Goal: Task Accomplishment & Management: Use online tool/utility

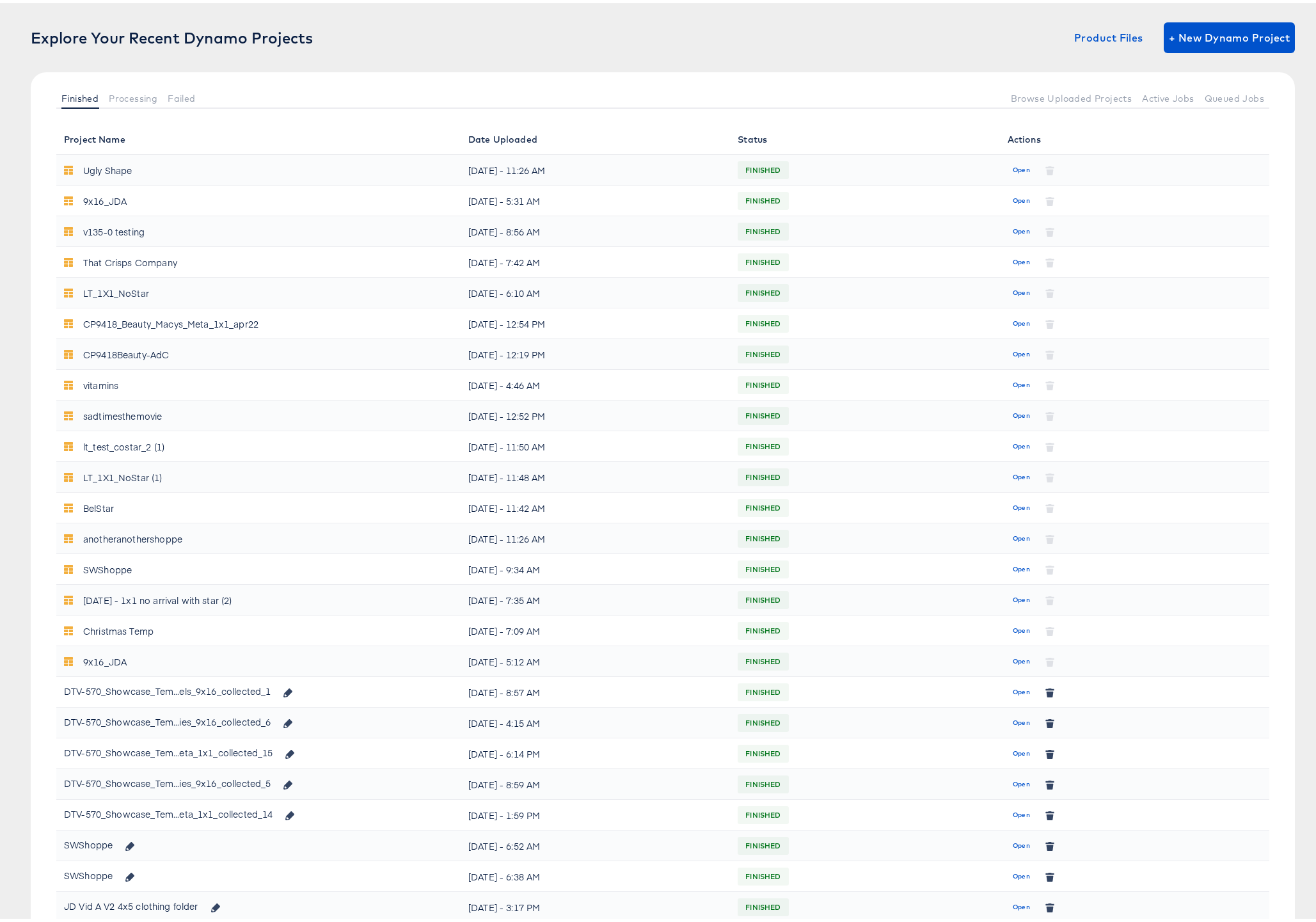
scroll to position [83, 0]
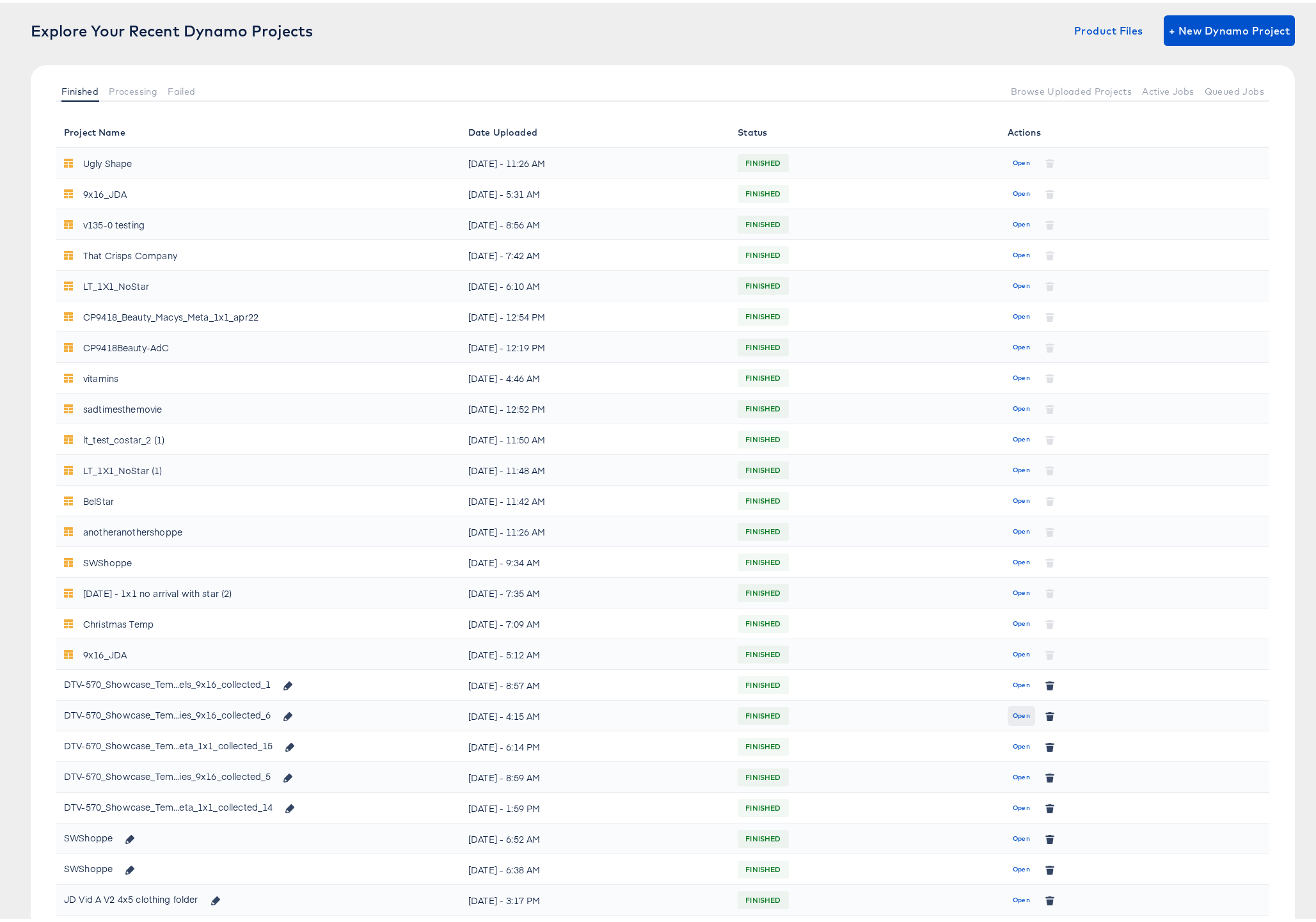
click at [1018, 711] on span "Open" at bounding box center [1021, 712] width 18 height 11
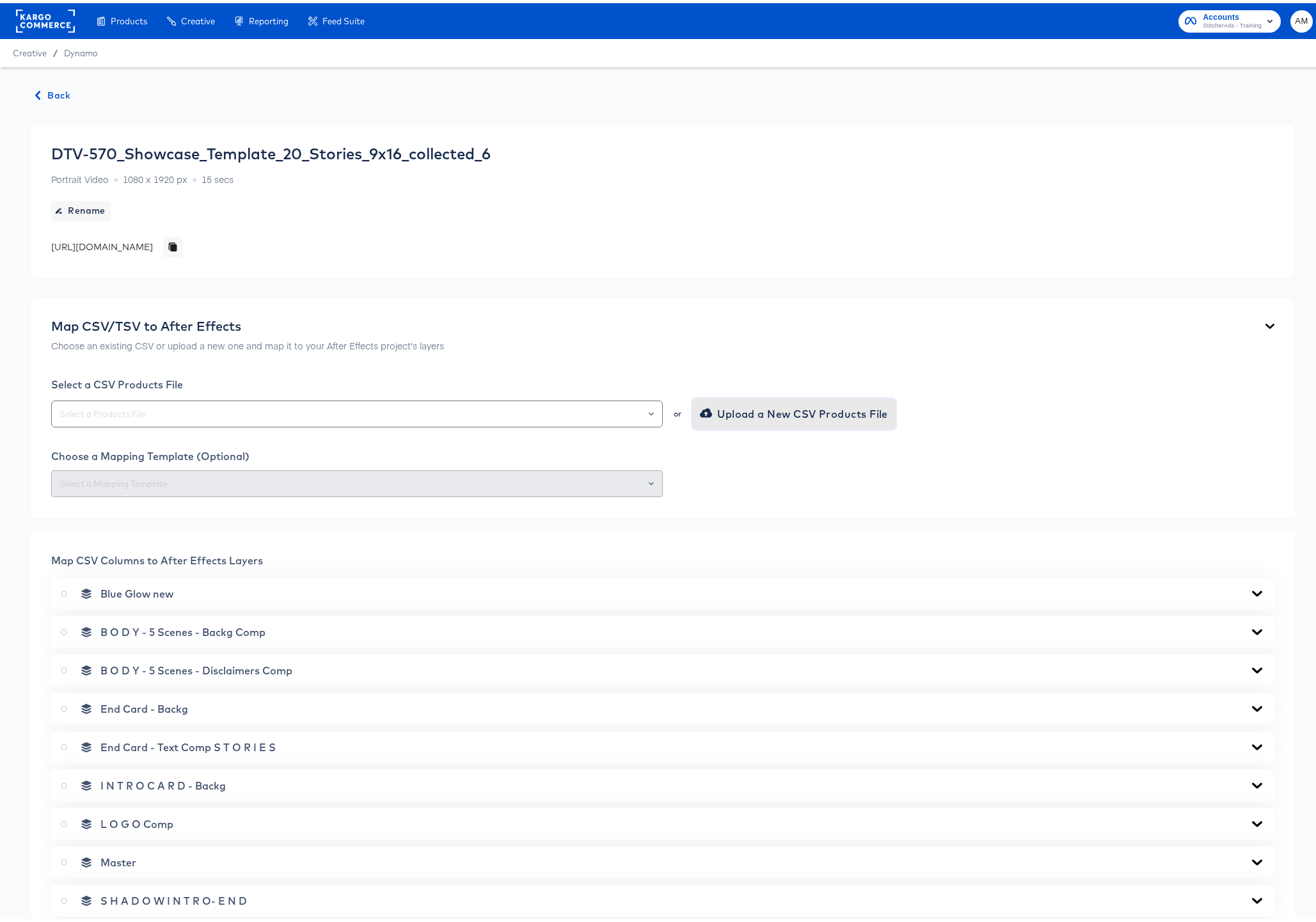
click at [712, 415] on span "Upload a New CSV Products File" at bounding box center [795, 410] width 185 height 18
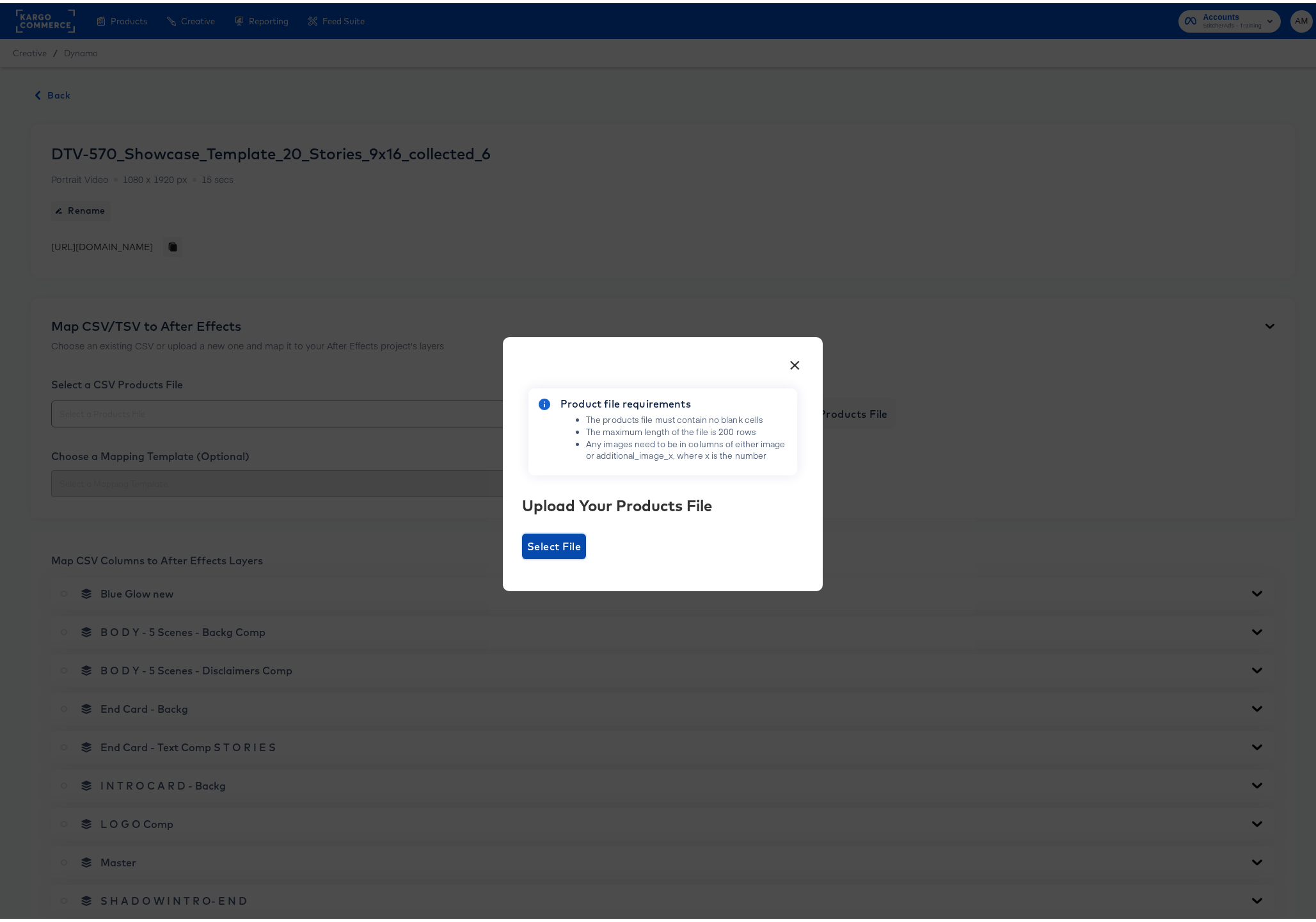
click at [547, 538] on span "Select File" at bounding box center [553, 543] width 54 height 18
click at [522, 556] on input "Select File" at bounding box center [522, 556] width 0 height 0
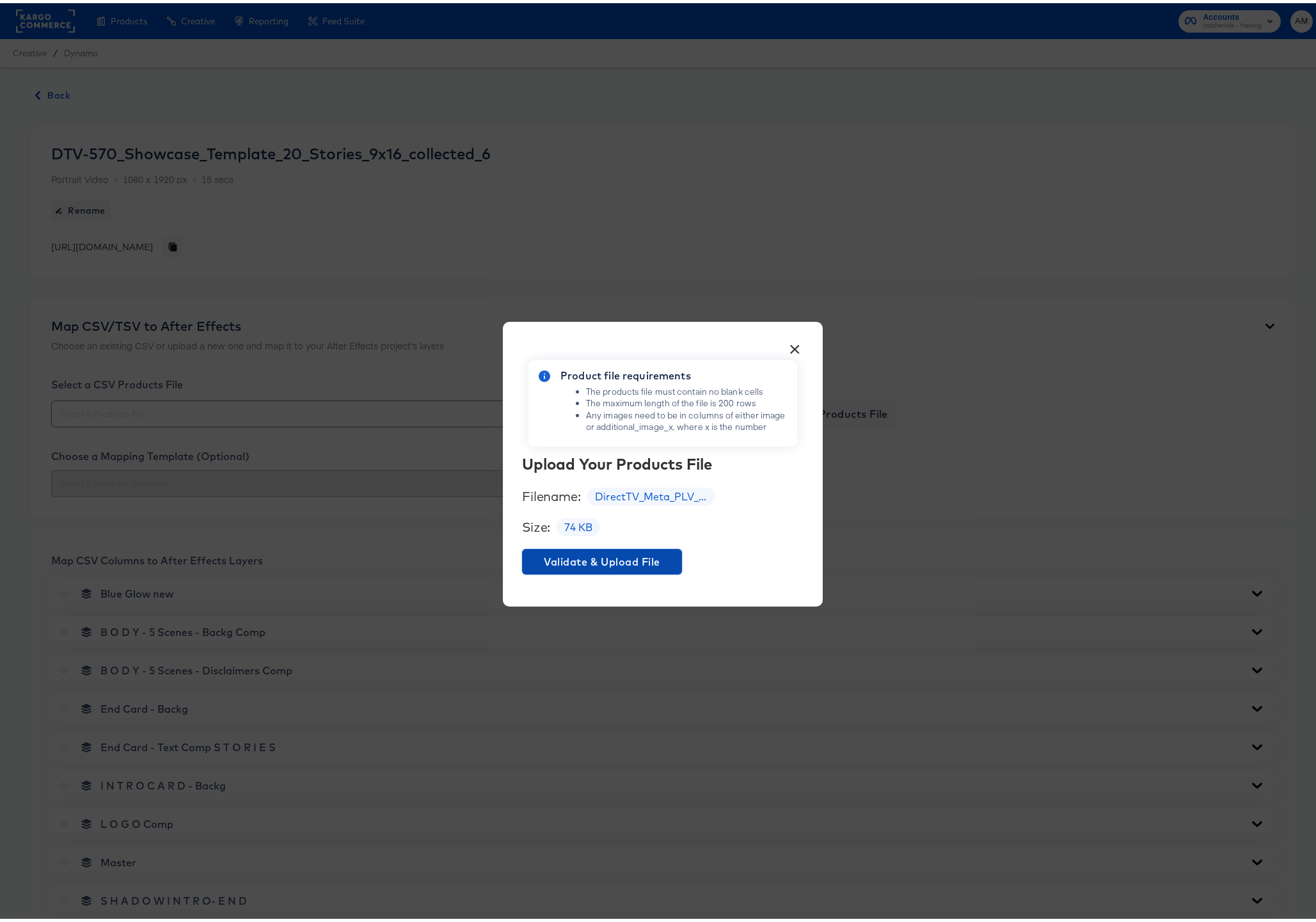
click at [649, 558] on span "Validate & Upload File" at bounding box center [602, 558] width 150 height 18
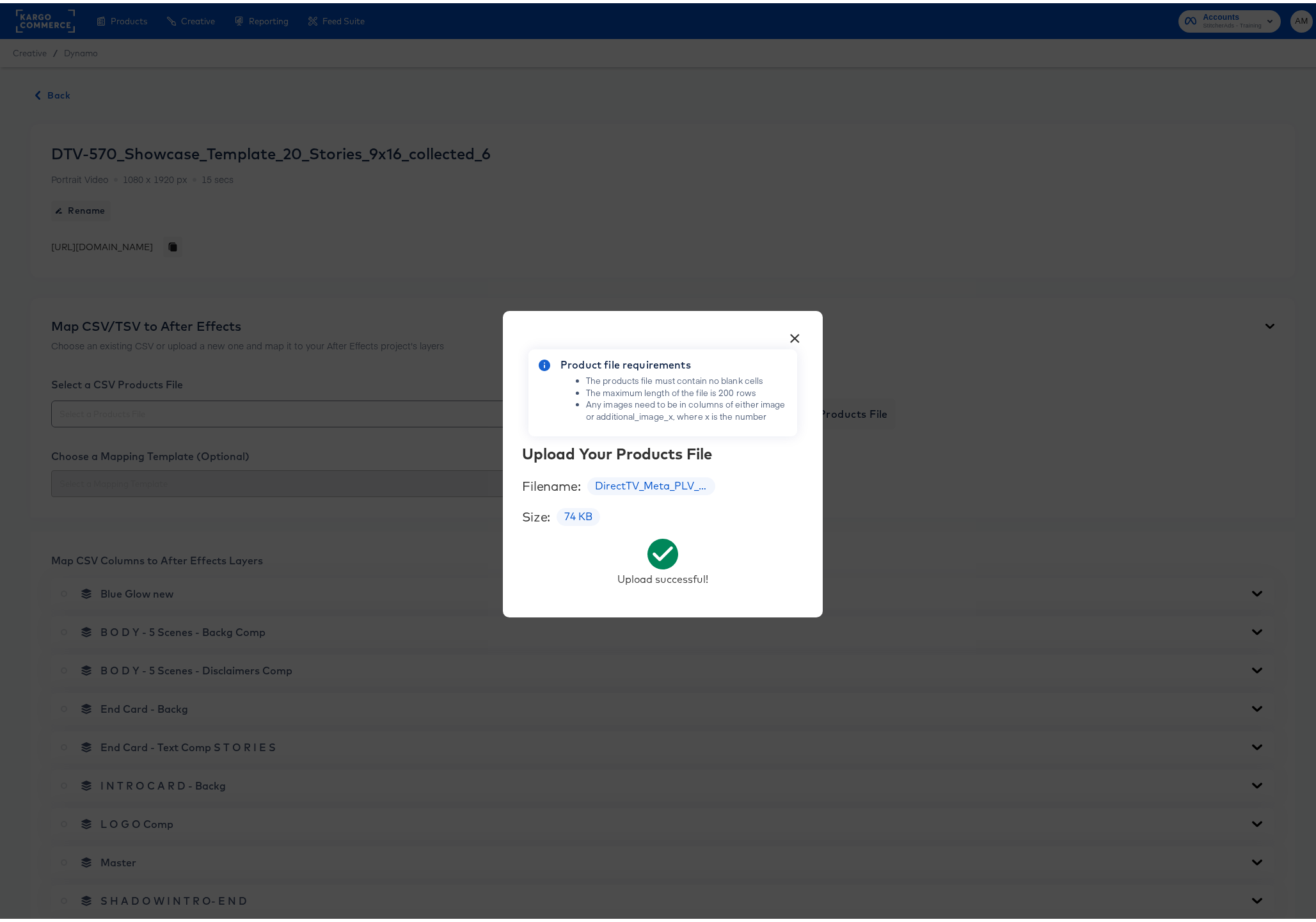
click at [789, 332] on button "×" at bounding box center [795, 332] width 23 height 23
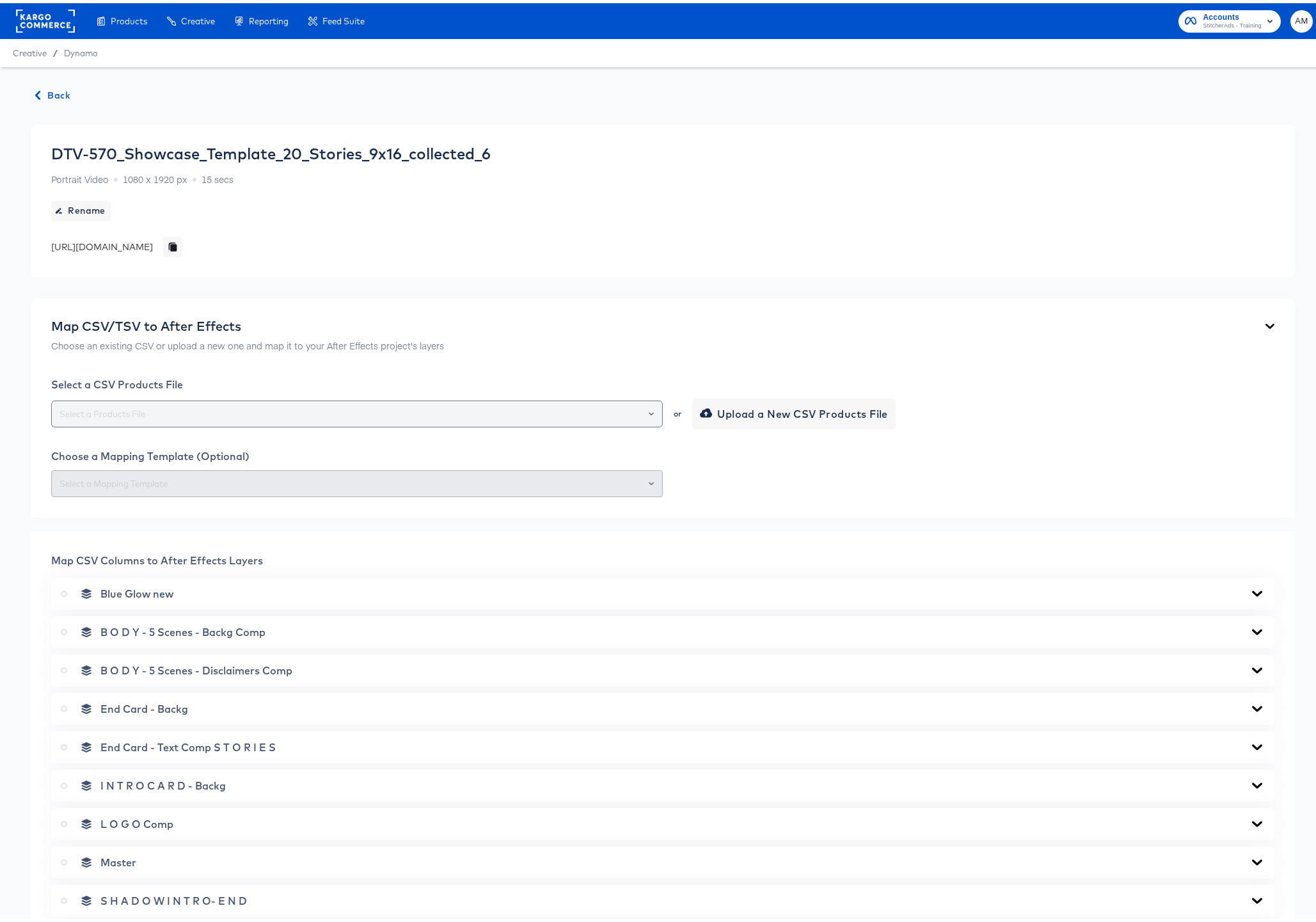
click at [649, 411] on icon "Open" at bounding box center [651, 410] width 5 height 5
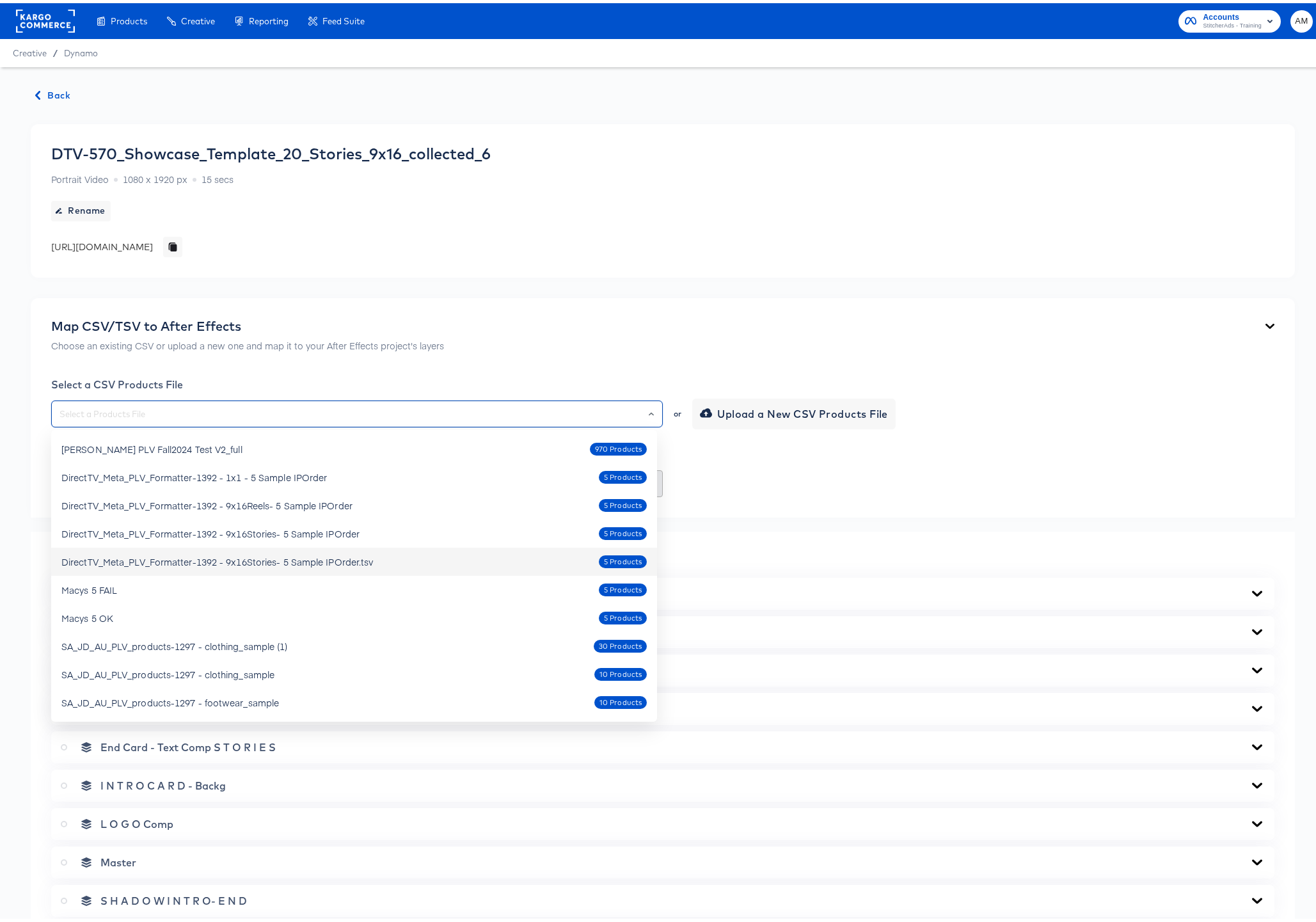
click at [391, 554] on div "DirectTV_Meta_PLV_Formatter-1392 - 9x16Stories- 5 Sample IPOrder.tsv 5 Products" at bounding box center [354, 558] width 585 height 20
type input "DirectTV_Meta_PLV_Formatter-1392 - 9x16Stories- 5 Sample IPOrder.tsv"
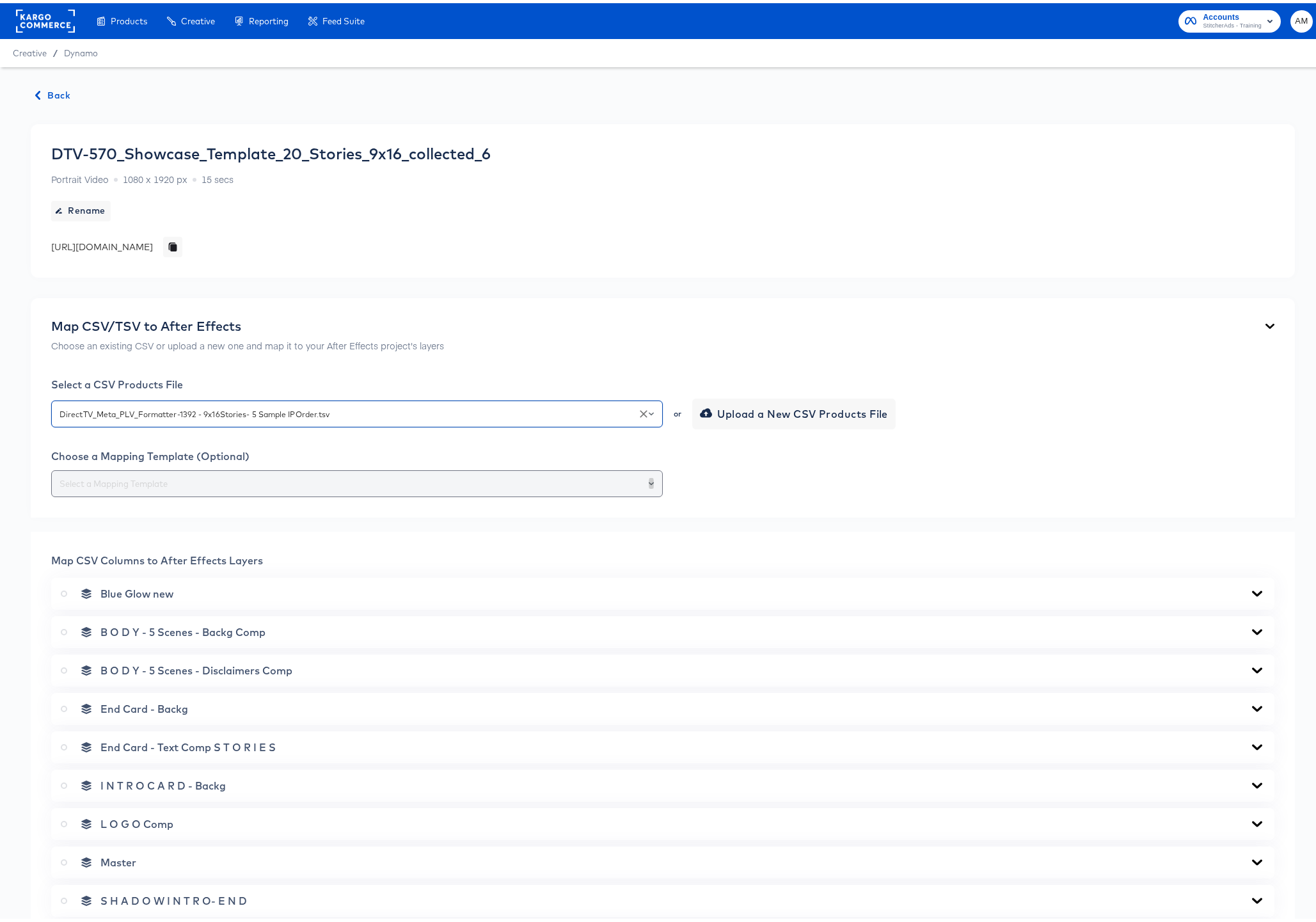
click at [649, 481] on icon "Open" at bounding box center [651, 480] width 5 height 5
click at [194, 513] on li "175-9x16 Stories" at bounding box center [354, 511] width 605 height 20
type input "175-9x16 Stories"
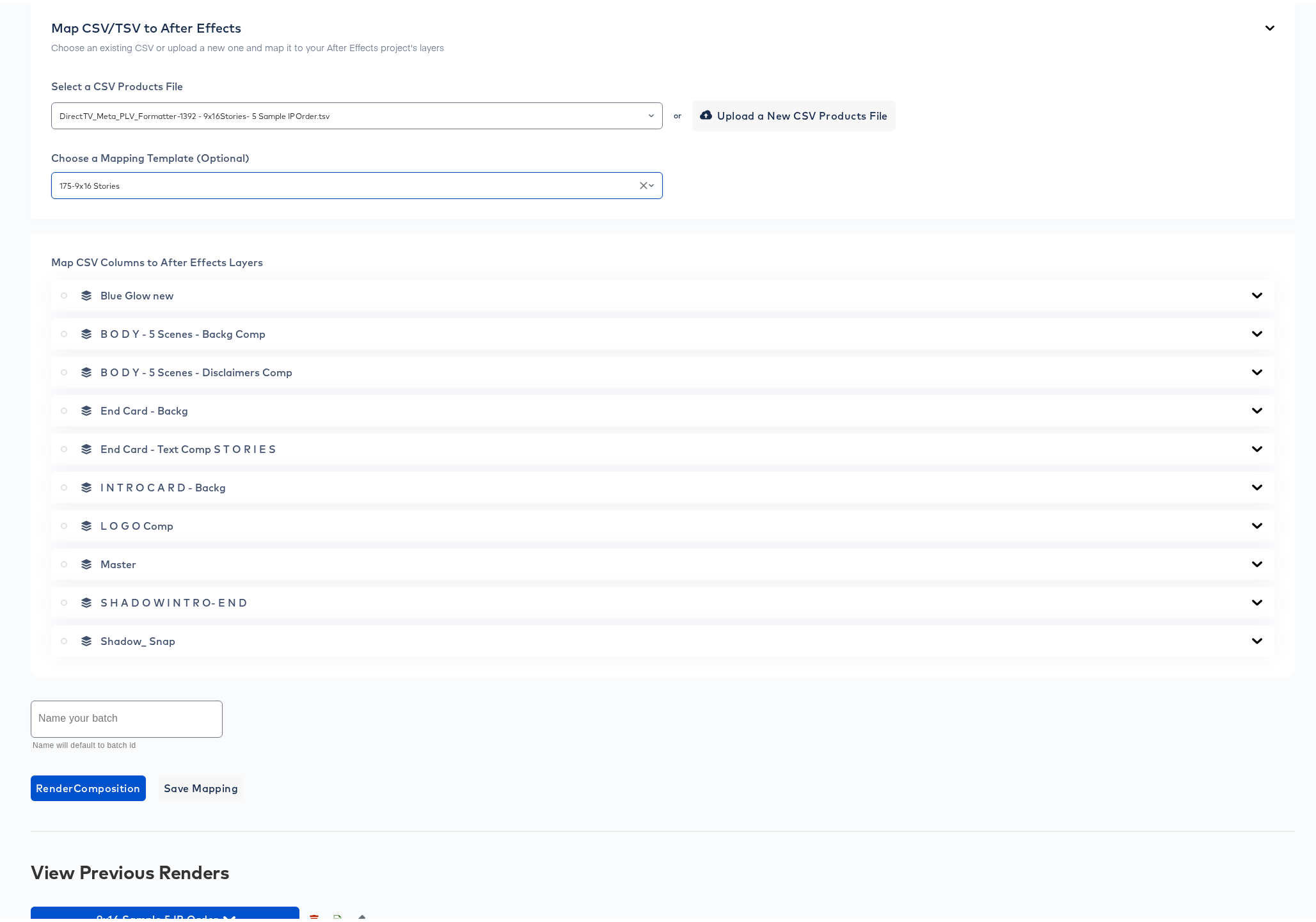
scroll to position [326, 0]
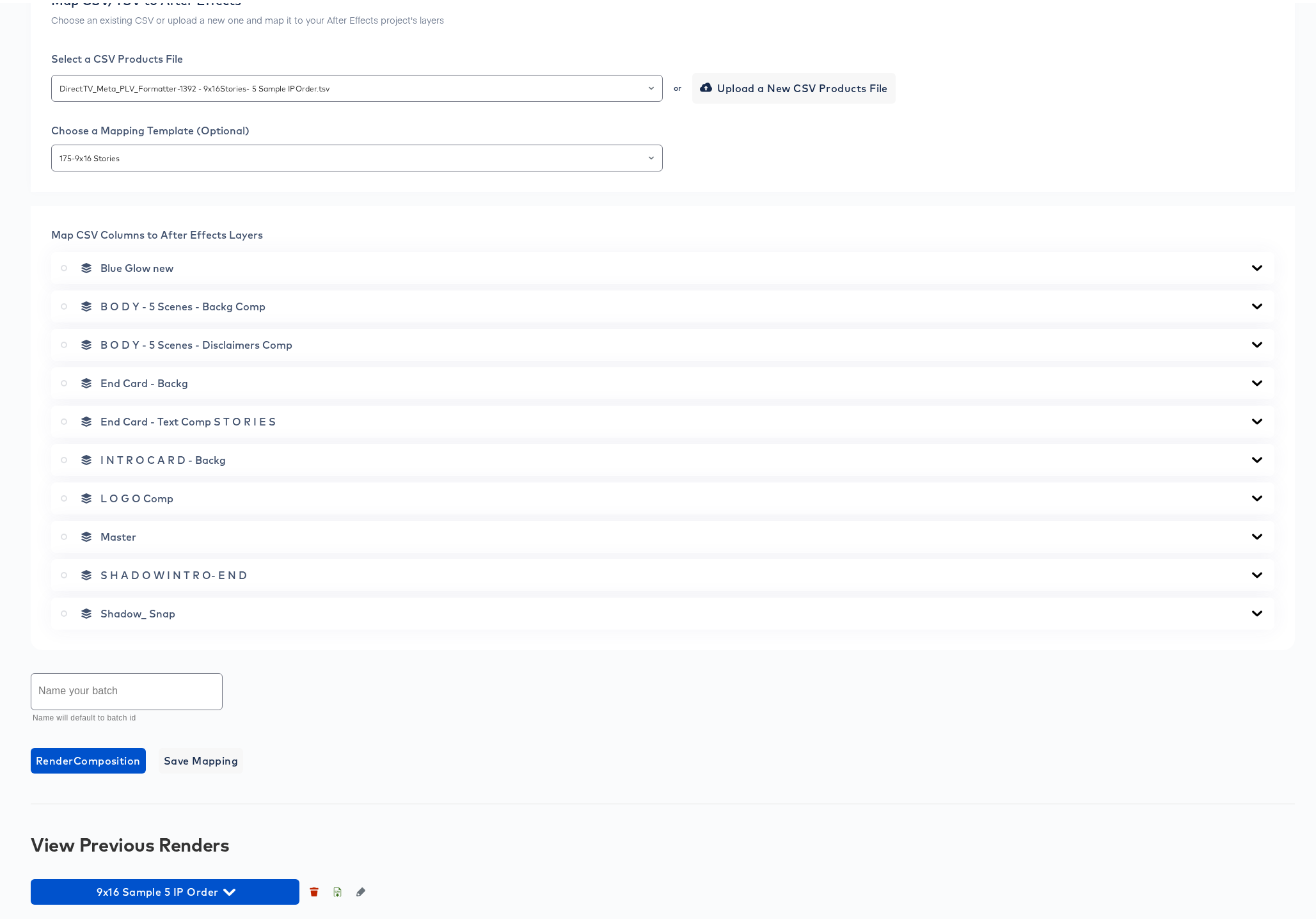
click at [1252, 302] on icon at bounding box center [1258, 303] width 11 height 6
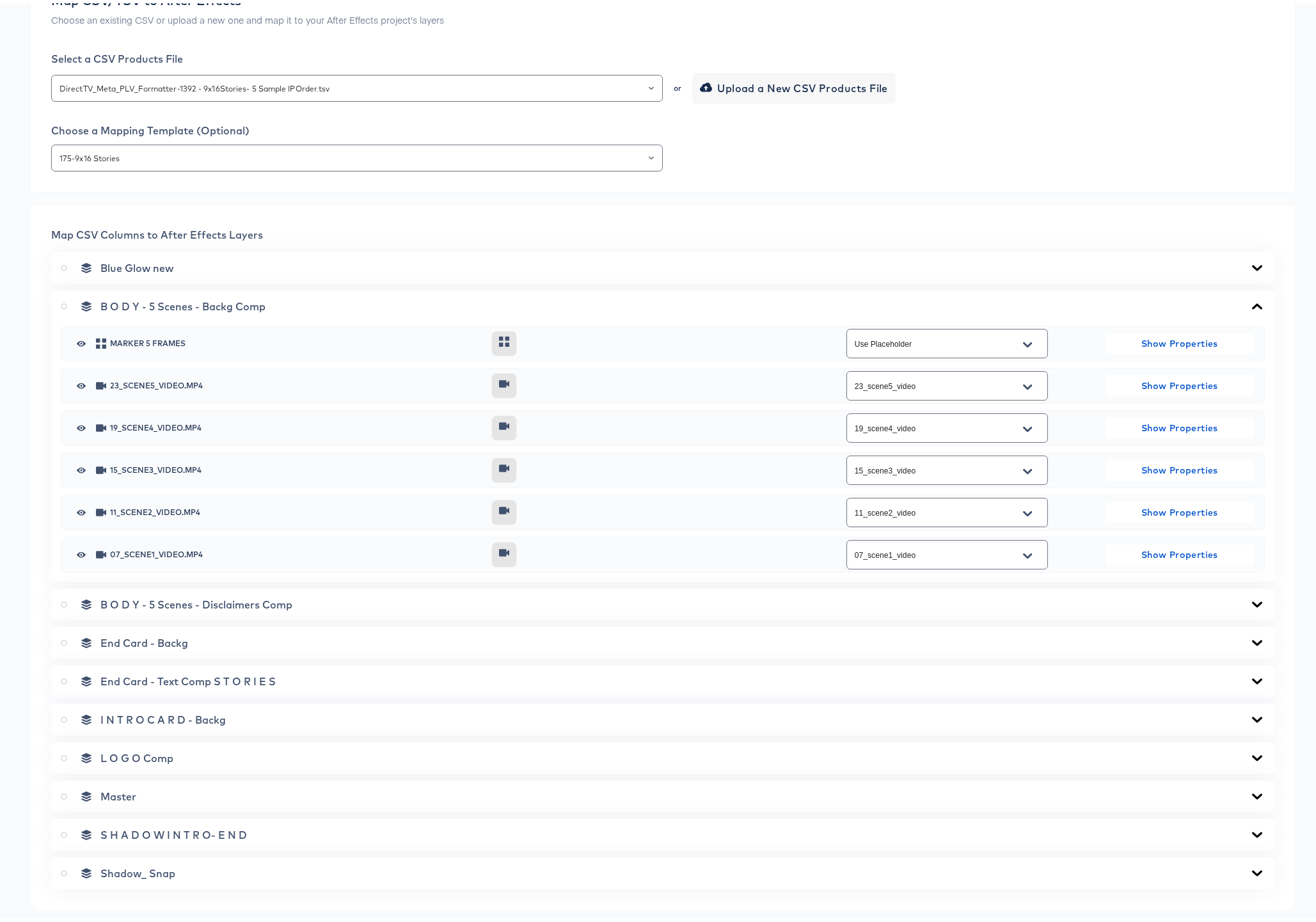
click at [1252, 301] on icon at bounding box center [1258, 303] width 11 height 6
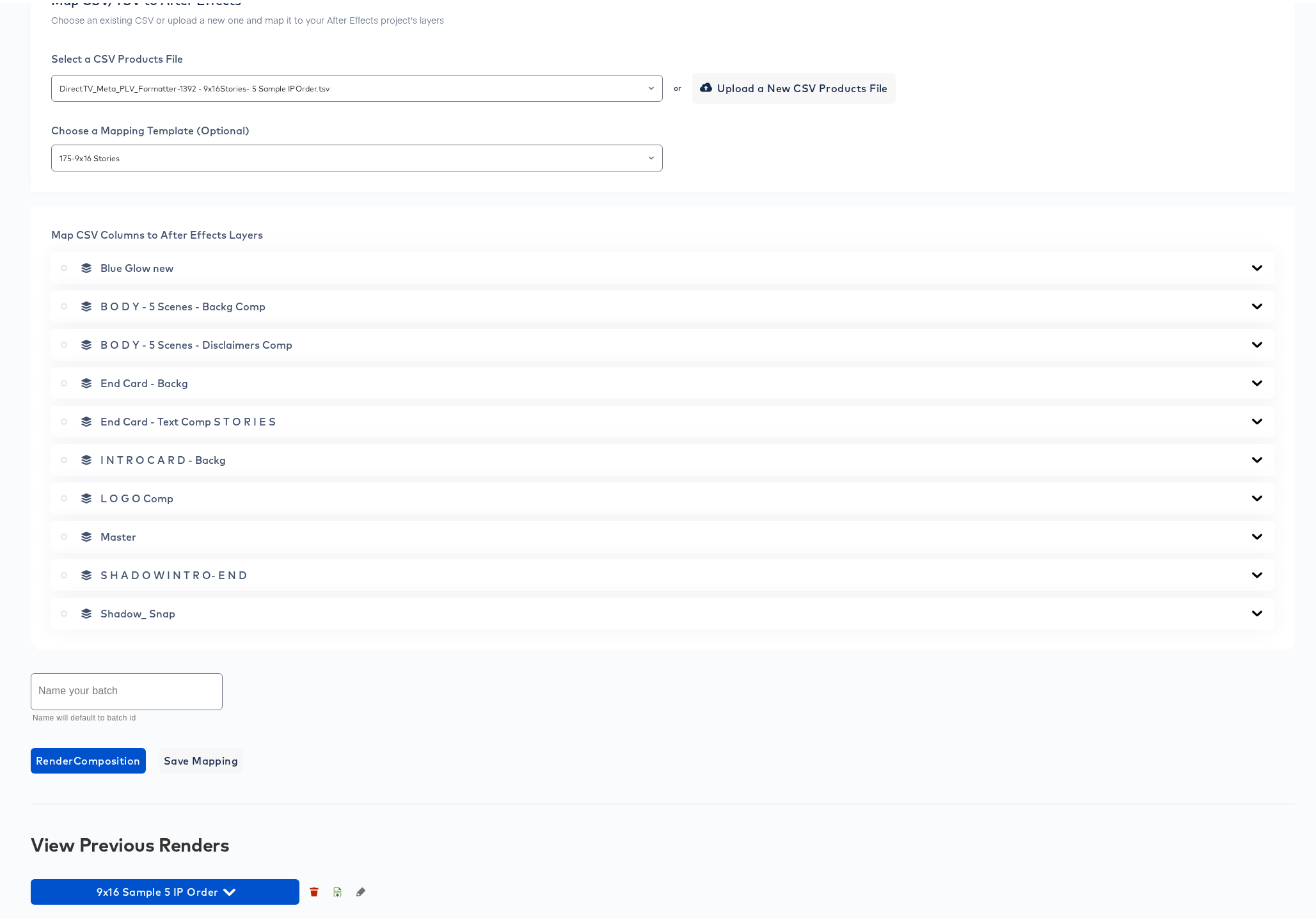
click at [1250, 337] on icon at bounding box center [1257, 341] width 15 height 11
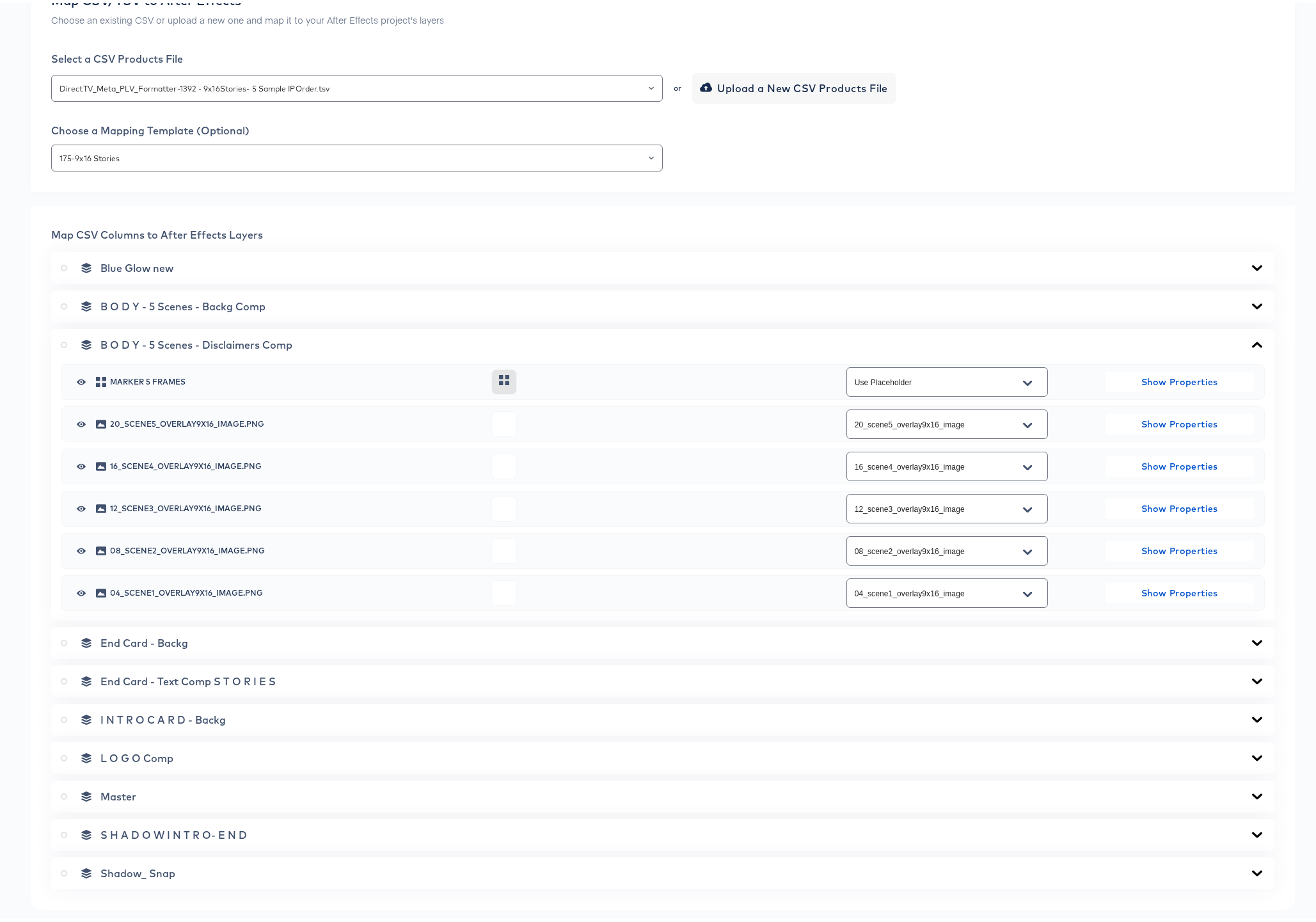
click at [1250, 337] on icon at bounding box center [1257, 341] width 15 height 11
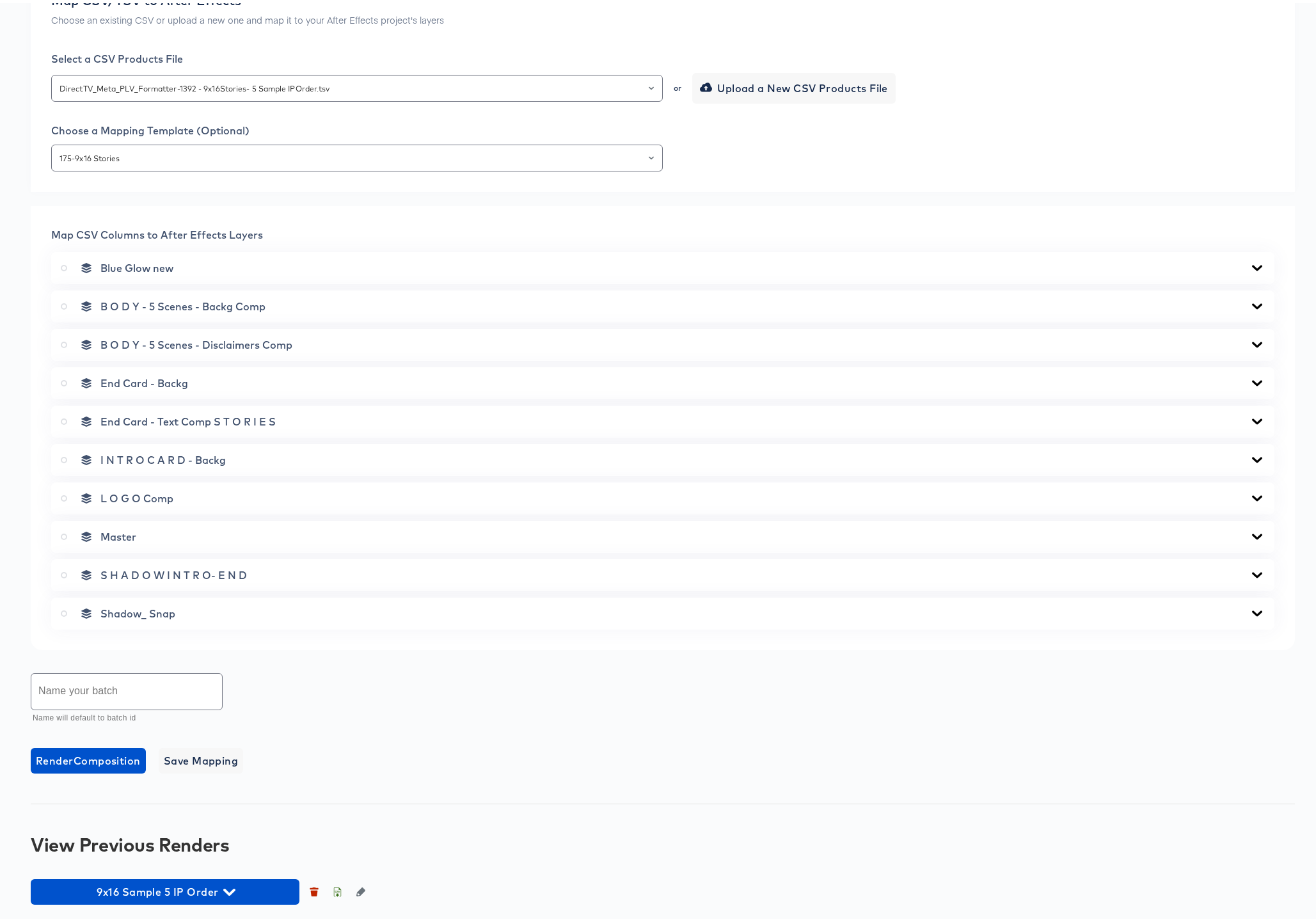
click at [1250, 455] on icon at bounding box center [1257, 457] width 15 height 11
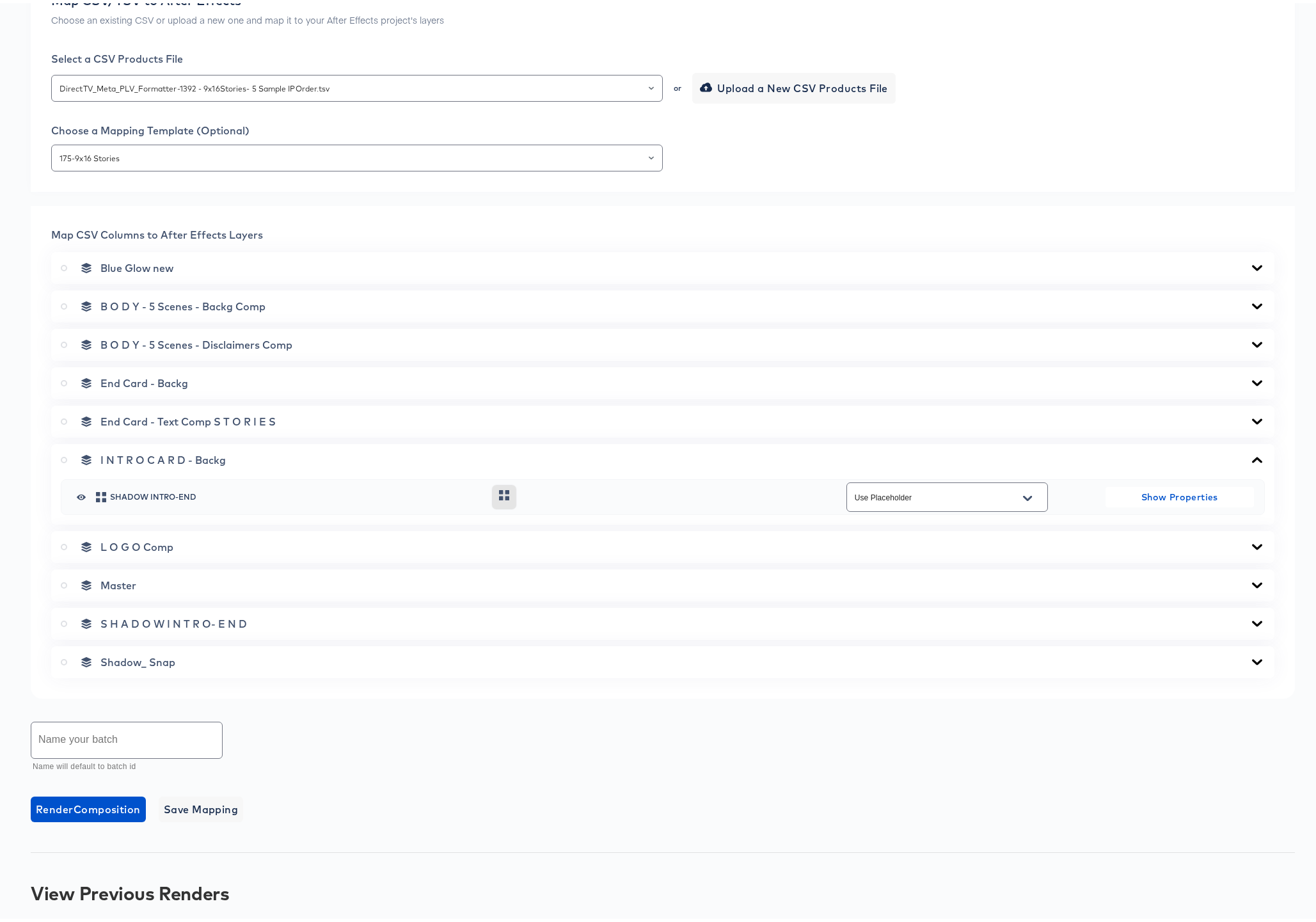
click at [1250, 454] on icon at bounding box center [1257, 457] width 15 height 11
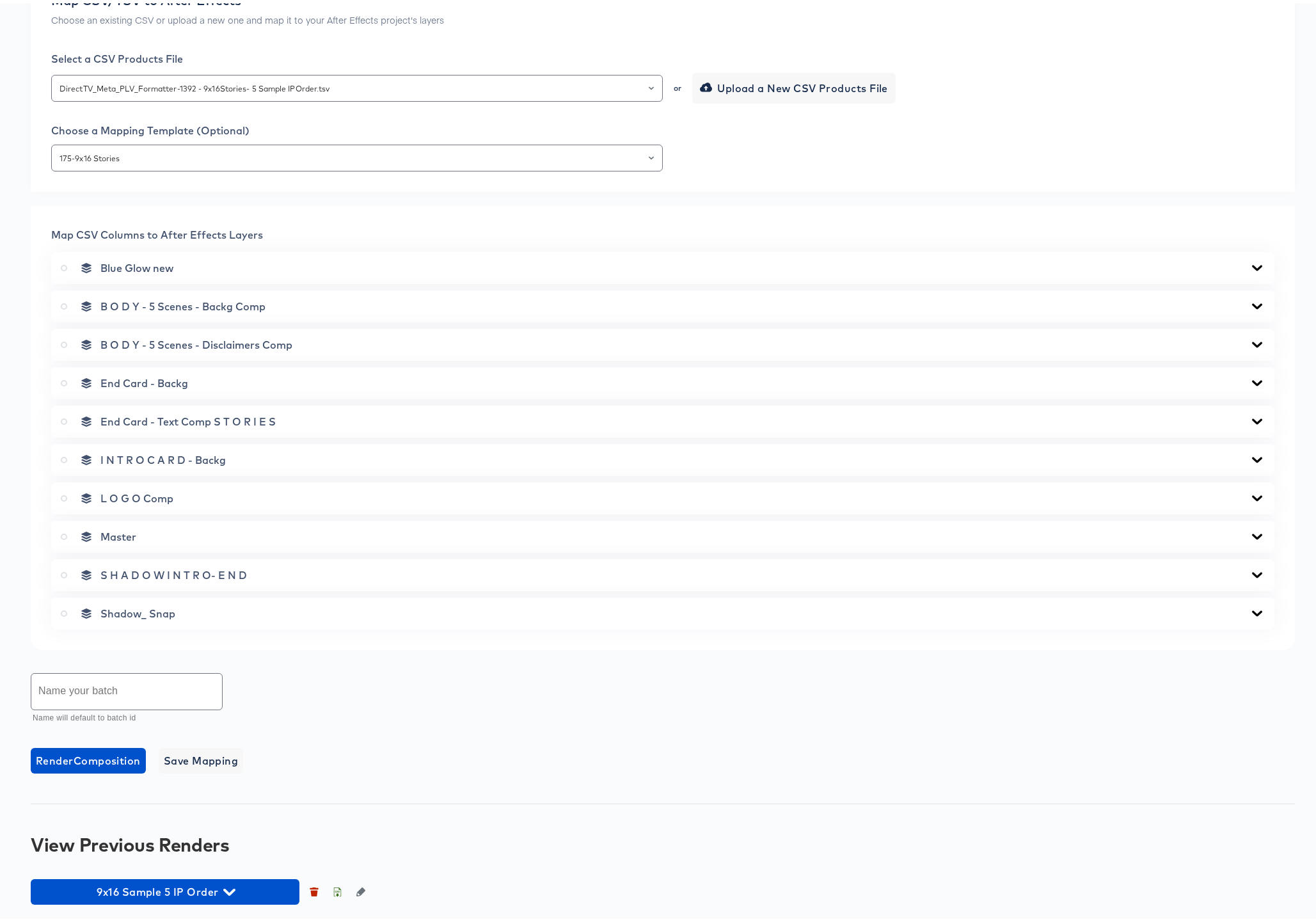
click at [1250, 493] on icon at bounding box center [1257, 495] width 15 height 11
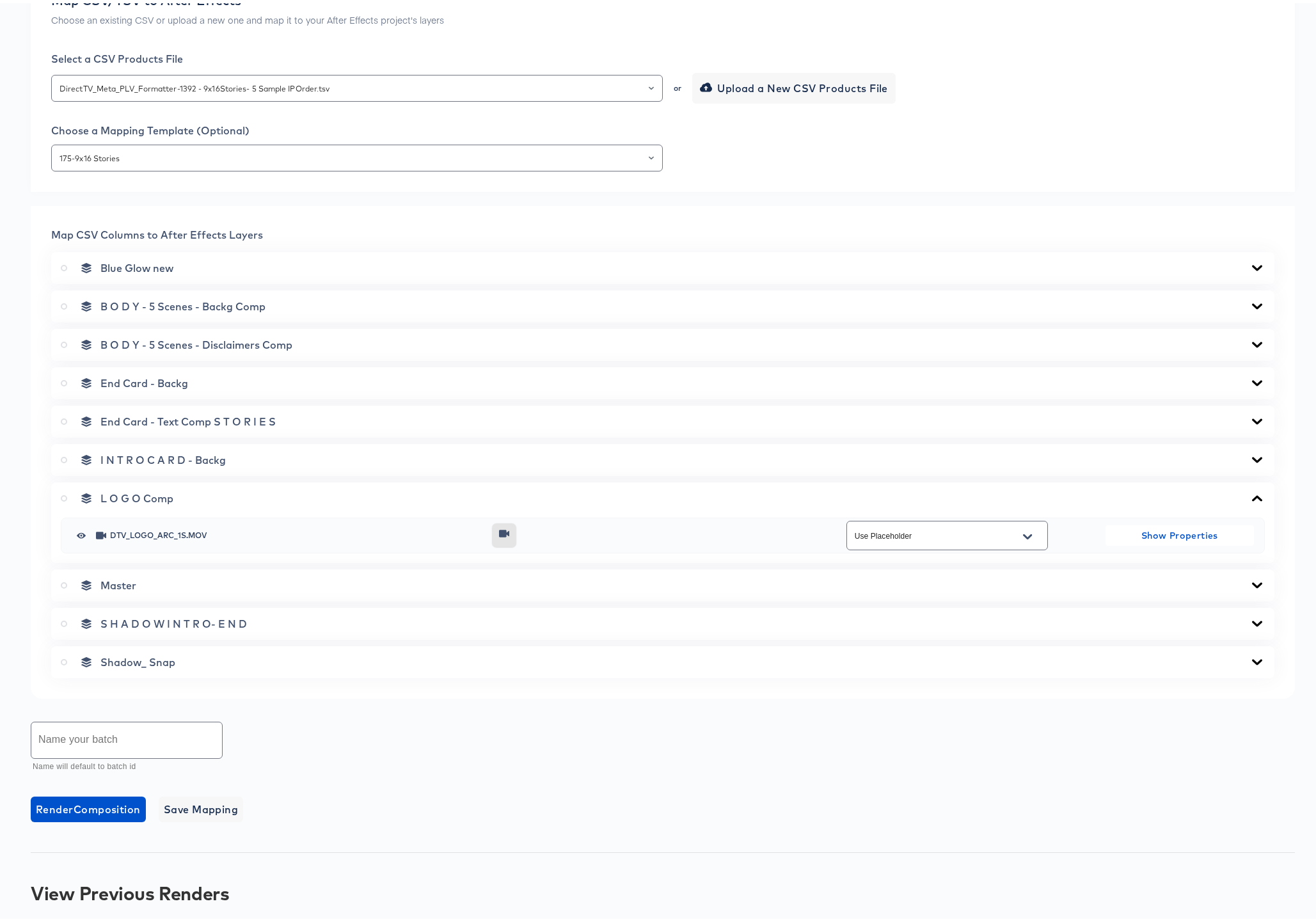
click at [1252, 493] on icon at bounding box center [1258, 494] width 11 height 6
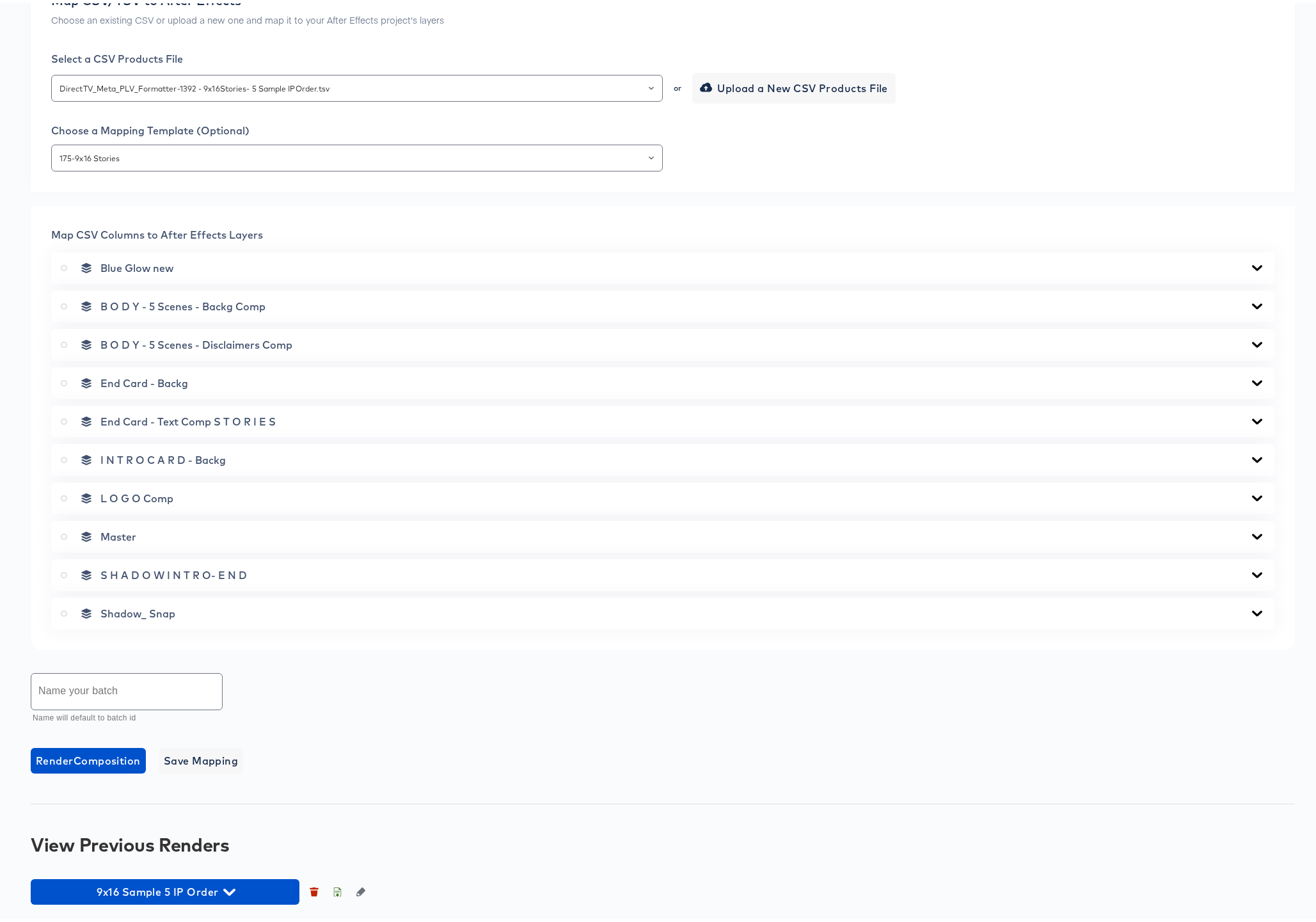
click at [1250, 454] on icon at bounding box center [1257, 457] width 15 height 11
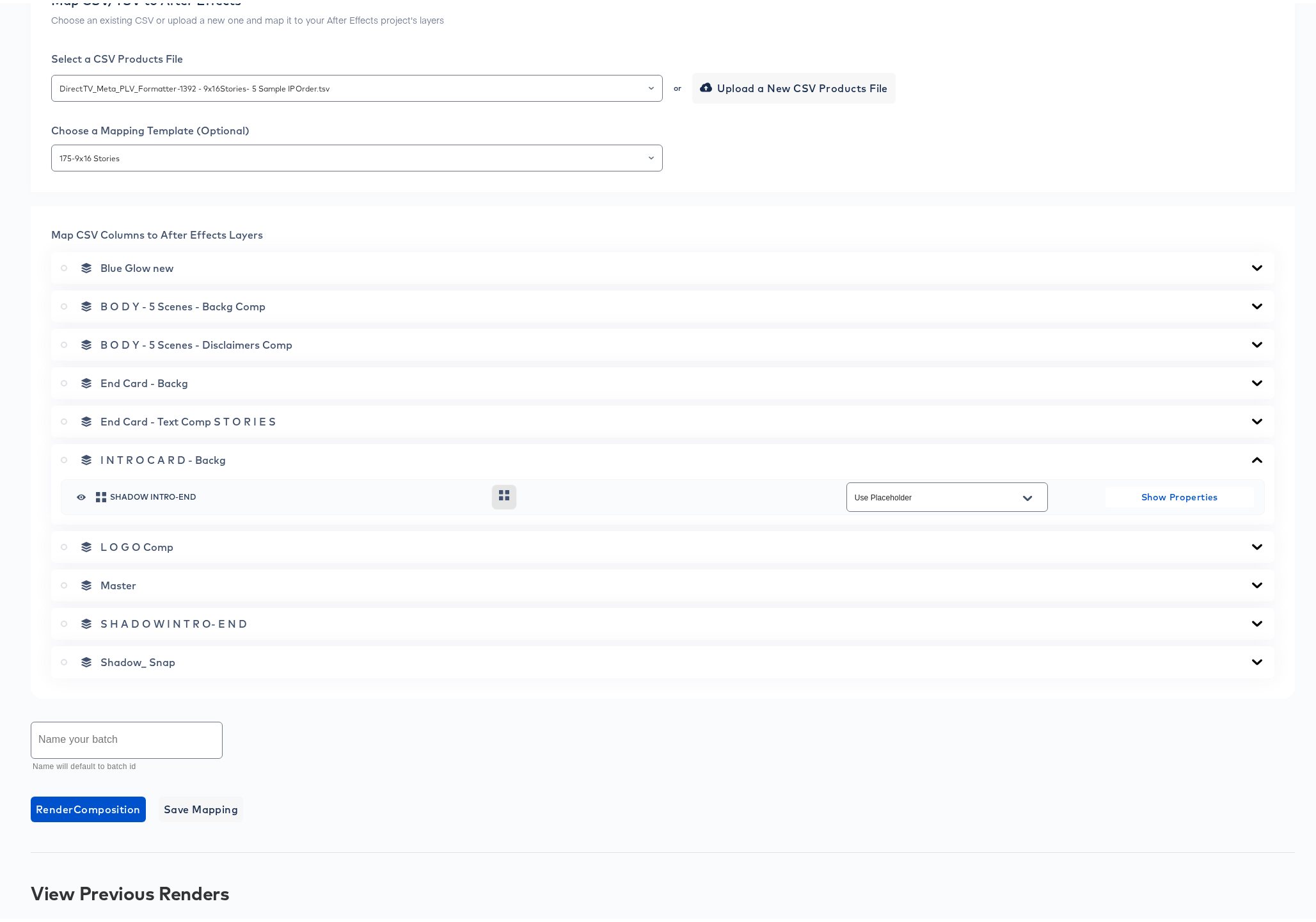
click at [1252, 454] on icon at bounding box center [1258, 456] width 11 height 6
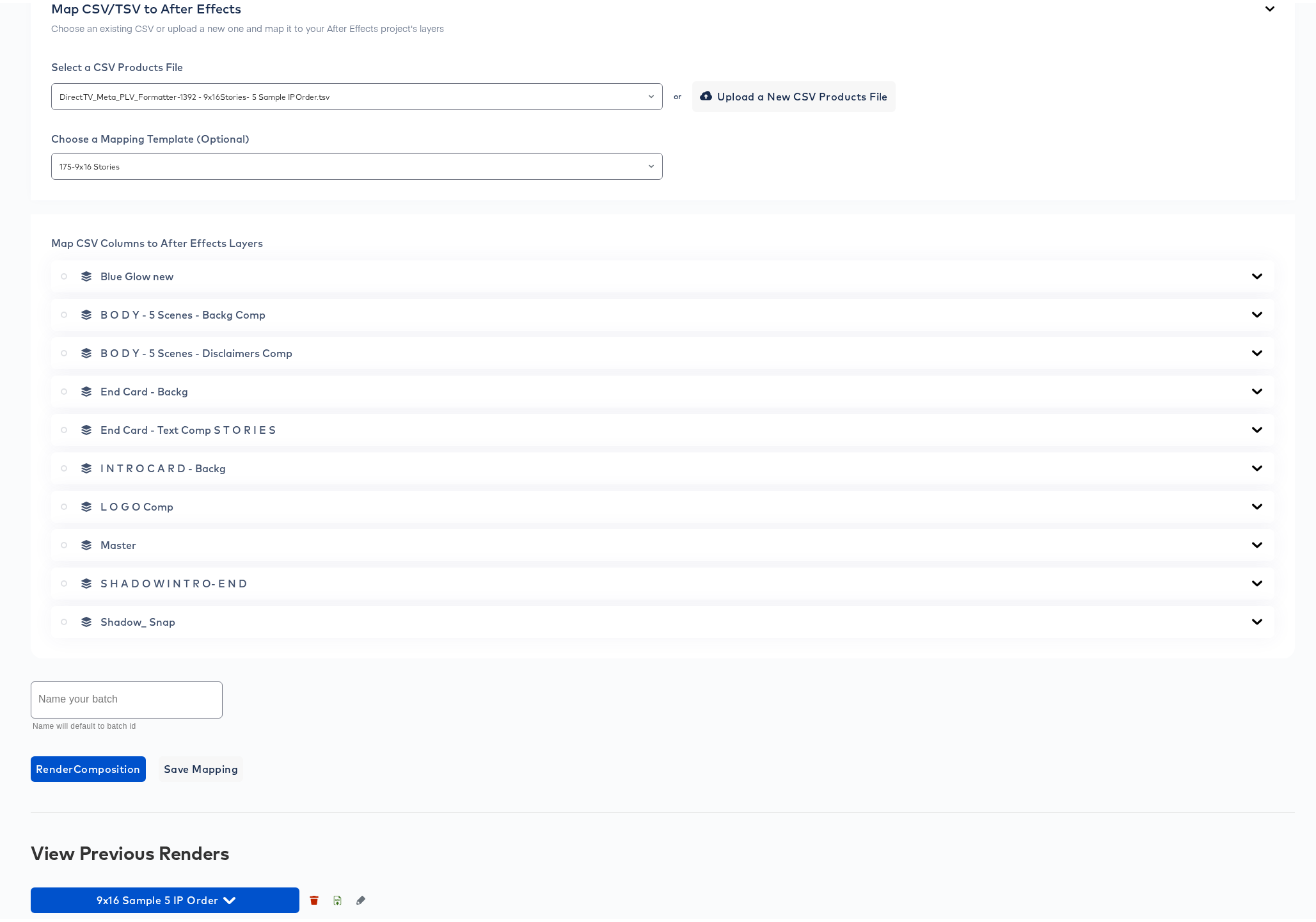
scroll to position [304, 0]
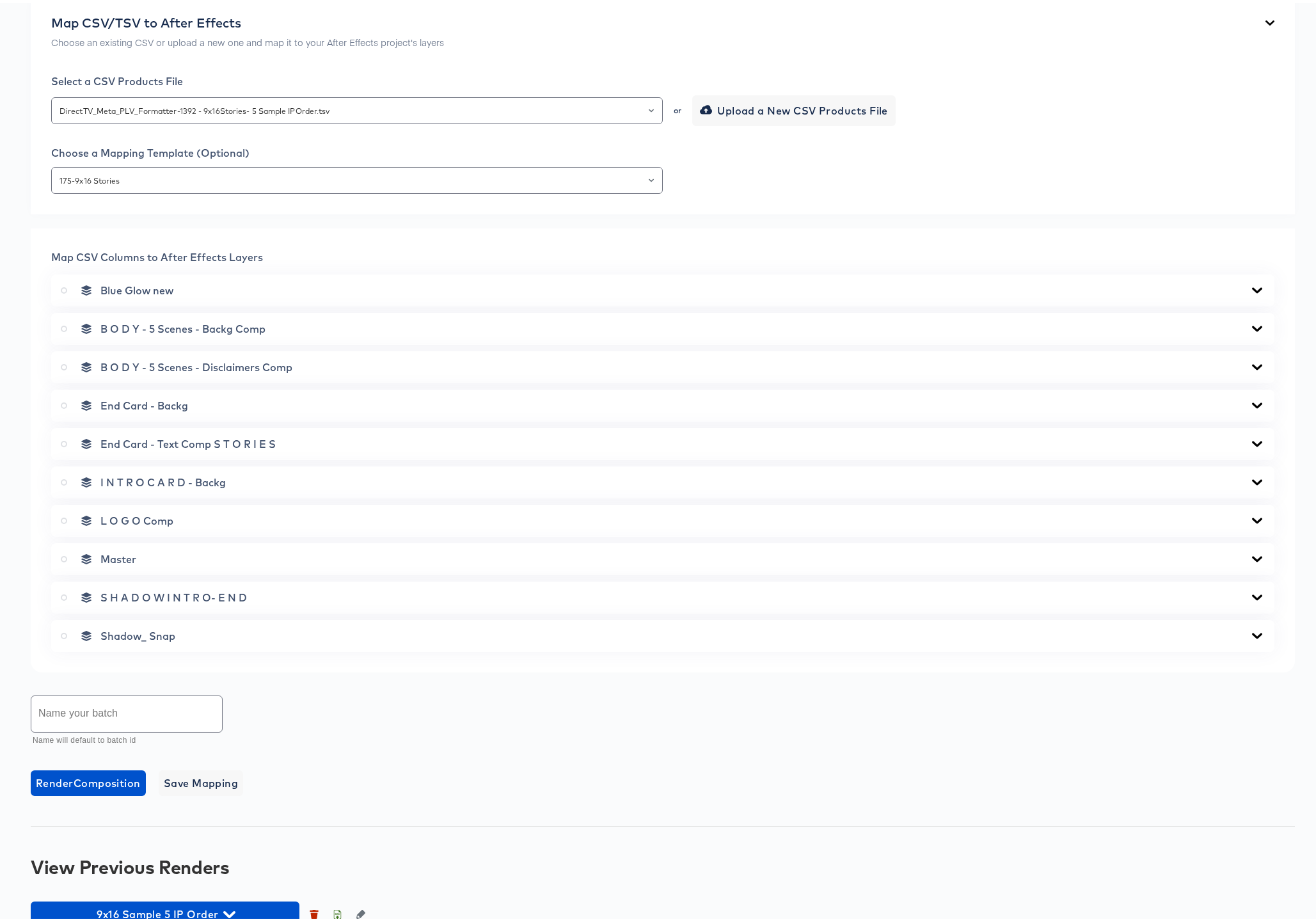
click at [1252, 477] on icon at bounding box center [1258, 478] width 11 height 6
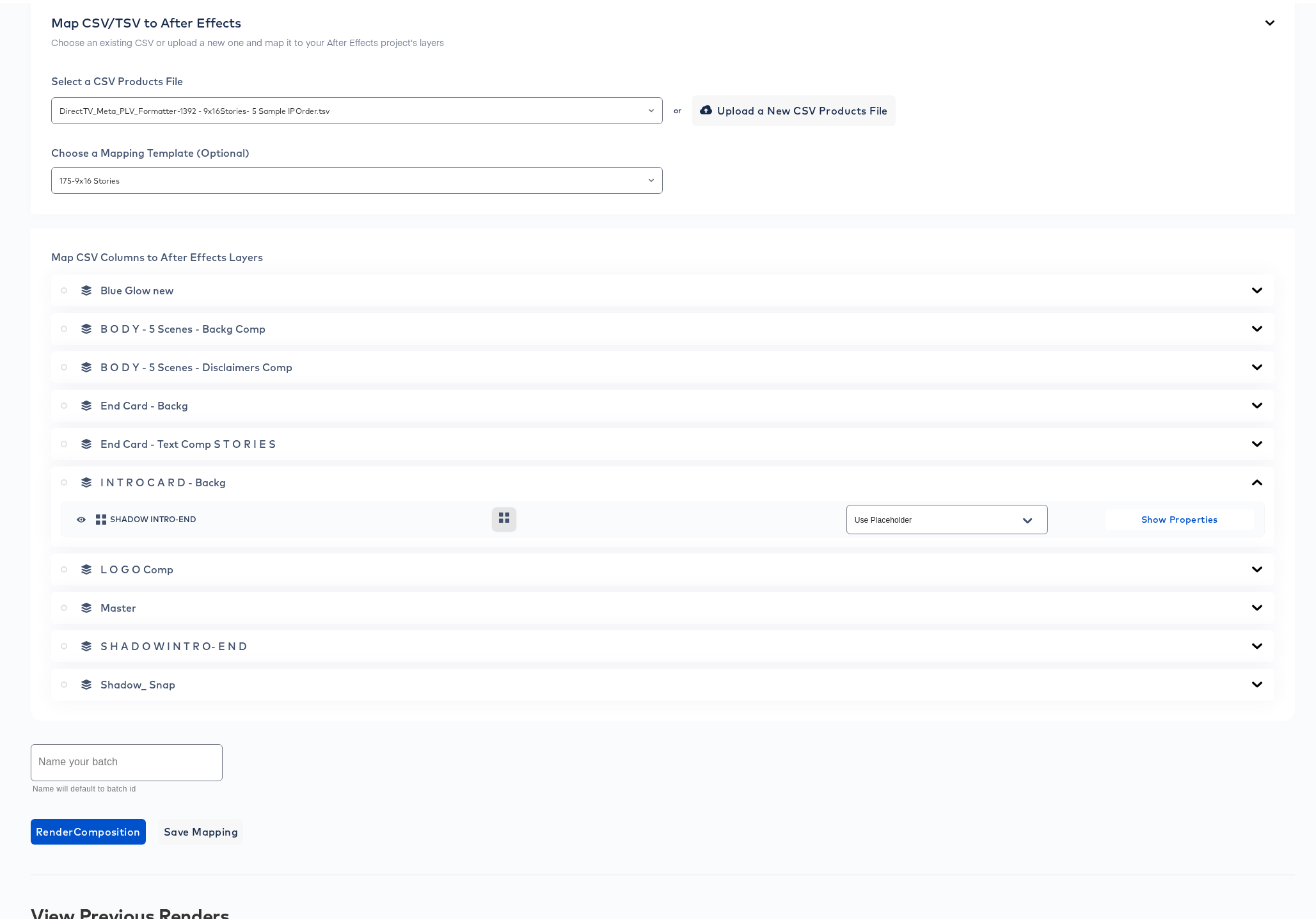
click at [1252, 477] on icon at bounding box center [1258, 478] width 11 height 6
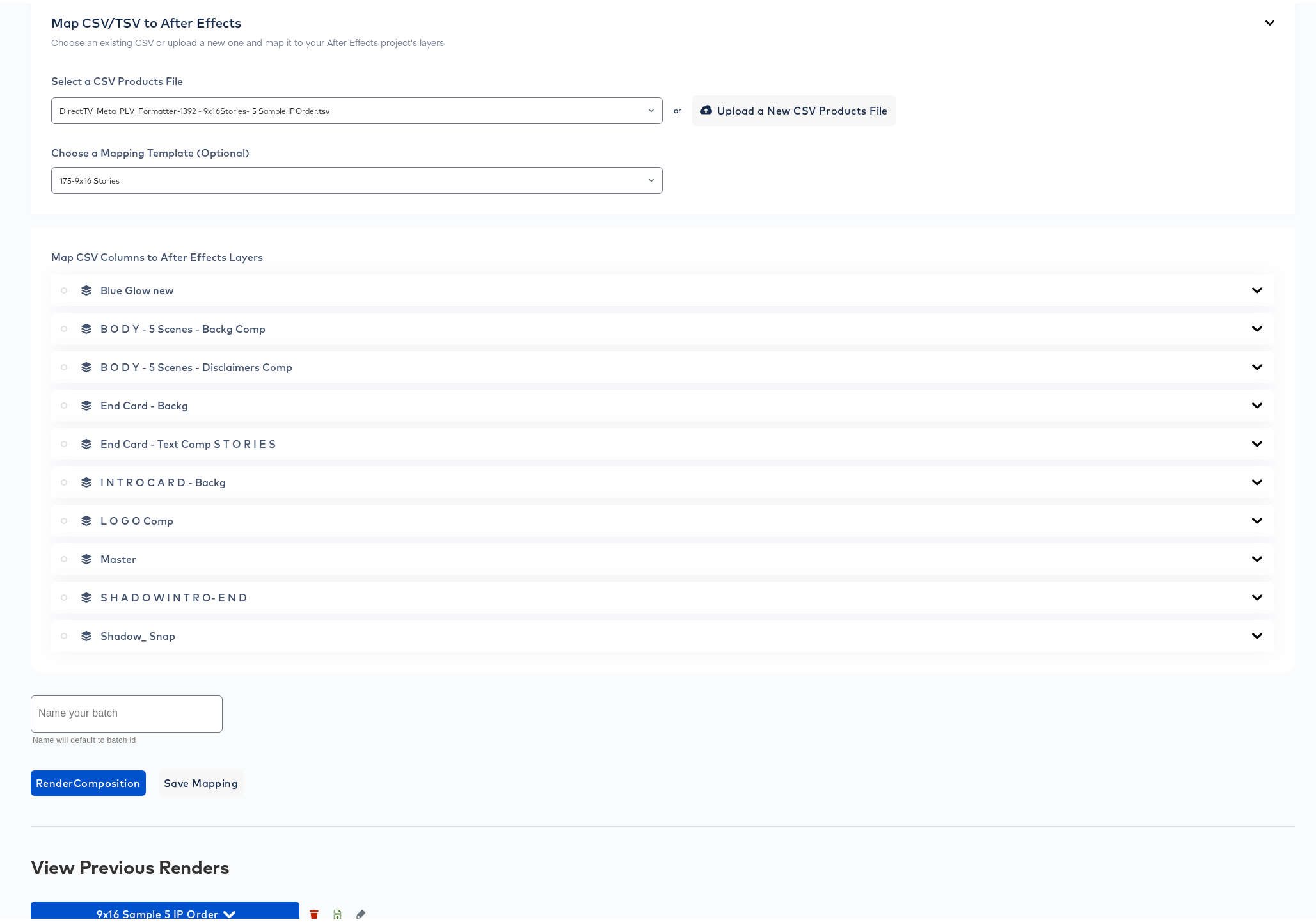
click at [1250, 439] on icon at bounding box center [1257, 441] width 15 height 11
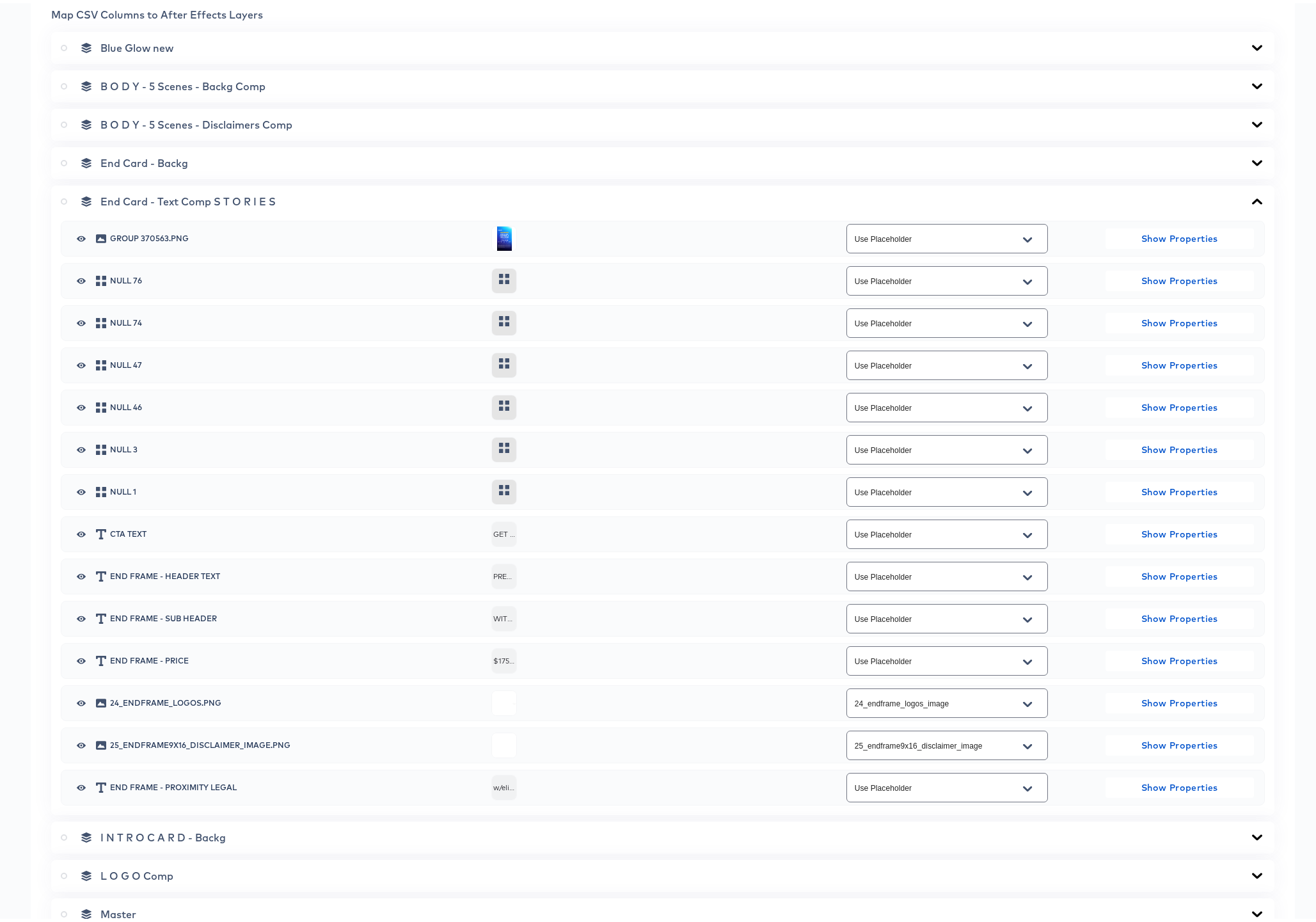
scroll to position [540, 0]
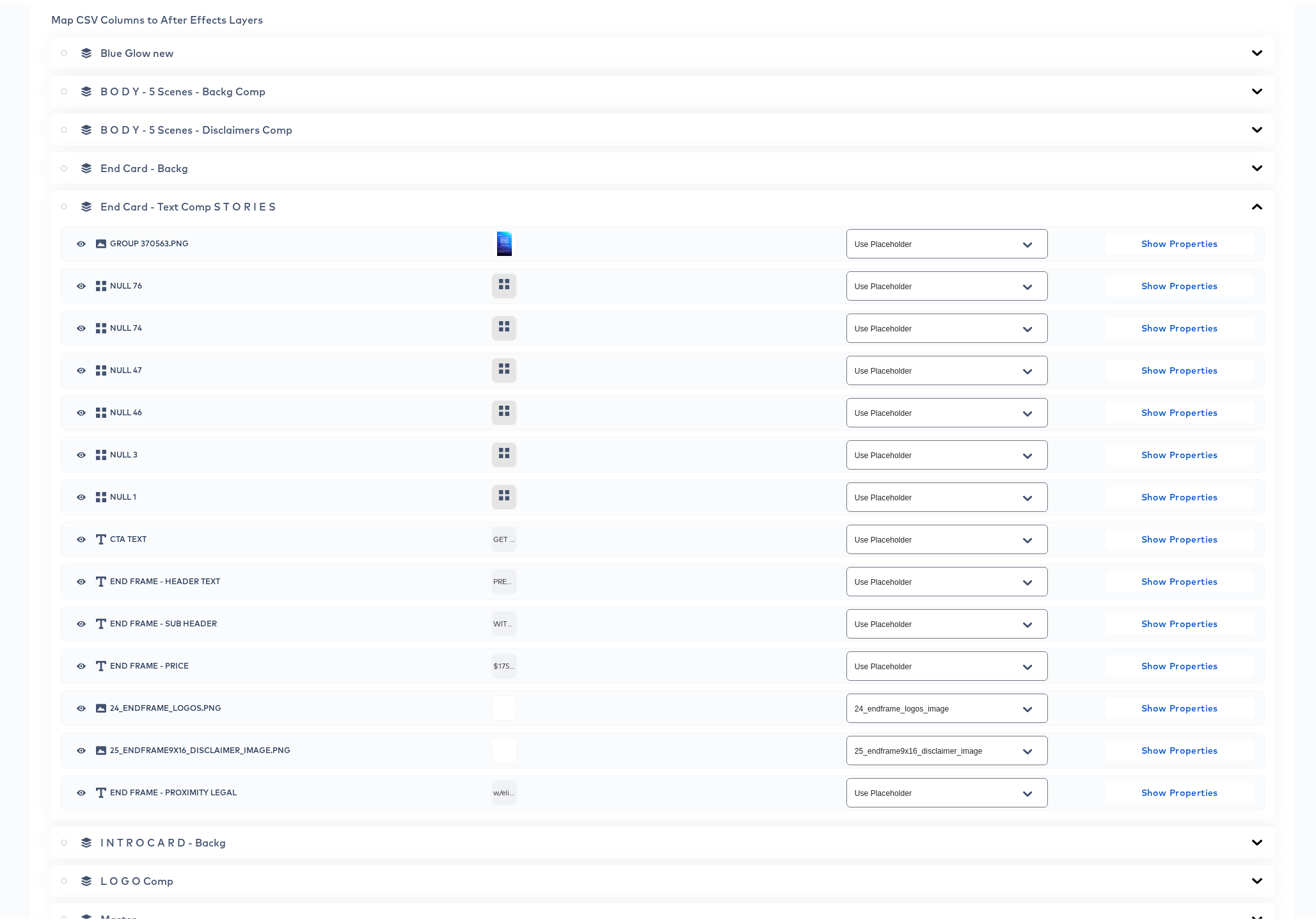
click at [79, 238] on icon "button" at bounding box center [81, 241] width 9 height 6
click at [1252, 202] on icon at bounding box center [1258, 203] width 11 height 6
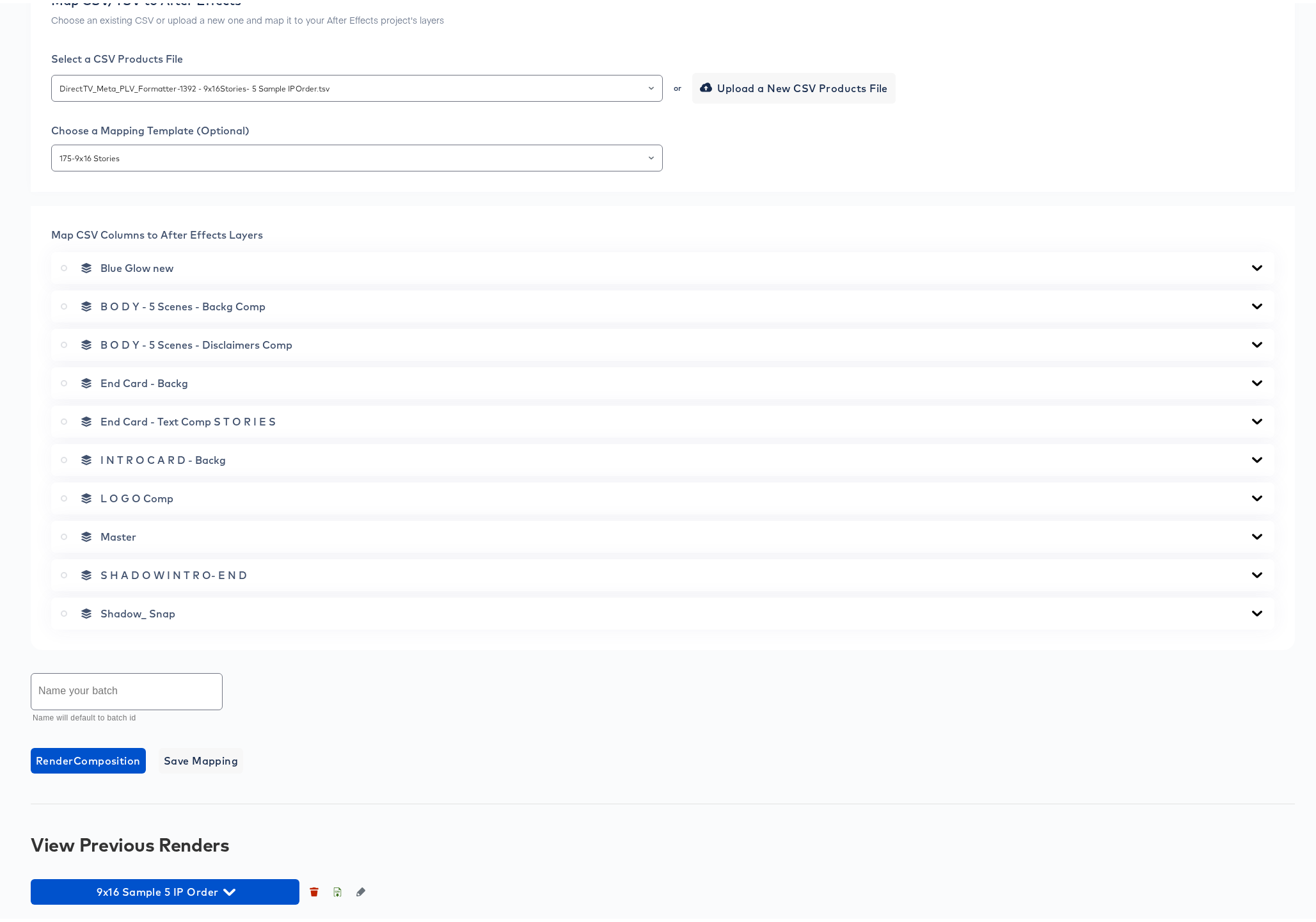
scroll to position [326, 0]
click at [1252, 572] on icon at bounding box center [1258, 571] width 11 height 6
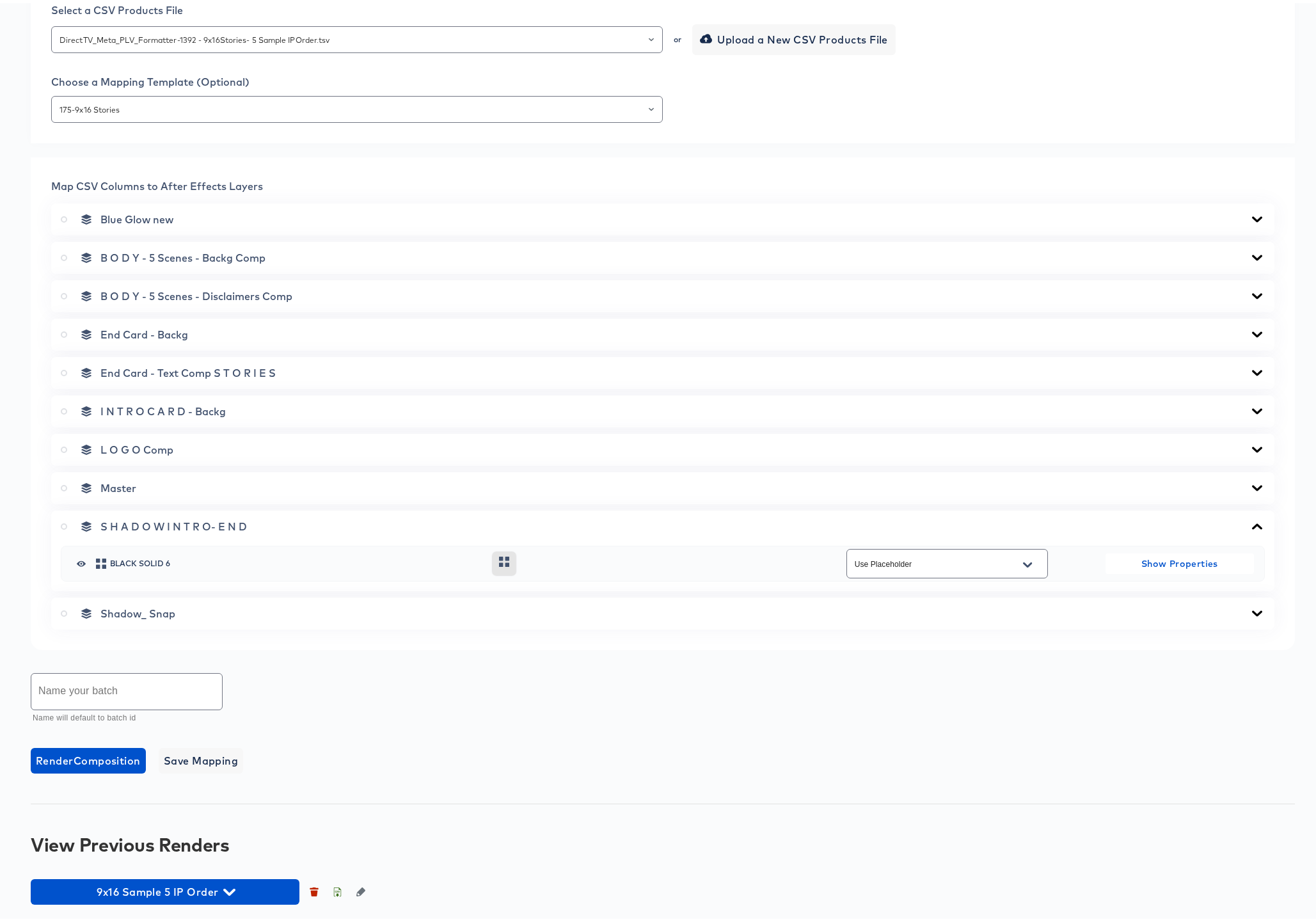
click at [1250, 572] on div "Black Solid 6 Use Placeholder Show Properties" at bounding box center [663, 560] width 1204 height 36
click at [1250, 521] on icon at bounding box center [1257, 523] width 15 height 11
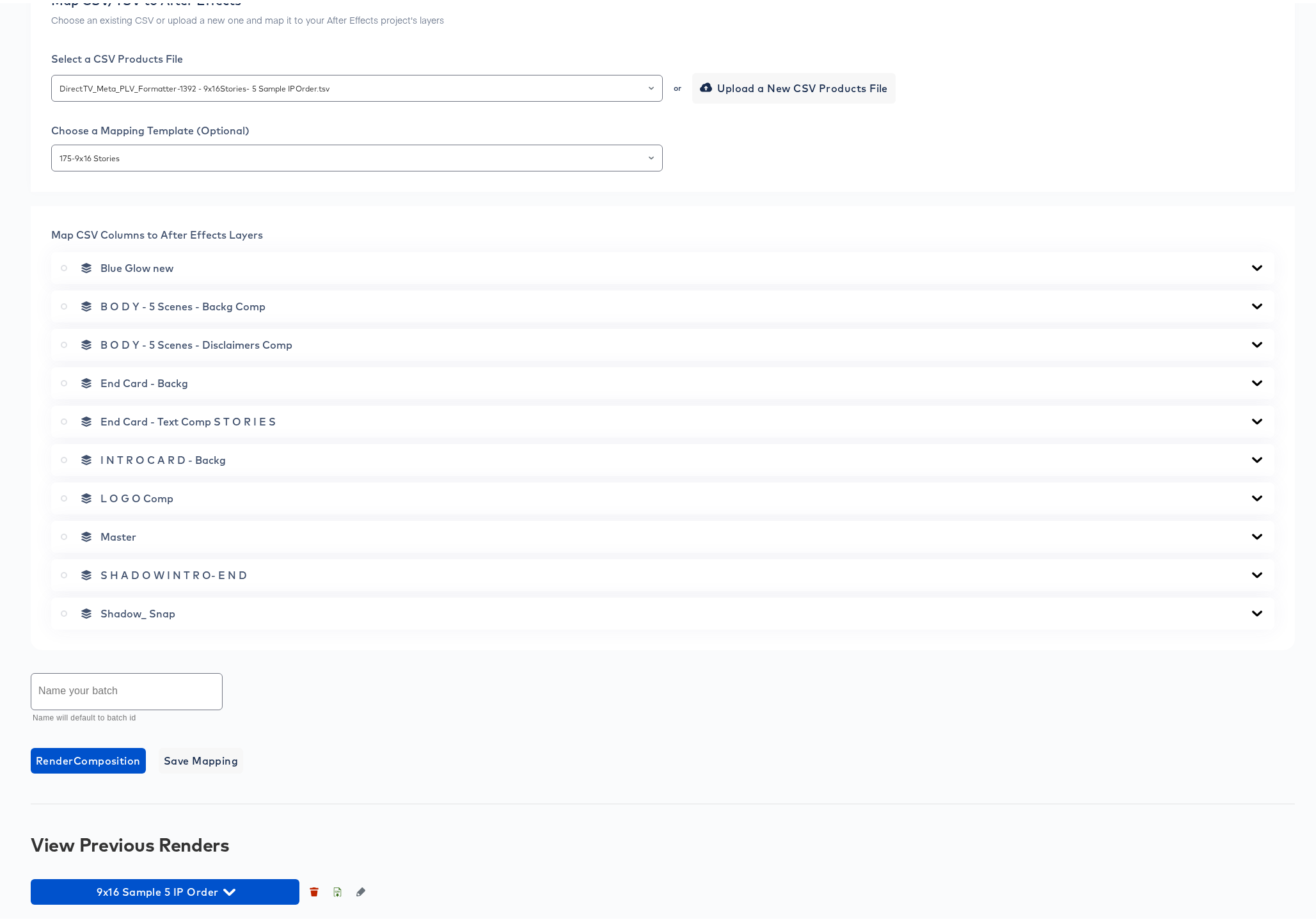
click at [1250, 607] on icon at bounding box center [1257, 611] width 15 height 11
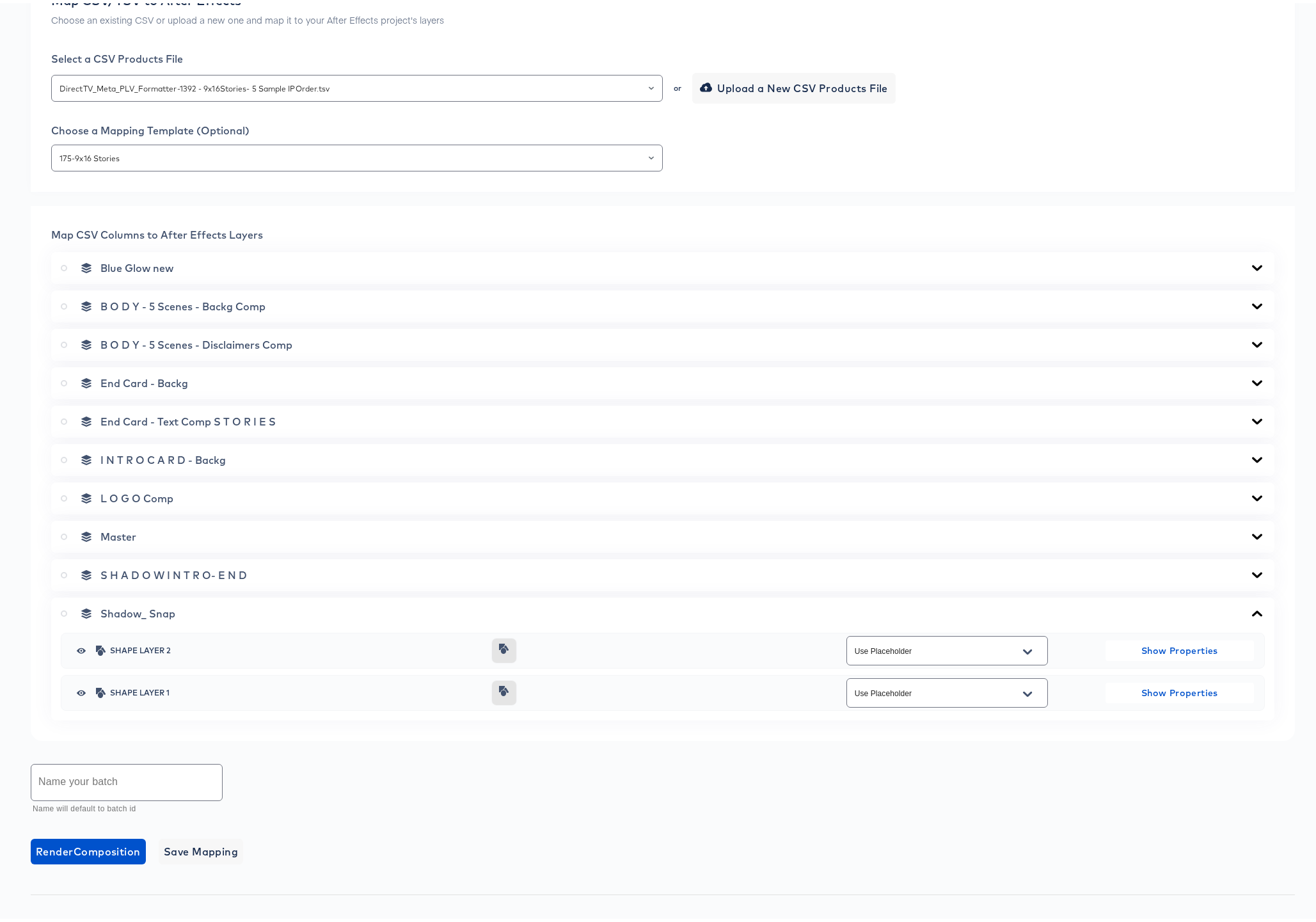
scroll to position [416, 0]
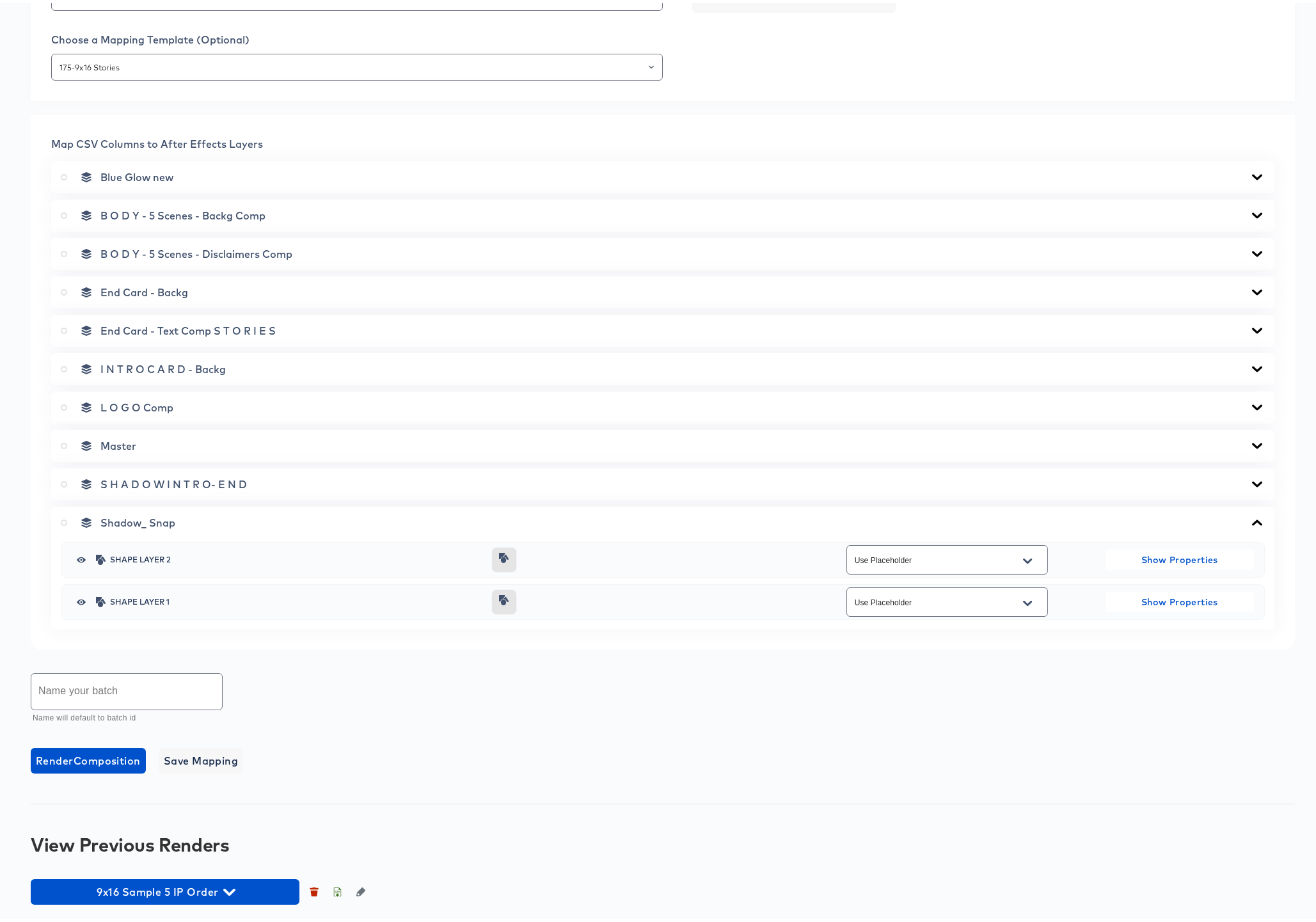
click at [1245, 607] on div "Shape Layer 1 Use Placeholder Show Properties" at bounding box center [663, 598] width 1204 height 36
click at [1251, 515] on icon at bounding box center [1257, 520] width 15 height 11
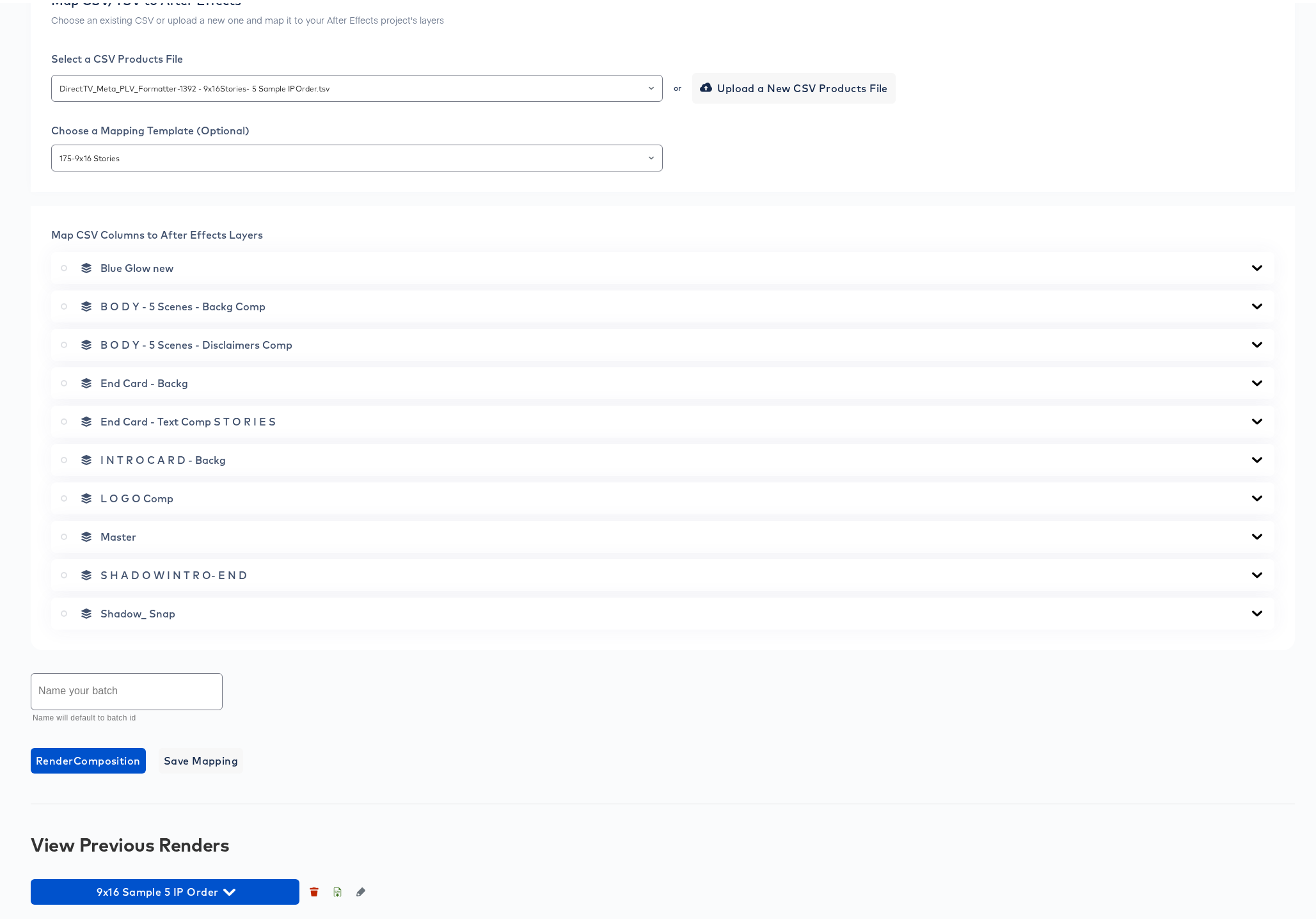
click at [1250, 493] on icon at bounding box center [1257, 495] width 15 height 11
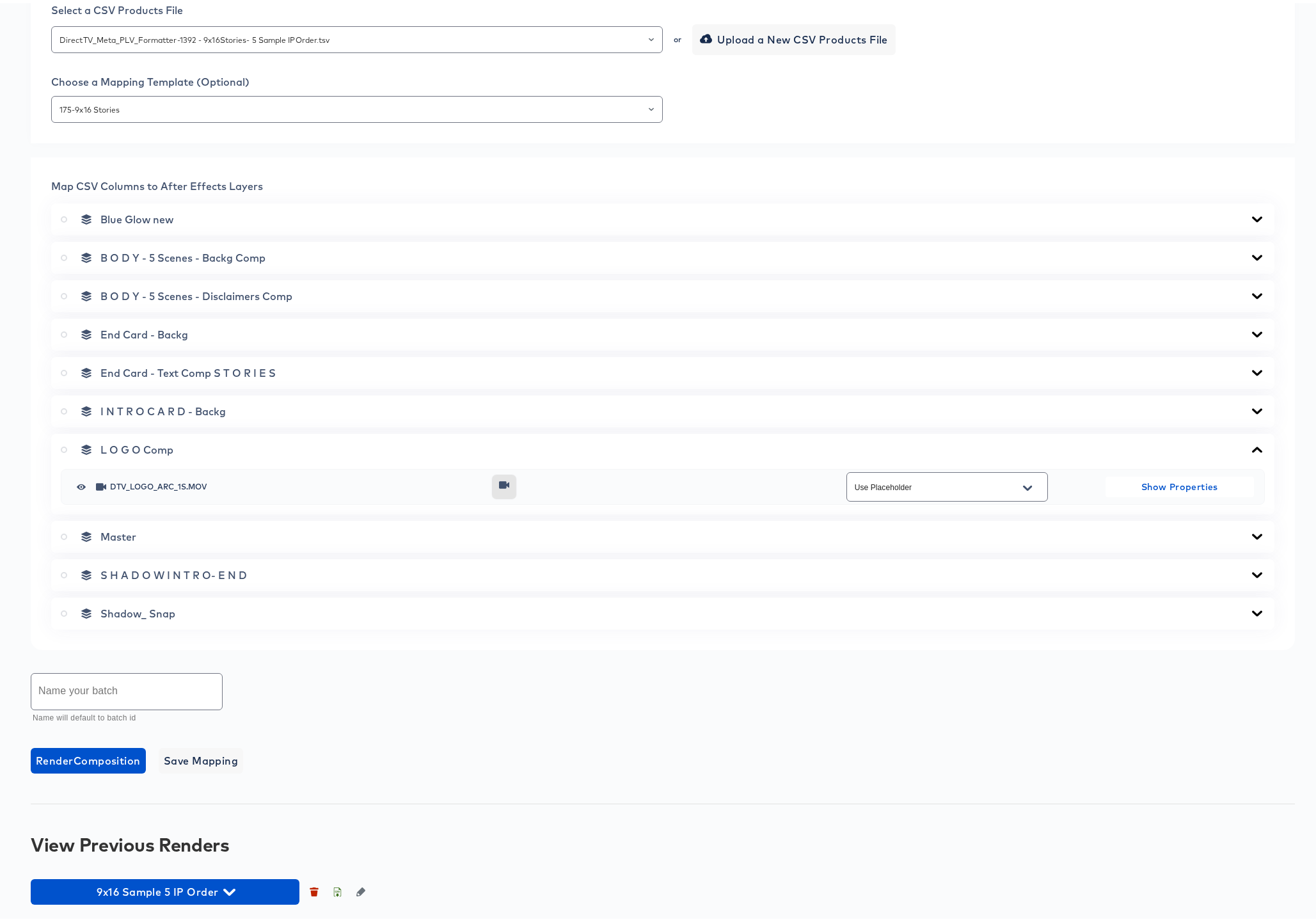
click at [1250, 443] on icon at bounding box center [1257, 446] width 15 height 11
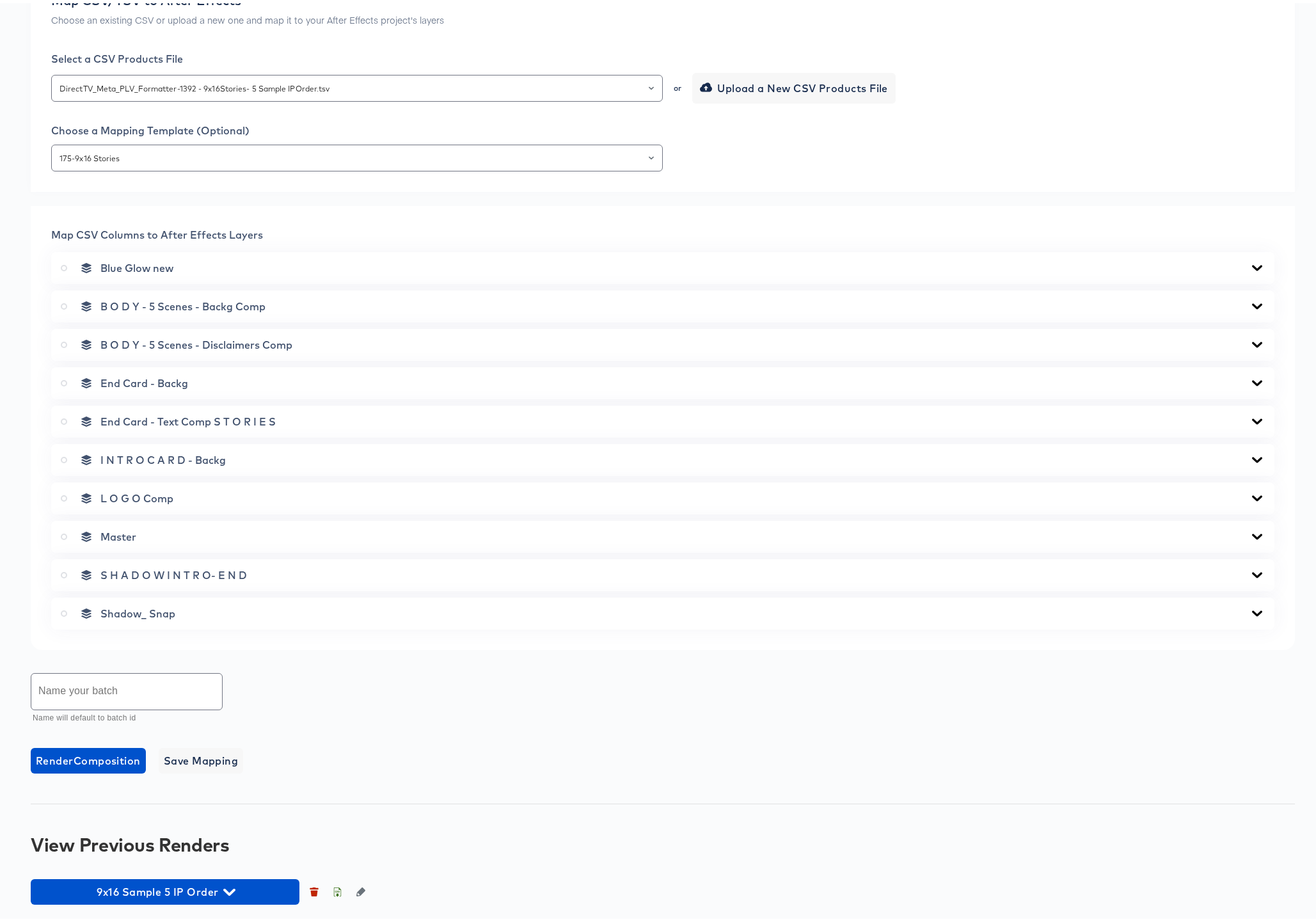
scroll to position [326, 0]
click at [1252, 534] on icon at bounding box center [1258, 533] width 11 height 6
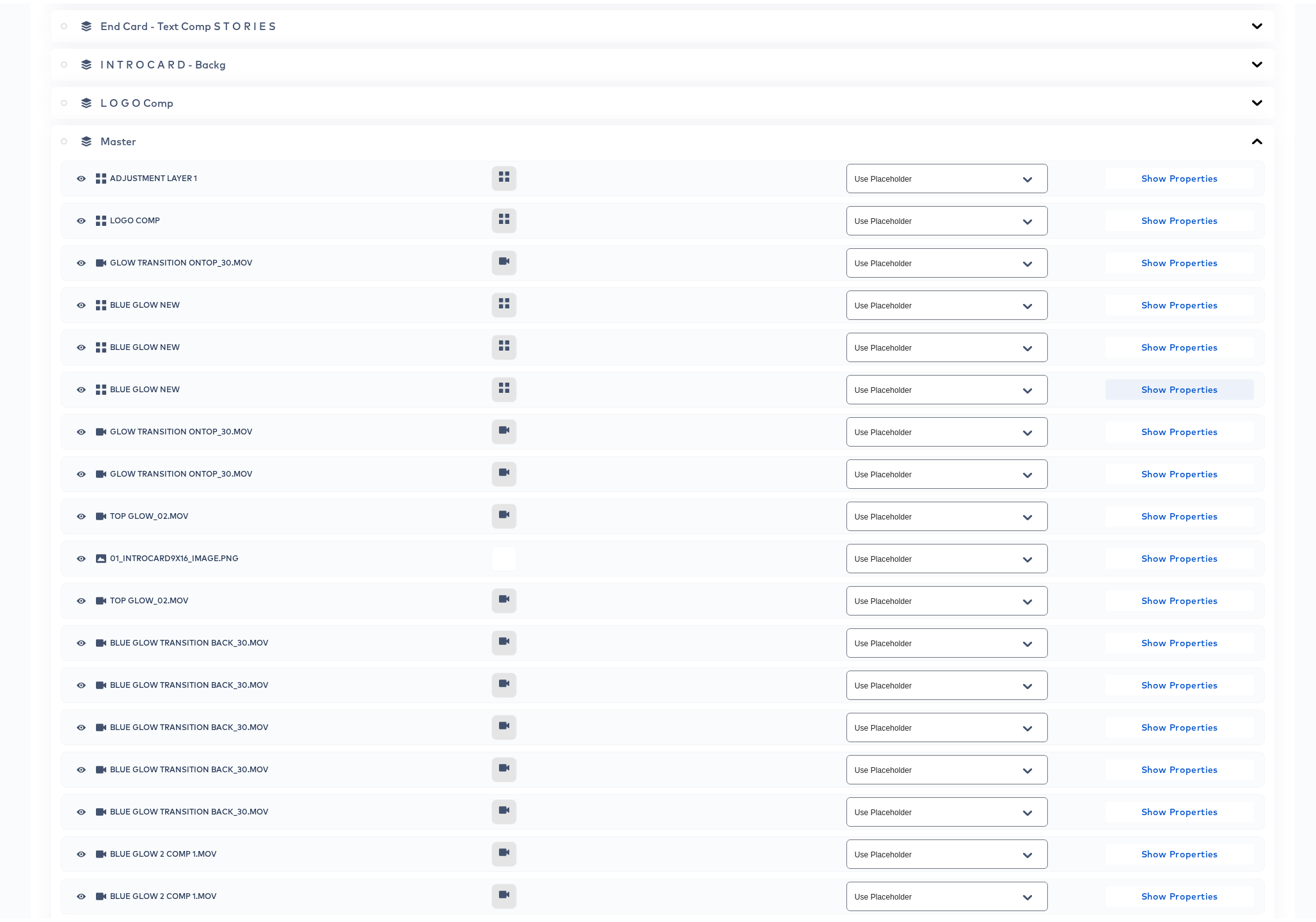
scroll to position [787, 0]
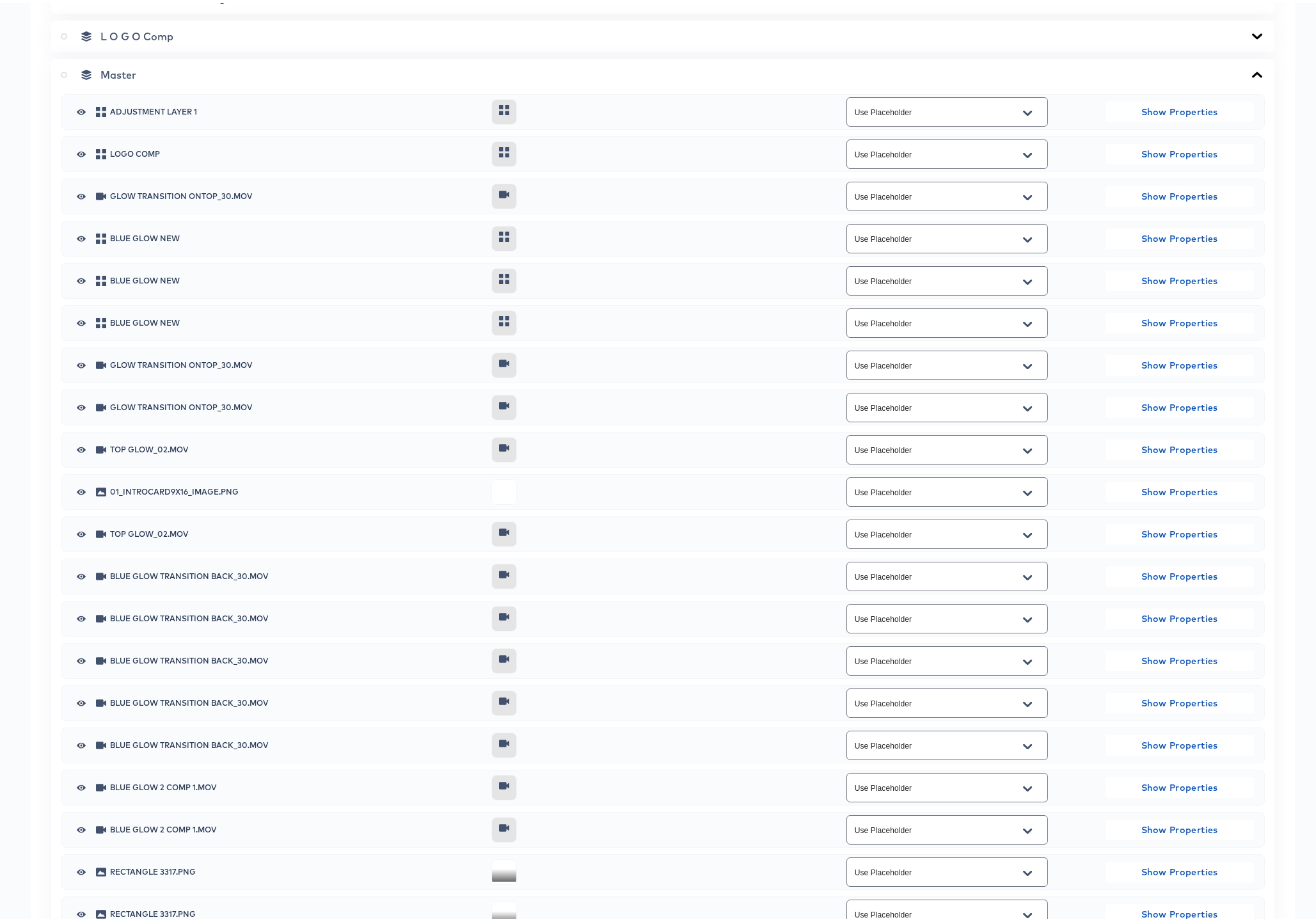
click at [1024, 488] on icon "Open" at bounding box center [1027, 490] width 9 height 5
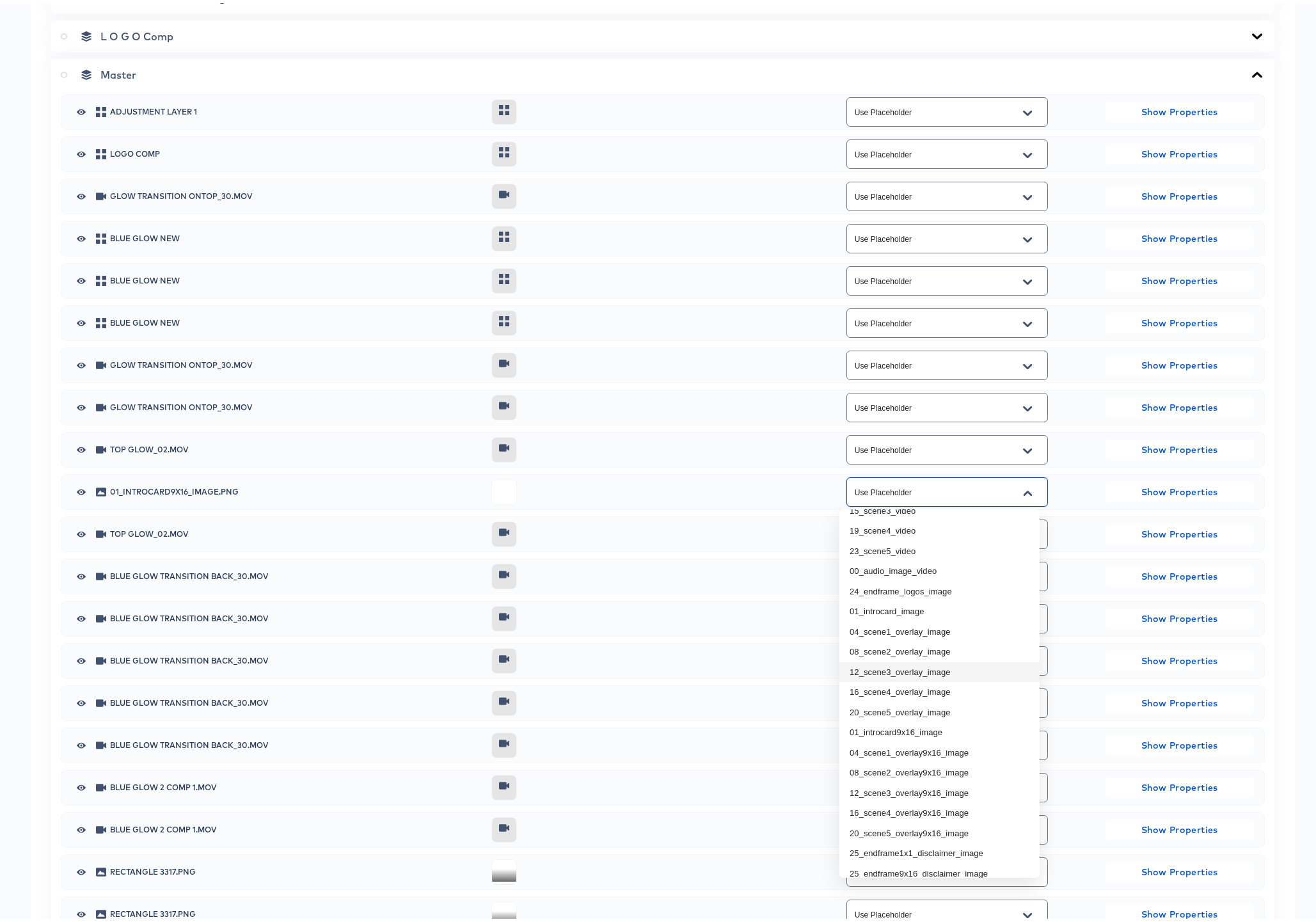
scroll to position [74, 0]
click at [936, 726] on li "01_introcard9x16_image" at bounding box center [939, 729] width 200 height 20
type input "01_introcard9x16_image"
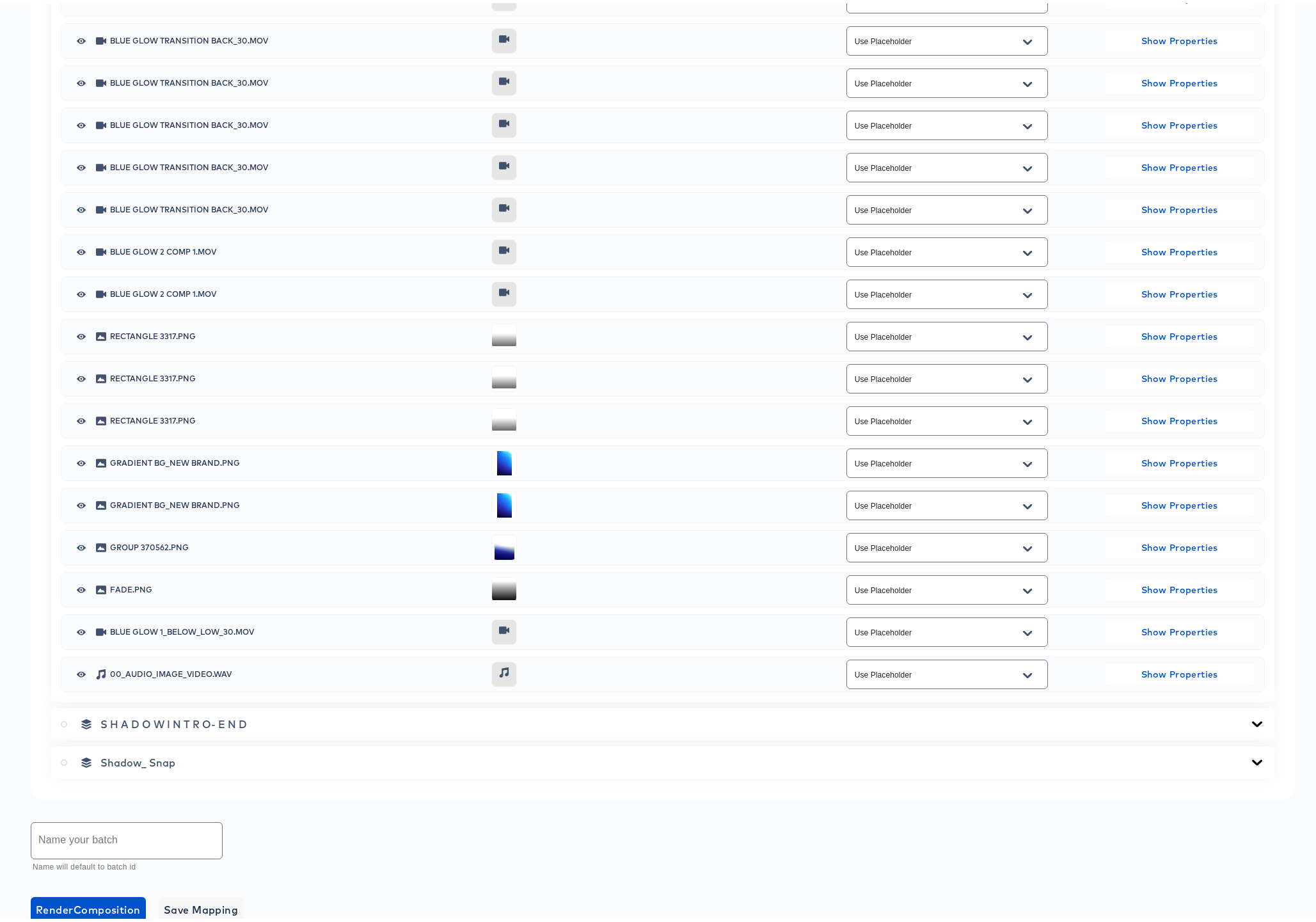
scroll to position [1328, 0]
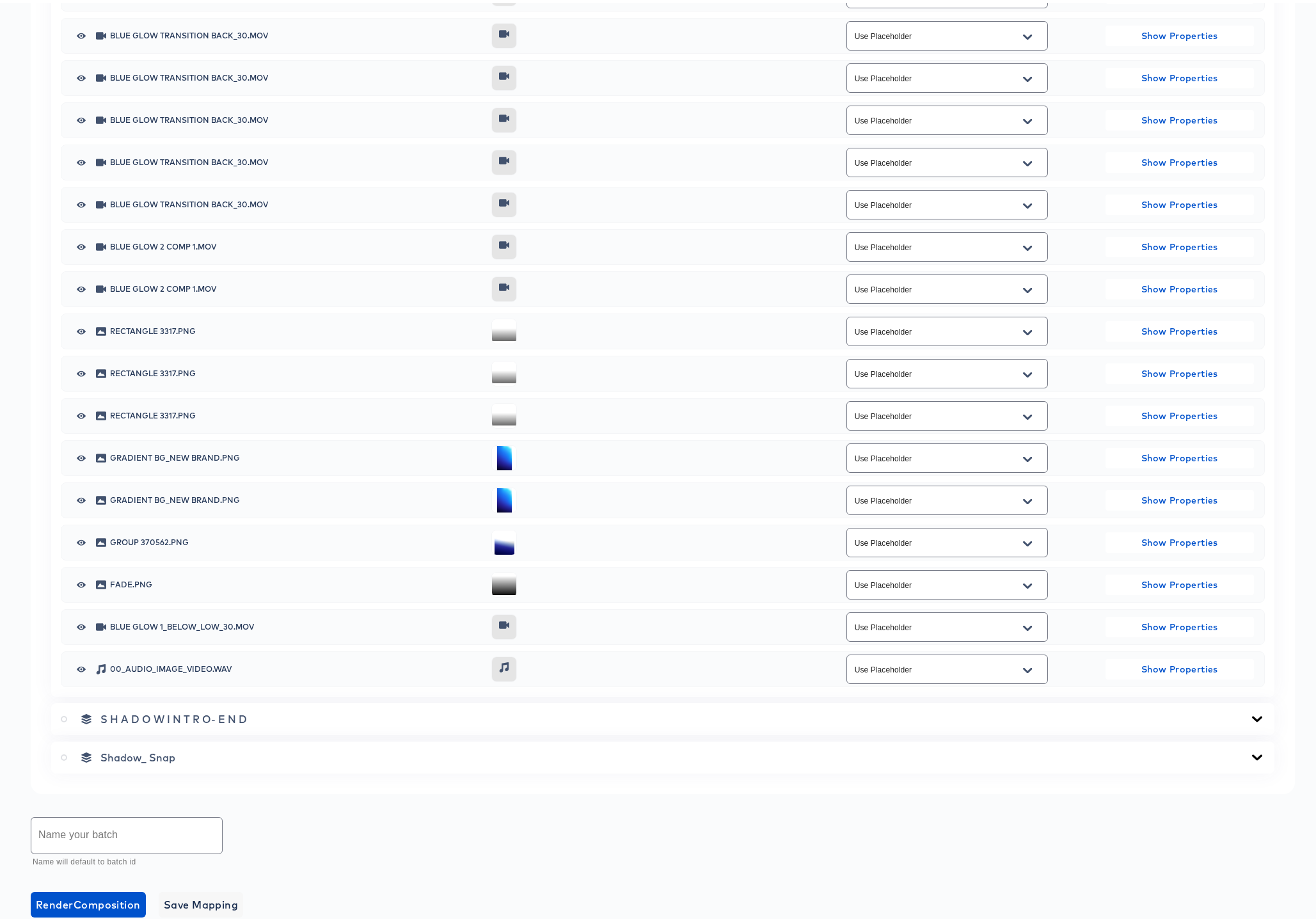
click at [1023, 668] on icon "Open" at bounding box center [1027, 667] width 9 height 5
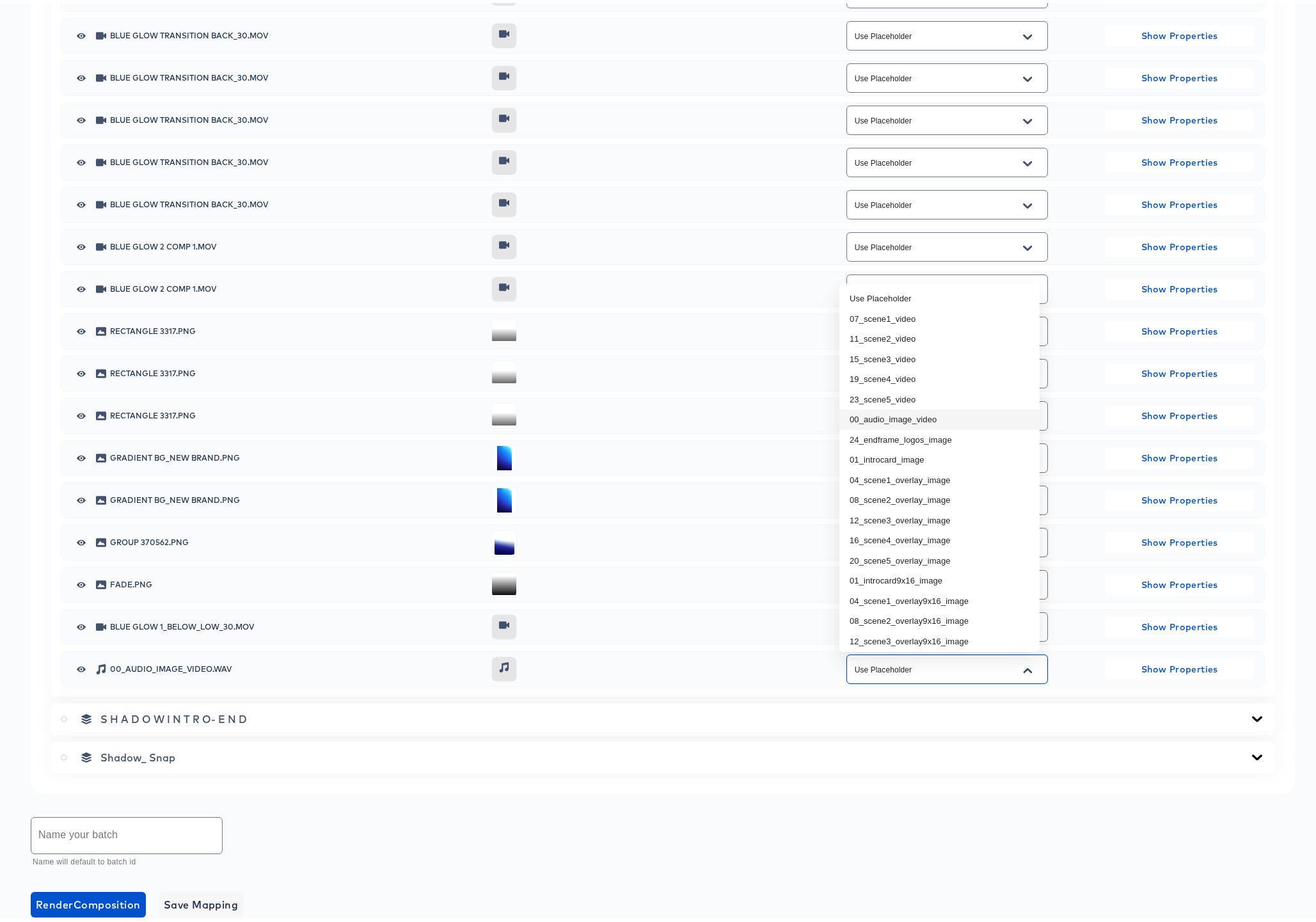
click at [896, 416] on li "00_audio_image_video" at bounding box center [939, 416] width 200 height 20
type input "00_audio_image_video"
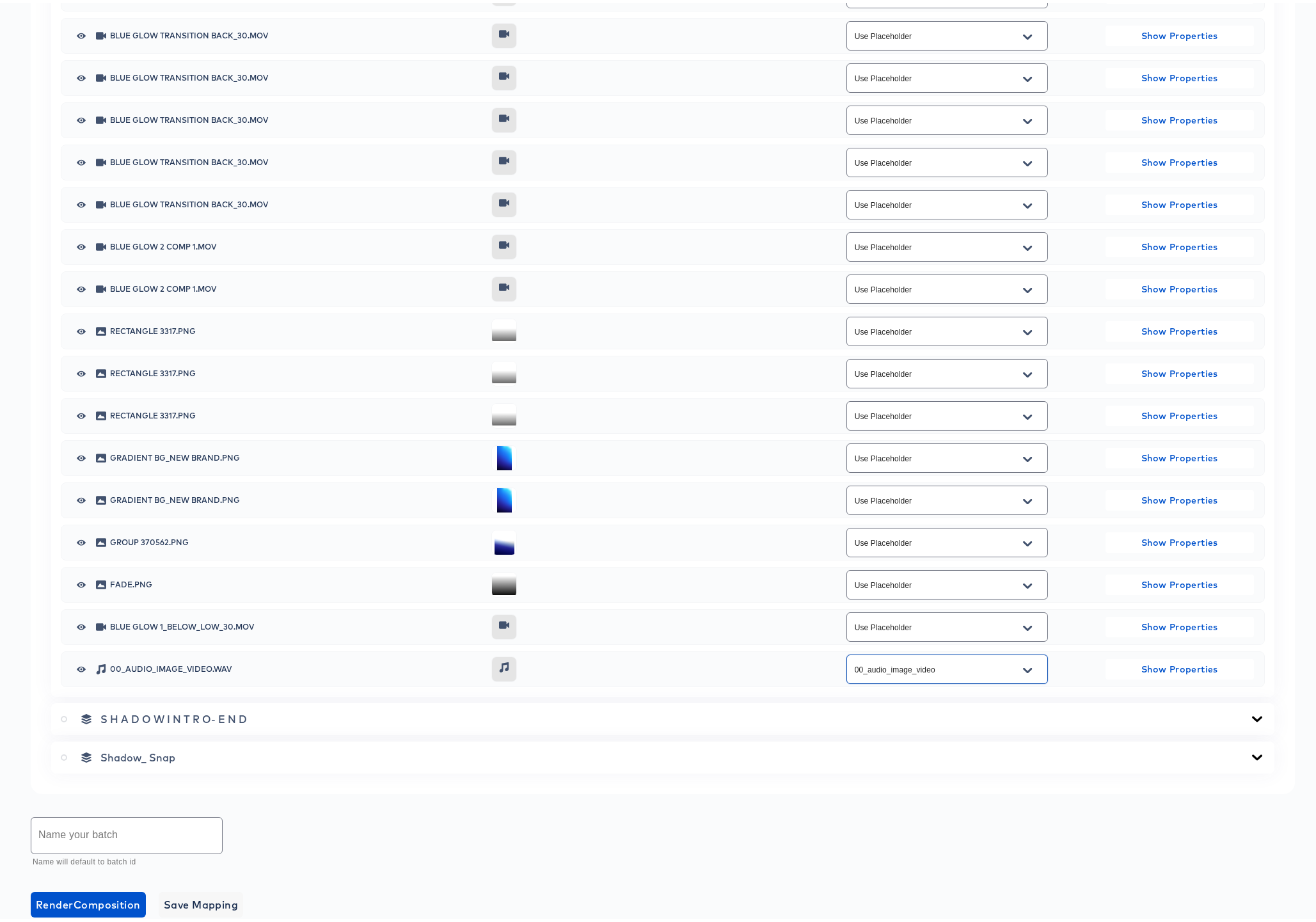
click at [154, 824] on input "text" at bounding box center [127, 832] width 191 height 36
type input "9x16 Stories Batch 5 IP Order"
click at [79, 911] on button "Render Composition" at bounding box center [88, 901] width 115 height 26
click at [82, 905] on span "Render Composition" at bounding box center [88, 901] width 105 height 18
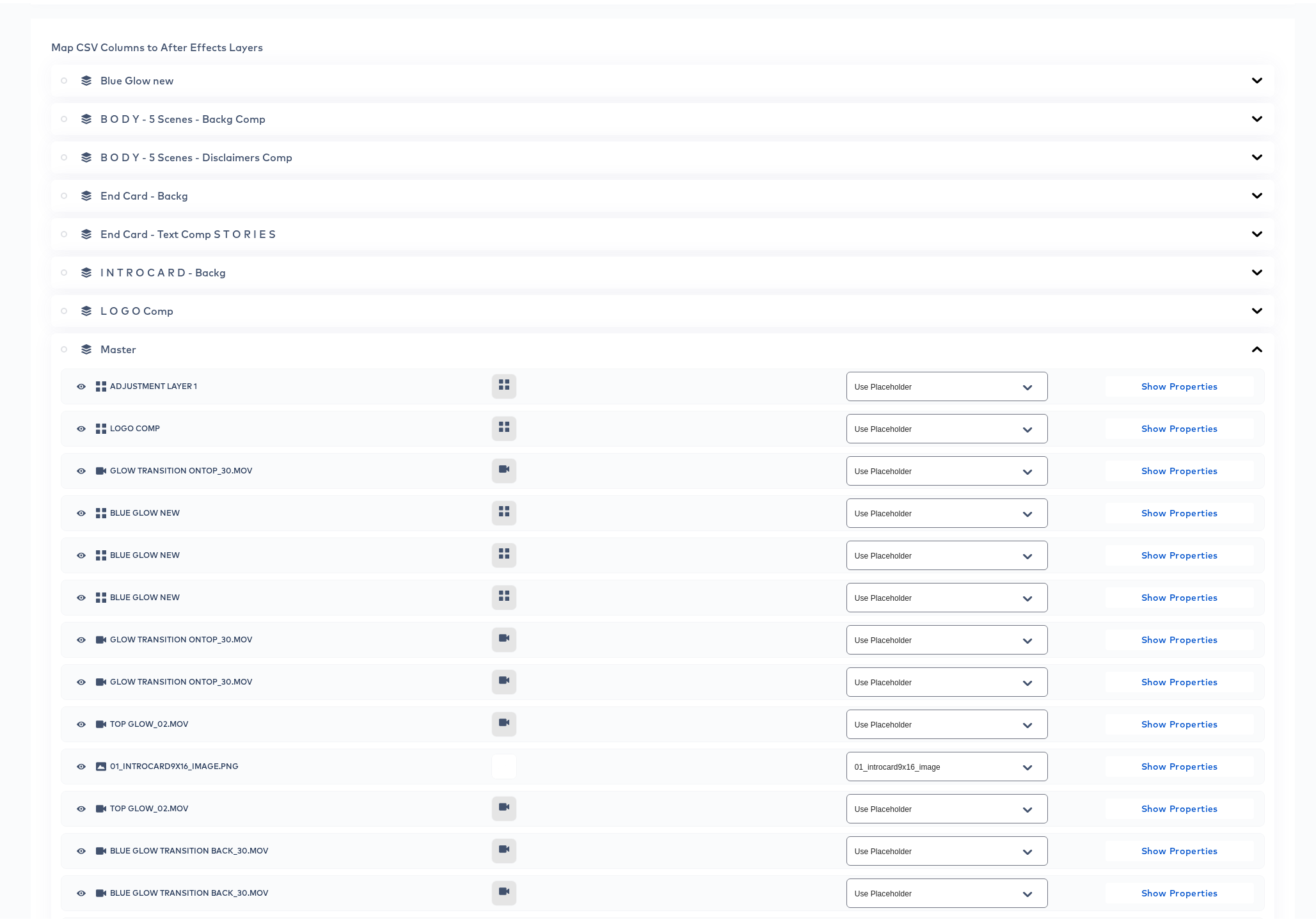
scroll to position [366, 0]
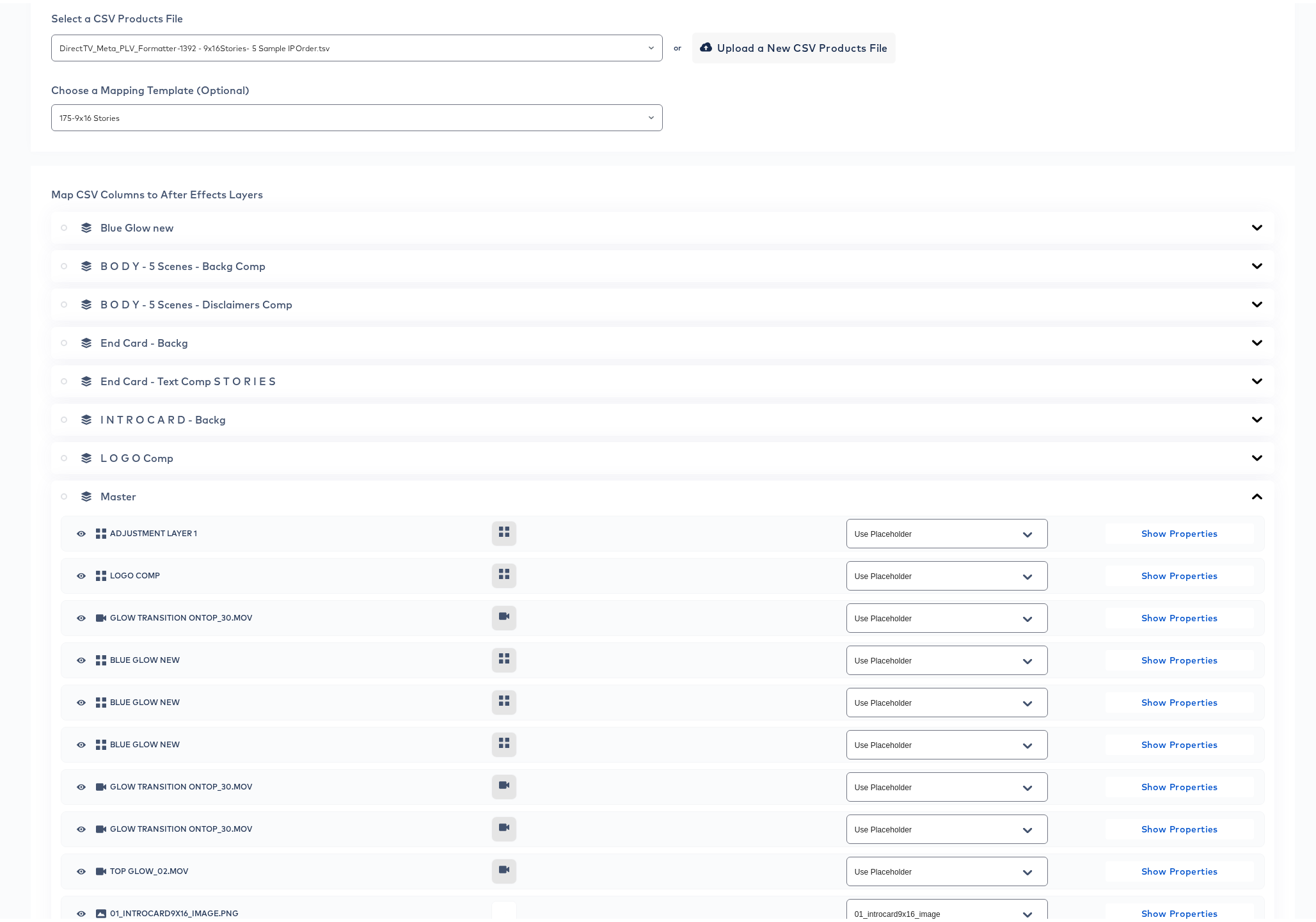
click at [64, 493] on icon at bounding box center [64, 492] width 6 height 6
click at [0, 0] on input "radio" at bounding box center [0, 0] width 0 height 0
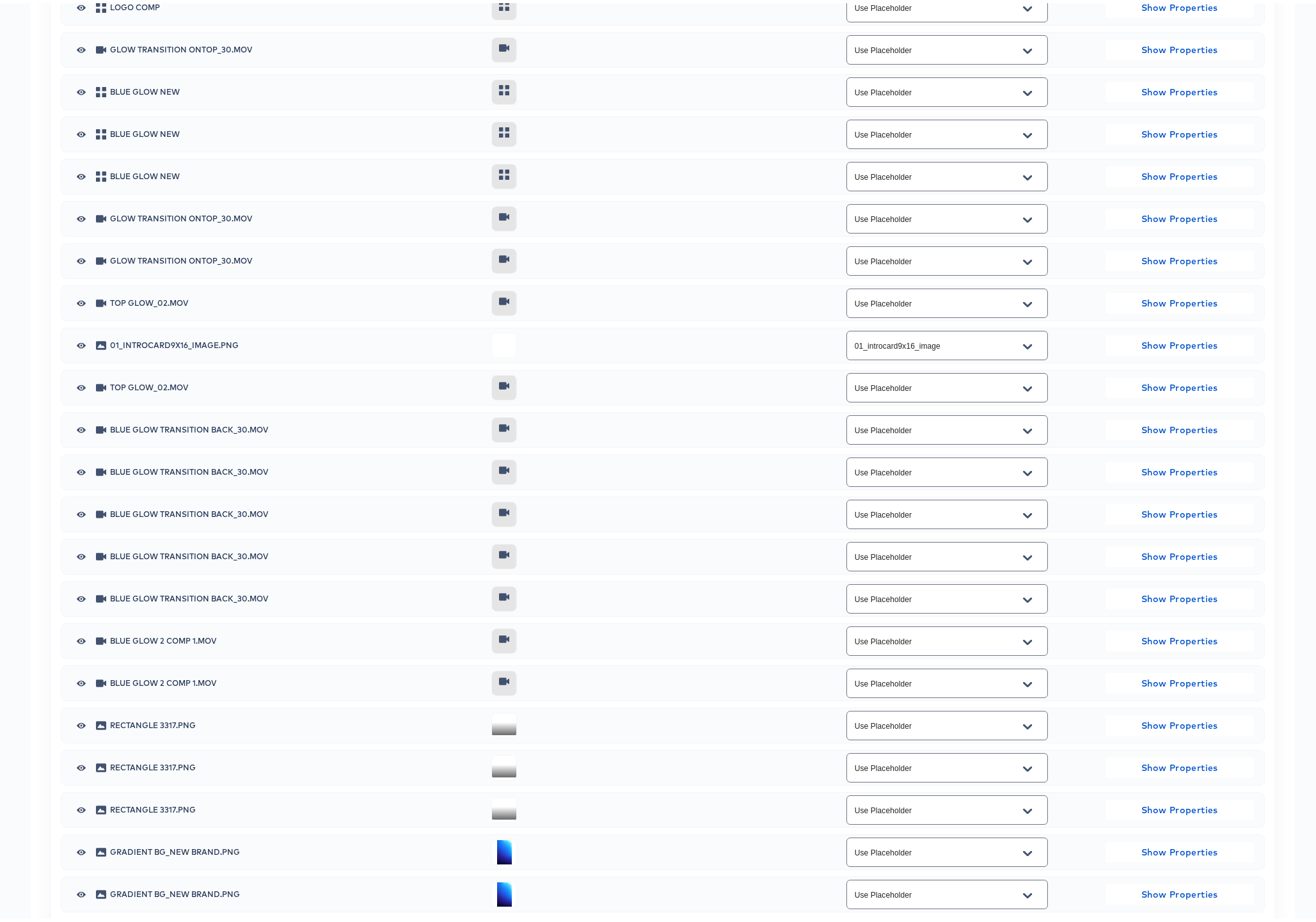
scroll to position [1472, 0]
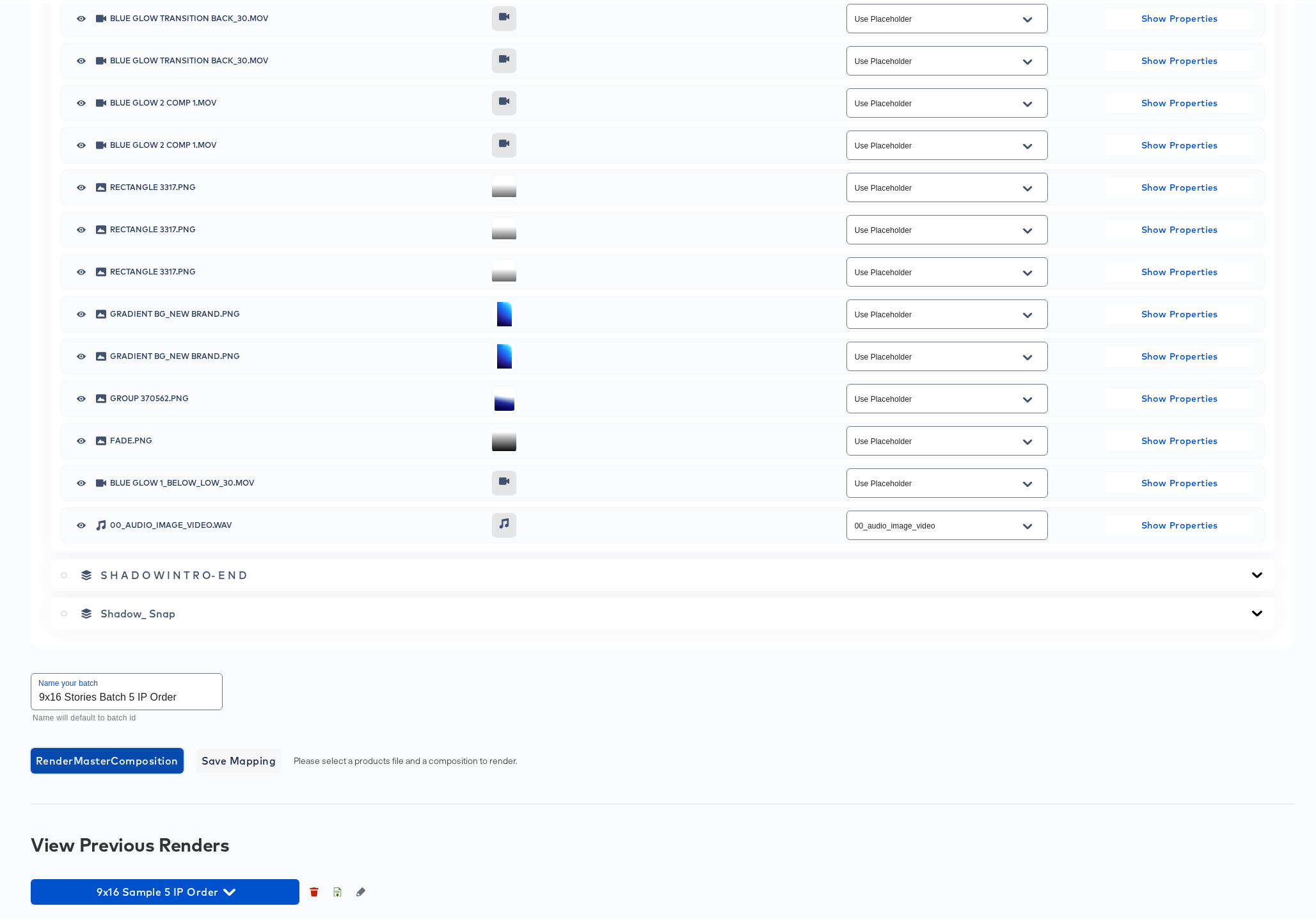
click at [124, 755] on span "Render Master Composition" at bounding box center [108, 757] width 143 height 18
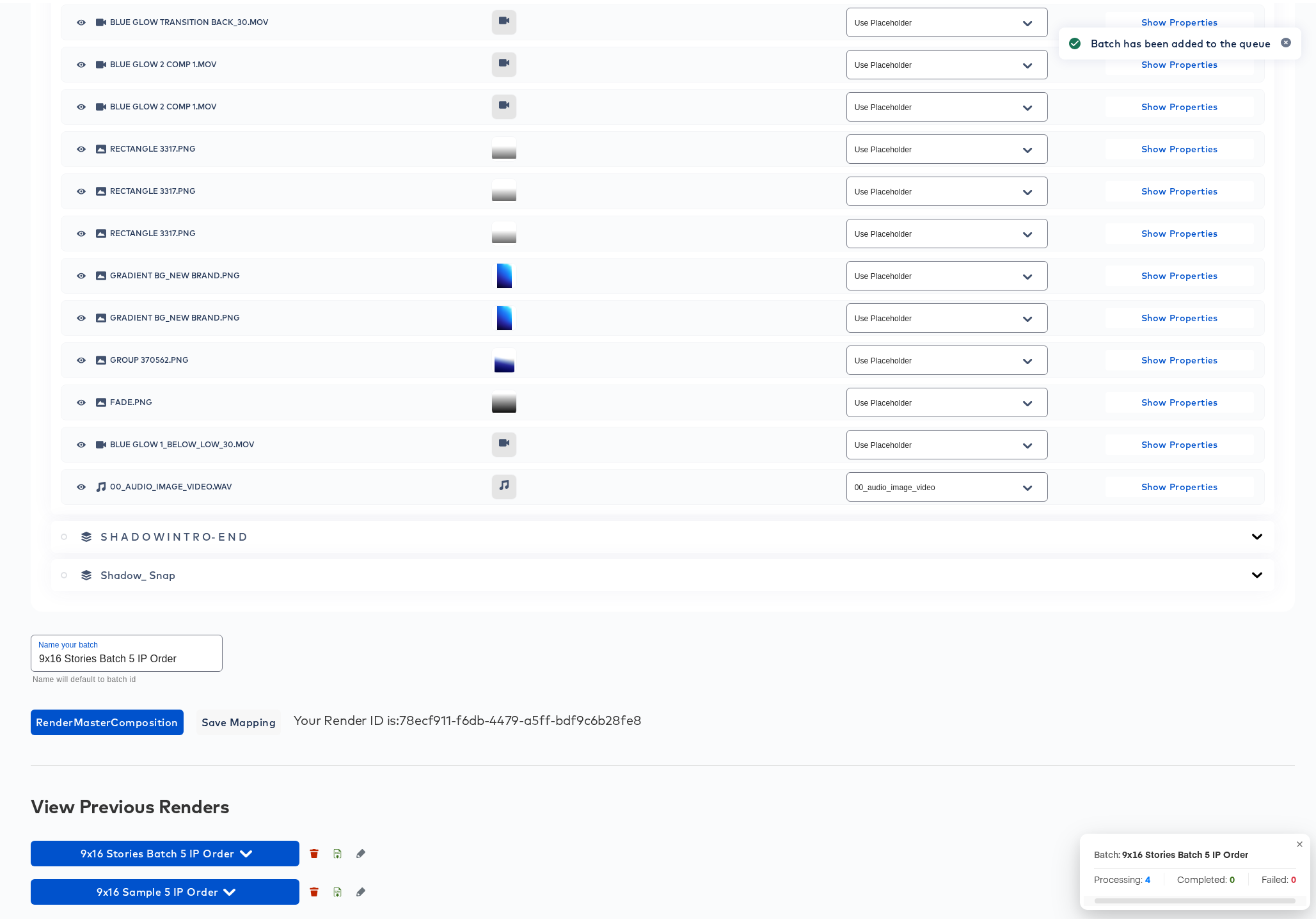
scroll to position [1510, 0]
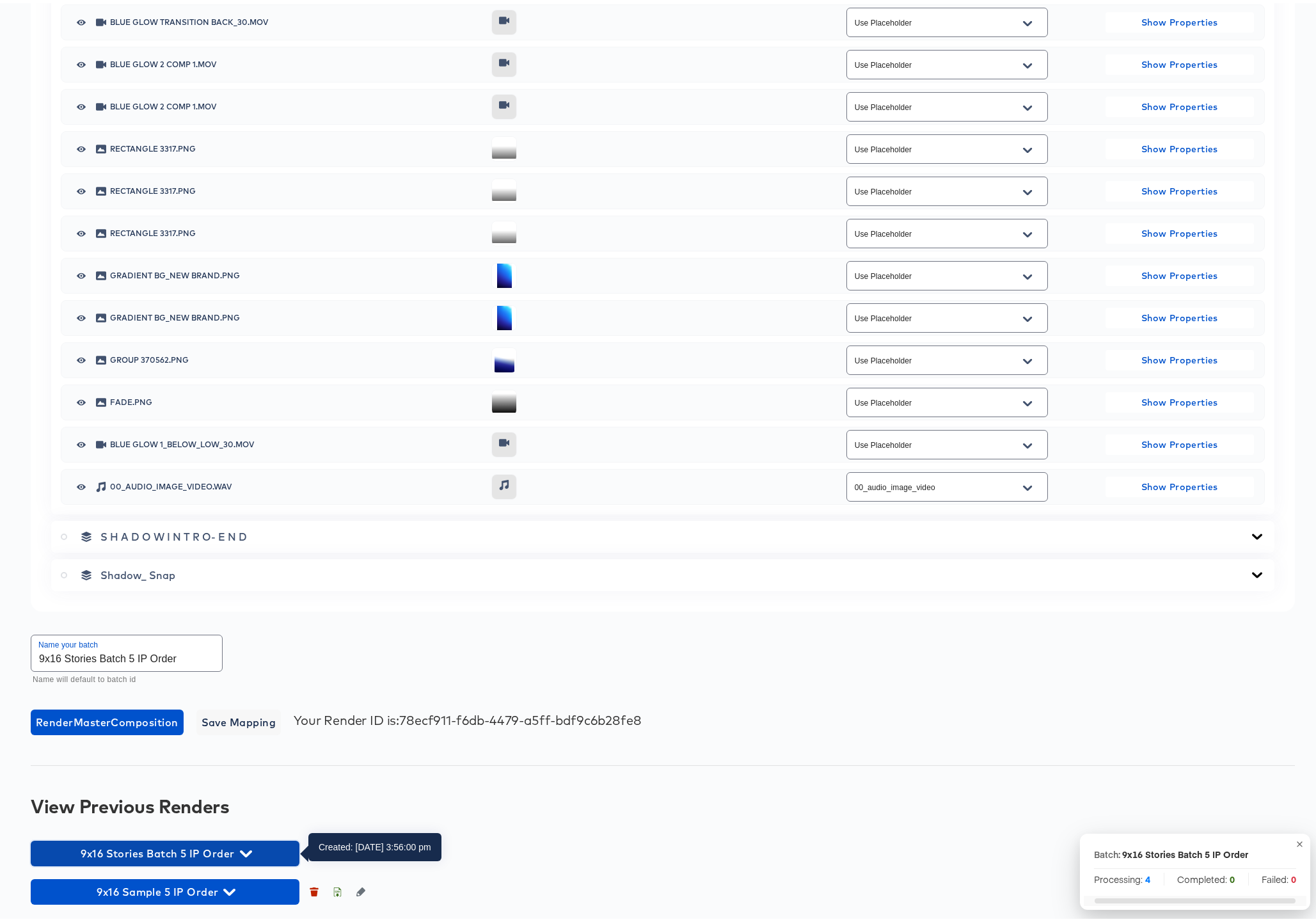
click at [244, 850] on icon "button" at bounding box center [246, 851] width 12 height 7
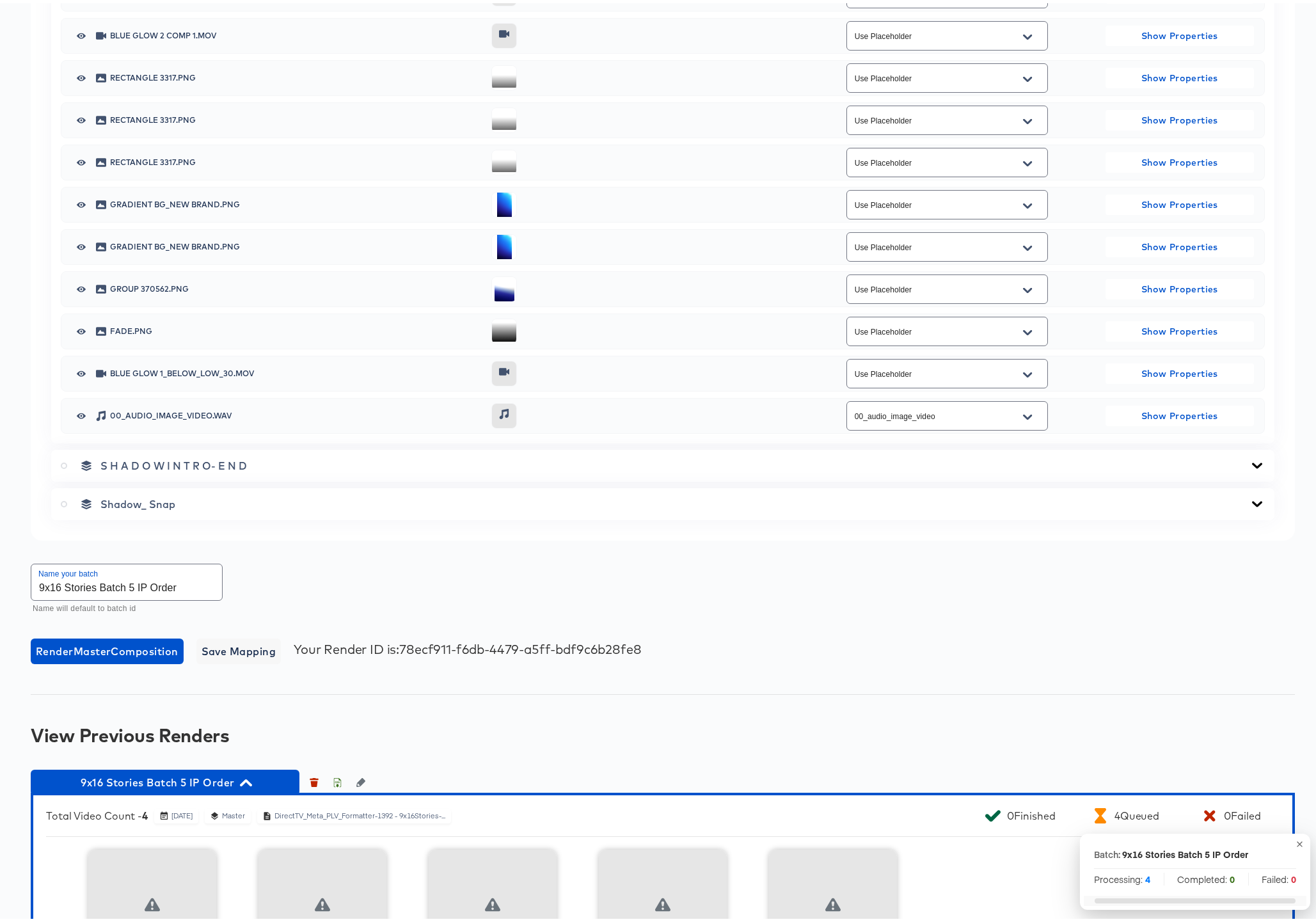
scroll to position [1758, 0]
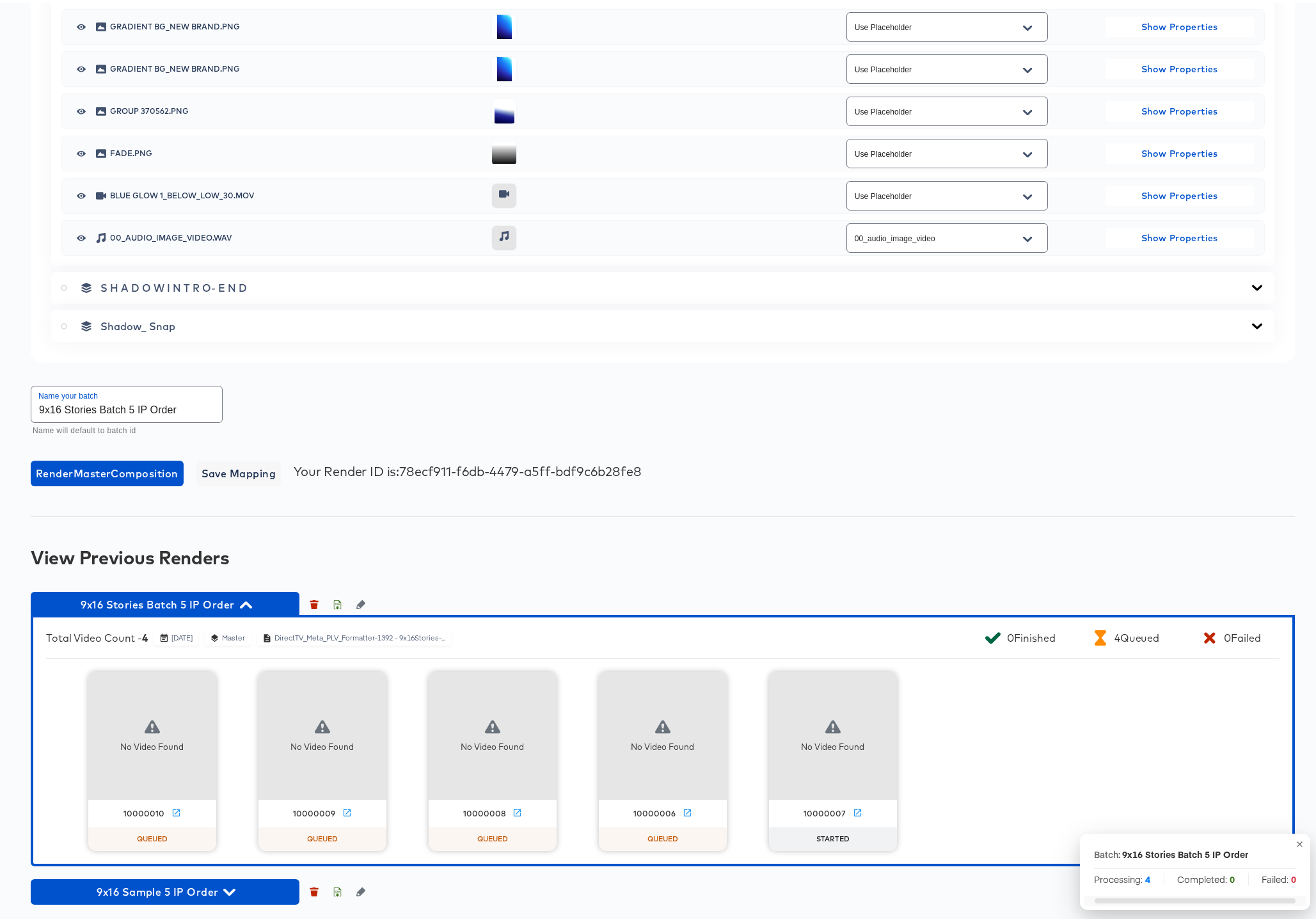
click at [467, 425] on div "Name your batch 9x16 Stories Batch 5 IP Order Name will default to batch id" at bounding box center [663, 409] width 1264 height 57
click at [246, 601] on icon "button" at bounding box center [246, 602] width 12 height 12
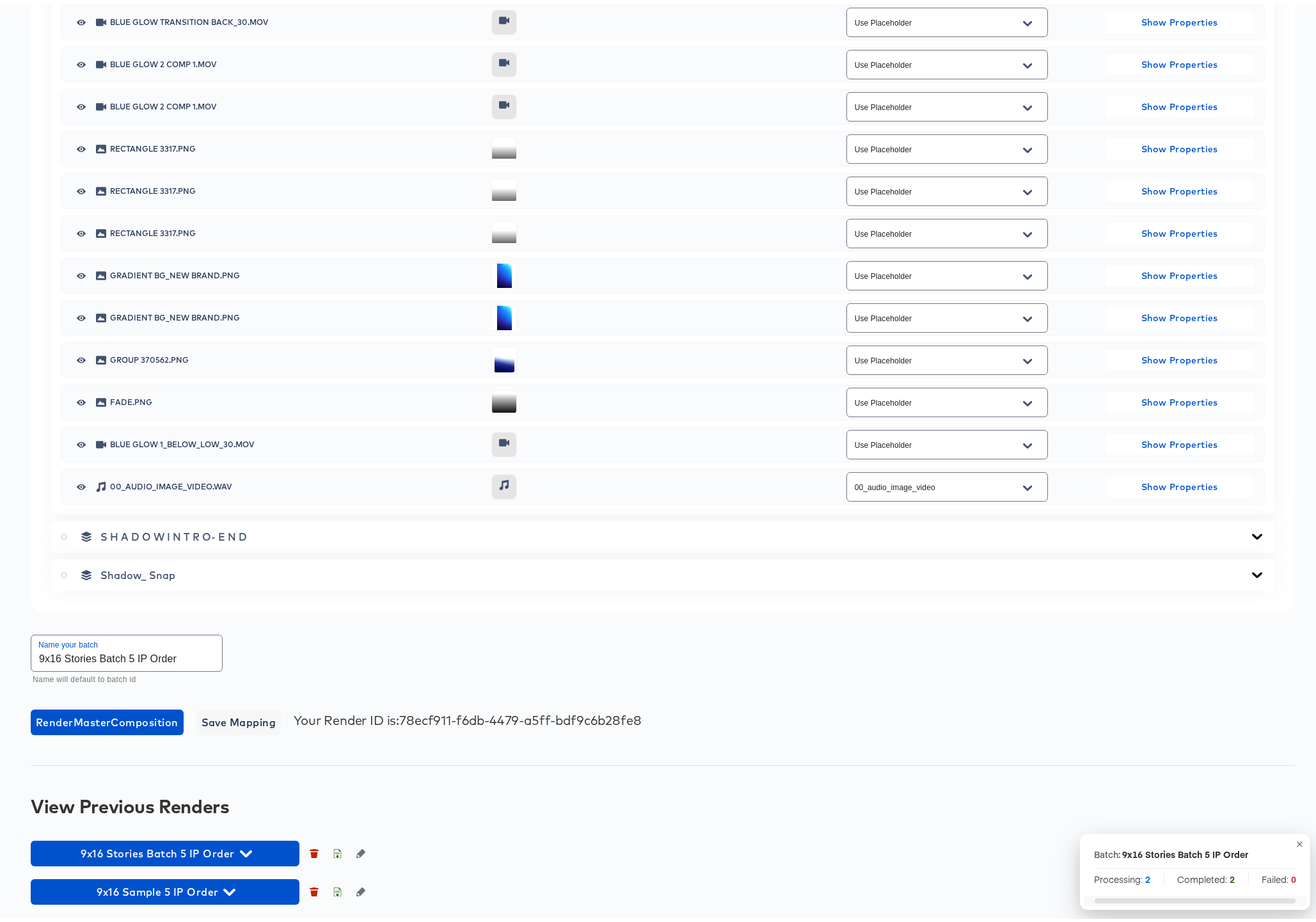
scroll to position [1510, 0]
click at [243, 846] on icon "button" at bounding box center [246, 851] width 12 height 12
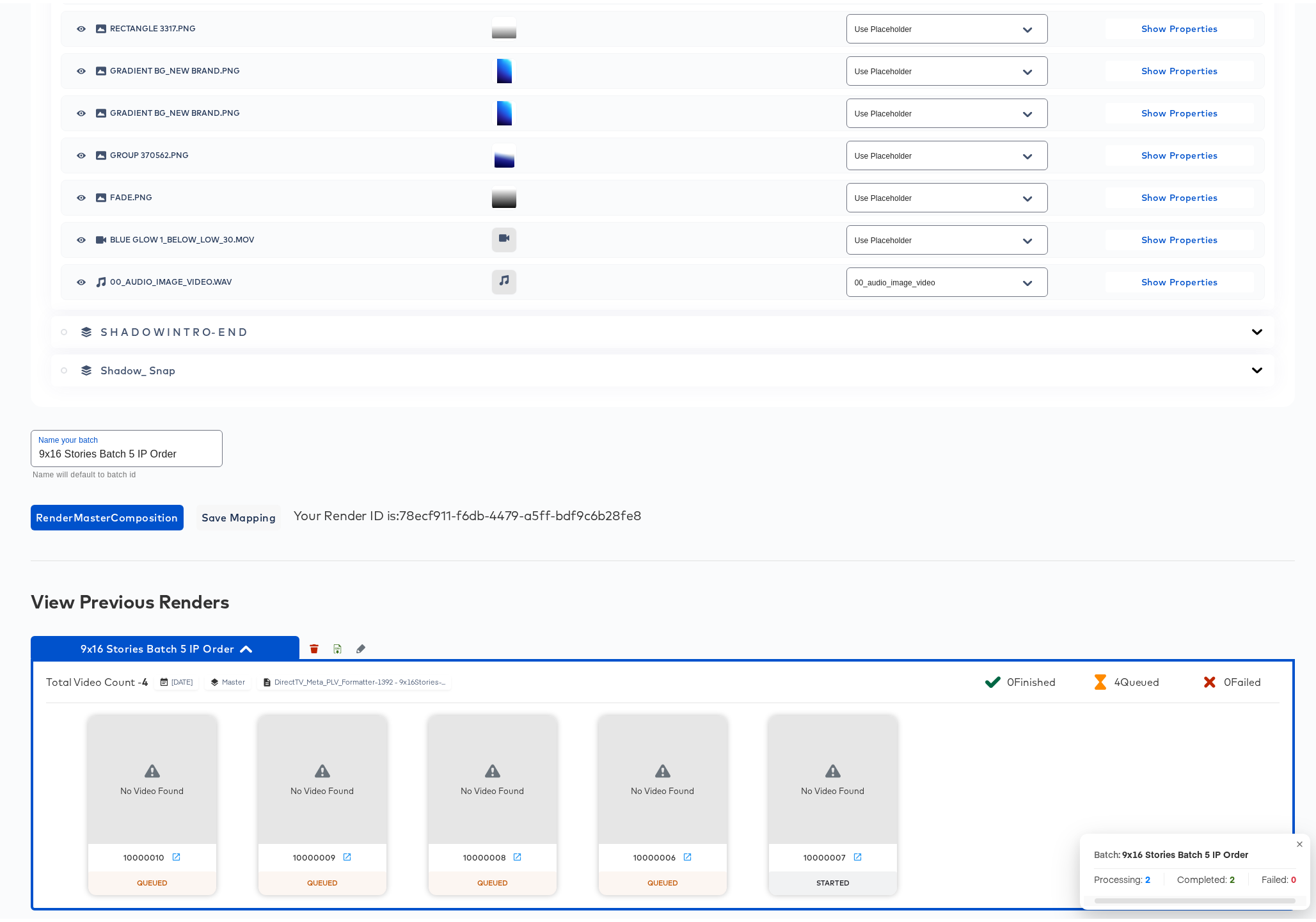
scroll to position [1758, 0]
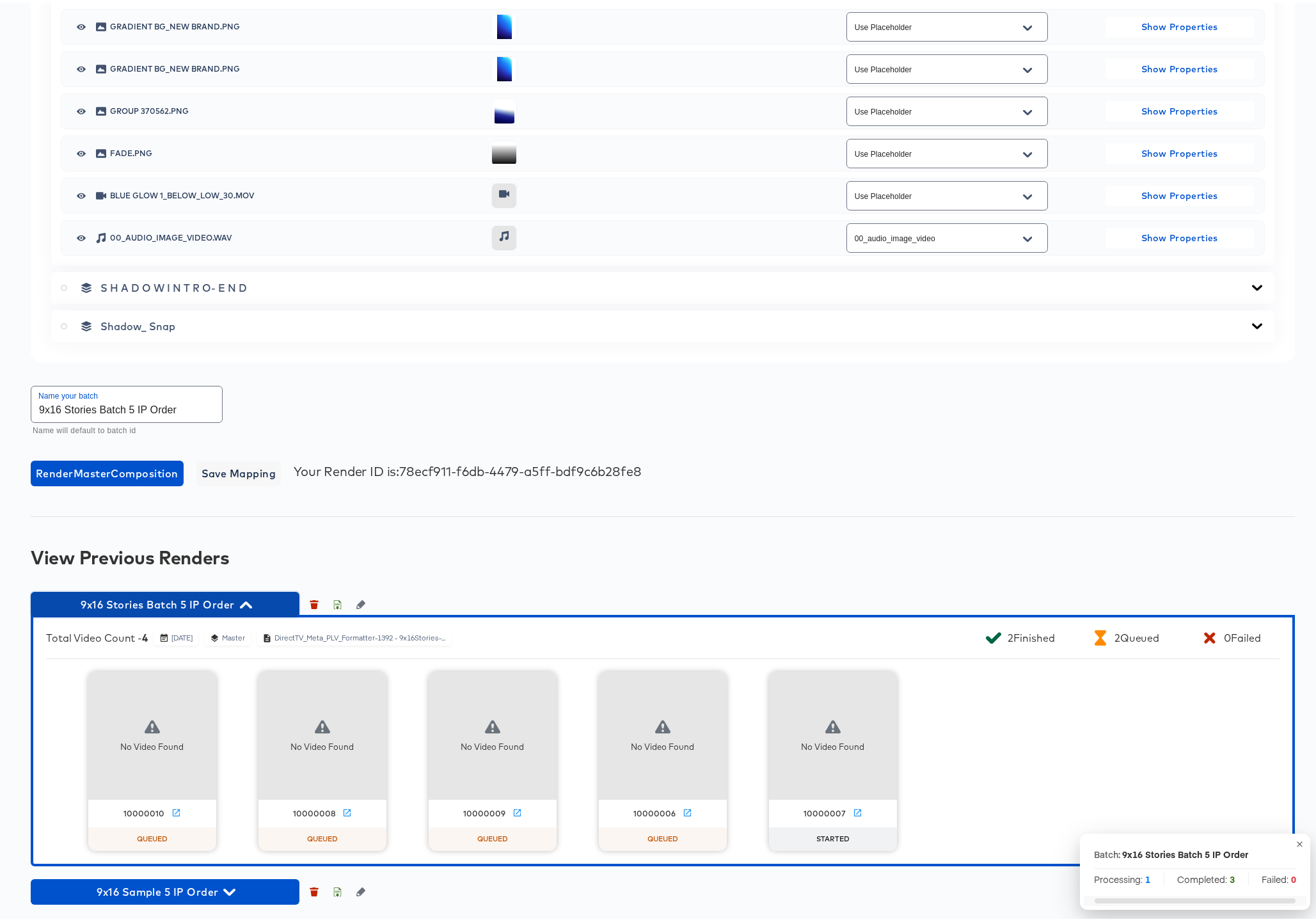
click at [244, 597] on icon "button" at bounding box center [246, 602] width 12 height 12
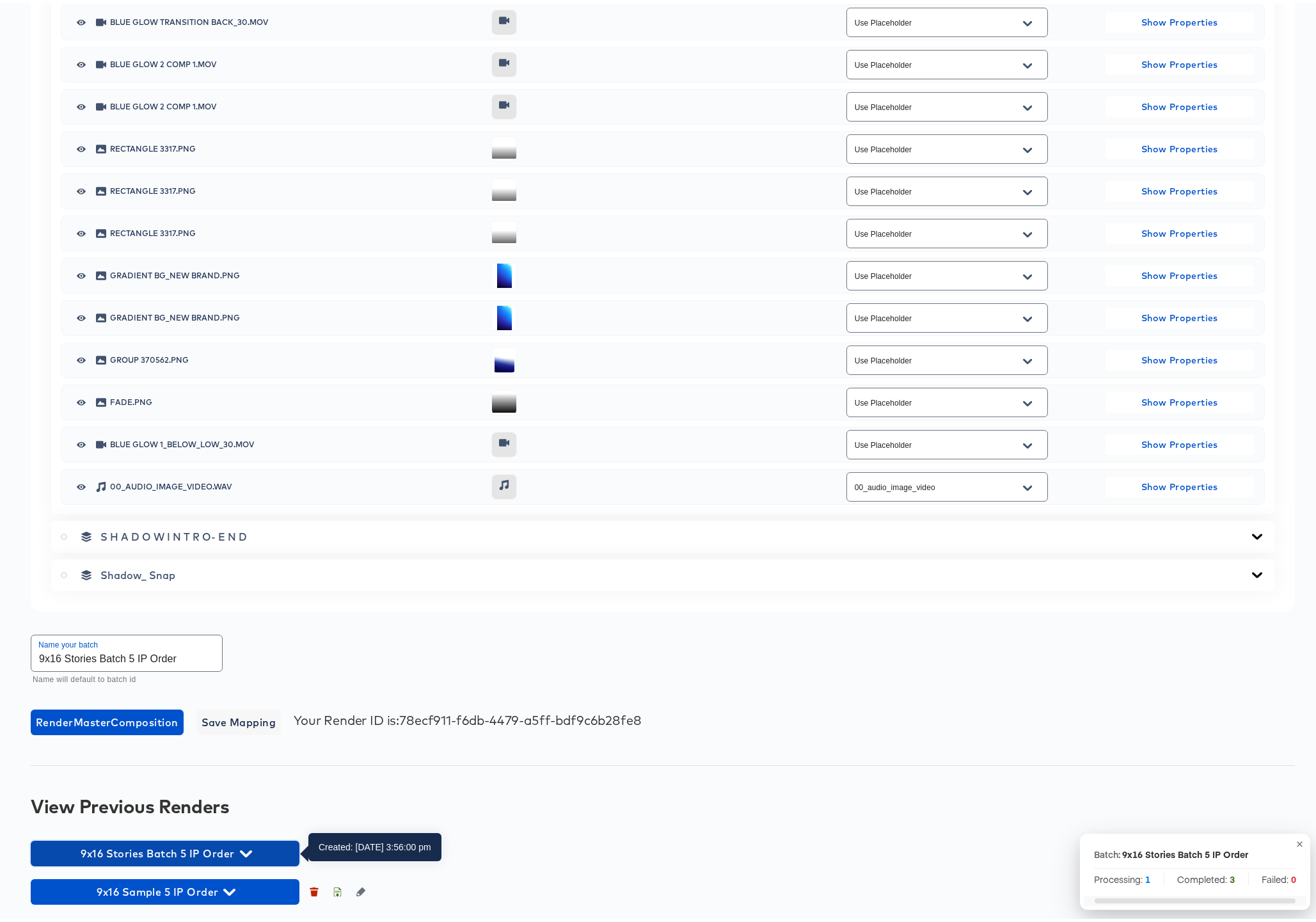
click at [245, 850] on icon "button" at bounding box center [246, 851] width 12 height 12
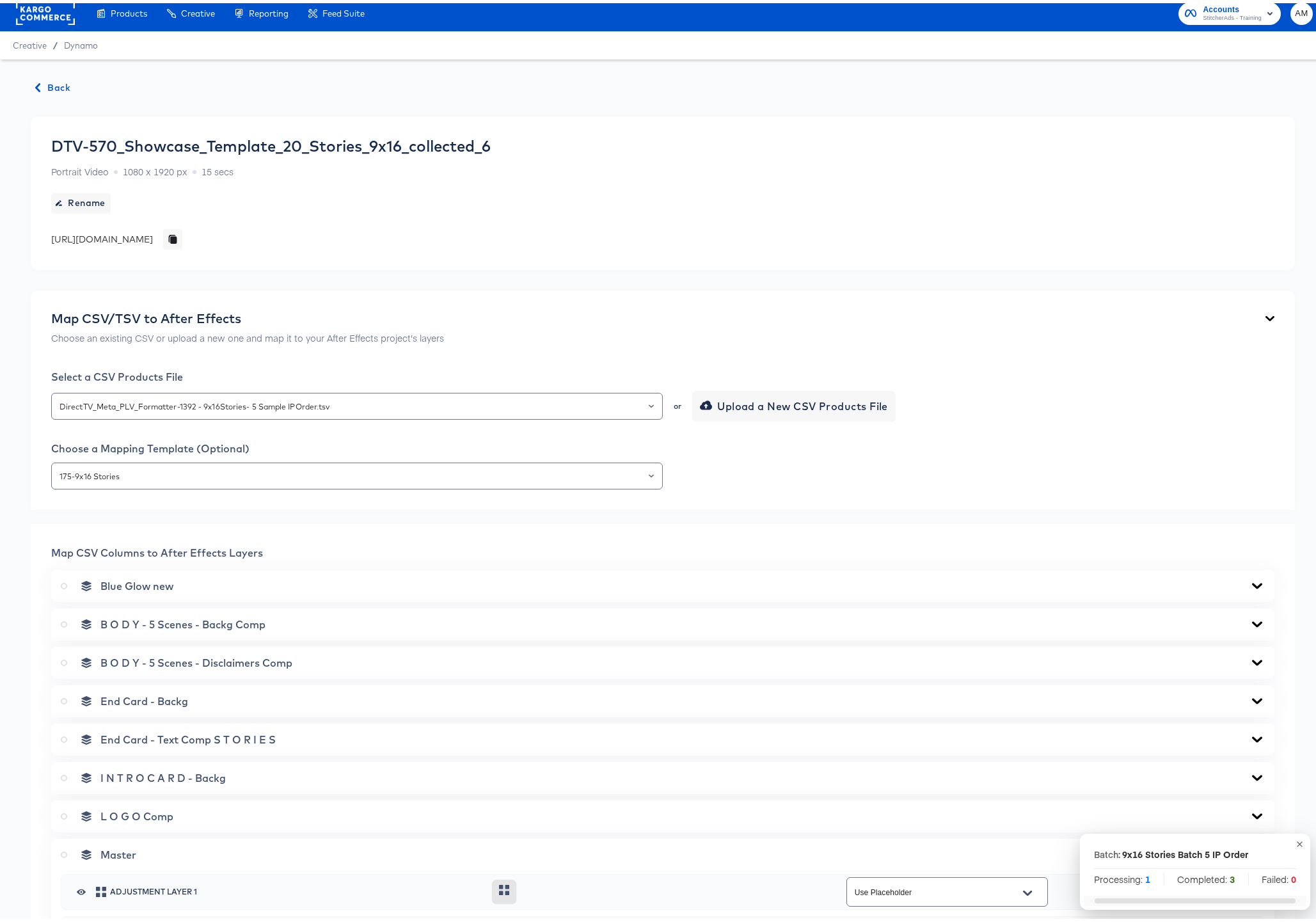
scroll to position [0, 0]
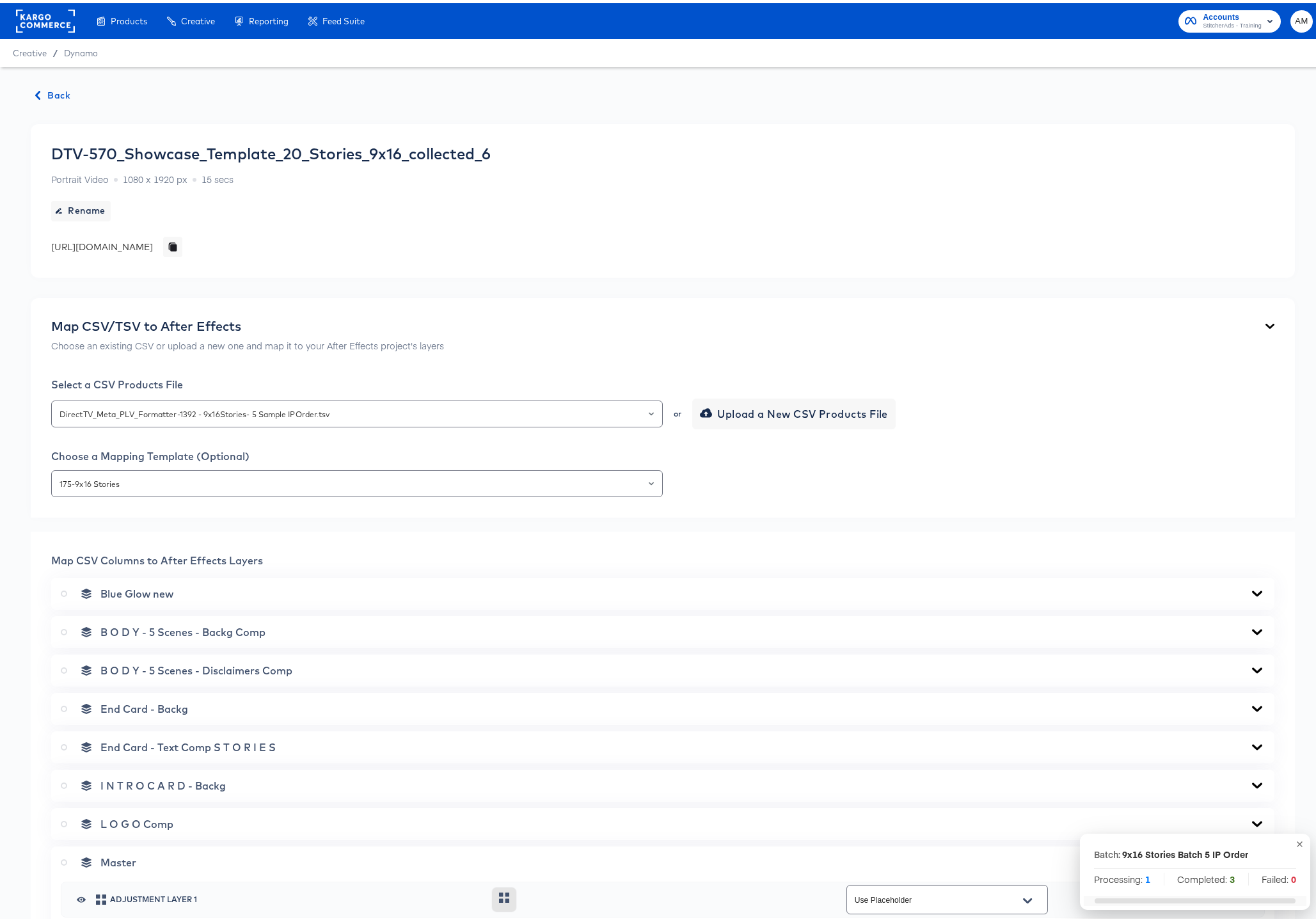
click at [45, 90] on span "Back" at bounding box center [53, 93] width 34 height 16
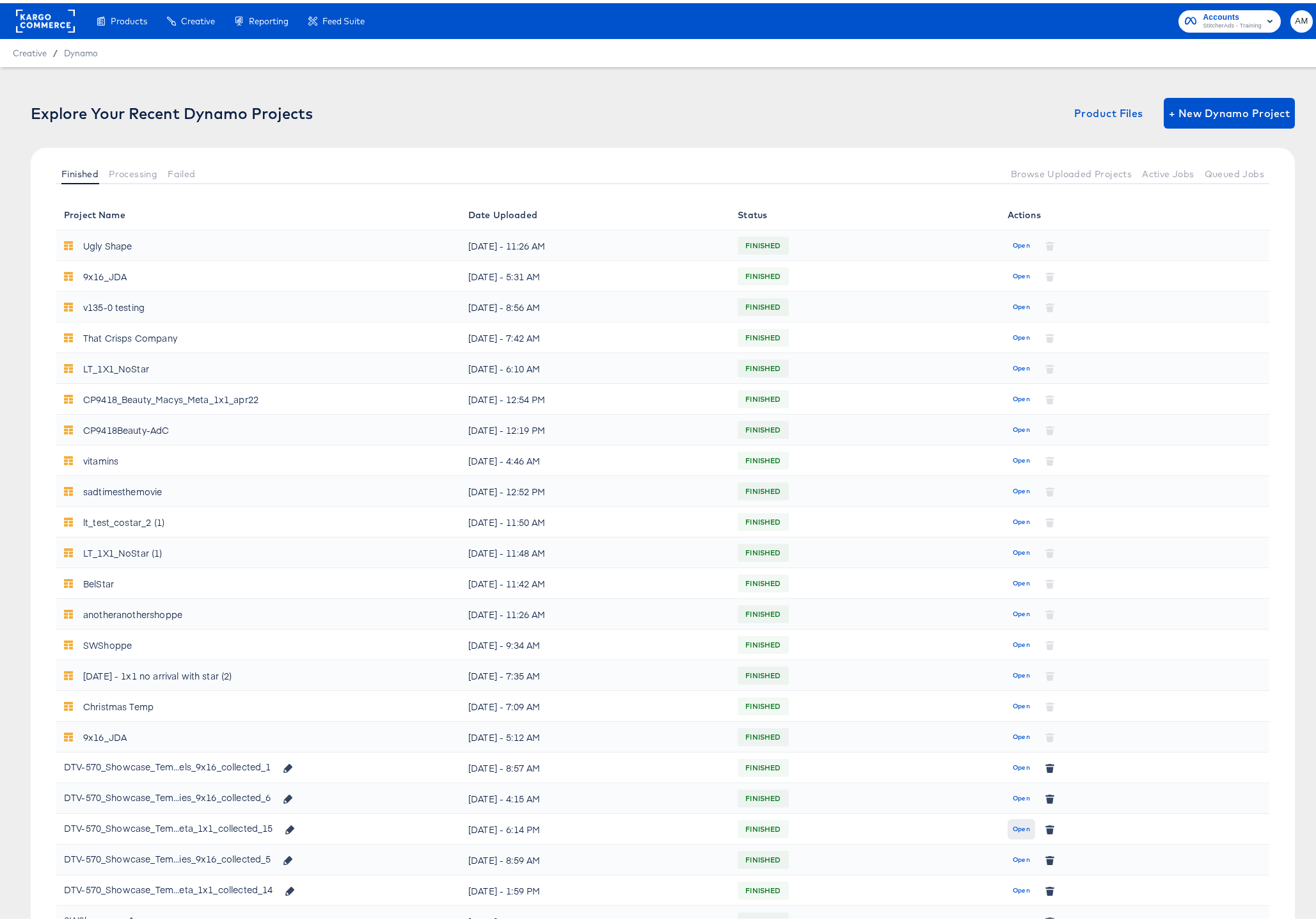
click at [1012, 827] on span "Open" at bounding box center [1021, 825] width 18 height 11
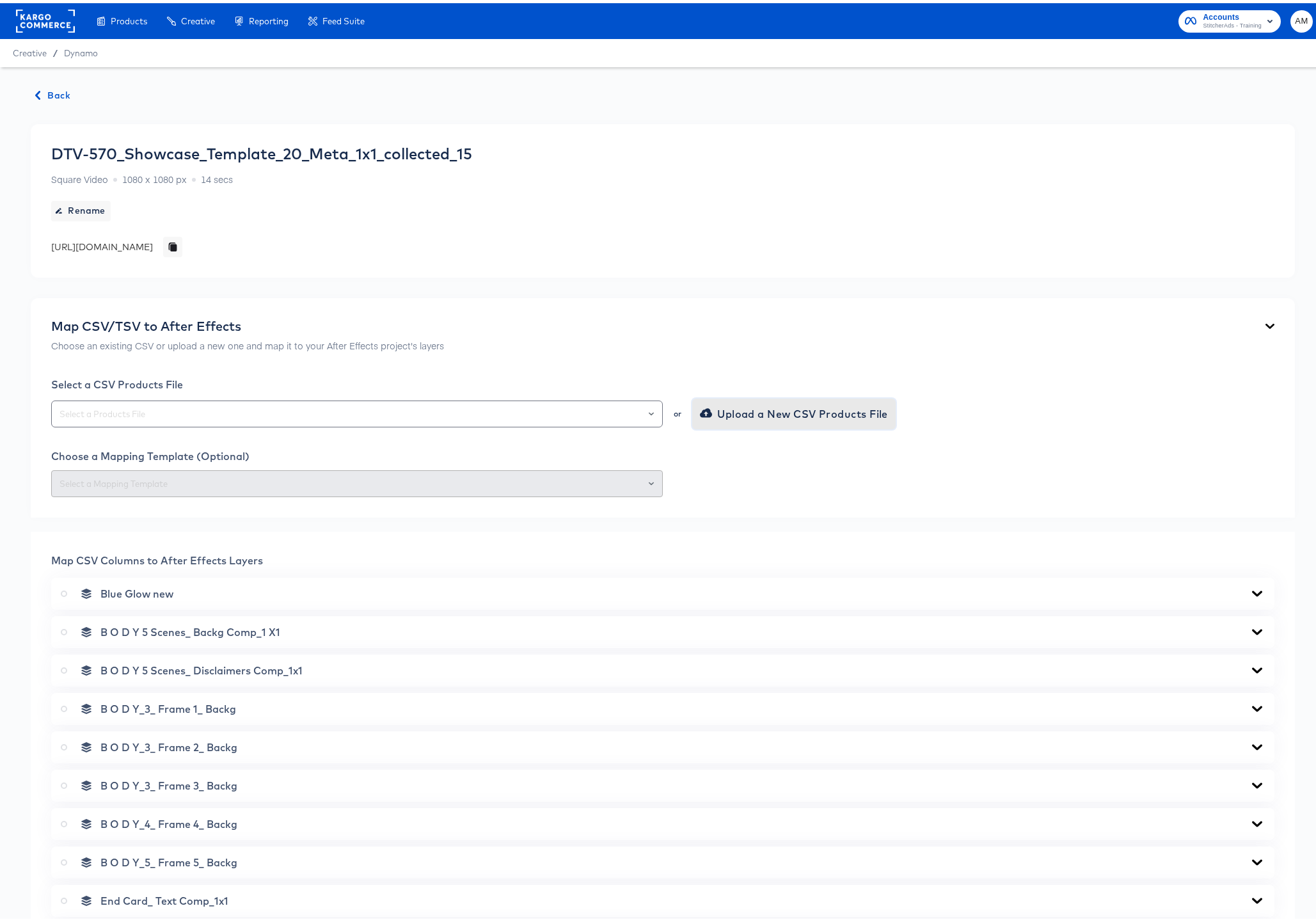
click at [703, 413] on icon "button" at bounding box center [706, 409] width 12 height 9
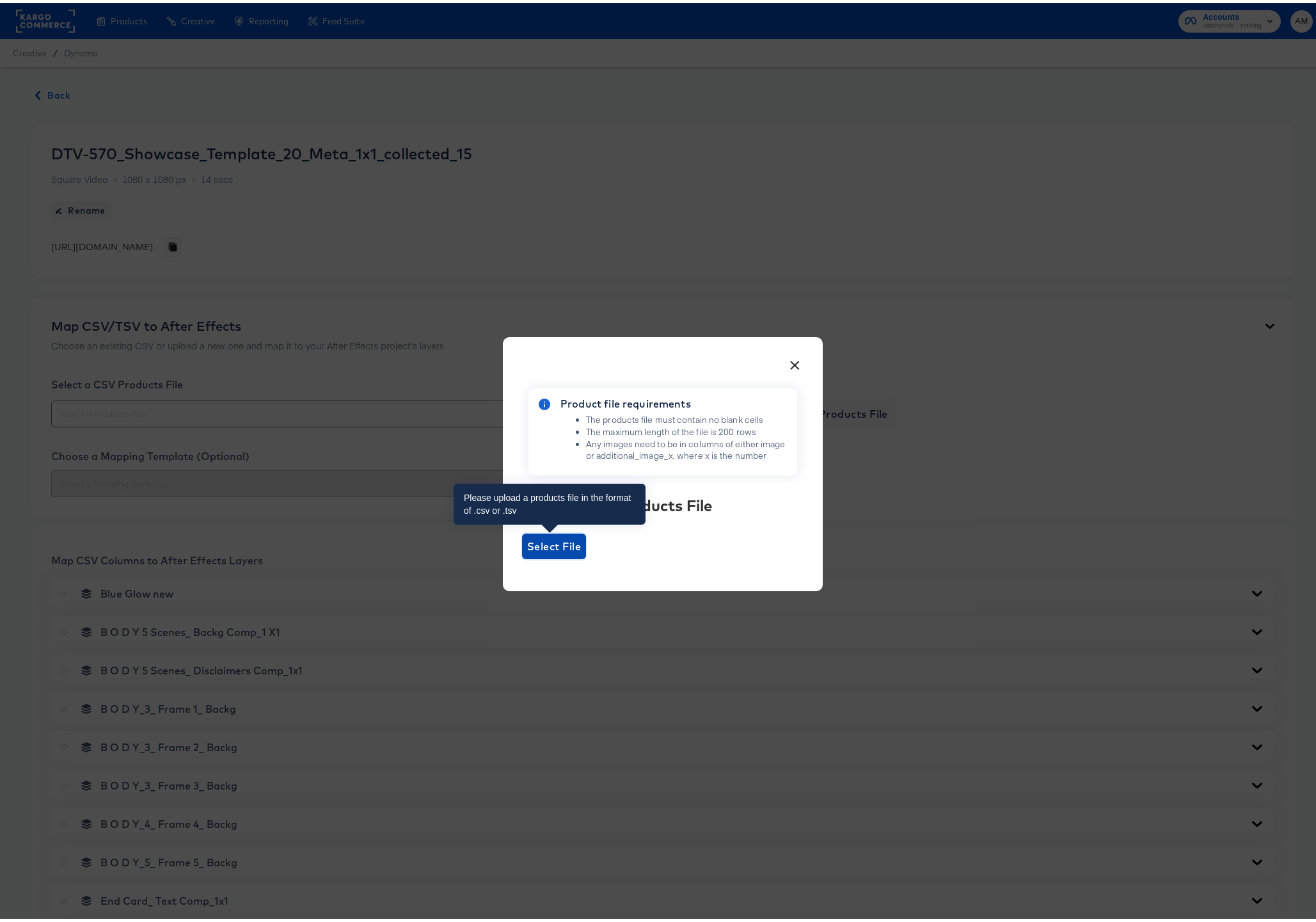
click at [557, 547] on span "Select File" at bounding box center [553, 543] width 54 height 18
click at [522, 556] on input "Select File" at bounding box center [522, 556] width 0 height 0
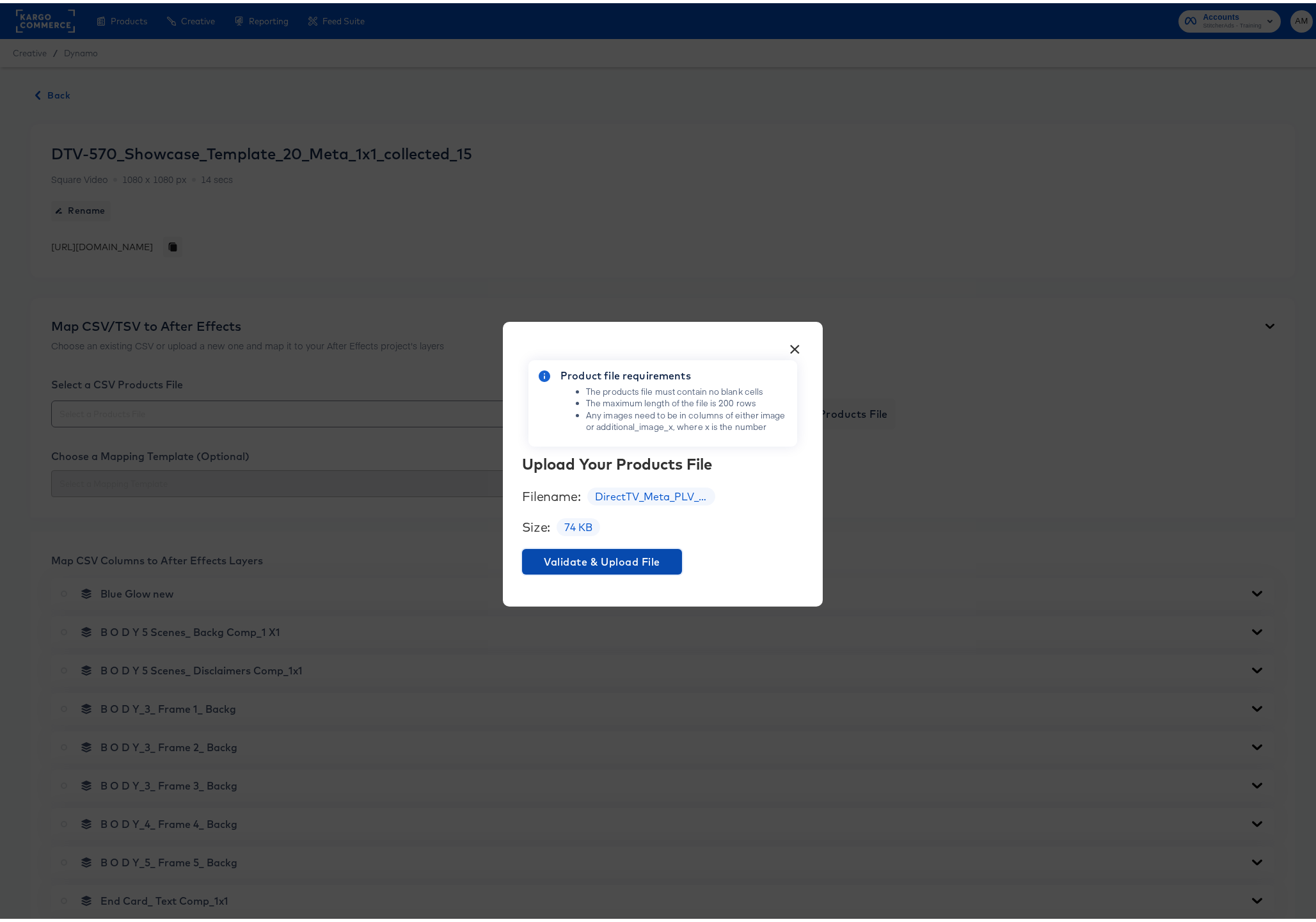
click at [593, 552] on span "Validate & Upload File" at bounding box center [602, 558] width 150 height 18
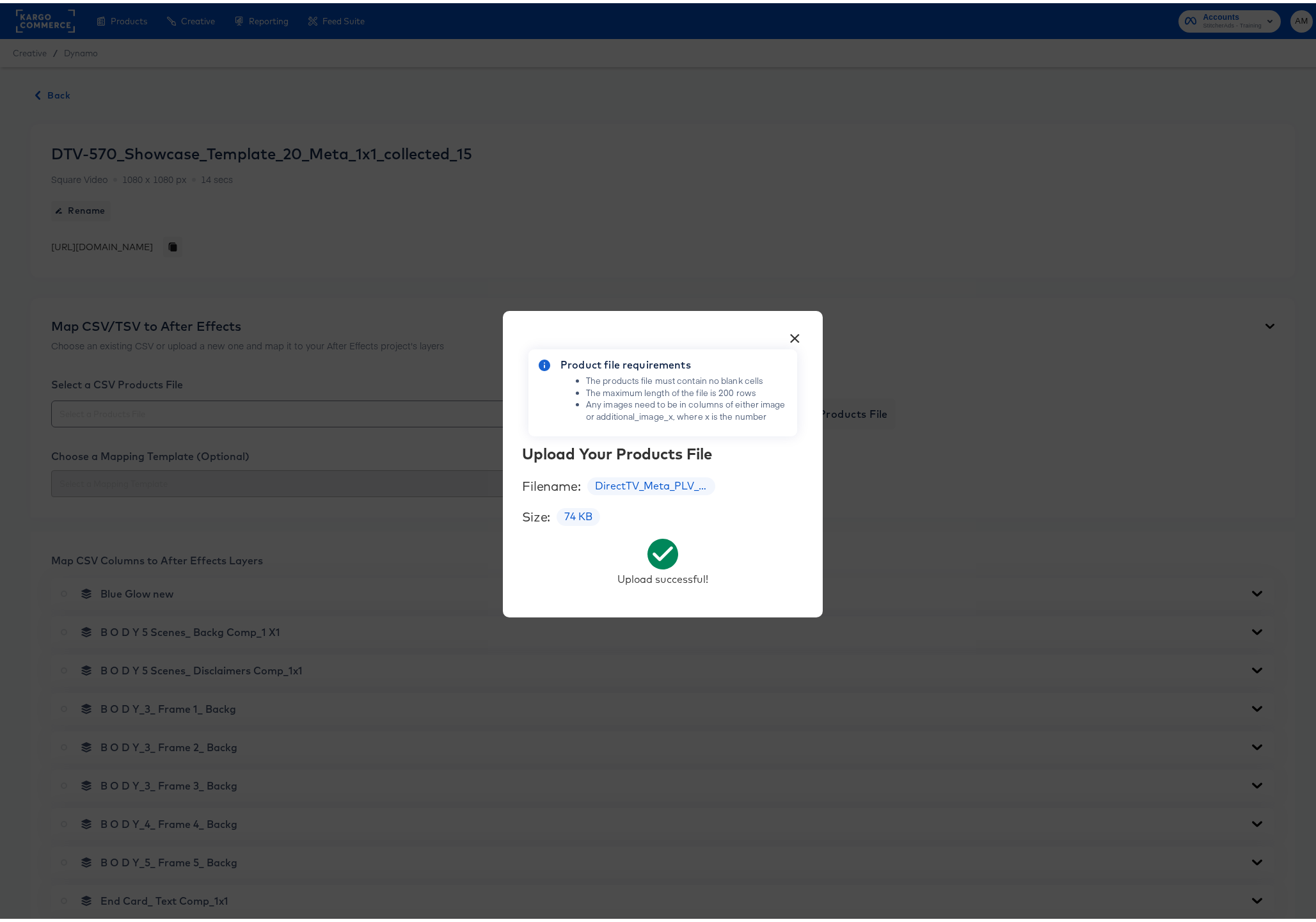
click at [415, 416] on div "× Product file requirements The products file must contain no blank cells The m…" at bounding box center [663, 461] width 1326 height 922
click at [793, 332] on button "×" at bounding box center [795, 332] width 23 height 23
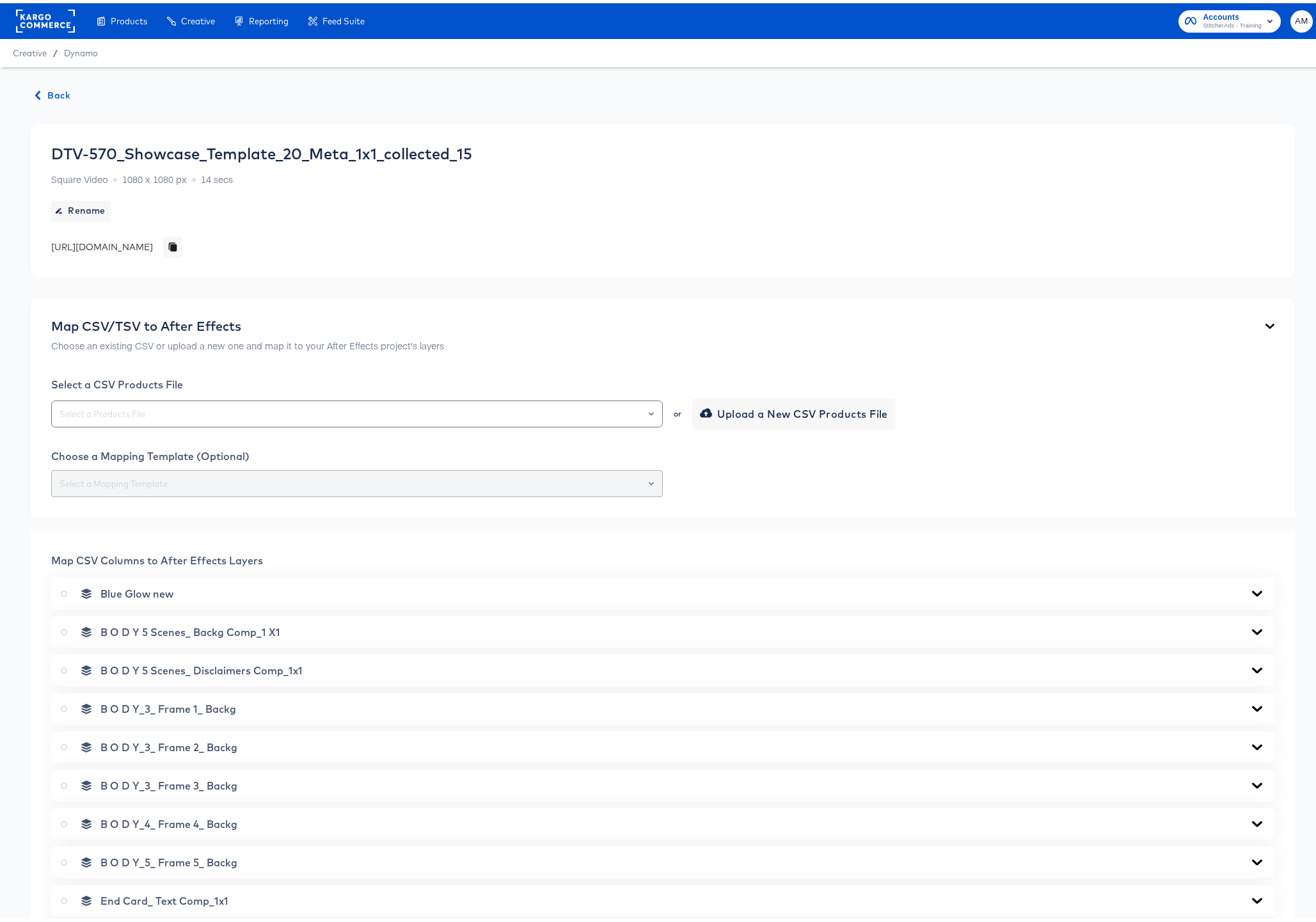
click at [646, 480] on div at bounding box center [651, 480] width 11 height 18
click at [649, 408] on icon "Open" at bounding box center [651, 410] width 5 height 5
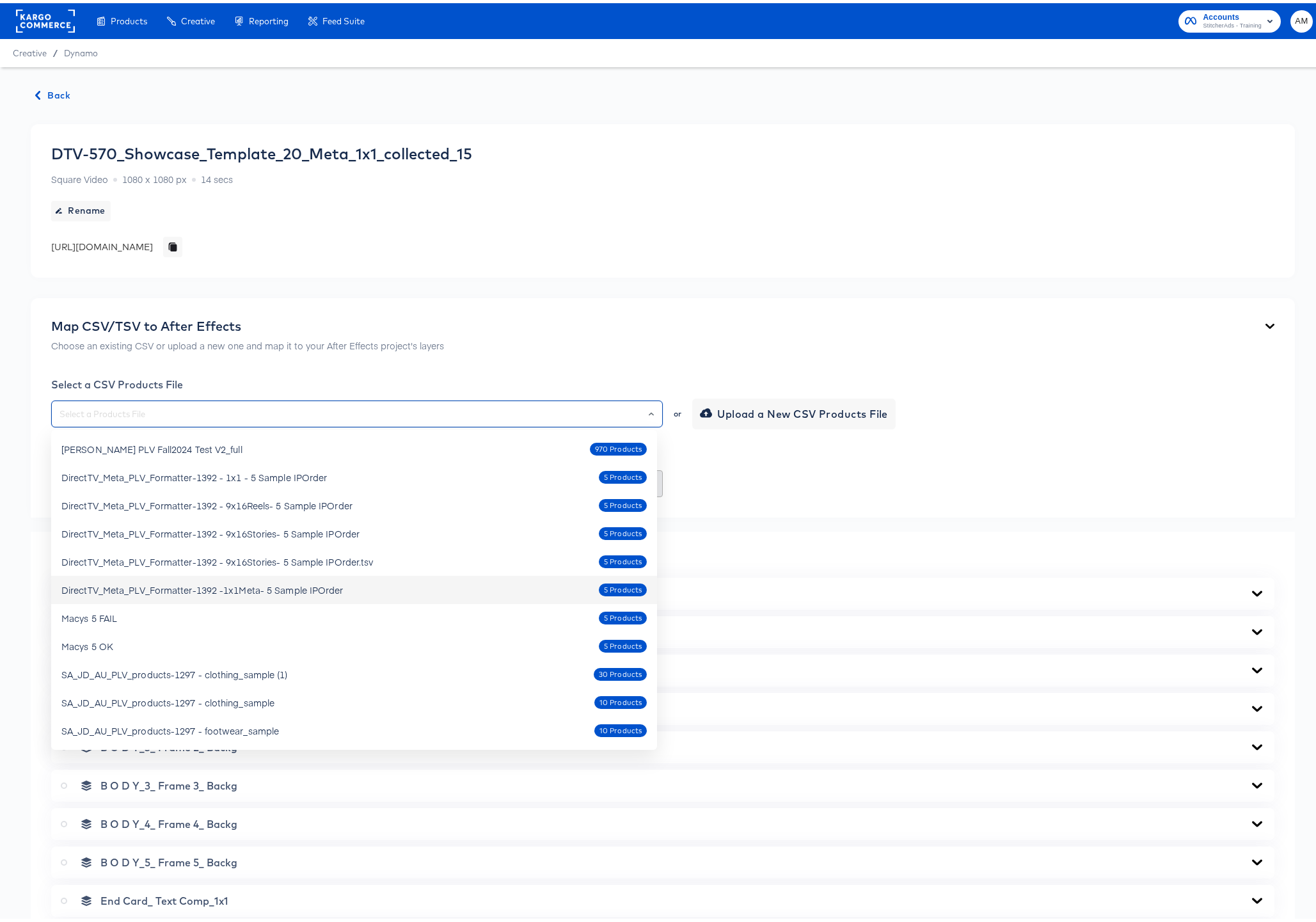
click at [348, 587] on div "DirectTV_Meta_PLV_Formatter-1392 -1x1Meta- 5 Sample IPOrder 5 Products" at bounding box center [354, 586] width 585 height 20
type input "DirectTV_Meta_PLV_Formatter-1392 -1x1Meta- 5 Sample IPOrder"
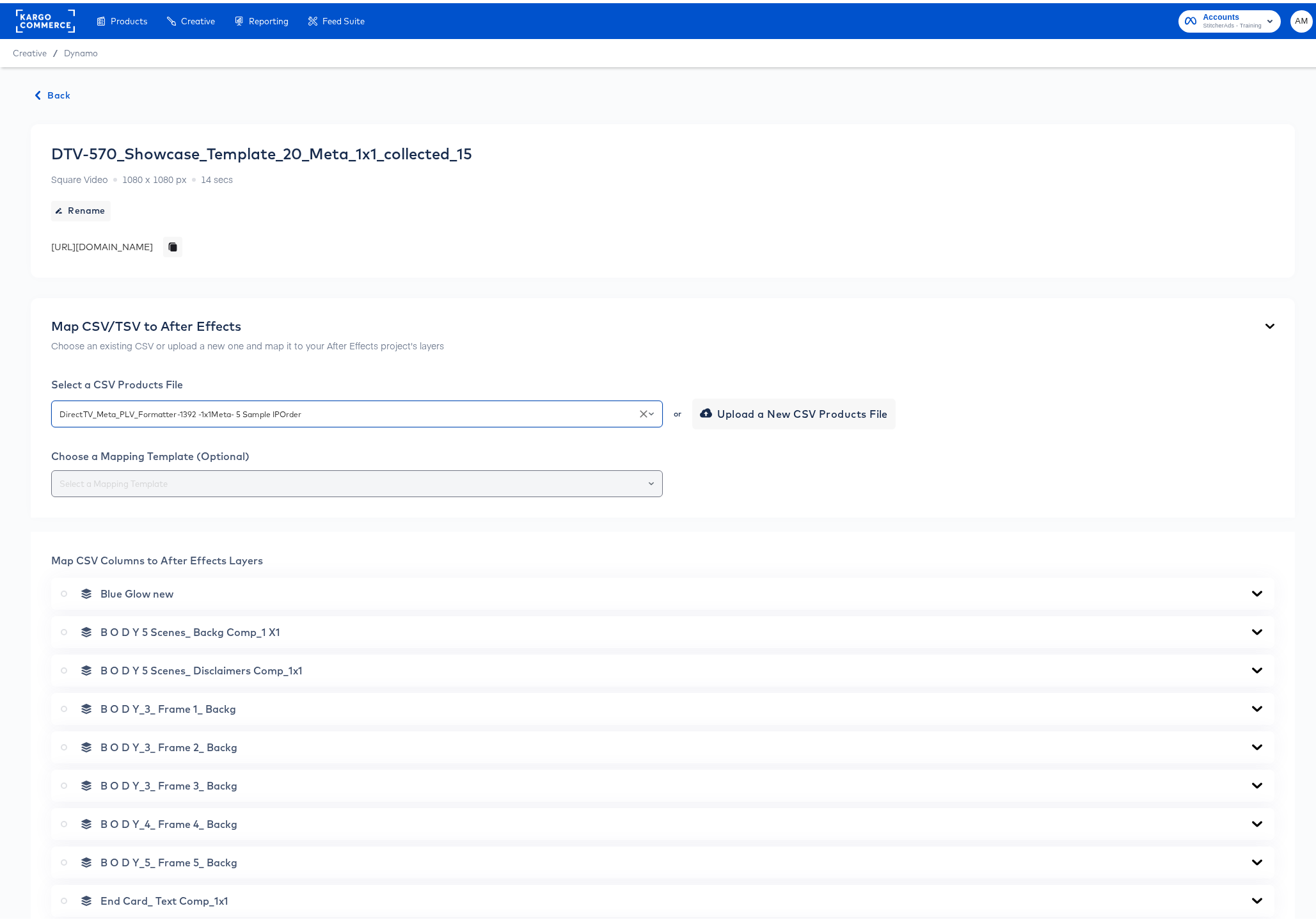
click at [649, 474] on button "Open" at bounding box center [651, 480] width 5 height 18
click at [194, 517] on li "174-1x1 version 15" at bounding box center [354, 511] width 605 height 20
type input "174-1x1 version 15"
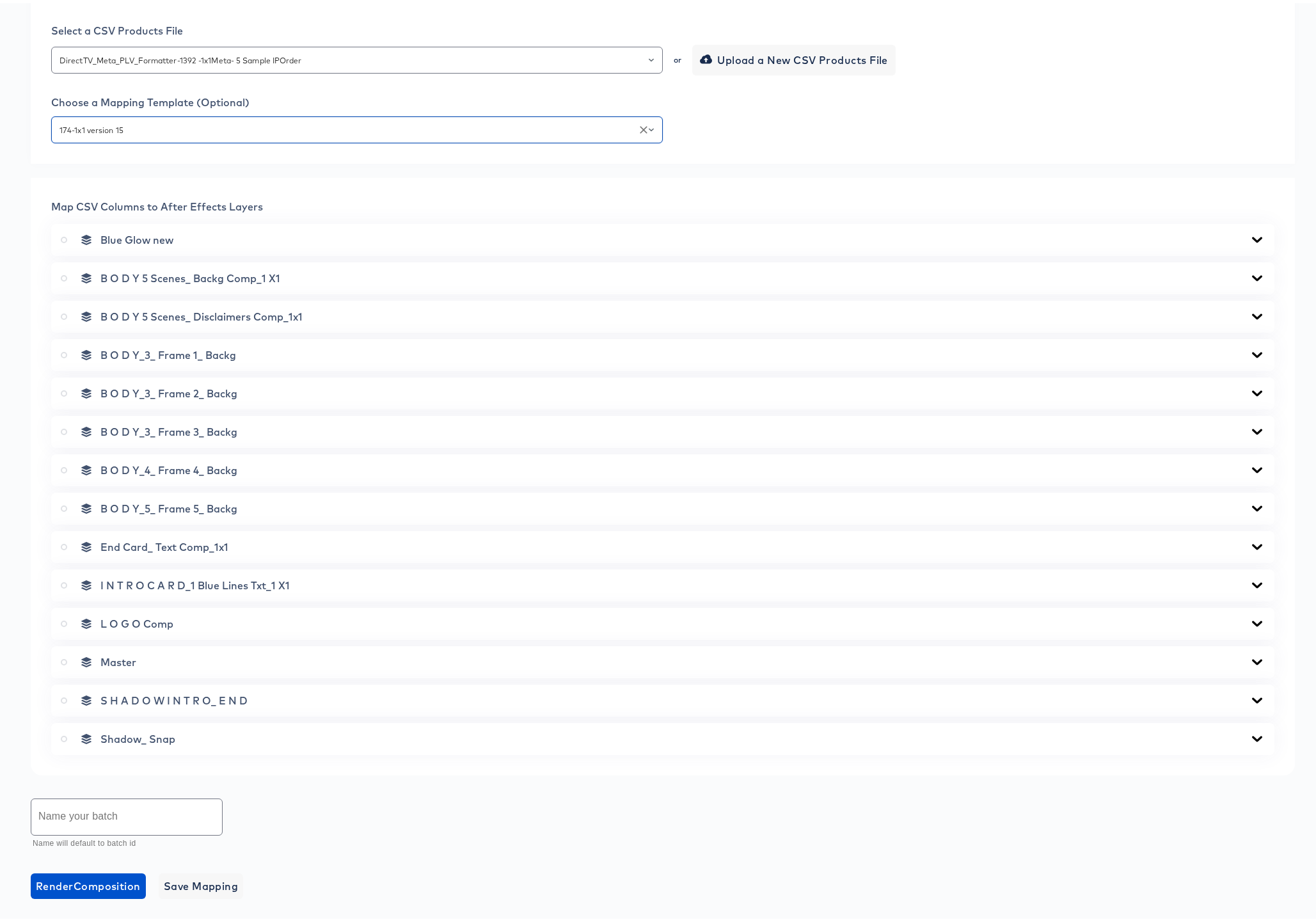
scroll to position [362, 0]
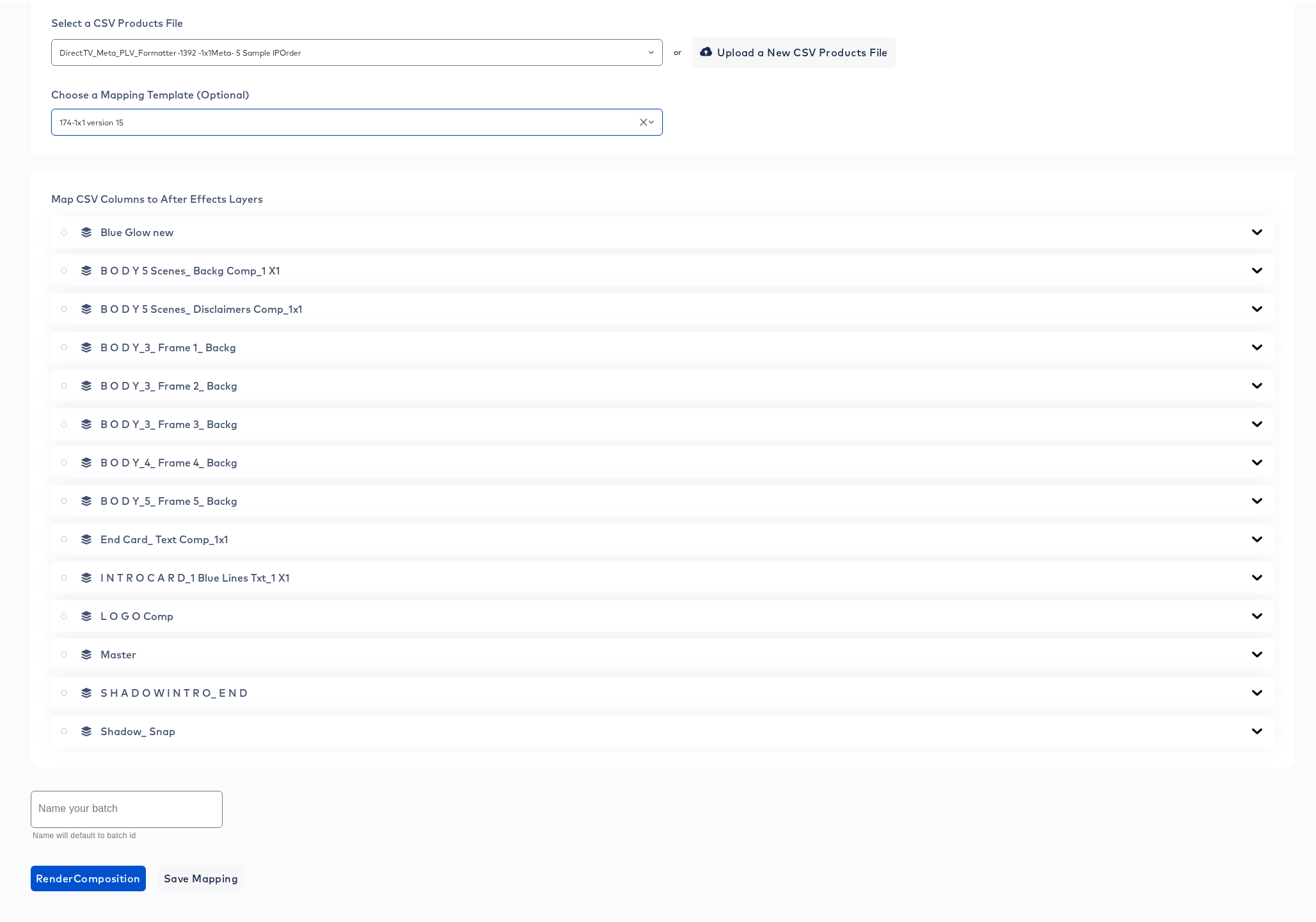
click at [1252, 266] on icon at bounding box center [1258, 266] width 11 height 6
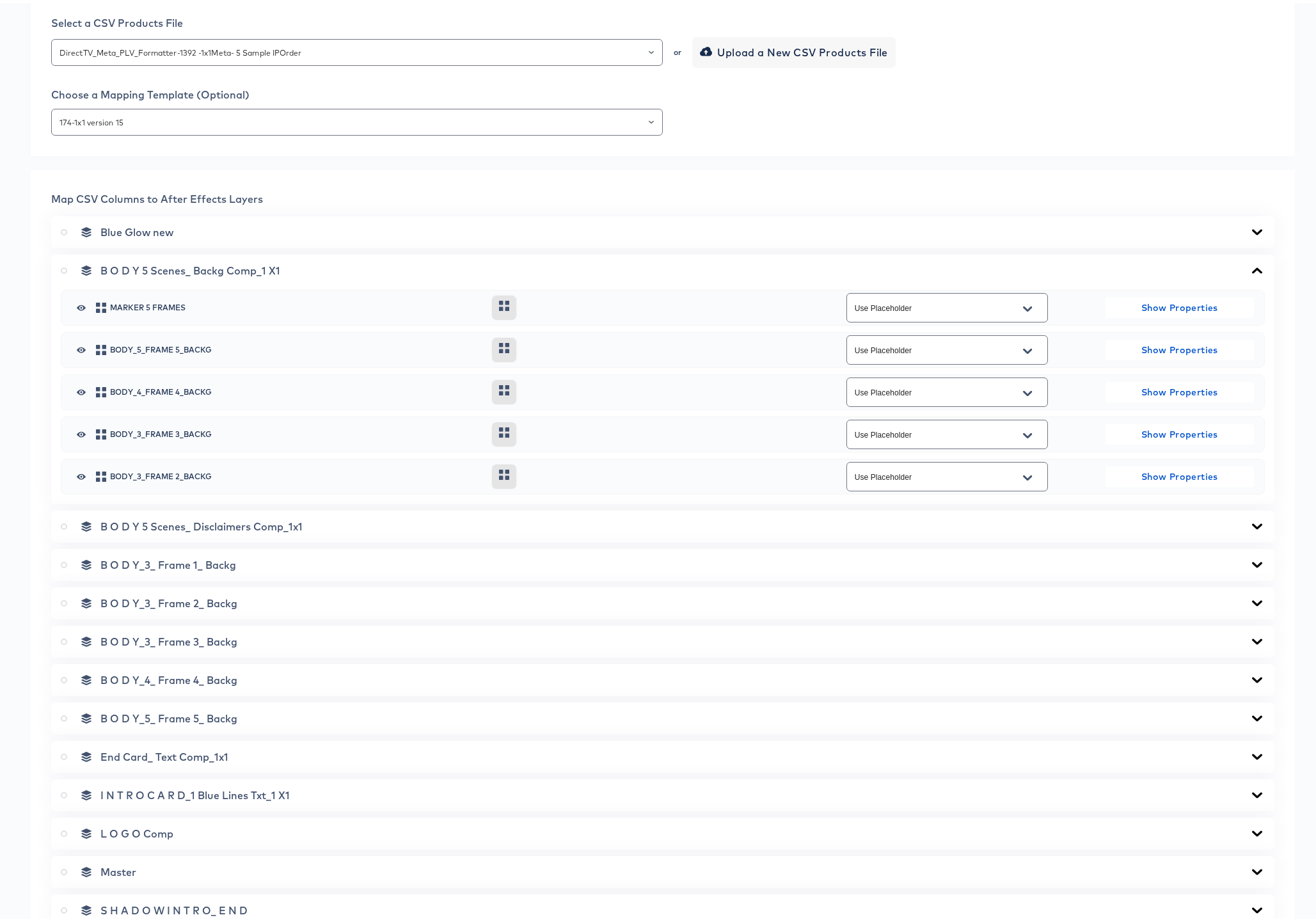
click at [1252, 266] on icon at bounding box center [1258, 266] width 11 height 6
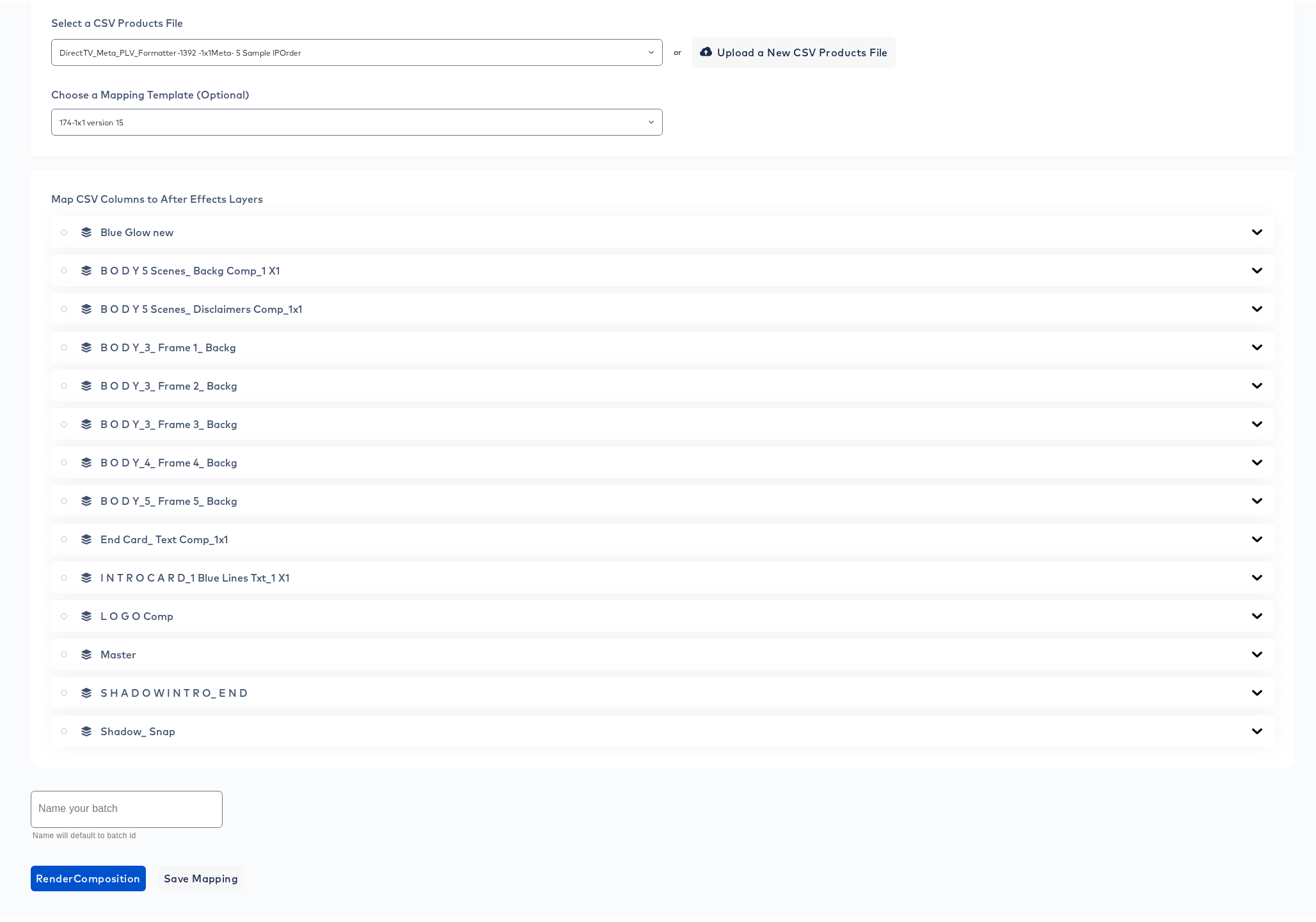
click at [1248, 298] on div "B O D Y 5 Scenes_ Disclaimers Comp_1x1" at bounding box center [663, 305] width 1223 height 32
click at [1250, 302] on icon at bounding box center [1257, 306] width 15 height 11
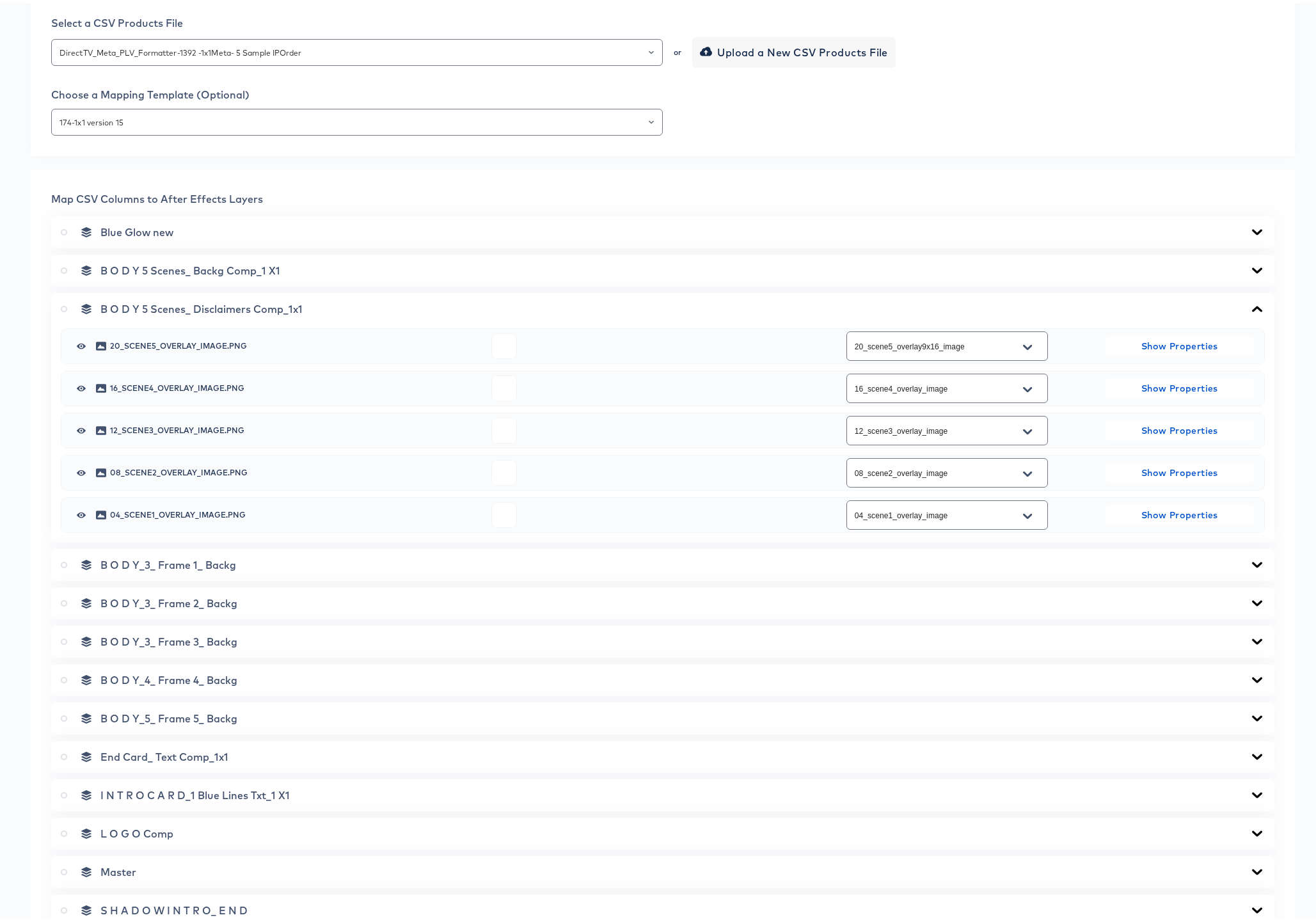
click at [1025, 337] on button "Open" at bounding box center [1027, 343] width 19 height 20
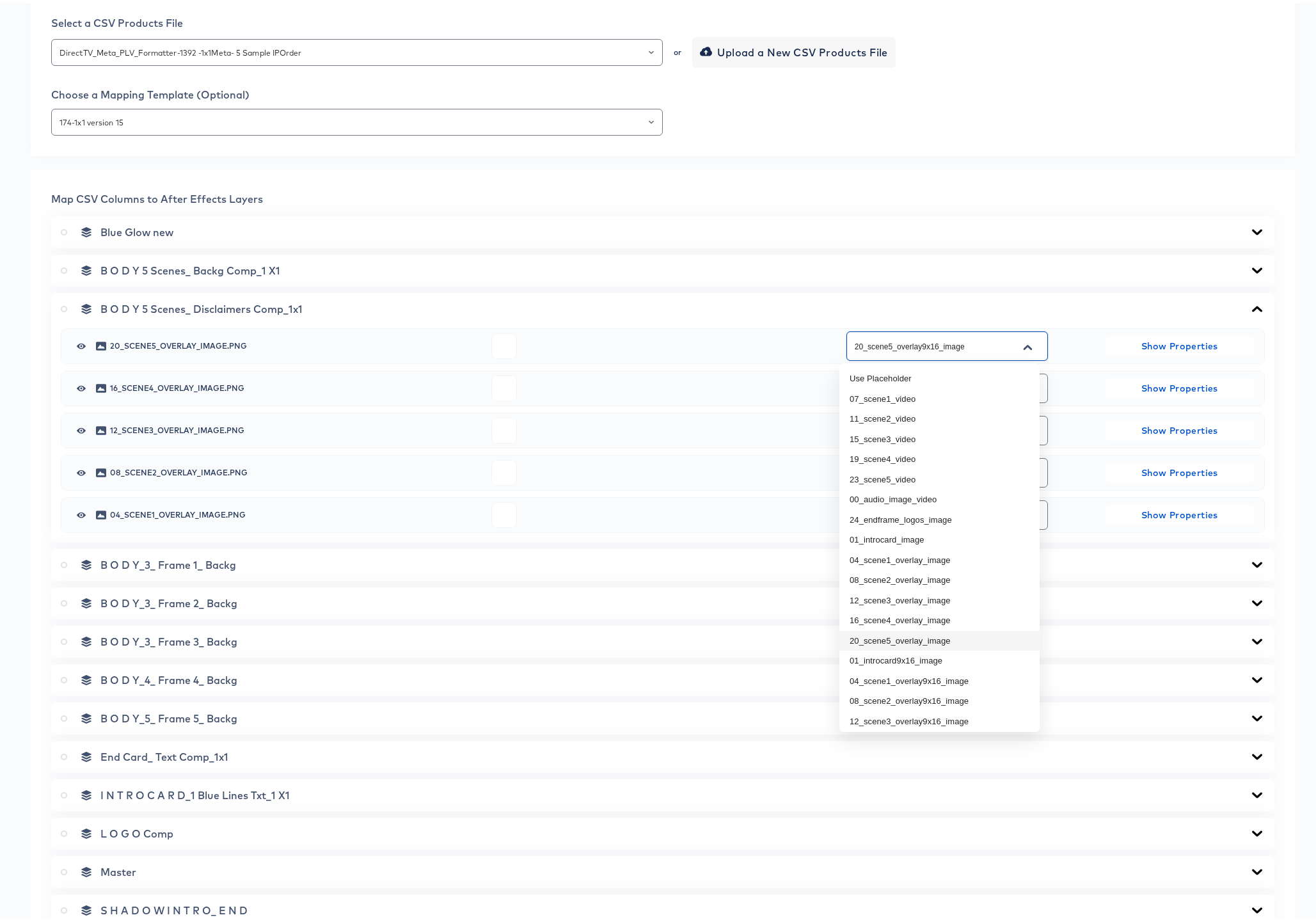
click at [920, 638] on li "20_scene5_overlay_image" at bounding box center [939, 637] width 200 height 20
type input "20_scene5_overlay_image"
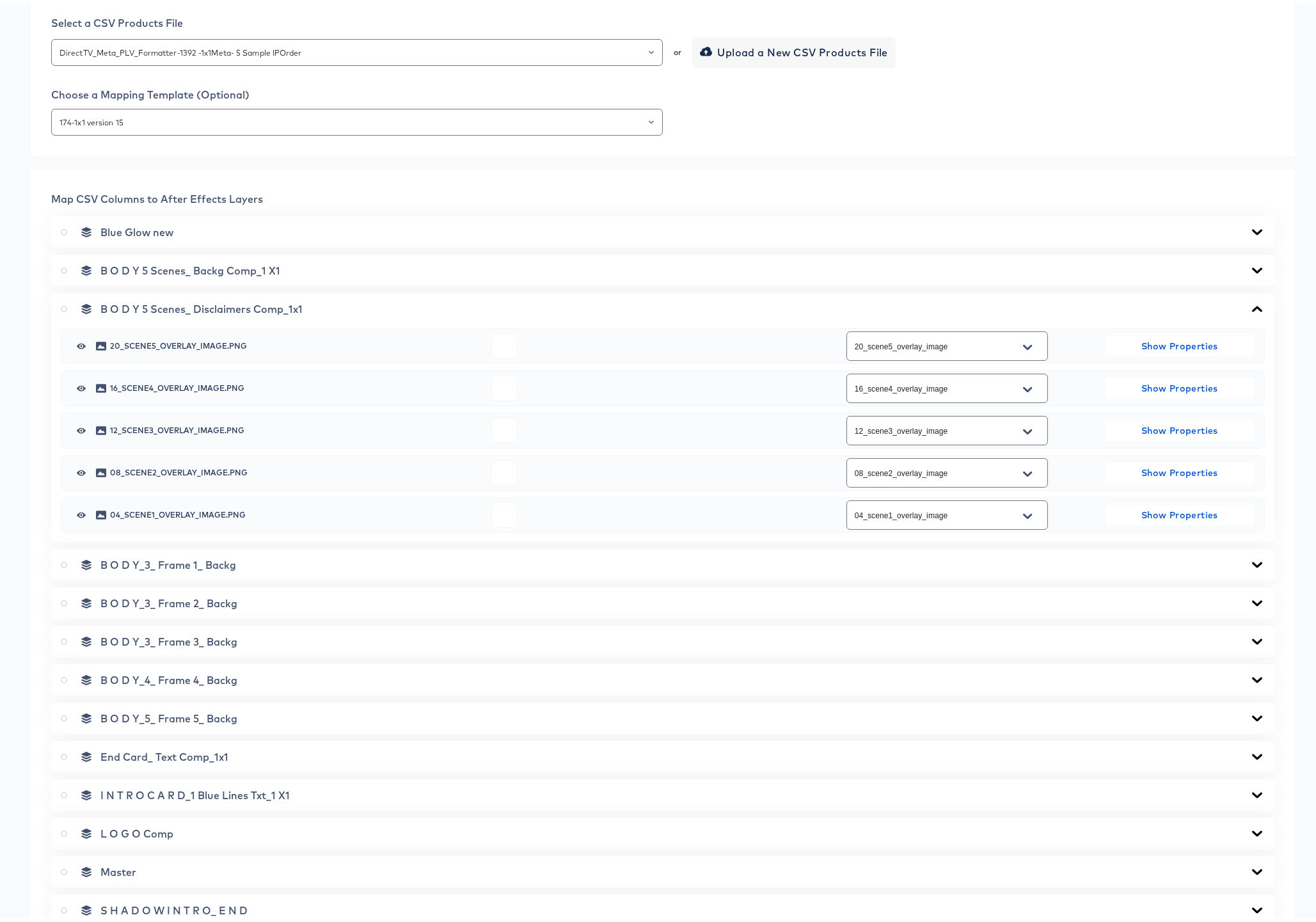
click at [1250, 304] on icon at bounding box center [1257, 306] width 15 height 11
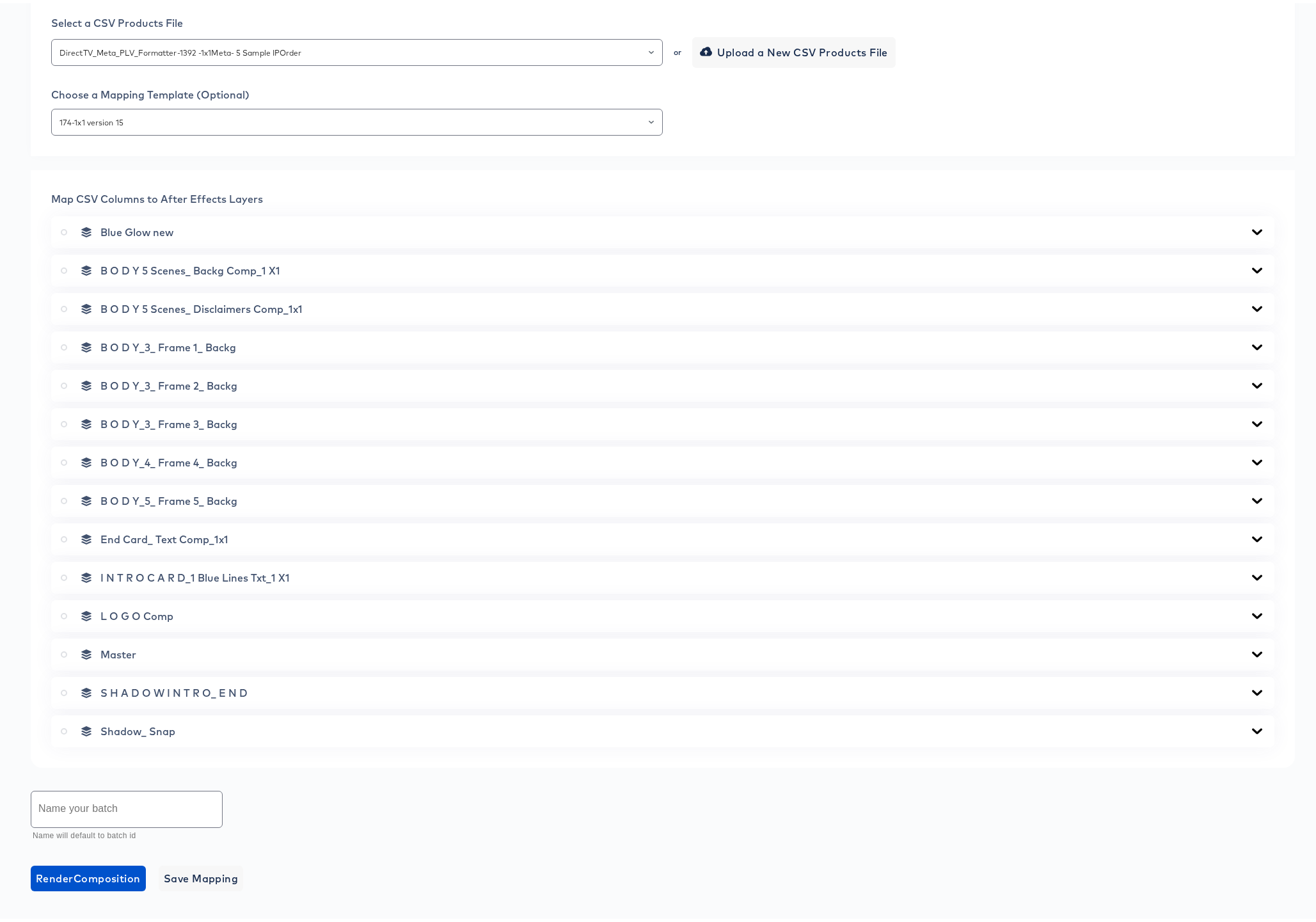
click at [1257, 345] on div "B O D Y_3_ Frame 1_ Backg" at bounding box center [663, 344] width 1223 height 32
click at [1252, 343] on icon at bounding box center [1258, 343] width 11 height 6
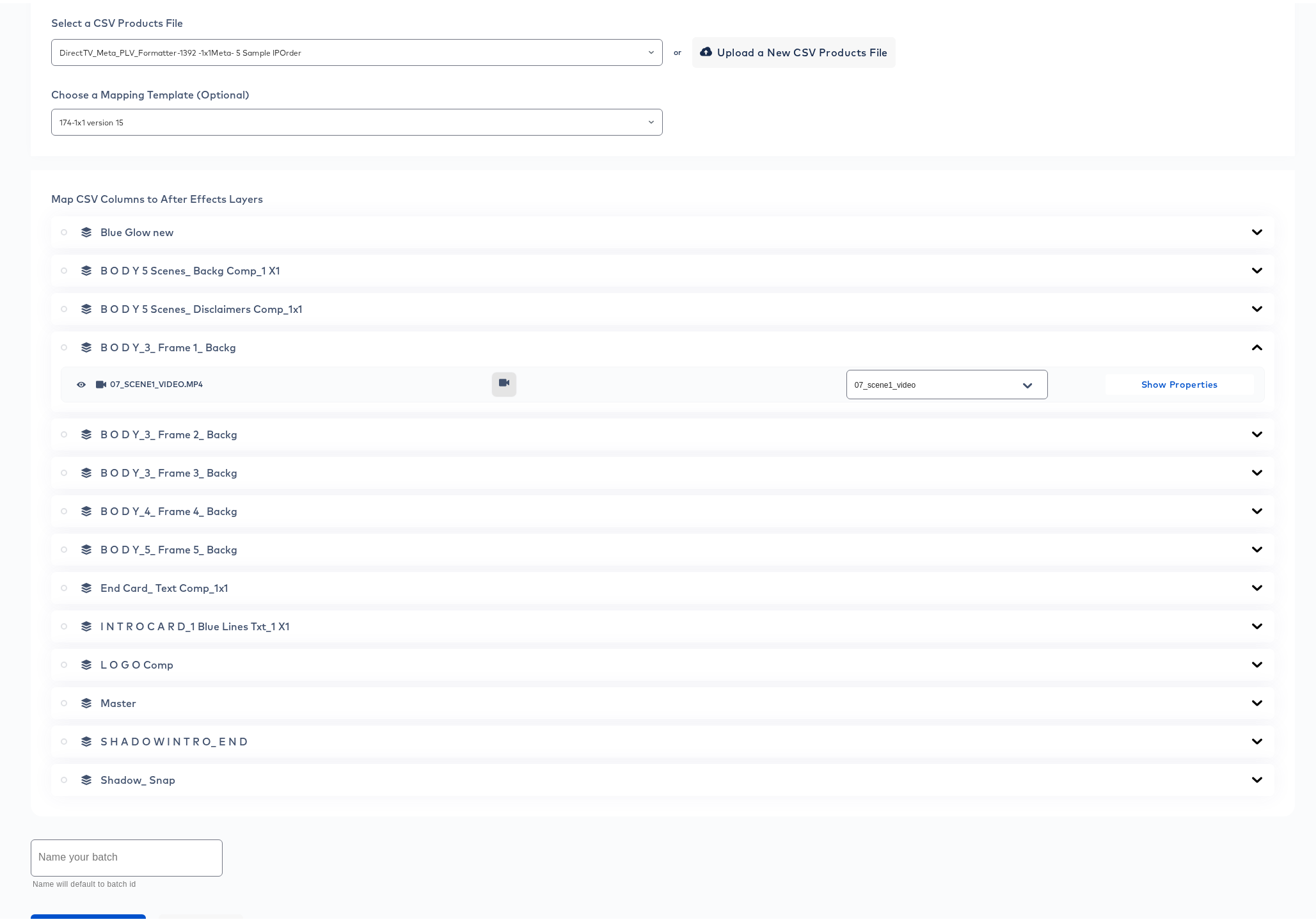
click at [1252, 343] on icon at bounding box center [1258, 343] width 11 height 6
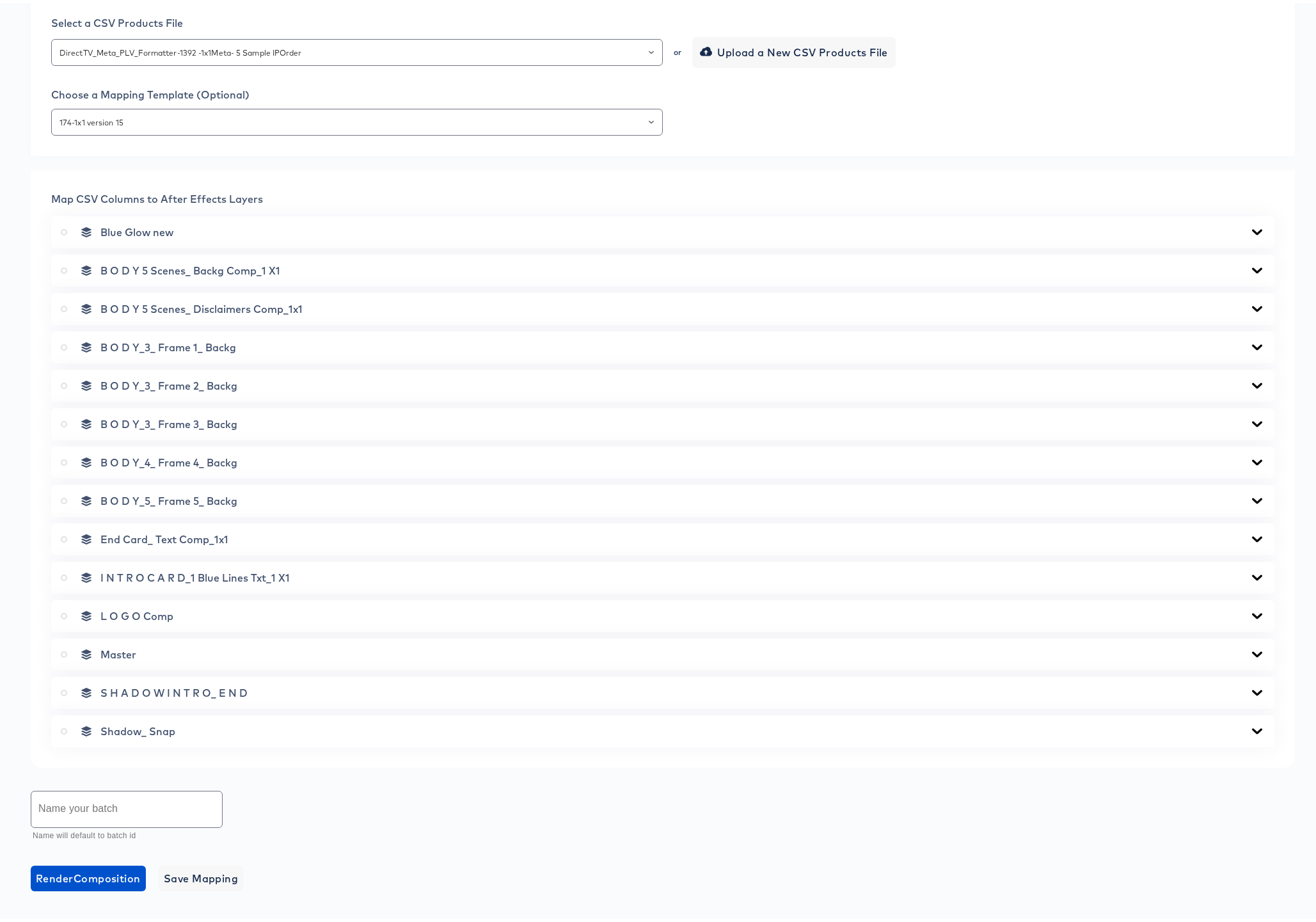
click at [1250, 385] on icon at bounding box center [1257, 383] width 15 height 11
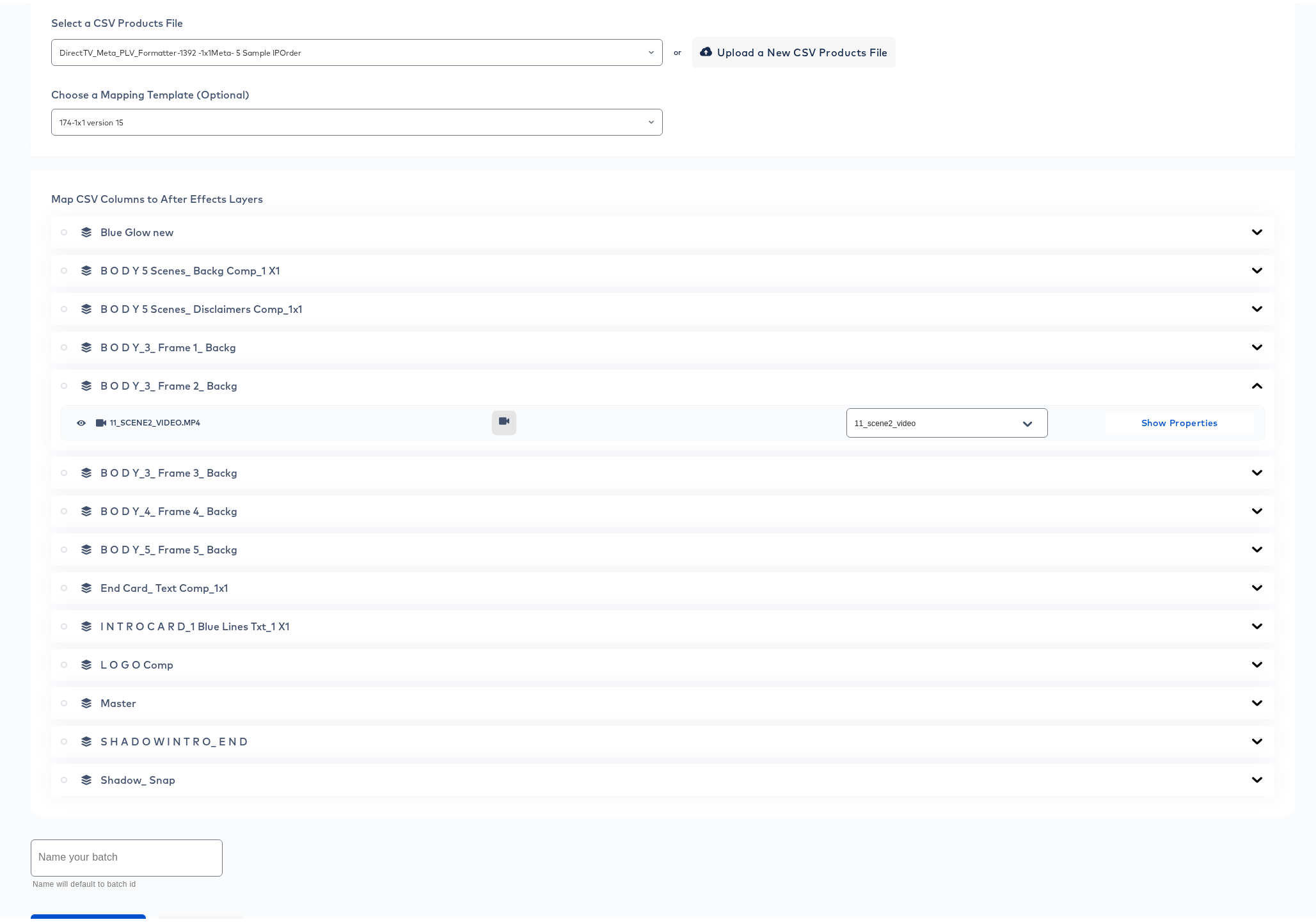
click at [1250, 385] on icon at bounding box center [1257, 383] width 15 height 11
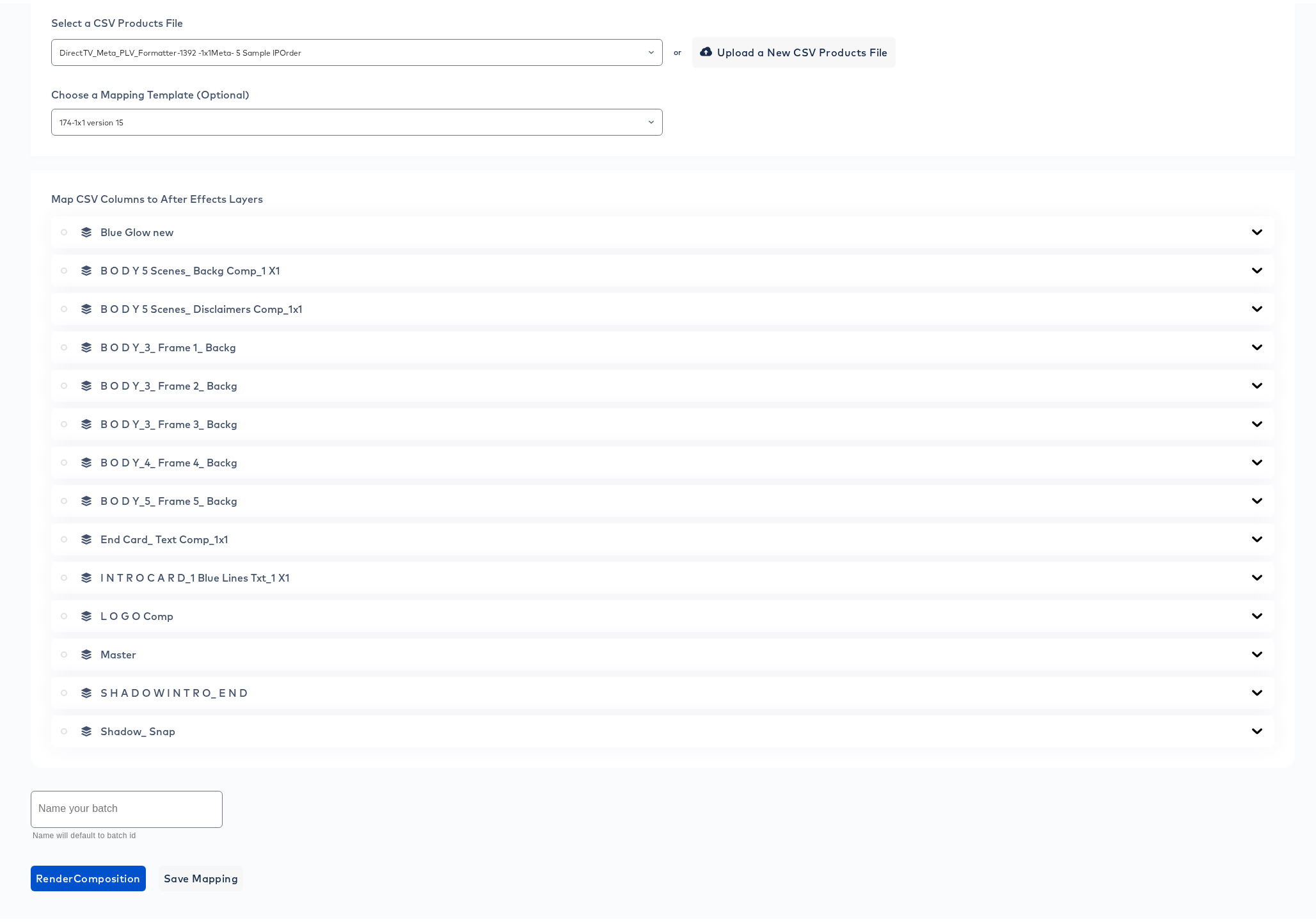
click at [1250, 424] on icon at bounding box center [1257, 421] width 15 height 11
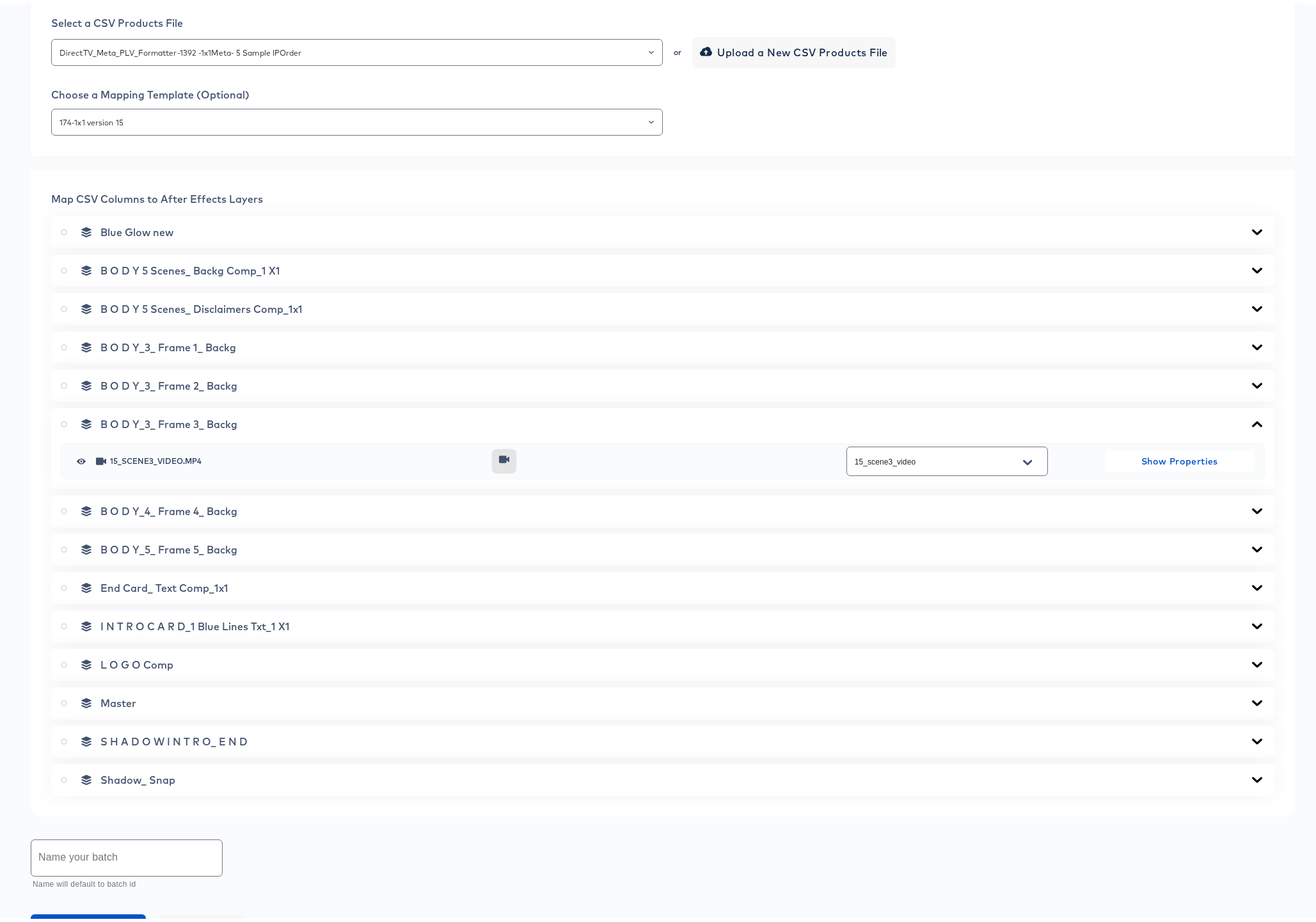
click at [1250, 424] on icon at bounding box center [1257, 421] width 15 height 11
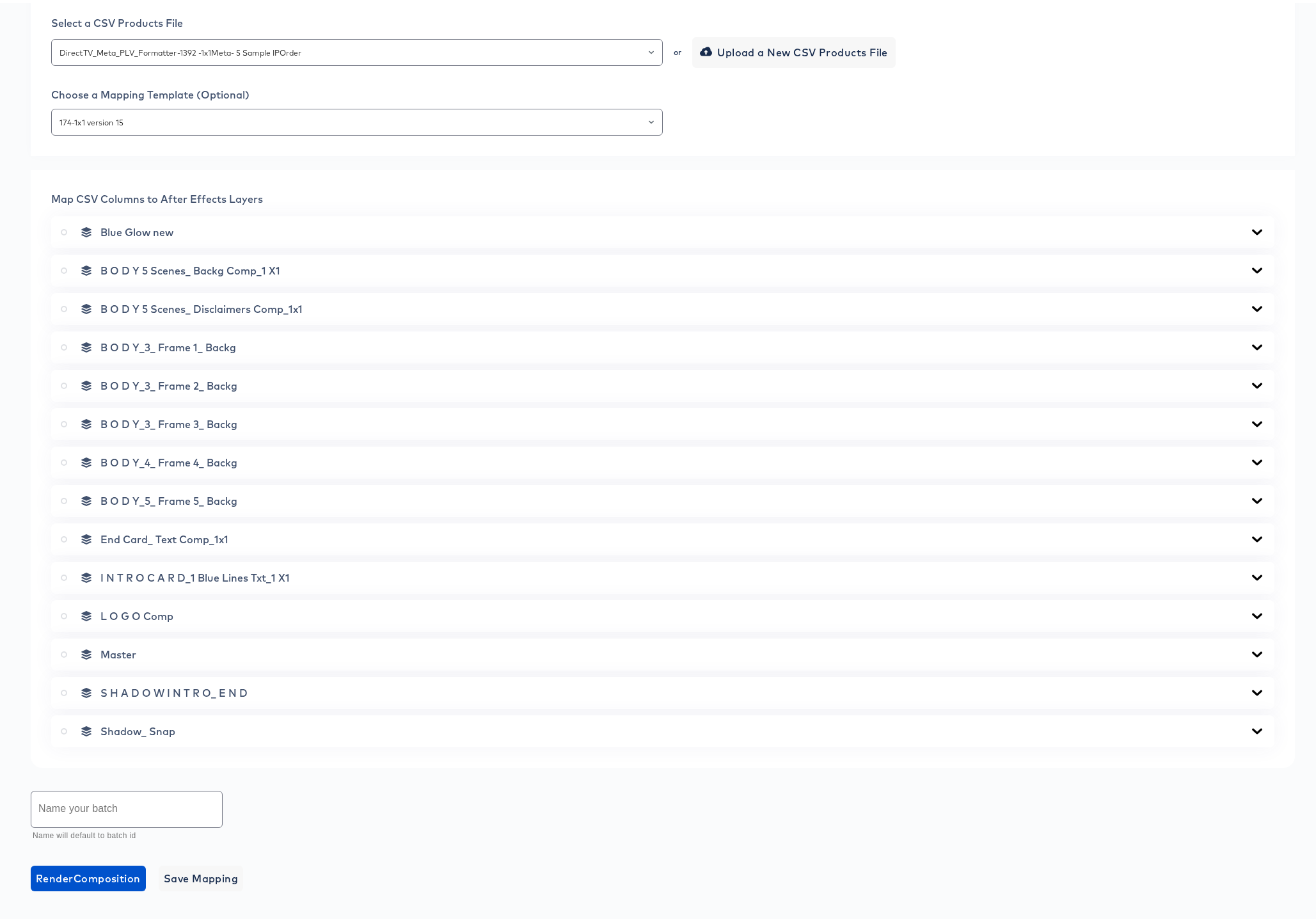
click at [1250, 457] on icon at bounding box center [1257, 460] width 15 height 11
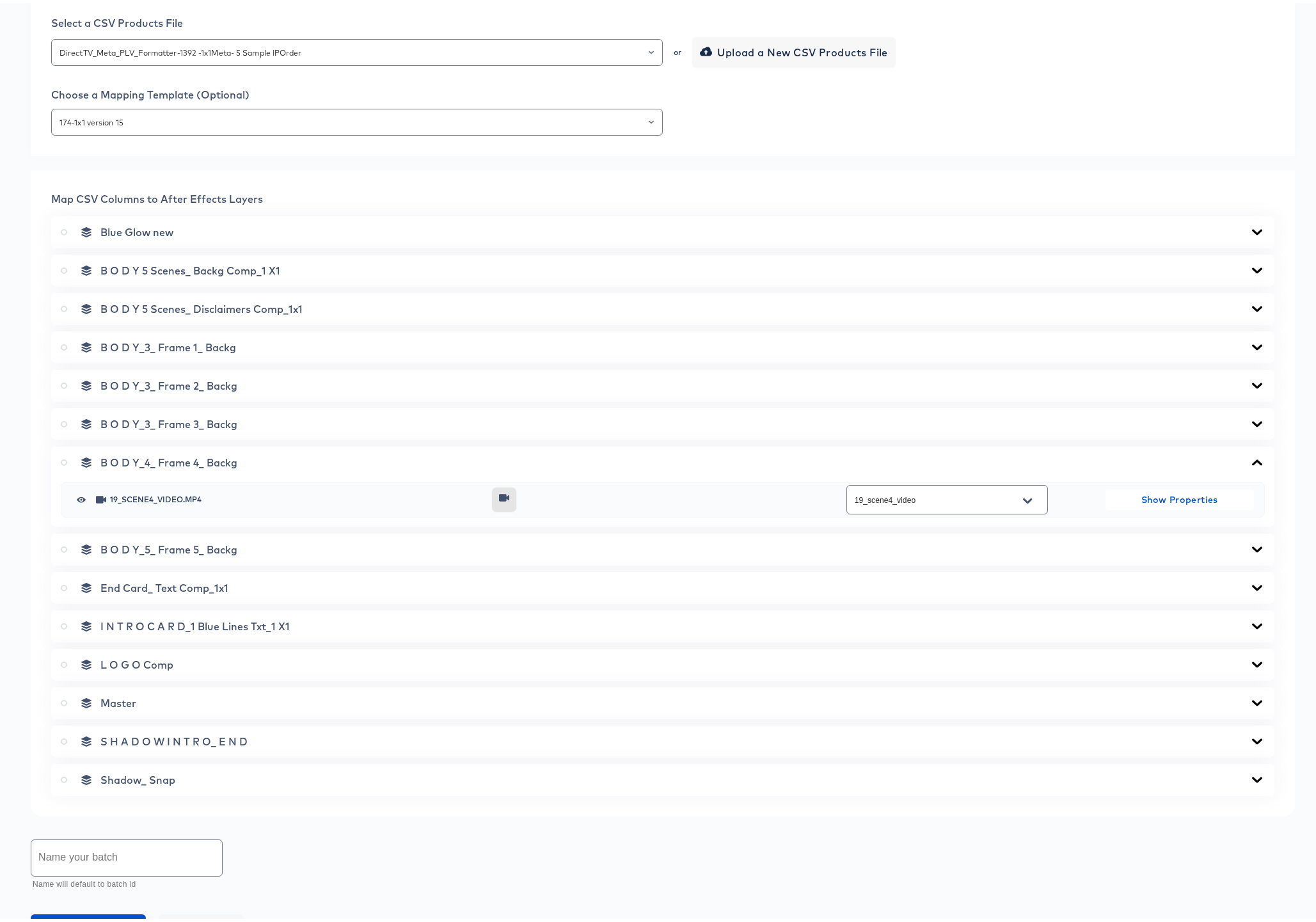
click at [1252, 457] on icon at bounding box center [1258, 459] width 11 height 6
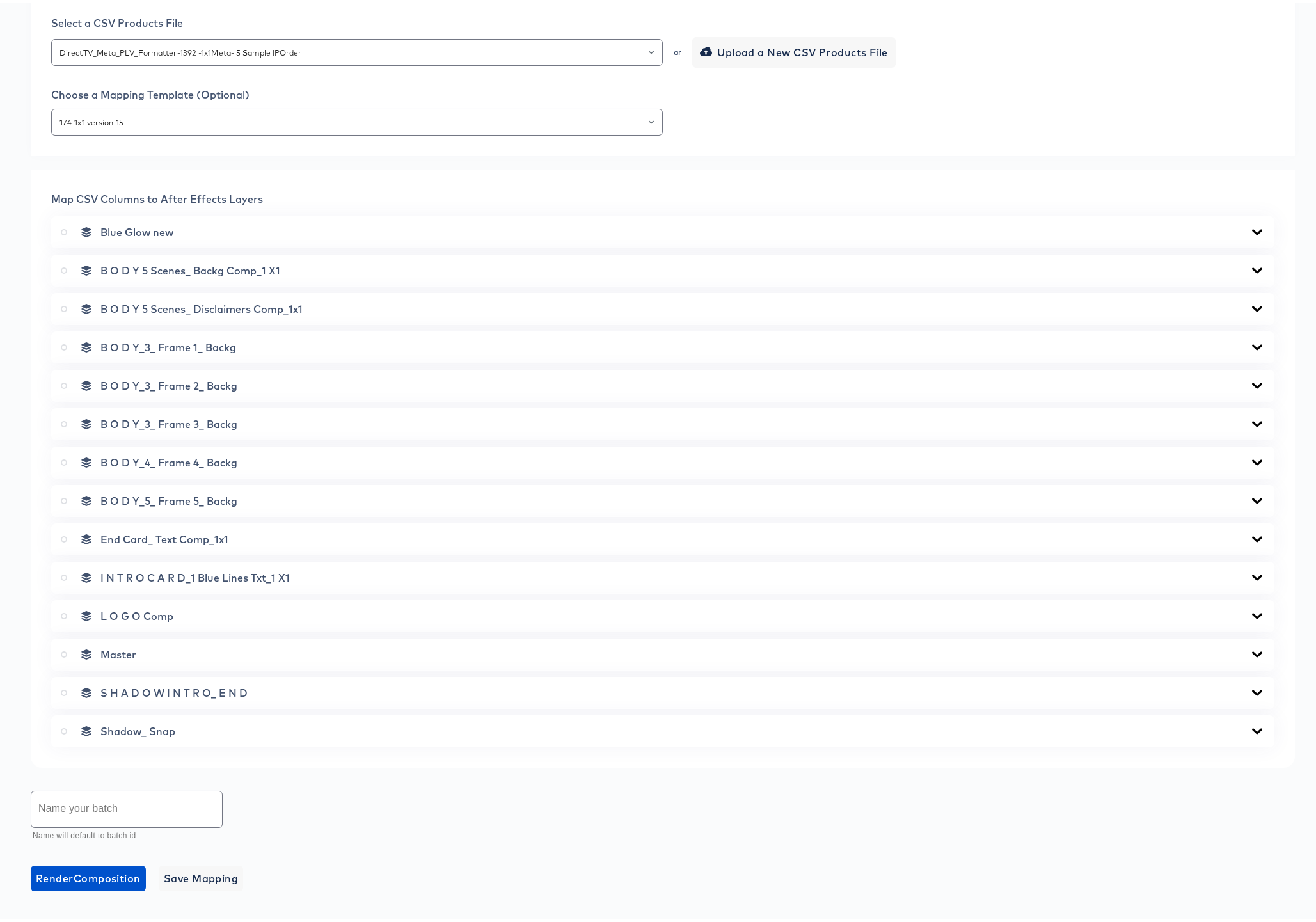
click at [1252, 498] on icon at bounding box center [1258, 497] width 11 height 6
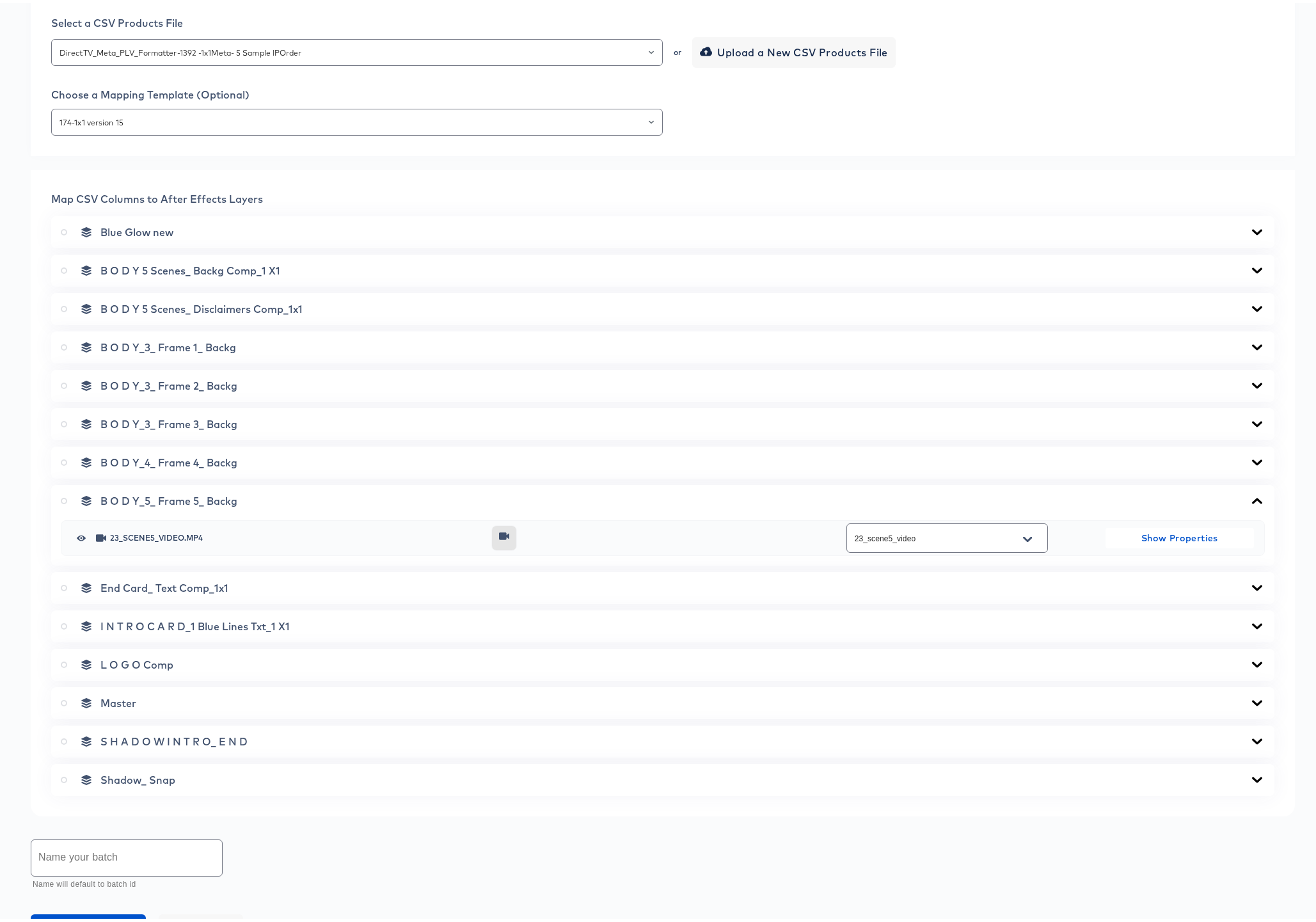
click at [1250, 498] on icon at bounding box center [1257, 498] width 15 height 11
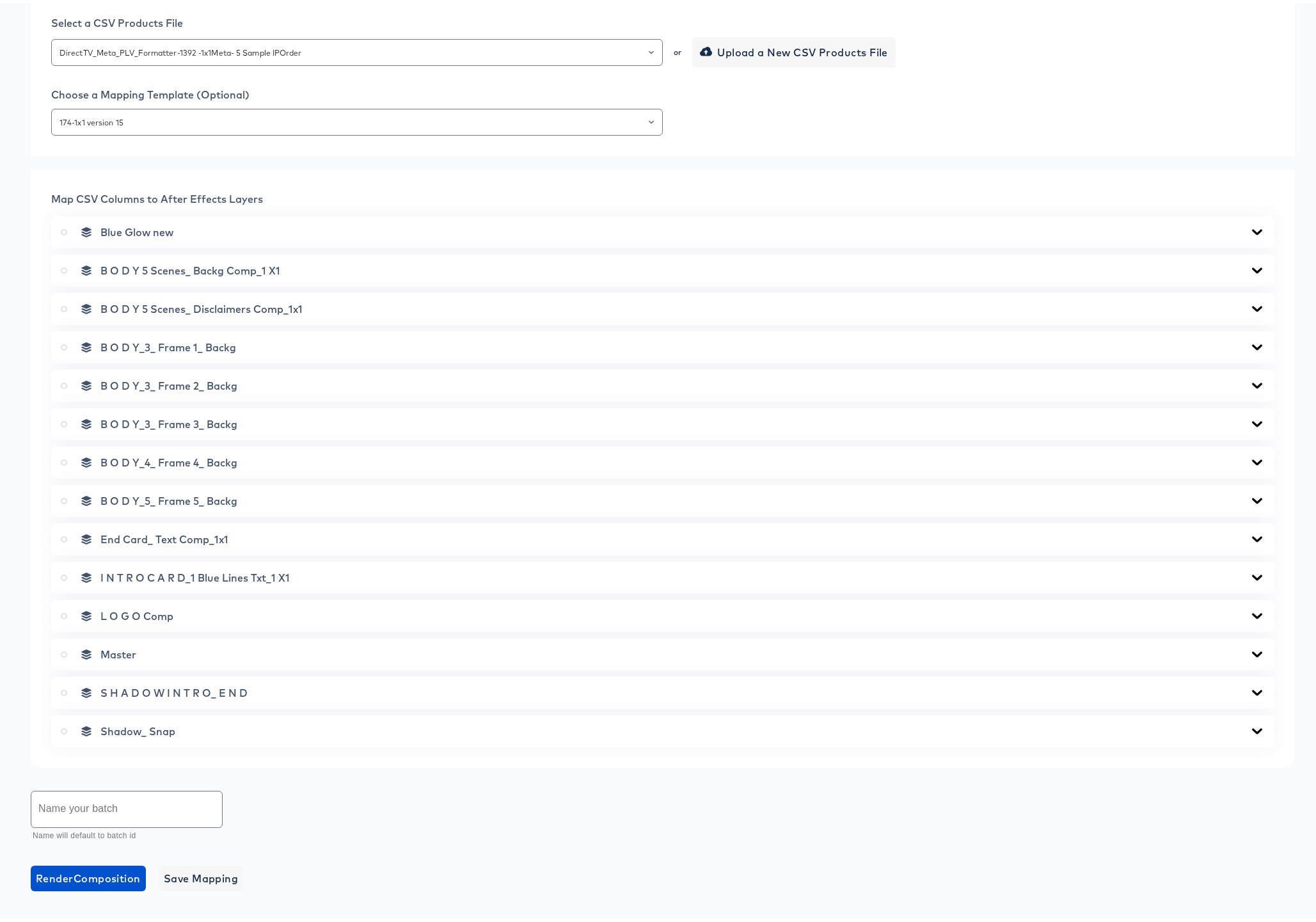
click at [1250, 534] on icon at bounding box center [1257, 536] width 15 height 11
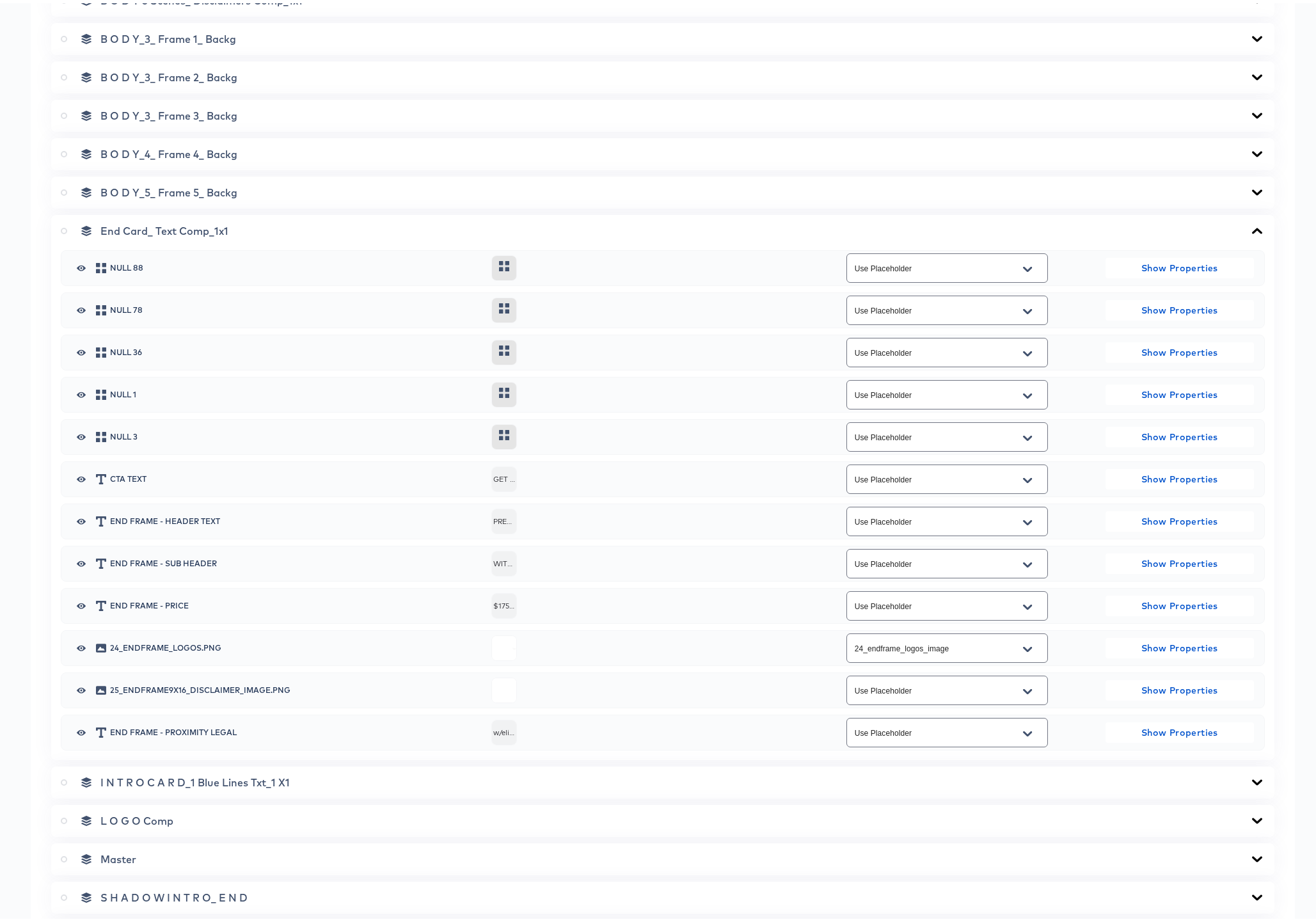
scroll to position [673, 0]
click at [1023, 684] on icon "Open" at bounding box center [1027, 686] width 9 height 11
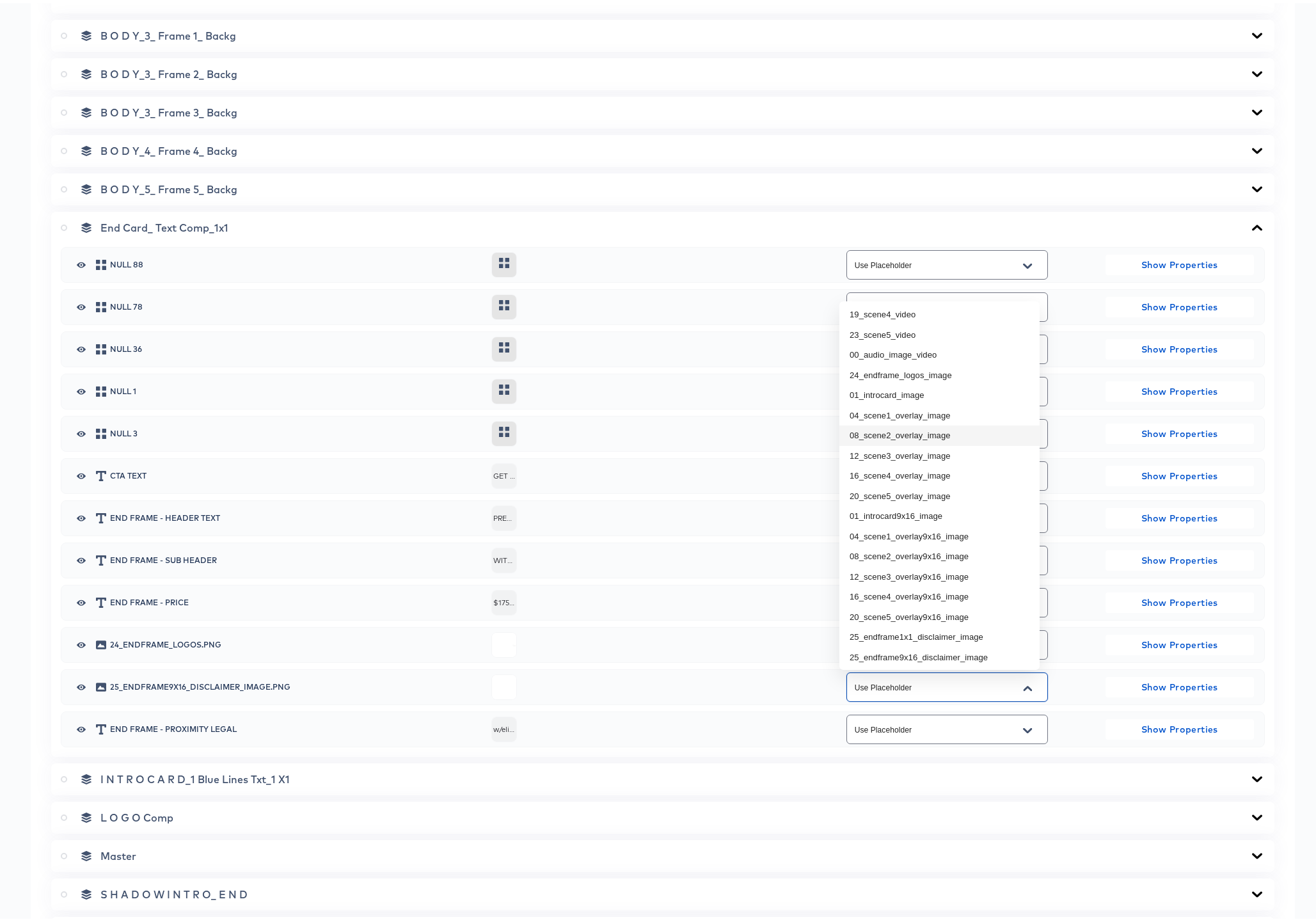
scroll to position [82, 0]
click at [969, 633] on li "25_endframe1x1_disclaimer_image" at bounding box center [939, 633] width 200 height 20
type input "25_endframe1x1_disclaimer_image"
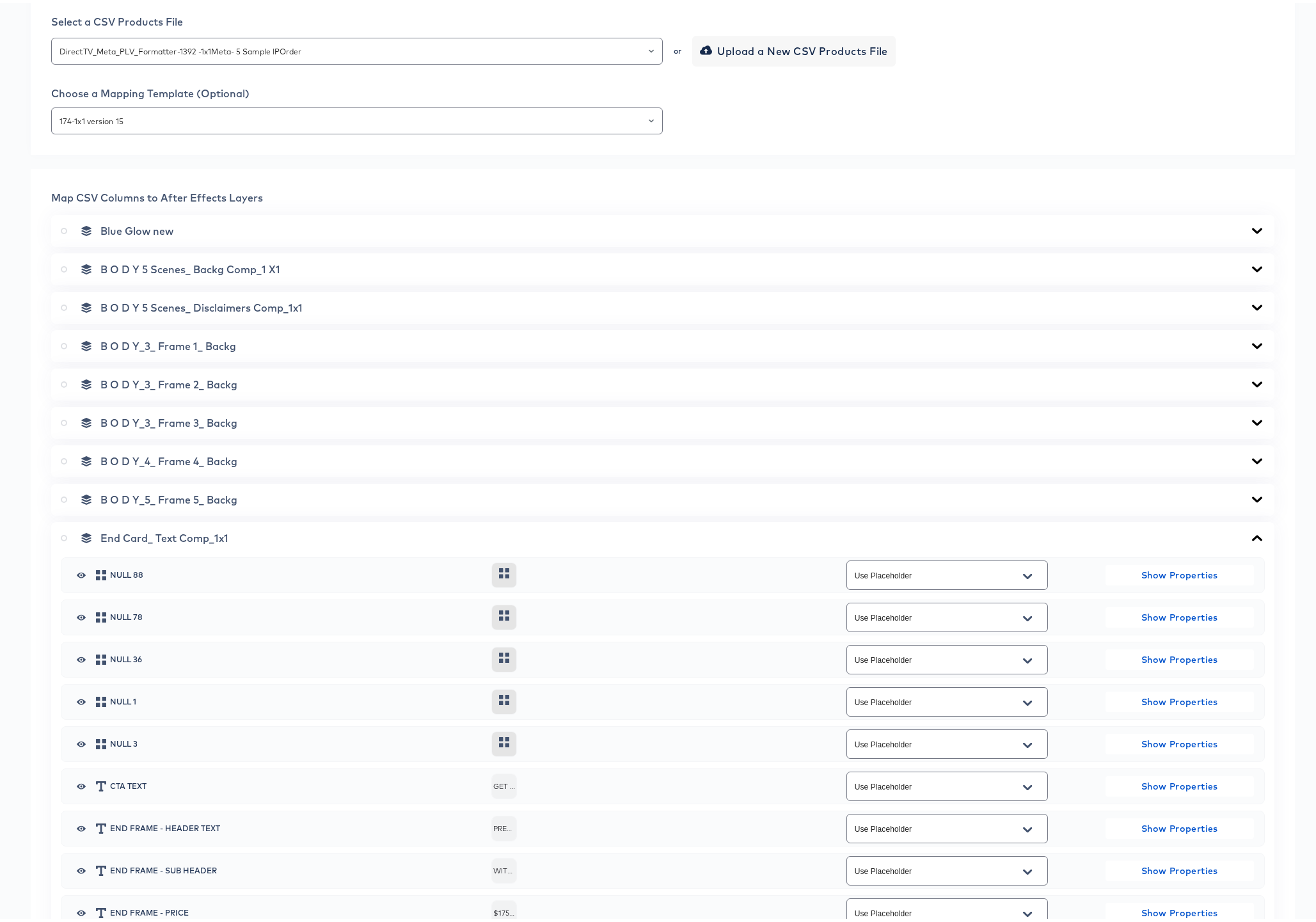
scroll to position [992, 0]
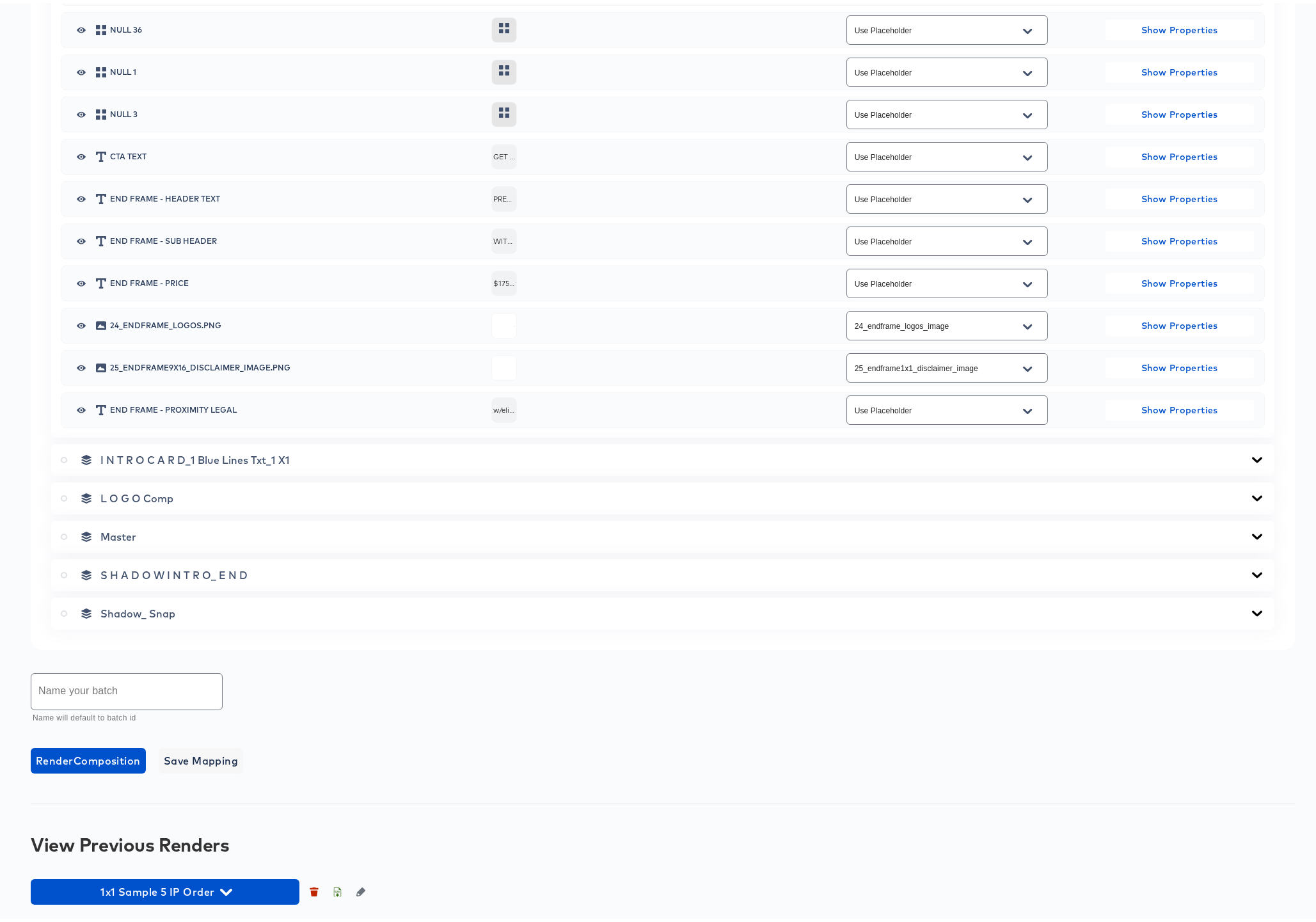
click at [1250, 454] on icon at bounding box center [1257, 457] width 15 height 11
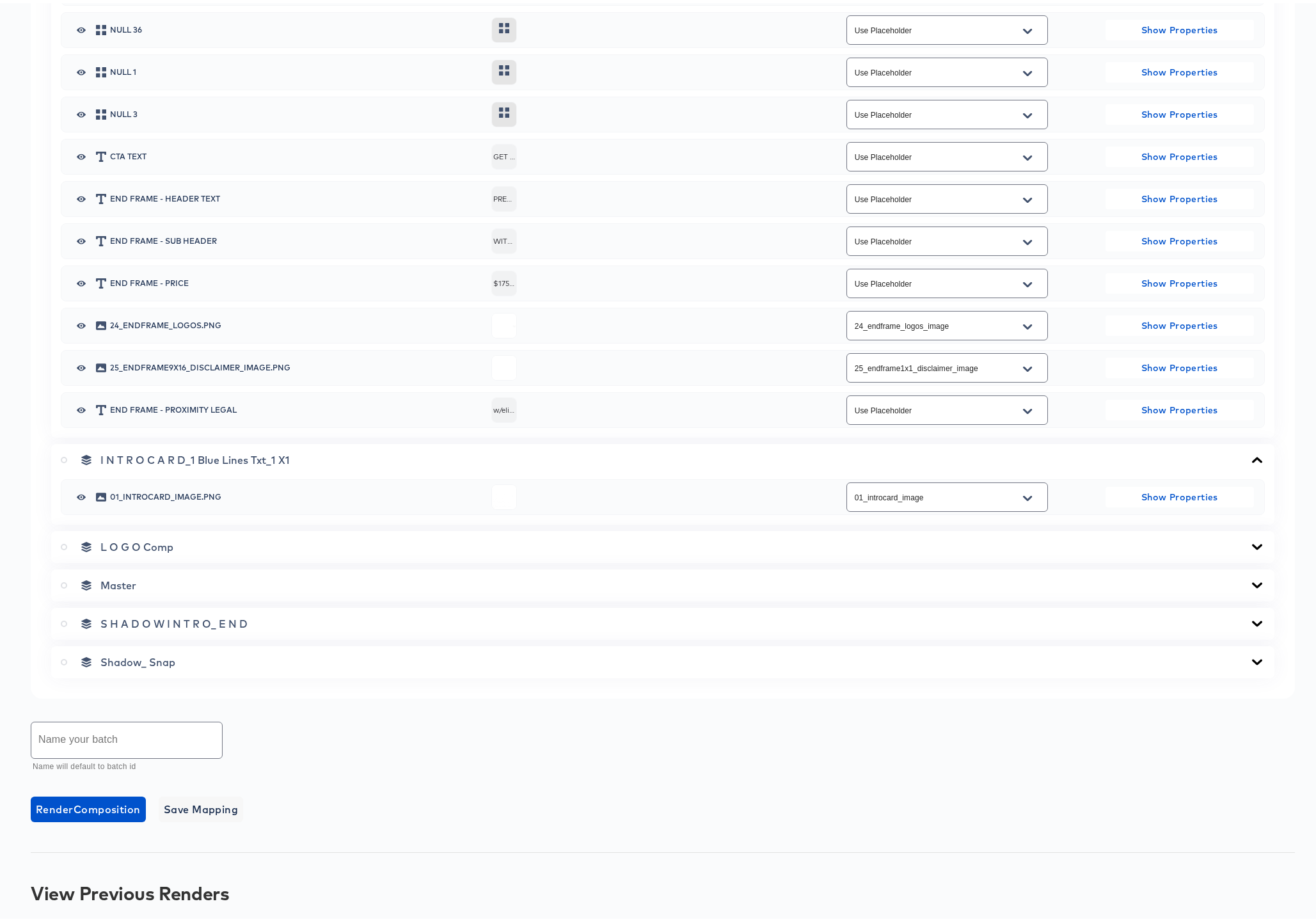
click at [1252, 542] on icon at bounding box center [1258, 543] width 11 height 6
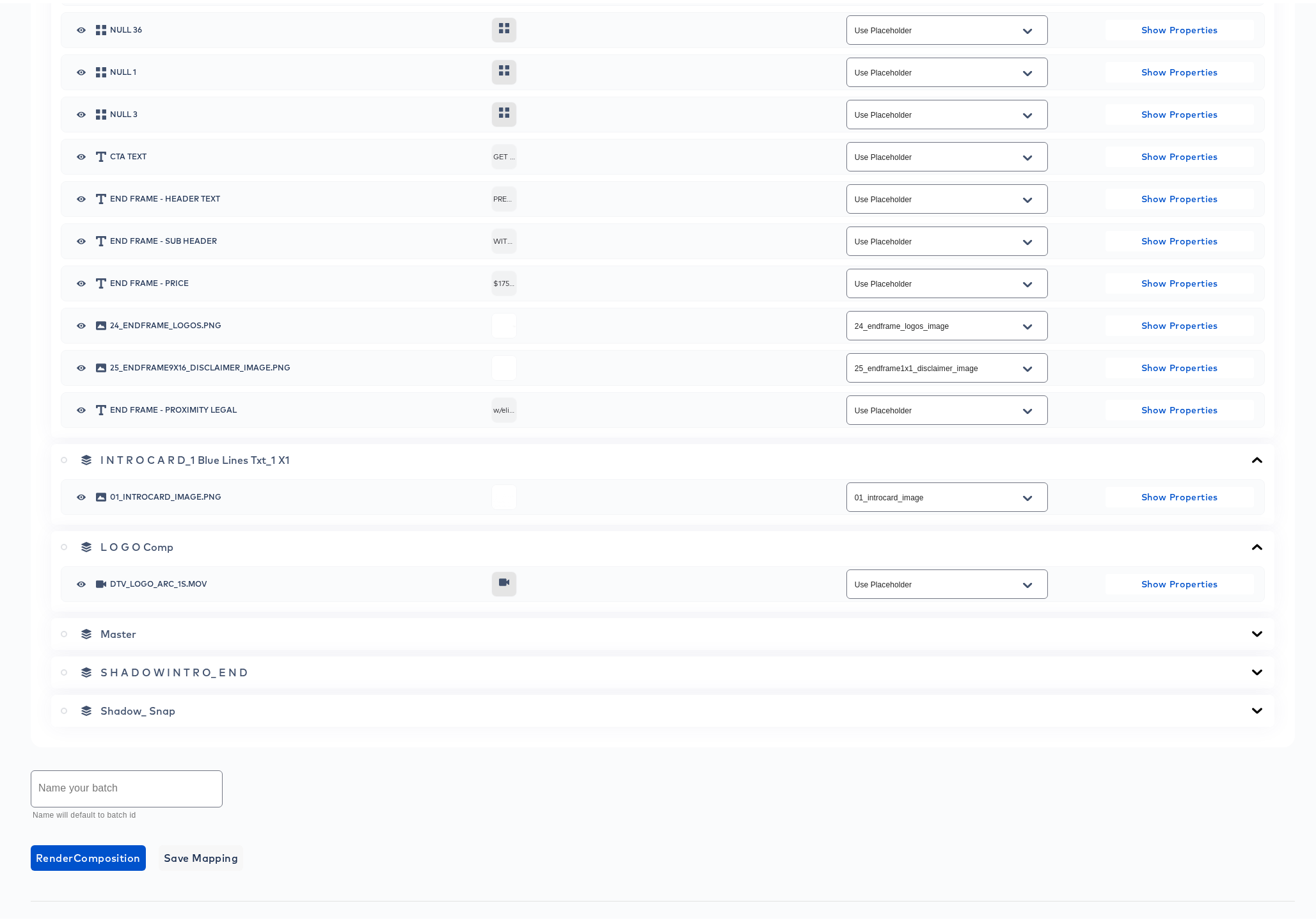
click at [1250, 627] on icon at bounding box center [1257, 631] width 15 height 11
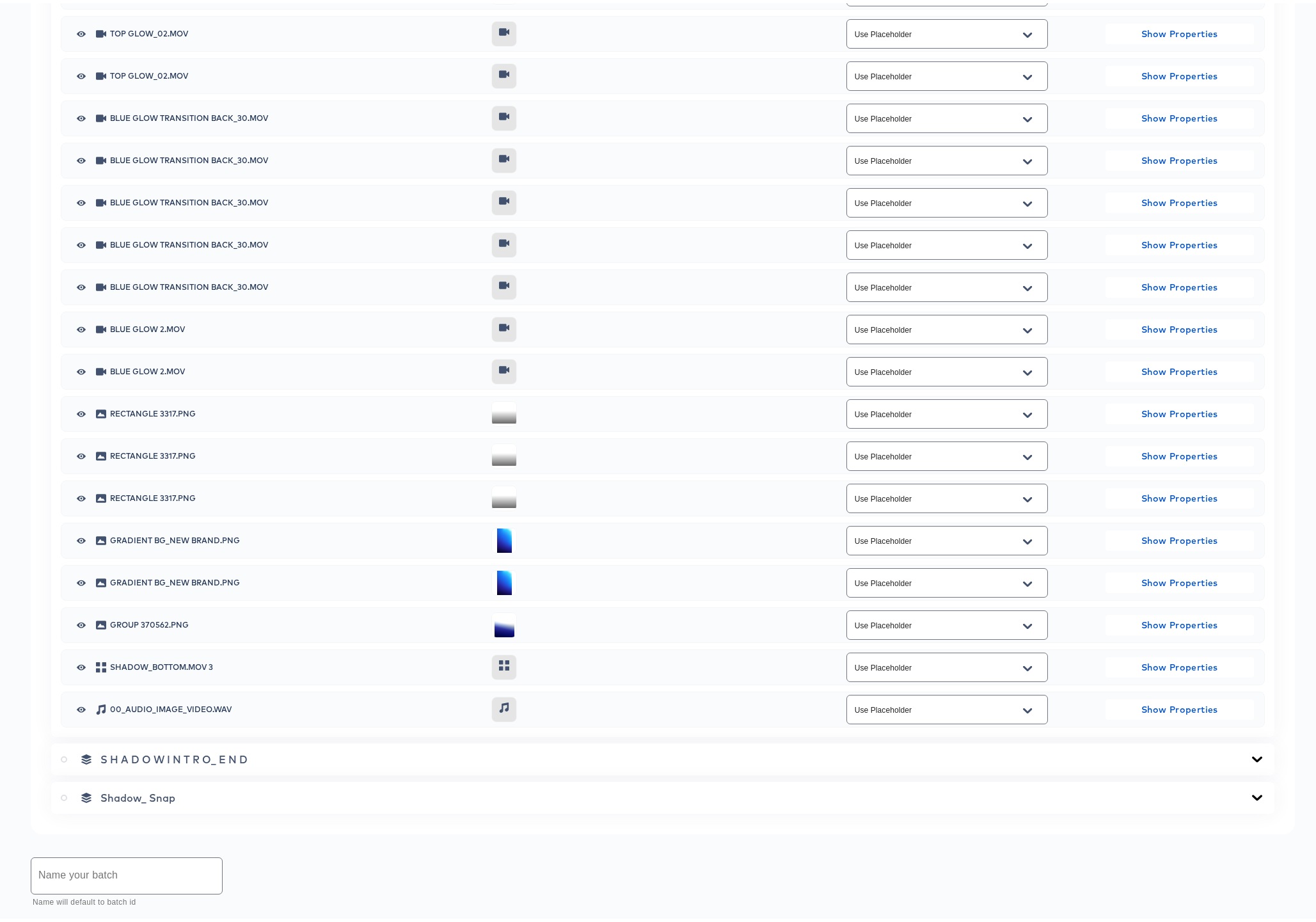
scroll to position [2106, 0]
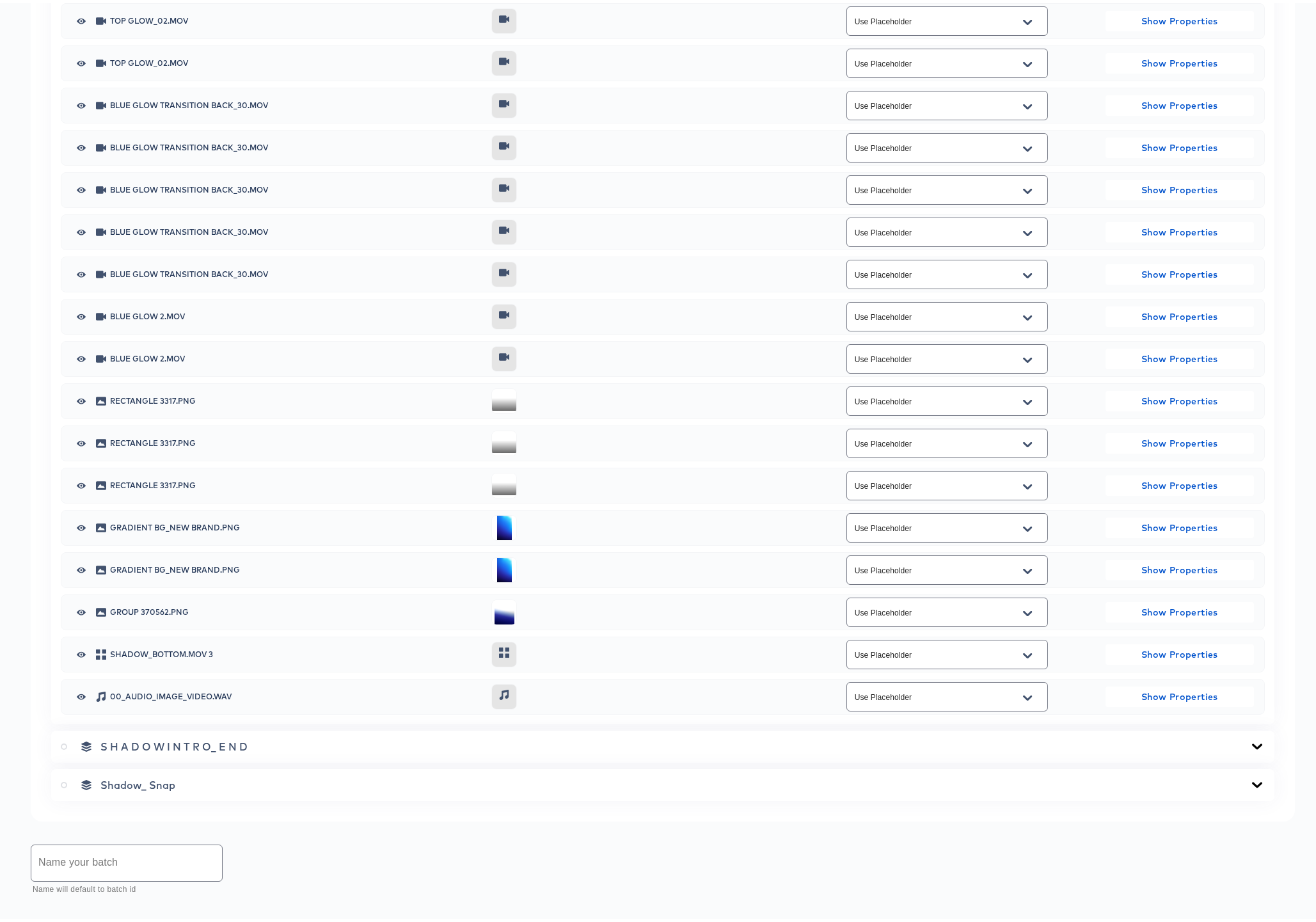
click at [1023, 694] on icon "Open" at bounding box center [1027, 694] width 9 height 5
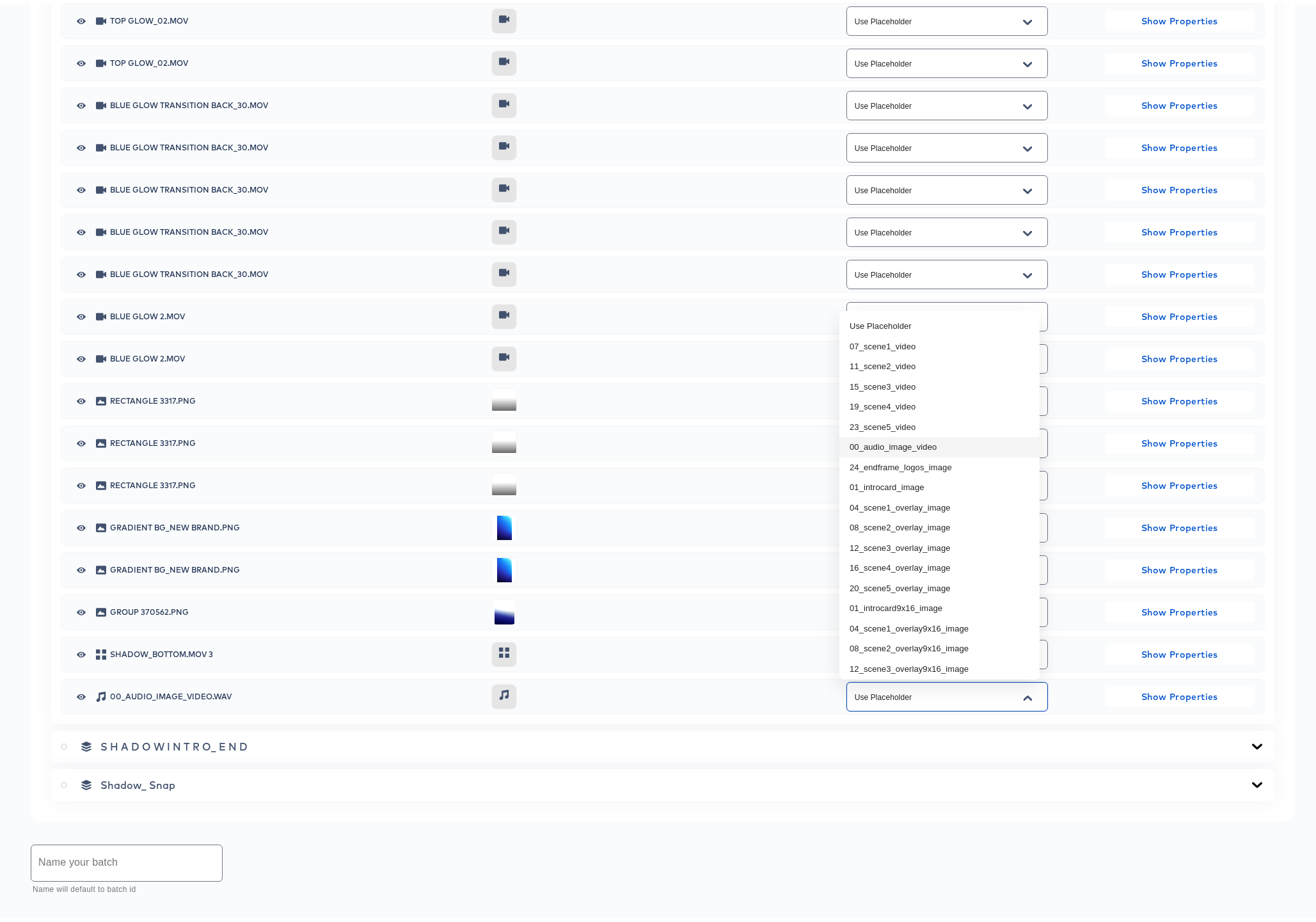
click at [909, 447] on li "00_audio_image_video" at bounding box center [939, 443] width 200 height 20
type input "00_audio_image_video"
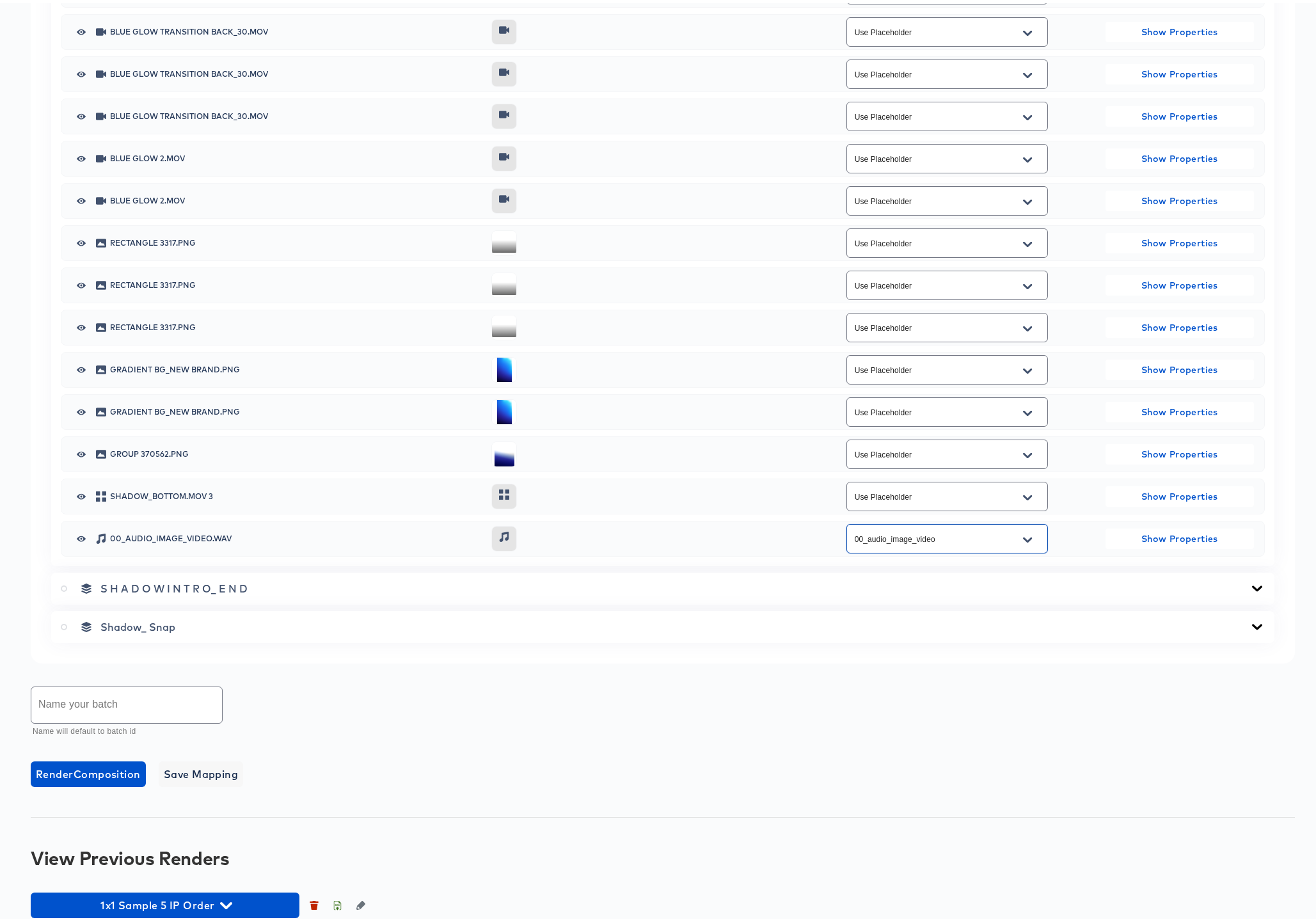
scroll to position [2274, 0]
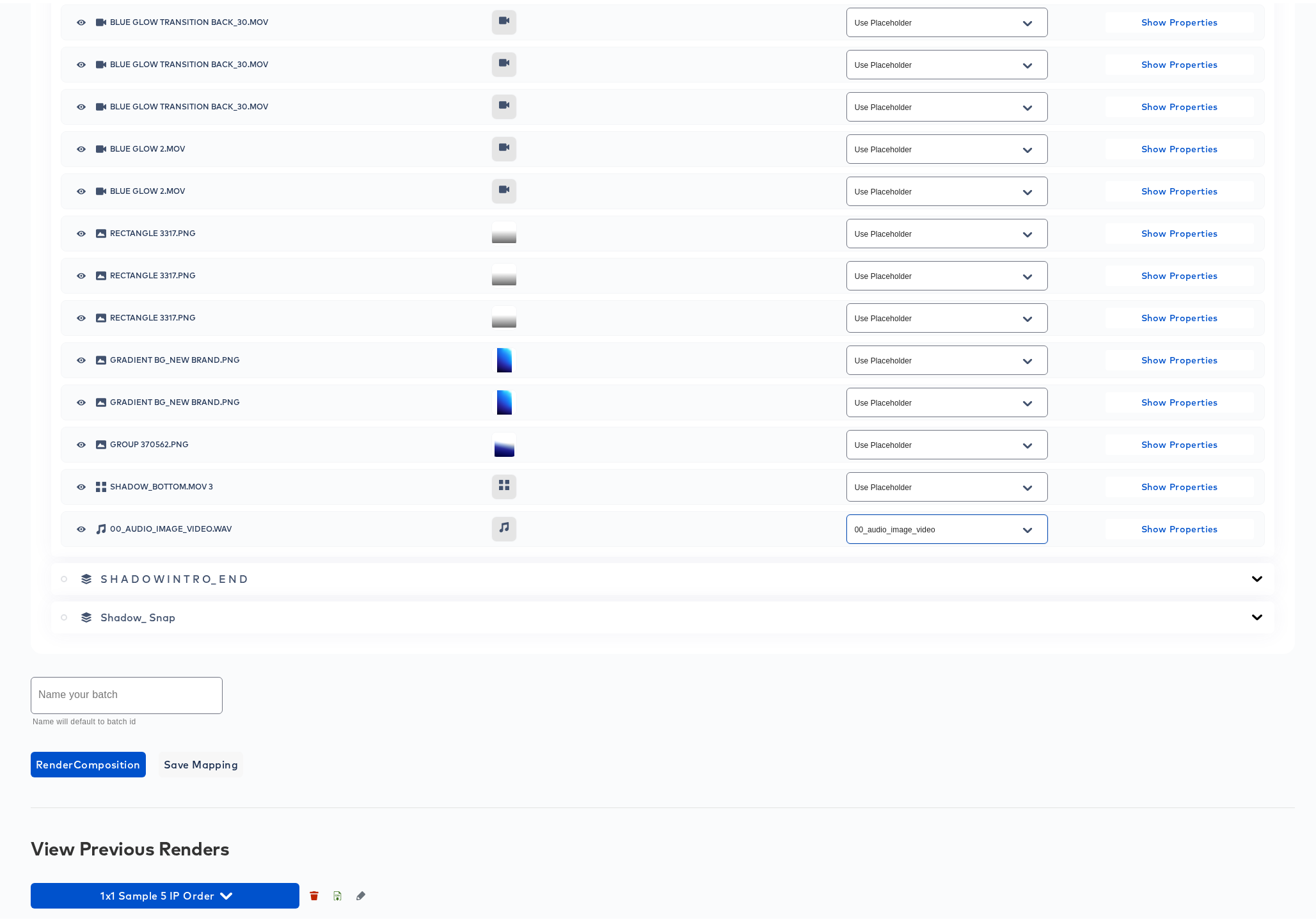
click at [76, 688] on input "text" at bounding box center [127, 692] width 191 height 36
type input "1x1 Meta Batch 5 IP Order"
click at [92, 763] on span "Render Composition" at bounding box center [88, 761] width 105 height 18
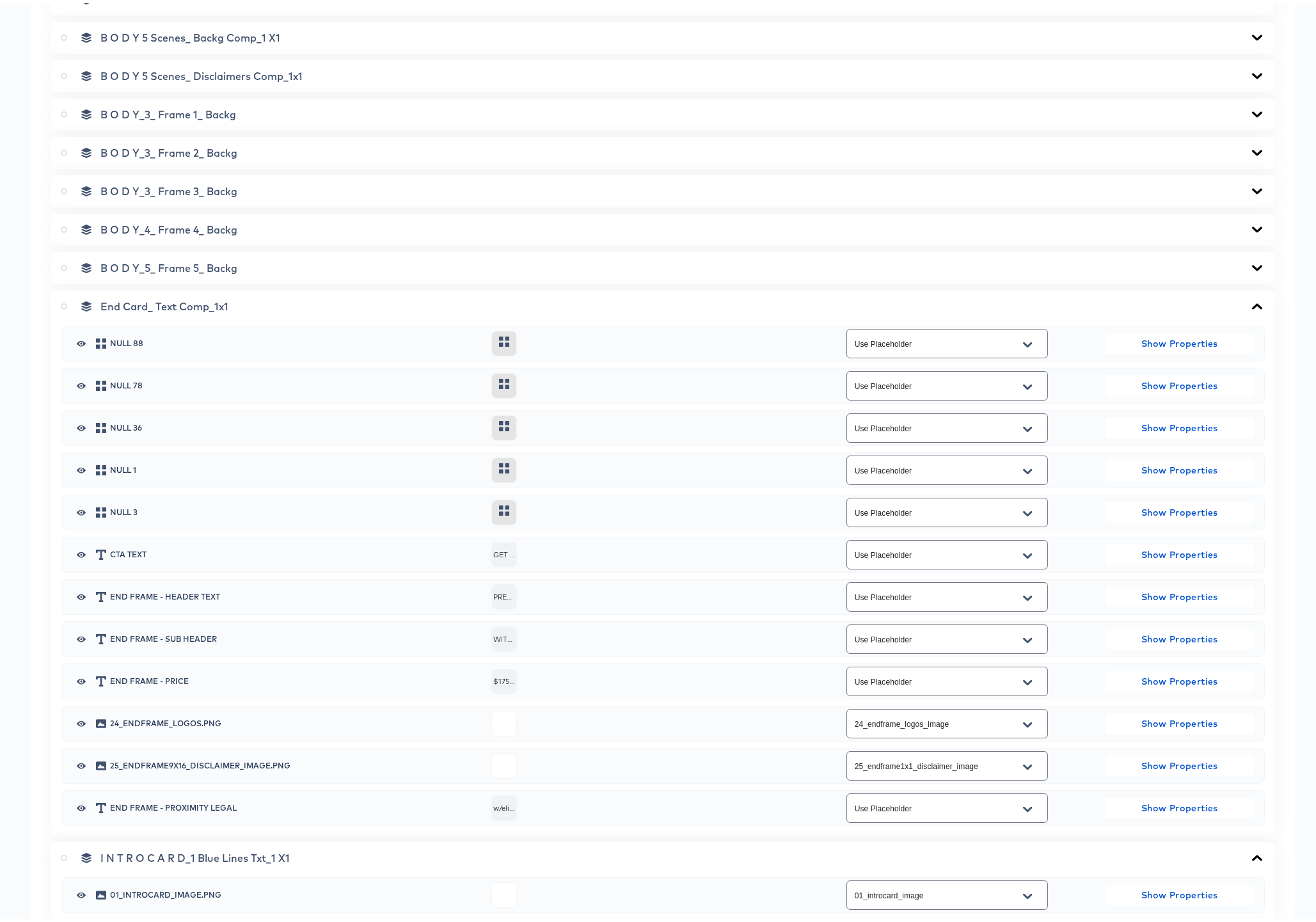
scroll to position [571, 0]
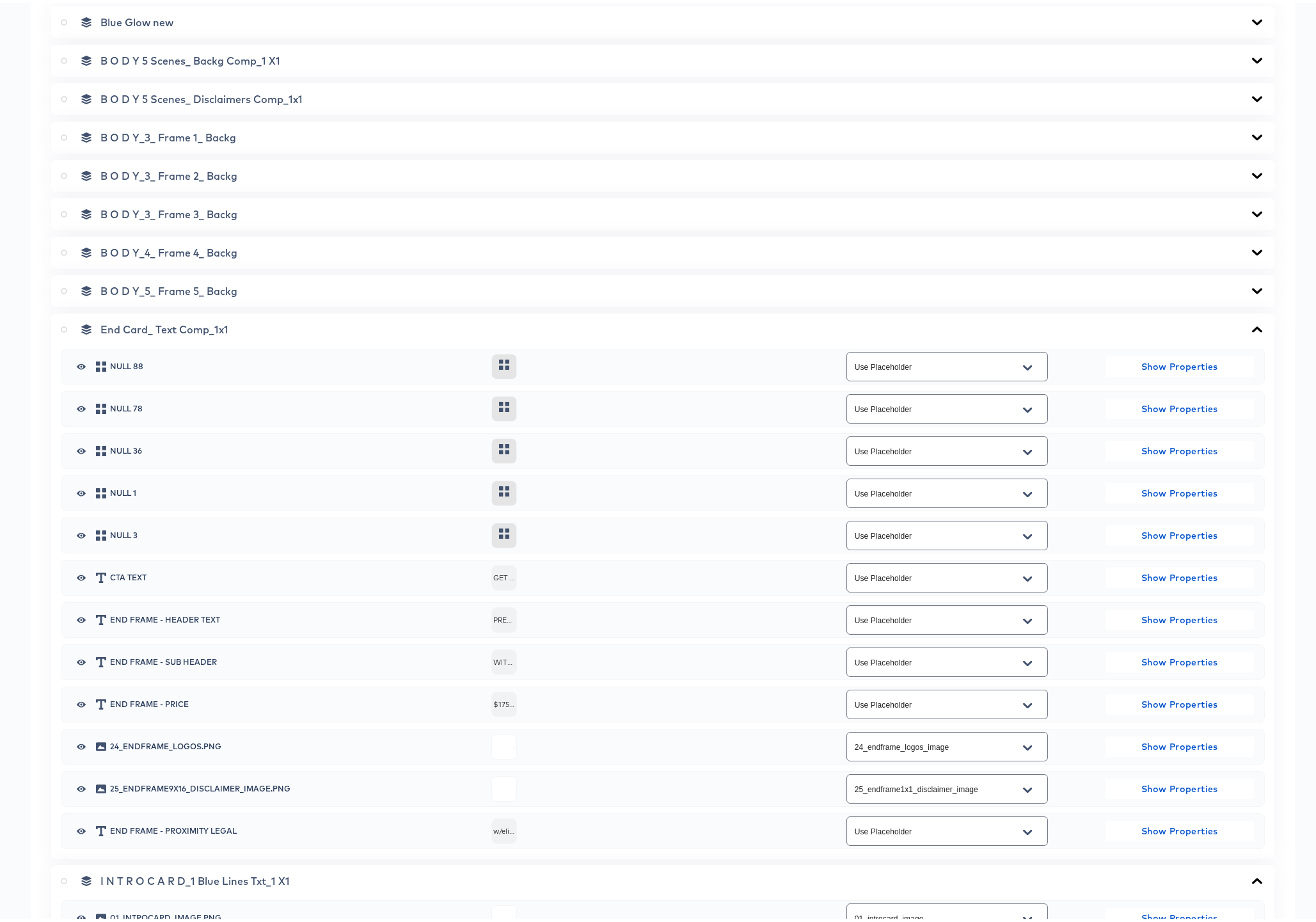
click at [1250, 321] on icon at bounding box center [1257, 326] width 15 height 11
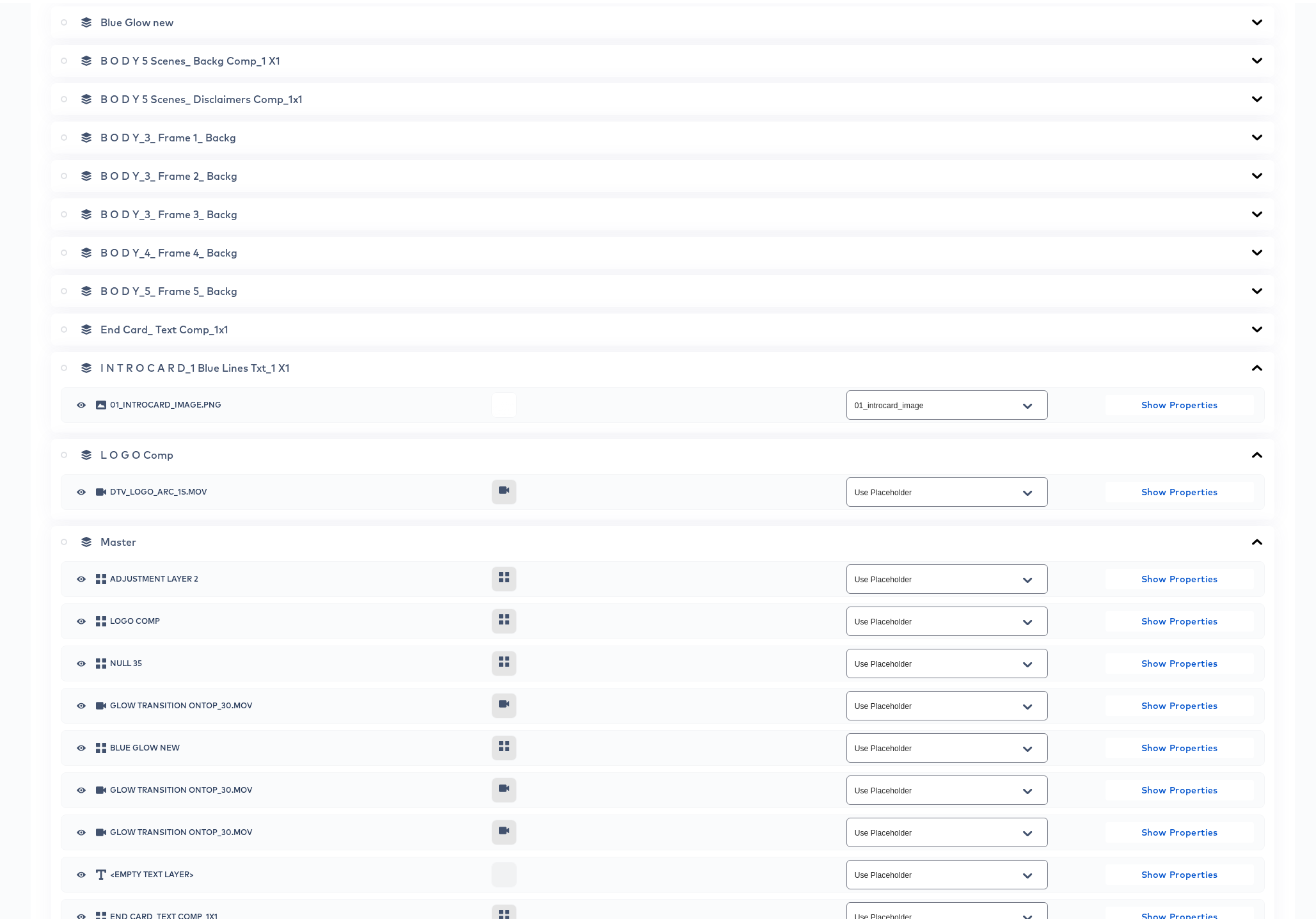
drag, startPoint x: 64, startPoint y: 538, endPoint x: 162, endPoint y: 550, distance: 98.7
click at [64, 537] on icon at bounding box center [64, 538] width 6 height 6
click at [0, 0] on input "radio" at bounding box center [0, 0] width 0 height 0
click at [1250, 539] on icon at bounding box center [1257, 539] width 15 height 11
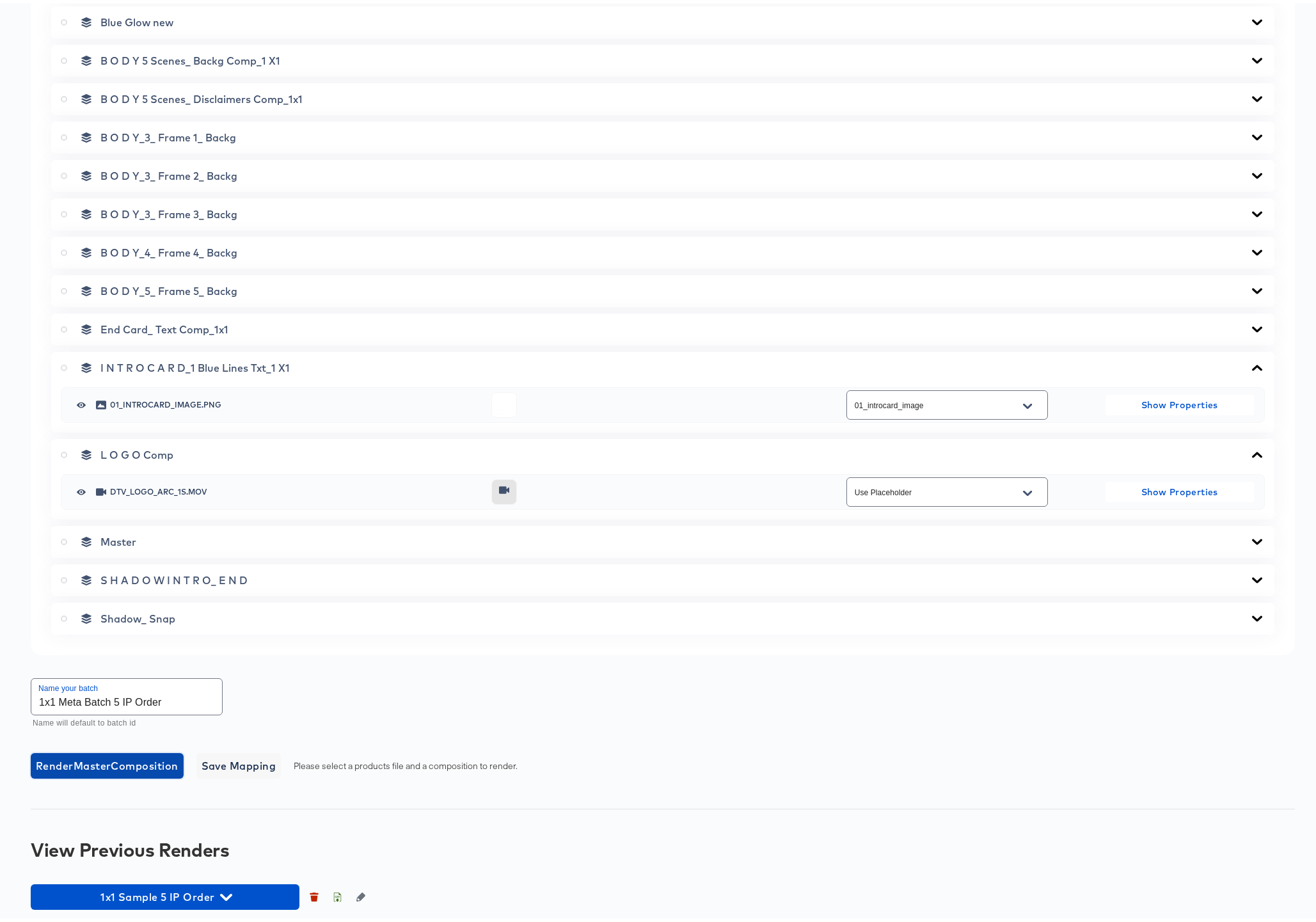
click at [109, 761] on span "Render Master Composition" at bounding box center [108, 762] width 143 height 18
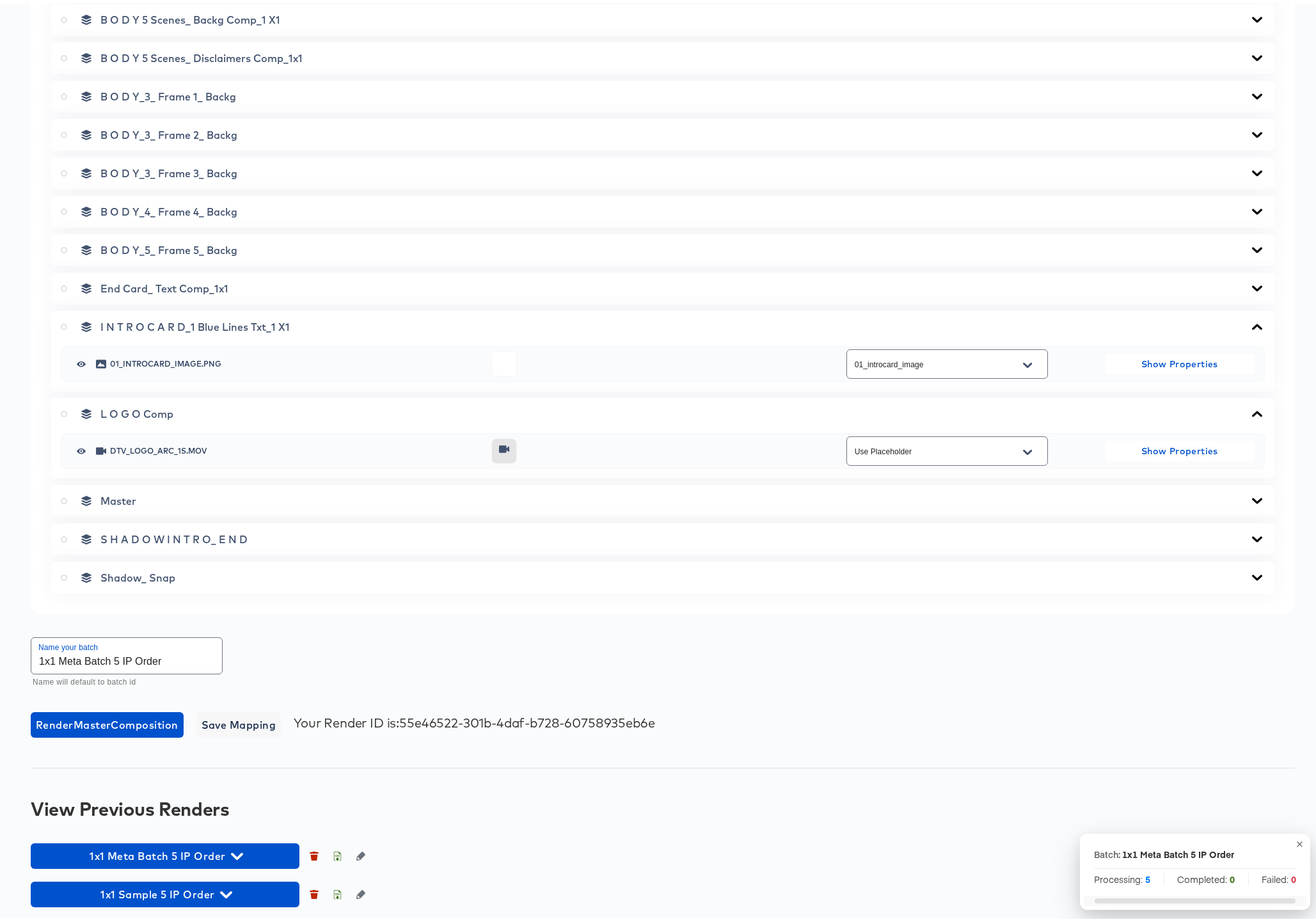
scroll to position [615, 0]
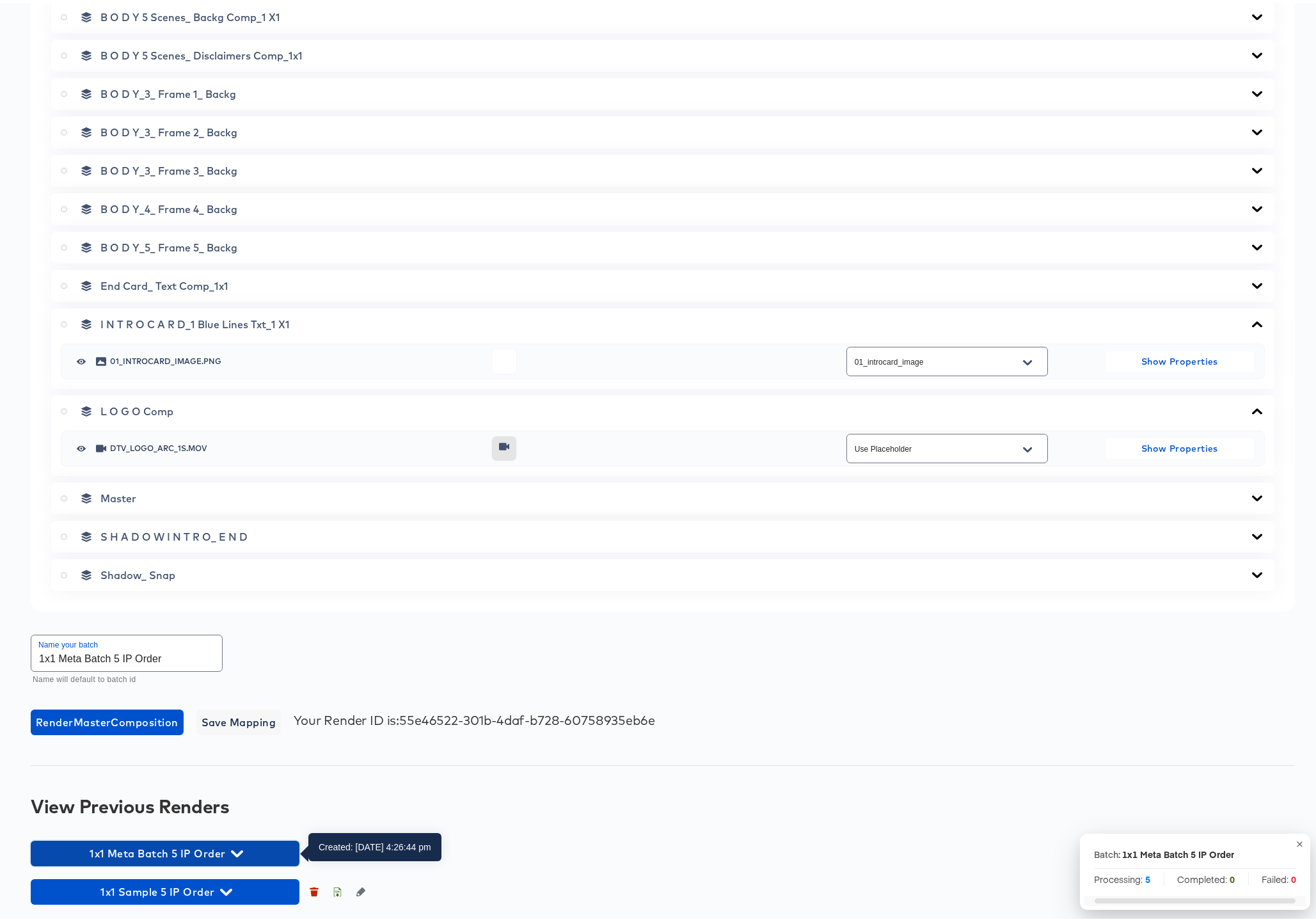
click at [237, 852] on icon "button" at bounding box center [237, 851] width 12 height 7
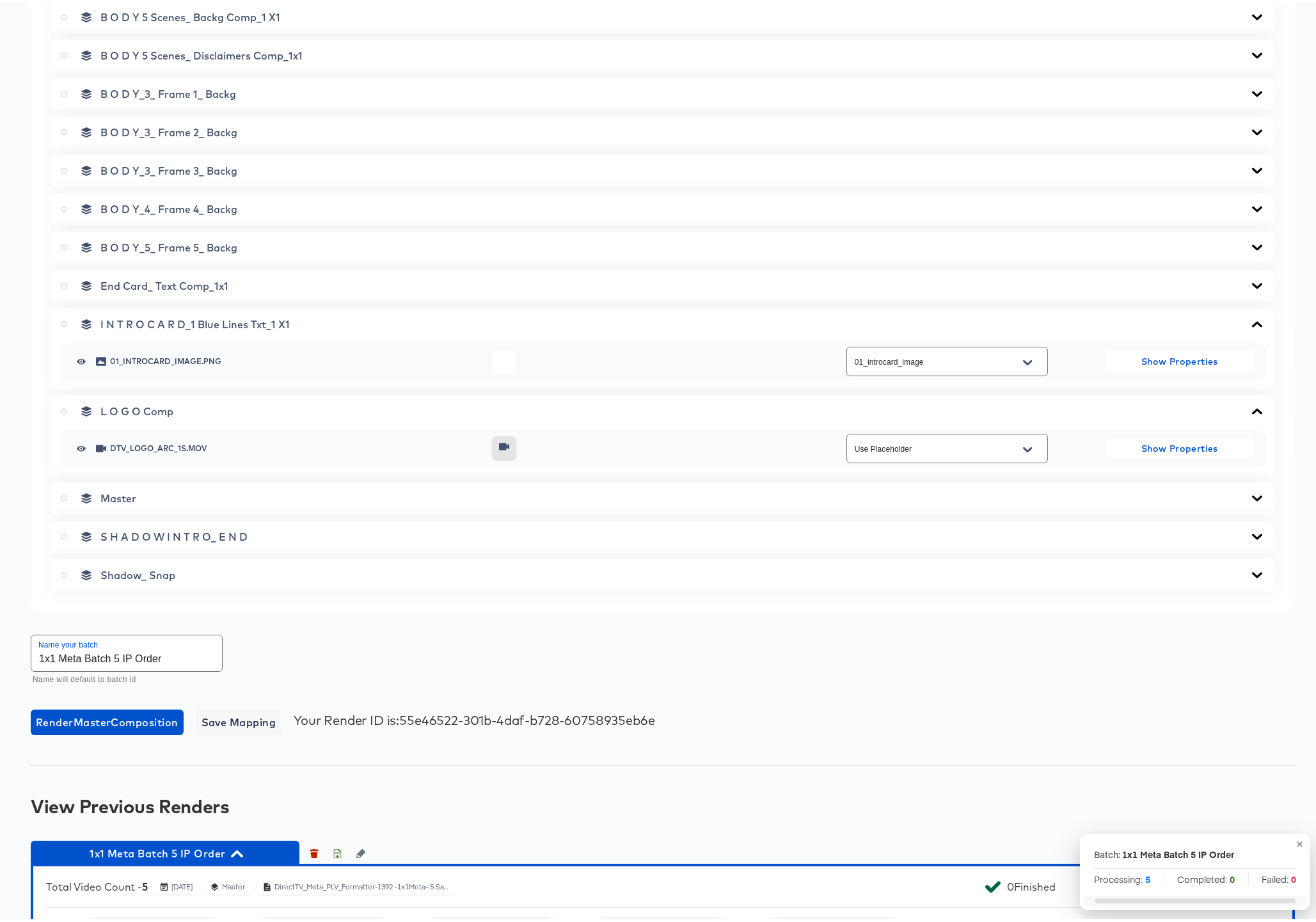
scroll to position [864, 0]
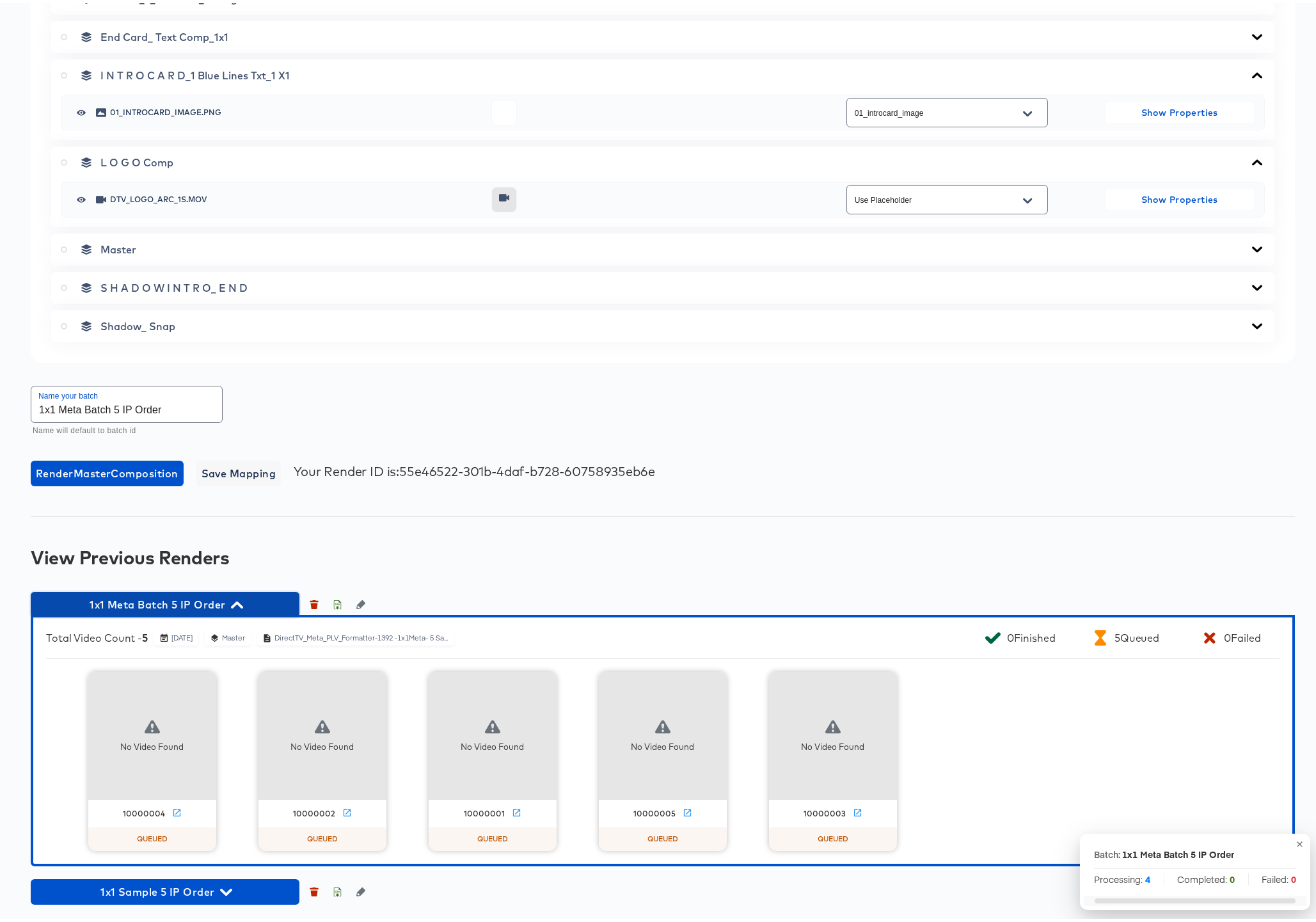
click at [236, 603] on icon "button" at bounding box center [237, 602] width 12 height 12
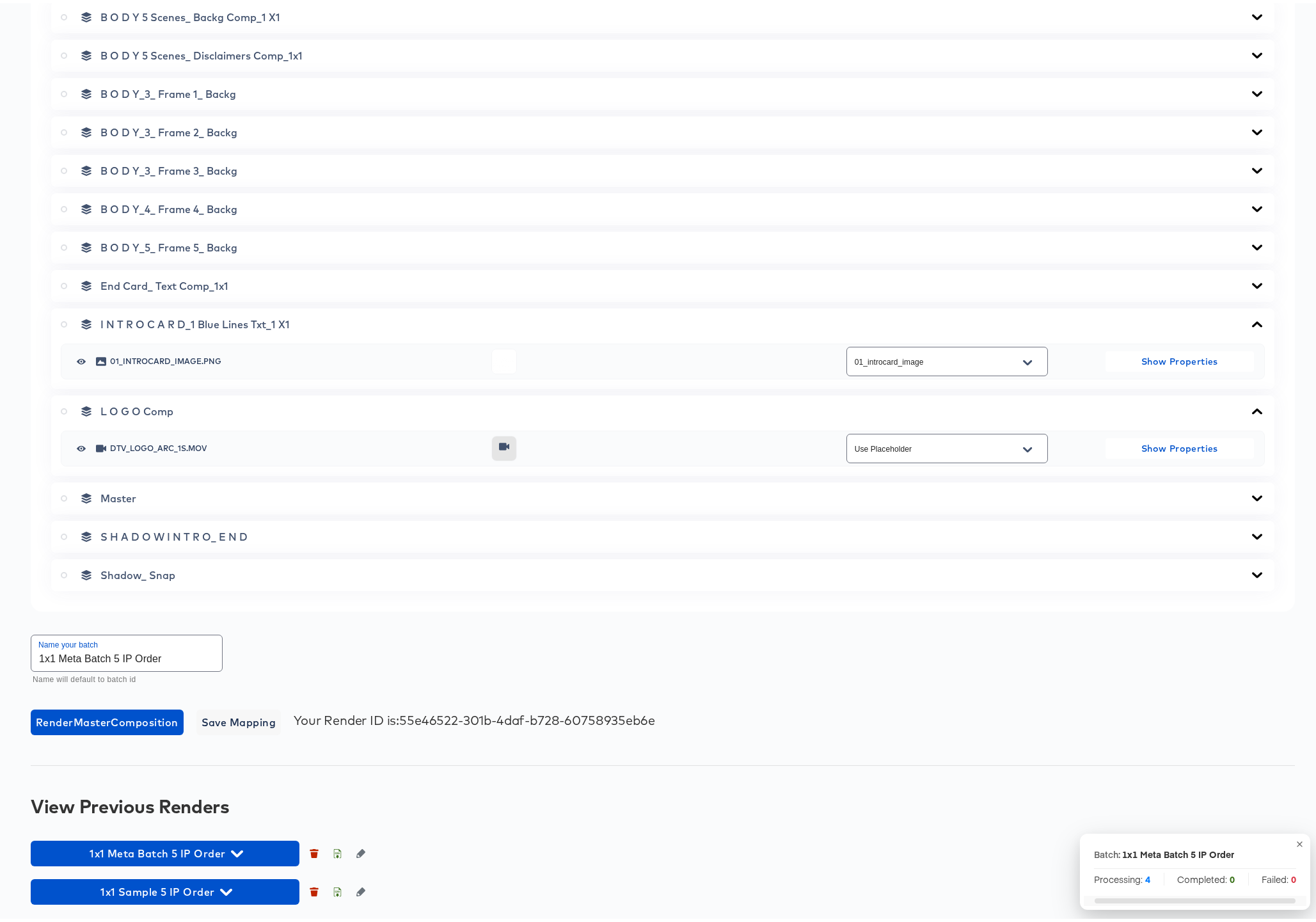
scroll to position [615, 0]
click at [238, 849] on icon "button" at bounding box center [237, 851] width 12 height 7
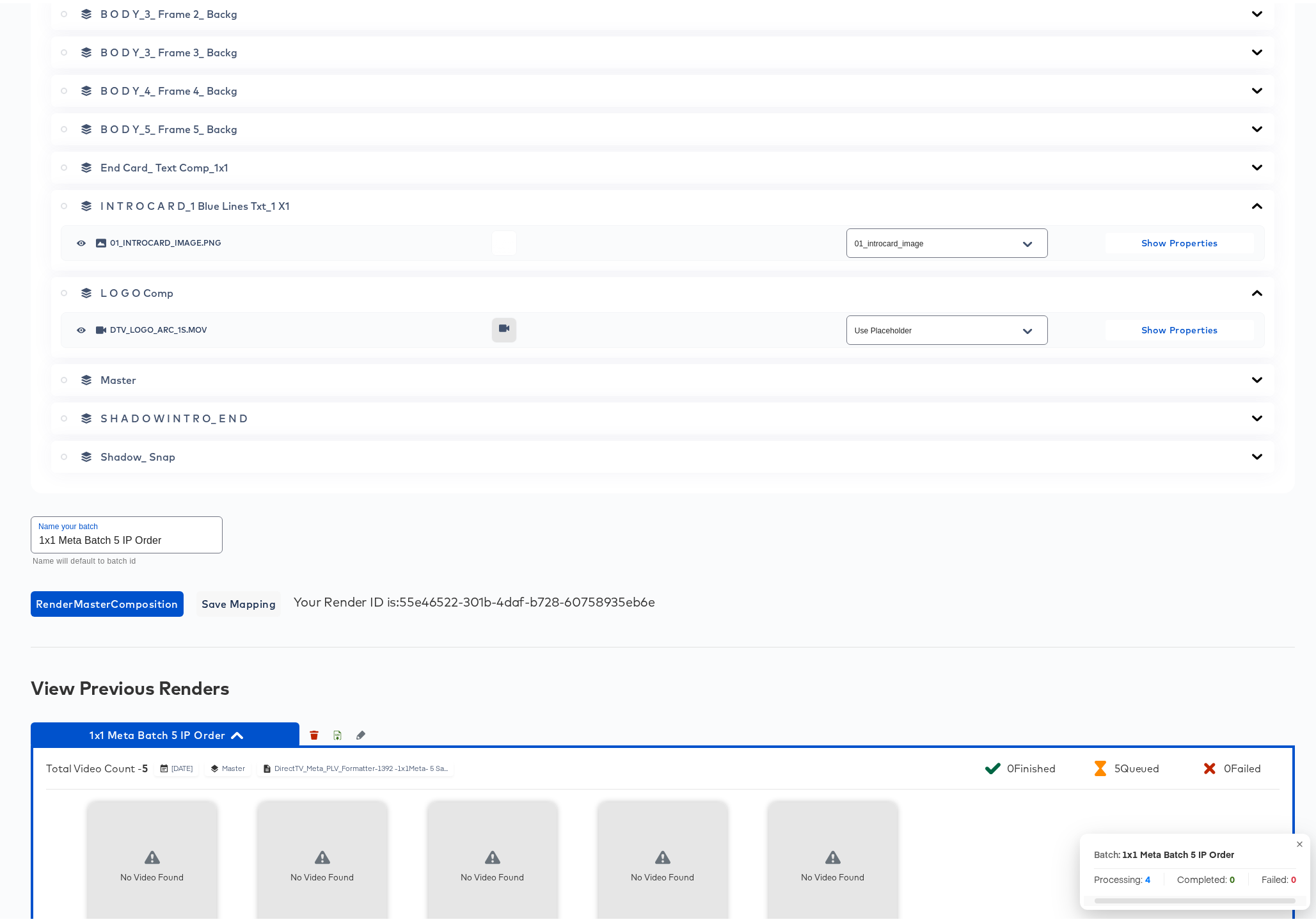
scroll to position [864, 0]
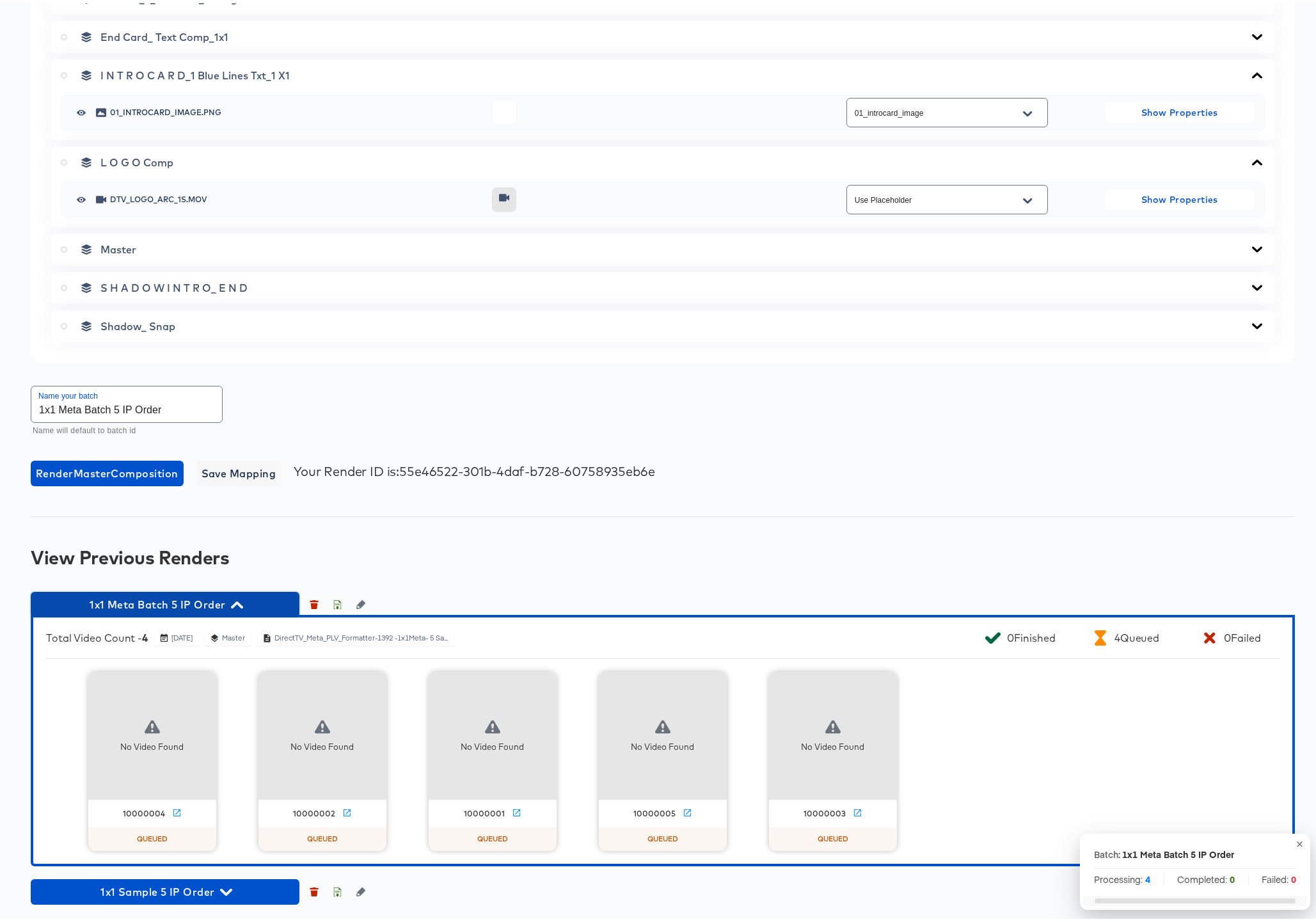
click at [236, 601] on icon "button" at bounding box center [237, 602] width 12 height 7
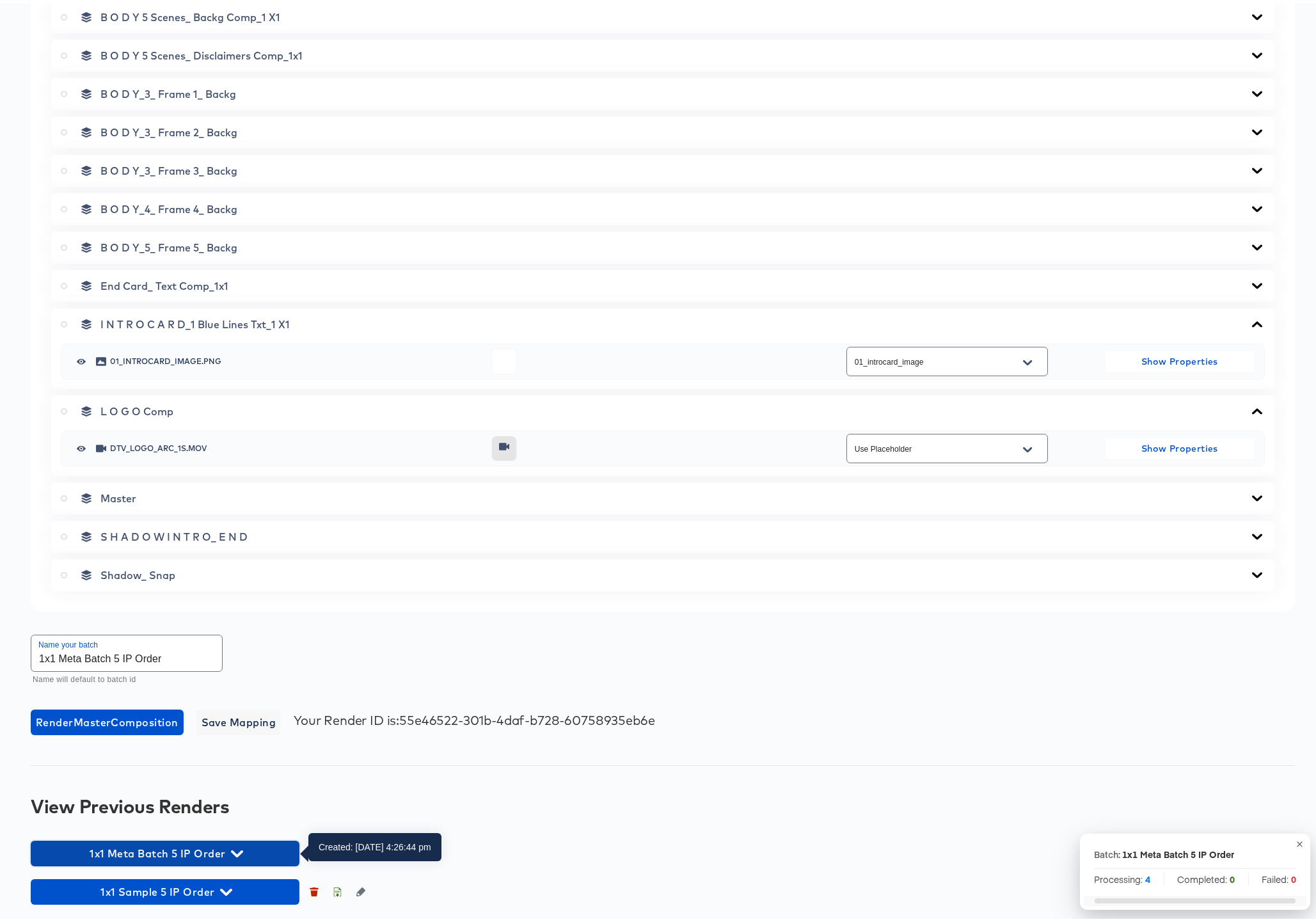
click at [238, 850] on icon "button" at bounding box center [237, 851] width 12 height 7
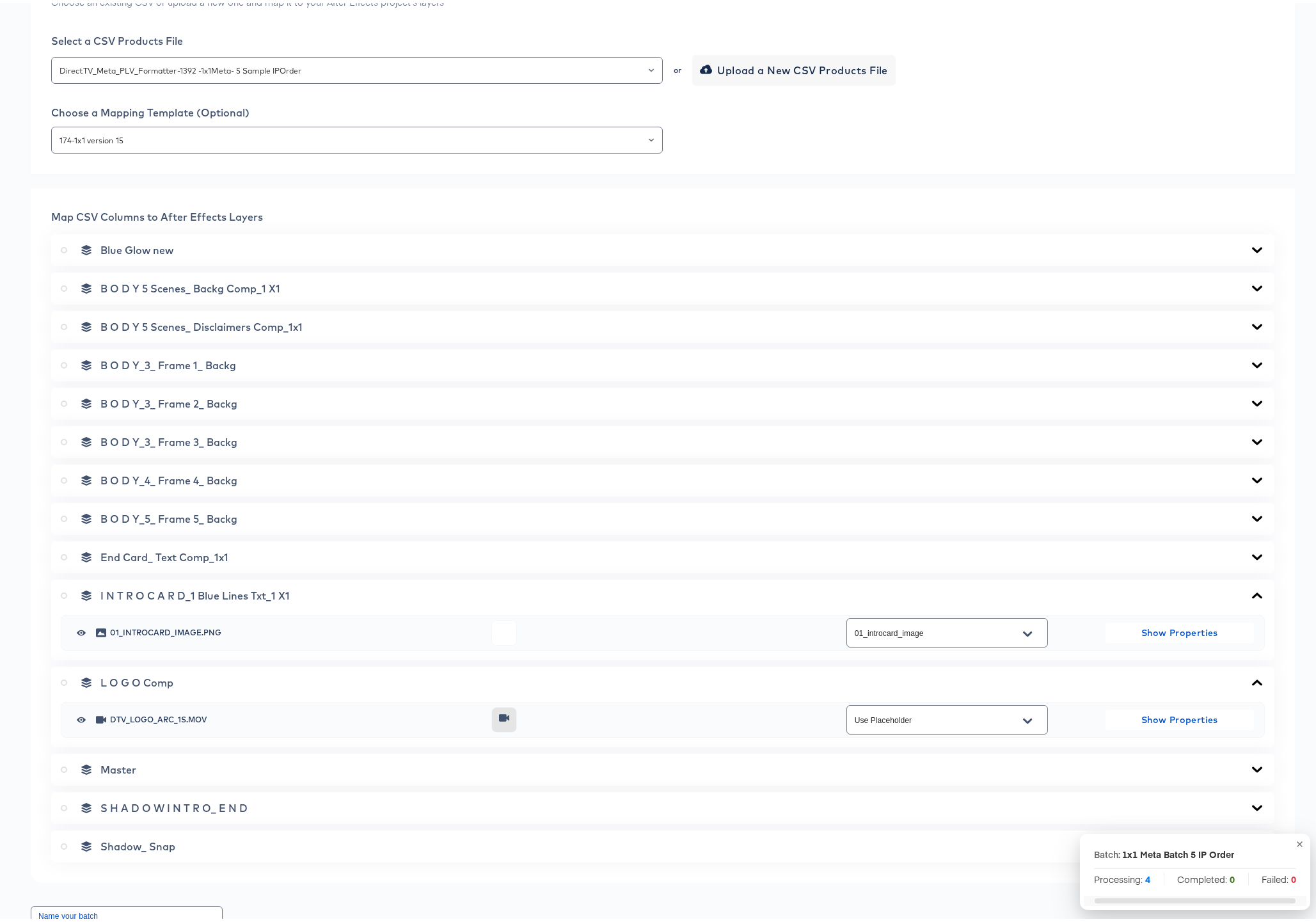
scroll to position [0, 0]
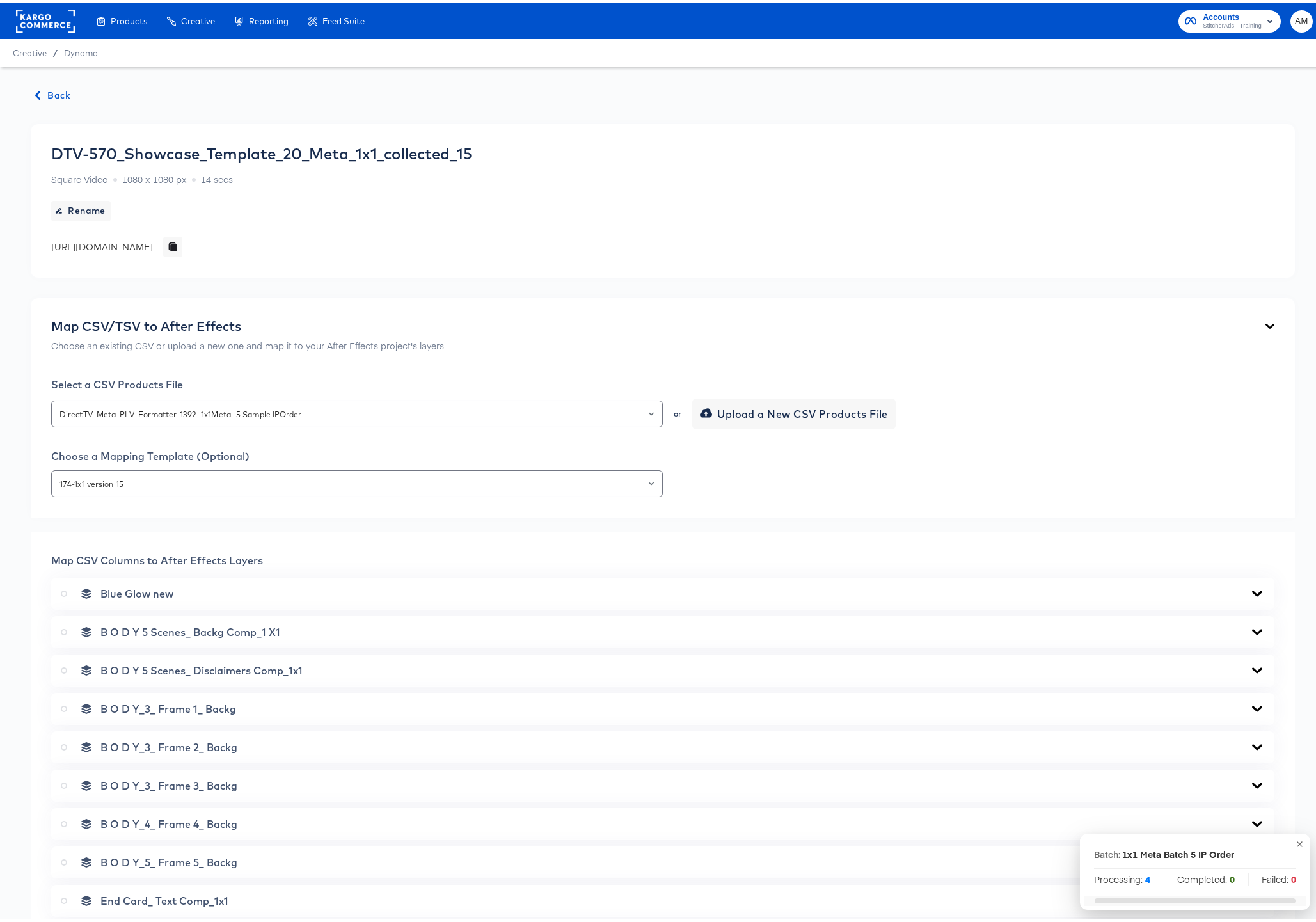
click at [48, 89] on span "Back" at bounding box center [53, 93] width 34 height 16
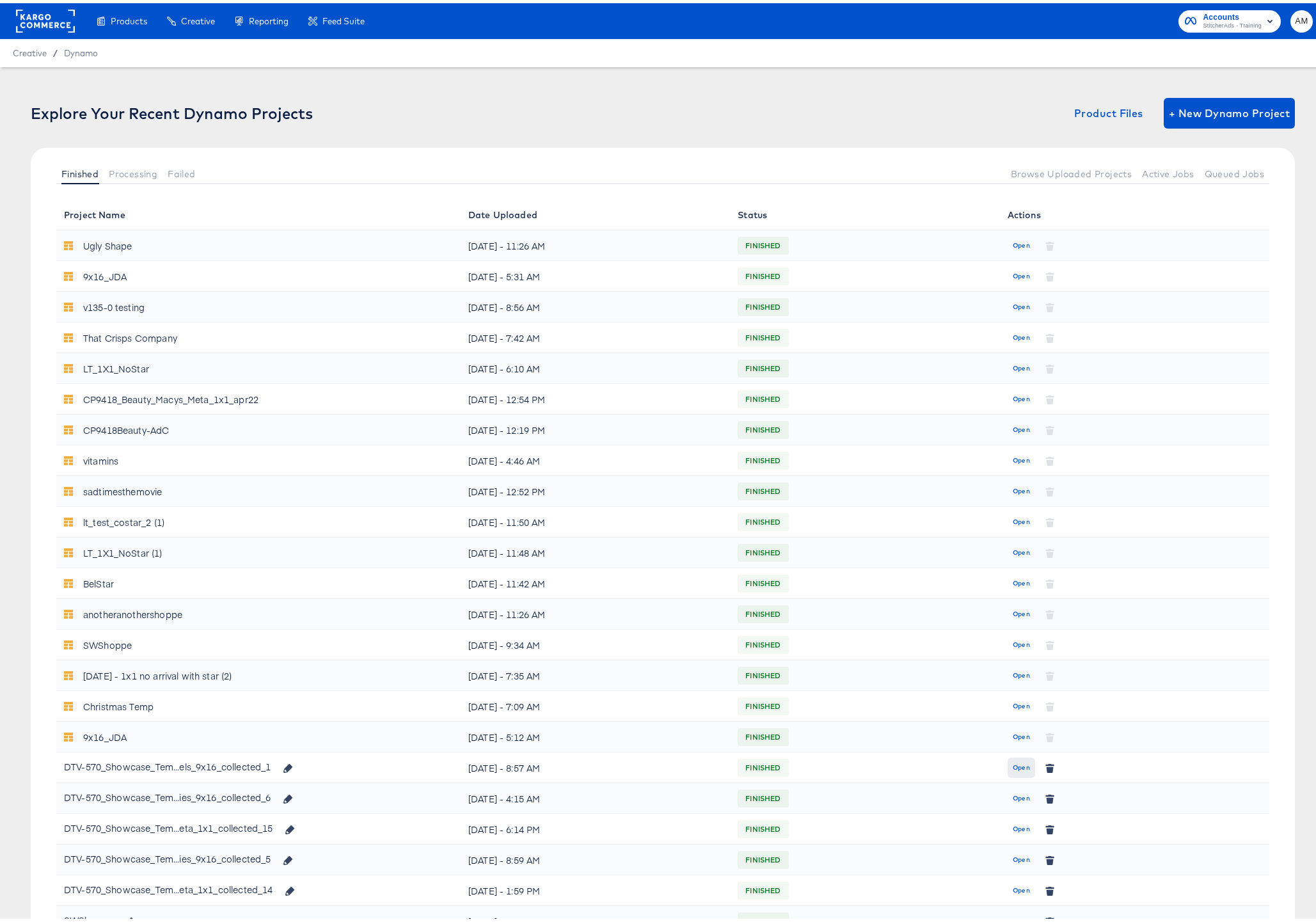
click at [1018, 763] on span "Open" at bounding box center [1021, 764] width 18 height 11
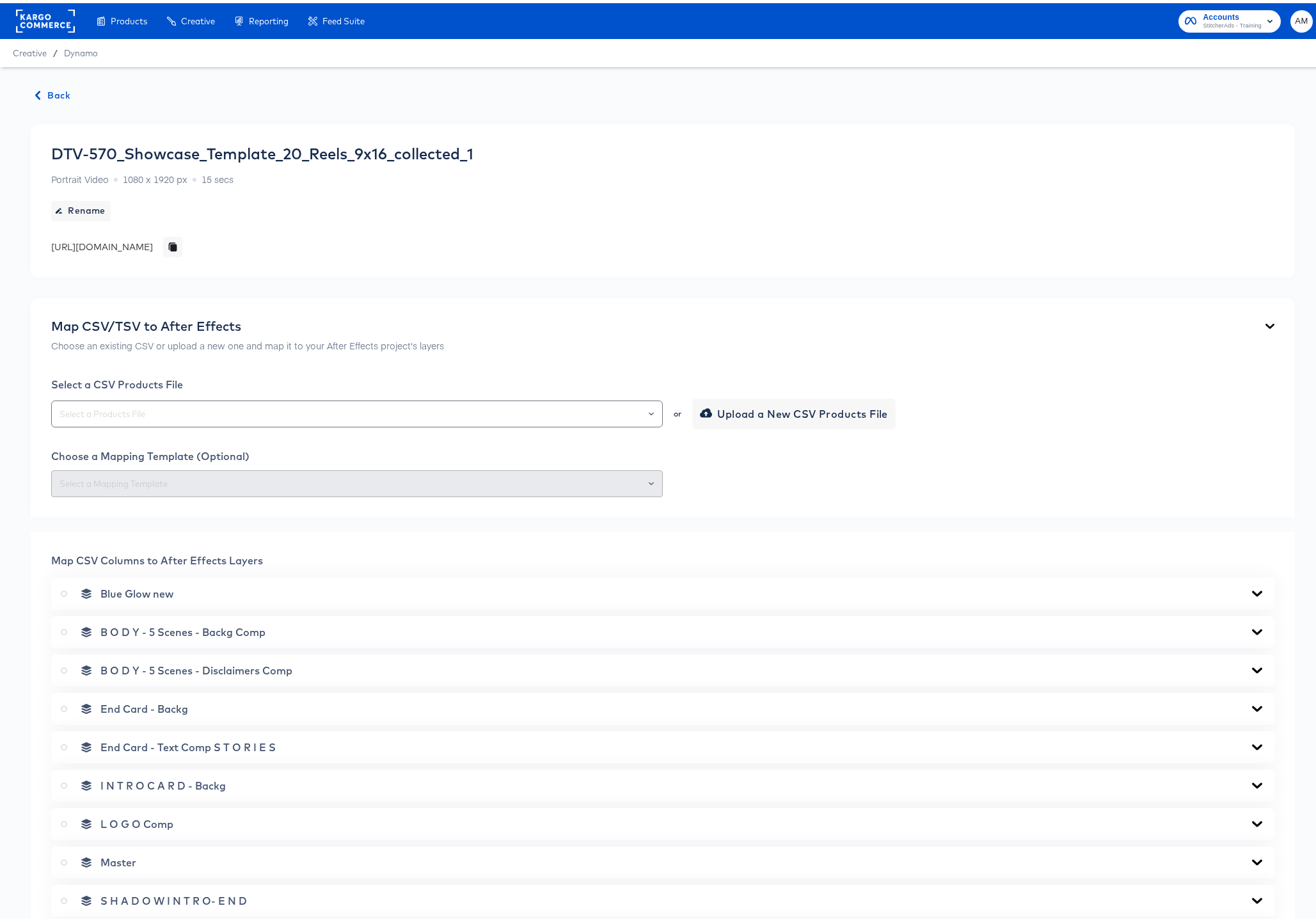
click at [47, 85] on span "Back" at bounding box center [53, 93] width 34 height 16
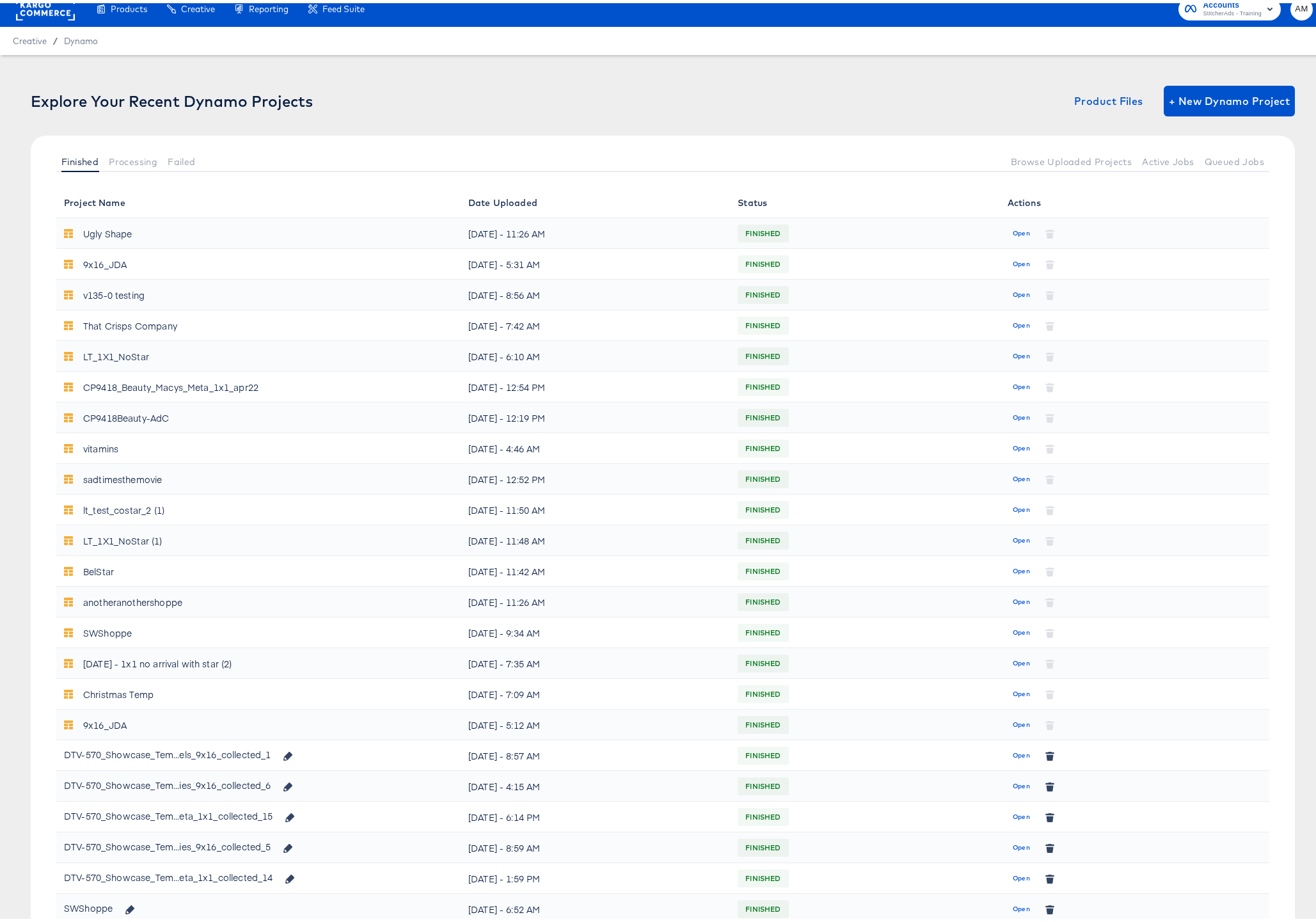
scroll to position [12, 0]
click at [1012, 781] on span "Open" at bounding box center [1021, 782] width 18 height 11
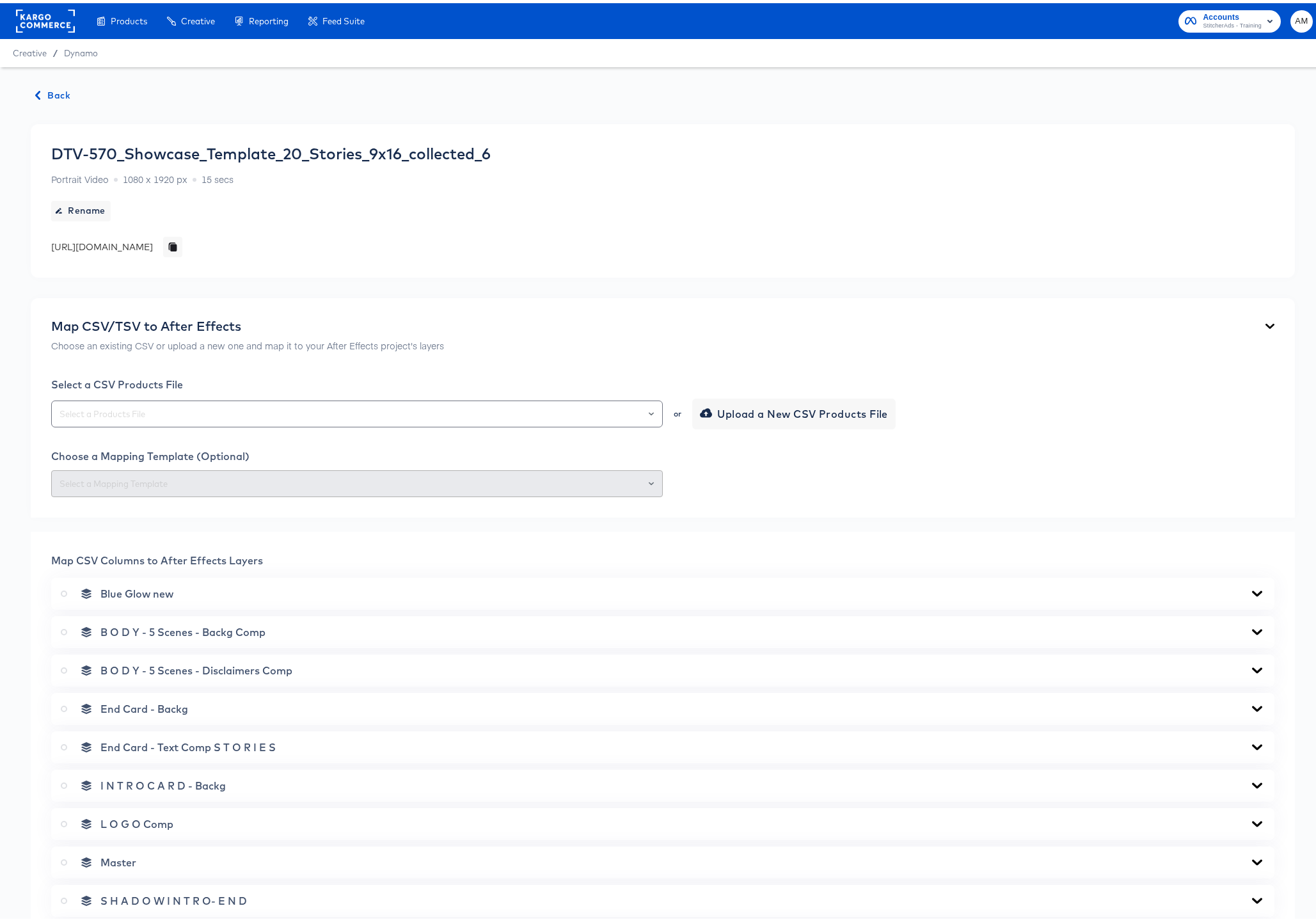
scroll to position [364, 0]
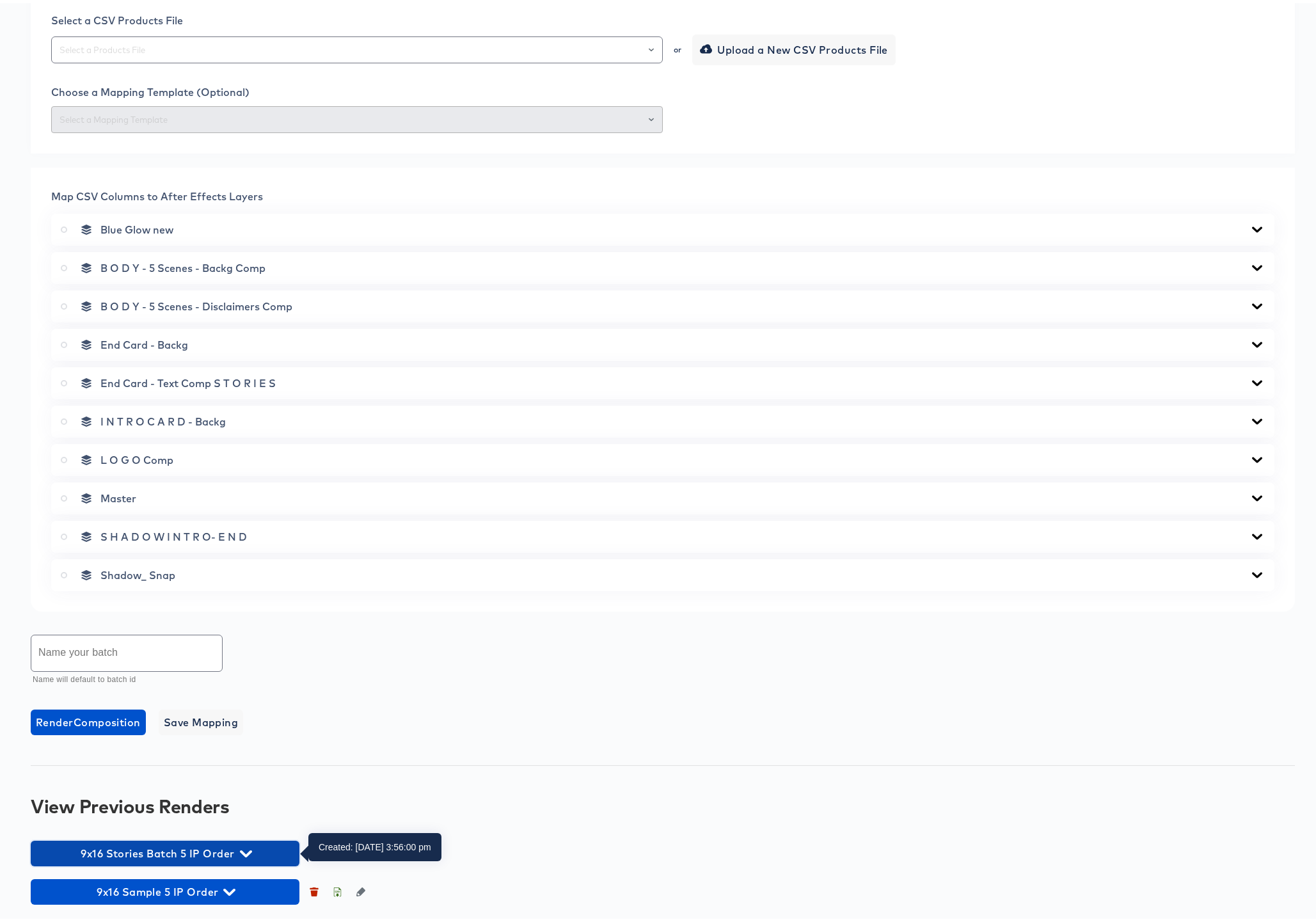
click at [248, 847] on icon "button" at bounding box center [246, 851] width 12 height 12
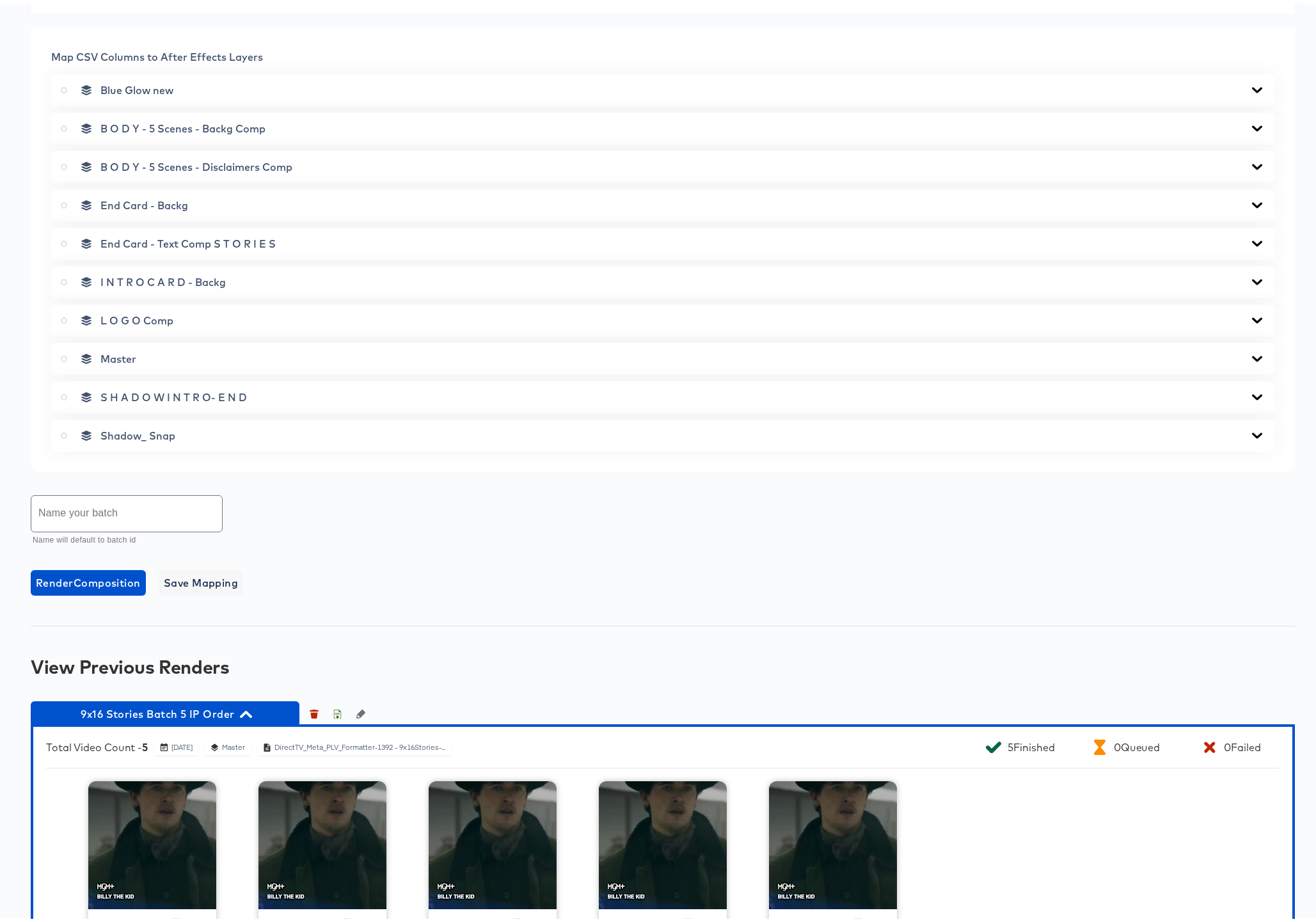
scroll to position [612, 0]
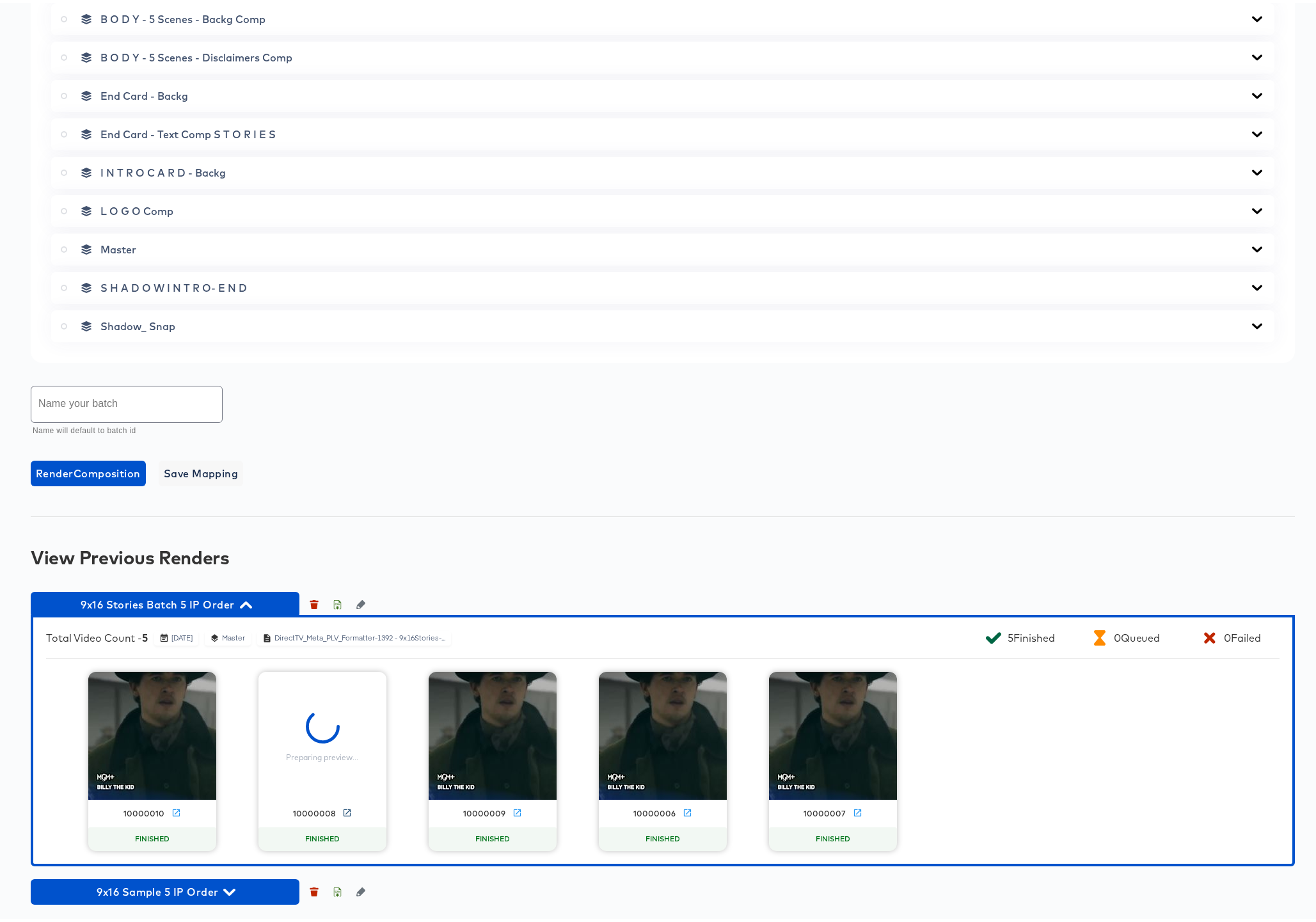
click at [342, 806] on icon at bounding box center [347, 809] width 10 height 10
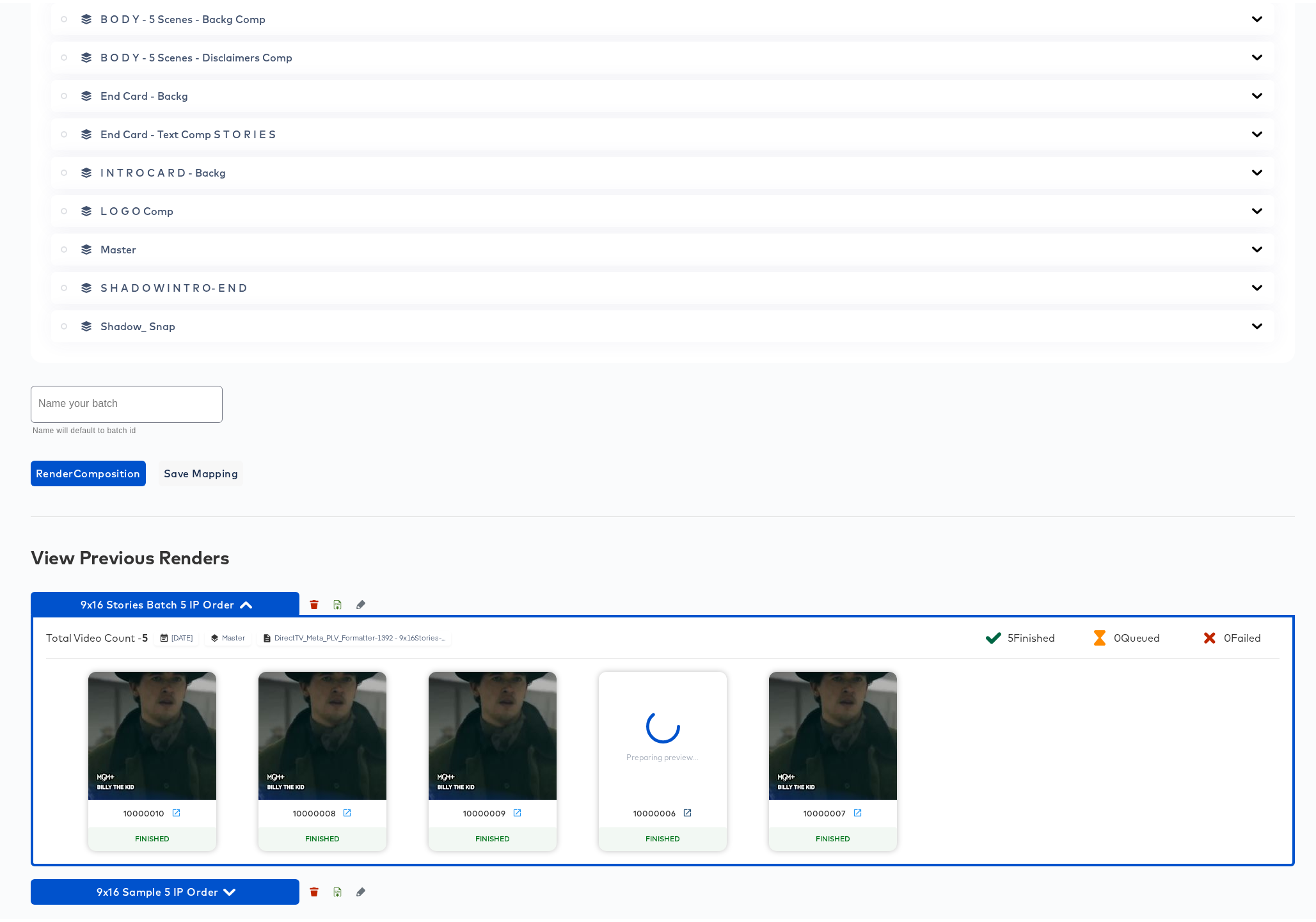
click at [682, 809] on icon at bounding box center [687, 809] width 10 height 10
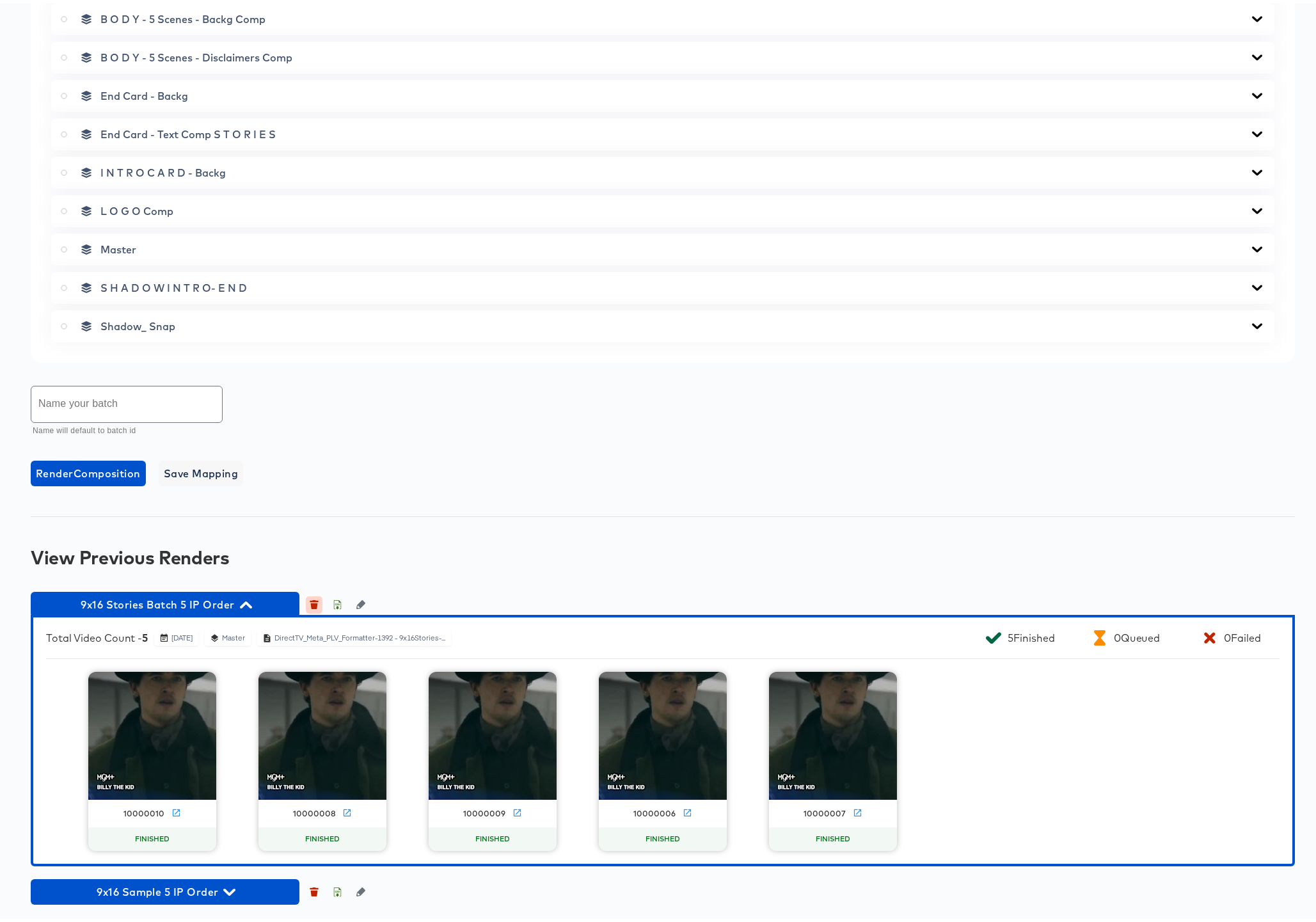
click at [312, 602] on icon "button" at bounding box center [314, 603] width 7 height 6
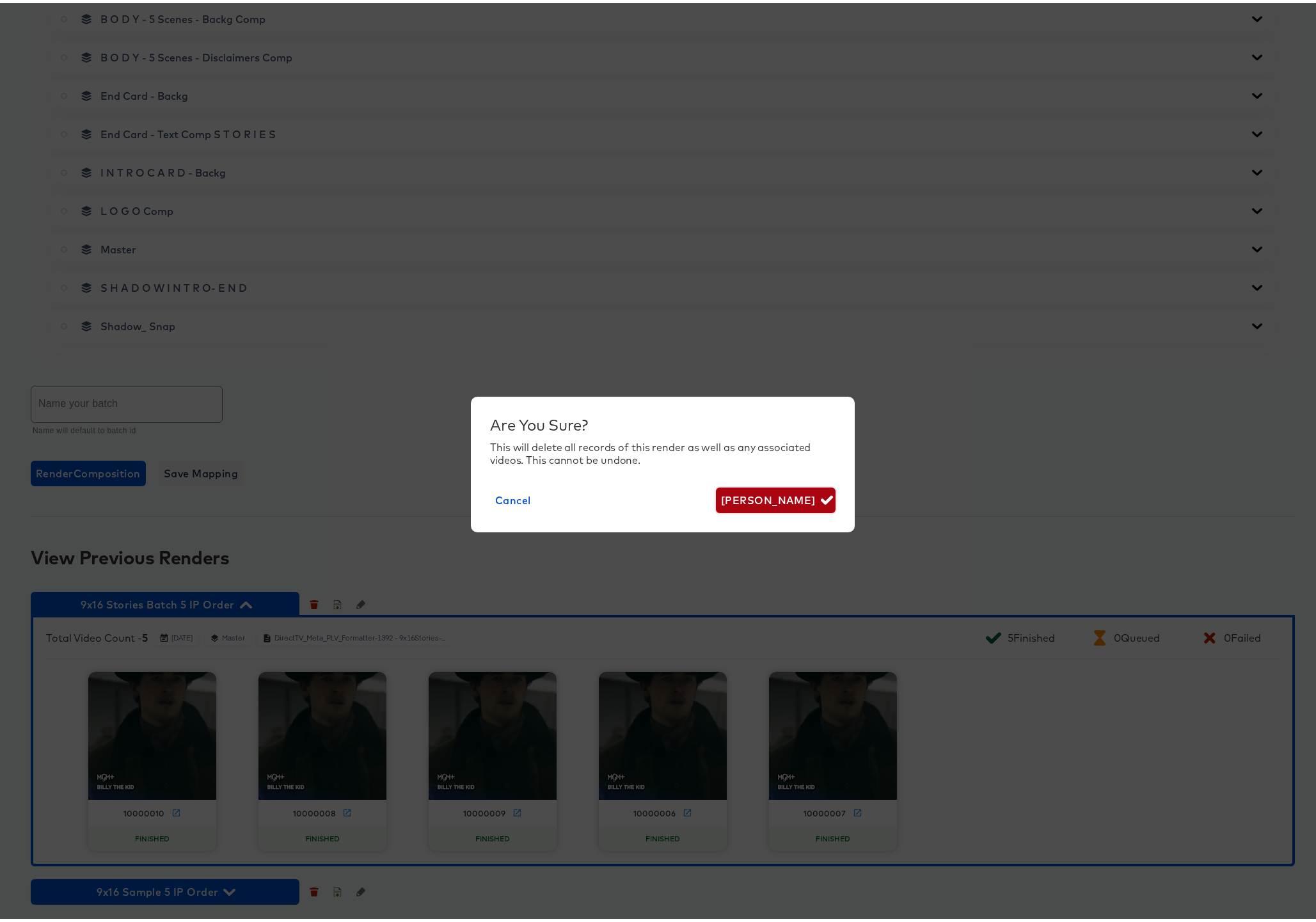
click at [764, 491] on span "[PERSON_NAME]" at bounding box center [776, 497] width 109 height 18
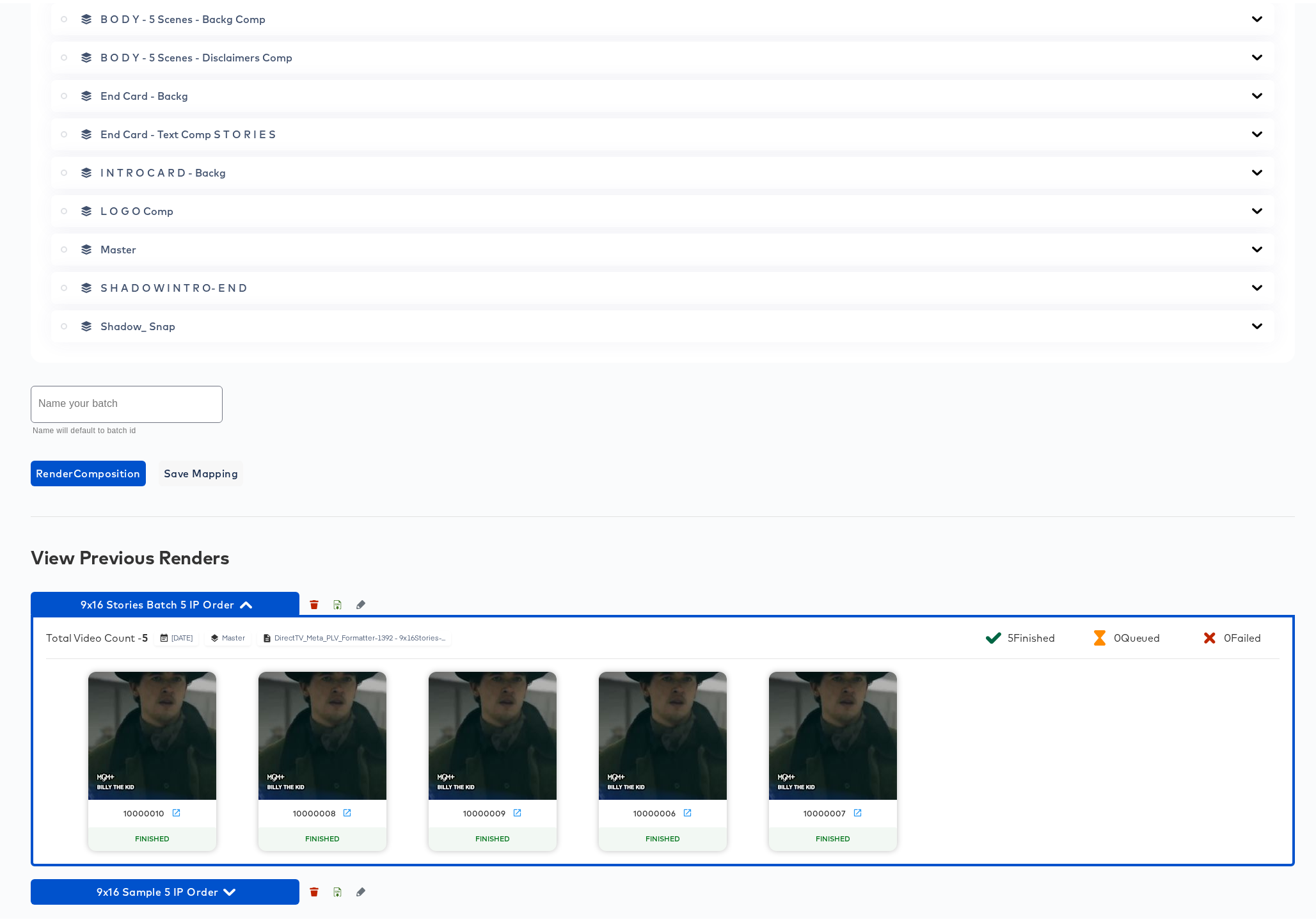
scroll to position [326, 0]
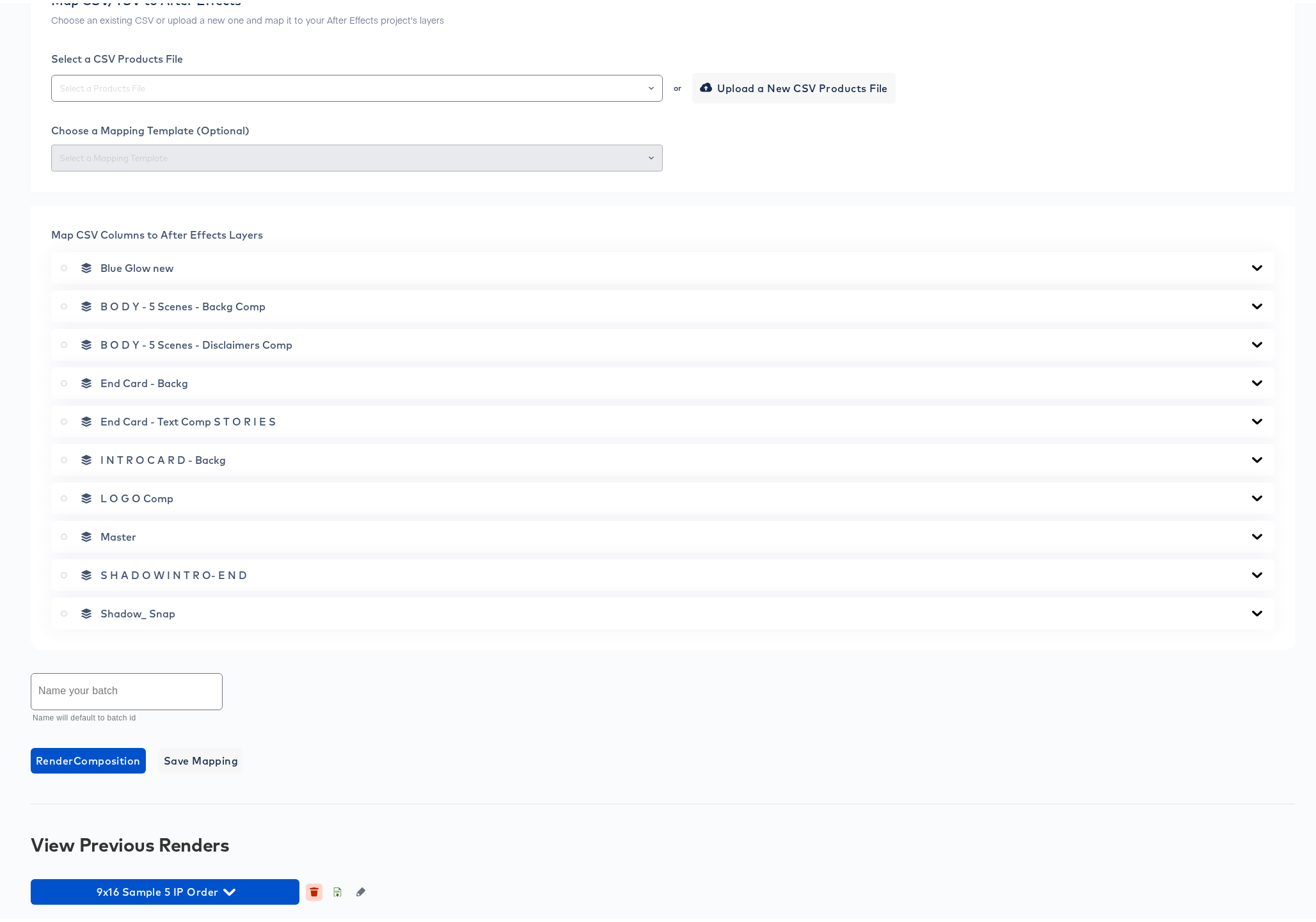
click at [315, 891] on icon "button" at bounding box center [314, 889] width 7 height 6
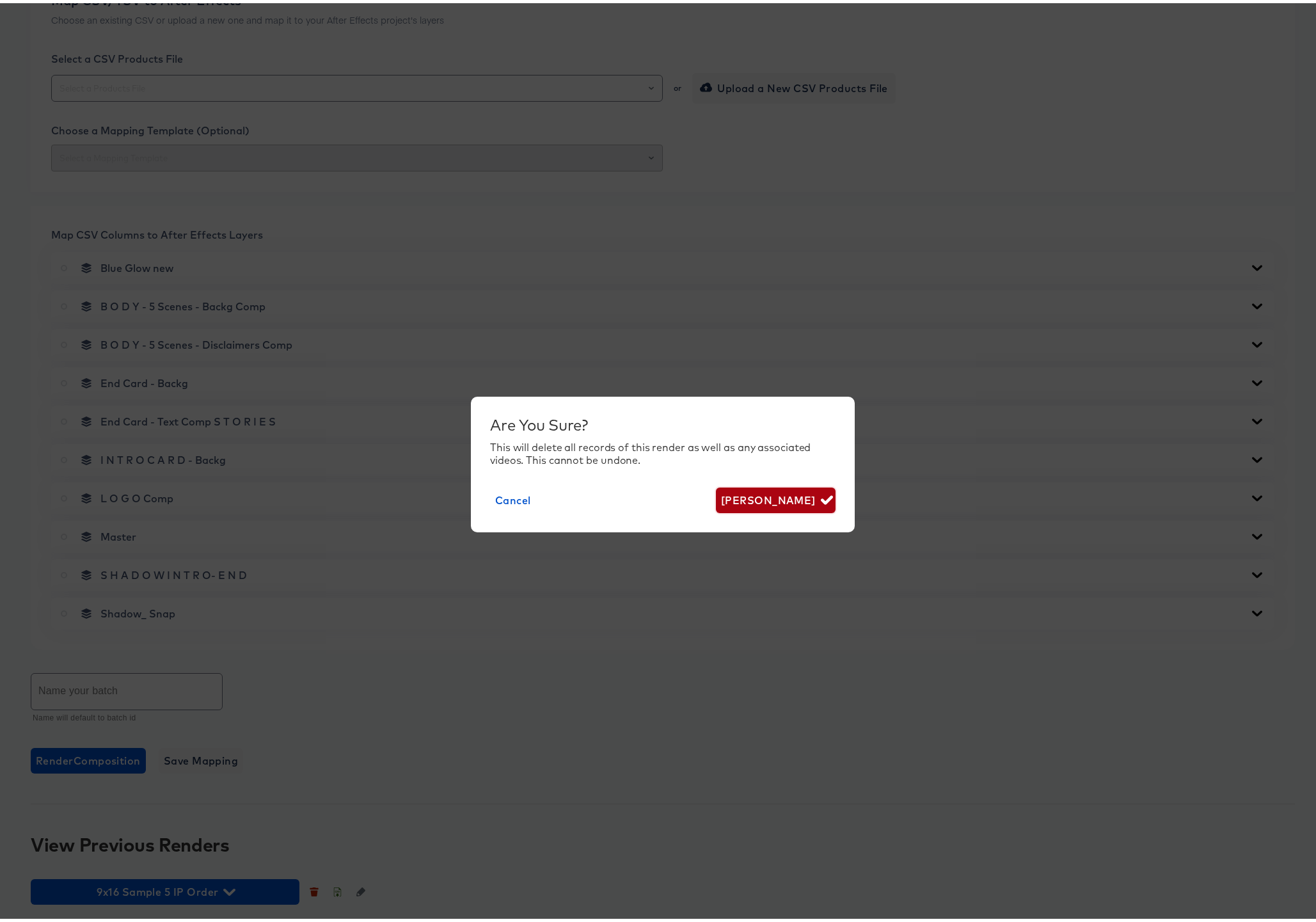
click at [796, 492] on span "[PERSON_NAME]" at bounding box center [776, 497] width 109 height 18
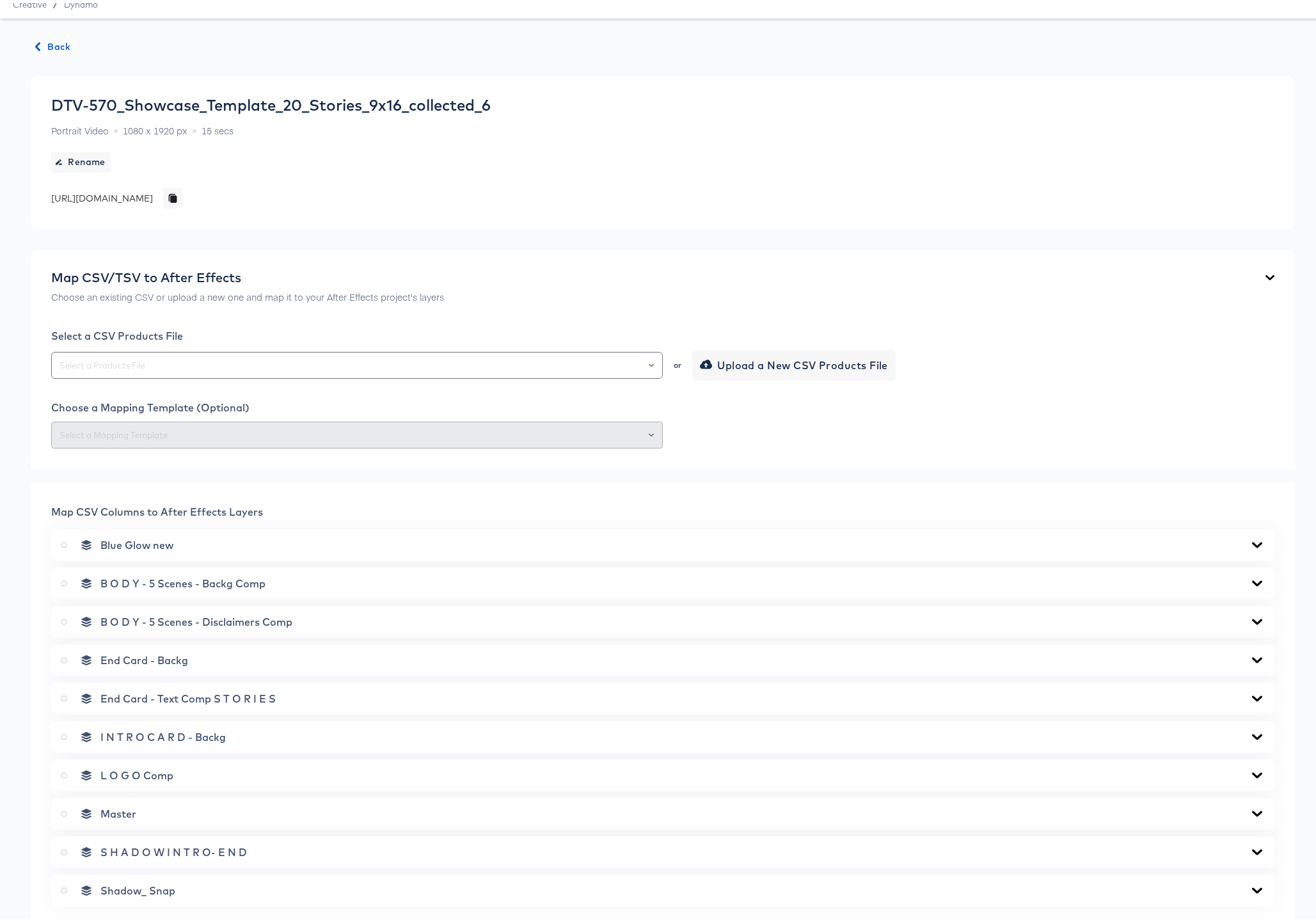
scroll to position [0, 0]
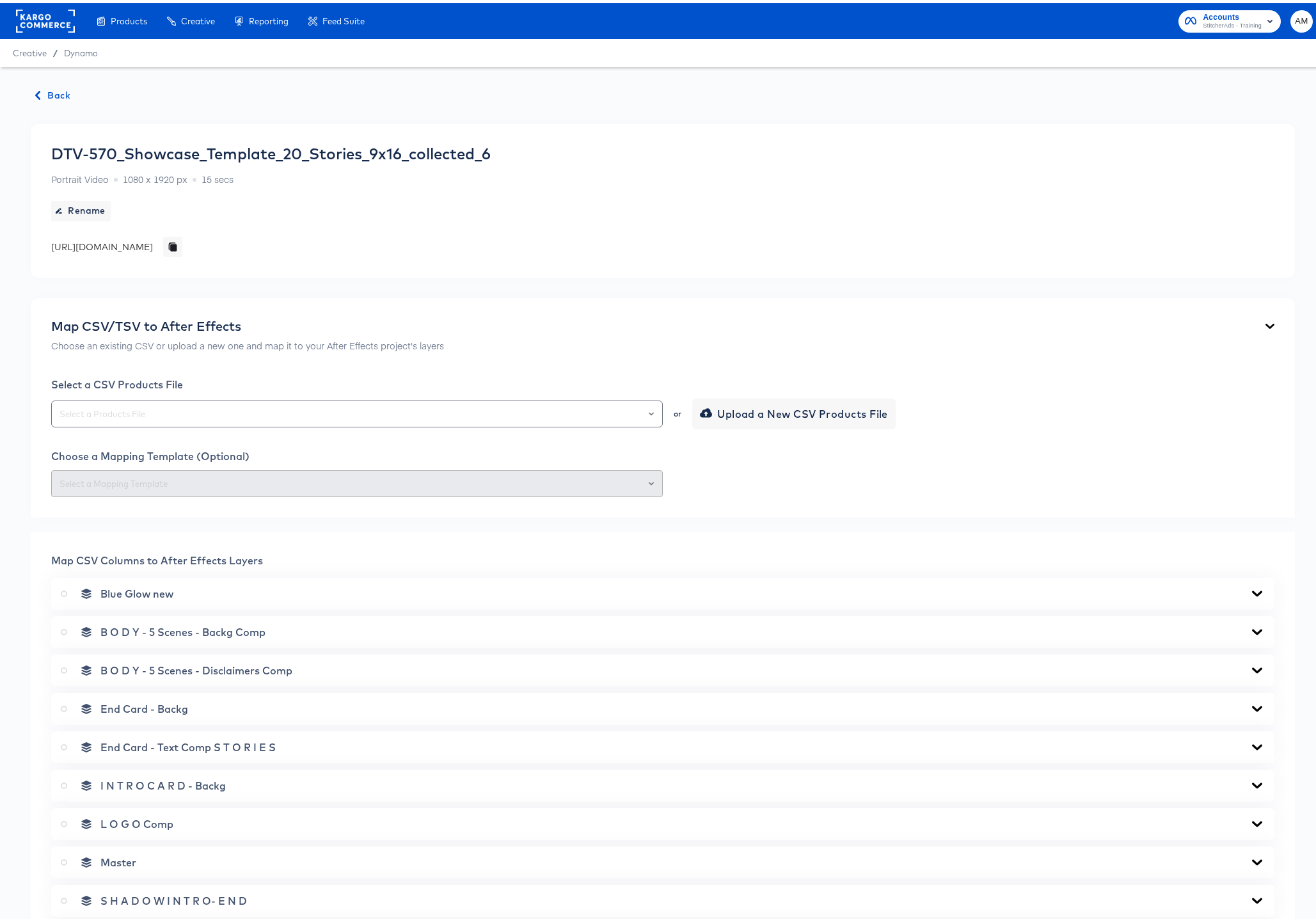
click at [46, 92] on span "Back" at bounding box center [53, 93] width 34 height 16
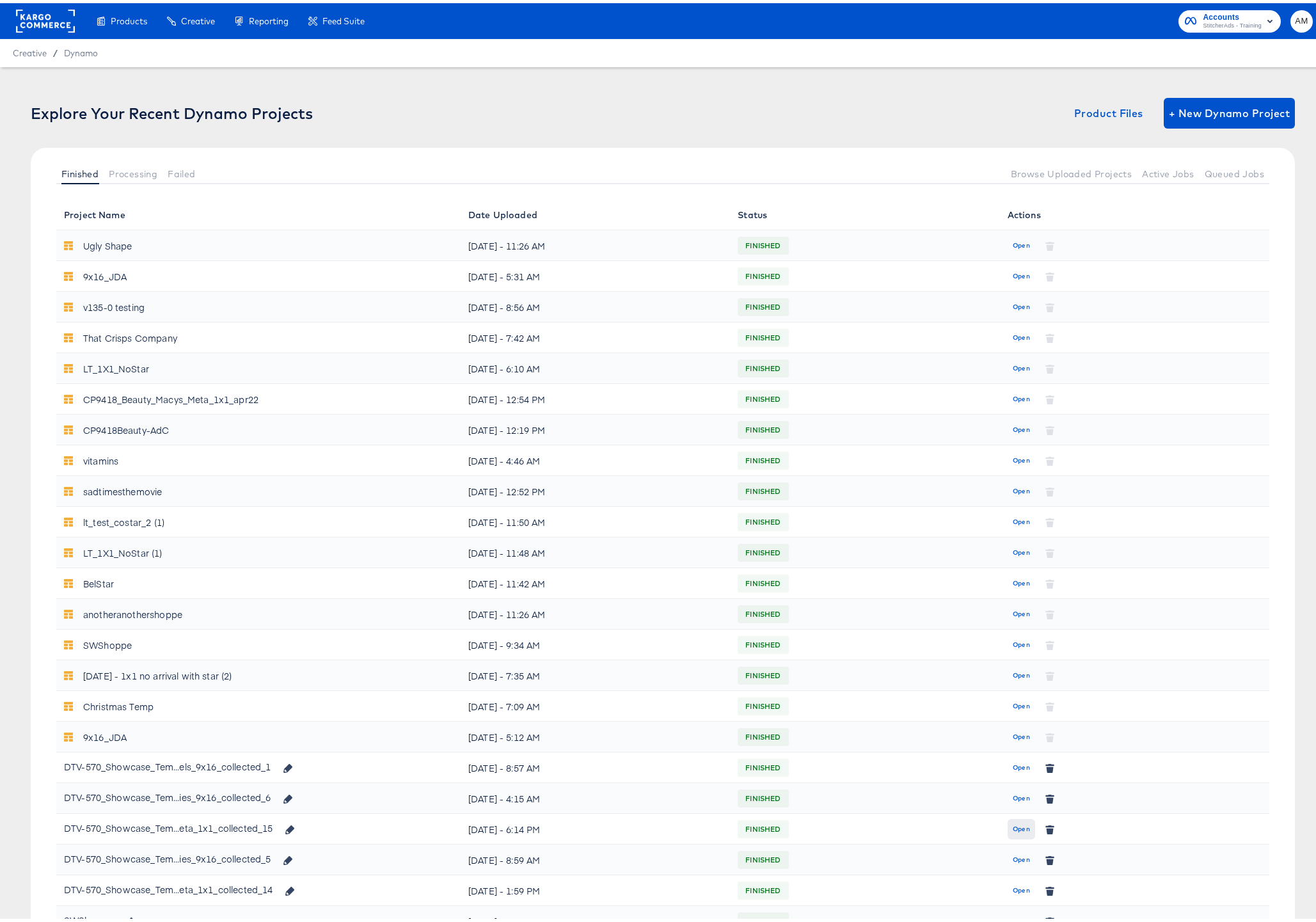
click at [1018, 827] on span "Open" at bounding box center [1021, 825] width 18 height 11
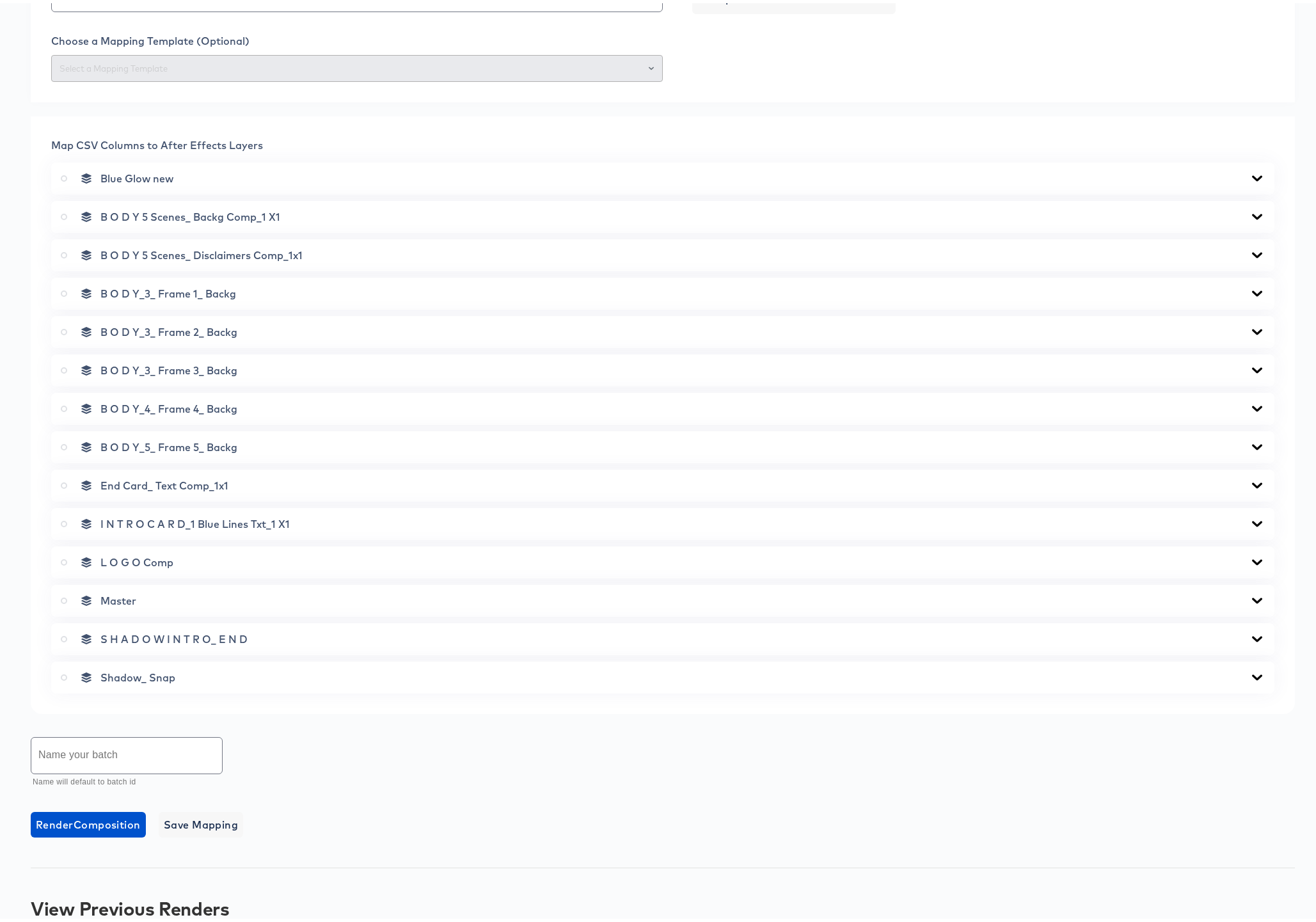
scroll to position [517, 0]
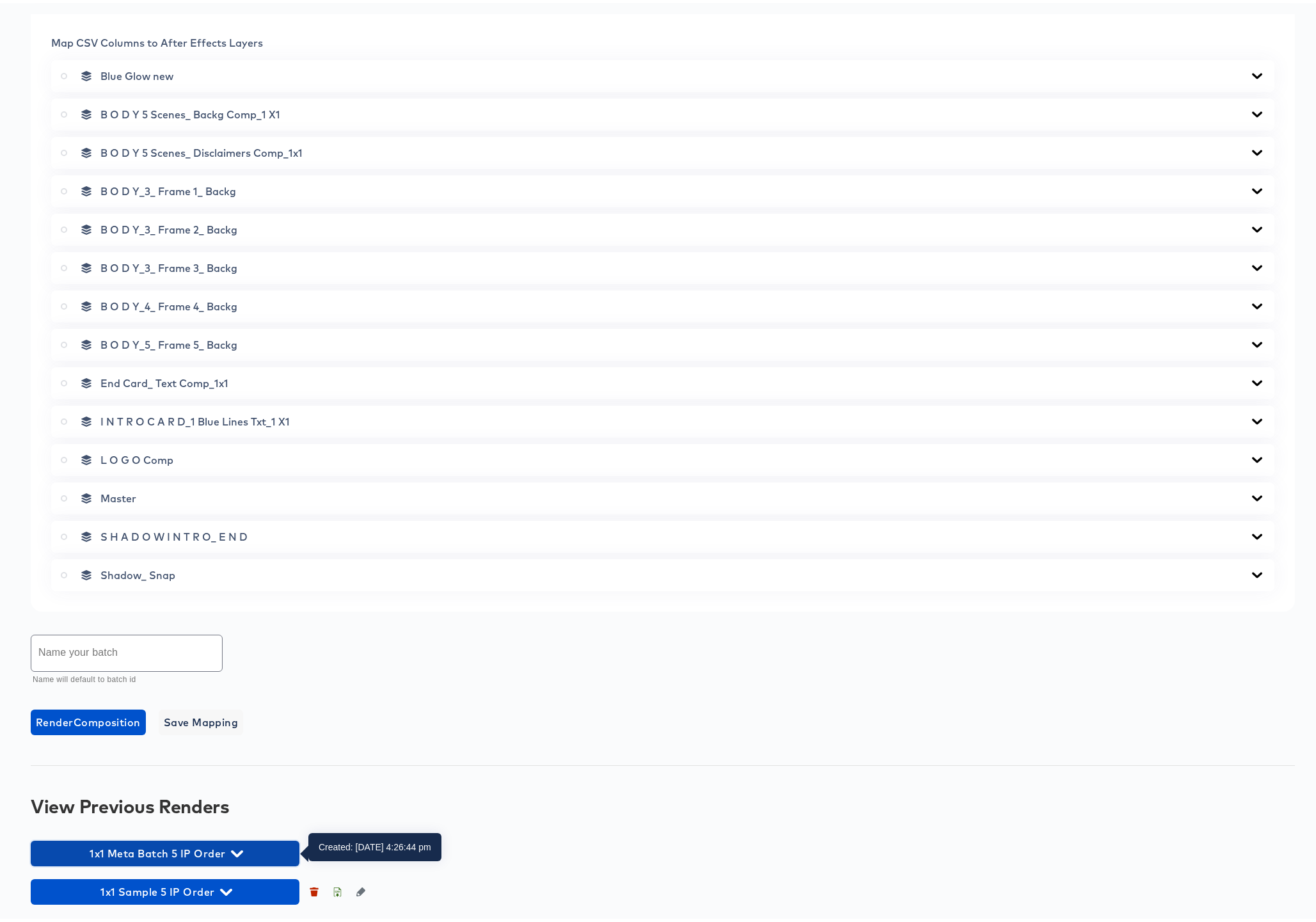
click at [232, 849] on icon "button" at bounding box center [237, 851] width 12 height 7
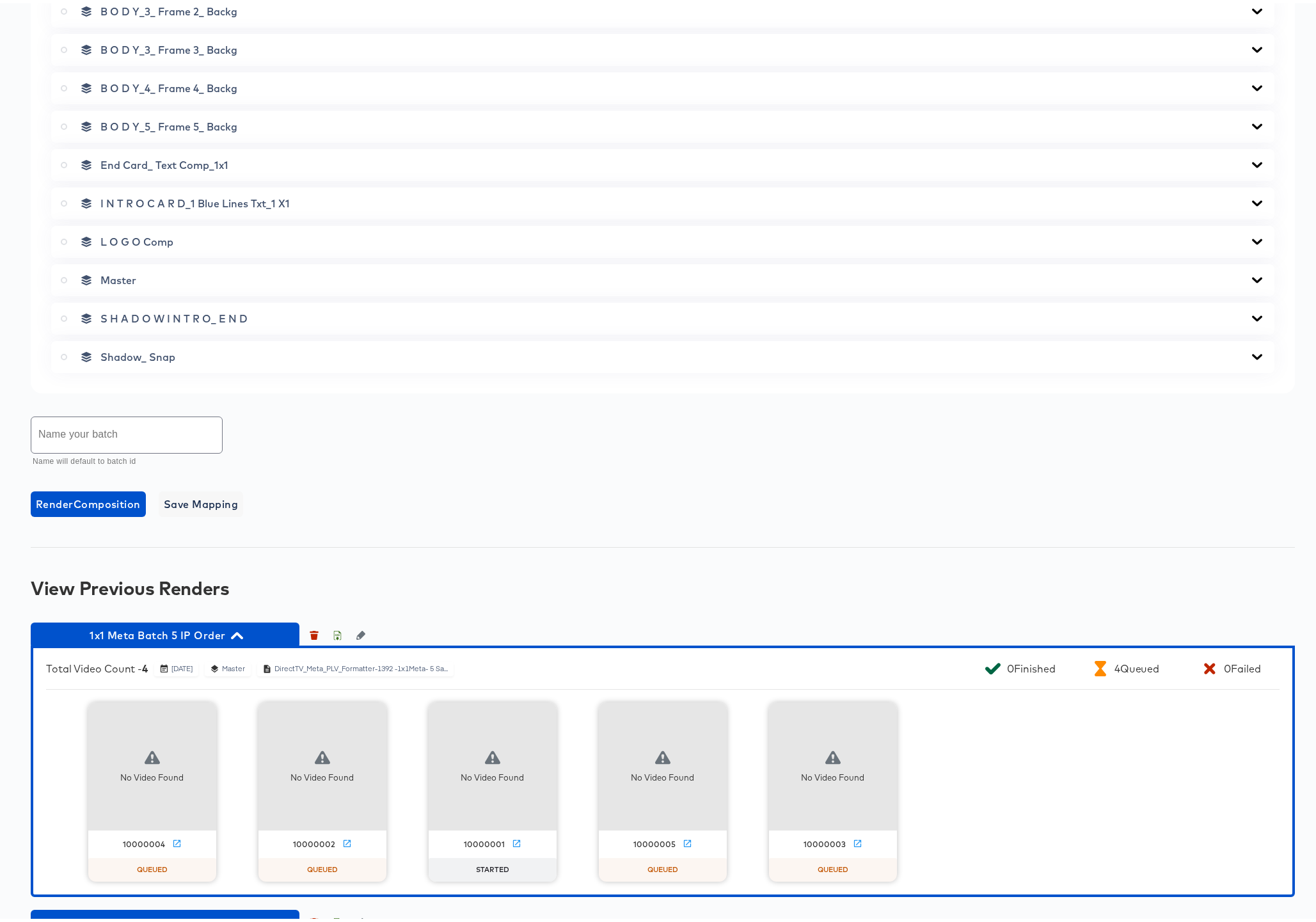
scroll to position [766, 0]
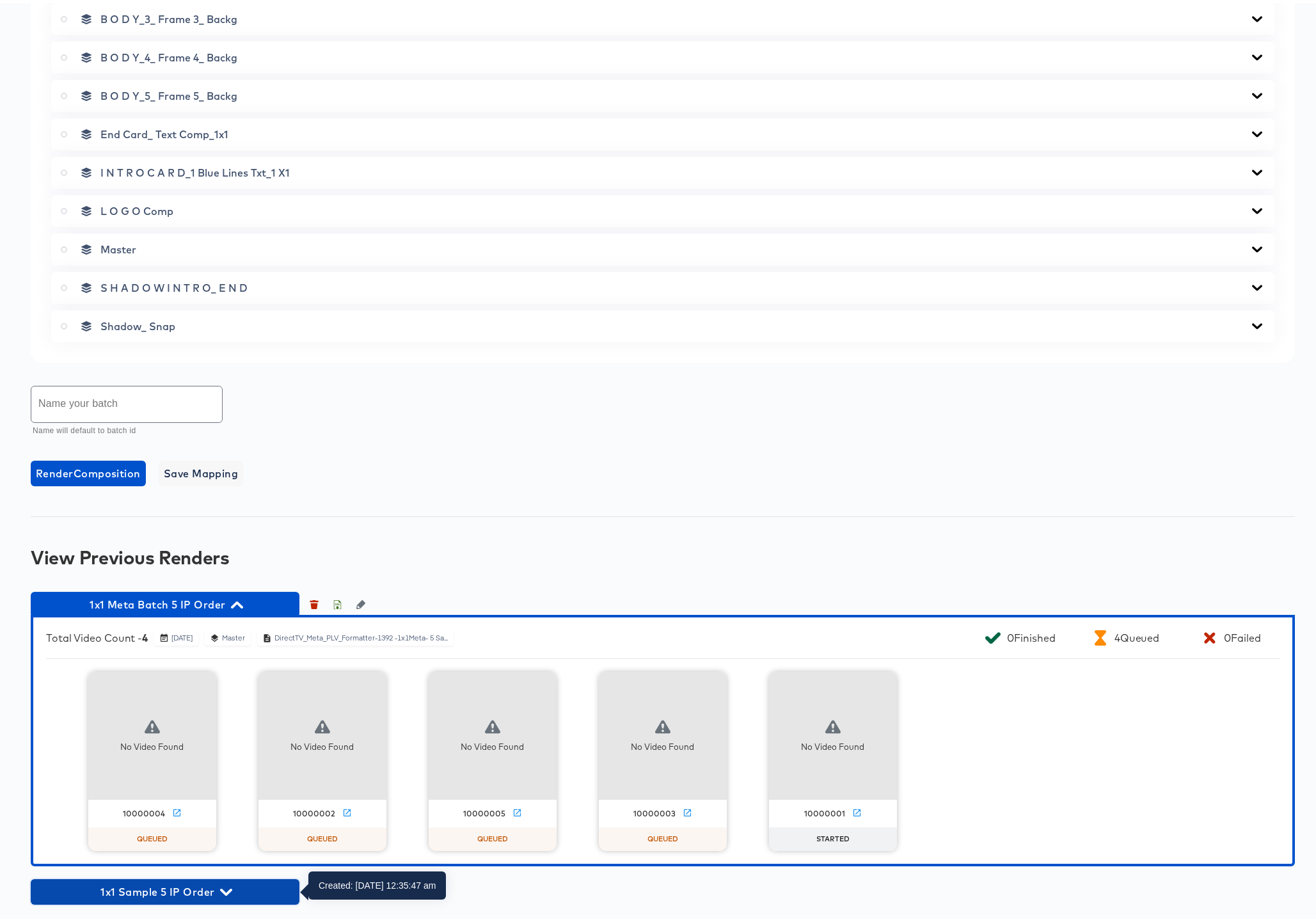
click at [229, 888] on icon "button" at bounding box center [226, 888] width 12 height 12
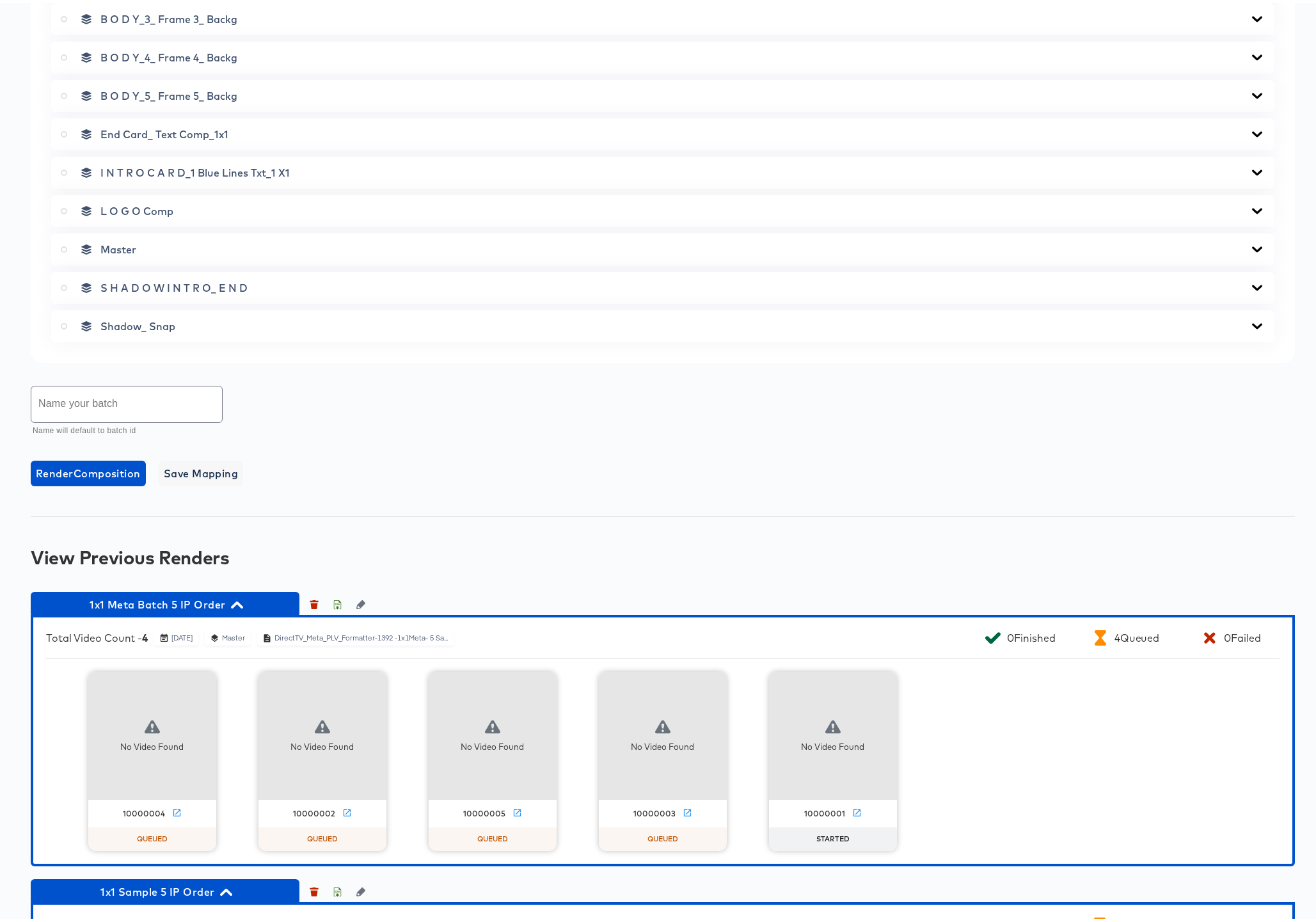
scroll to position [1015, 0]
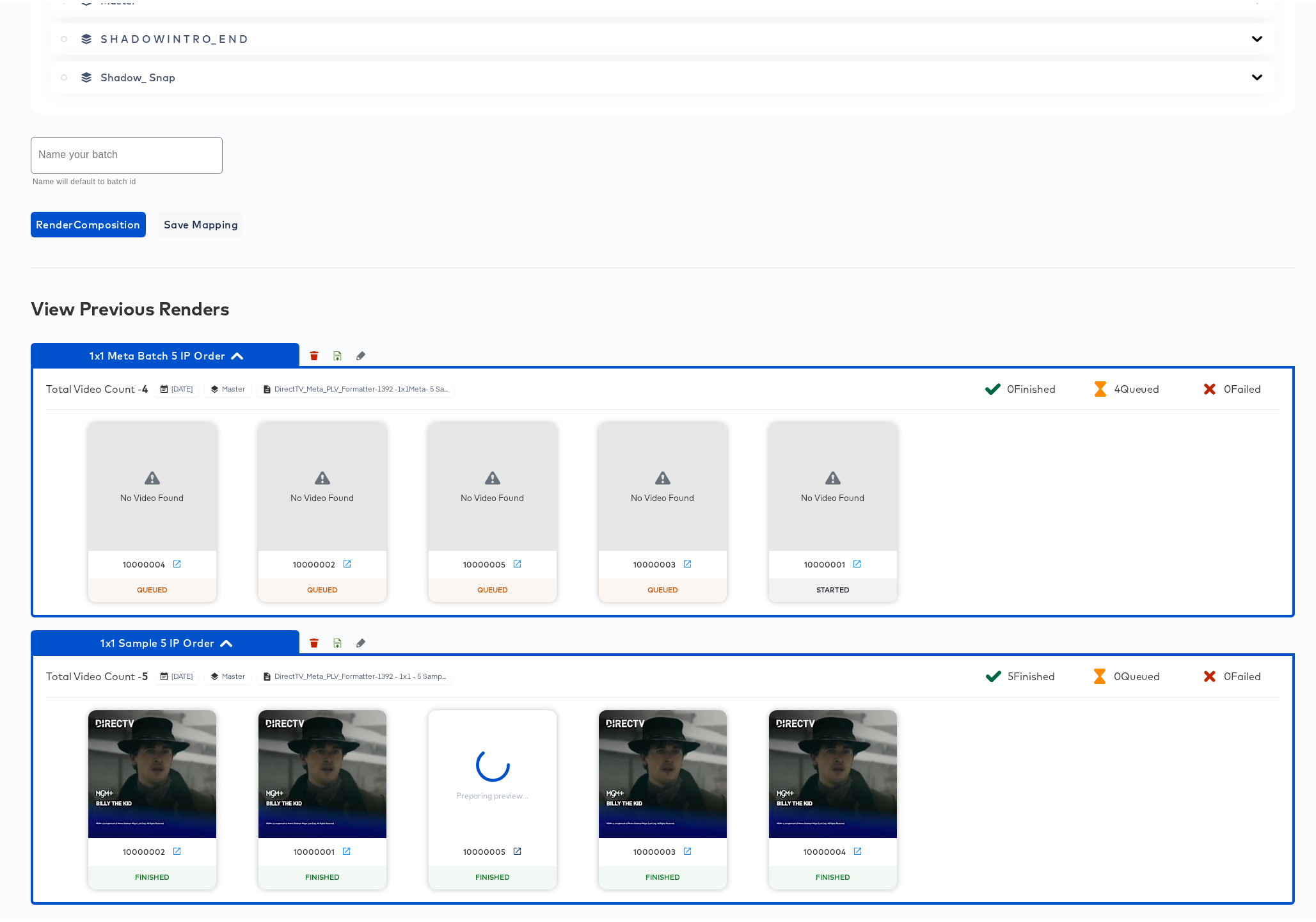
click at [513, 849] on icon at bounding box center [517, 847] width 10 height 10
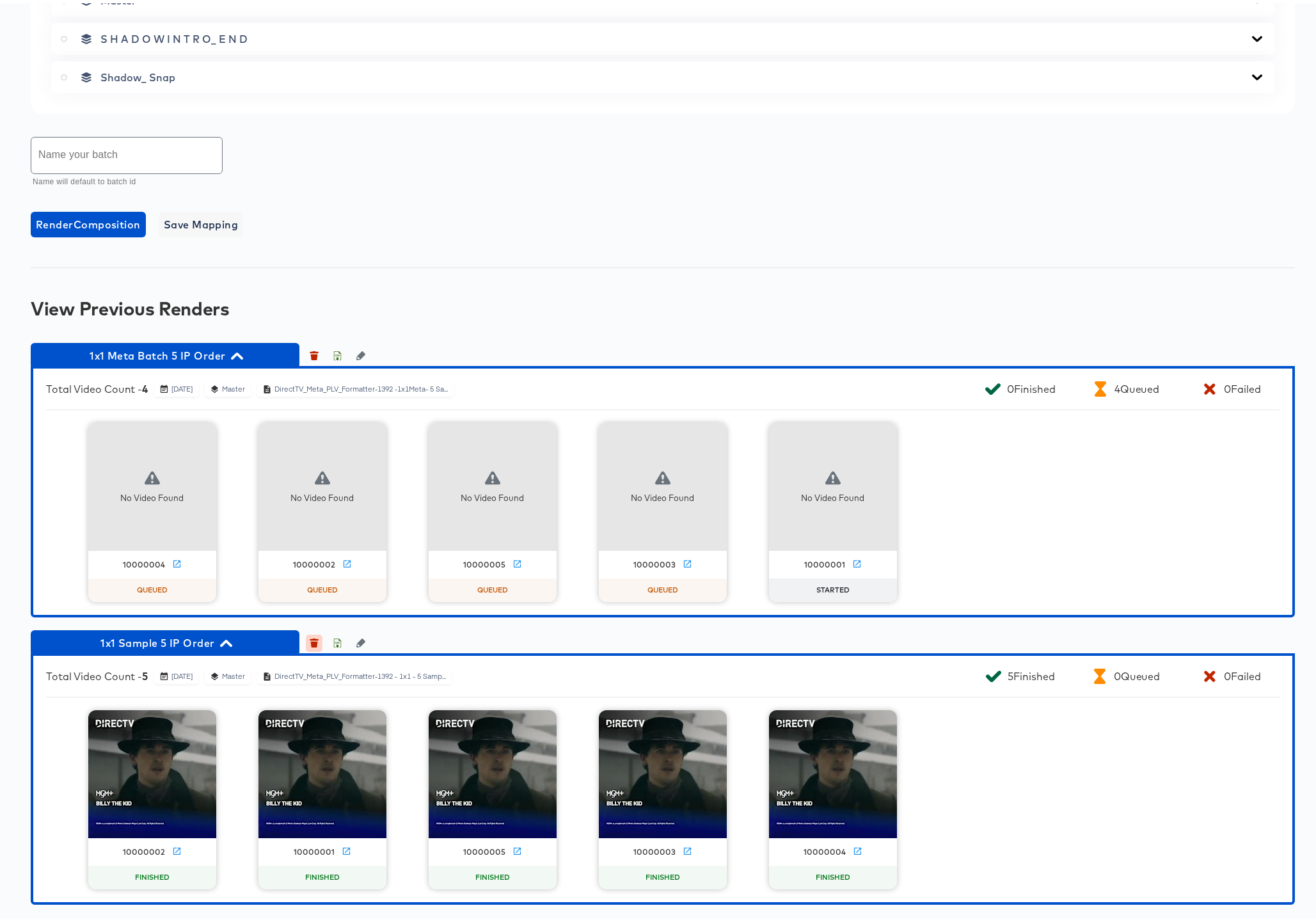
click at [313, 641] on icon "button" at bounding box center [314, 641] width 7 height 6
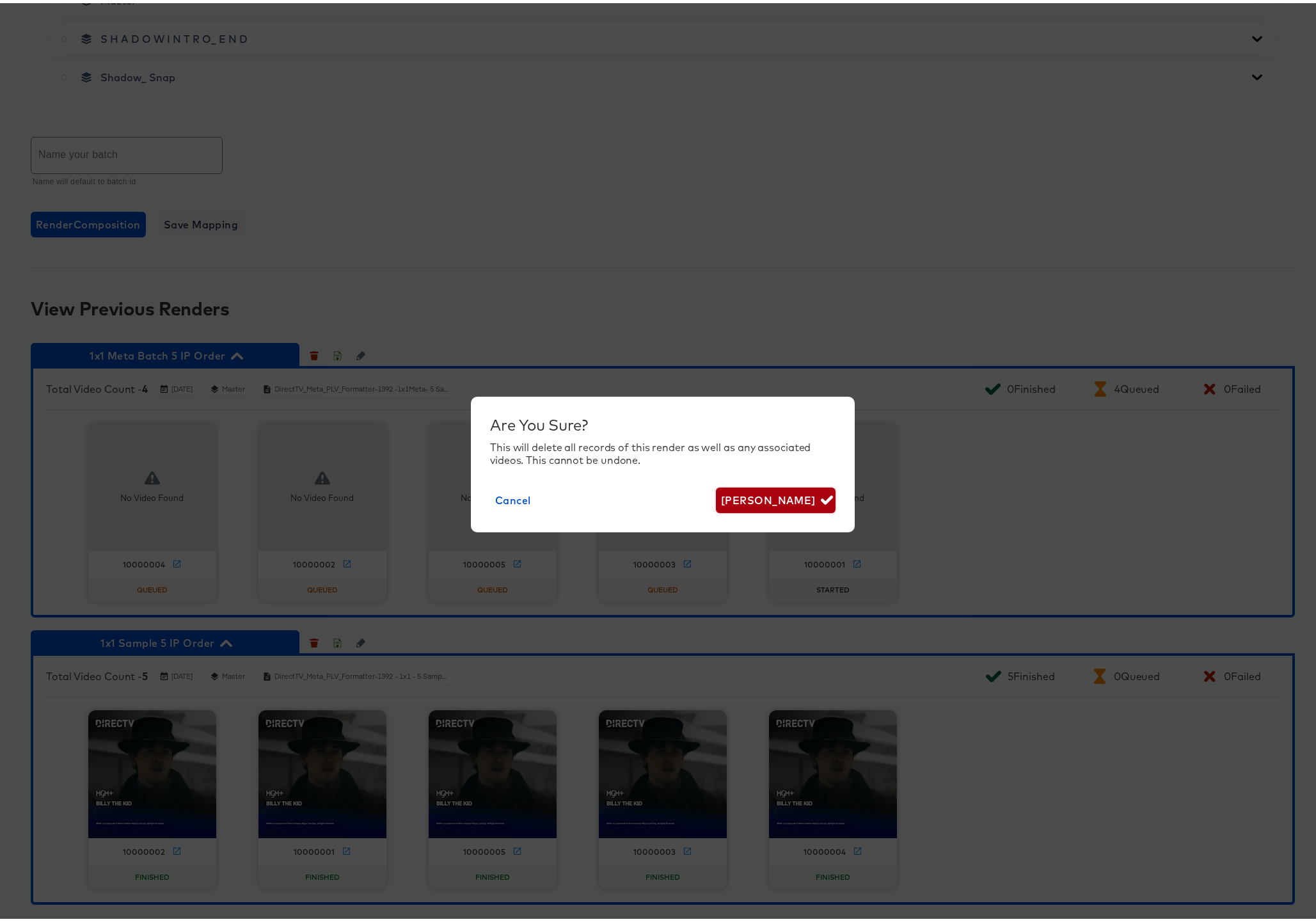
click at [745, 501] on span "[PERSON_NAME]" at bounding box center [776, 497] width 109 height 18
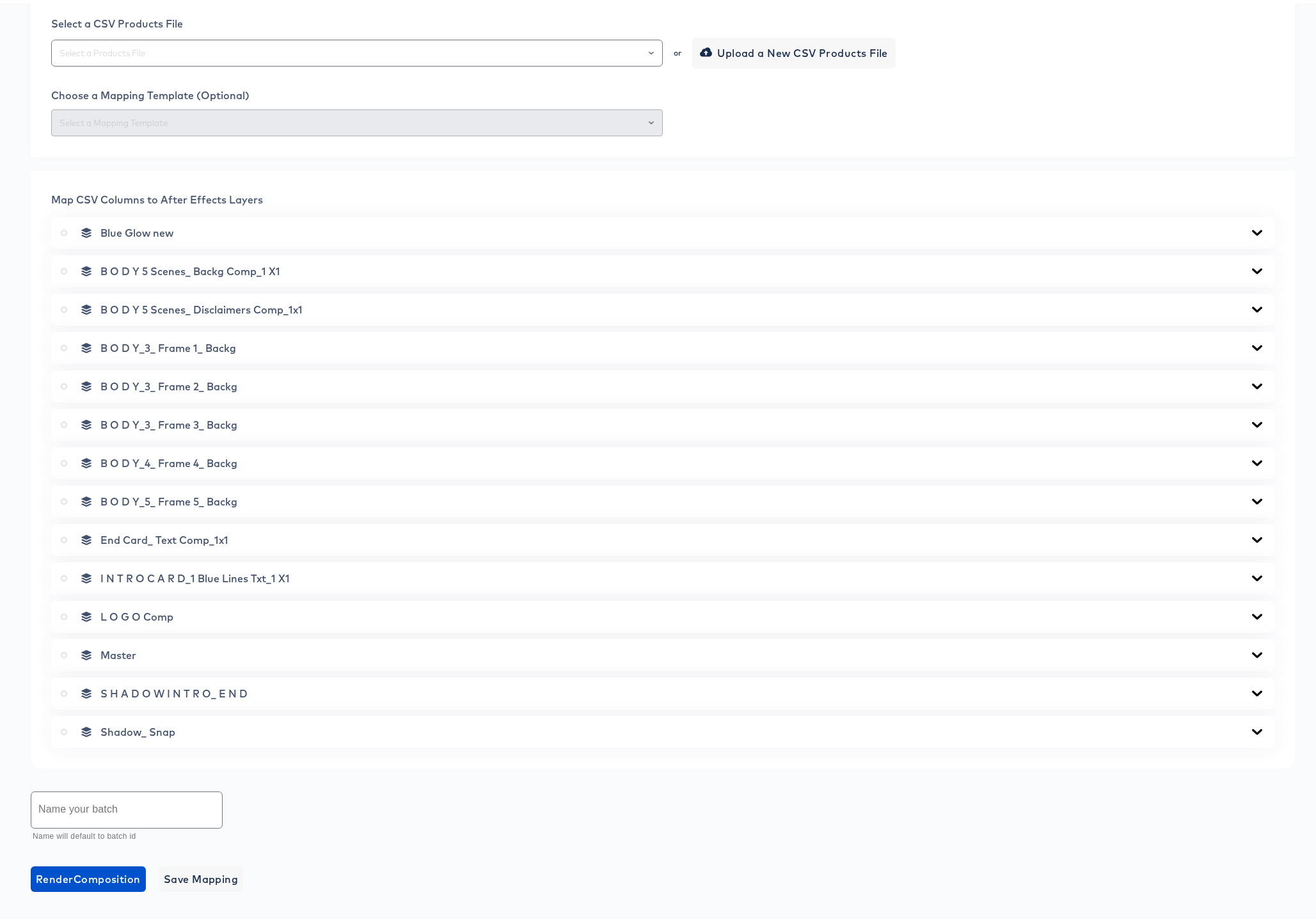
scroll to position [0, 0]
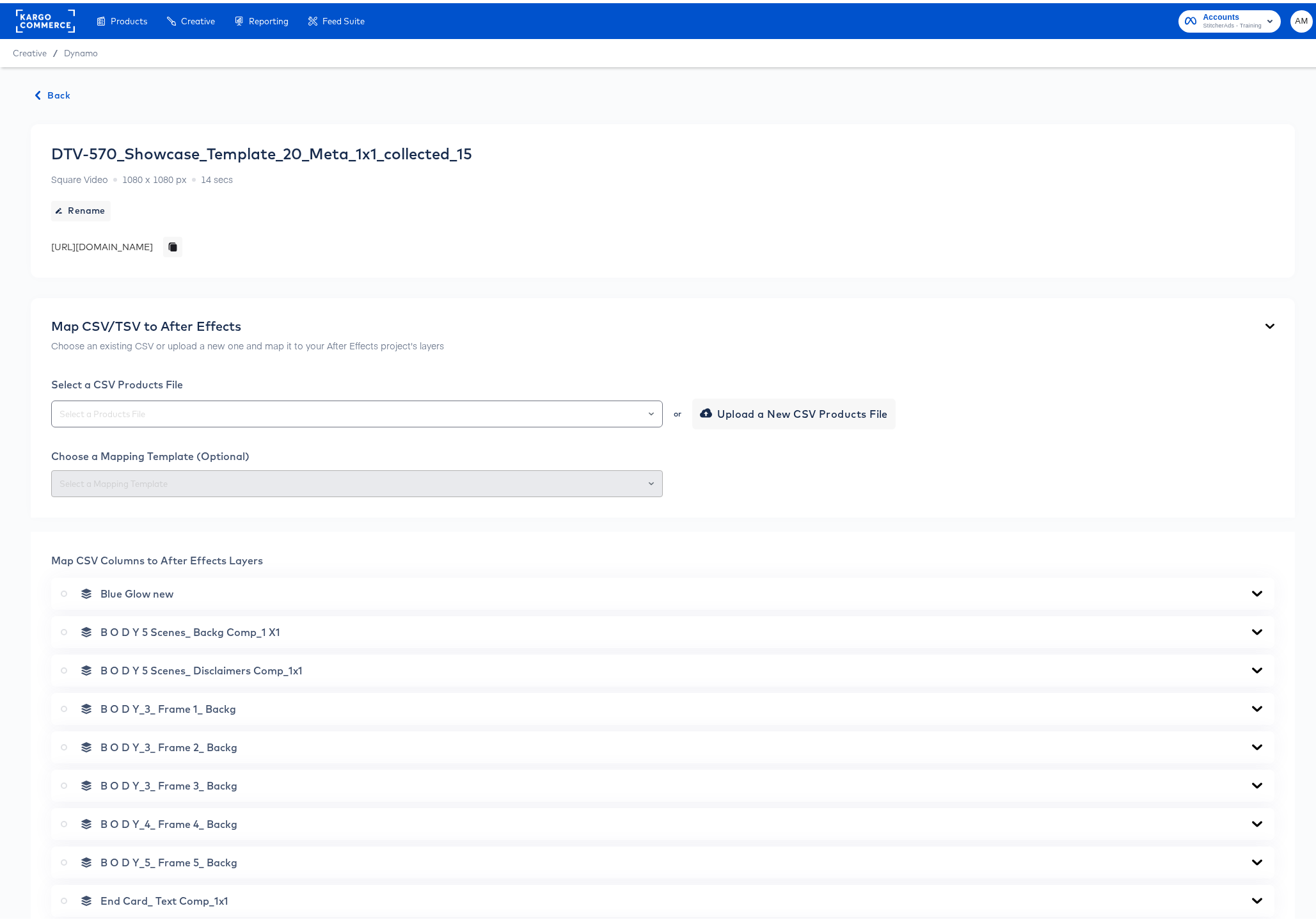
click at [44, 92] on span "Back" at bounding box center [53, 93] width 34 height 16
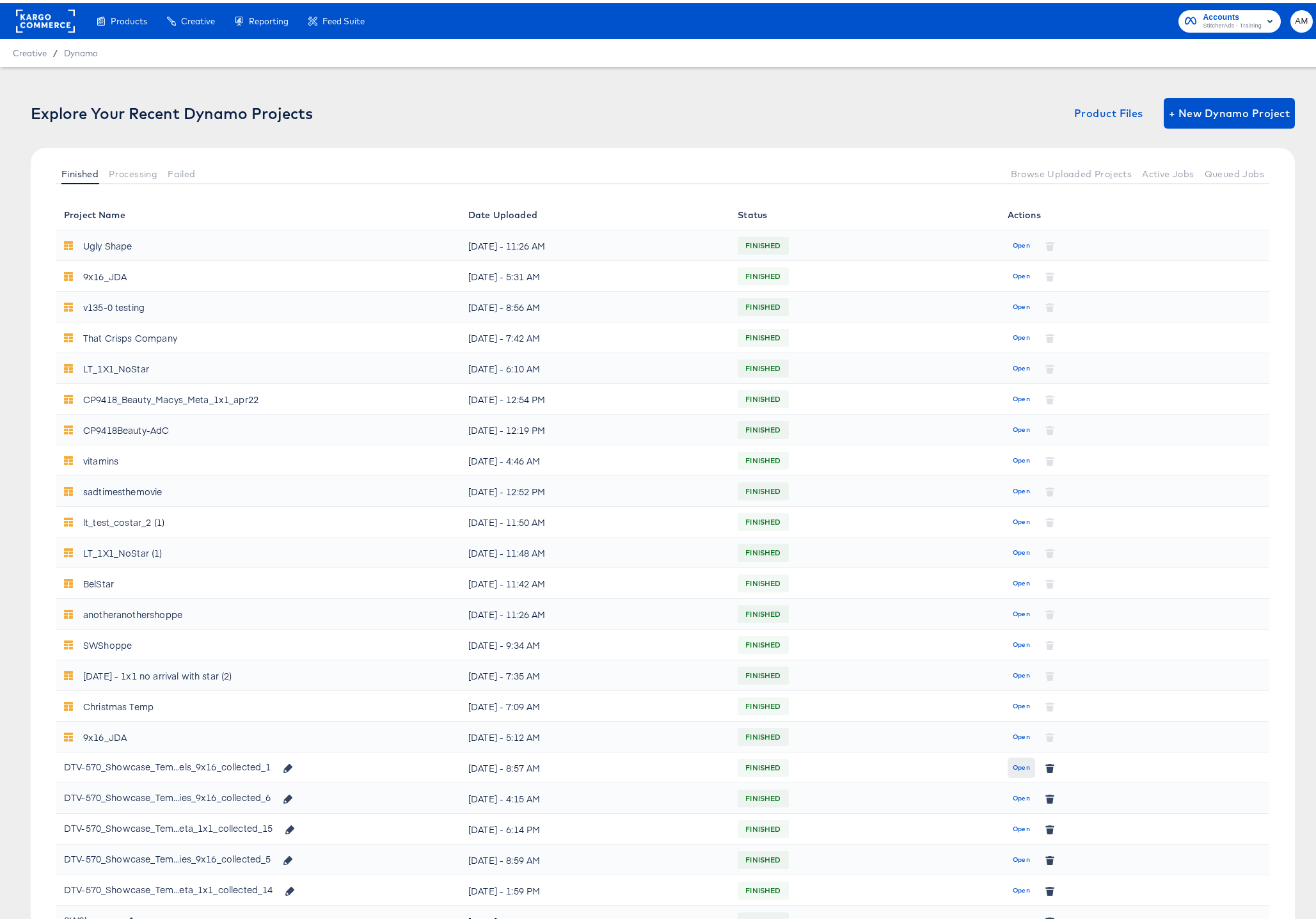
click at [1018, 763] on span "Open" at bounding box center [1021, 764] width 18 height 11
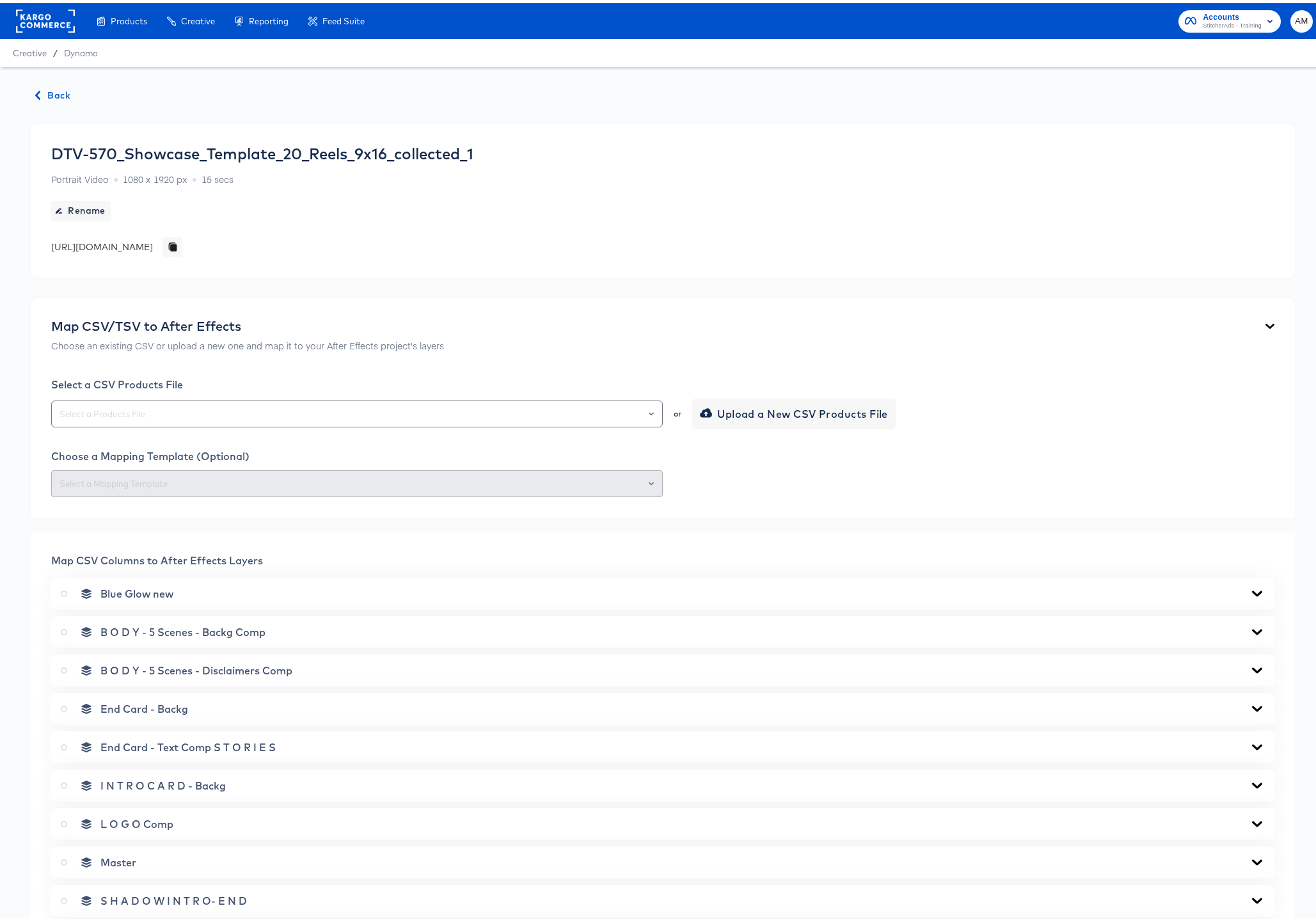
scroll to position [326, 0]
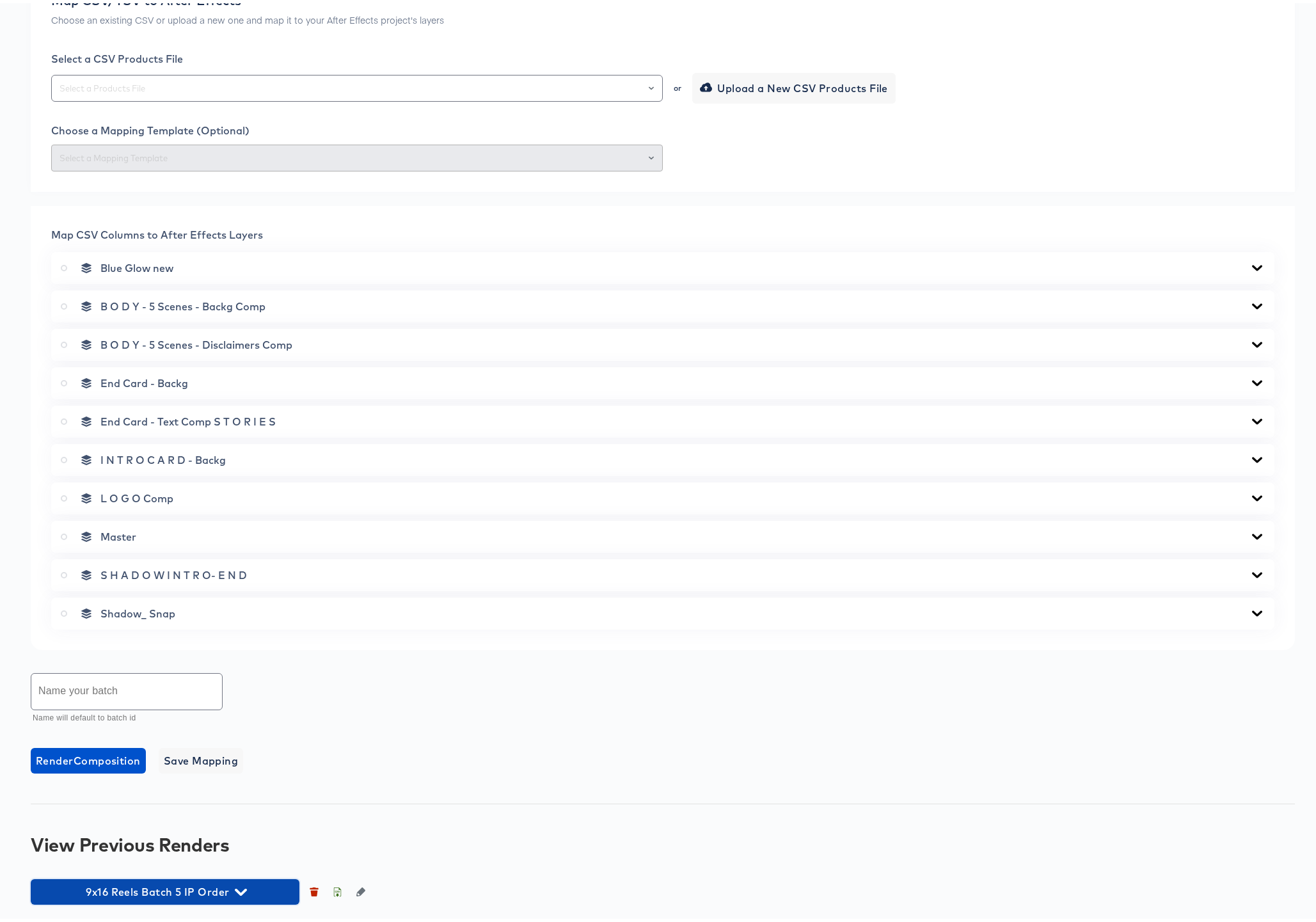
click at [241, 884] on icon "button" at bounding box center [241, 888] width 12 height 12
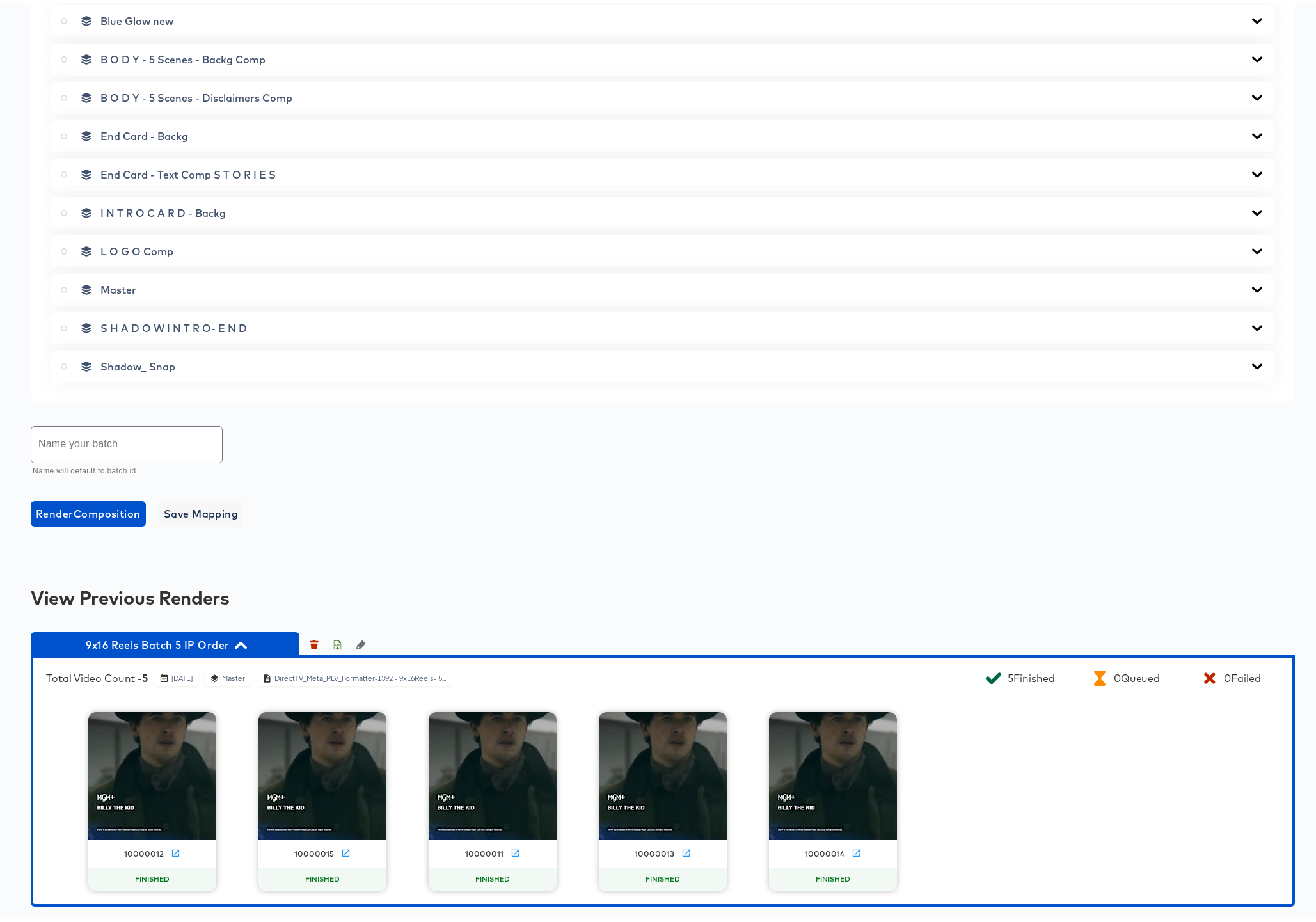
scroll to position [572, 0]
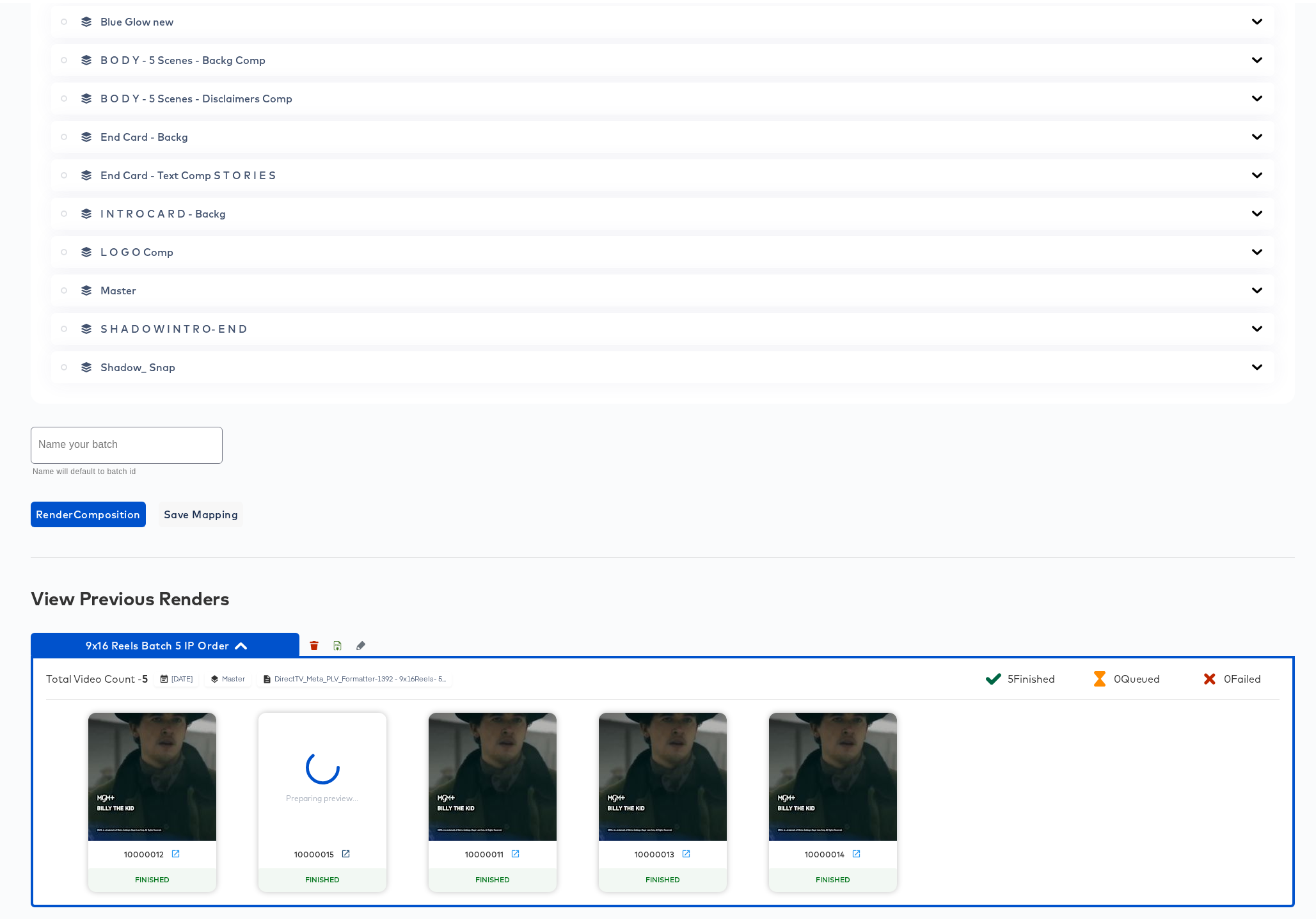
click at [342, 850] on icon at bounding box center [345, 851] width 7 height 7
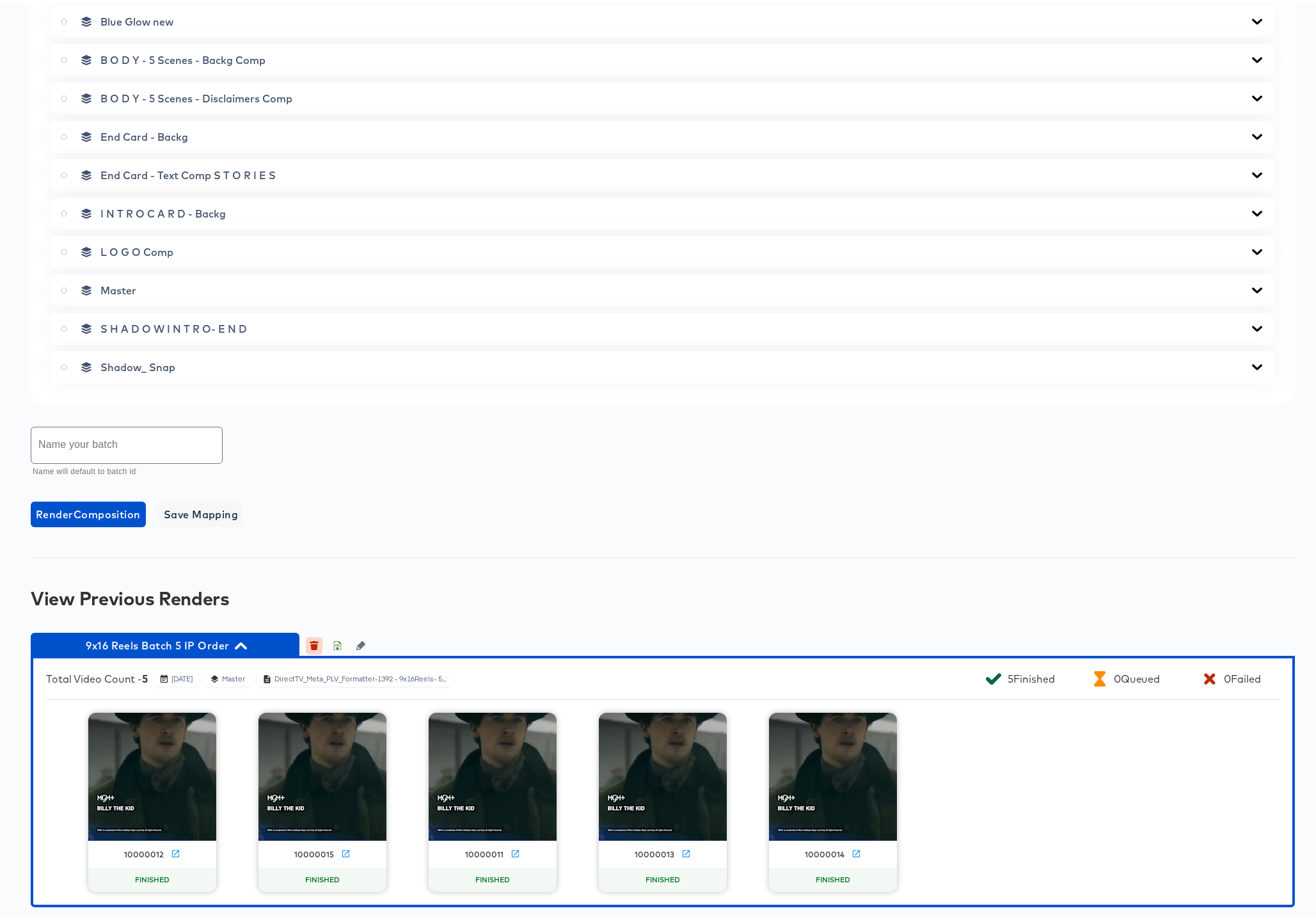
click at [312, 641] on icon "button" at bounding box center [314, 643] width 7 height 6
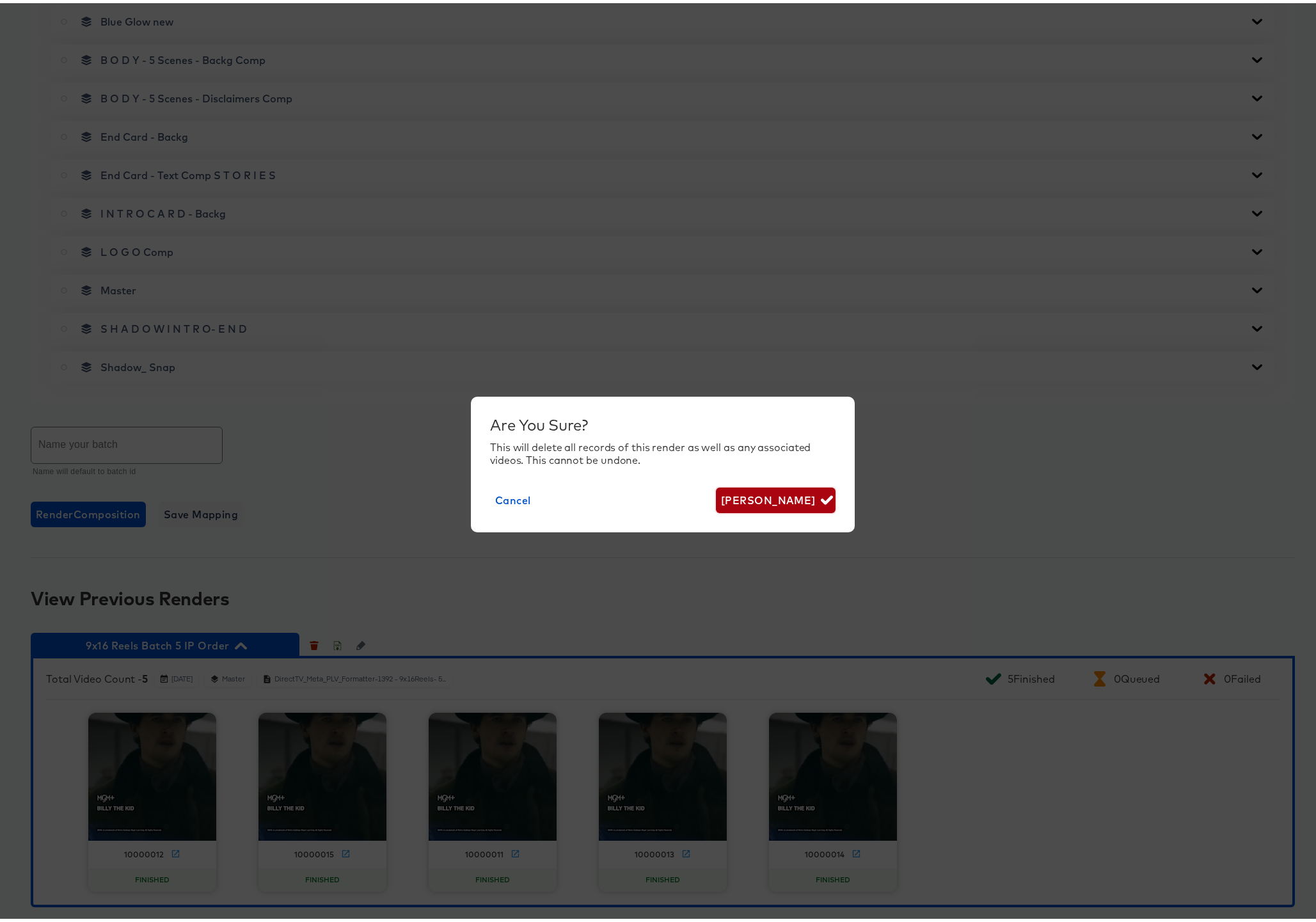
click at [799, 493] on span "[PERSON_NAME]" at bounding box center [776, 497] width 109 height 18
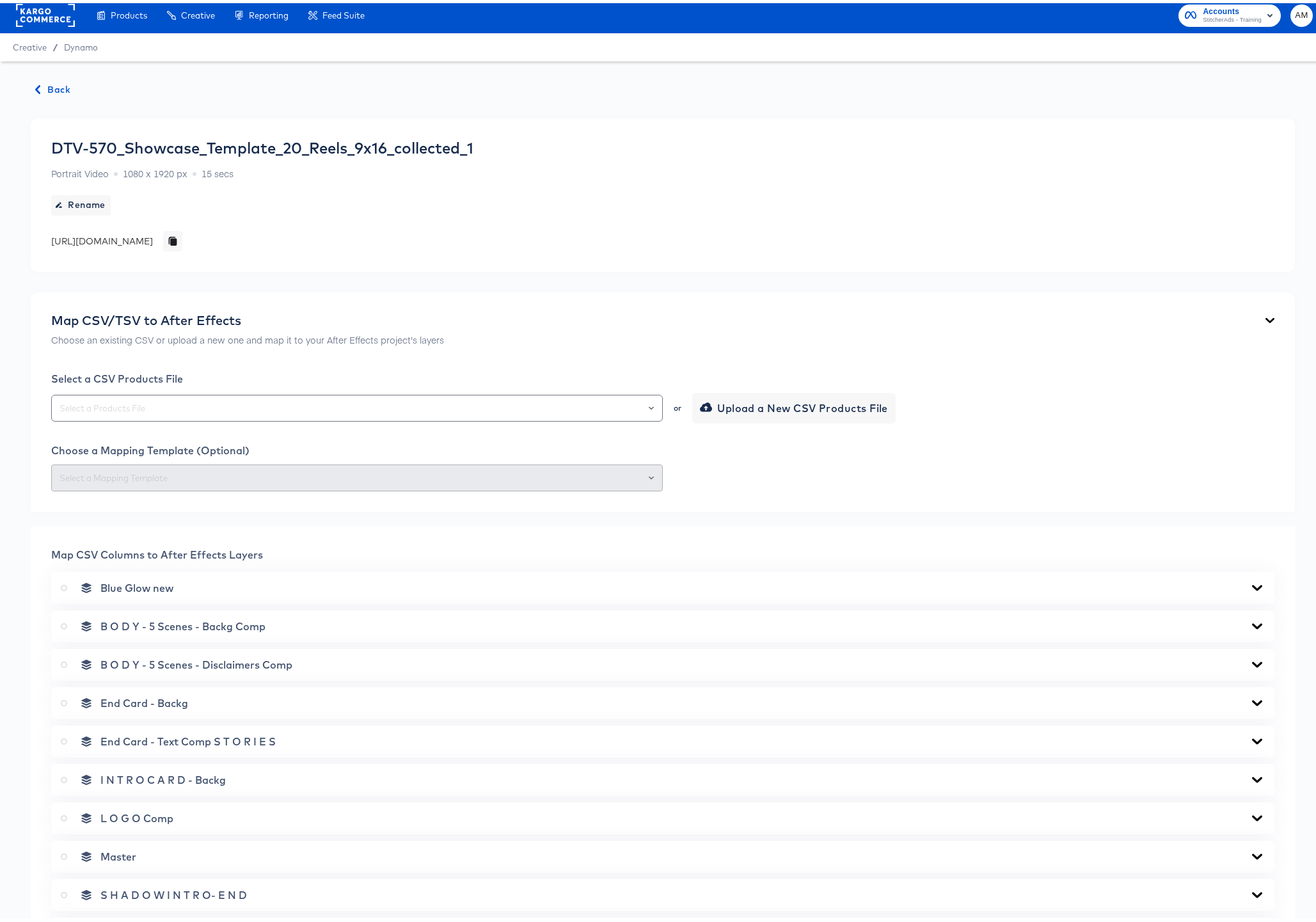
scroll to position [0, 0]
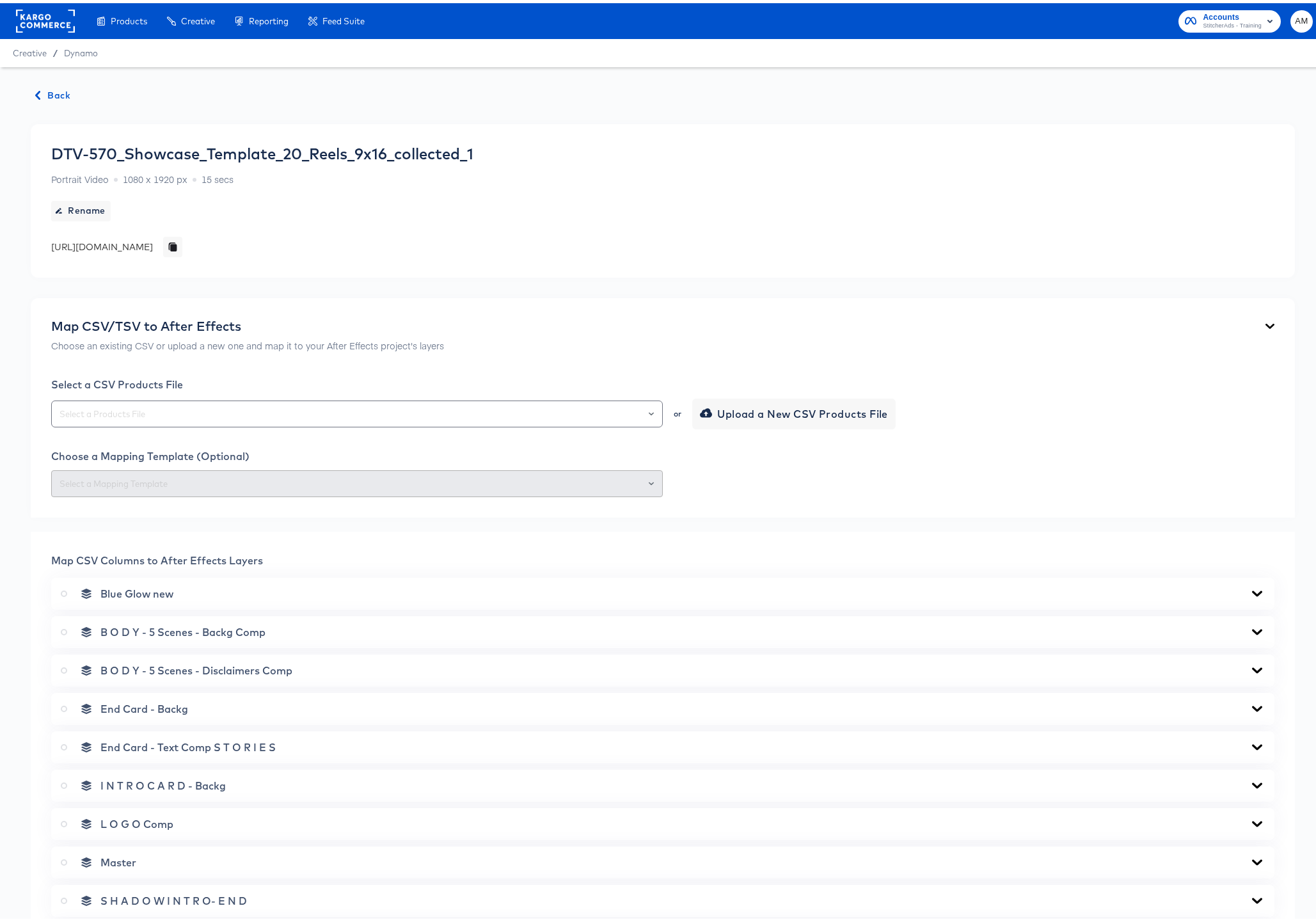
click at [59, 94] on span "Back" at bounding box center [53, 93] width 34 height 16
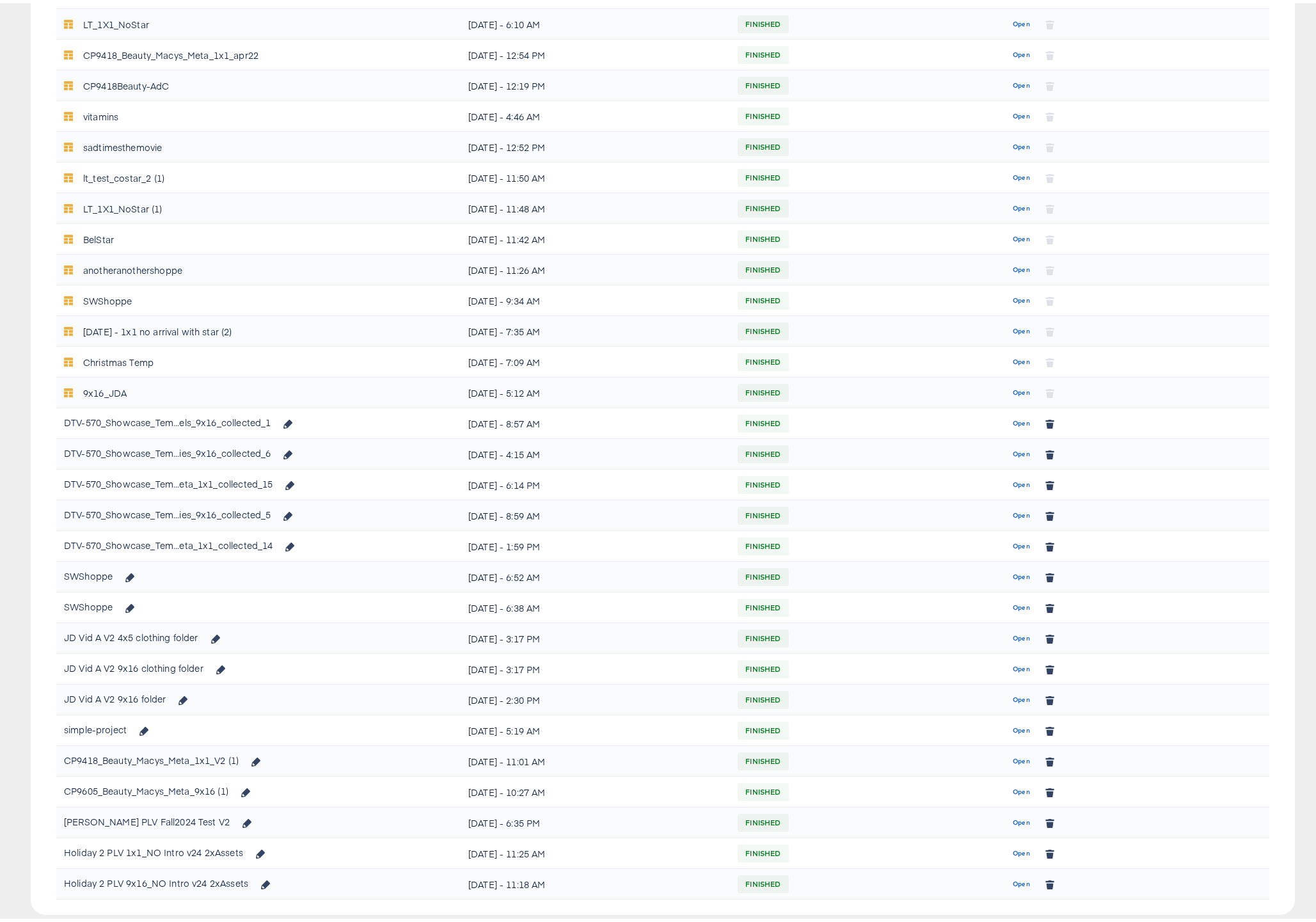
scroll to position [367, 0]
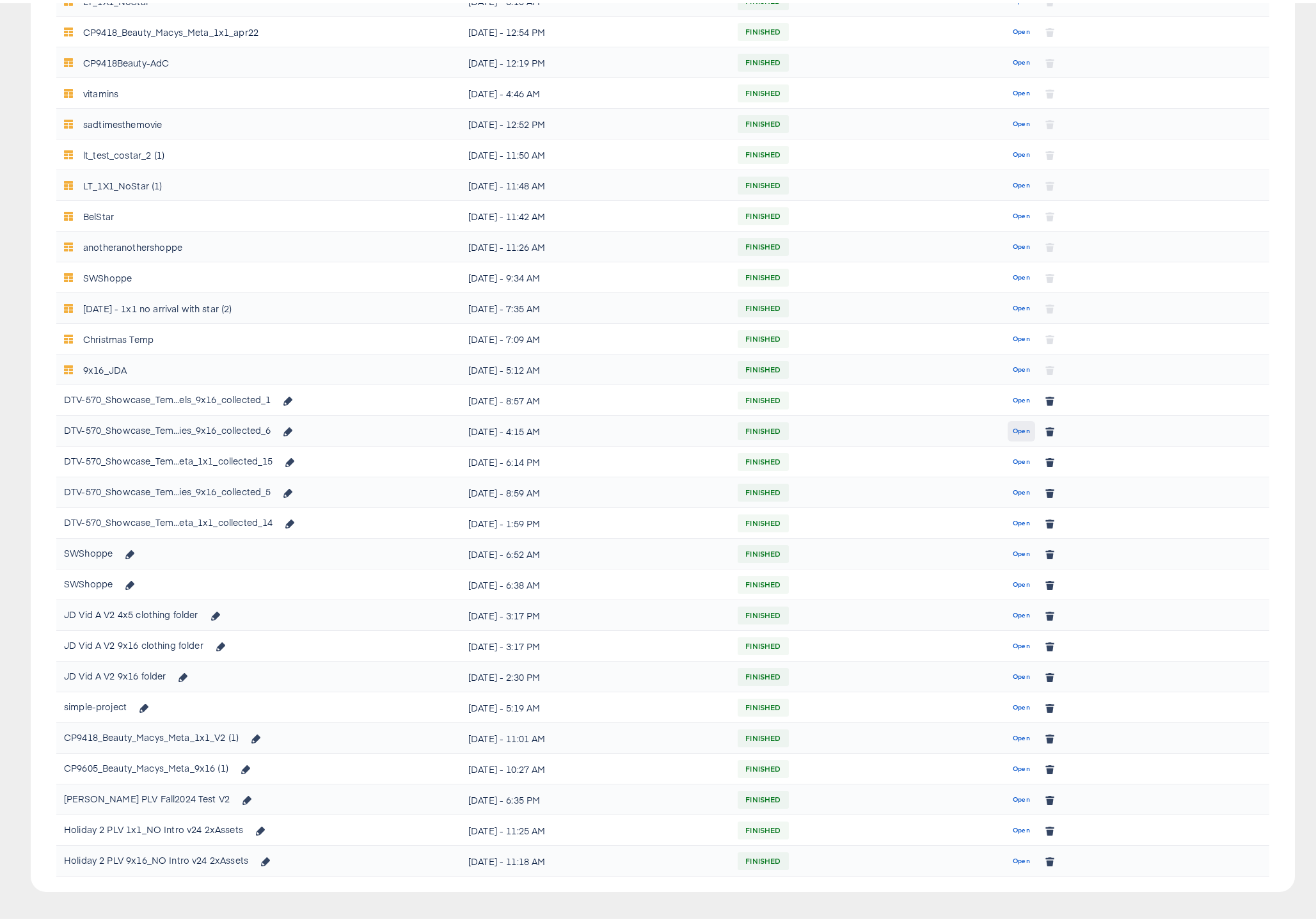
click at [1017, 425] on span "Open" at bounding box center [1021, 427] width 18 height 11
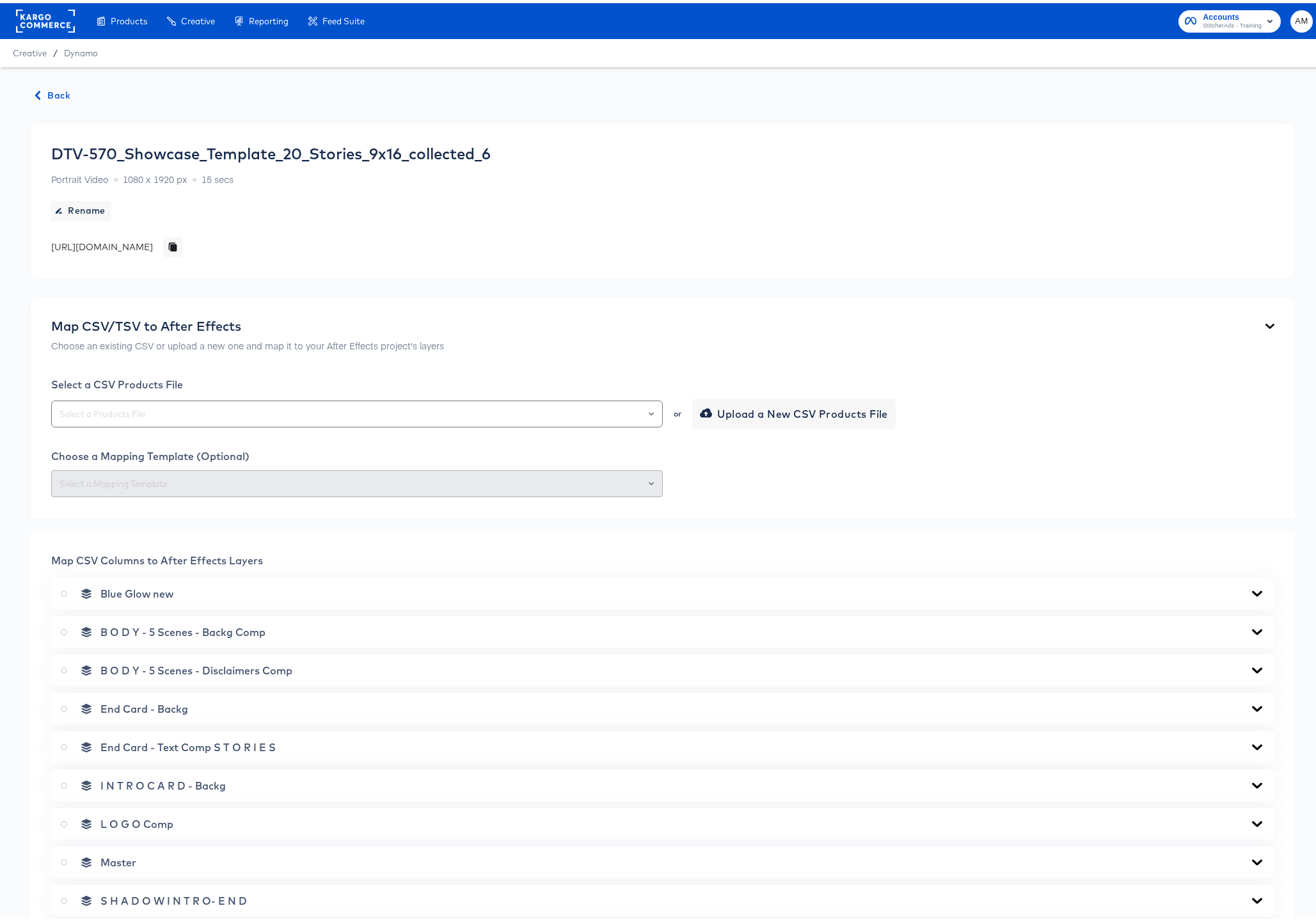
click at [58, 96] on span "Back" at bounding box center [53, 93] width 34 height 16
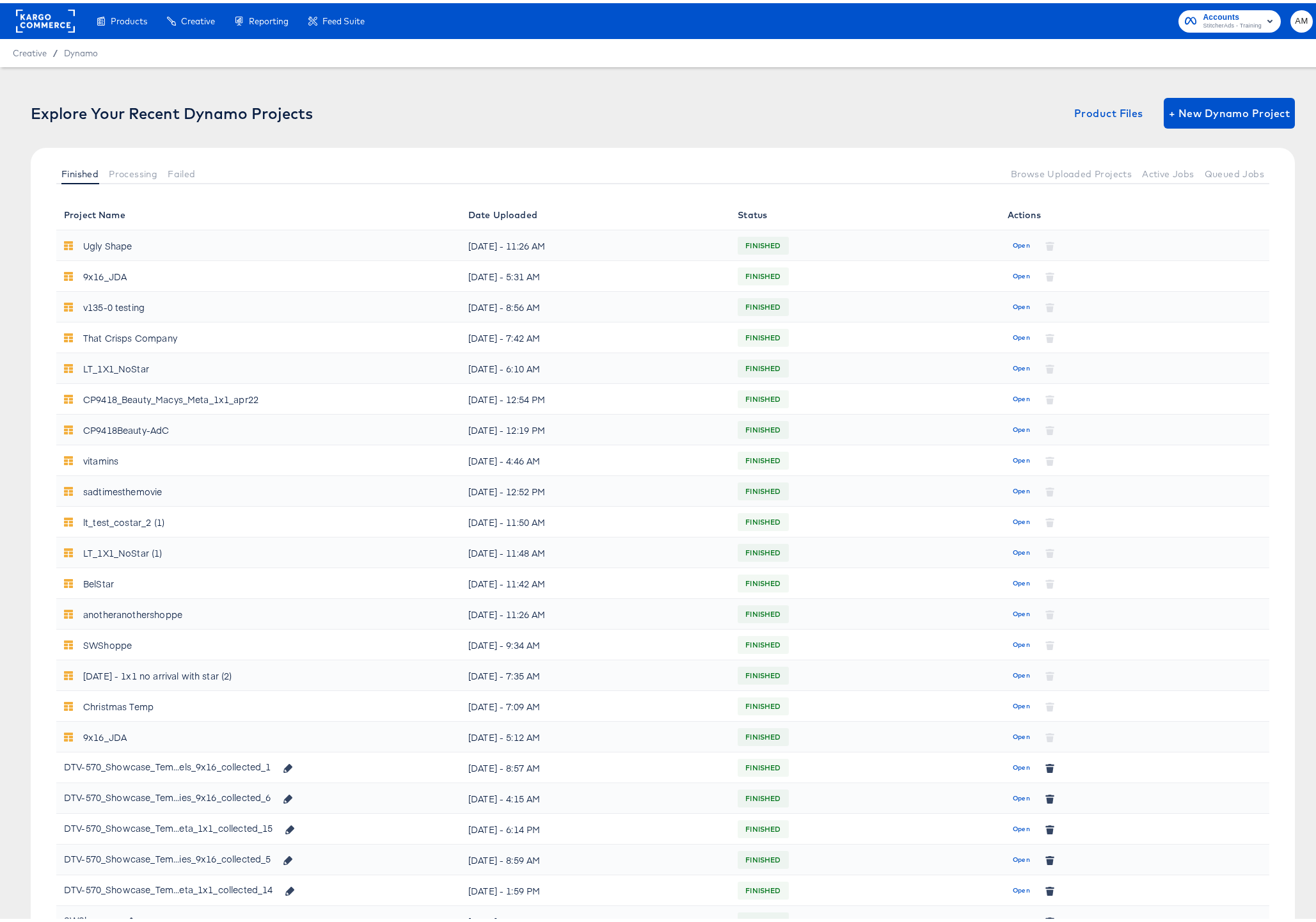
click at [1012, 824] on span "Open" at bounding box center [1021, 825] width 18 height 11
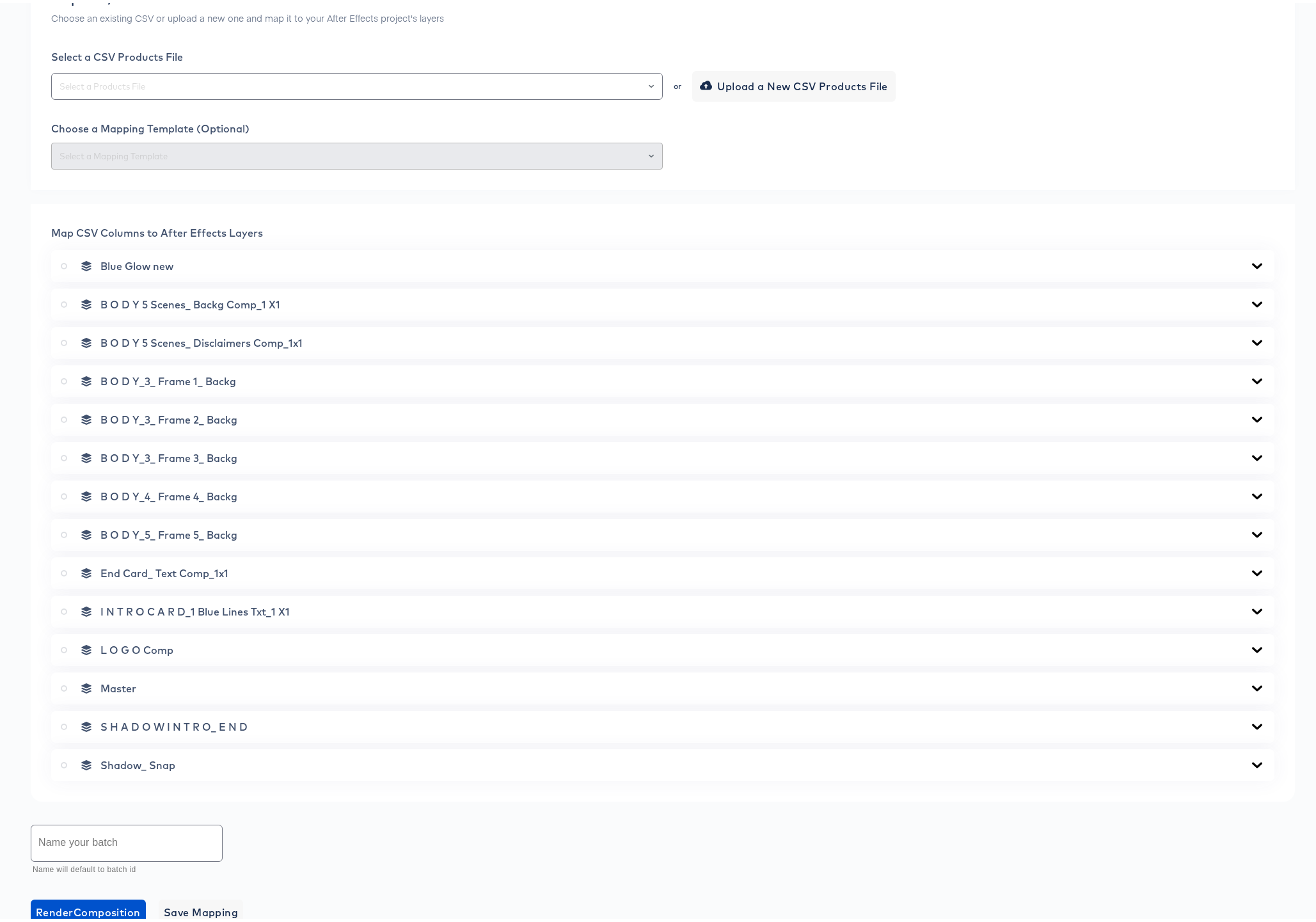
scroll to position [479, 0]
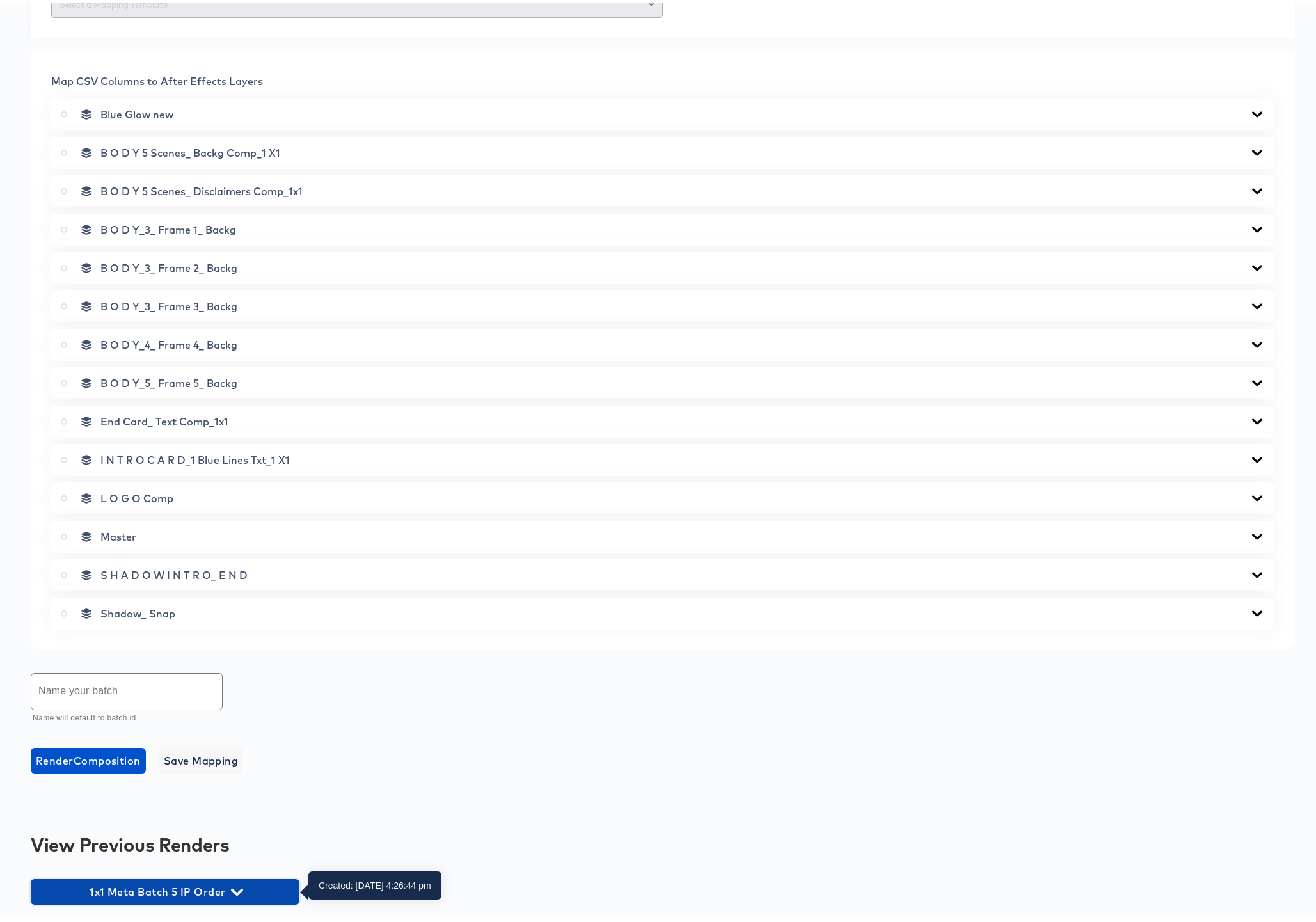
click at [241, 885] on icon "button" at bounding box center [237, 888] width 12 height 12
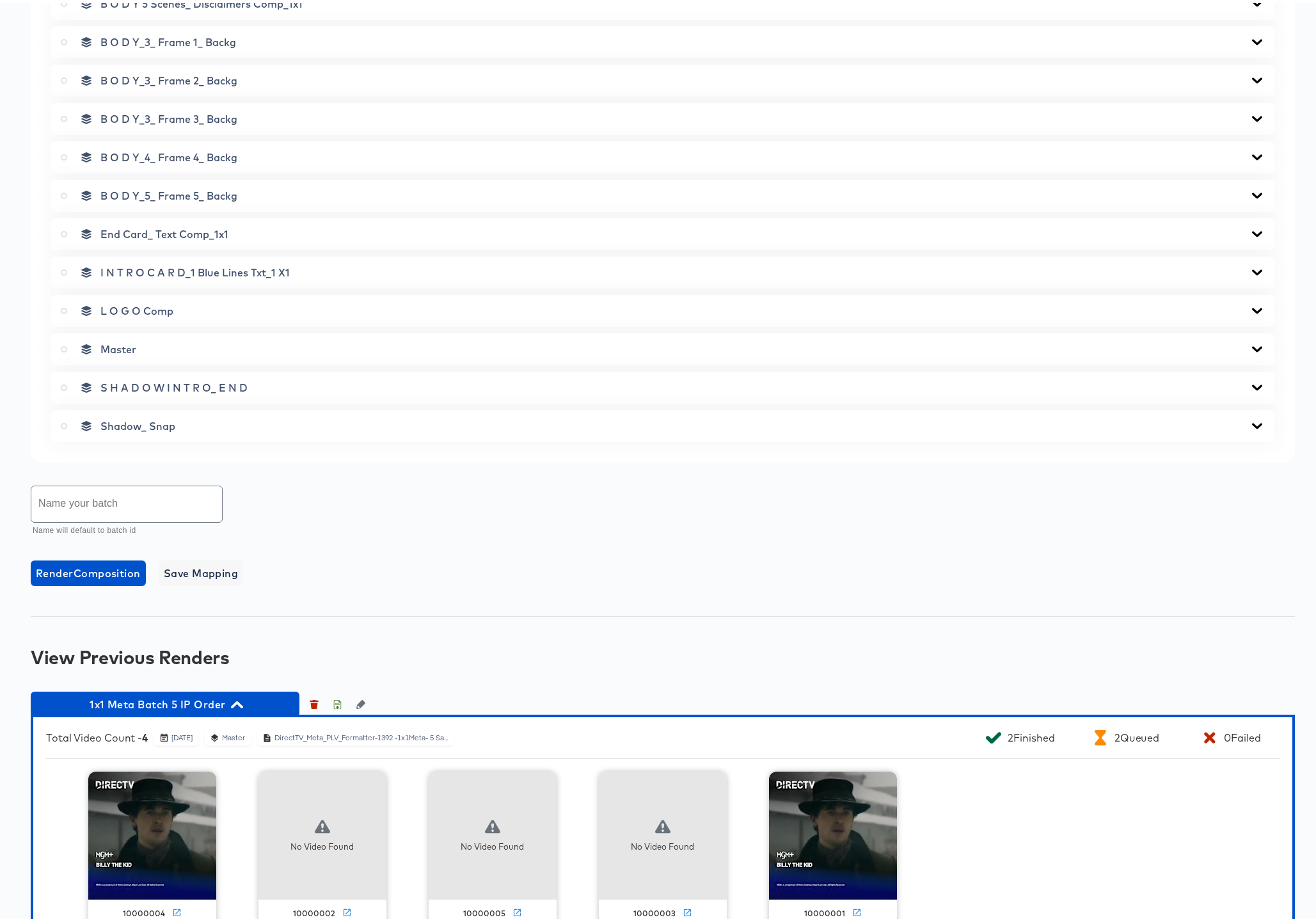
scroll to position [728, 0]
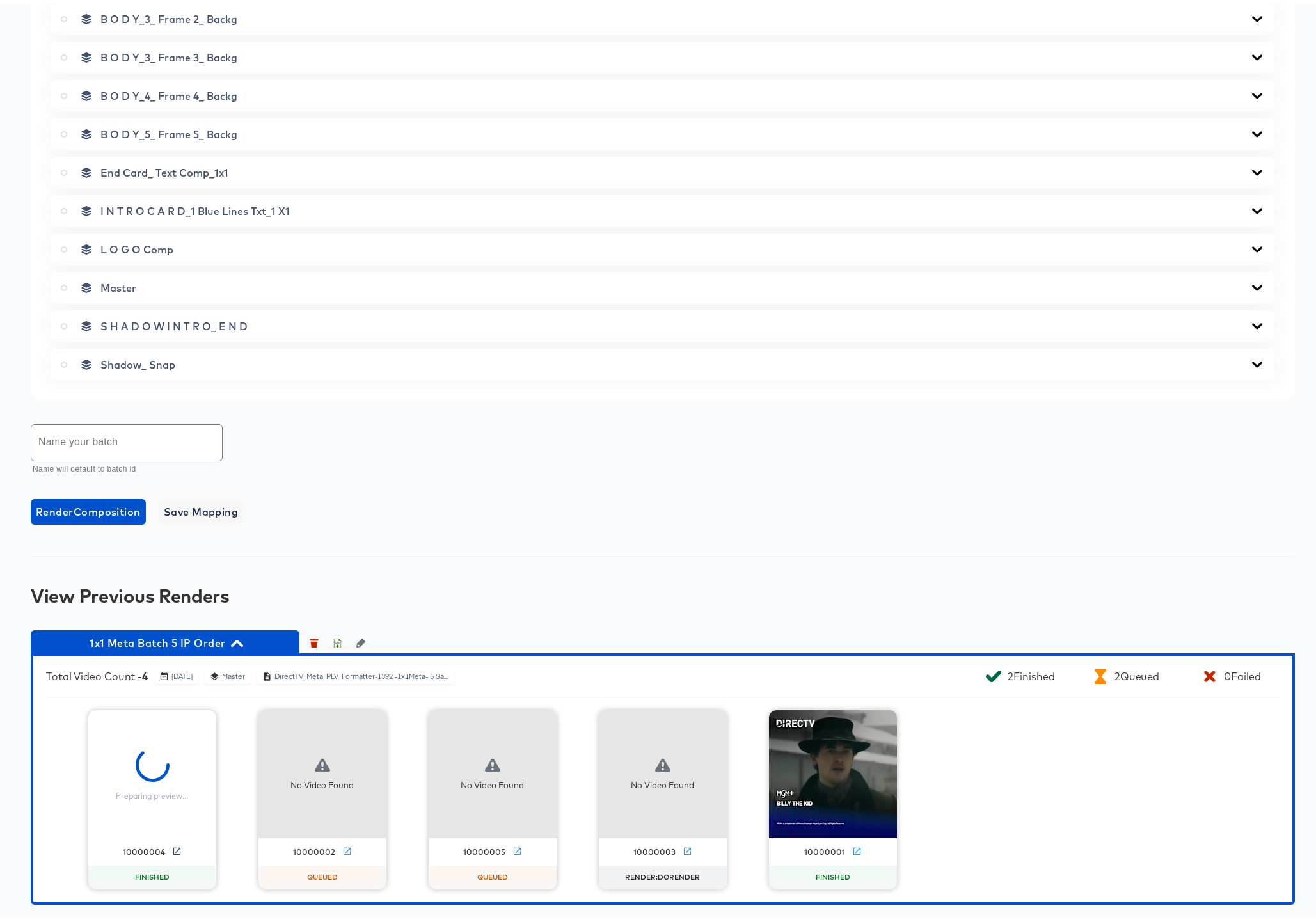
click at [172, 846] on icon at bounding box center [177, 847] width 10 height 10
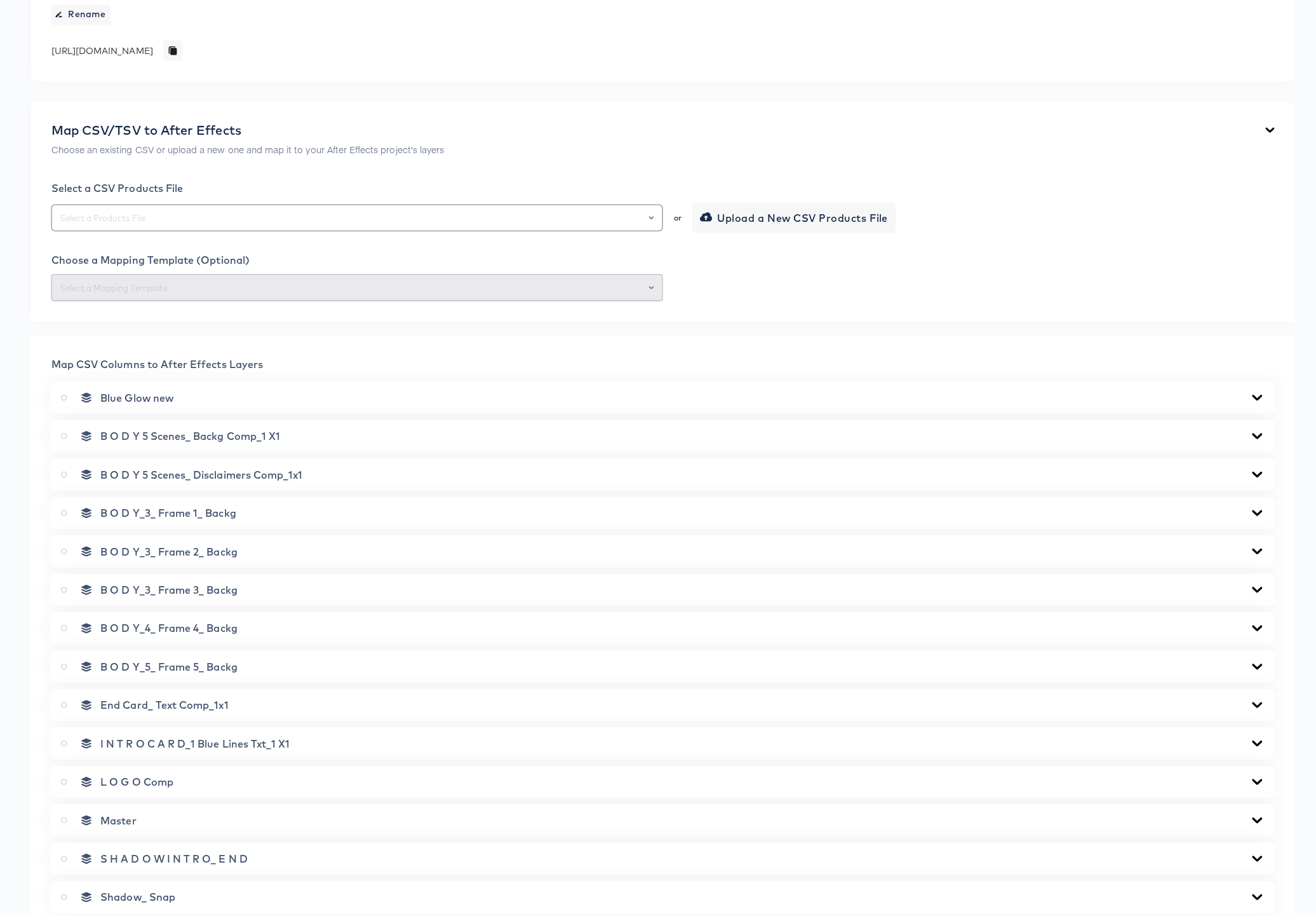
scroll to position [0, 0]
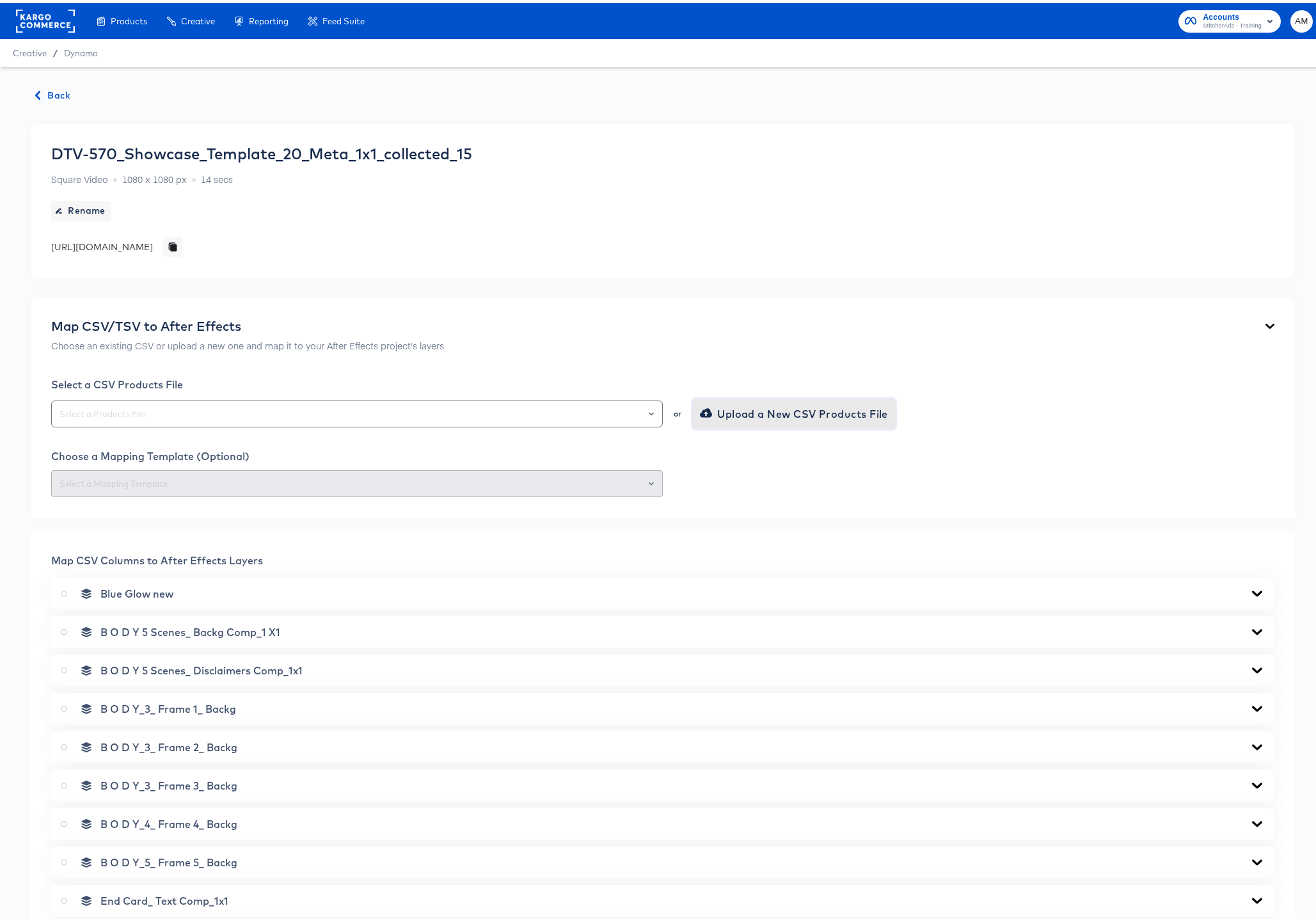
click at [748, 406] on span "Upload a New CSV Products File" at bounding box center [795, 410] width 185 height 18
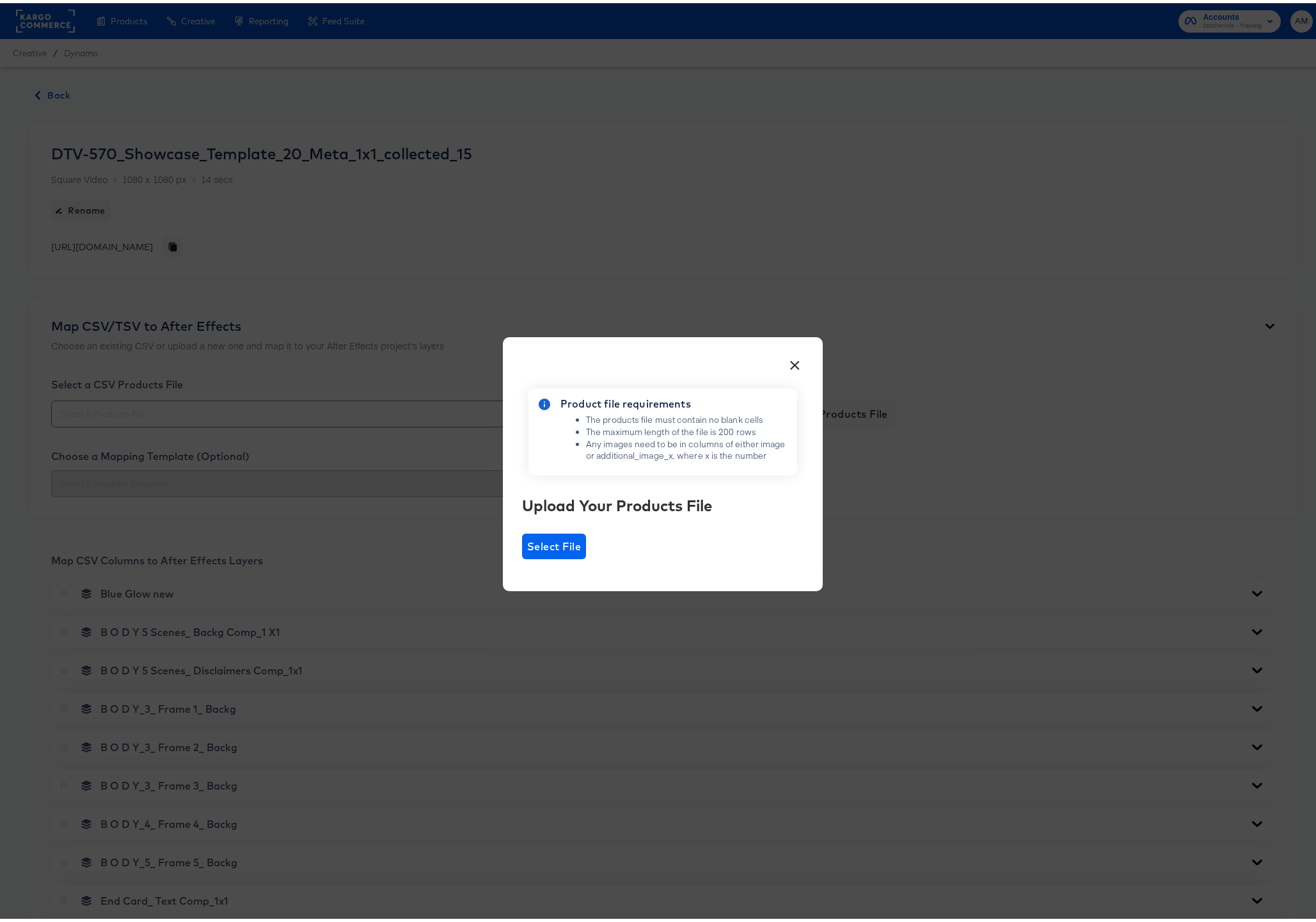
click at [516, 547] on div "× Product file requirements The products file must contain no blank cells The m…" at bounding box center [663, 460] width 320 height 253
click at [527, 543] on span "Select File" at bounding box center [553, 543] width 54 height 18
click at [522, 556] on input "Select File" at bounding box center [522, 556] width 0 height 0
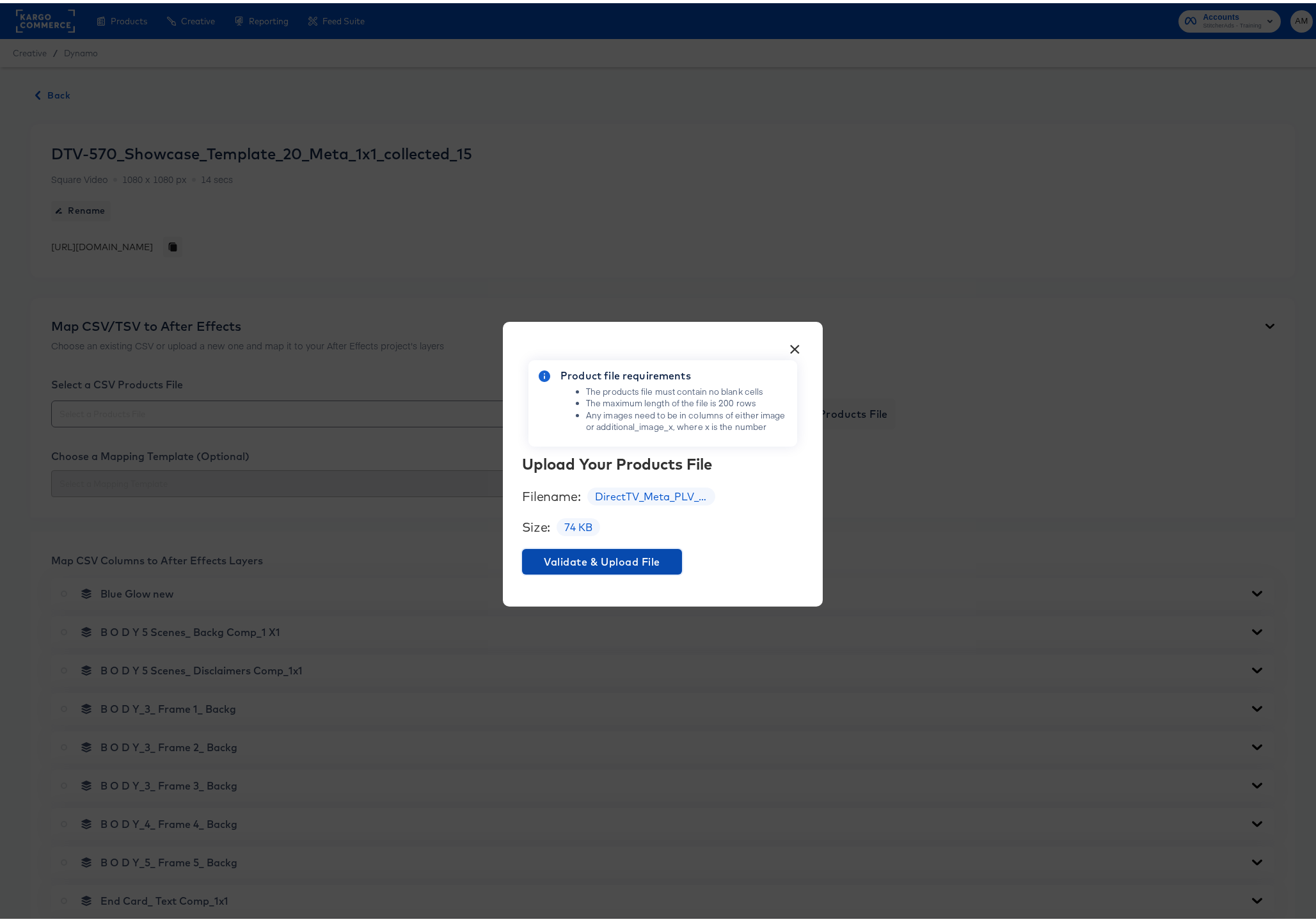
click at [609, 550] on span "Validate & Upload File" at bounding box center [602, 558] width 150 height 18
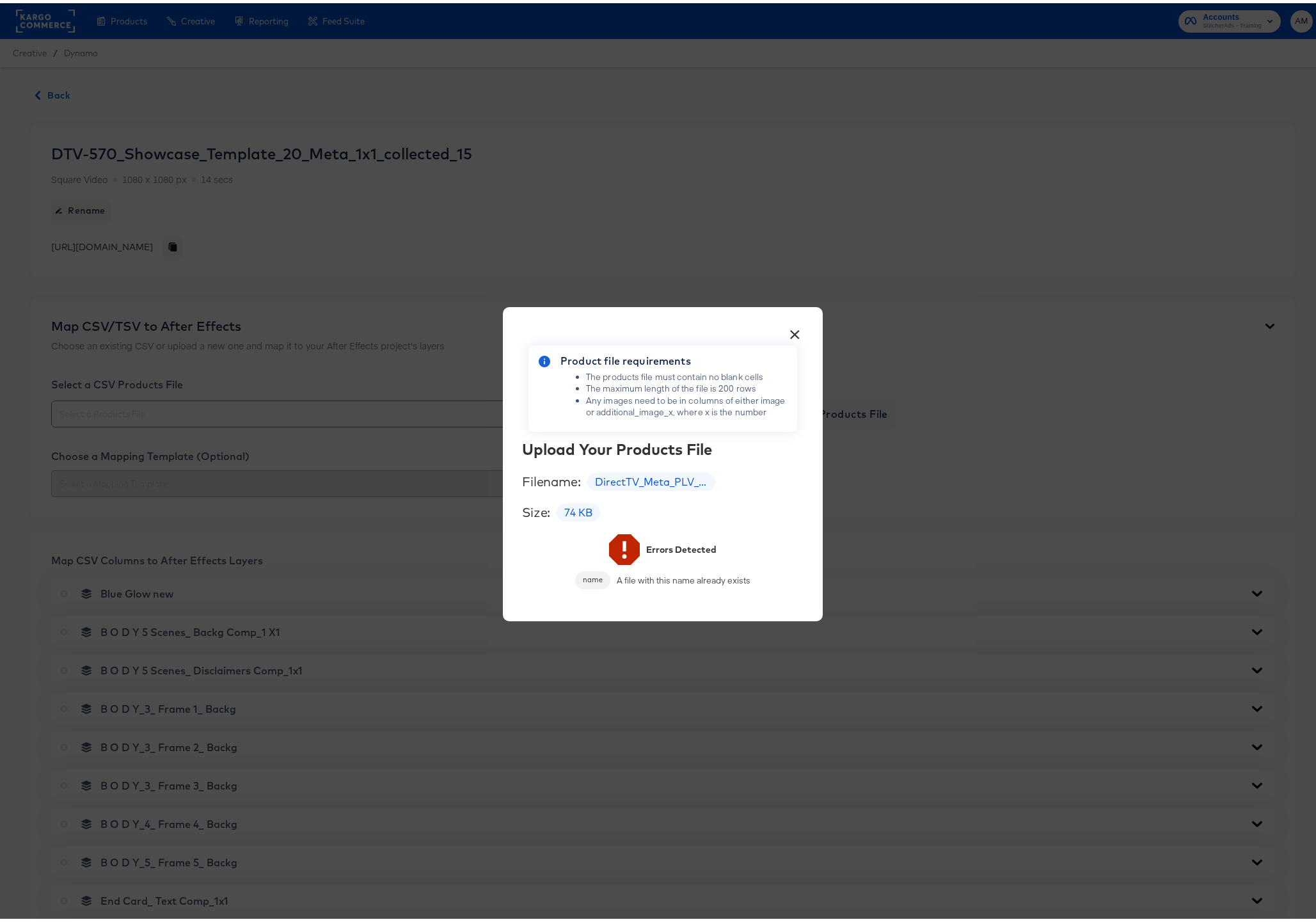
click at [793, 328] on button "×" at bounding box center [795, 328] width 23 height 23
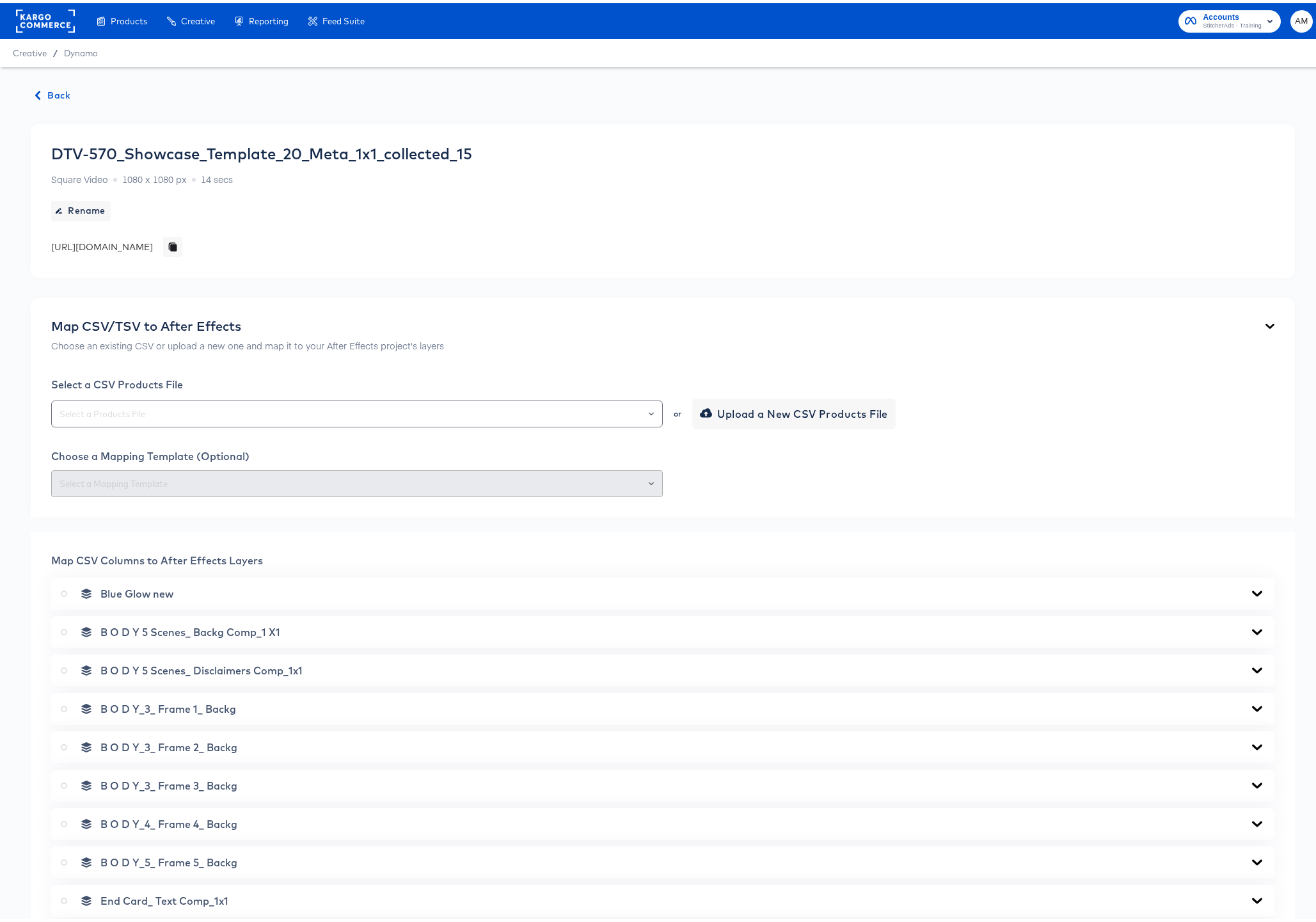
click at [52, 94] on span "Back" at bounding box center [53, 93] width 34 height 16
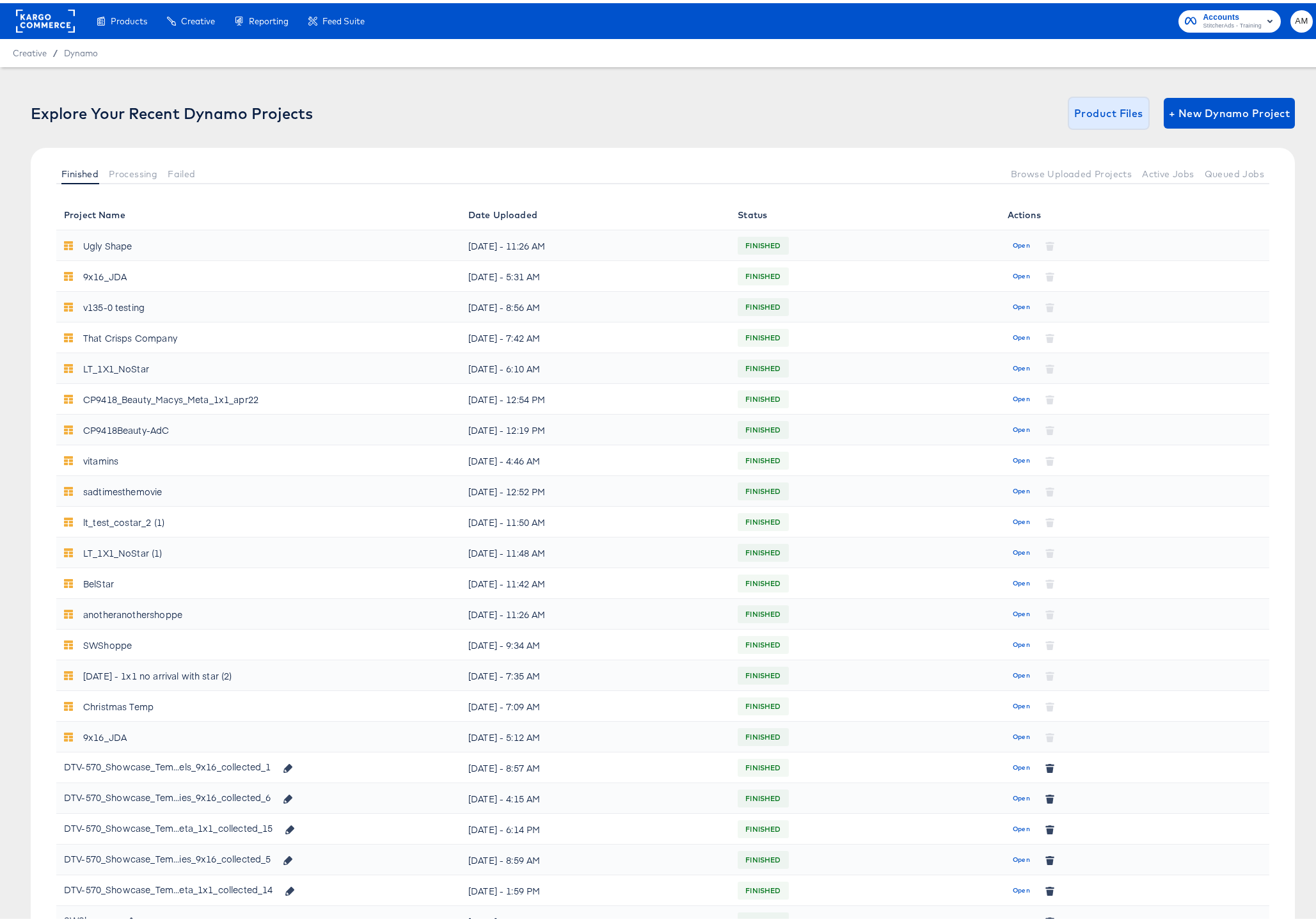
click at [1100, 101] on span "Product Files" at bounding box center [1109, 110] width 69 height 18
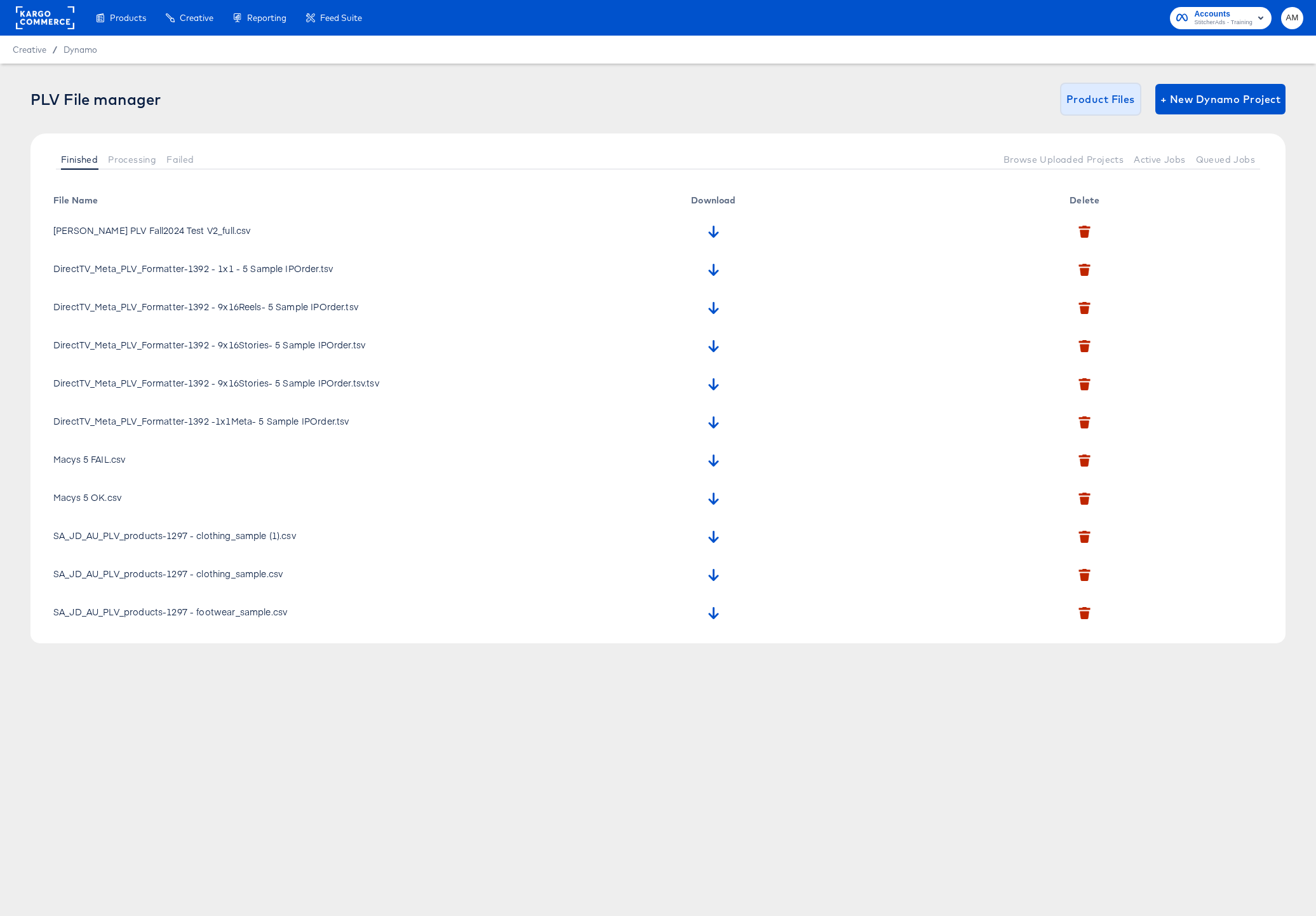
click at [1090, 103] on span "Product Files" at bounding box center [1100, 99] width 68 height 18
click at [1086, 269] on icon "button" at bounding box center [1084, 271] width 10 height 8
click at [1067, 340] on icon "button" at bounding box center [1070, 340] width 9 height 9
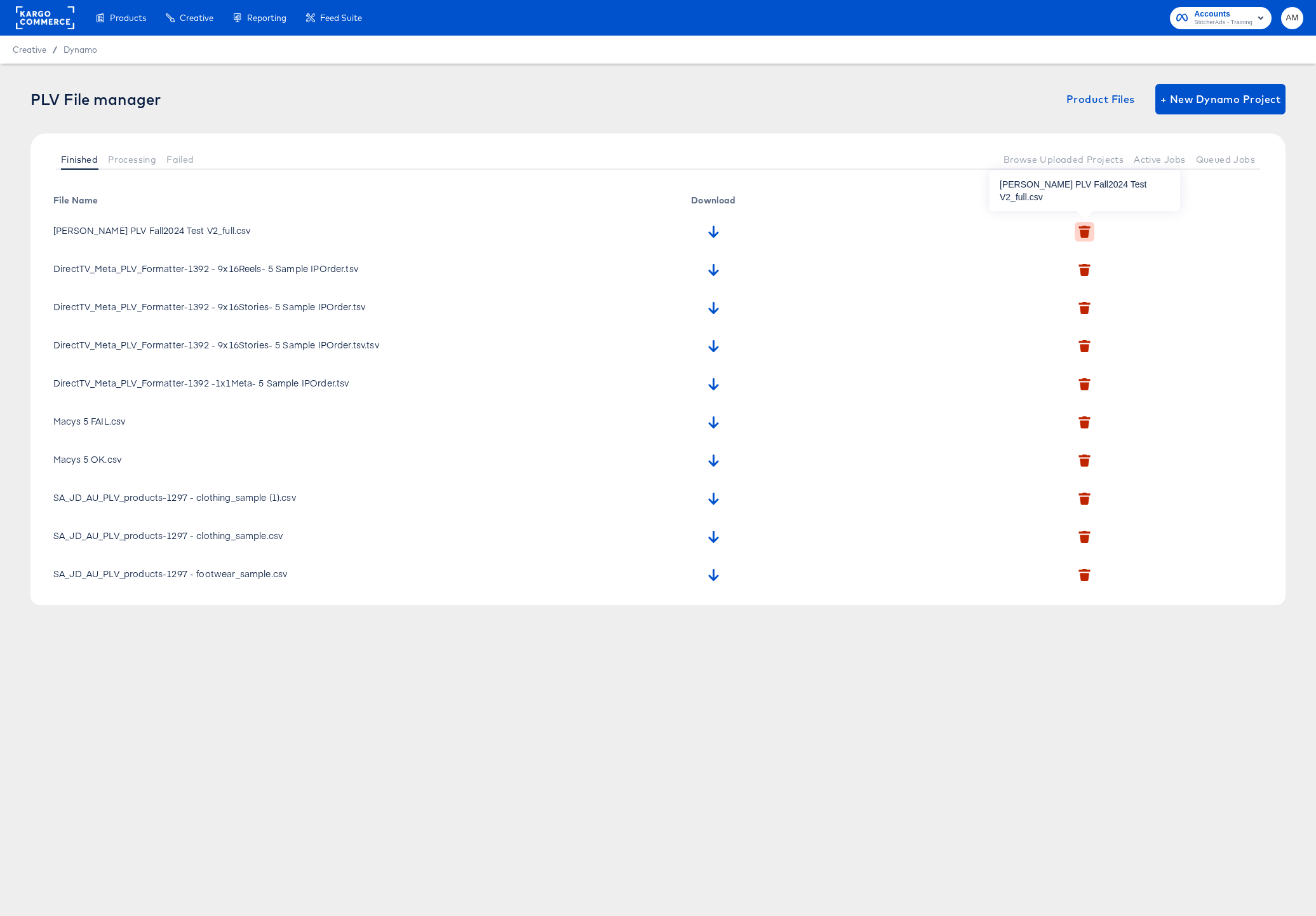
click at [1085, 230] on icon "button" at bounding box center [1084, 233] width 10 height 8
click at [1068, 297] on icon "button" at bounding box center [1069, 301] width 9 height 7
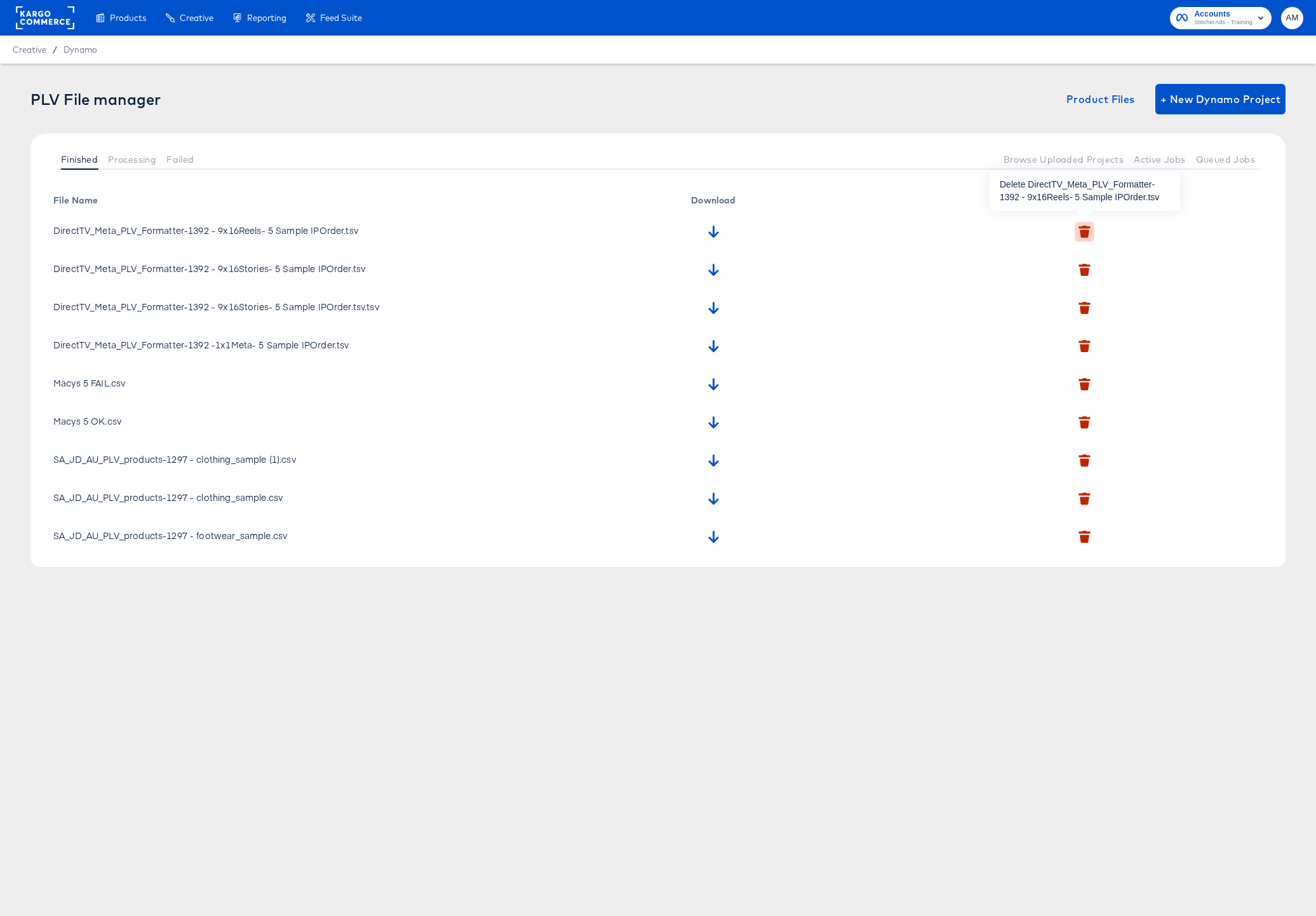
click at [1087, 231] on icon "button" at bounding box center [1084, 233] width 10 height 8
click at [1070, 303] on icon "button" at bounding box center [1072, 302] width 9 height 7
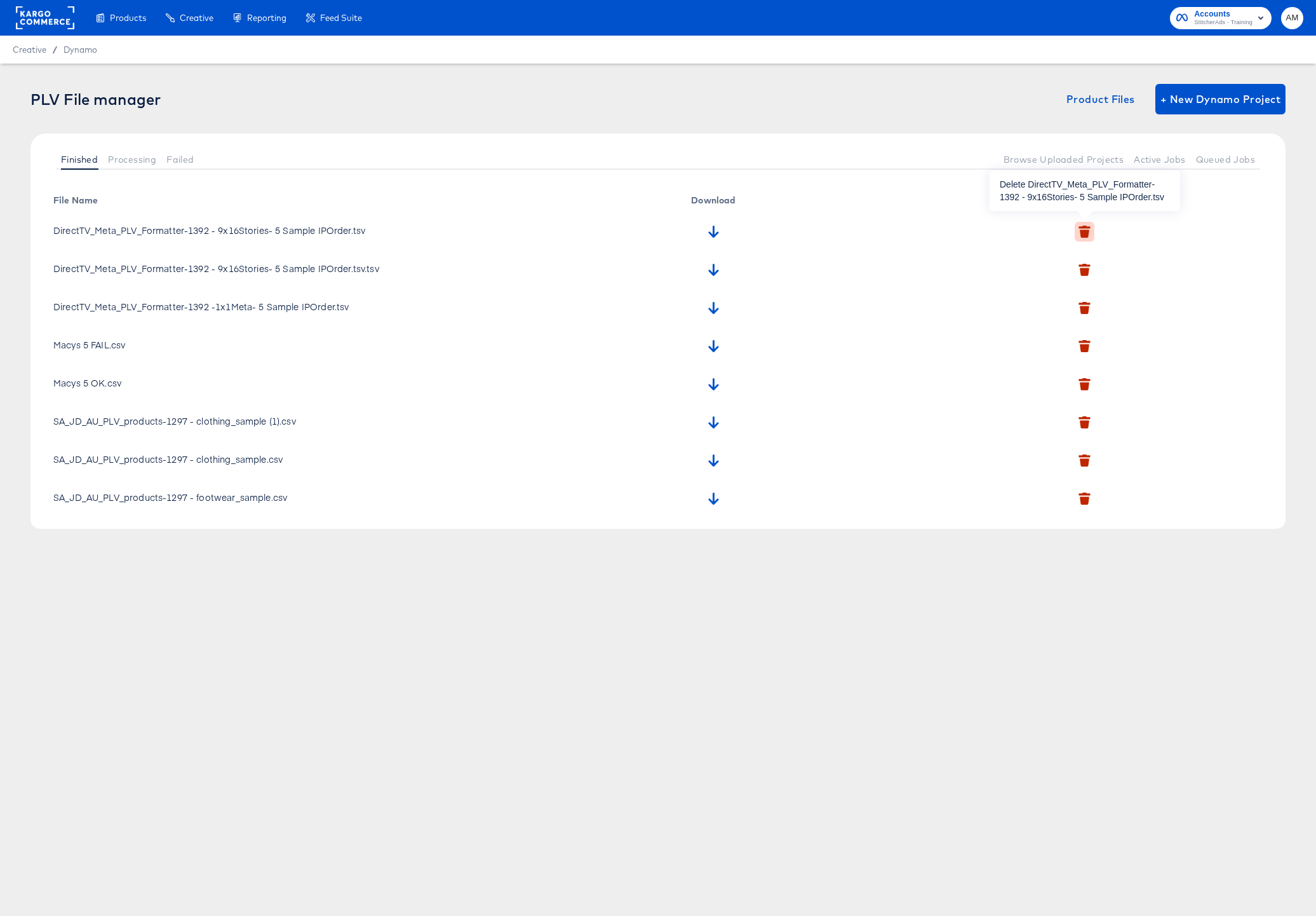
click at [1084, 231] on icon "button" at bounding box center [1084, 233] width 10 height 8
click at [1070, 302] on icon "button" at bounding box center [1068, 302] width 9 height 7
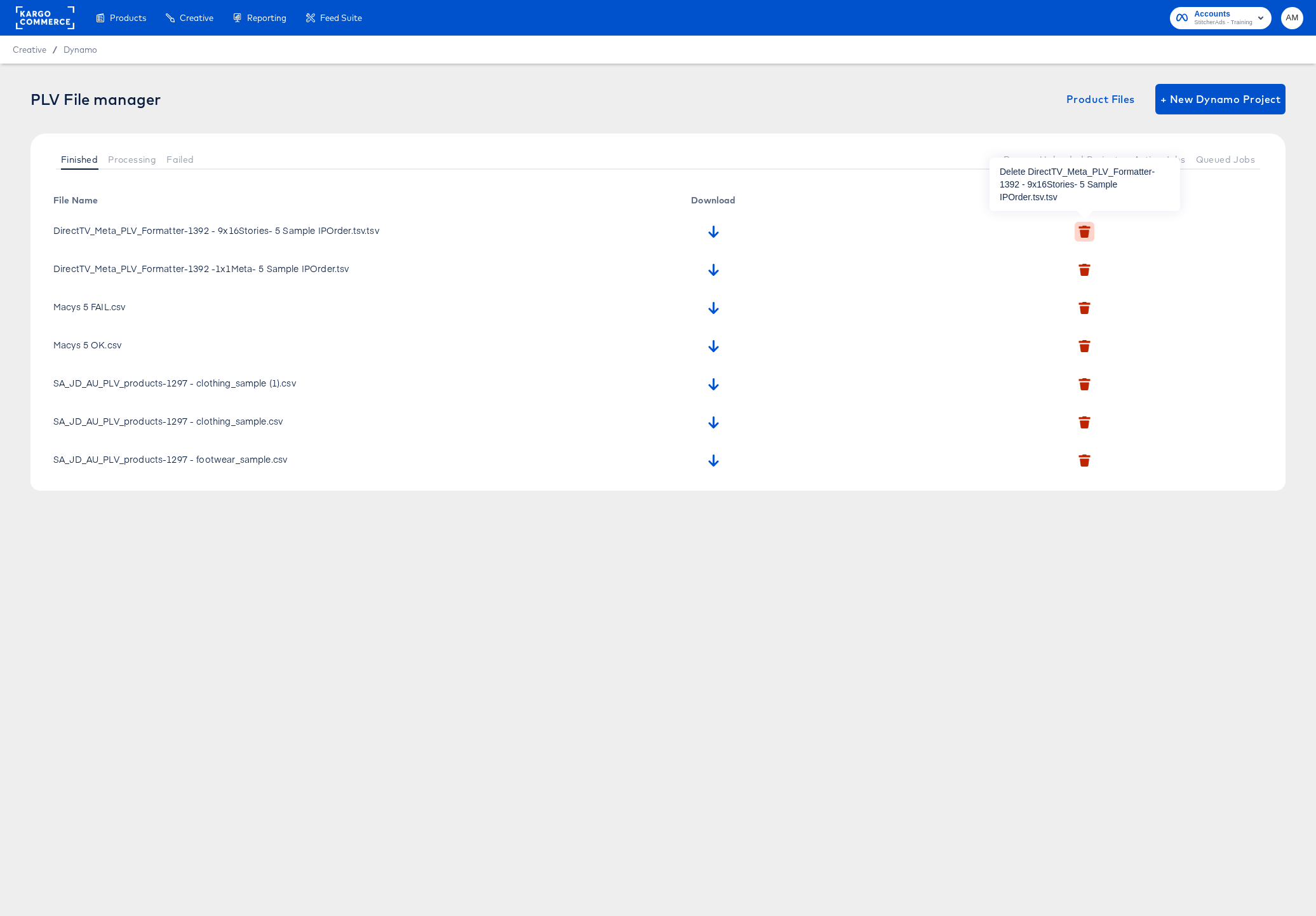
click at [1084, 232] on icon "button" at bounding box center [1084, 233] width 10 height 8
click at [1070, 302] on icon "button" at bounding box center [1068, 304] width 9 height 7
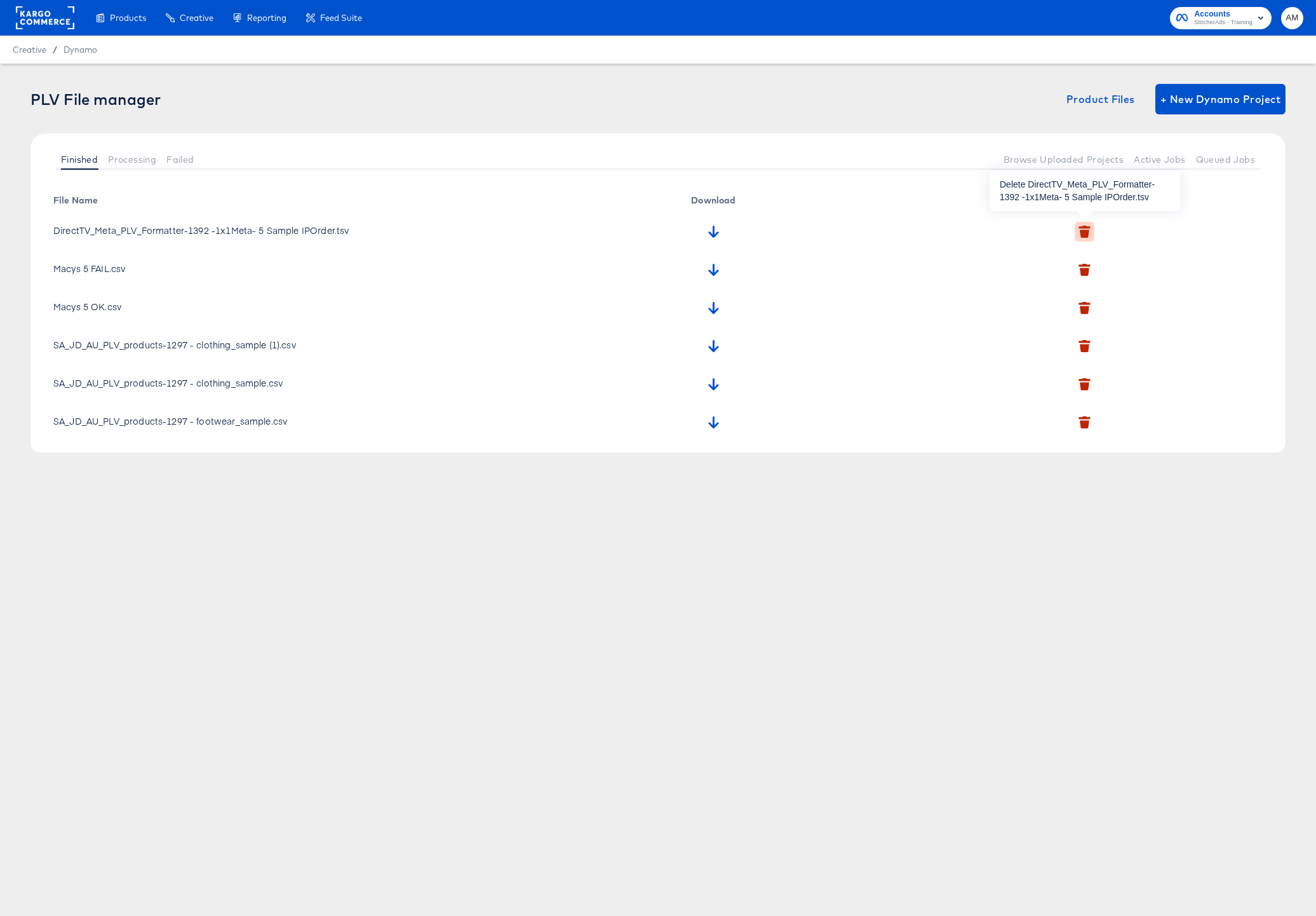
click at [1085, 233] on icon "button" at bounding box center [1084, 233] width 10 height 8
click at [1069, 303] on icon "button" at bounding box center [1069, 304] width 9 height 9
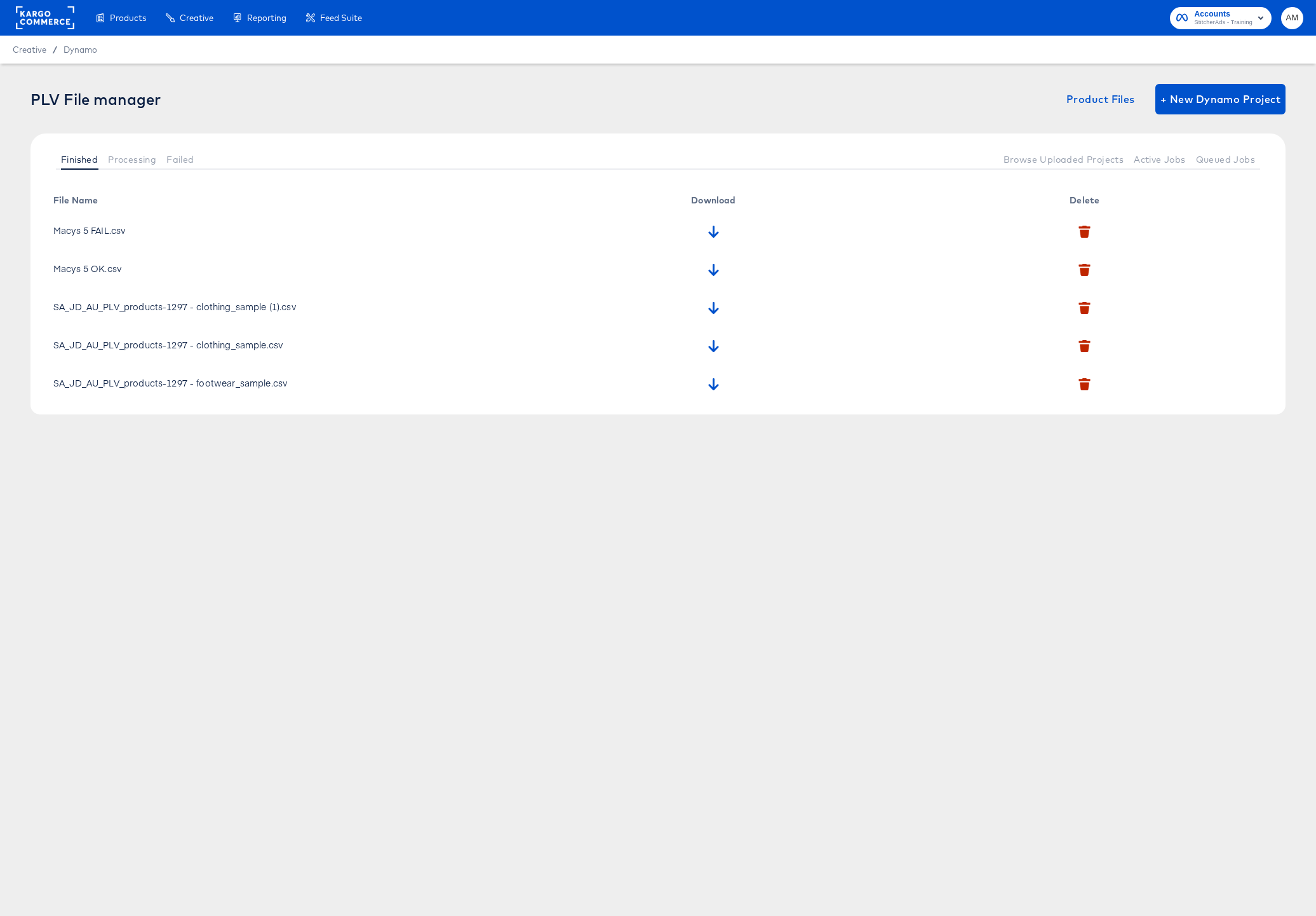
click at [77, 42] on div "Creative / Dynamo" at bounding box center [658, 50] width 1316 height 28
click at [77, 50] on span "Dynamo" at bounding box center [80, 50] width 33 height 11
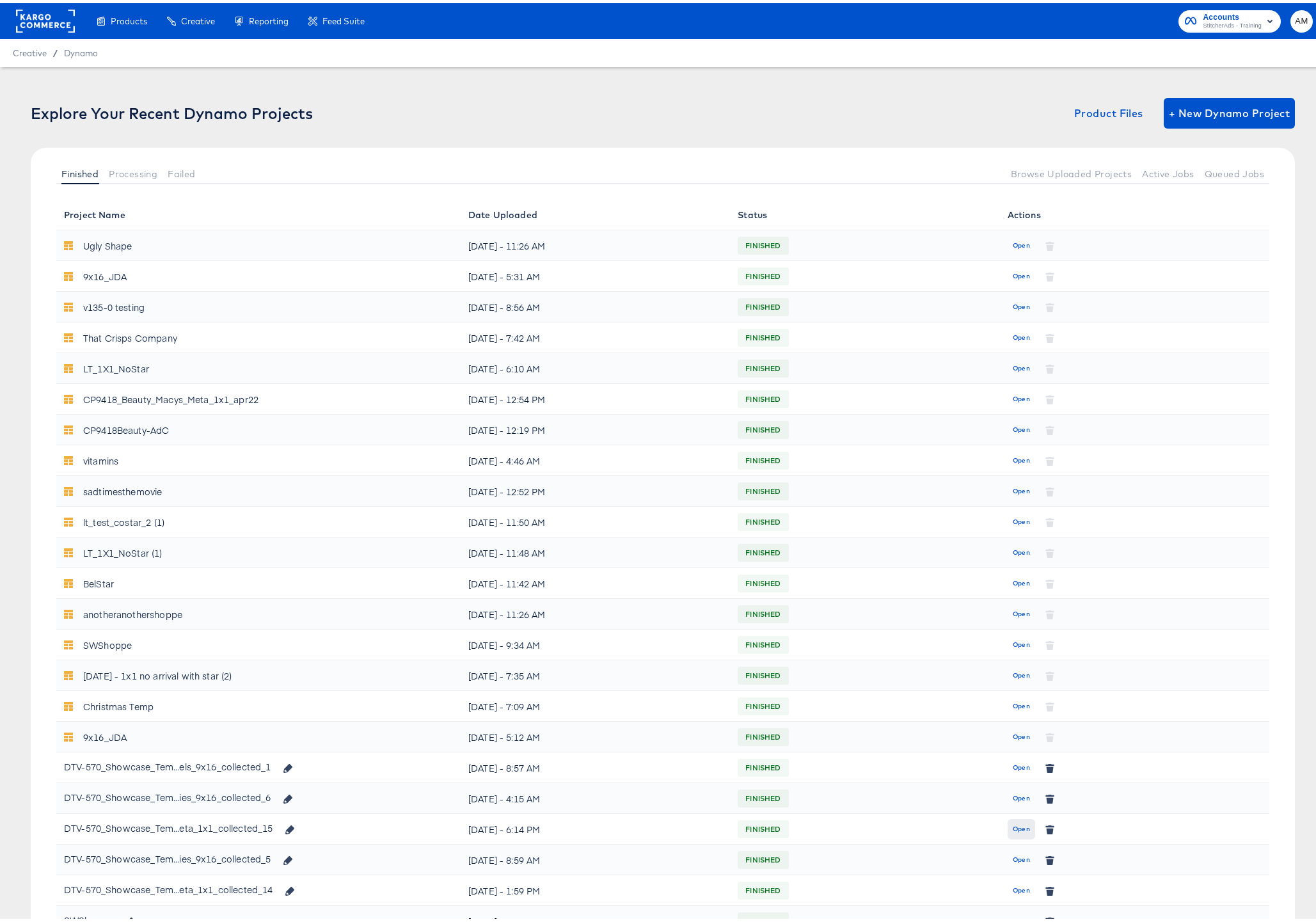
click at [1019, 828] on span "Open" at bounding box center [1021, 825] width 18 height 11
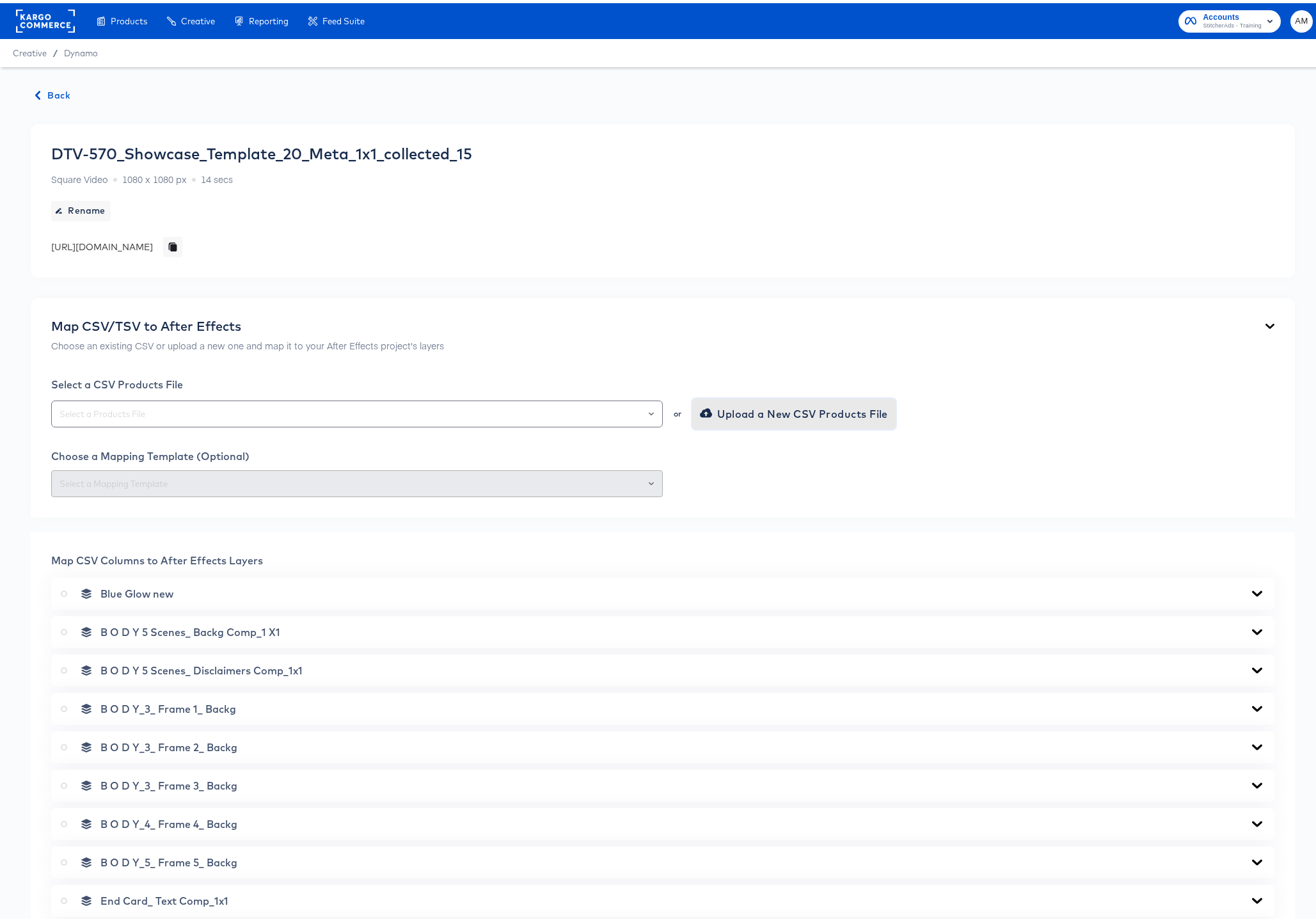
click at [719, 412] on span "Upload a New CSV Products File" at bounding box center [795, 410] width 185 height 18
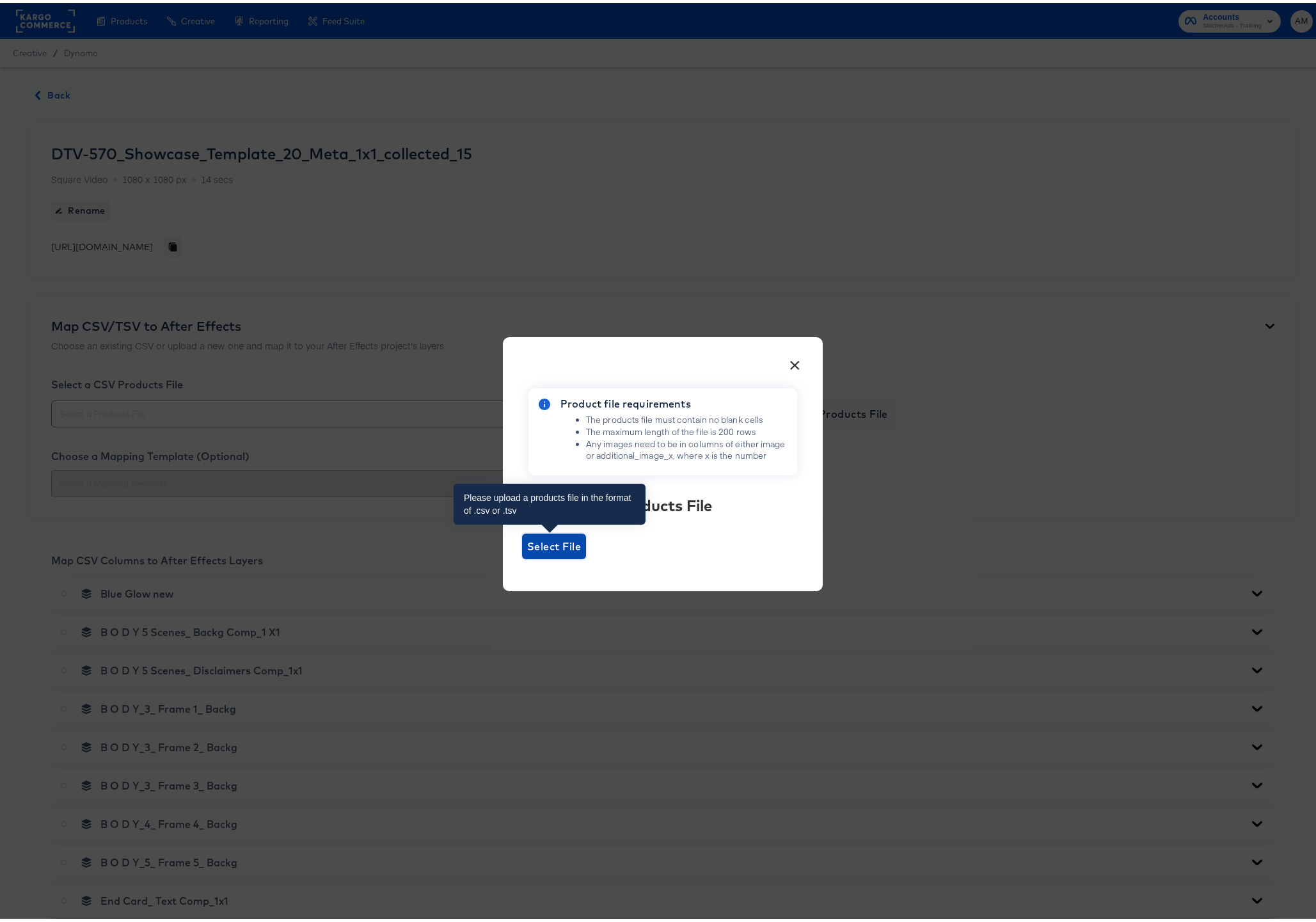
click at [553, 546] on span "Select File" at bounding box center [553, 543] width 54 height 18
click at [522, 556] on input "Select File" at bounding box center [522, 556] width 0 height 0
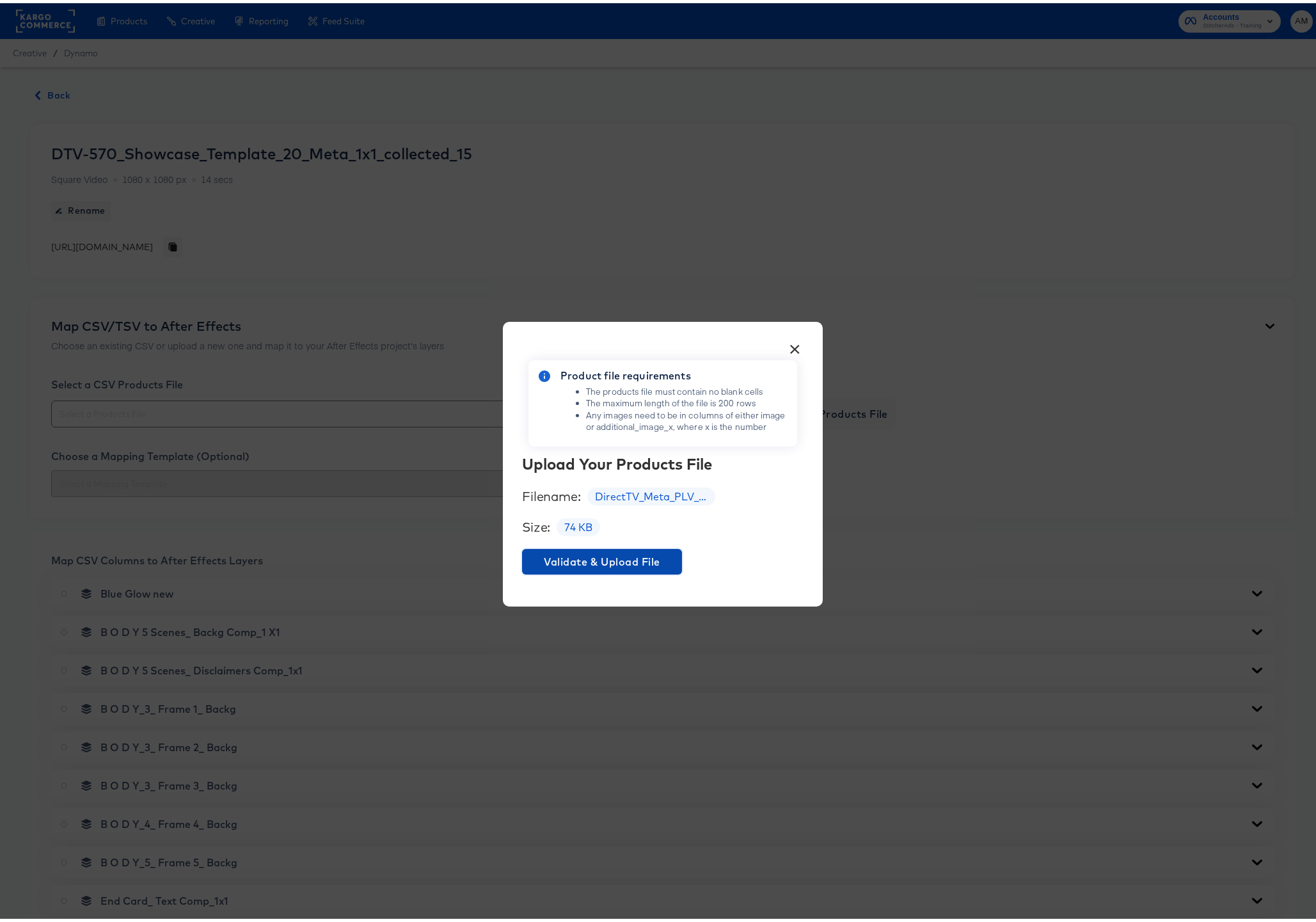
click at [598, 554] on span "Validate & Upload File" at bounding box center [602, 558] width 150 height 18
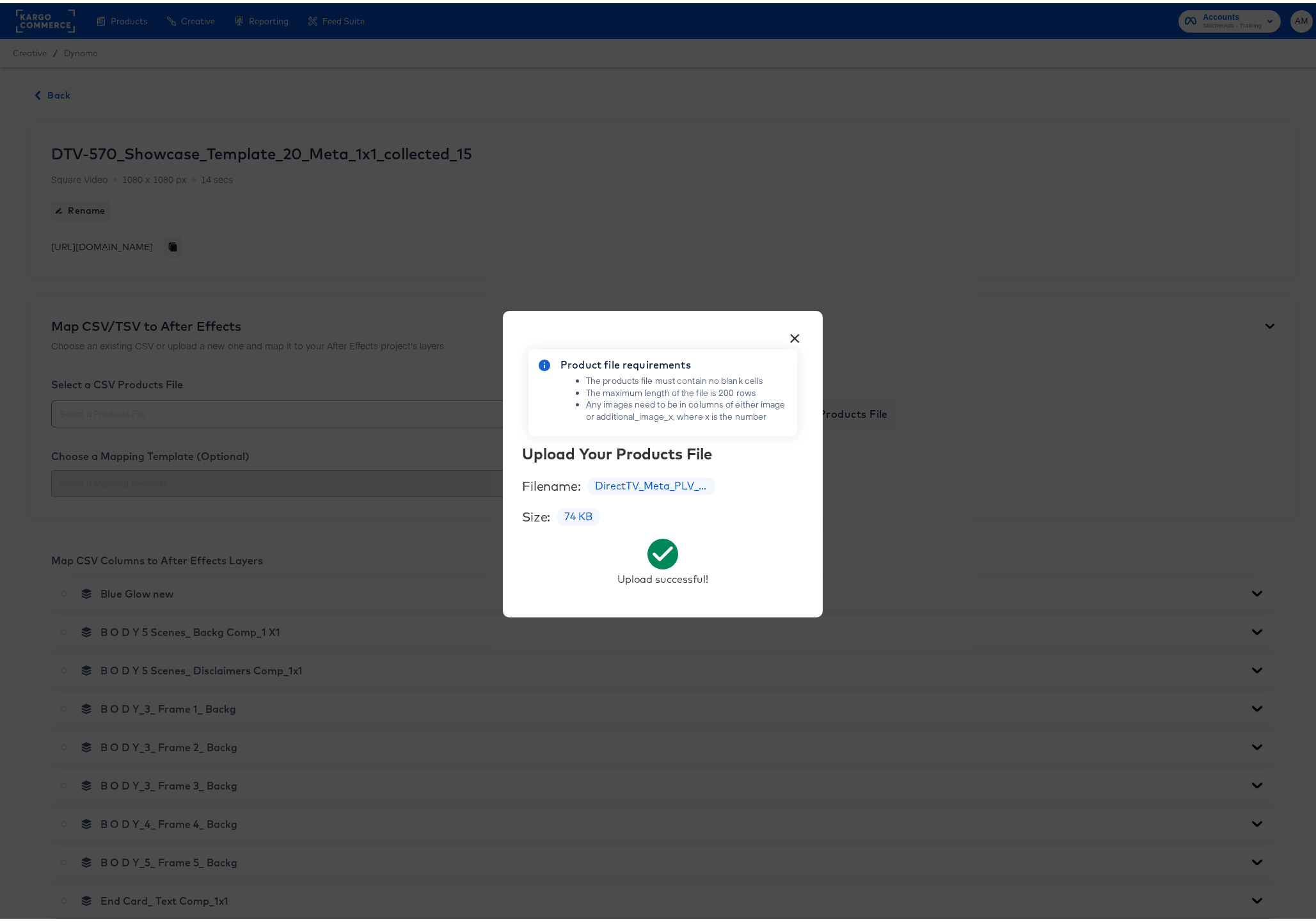
click at [426, 452] on div "× Product file requirements The products file must contain no blank cells The m…" at bounding box center [663, 461] width 1326 height 922
click at [786, 335] on button "×" at bounding box center [795, 332] width 23 height 23
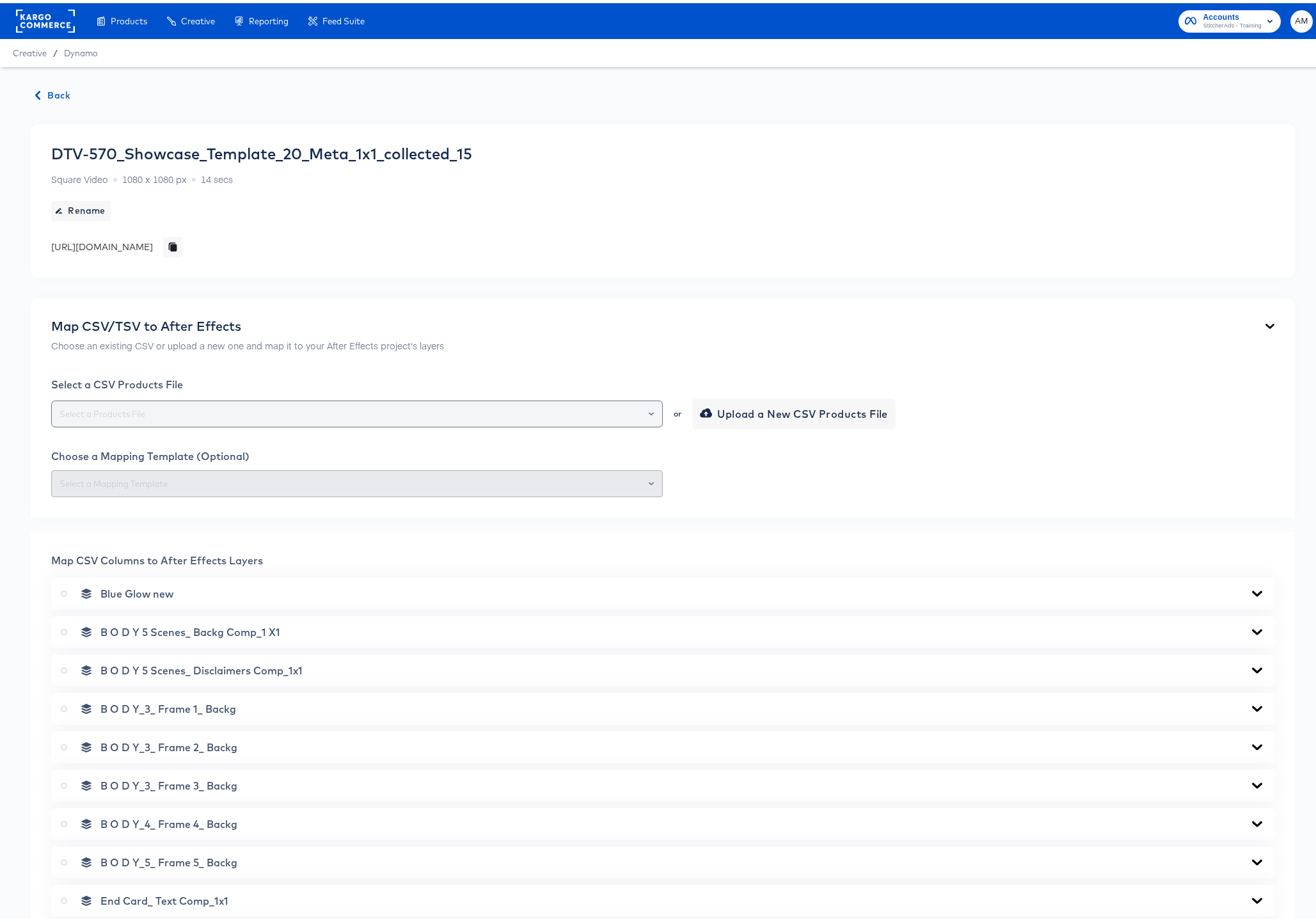
click at [649, 410] on icon "Open" at bounding box center [651, 410] width 5 height 5
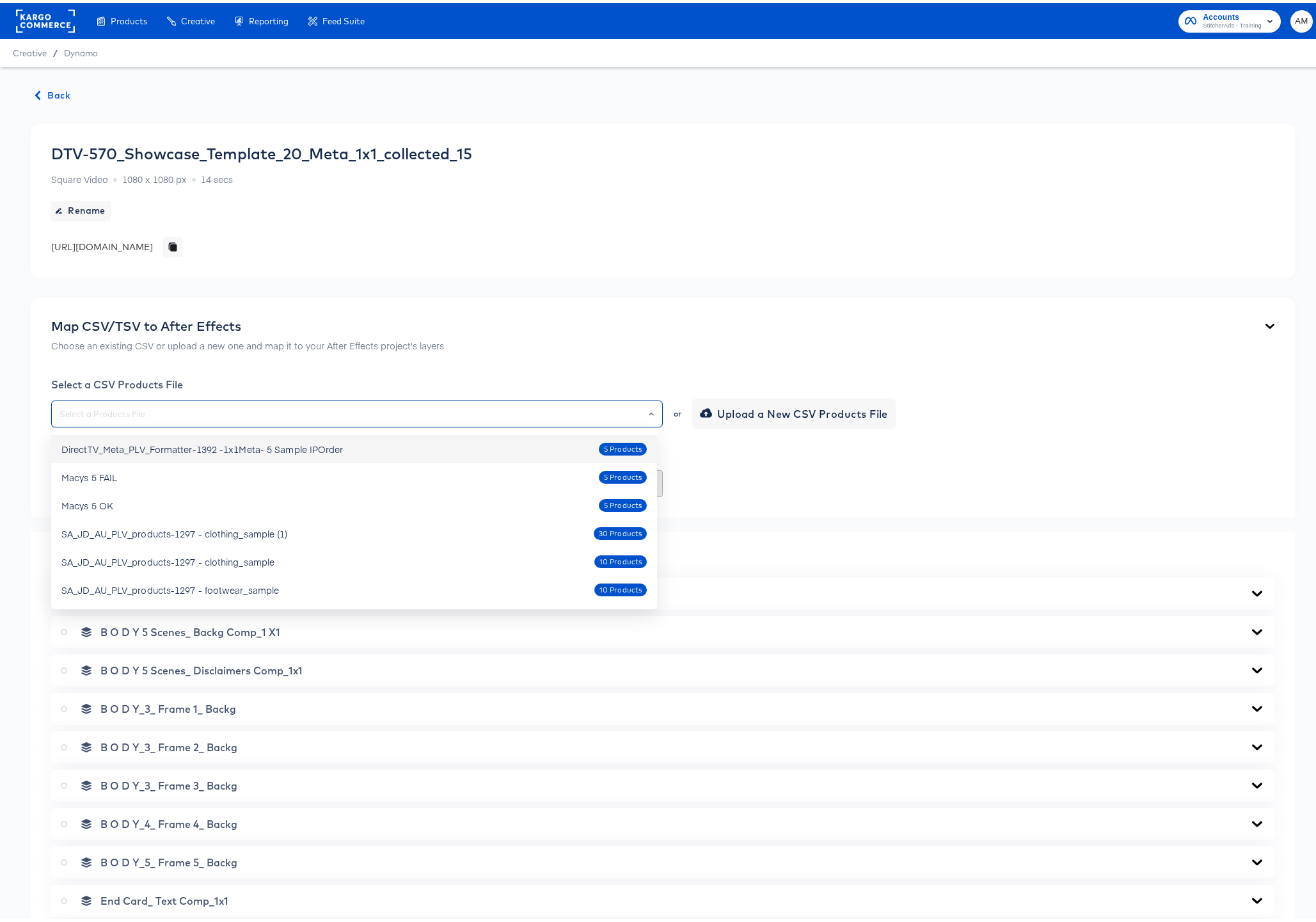
click at [250, 447] on div "DirectTV_Meta_PLV_Formatter-1392 -1x1Meta- 5 Sample IPOrder" at bounding box center [203, 446] width 282 height 12
type input "DirectTV_Meta_PLV_Formatter-1392 -1x1Meta- 5 Sample IPOrder"
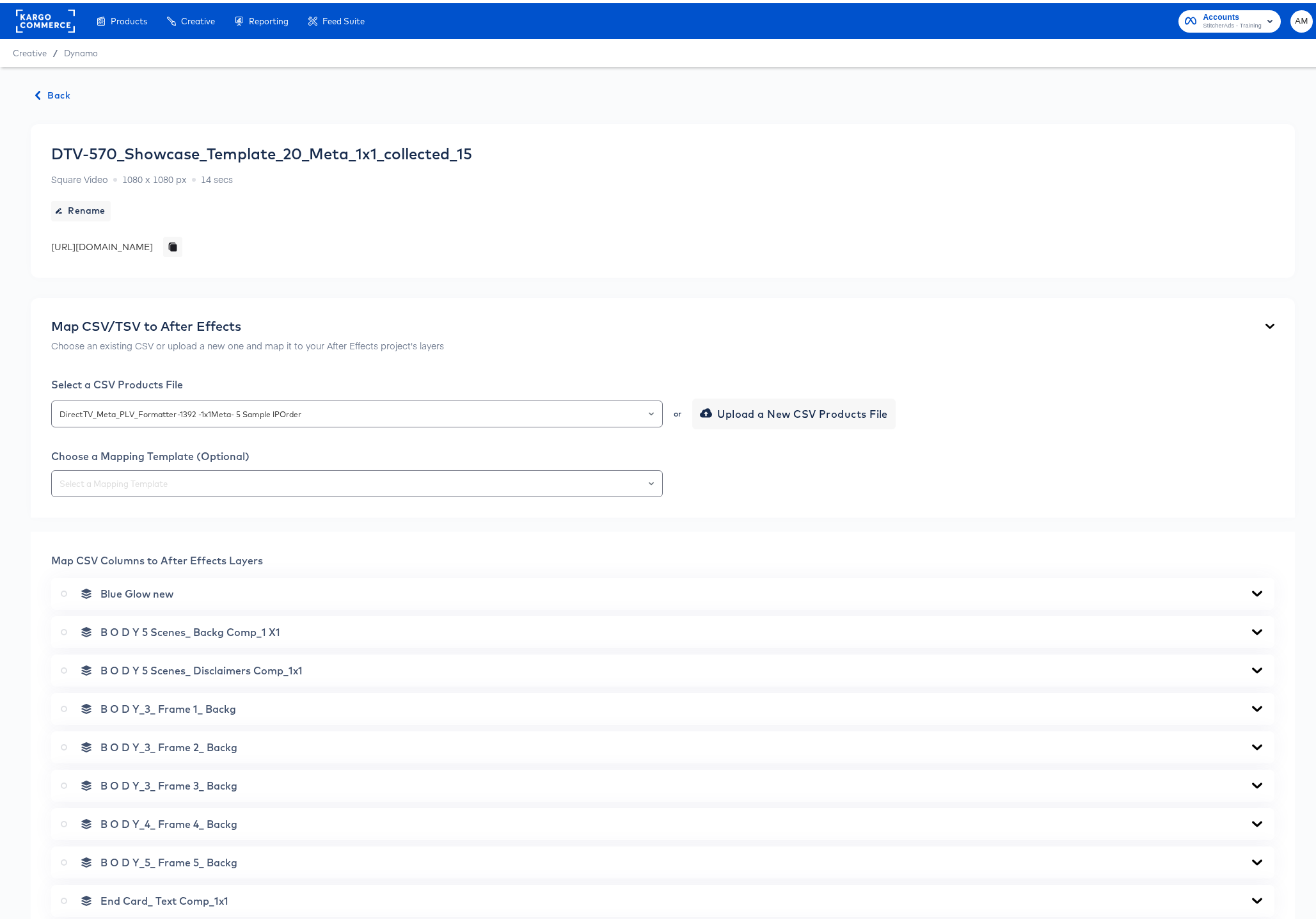
click at [243, 466] on div "Choose a Mapping Template (Optional)" at bounding box center [663, 470] width 1223 height 48
click at [239, 477] on input "text" at bounding box center [357, 480] width 600 height 15
click at [192, 513] on li "174-1x1 version 15" at bounding box center [354, 511] width 605 height 20
type input "174-1x1 version 15"
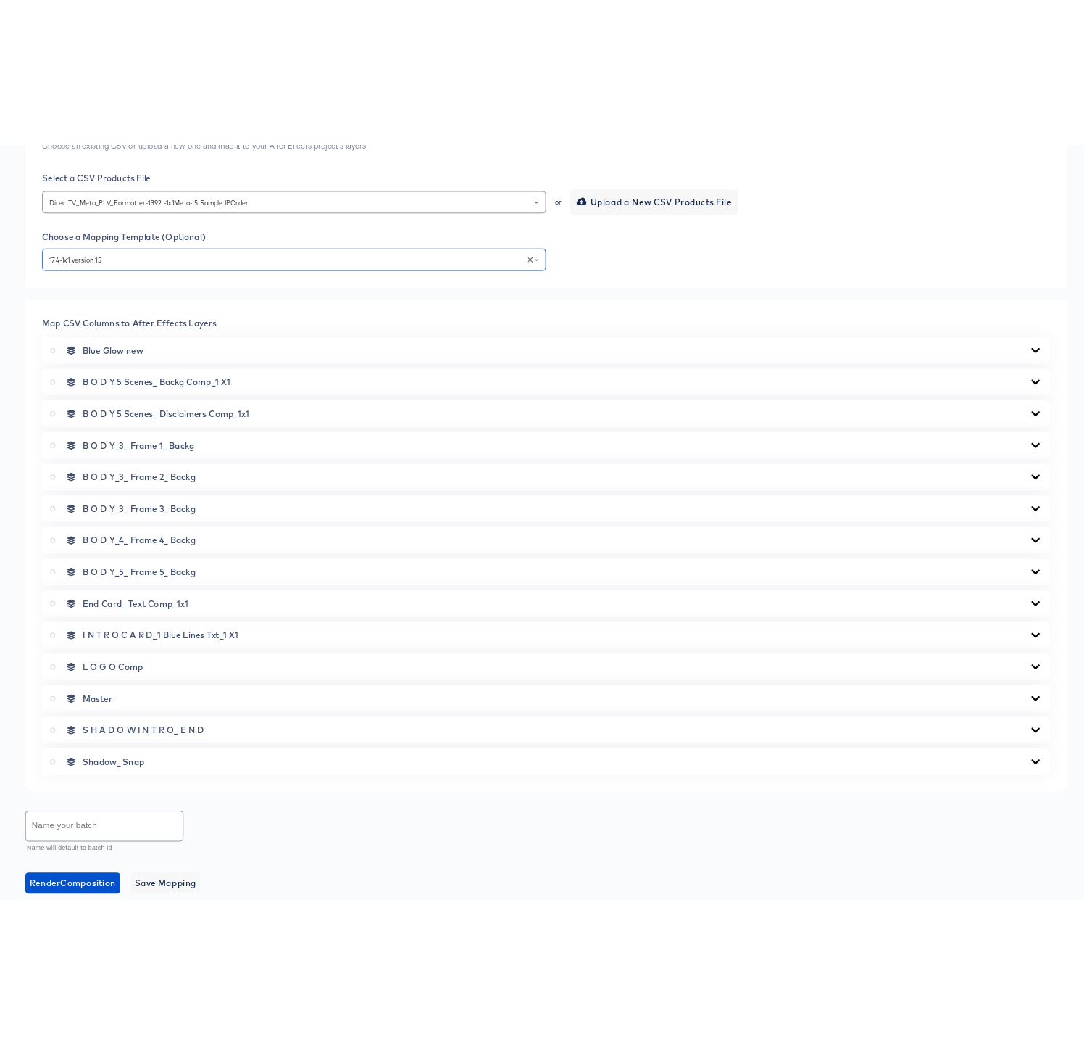
scroll to position [394, 0]
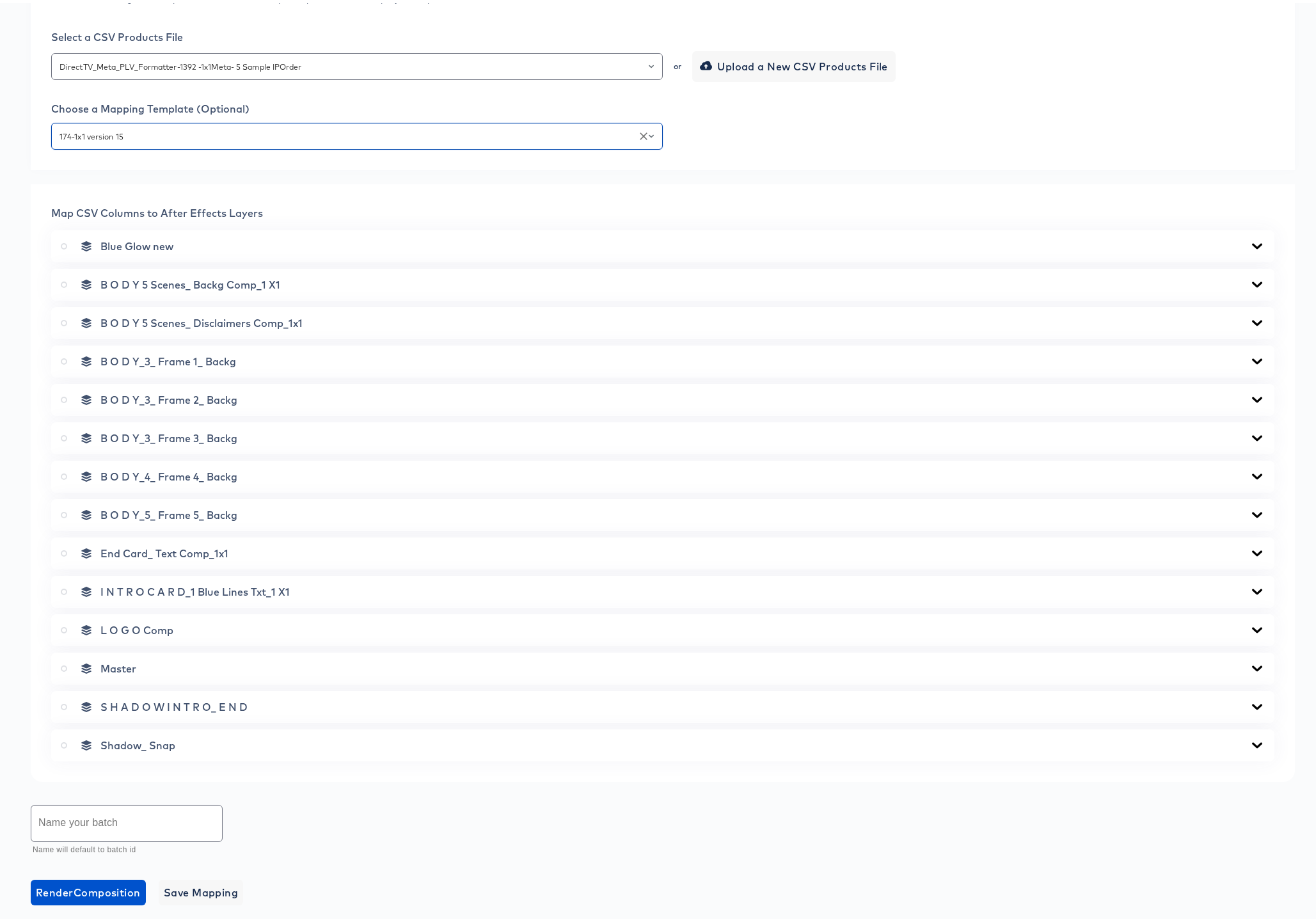
click at [1252, 240] on icon at bounding box center [1258, 243] width 11 height 6
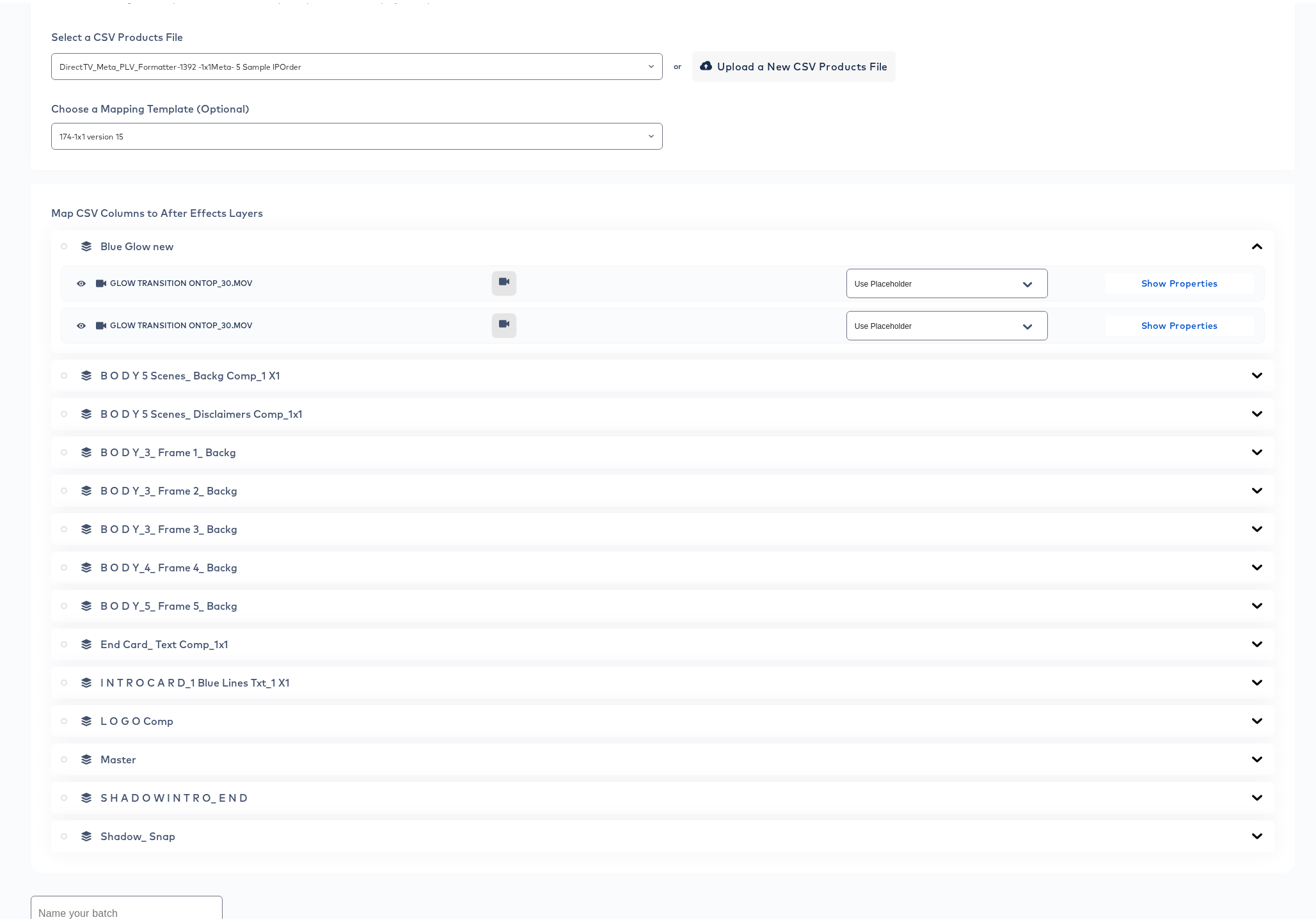
click at [1251, 240] on icon at bounding box center [1257, 244] width 15 height 11
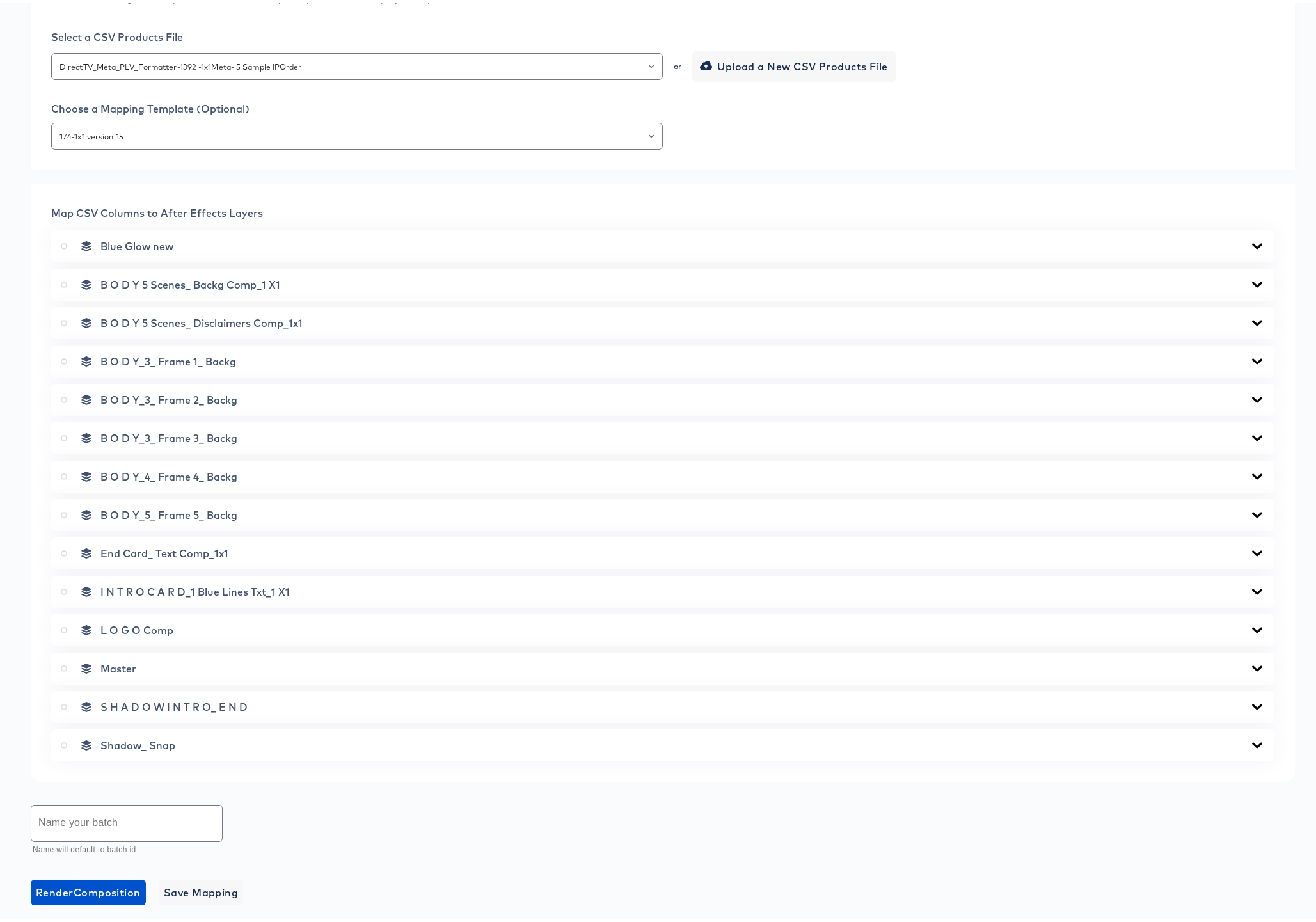
click at [1252, 280] on icon at bounding box center [1258, 281] width 11 height 6
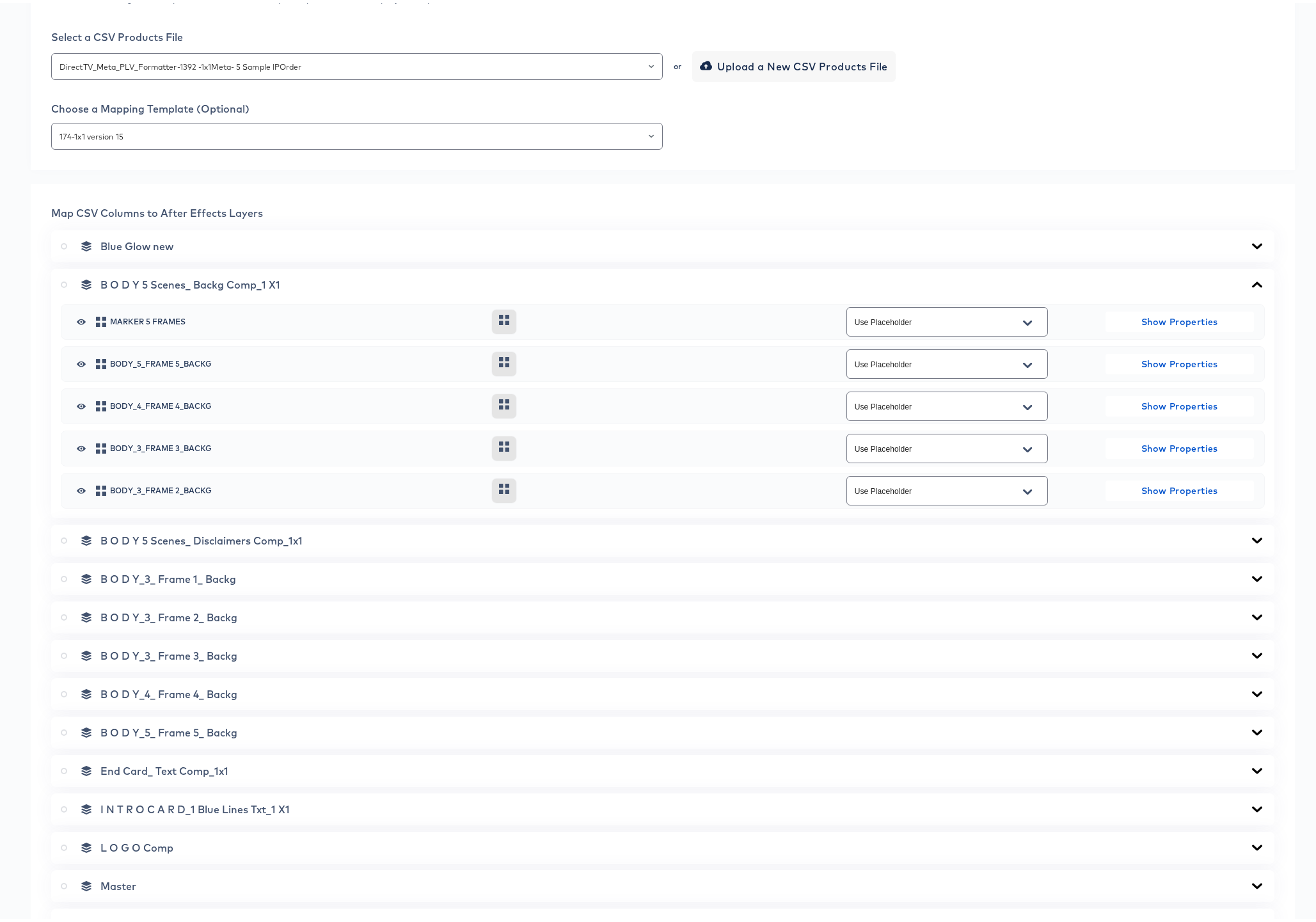
click at [1250, 279] on icon at bounding box center [1257, 281] width 15 height 11
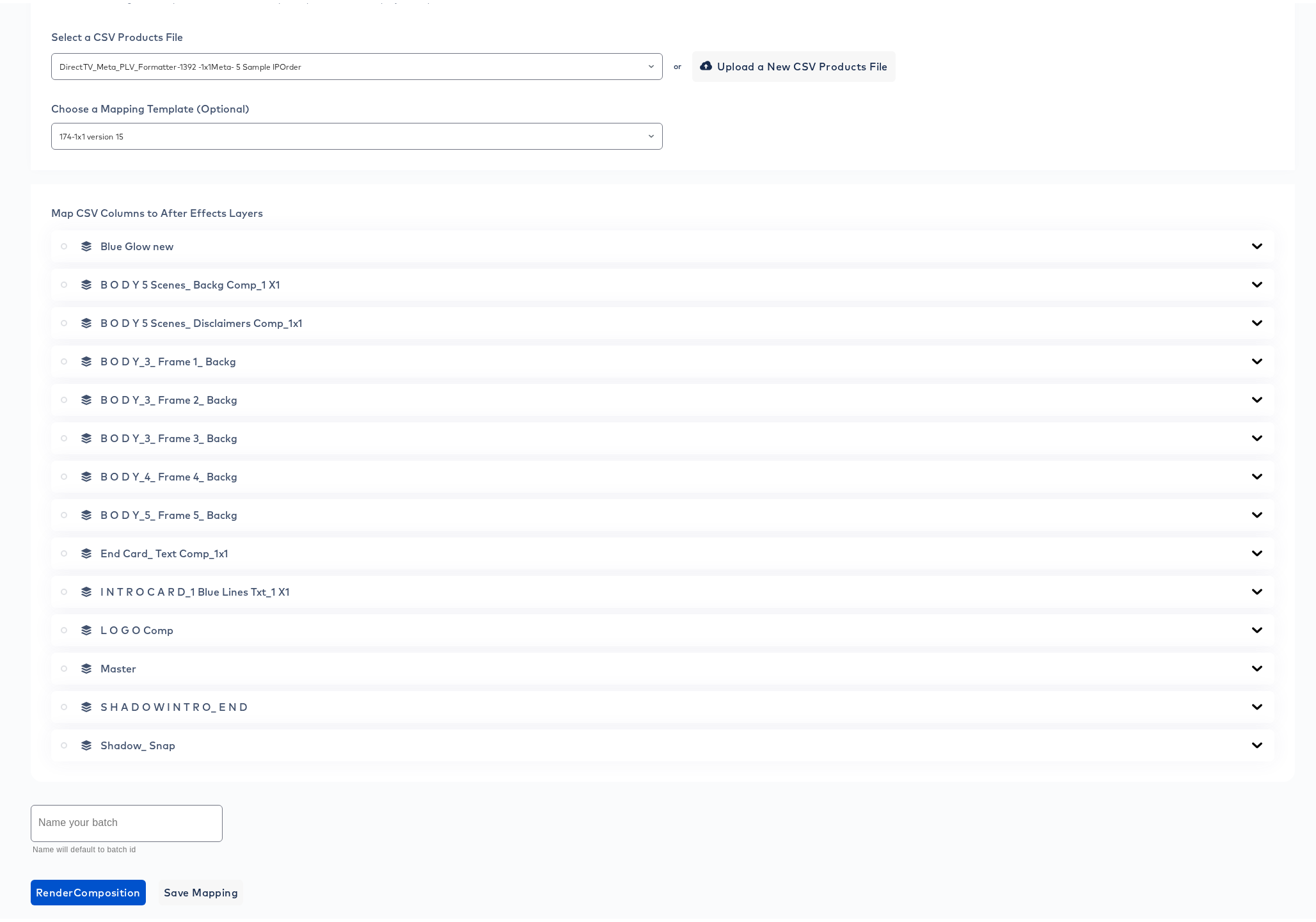
click at [1250, 239] on icon at bounding box center [1257, 244] width 15 height 11
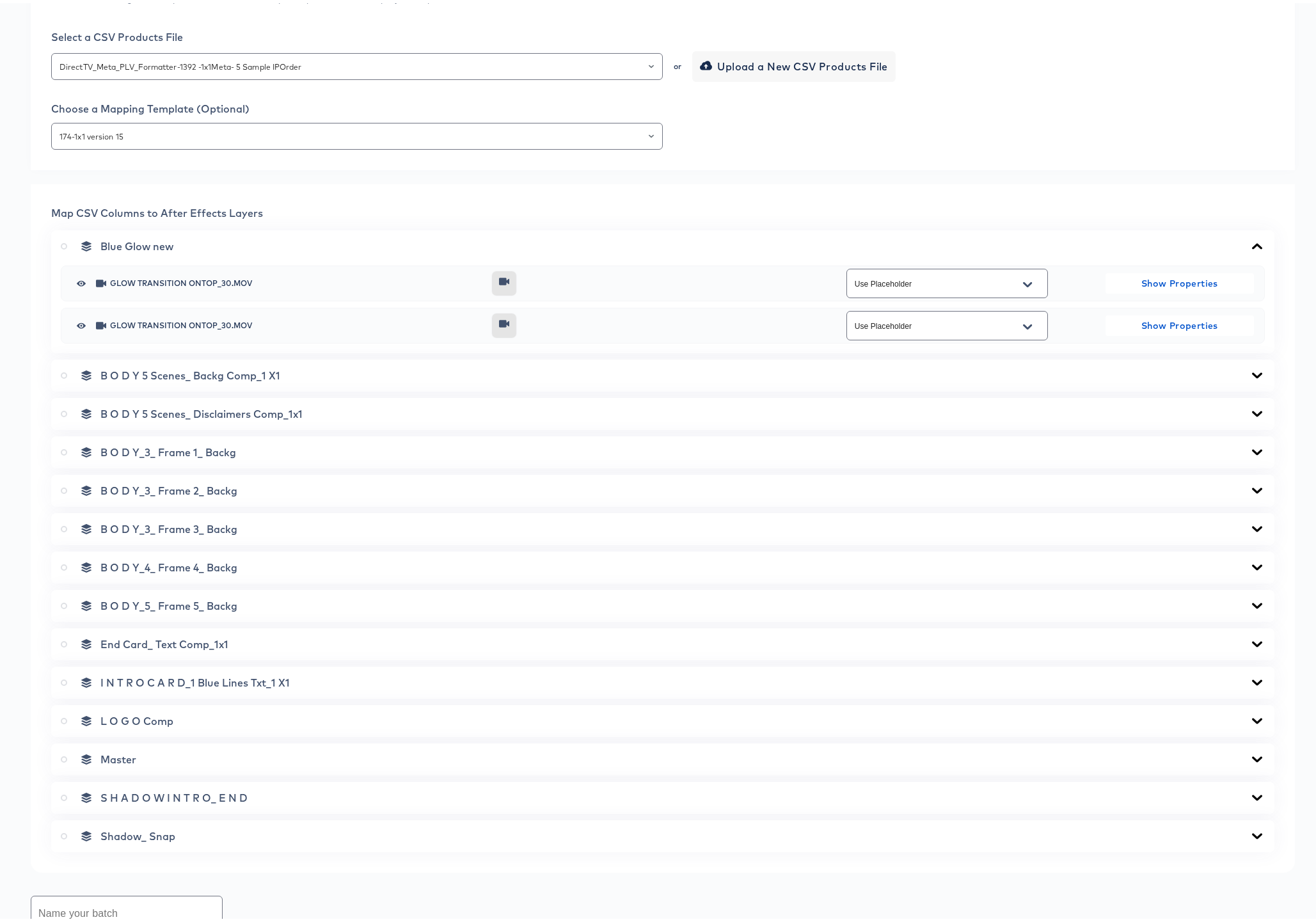
click at [1250, 239] on icon at bounding box center [1257, 244] width 15 height 11
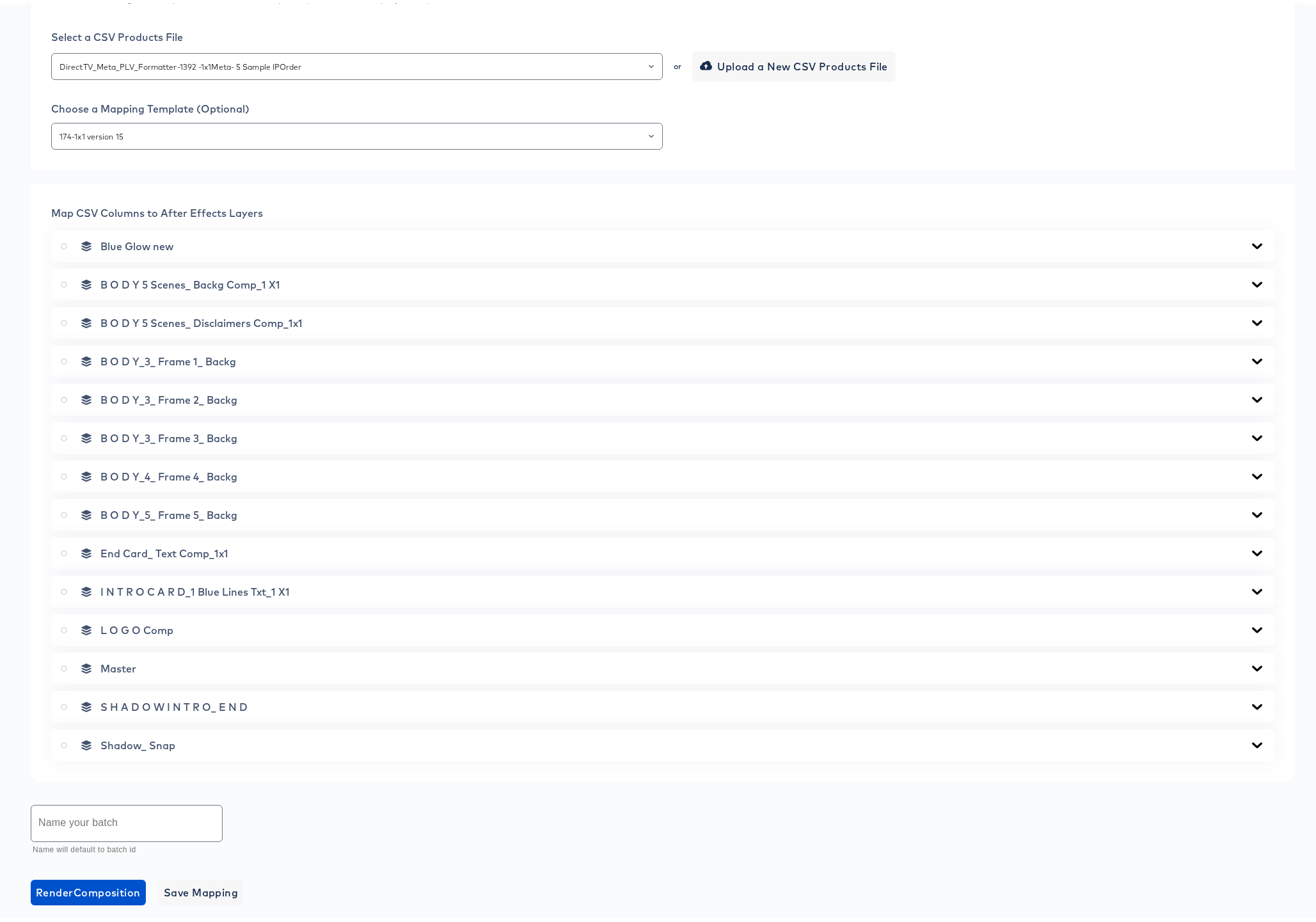
click at [1252, 320] on icon at bounding box center [1258, 319] width 11 height 6
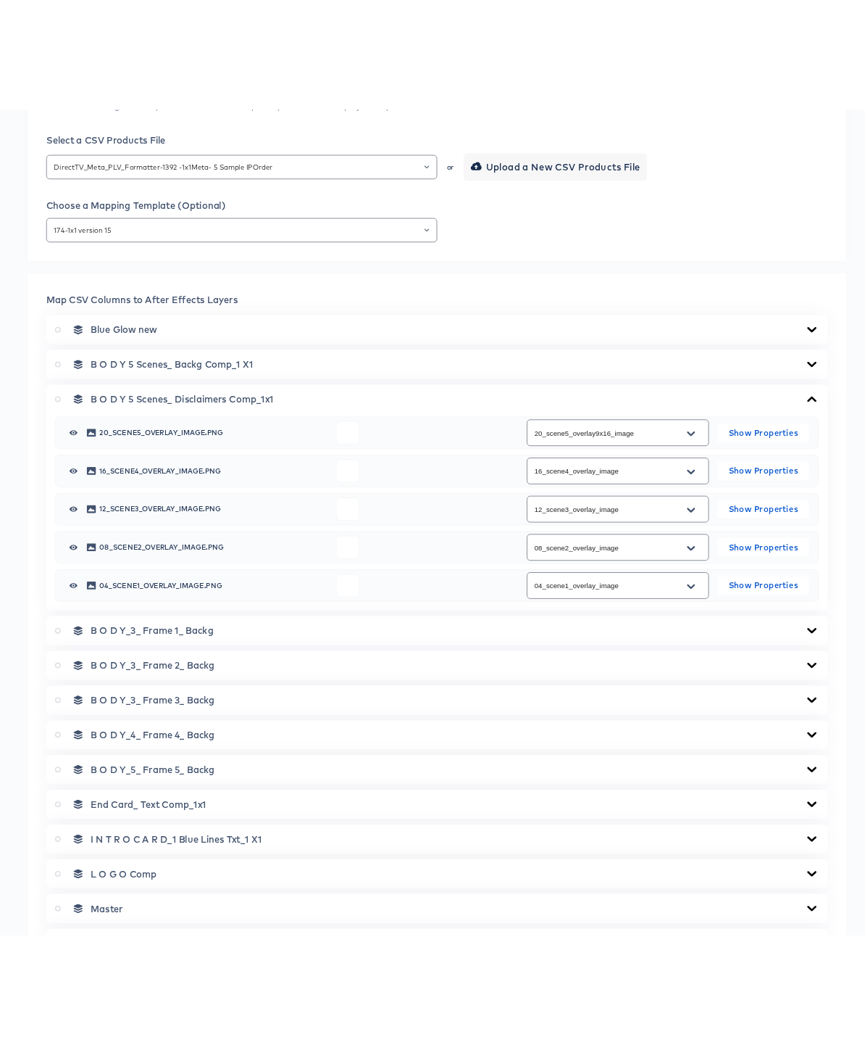
scroll to position [399, 0]
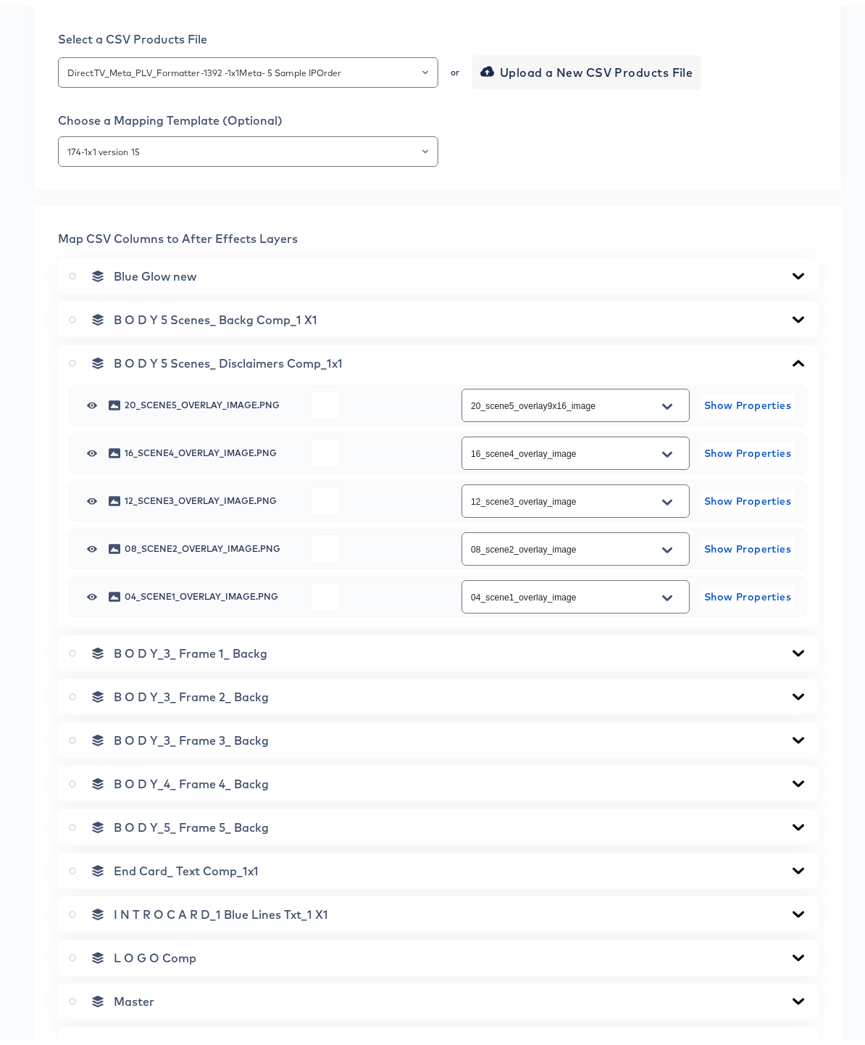
click at [663, 406] on icon "Open" at bounding box center [668, 400] width 10 height 12
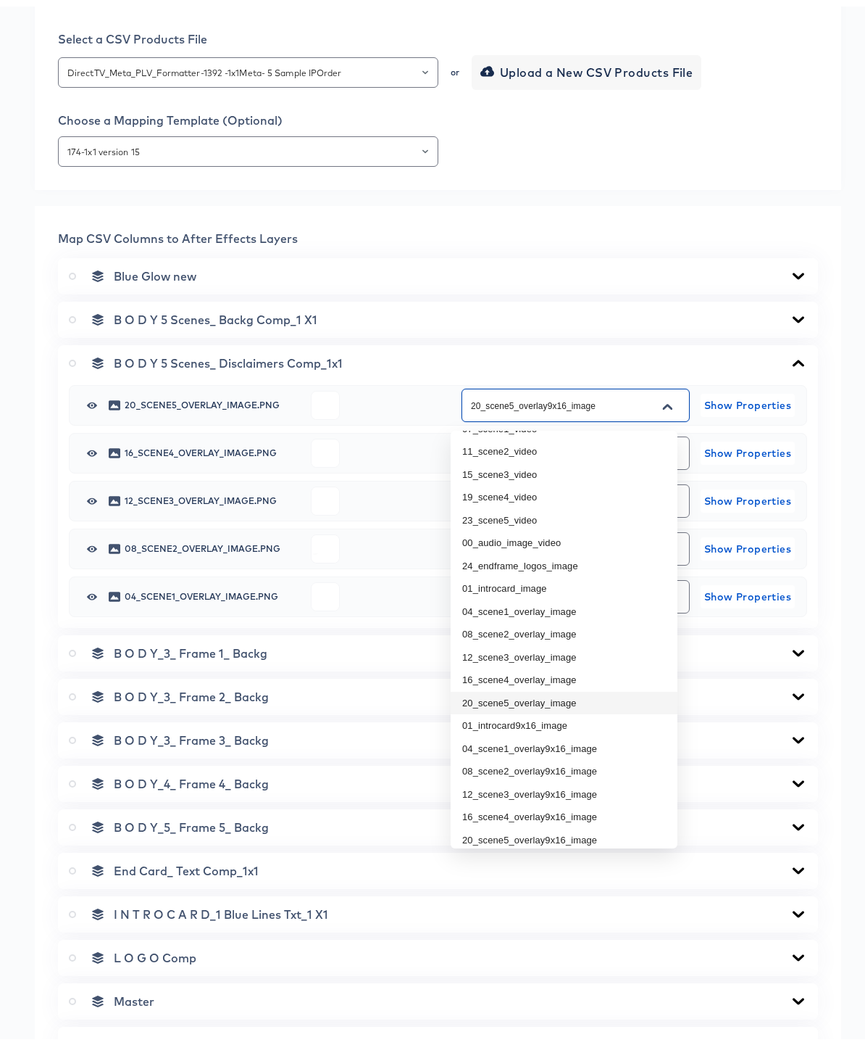
scroll to position [96, 0]
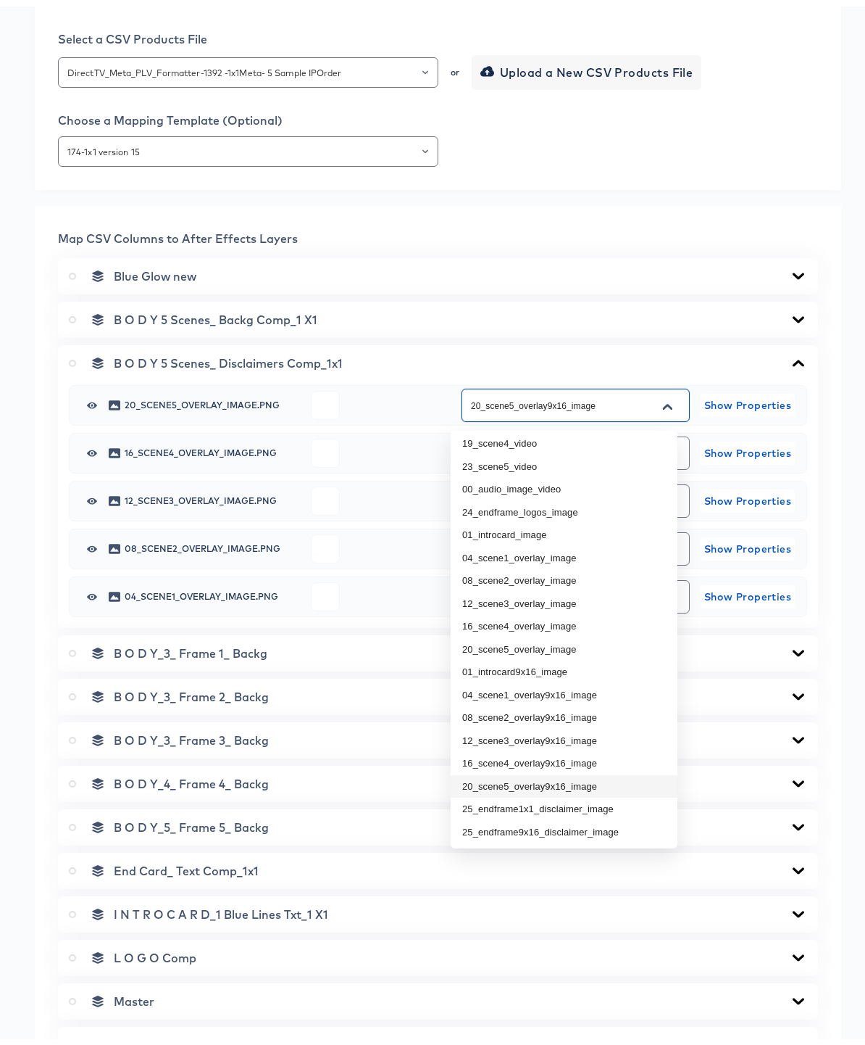
click at [509, 778] on li "20_scene5_overlay9x16_image" at bounding box center [564, 779] width 227 height 23
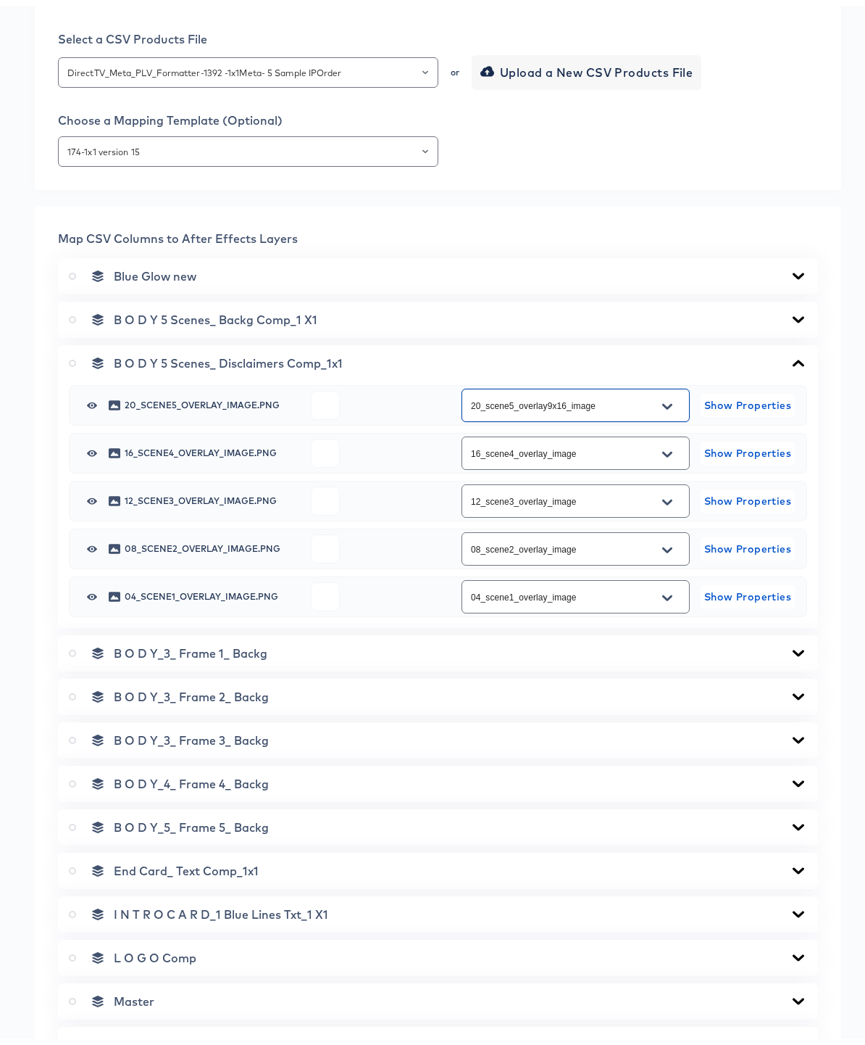
click at [793, 649] on icon at bounding box center [799, 646] width 12 height 7
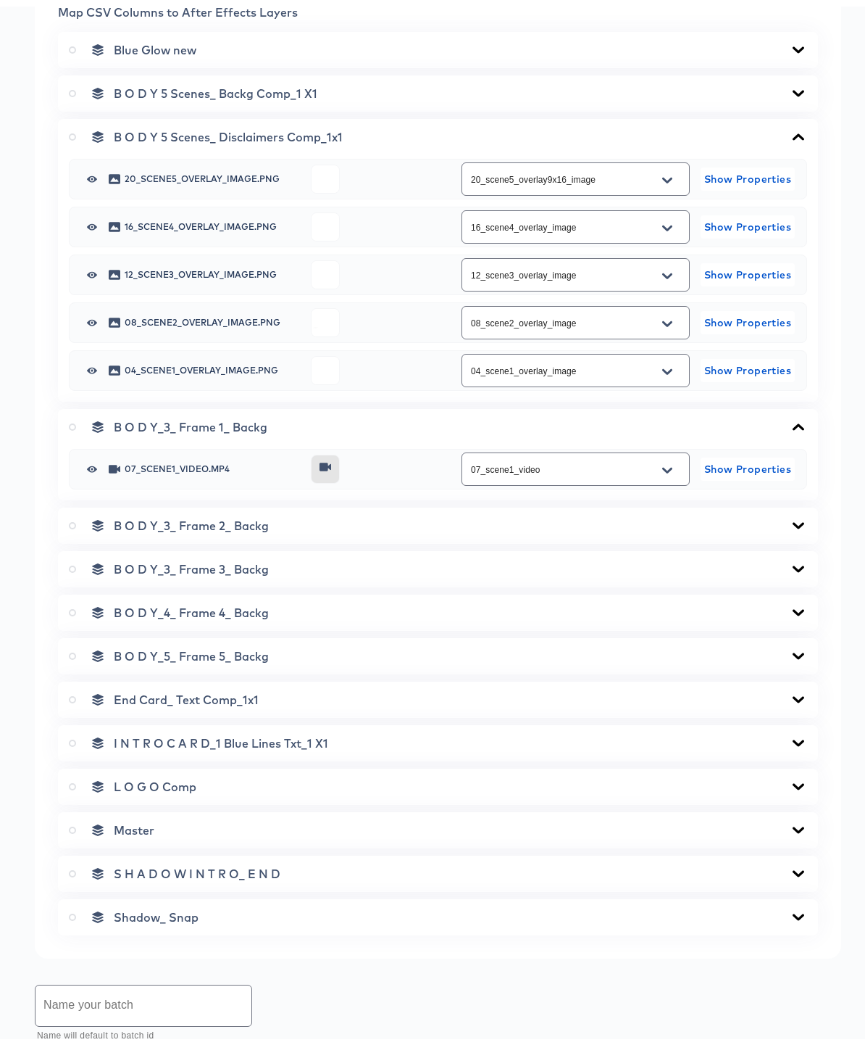
scroll to position [766, 0]
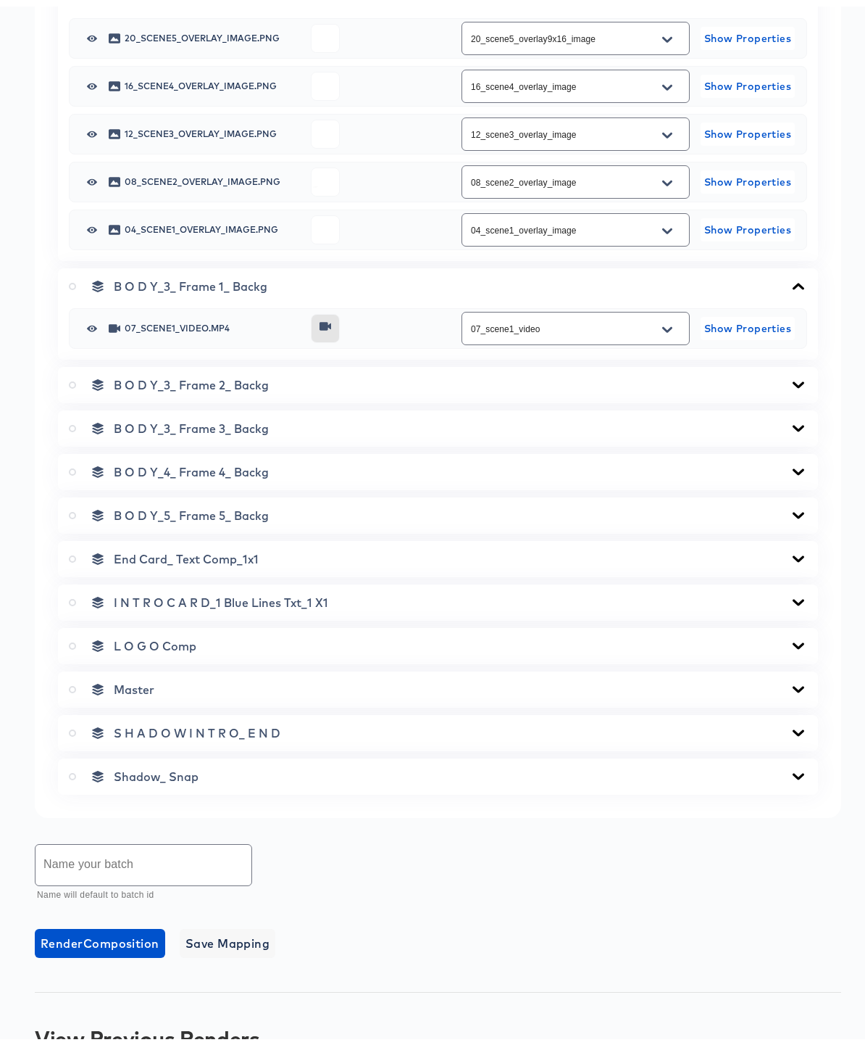
click at [790, 381] on icon at bounding box center [798, 379] width 17 height 12
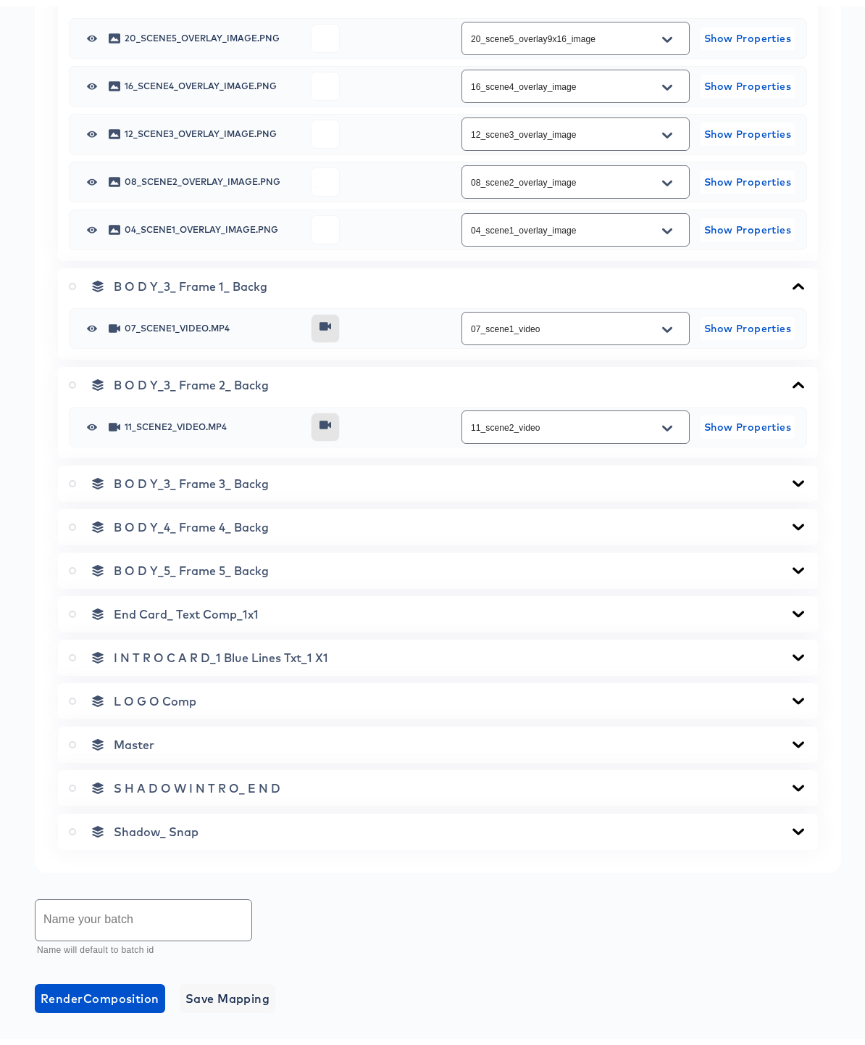
click at [793, 480] on icon at bounding box center [799, 476] width 12 height 7
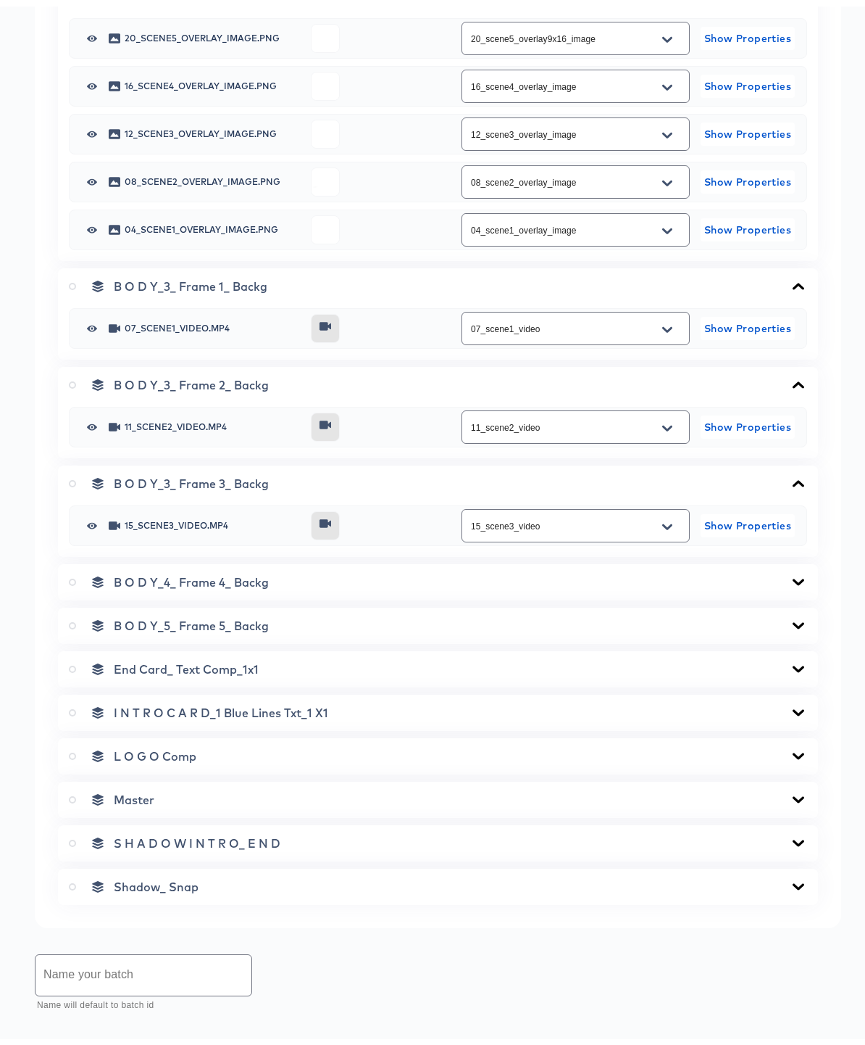
click at [793, 578] on icon at bounding box center [799, 575] width 12 height 7
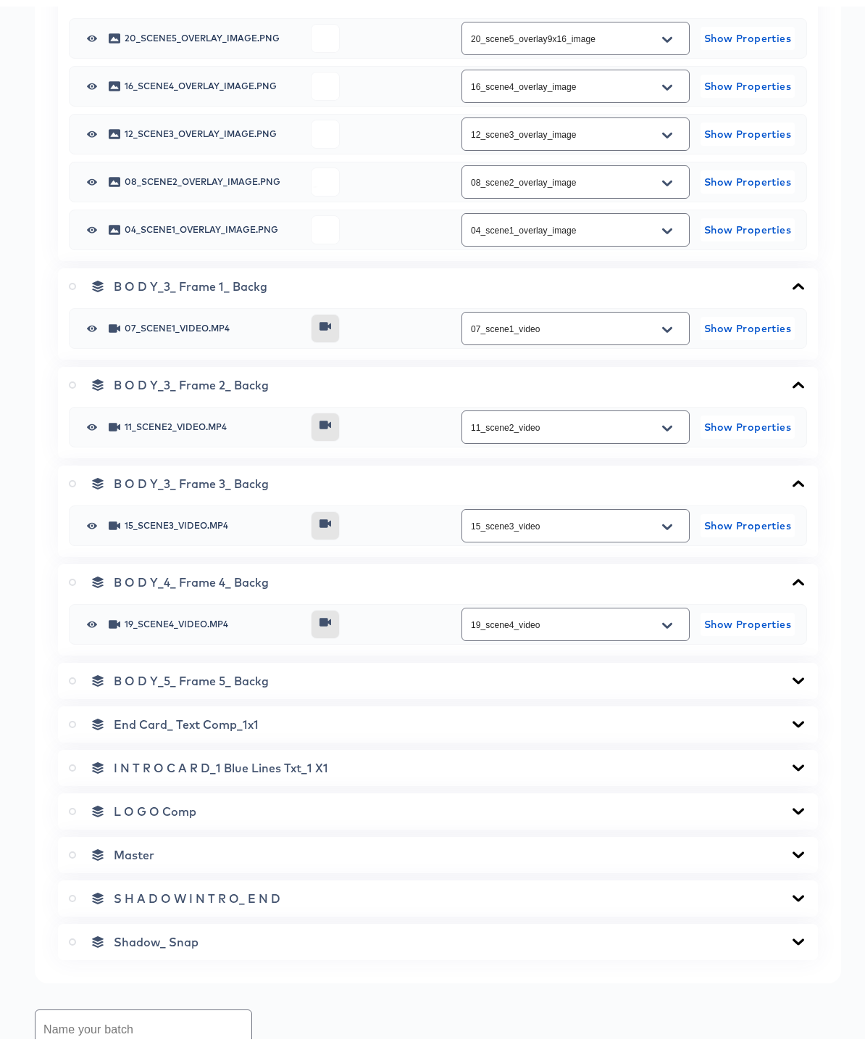
drag, startPoint x: 786, startPoint y: 676, endPoint x: 784, endPoint y: 668, distance: 8.3
click at [790, 676] on icon at bounding box center [798, 674] width 17 height 12
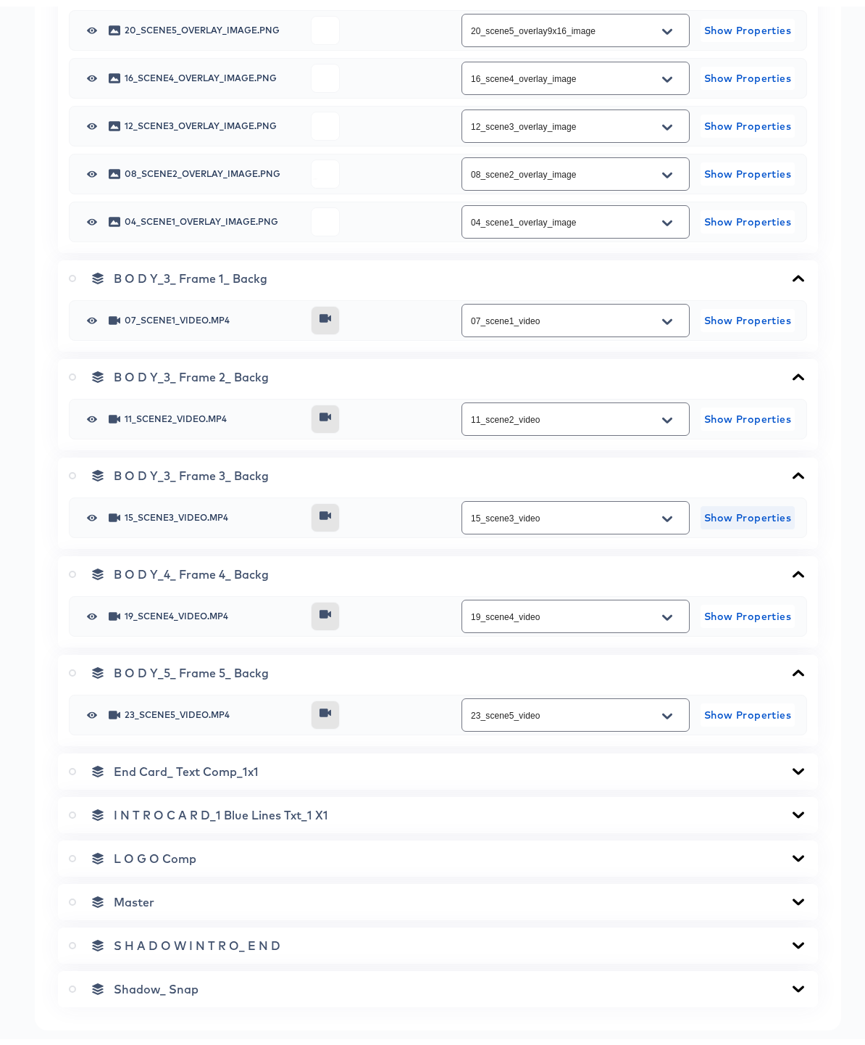
scroll to position [973, 0]
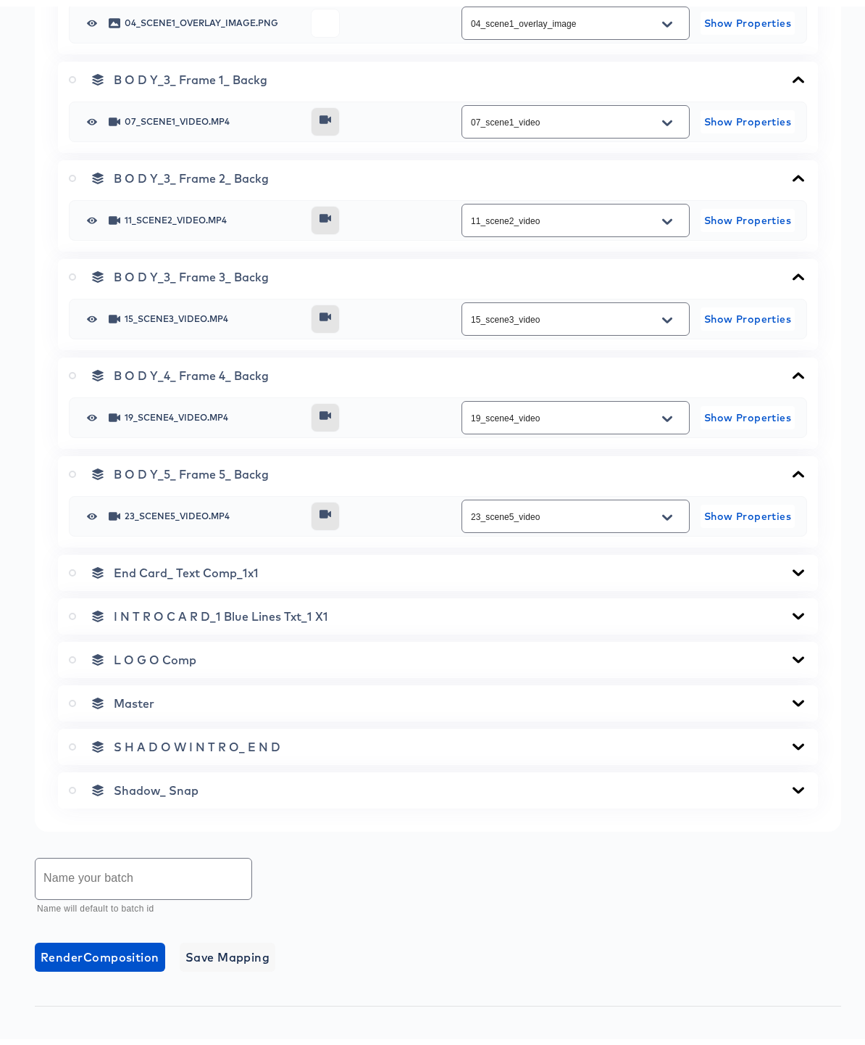
click at [790, 572] on icon at bounding box center [798, 566] width 17 height 12
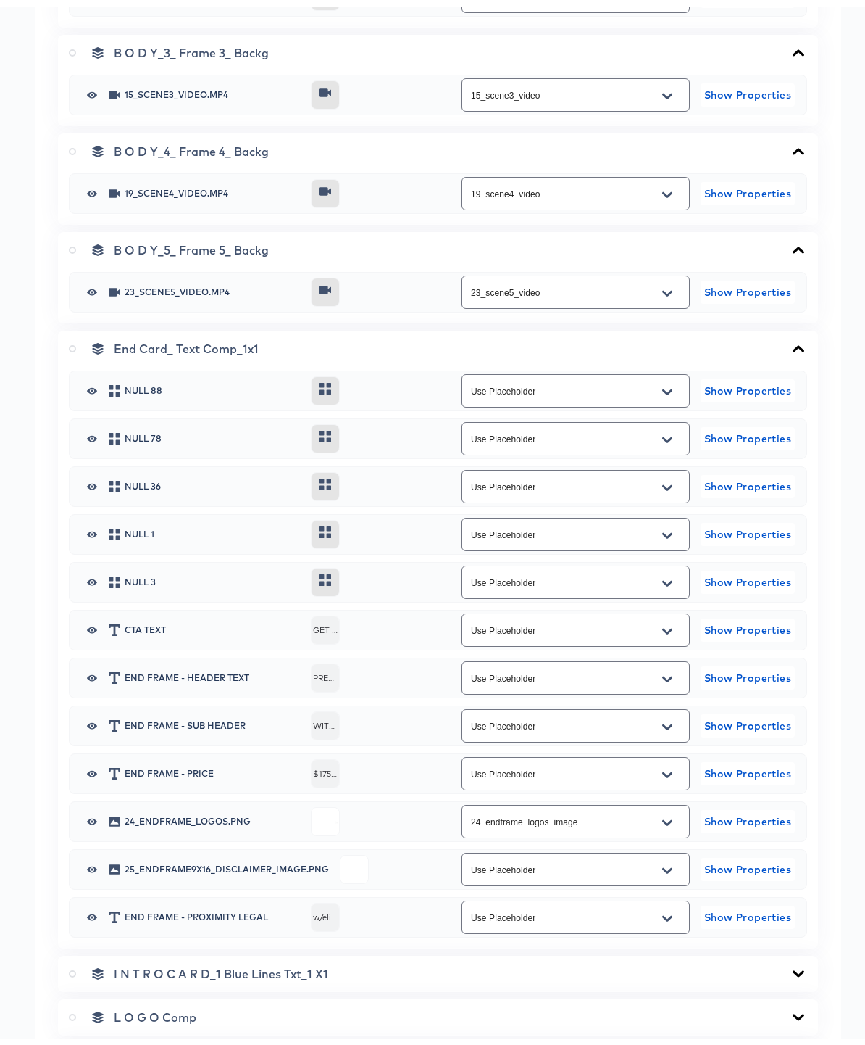
scroll to position [1312, 0]
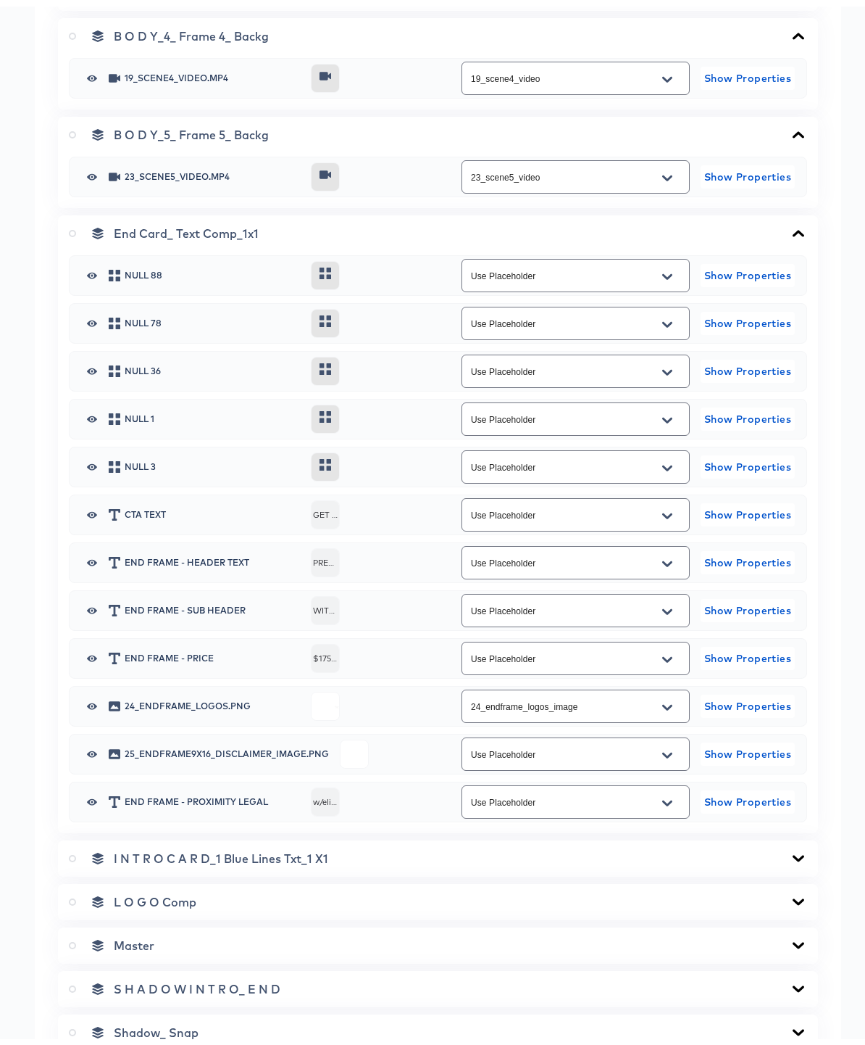
click at [663, 704] on icon "Open" at bounding box center [668, 701] width 10 height 12
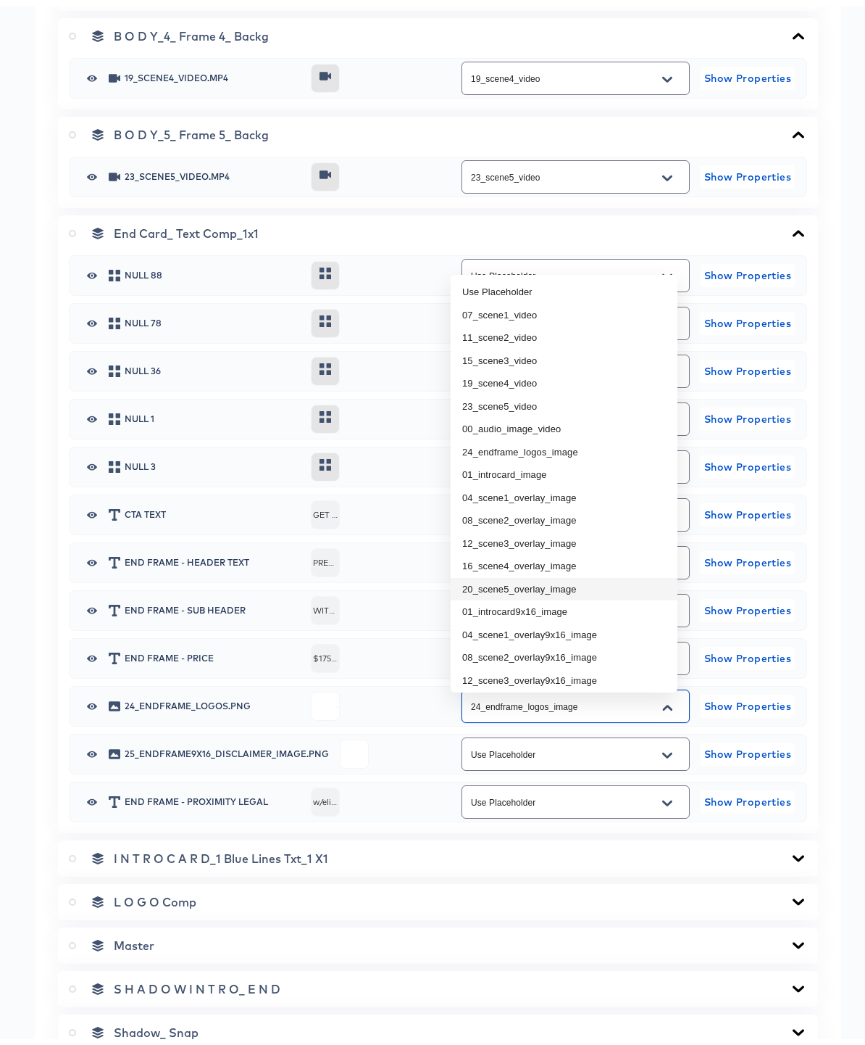
scroll to position [96, 0]
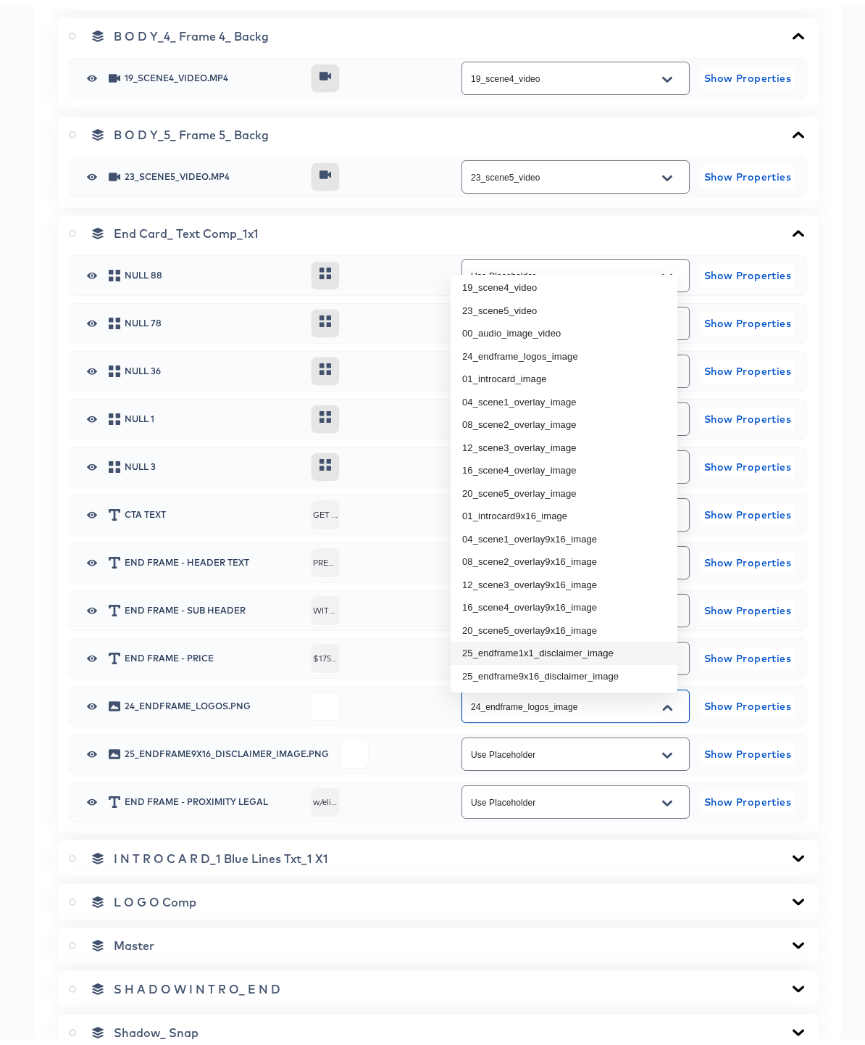
click at [806, 663] on div "End Card_ Text Comp_1x1 Null 88 Use Placeholder Show Properties Null 78 Use Pla…" at bounding box center [438, 518] width 760 height 618
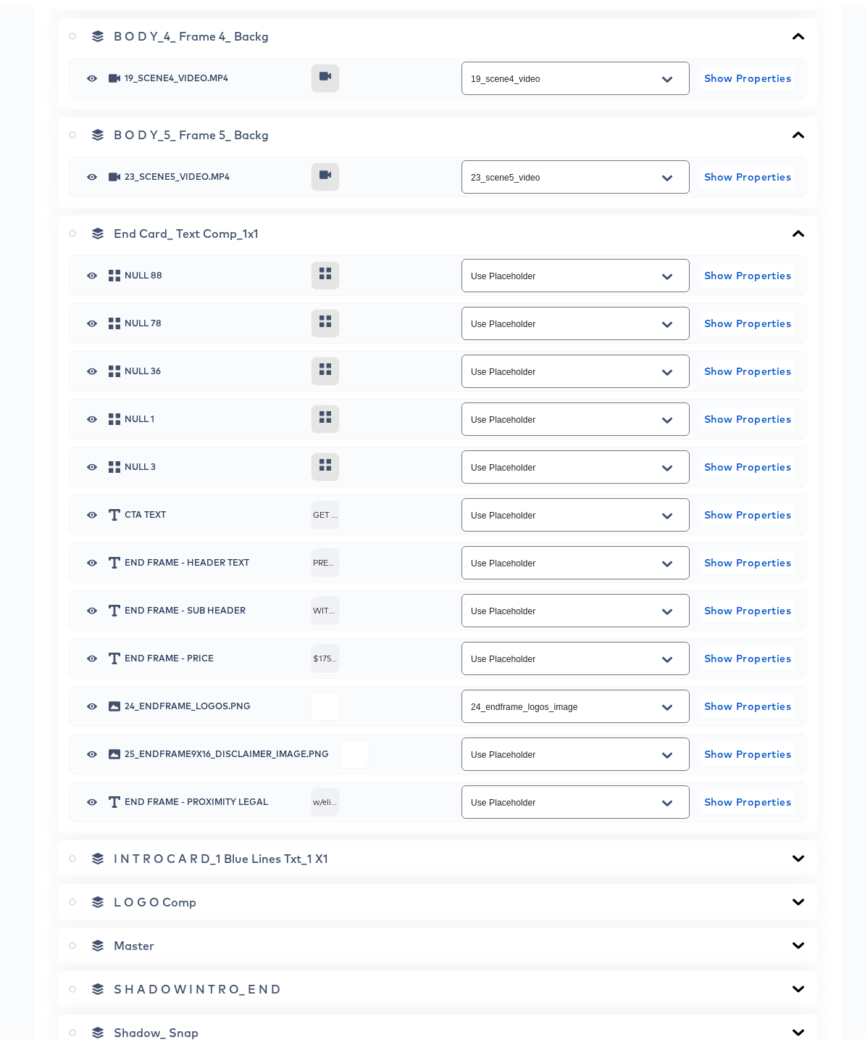
click at [663, 753] on icon "Open" at bounding box center [668, 749] width 10 height 12
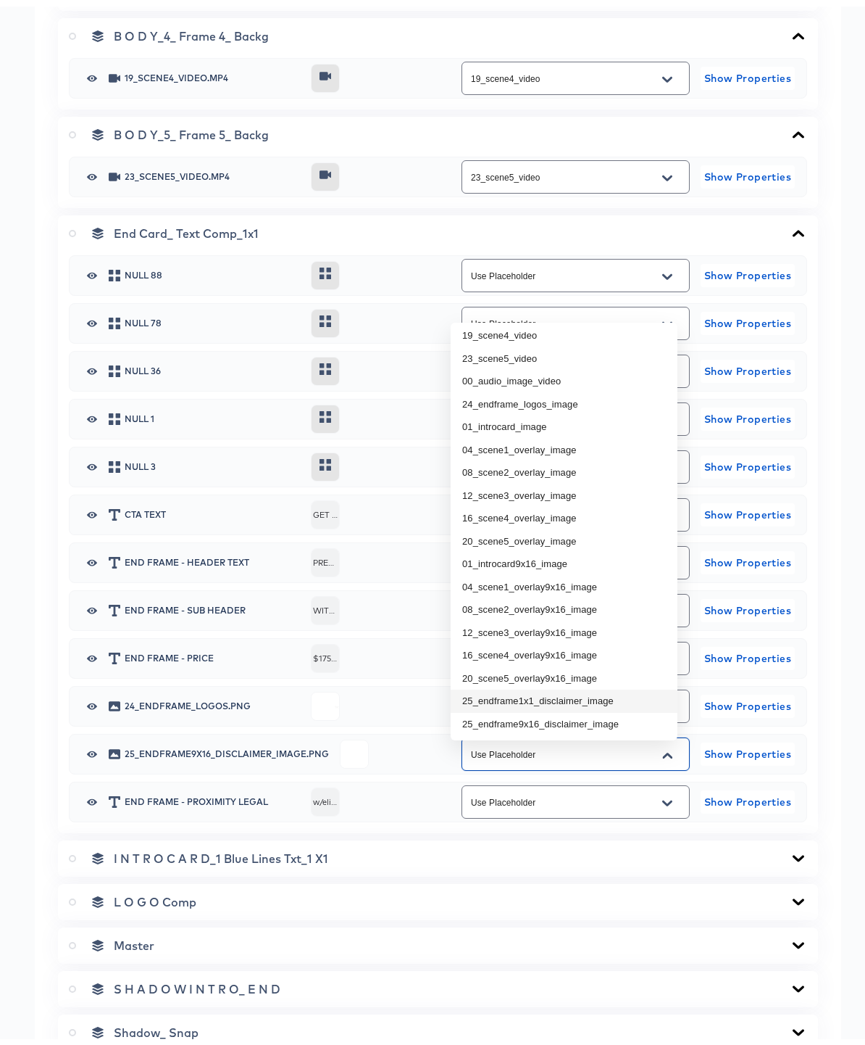
click at [544, 695] on ul "Use Placeholder 07_scene1_video 11_scene2_video 15_scene3_video 19_scene4_video…" at bounding box center [564, 525] width 227 height 418
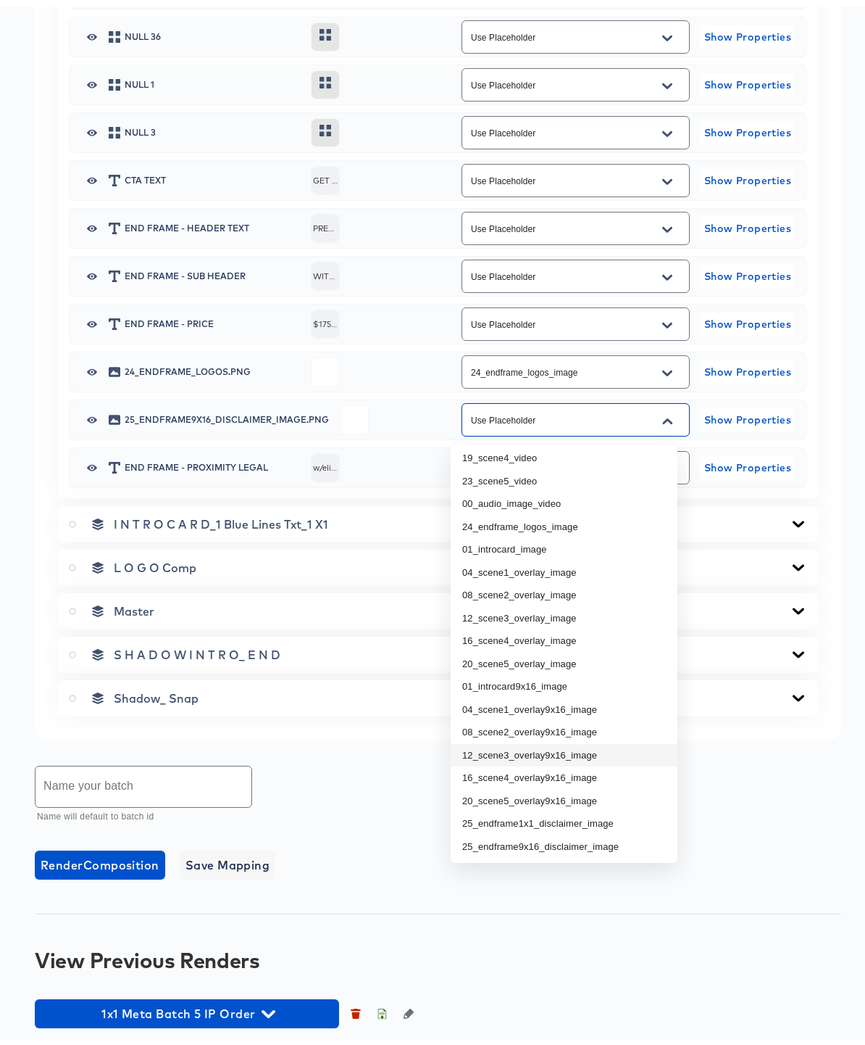
click at [763, 756] on div "Name your batch Name will default to batch id" at bounding box center [438, 788] width 807 height 65
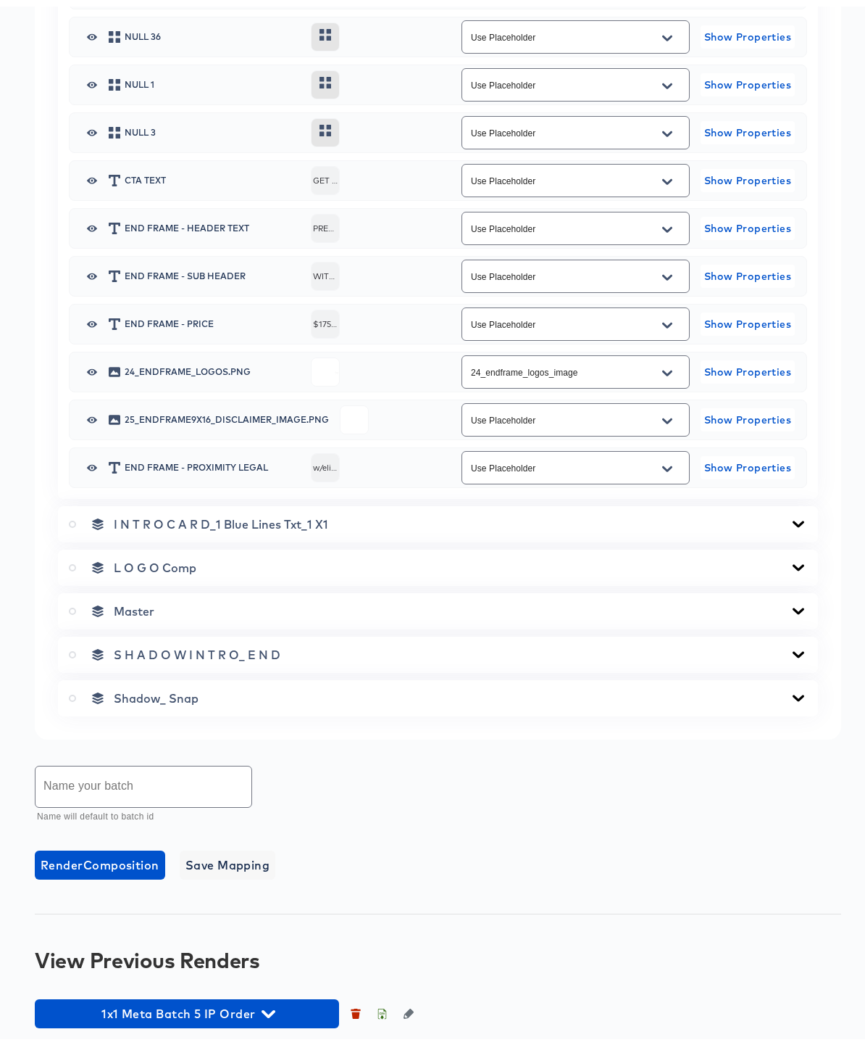
click at [663, 411] on icon "Open" at bounding box center [668, 415] width 10 height 12
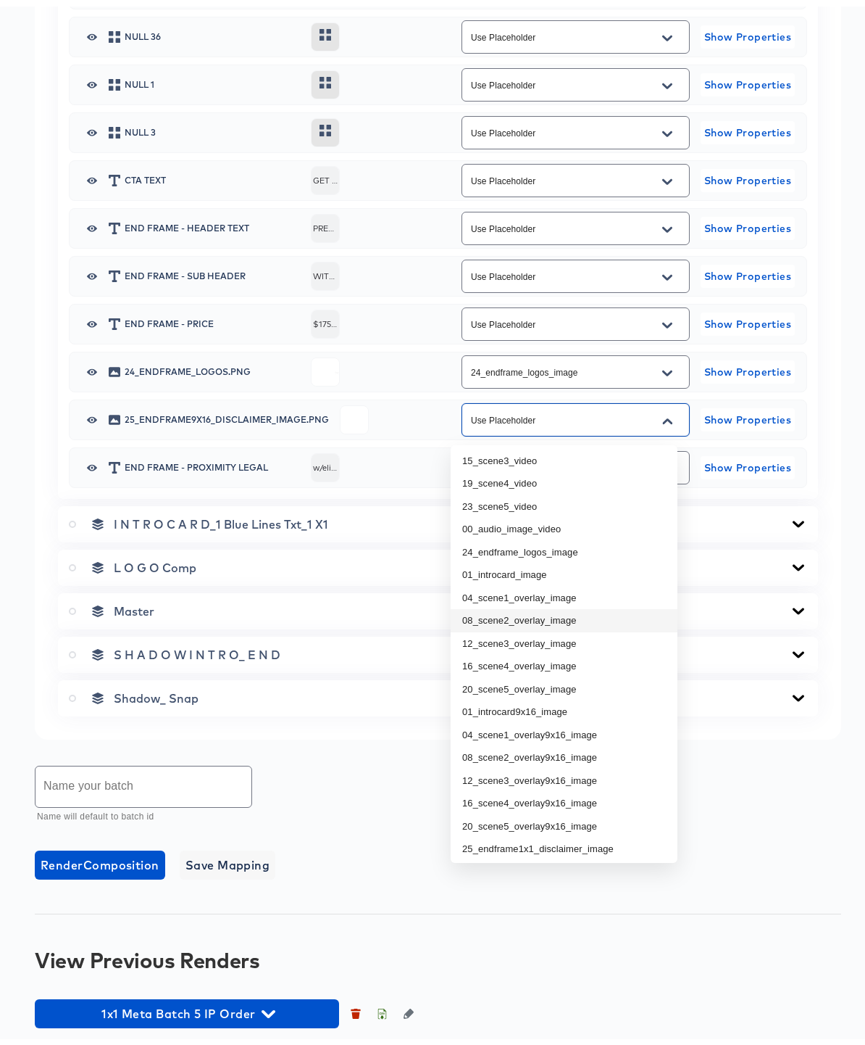
scroll to position [96, 0]
click at [512, 809] on li "25_endframe1x1_disclaimer_image" at bounding box center [564, 816] width 227 height 23
type input "25_endframe1x1_disclaimer_image"
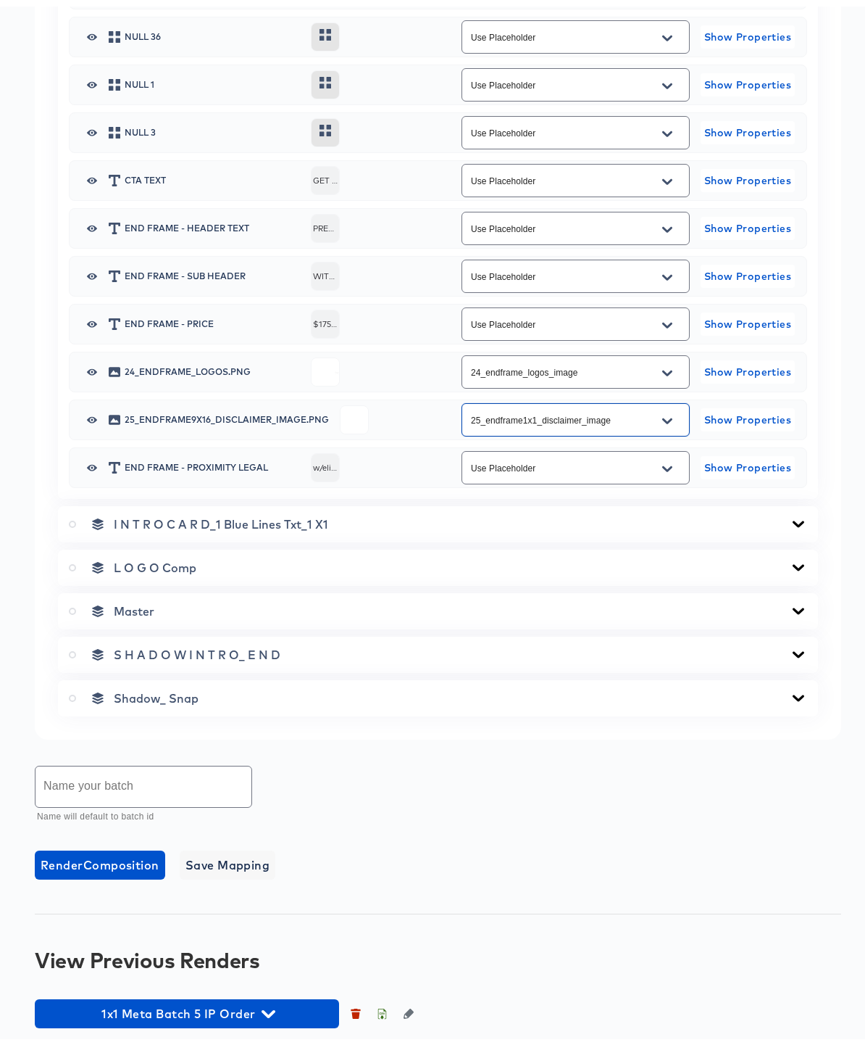
click at [790, 515] on icon at bounding box center [798, 518] width 17 height 12
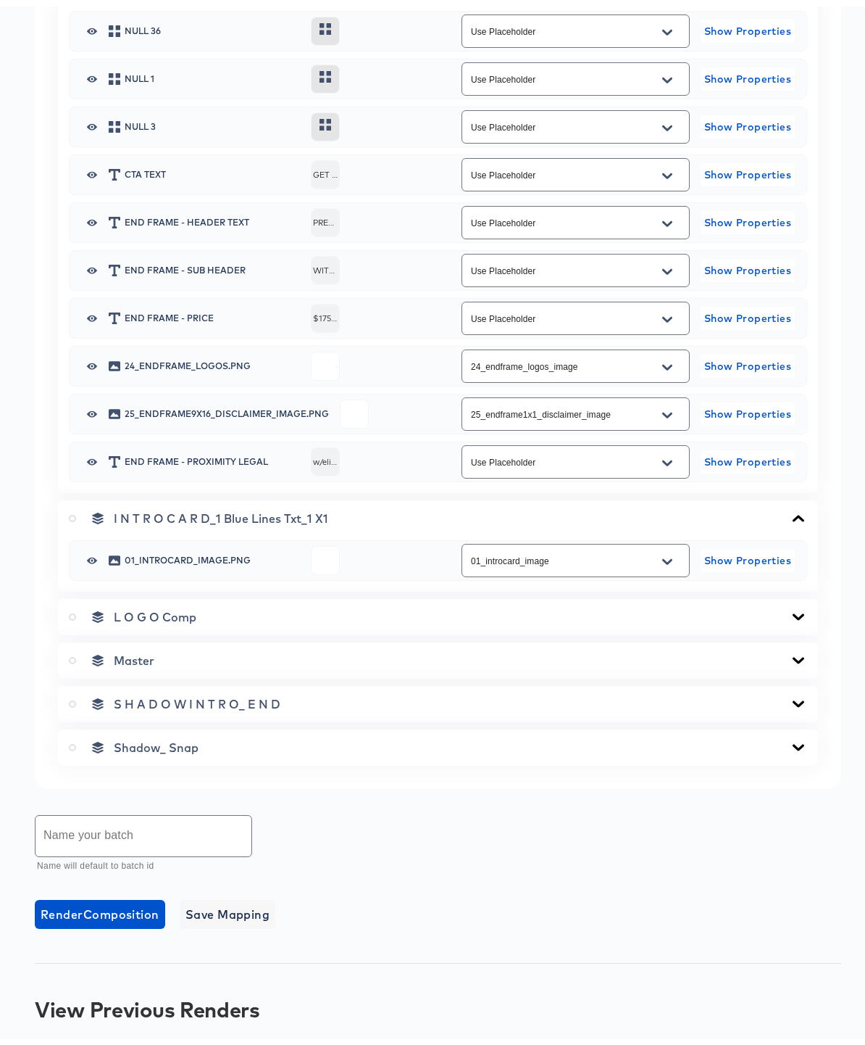
click at [793, 613] on icon at bounding box center [799, 610] width 12 height 7
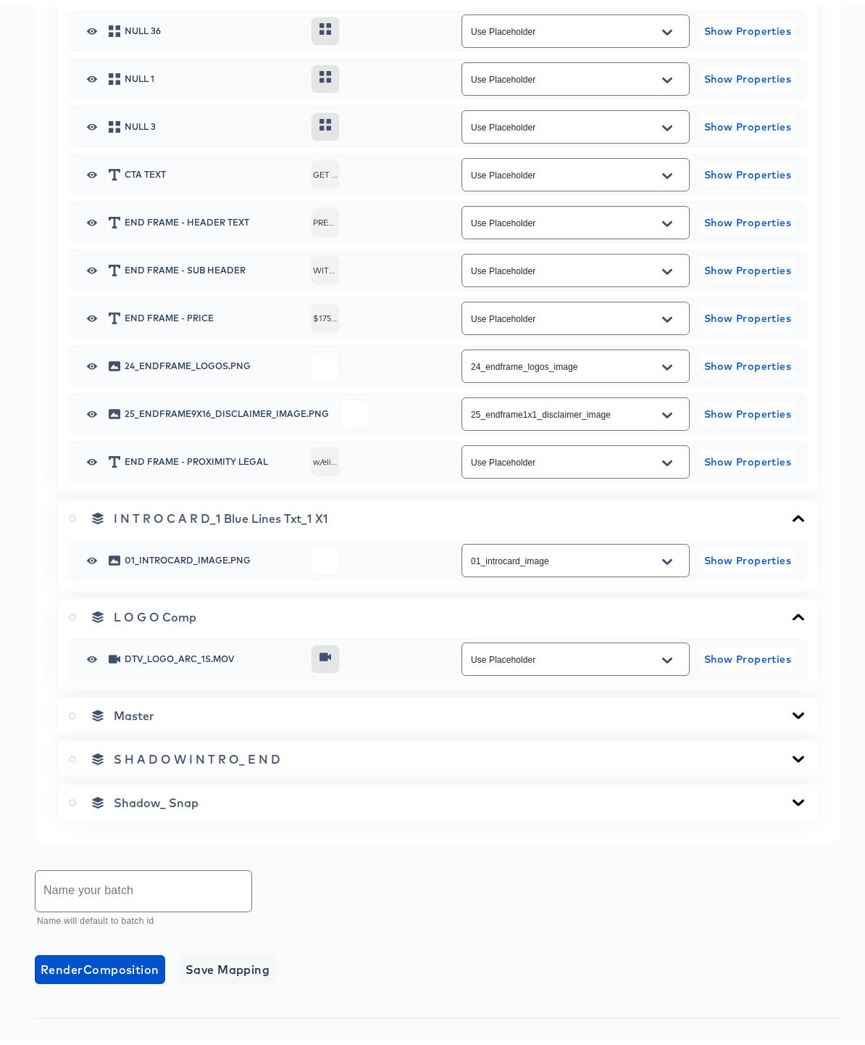
drag, startPoint x: 786, startPoint y: 715, endPoint x: 783, endPoint y: 703, distance: 12.0
click at [793, 712] on icon at bounding box center [799, 708] width 12 height 7
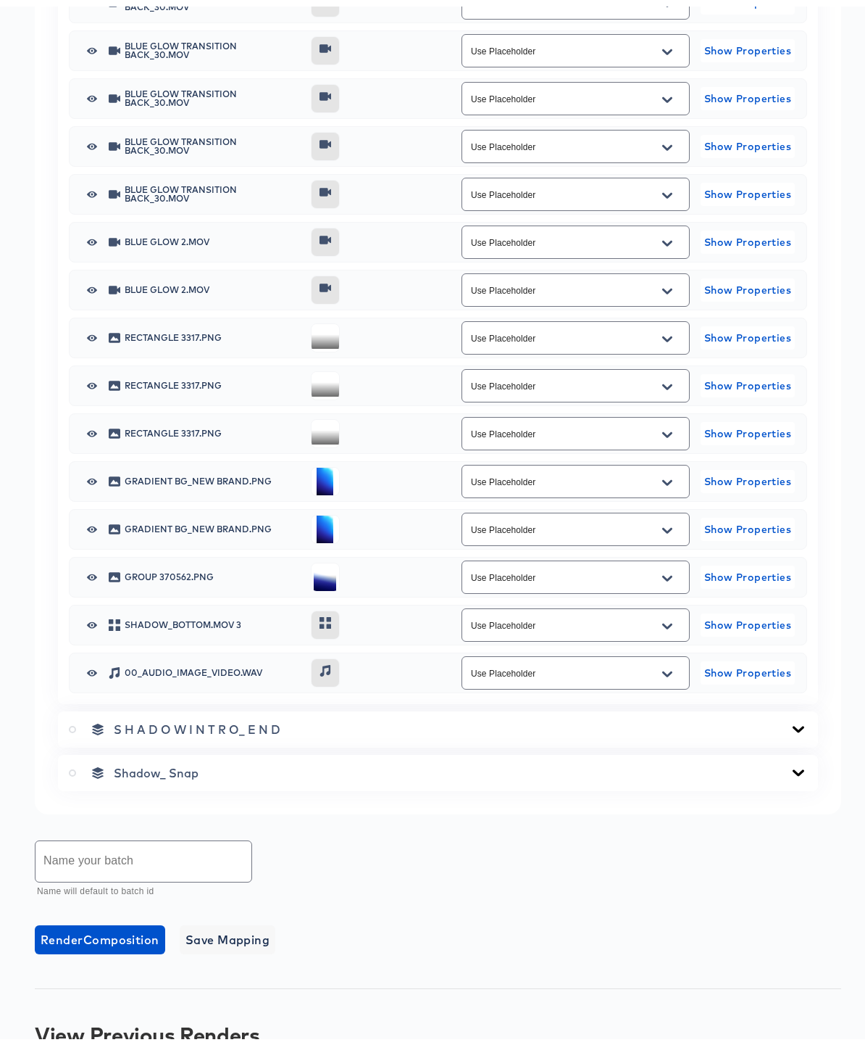
scroll to position [3028, 0]
click at [663, 670] on icon "Open" at bounding box center [668, 668] width 10 height 6
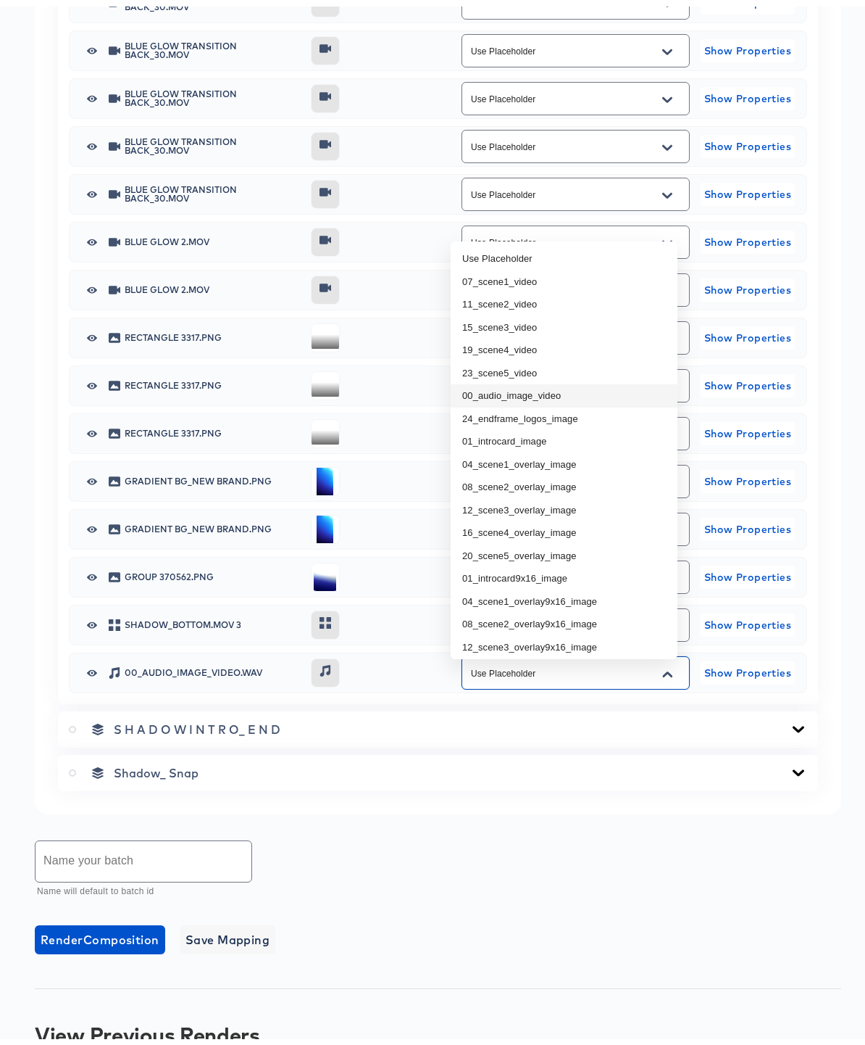
click at [515, 394] on li "00_audio_image_video" at bounding box center [564, 389] width 227 height 23
type input "00_audio_image_video"
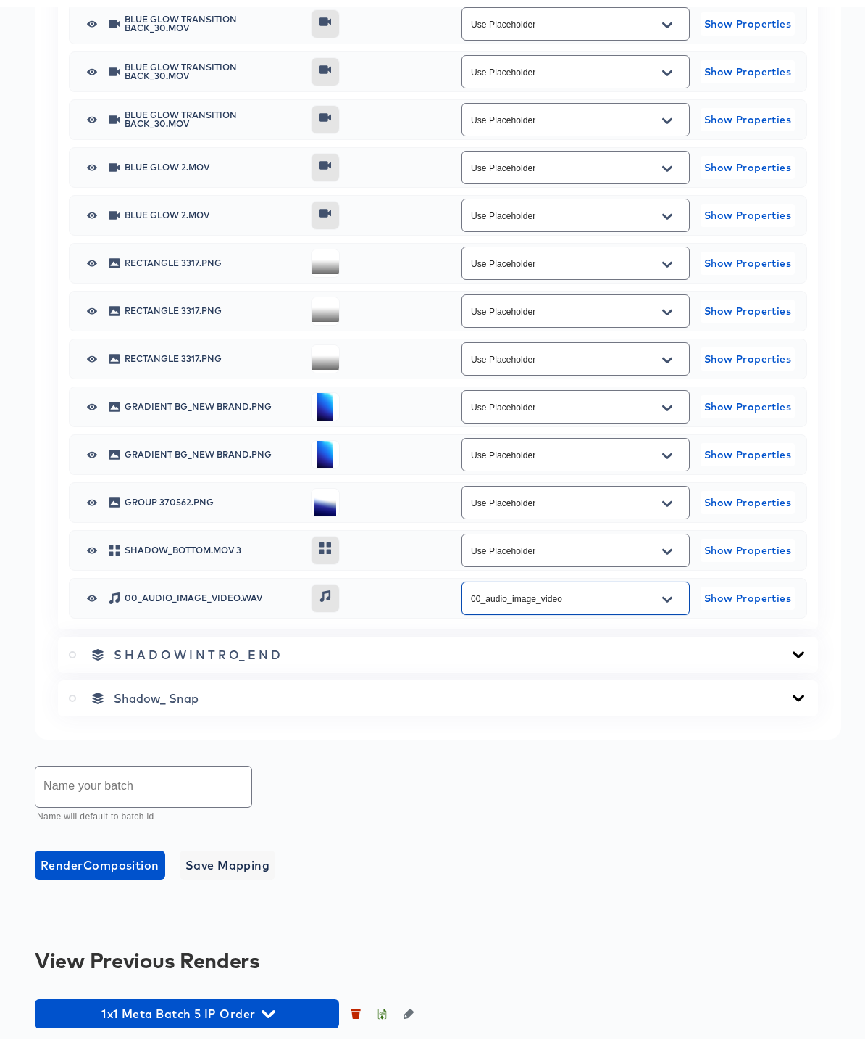
scroll to position [3109, 0]
click at [241, 861] on span "Save Mapping" at bounding box center [228, 858] width 85 height 20
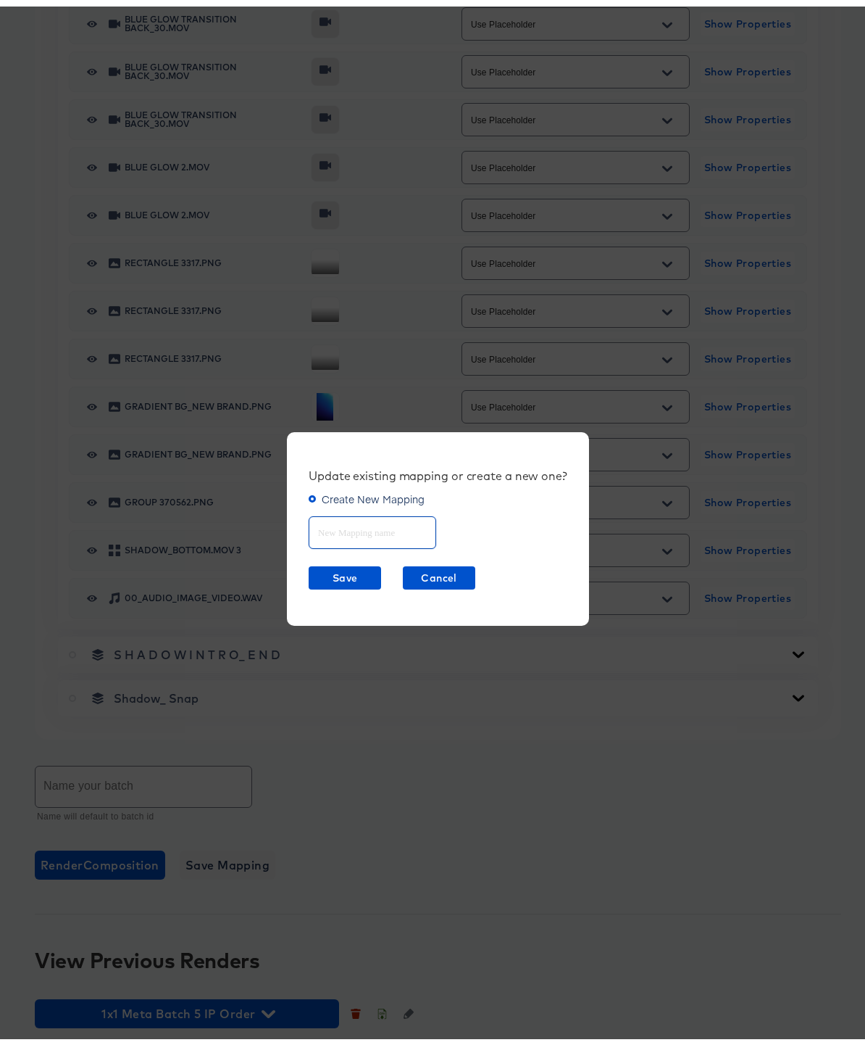
click at [328, 518] on input "text" at bounding box center [373, 519] width 126 height 31
type input "1x1 Meta Mapping v2"
click at [339, 572] on span "Save" at bounding box center [345, 571] width 61 height 18
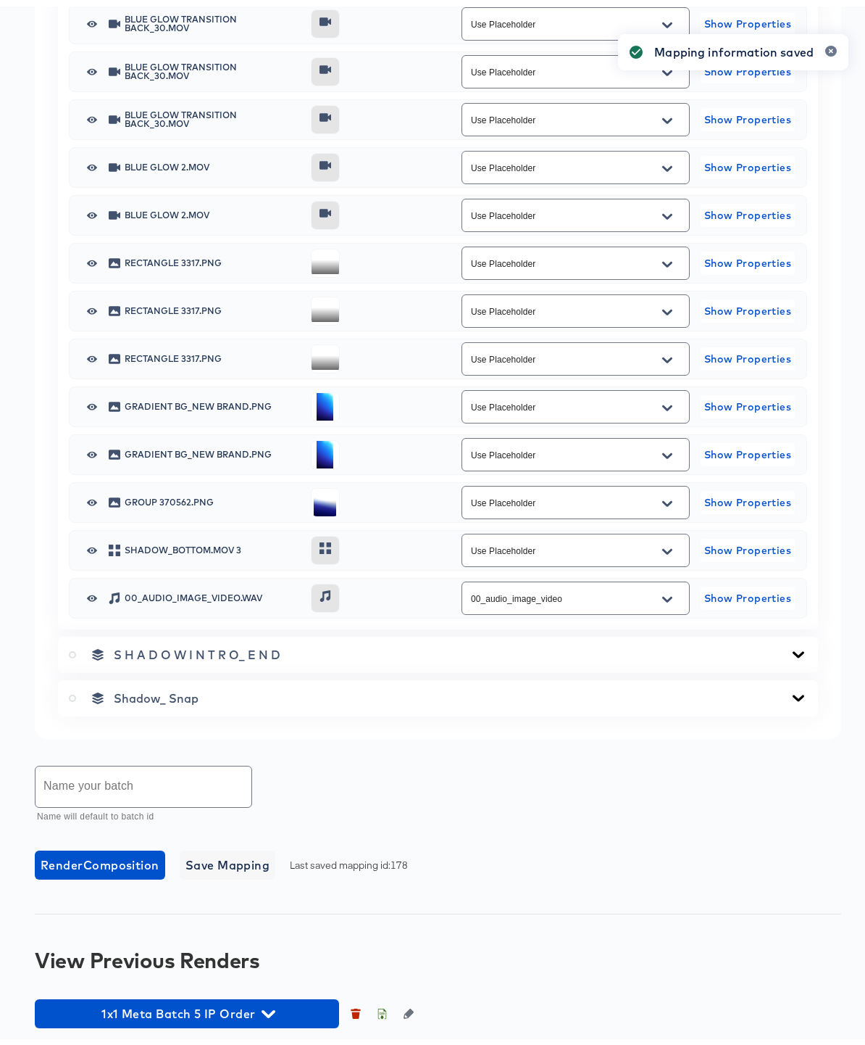
click at [99, 757] on div "Name your batch Name will default to batch id" at bounding box center [438, 788] width 807 height 65
click at [101, 775] on input "text" at bounding box center [144, 780] width 216 height 41
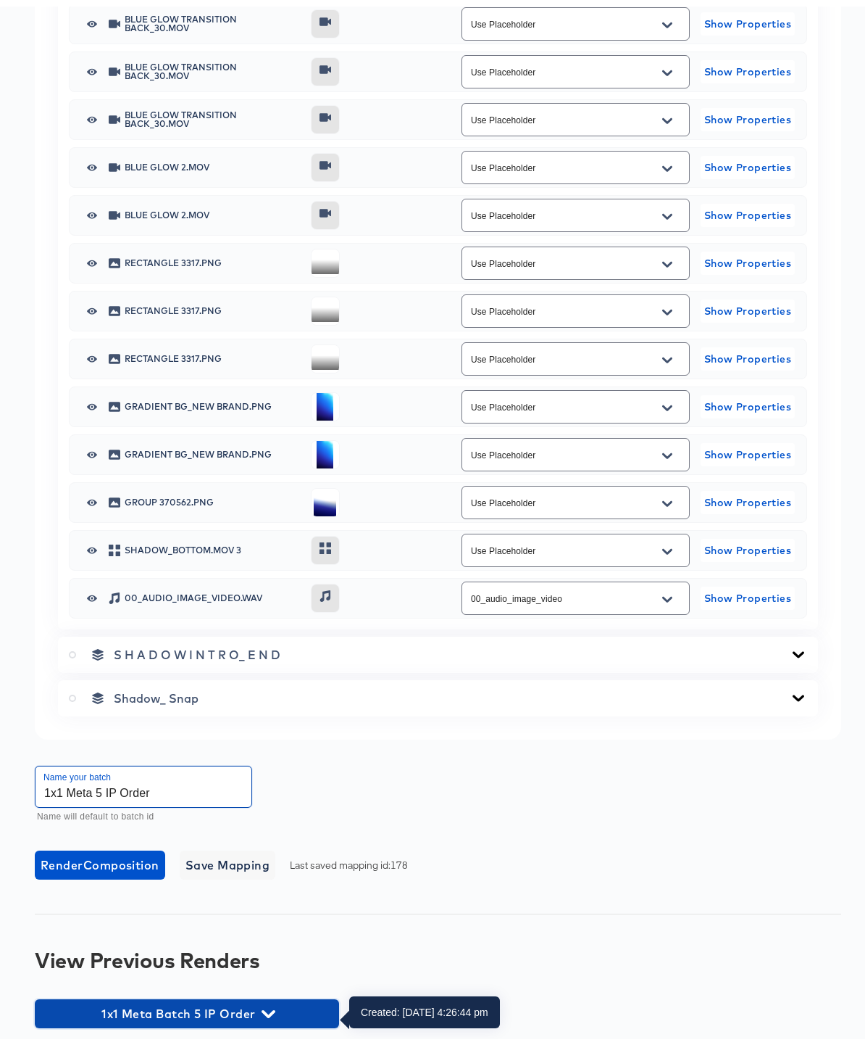
click at [273, 1003] on icon "button" at bounding box center [269, 1007] width 14 height 8
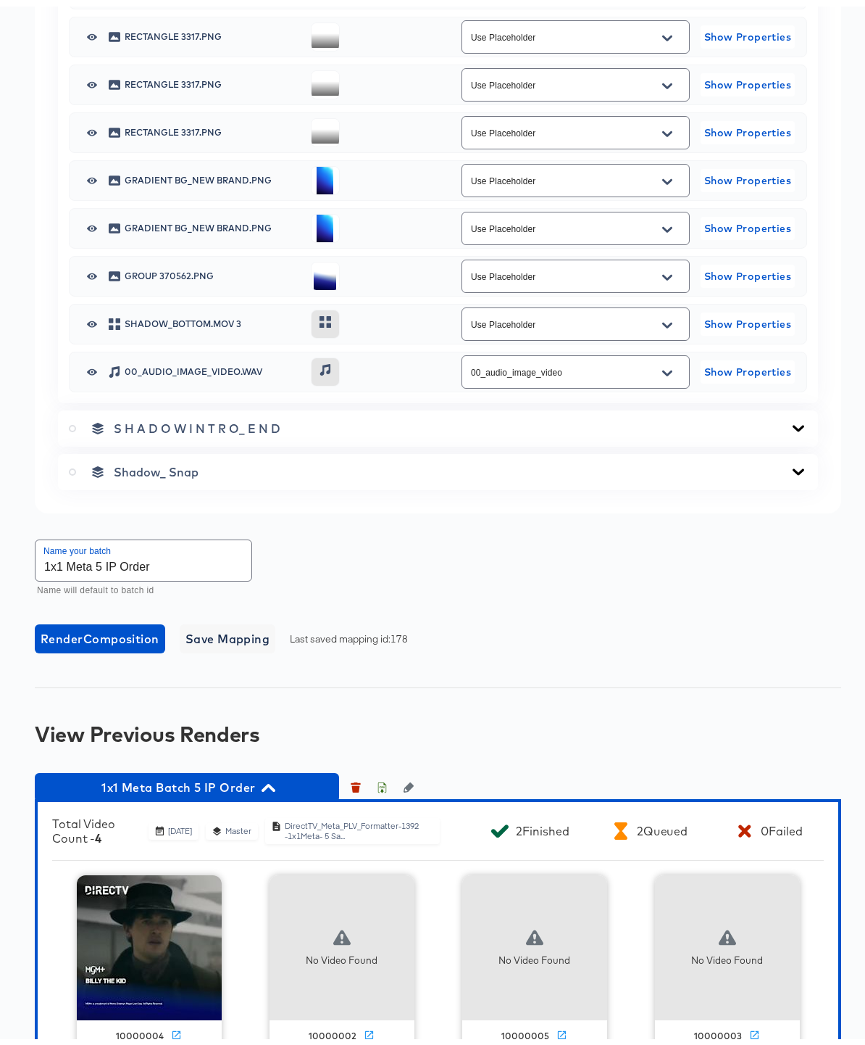
scroll to position [3567, 0]
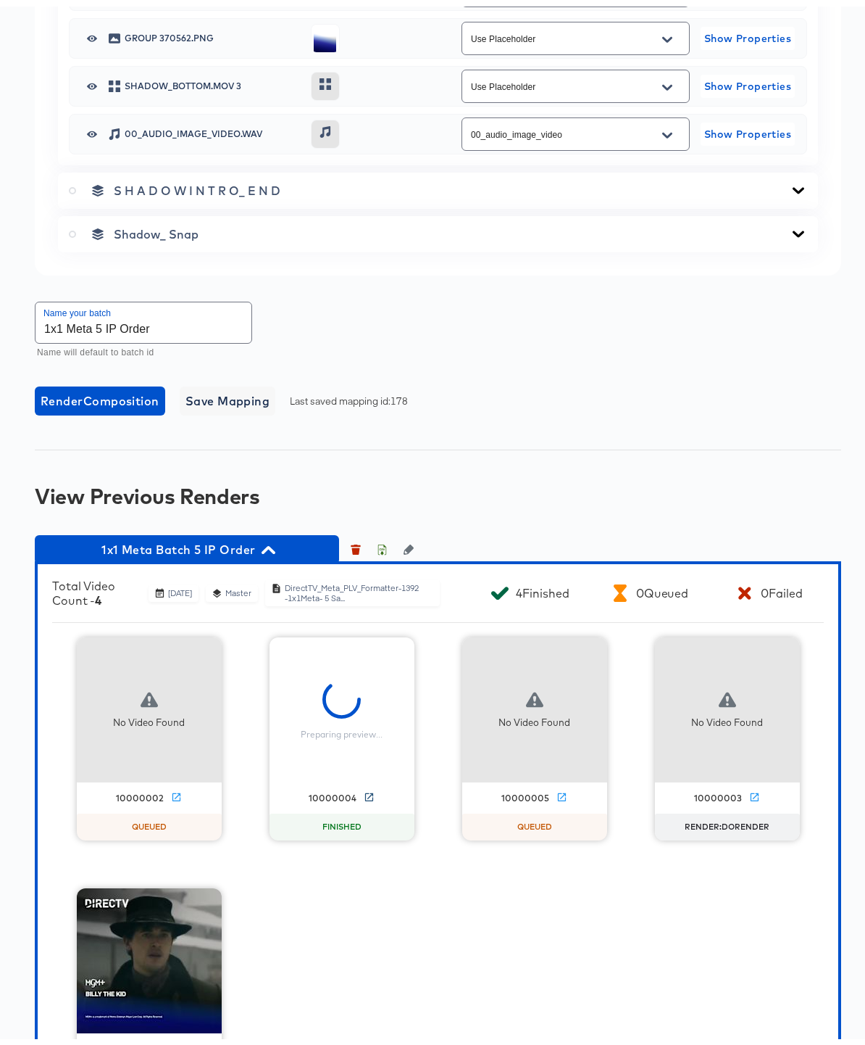
click at [365, 794] on icon at bounding box center [369, 790] width 8 height 8
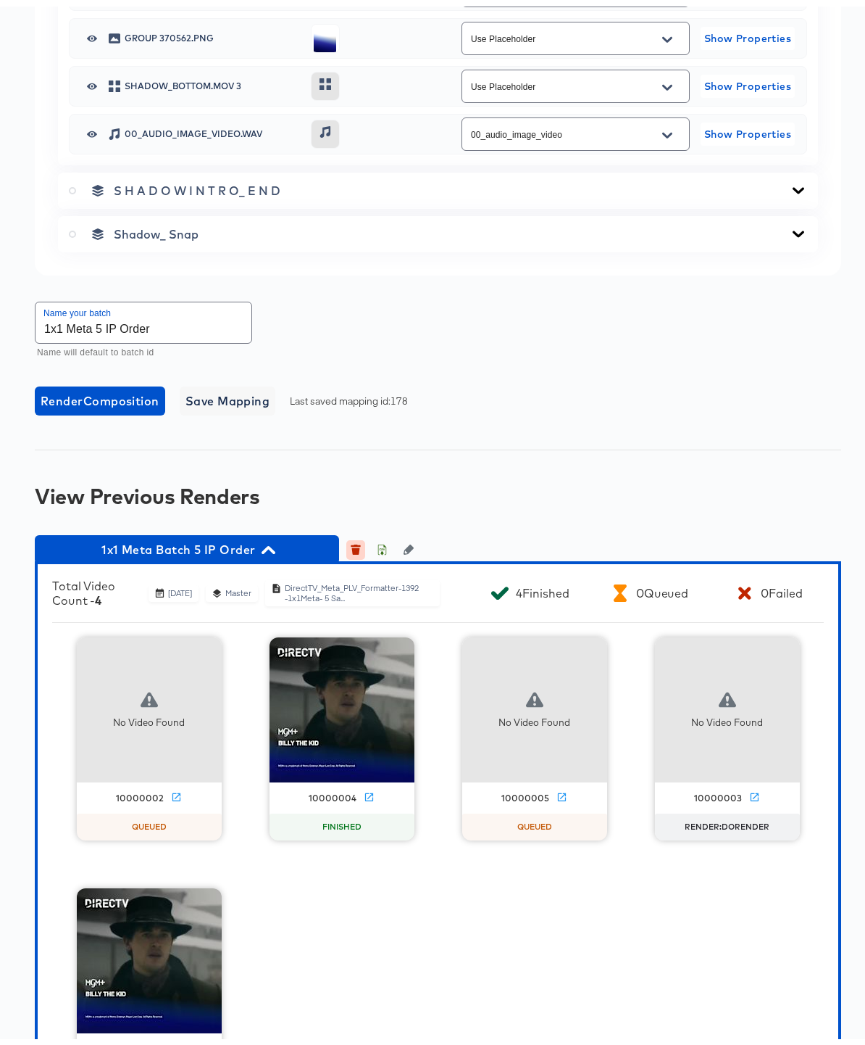
click at [355, 548] on icon "button" at bounding box center [356, 544] width 8 height 7
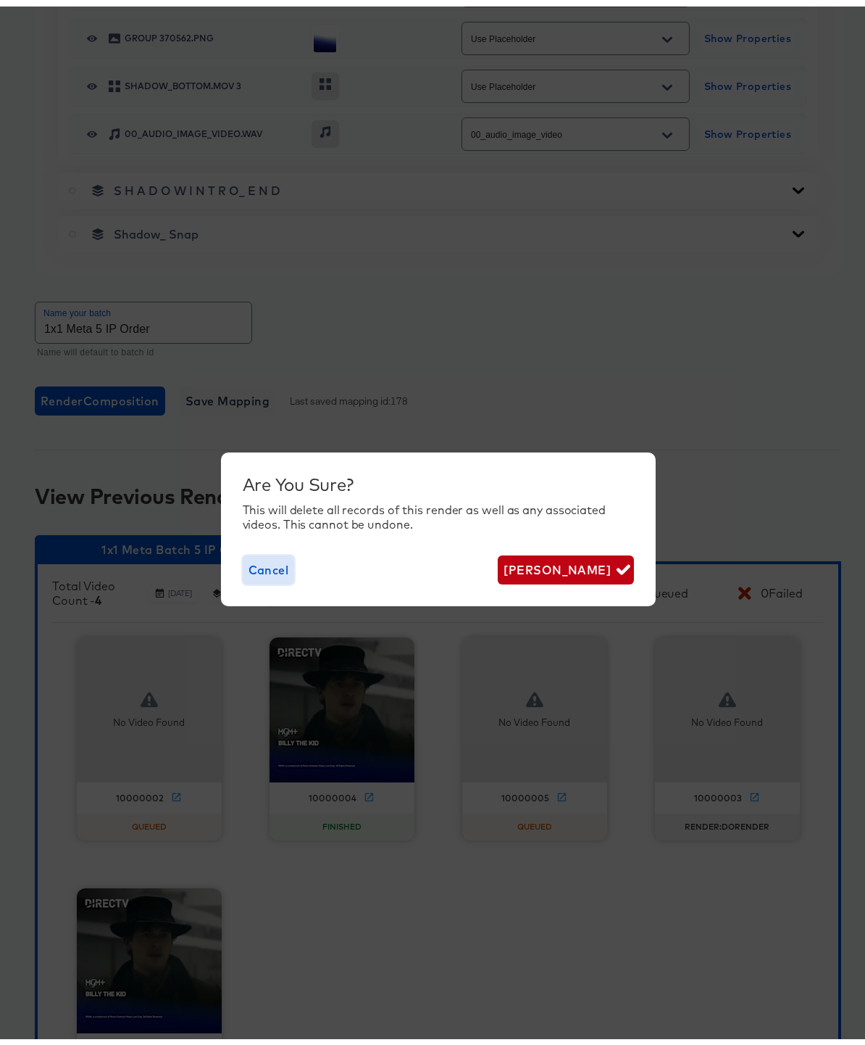
click at [267, 563] on span "Cancel" at bounding box center [269, 563] width 41 height 20
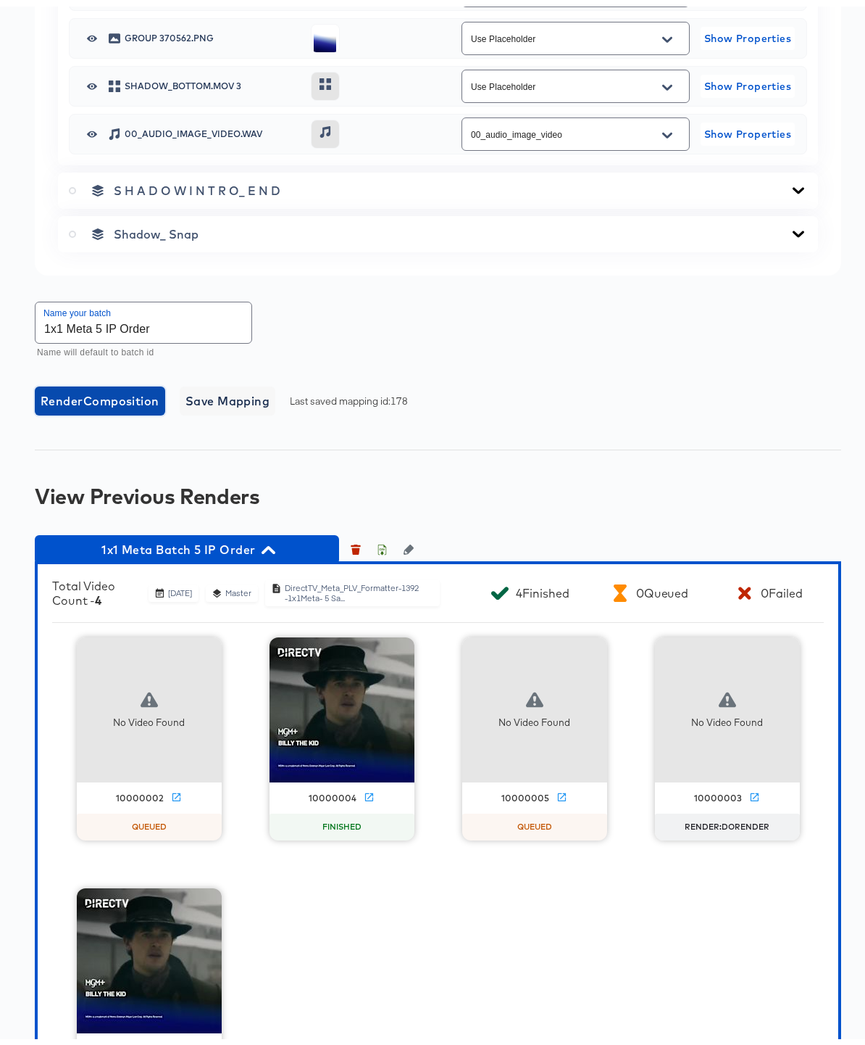
click at [112, 400] on span "Render Composition" at bounding box center [100, 394] width 119 height 20
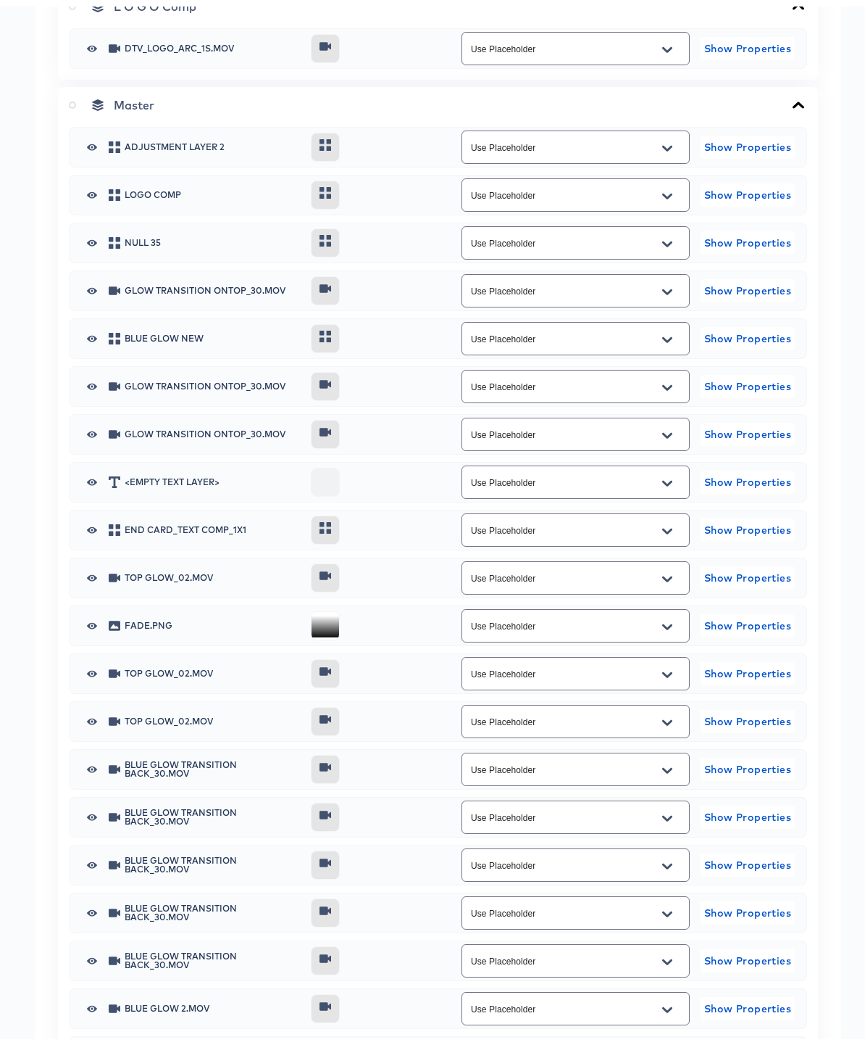
scroll to position [1943, 0]
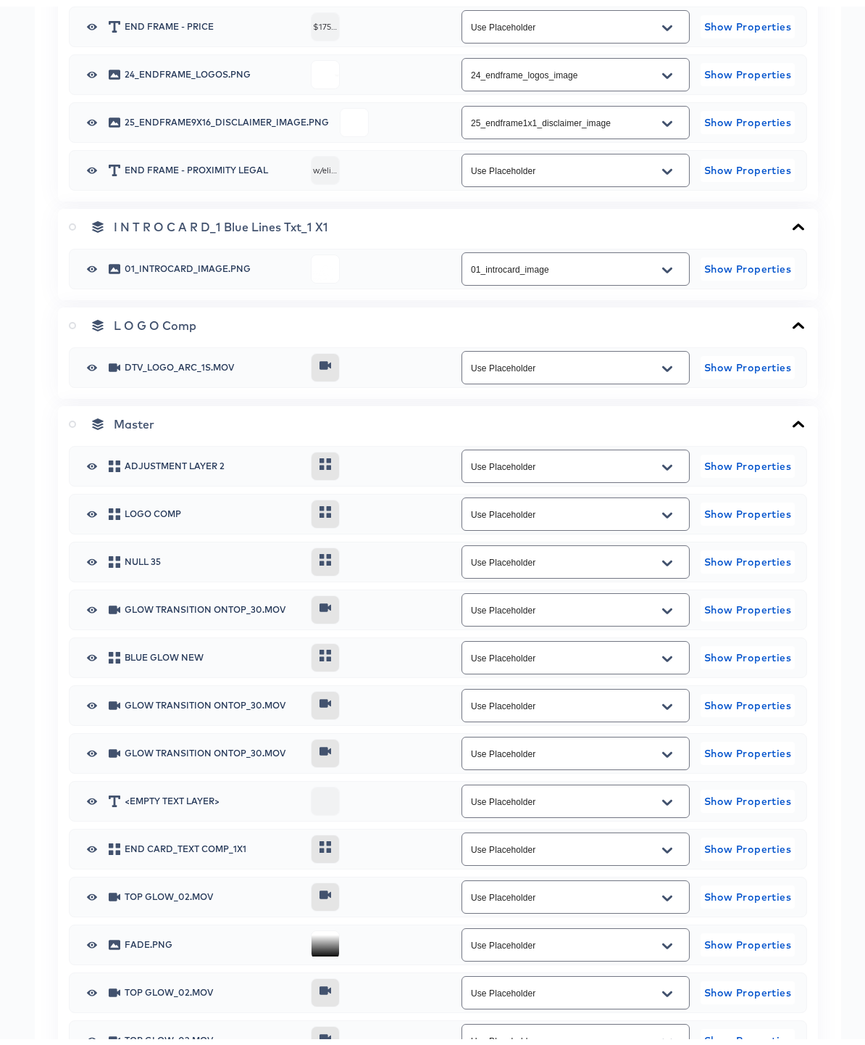
click at [71, 420] on icon at bounding box center [72, 417] width 7 height 7
click at [0, 0] on input "radio" at bounding box center [0, 0] width 0 height 0
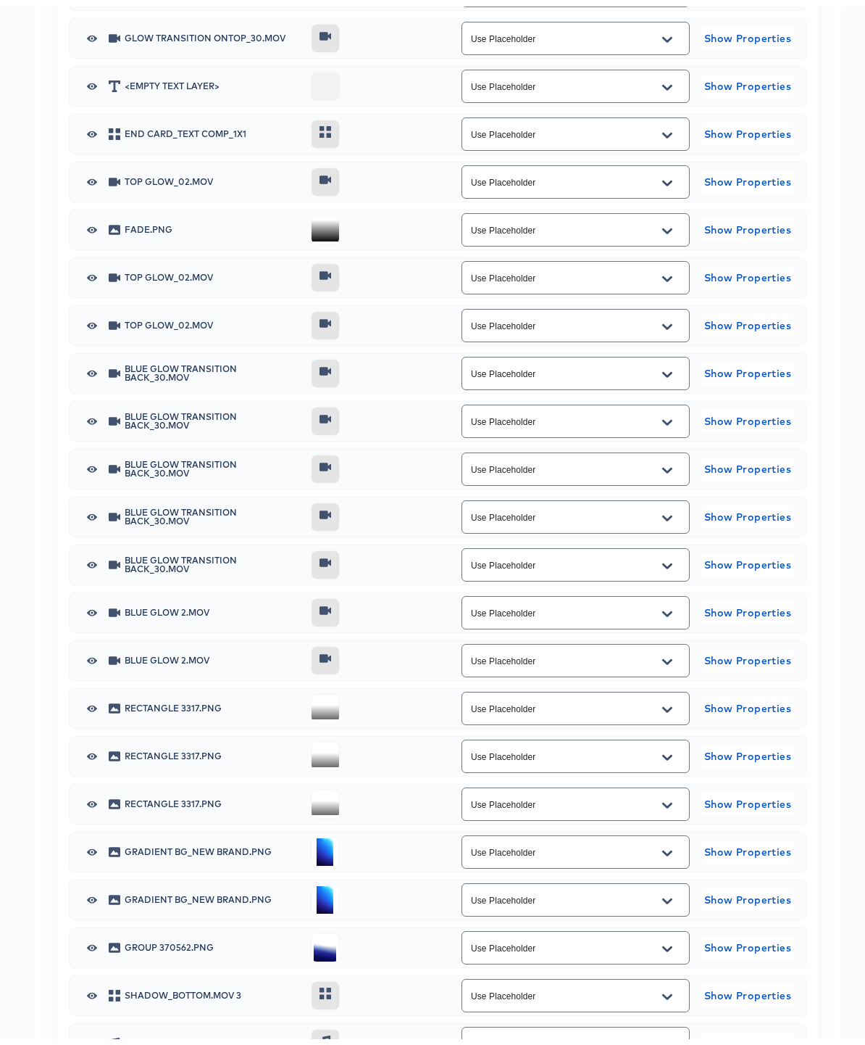
scroll to position [3653, 0]
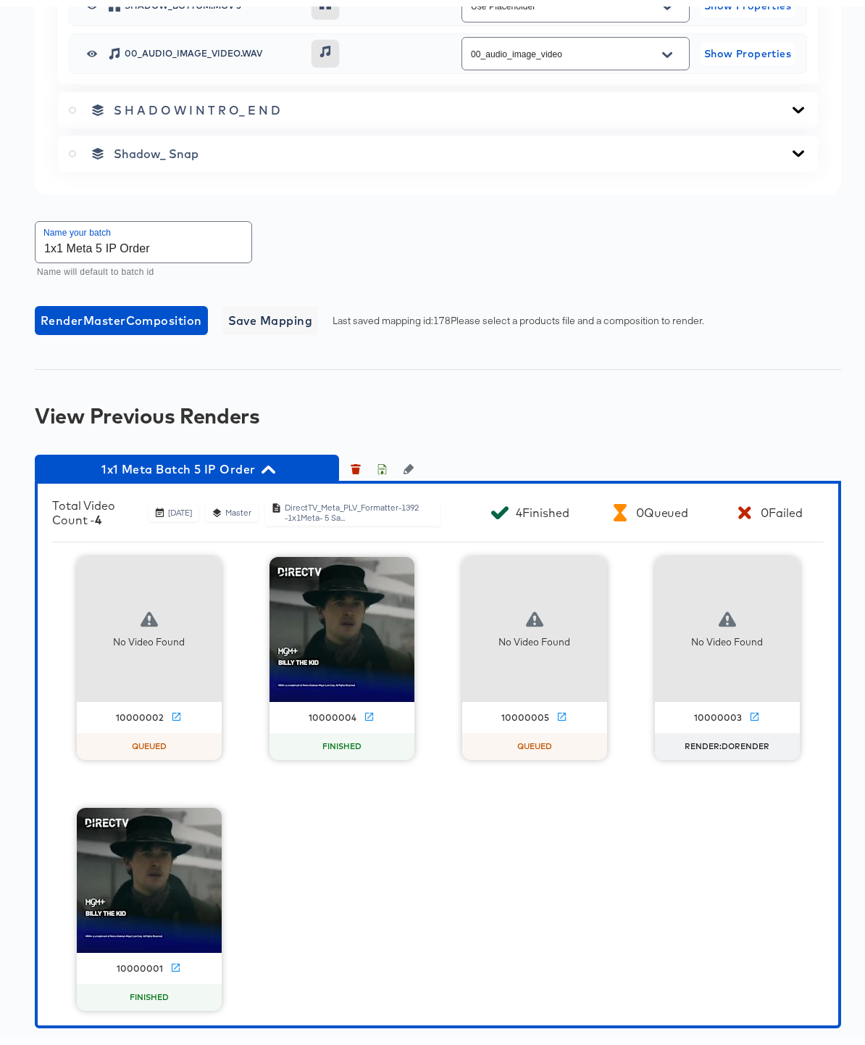
click at [154, 242] on input "1x1 Meta 5 IP Order" at bounding box center [144, 235] width 216 height 41
type input "1x1 Meta 5 IP Order Rev.1"
click at [144, 312] on span "Render Master Composition" at bounding box center [122, 314] width 162 height 20
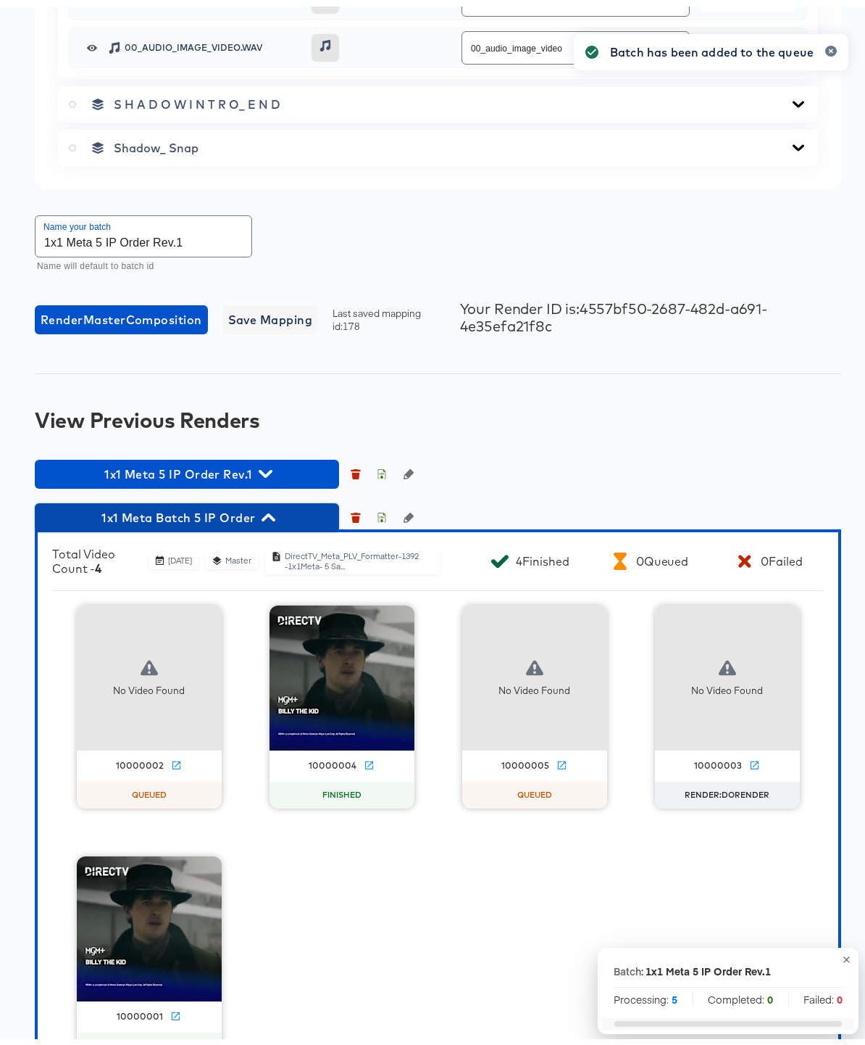
click at [271, 514] on icon "button" at bounding box center [269, 511] width 14 height 14
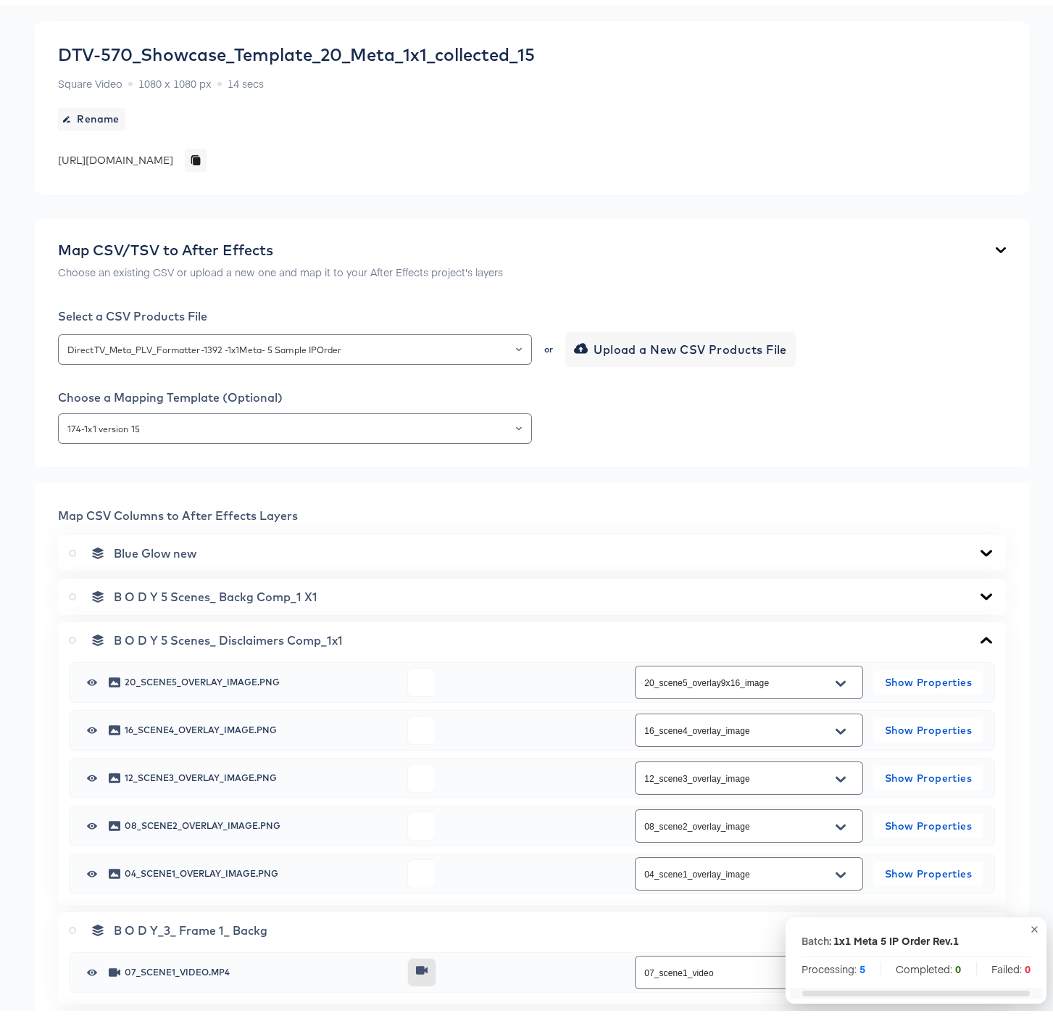
scroll to position [0, 0]
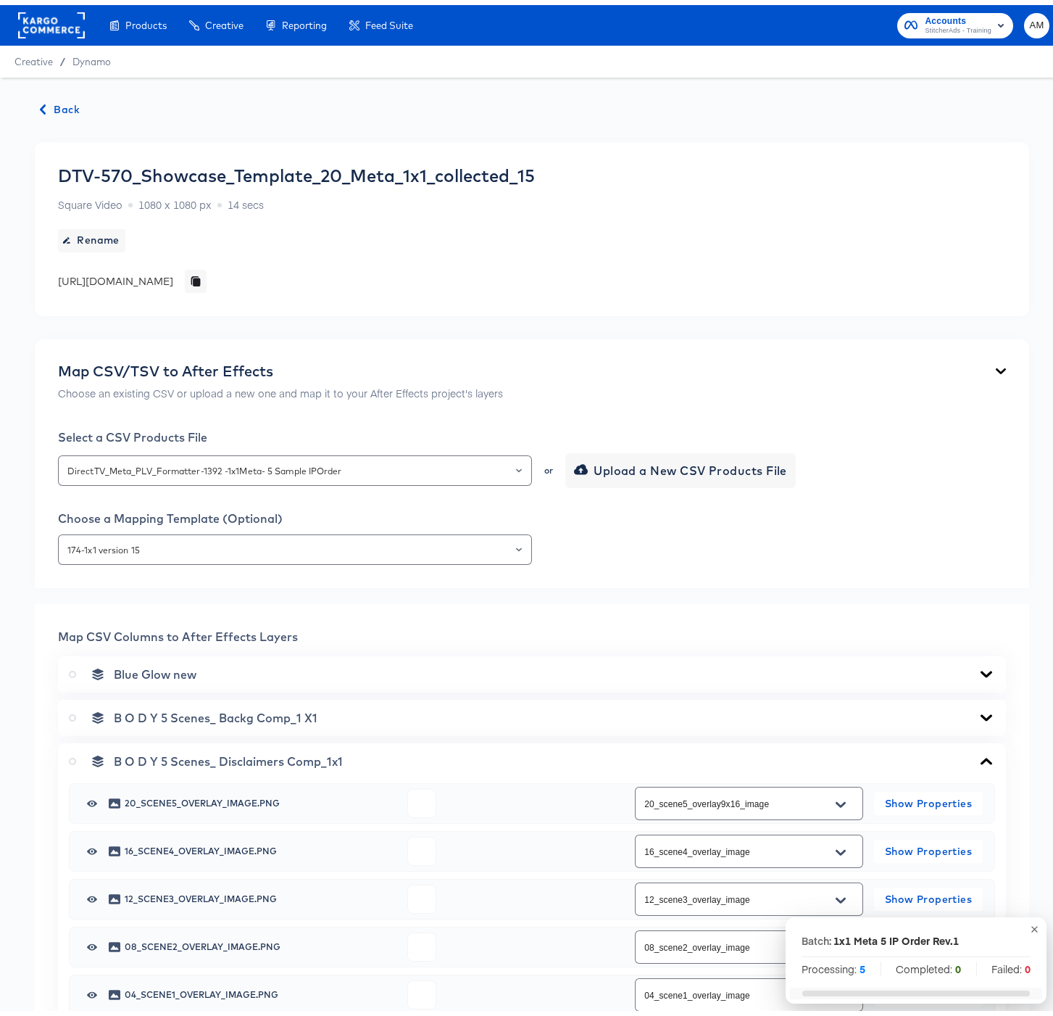
click at [53, 104] on span "Back" at bounding box center [60, 105] width 39 height 18
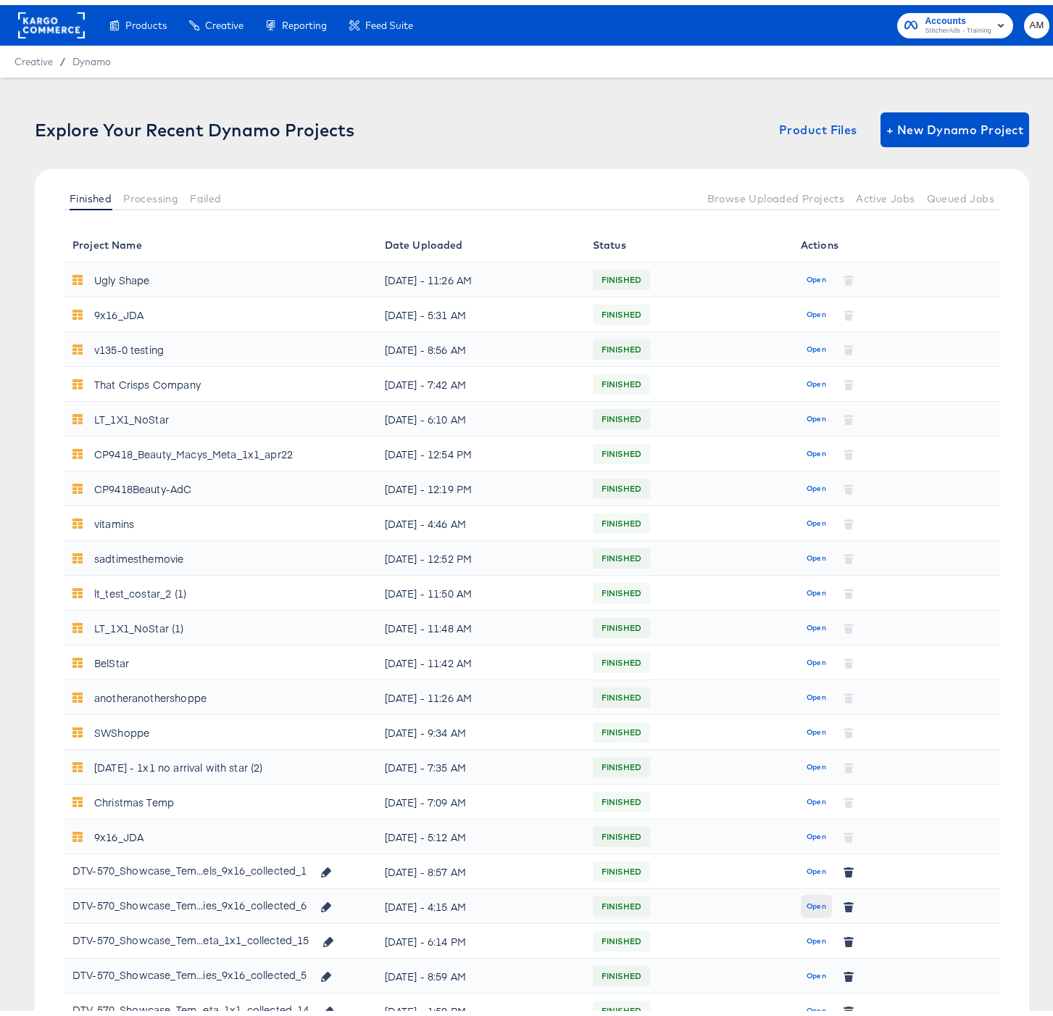
click at [807, 900] on span "Open" at bounding box center [817, 900] width 20 height 13
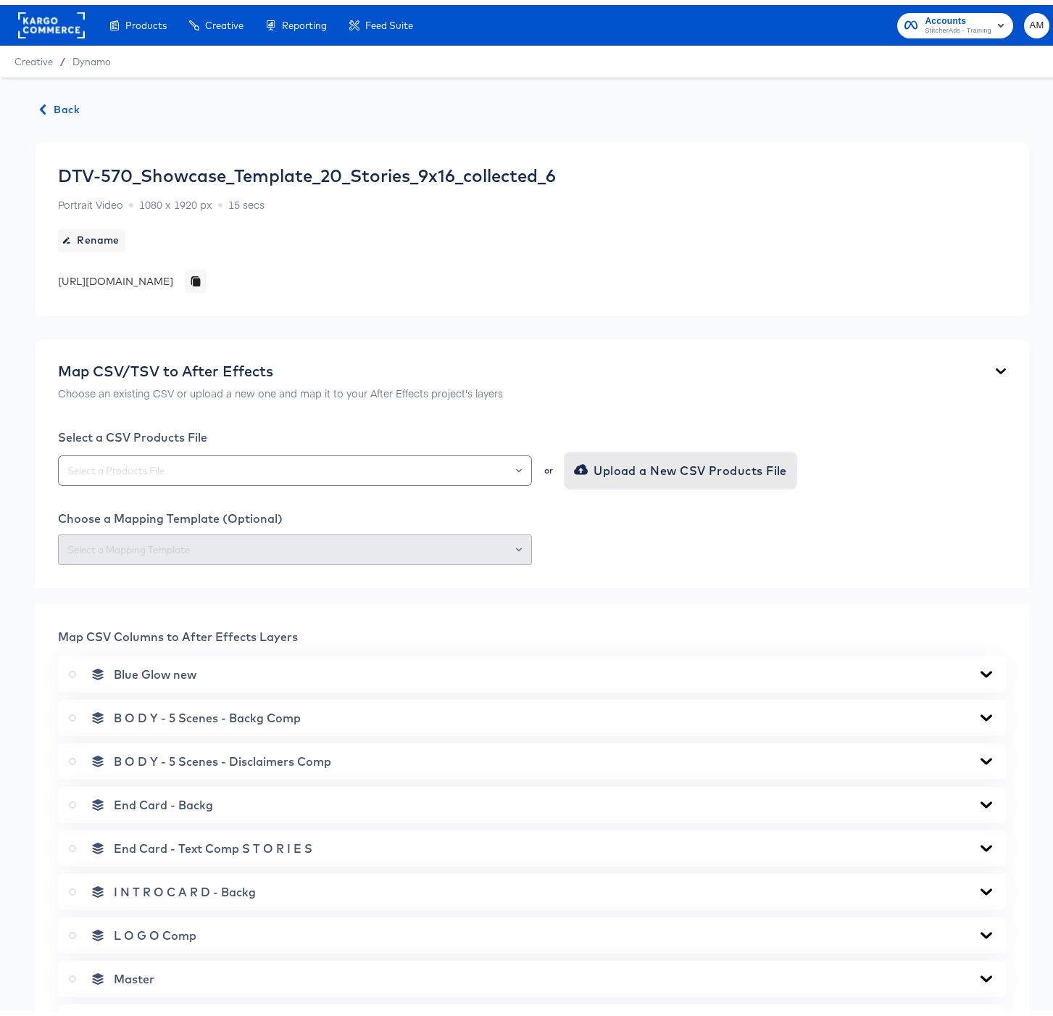
click at [592, 467] on span "Upload a New CSV Products File" at bounding box center [682, 465] width 210 height 20
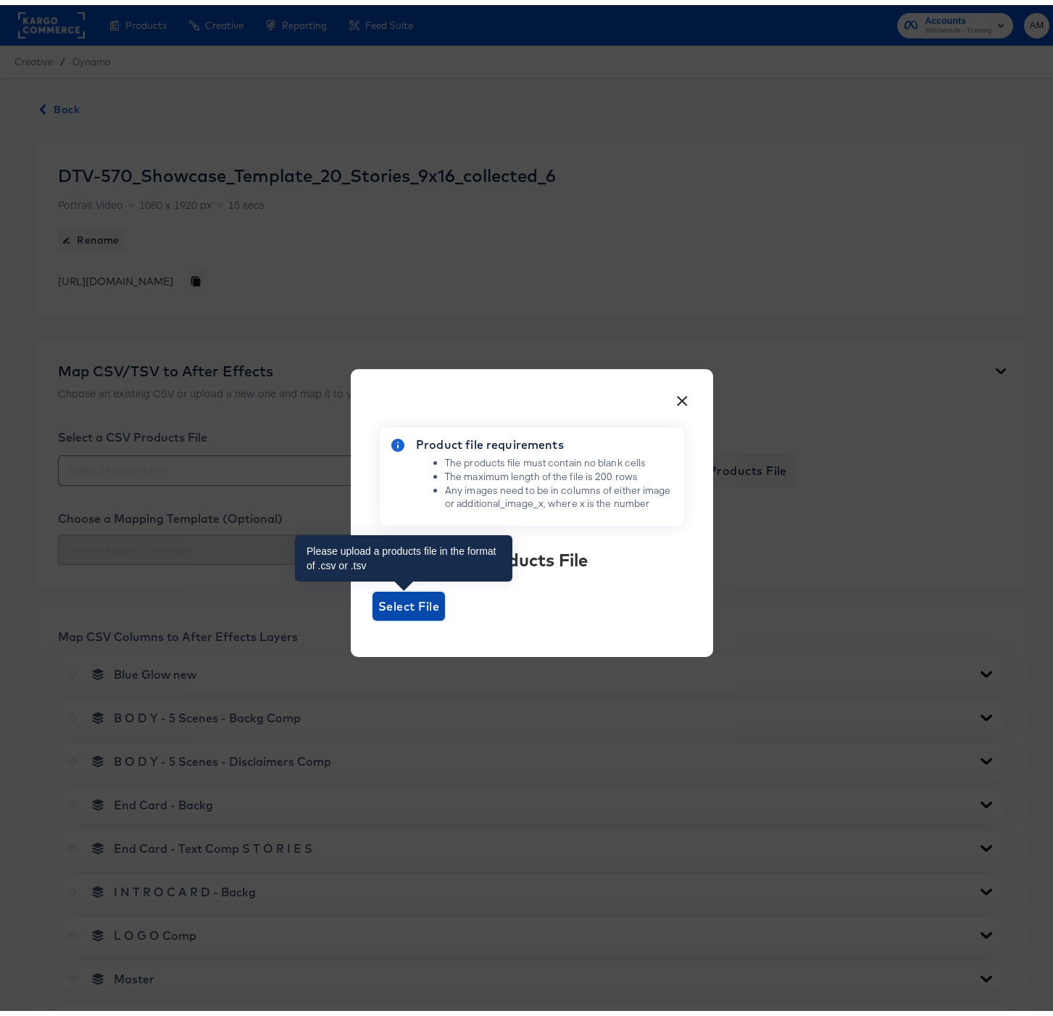
click at [378, 602] on span "Select File" at bounding box center [408, 601] width 61 height 20
click at [373, 615] on input "Select File" at bounding box center [373, 615] width 0 height 0
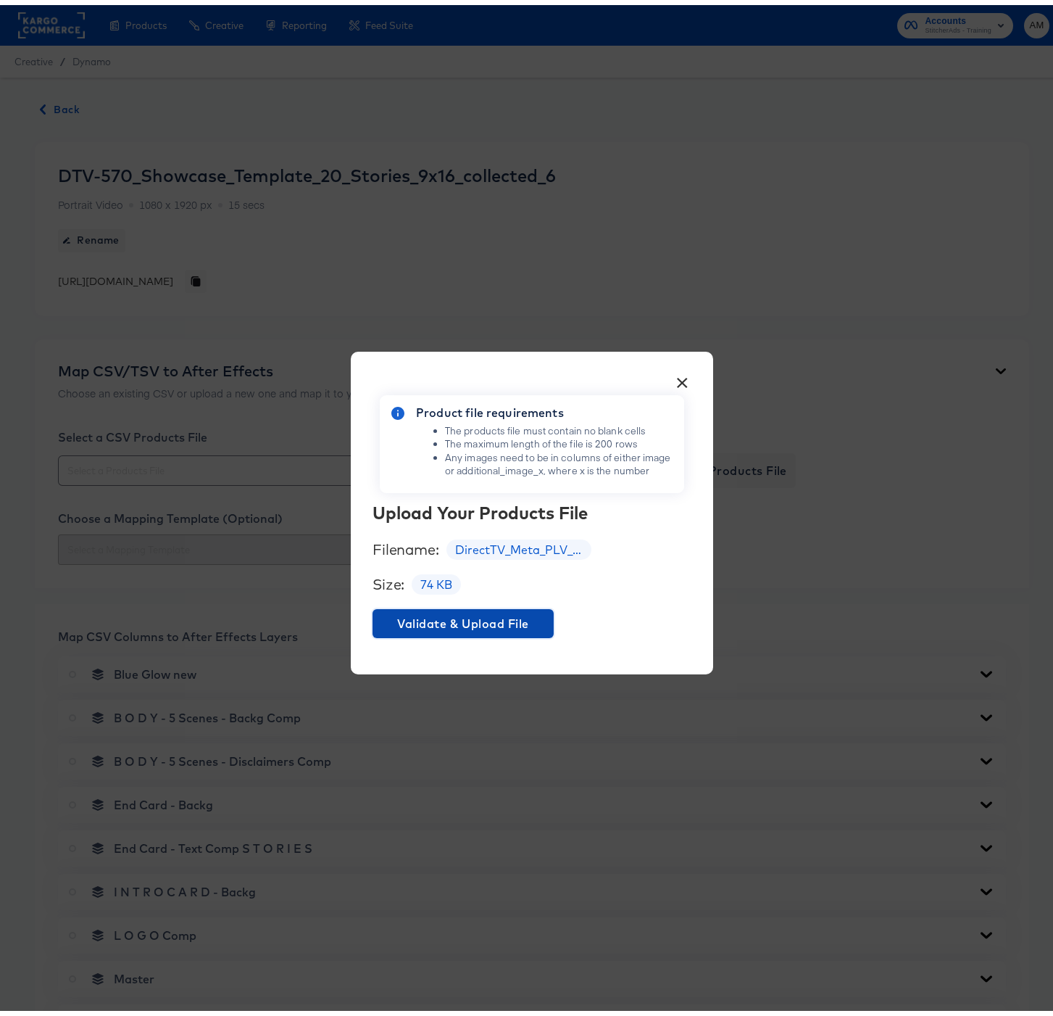
click at [470, 614] on span "Validate & Upload File" at bounding box center [463, 618] width 170 height 20
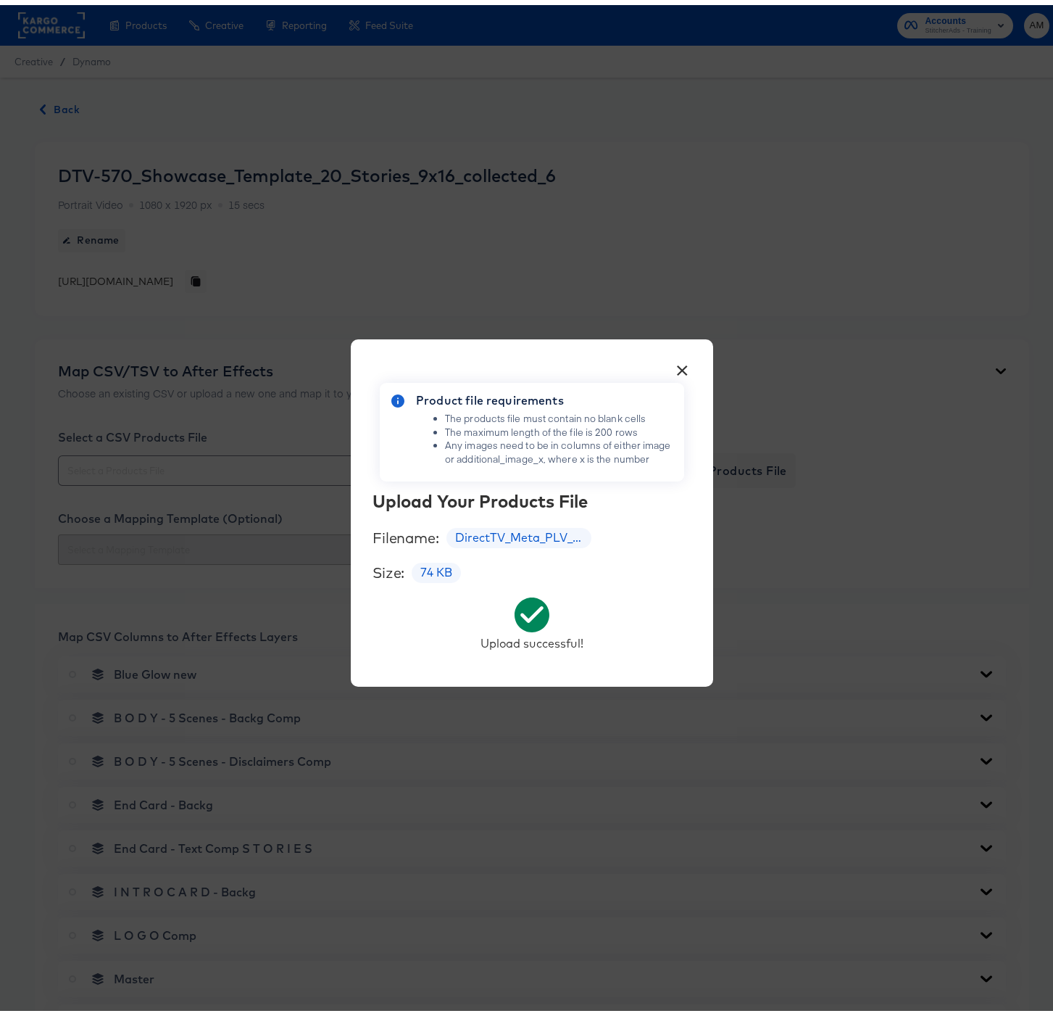
click at [676, 362] on button "×" at bounding box center [682, 362] width 26 height 26
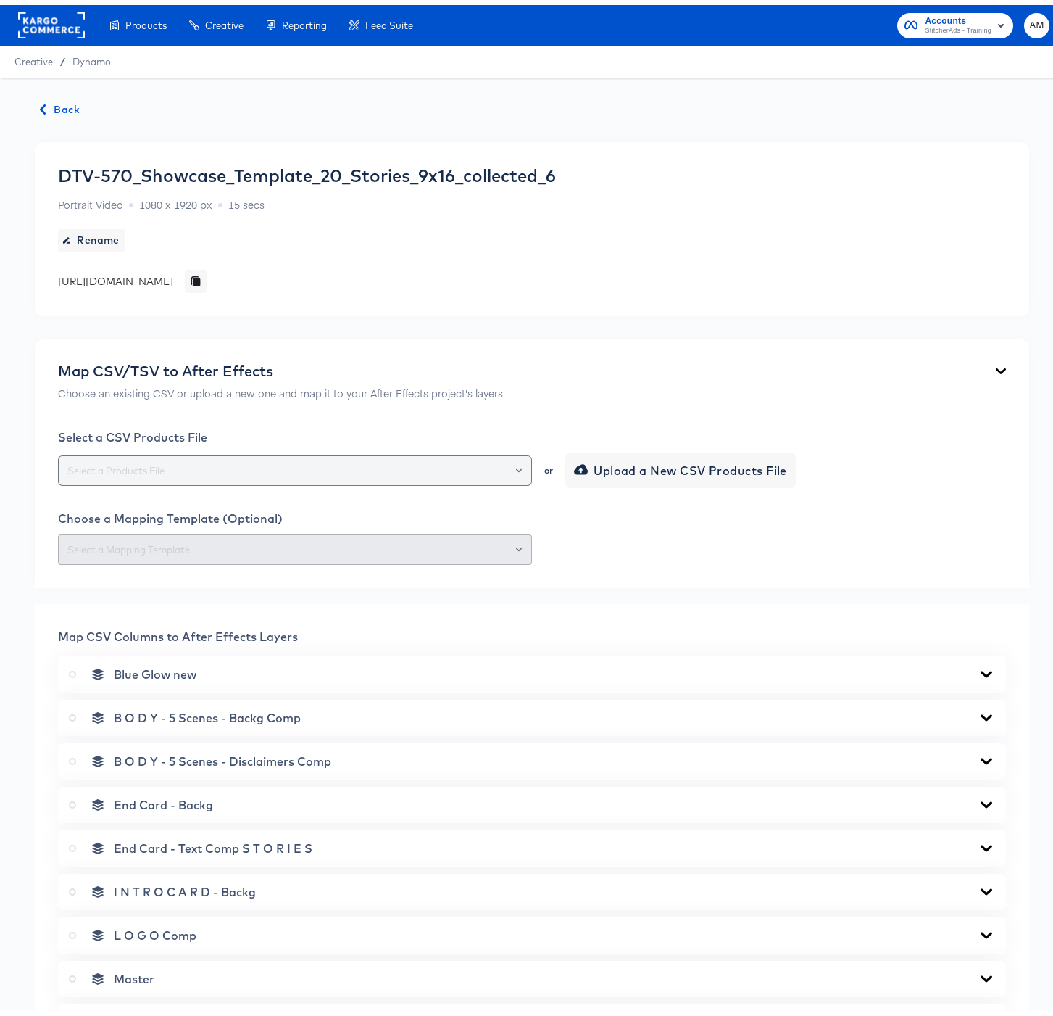
click at [520, 462] on div at bounding box center [295, 465] width 474 height 30
click at [516, 463] on icon "Open" at bounding box center [519, 465] width 6 height 6
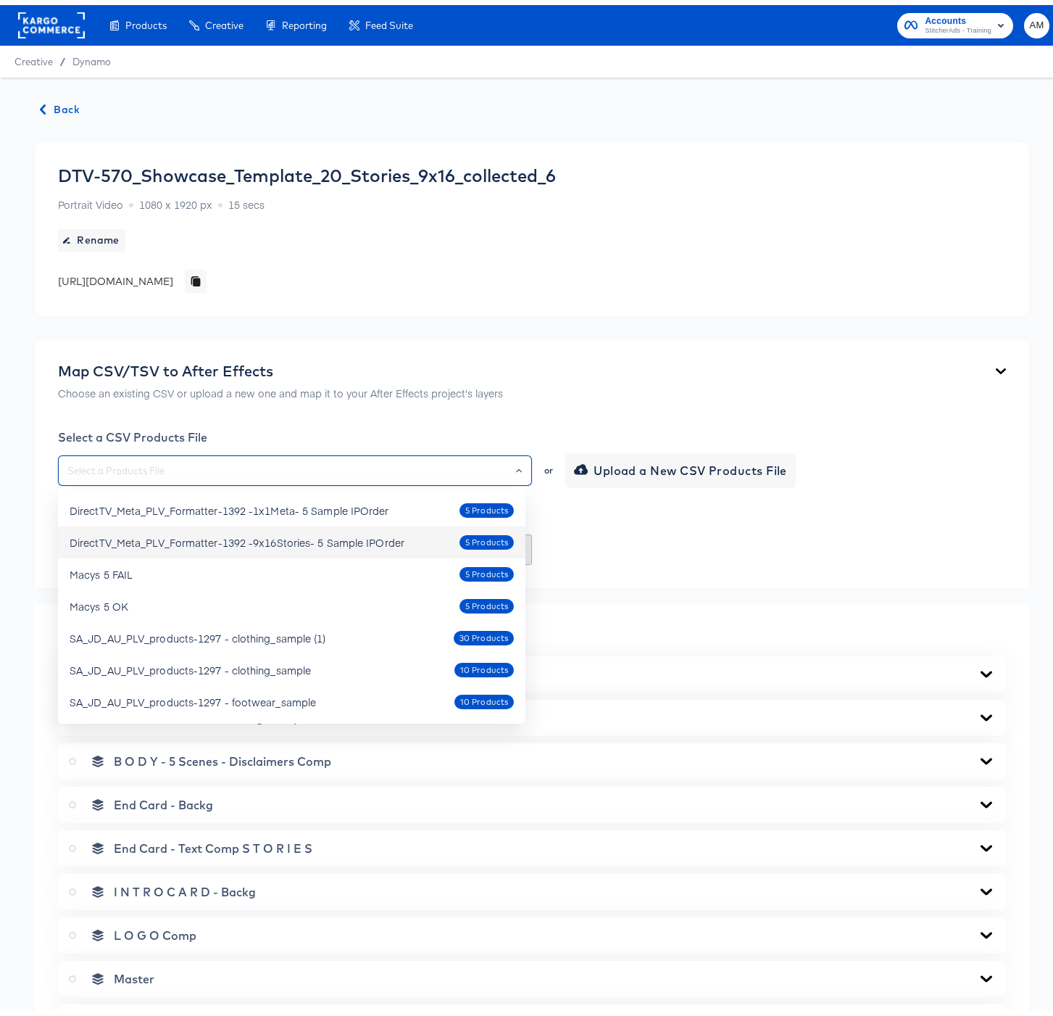
click at [332, 539] on div "DirectTV_Meta_PLV_Formatter-1392 -9x16Stories- 5 Sample IPOrder" at bounding box center [237, 537] width 335 height 14
type input "DirectTV_Meta_PLV_Formatter-1392 -9x16Stories- 5 Sample IPOrder"
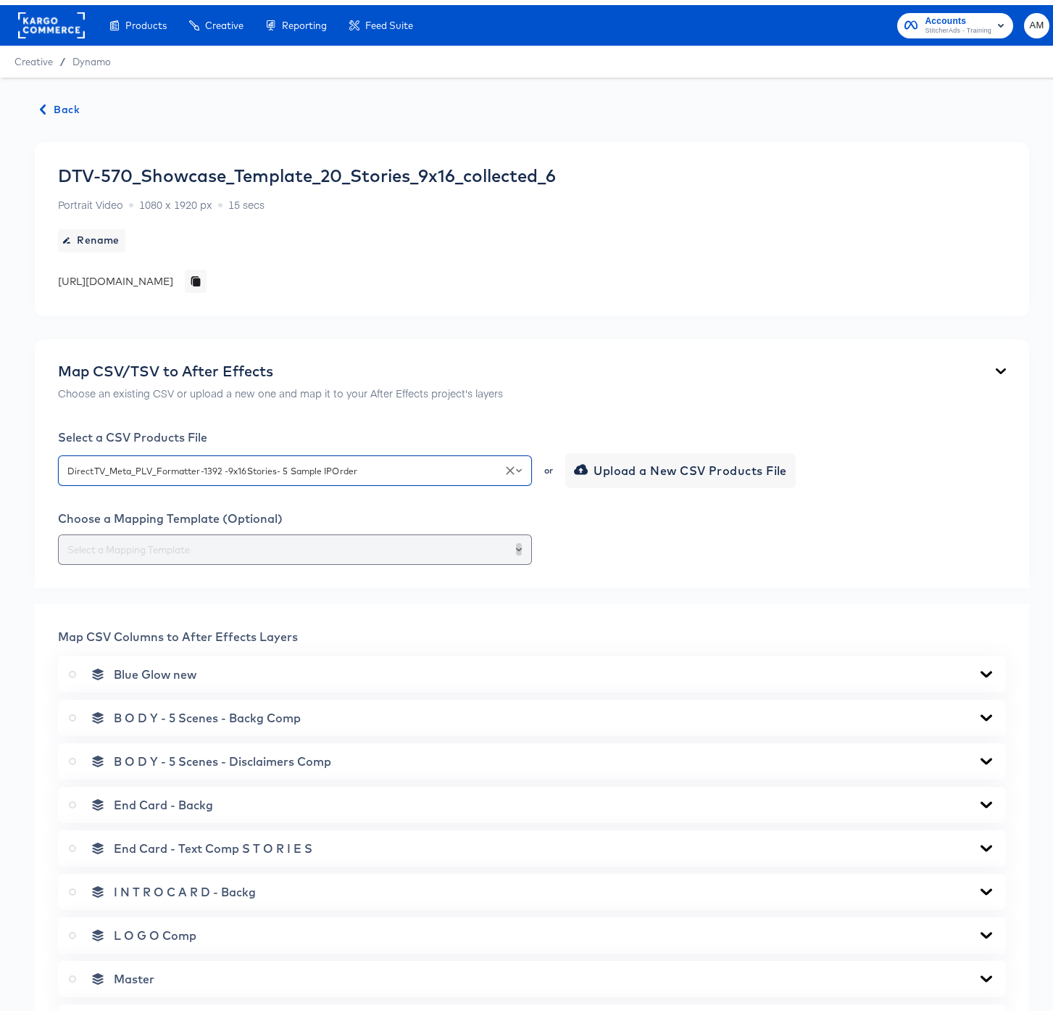
click at [516, 542] on icon "Open" at bounding box center [519, 544] width 6 height 6
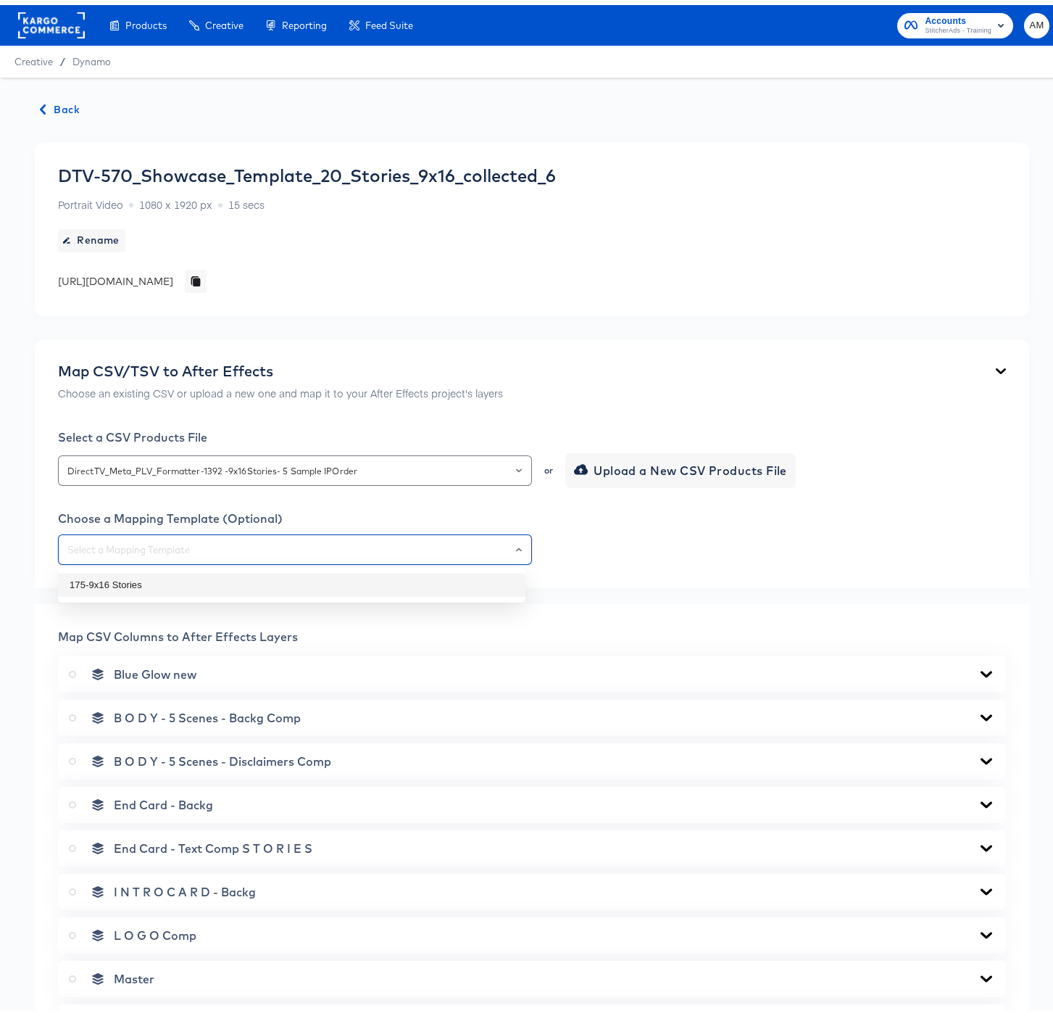
click at [273, 590] on li "175-9x16 Stories" at bounding box center [292, 579] width 468 height 23
type input "175-9x16 Stories"
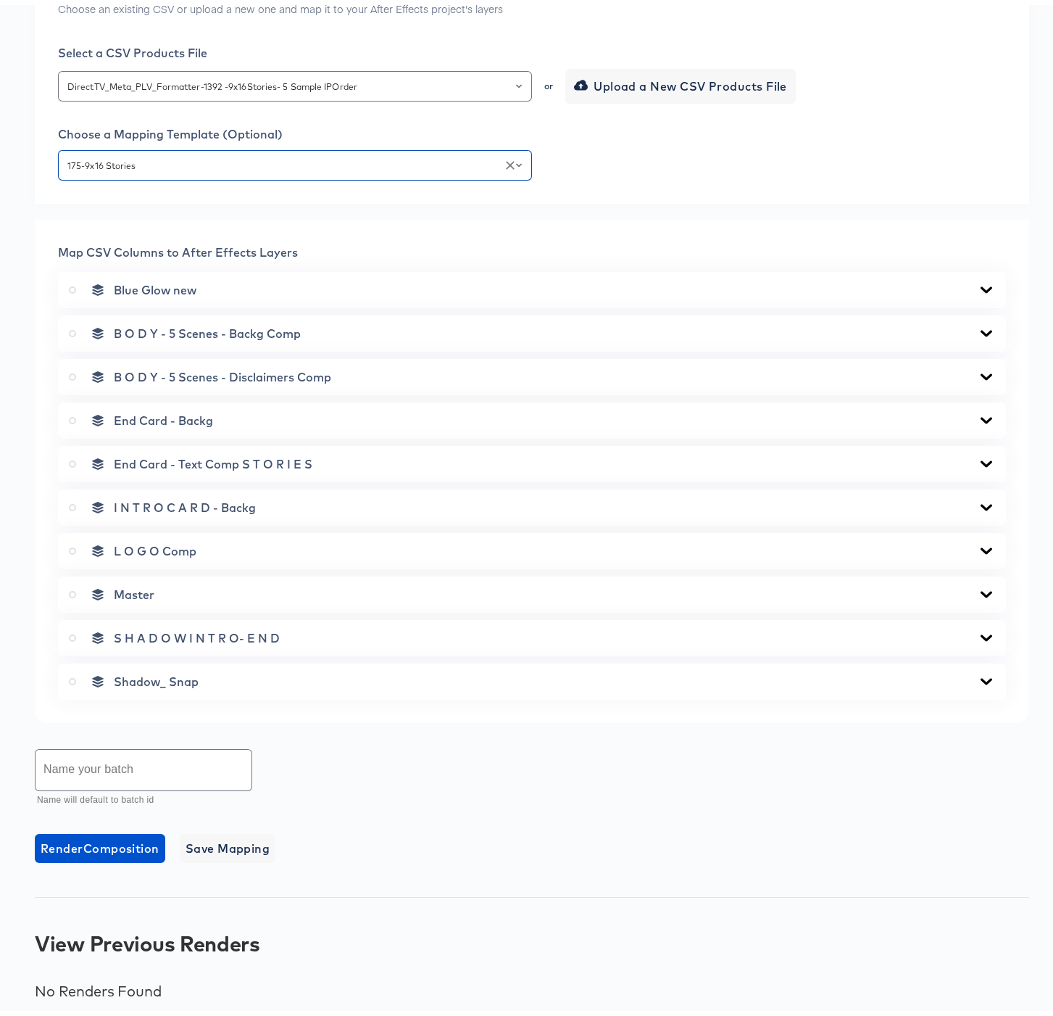
scroll to position [383, 0]
click at [978, 326] on icon at bounding box center [986, 329] width 17 height 12
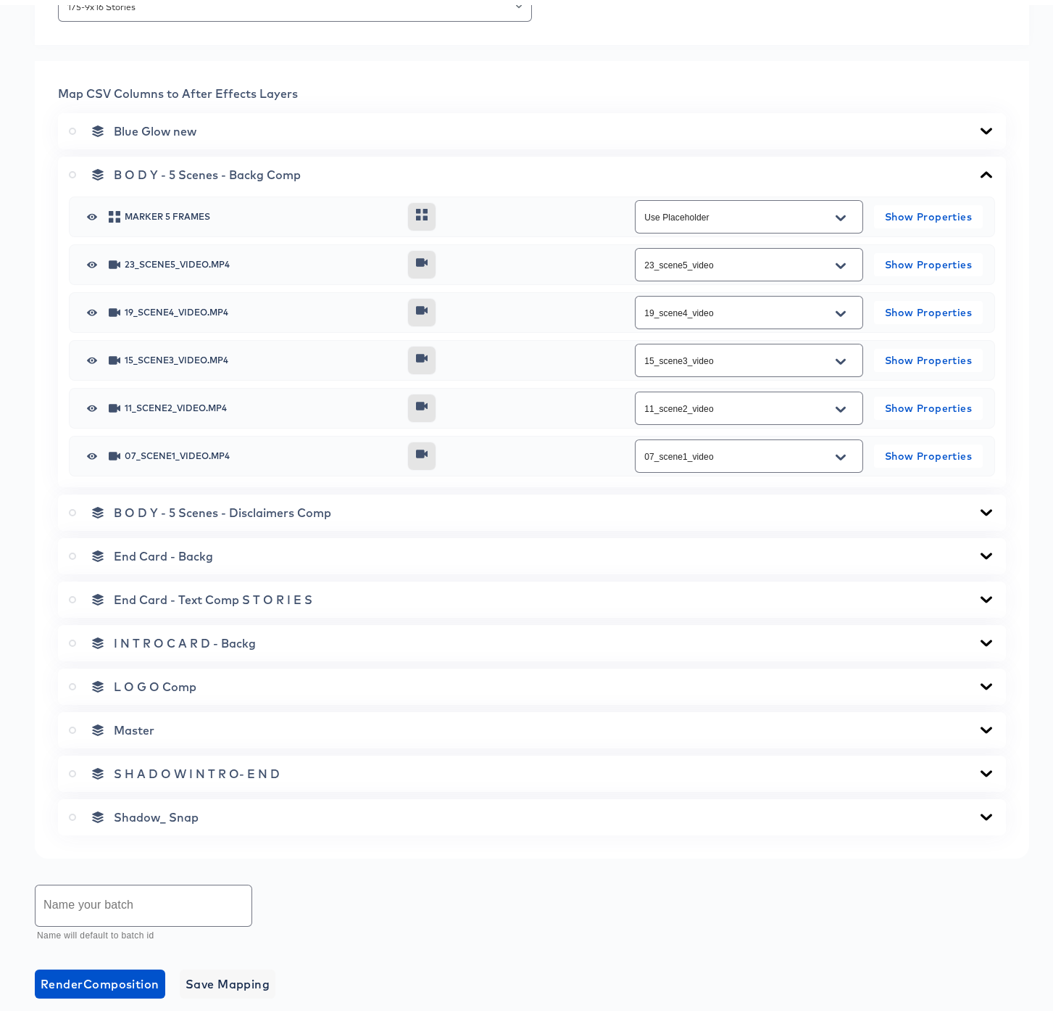
scroll to position [670, 0]
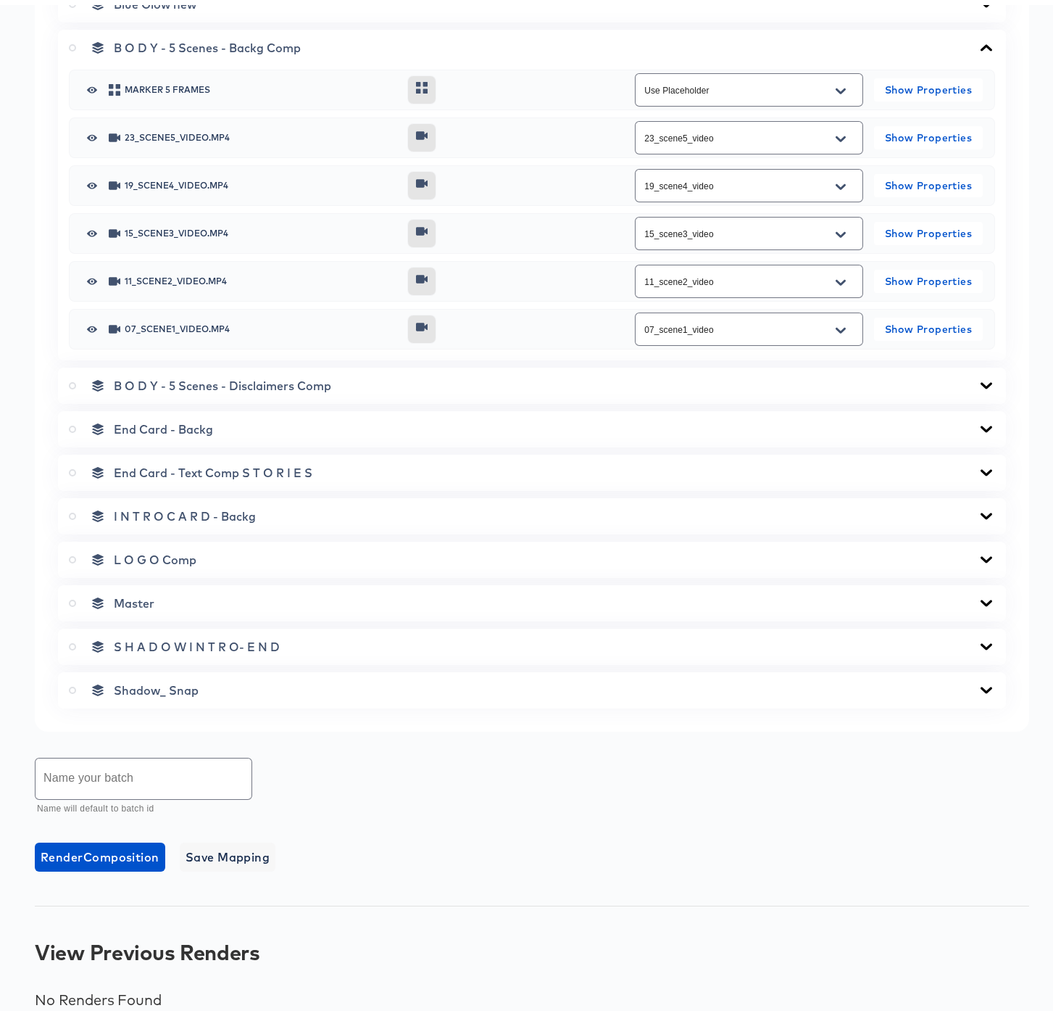
click at [978, 378] on icon at bounding box center [986, 381] width 17 height 12
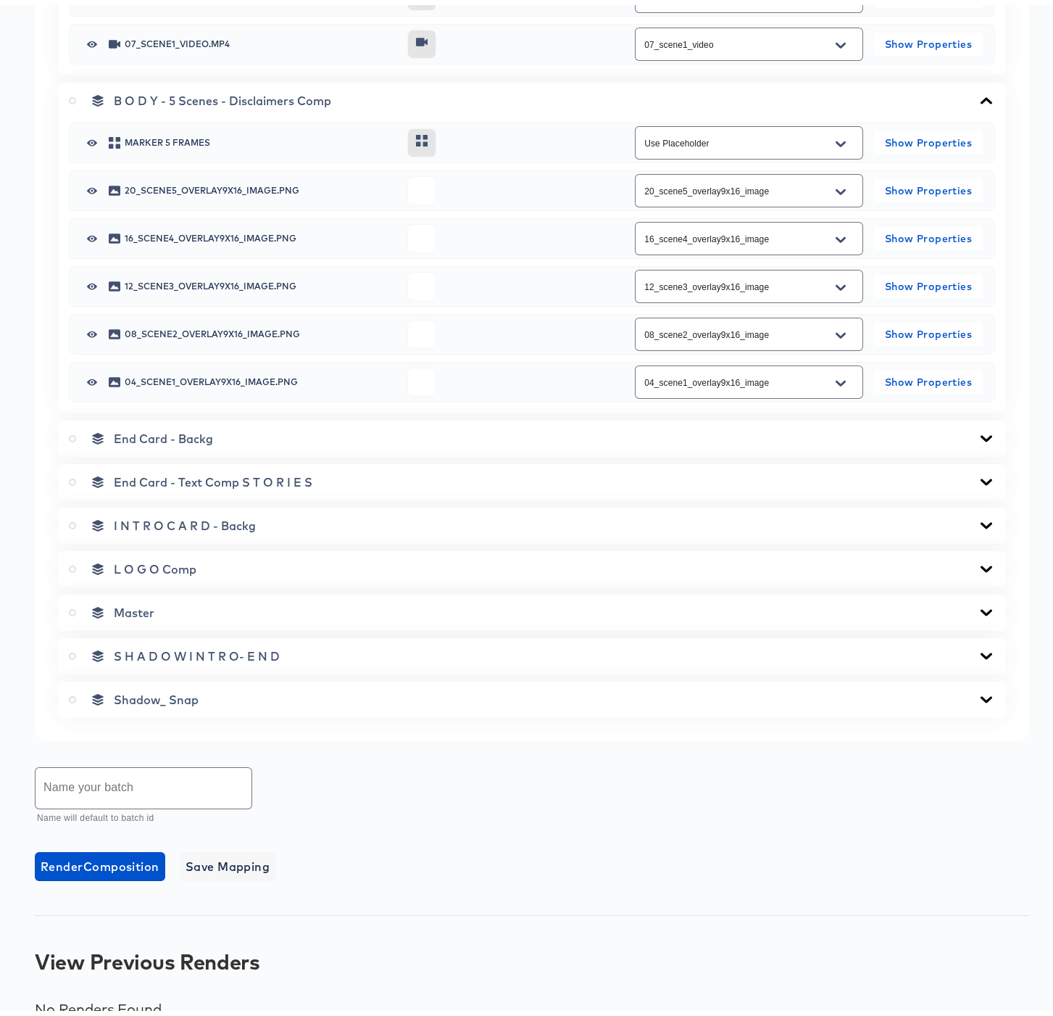
scroll to position [975, 0]
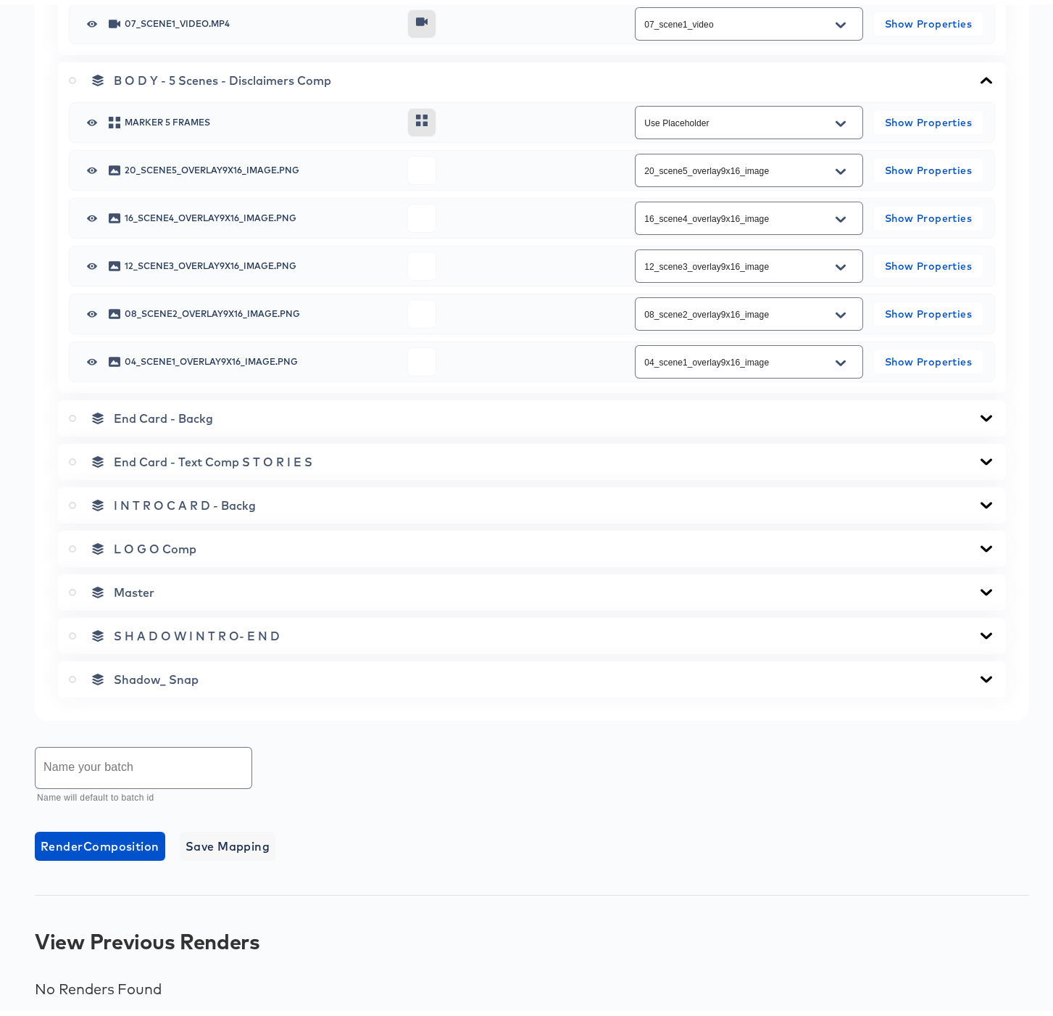
click at [981, 412] on icon at bounding box center [987, 413] width 12 height 7
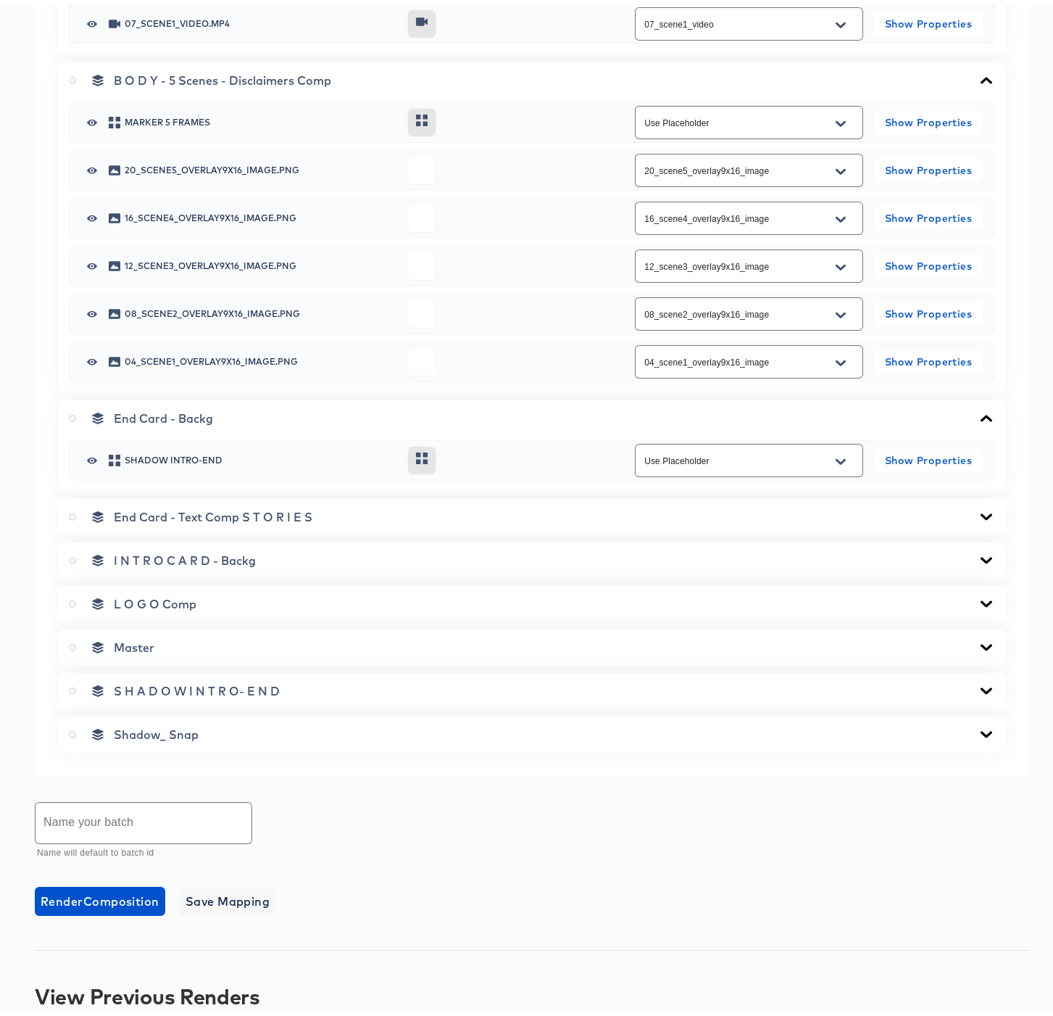
click at [978, 412] on icon at bounding box center [986, 413] width 17 height 12
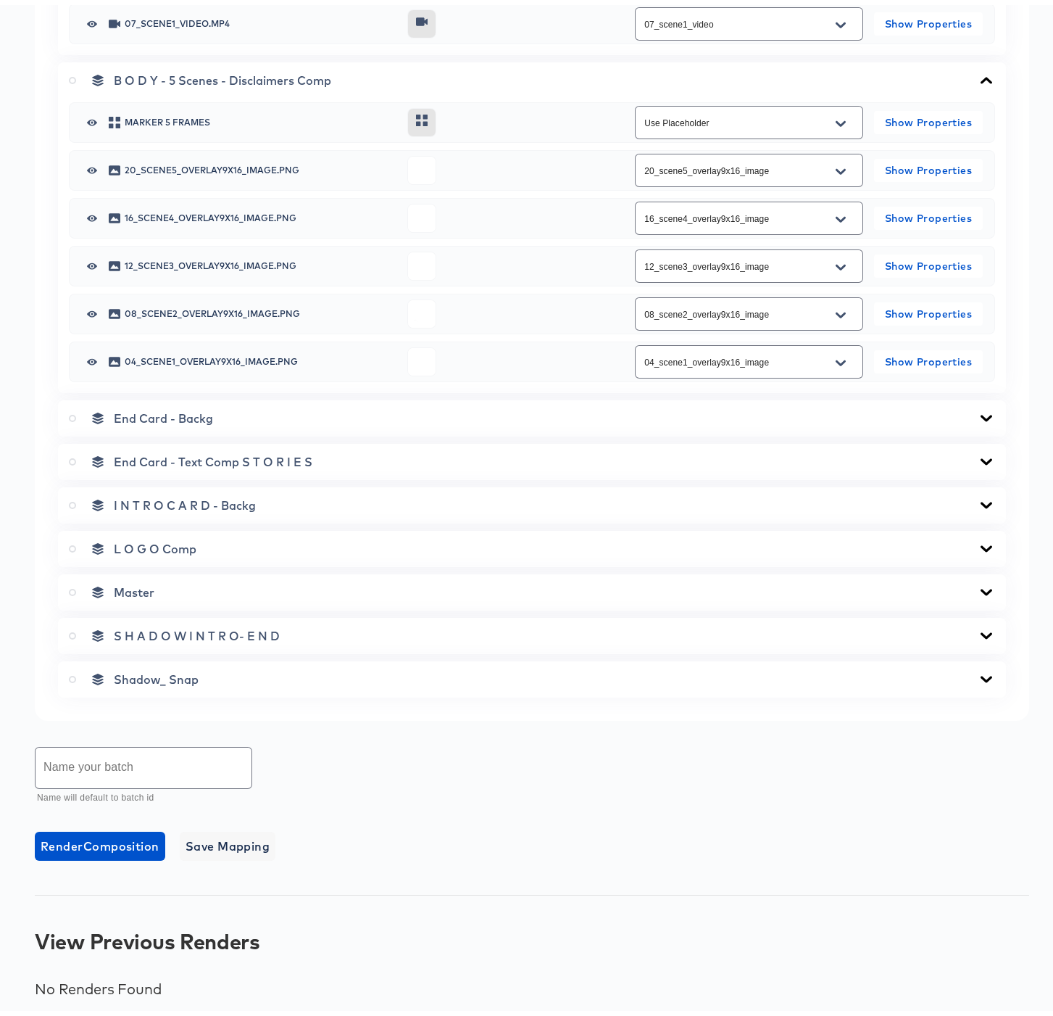
click at [978, 452] on icon at bounding box center [986, 457] width 17 height 12
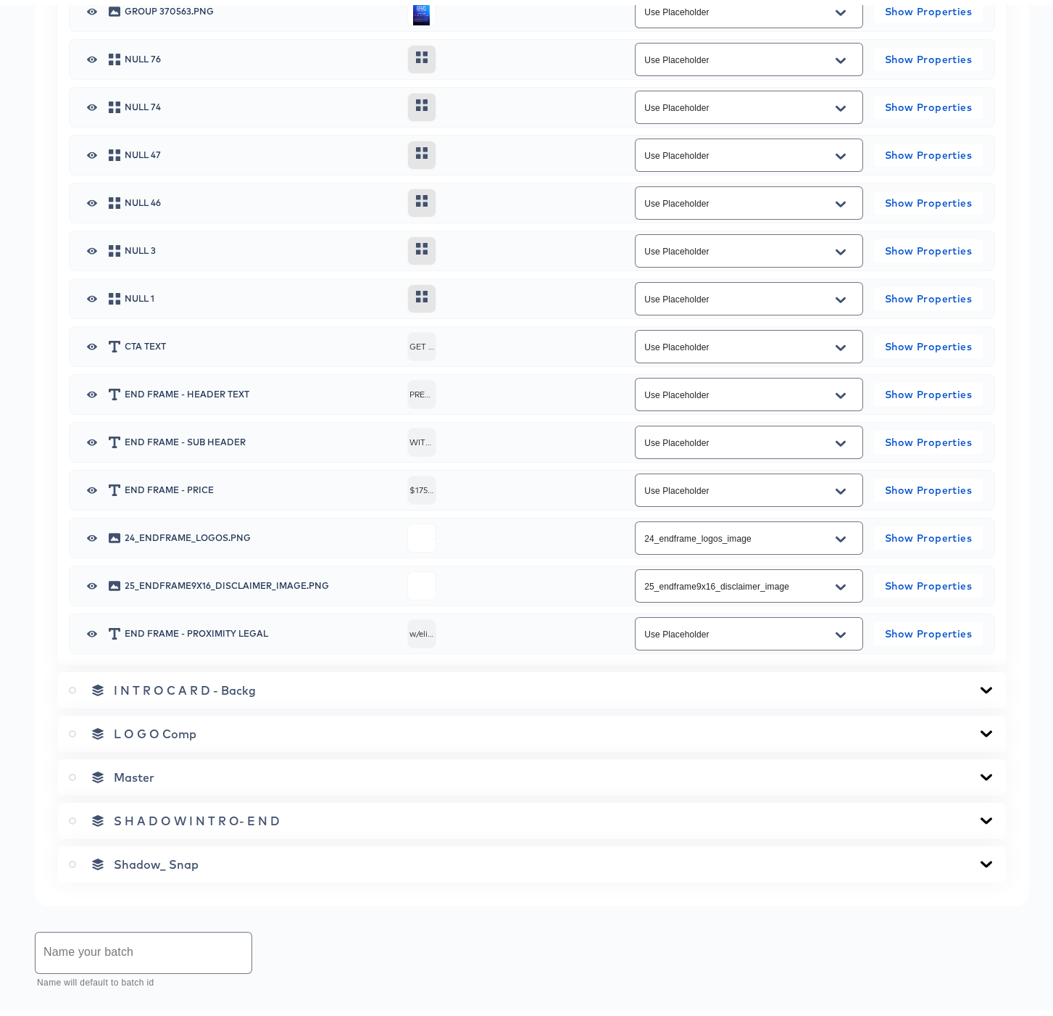
scroll to position [1520, 0]
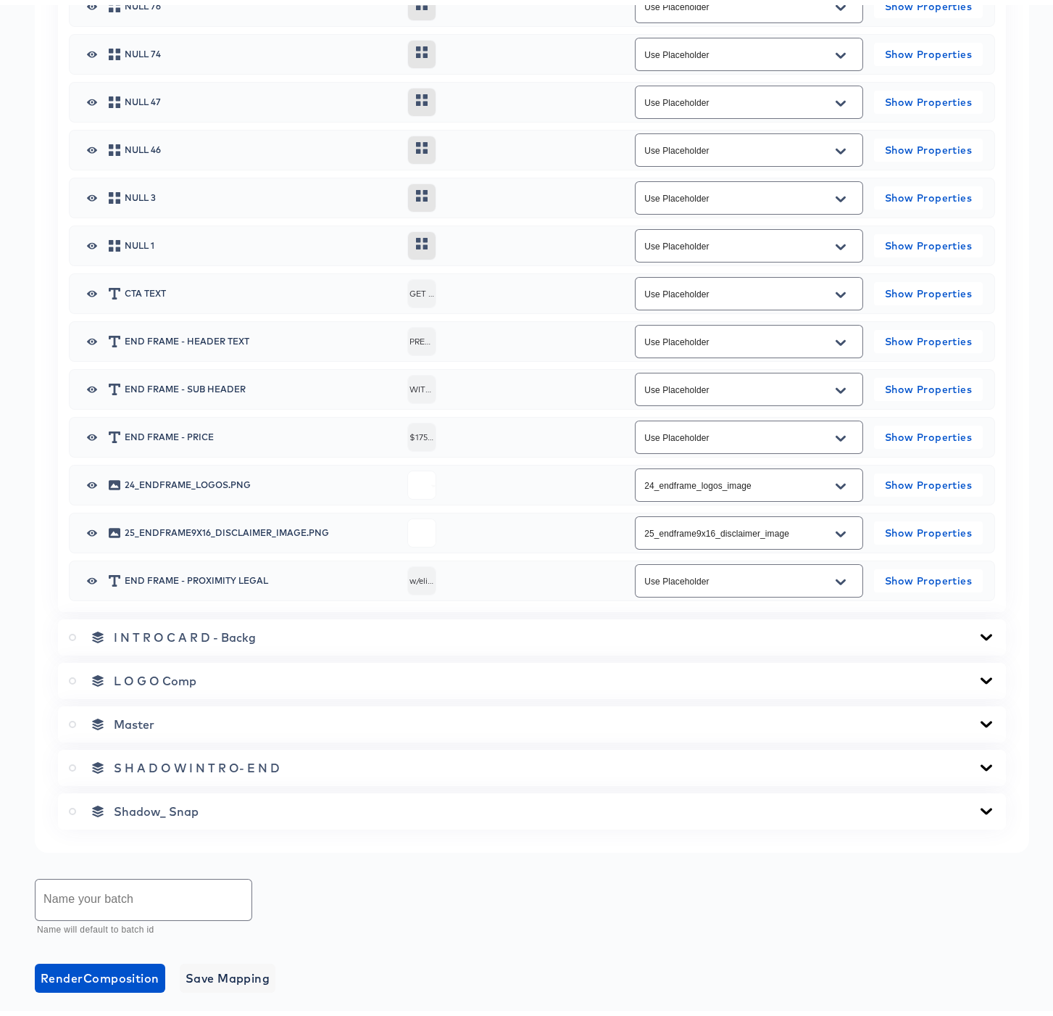
click at [978, 629] on icon at bounding box center [986, 632] width 17 height 12
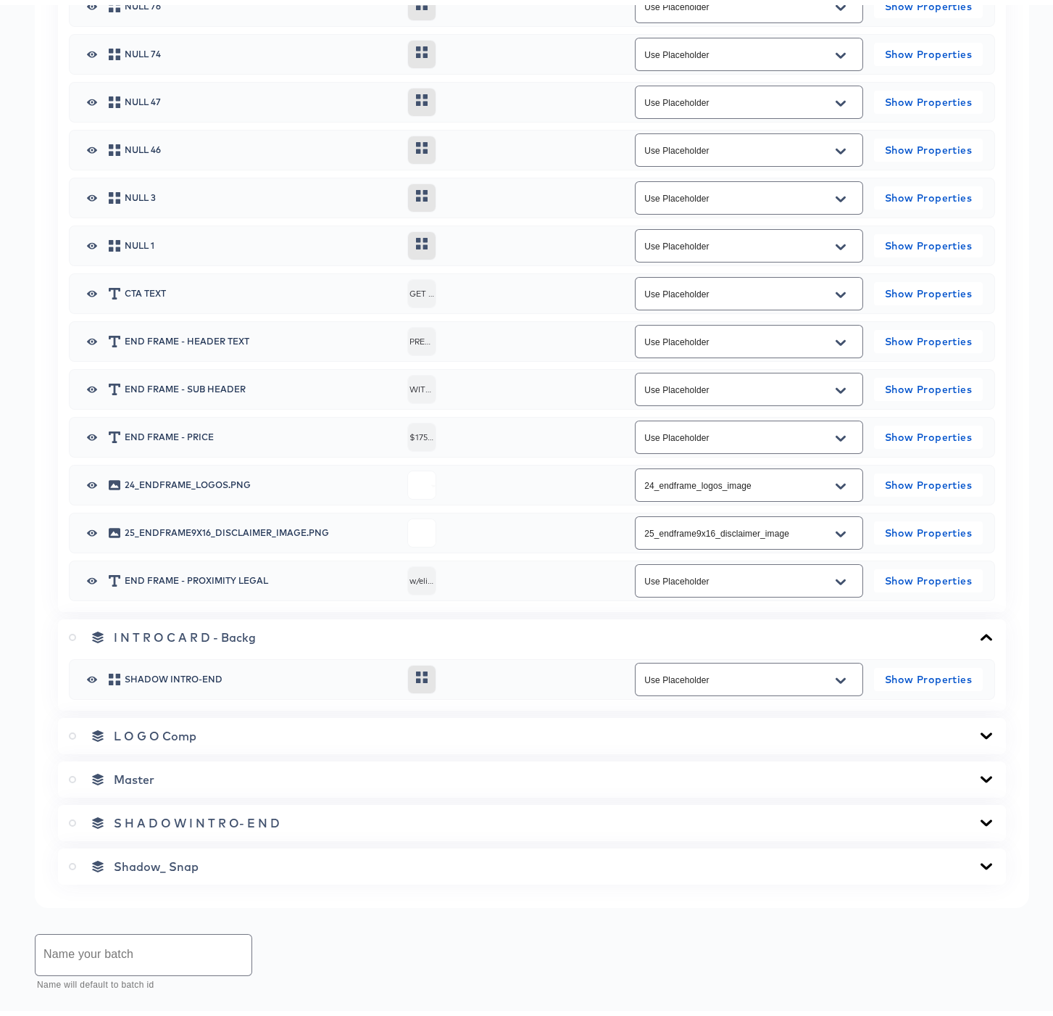
click at [979, 726] on icon at bounding box center [986, 731] width 17 height 12
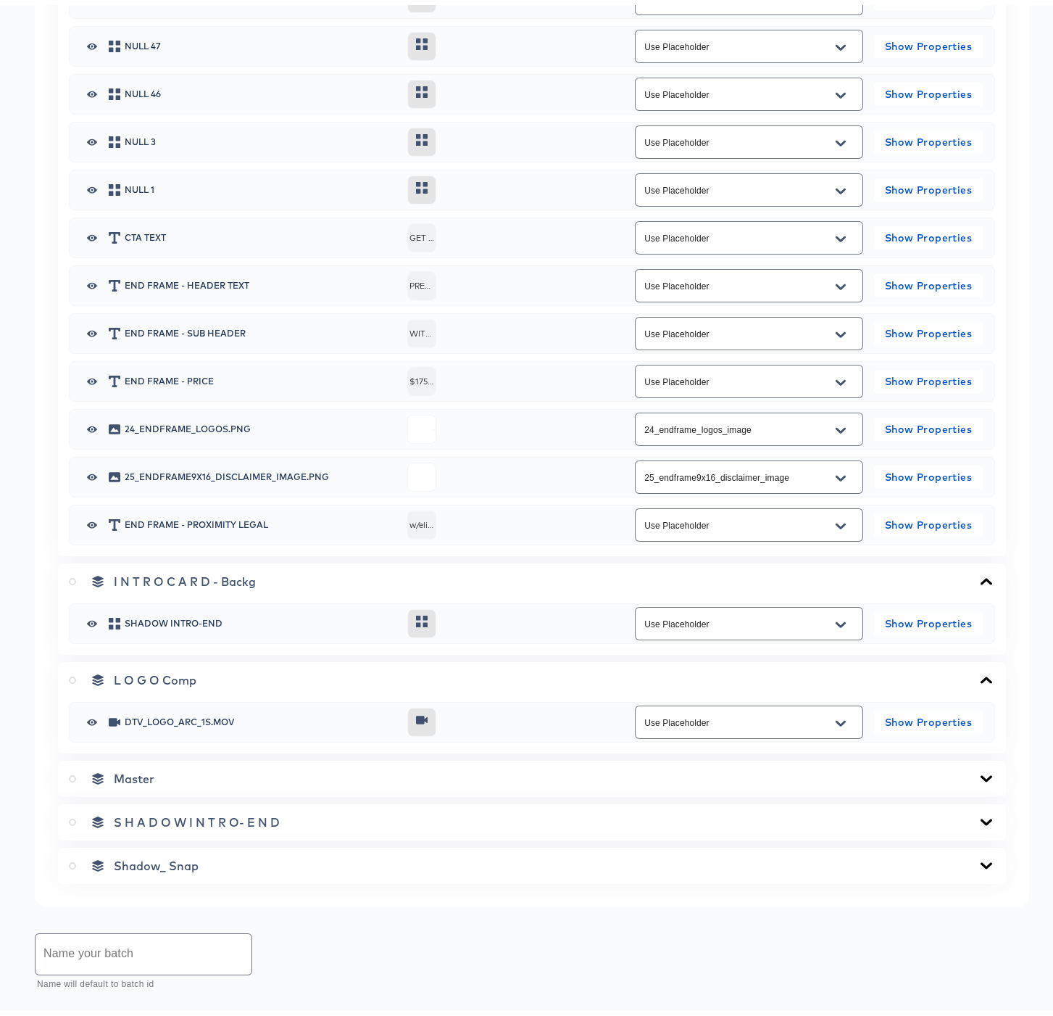
scroll to position [1740, 0]
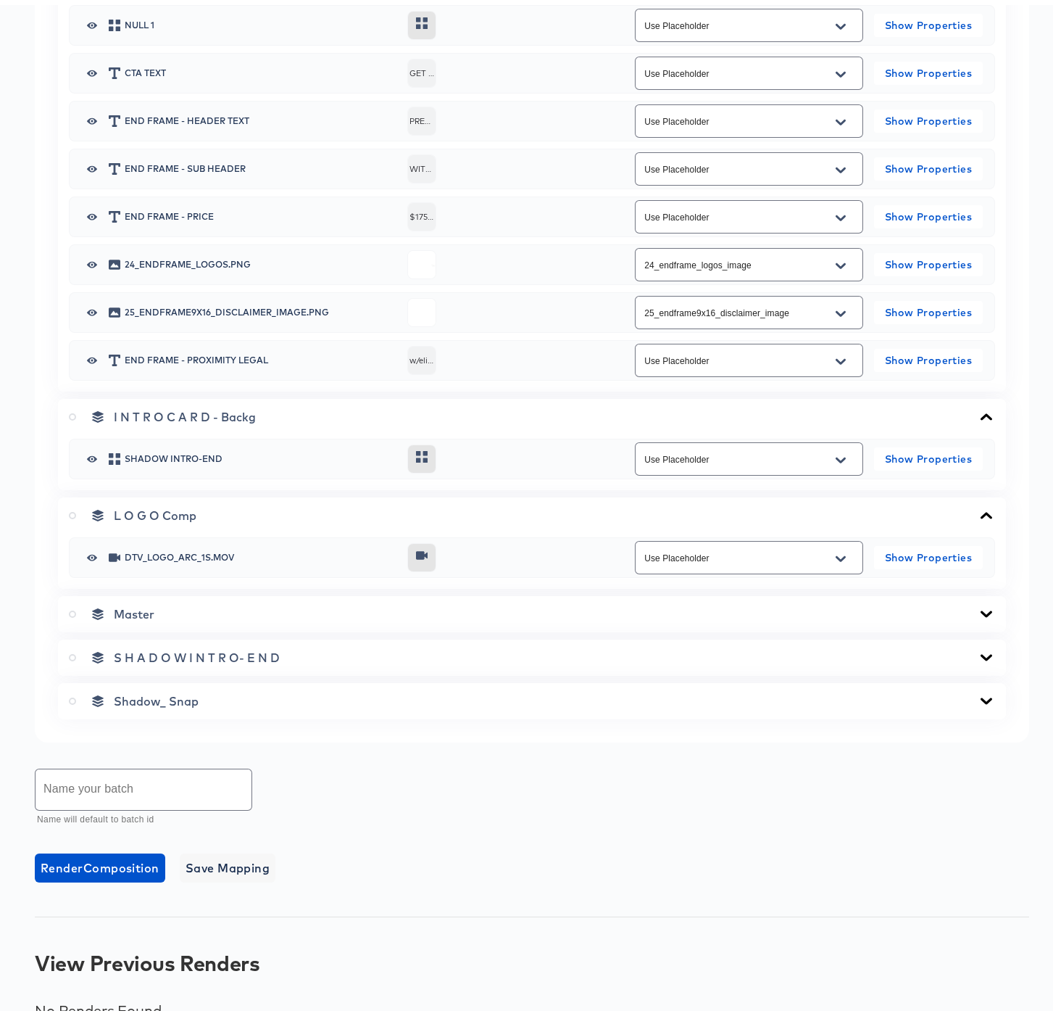
click at [978, 605] on icon at bounding box center [986, 609] width 17 height 12
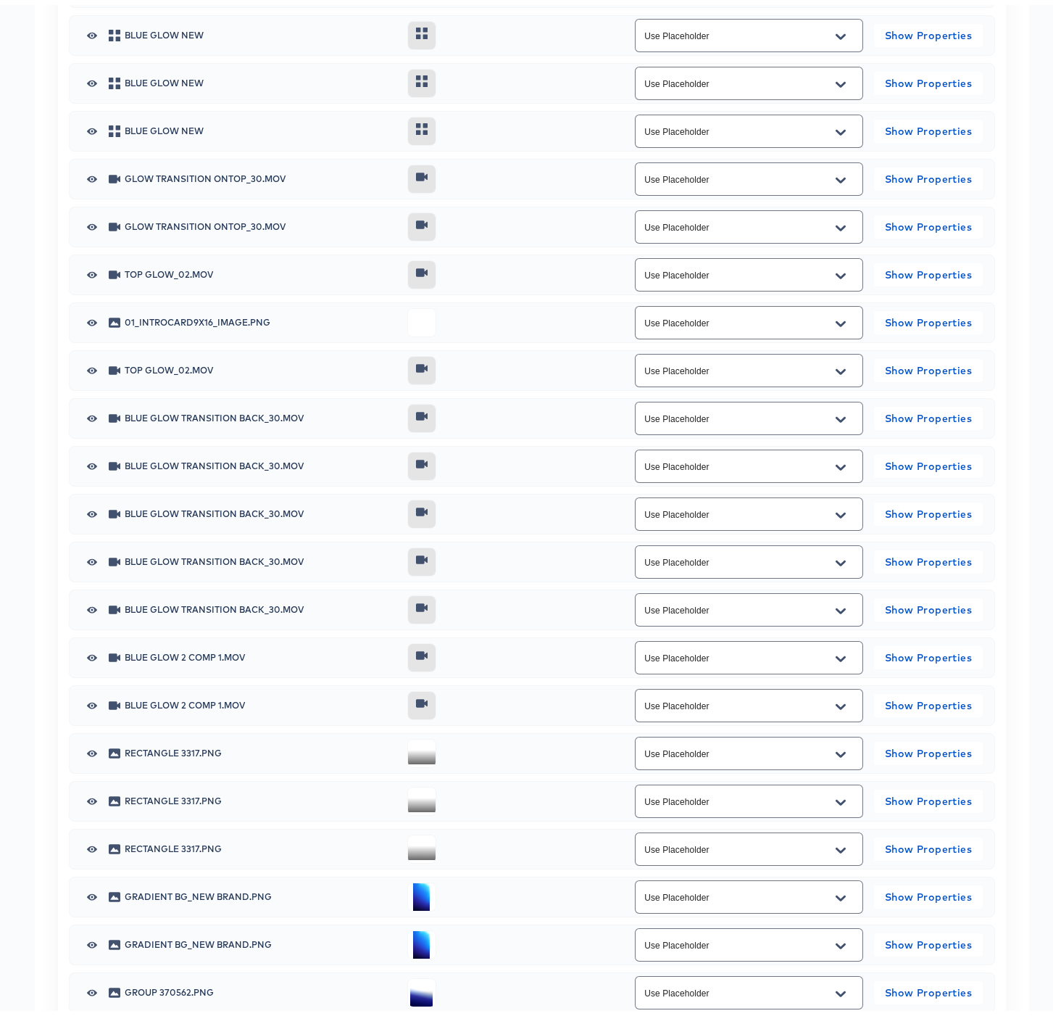
scroll to position [2501, 0]
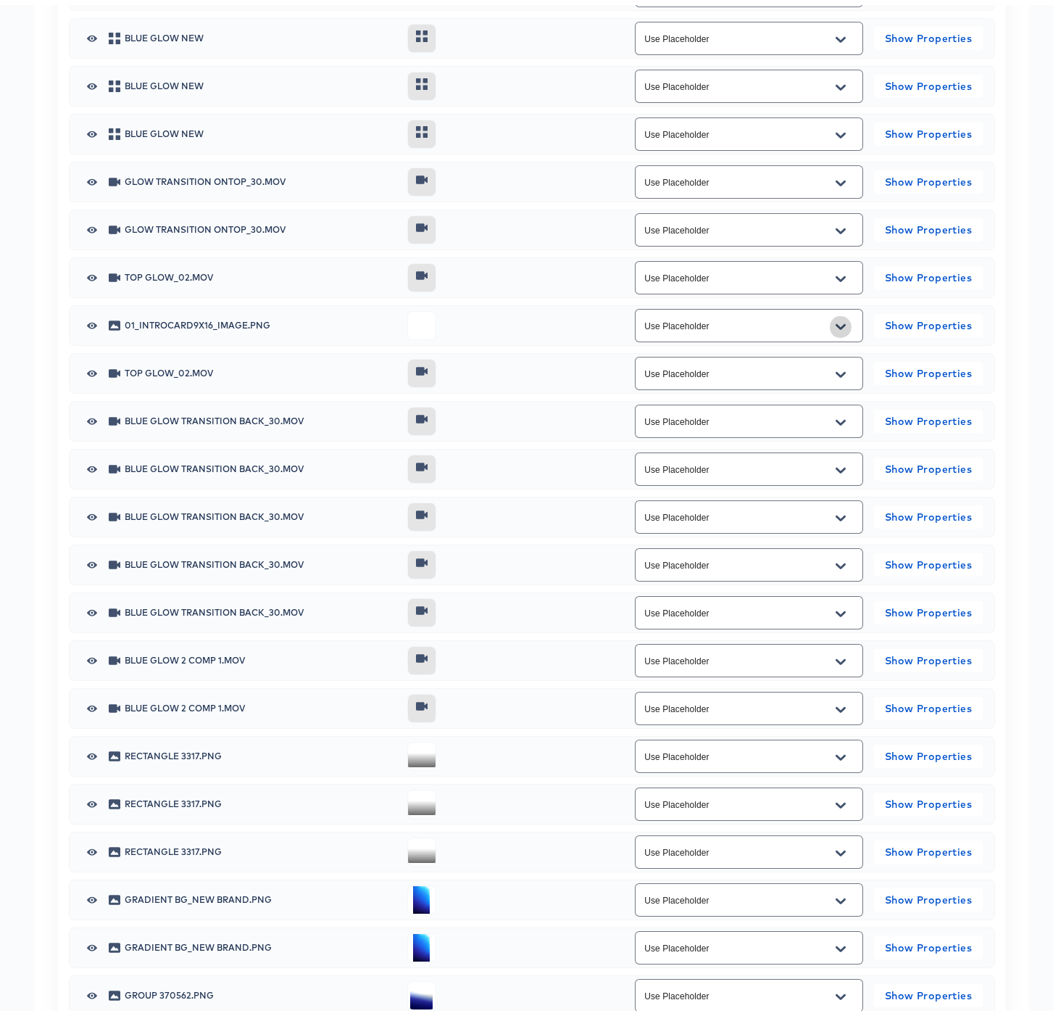
click at [836, 320] on icon "Open" at bounding box center [841, 322] width 10 height 6
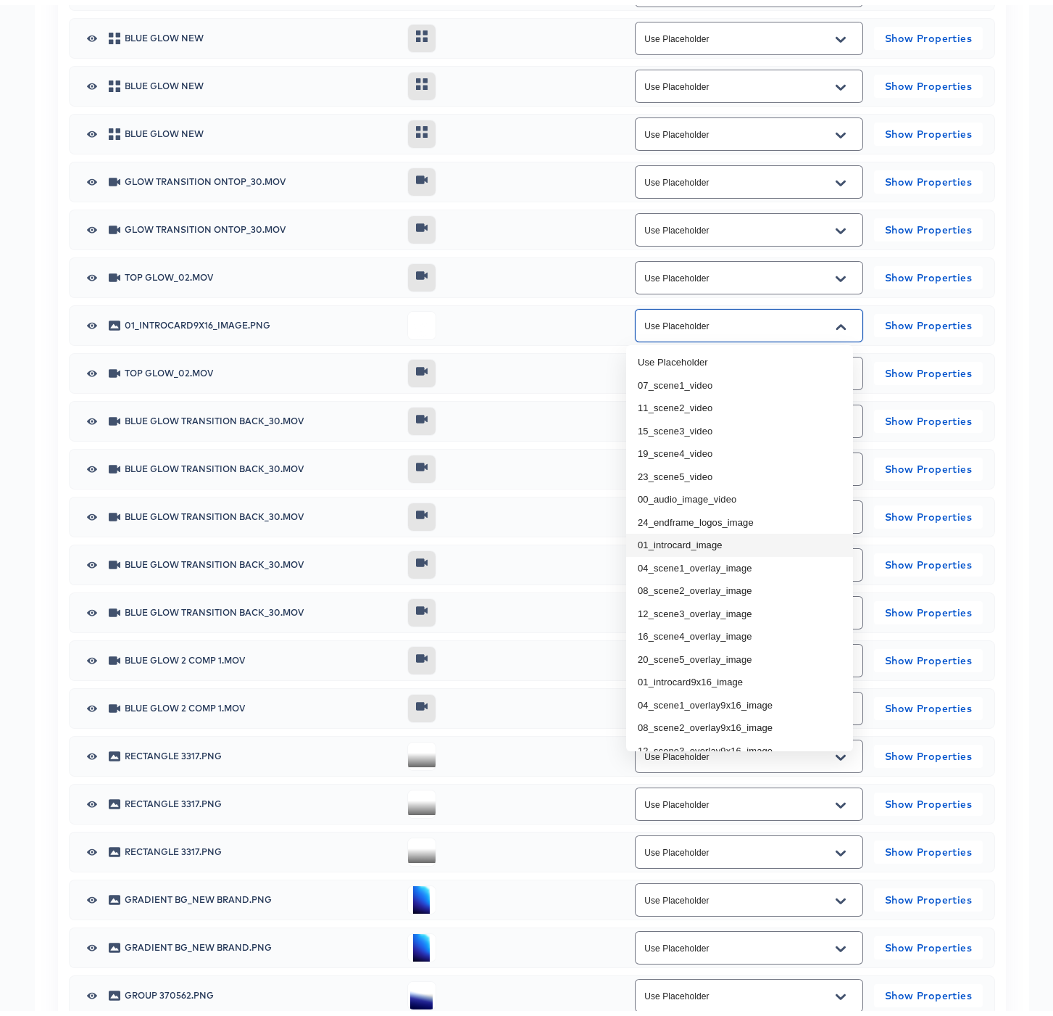
scroll to position [107, 0]
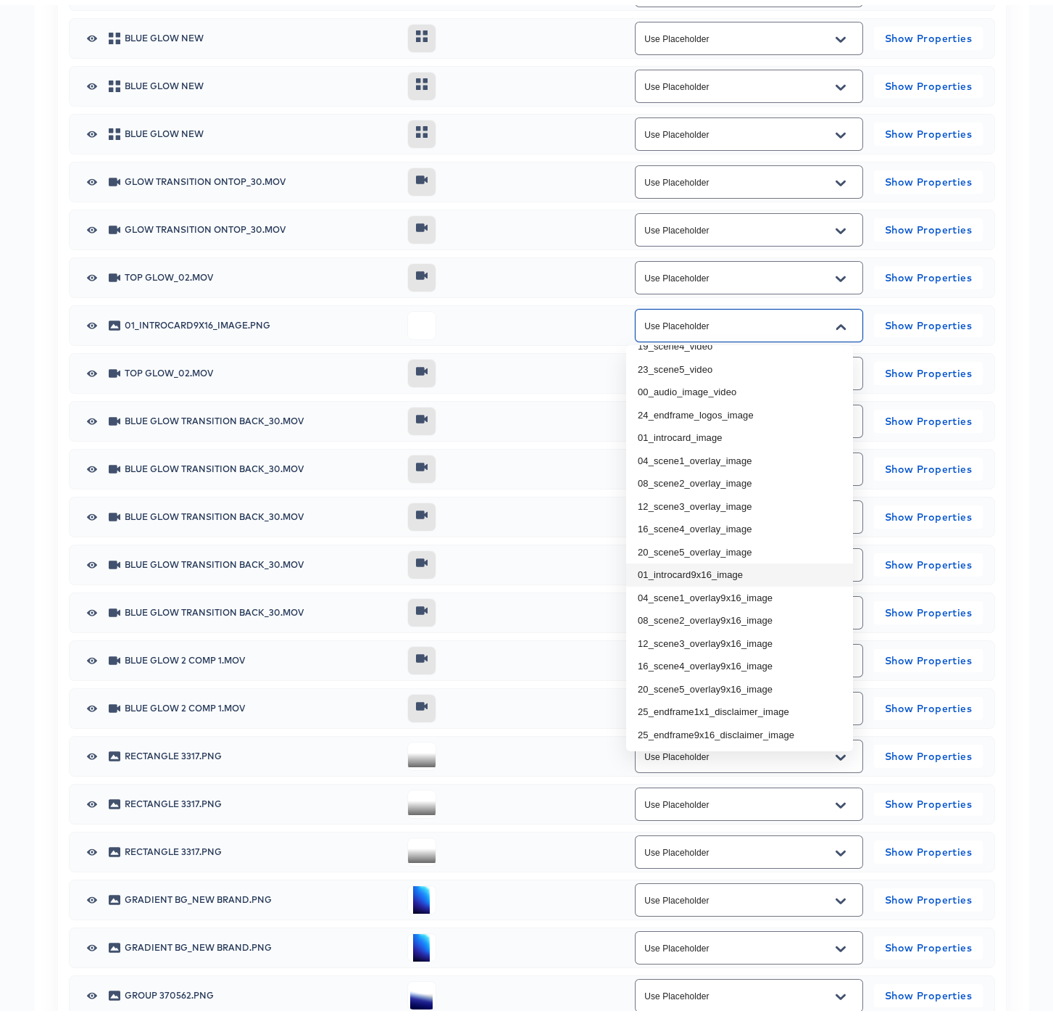
click at [739, 564] on li "01_introcard9x16_image" at bounding box center [739, 569] width 227 height 23
type input "01_introcard9x16_image"
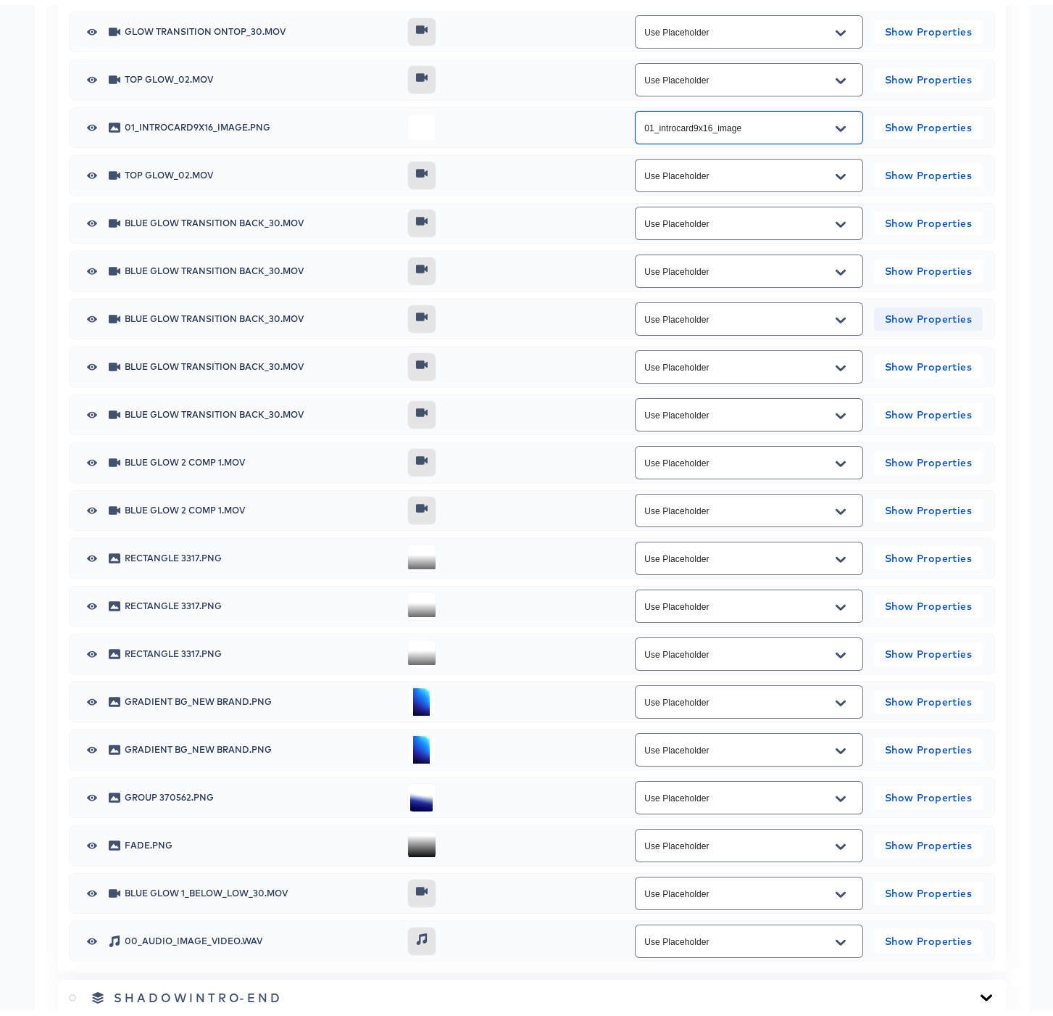
scroll to position [2834, 0]
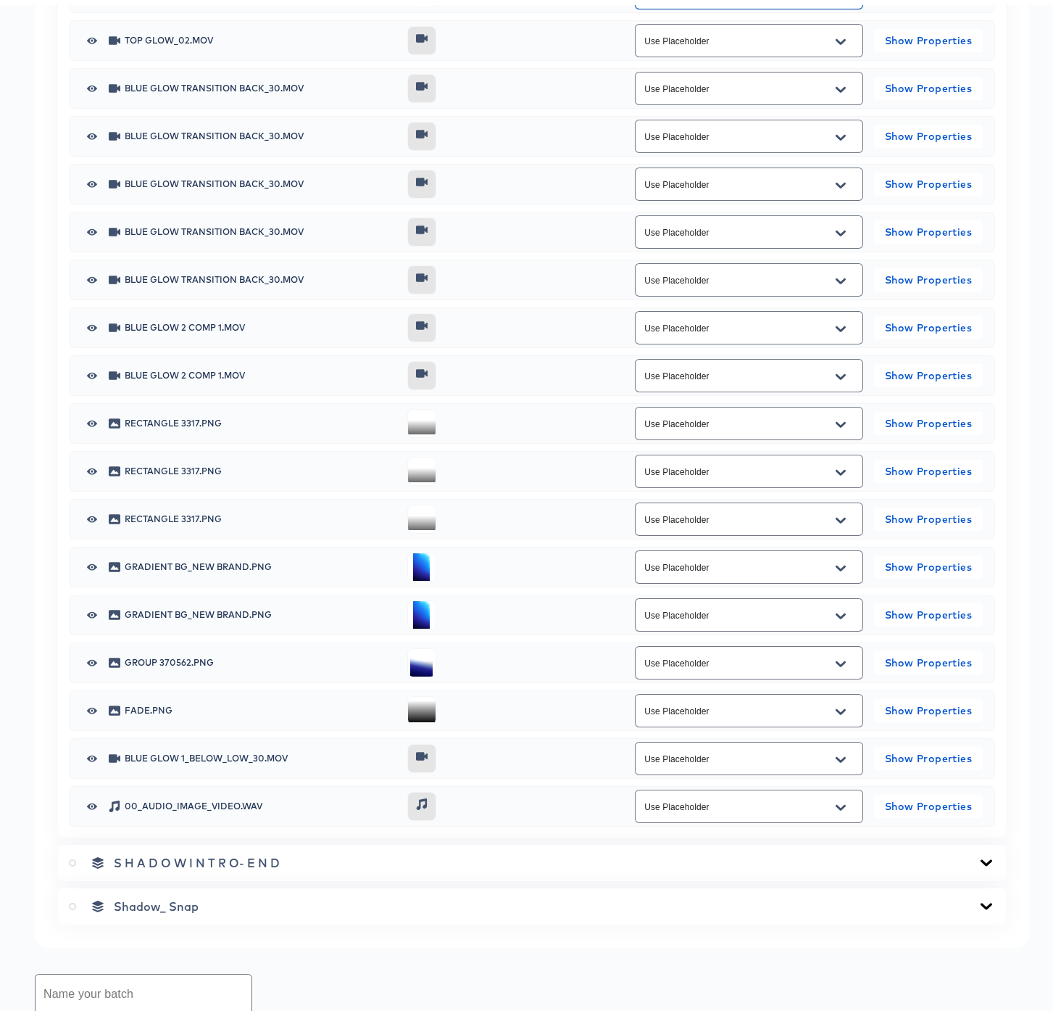
click at [836, 802] on icon "Open" at bounding box center [841, 803] width 10 height 12
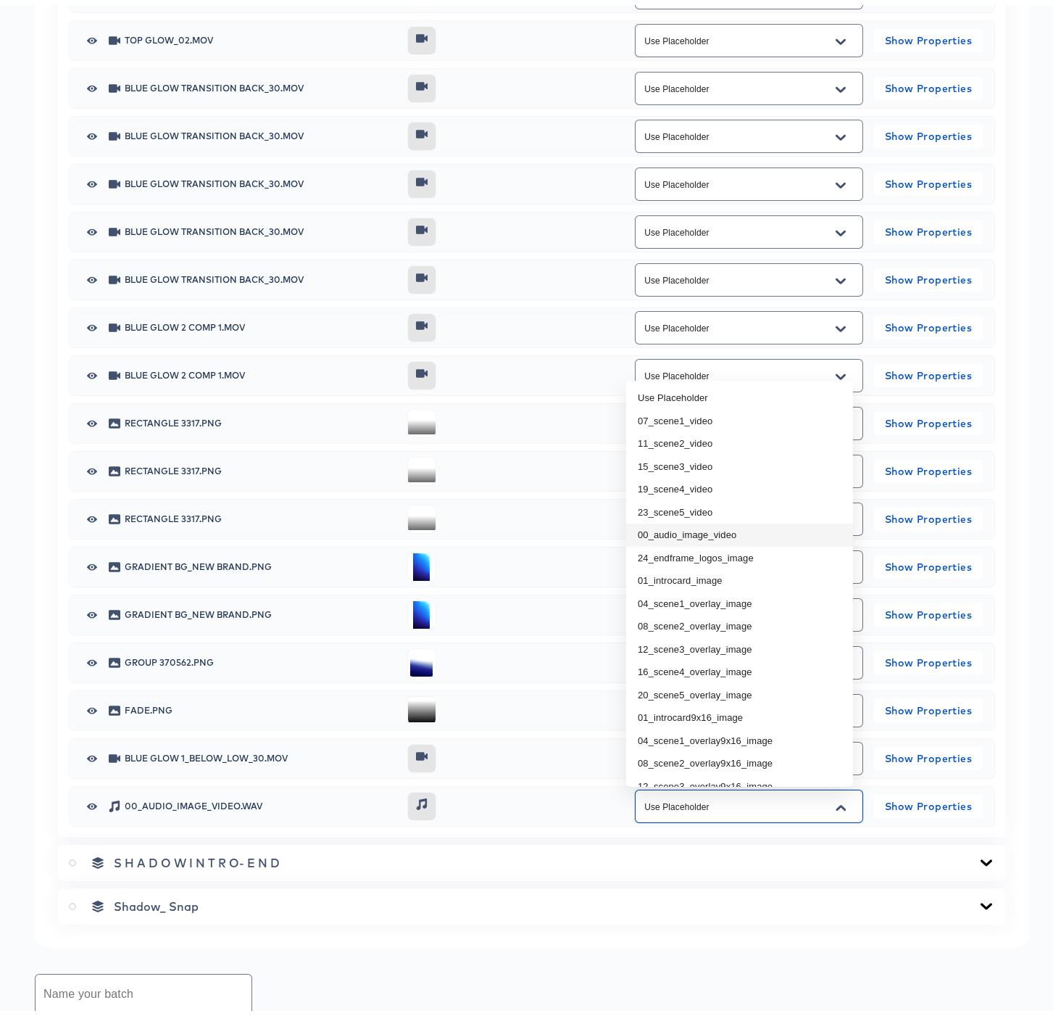
click at [760, 535] on li "00_audio_image_video" at bounding box center [739, 529] width 227 height 23
type input "00_audio_image_video"
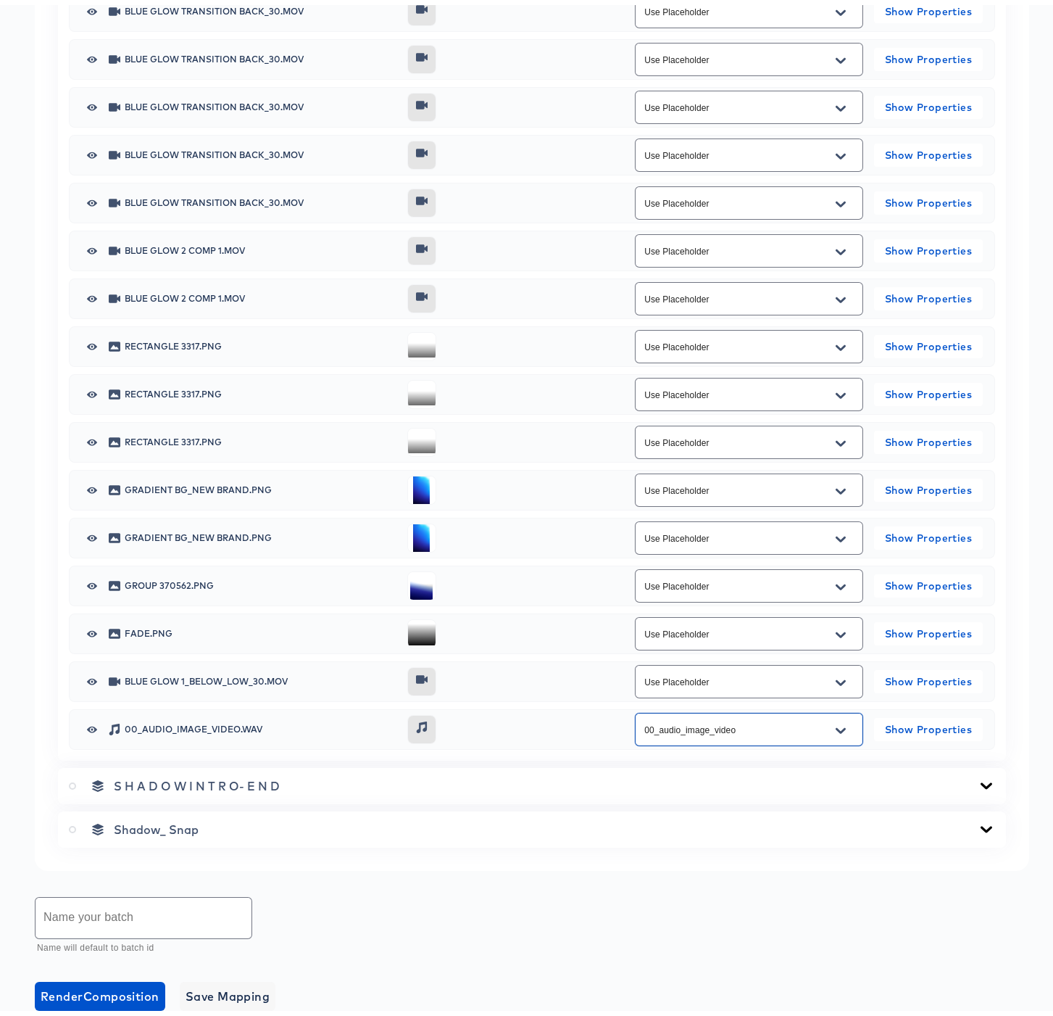
scroll to position [3061, 0]
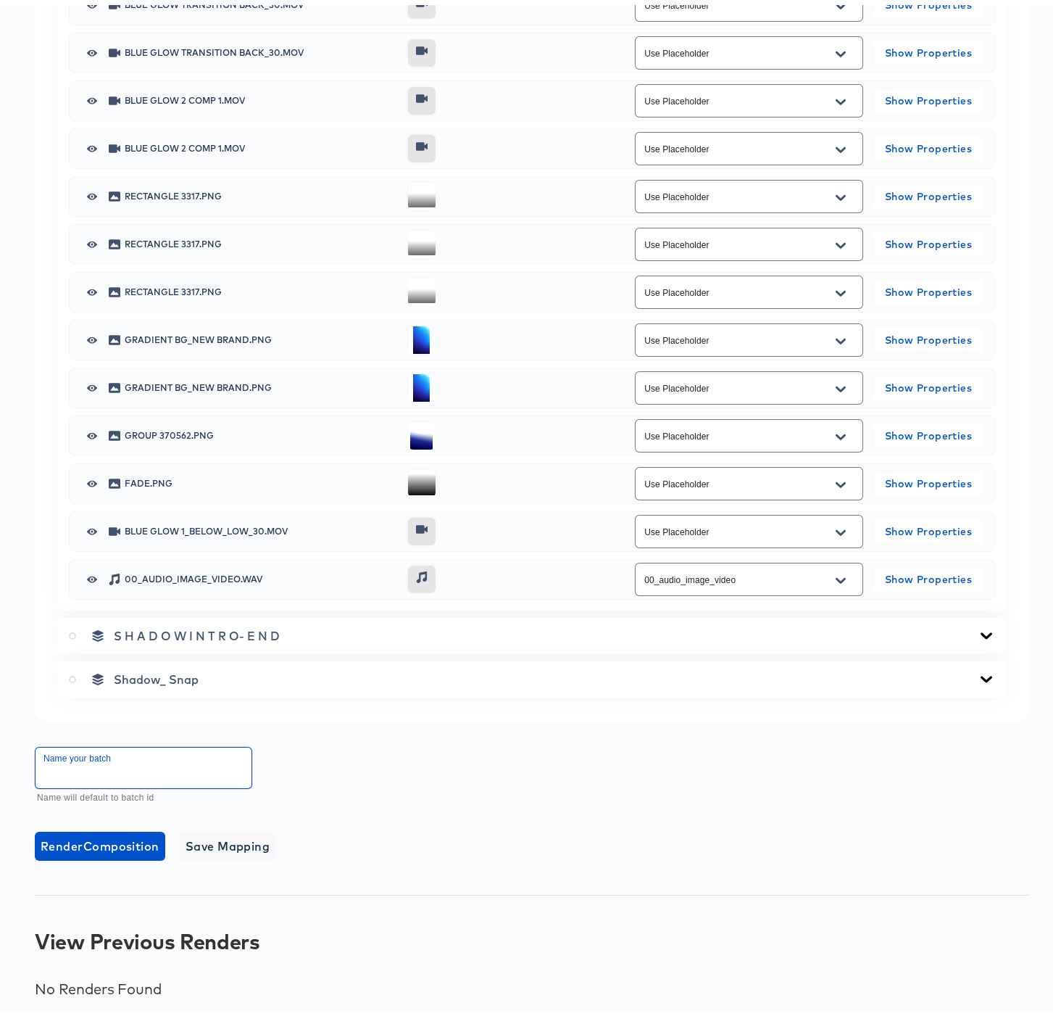
click at [96, 757] on input "text" at bounding box center [144, 762] width 216 height 41
type input "9x16 Stories 5 Sample IP Order Rev.1"
click at [234, 837] on span "Save Mapping" at bounding box center [228, 841] width 85 height 20
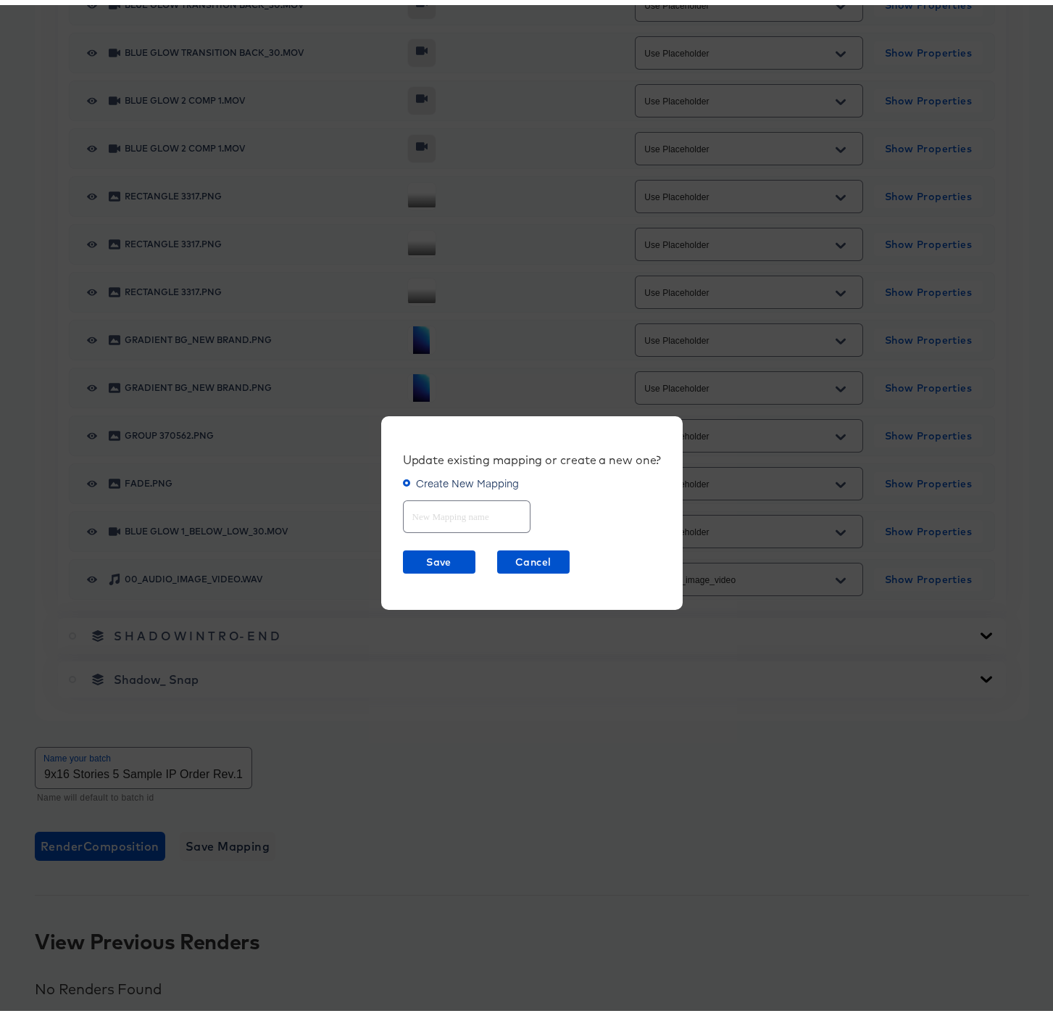
click at [451, 518] on input "text" at bounding box center [467, 505] width 126 height 31
type input "9x16 Stories v2"
click at [437, 552] on span "Save" at bounding box center [439, 557] width 61 height 18
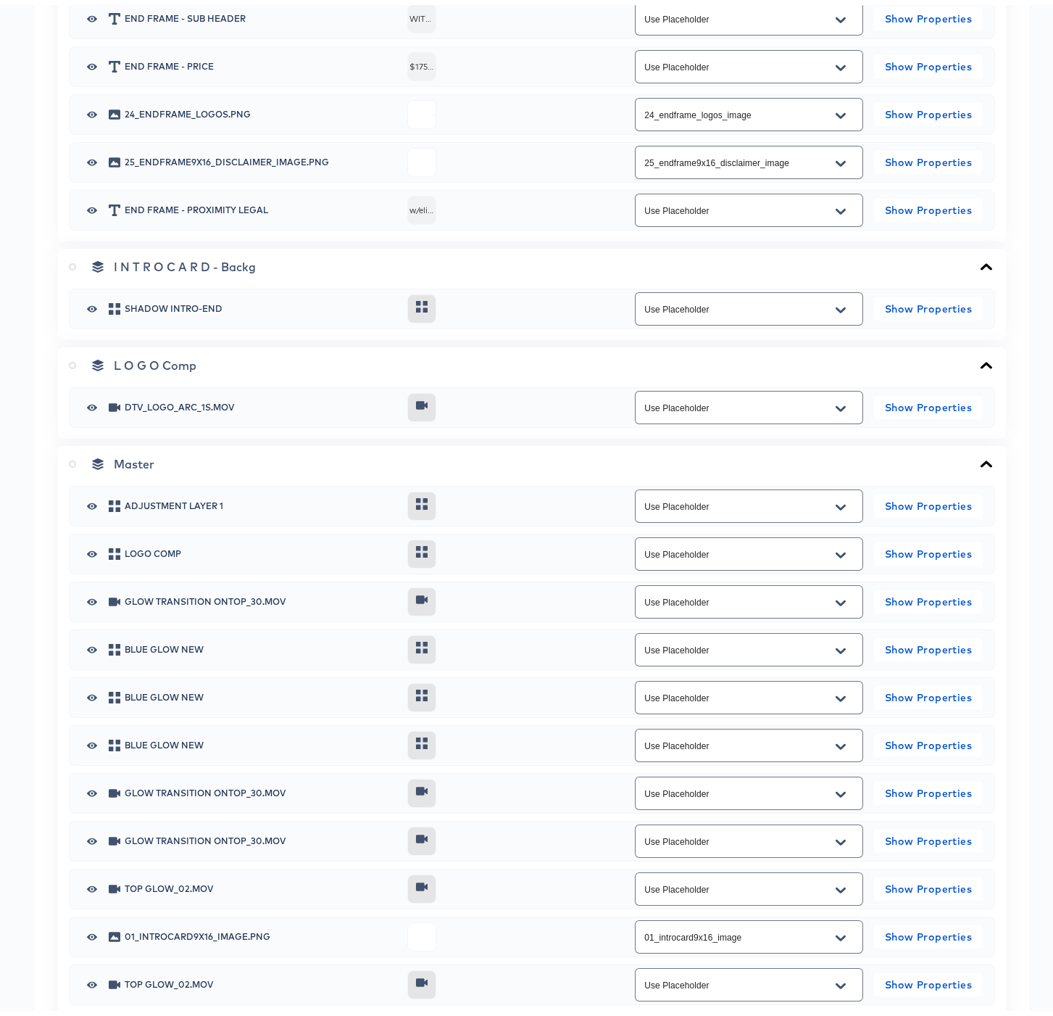
scroll to position [1621, 0]
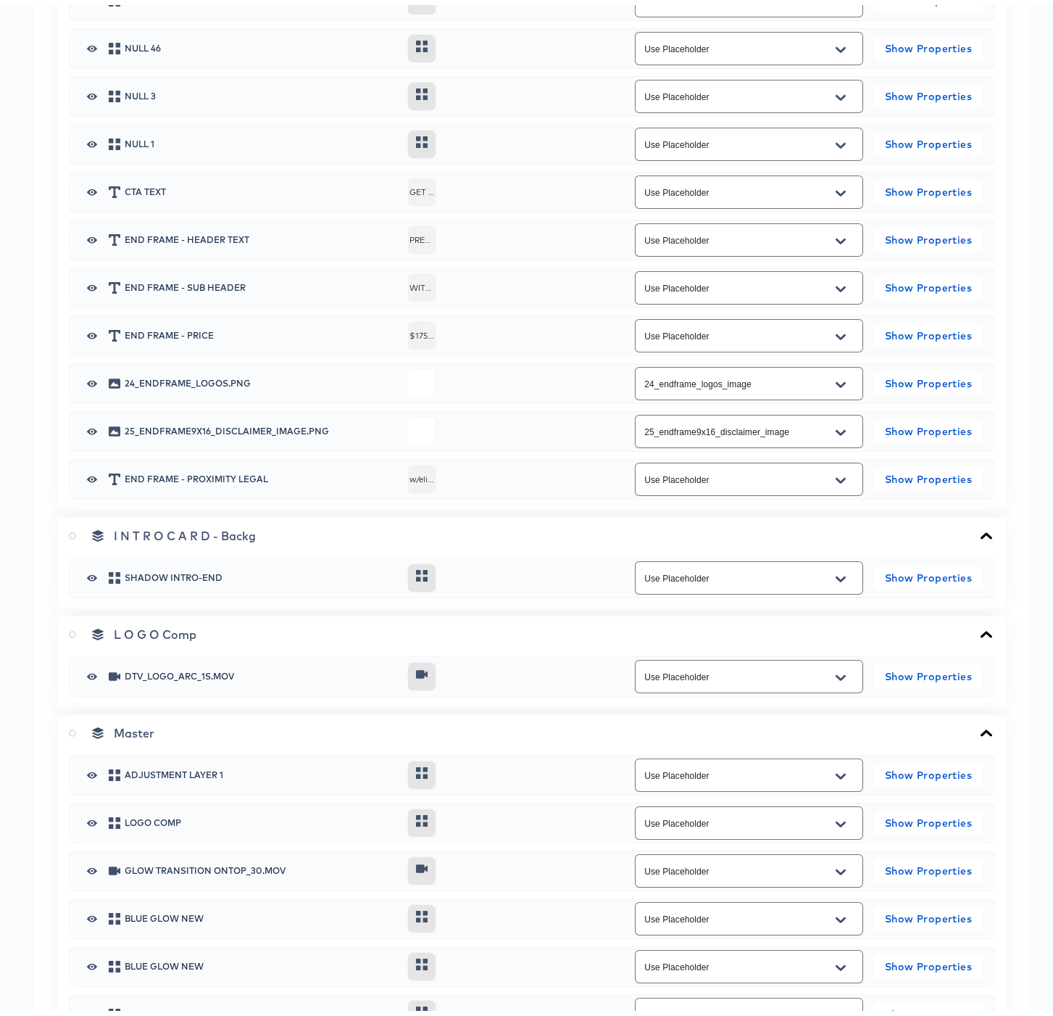
click at [73, 726] on icon at bounding box center [72, 727] width 7 height 7
click at [0, 0] on input "radio" at bounding box center [0, 0] width 0 height 0
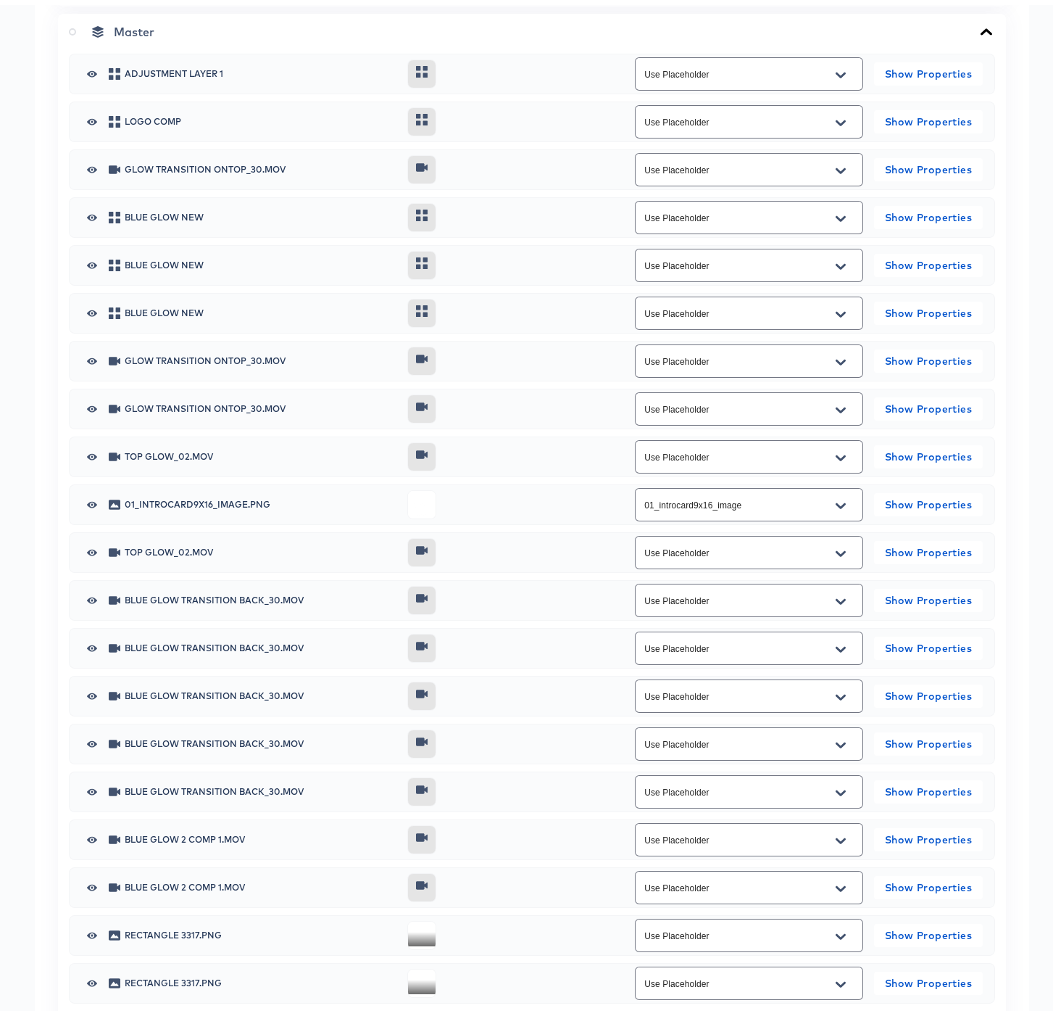
scroll to position [3061, 0]
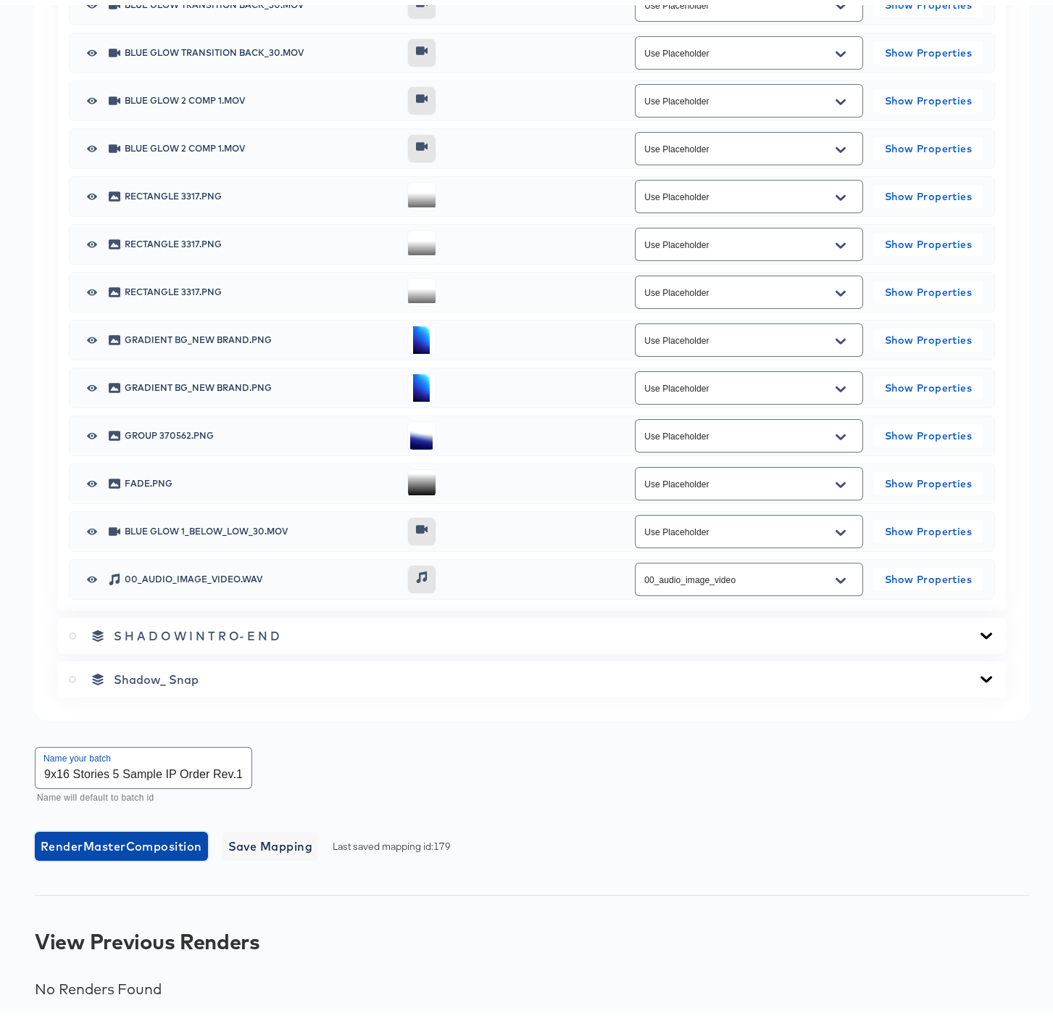
click at [102, 842] on span "Render Master Composition" at bounding box center [122, 841] width 162 height 20
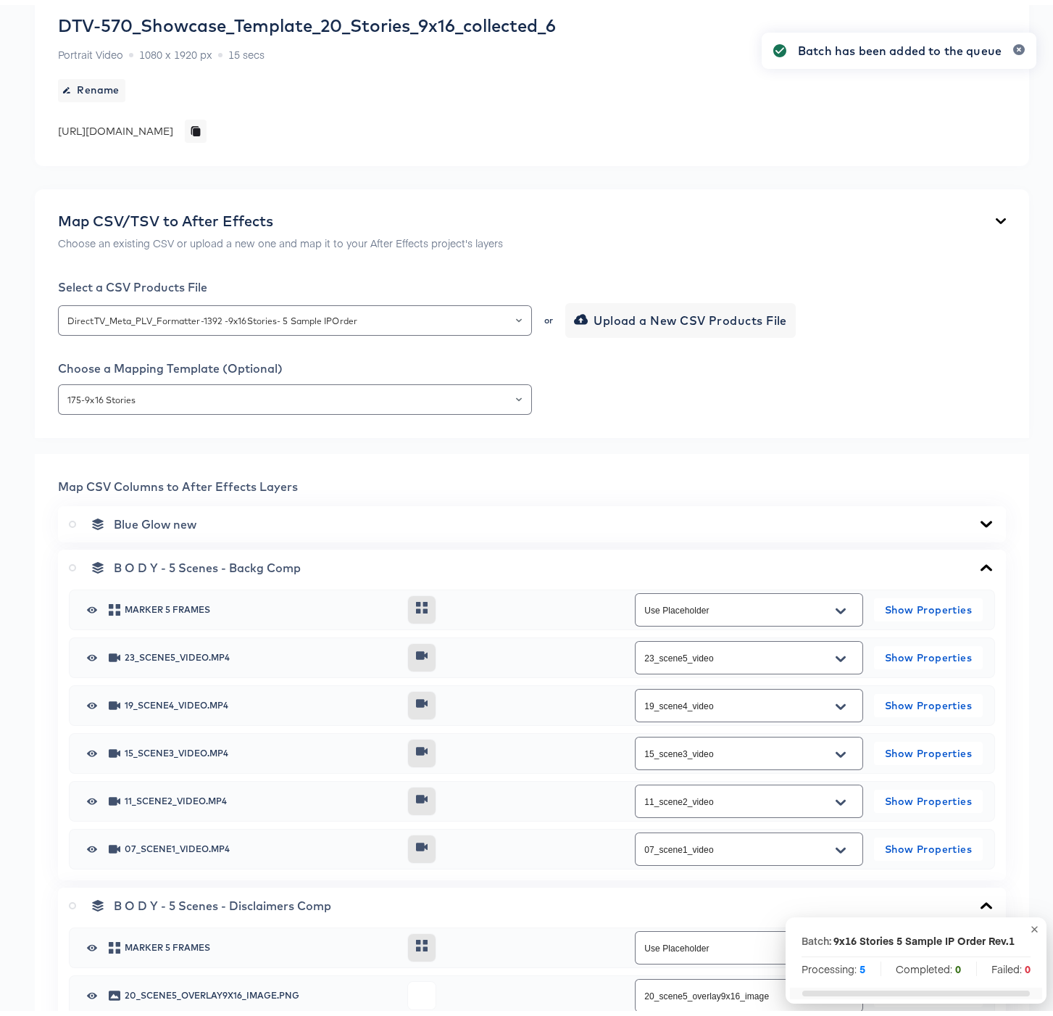
scroll to position [0, 0]
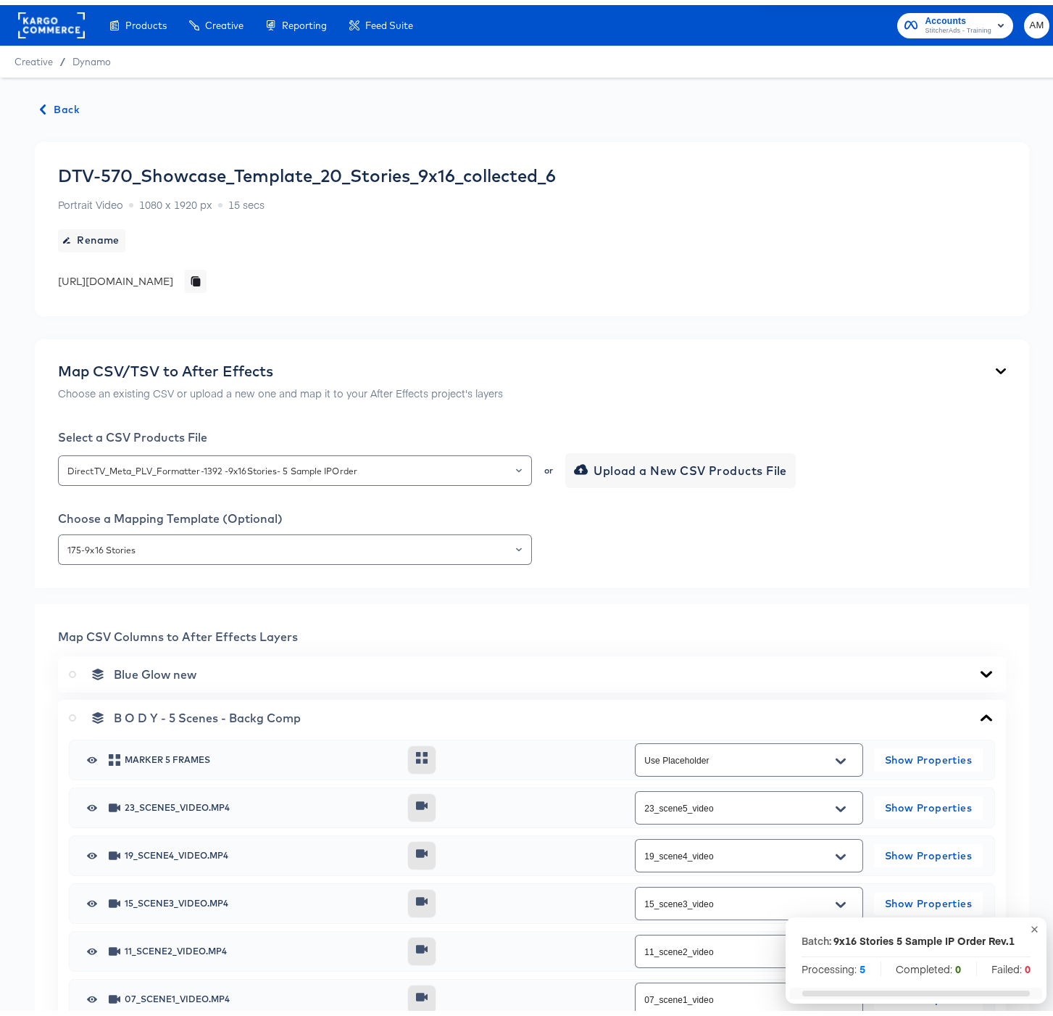
click at [67, 112] on span "Back" at bounding box center [60, 105] width 39 height 18
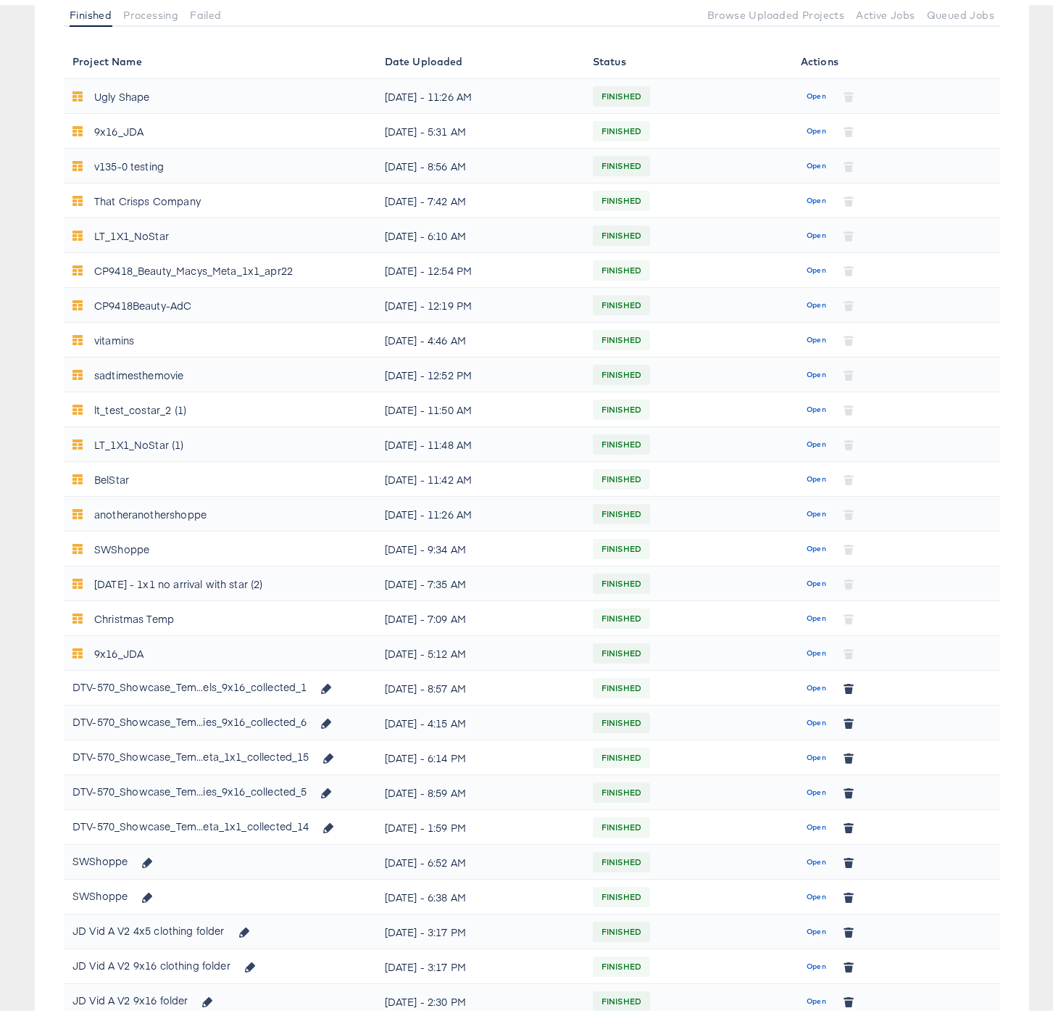
scroll to position [286, 0]
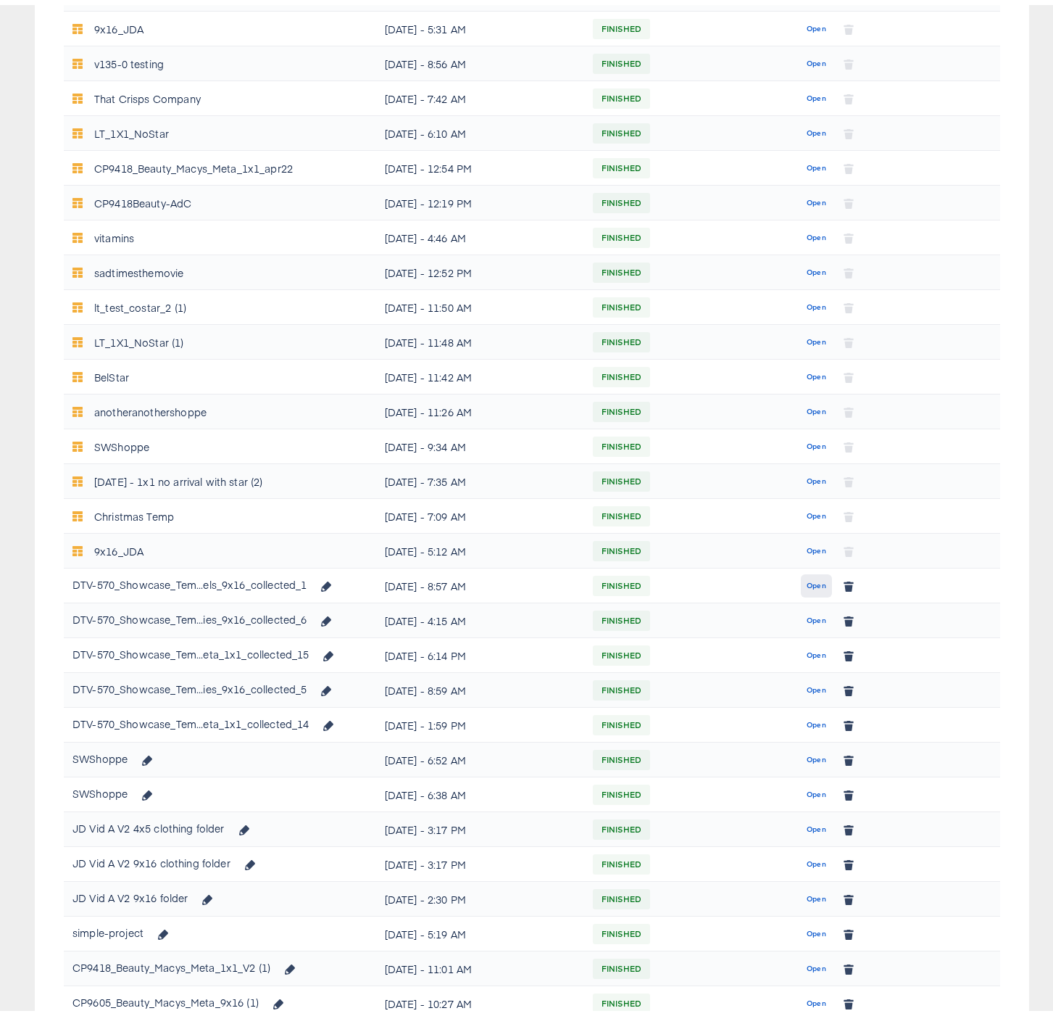
click at [807, 579] on span "Open" at bounding box center [817, 580] width 20 height 13
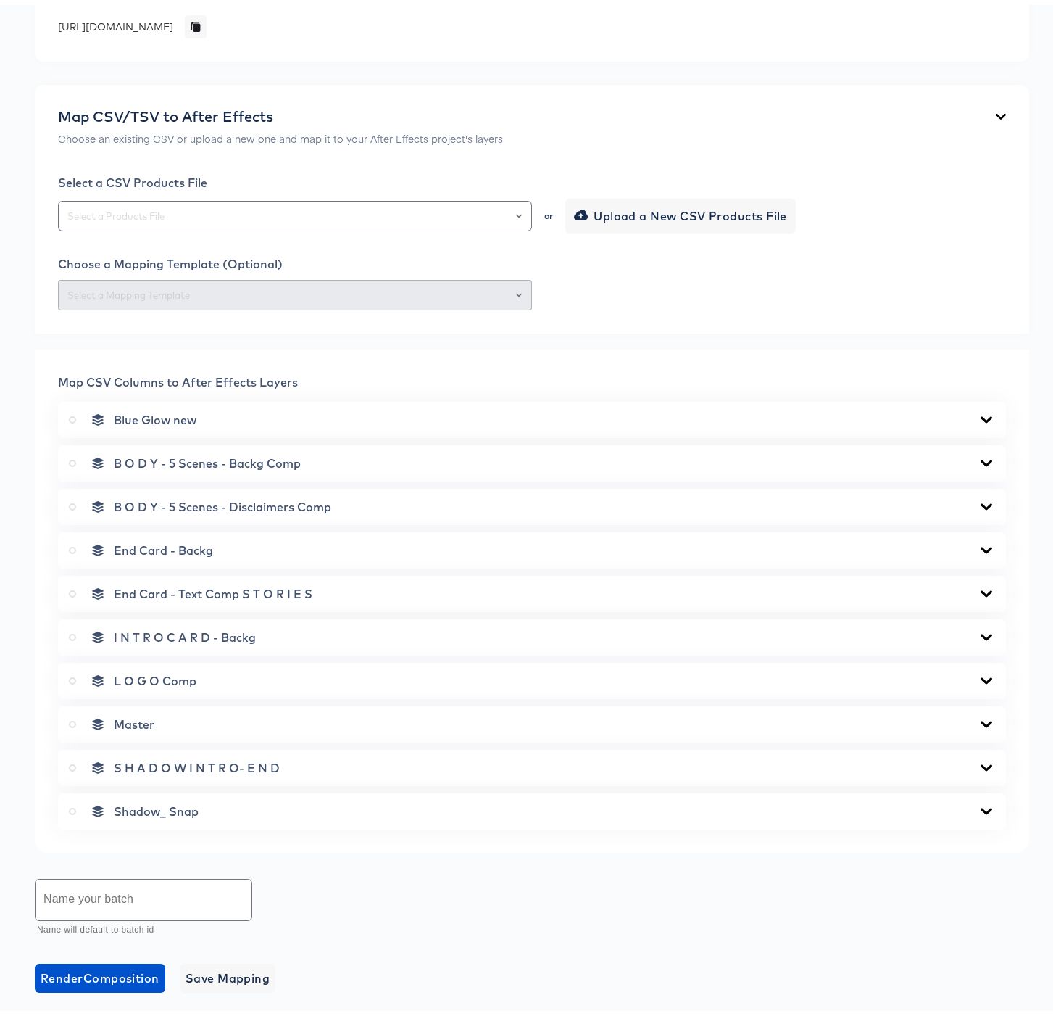
scroll to position [140, 0]
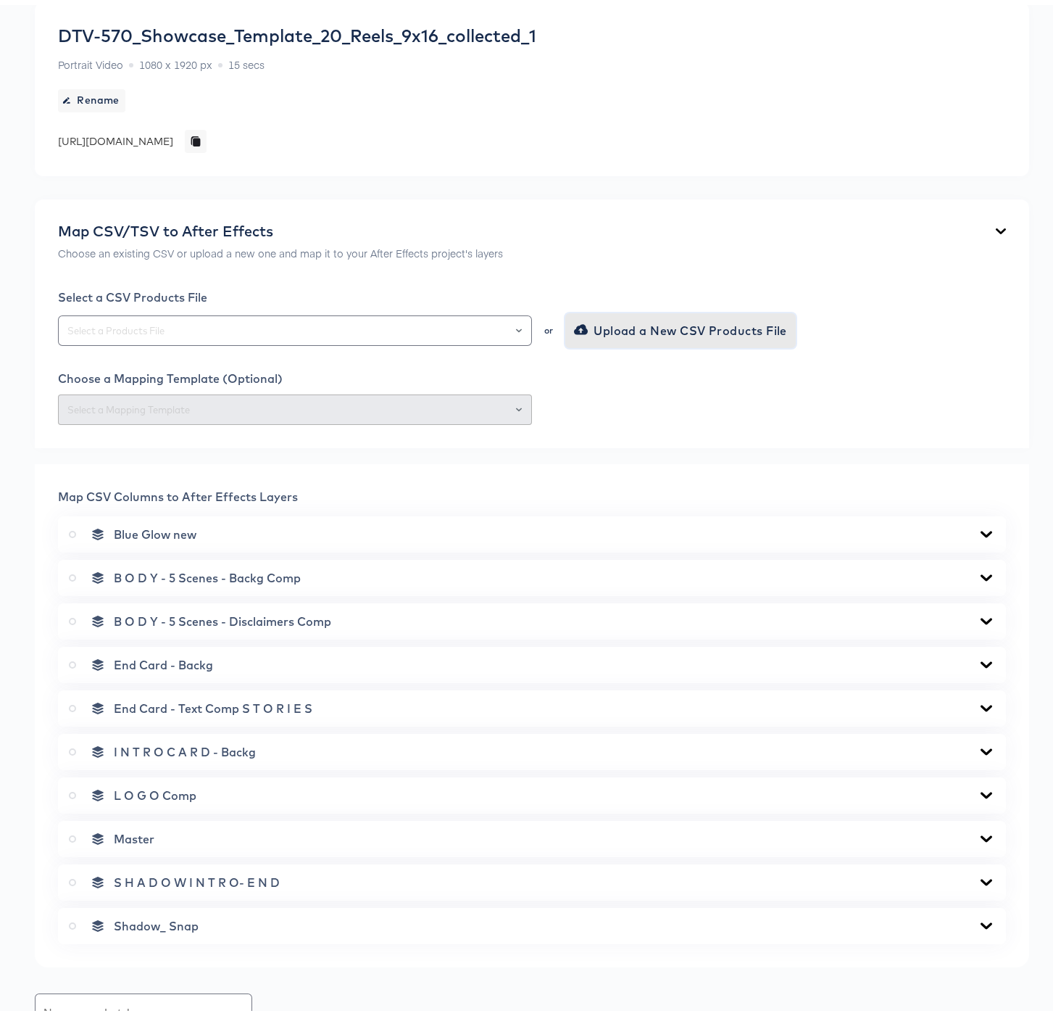
click at [608, 329] on span "Upload a New CSV Products File" at bounding box center [682, 325] width 210 height 20
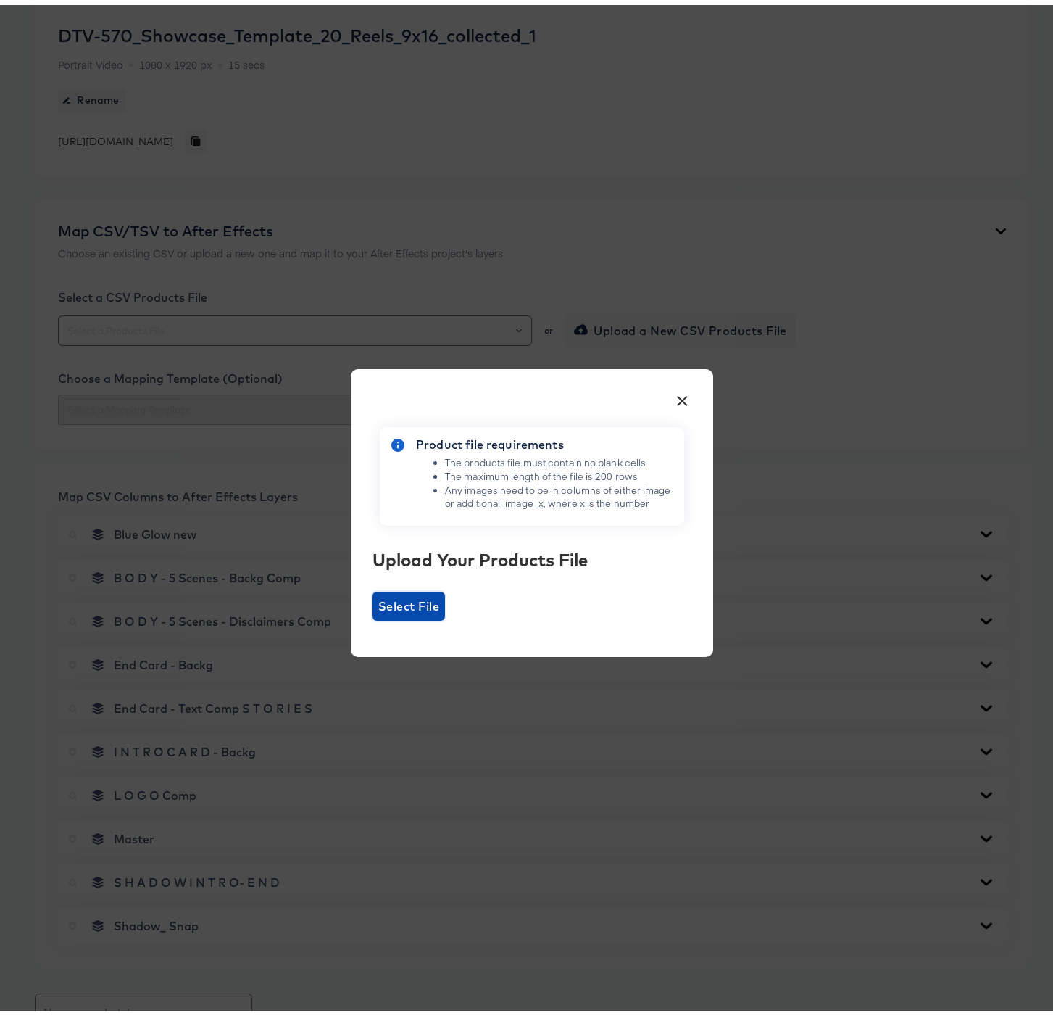
click at [411, 594] on span "Select File" at bounding box center [408, 601] width 61 height 20
click at [373, 615] on input "Select File" at bounding box center [373, 615] width 0 height 0
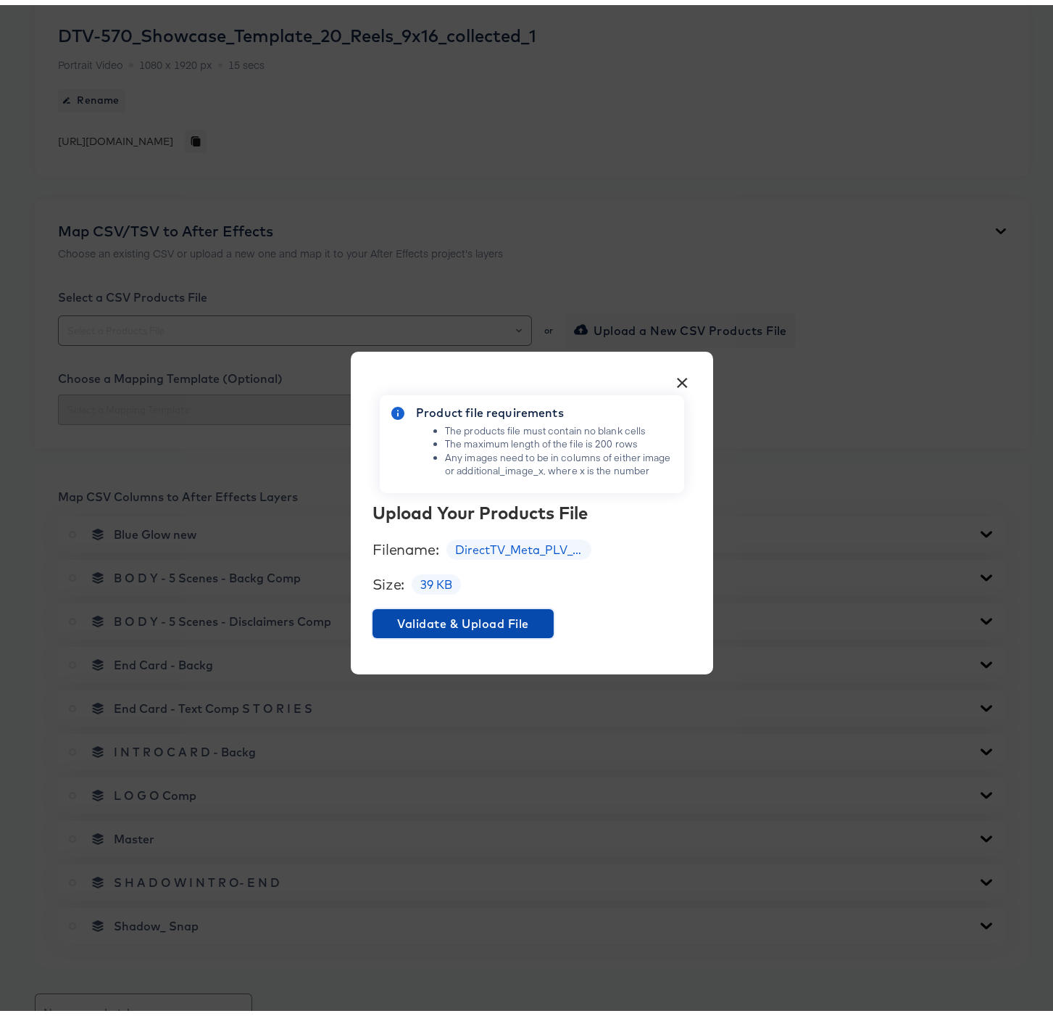
click at [458, 619] on span "Validate & Upload File" at bounding box center [463, 618] width 170 height 20
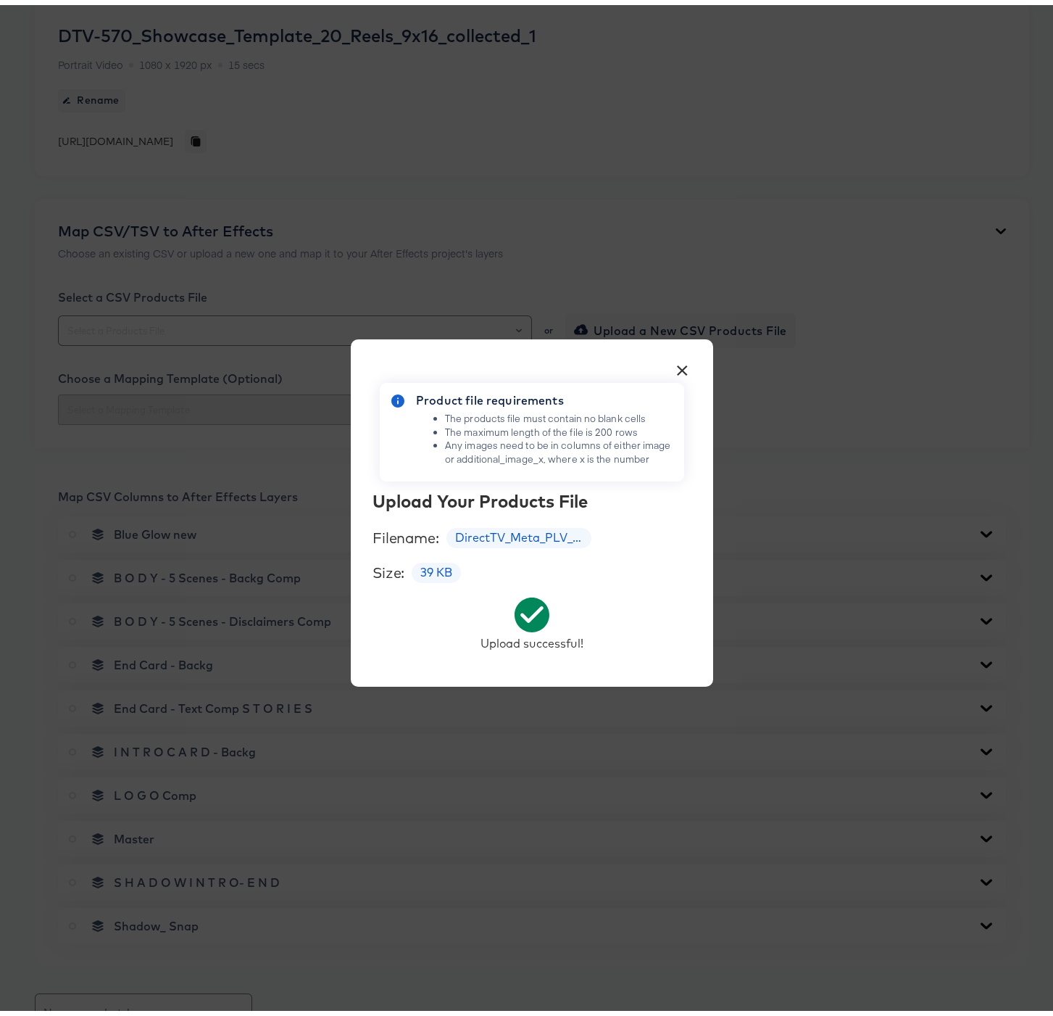
click at [679, 362] on button "×" at bounding box center [682, 362] width 26 height 26
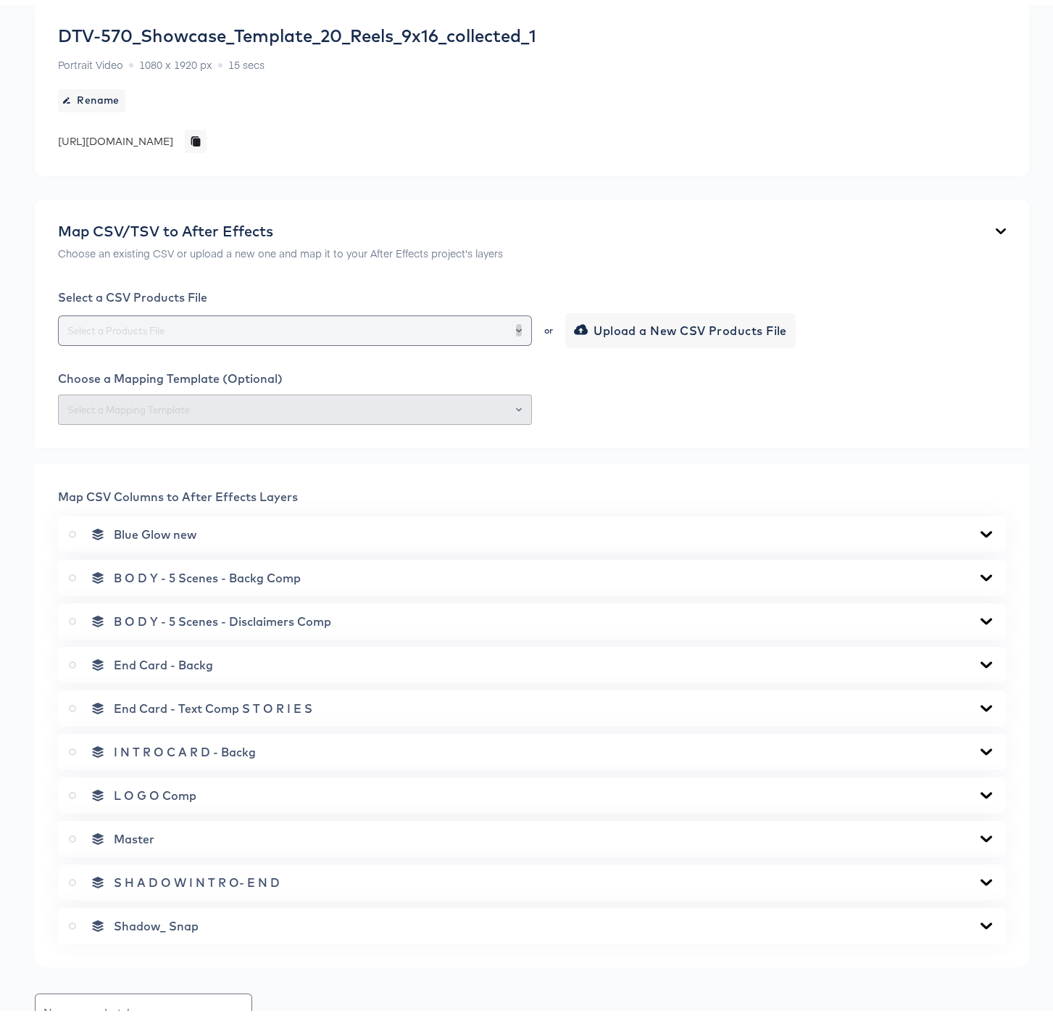
click at [516, 323] on icon "Open" at bounding box center [519, 326] width 6 height 6
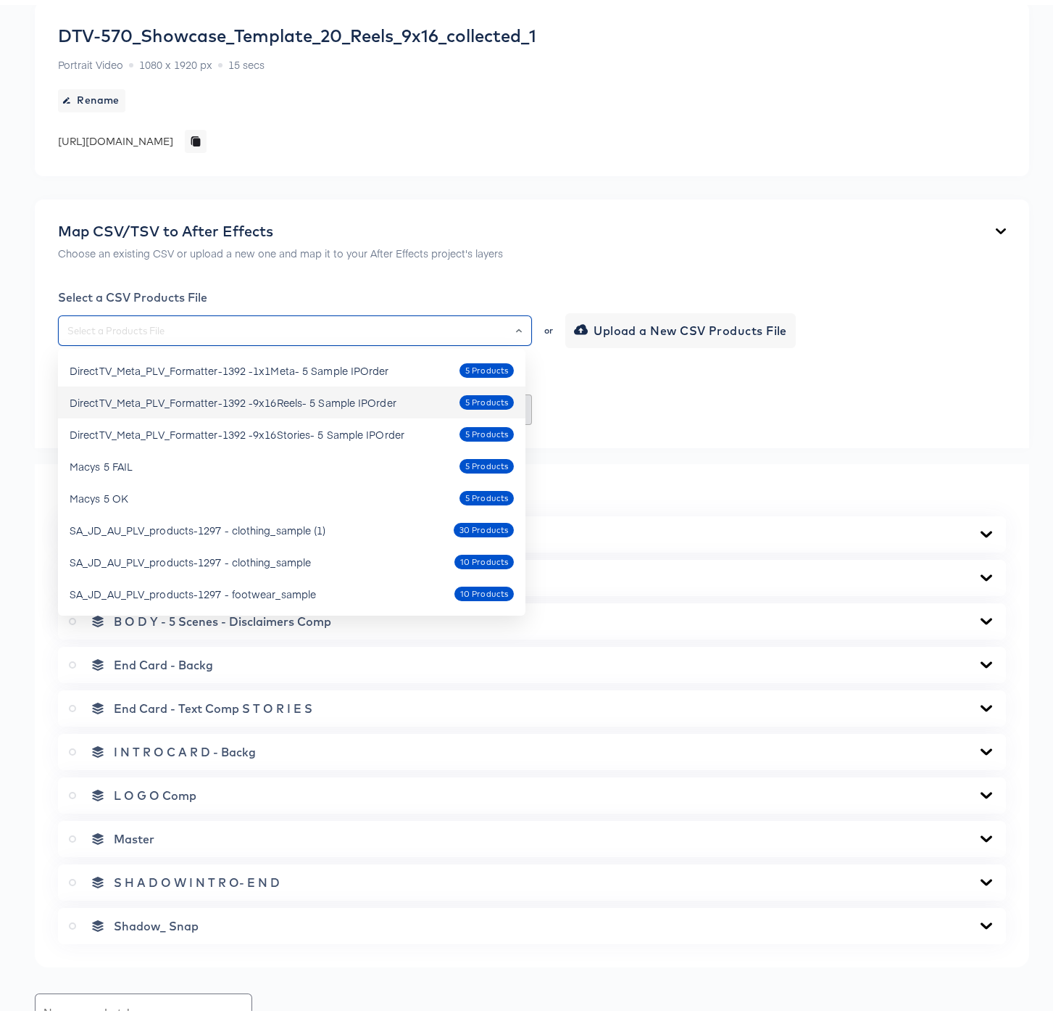
click at [336, 388] on div "DirectTV_Meta_PLV_Formatter-1392 -9x16Reels- 5 Sample IPOrder 5 Products" at bounding box center [292, 397] width 444 height 23
type input "DirectTV_Meta_PLV_Formatter-1392 -9x16Reels- 5 Sample IPOrder"
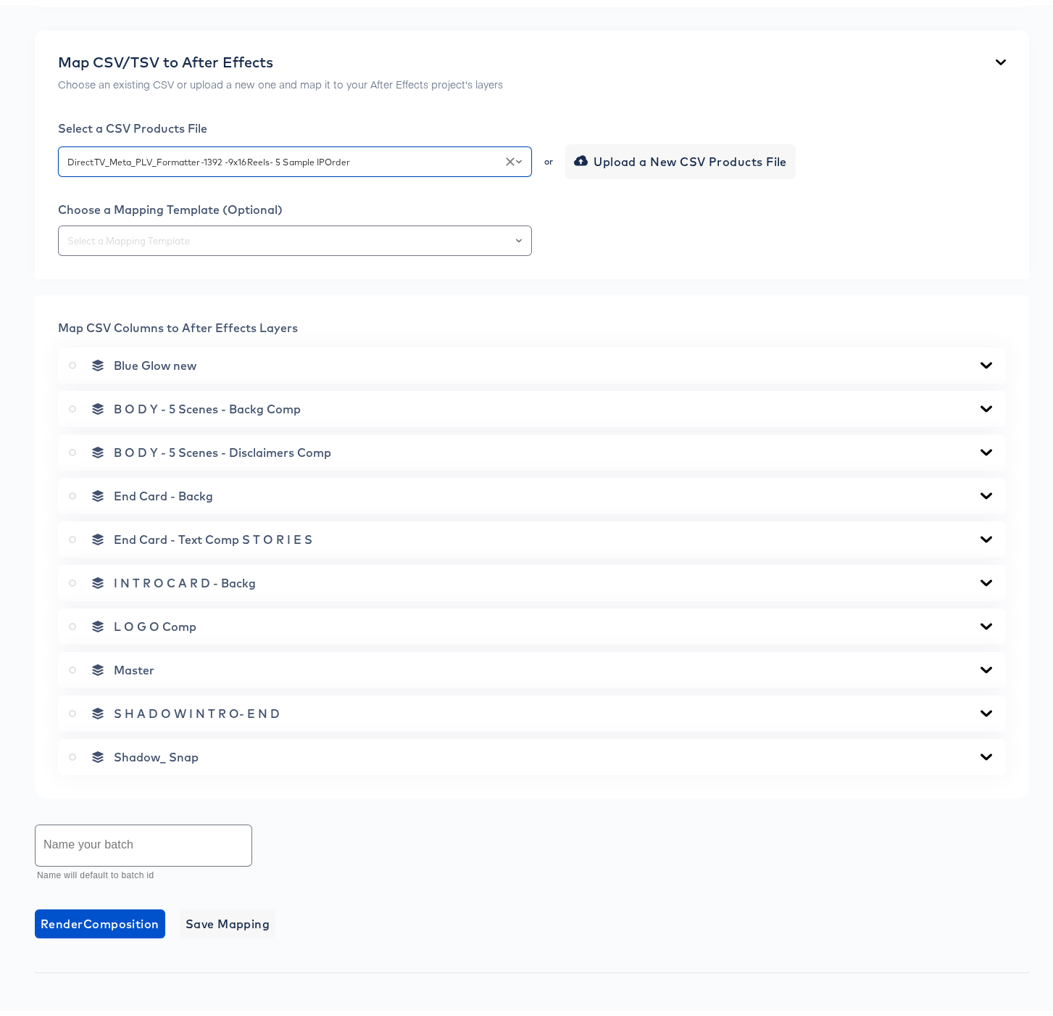
scroll to position [327, 0]
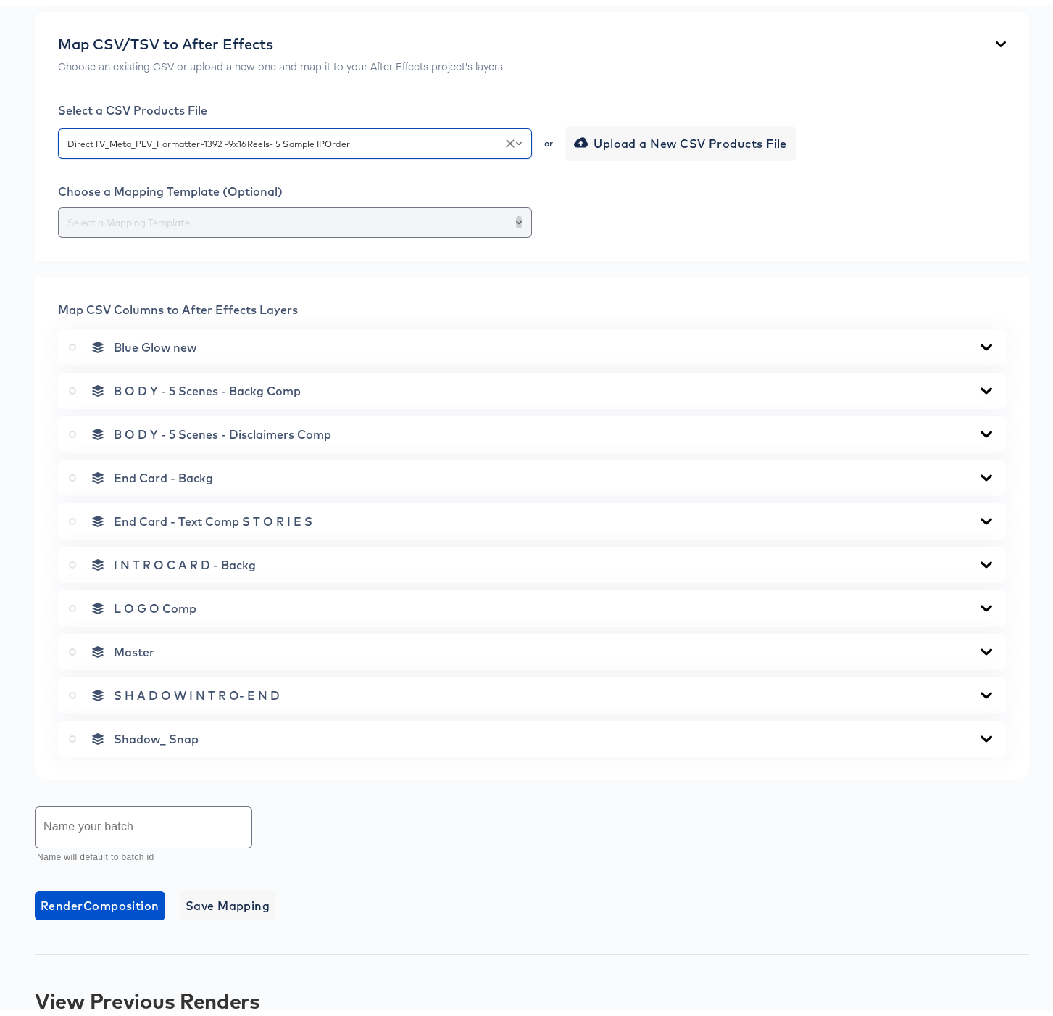
click at [516, 212] on button "Open" at bounding box center [519, 217] width 6 height 20
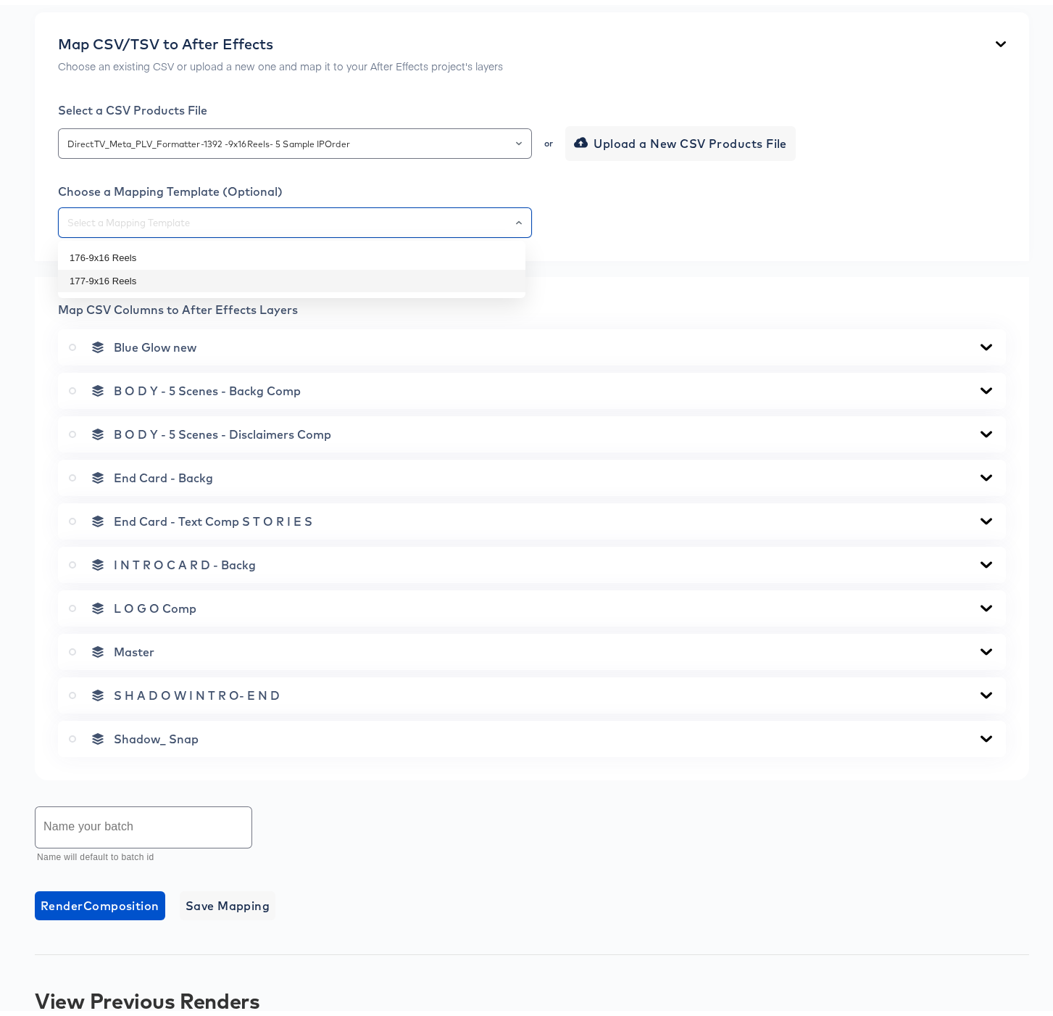
click at [150, 273] on li "177-9x16 Reels" at bounding box center [292, 276] width 468 height 23
type input "177-9x16 Reels"
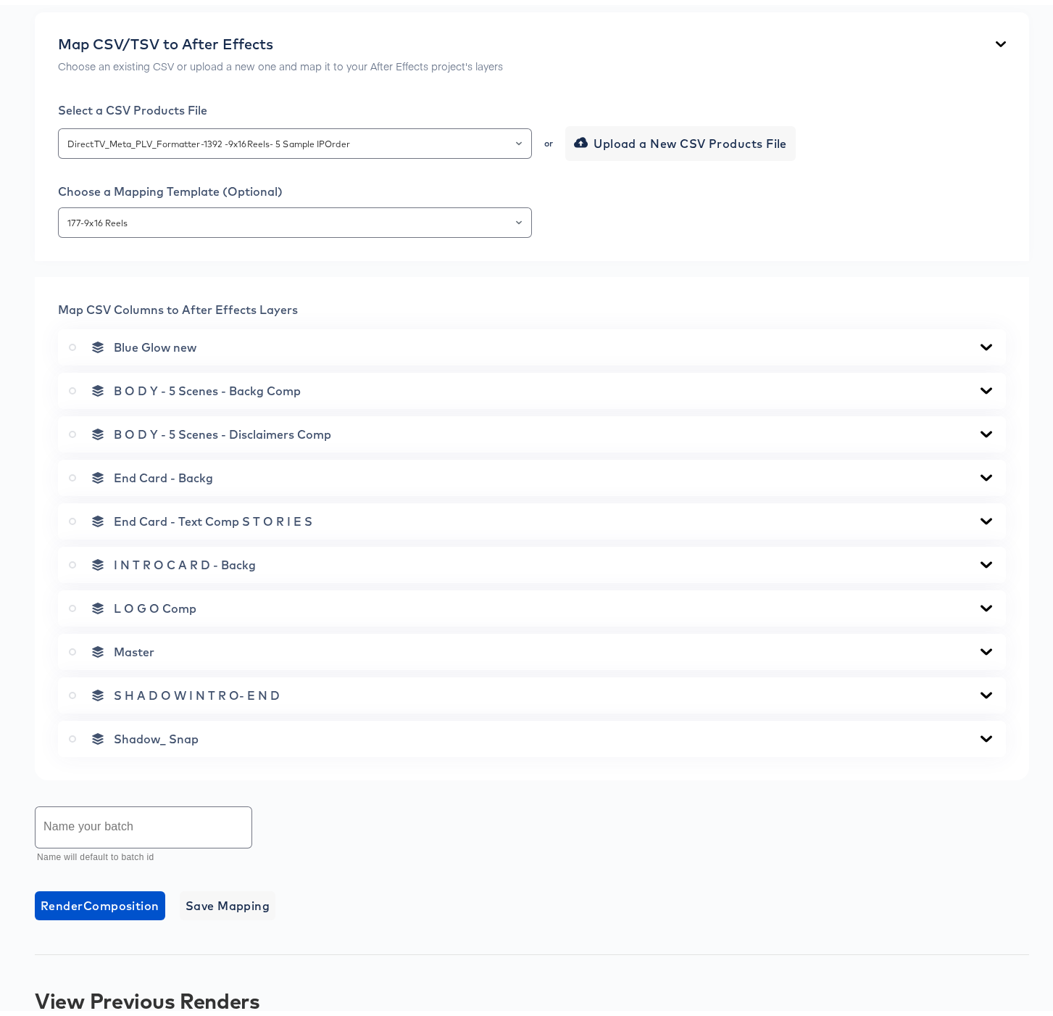
click at [978, 336] on icon at bounding box center [986, 342] width 17 height 12
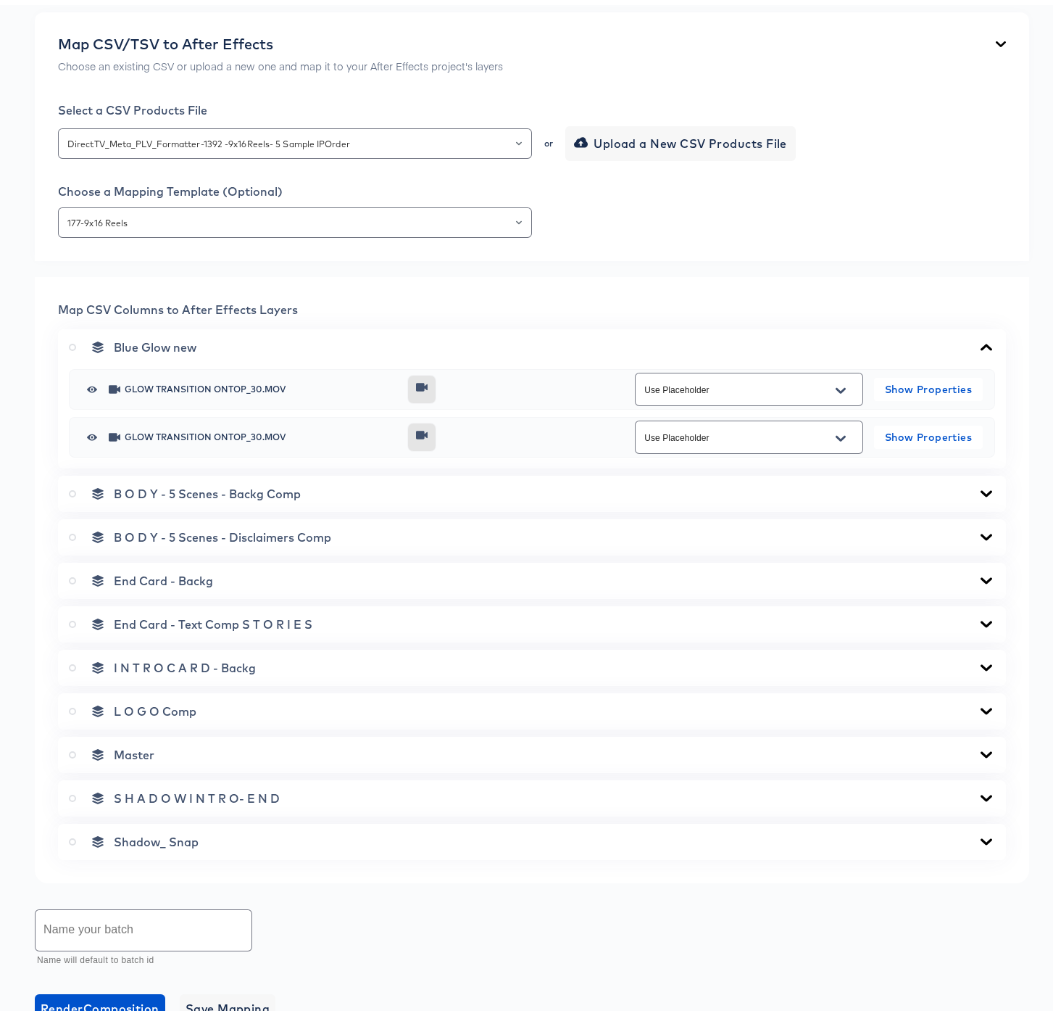
click at [981, 339] on icon at bounding box center [987, 342] width 12 height 7
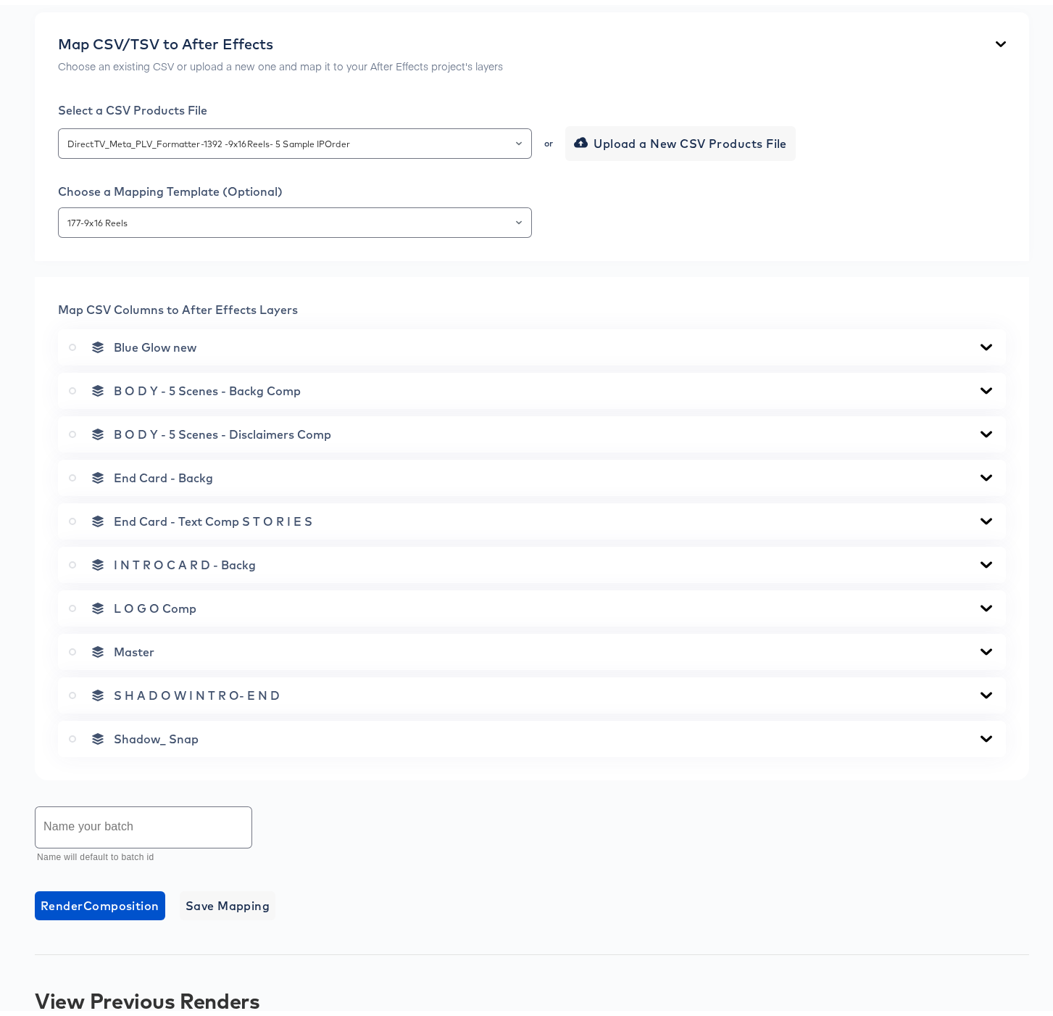
click at [981, 385] on icon at bounding box center [987, 385] width 12 height 7
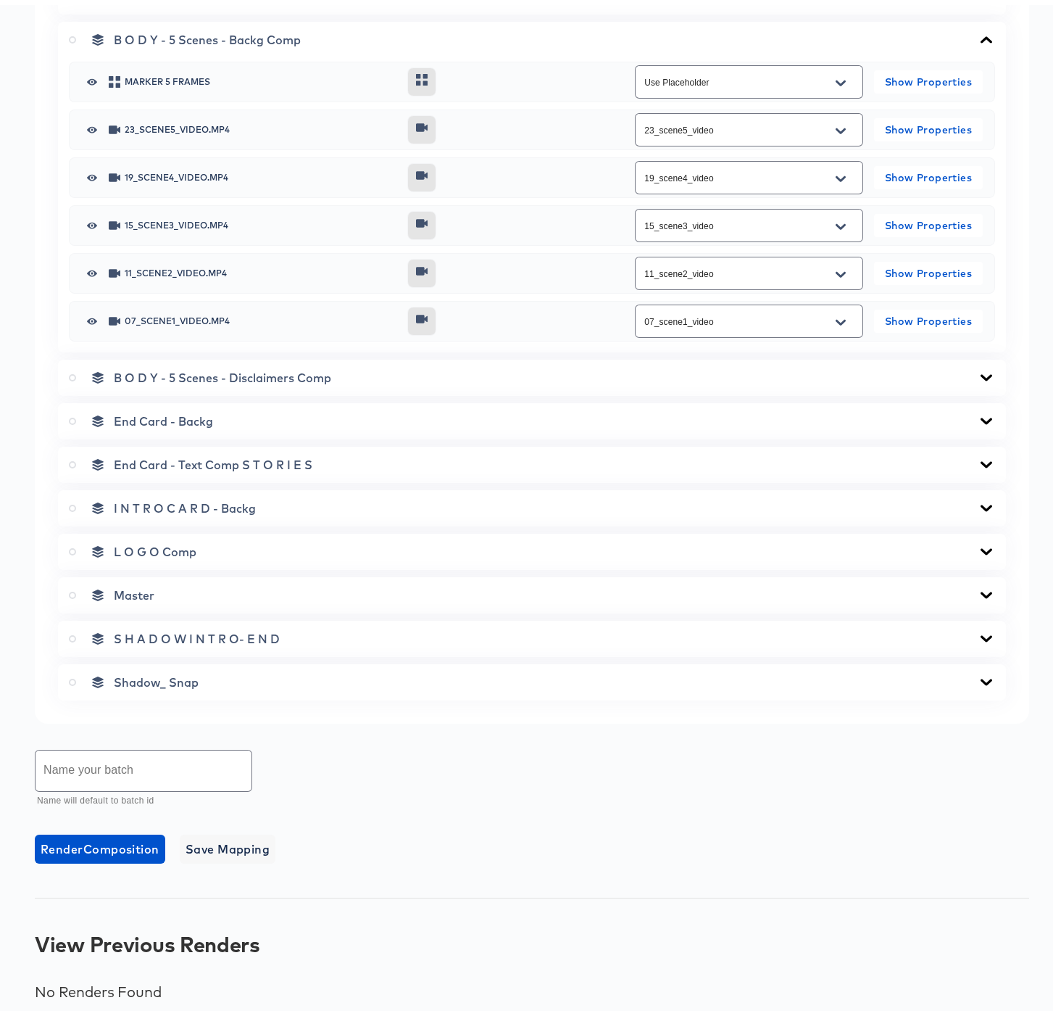
scroll to position [681, 0]
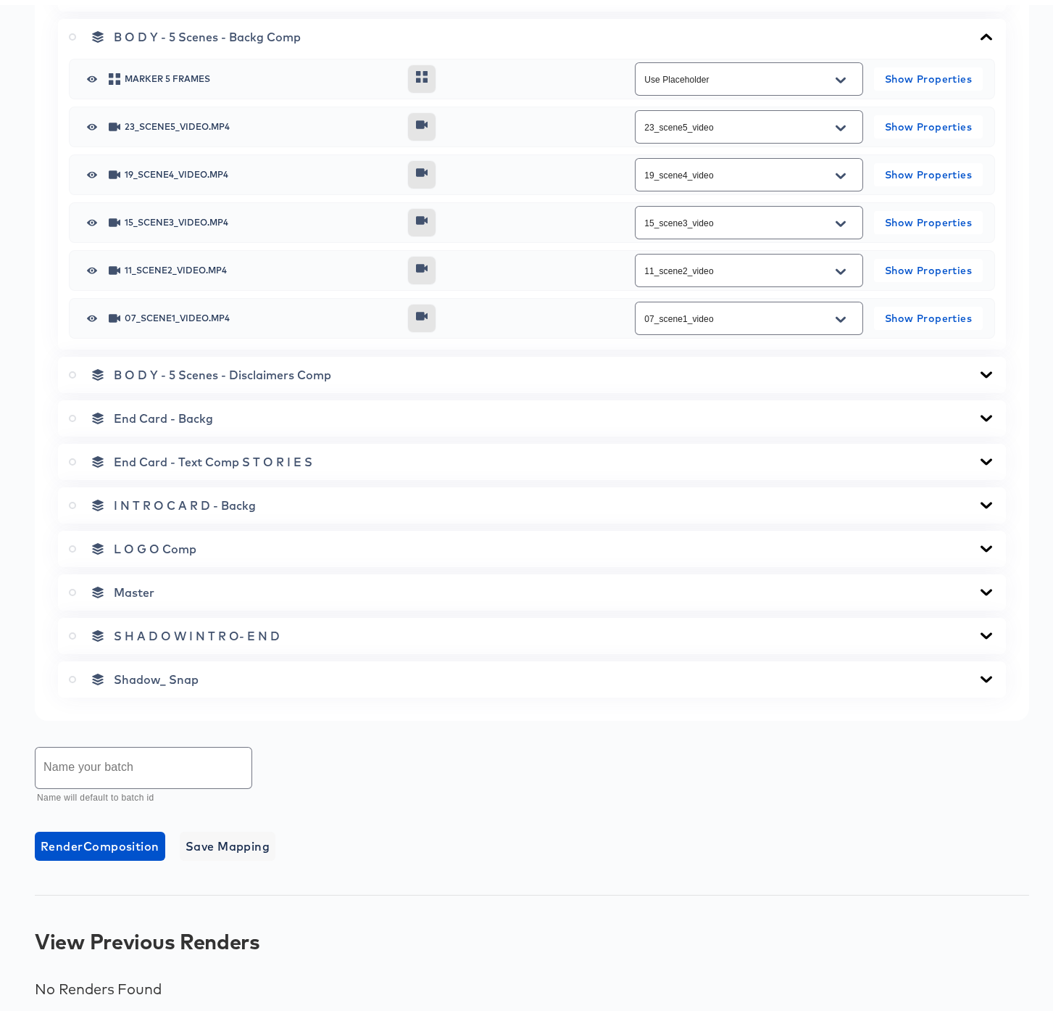
click at [981, 370] on icon at bounding box center [987, 369] width 12 height 7
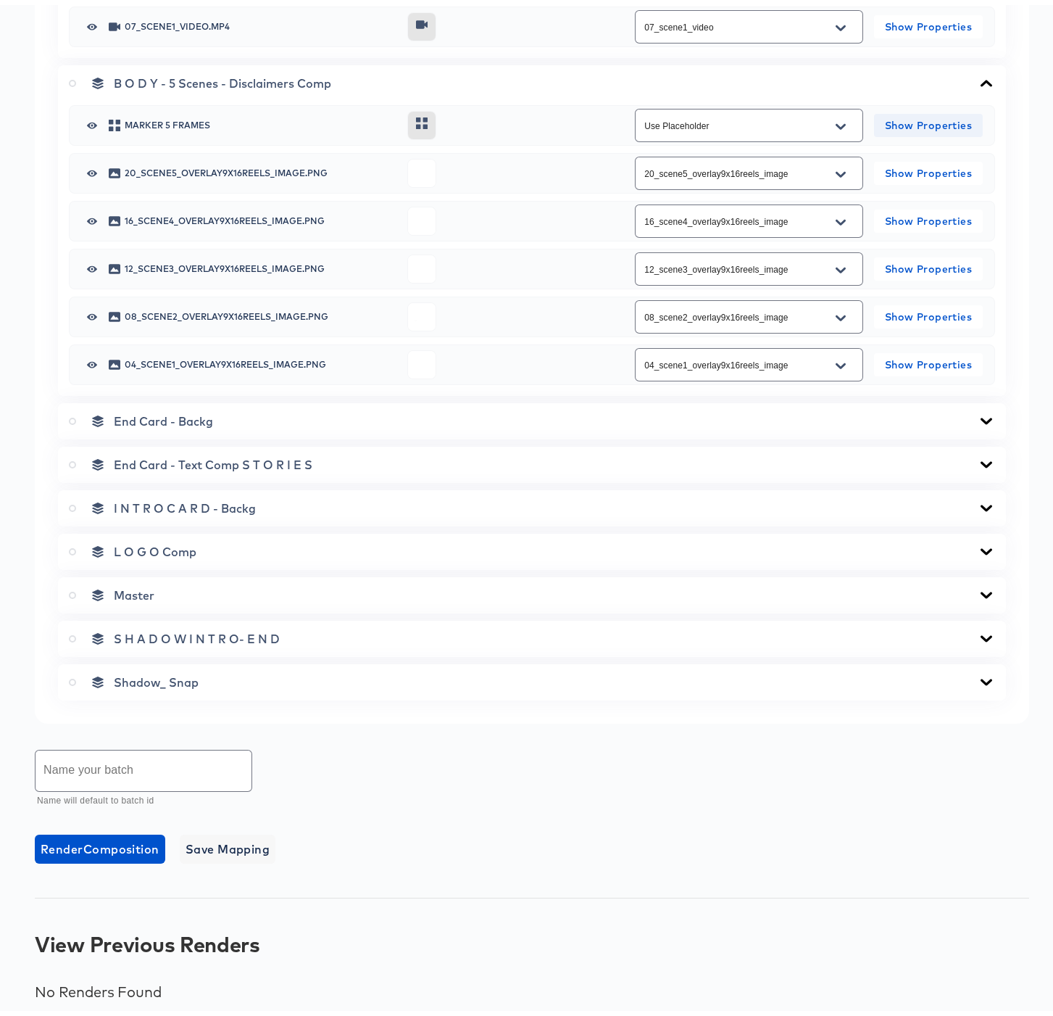
scroll to position [975, 0]
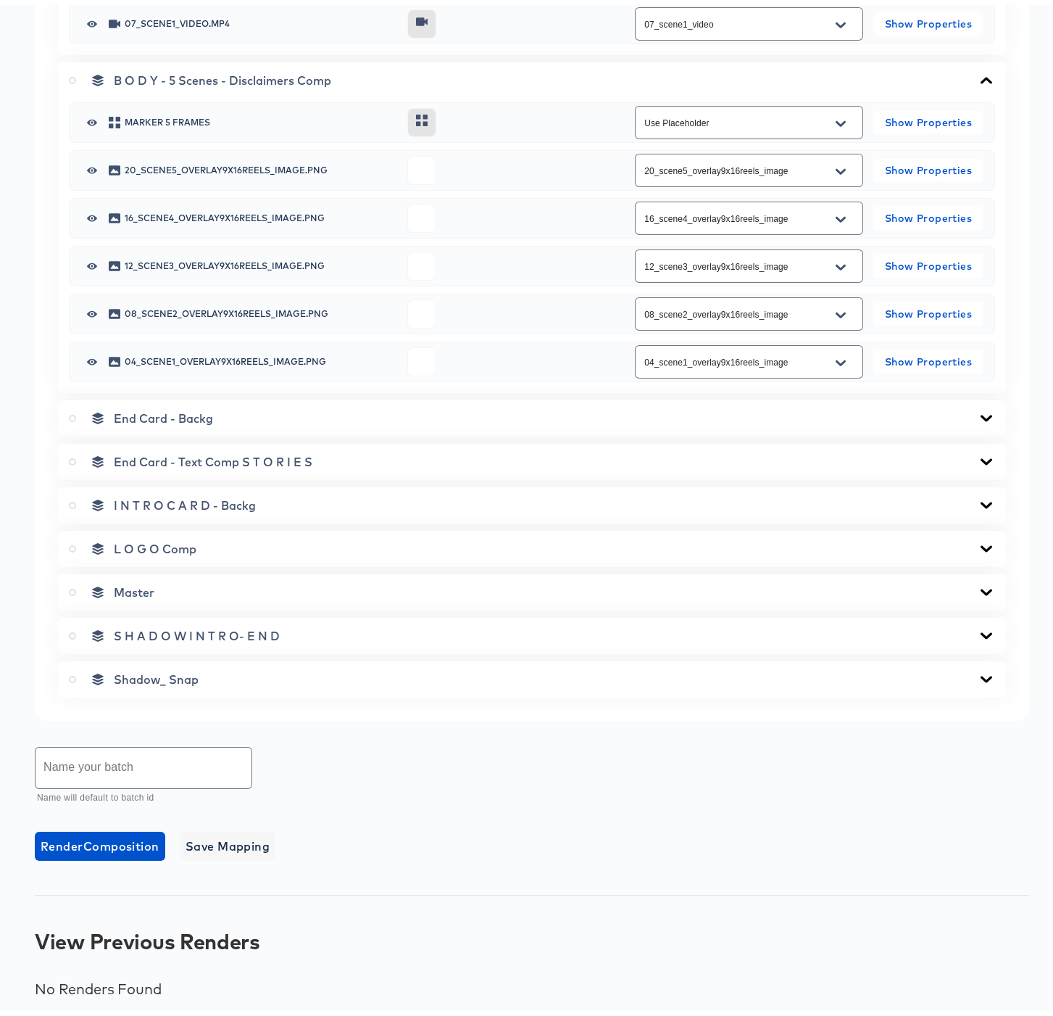
click at [978, 413] on icon at bounding box center [986, 413] width 17 height 12
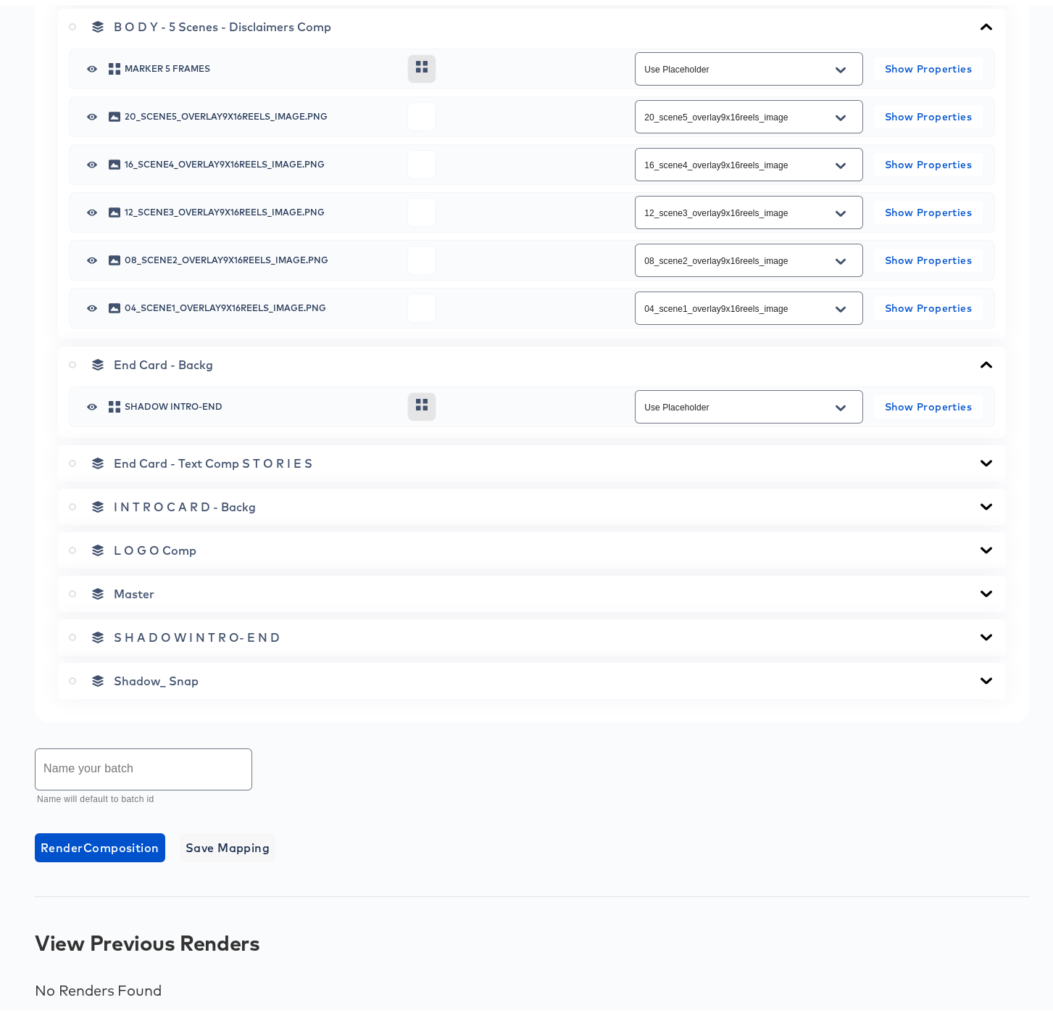
scroll to position [1030, 0]
click at [978, 455] on icon at bounding box center [986, 457] width 17 height 12
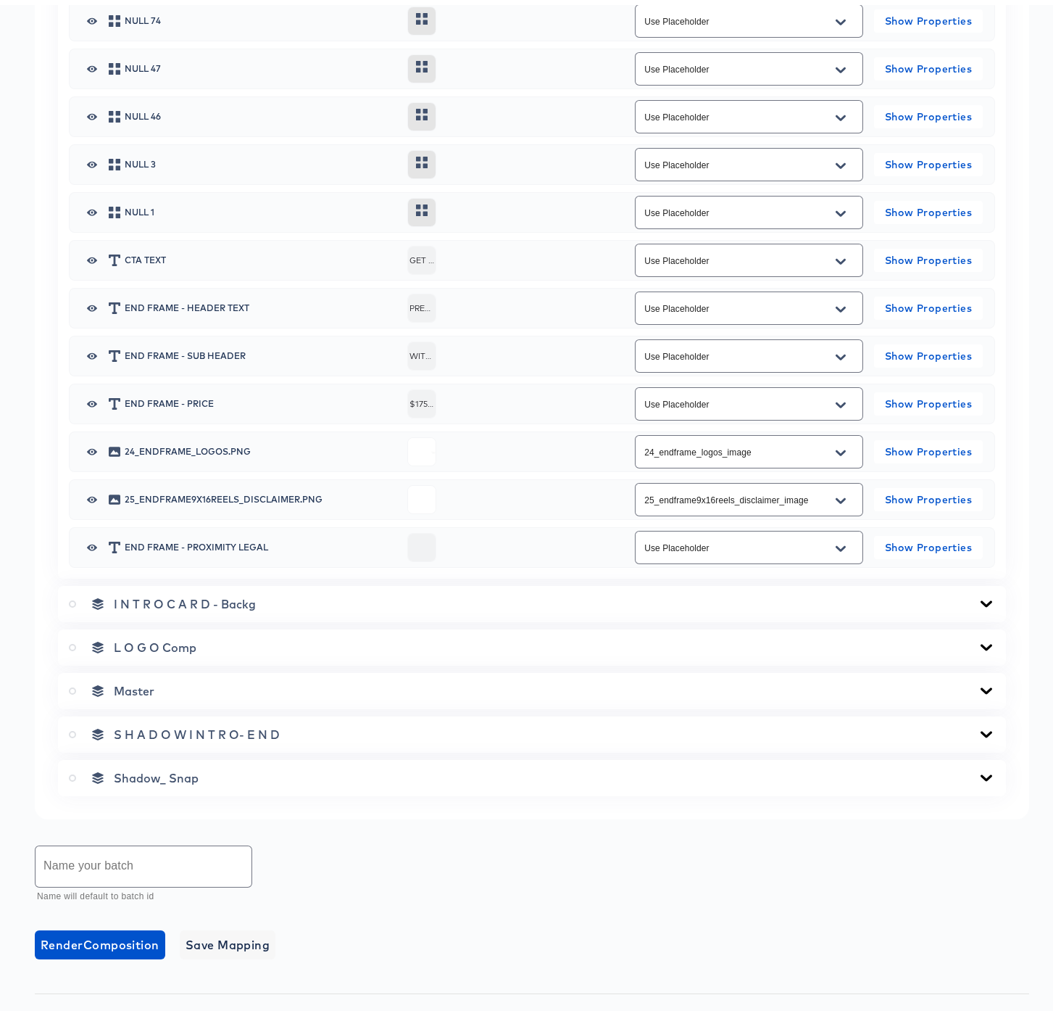
scroll to position [1627, 0]
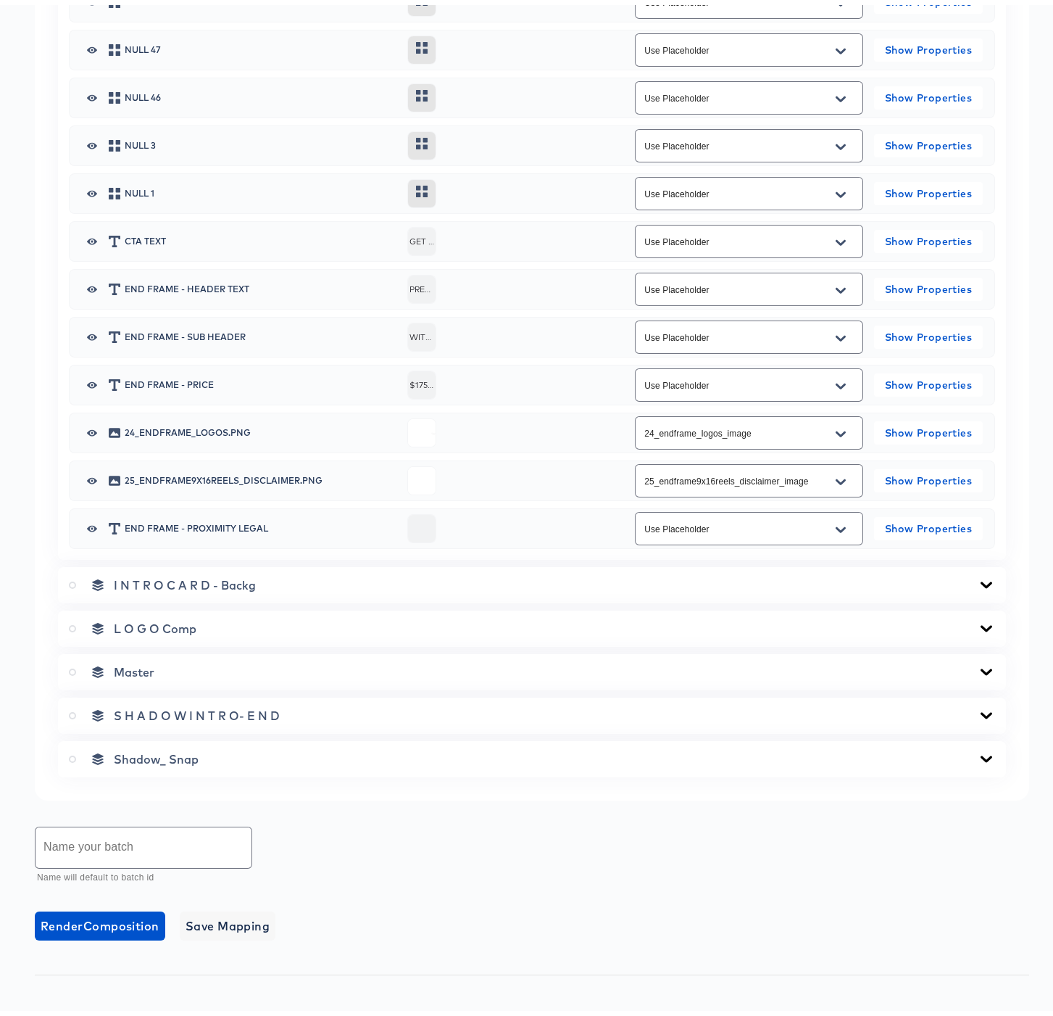
click at [978, 584] on icon at bounding box center [986, 580] width 17 height 12
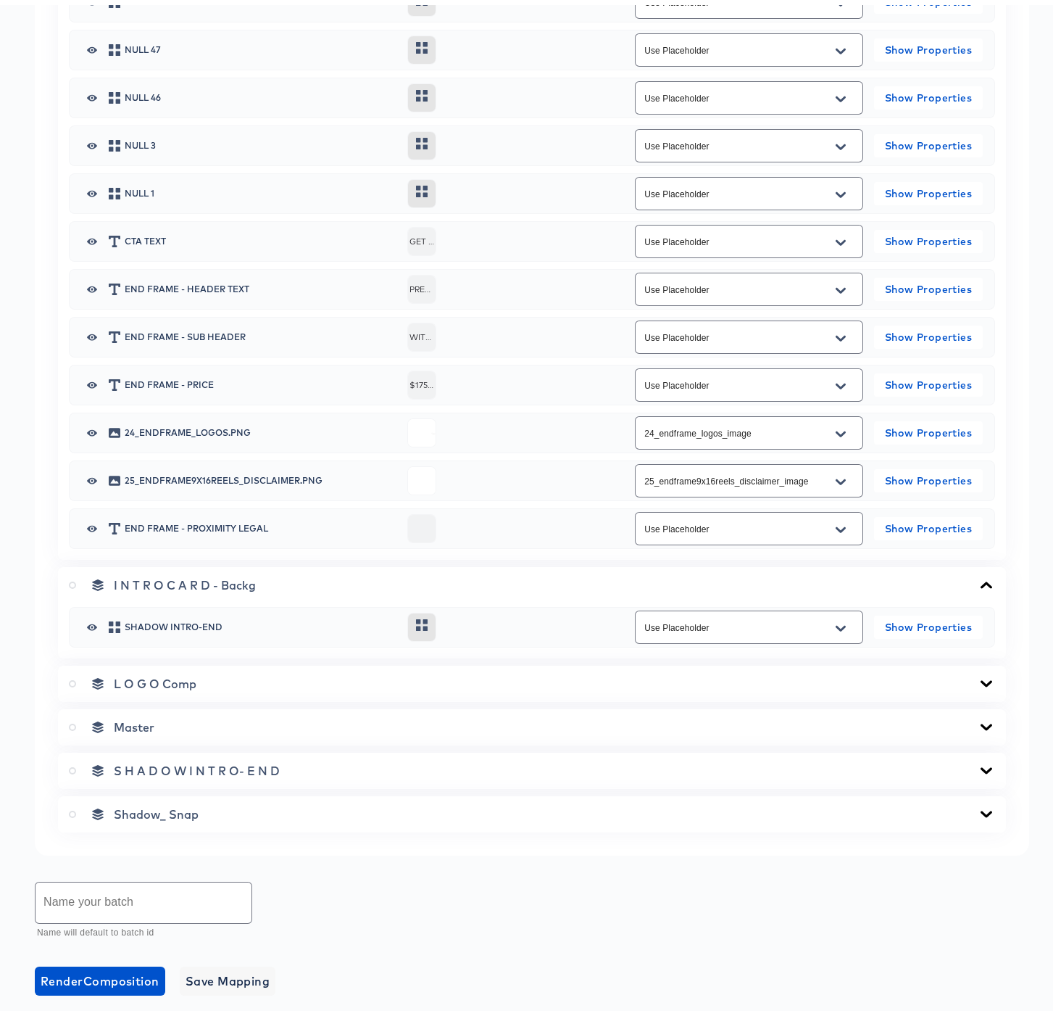
click at [978, 681] on icon at bounding box center [986, 679] width 17 height 12
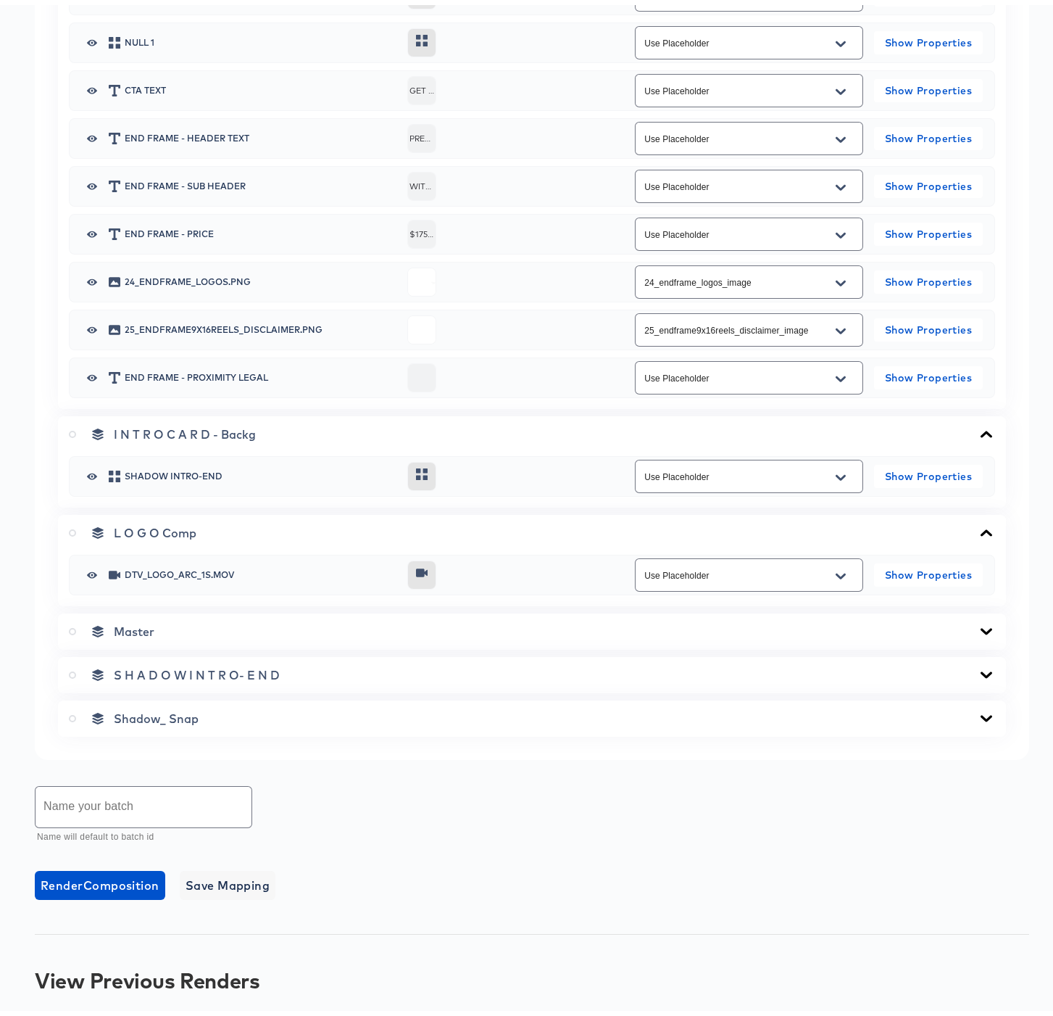
scroll to position [1817, 0]
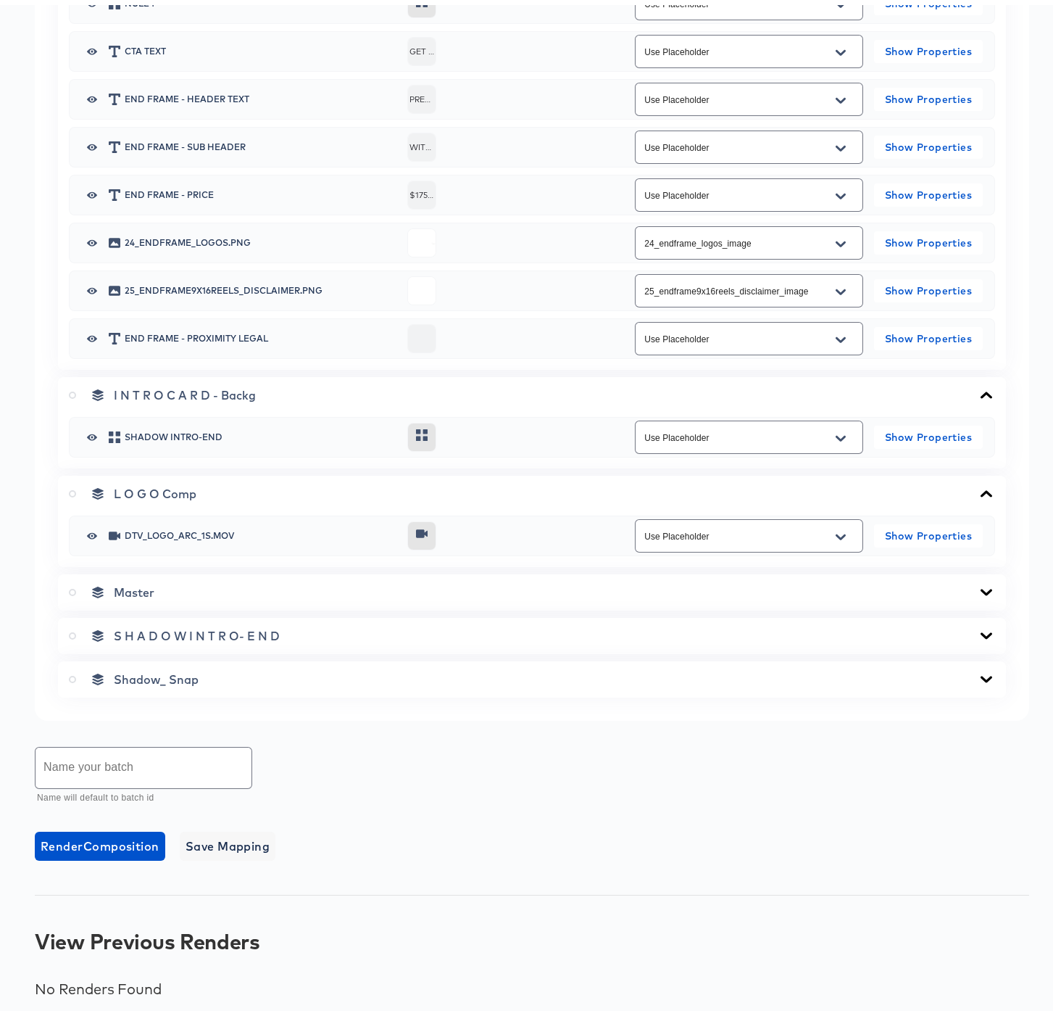
click at [979, 589] on icon at bounding box center [986, 587] width 17 height 12
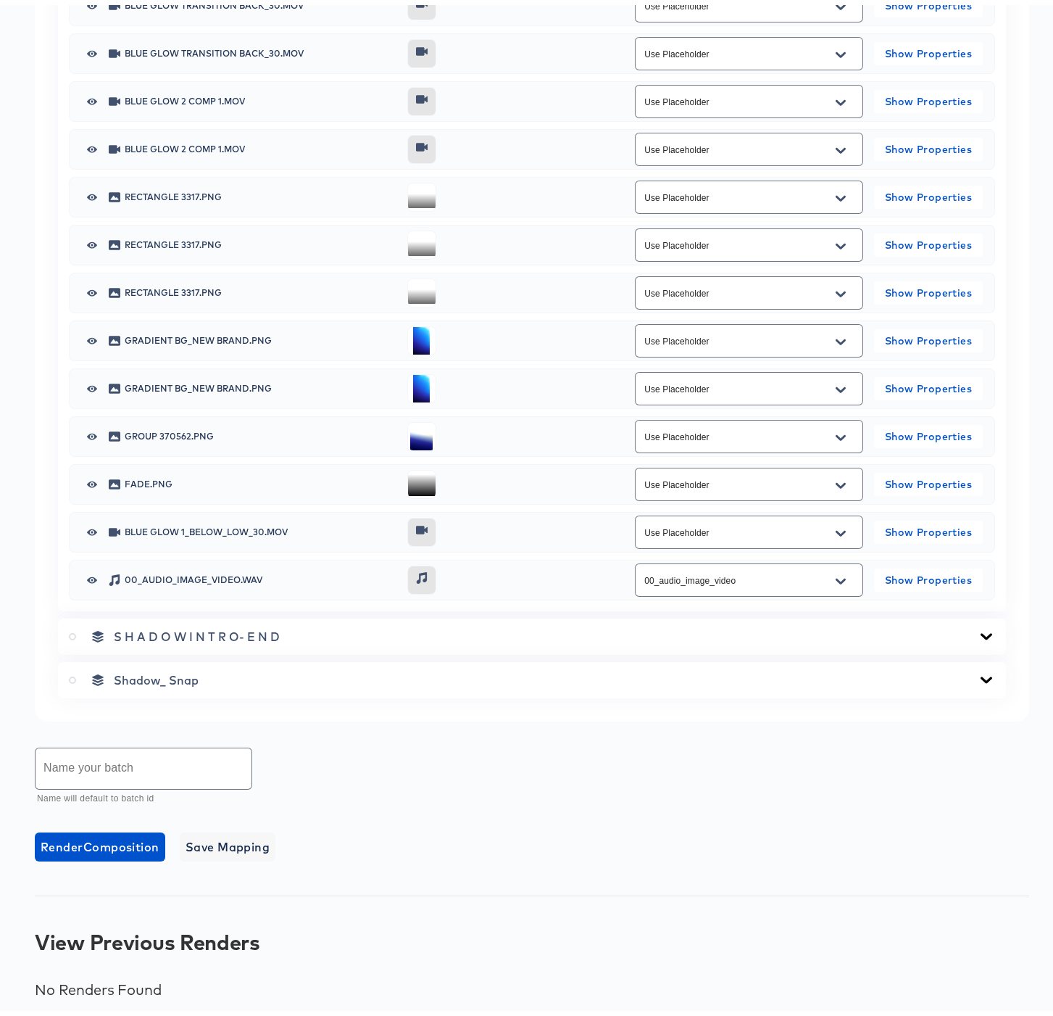
scroll to position [3116, 0]
click at [164, 757] on input "text" at bounding box center [144, 762] width 216 height 41
type input "9x16 Reels 5 Sample IP Order"
click at [125, 840] on span "Render Composition" at bounding box center [100, 841] width 119 height 20
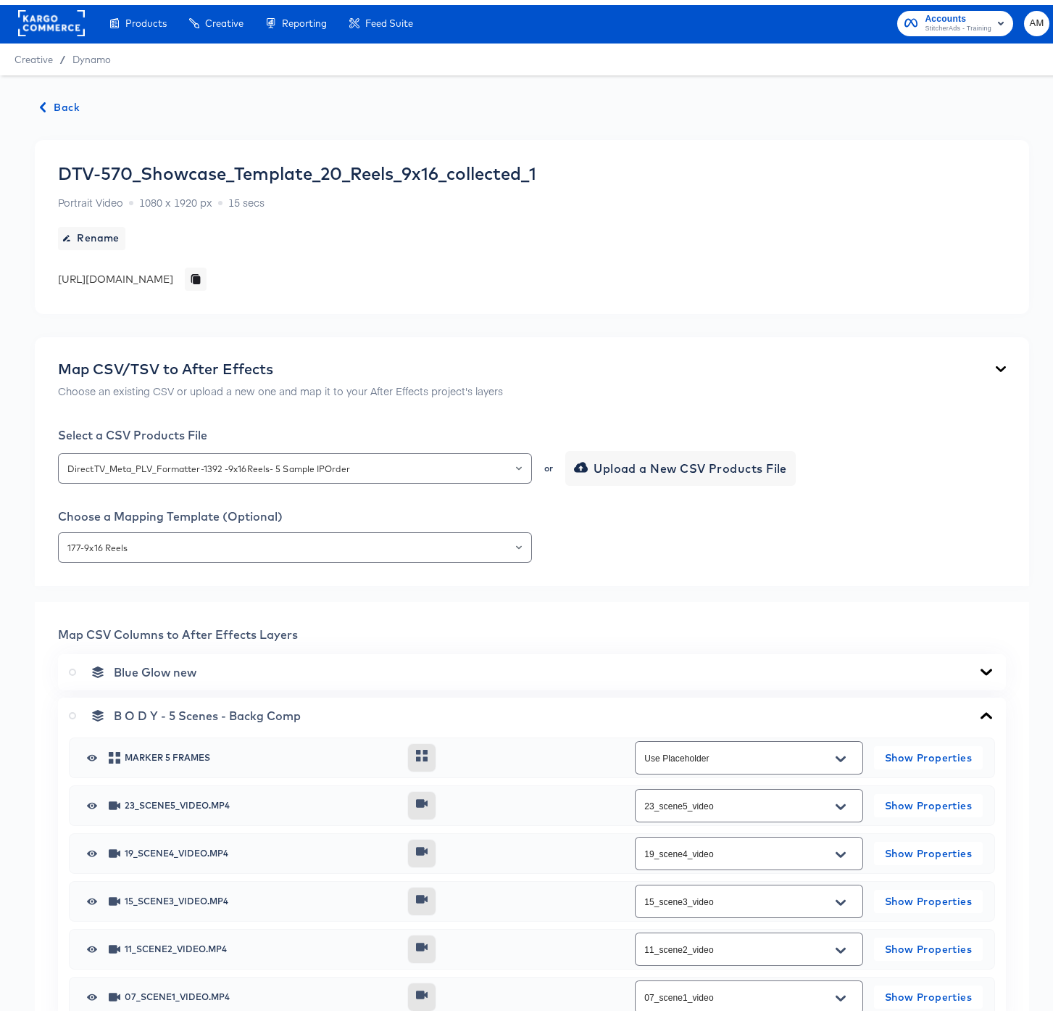
scroll to position [3, 0]
click at [978, 710] on icon at bounding box center [986, 710] width 17 height 12
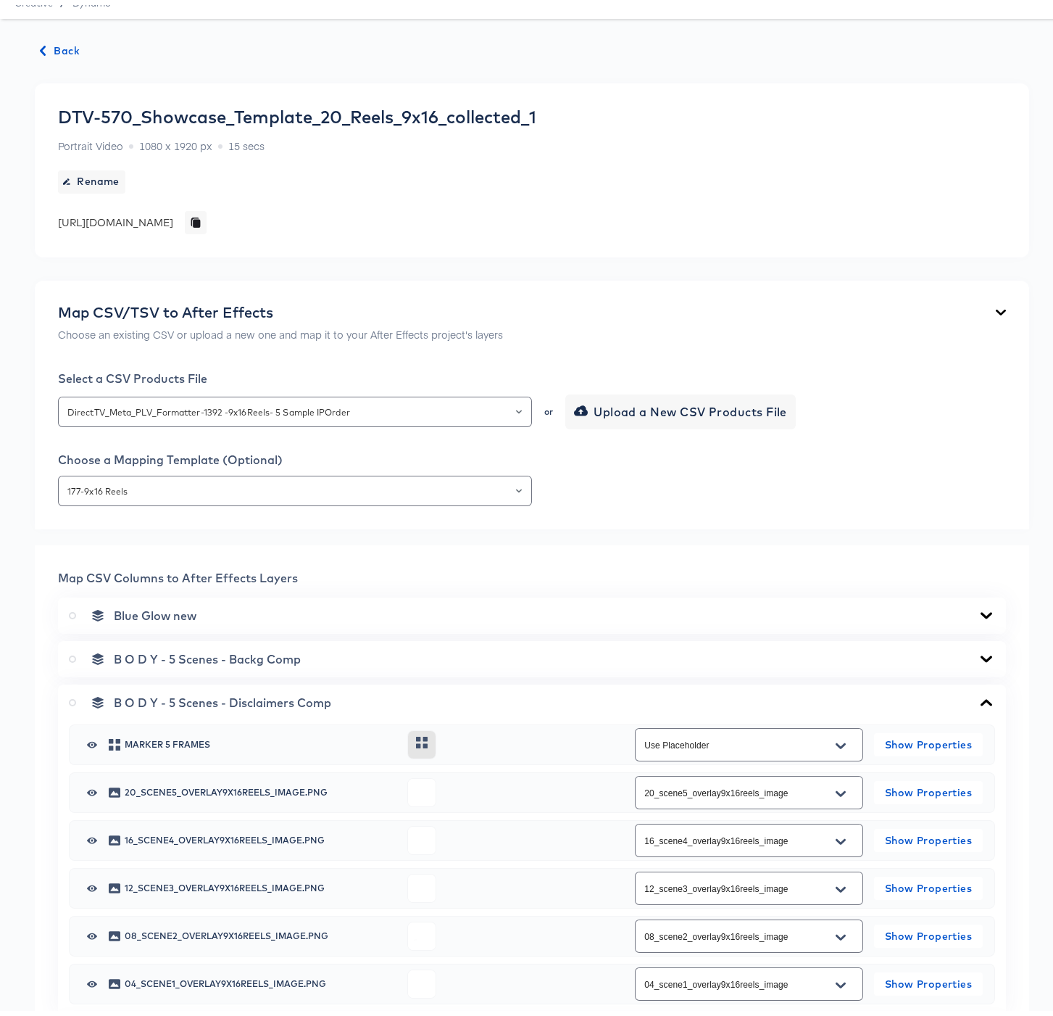
scroll to position [241, 0]
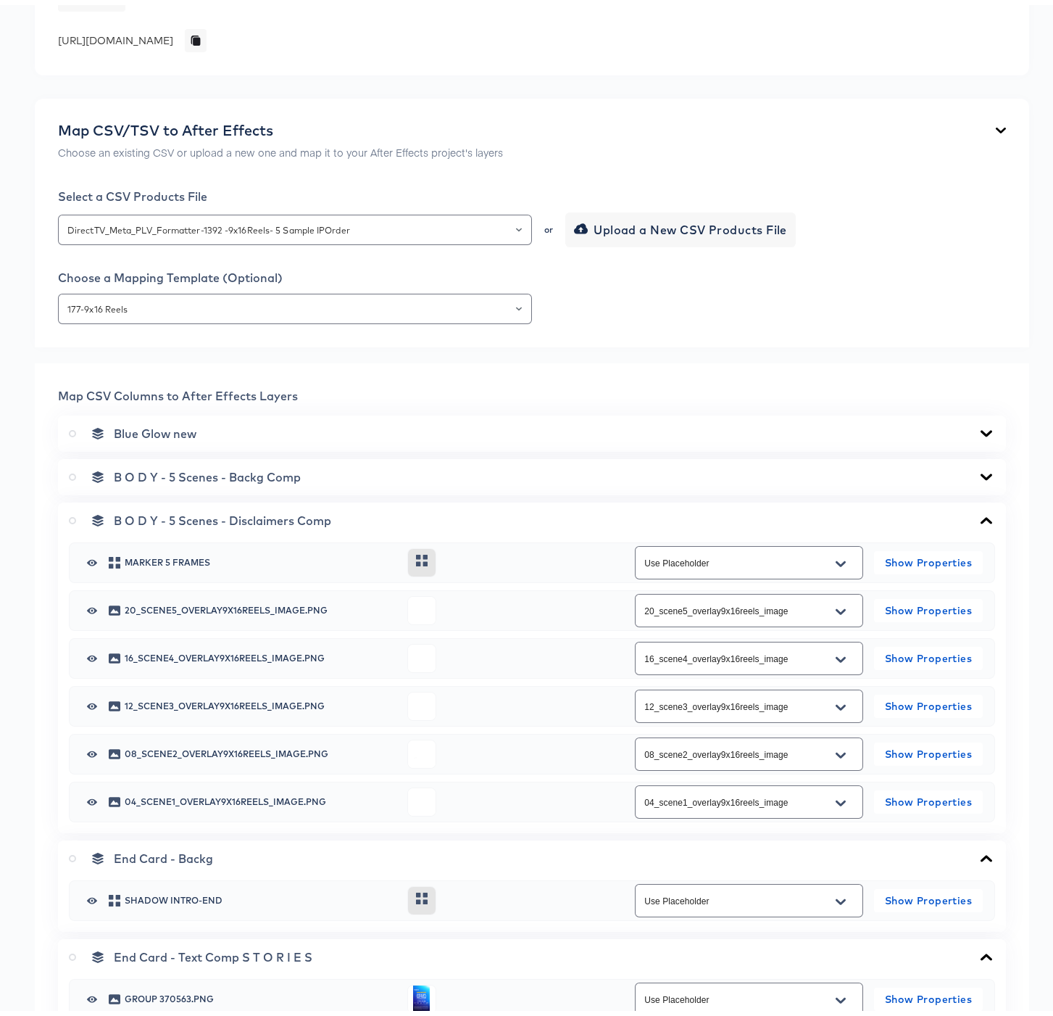
click at [981, 513] on icon at bounding box center [987, 515] width 12 height 7
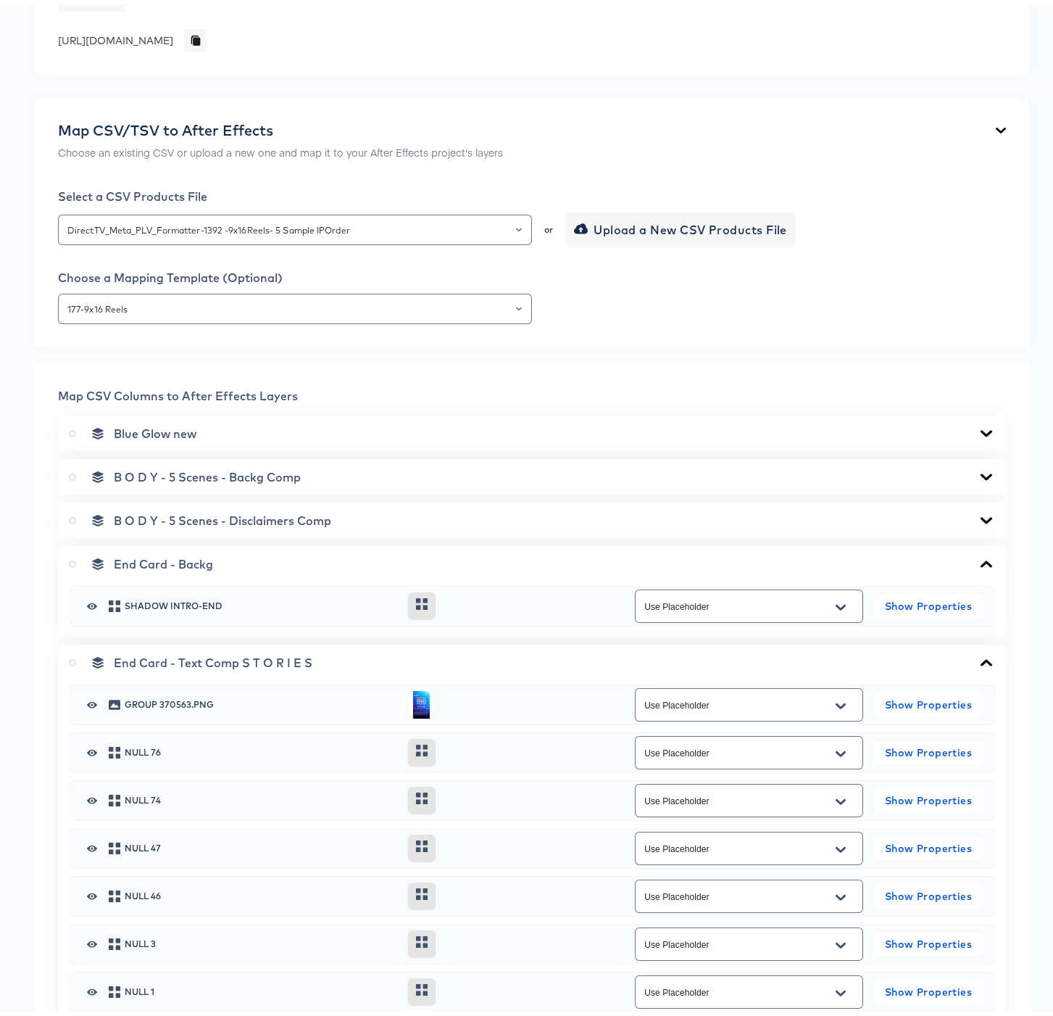
click at [978, 559] on icon at bounding box center [986, 559] width 17 height 12
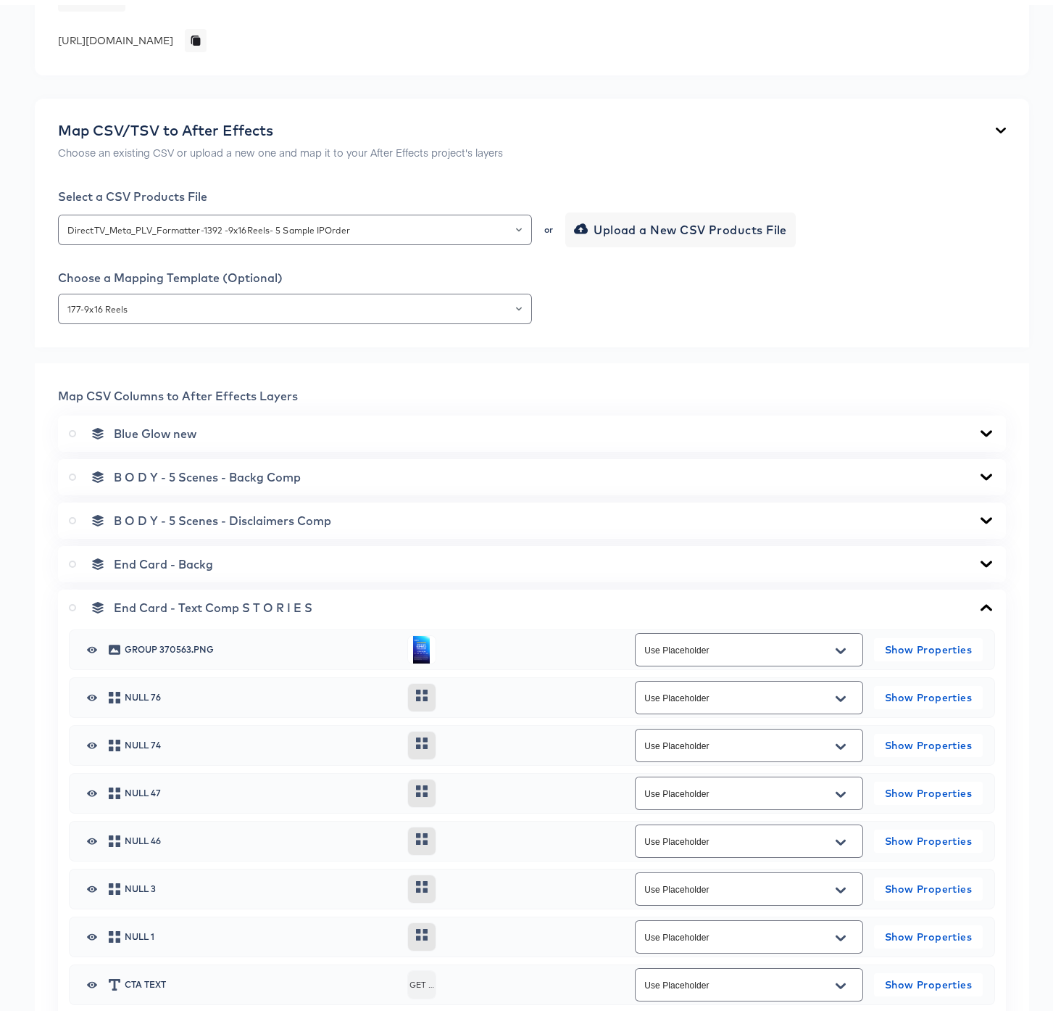
click at [981, 602] on icon at bounding box center [987, 602] width 12 height 7
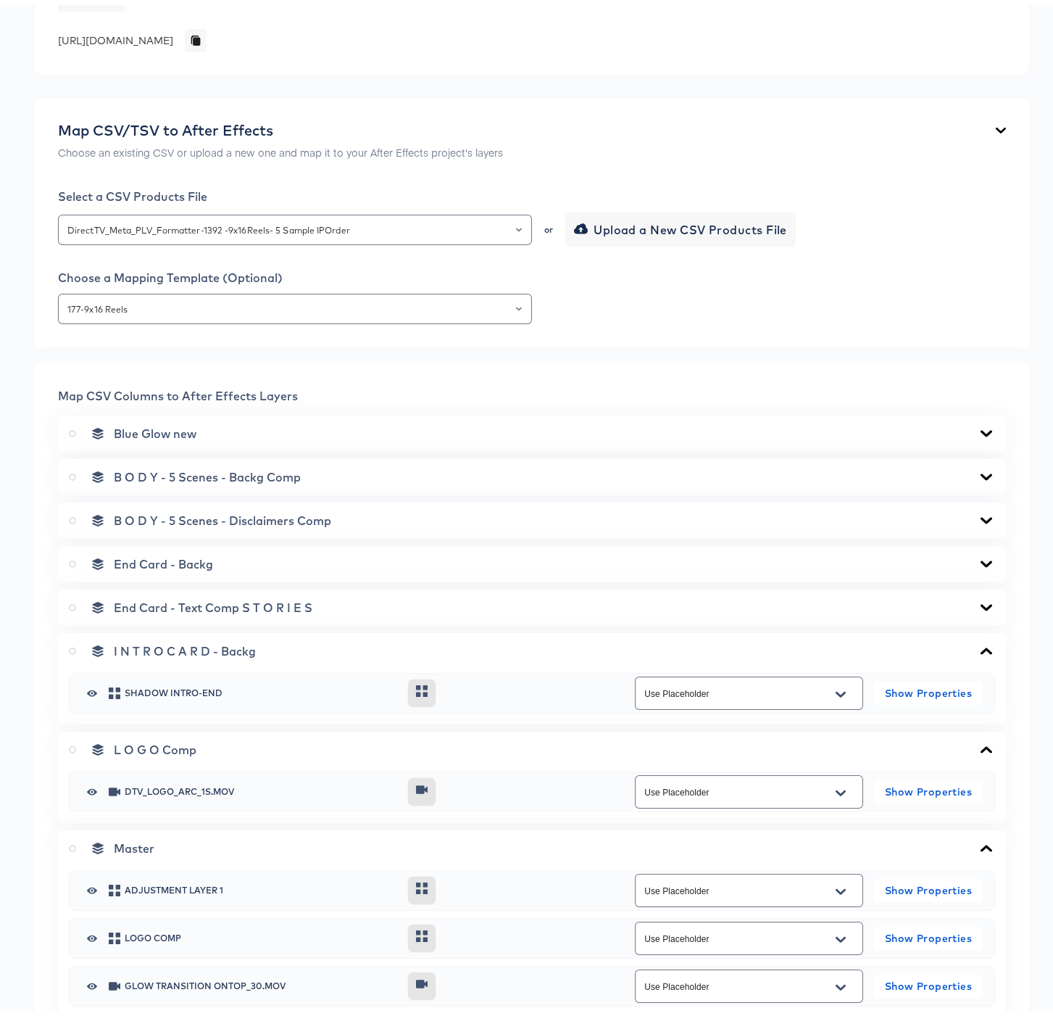
click at [981, 646] on icon at bounding box center [987, 645] width 12 height 7
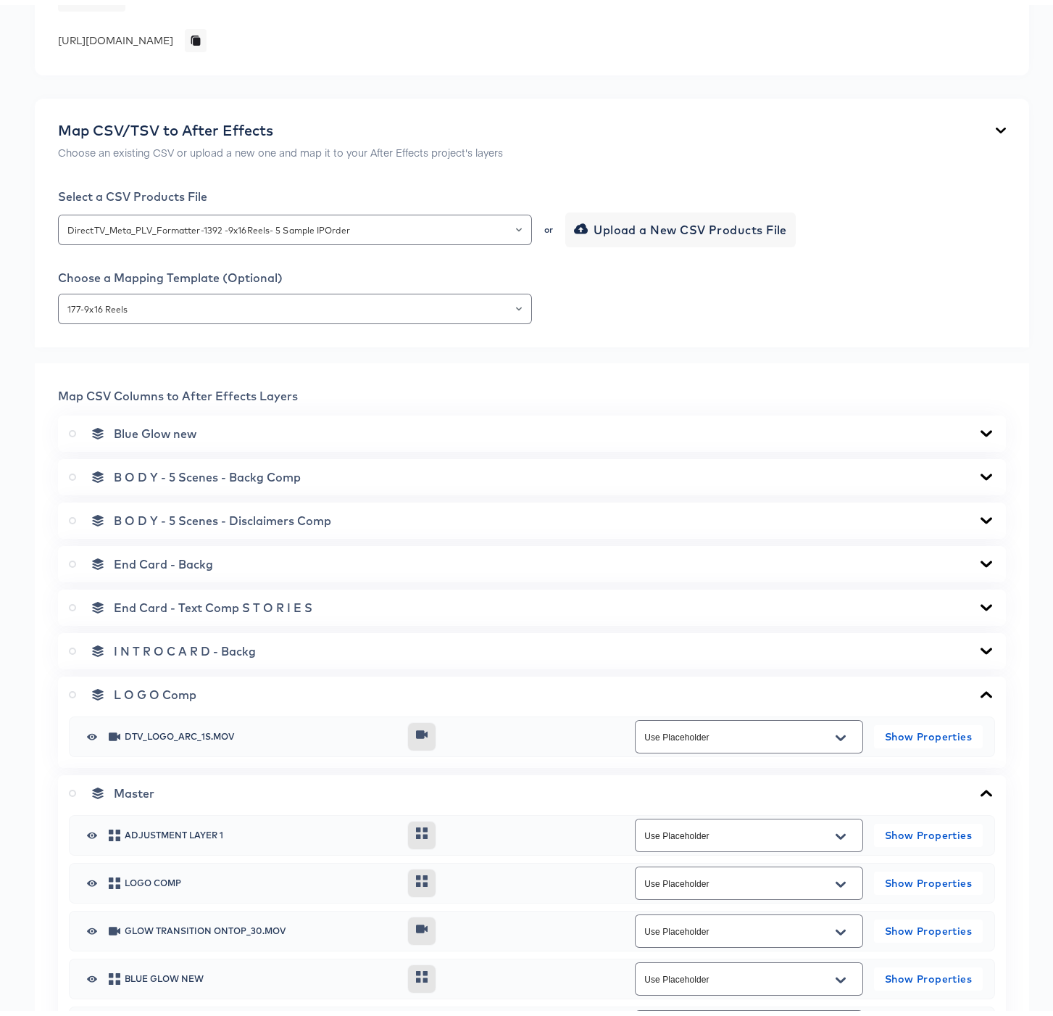
click at [978, 690] on icon at bounding box center [986, 690] width 17 height 12
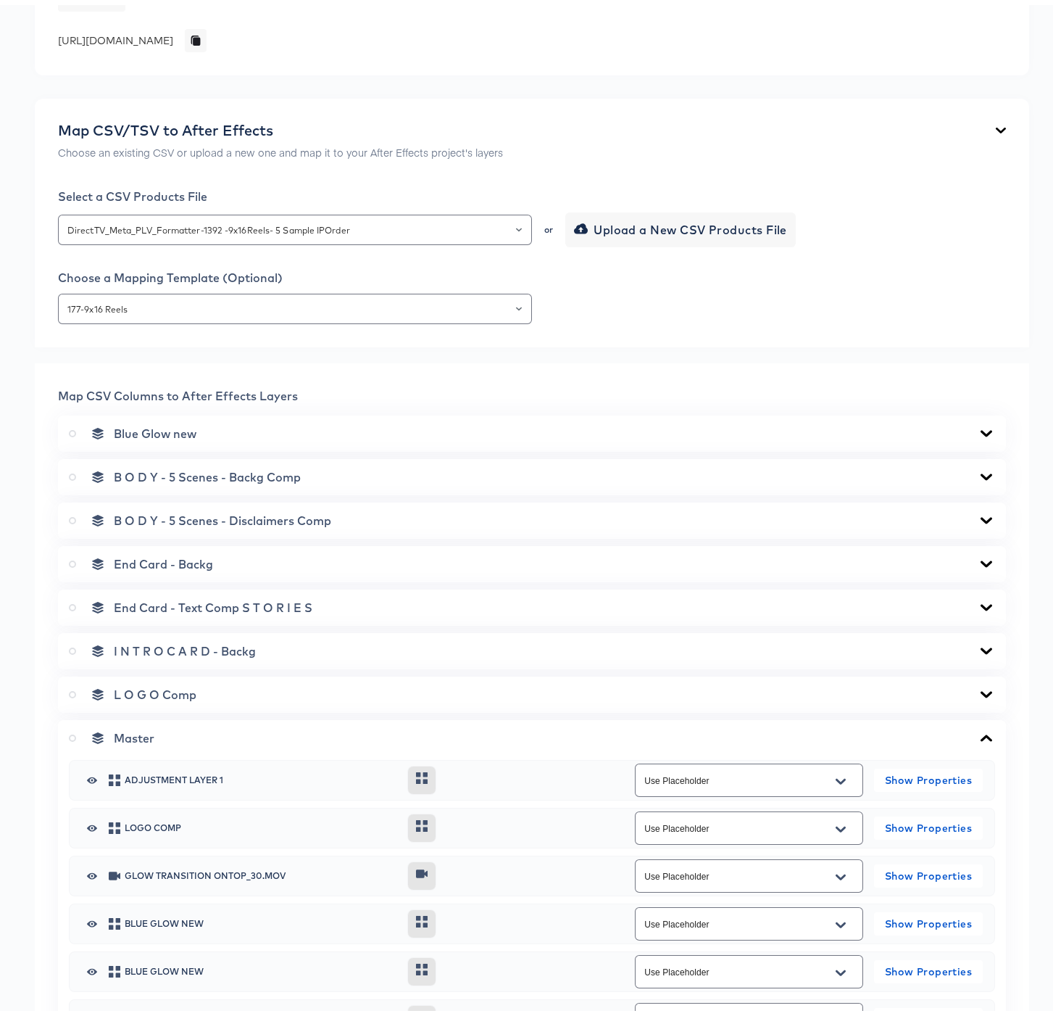
click at [70, 733] on icon at bounding box center [72, 732] width 7 height 7
click at [0, 0] on input "radio" at bounding box center [0, 0] width 0 height 0
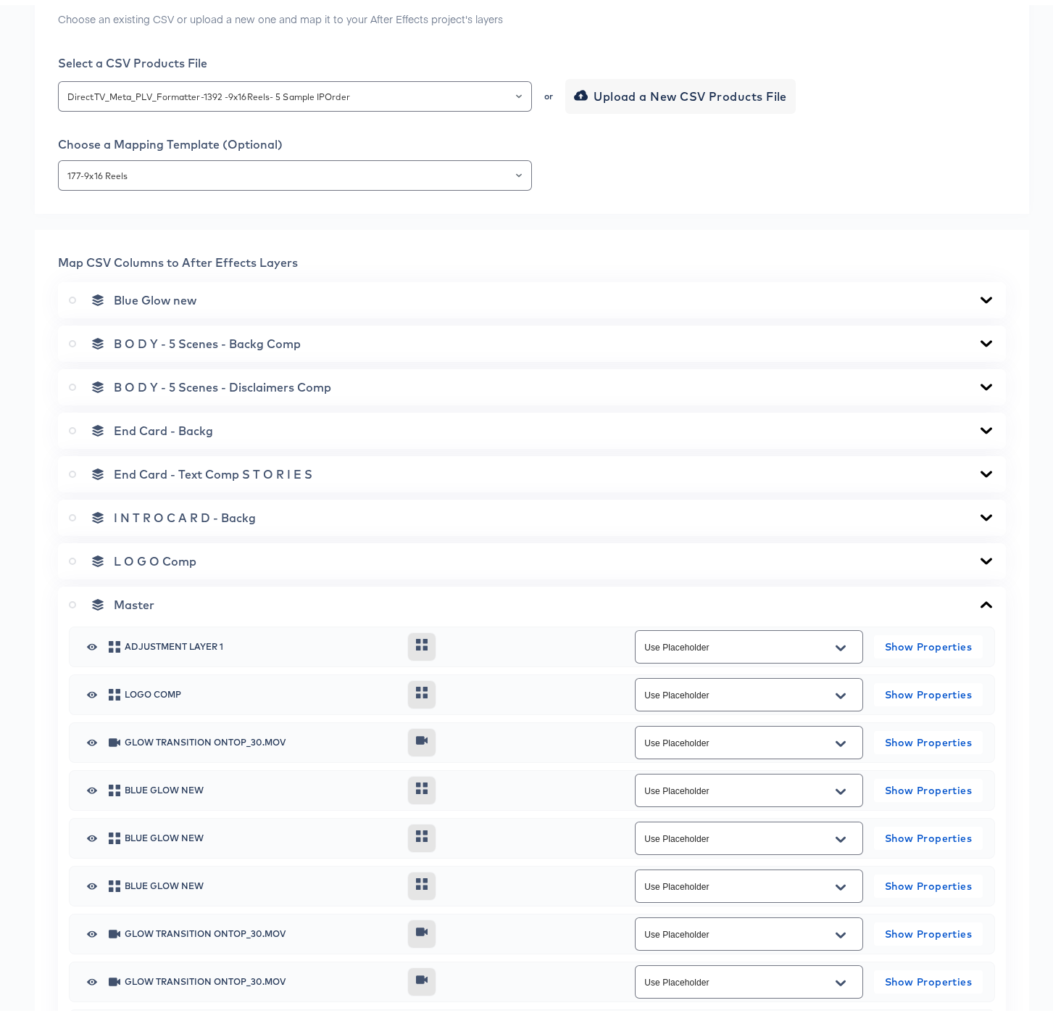
scroll to position [375, 0]
click at [981, 599] on icon at bounding box center [987, 598] width 12 height 7
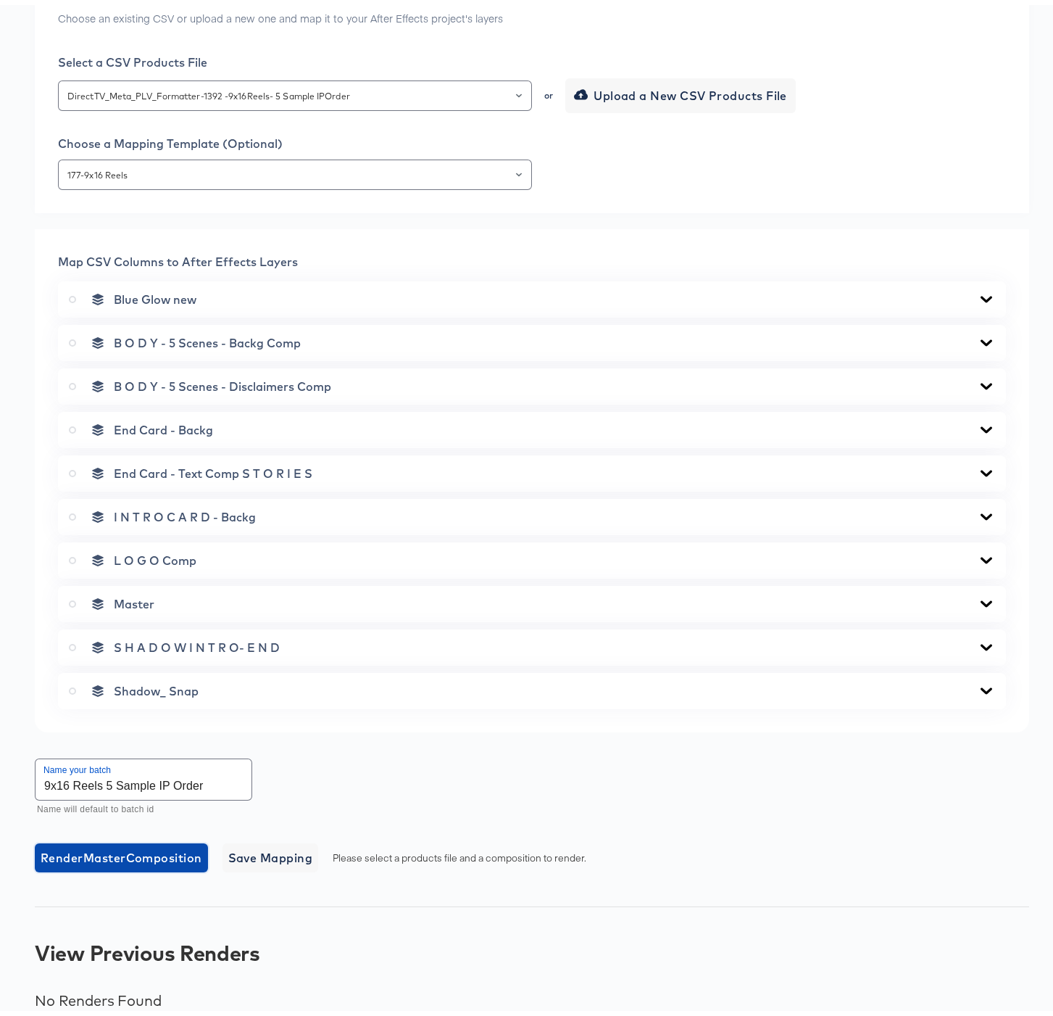
click at [113, 854] on span "Render Master Composition" at bounding box center [122, 852] width 162 height 20
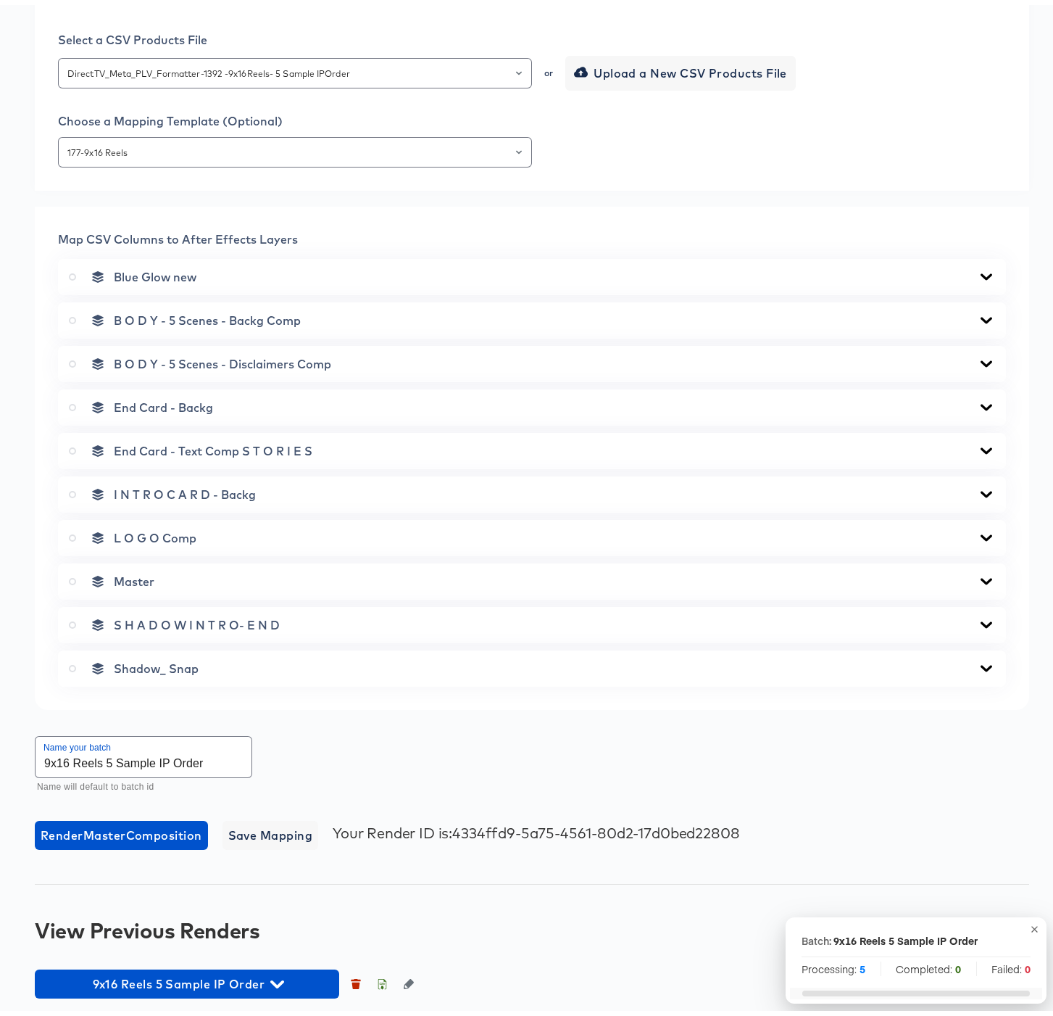
scroll to position [398, 0]
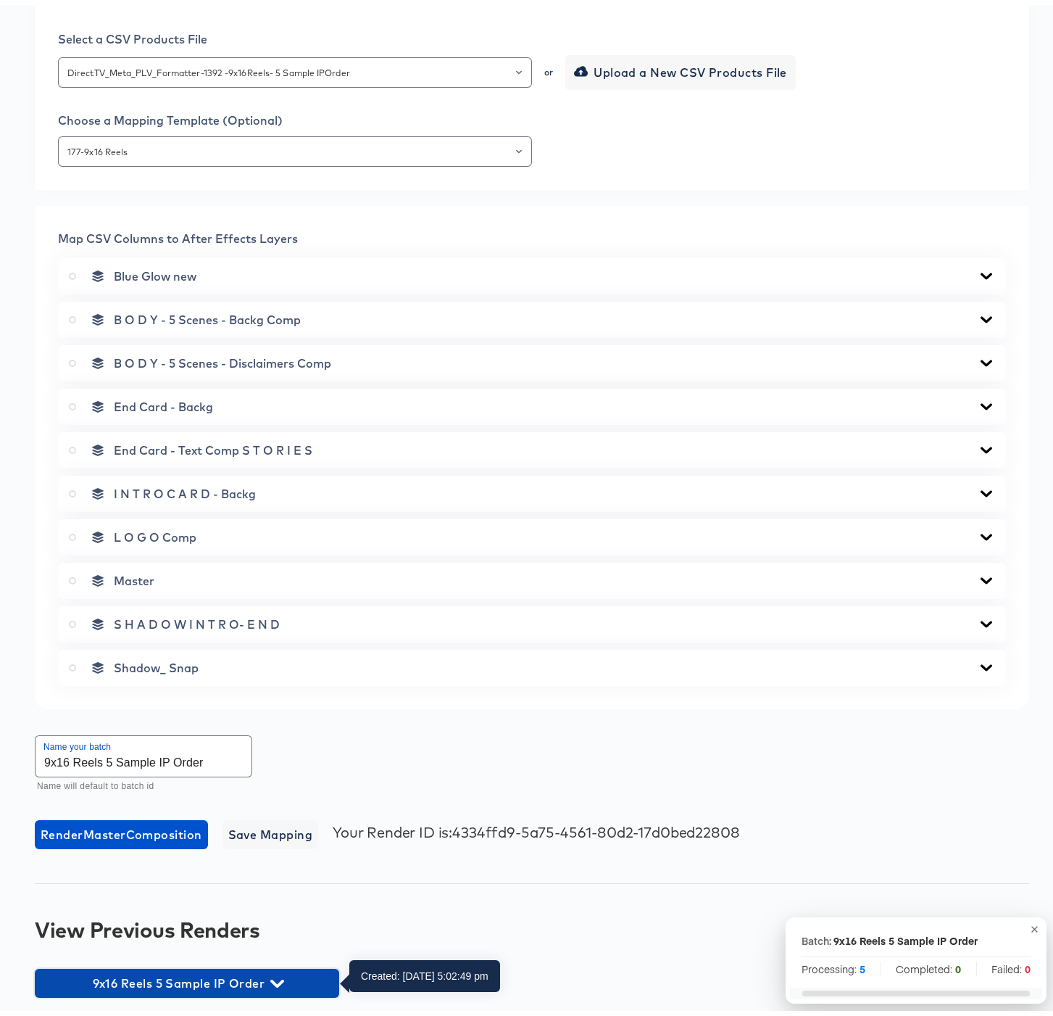
click at [279, 973] on icon "button" at bounding box center [277, 978] width 14 height 14
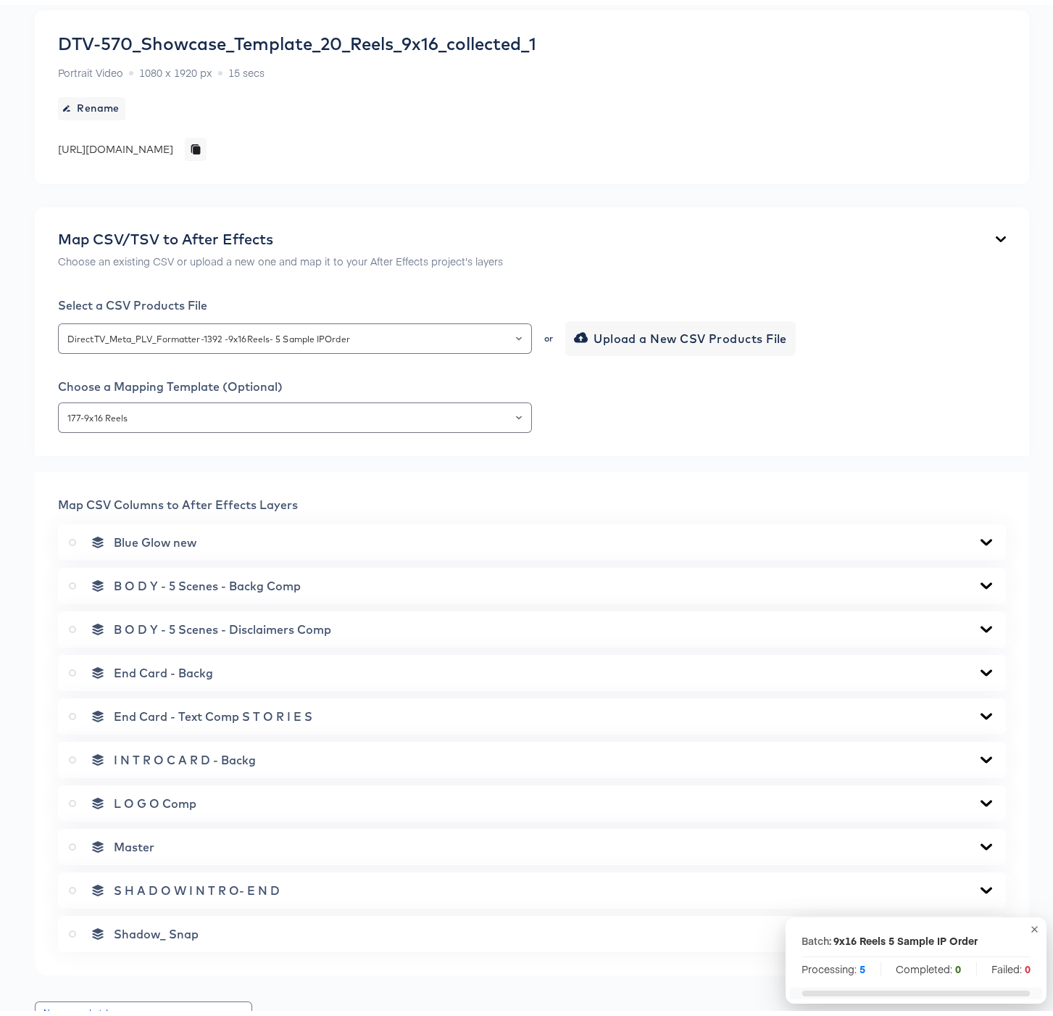
scroll to position [0, 0]
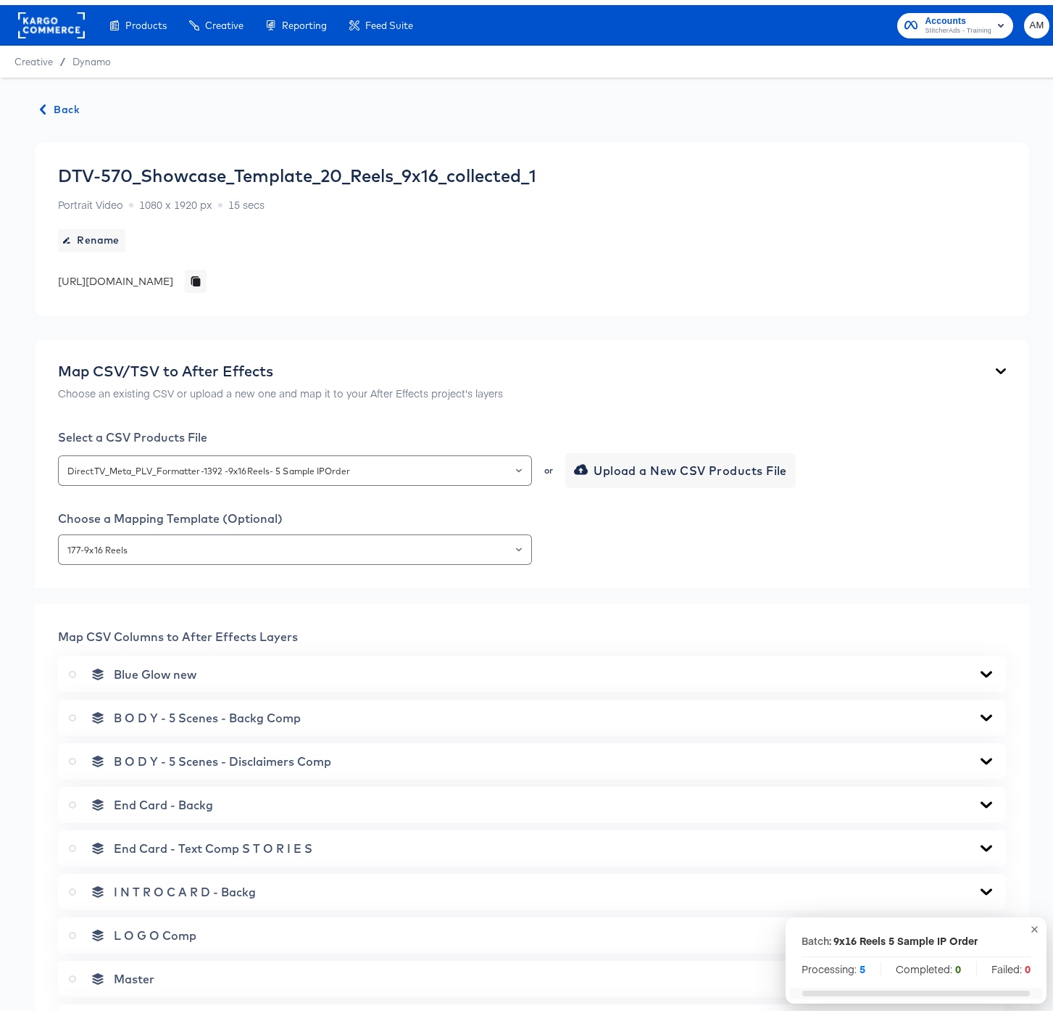
click at [52, 107] on span "Back" at bounding box center [60, 105] width 39 height 18
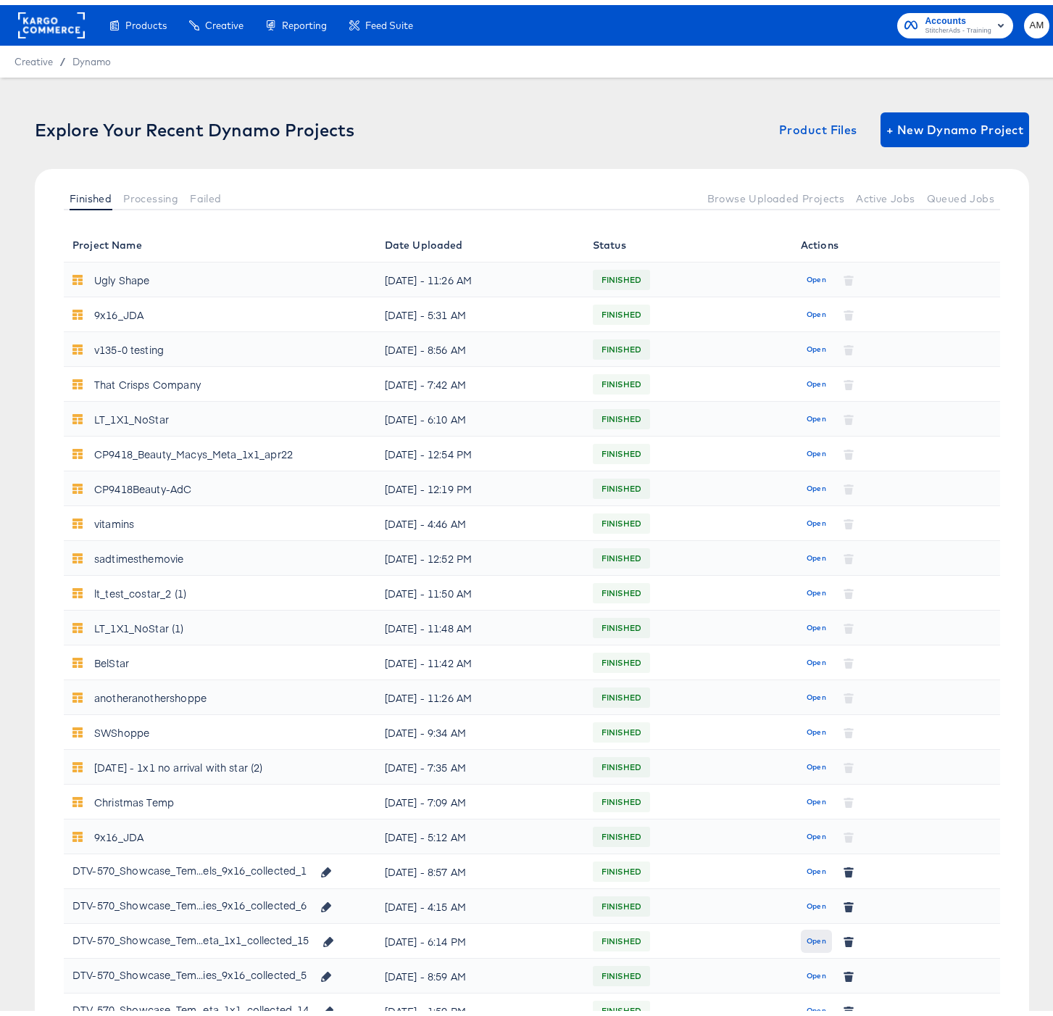
click at [807, 936] on span "Open" at bounding box center [817, 935] width 20 height 13
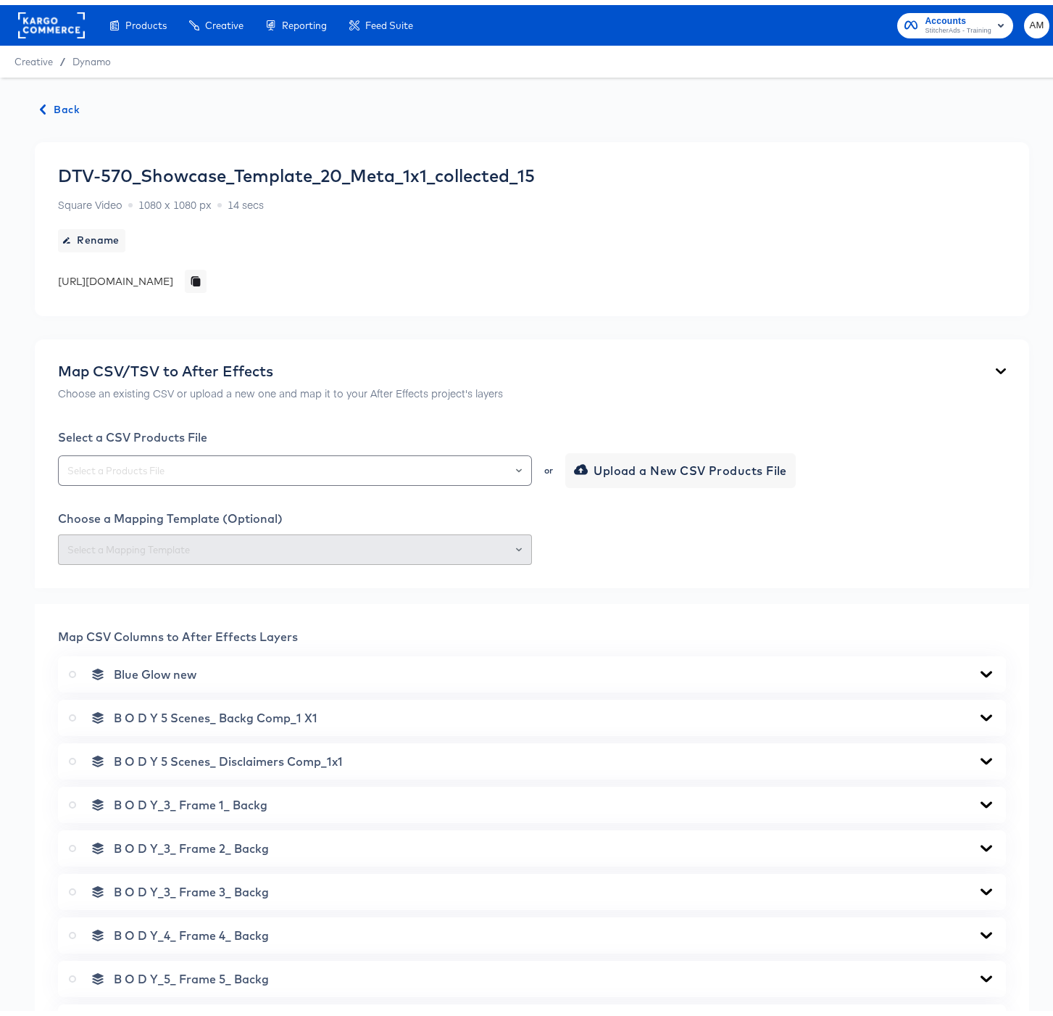
scroll to position [615, 0]
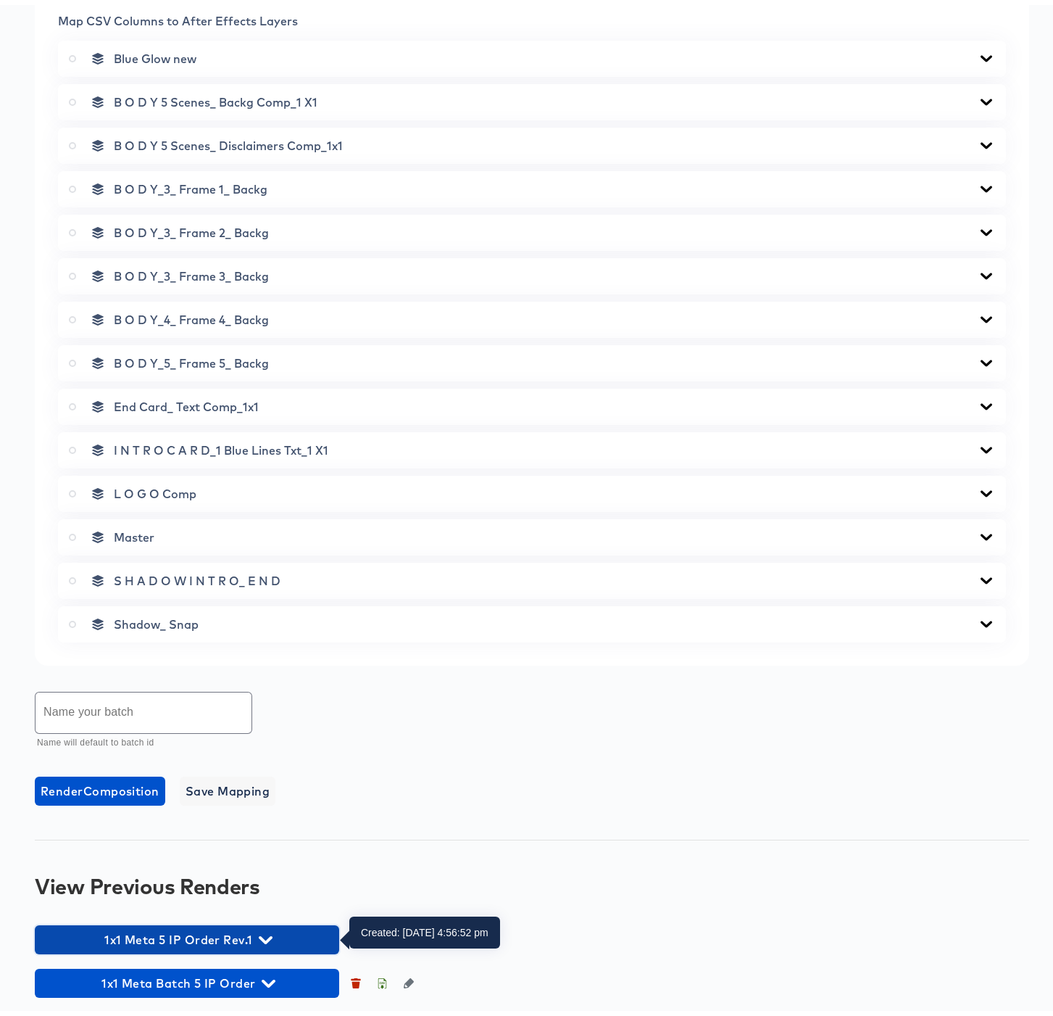
click at [270, 930] on icon "button" at bounding box center [266, 935] width 14 height 14
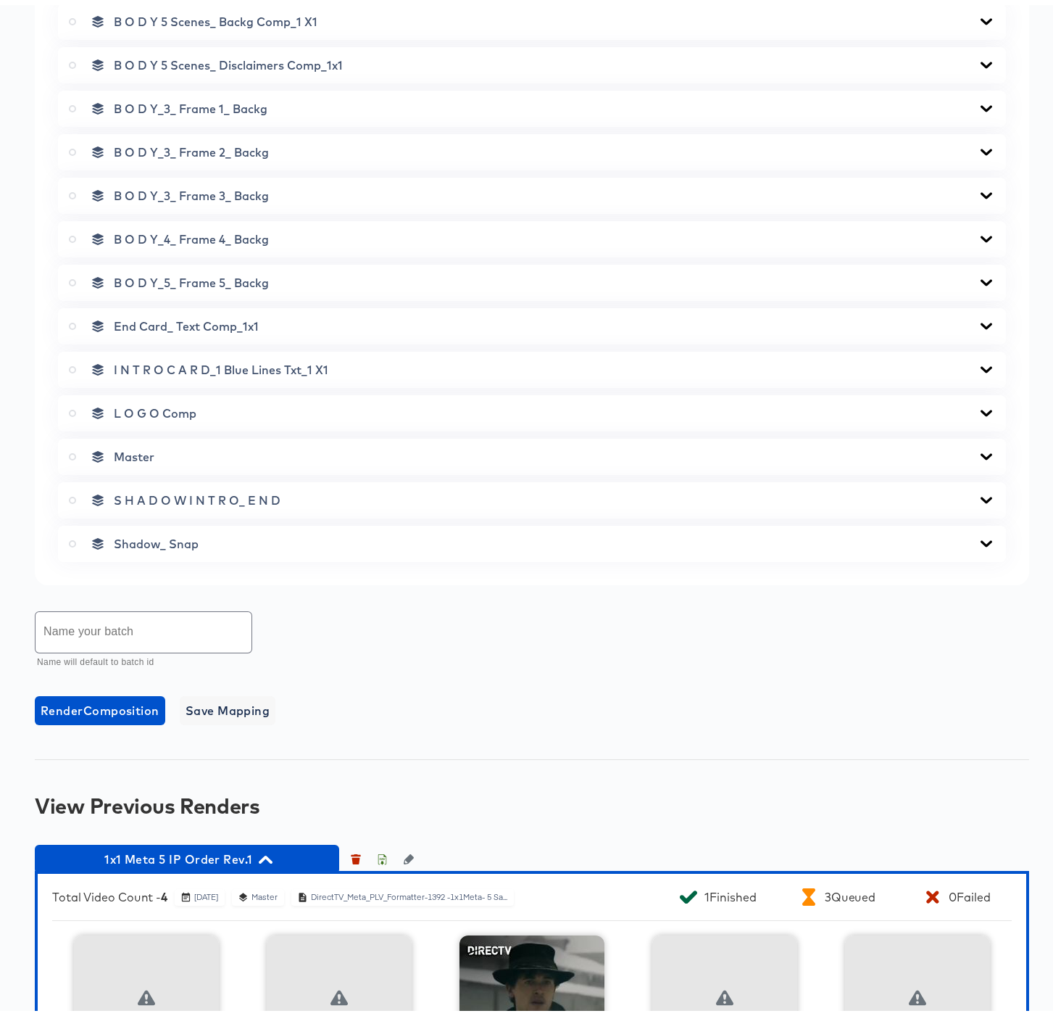
scroll to position [897, 0]
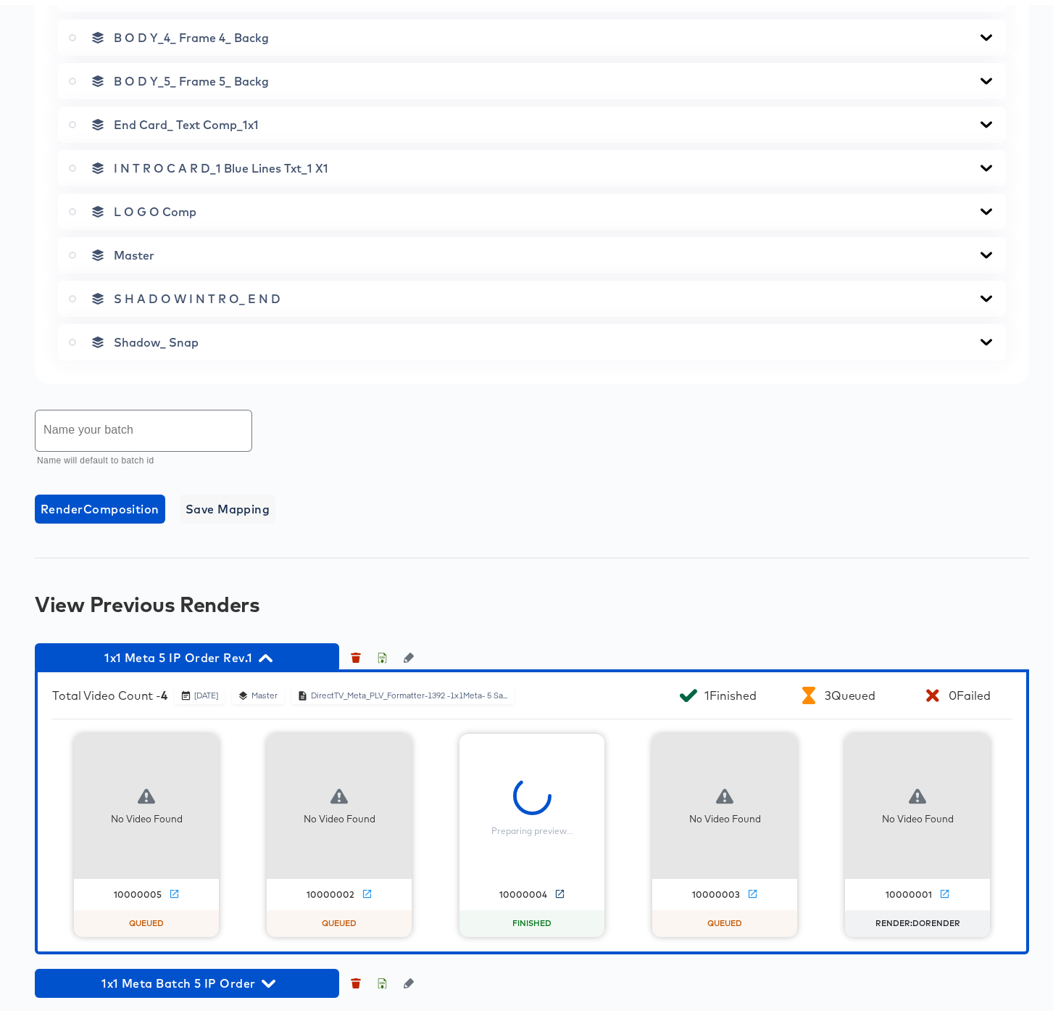
click at [555, 888] on icon at bounding box center [560, 888] width 11 height 11
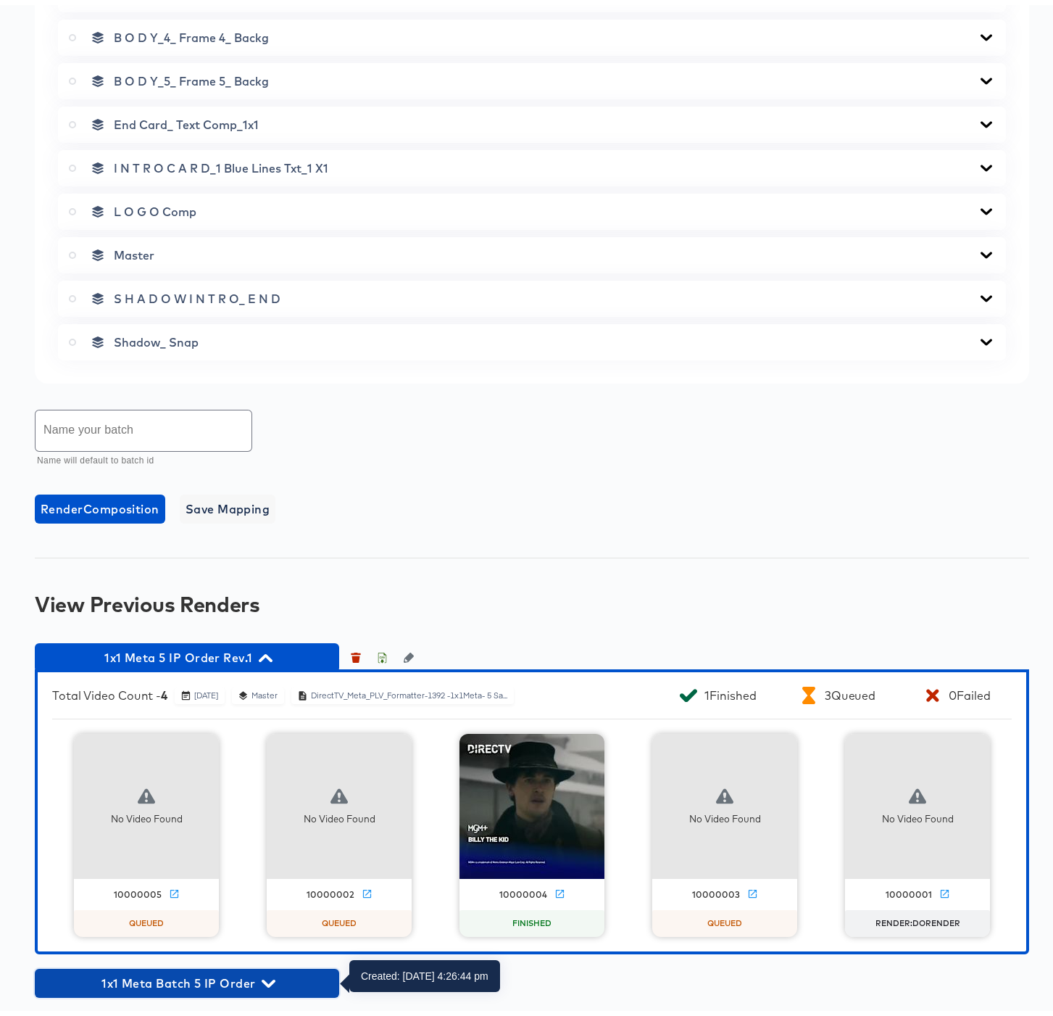
click at [266, 977] on icon "button" at bounding box center [269, 978] width 14 height 8
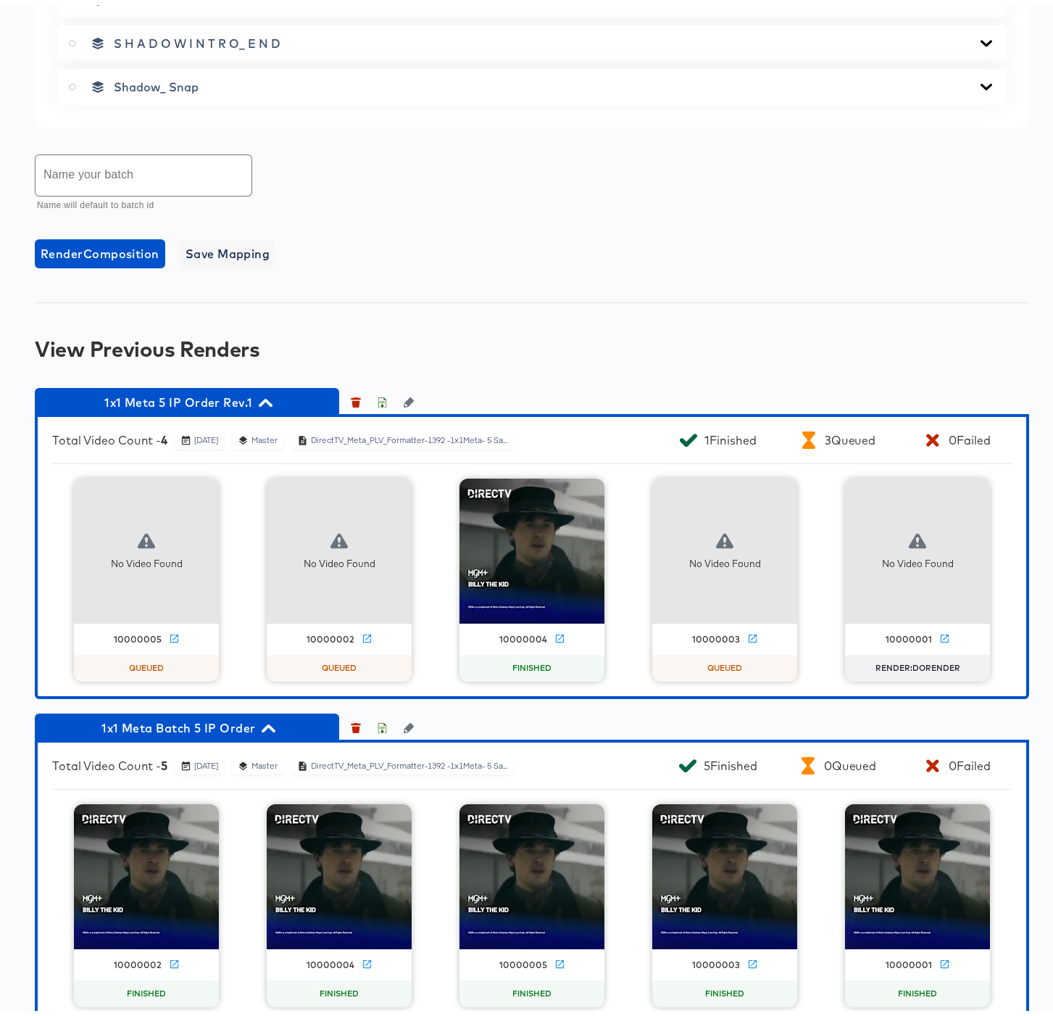
scroll to position [1179, 0]
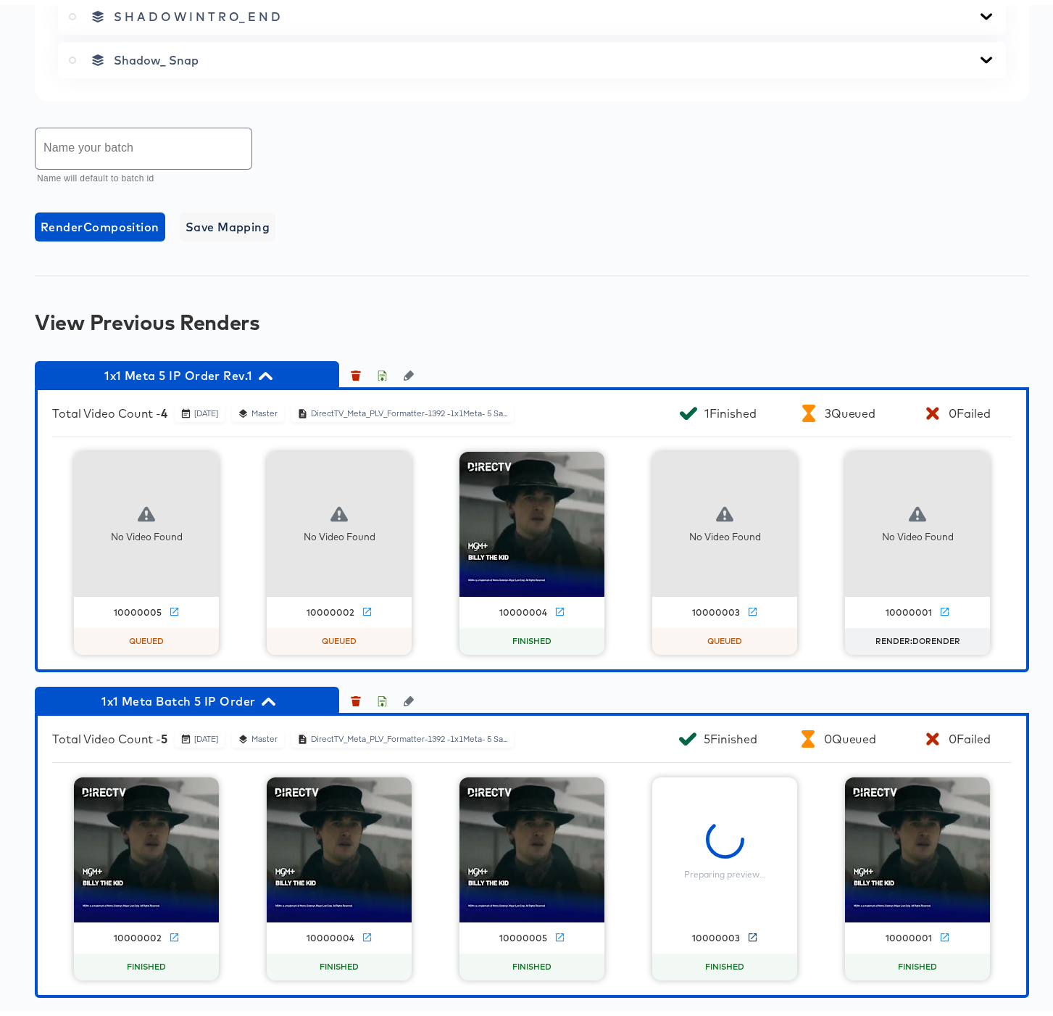
click at [747, 930] on icon at bounding box center [752, 931] width 11 height 11
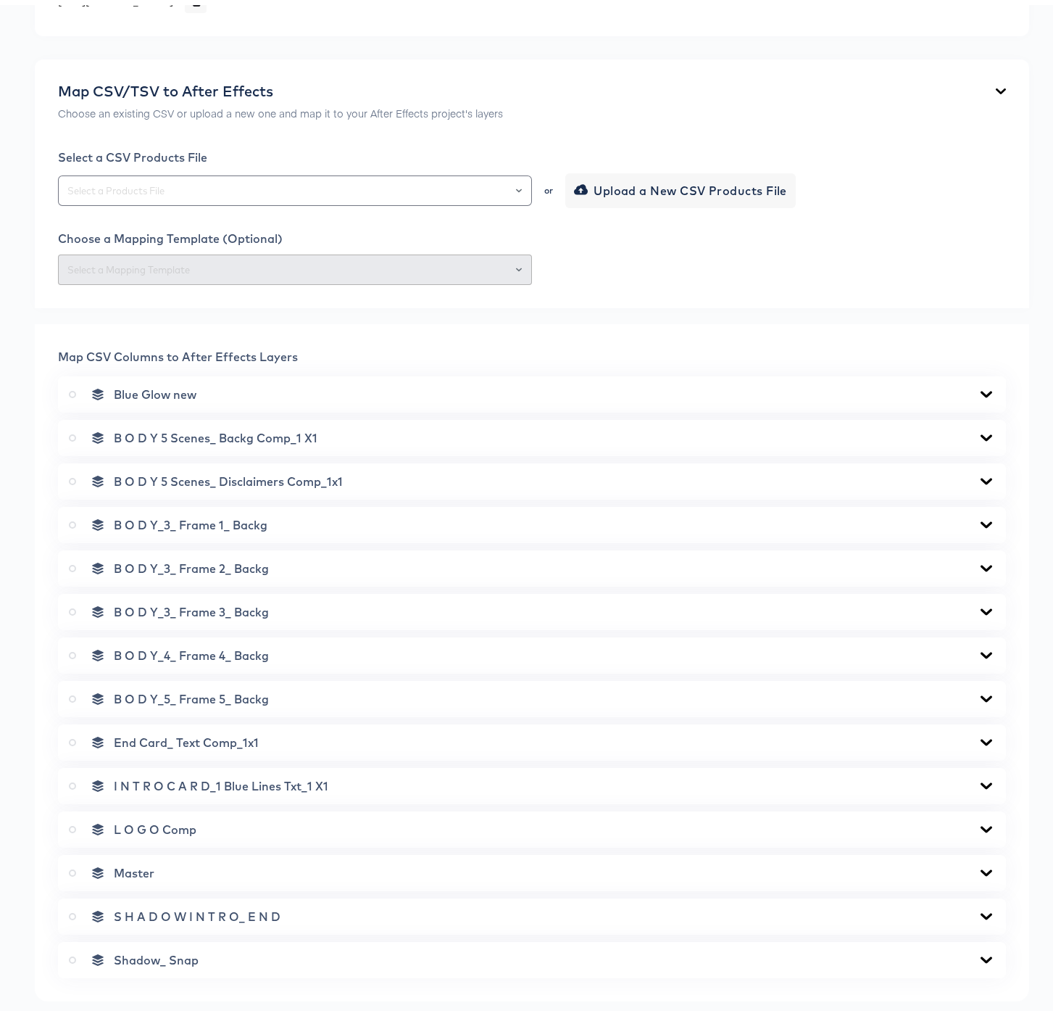
scroll to position [107, 0]
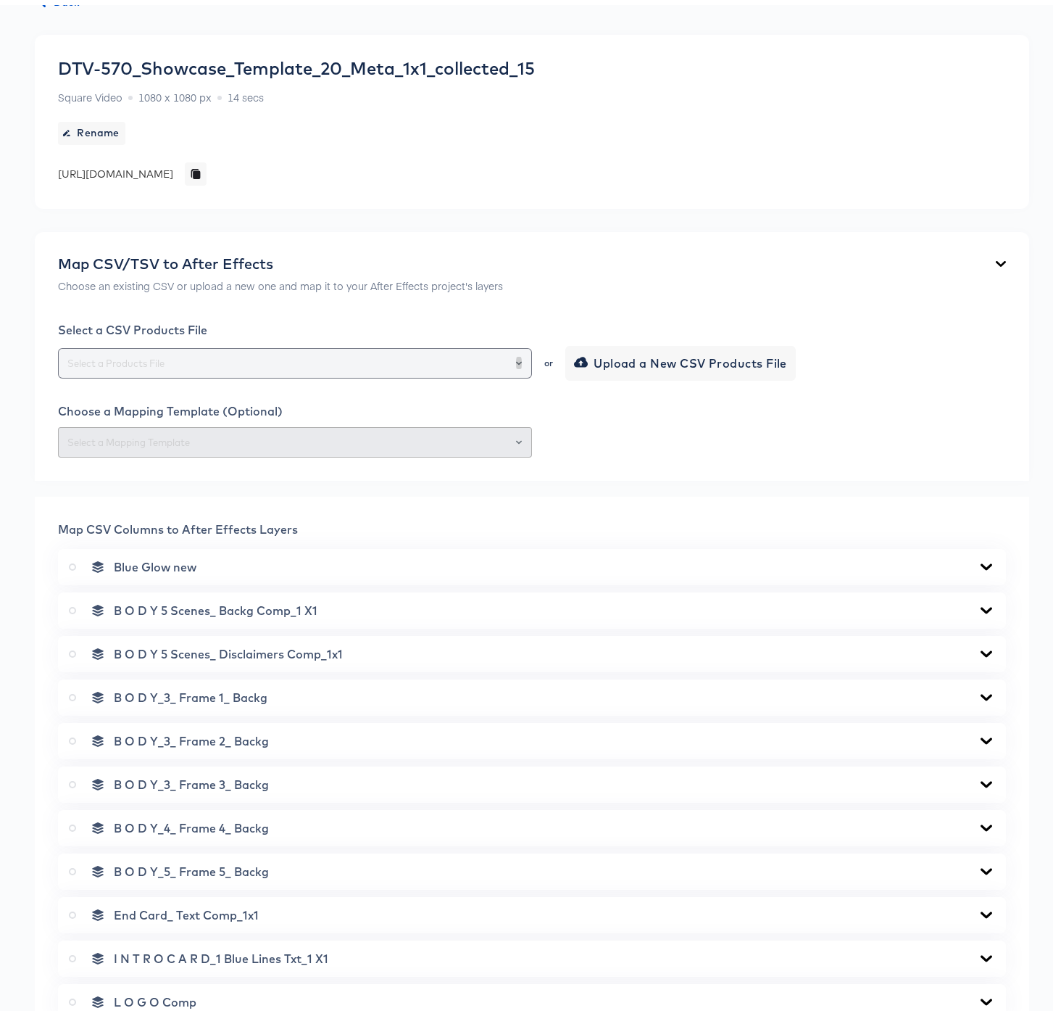
click at [516, 352] on button "Open" at bounding box center [519, 358] width 6 height 20
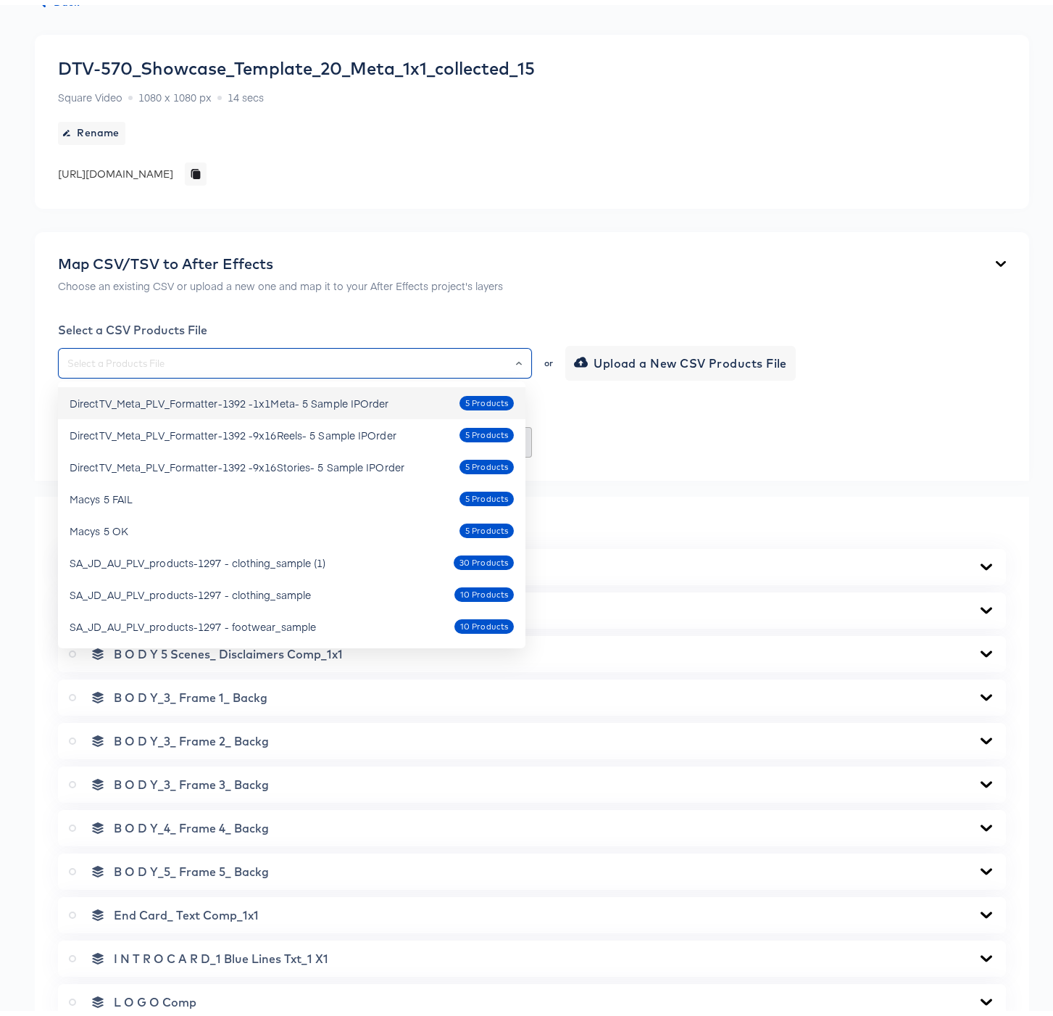
click at [271, 397] on div "DirectTV_Meta_PLV_Formatter-1392 -1x1Meta- 5 Sample IPOrder" at bounding box center [230, 398] width 320 height 14
type input "DirectTV_Meta_PLV_Formatter-1392 -1x1Meta- 5 Sample IPOrder"
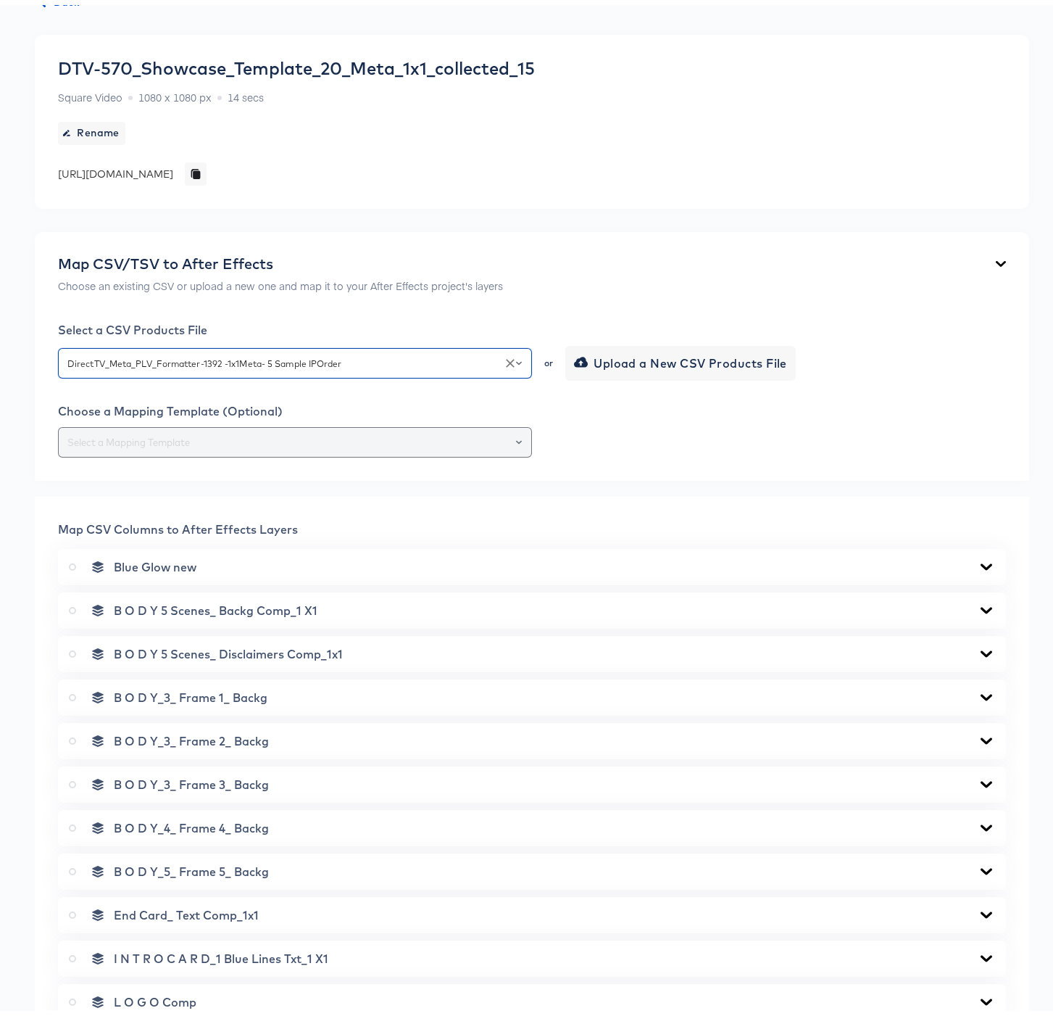
click at [510, 435] on div at bounding box center [512, 437] width 25 height 20
click at [516, 436] on icon "Open" at bounding box center [519, 437] width 6 height 4
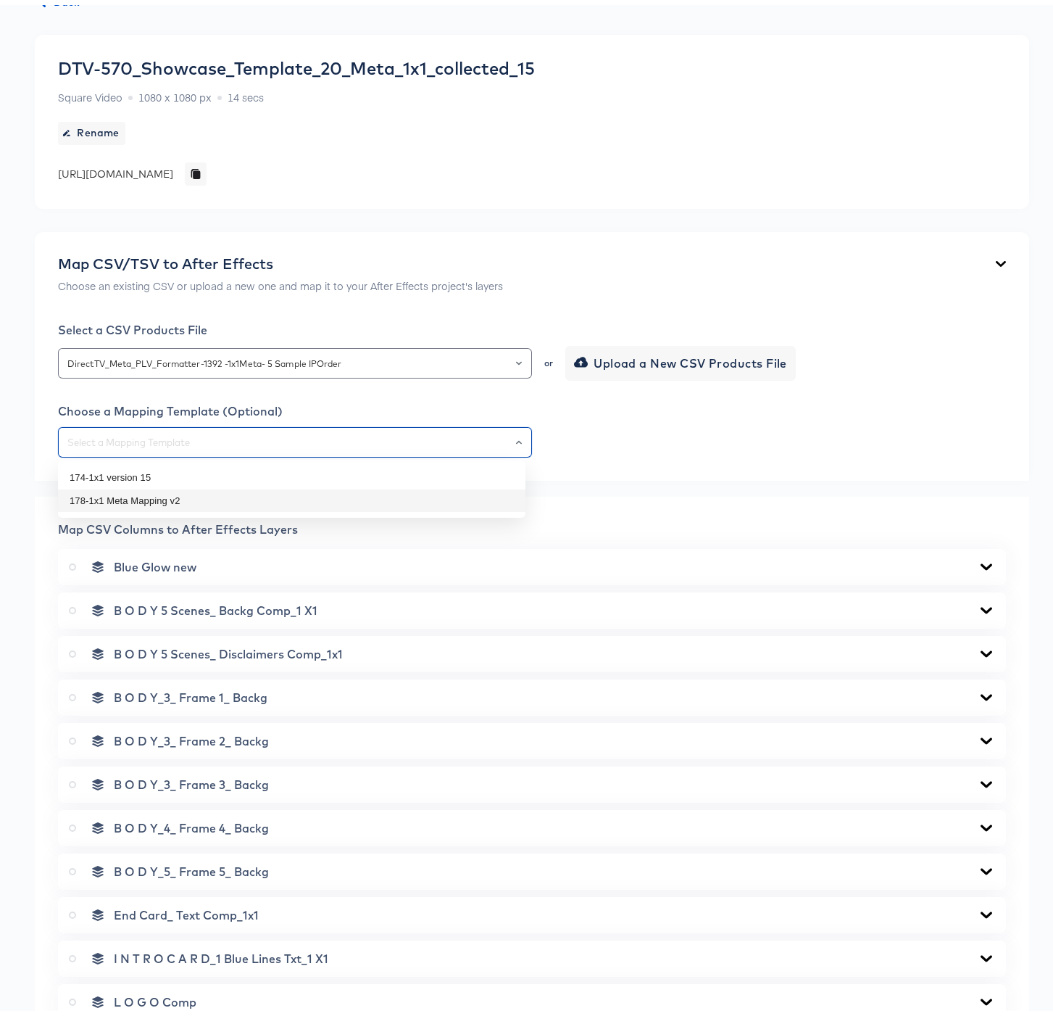
click at [169, 499] on li "178-1x1 Meta Mapping v2" at bounding box center [292, 495] width 468 height 23
type input "178-1x1 Meta Mapping v2"
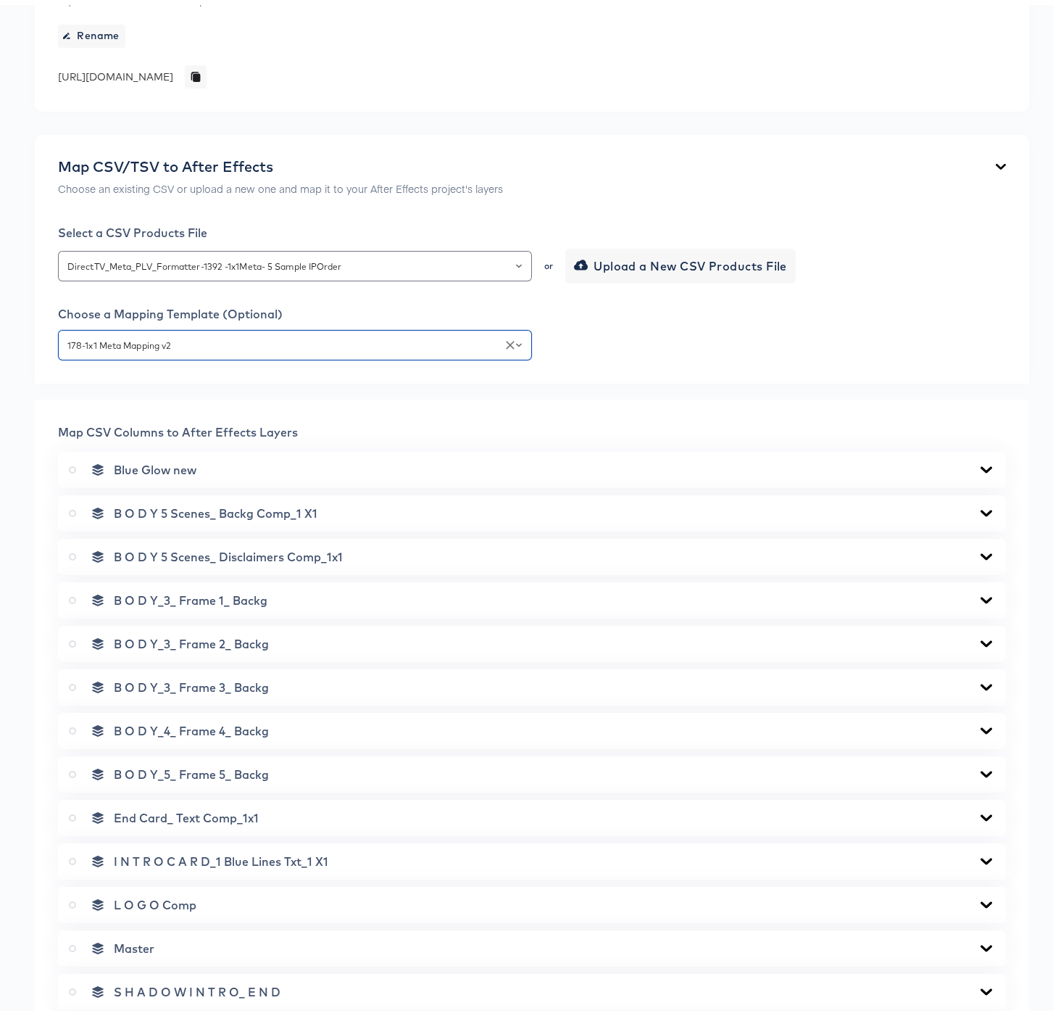
scroll to position [553, 0]
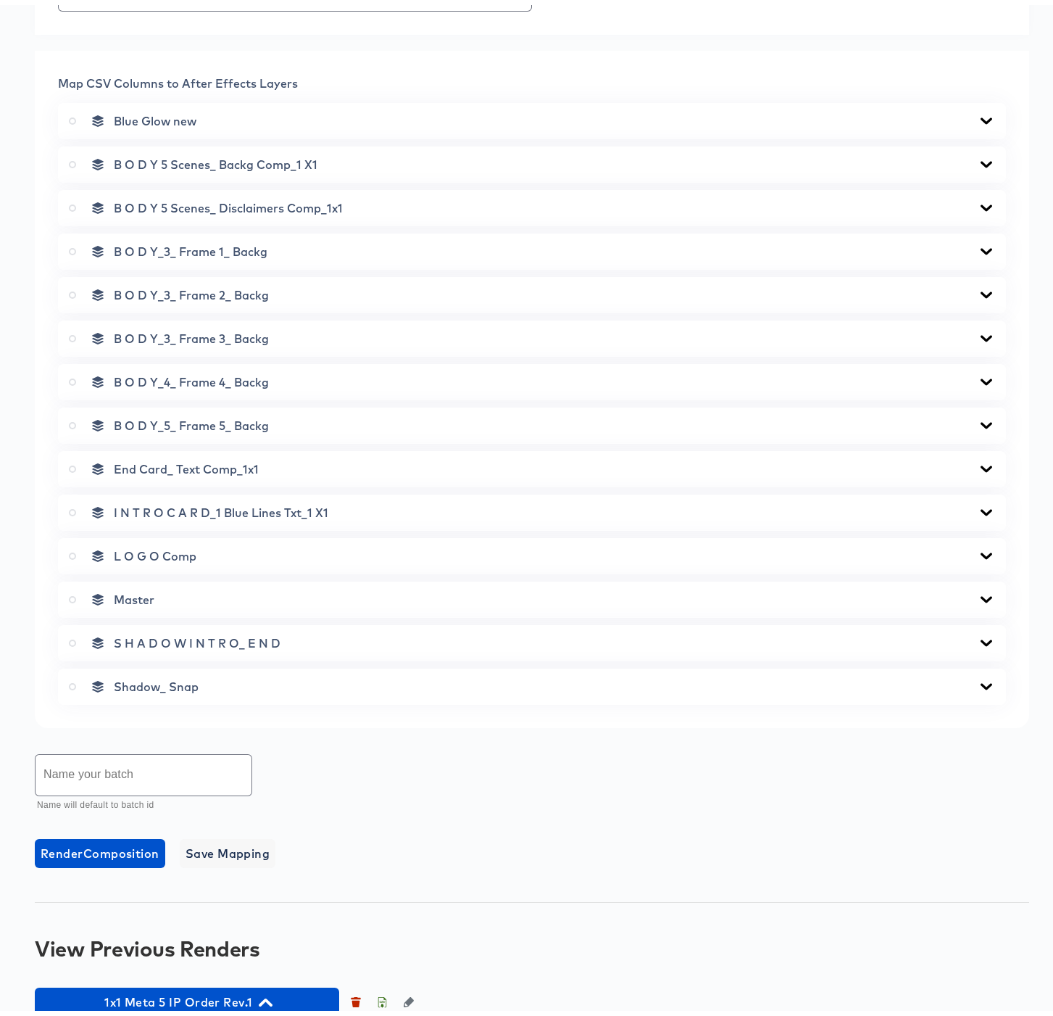
click at [978, 425] on icon at bounding box center [986, 421] width 17 height 12
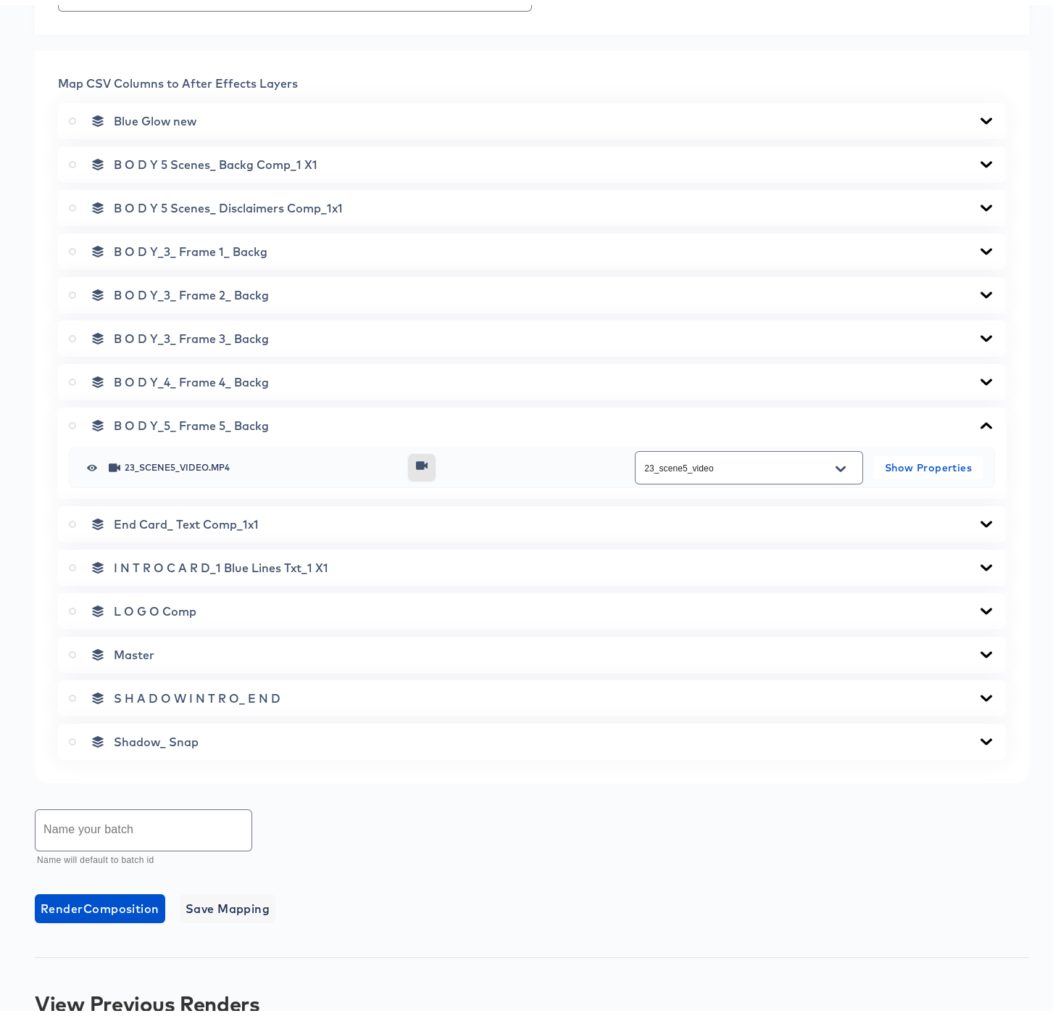
click at [978, 201] on icon at bounding box center [986, 203] width 17 height 12
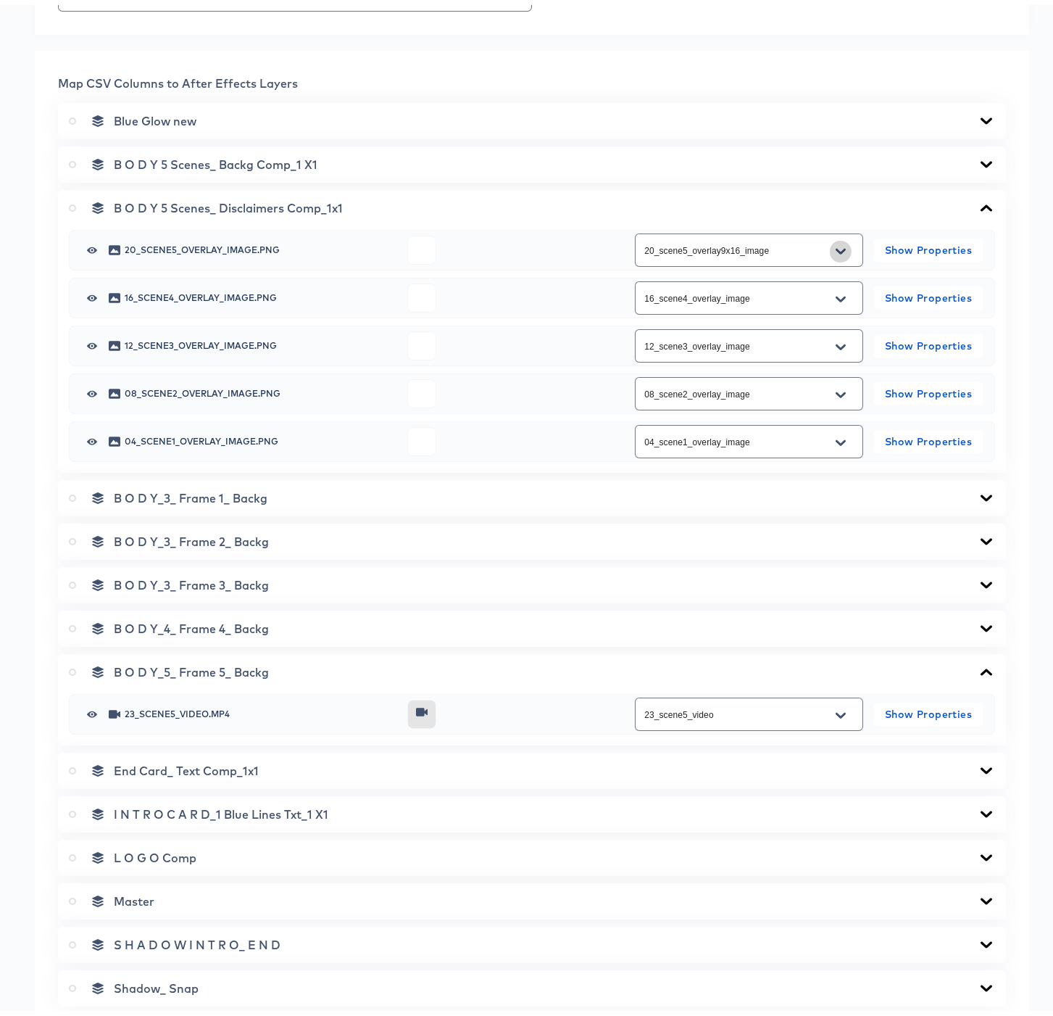
click at [836, 243] on icon "Open" at bounding box center [841, 247] width 10 height 12
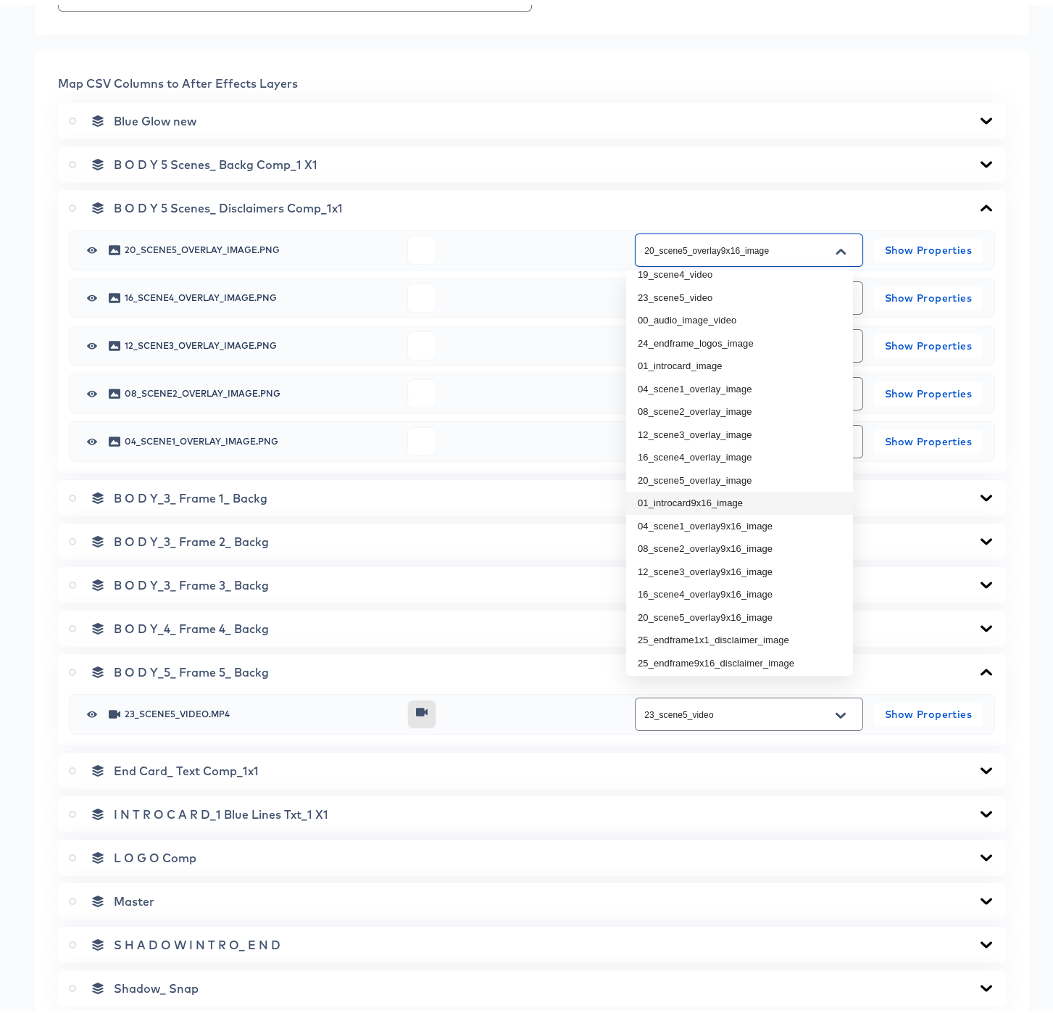
scroll to position [107, 0]
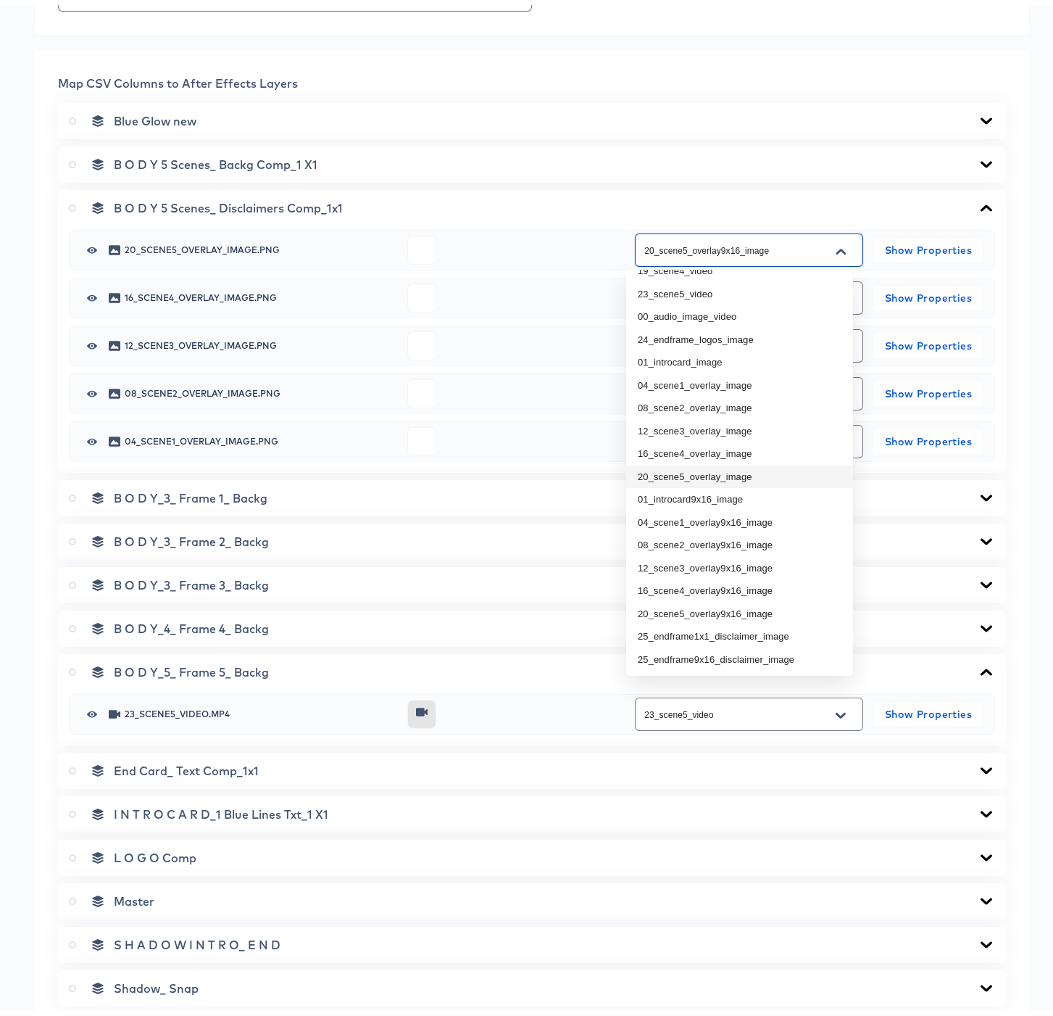
click at [734, 470] on li "20_scene5_overlay_image" at bounding box center [739, 471] width 227 height 23
type input "20_scene5_overlay_image"
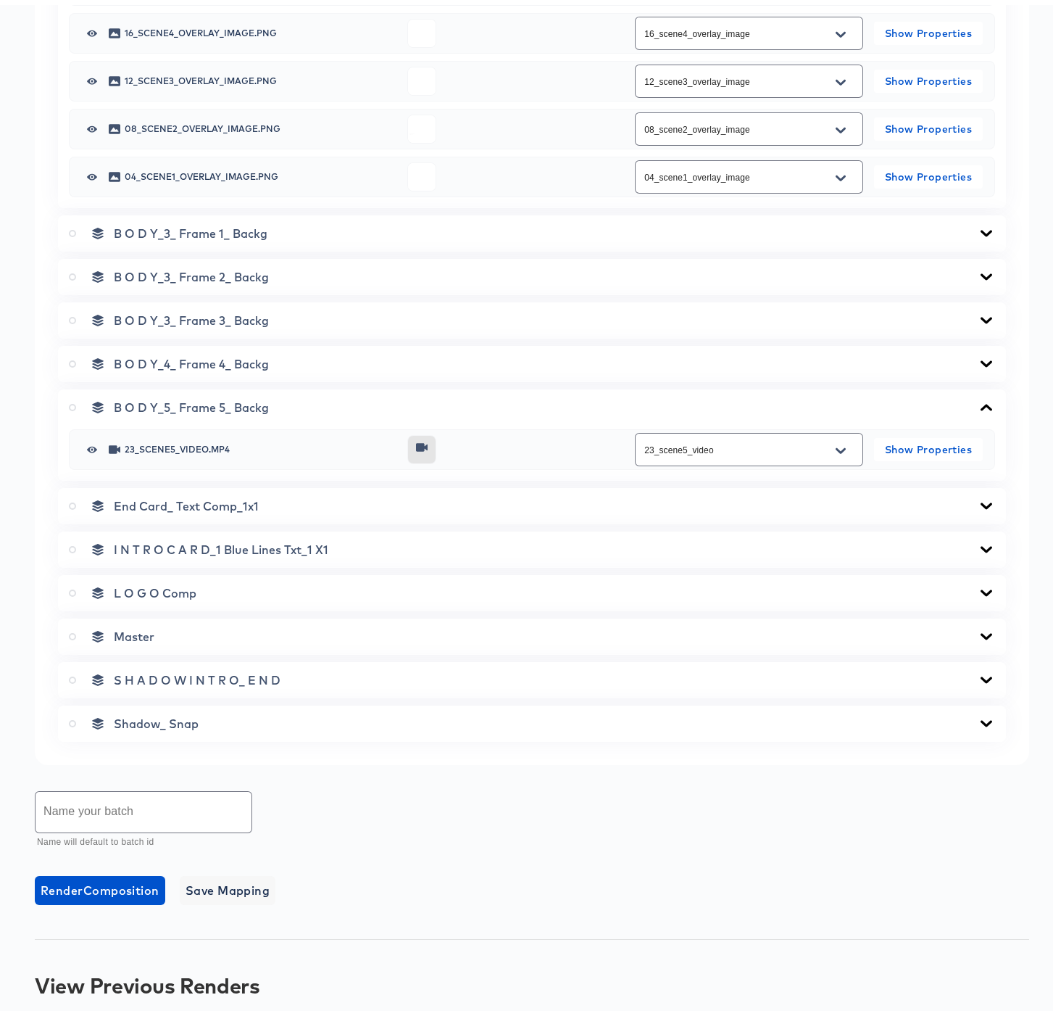
scroll to position [929, 0]
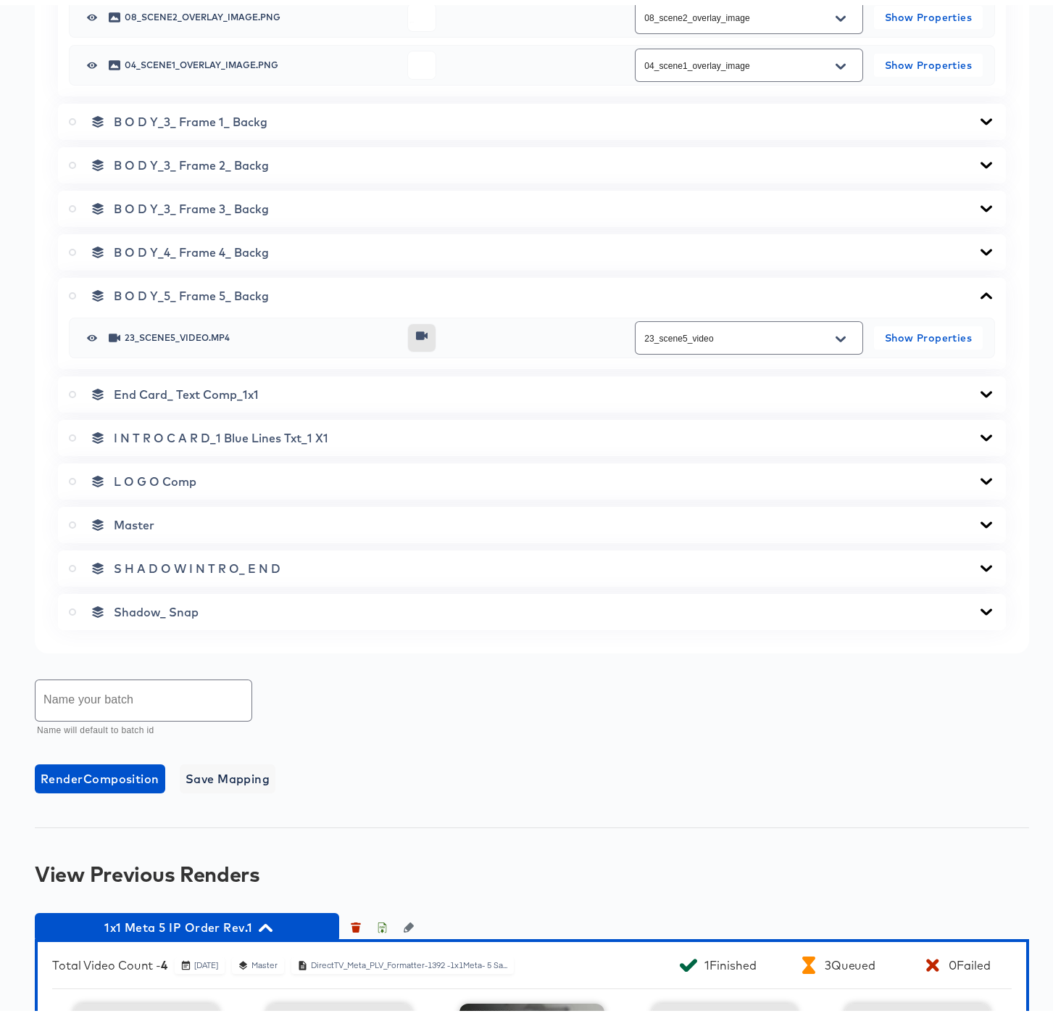
click at [978, 518] on icon at bounding box center [986, 520] width 17 height 12
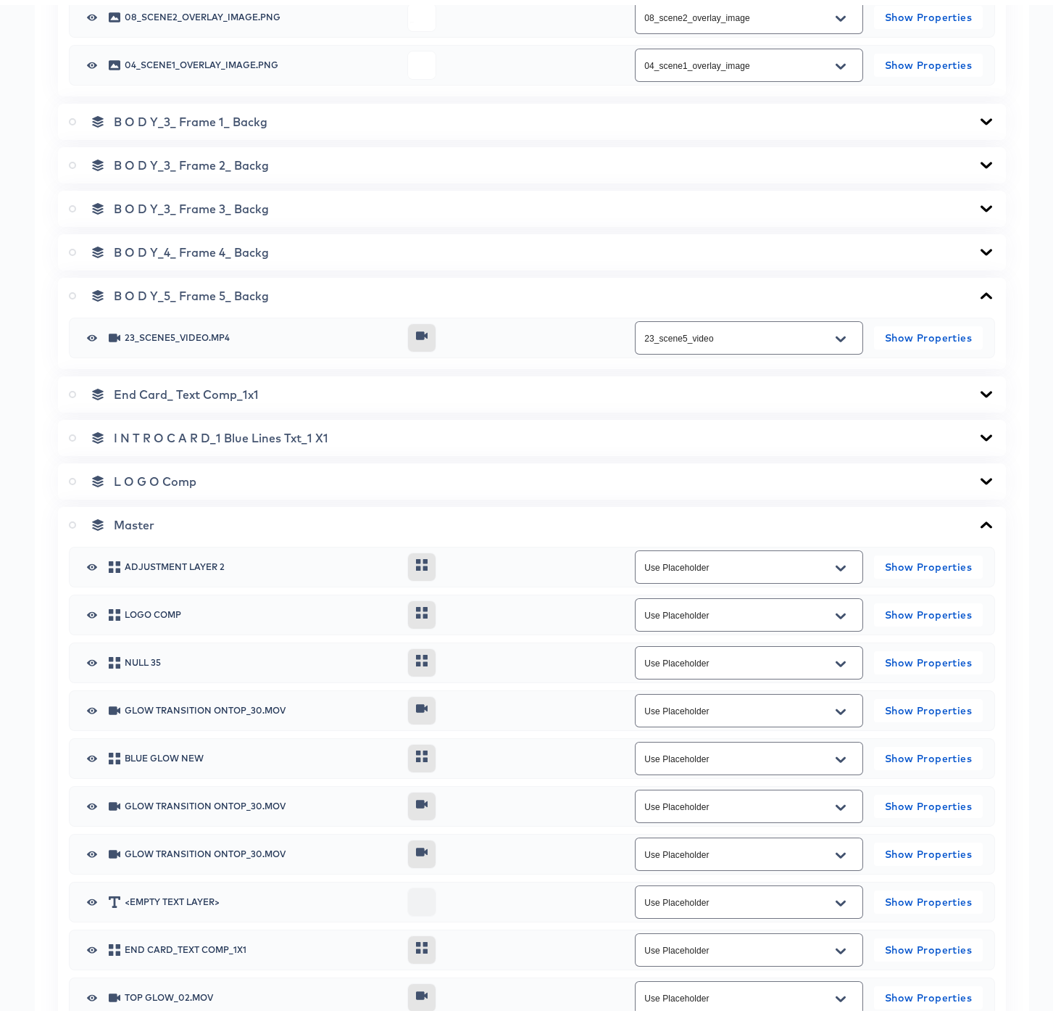
click at [72, 520] on icon at bounding box center [72, 519] width 7 height 7
click at [0, 0] on input "radio" at bounding box center [0, 0] width 0 height 0
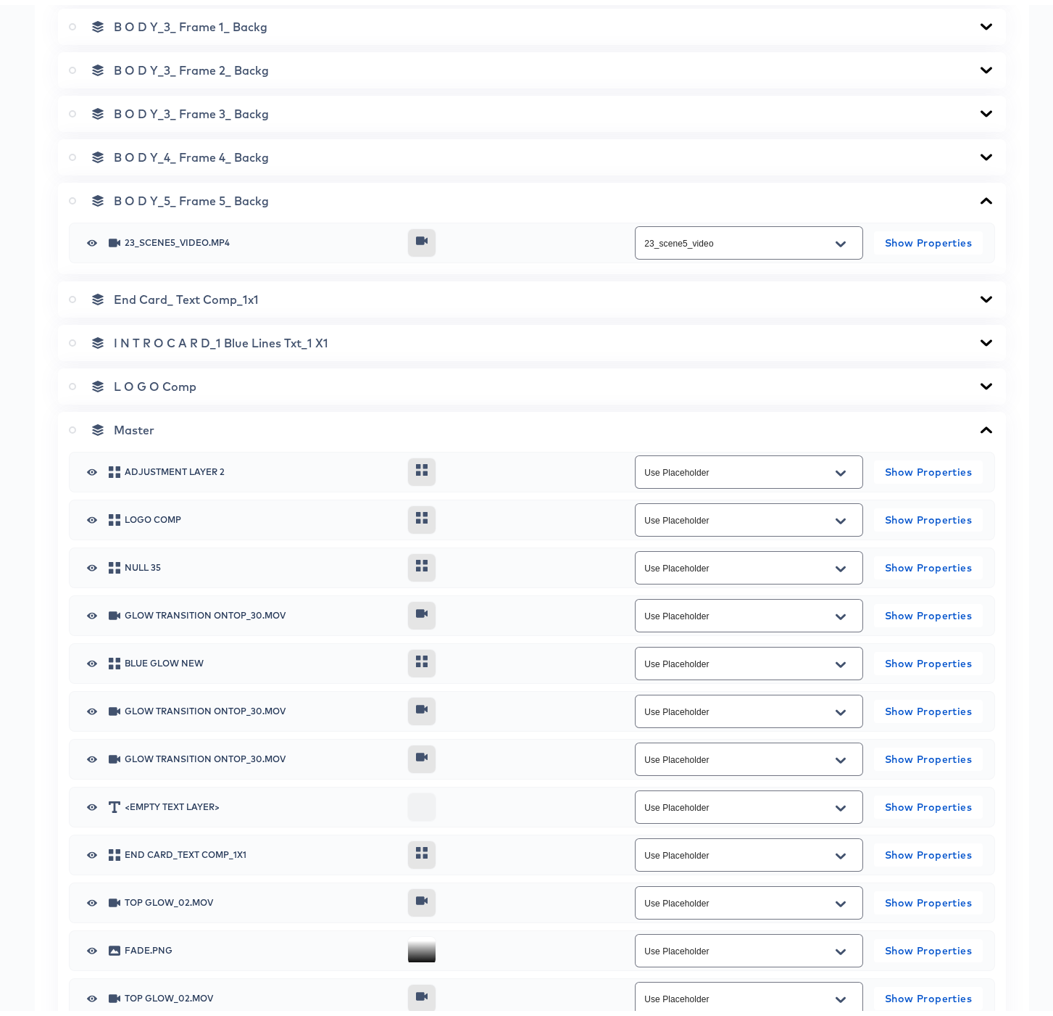
scroll to position [997, 0]
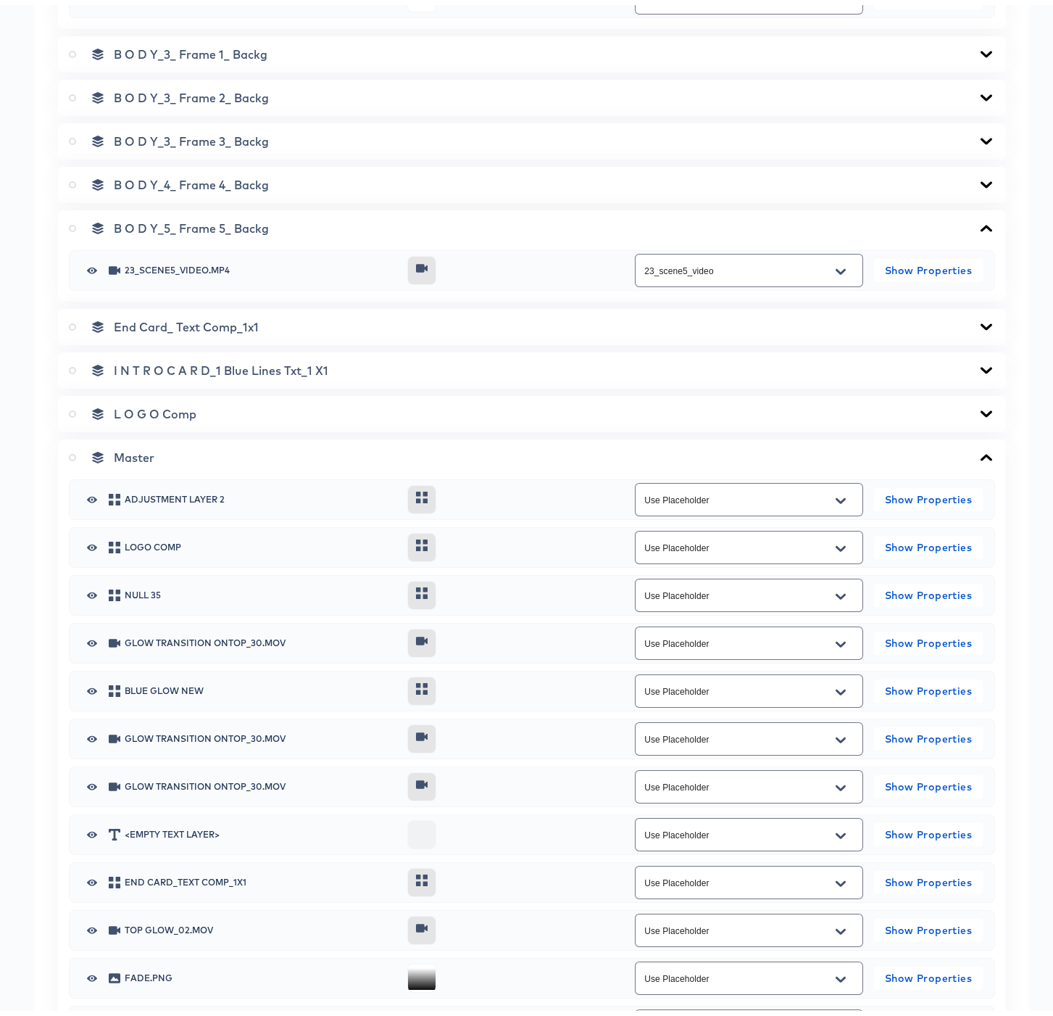
click at [978, 452] on icon at bounding box center [986, 453] width 17 height 12
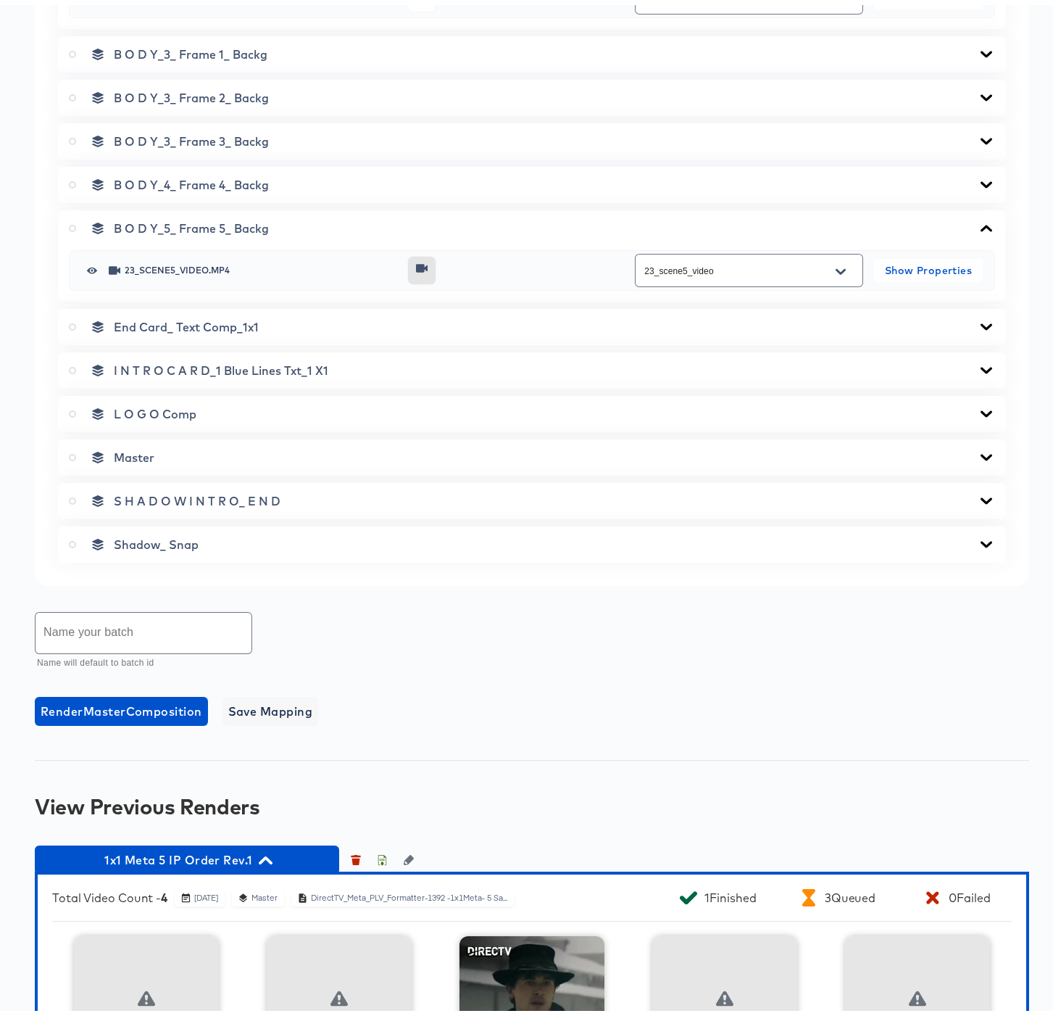
click at [981, 366] on icon at bounding box center [987, 365] width 12 height 7
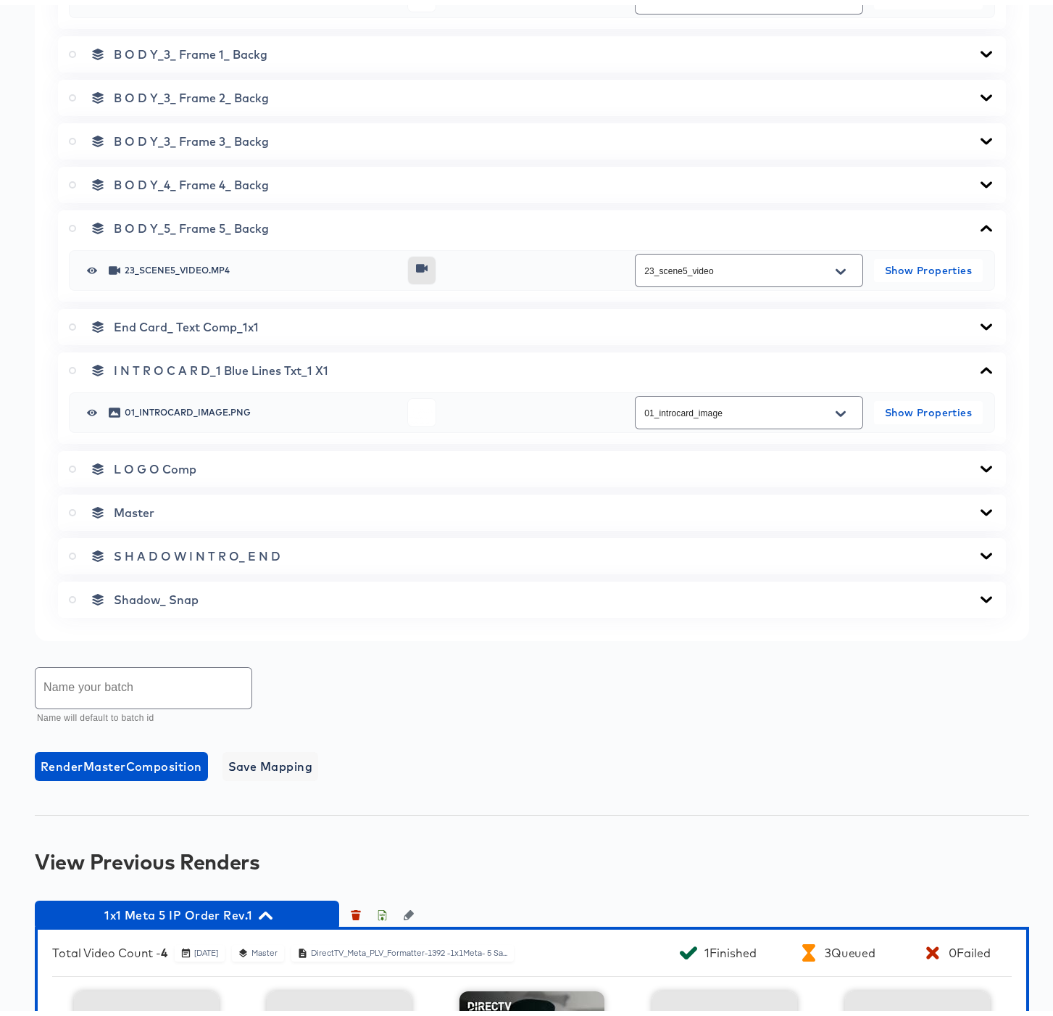
click at [978, 366] on icon at bounding box center [986, 366] width 17 height 12
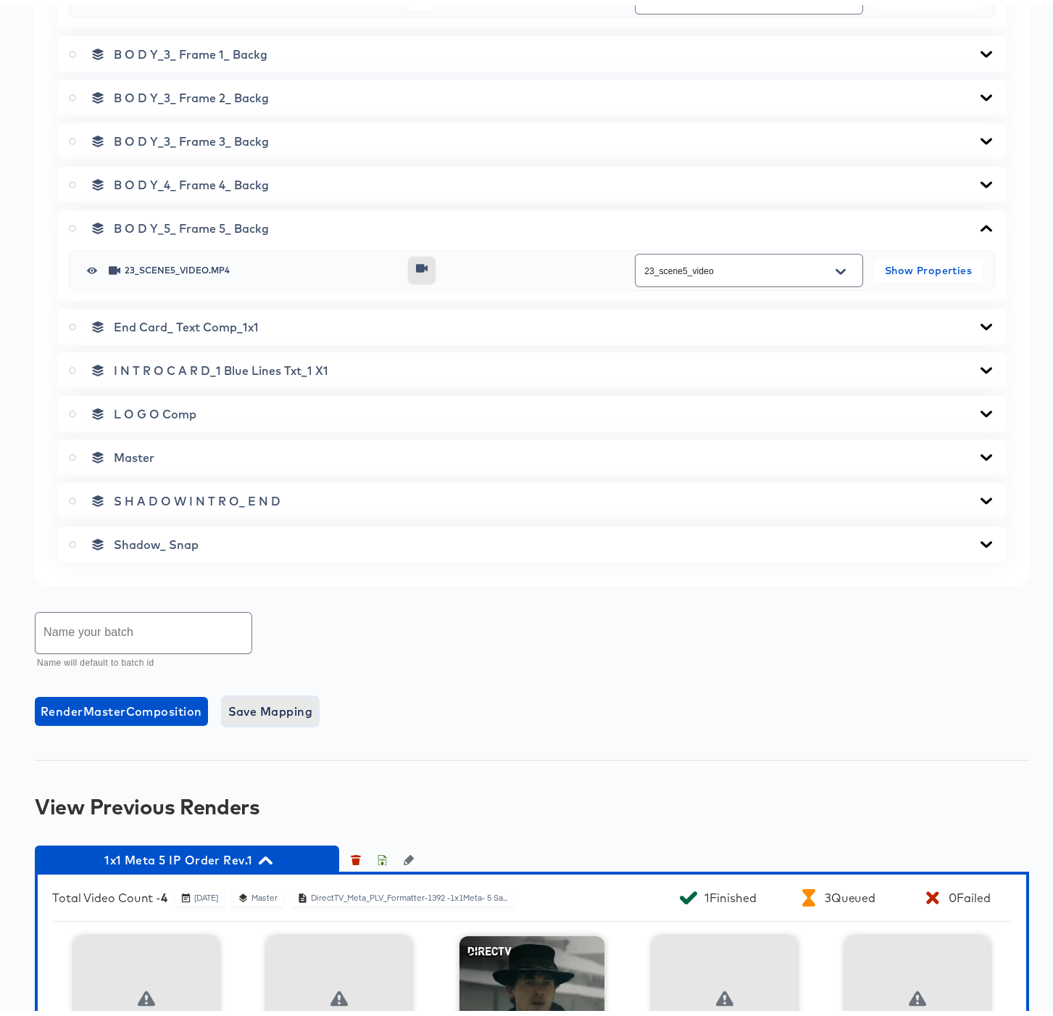
click at [292, 711] on span "Save Mapping" at bounding box center [270, 706] width 85 height 20
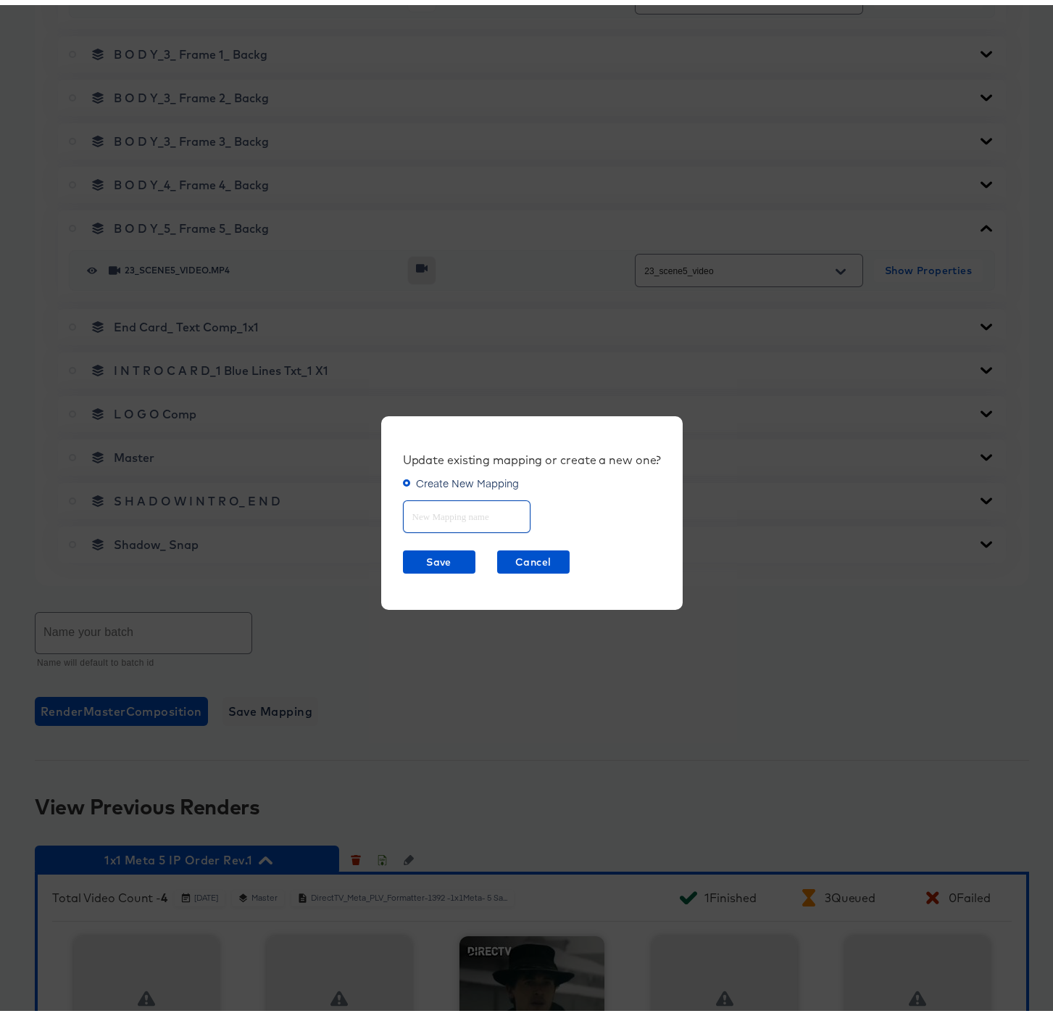
click at [470, 504] on input "text" at bounding box center [467, 505] width 126 height 31
type input "1x1 Meta v3"
click at [431, 549] on span "Save" at bounding box center [439, 557] width 61 height 18
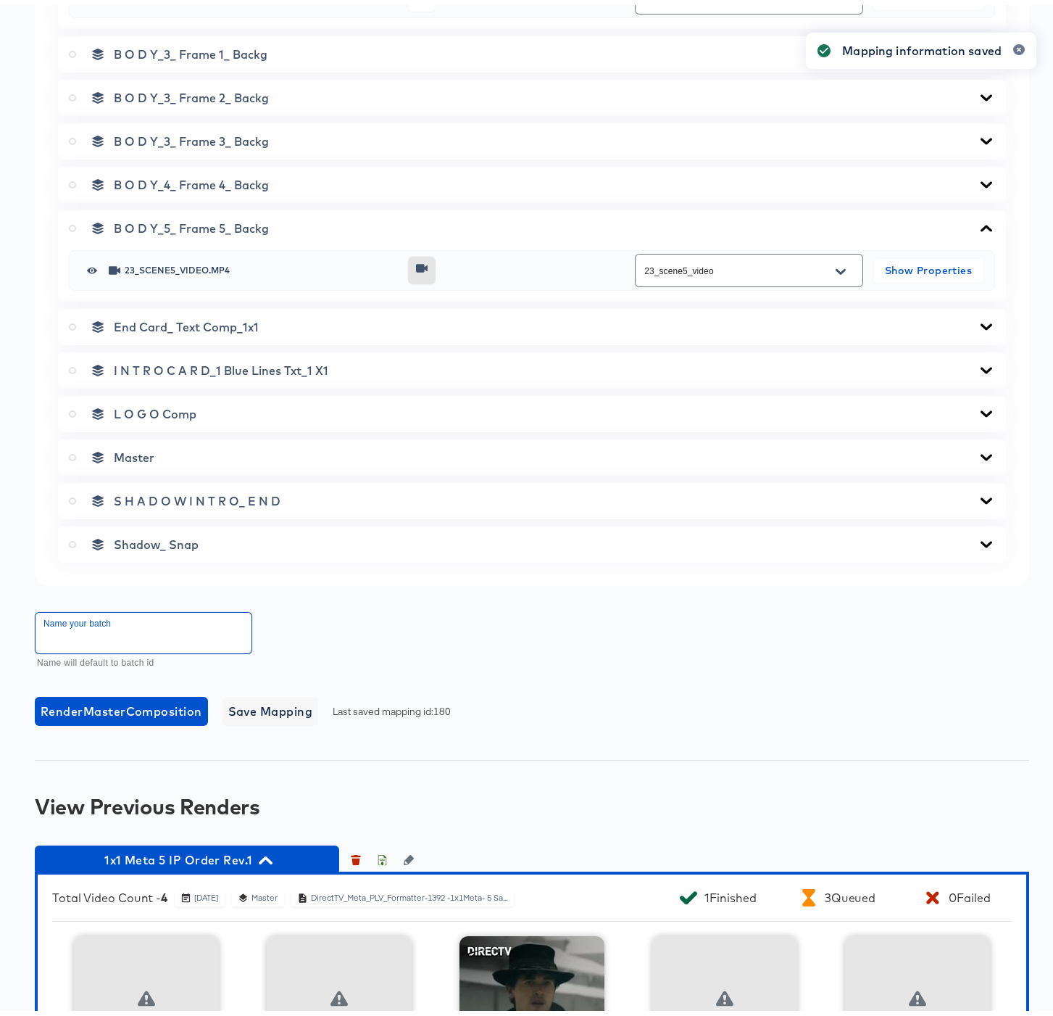
click at [179, 623] on input "text" at bounding box center [144, 627] width 216 height 41
type input "1x1 Meta 5 IP Order Rev.1 a"
click at [177, 705] on span "Render Master Composition" at bounding box center [122, 706] width 162 height 20
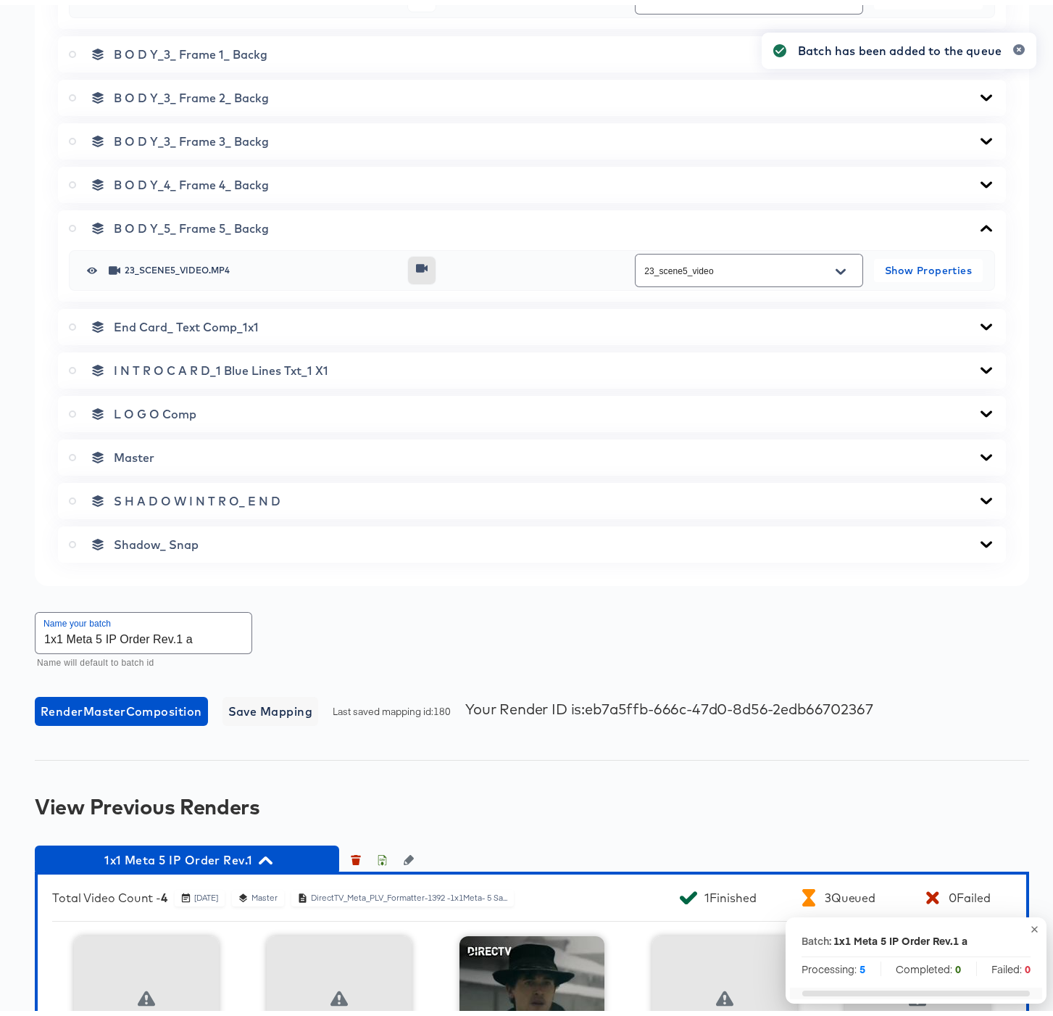
scroll to position [1452, 0]
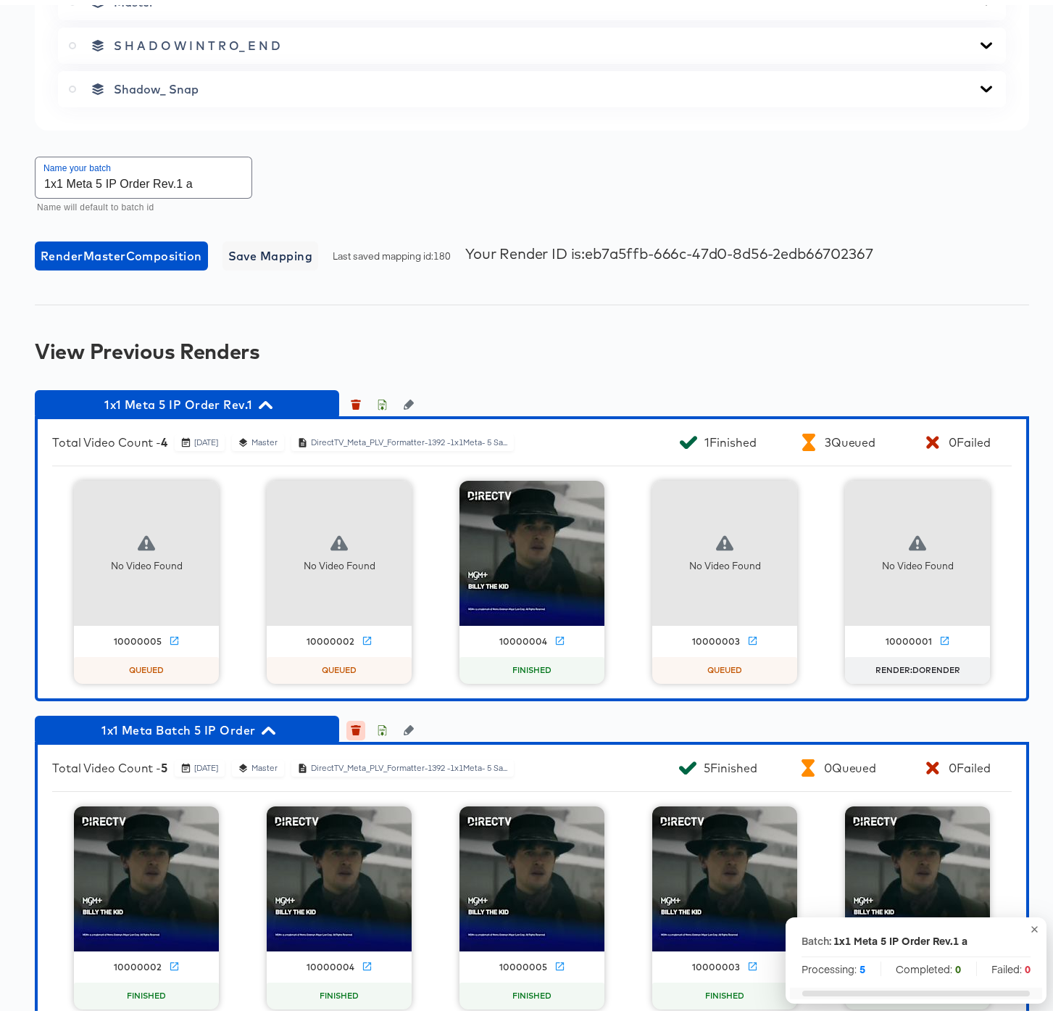
click at [352, 727] on icon "button" at bounding box center [356, 726] width 8 height 7
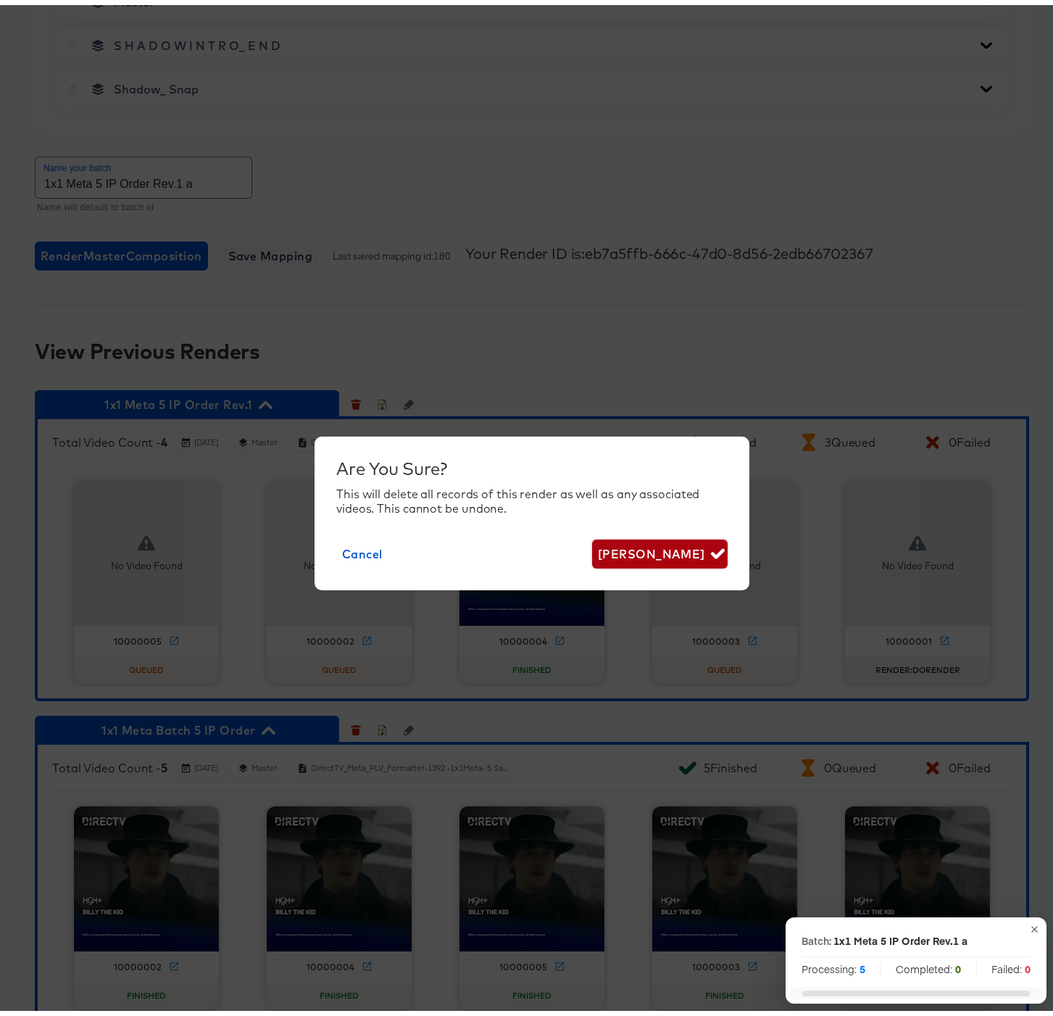
click at [684, 544] on span "[PERSON_NAME]" at bounding box center [660, 549] width 124 height 20
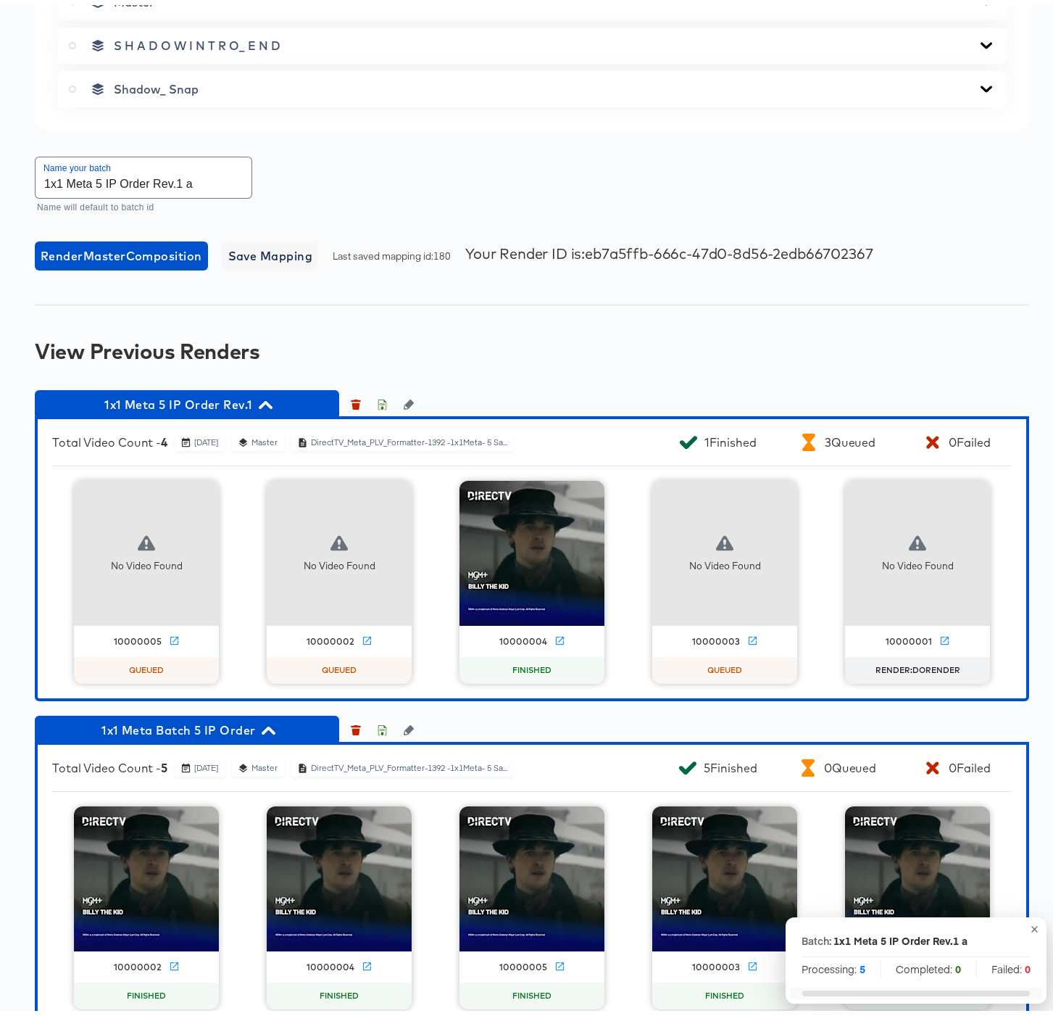
scroll to position [1199, 0]
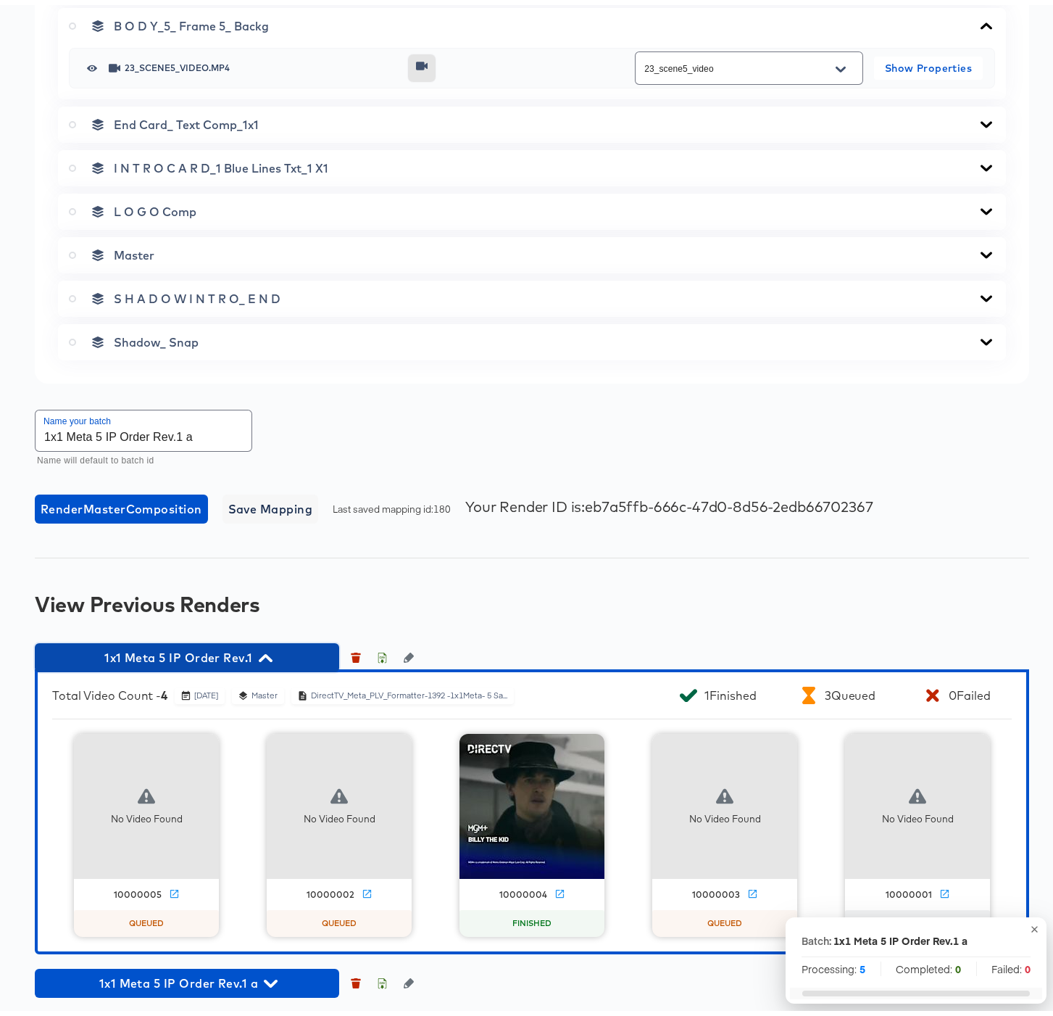
click at [270, 652] on icon "button" at bounding box center [266, 653] width 14 height 14
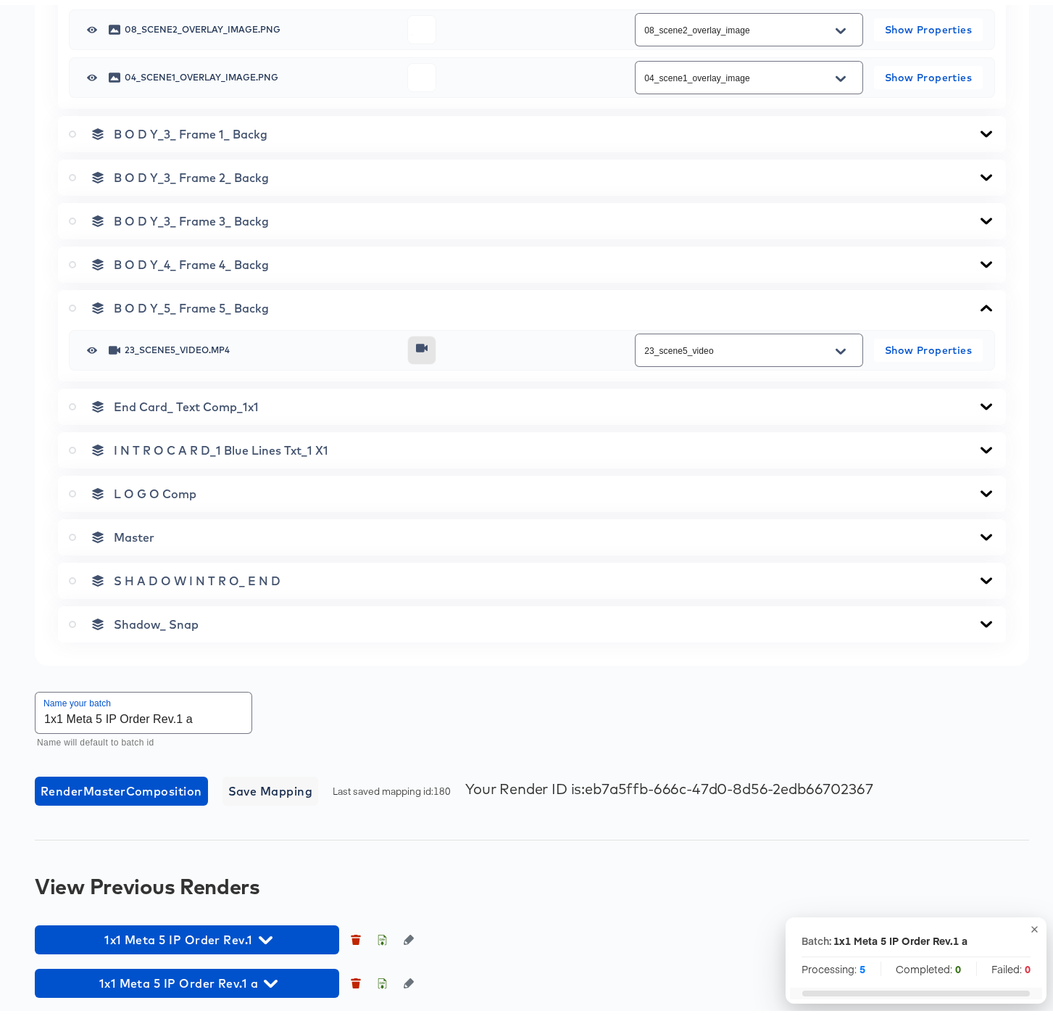
scroll to position [917, 0]
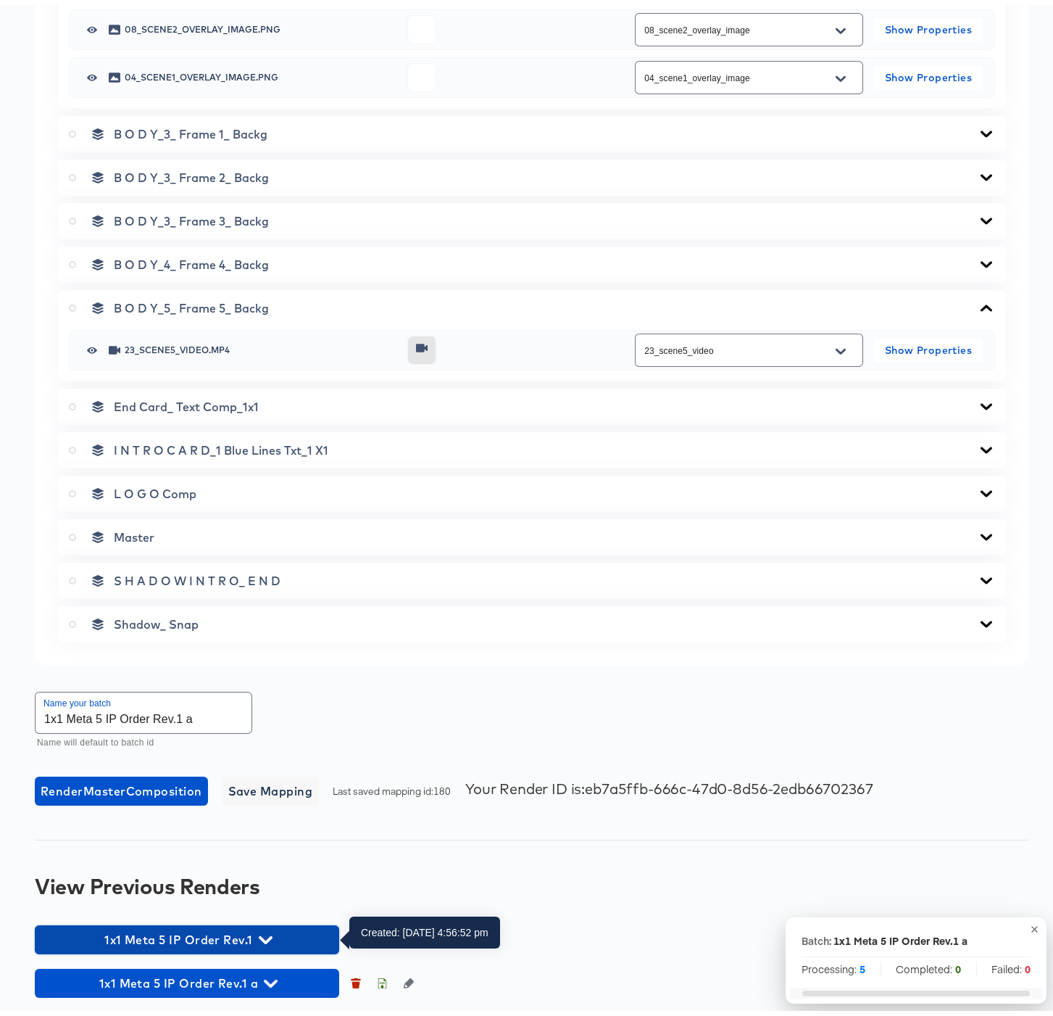
click at [268, 931] on icon "button" at bounding box center [266, 935] width 14 height 14
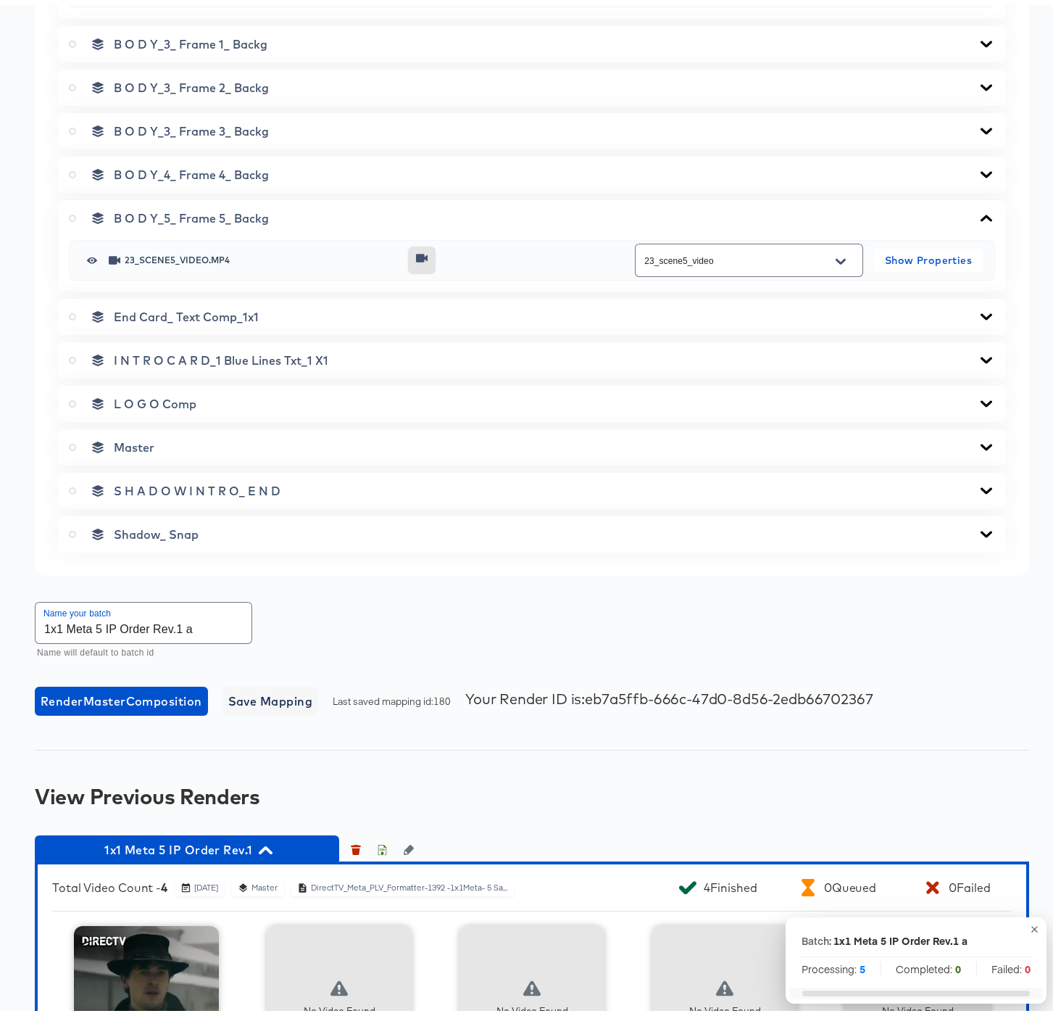
scroll to position [1199, 0]
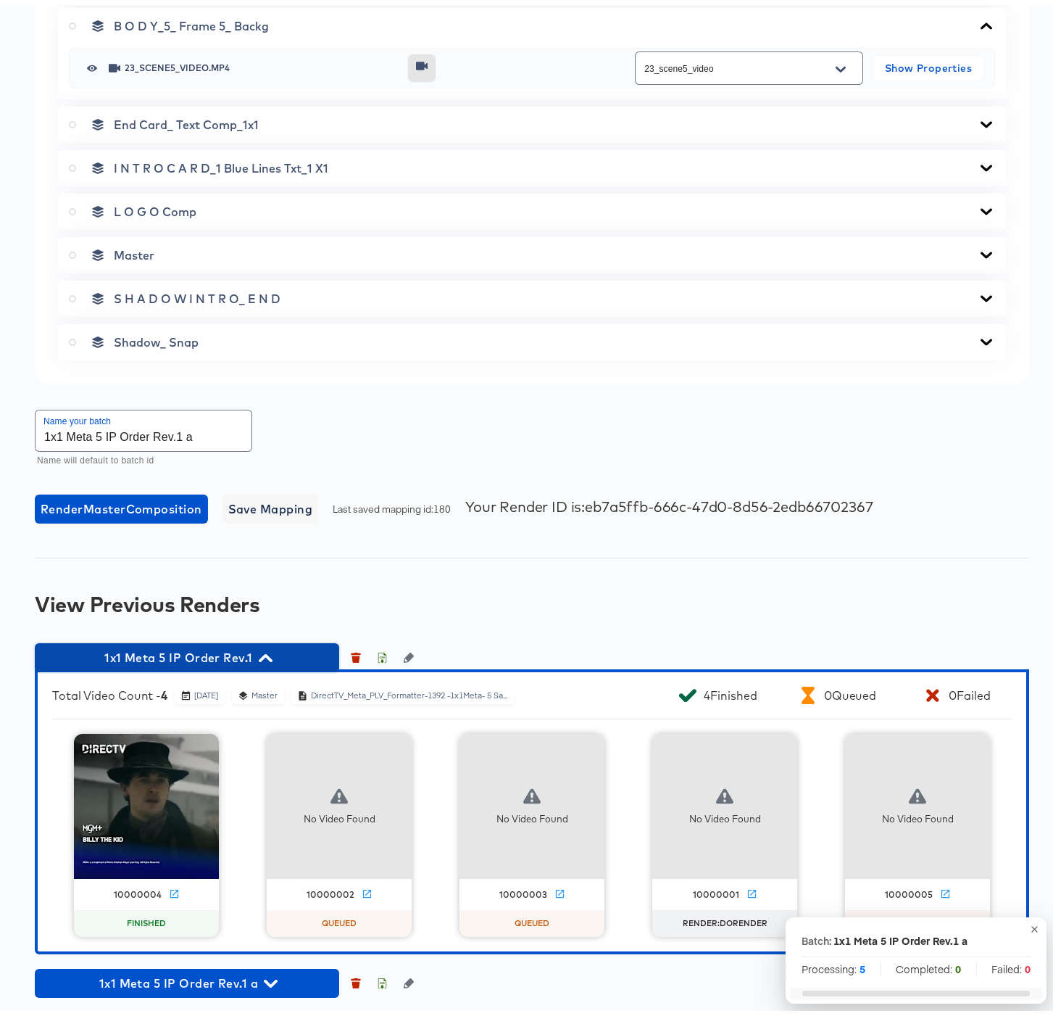
click at [264, 655] on icon "button" at bounding box center [266, 653] width 14 height 14
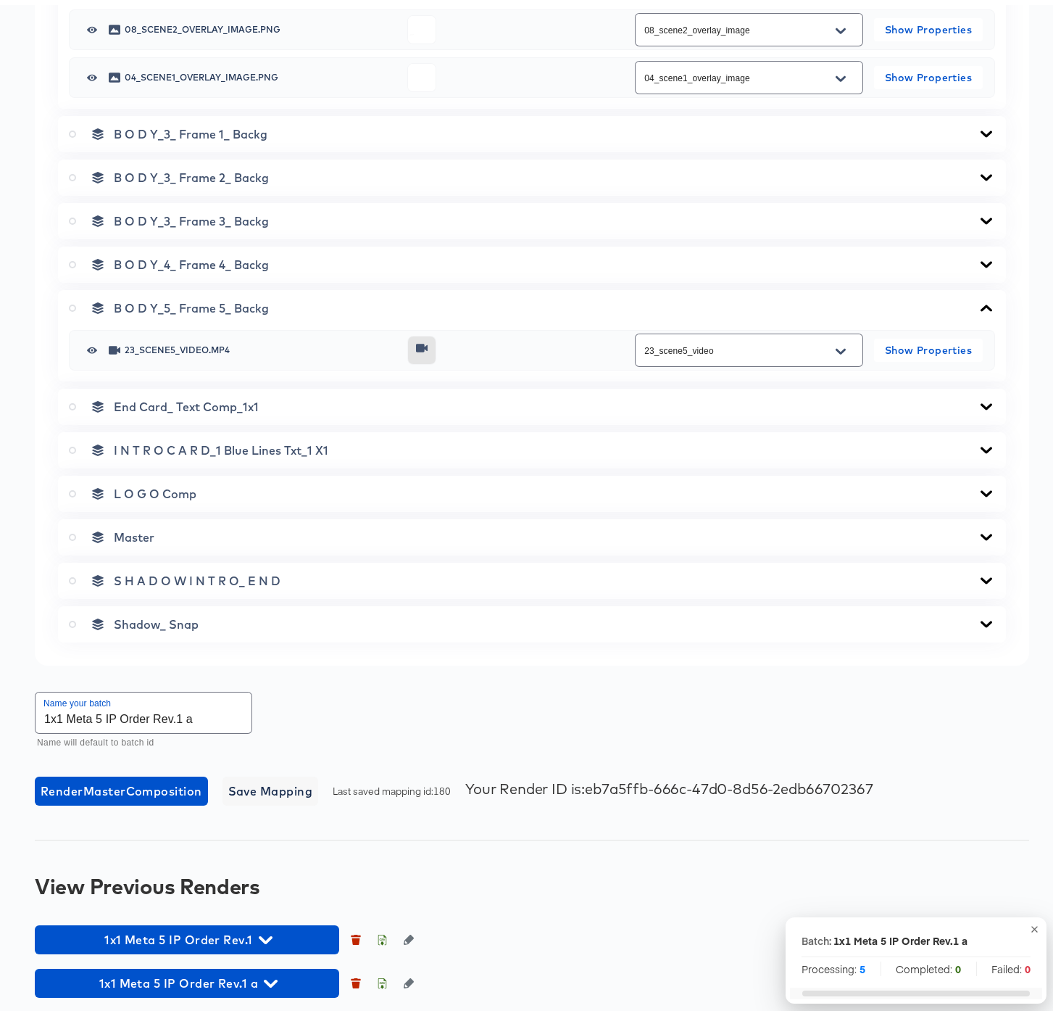
scroll to position [917, 0]
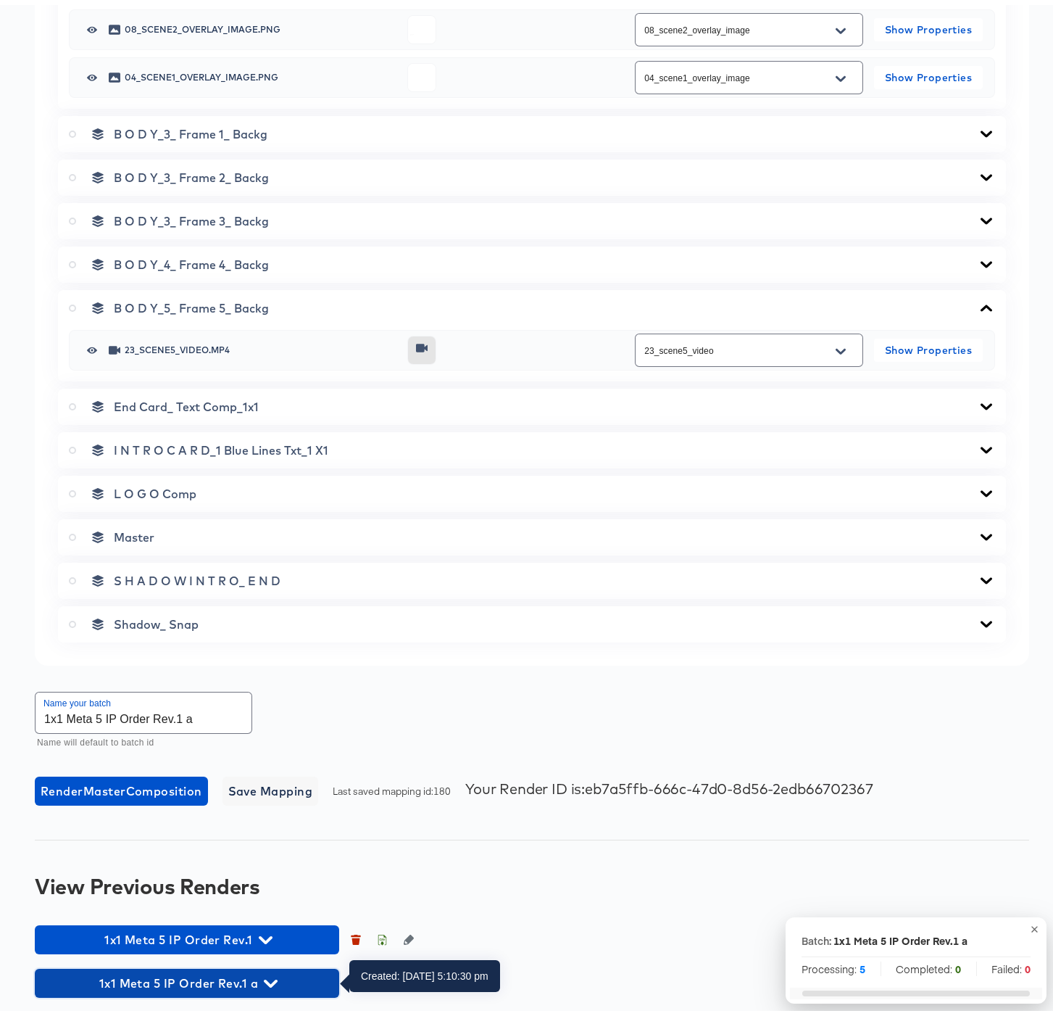
click at [271, 977] on icon "button" at bounding box center [271, 978] width 14 height 14
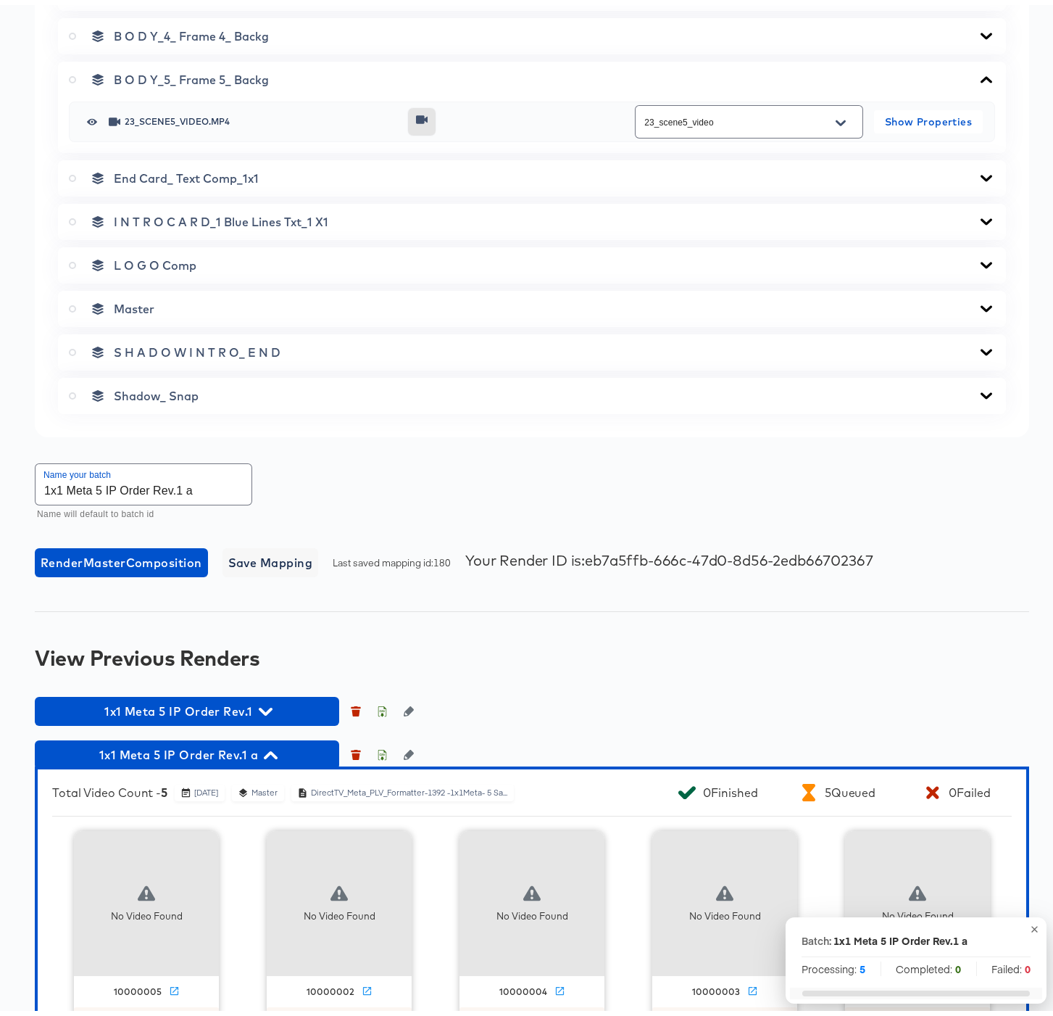
scroll to position [1199, 0]
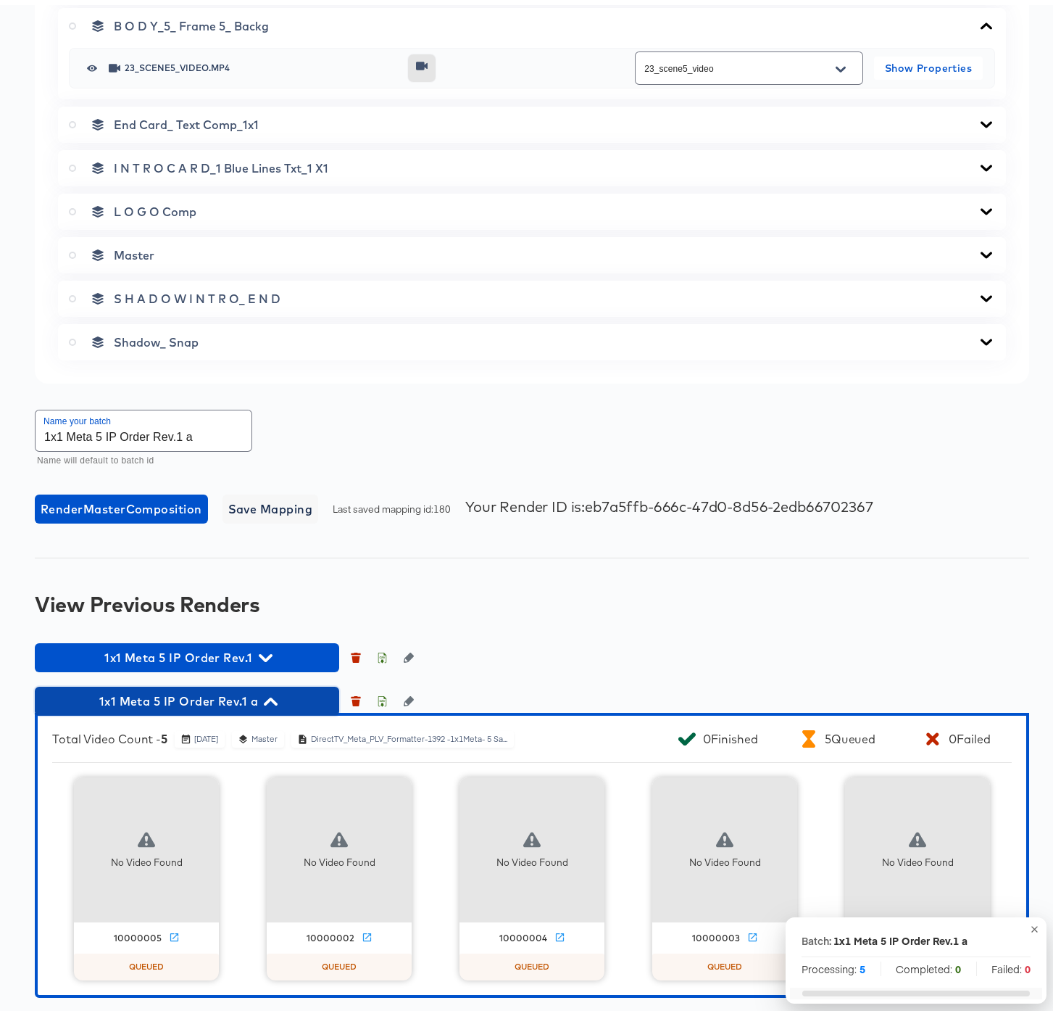
click at [273, 694] on icon "button" at bounding box center [271, 696] width 14 height 8
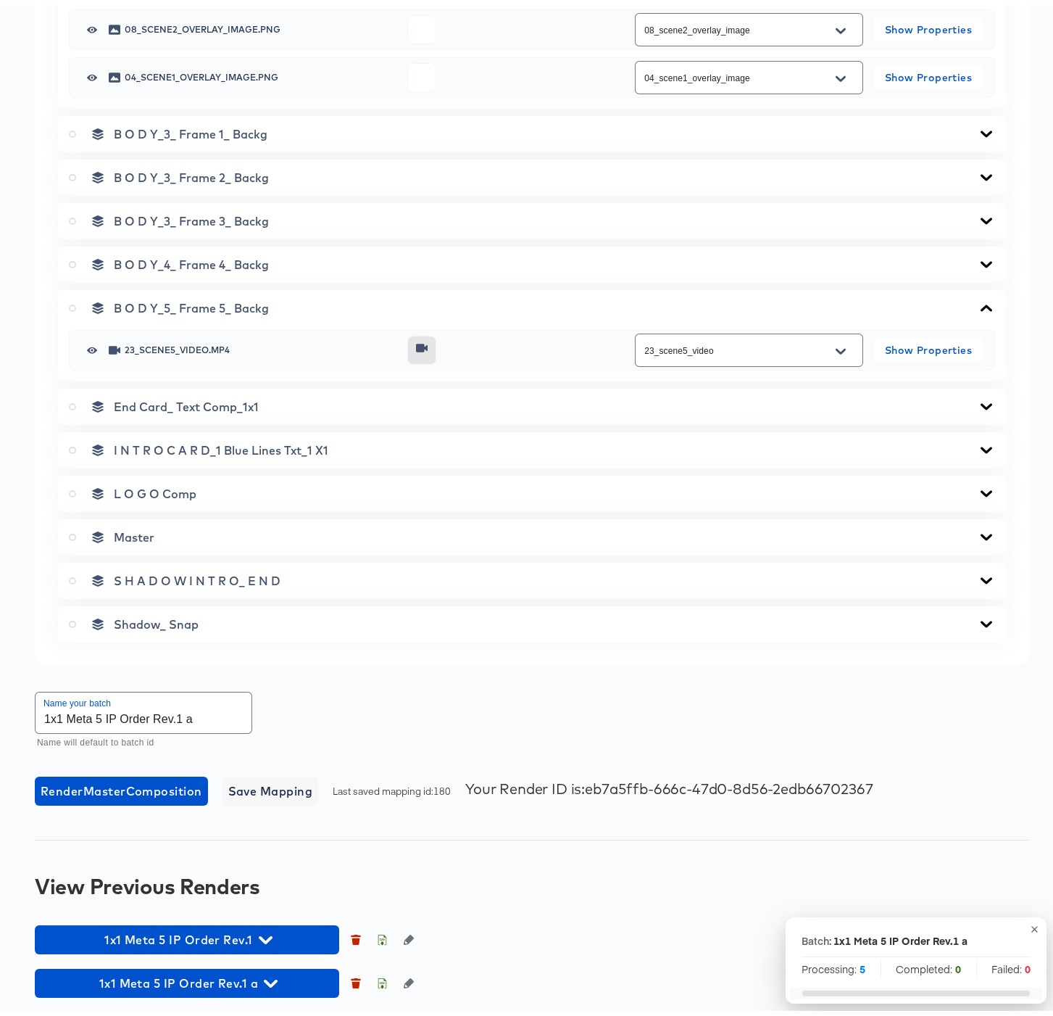
scroll to position [917, 0]
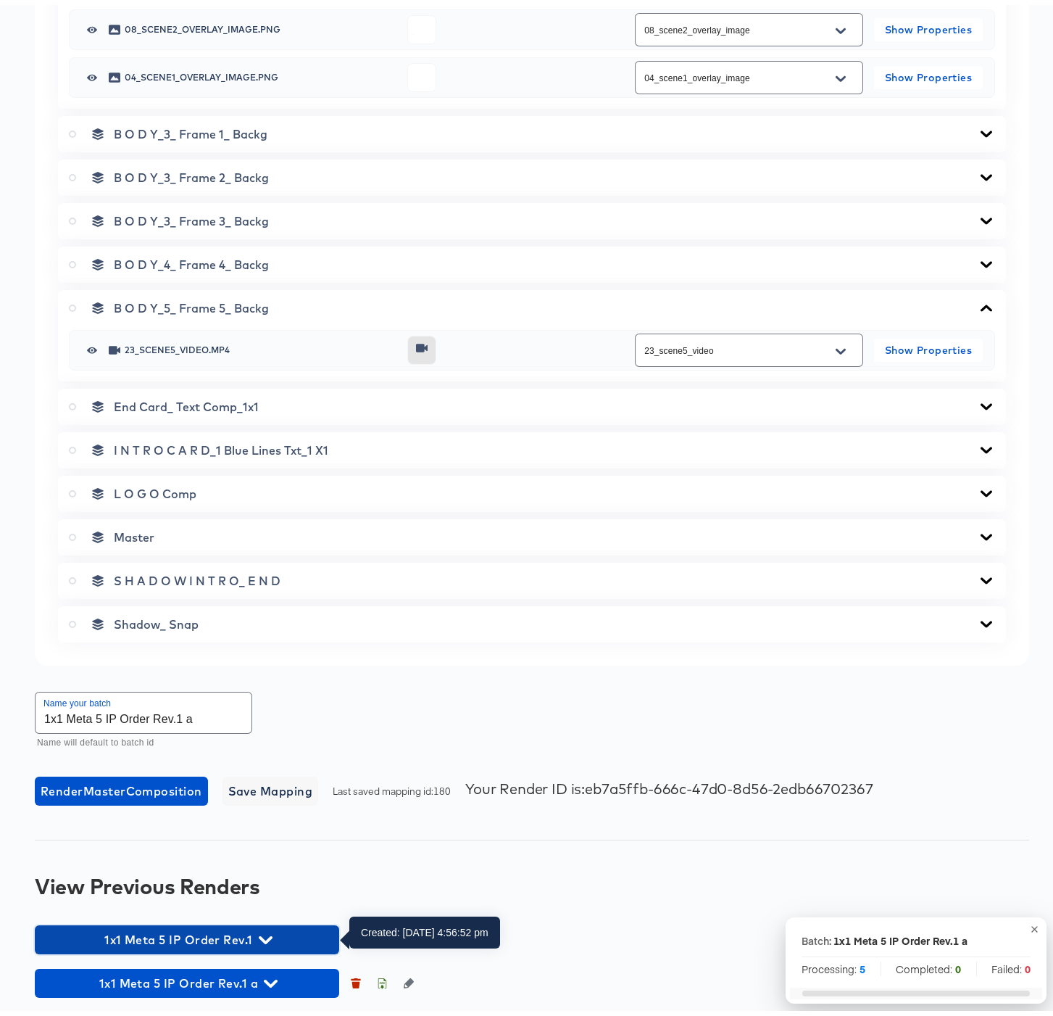
click at [268, 933] on icon "button" at bounding box center [266, 935] width 14 height 8
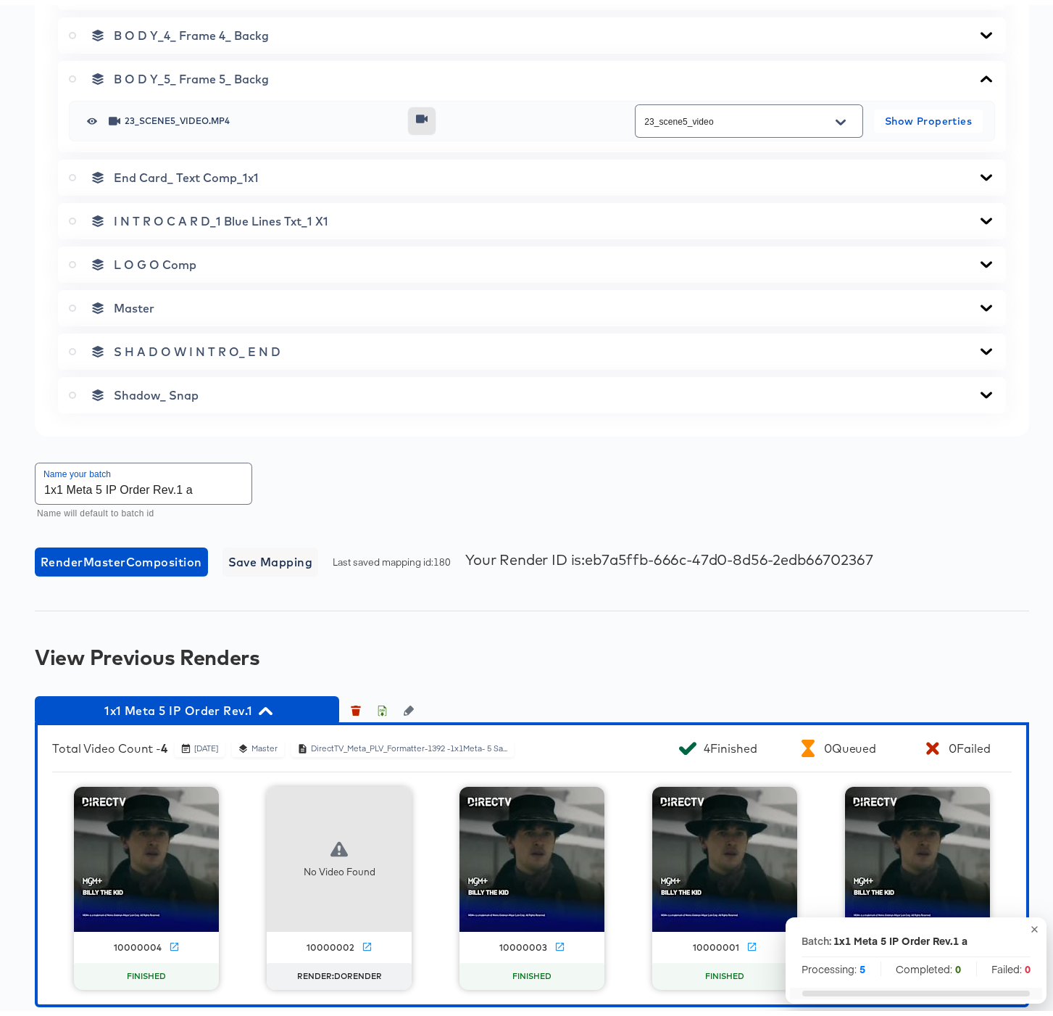
scroll to position [1199, 0]
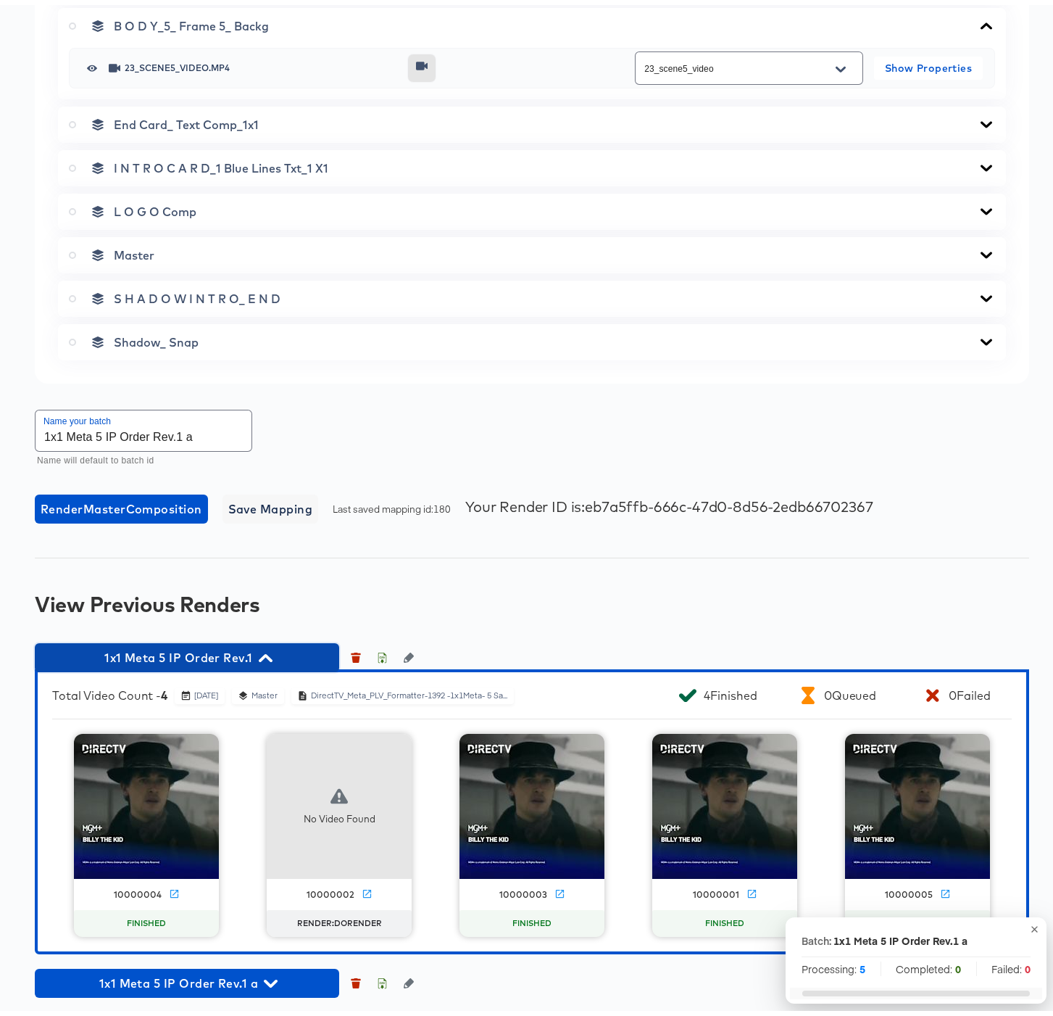
click at [266, 652] on icon "button" at bounding box center [266, 653] width 14 height 14
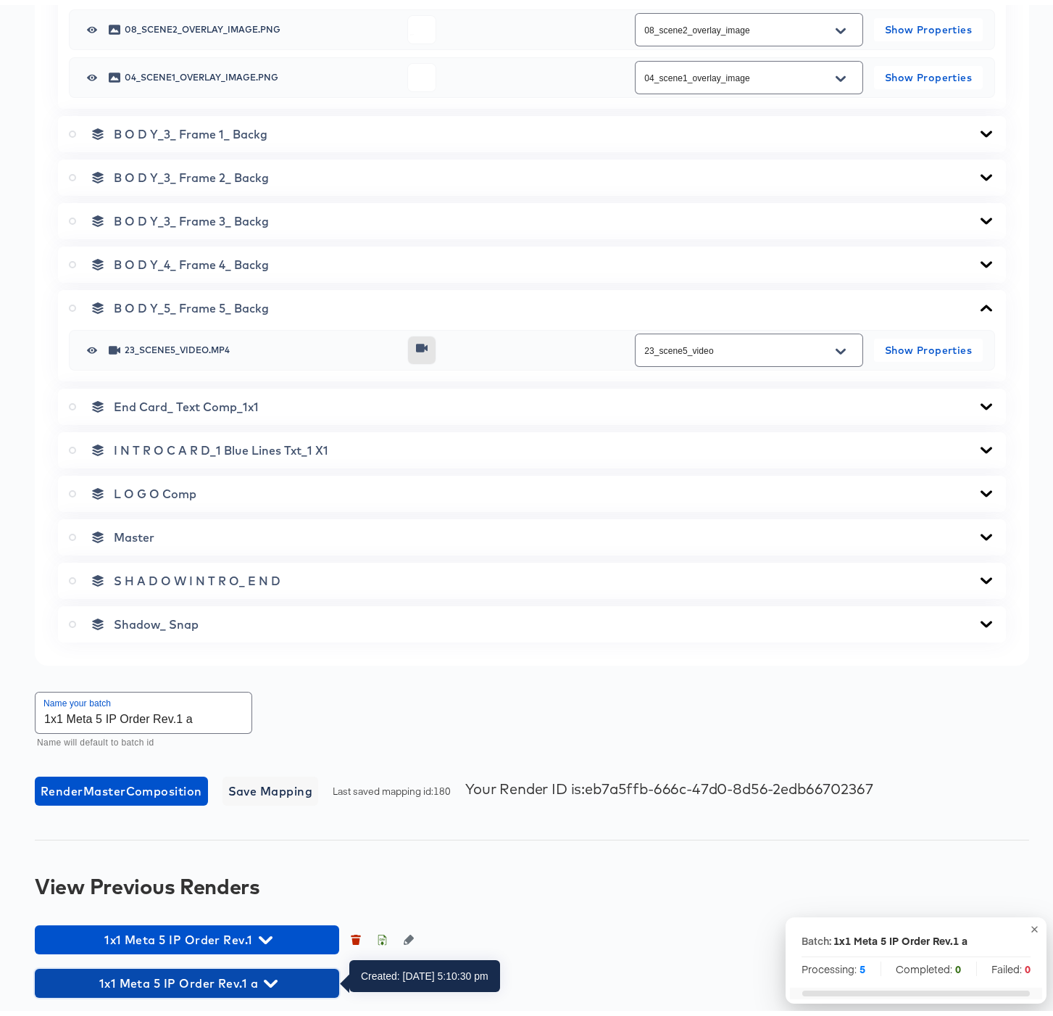
click at [270, 976] on icon "button" at bounding box center [271, 978] width 14 height 14
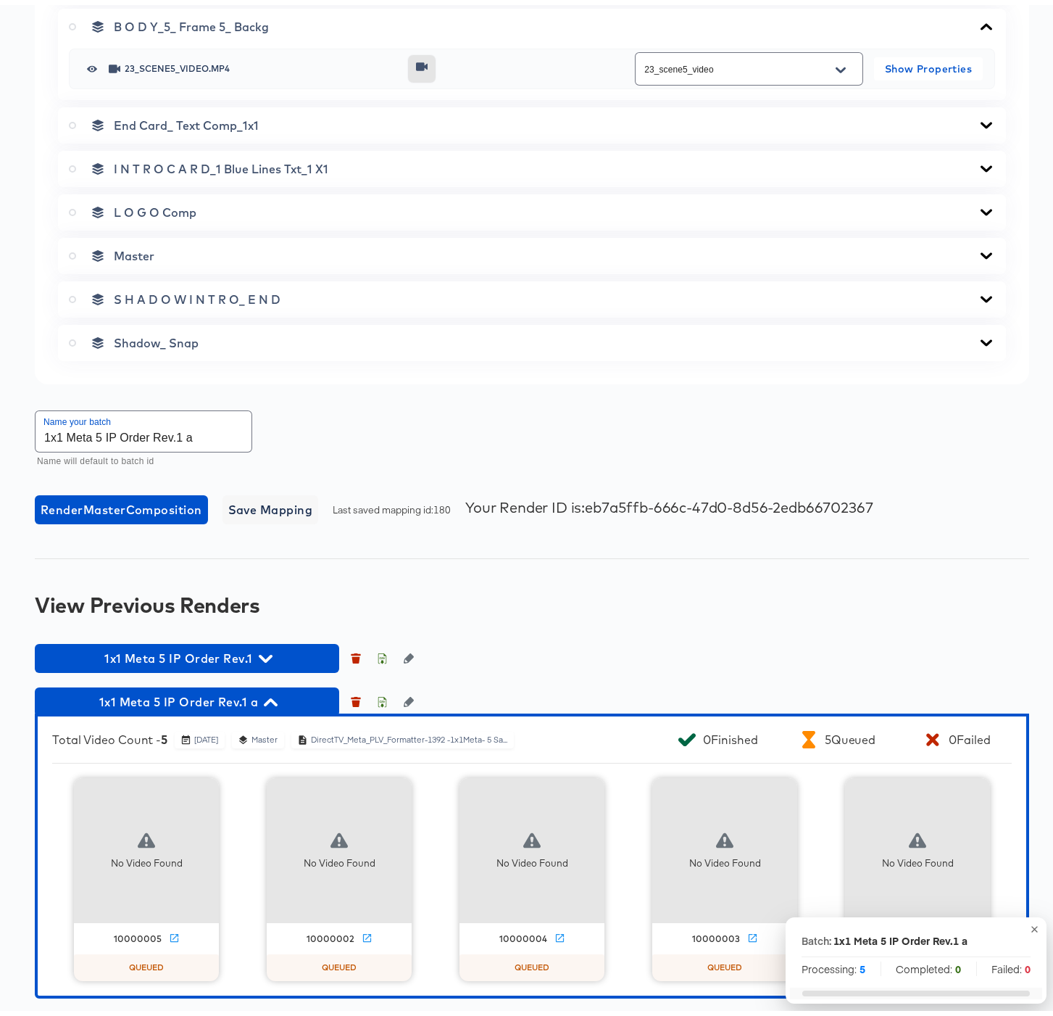
scroll to position [1199, 0]
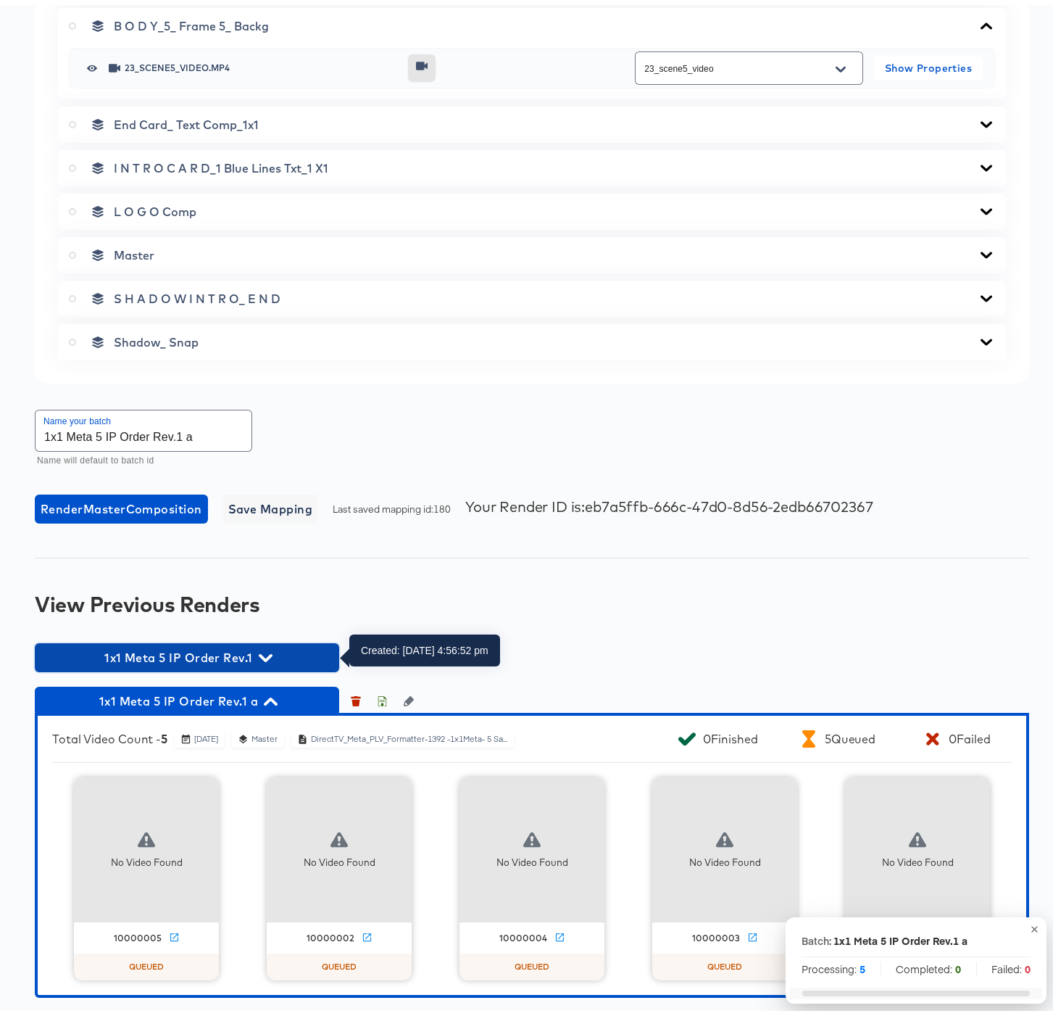
click at [262, 654] on icon "button" at bounding box center [266, 653] width 14 height 14
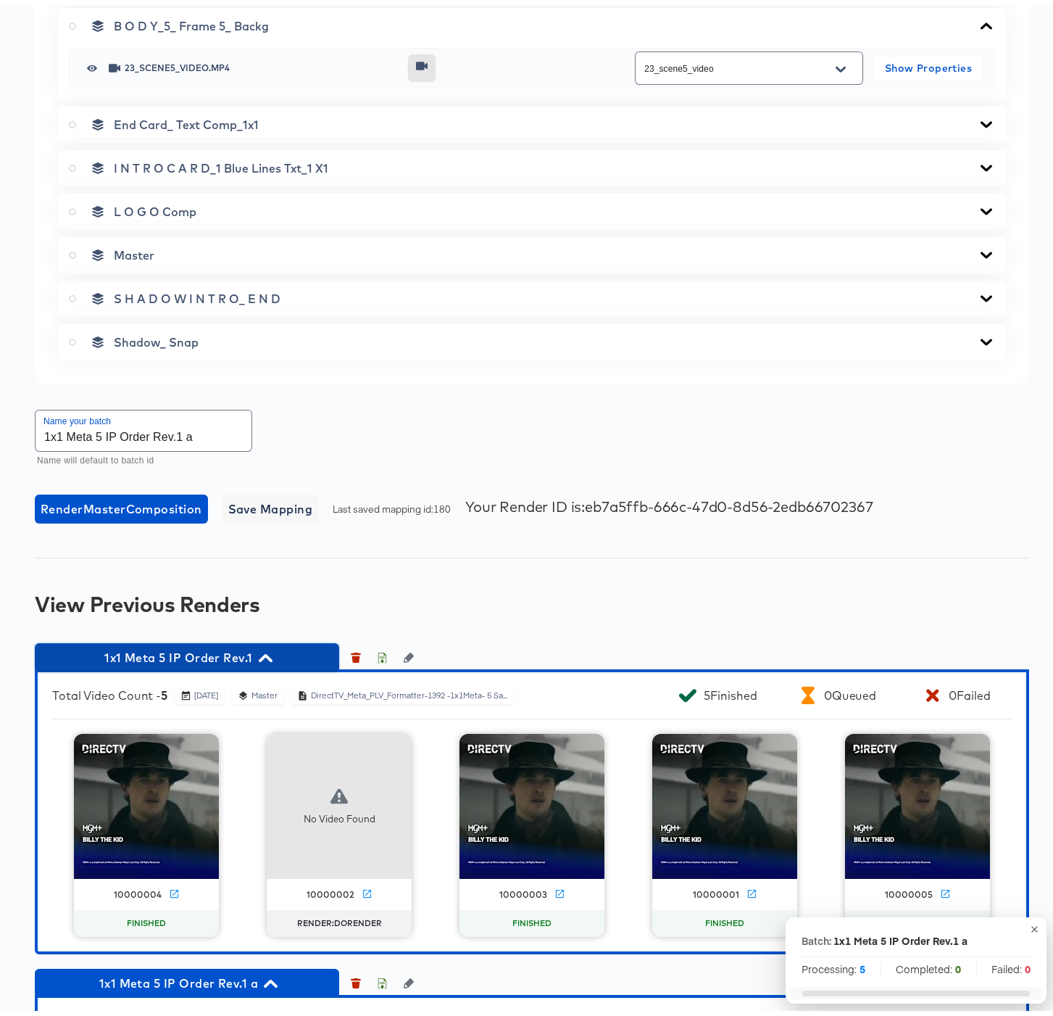
click at [266, 649] on icon "button" at bounding box center [266, 653] width 14 height 8
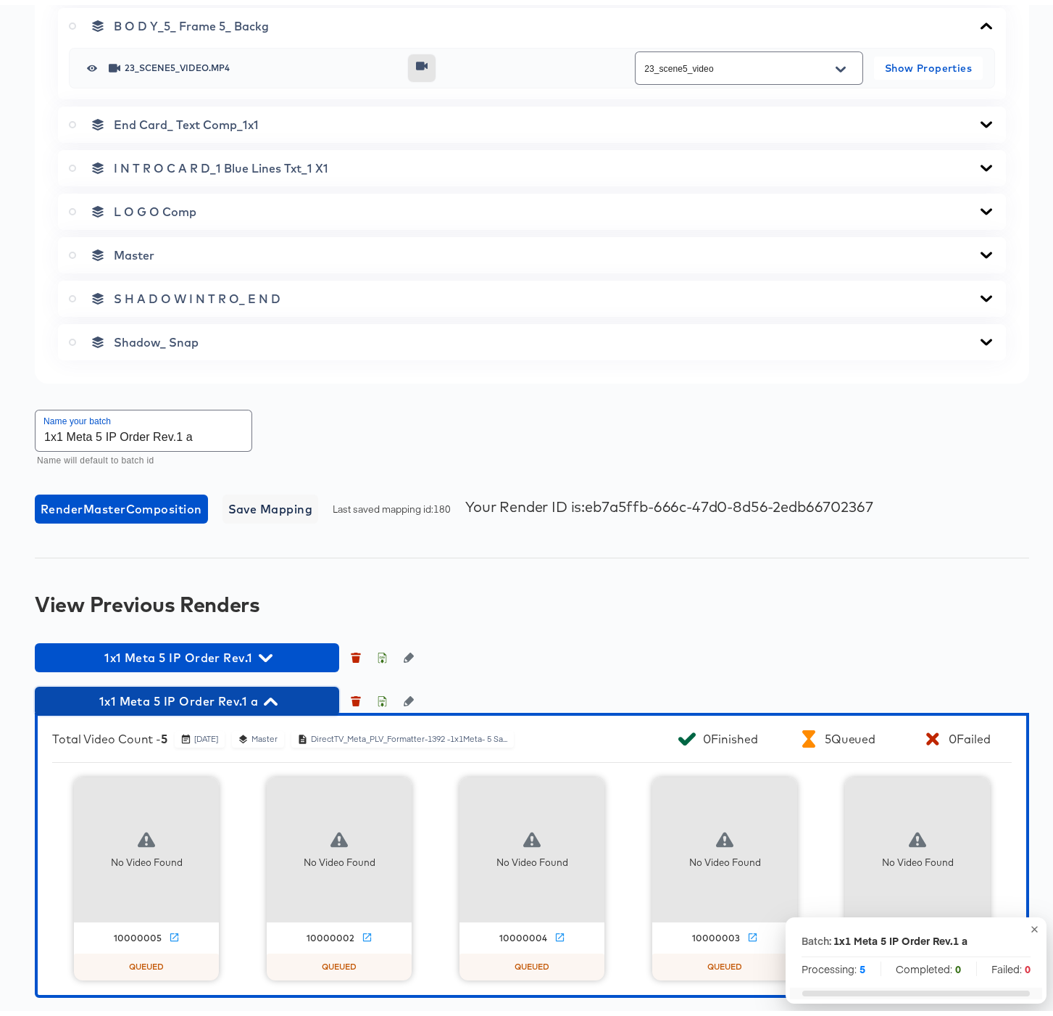
click at [273, 696] on icon "button" at bounding box center [271, 696] width 14 height 8
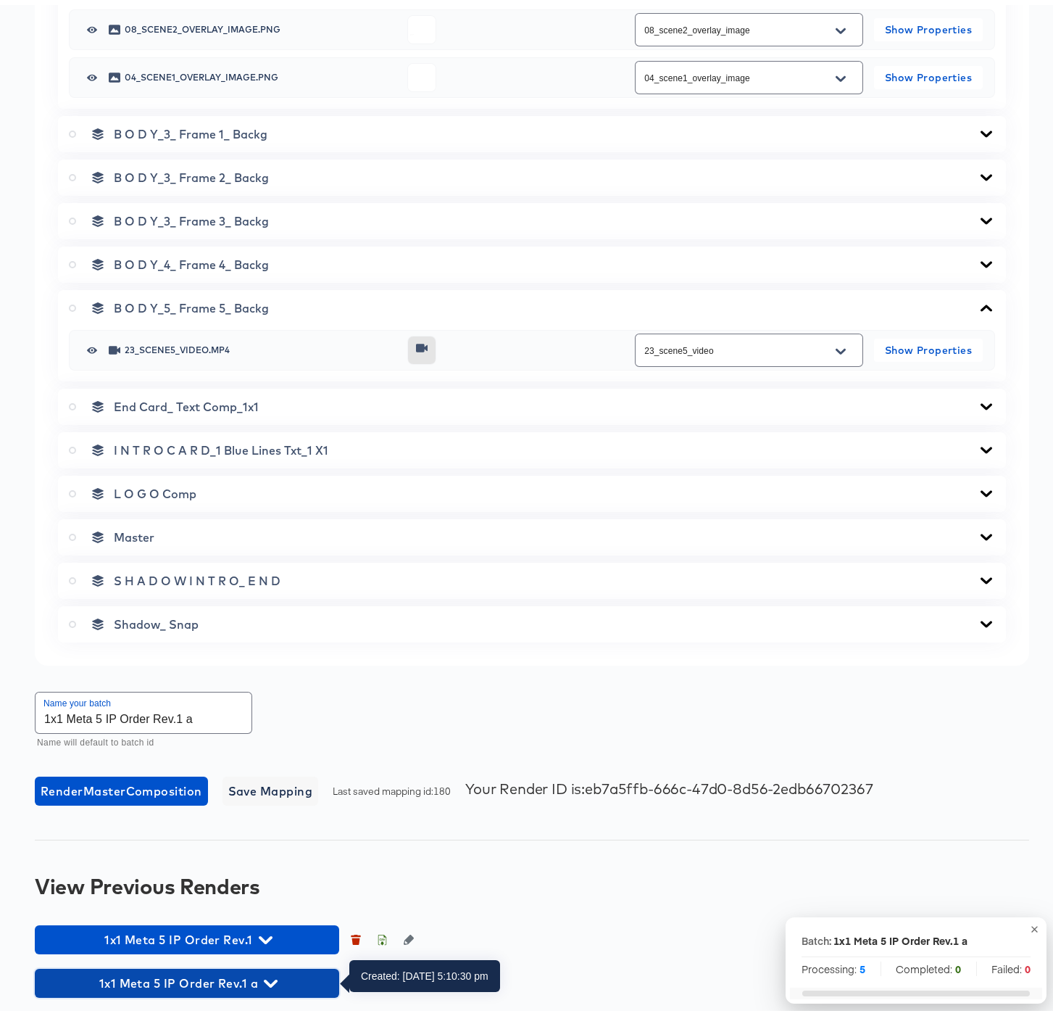
click at [272, 980] on icon "button" at bounding box center [271, 978] width 14 height 8
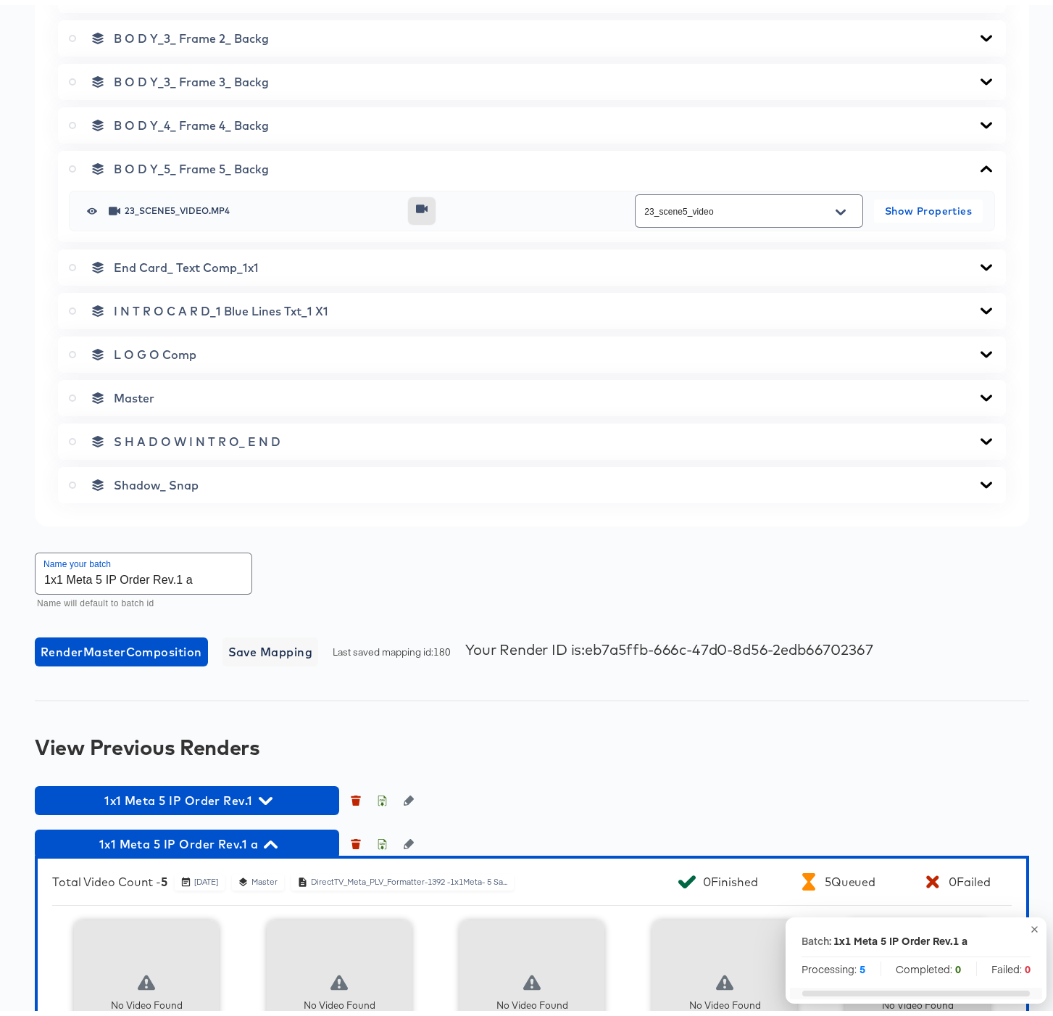
scroll to position [1199, 0]
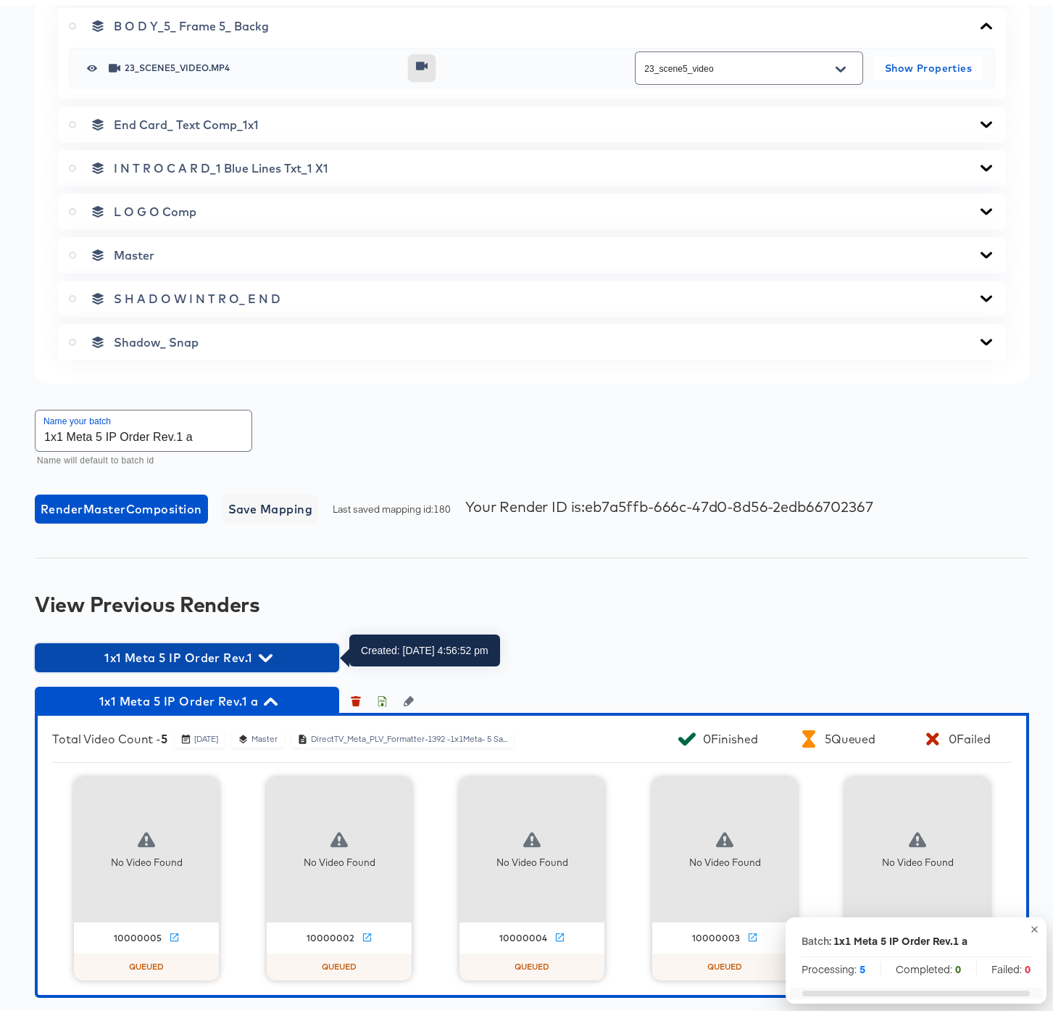
click at [262, 648] on icon "button" at bounding box center [266, 653] width 14 height 14
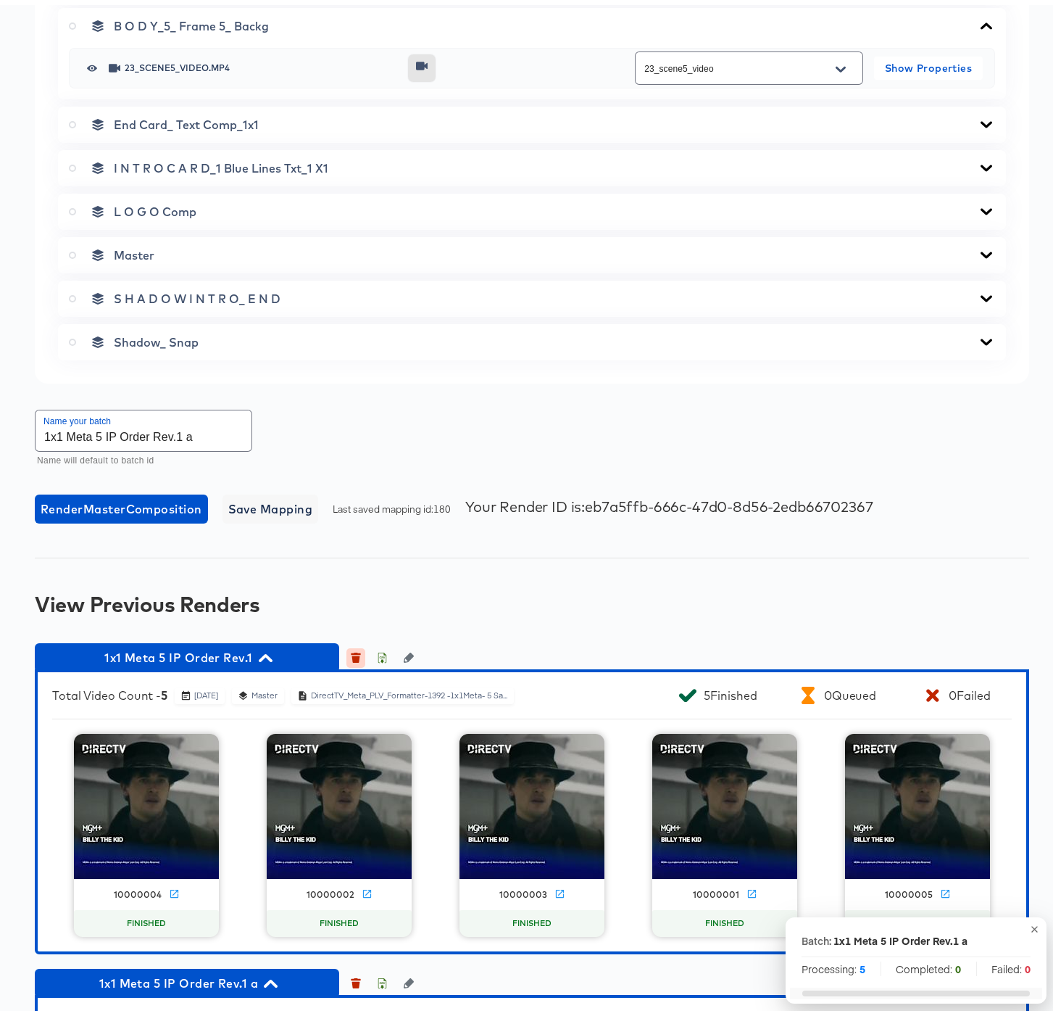
click at [354, 652] on icon "button" at bounding box center [356, 654] width 8 height 7
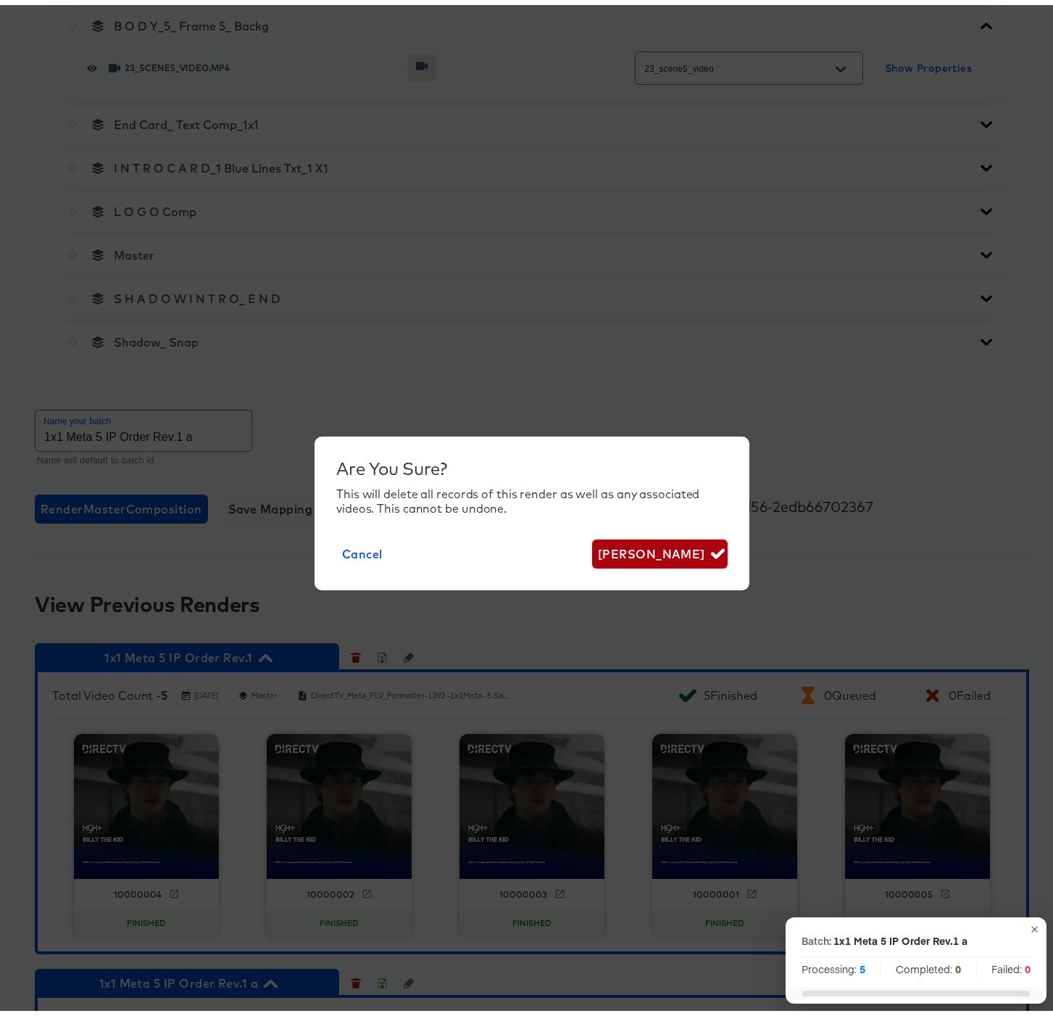
click at [688, 543] on span "[PERSON_NAME]" at bounding box center [660, 549] width 124 height 20
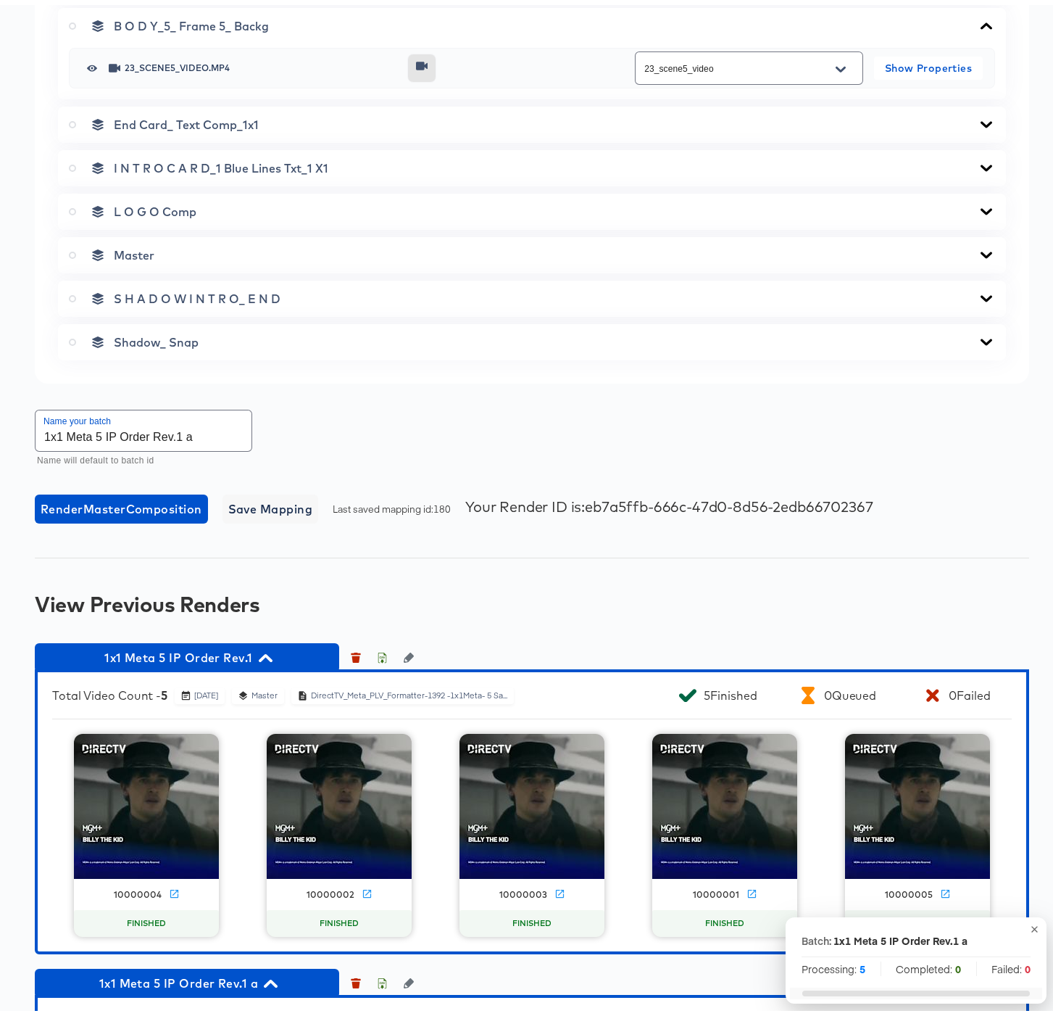
scroll to position [1155, 0]
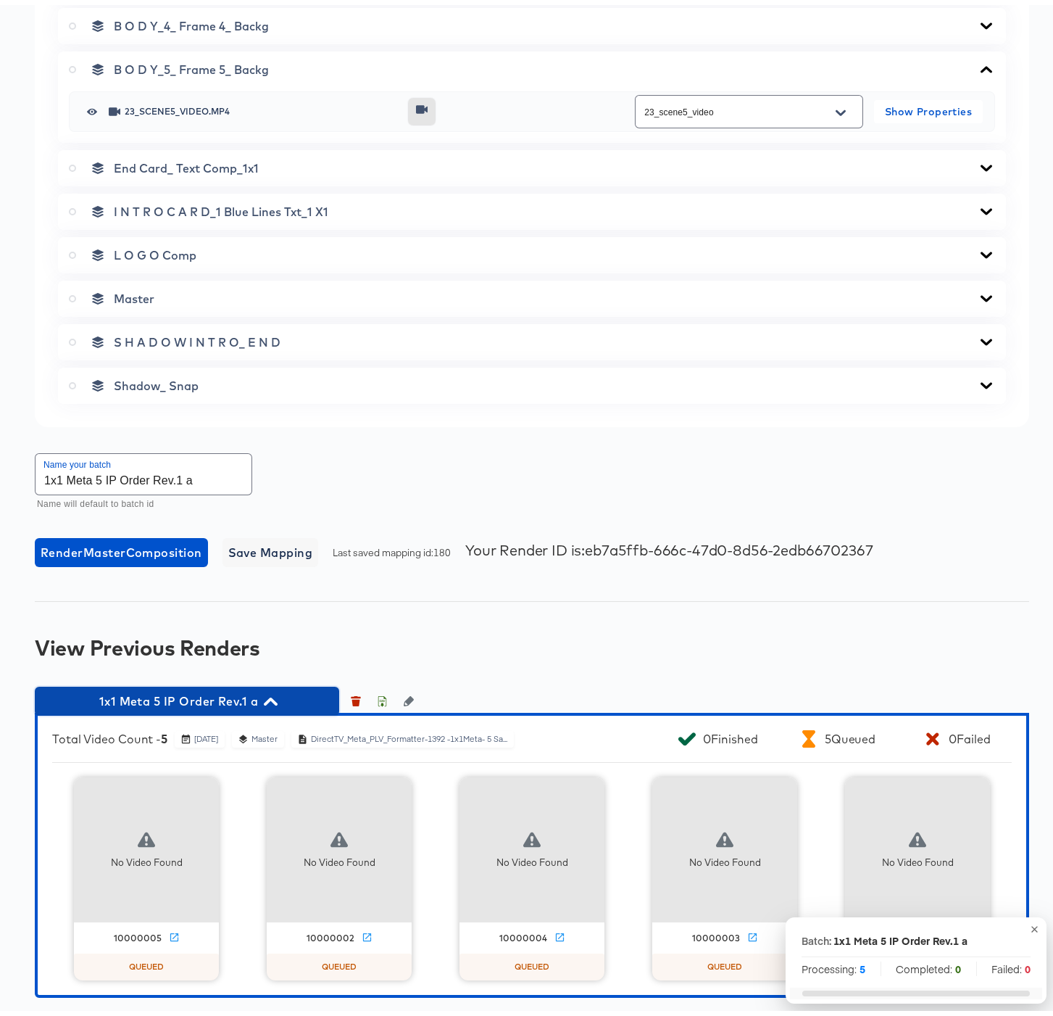
click at [270, 693] on icon "button" at bounding box center [271, 696] width 14 height 8
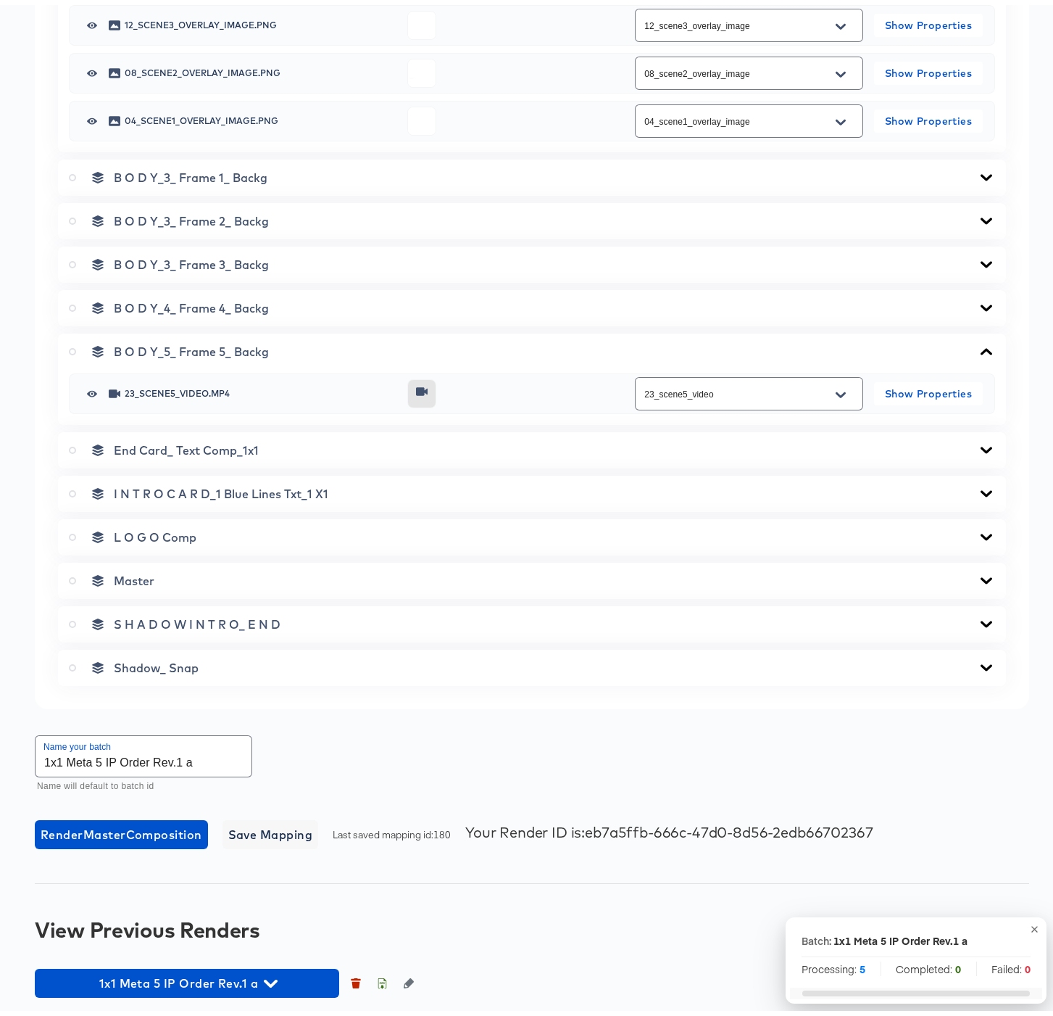
scroll to position [873, 0]
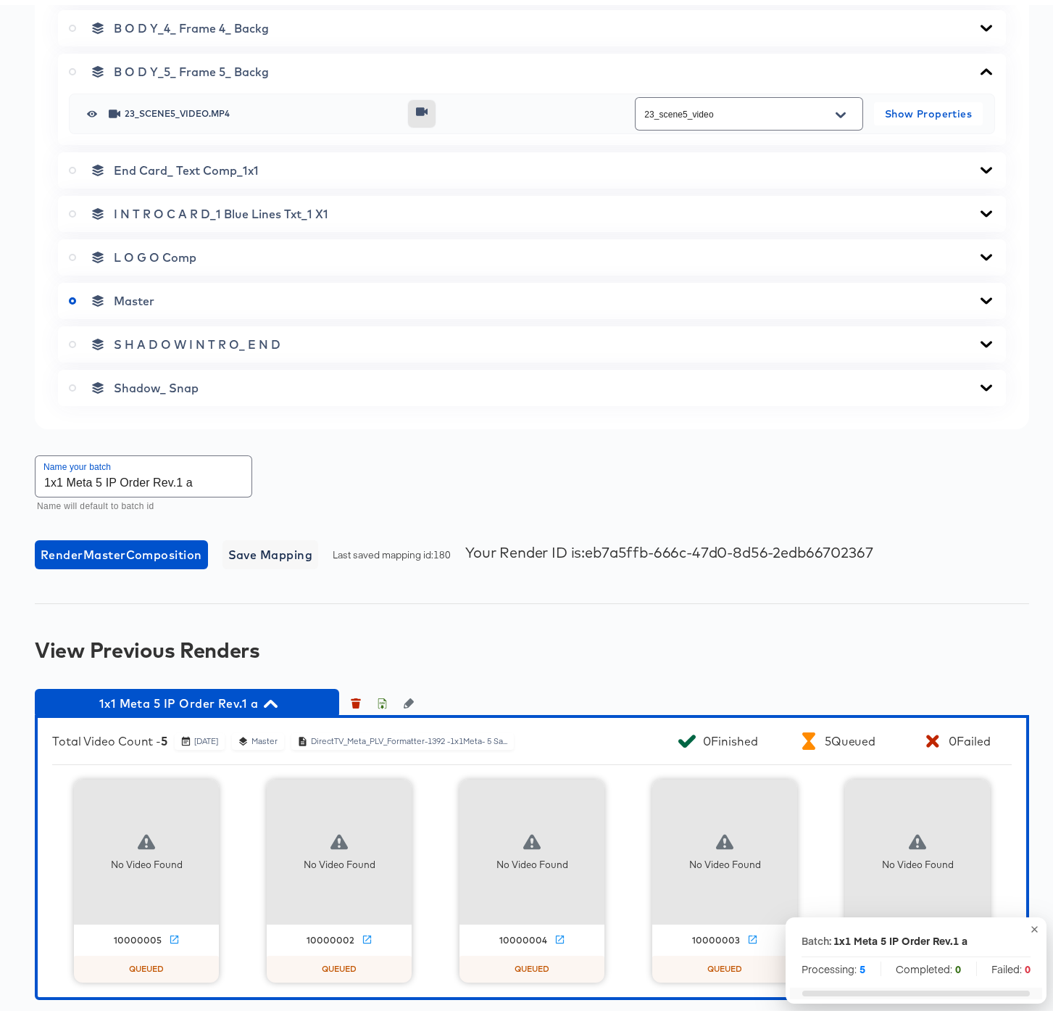
scroll to position [1155, 0]
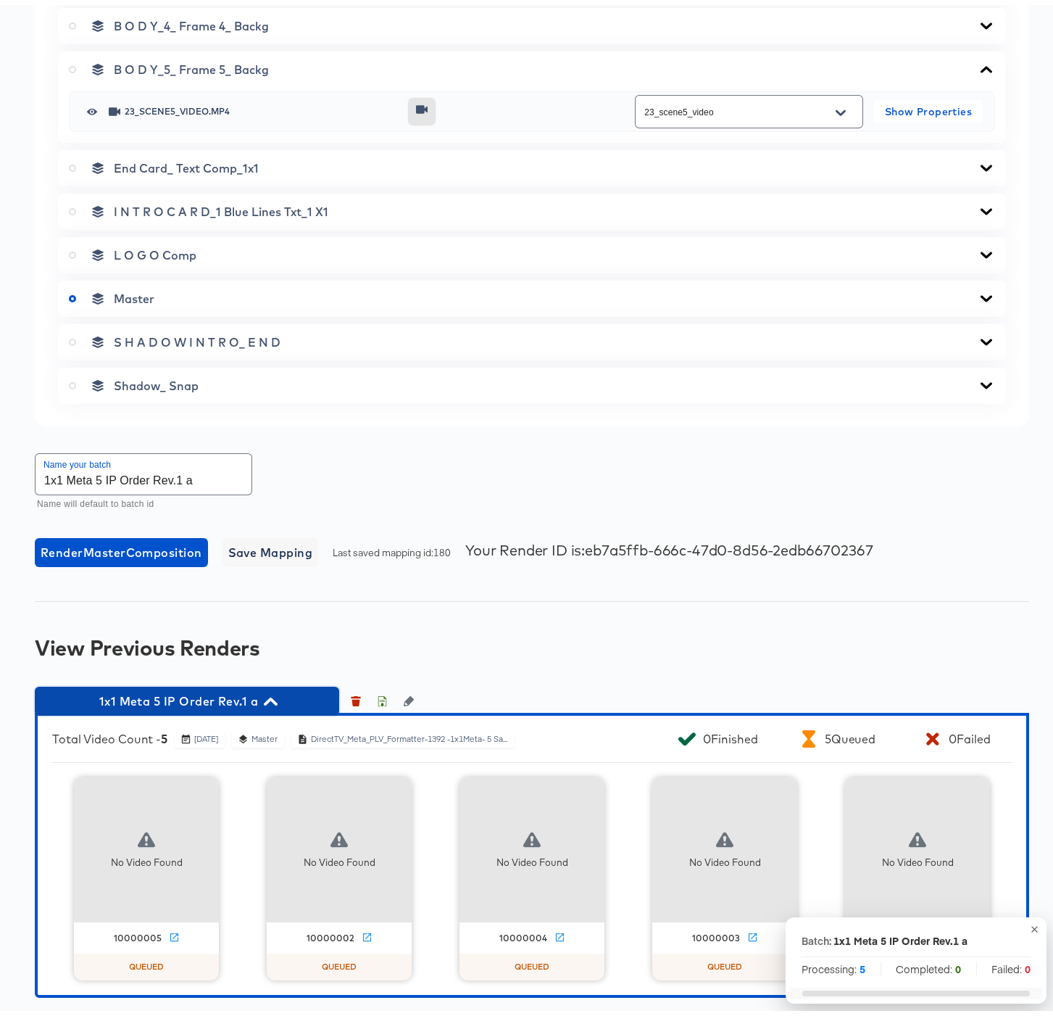
click at [267, 692] on icon "button" at bounding box center [271, 696] width 14 height 14
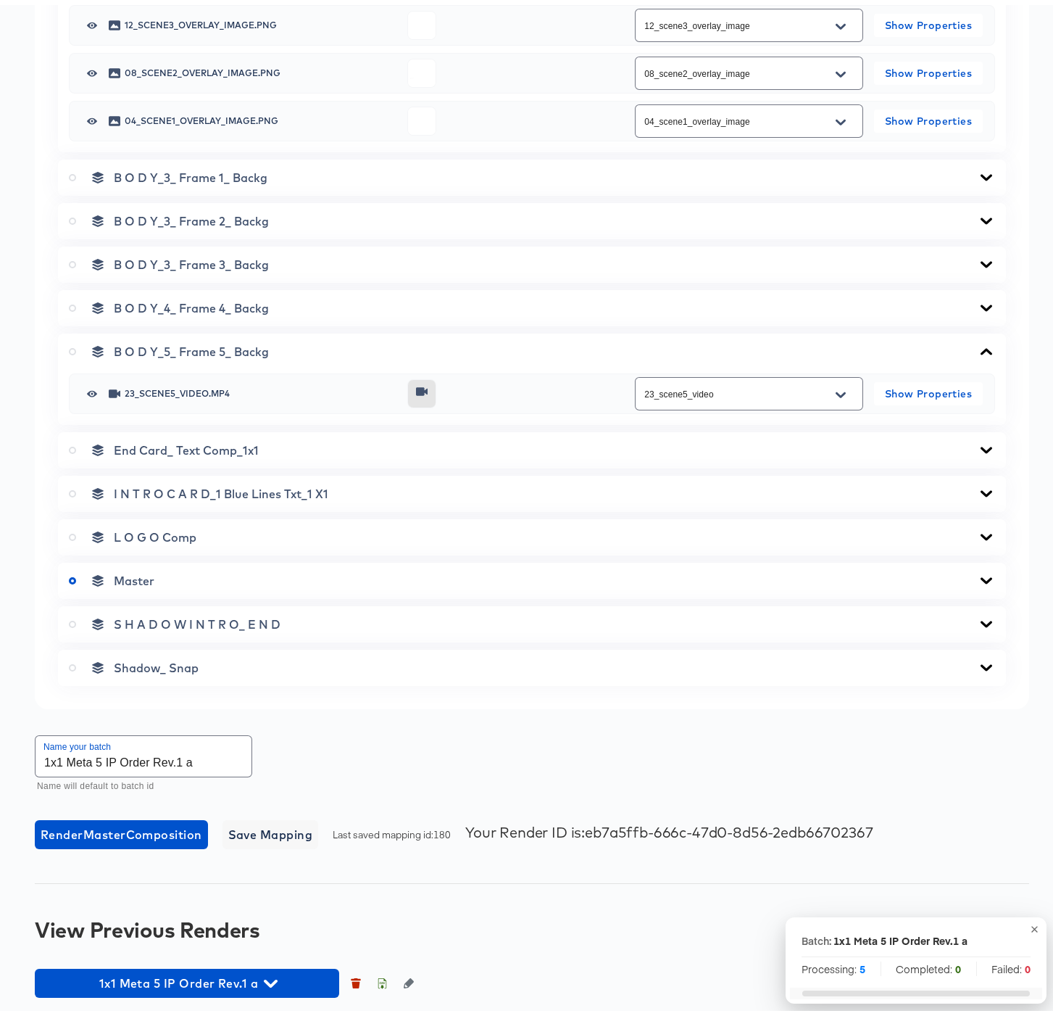
scroll to position [873, 0]
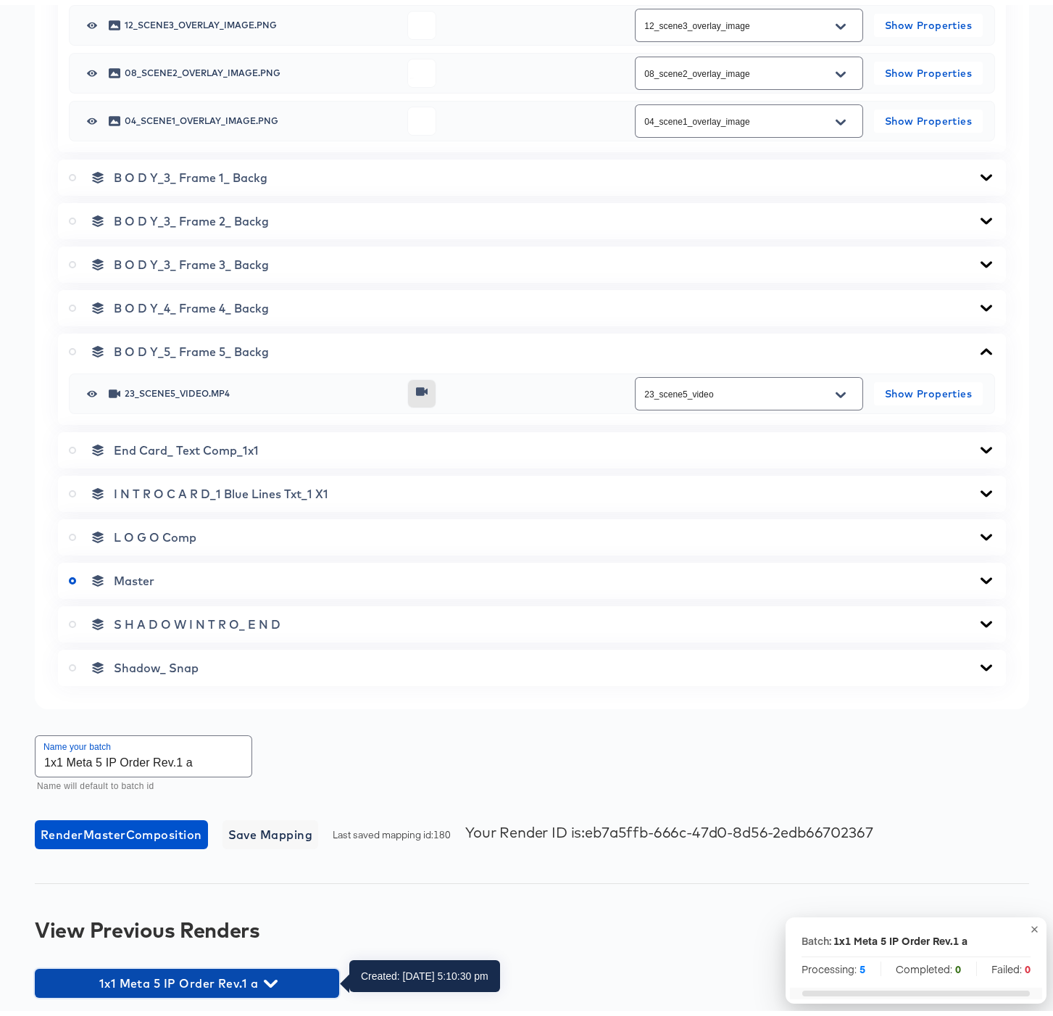
click at [265, 978] on icon "button" at bounding box center [271, 978] width 14 height 14
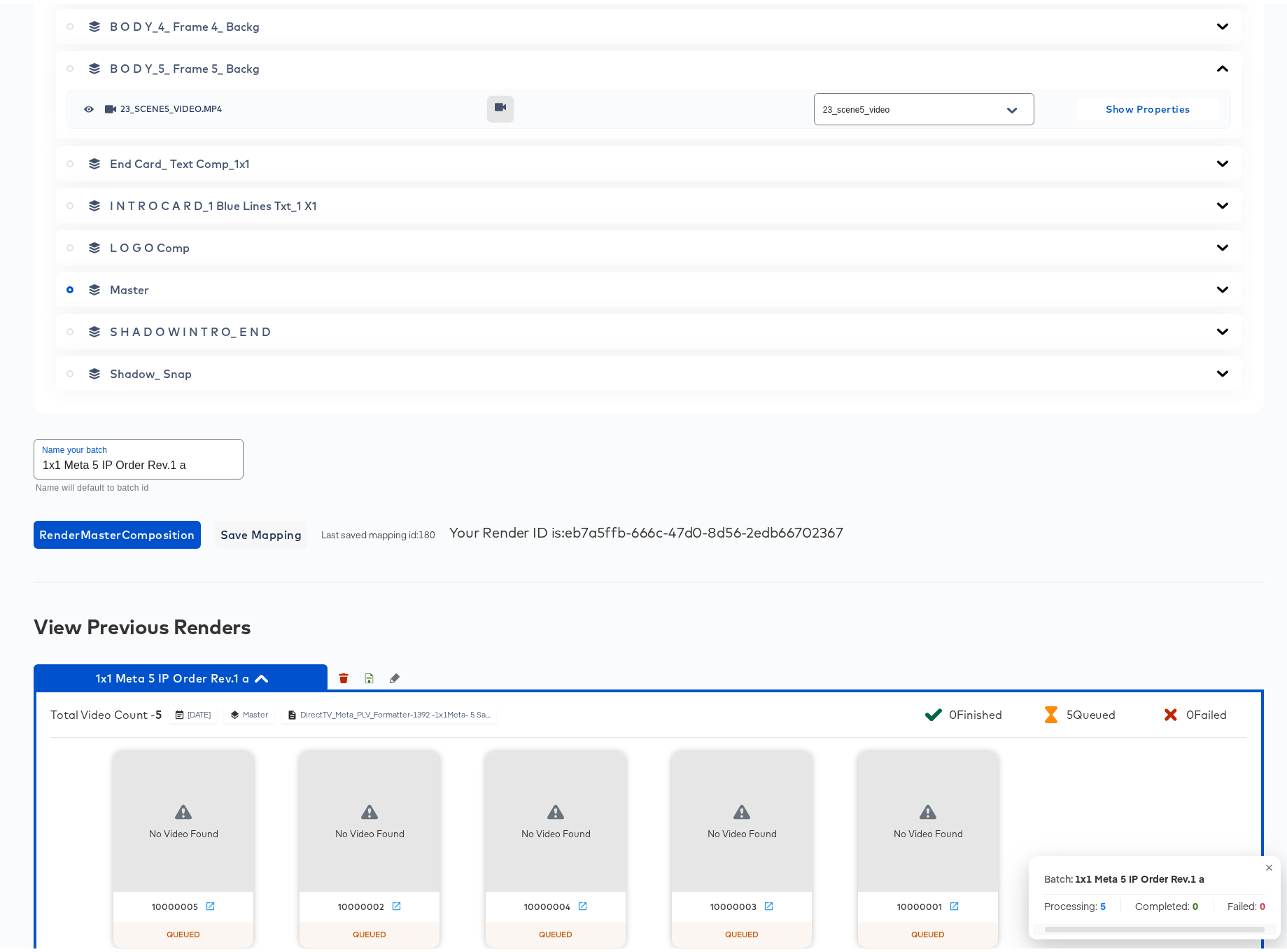
scroll to position [1116, 0]
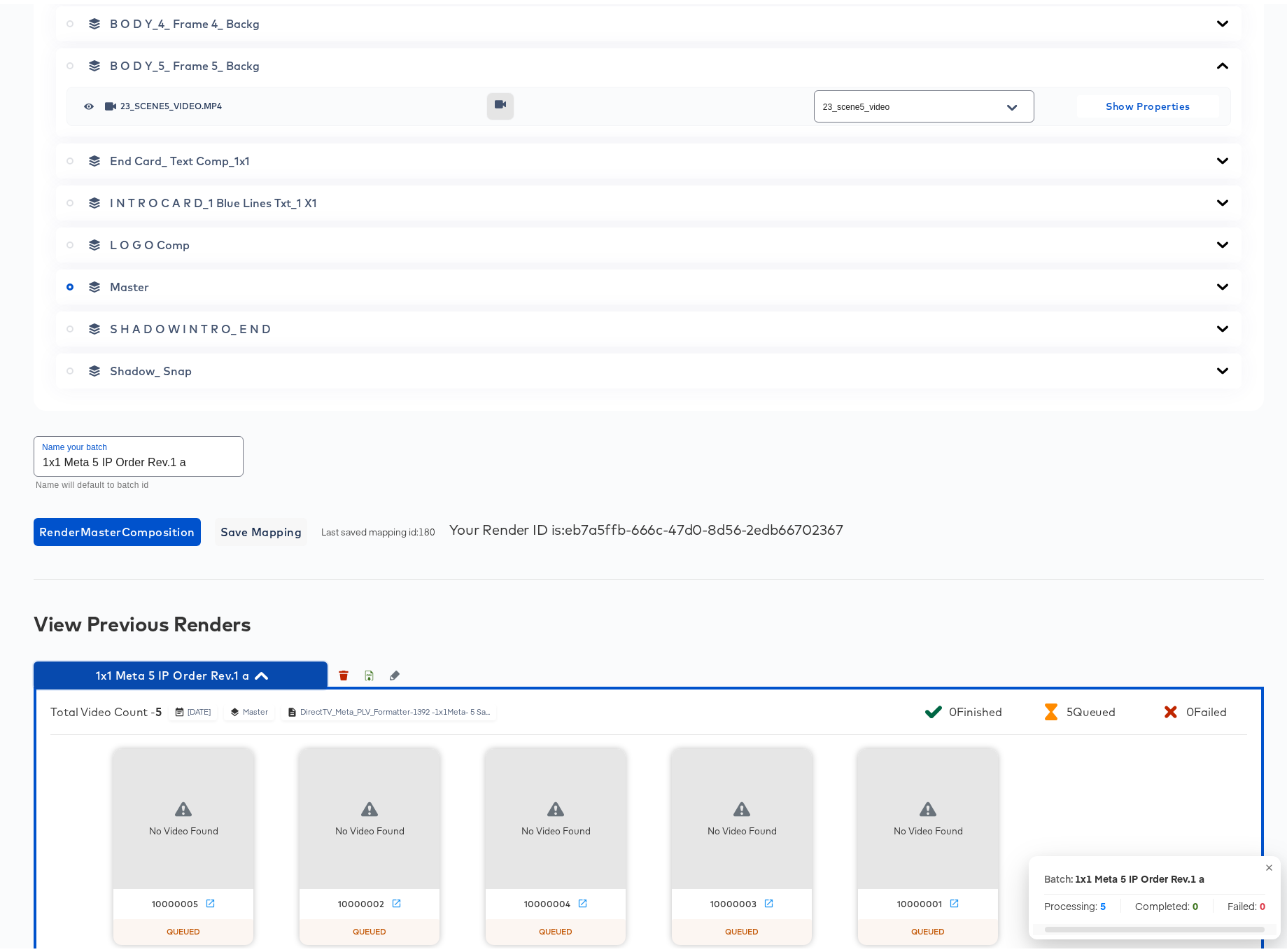
click at [266, 670] on icon "button" at bounding box center [262, 672] width 14 height 14
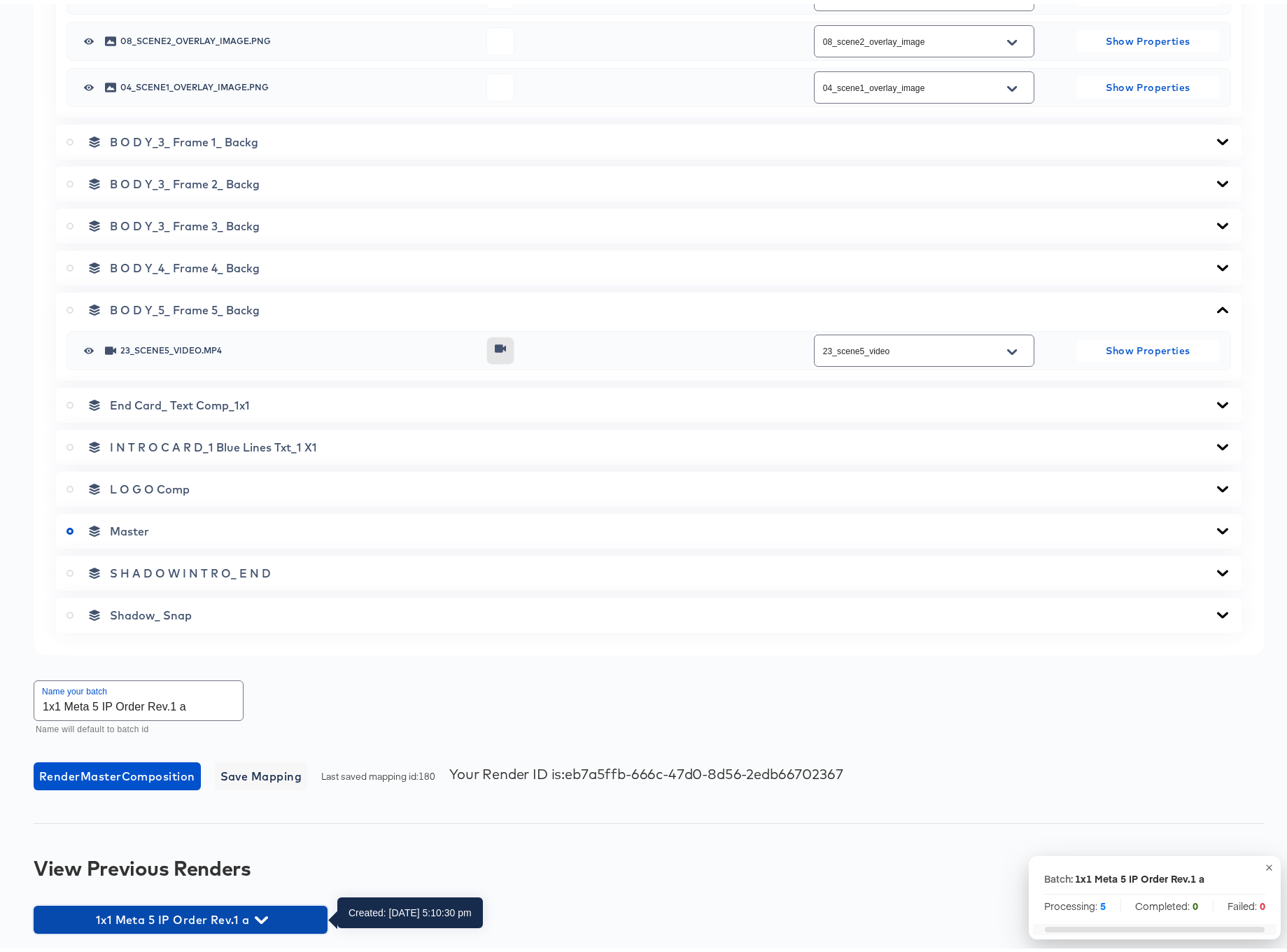
click at [262, 915] on icon "button" at bounding box center [262, 915] width 14 height 8
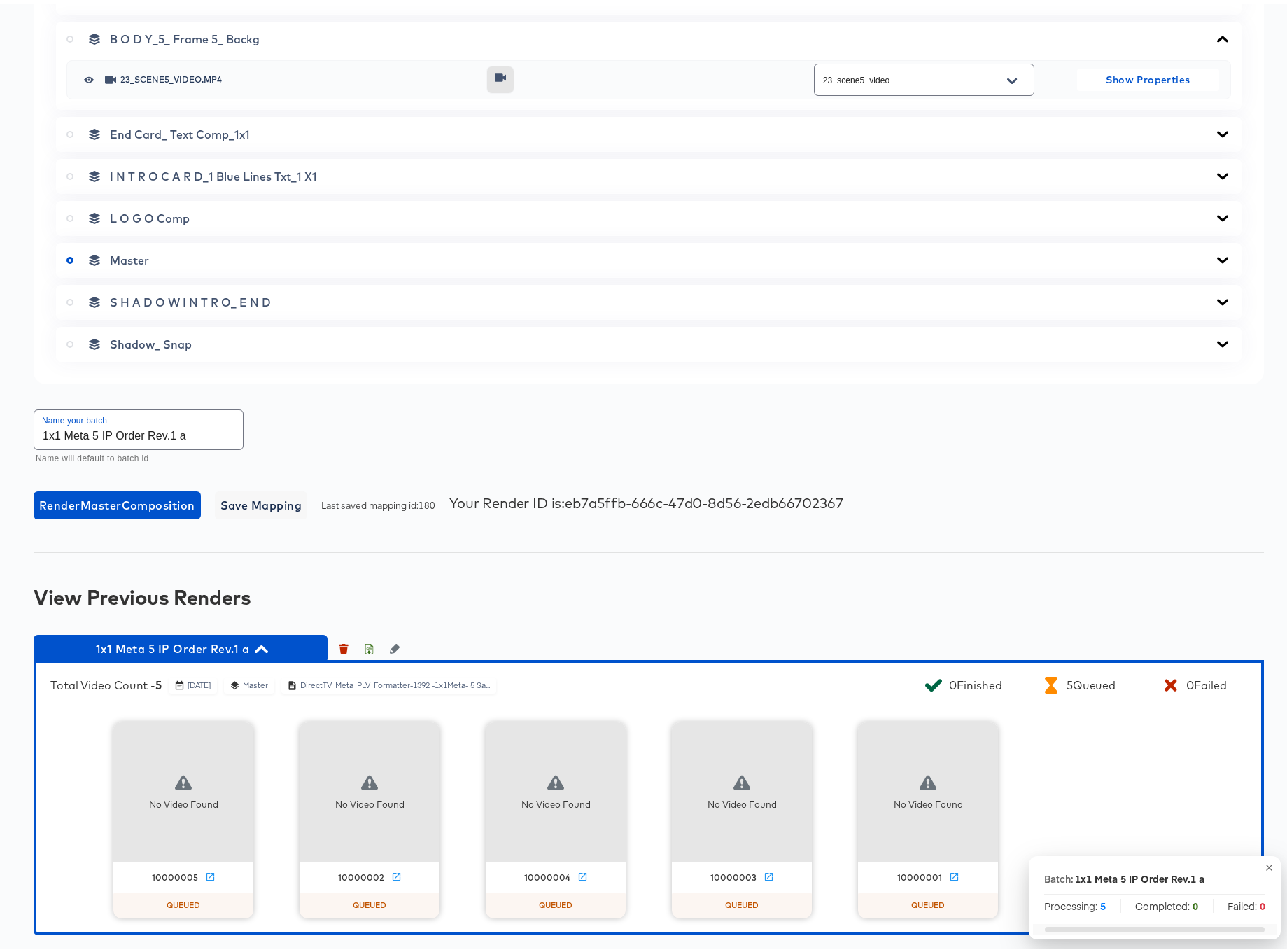
scroll to position [1144, 0]
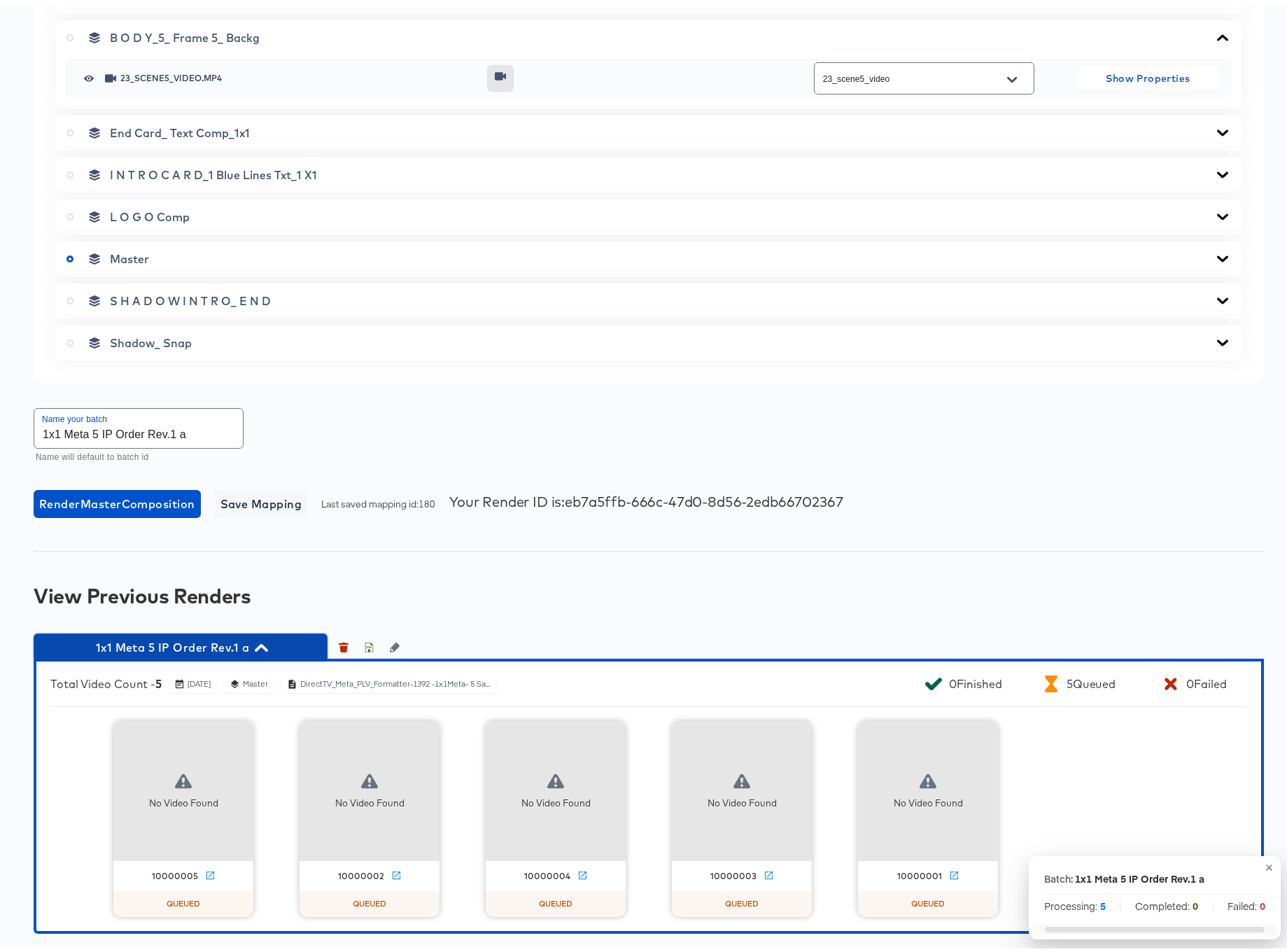
click at [266, 643] on icon "button" at bounding box center [262, 644] width 14 height 8
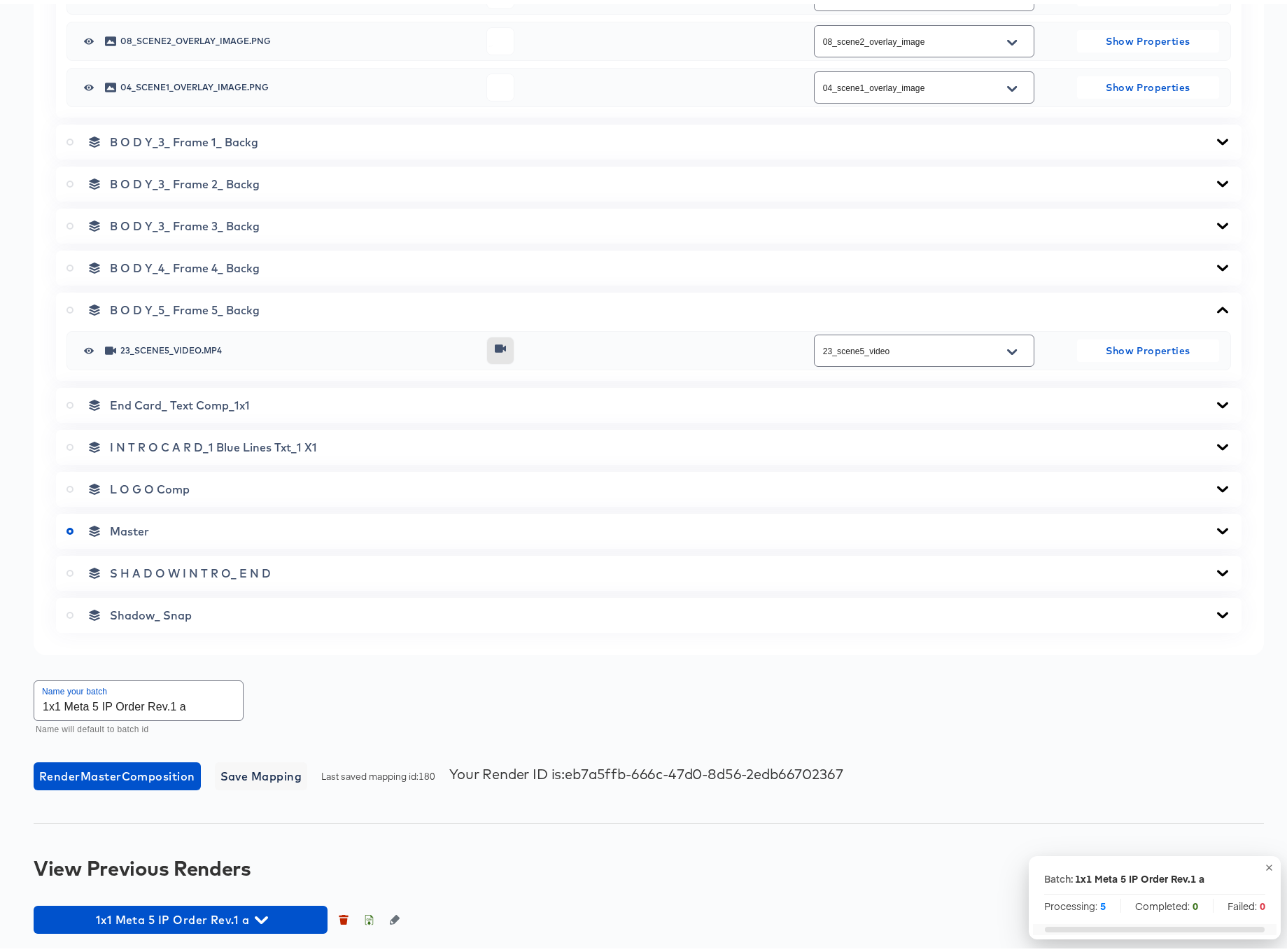
scroll to position [872, 0]
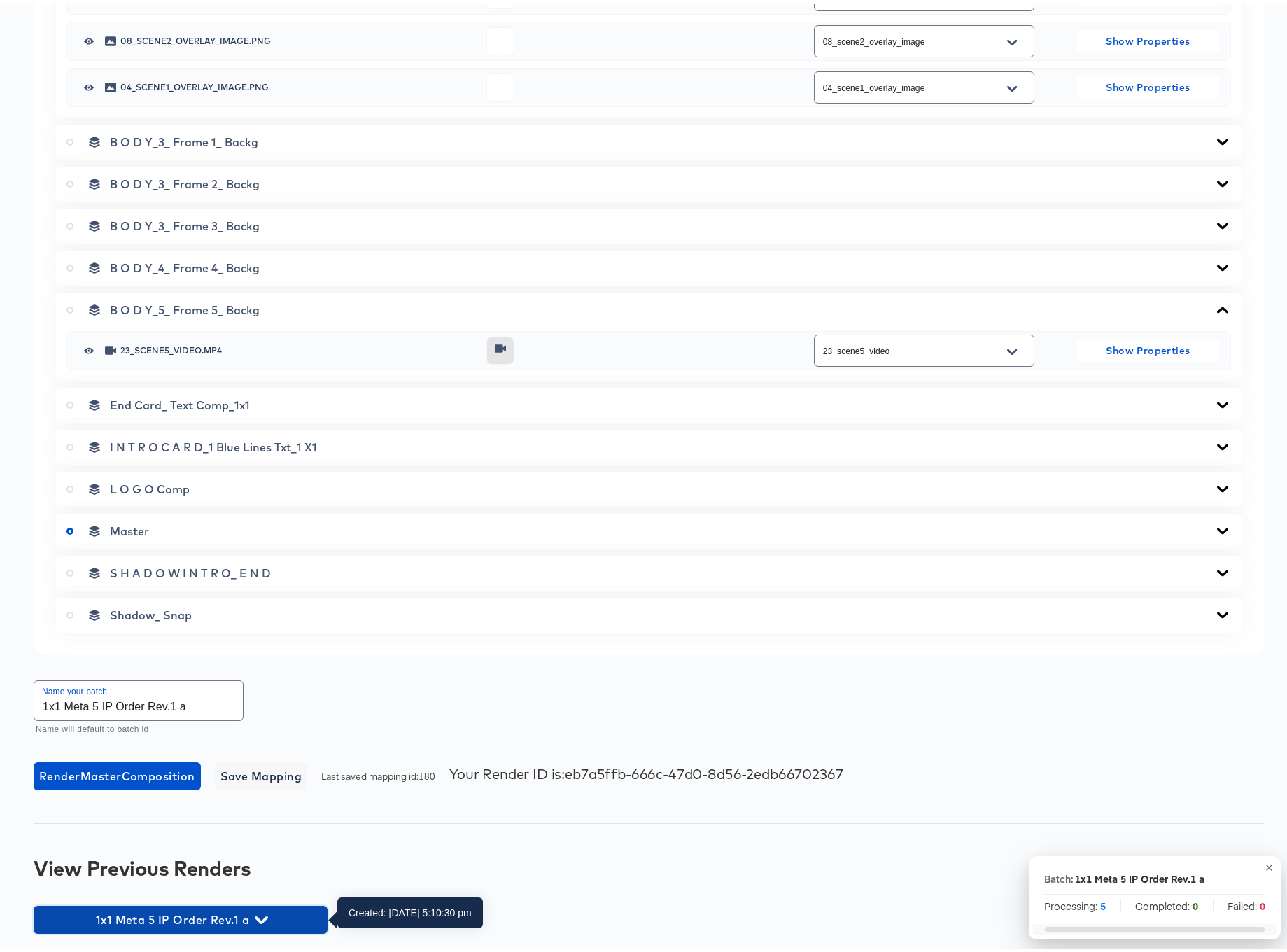
click at [265, 912] on icon "button" at bounding box center [262, 916] width 14 height 14
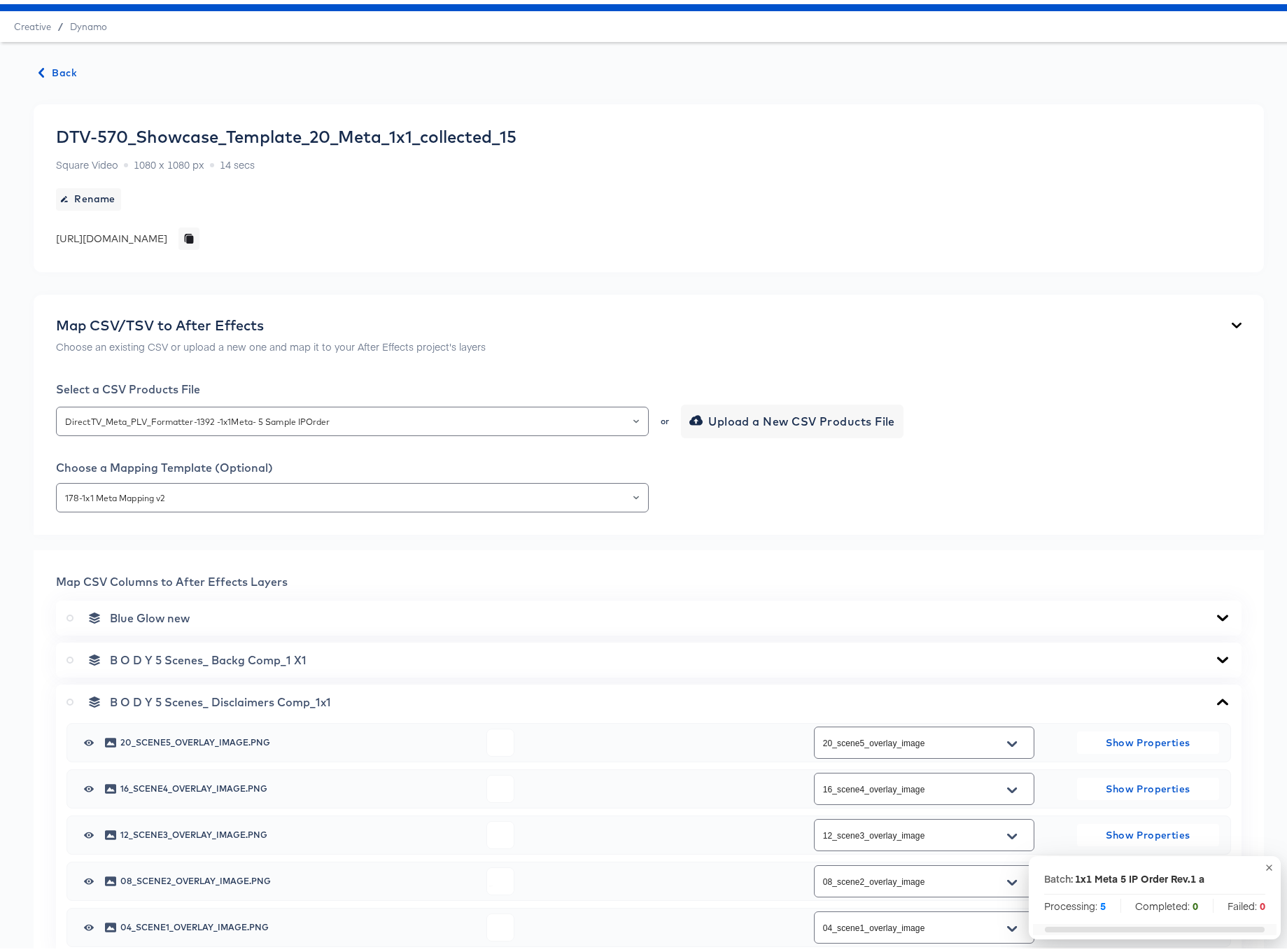
scroll to position [0, 0]
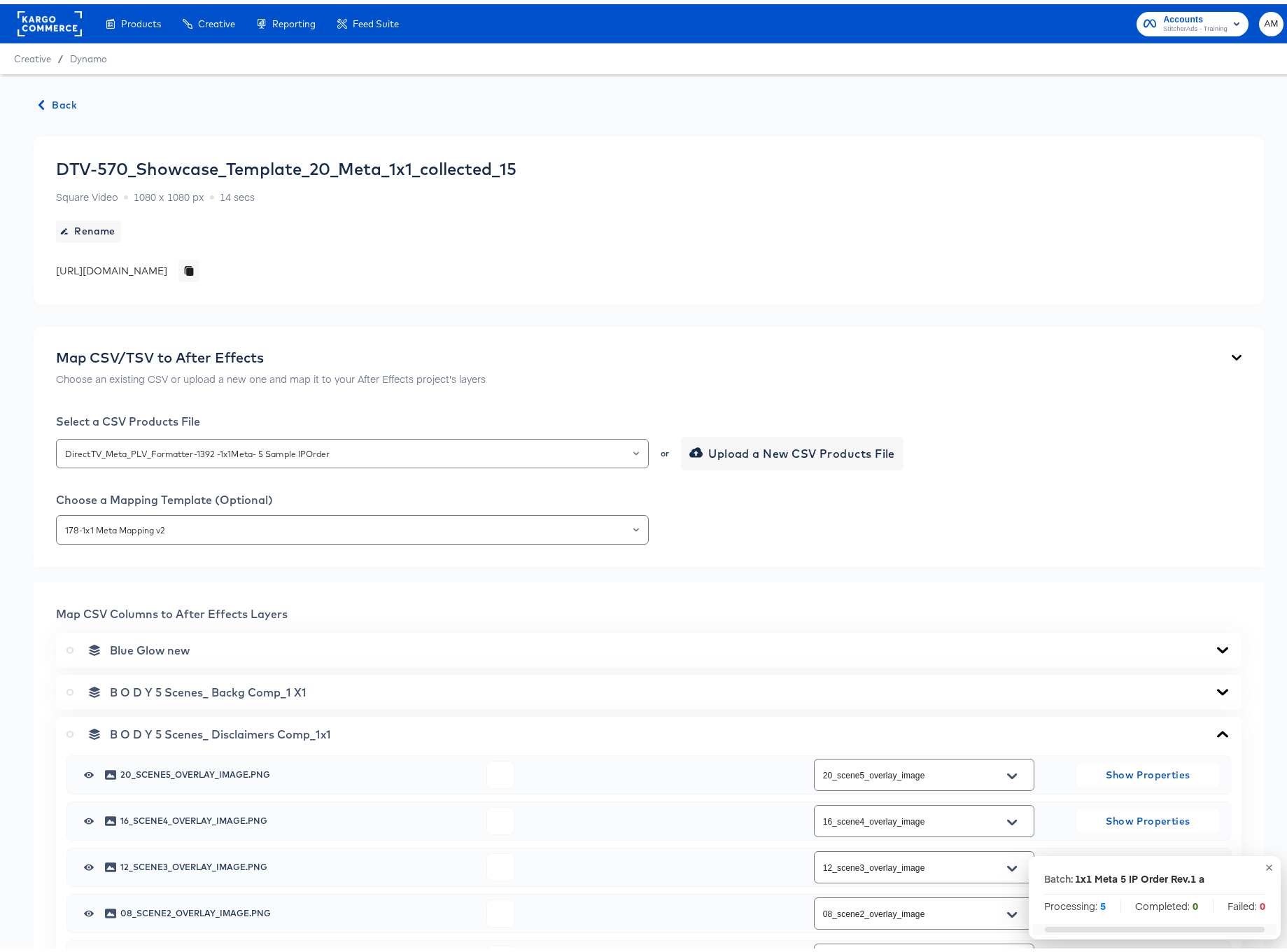
click at [48, 98] on span "Back" at bounding box center [58, 101] width 38 height 17
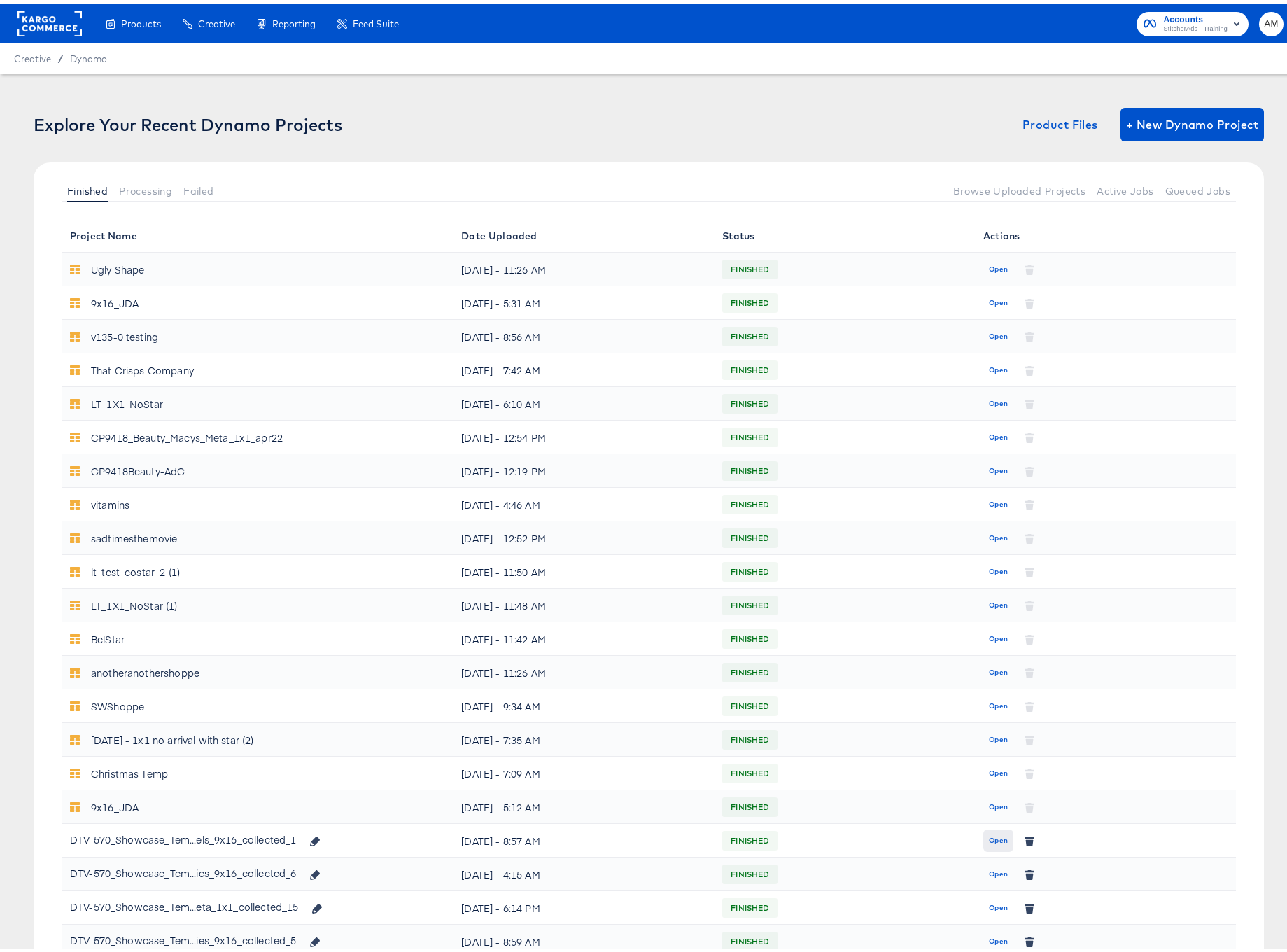
click at [989, 835] on span "Open" at bounding box center [998, 836] width 19 height 13
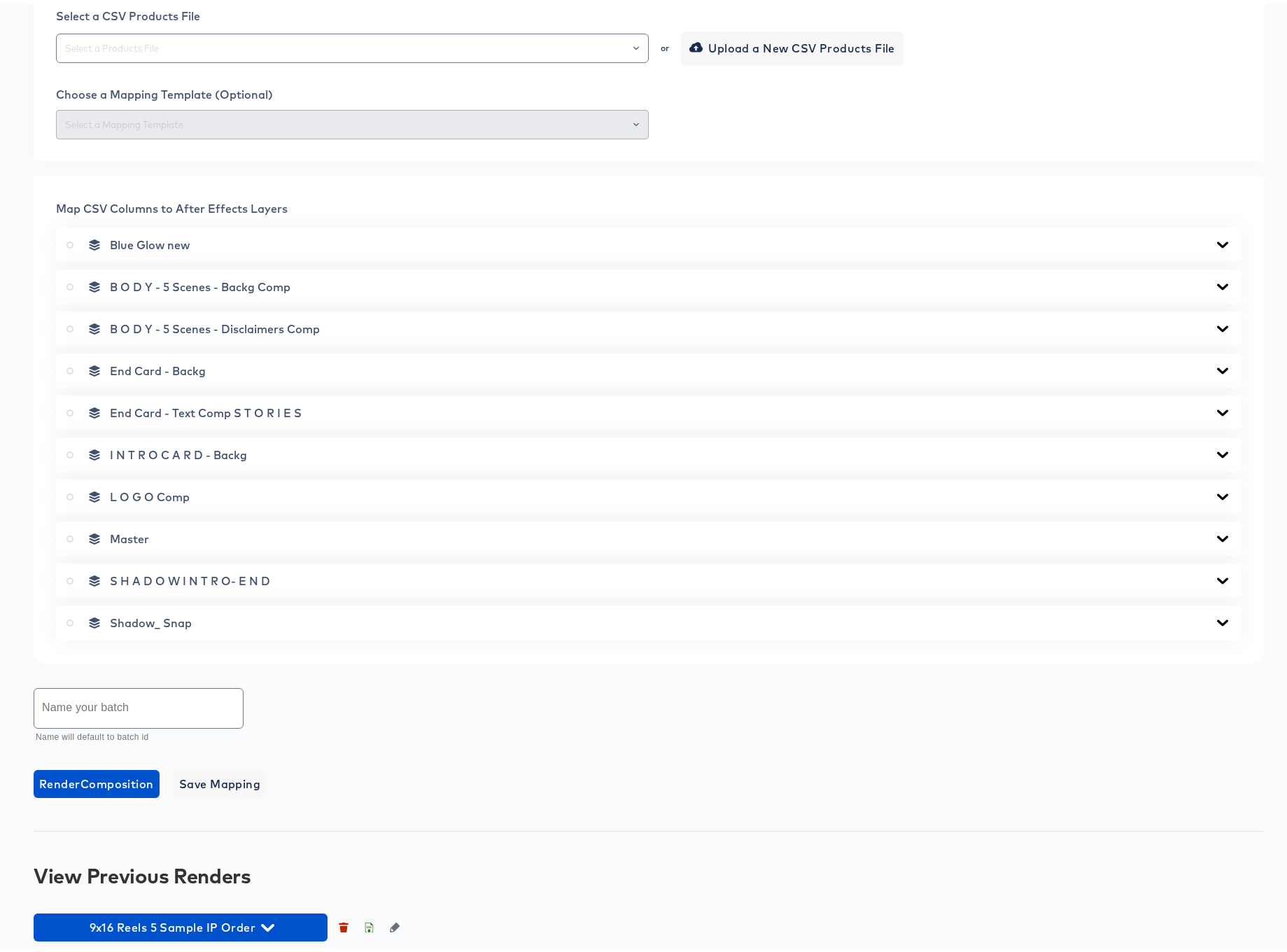
scroll to position [413, 0]
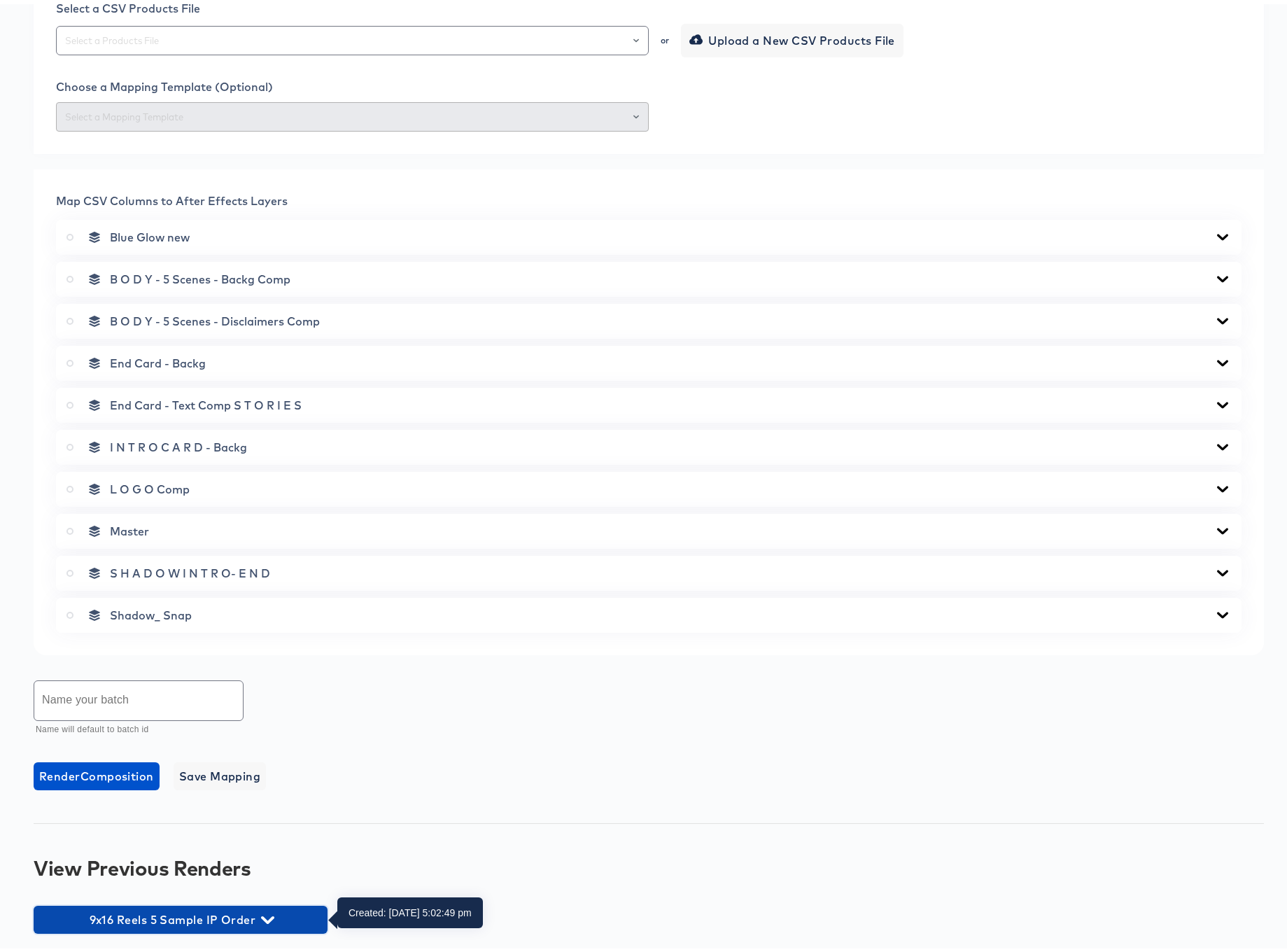
click at [264, 914] on icon "button" at bounding box center [267, 915] width 14 height 8
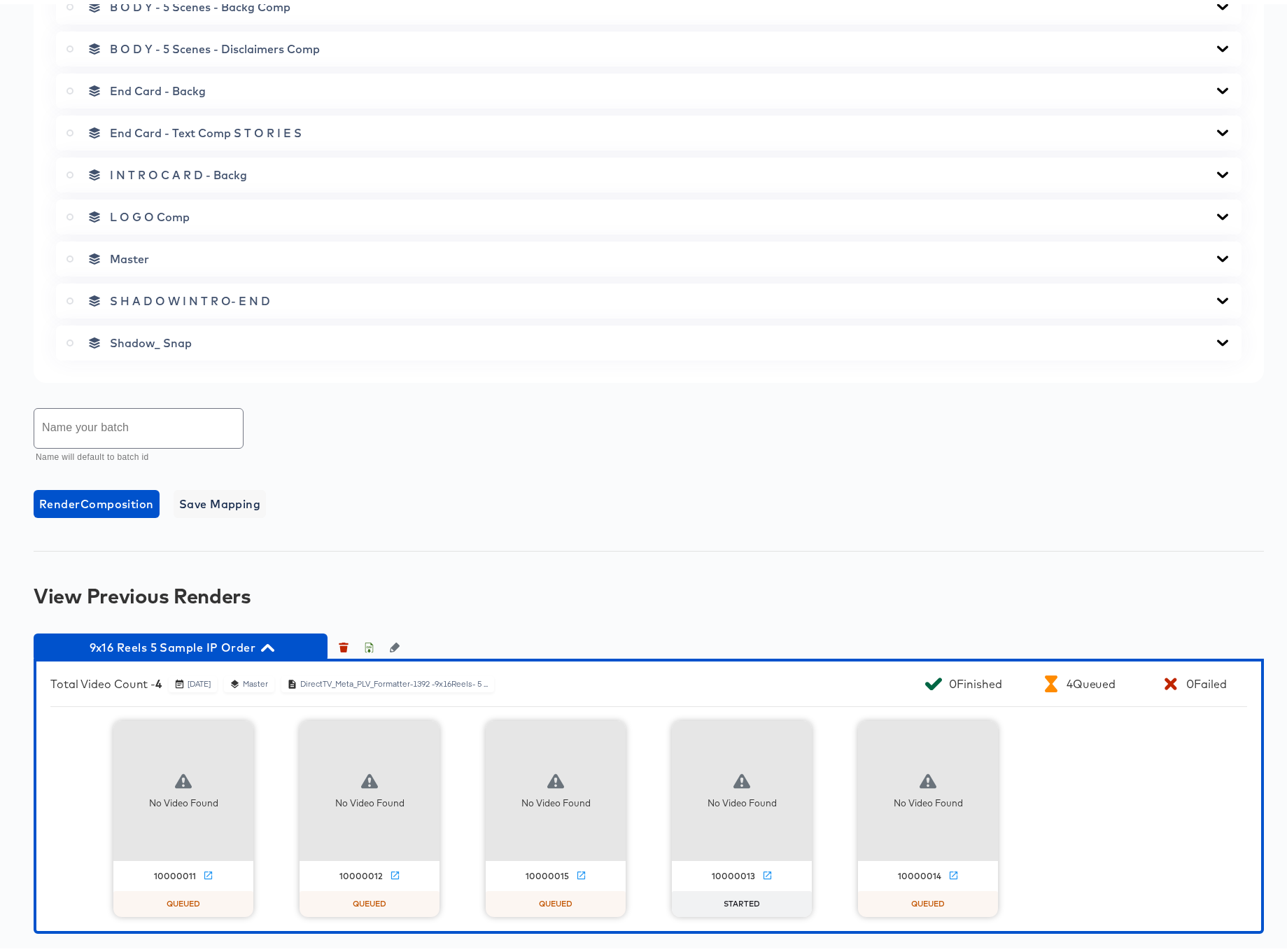
scroll to position [0, 0]
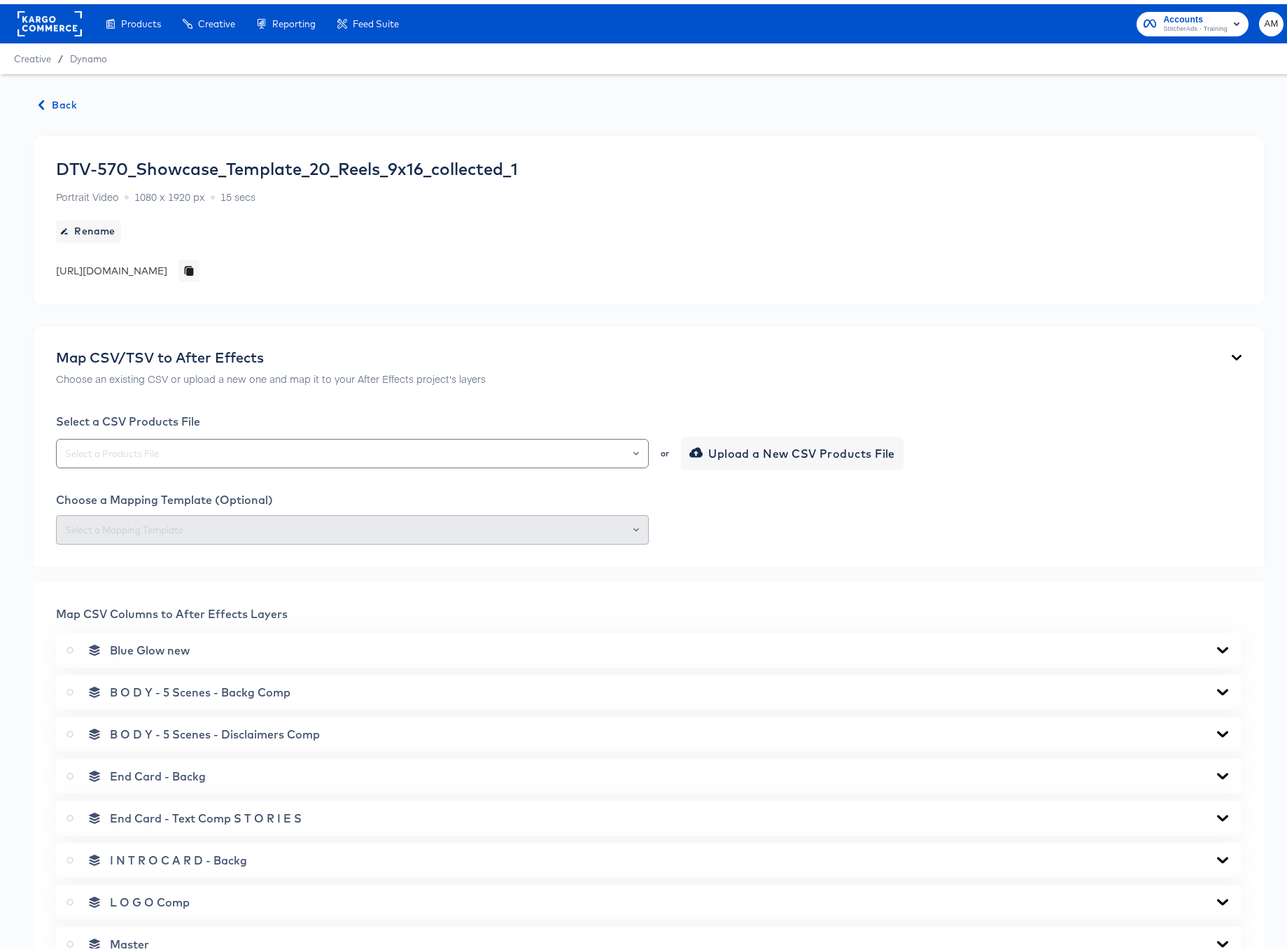
click at [61, 100] on span "Back" at bounding box center [58, 101] width 38 height 17
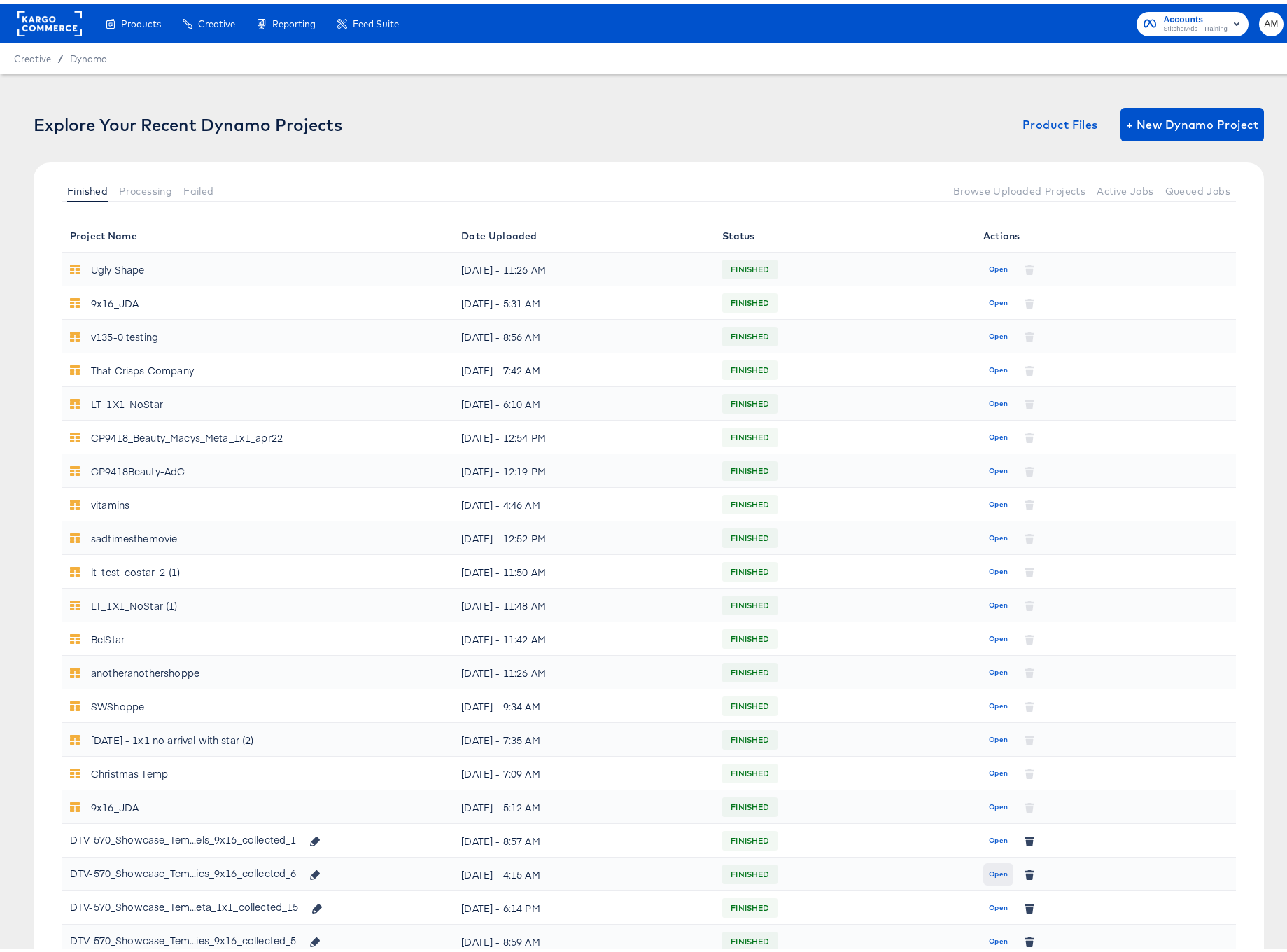
click at [992, 870] on span "Open" at bounding box center [998, 869] width 19 height 13
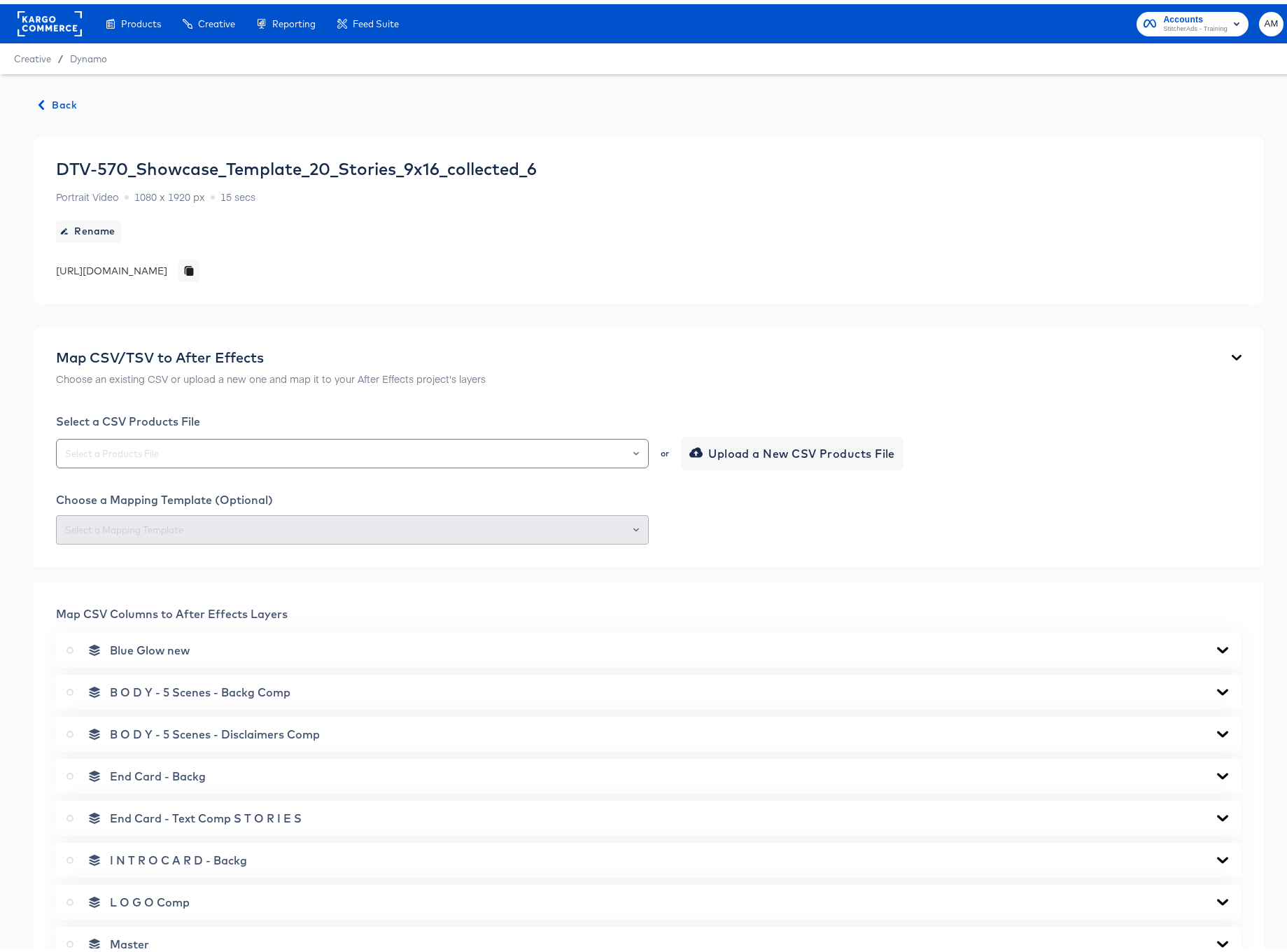
scroll to position [413, 0]
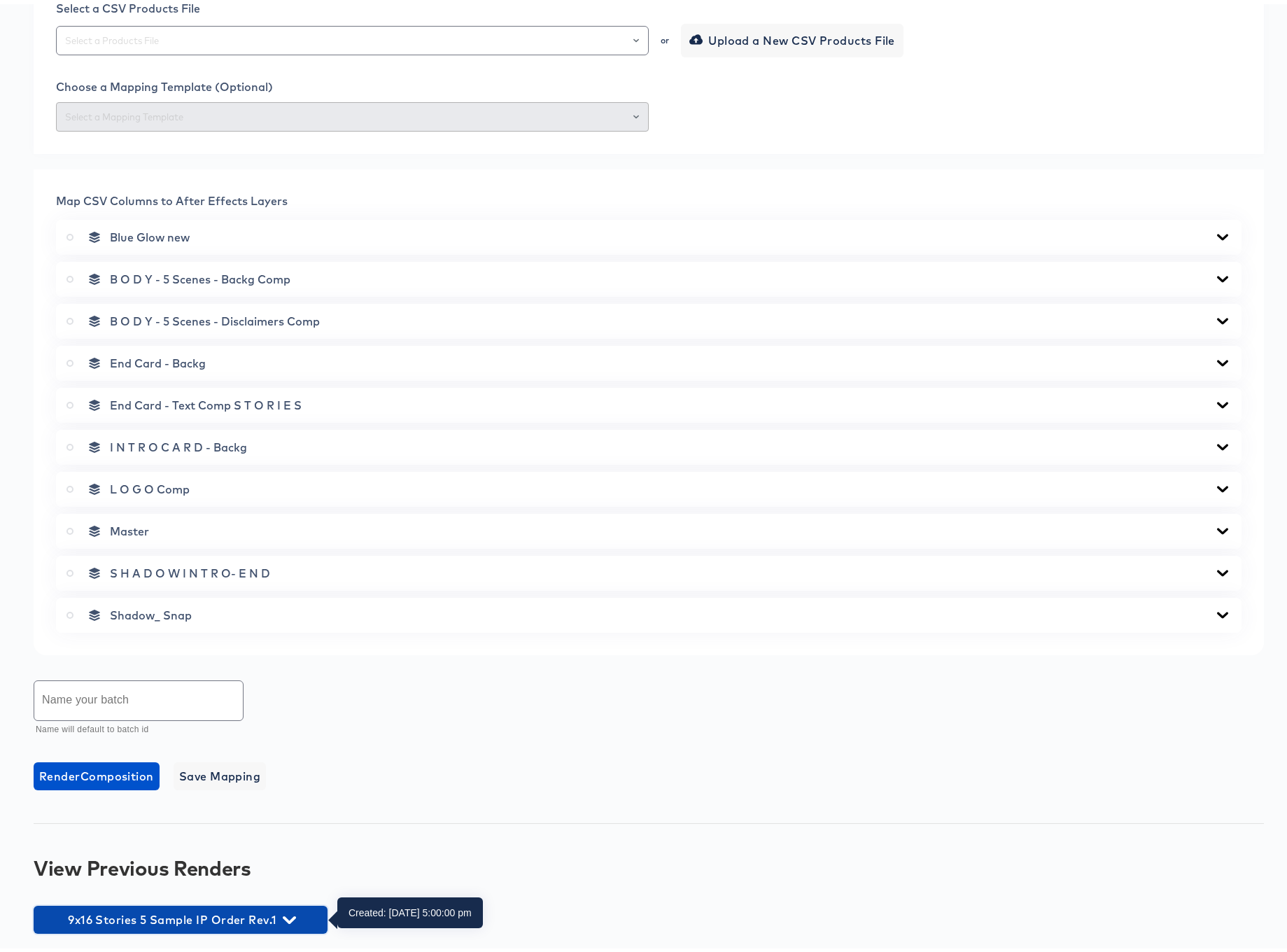
click at [286, 913] on icon "button" at bounding box center [290, 915] width 14 height 8
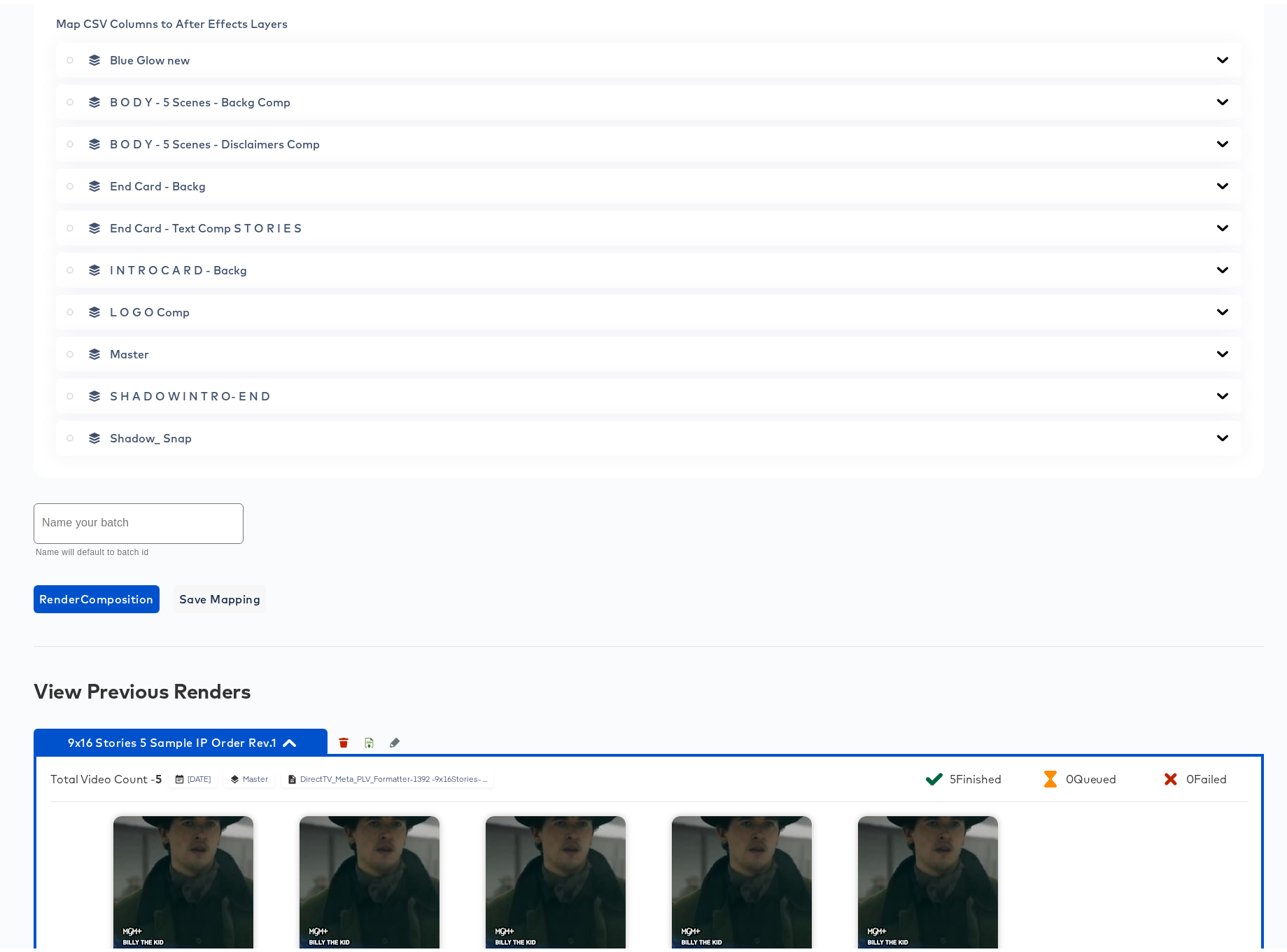
scroll to position [686, 0]
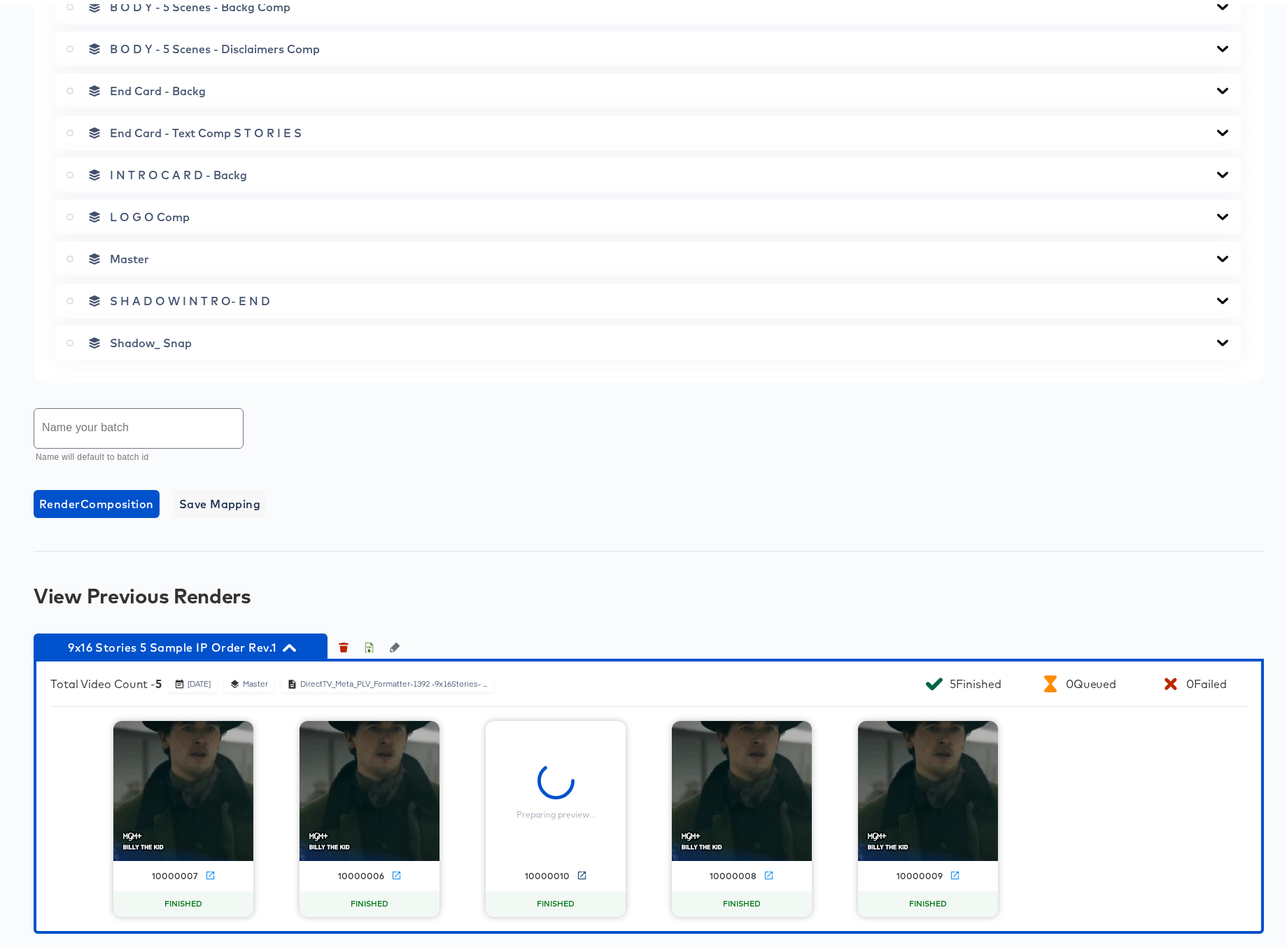
click at [576, 873] on icon at bounding box center [581, 871] width 11 height 11
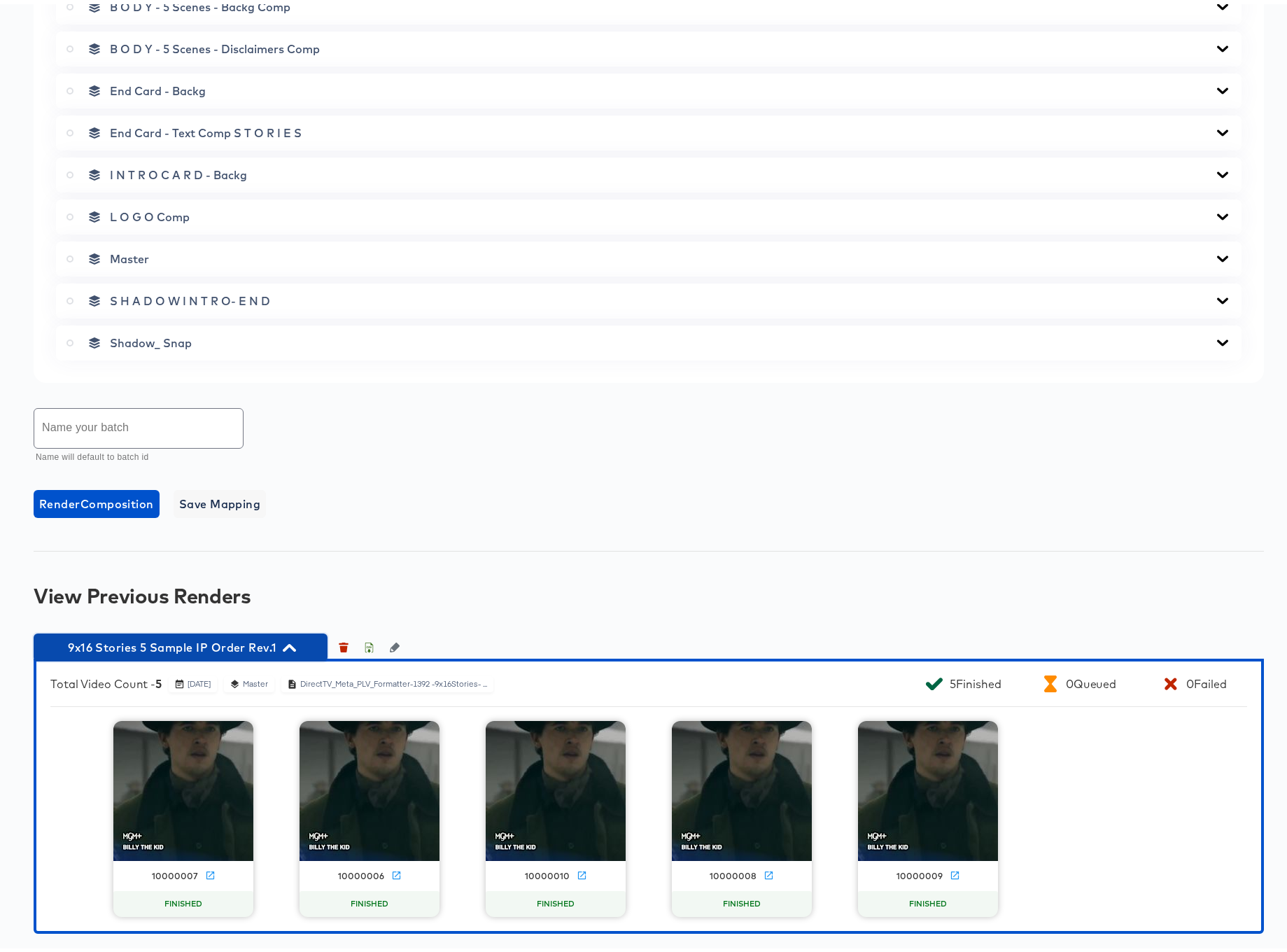
click at [291, 647] on icon "button" at bounding box center [290, 644] width 14 height 14
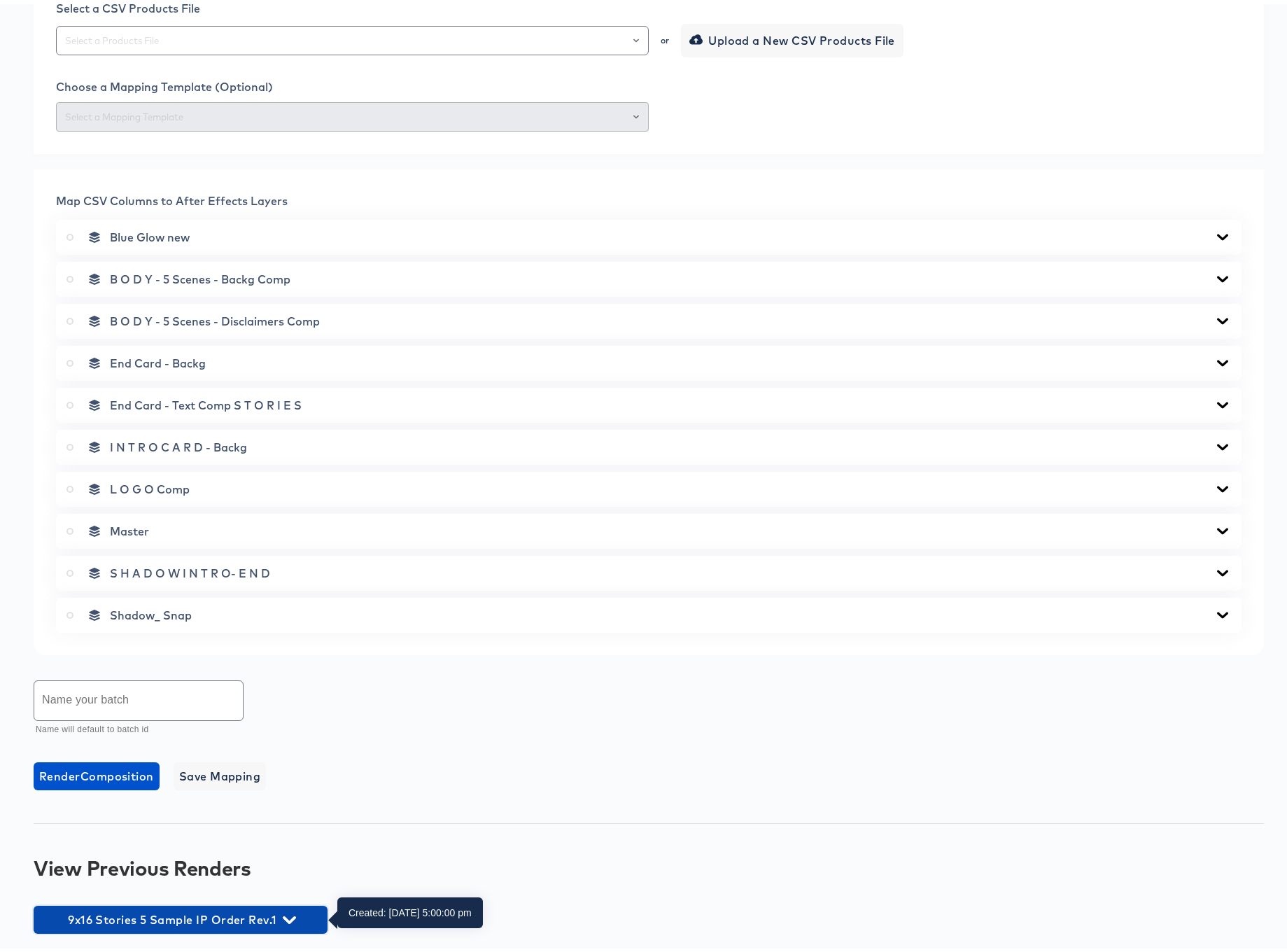
click at [292, 923] on span "9x16 Stories 5 Sample IP Order Rev.1" at bounding box center [181, 915] width 280 height 19
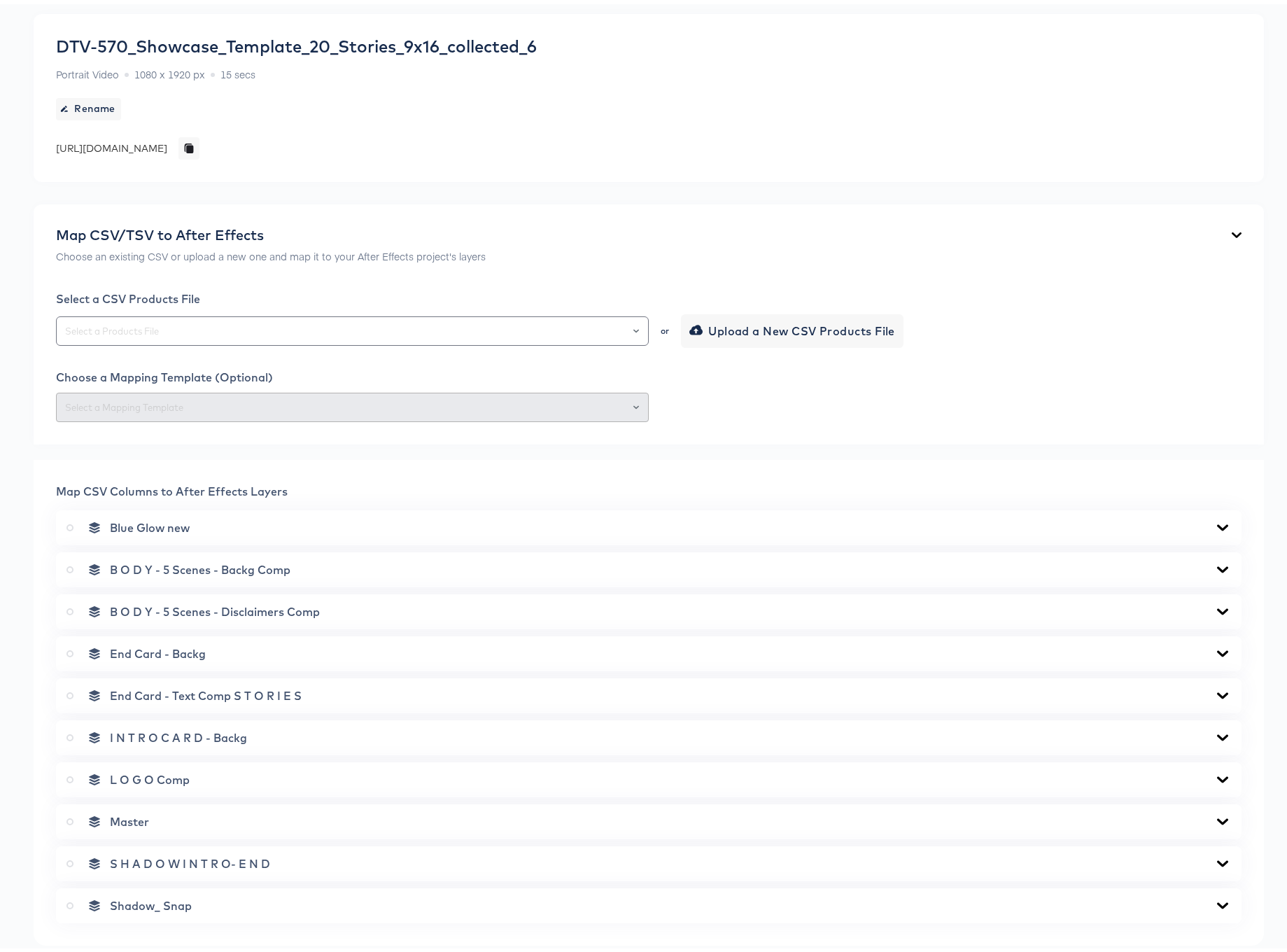
scroll to position [0, 0]
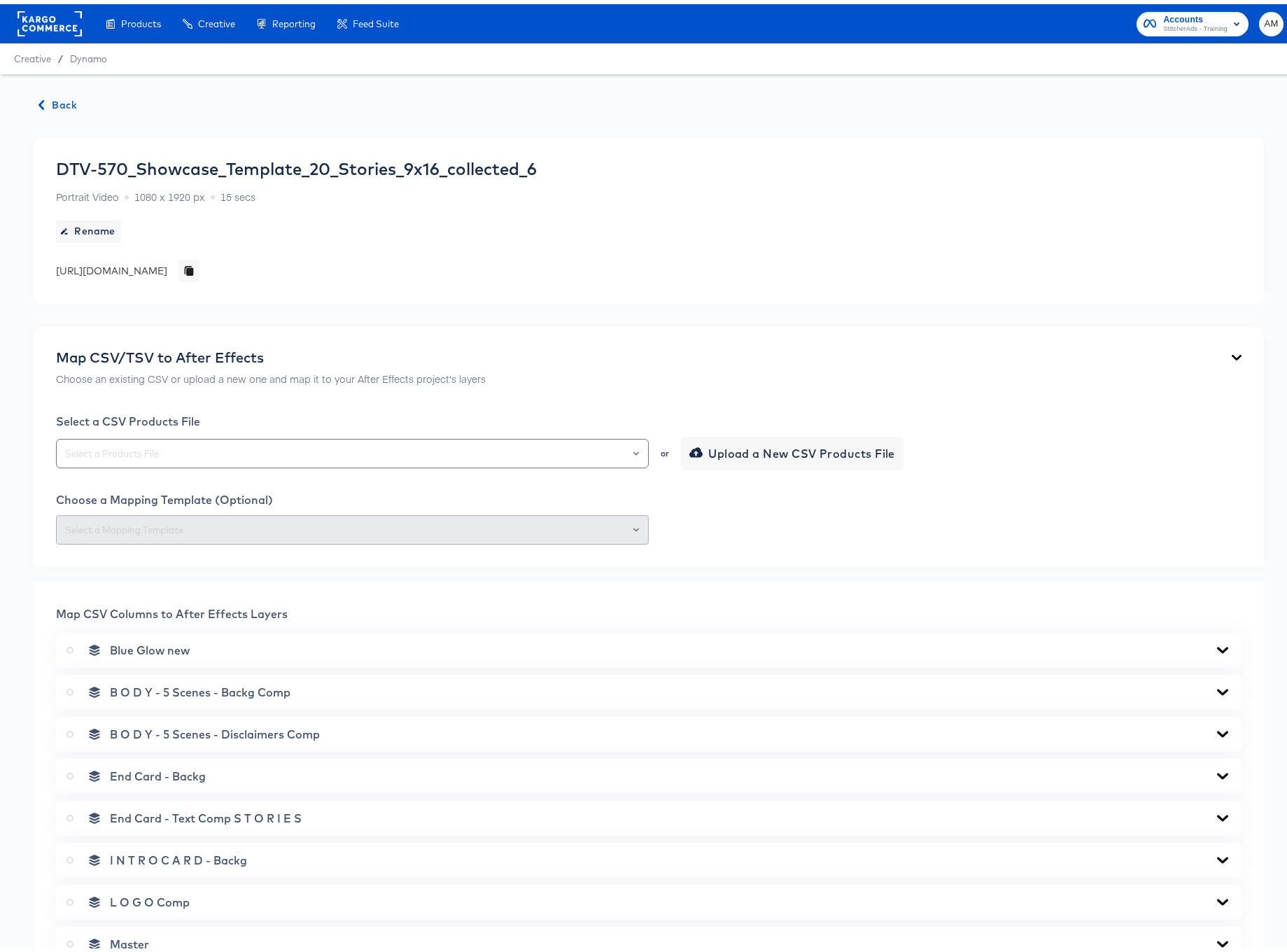
click at [53, 95] on span "Back" at bounding box center [58, 101] width 38 height 17
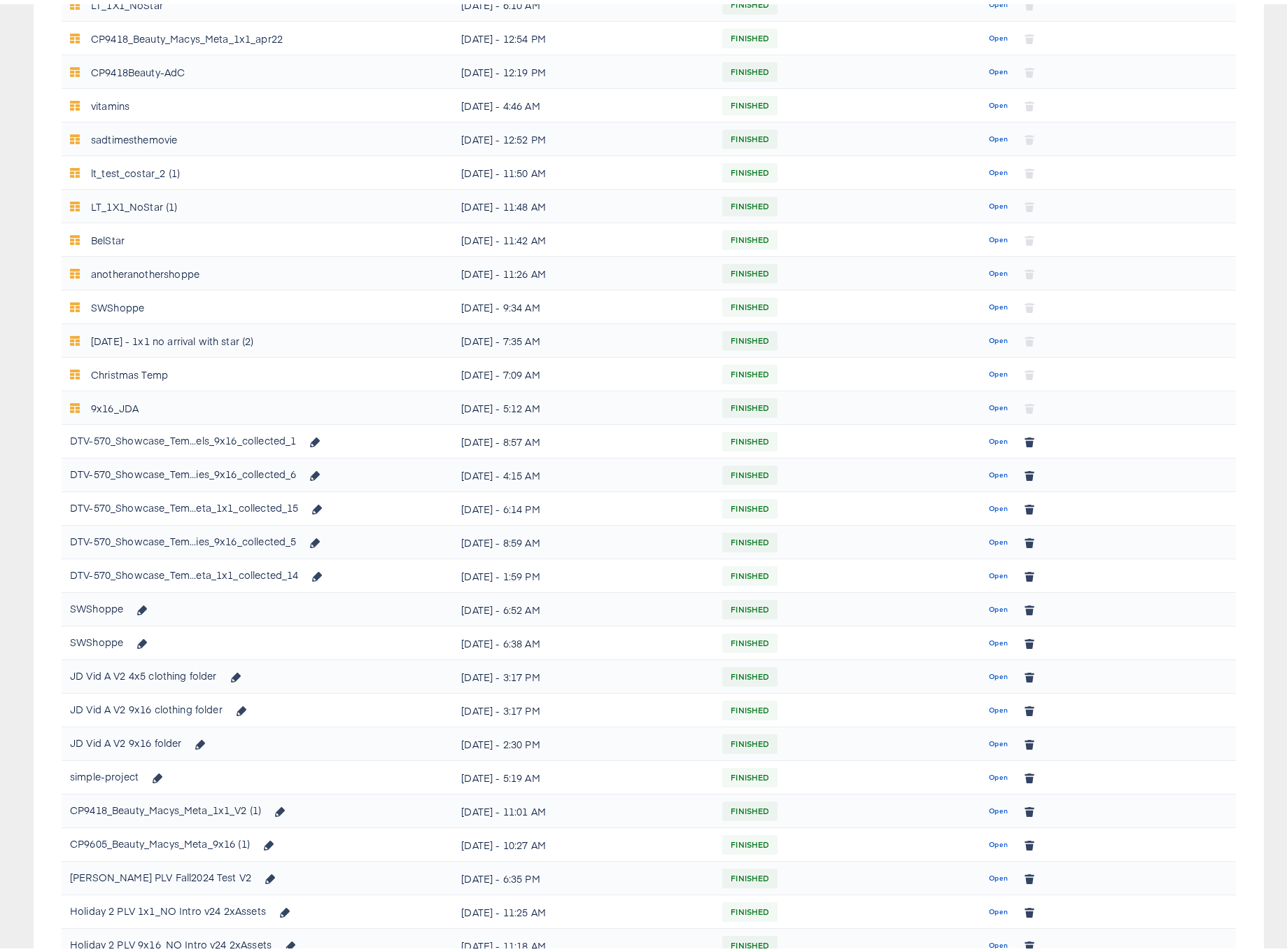
scroll to position [477, 0]
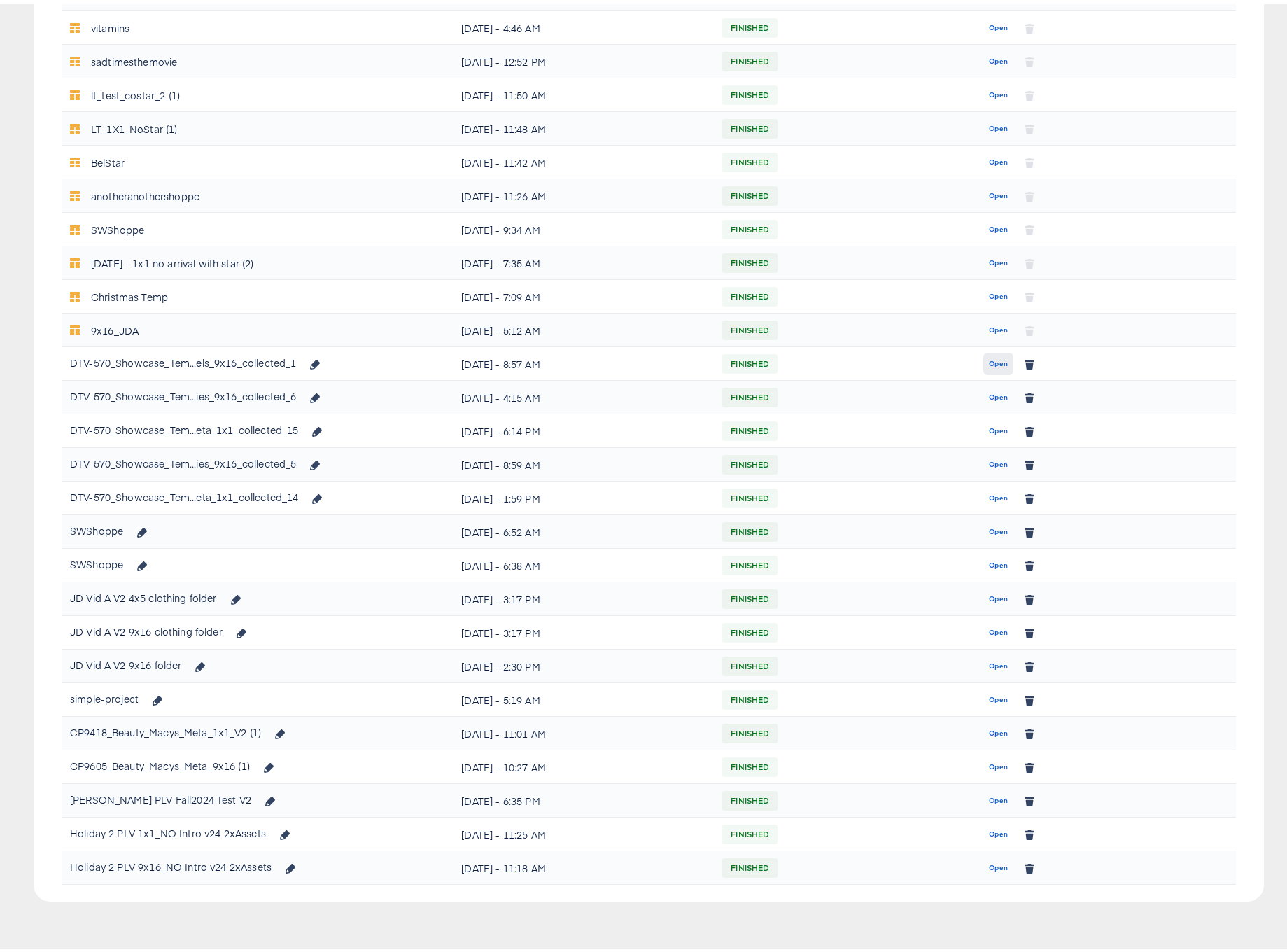
click at [991, 359] on span "Open" at bounding box center [998, 359] width 19 height 13
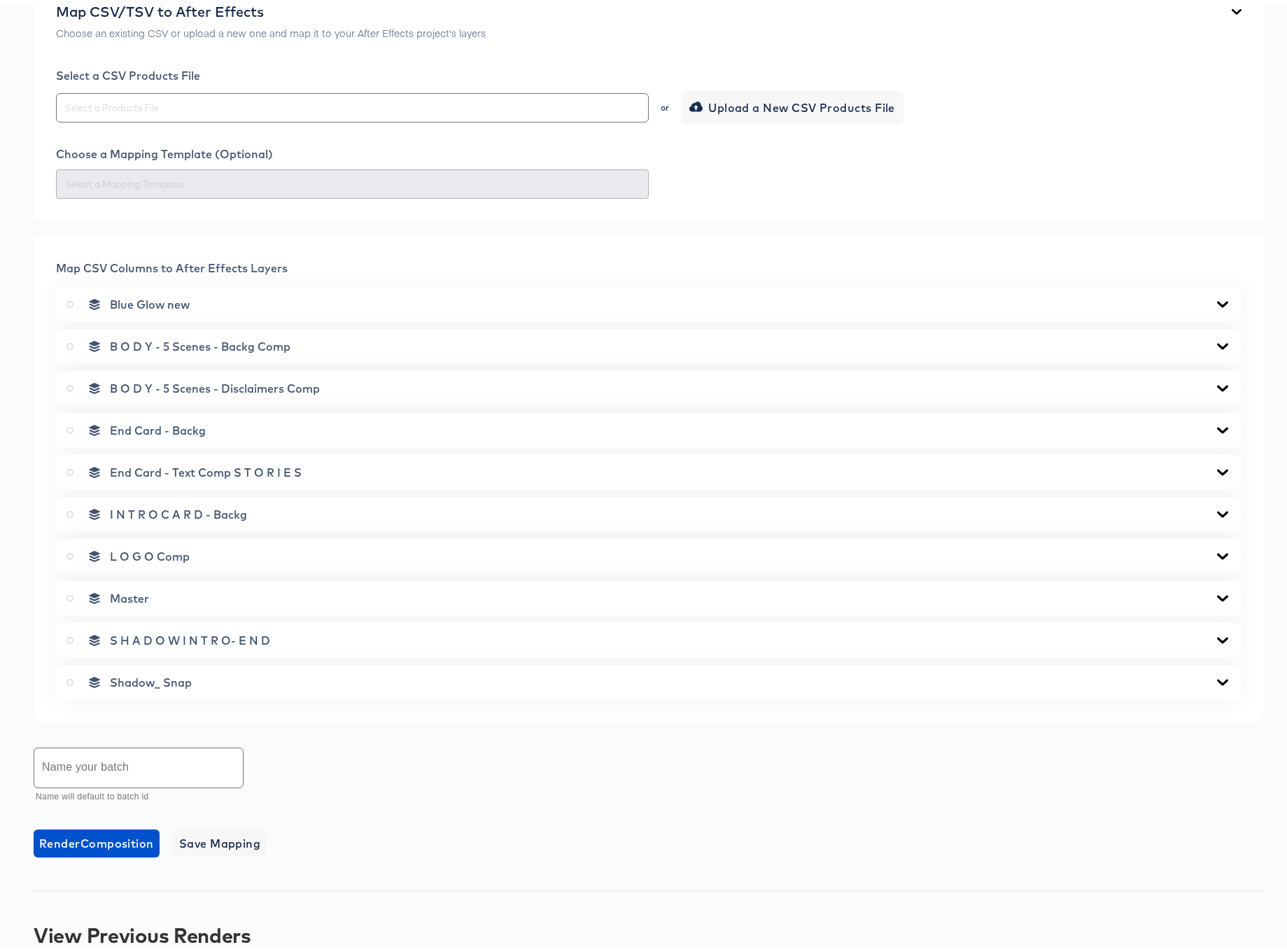
scroll to position [413, 0]
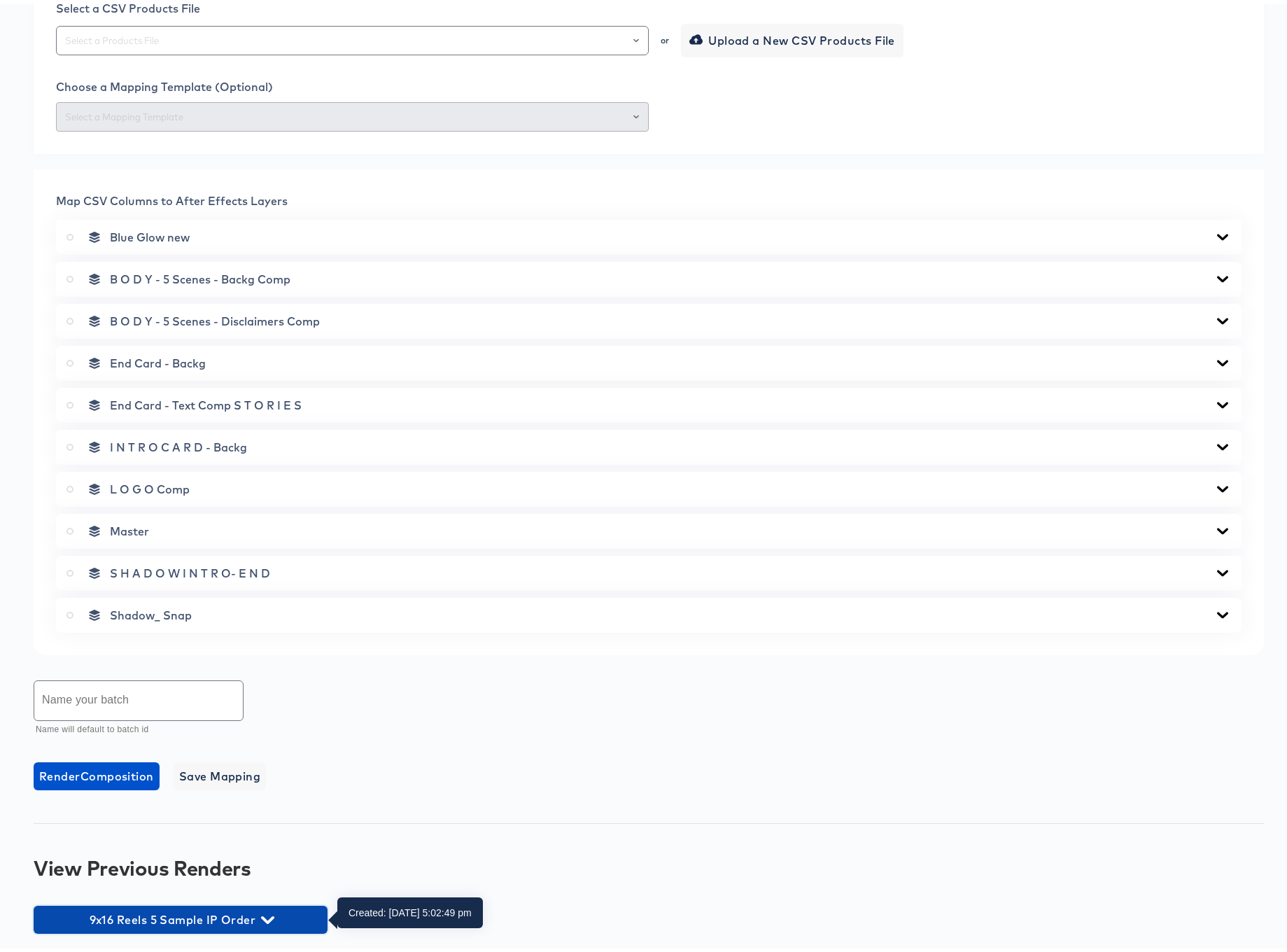
click at [266, 917] on icon "button" at bounding box center [267, 915] width 14 height 8
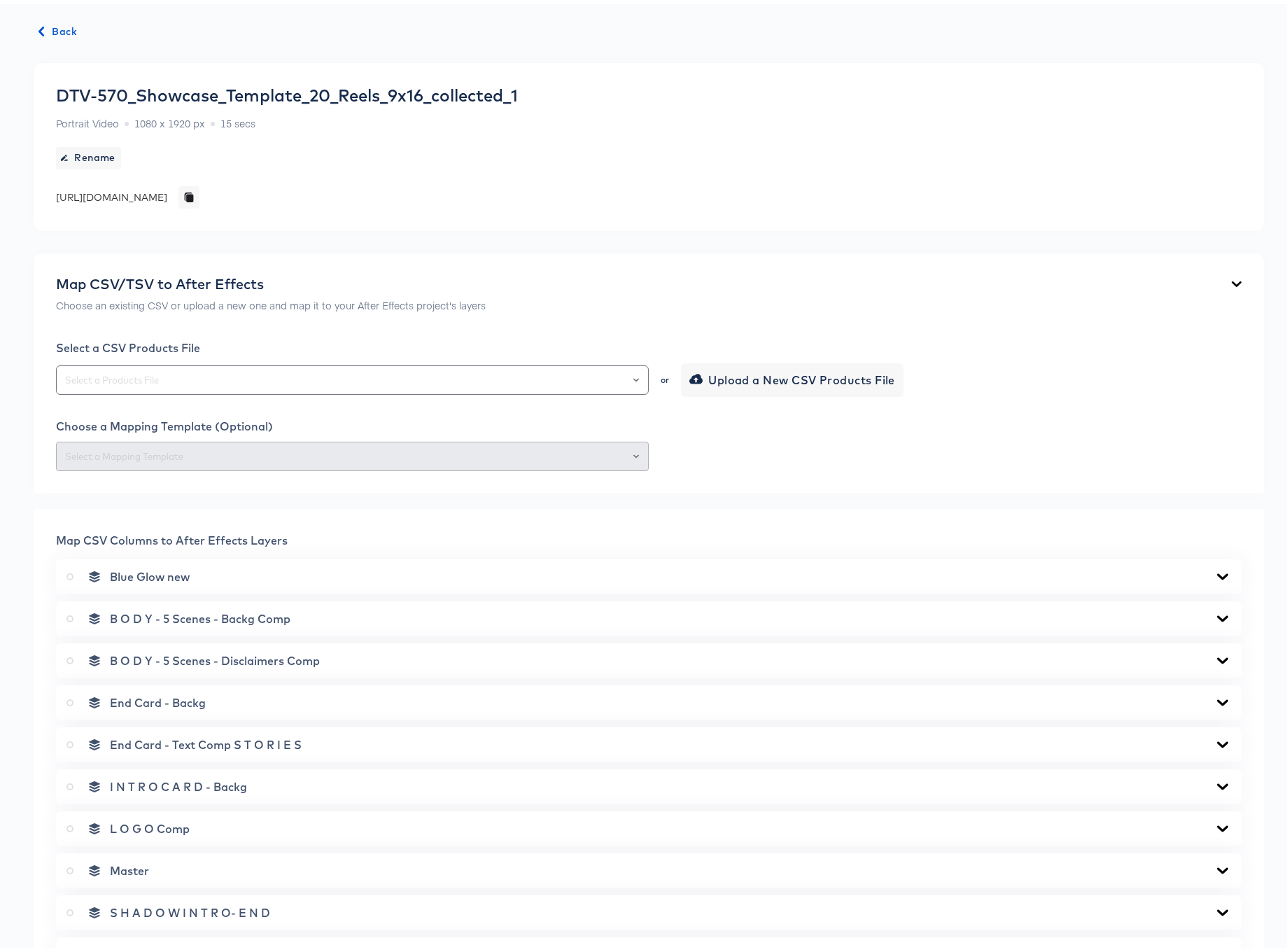
scroll to position [0, 0]
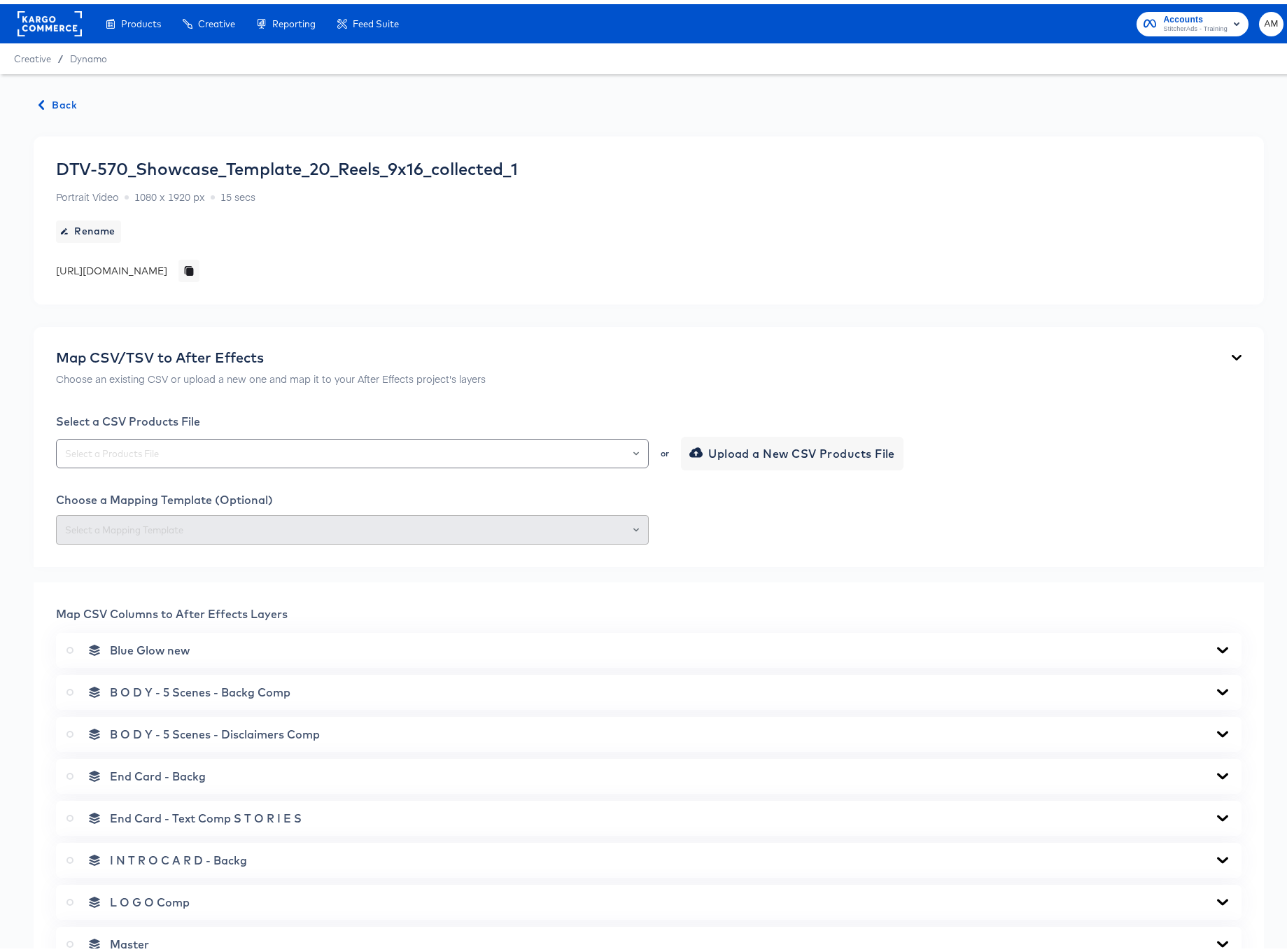
click at [58, 100] on span "Back" at bounding box center [58, 101] width 38 height 17
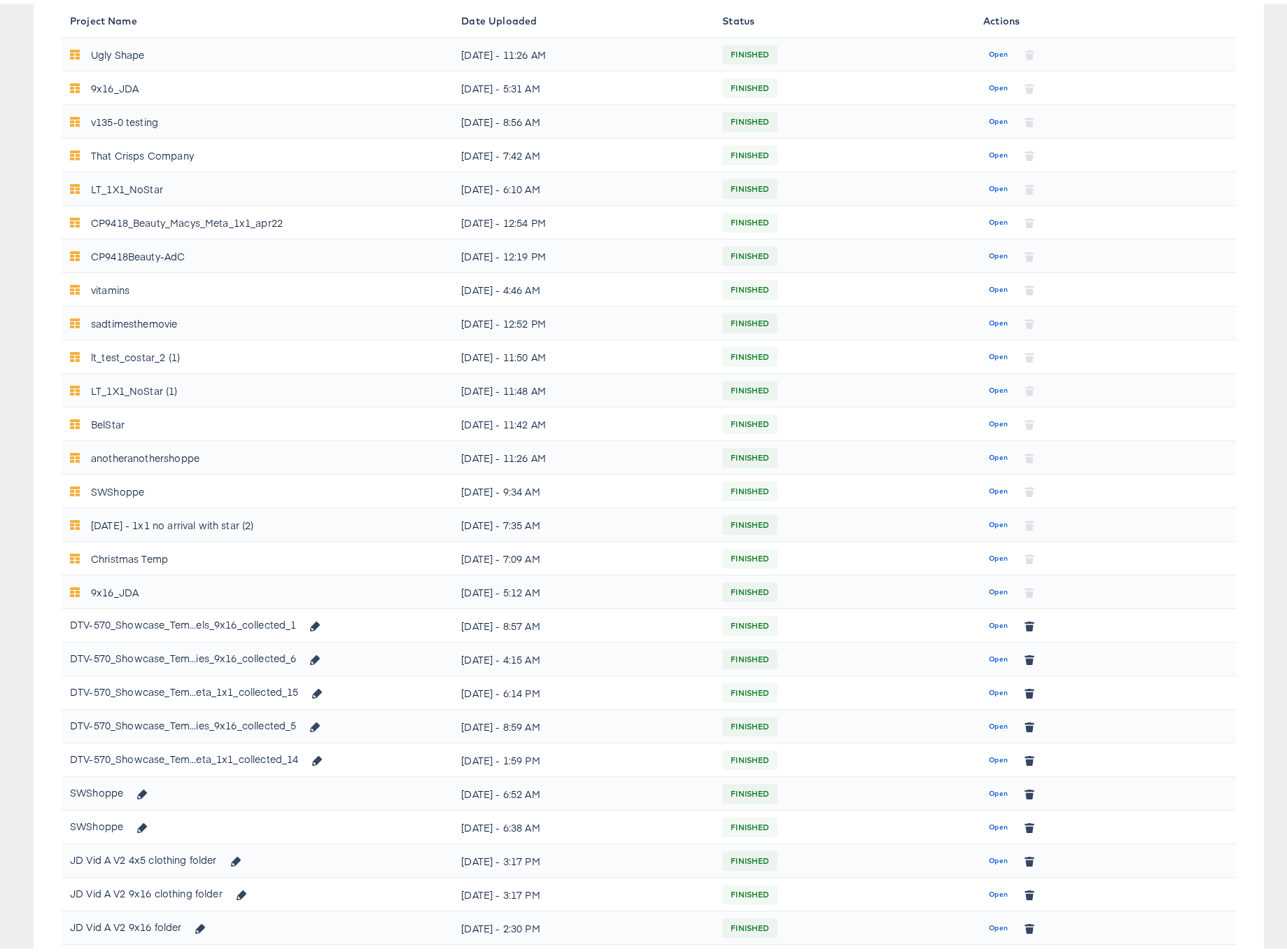
scroll to position [205, 0]
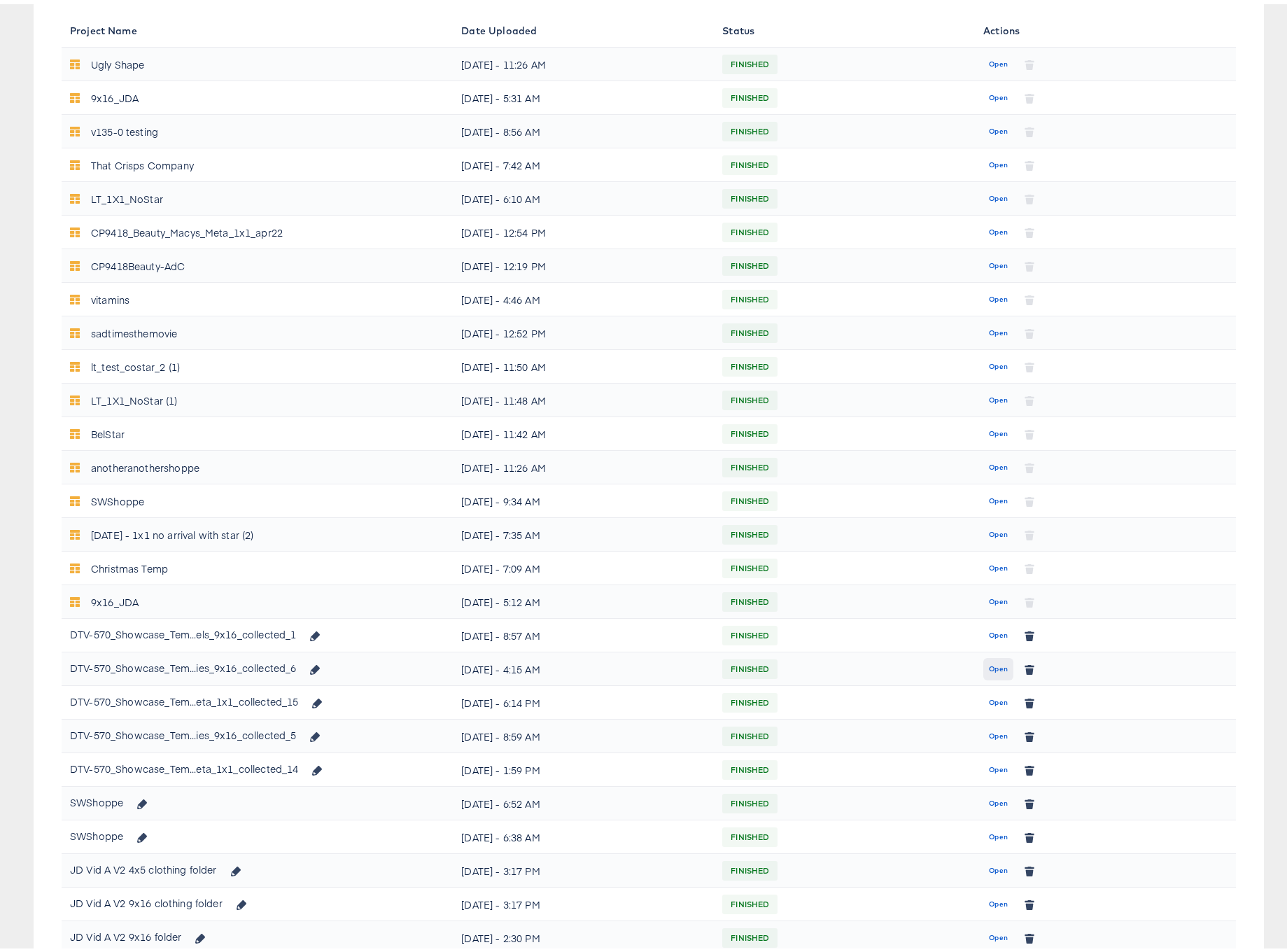
click at [995, 664] on span "Open" at bounding box center [998, 664] width 19 height 13
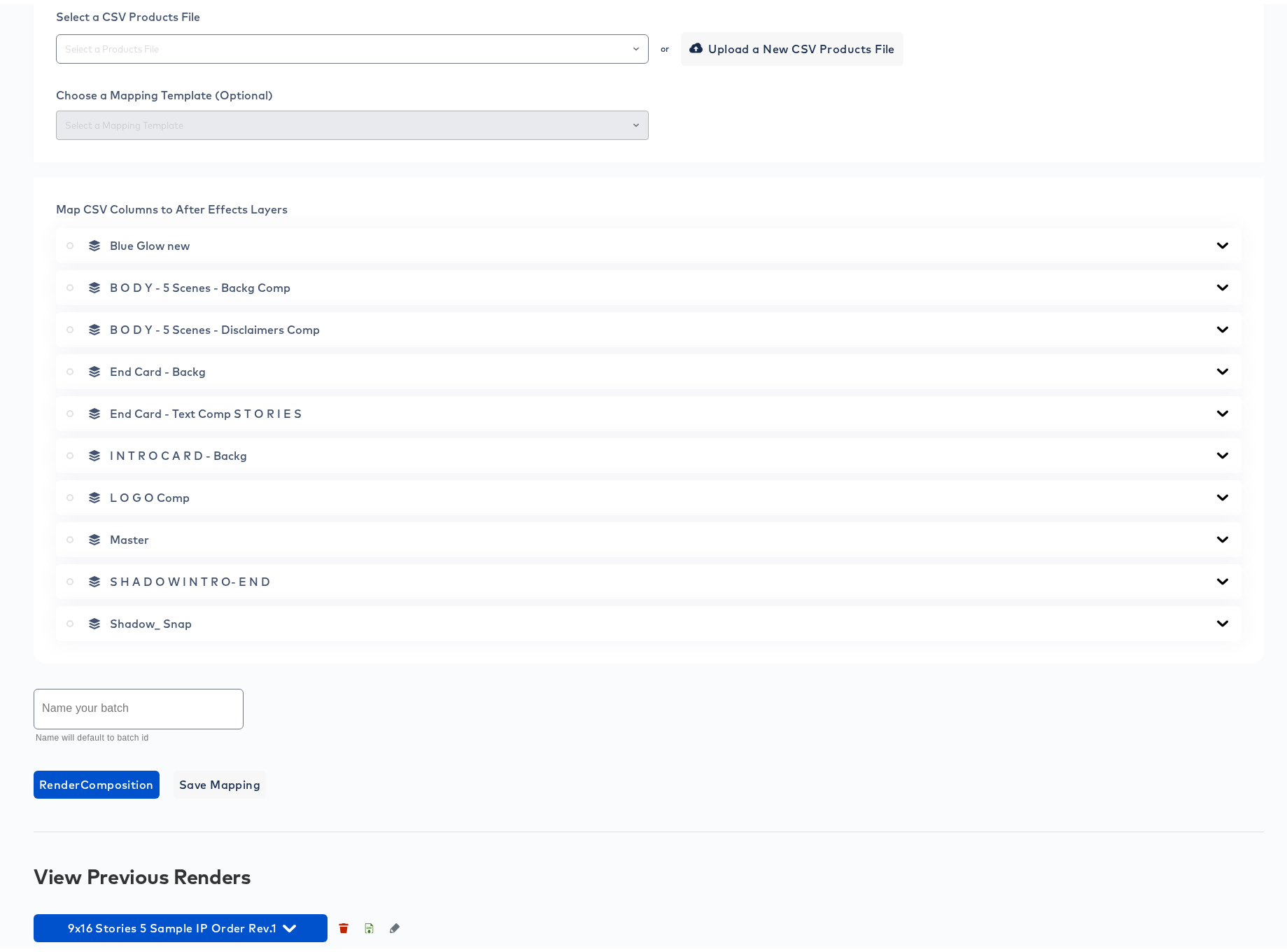
scroll to position [406, 0]
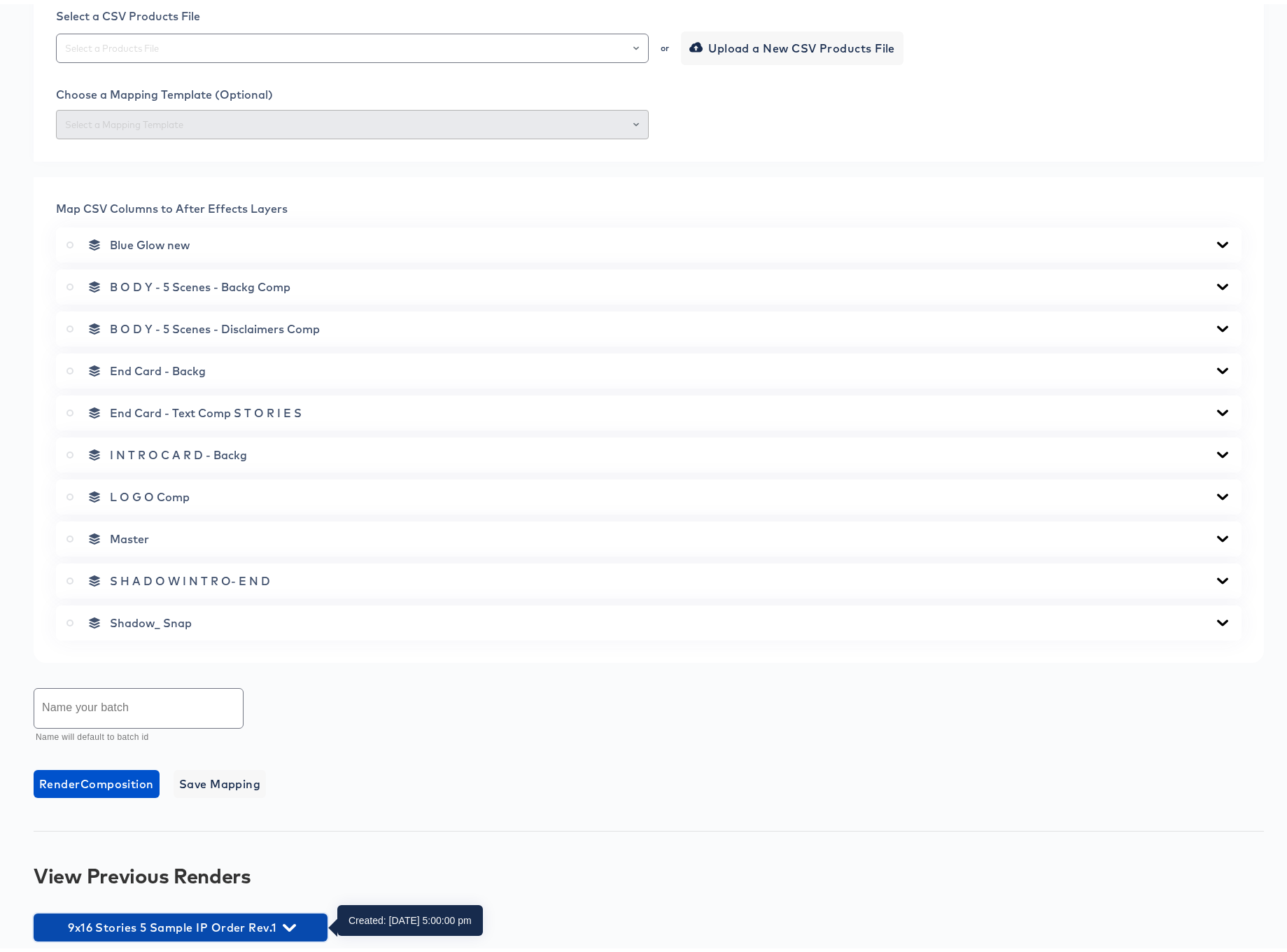
click at [287, 920] on icon "button" at bounding box center [290, 924] width 14 height 14
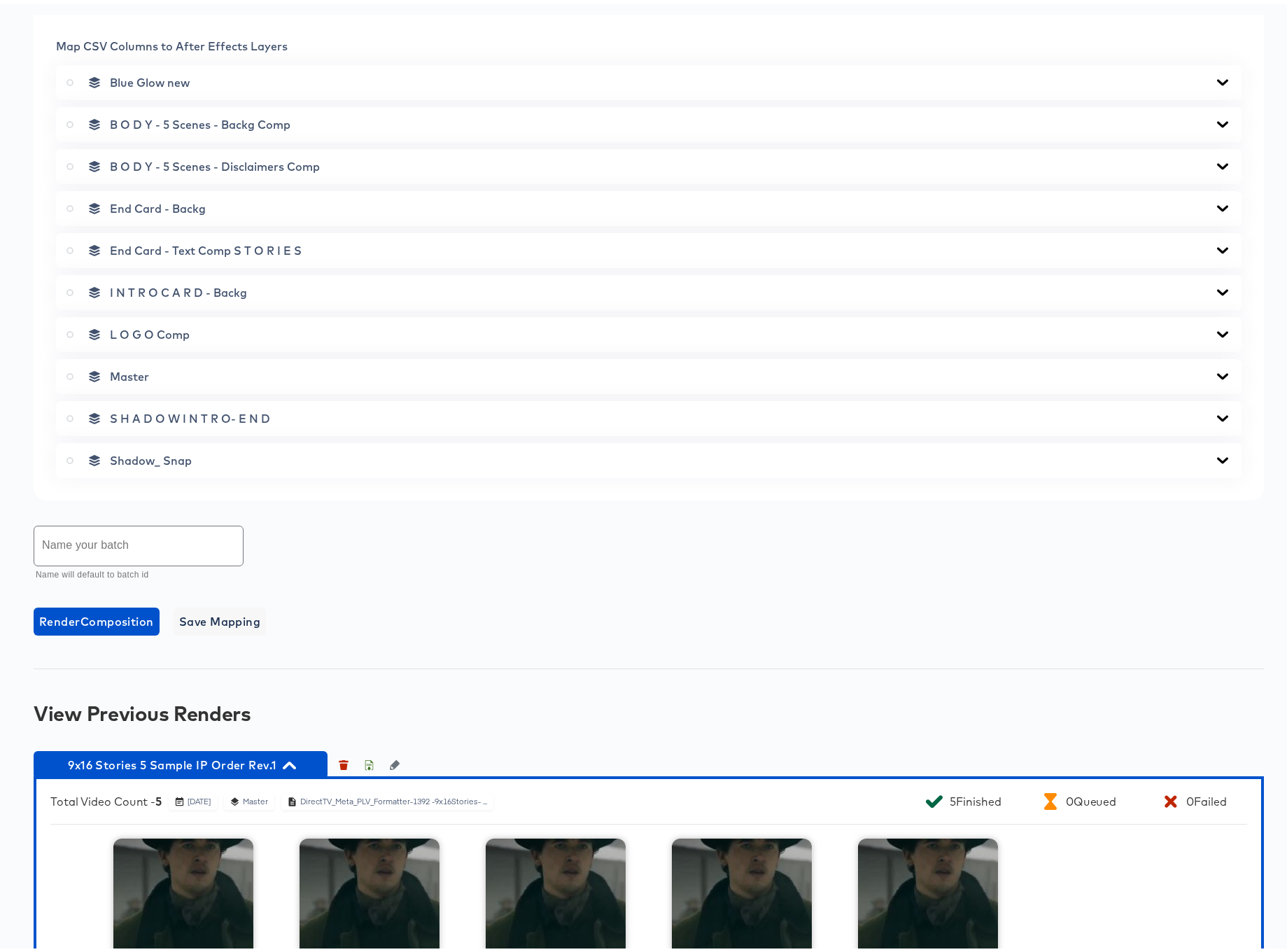
scroll to position [686, 0]
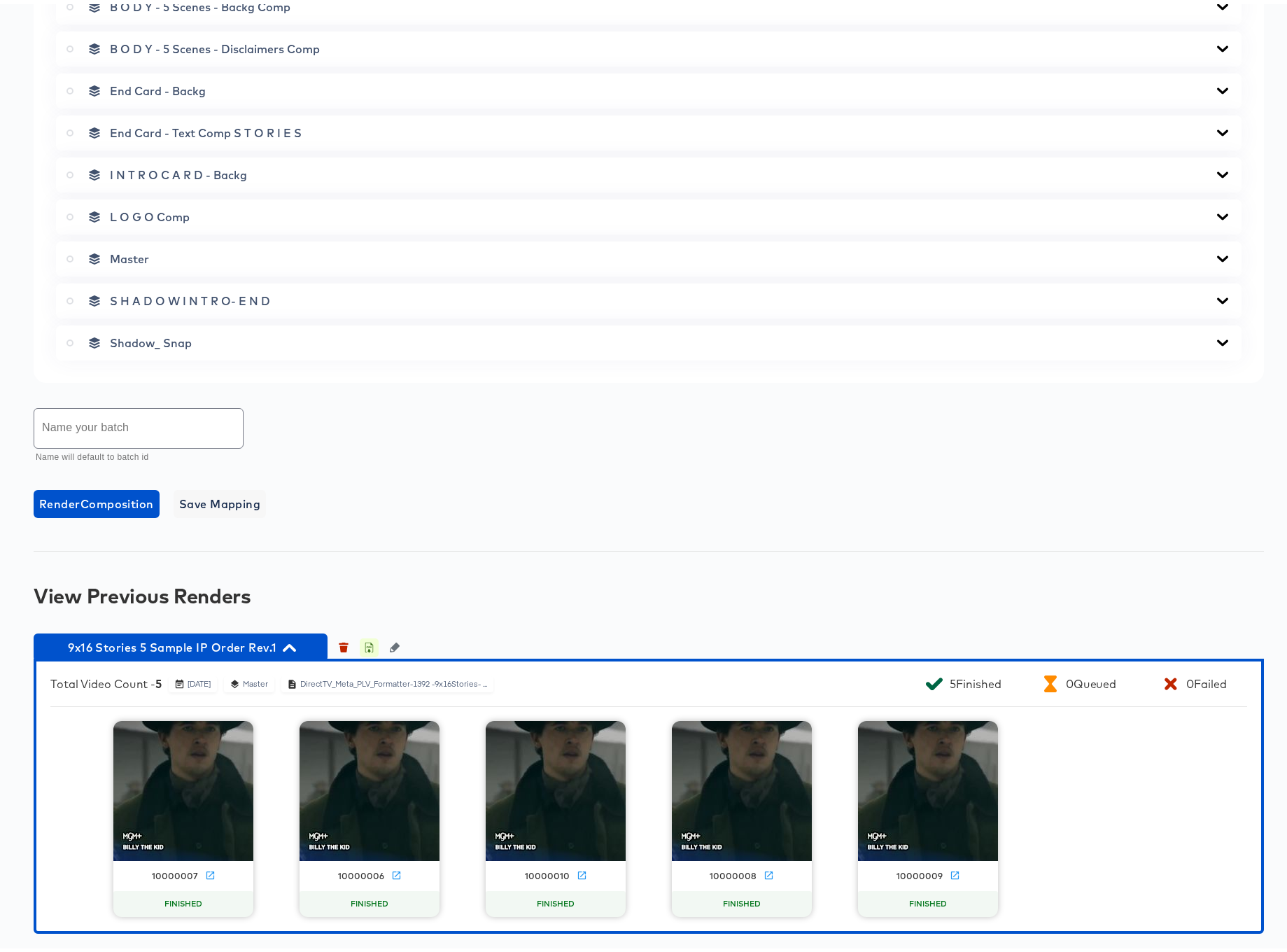
click at [368, 645] on icon "button" at bounding box center [369, 643] width 10 height 10
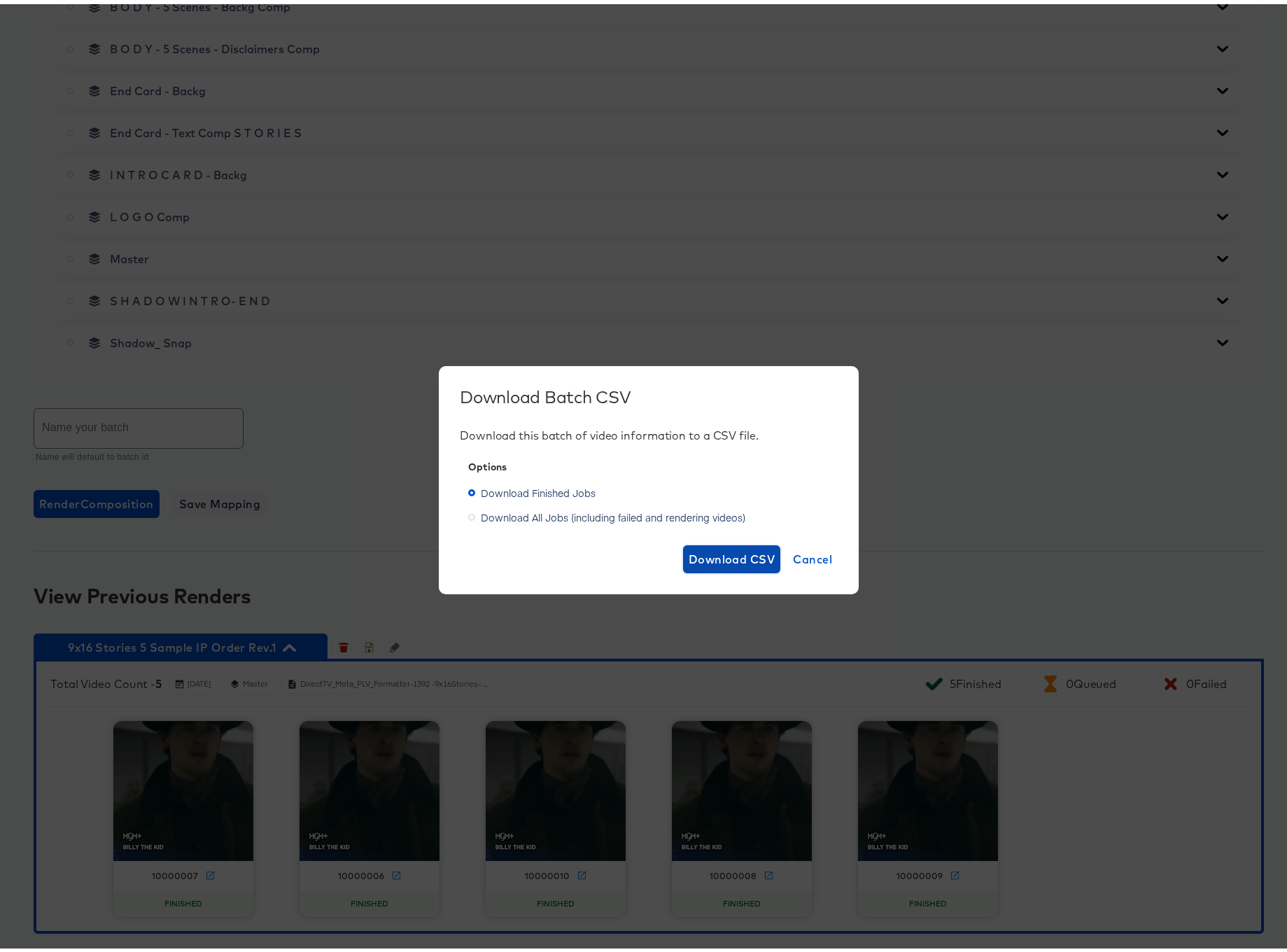
click at [716, 557] on span "Download CSV" at bounding box center [732, 555] width 87 height 19
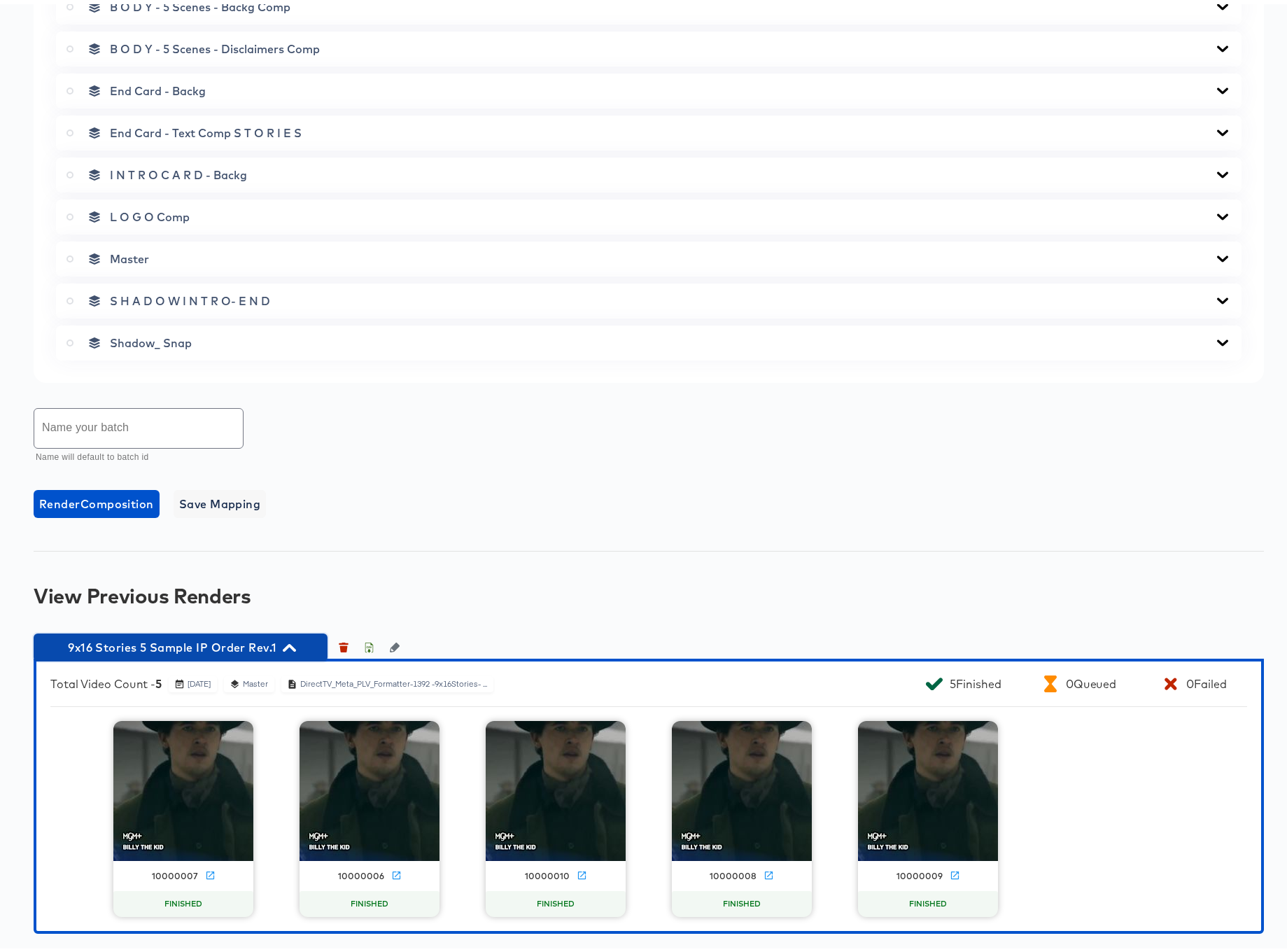
click at [293, 641] on icon "button" at bounding box center [290, 644] width 14 height 14
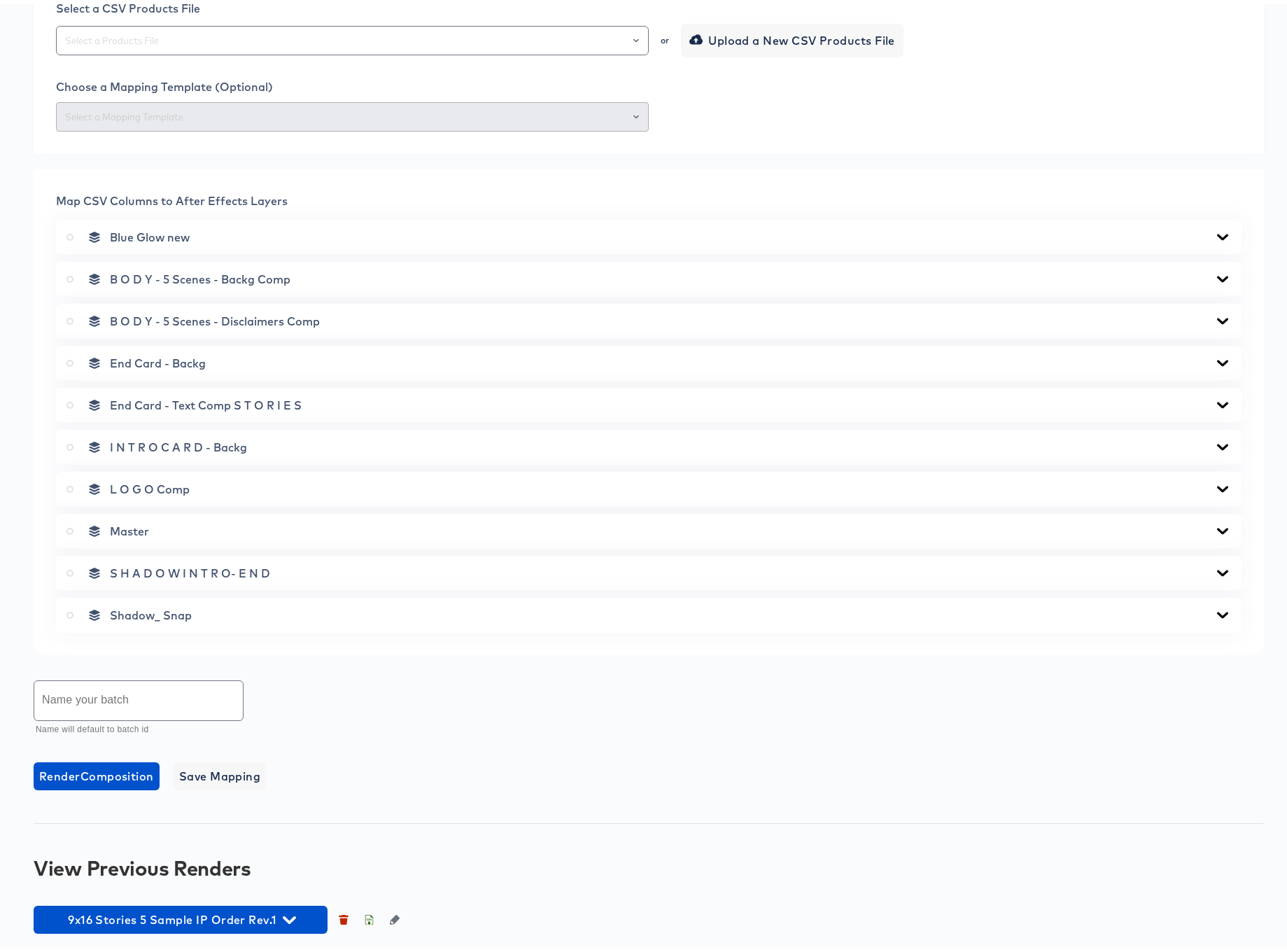
scroll to position [0, 0]
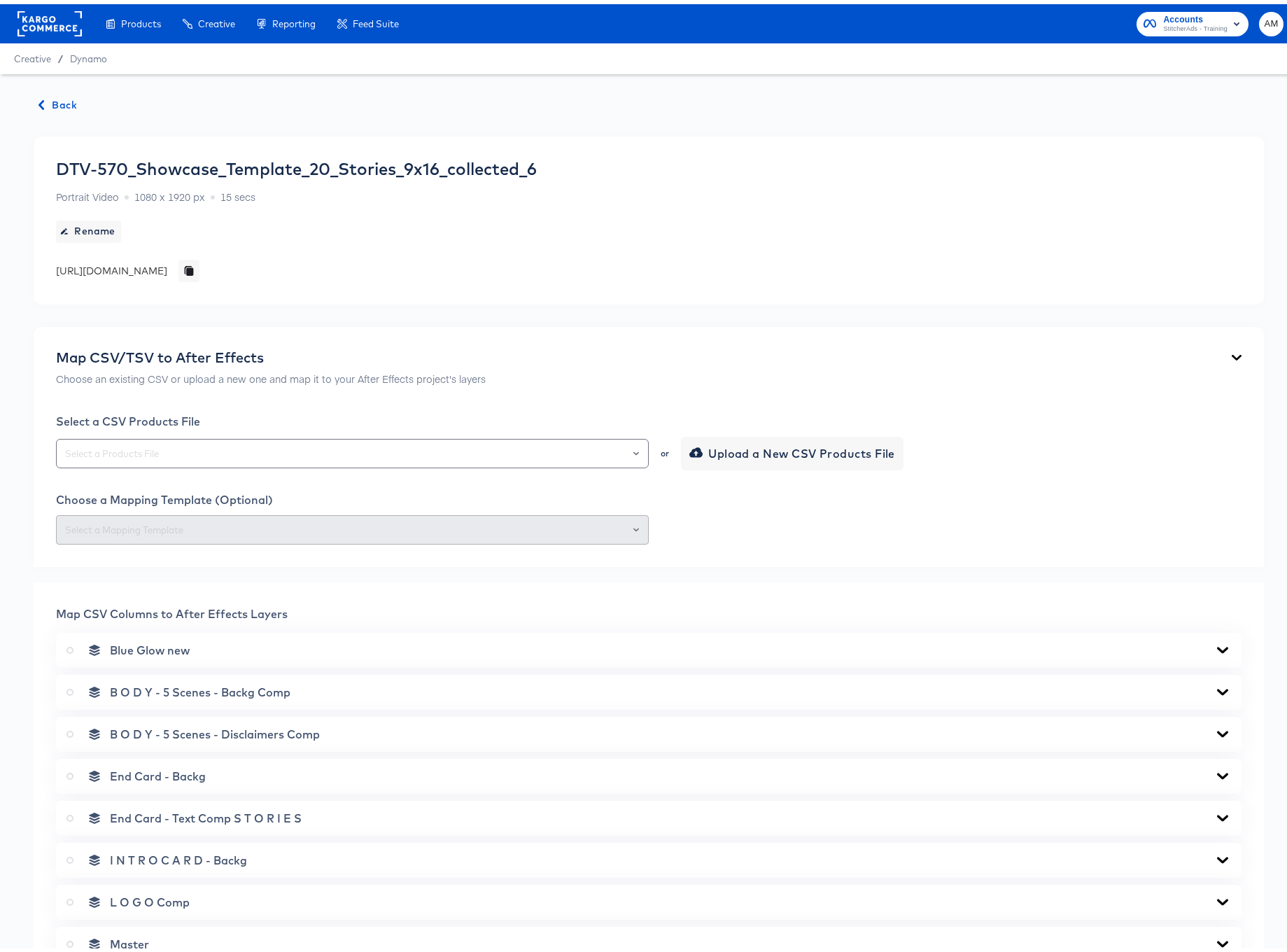
click at [58, 103] on span "Back" at bounding box center [58, 101] width 38 height 17
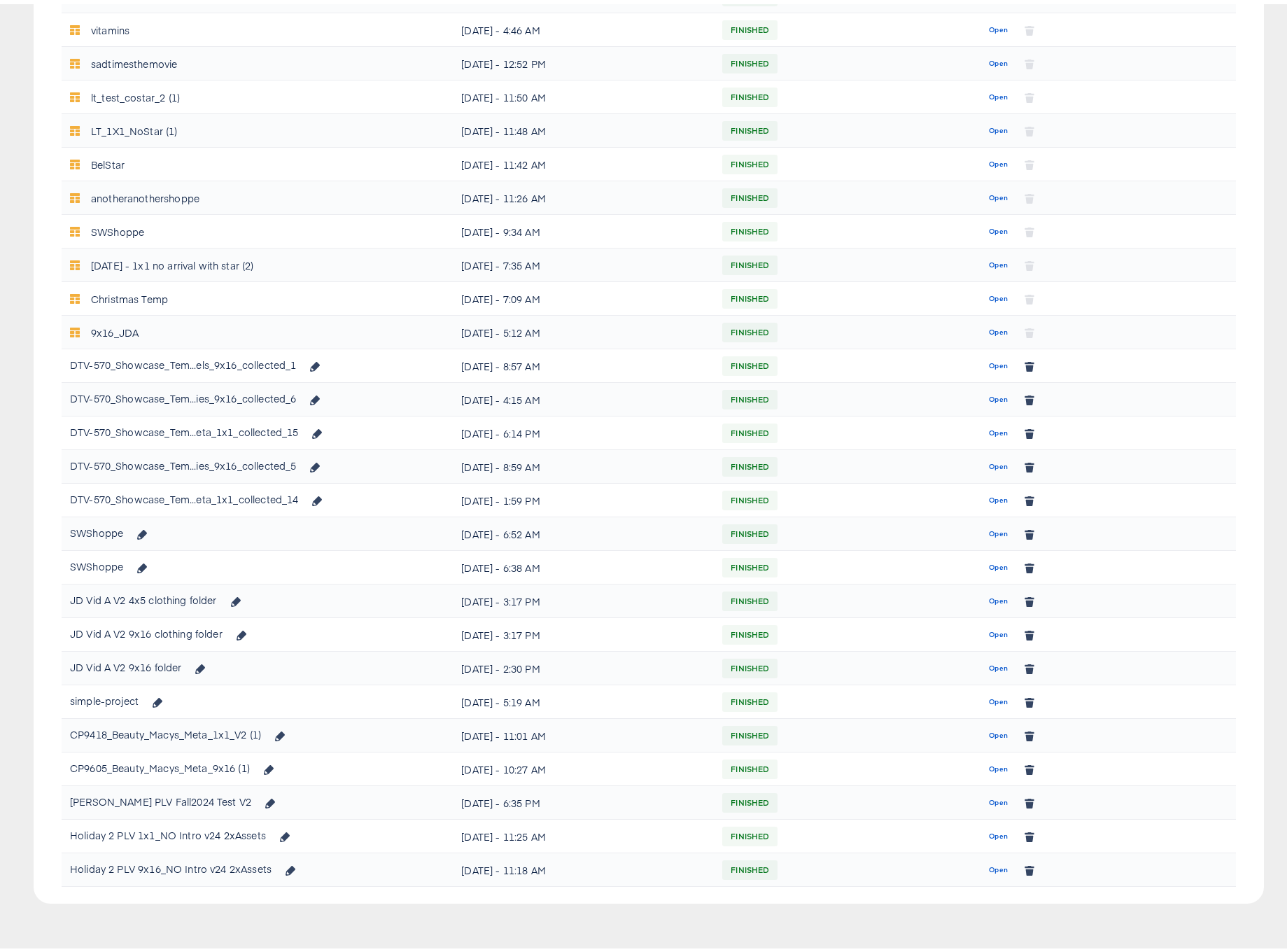
scroll to position [477, 0]
click at [991, 426] on span "Open" at bounding box center [998, 427] width 19 height 13
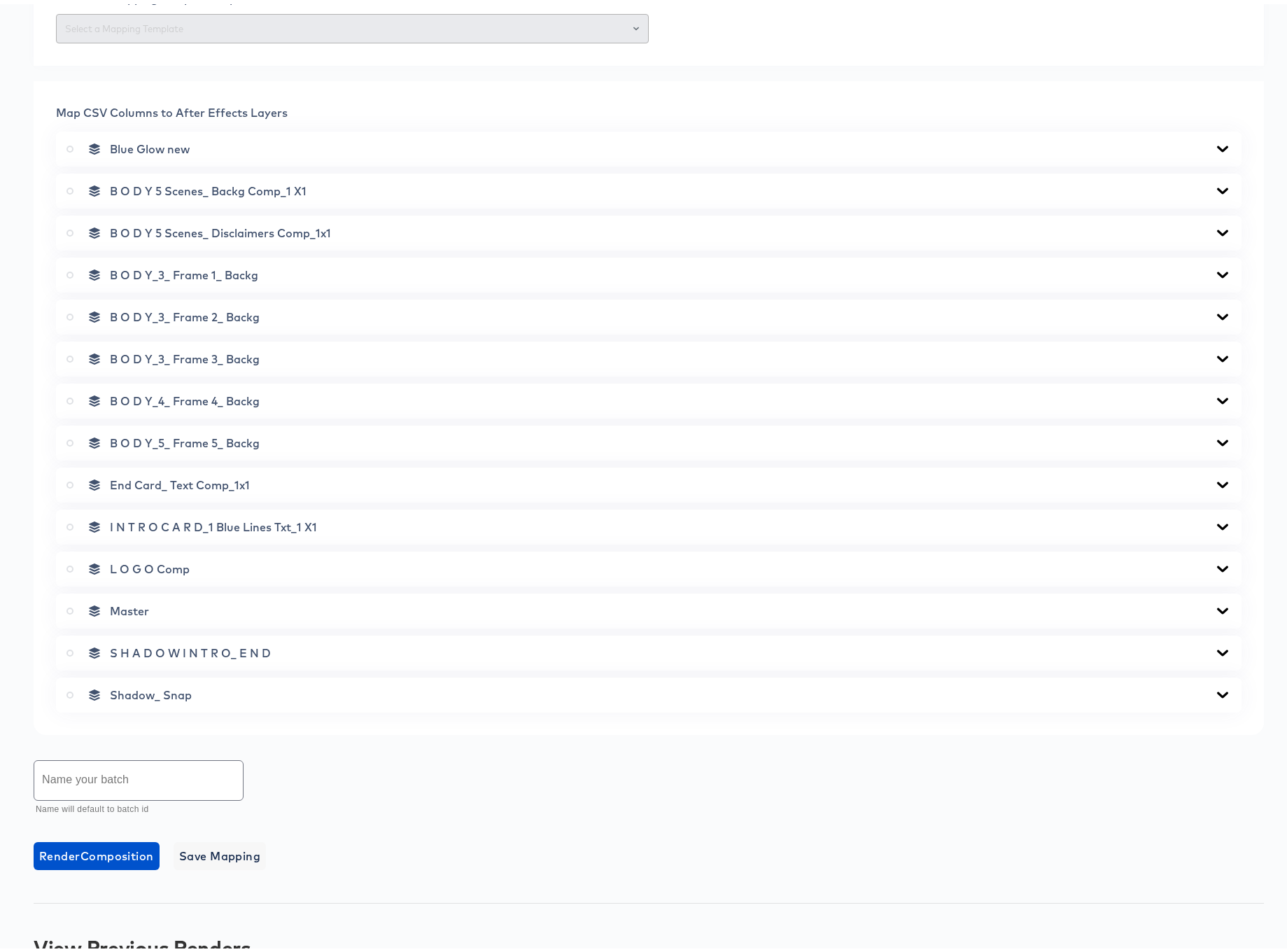
scroll to position [581, 0]
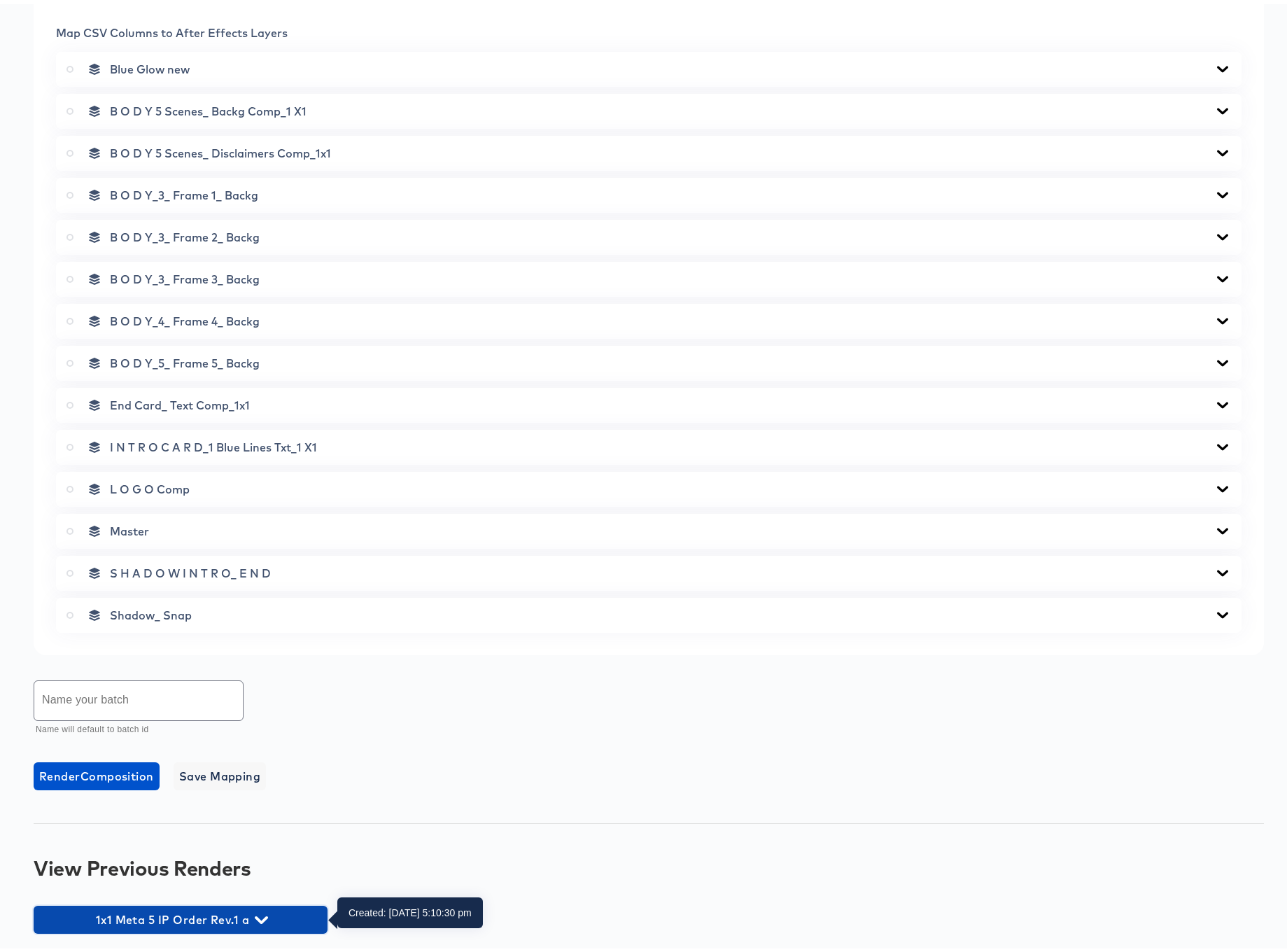
click at [264, 913] on icon "button" at bounding box center [262, 916] width 14 height 14
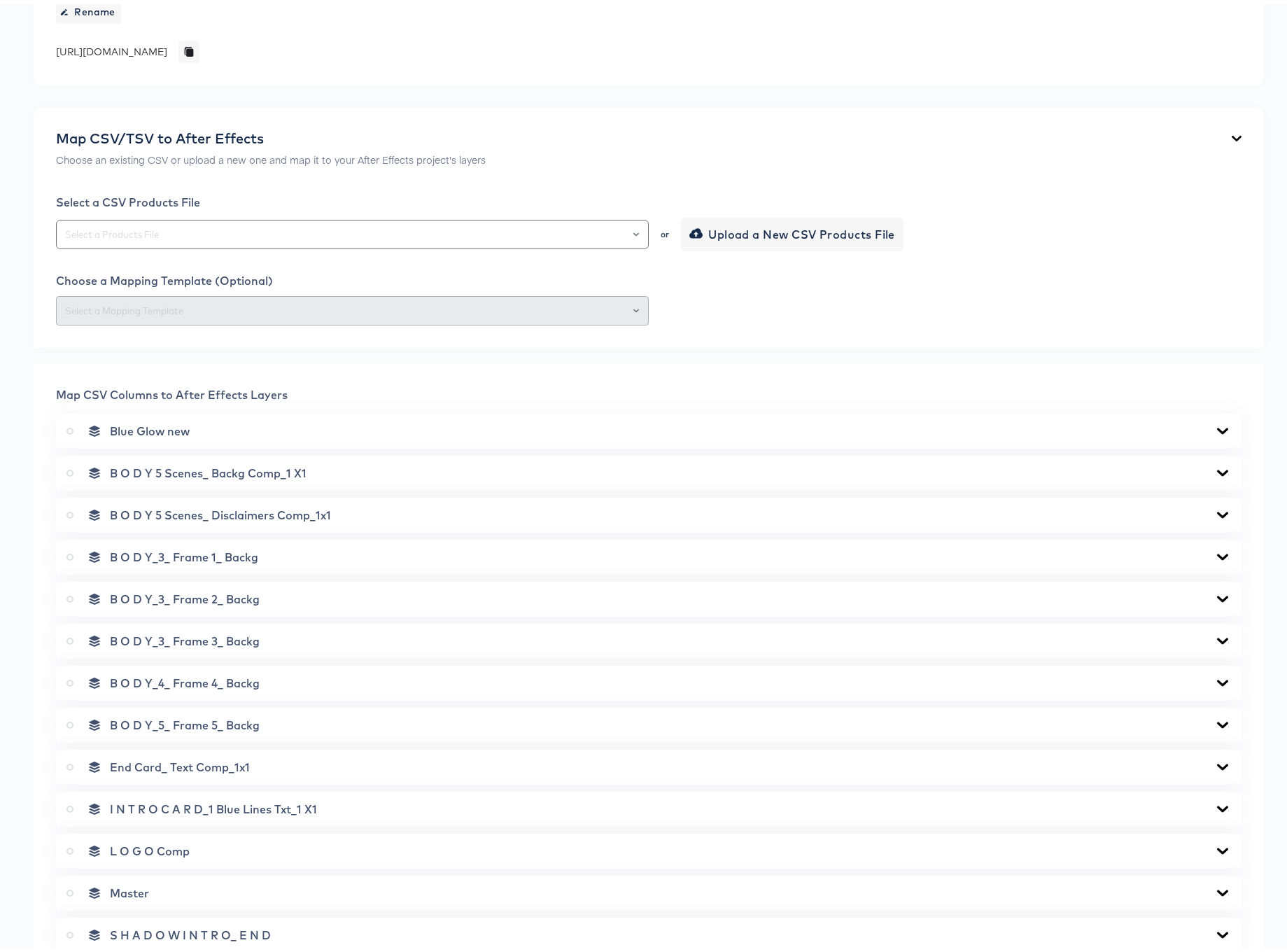
scroll to position [0, 0]
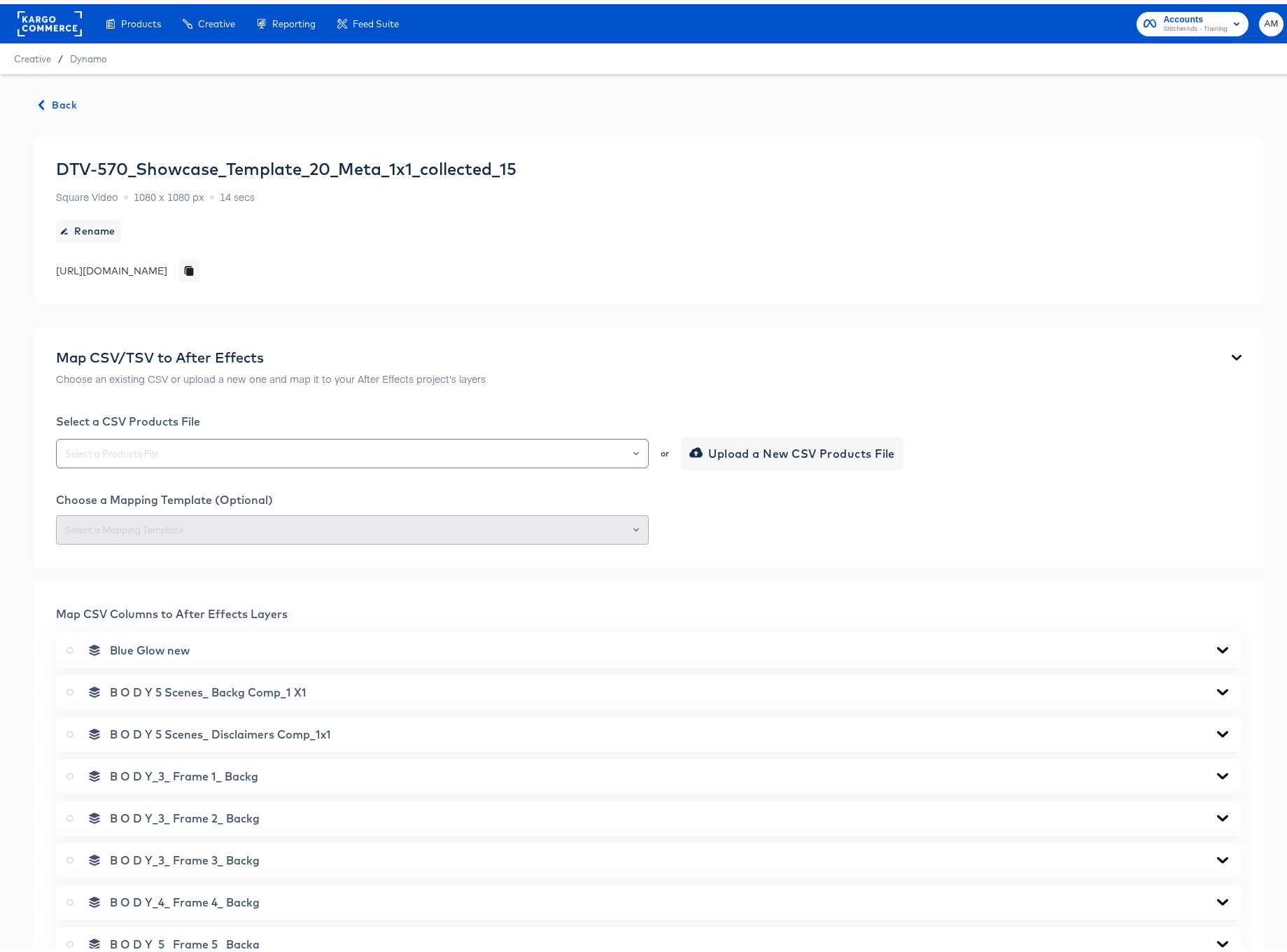
click at [57, 99] on span "Back" at bounding box center [58, 101] width 38 height 17
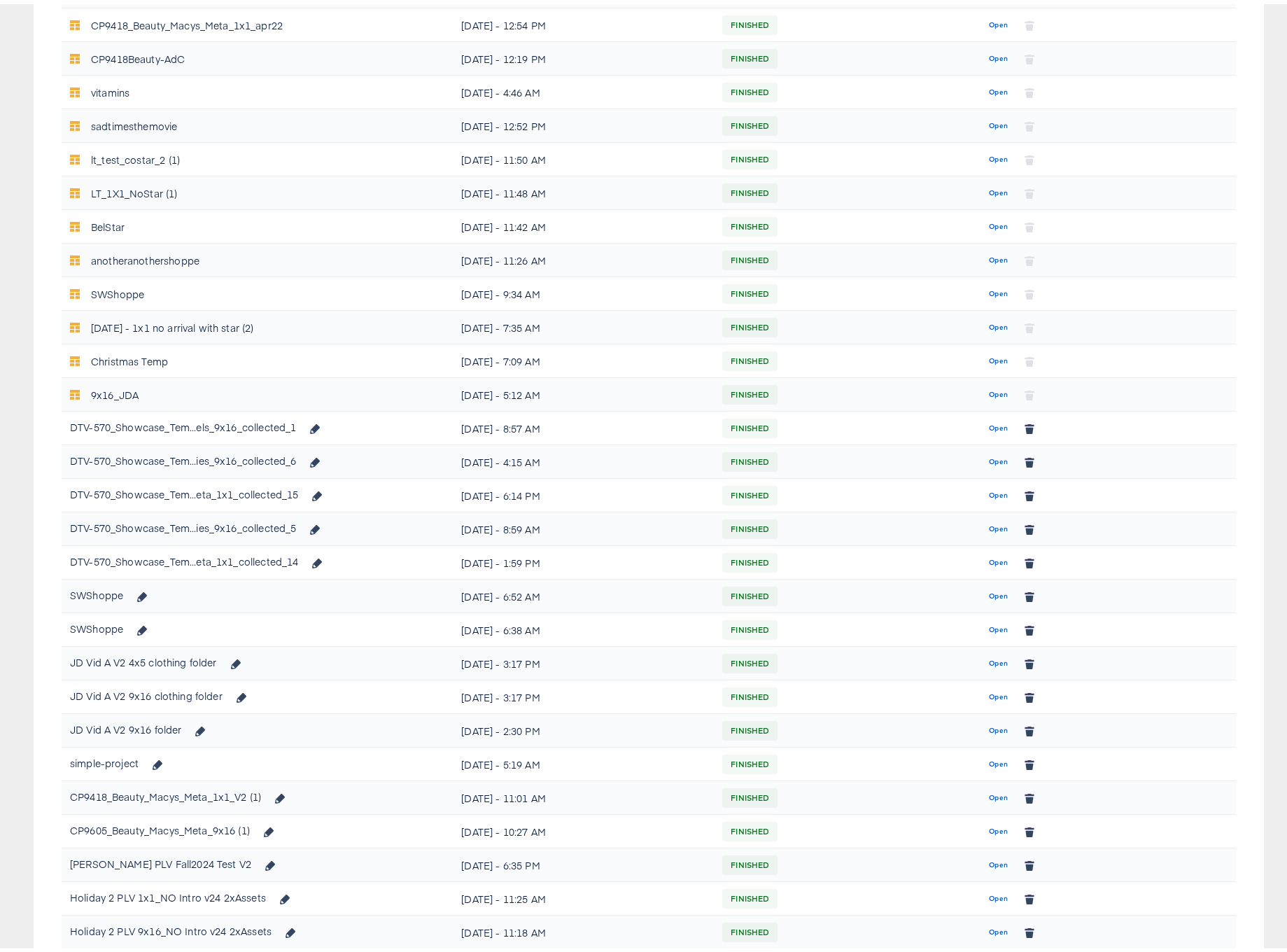
scroll to position [477, 0]
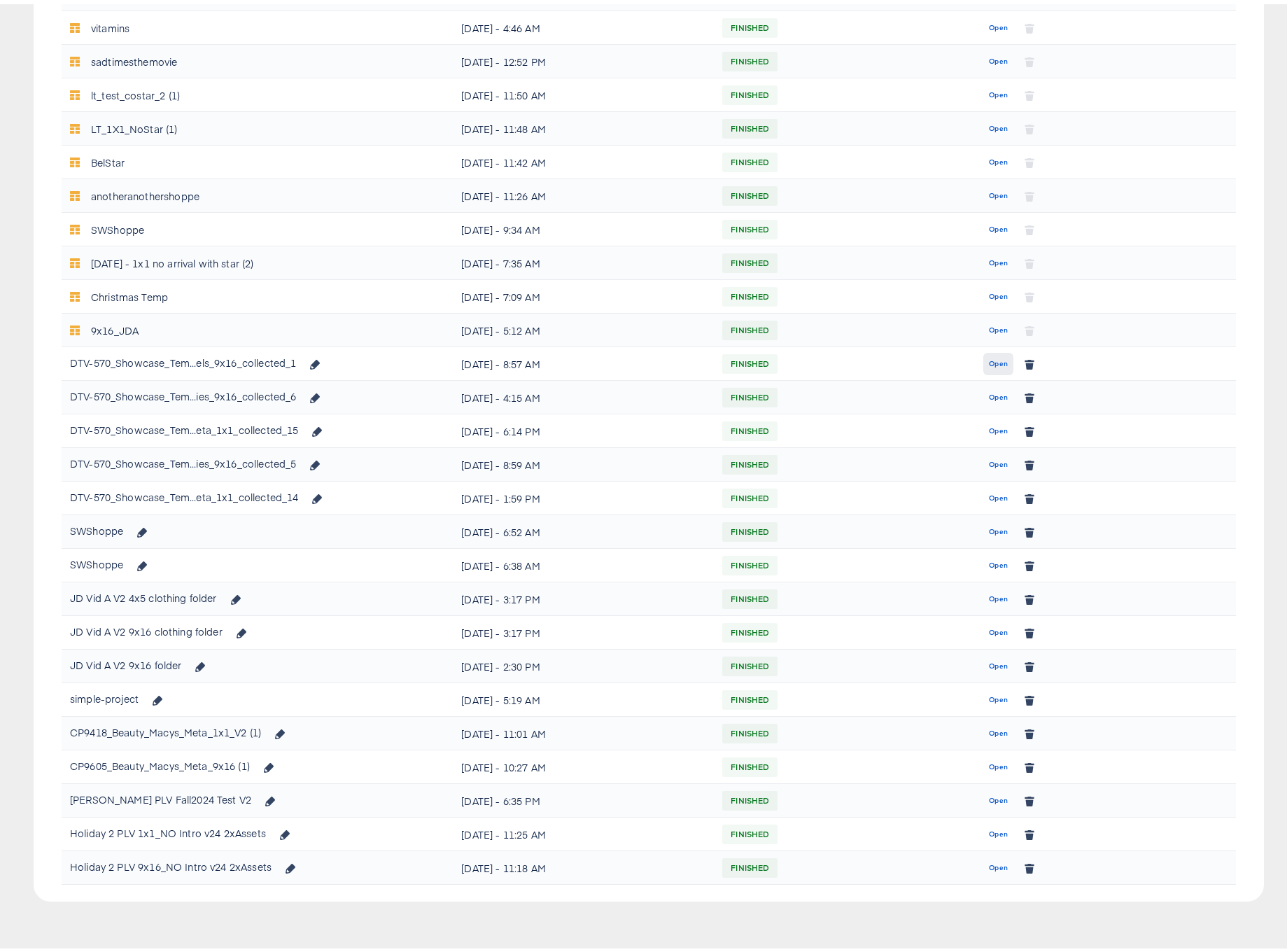
click at [989, 362] on span "Open" at bounding box center [998, 359] width 19 height 13
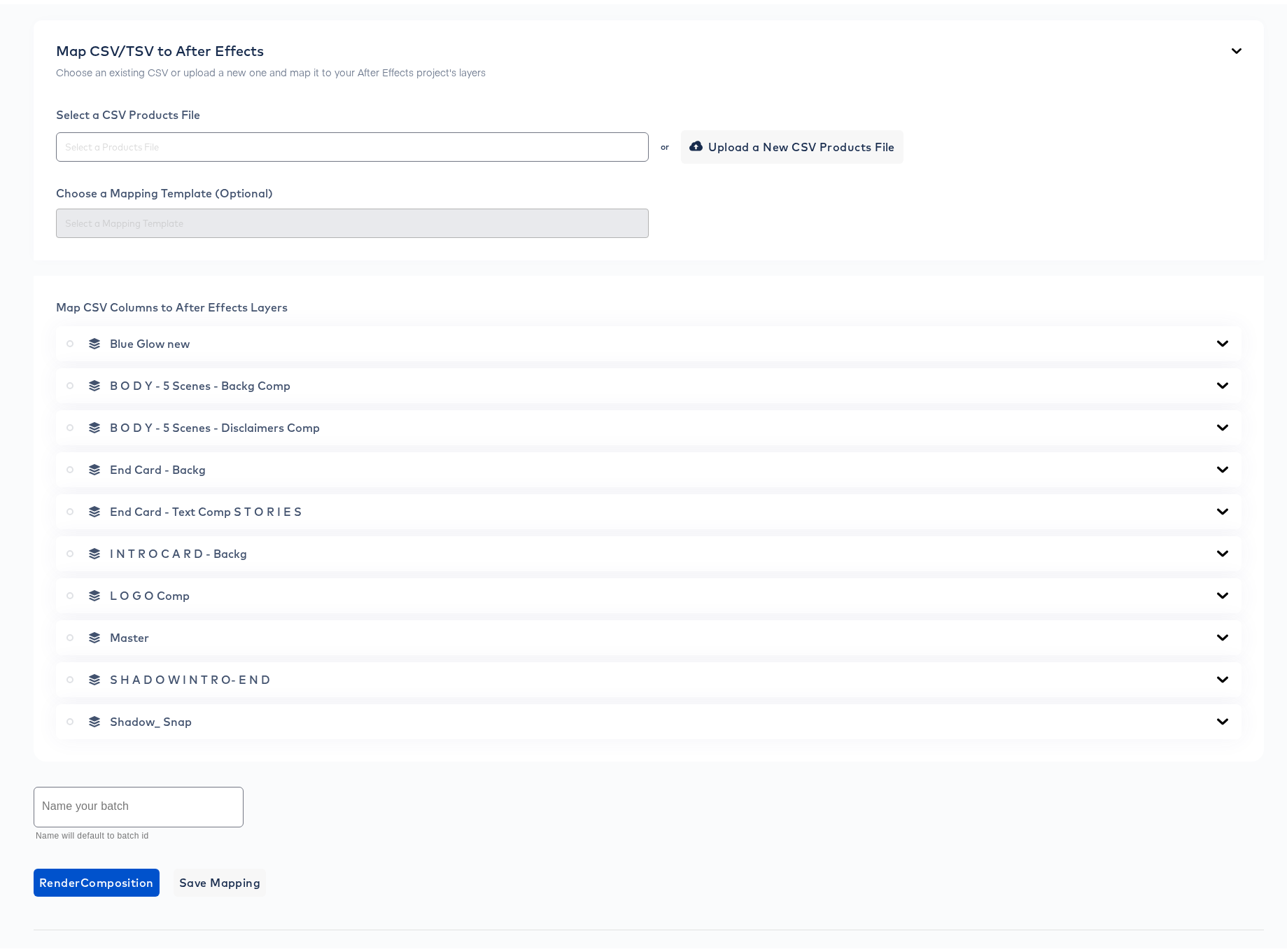
scroll to position [413, 0]
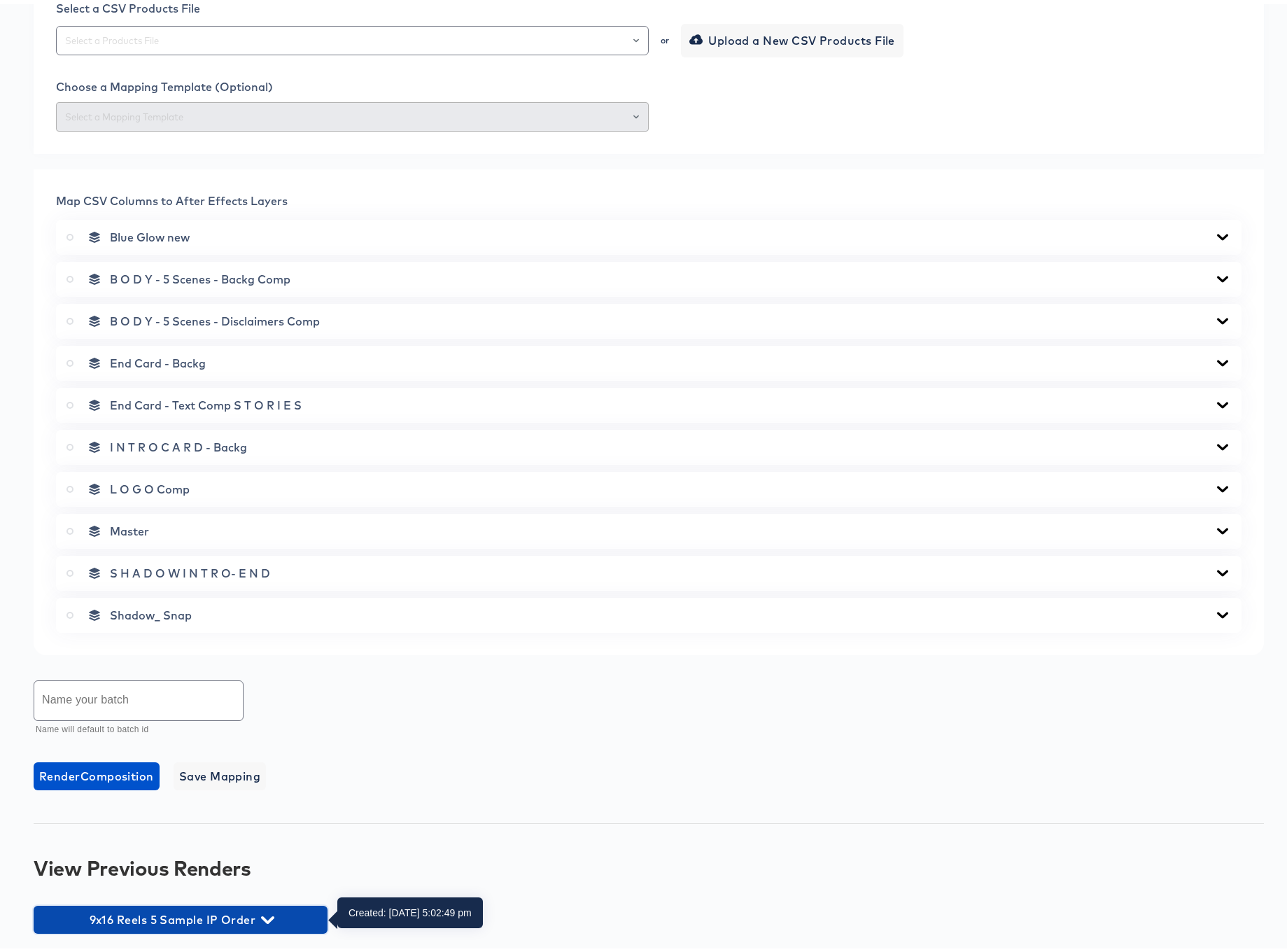
click at [268, 913] on icon "button" at bounding box center [267, 916] width 14 height 14
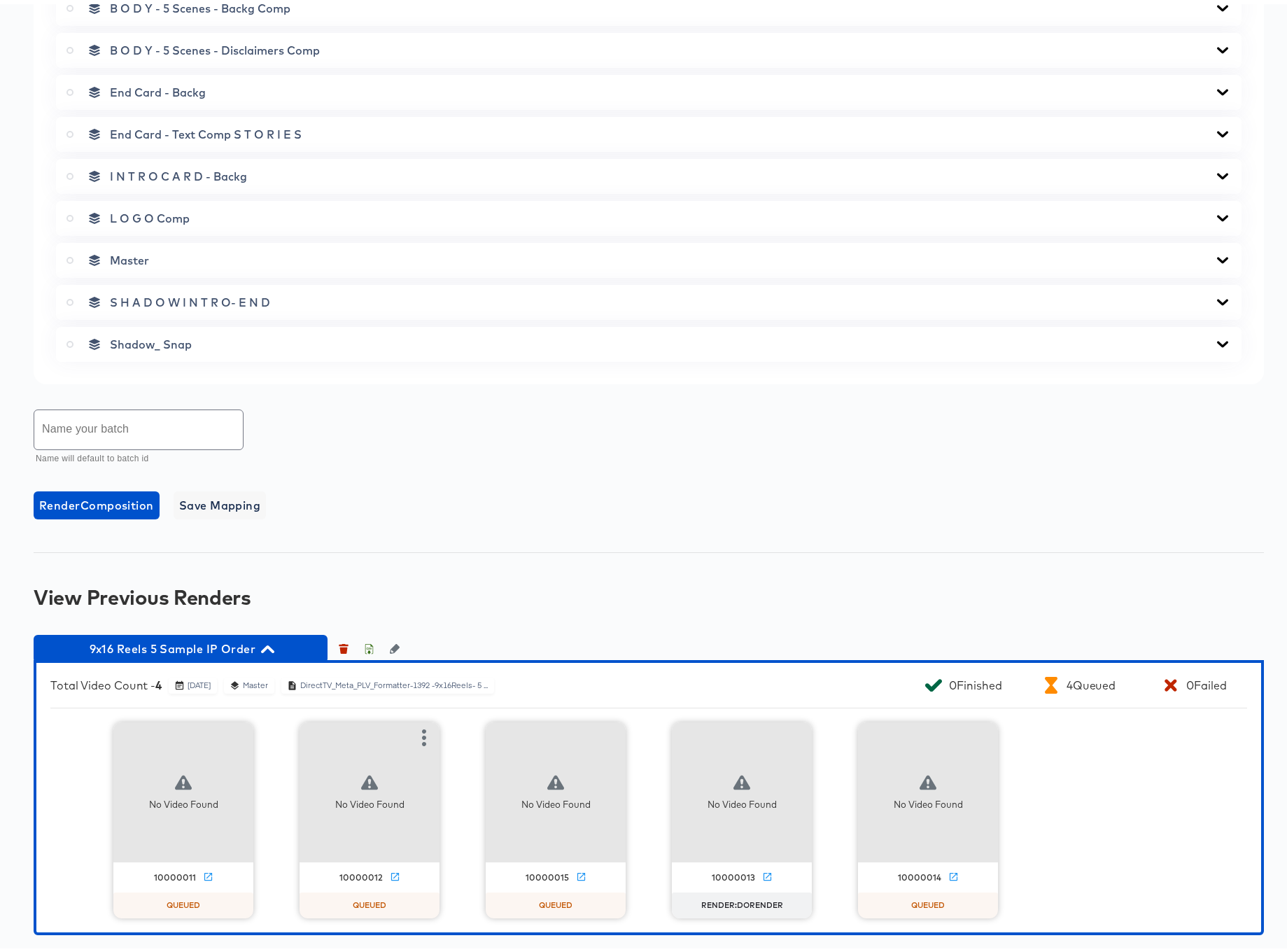
scroll to position [686, 0]
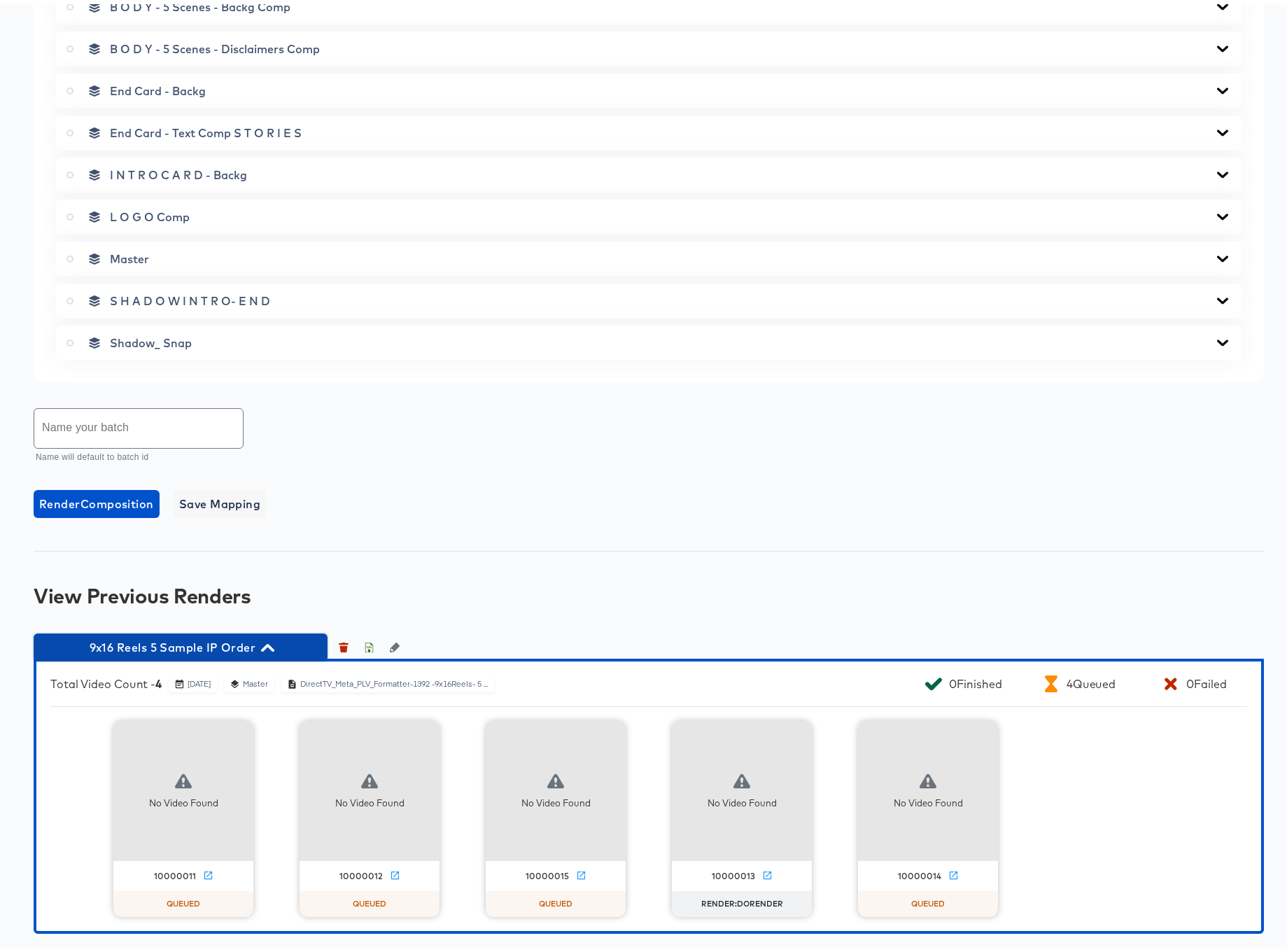
click at [267, 644] on icon "button" at bounding box center [267, 644] width 14 height 14
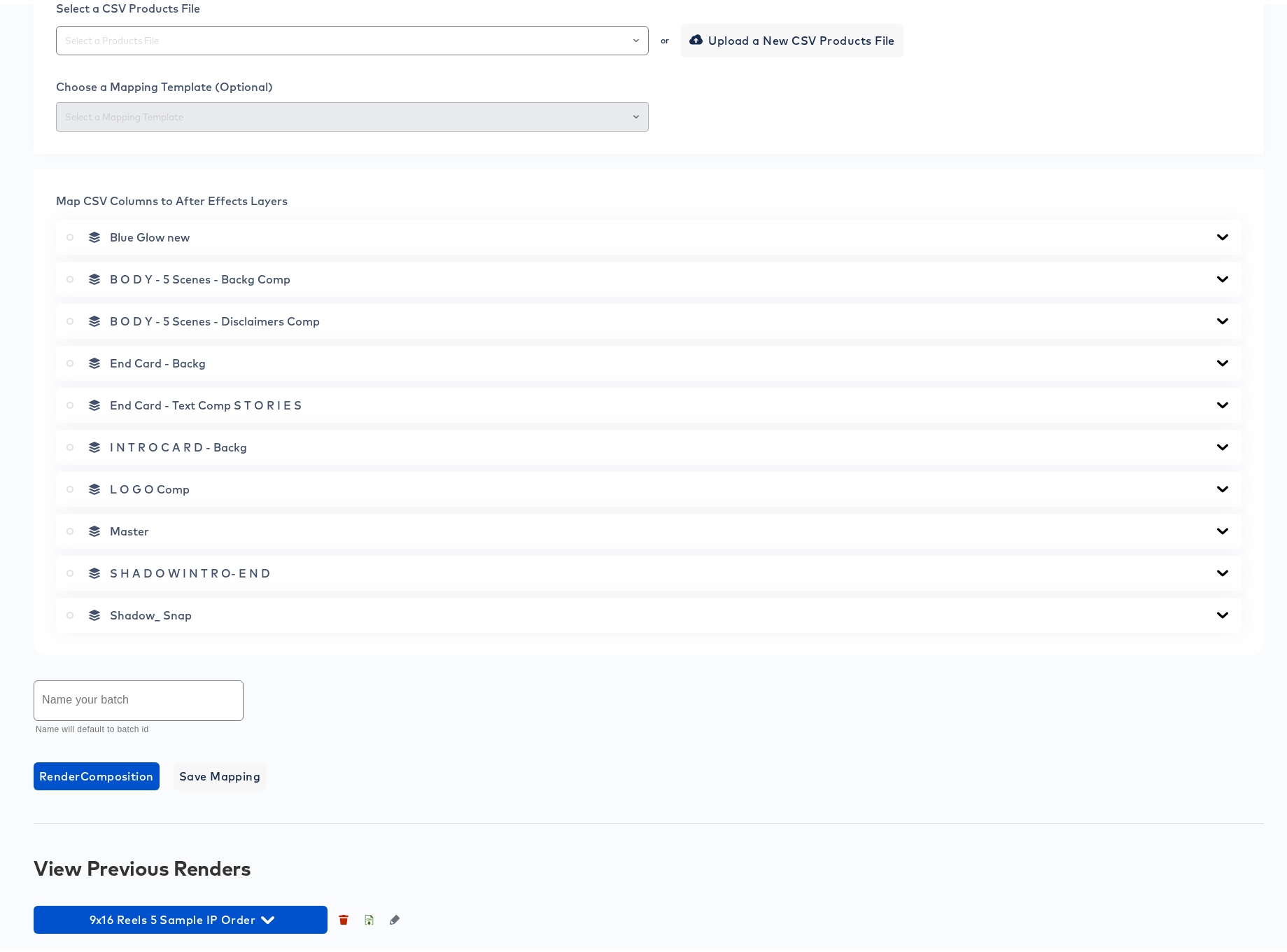
scroll to position [413, 0]
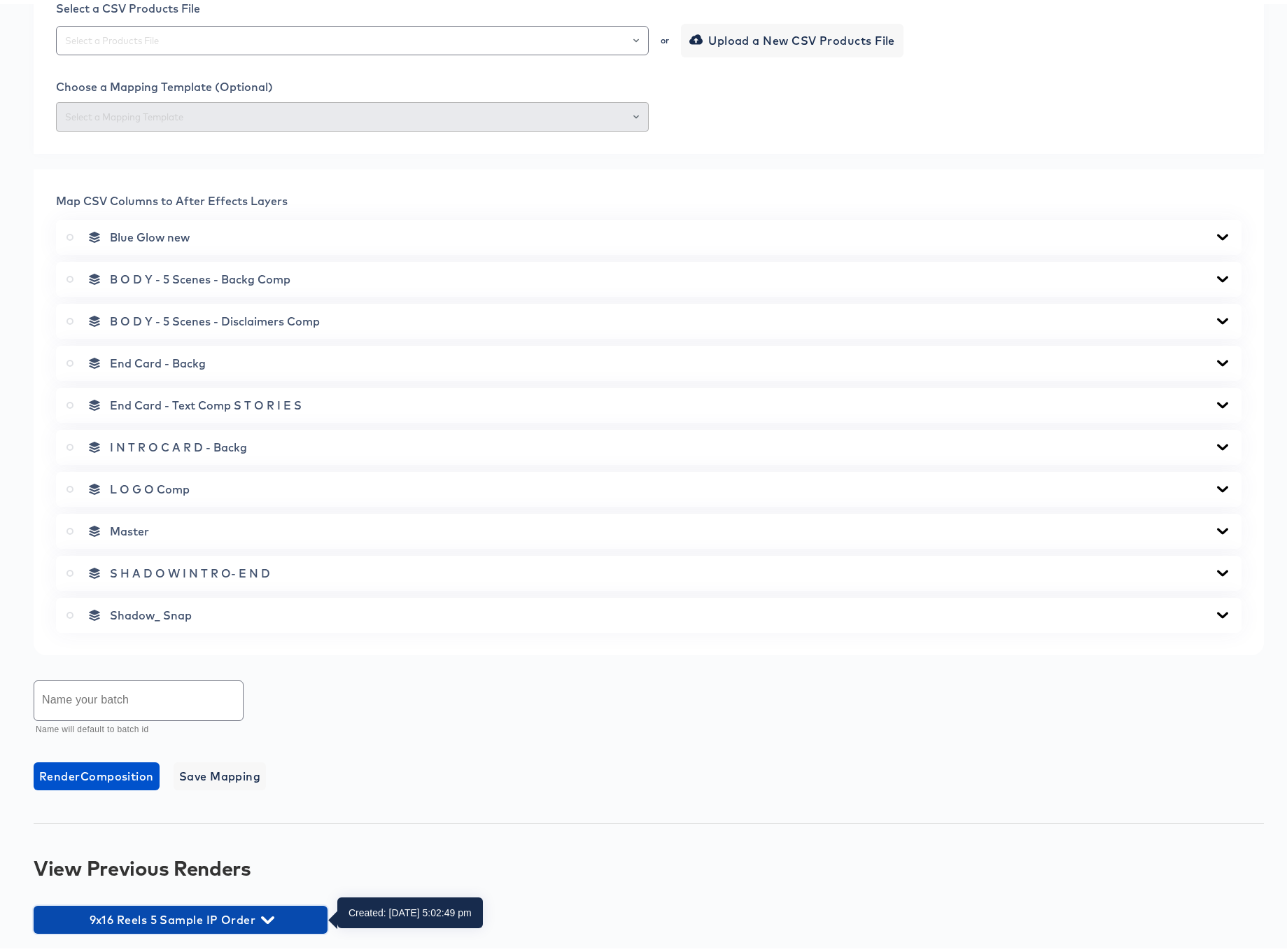
click at [268, 914] on icon "button" at bounding box center [267, 916] width 14 height 14
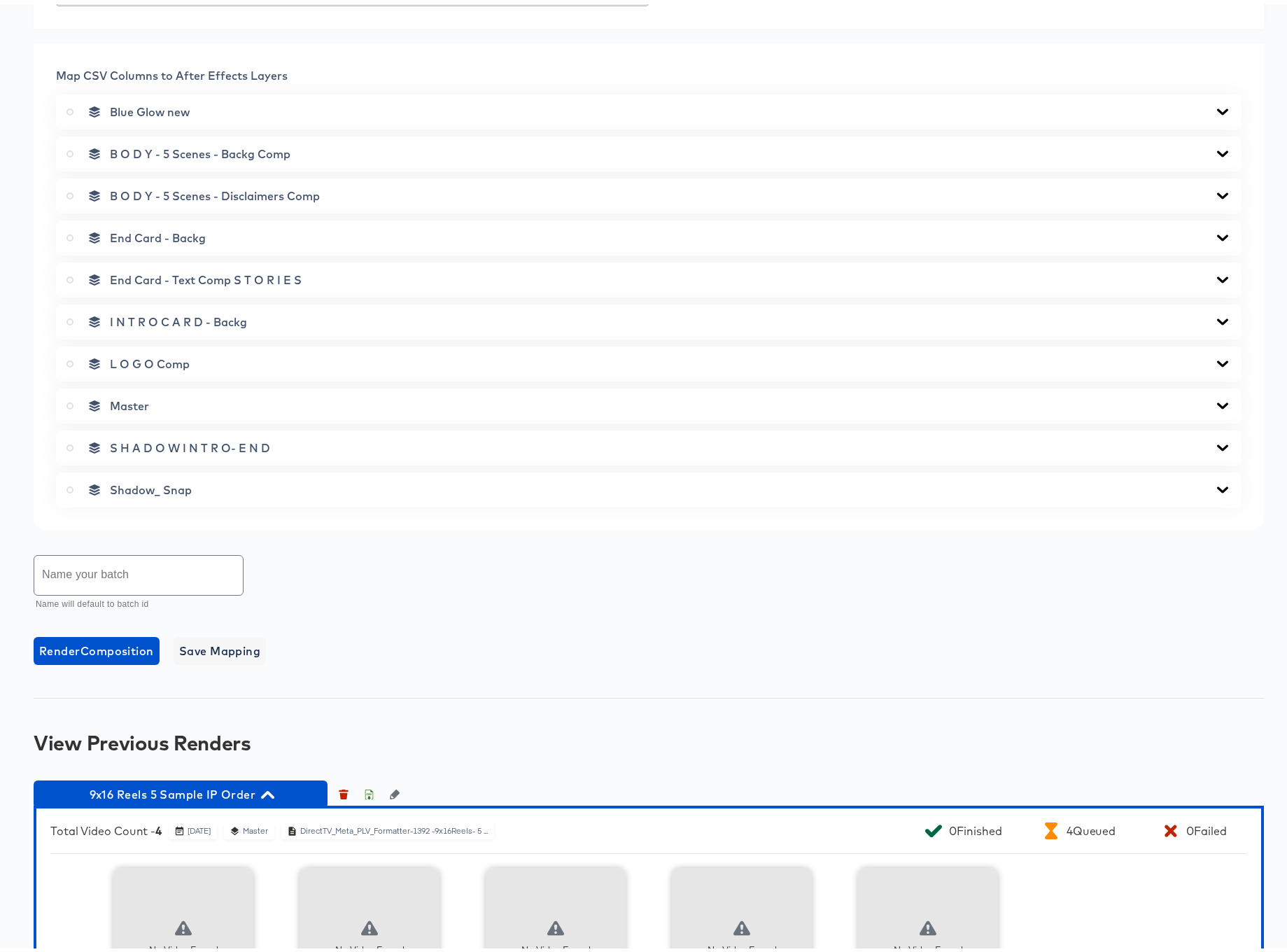
scroll to position [686, 0]
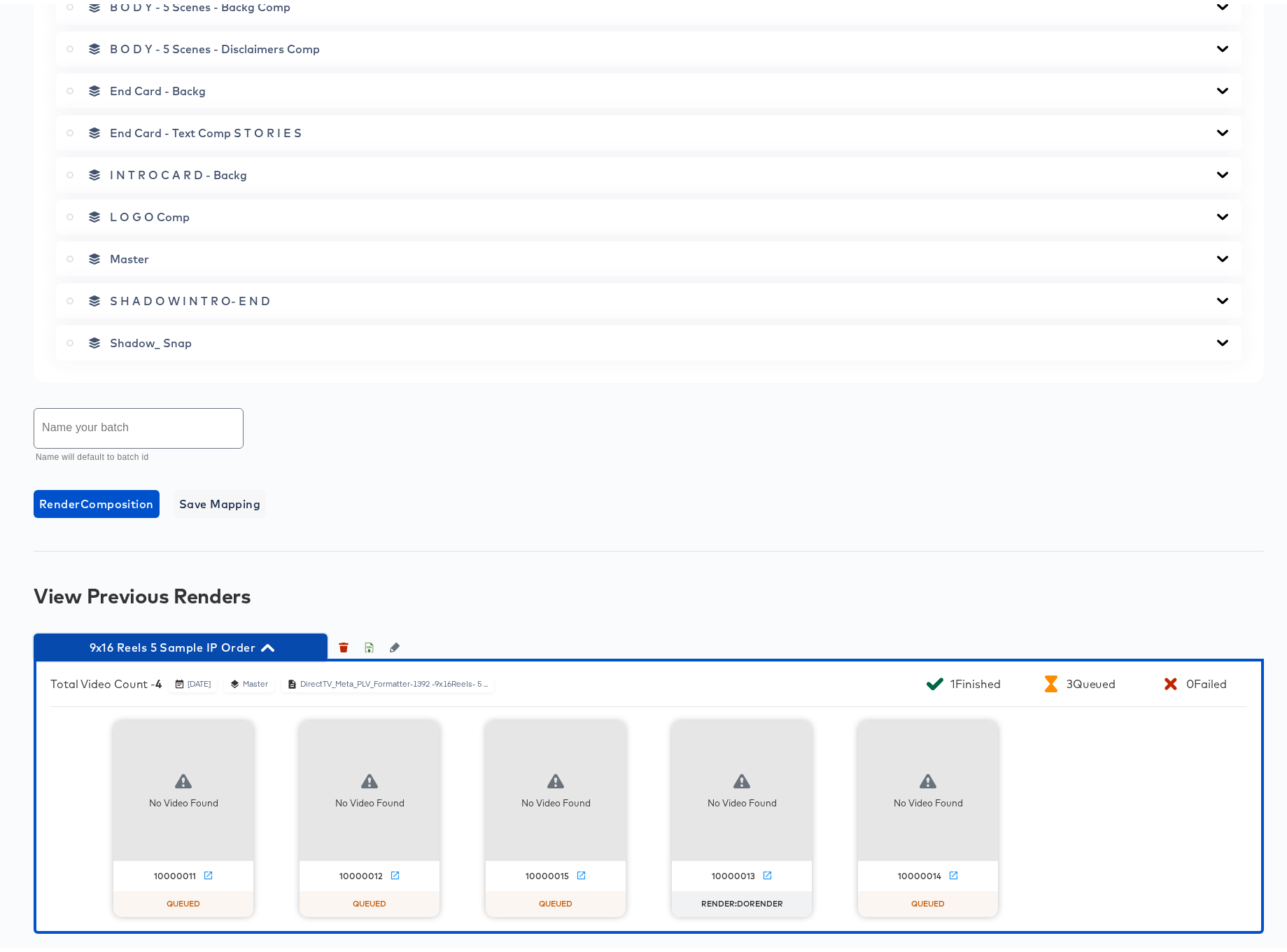
click at [266, 642] on icon "button" at bounding box center [267, 644] width 14 height 8
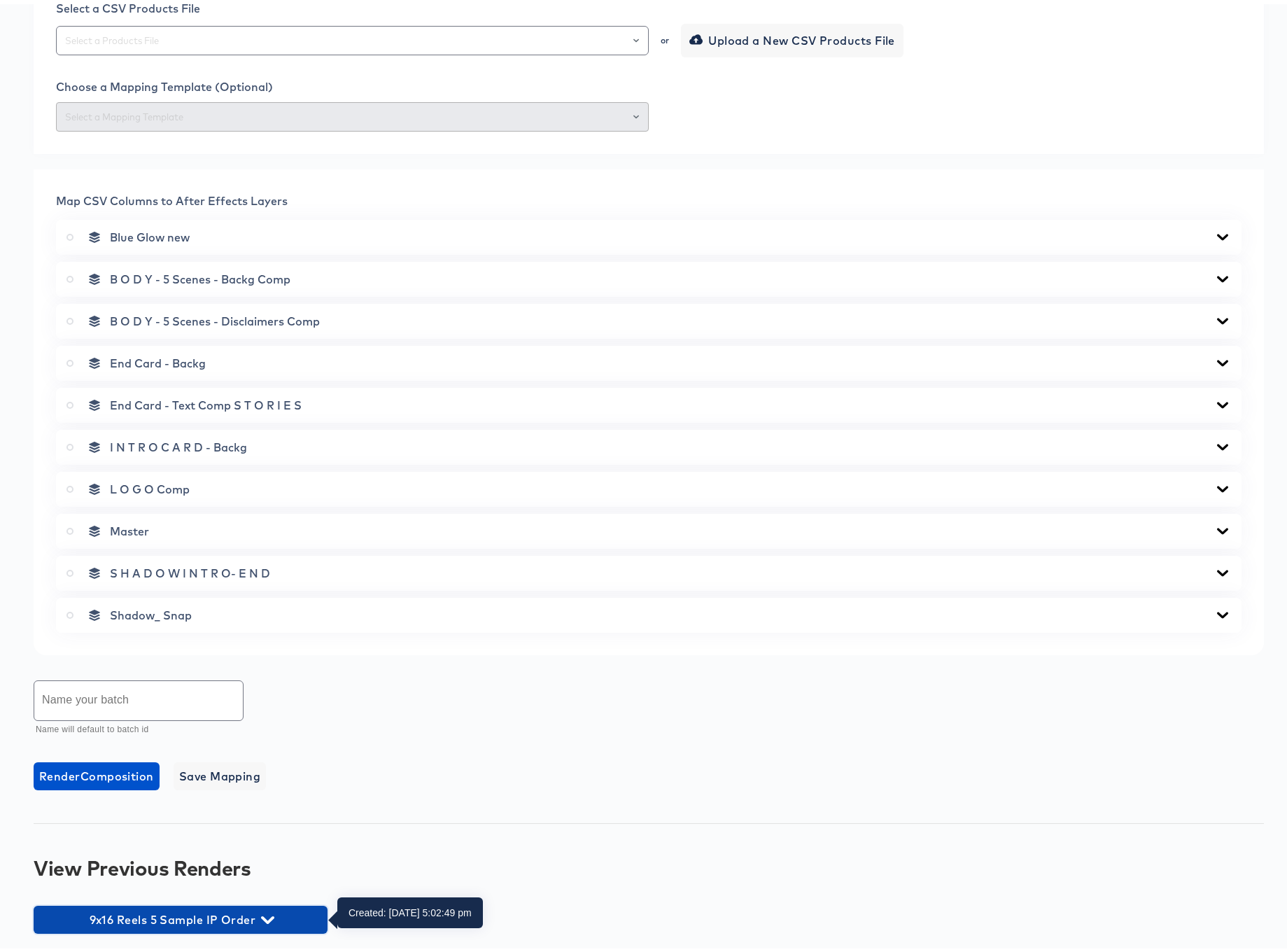
click at [266, 914] on icon "button" at bounding box center [267, 915] width 14 height 8
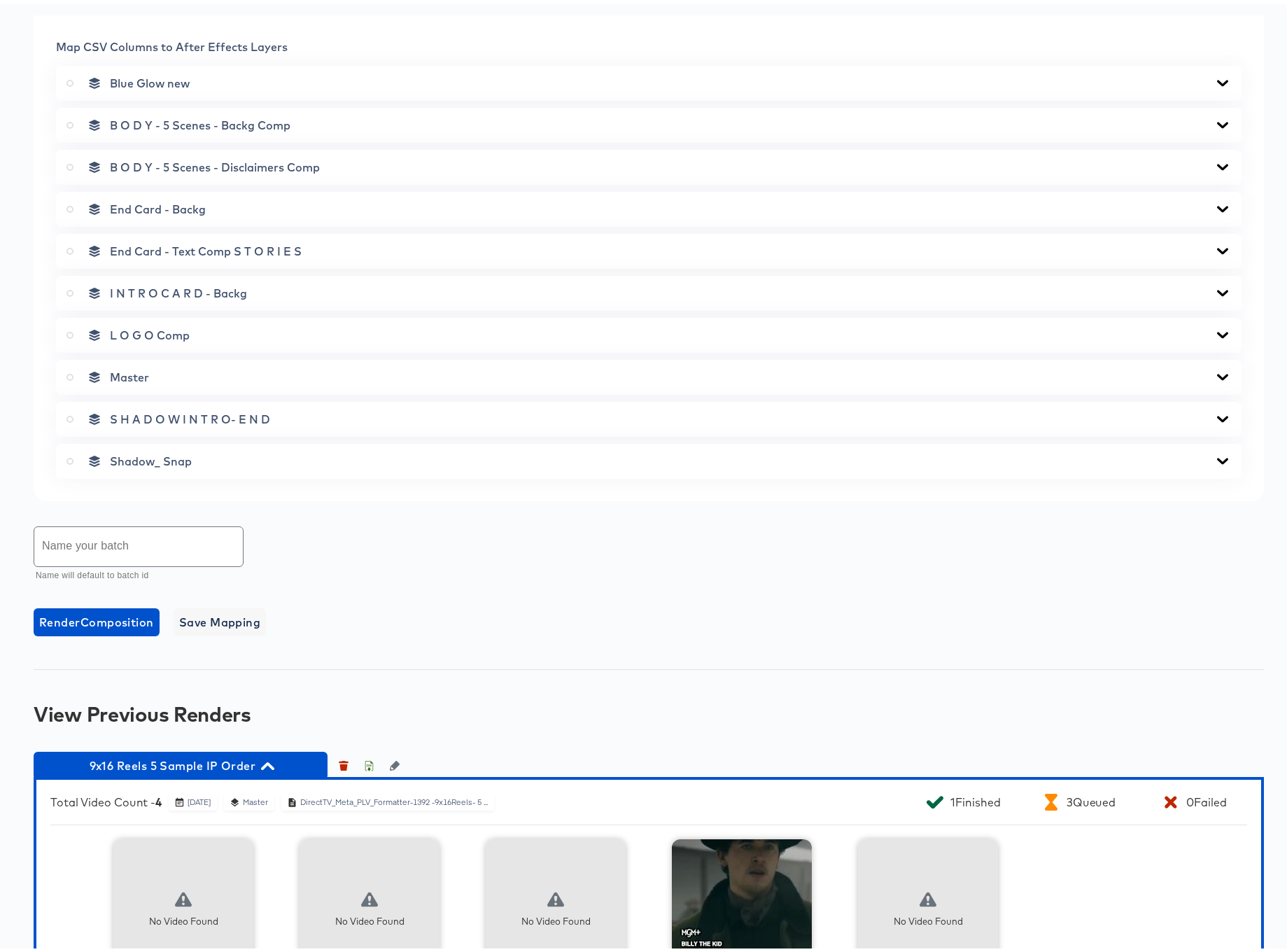
scroll to position [686, 0]
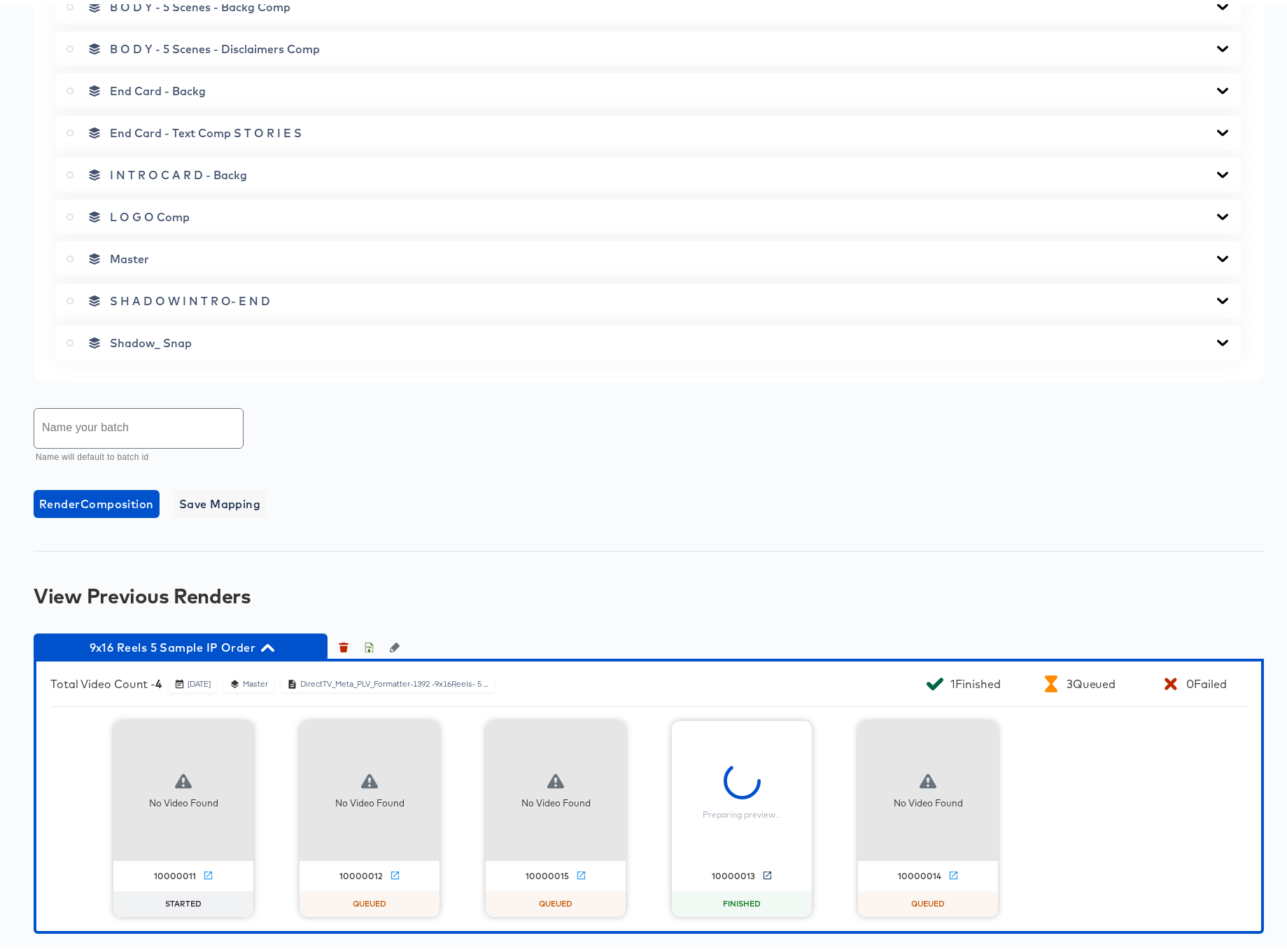
click at [762, 868] on icon at bounding box center [767, 871] width 11 height 11
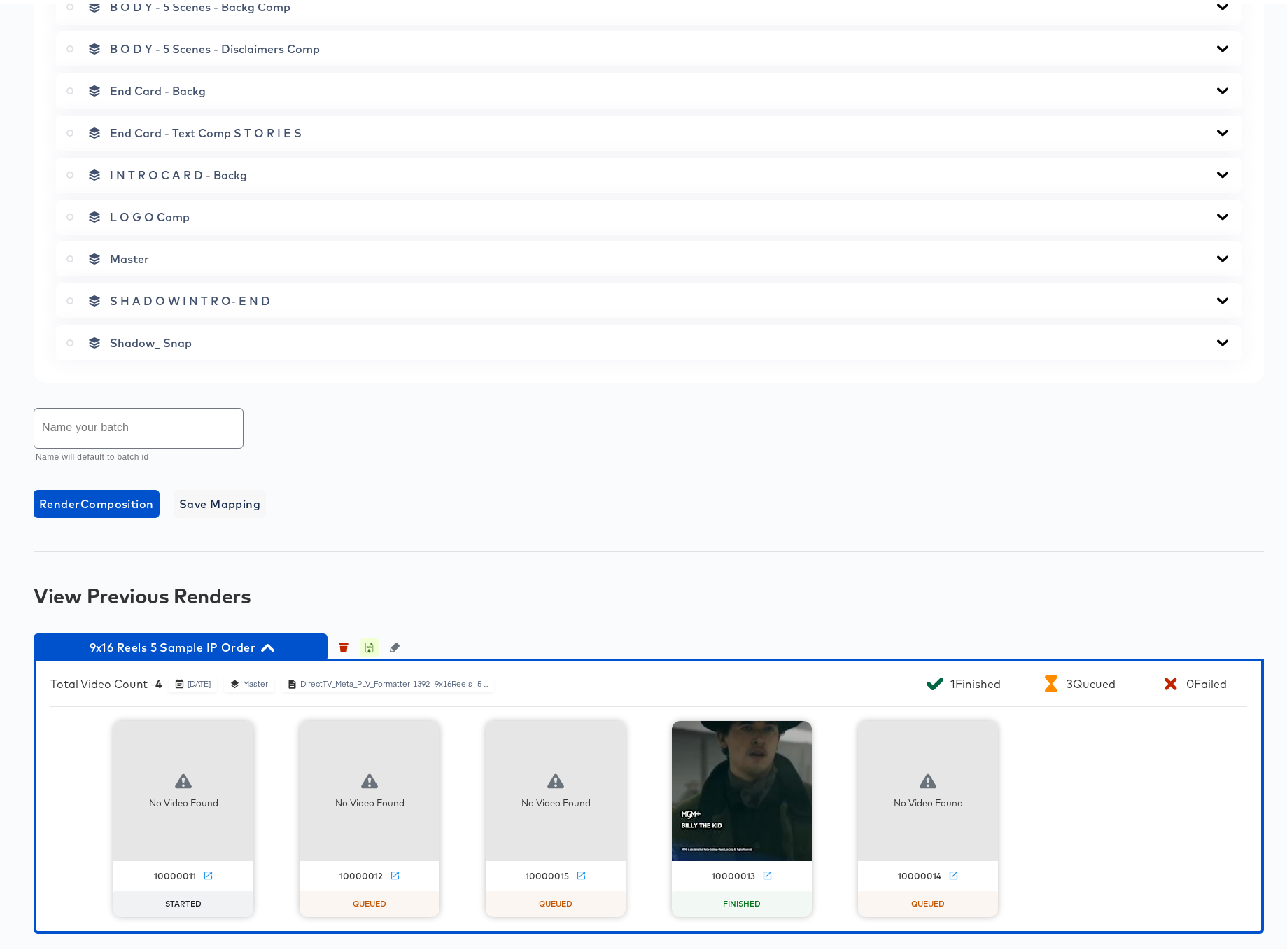
click at [368, 644] on icon "button" at bounding box center [369, 643] width 10 height 10
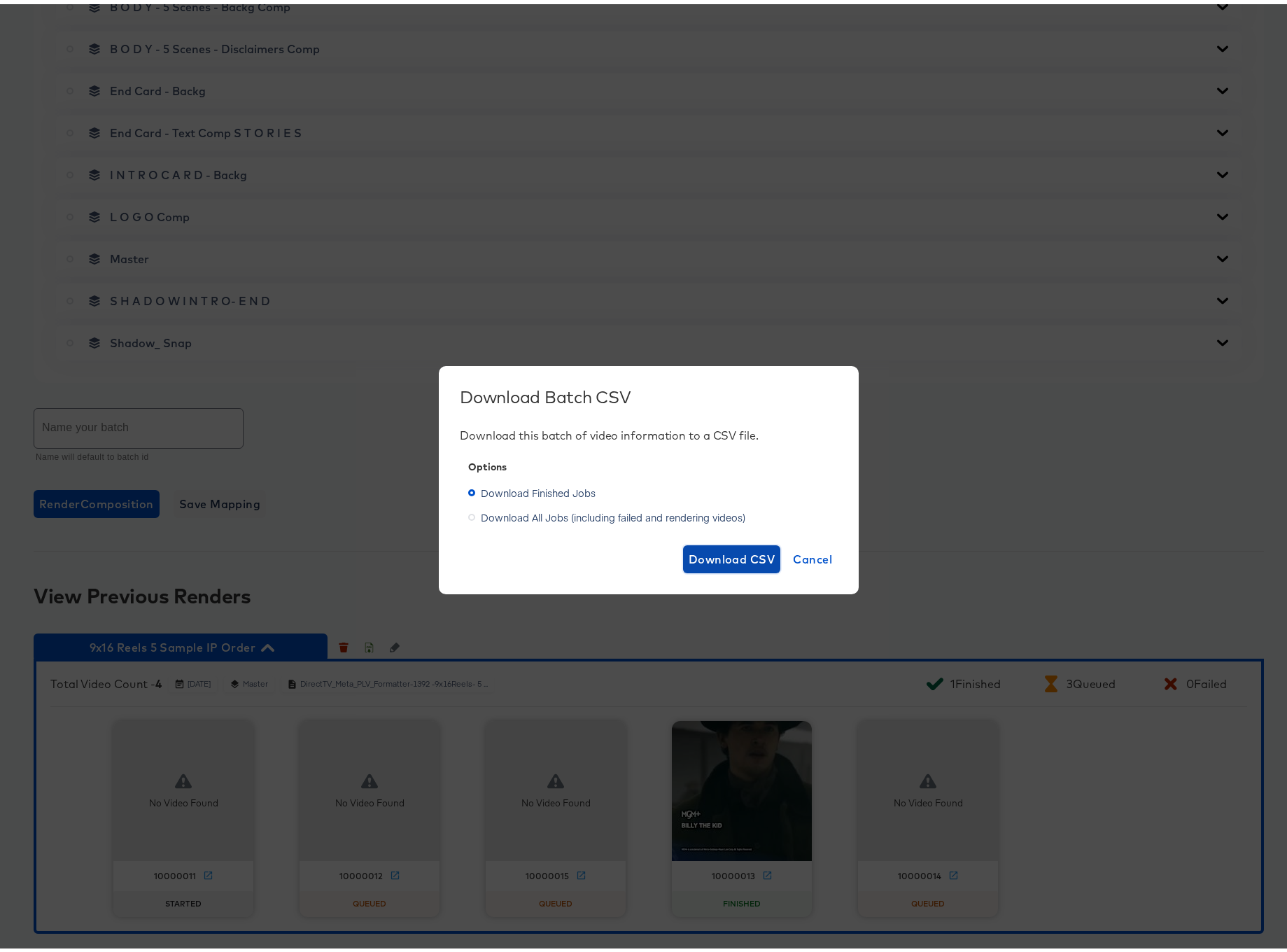
click at [715, 556] on span "Download CSV" at bounding box center [732, 555] width 87 height 19
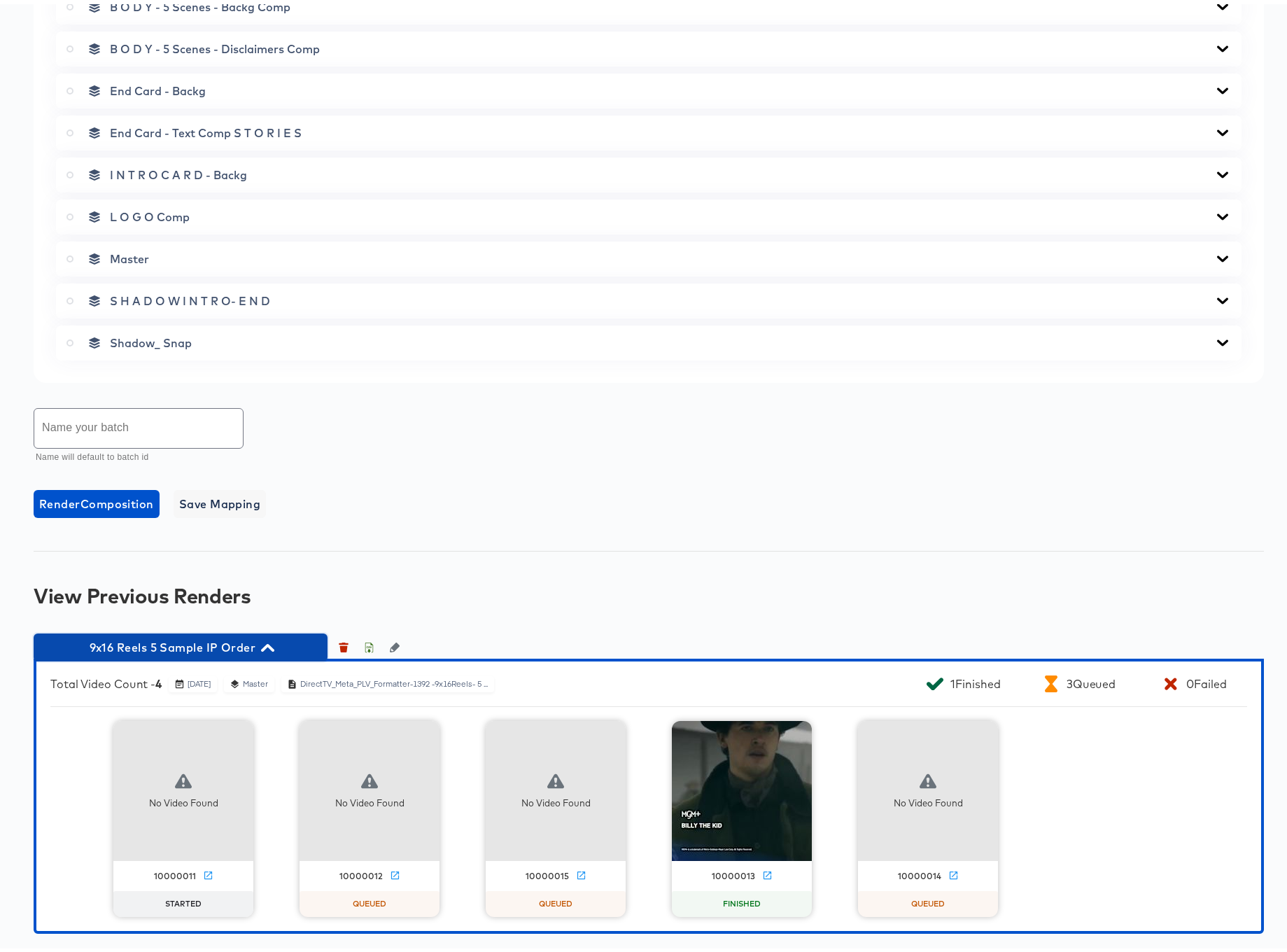
click at [272, 644] on icon "button" at bounding box center [267, 644] width 14 height 8
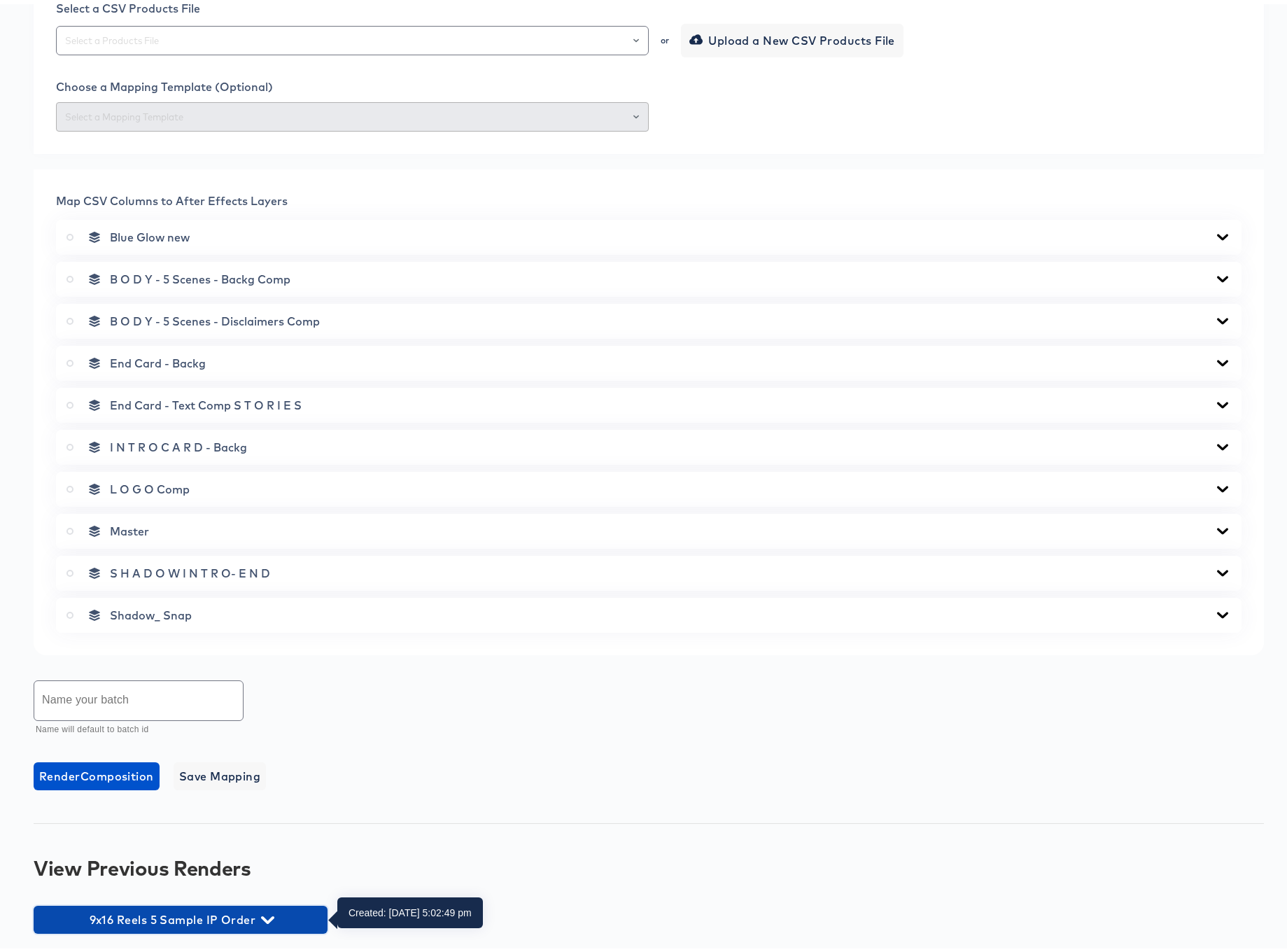
click at [271, 914] on icon "button" at bounding box center [267, 915] width 14 height 8
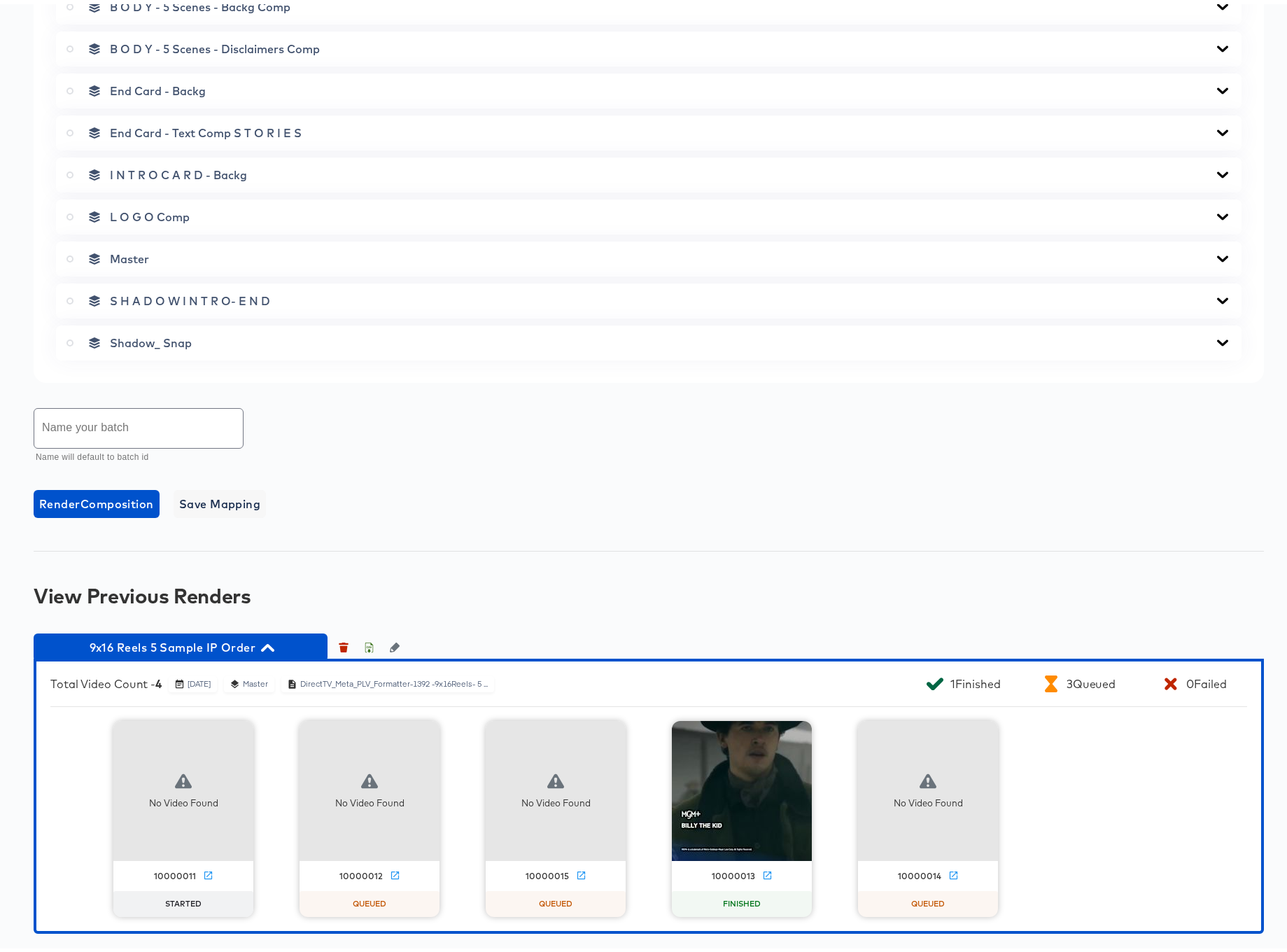
scroll to position [686, 0]
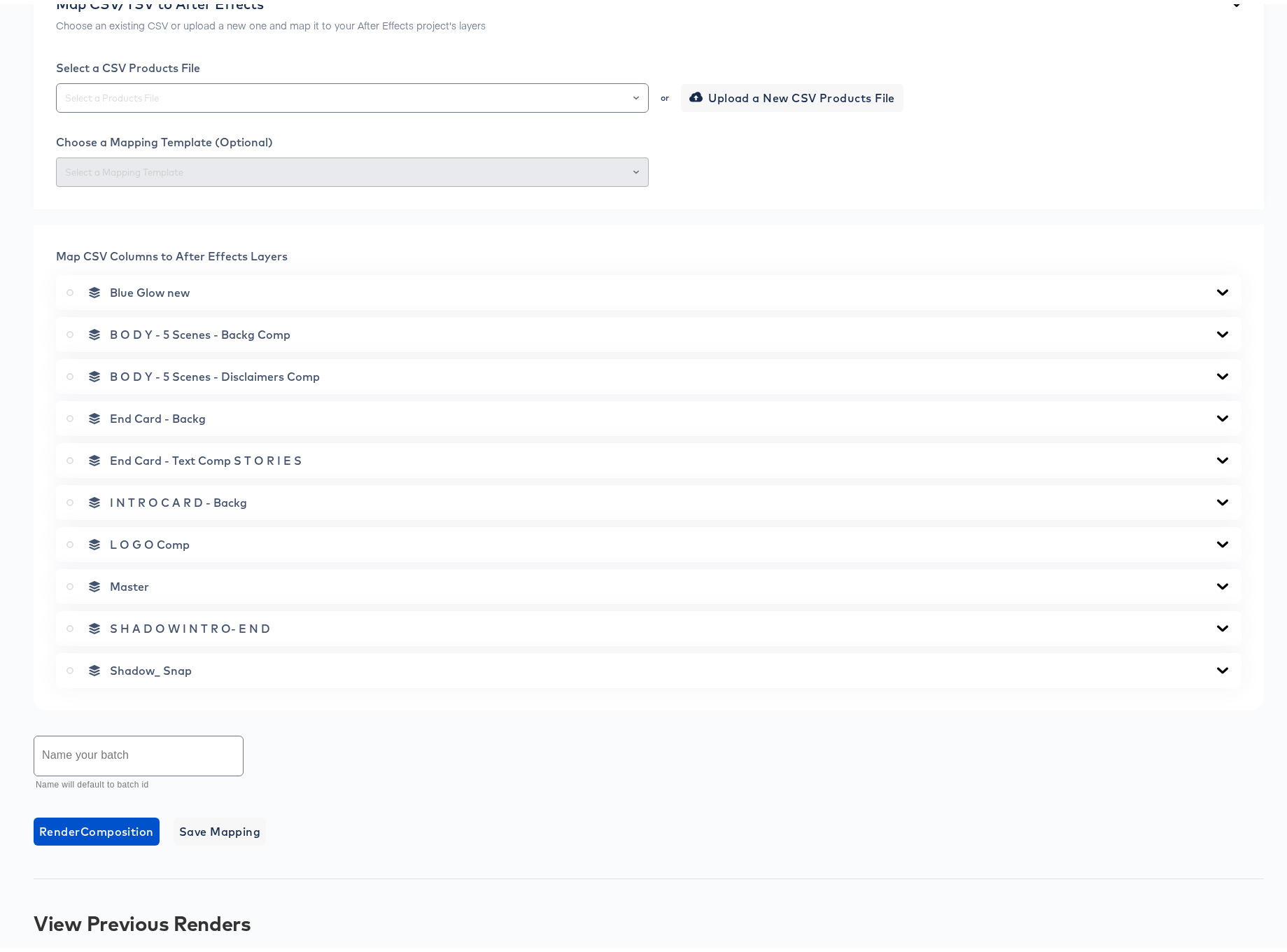
scroll to position [408, 0]
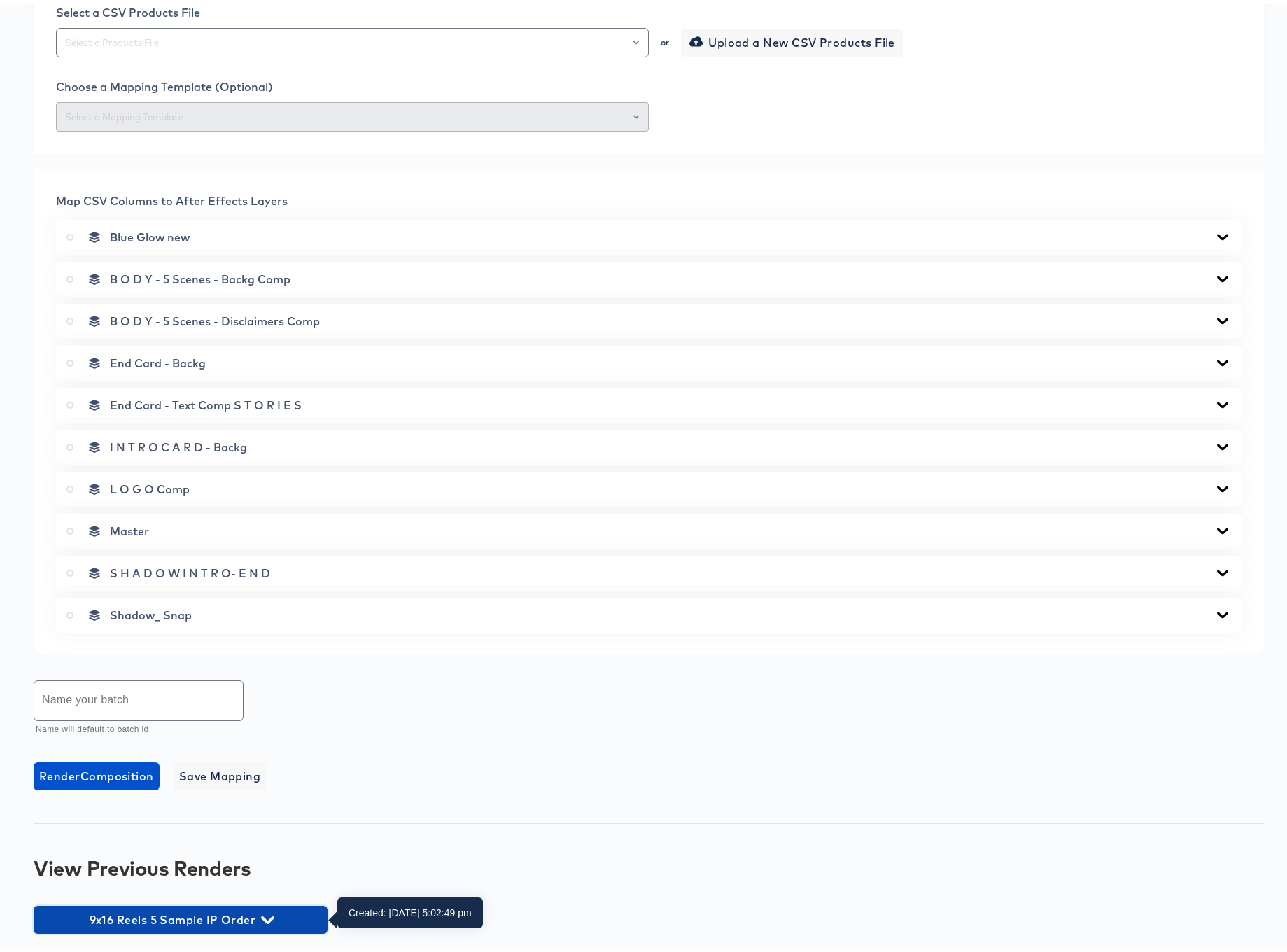
click at [267, 919] on icon "button" at bounding box center [267, 916] width 14 height 14
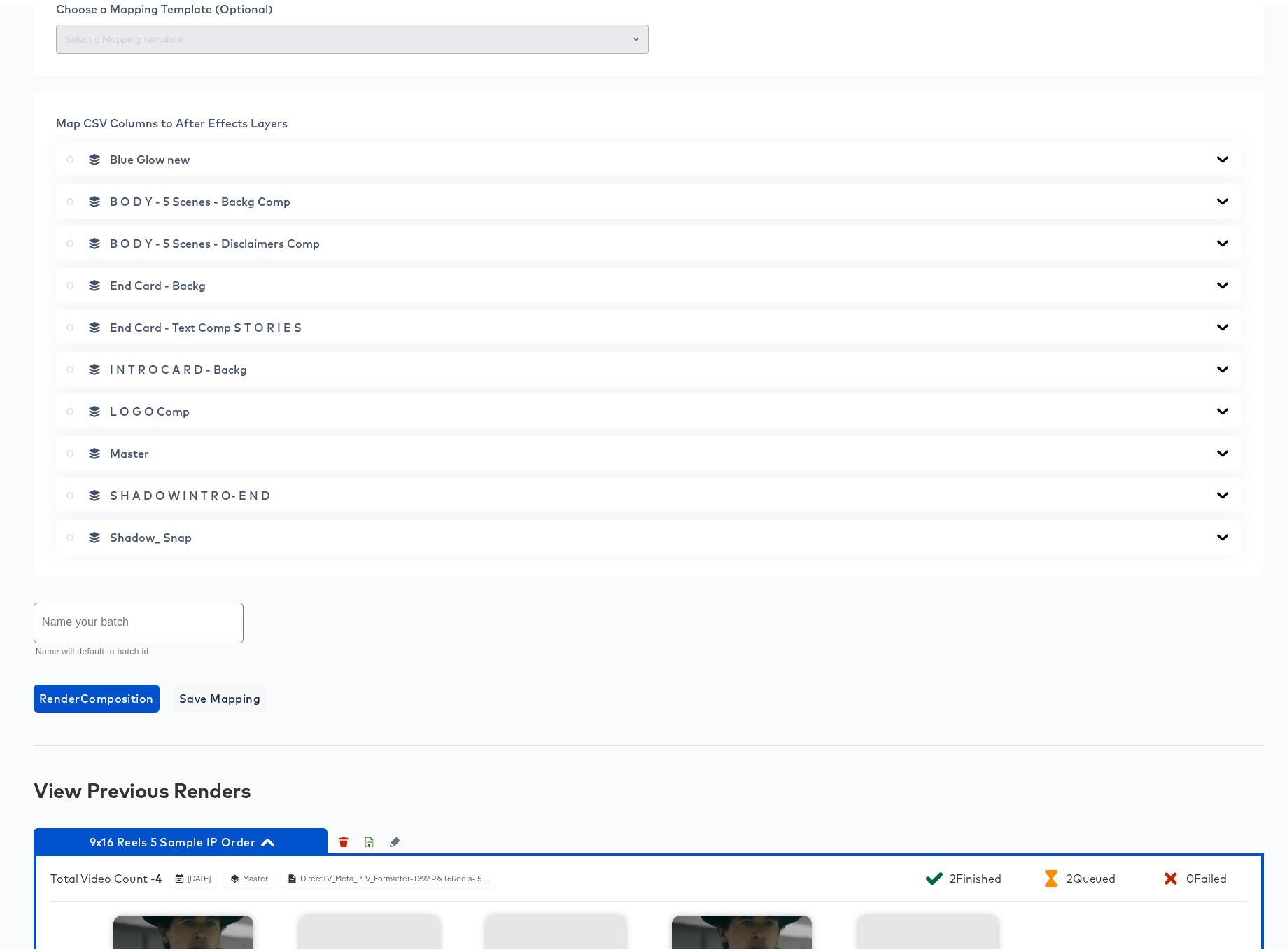
scroll to position [681, 0]
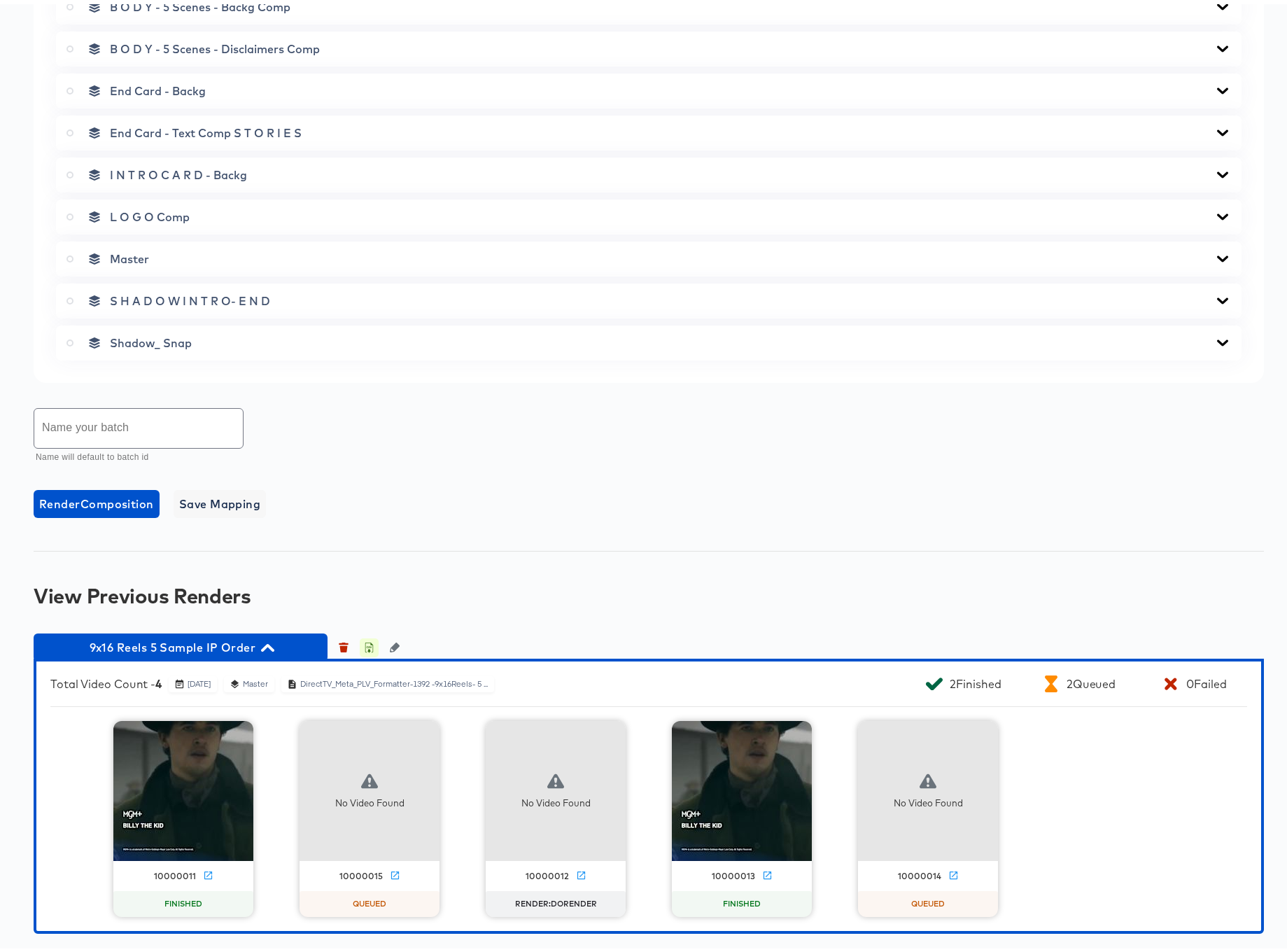
click at [369, 640] on icon "button" at bounding box center [369, 643] width 10 height 10
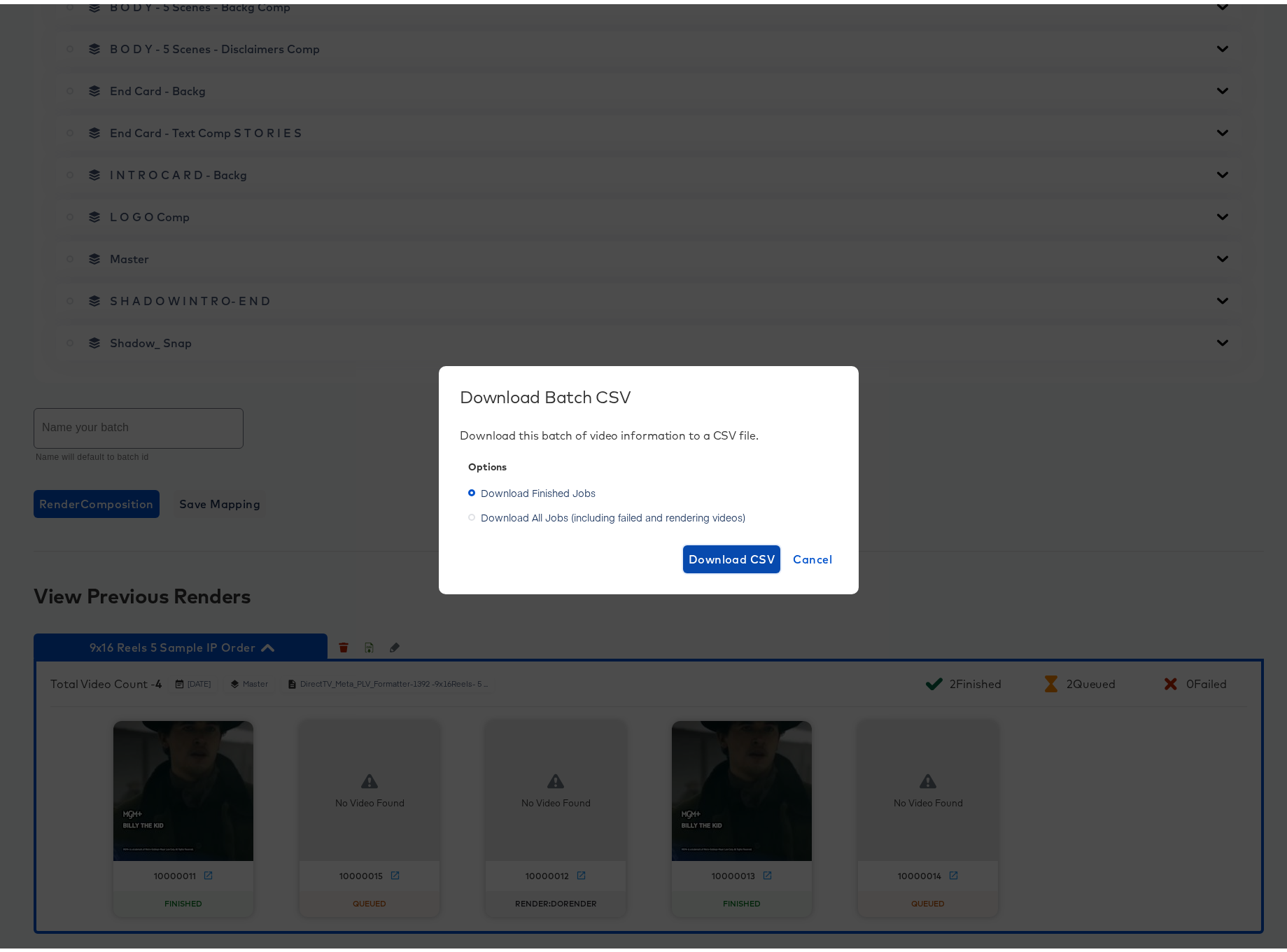
click at [725, 550] on span "Download CSV" at bounding box center [732, 555] width 87 height 19
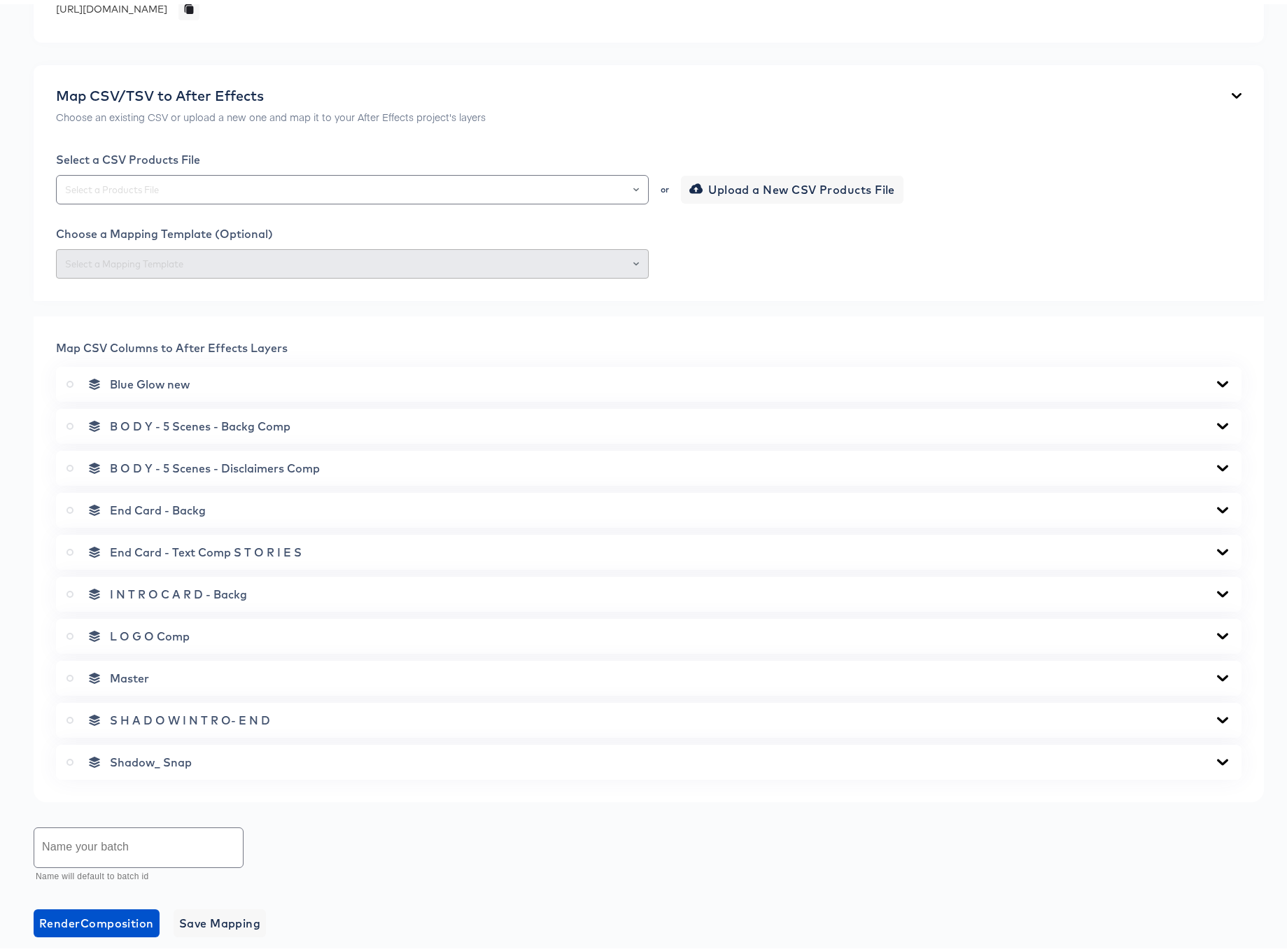
scroll to position [0, 0]
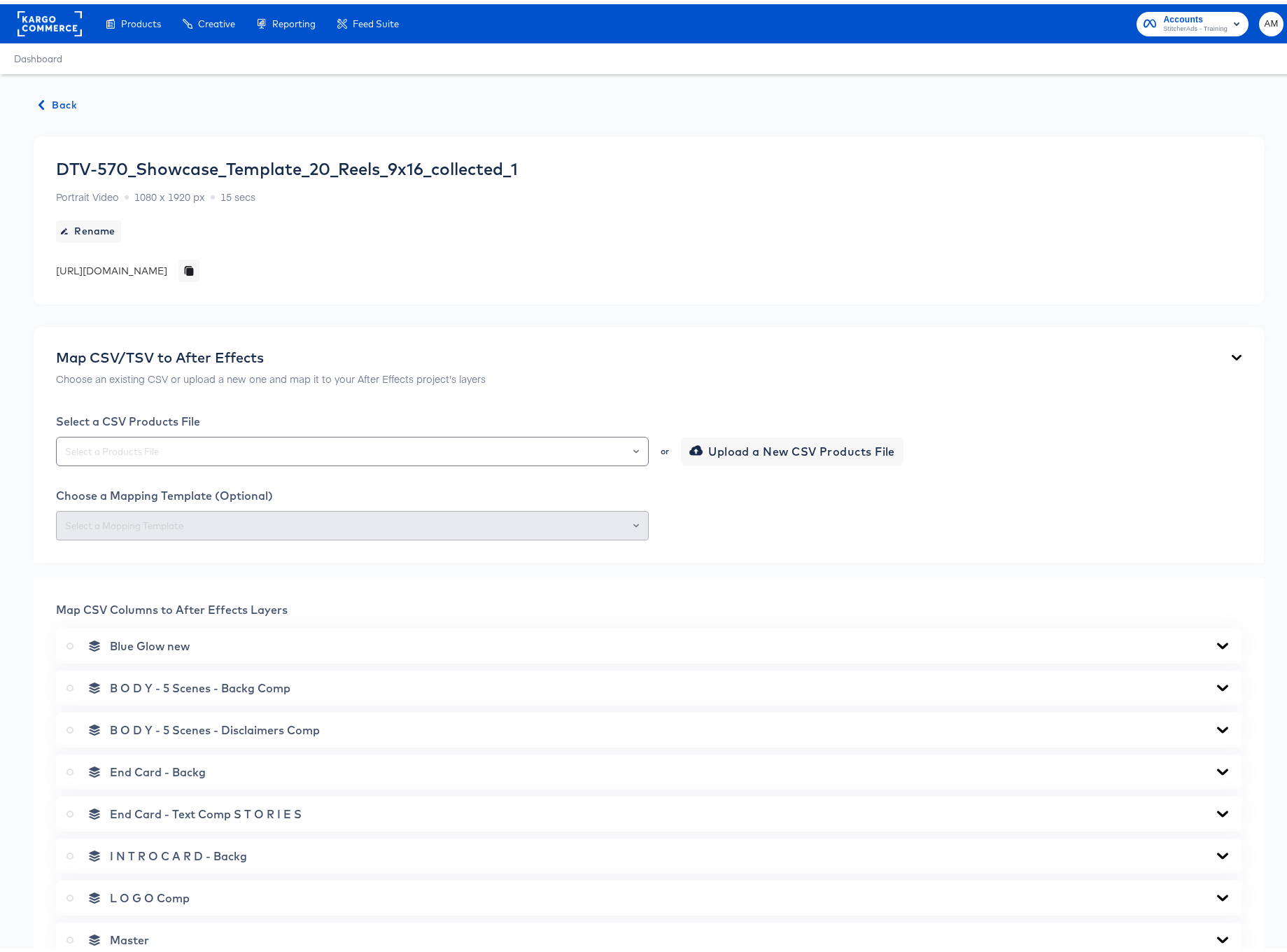
click at [48, 99] on span "Back" at bounding box center [58, 101] width 38 height 17
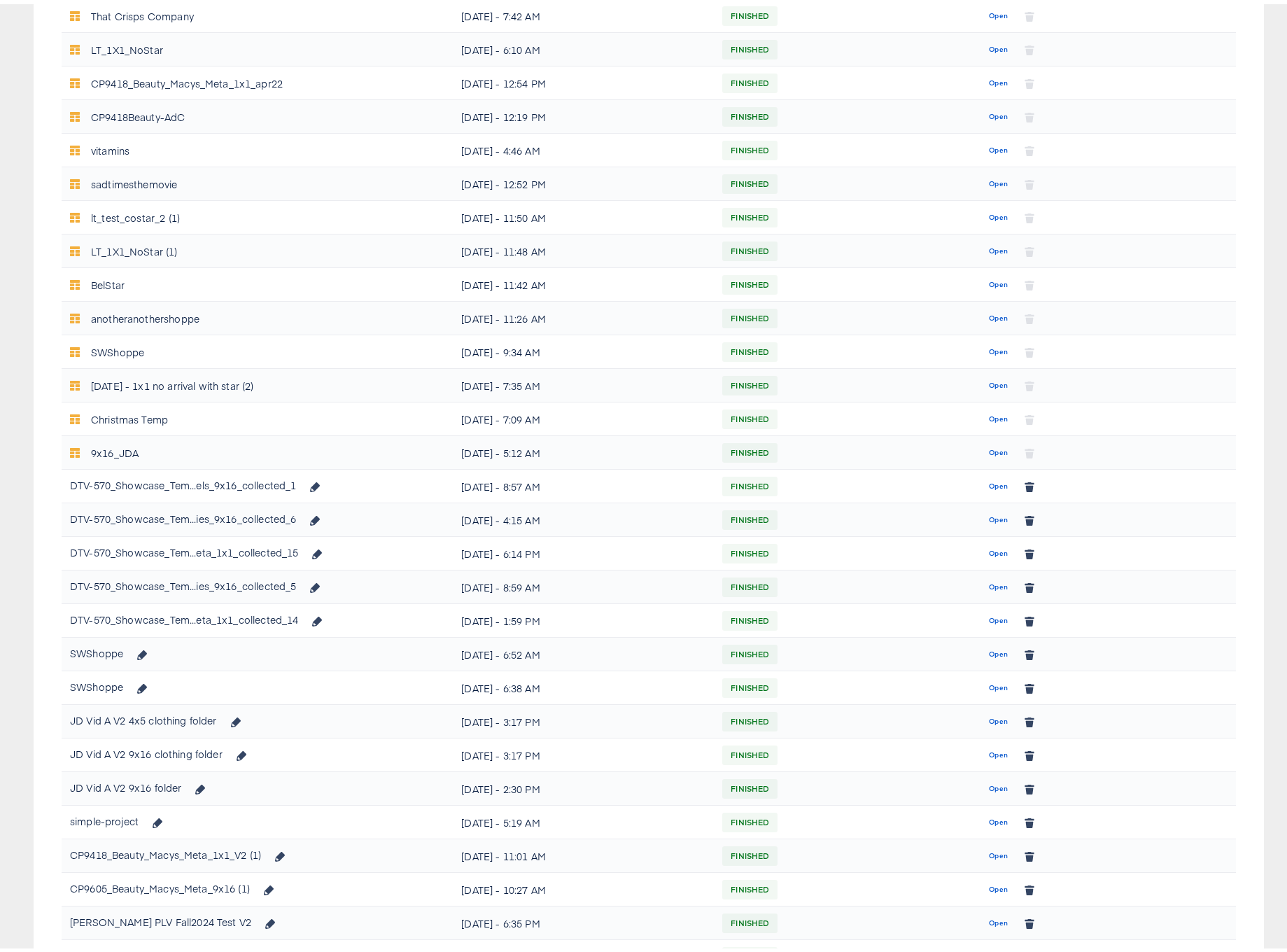
scroll to position [477, 0]
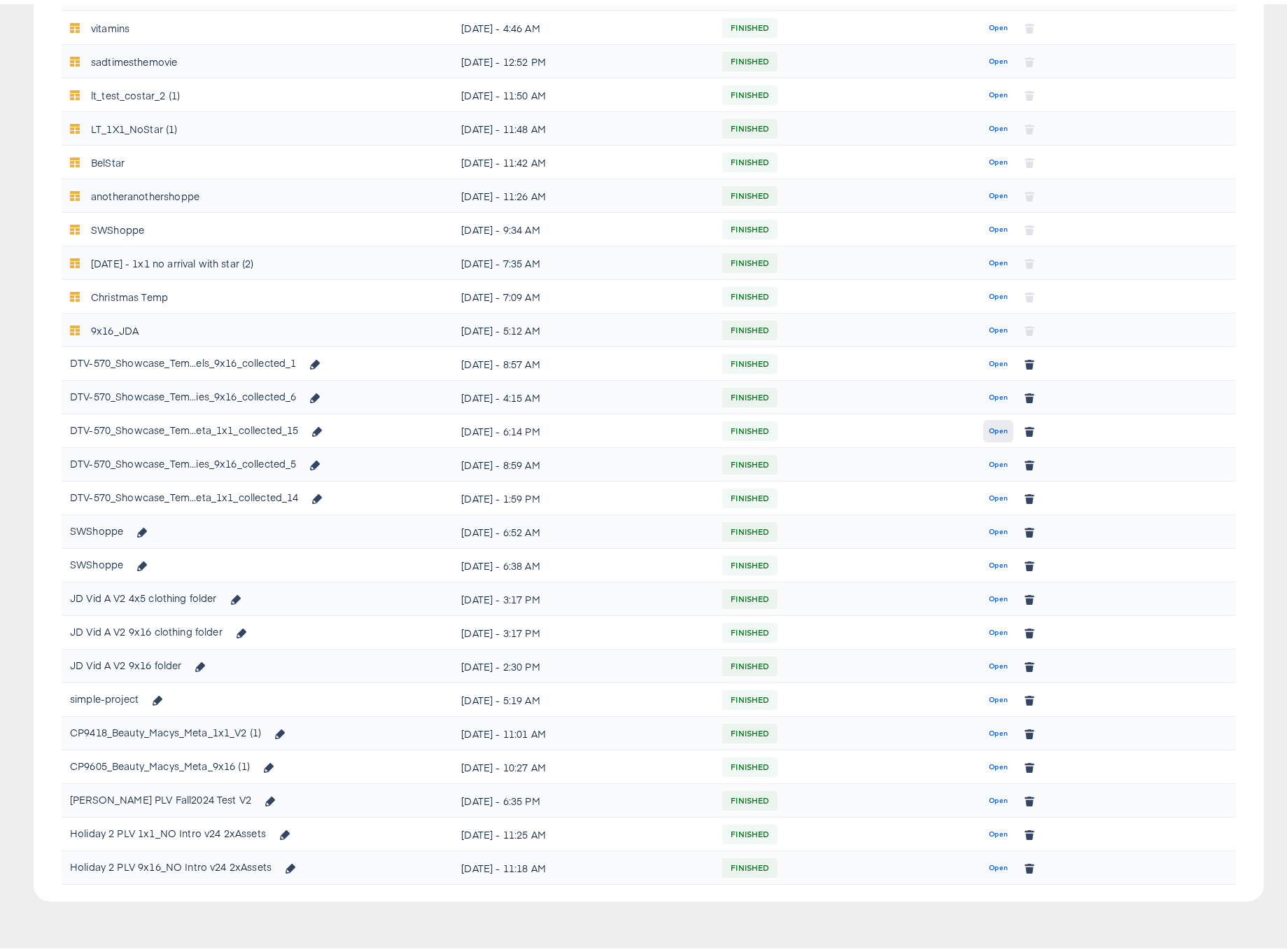
click at [989, 432] on span "Open" at bounding box center [998, 427] width 19 height 13
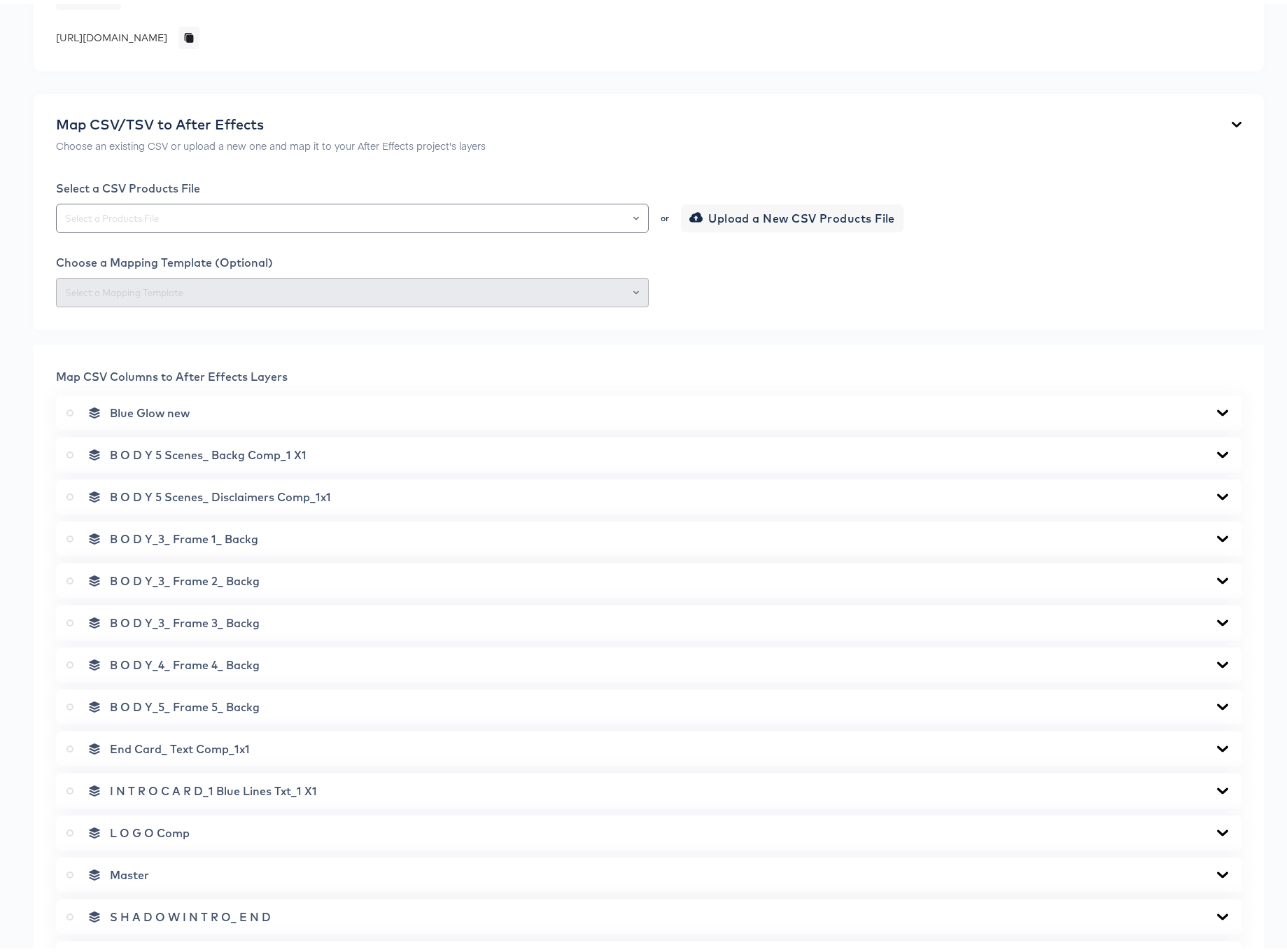
scroll to position [576, 0]
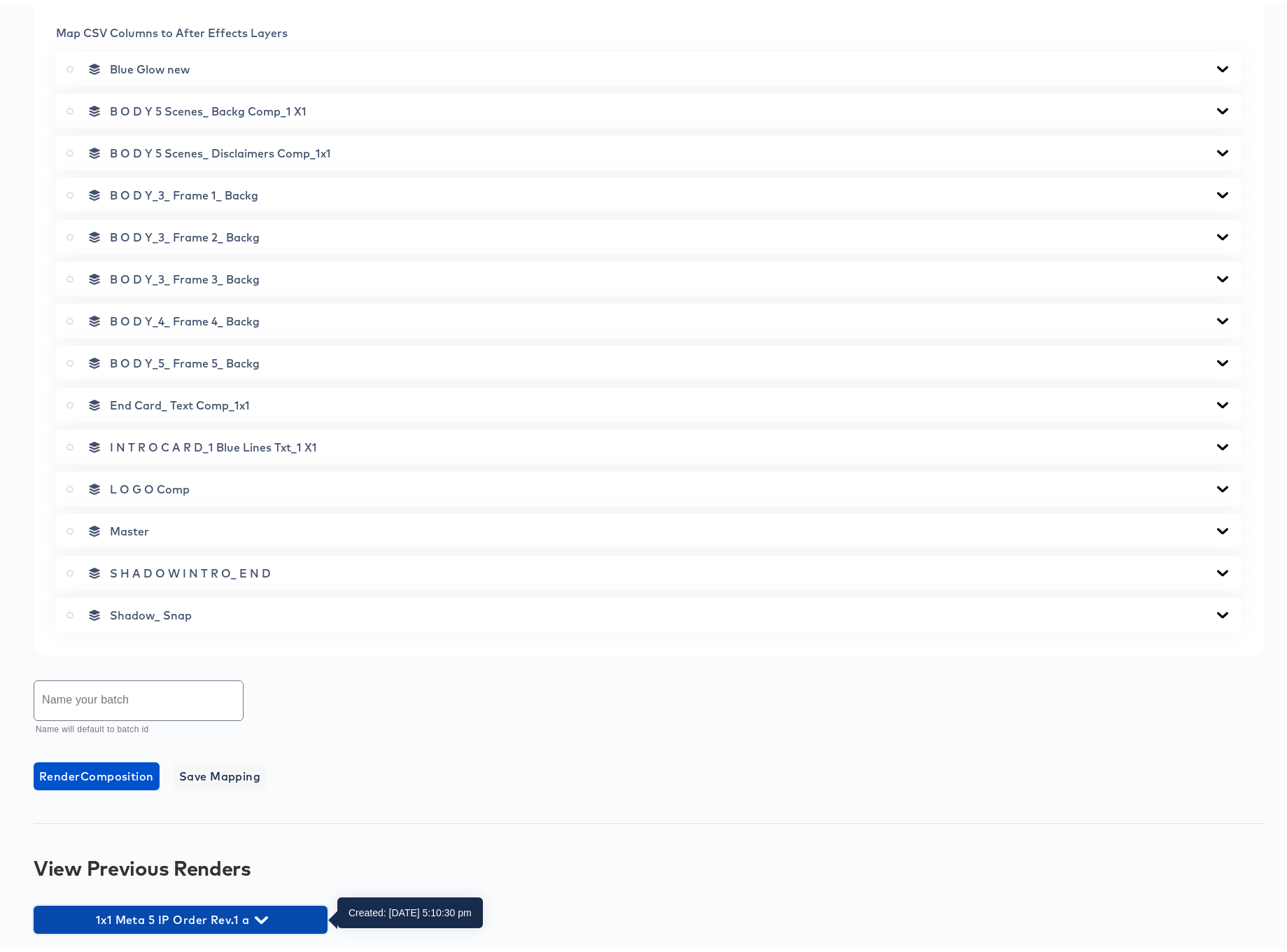
click at [263, 912] on icon "button" at bounding box center [262, 916] width 14 height 14
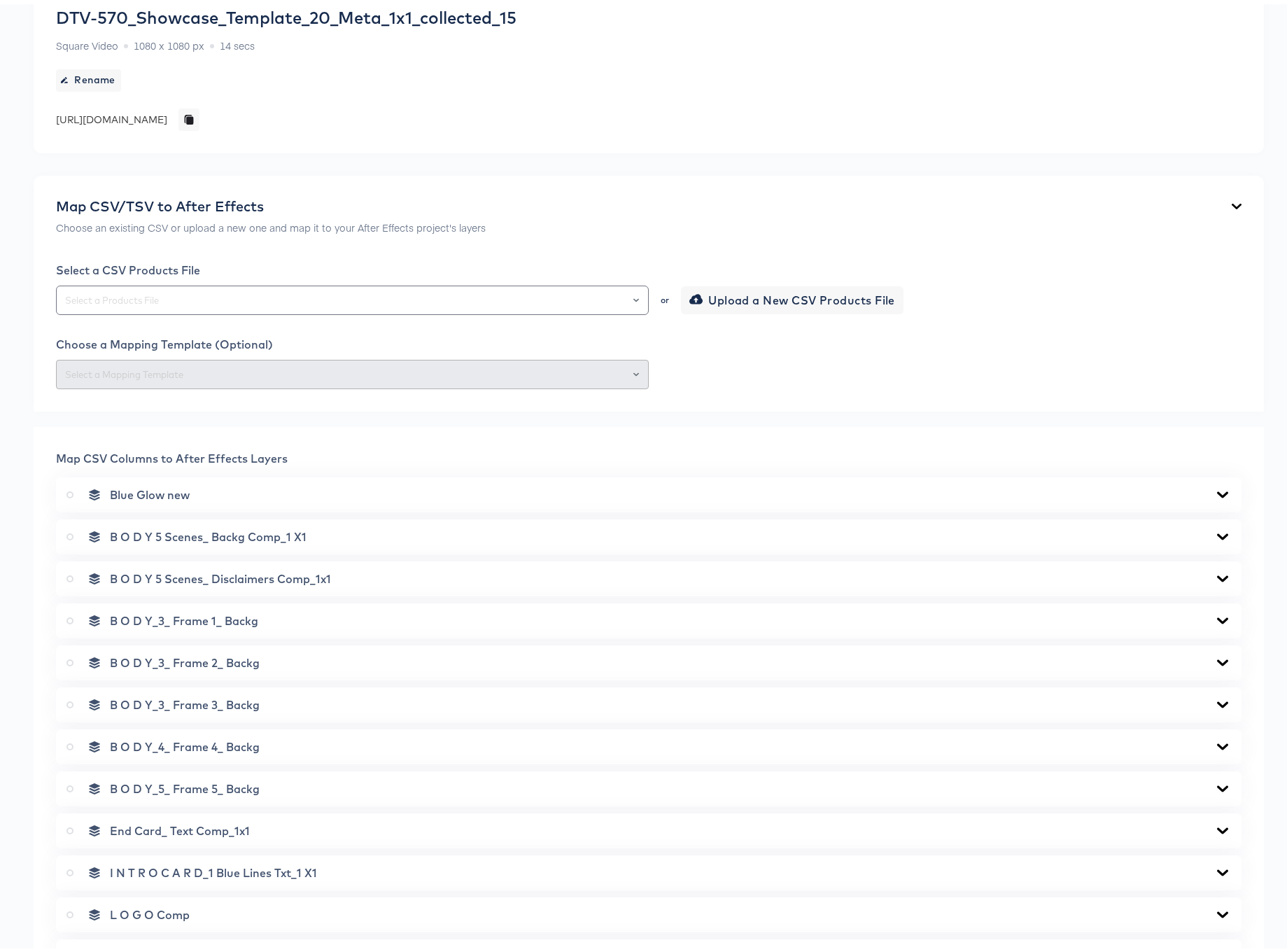
scroll to position [0, 0]
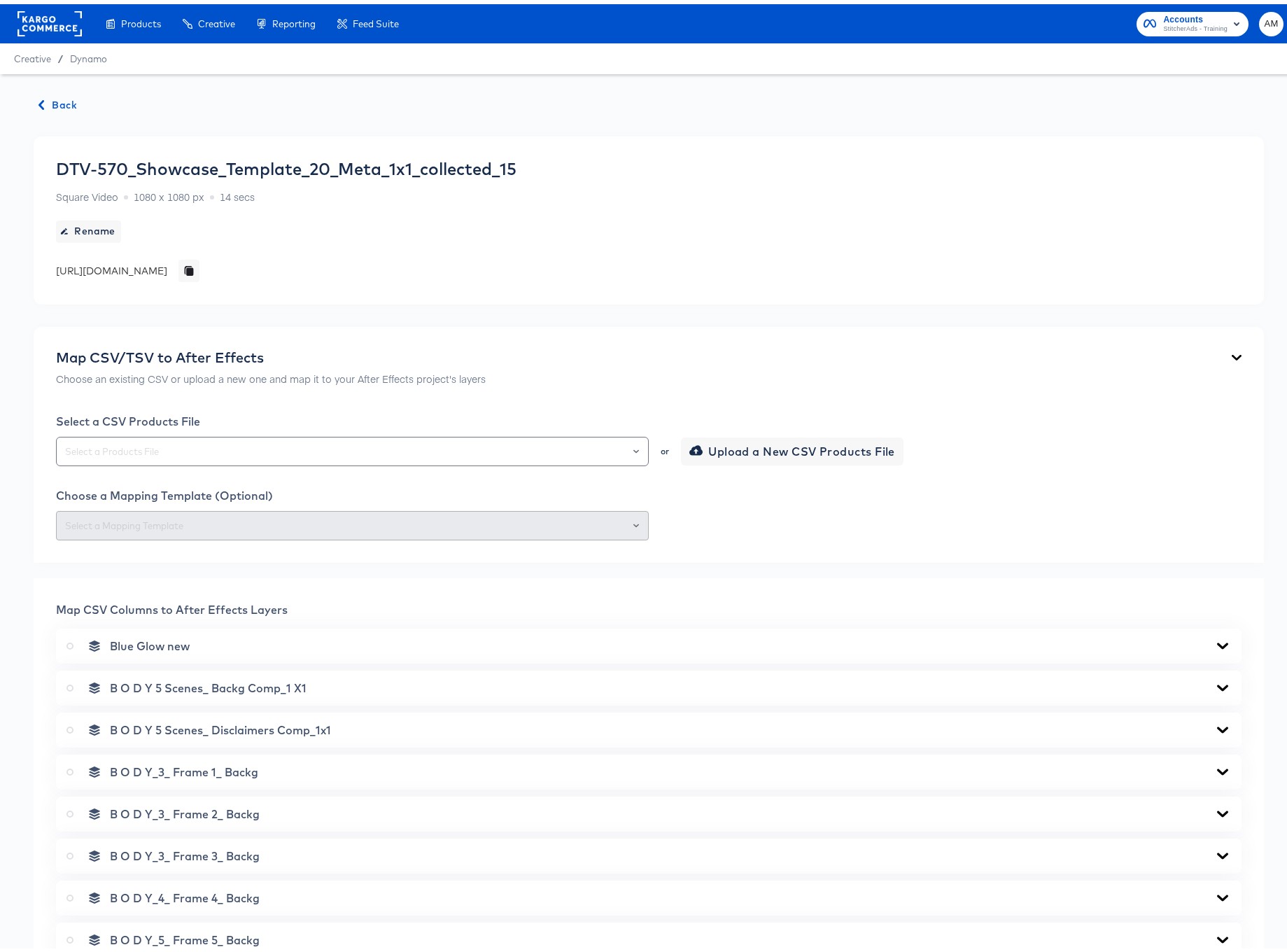
click at [59, 100] on span "Back" at bounding box center [58, 101] width 38 height 17
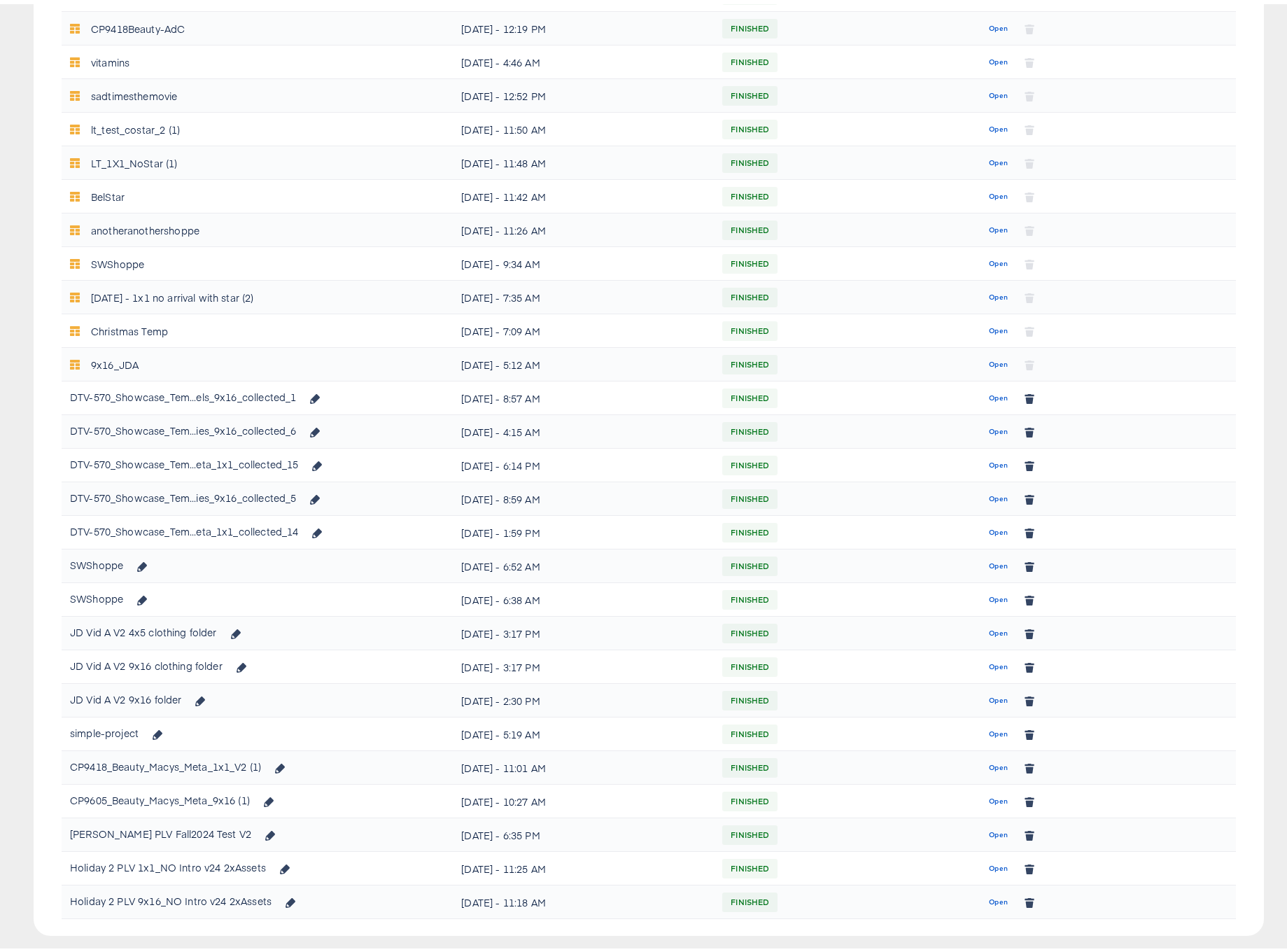
scroll to position [445, 0]
click at [992, 393] on span "Open" at bounding box center [998, 391] width 19 height 13
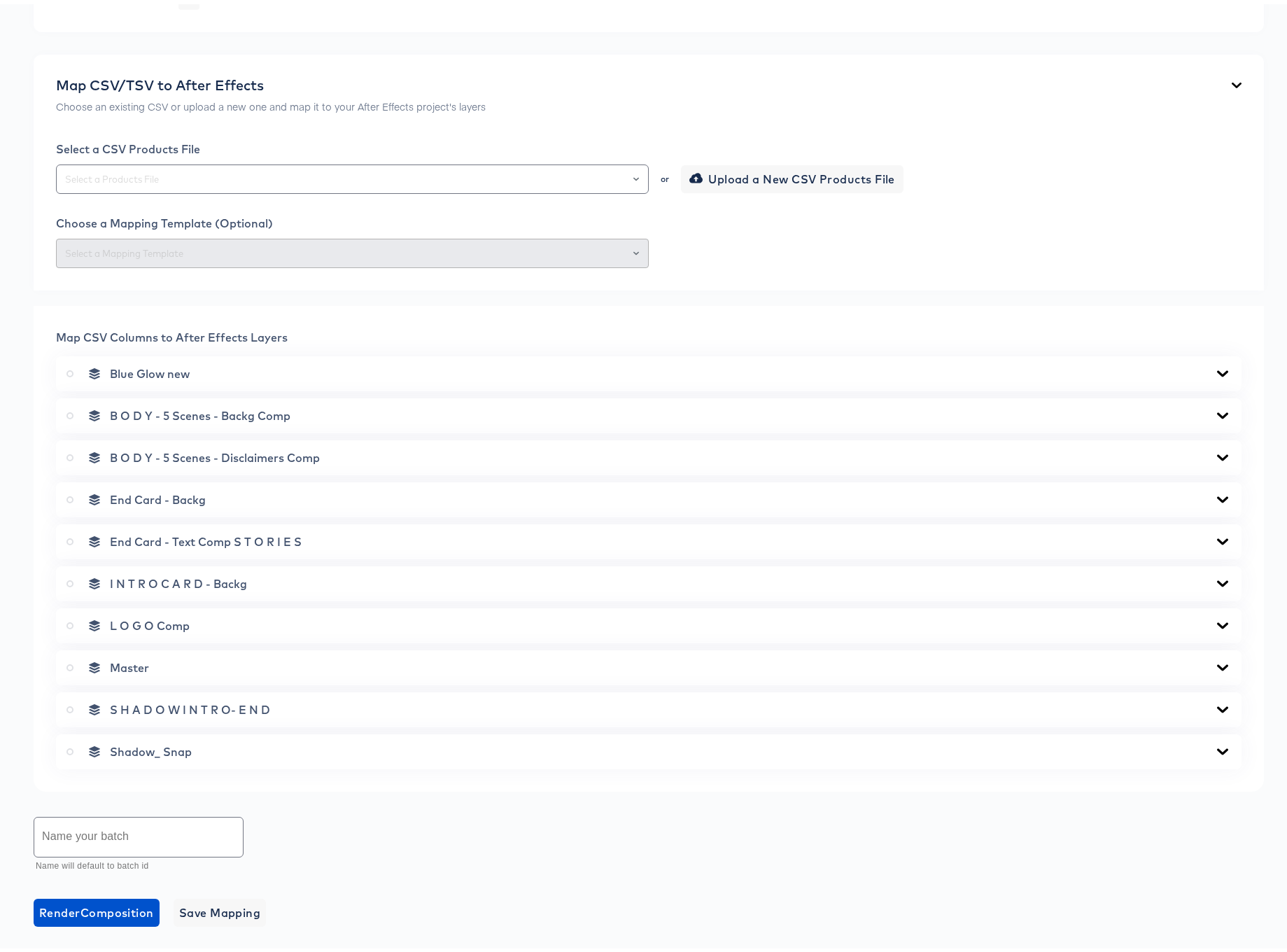
scroll to position [408, 0]
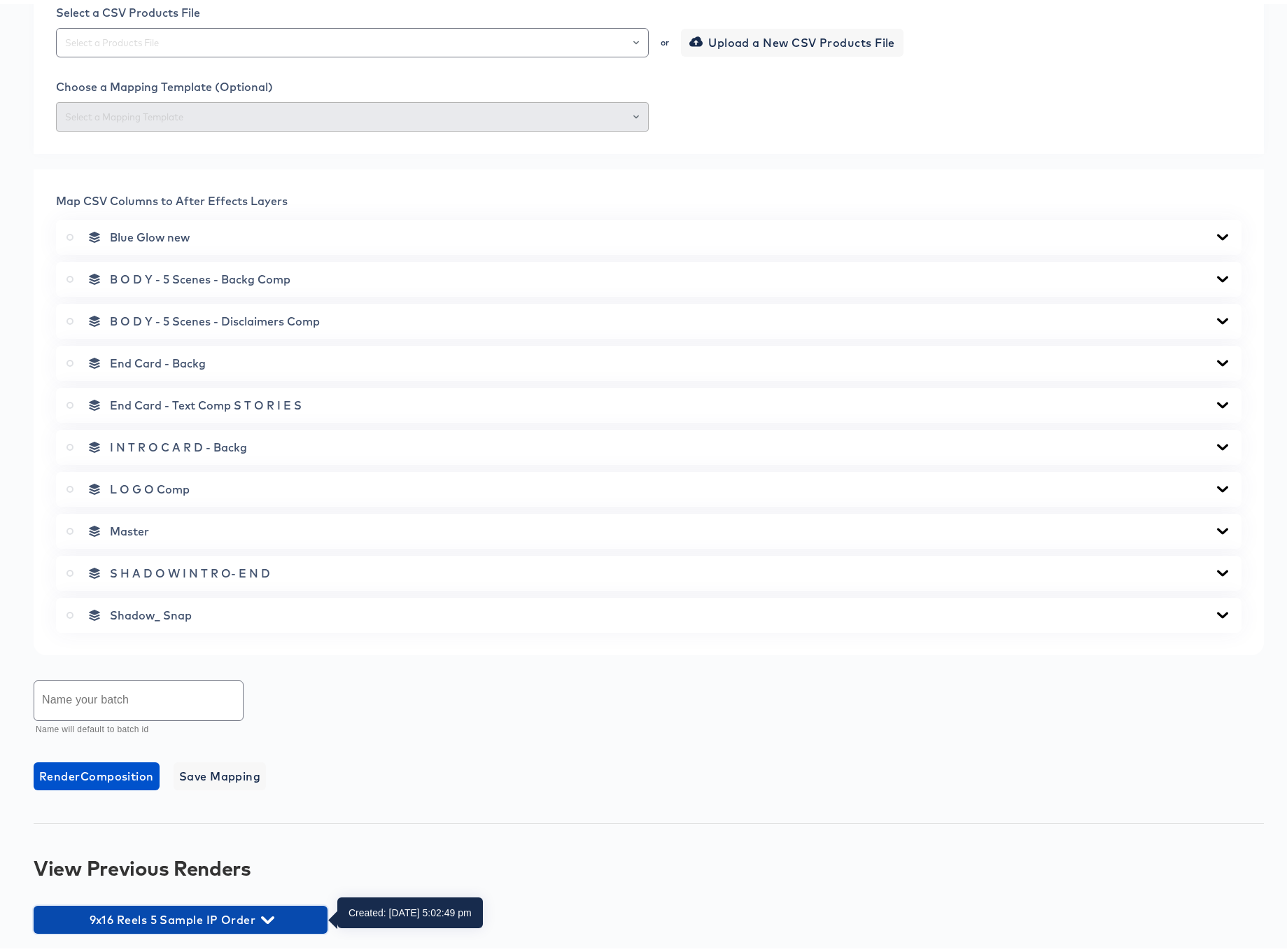
click at [267, 914] on icon "button" at bounding box center [267, 916] width 14 height 14
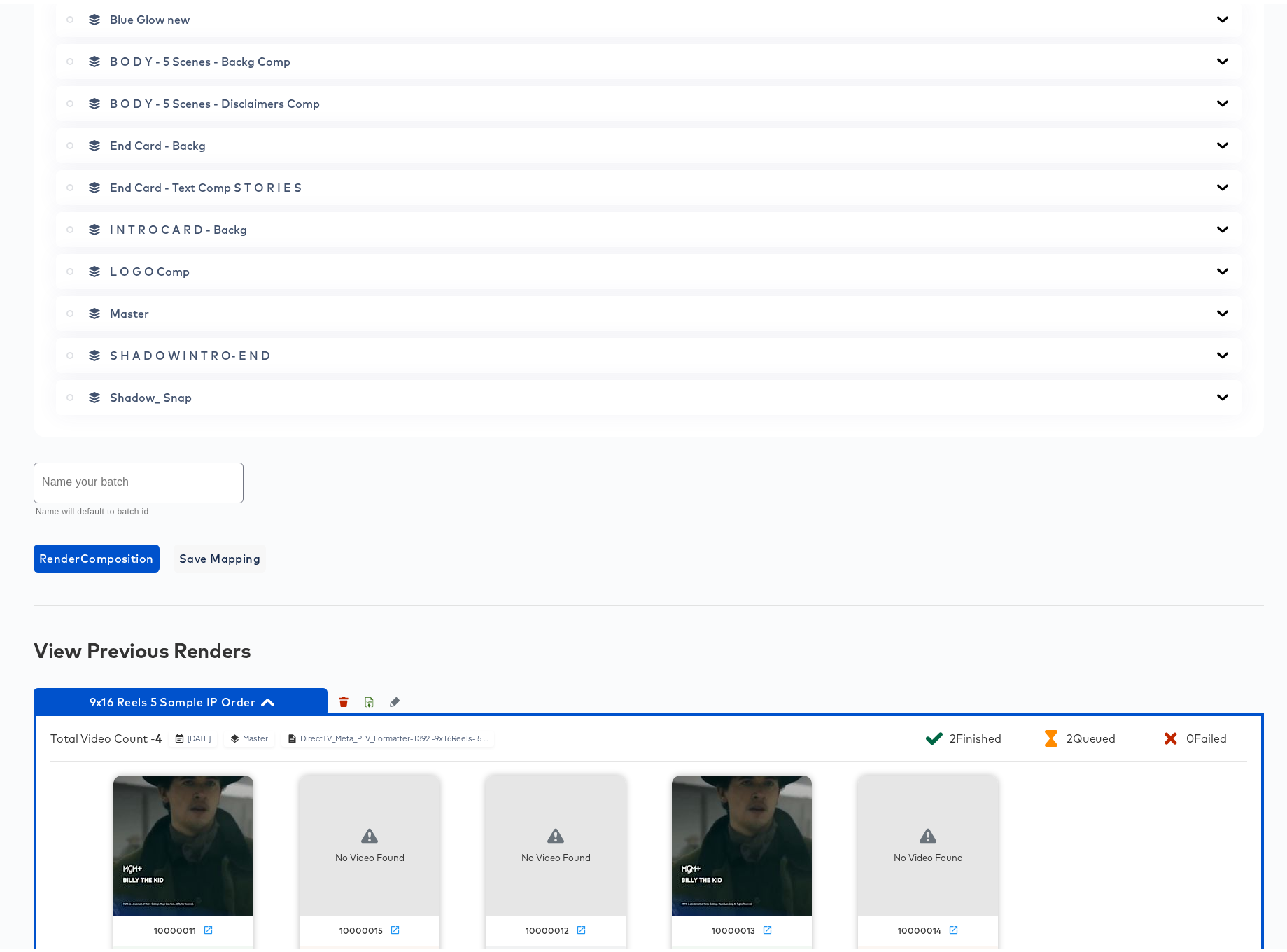
scroll to position [681, 0]
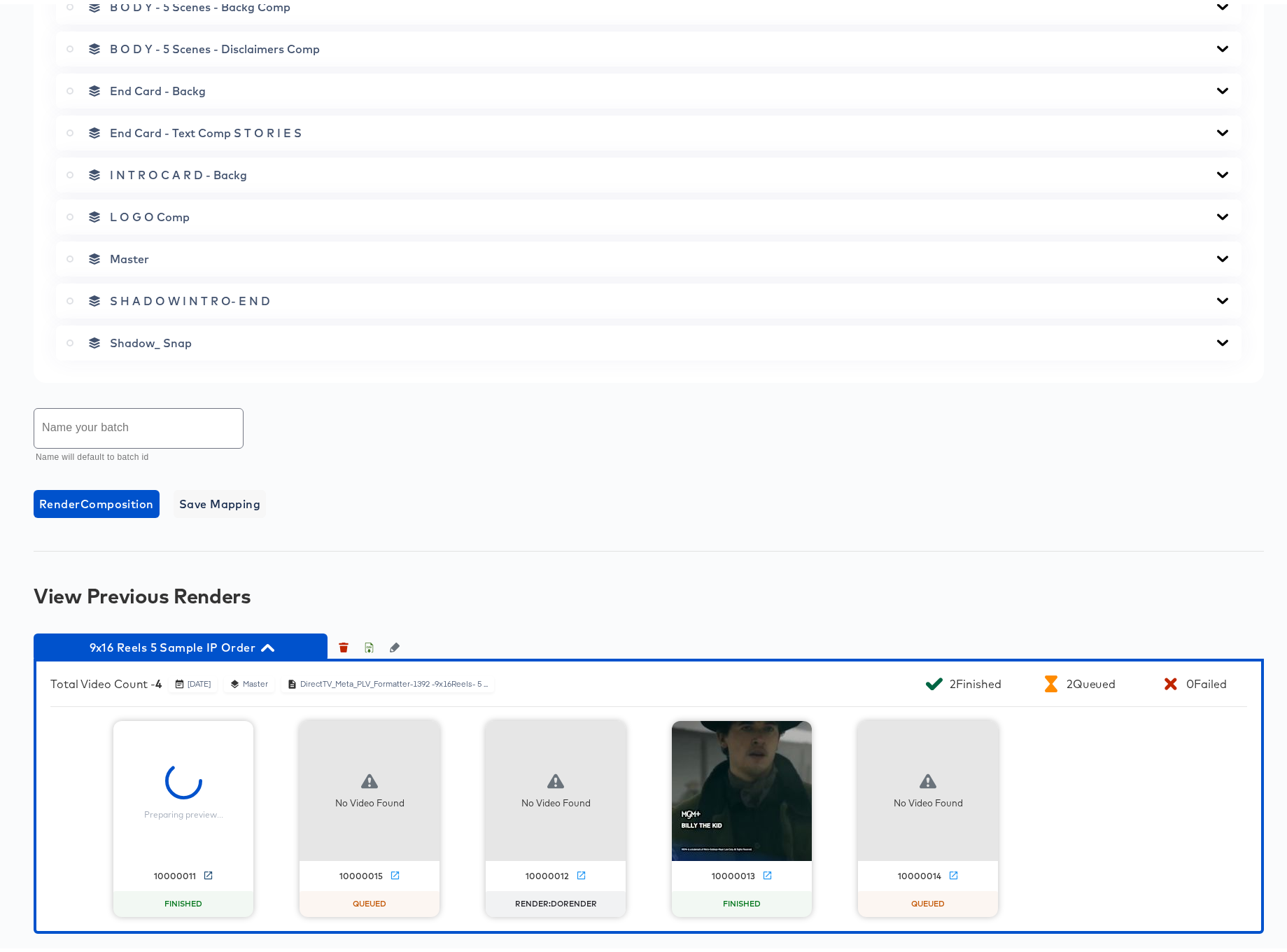
click at [203, 871] on icon at bounding box center [208, 871] width 11 height 11
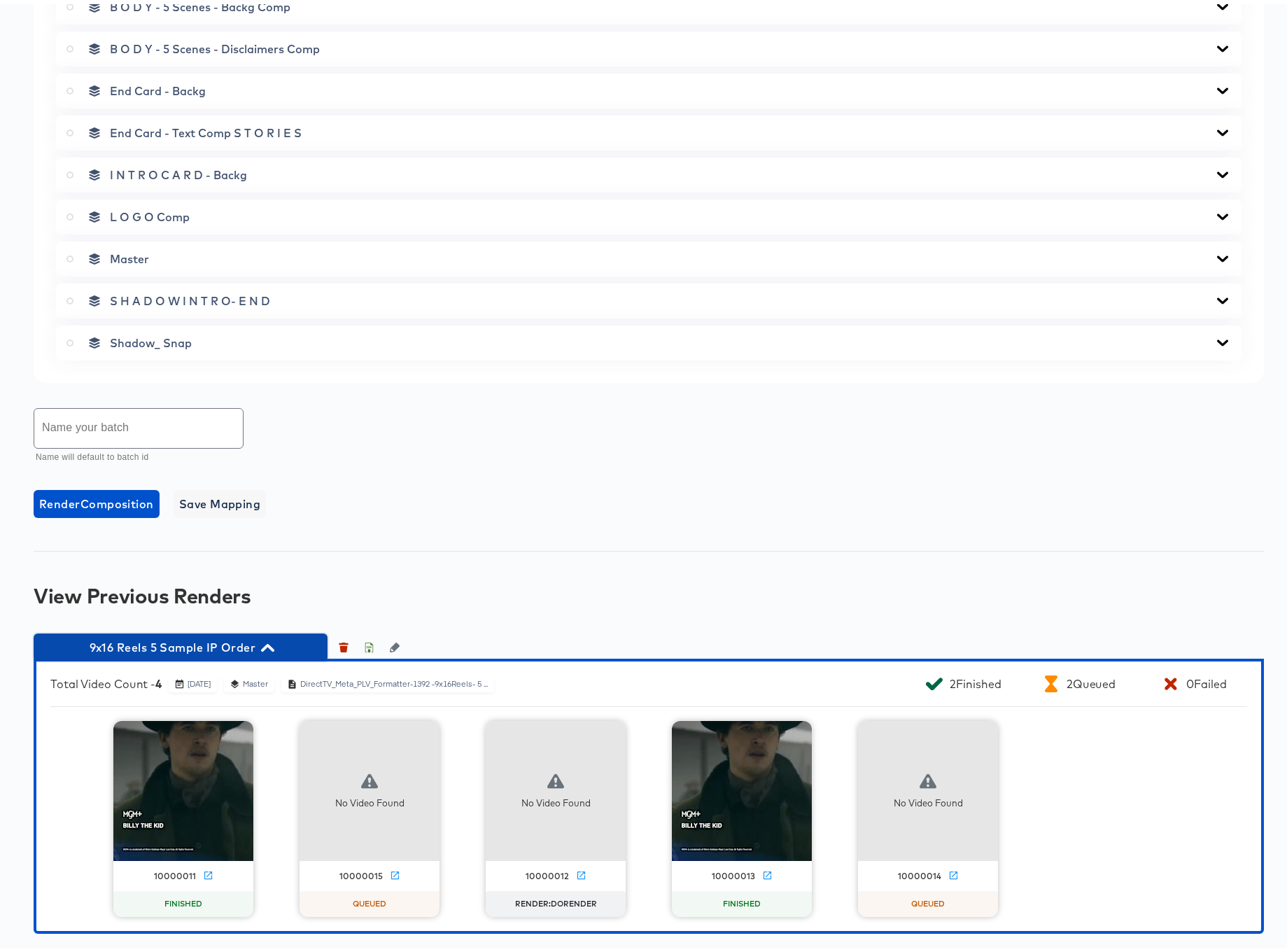
click at [268, 642] on icon "button" at bounding box center [267, 644] width 14 height 8
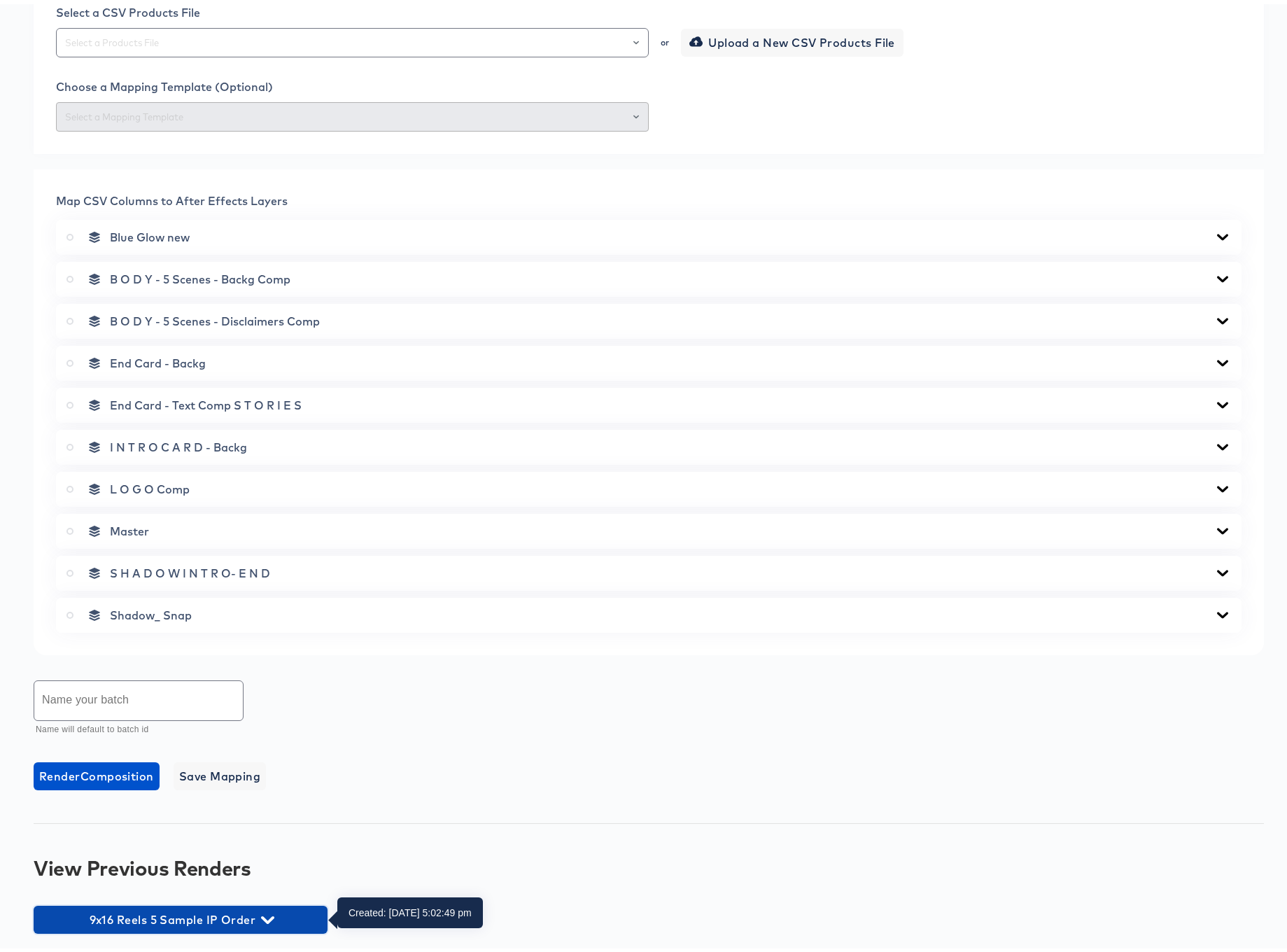
click at [269, 916] on icon "button" at bounding box center [267, 915] width 14 height 8
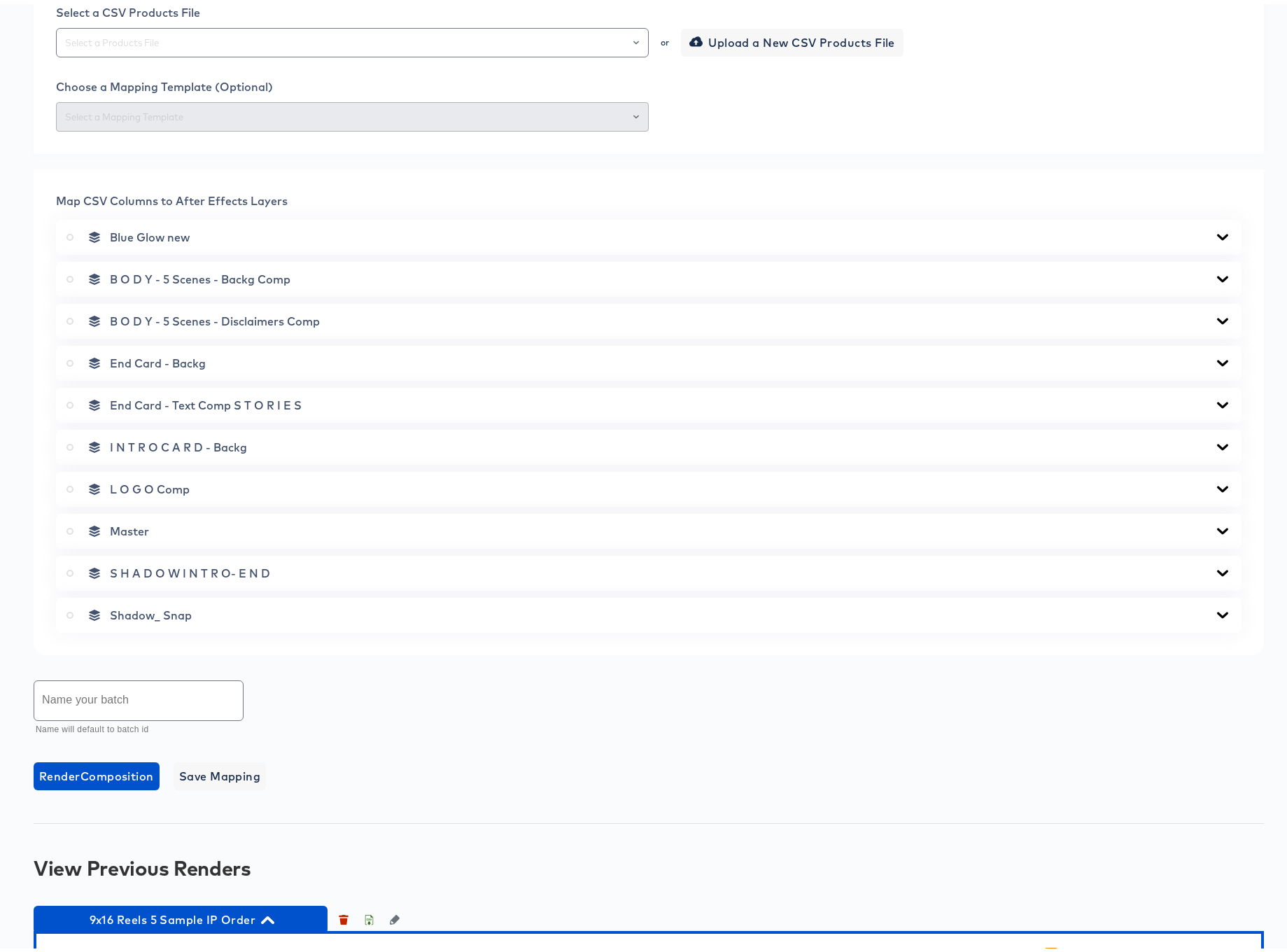
scroll to position [681, 0]
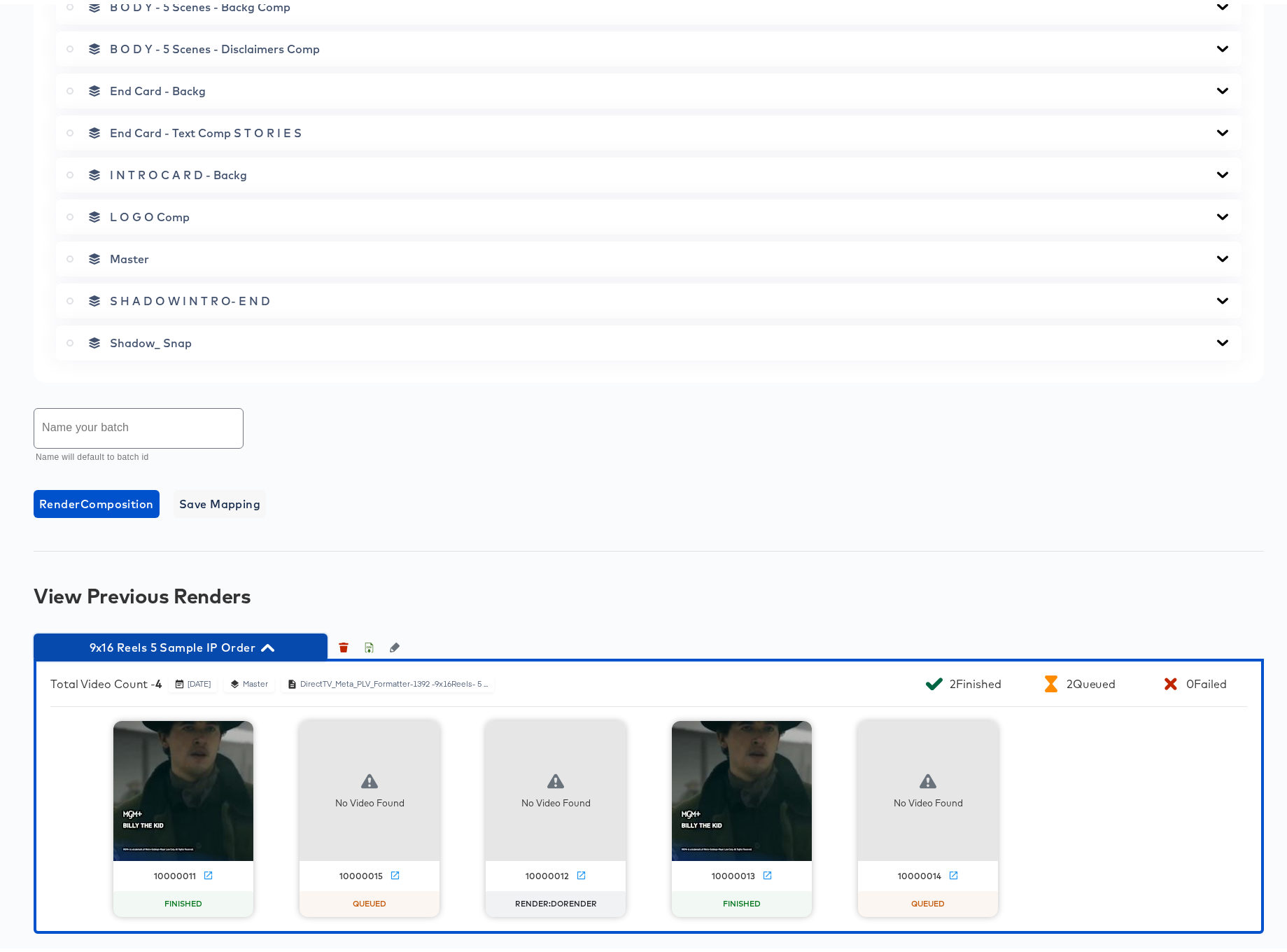
click at [266, 645] on icon "button" at bounding box center [267, 644] width 14 height 8
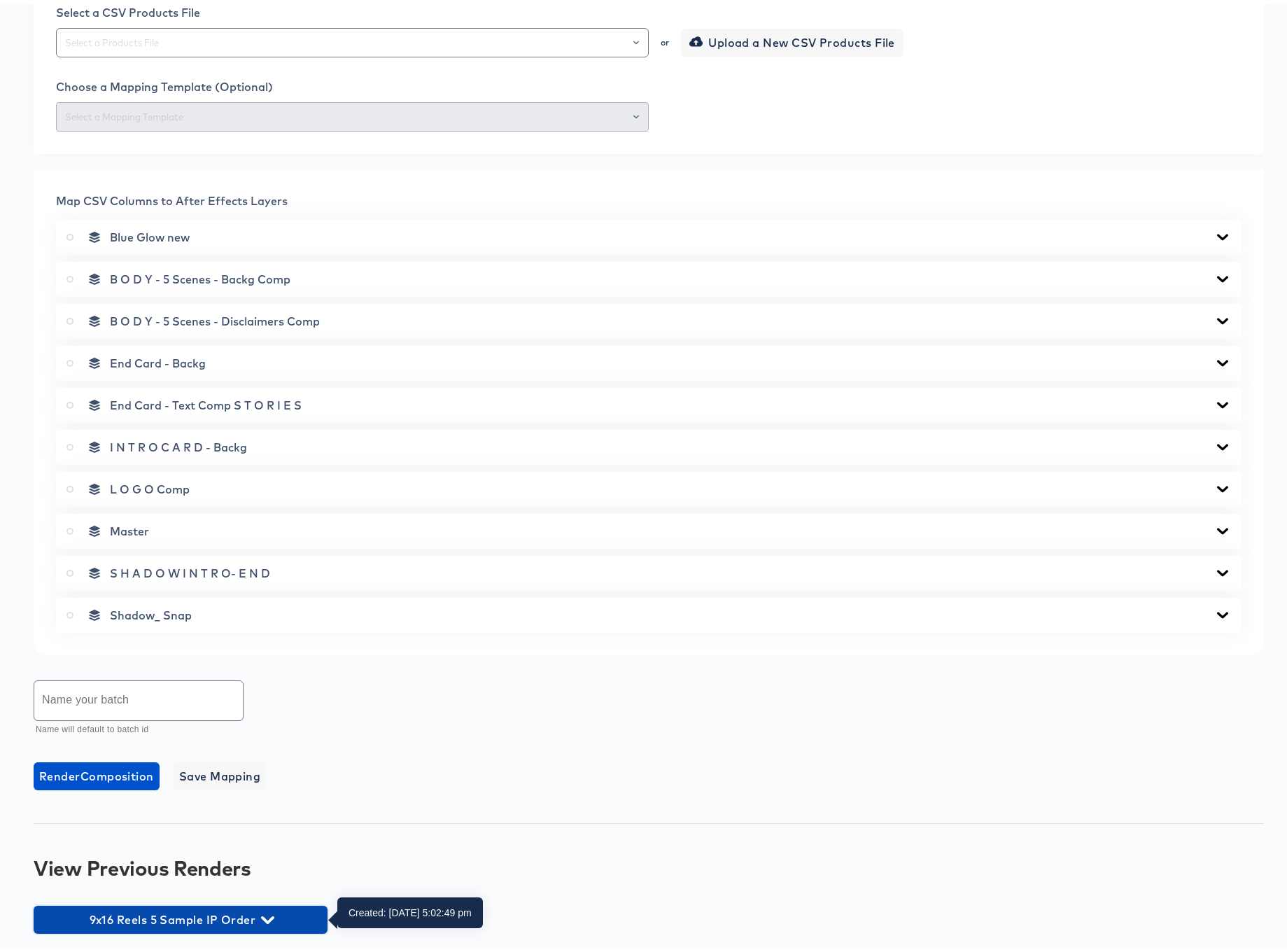
click at [272, 913] on icon "button" at bounding box center [267, 915] width 14 height 8
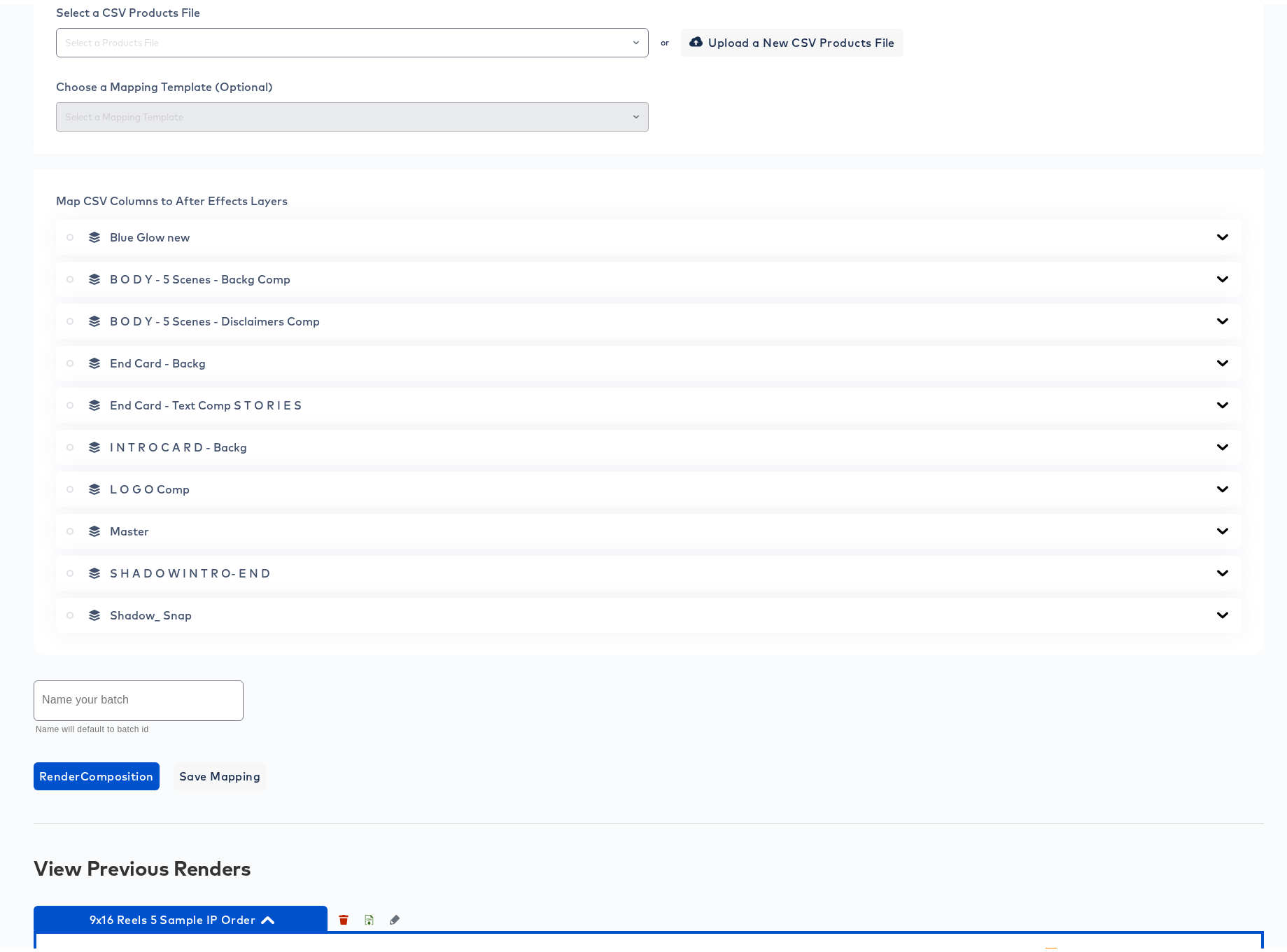
scroll to position [681, 0]
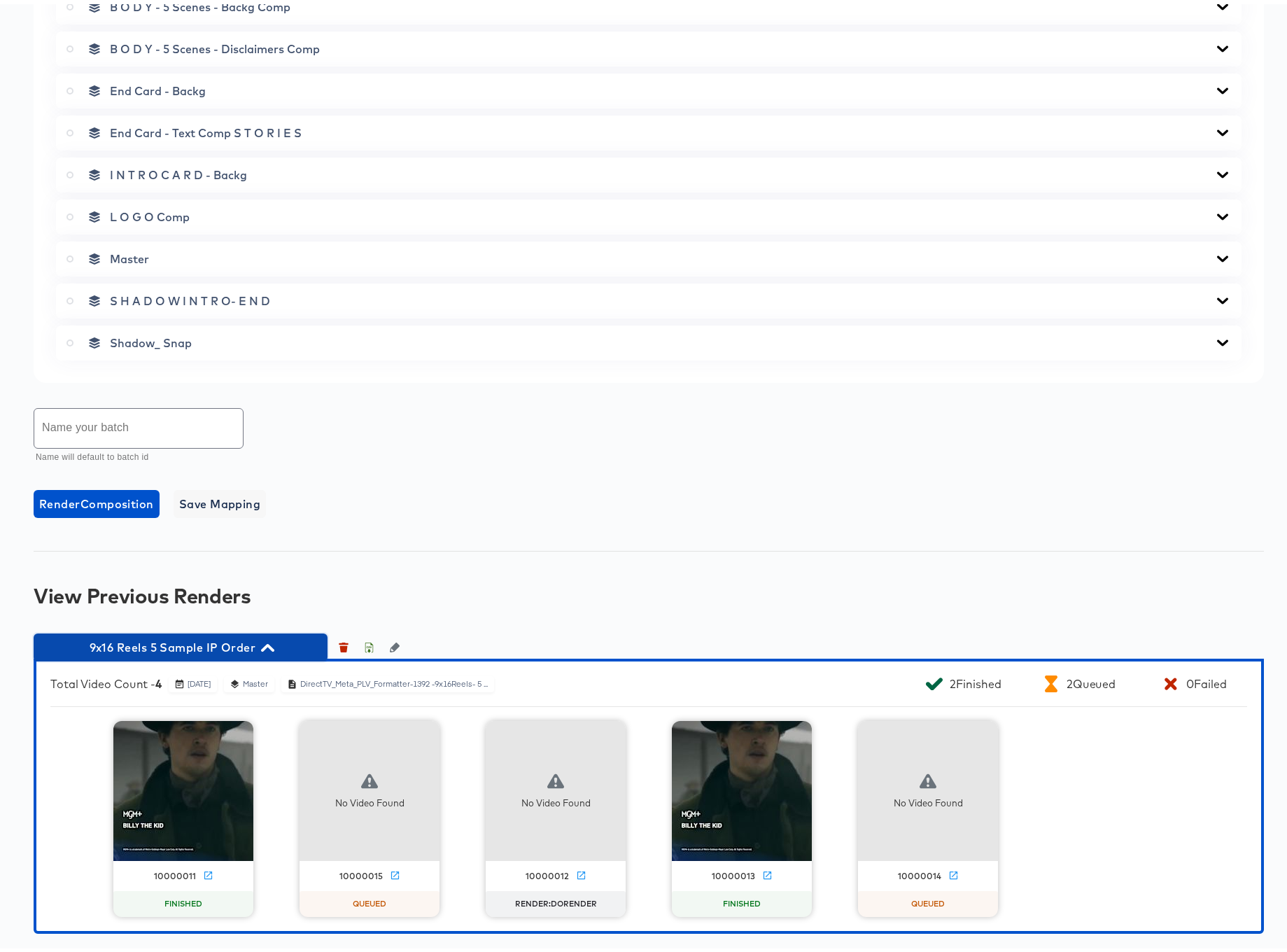
click at [269, 642] on icon "button" at bounding box center [267, 644] width 14 height 8
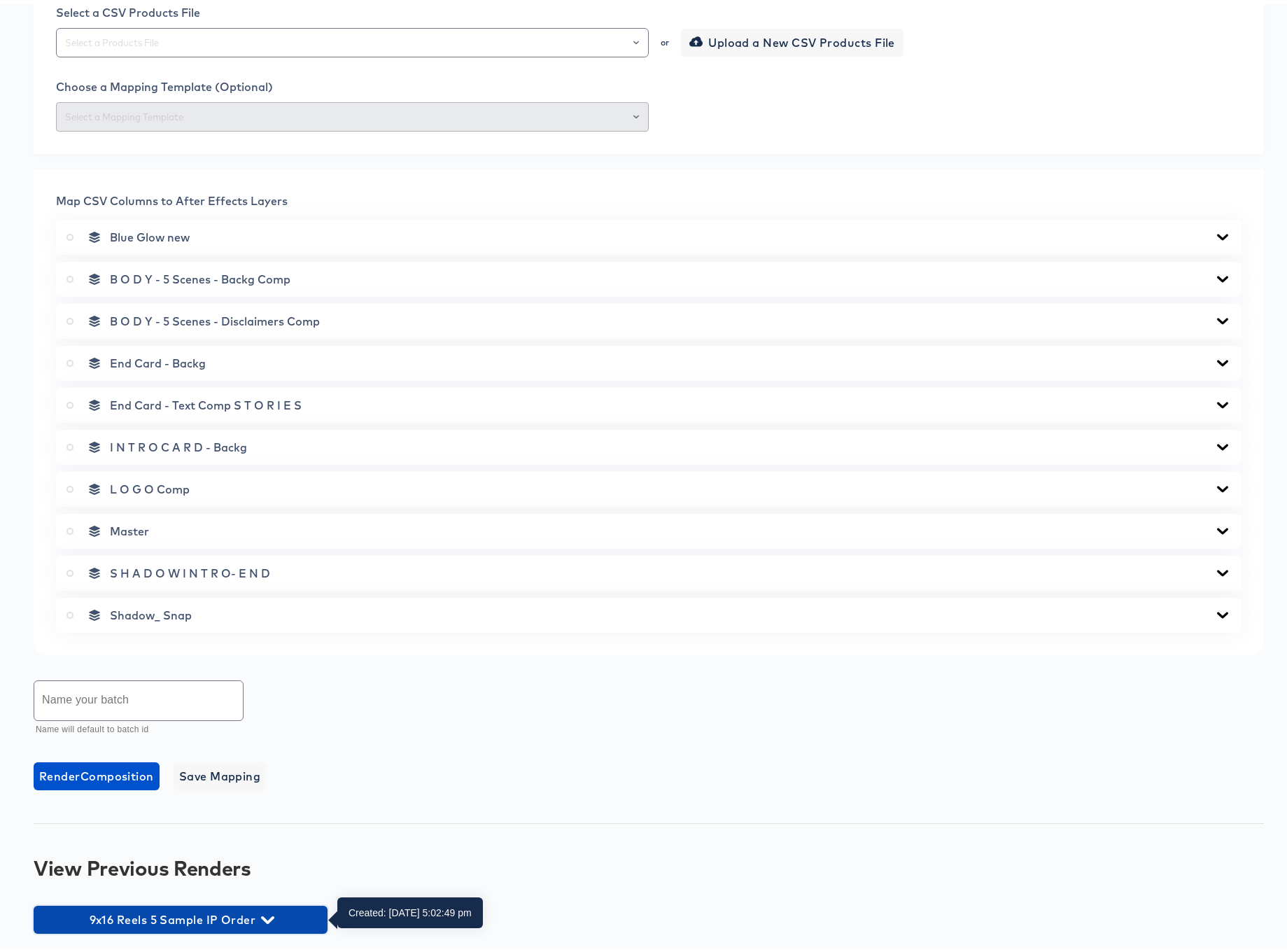
click at [266, 915] on icon "button" at bounding box center [267, 915] width 14 height 8
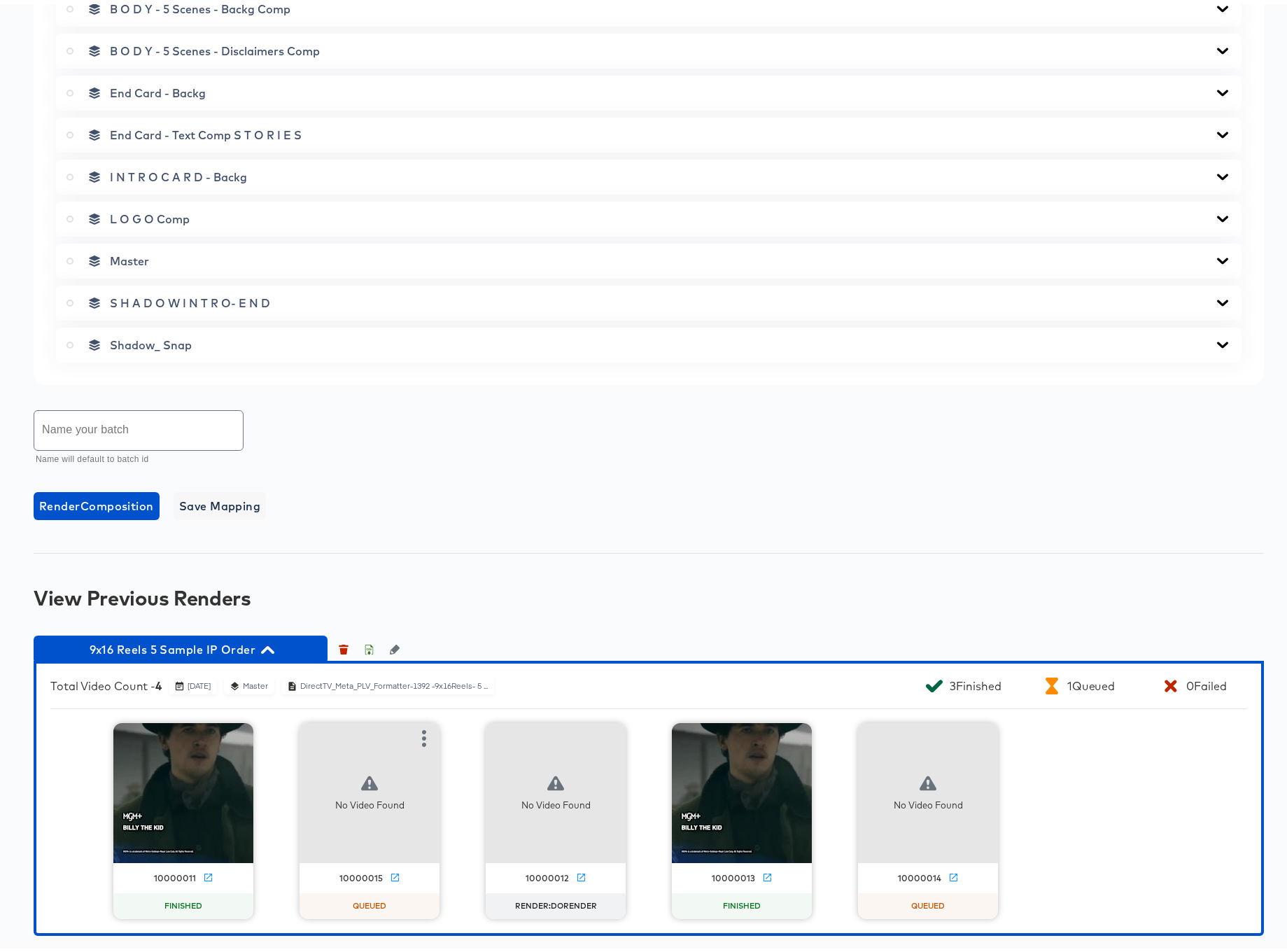
scroll to position [678, 0]
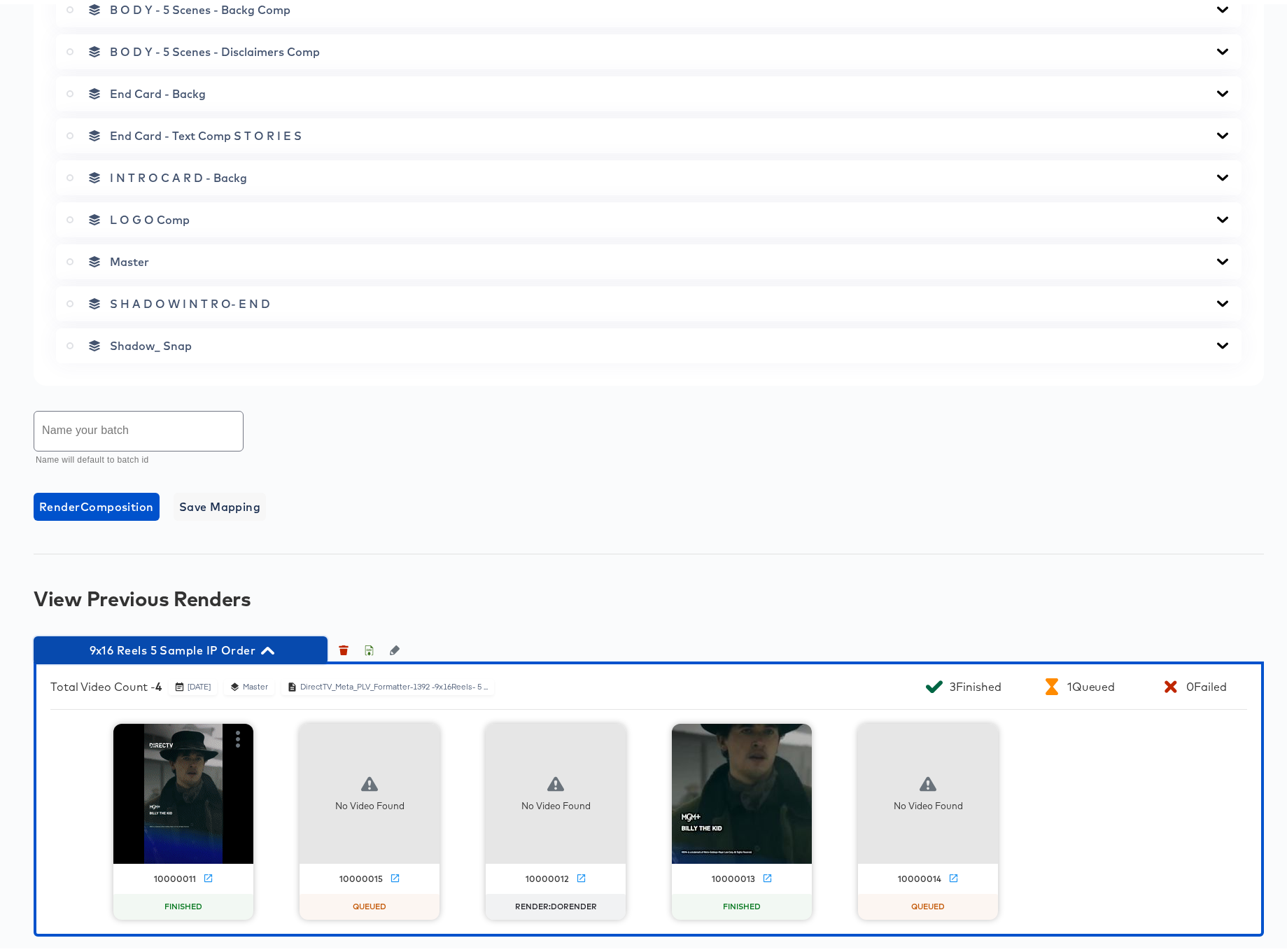
click at [270, 642] on icon "button" at bounding box center [267, 647] width 14 height 14
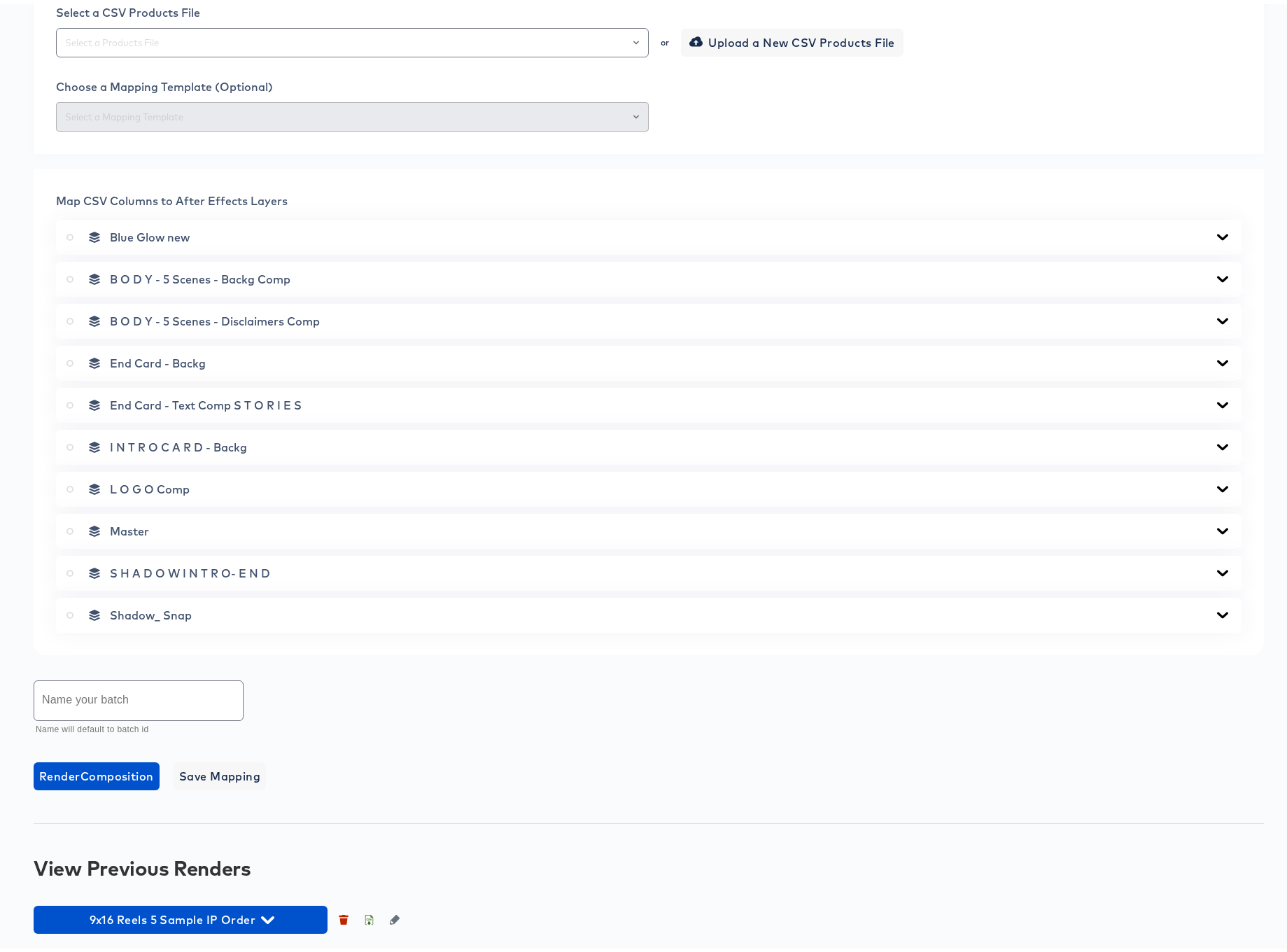
scroll to position [408, 0]
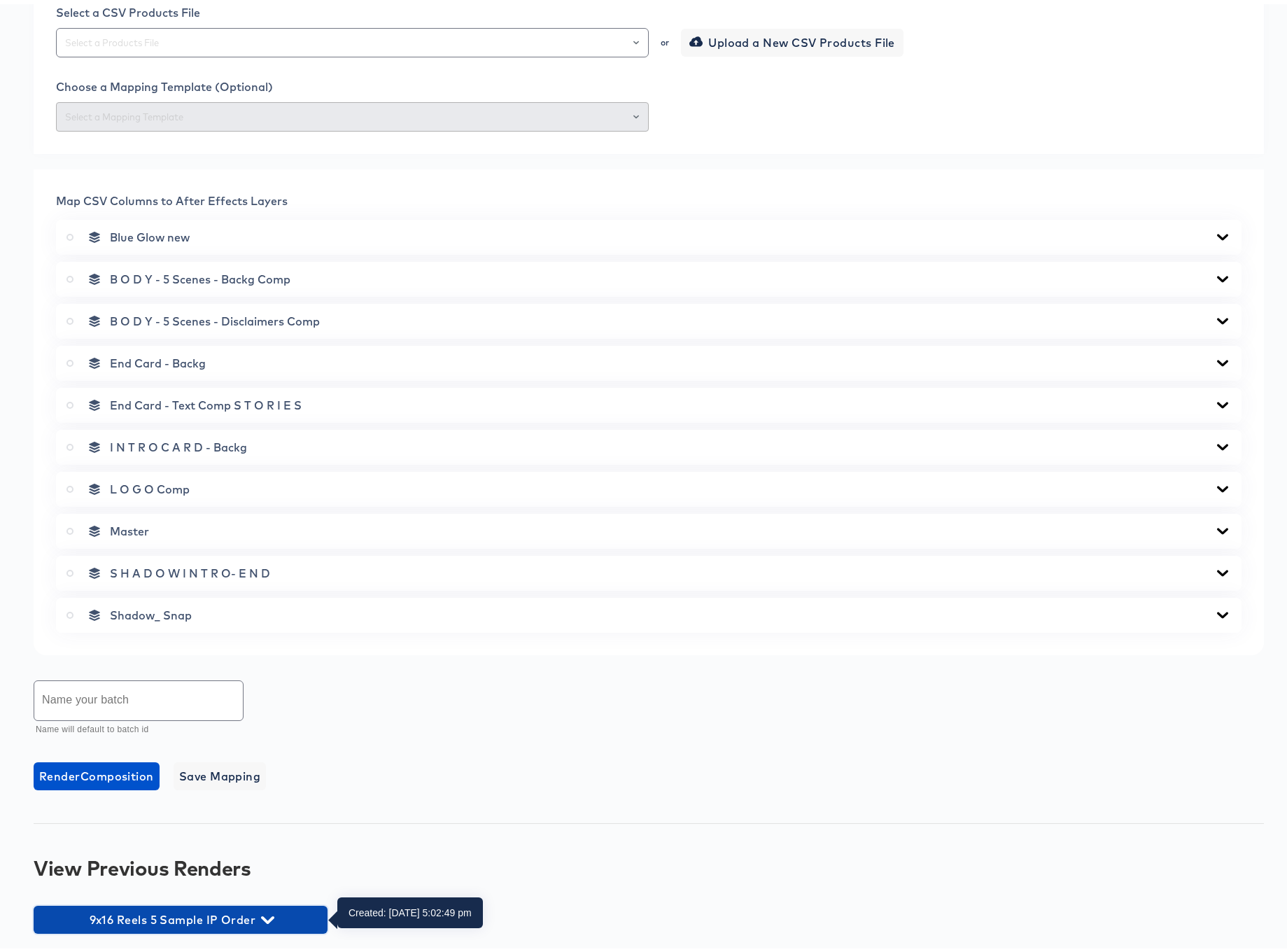
click at [270, 913] on icon "button" at bounding box center [267, 915] width 14 height 8
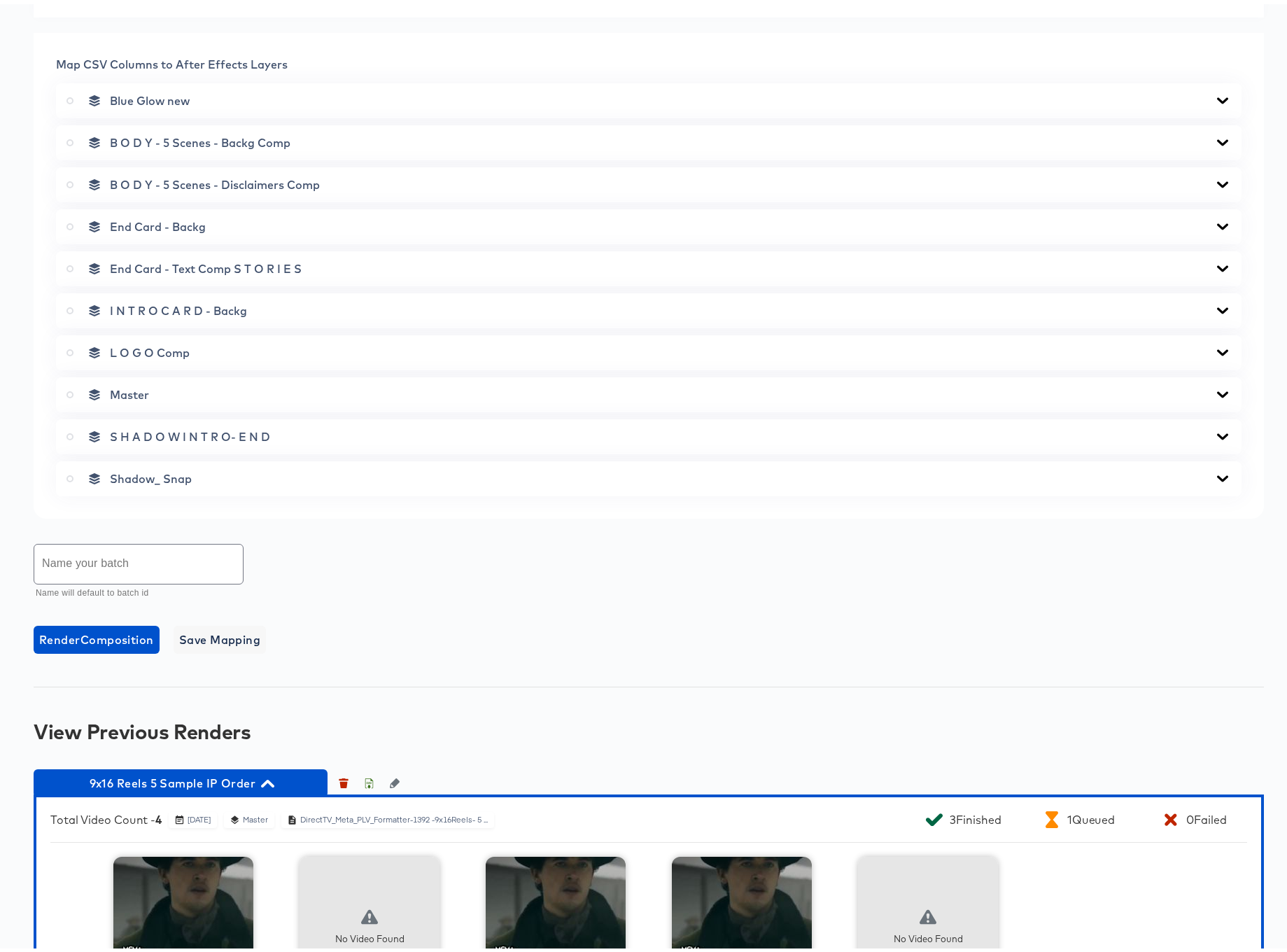
scroll to position [681, 0]
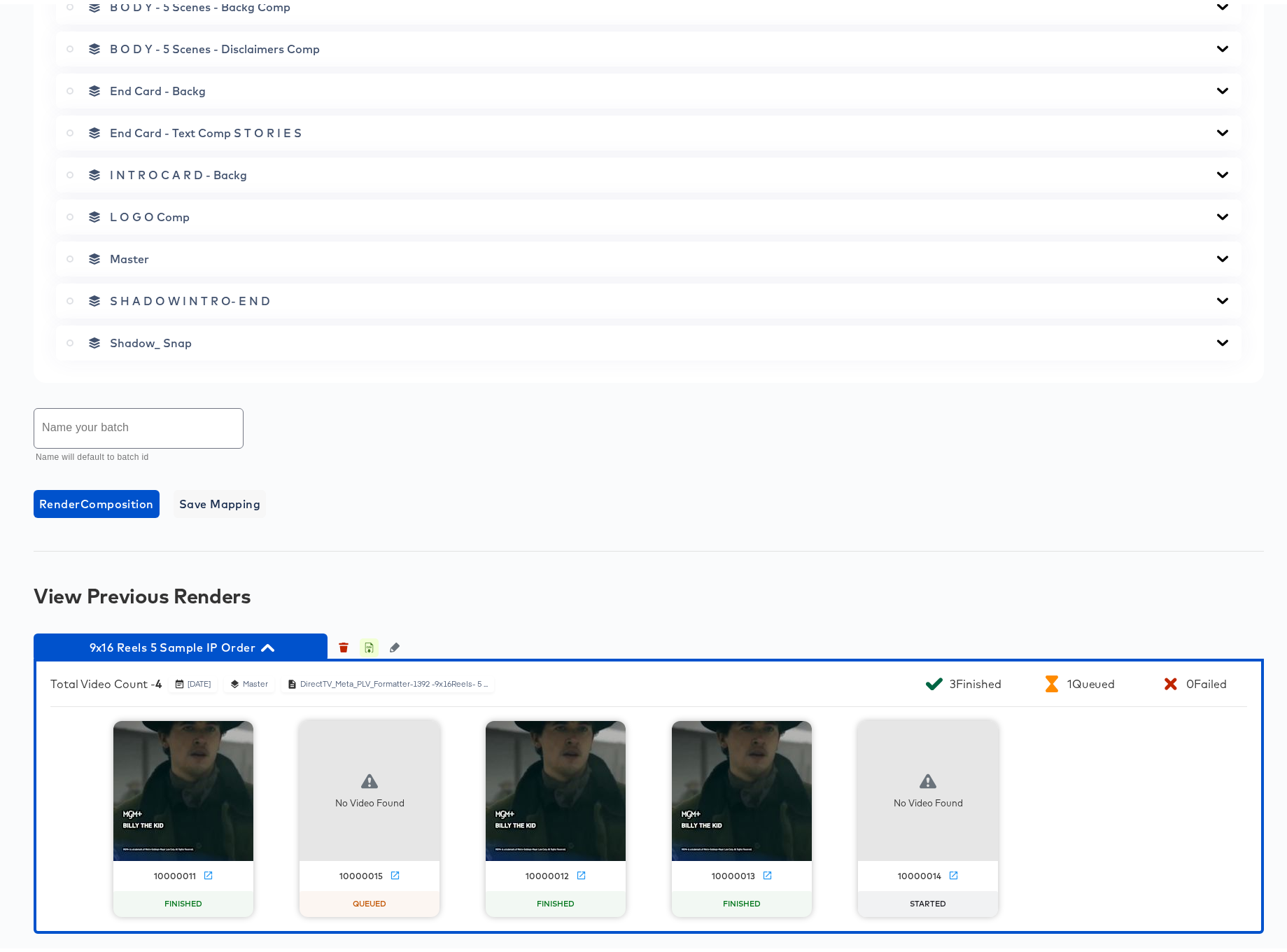
click at [368, 643] on icon "button" at bounding box center [369, 645] width 5 height 7
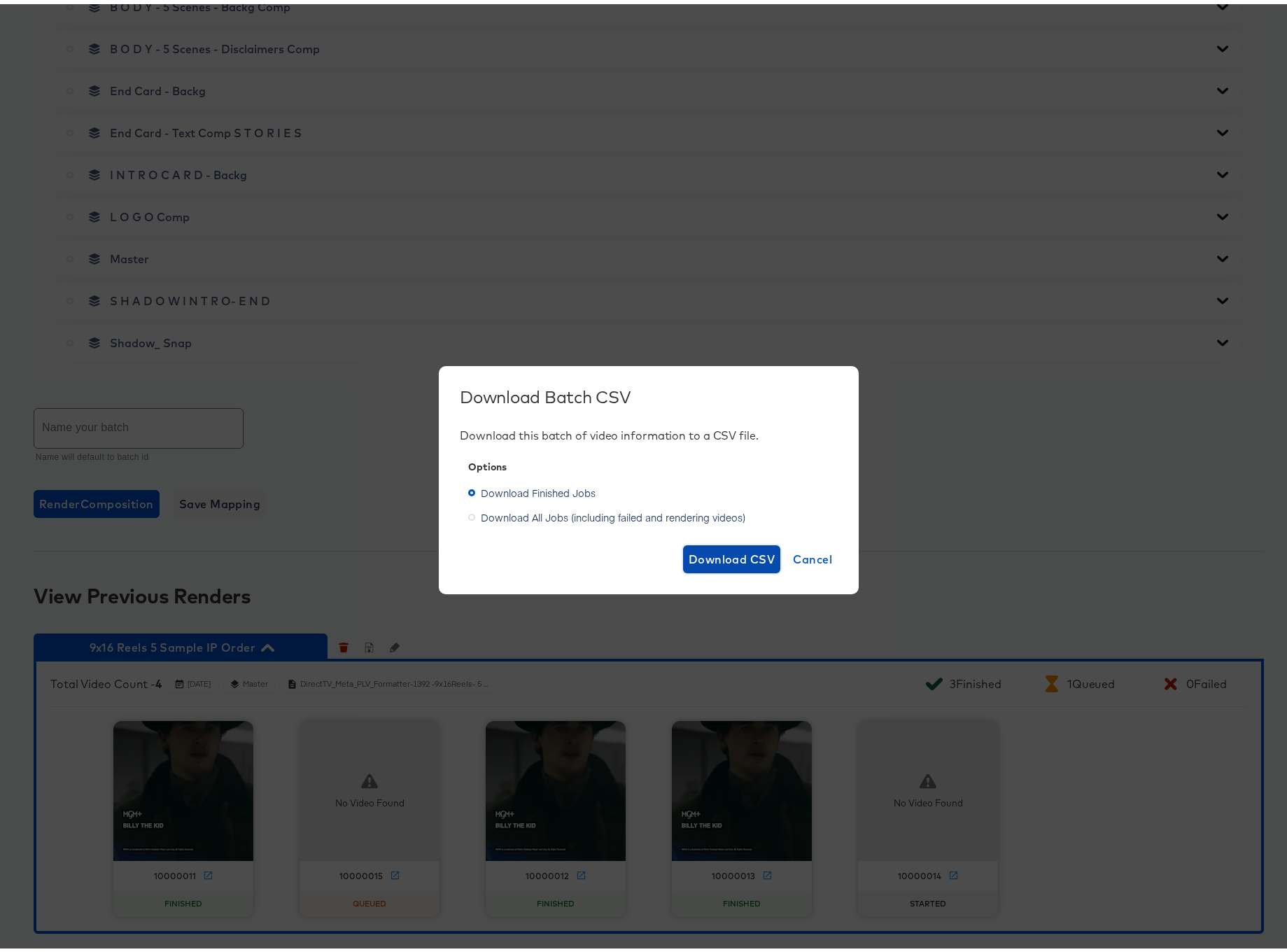
click at [738, 550] on span "Download CSV" at bounding box center [732, 555] width 87 height 19
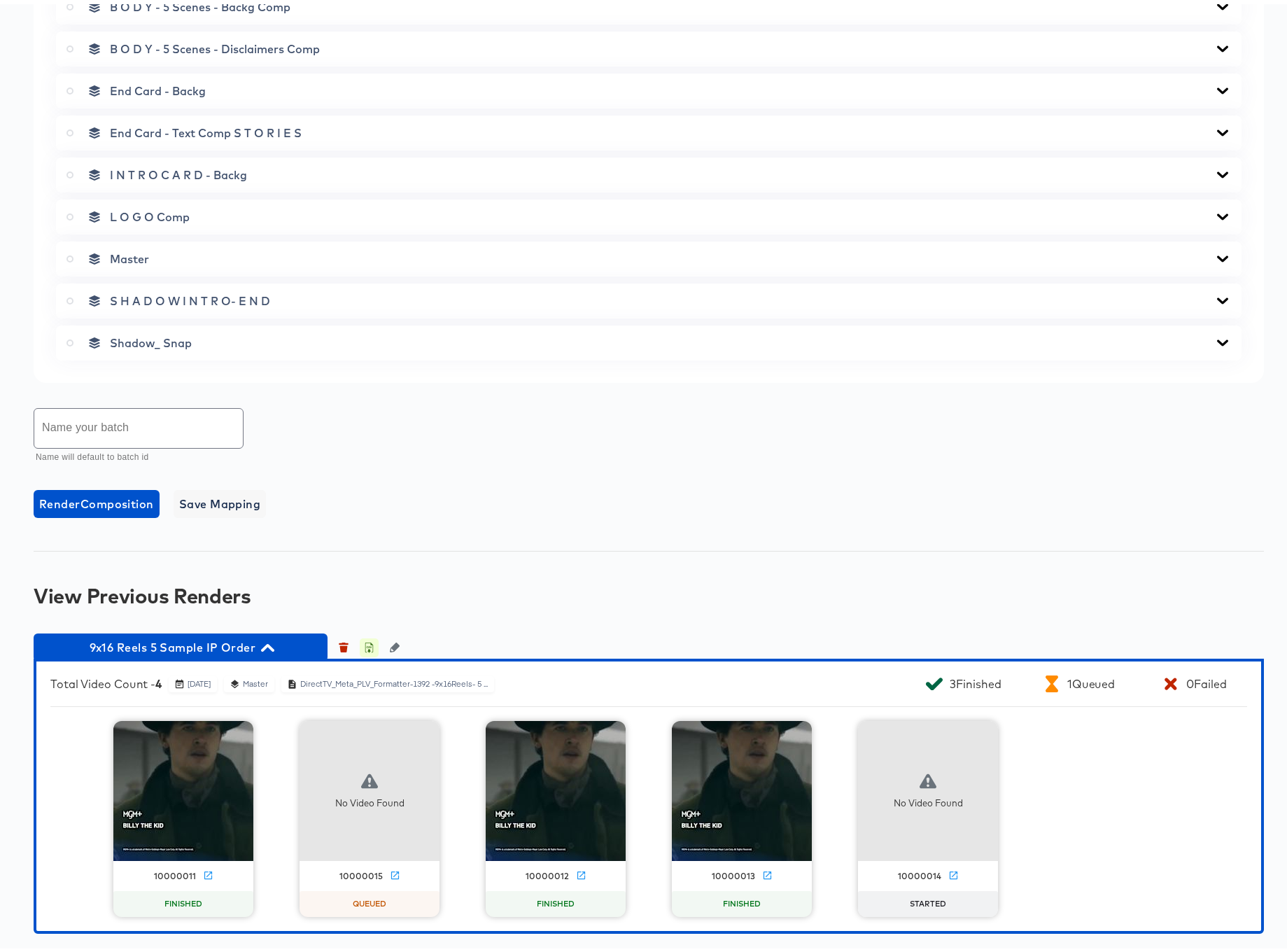
click at [370, 645] on icon "button" at bounding box center [369, 645] width 5 height 7
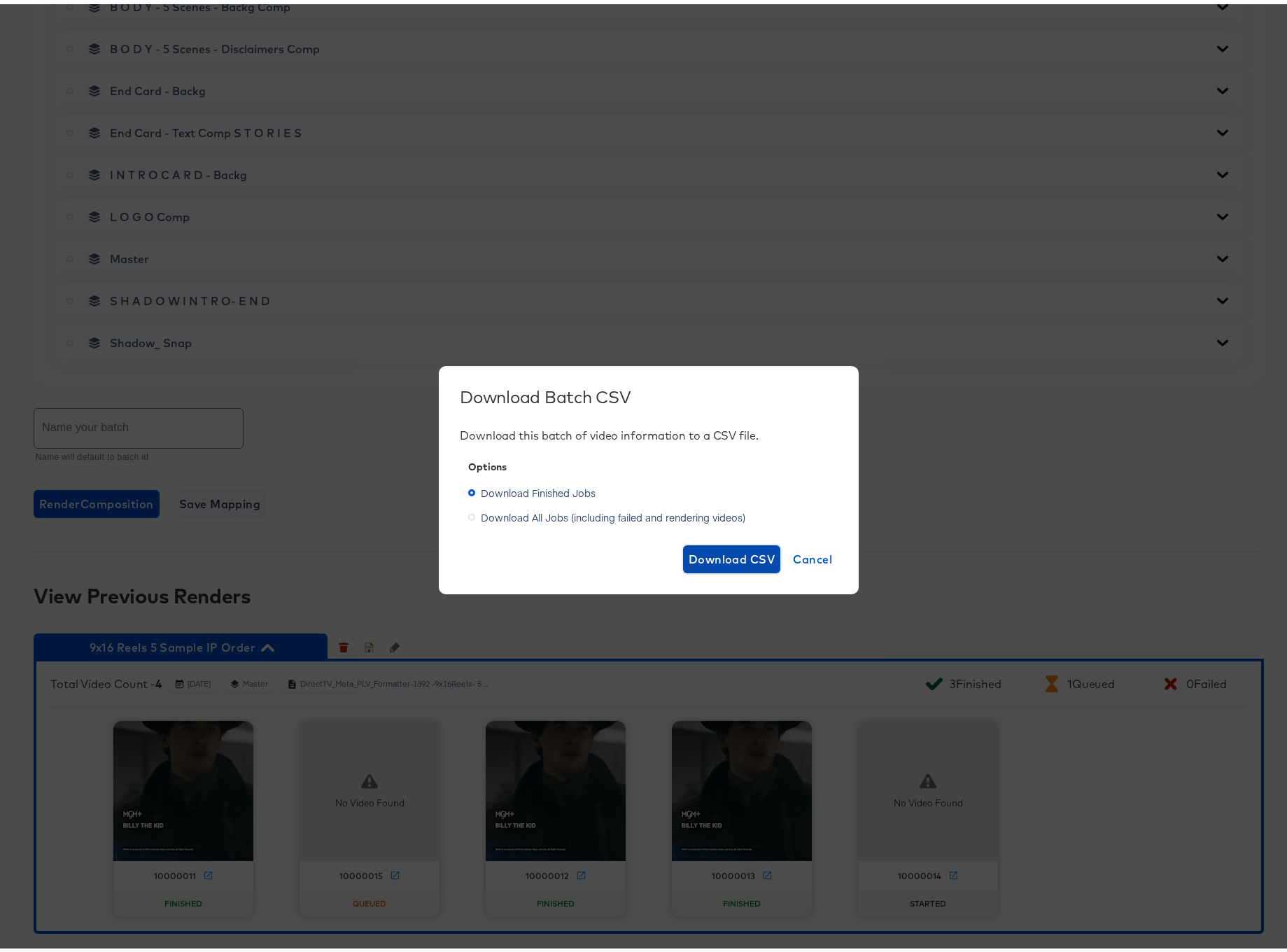
click at [706, 561] on span "Download CSV" at bounding box center [732, 555] width 87 height 19
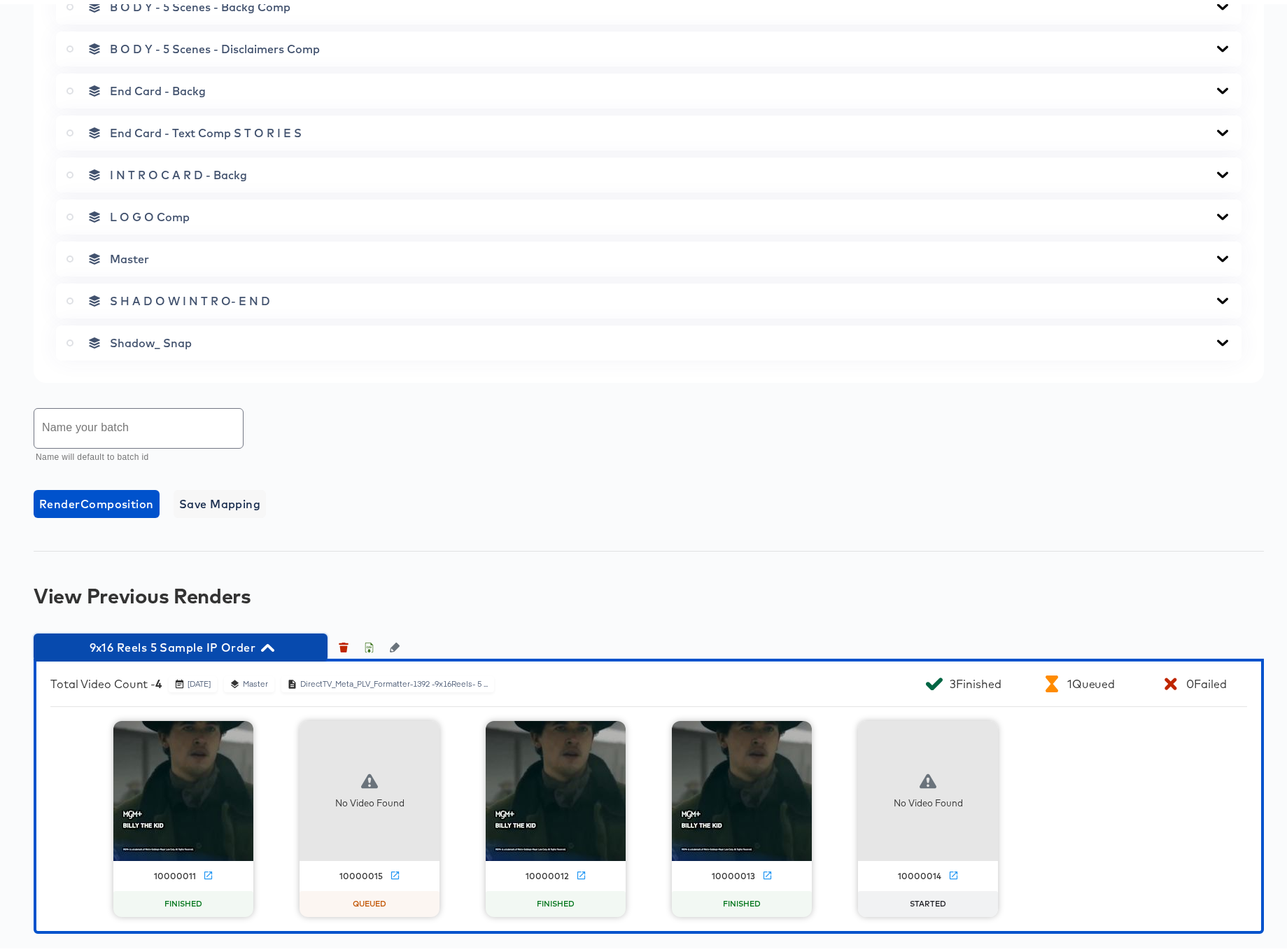
click at [267, 637] on icon "button" at bounding box center [267, 644] width 14 height 14
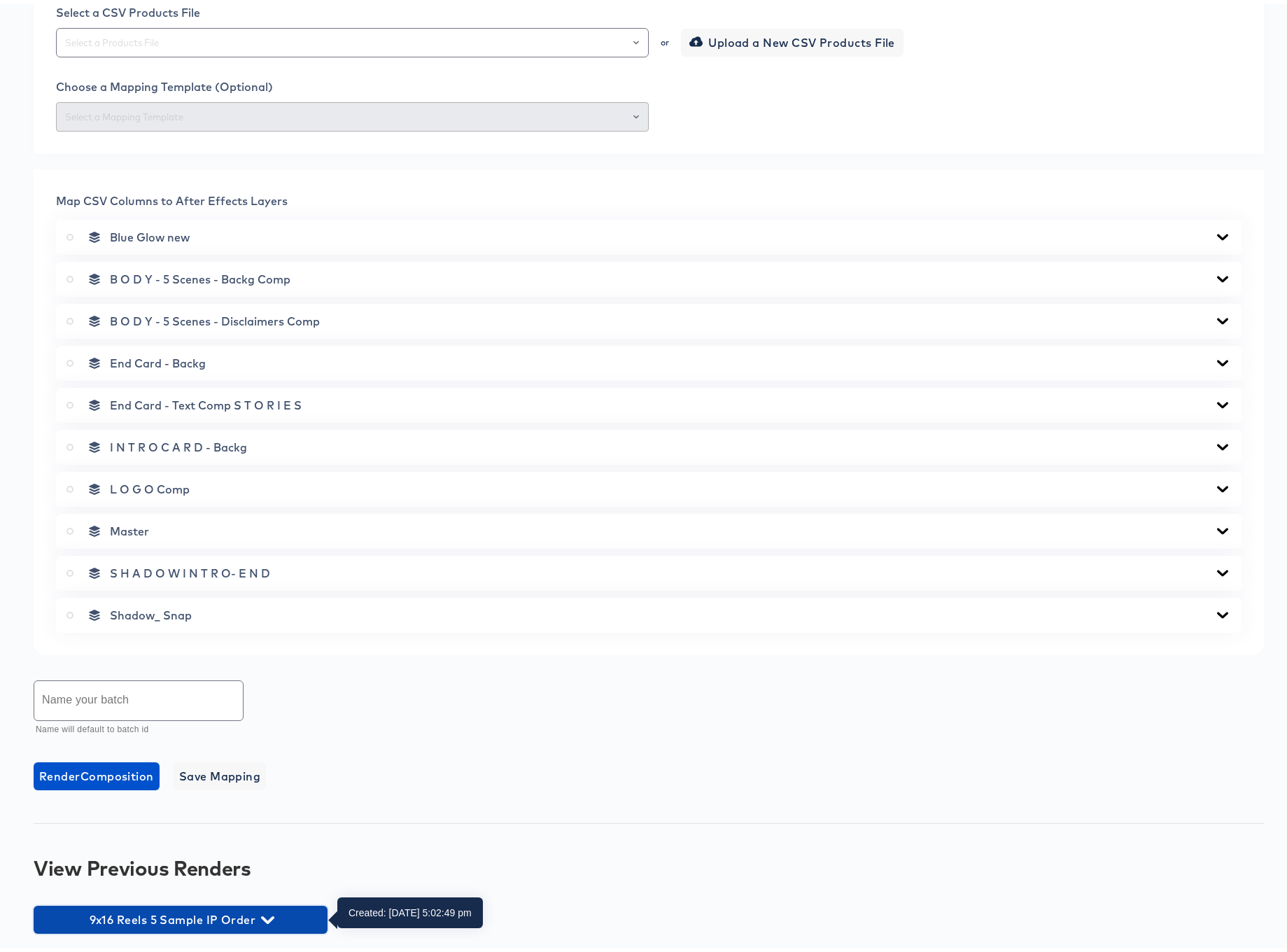
drag, startPoint x: 264, startPoint y: 910, endPoint x: 286, endPoint y: 899, distance: 24.6
click at [264, 910] on icon "button" at bounding box center [267, 916] width 14 height 14
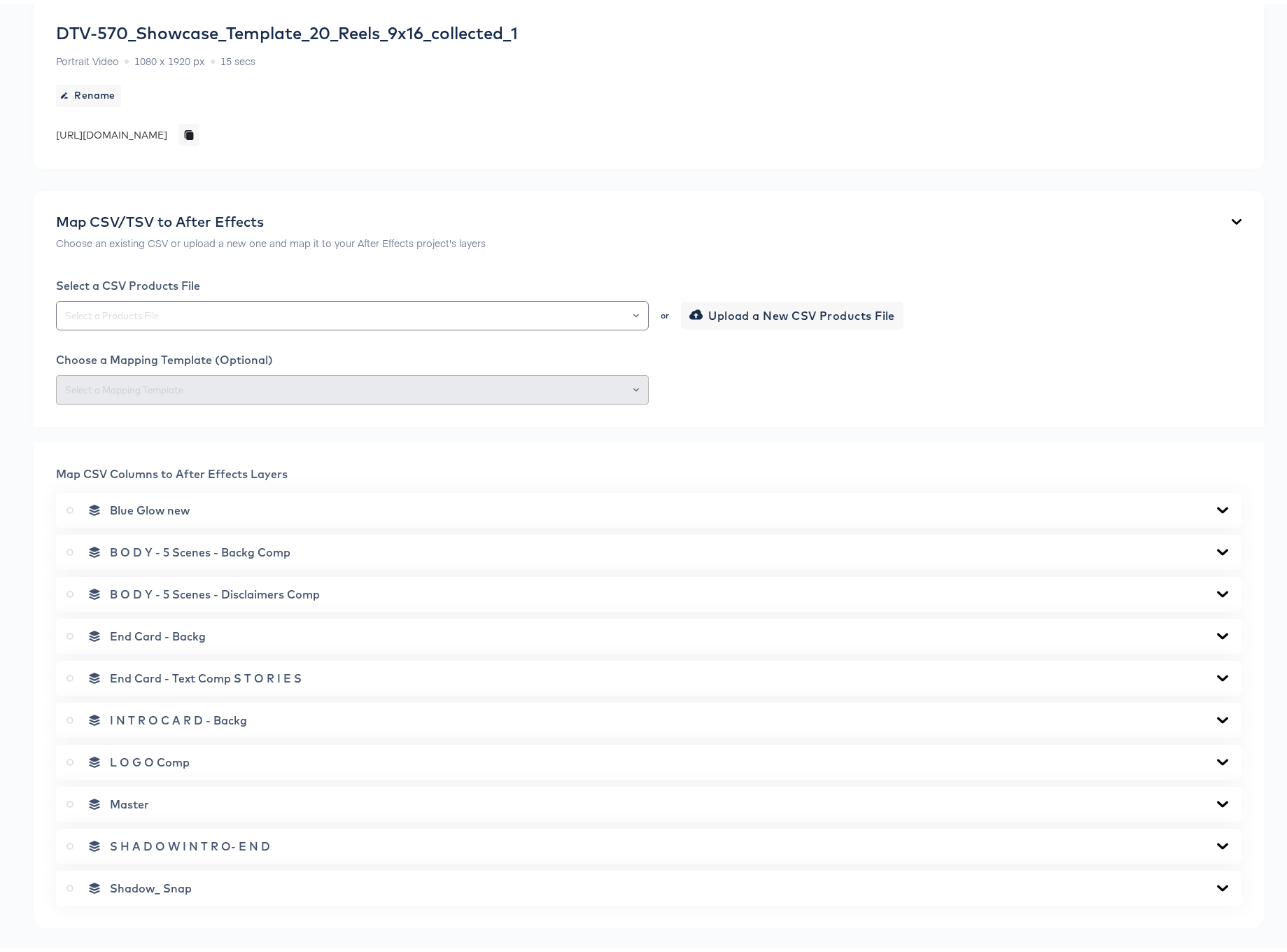
scroll to position [0, 0]
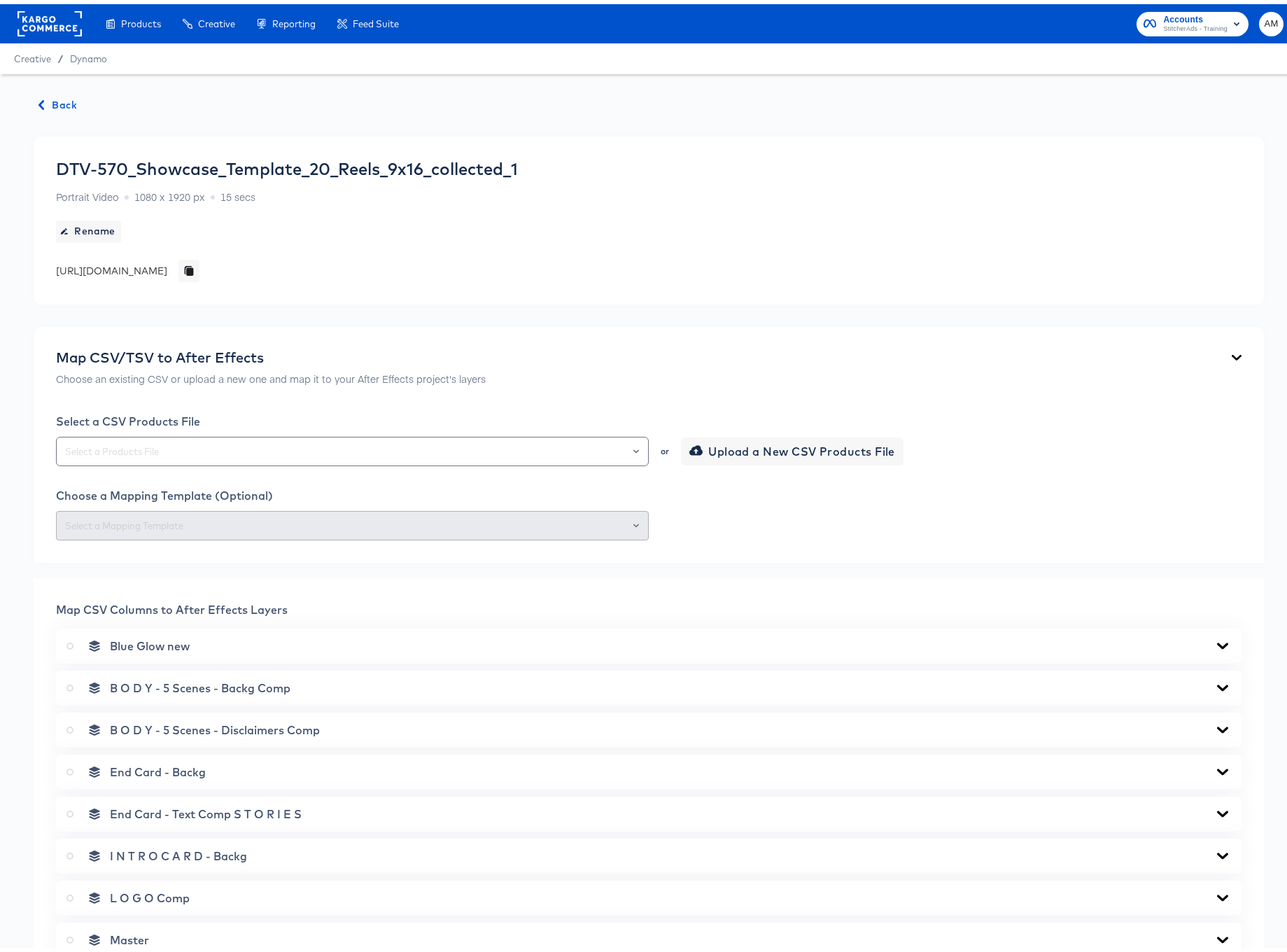
click at [68, 100] on span "Back" at bounding box center [58, 101] width 38 height 17
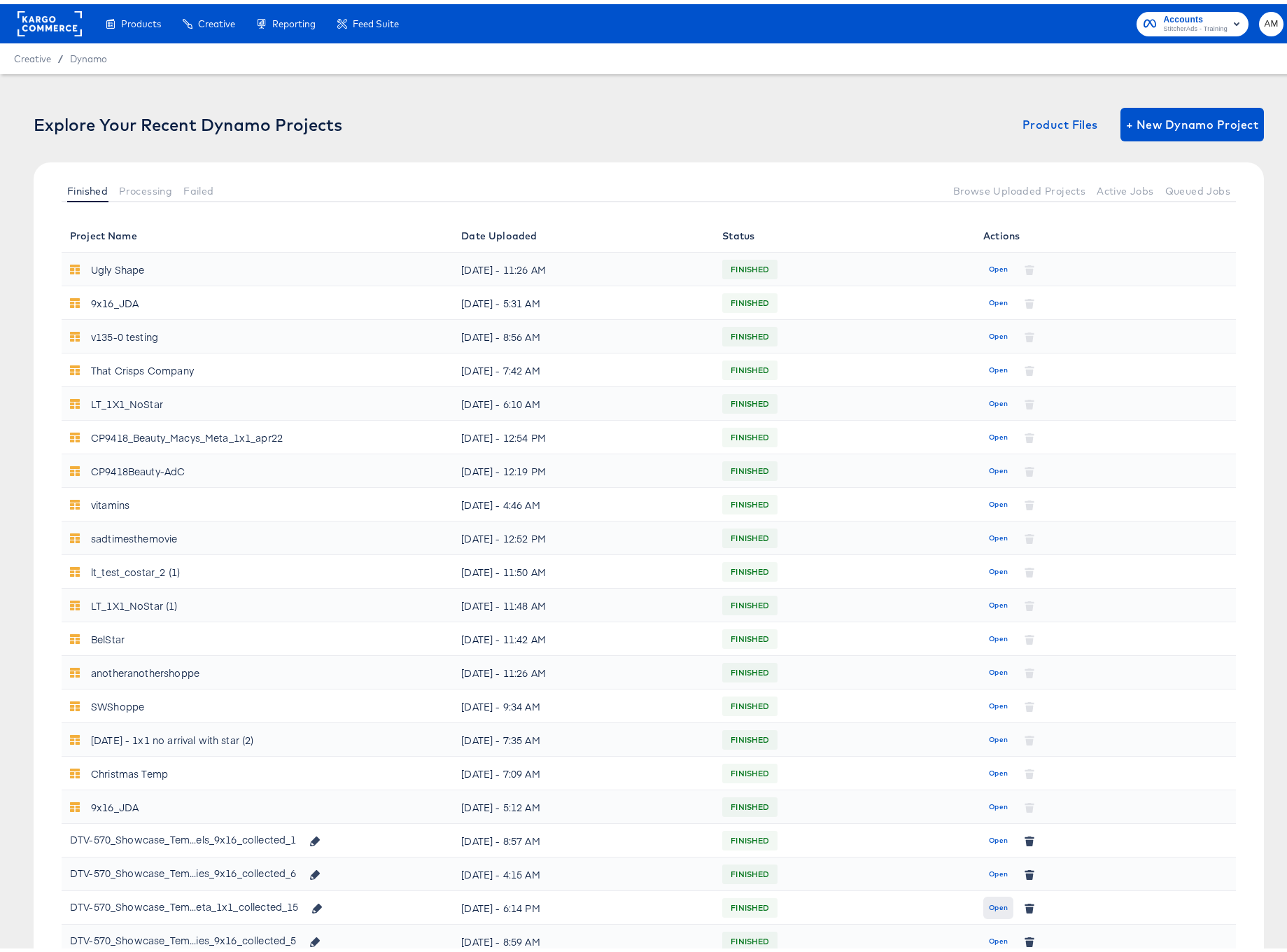
click at [989, 900] on span "Open" at bounding box center [998, 903] width 19 height 13
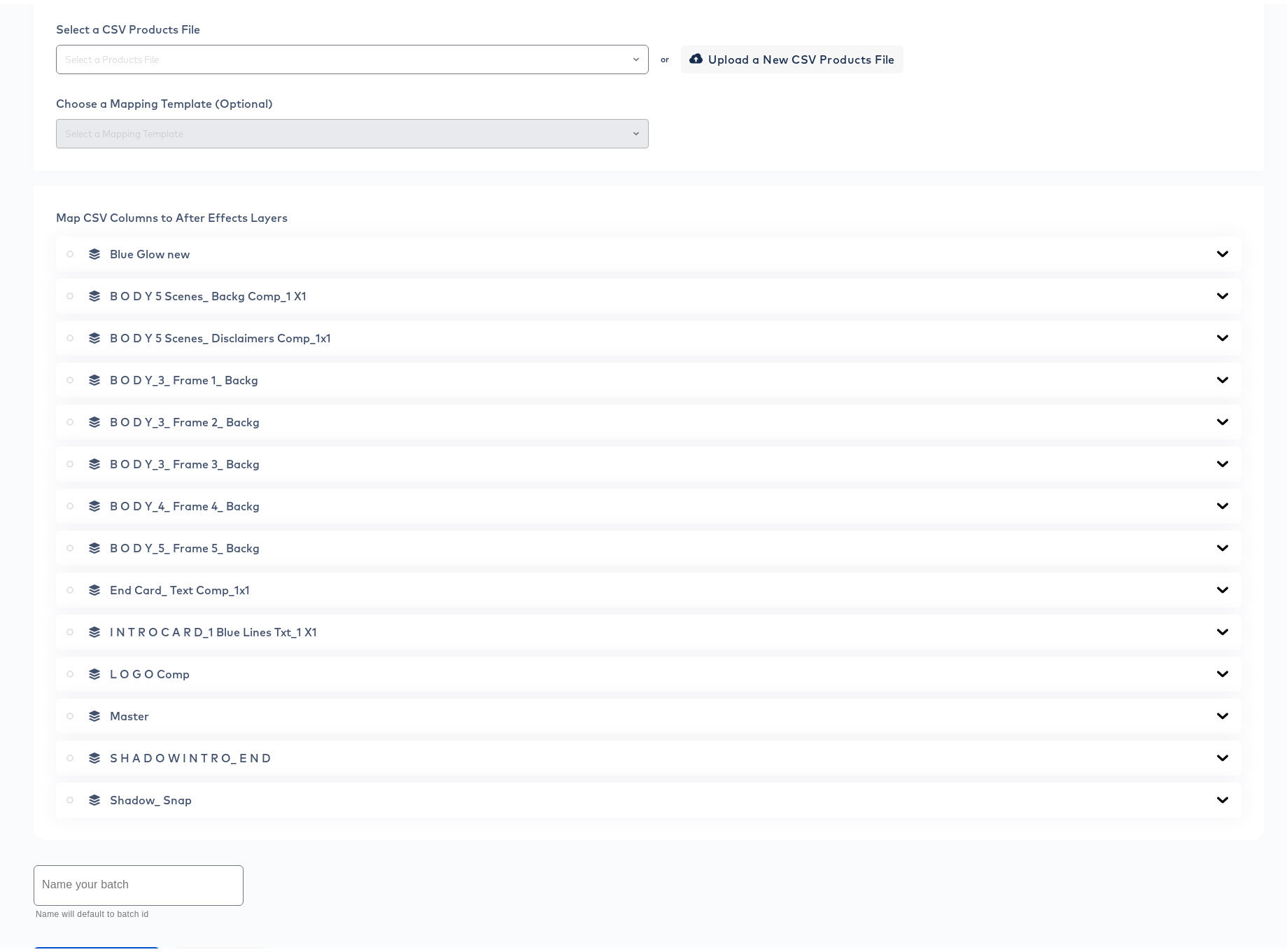
scroll to position [576, 0]
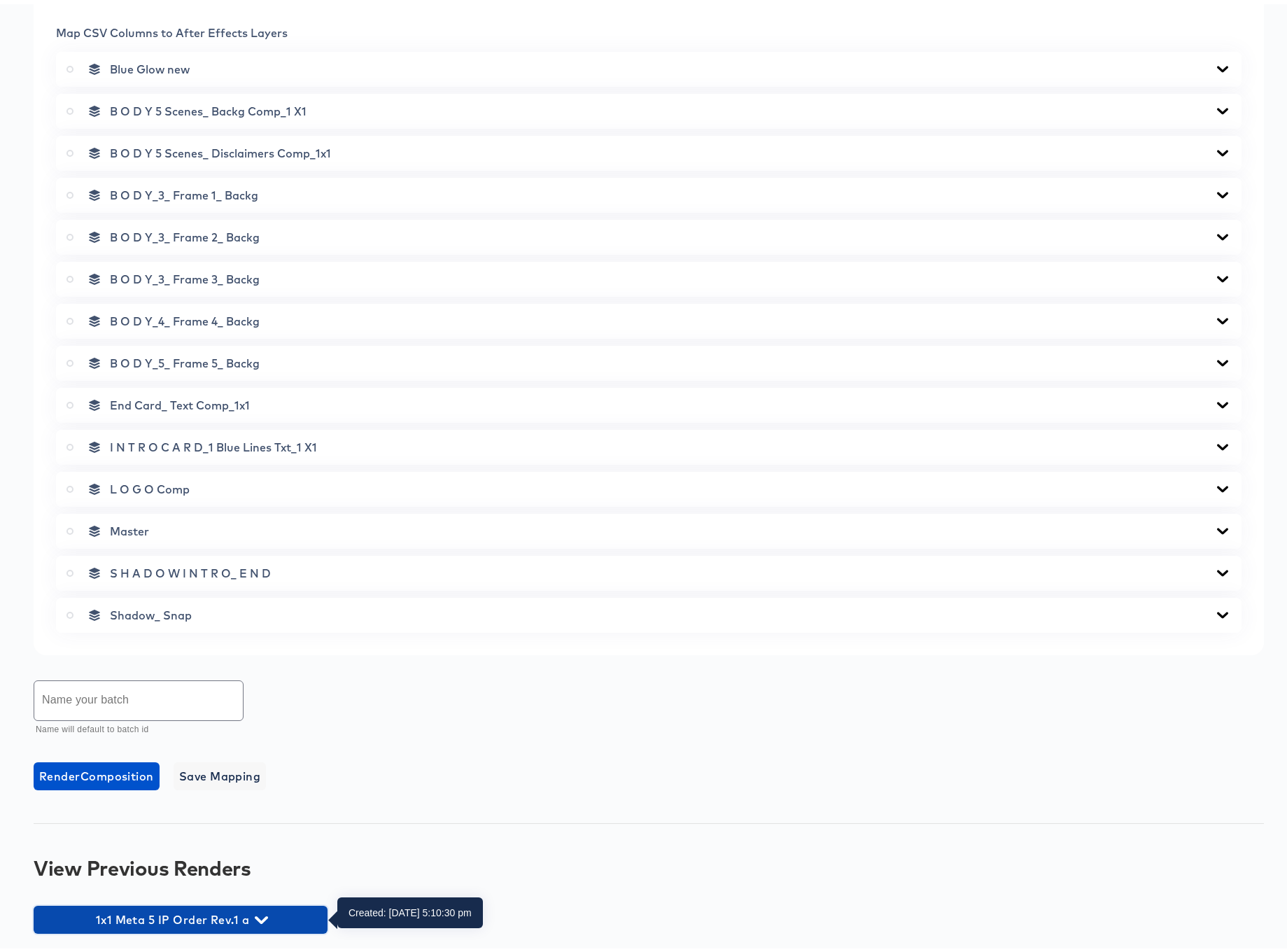
click at [265, 911] on icon "button" at bounding box center [262, 916] width 14 height 14
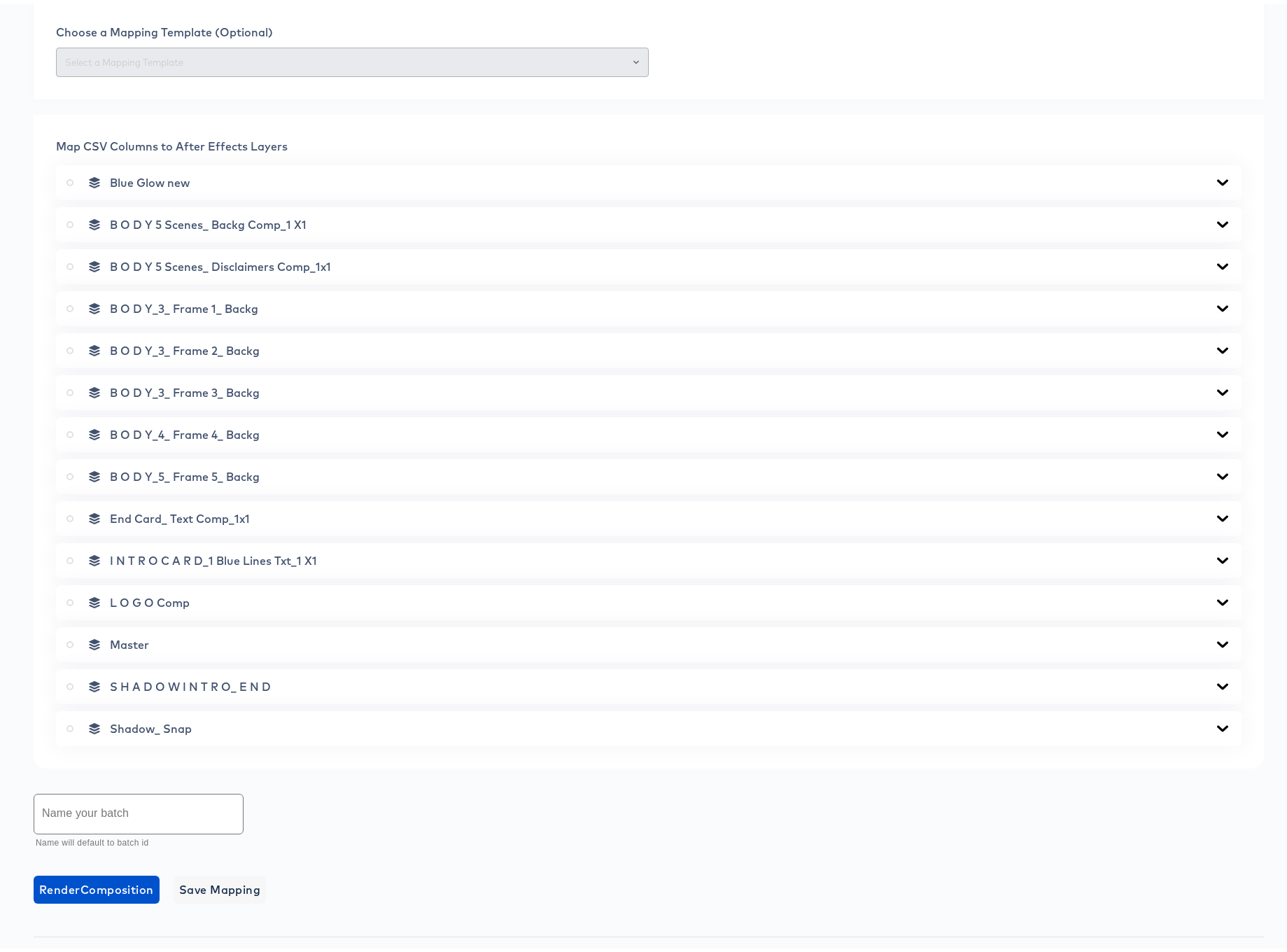
scroll to position [0, 0]
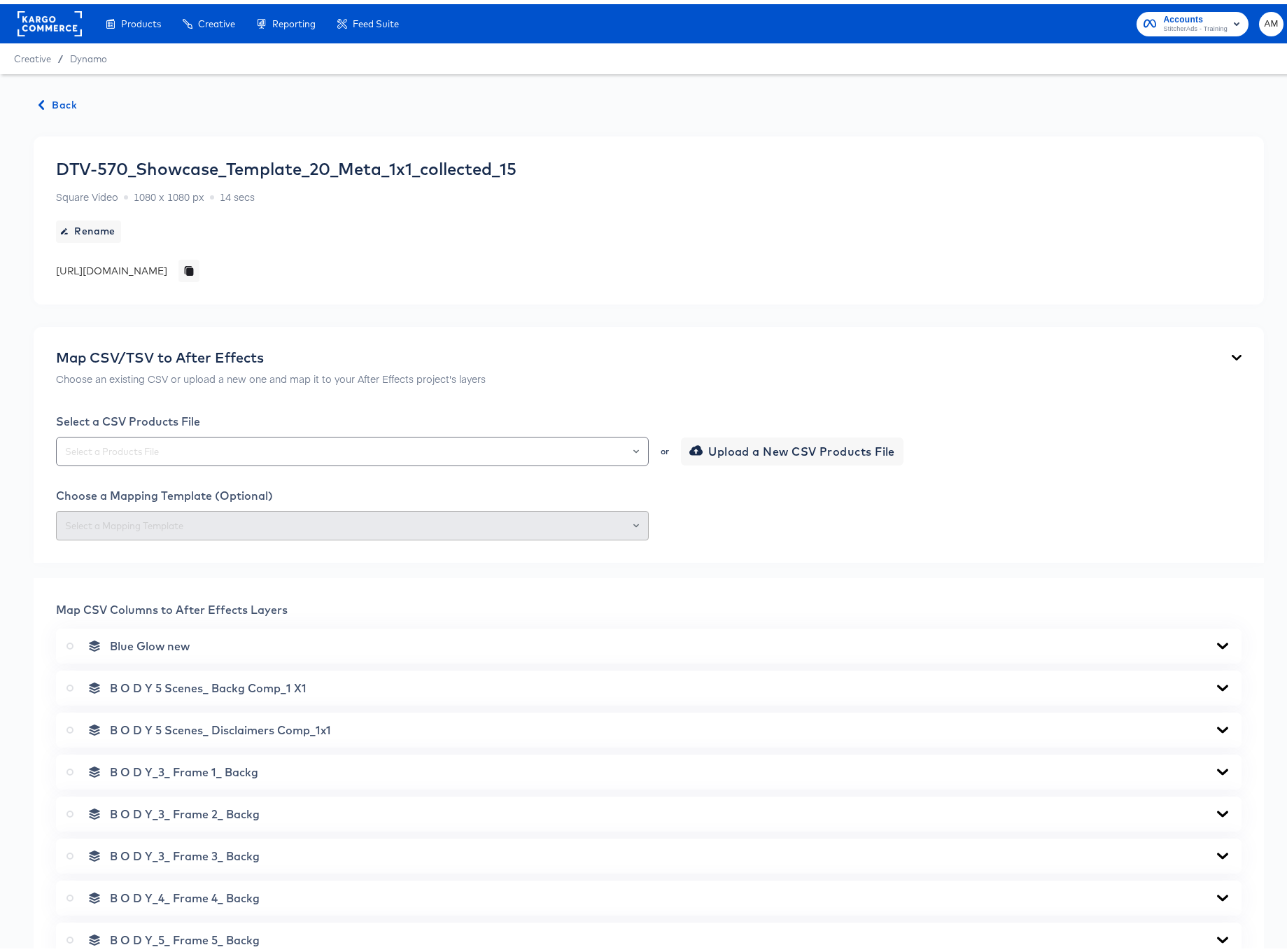
click at [42, 98] on icon "button" at bounding box center [42, 100] width 10 height 10
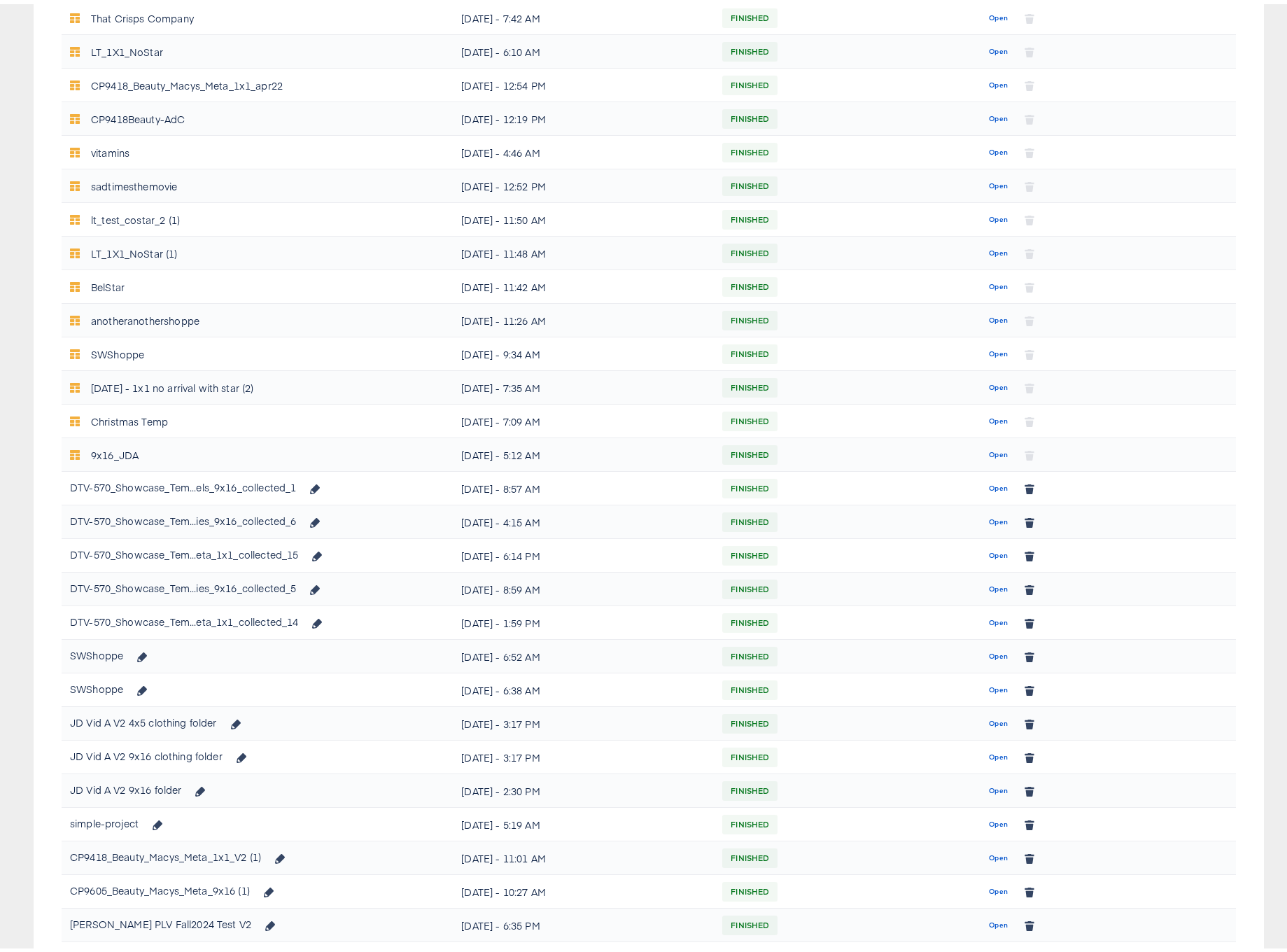
scroll to position [477, 0]
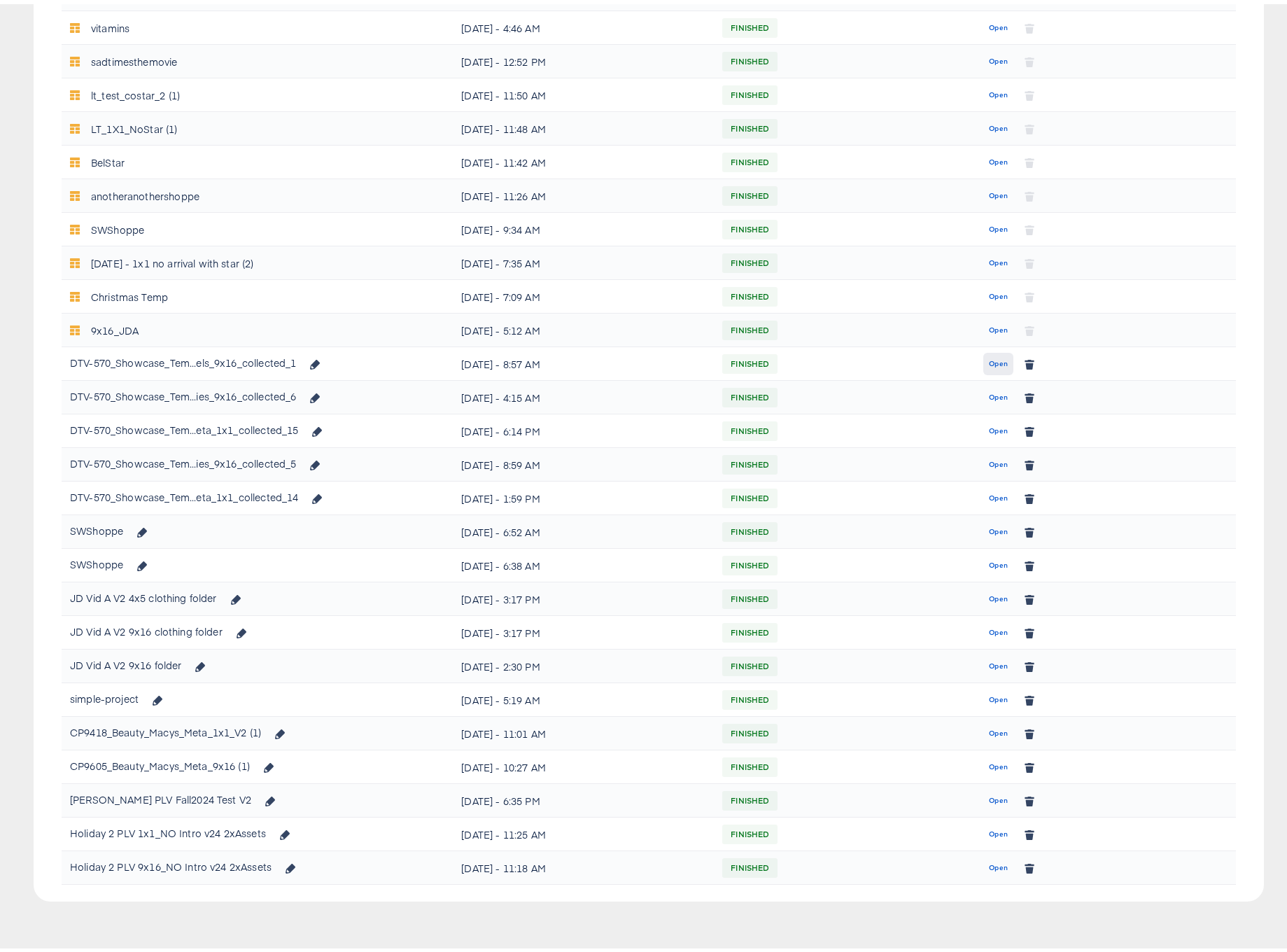
click at [989, 360] on span "Open" at bounding box center [998, 359] width 19 height 13
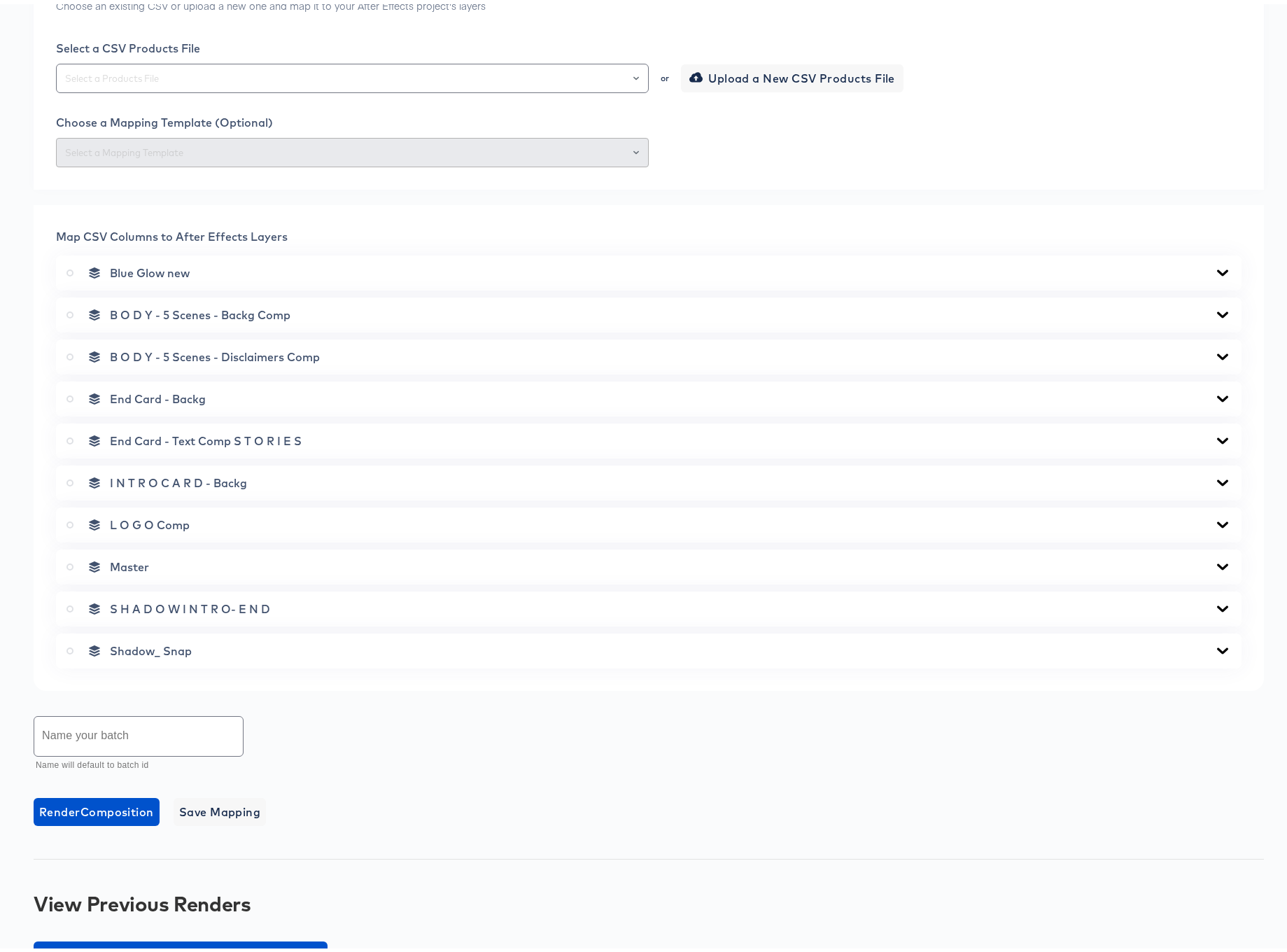
scroll to position [408, 0]
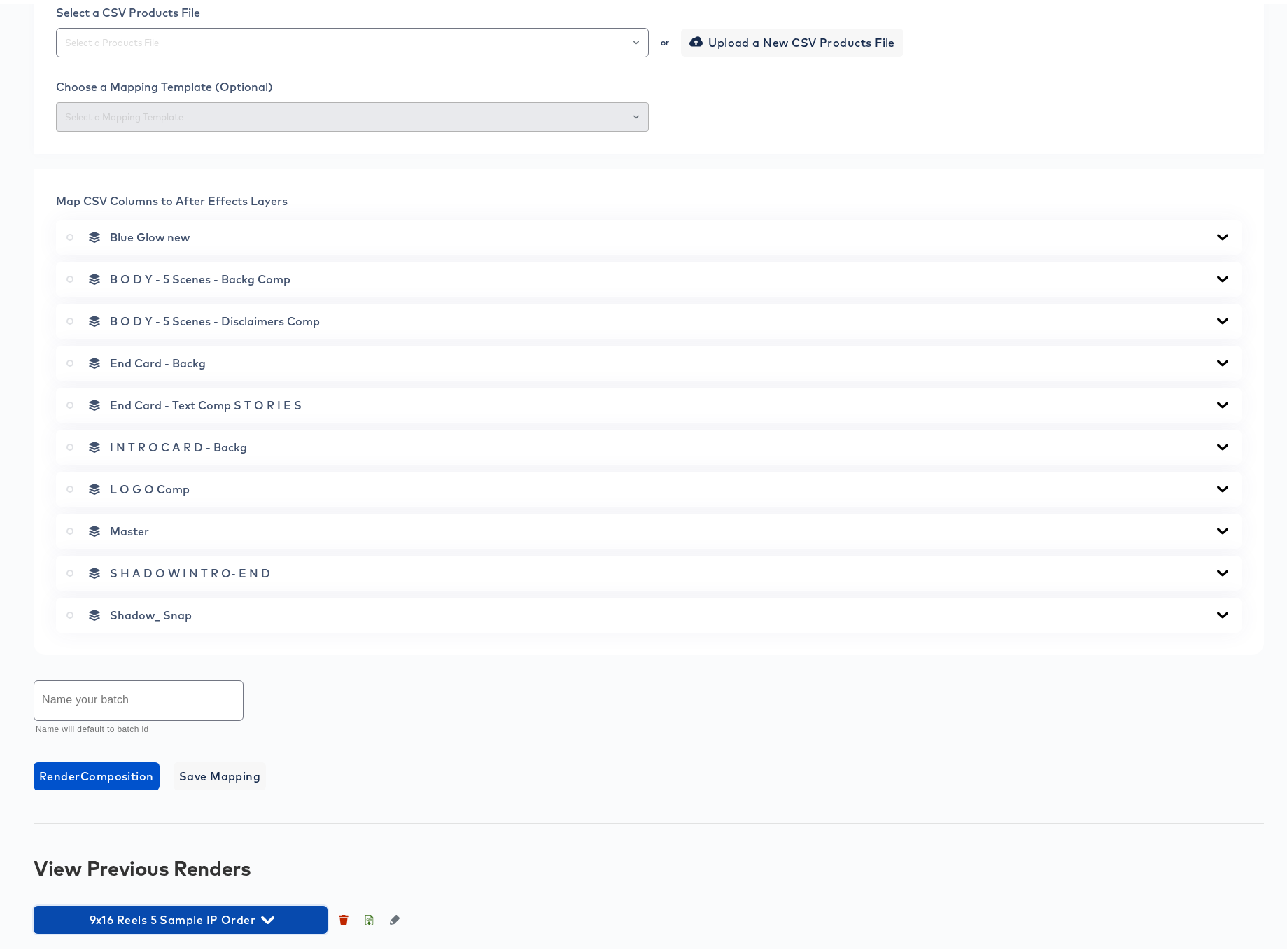
click at [266, 914] on icon "button" at bounding box center [267, 916] width 14 height 14
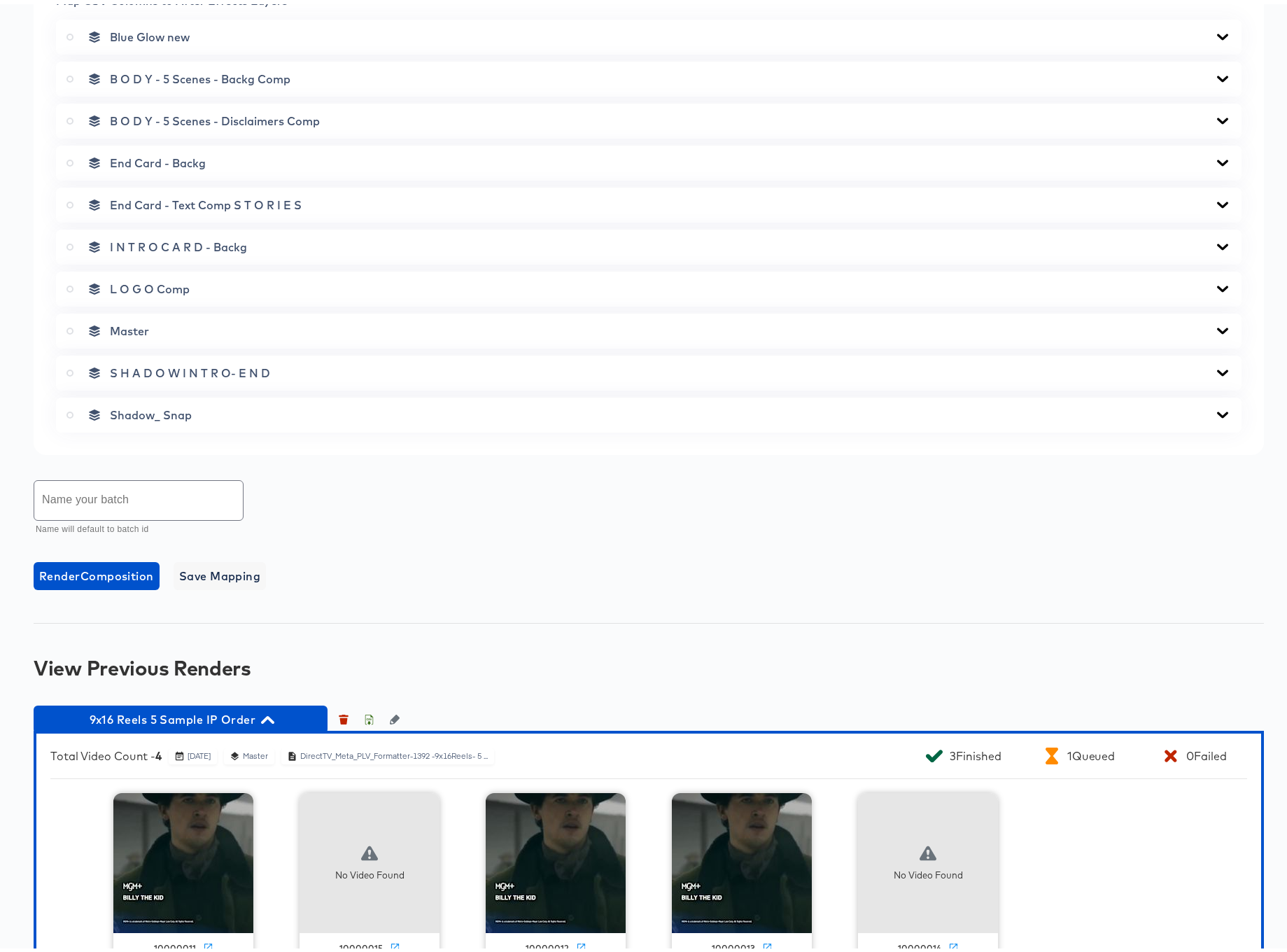
scroll to position [681, 0]
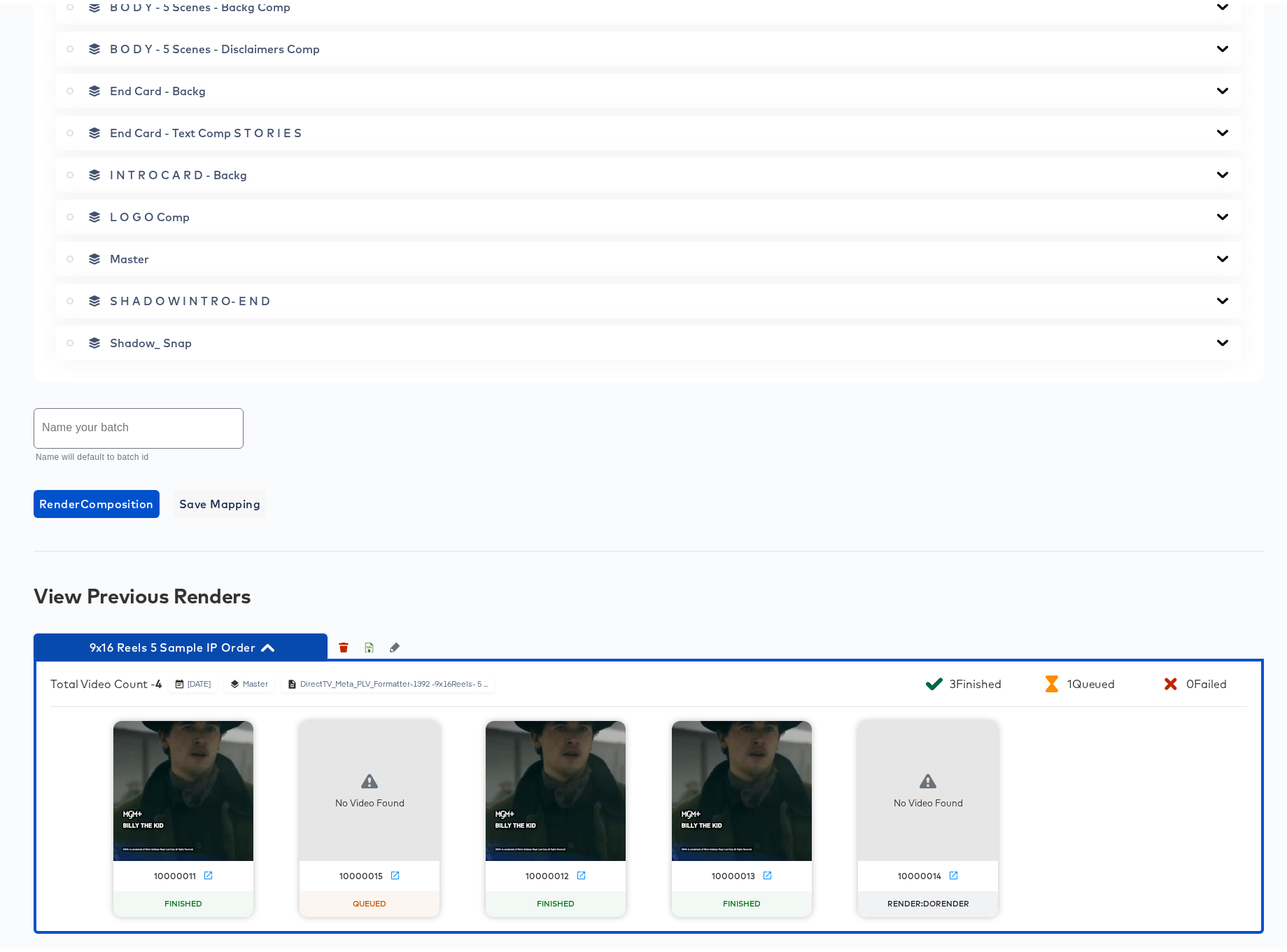
click at [270, 645] on icon "button" at bounding box center [267, 644] width 14 height 14
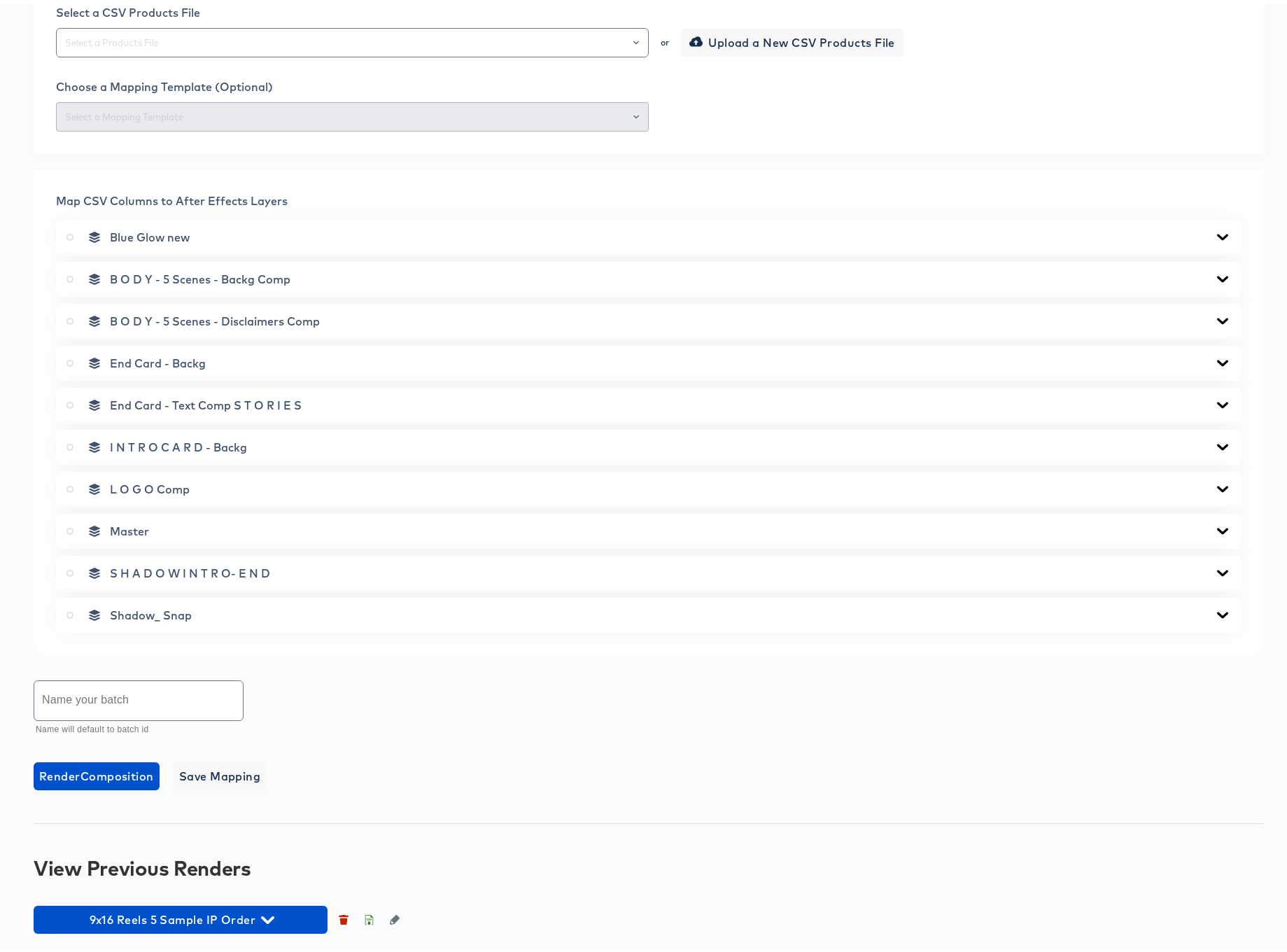
scroll to position [408, 0]
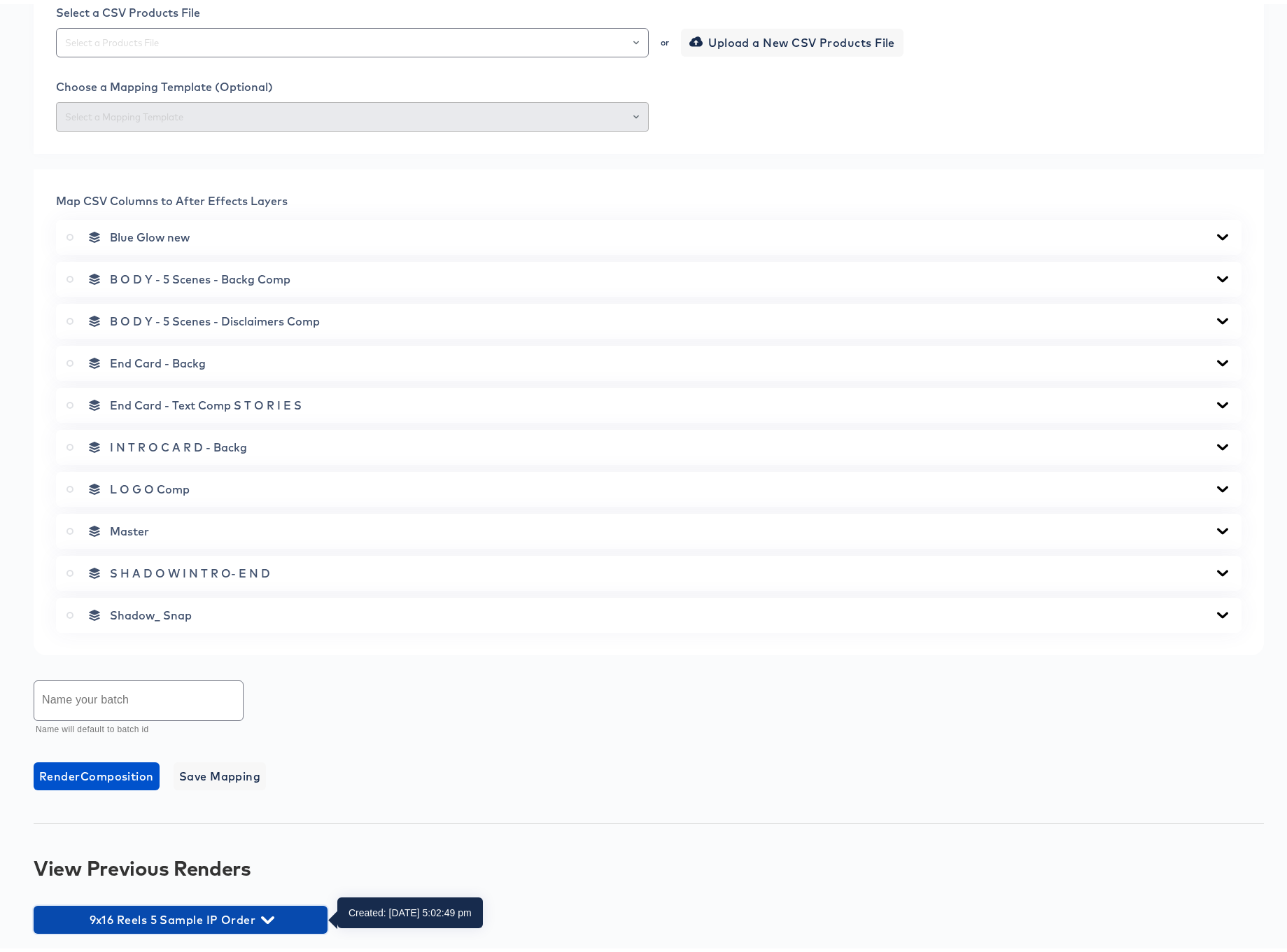
click at [267, 916] on icon "button" at bounding box center [267, 915] width 14 height 8
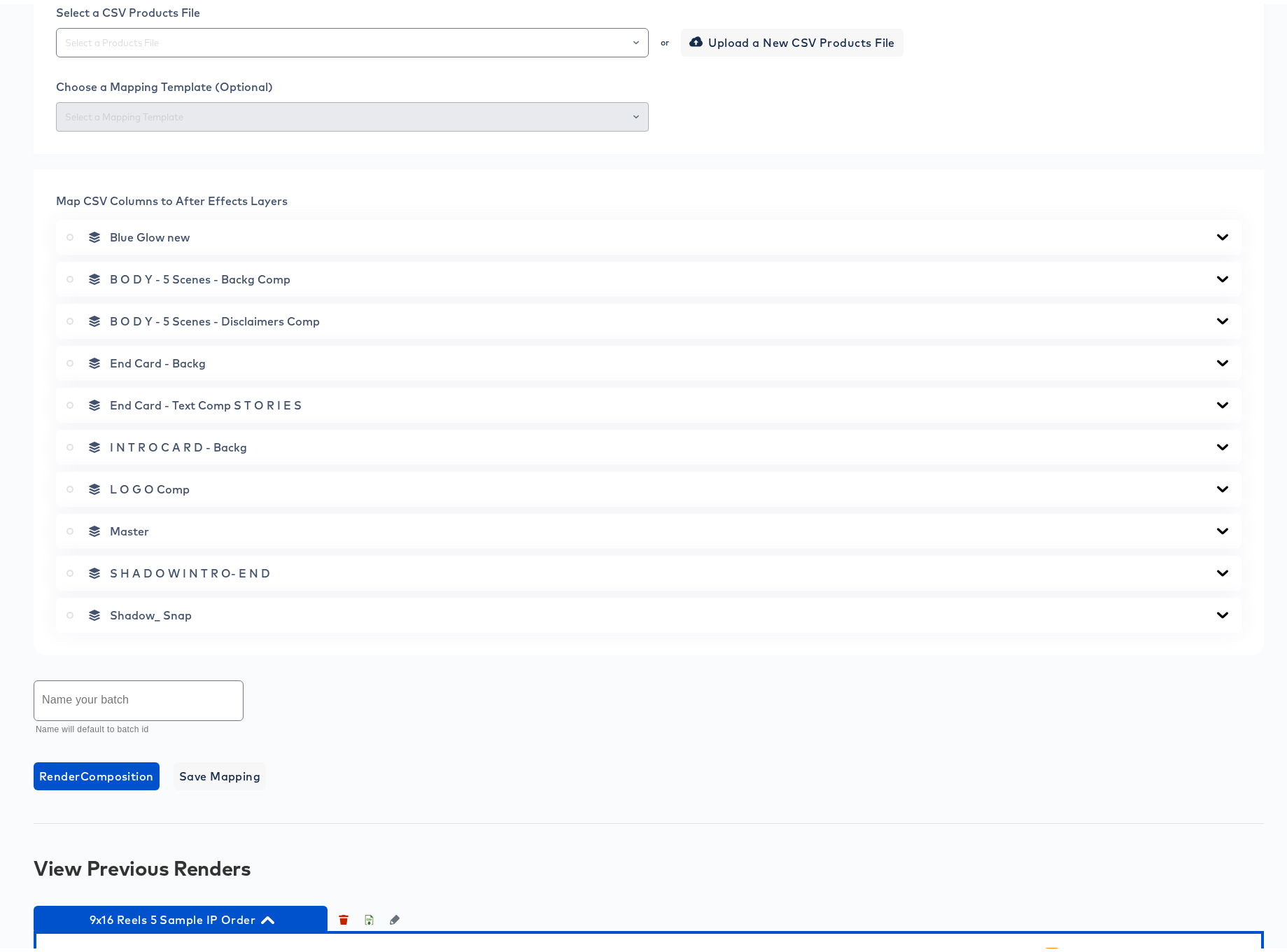
scroll to position [681, 0]
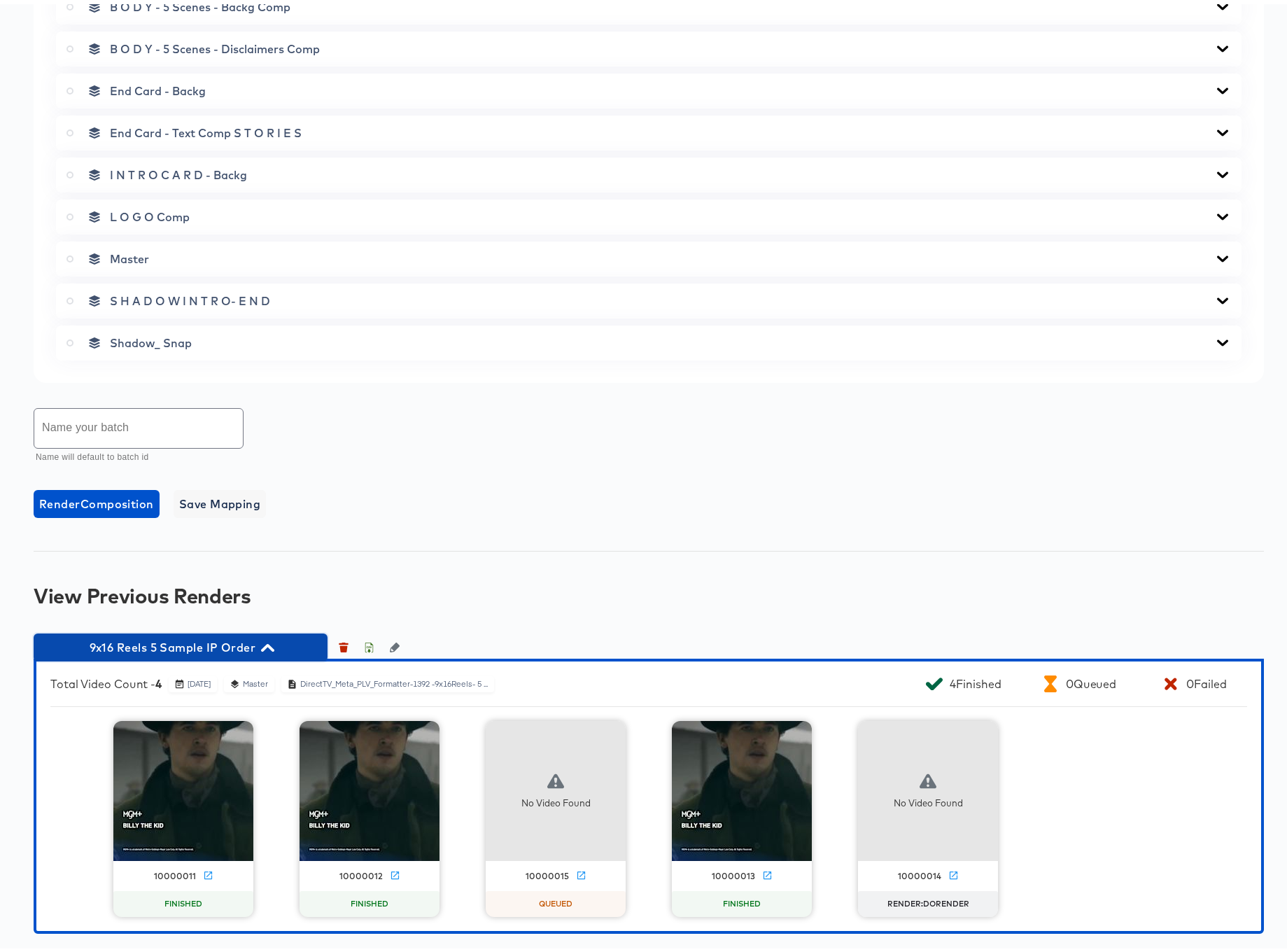
click at [268, 645] on icon "button" at bounding box center [267, 644] width 14 height 14
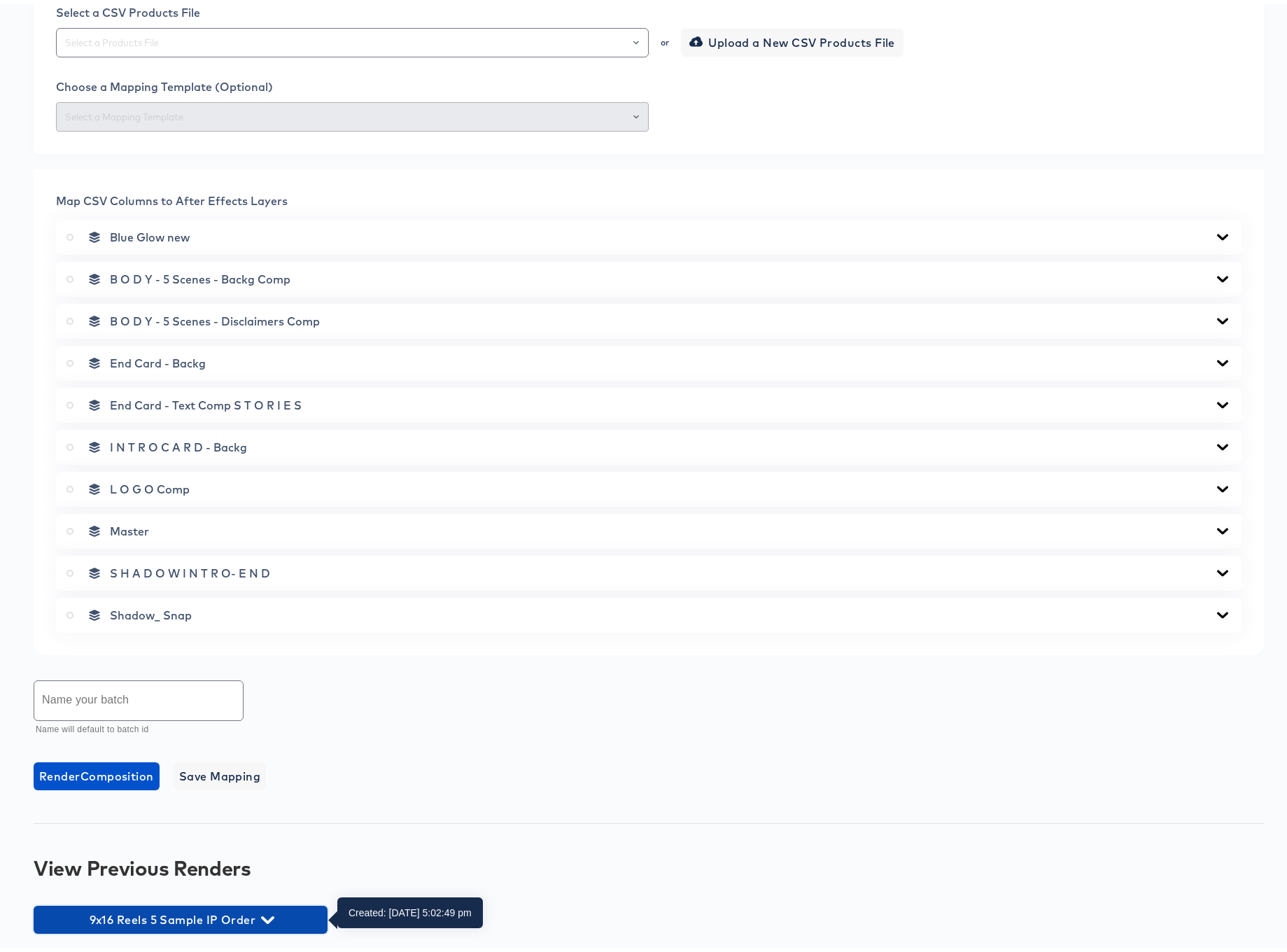
click at [269, 913] on icon "button" at bounding box center [267, 916] width 14 height 14
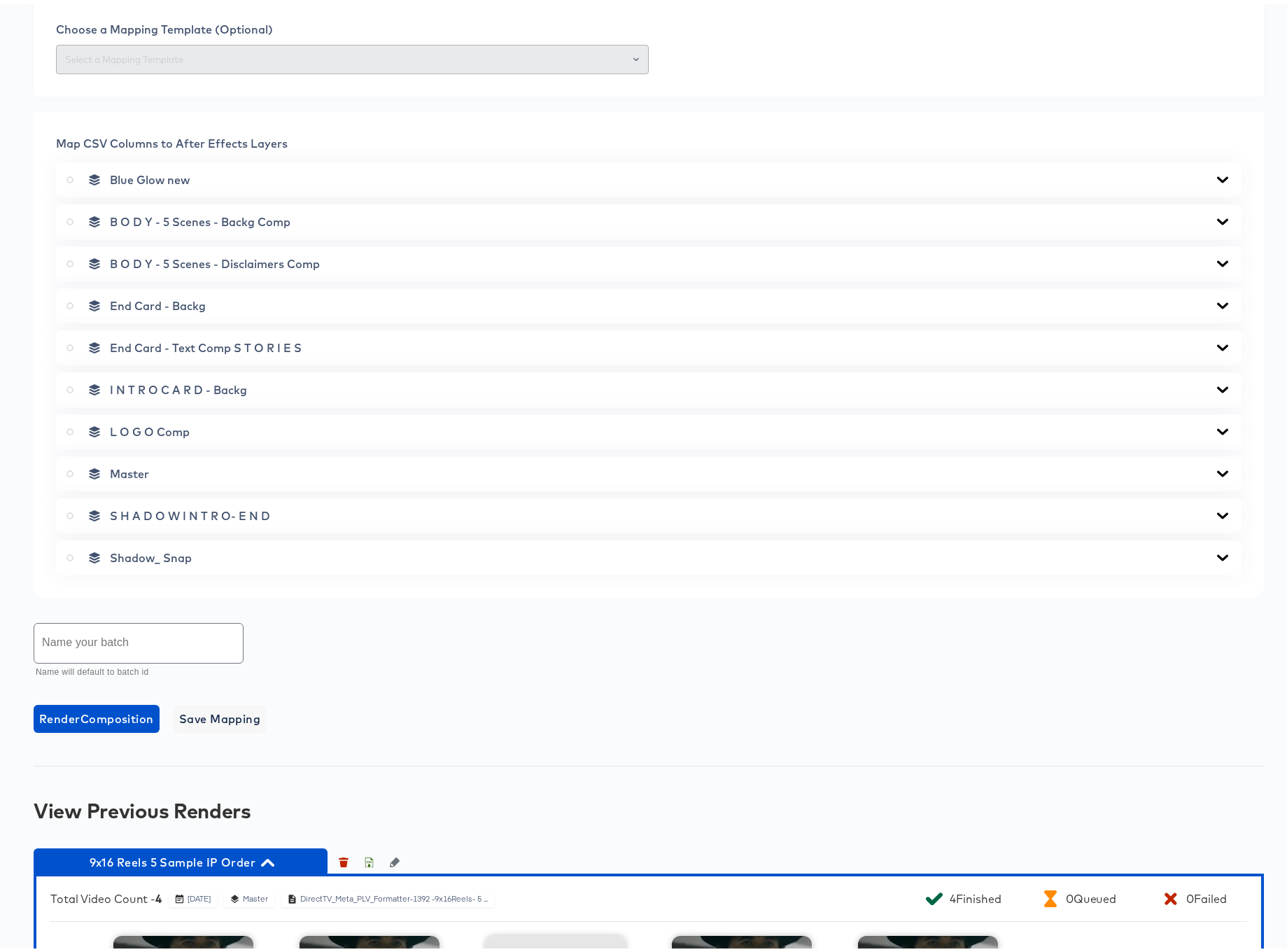
scroll to position [681, 0]
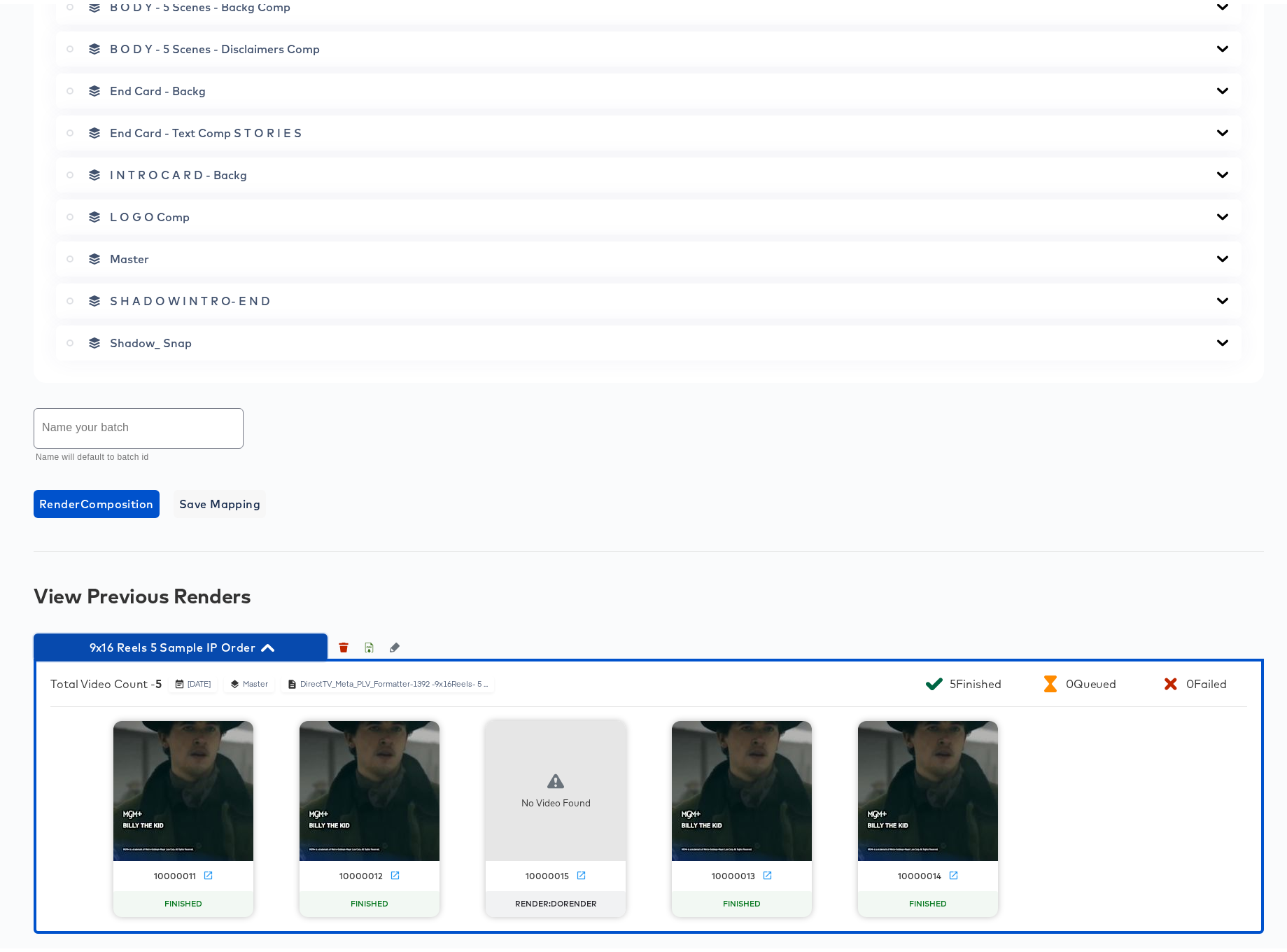
click at [268, 642] on icon "button" at bounding box center [267, 644] width 14 height 8
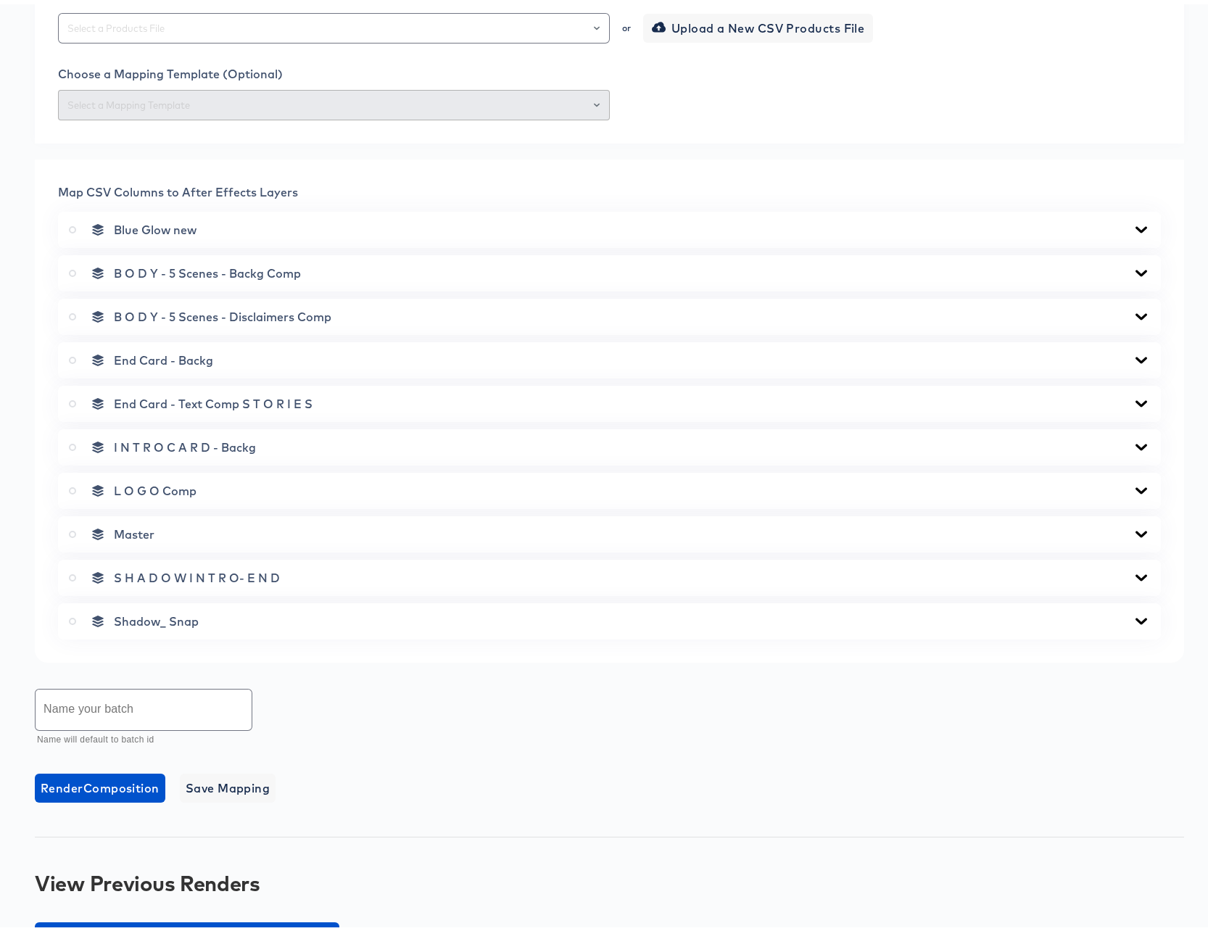
scroll to position [478, 0]
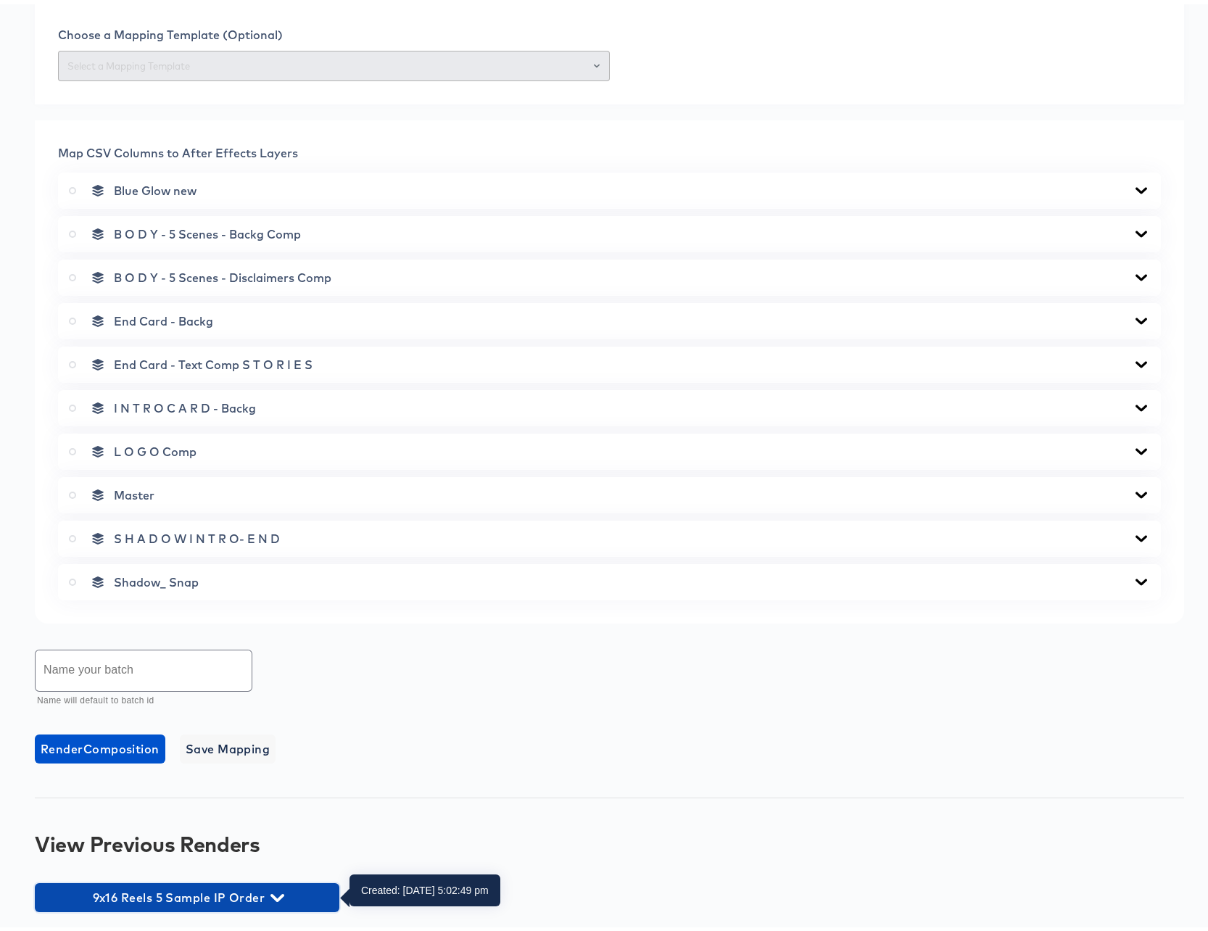
click at [280, 891] on icon "button" at bounding box center [277, 893] width 14 height 8
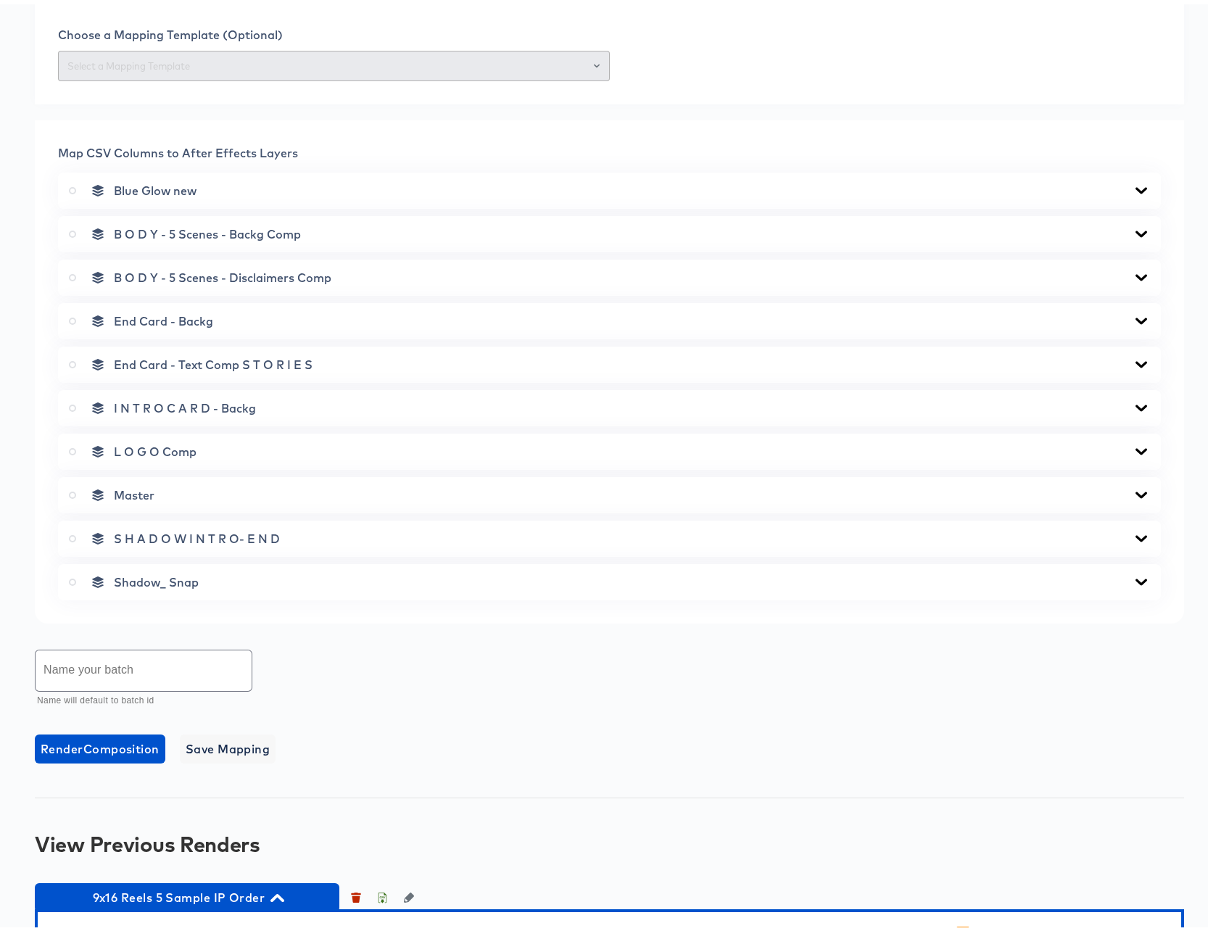
scroll to position [760, 0]
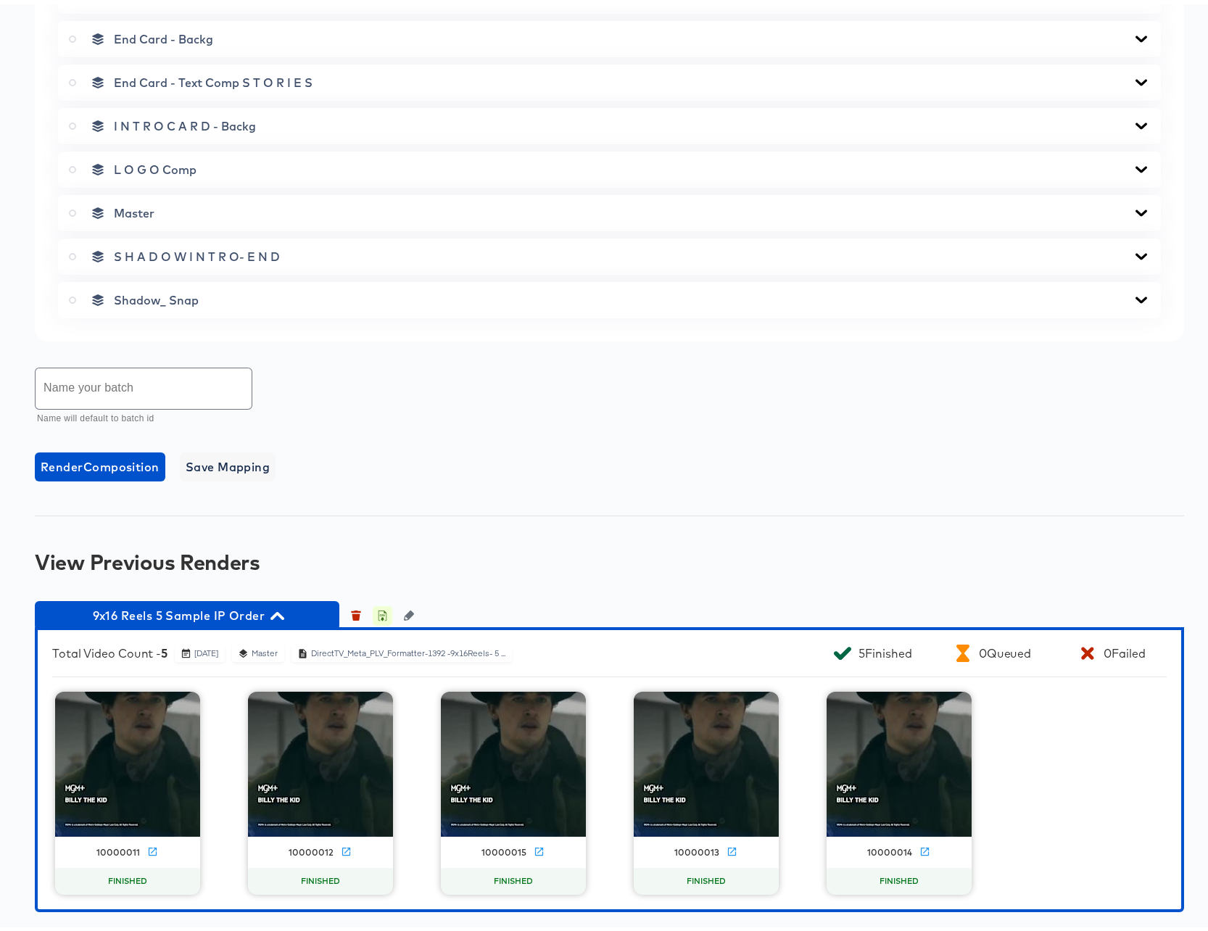
click at [383, 612] on icon "button" at bounding box center [382, 611] width 10 height 10
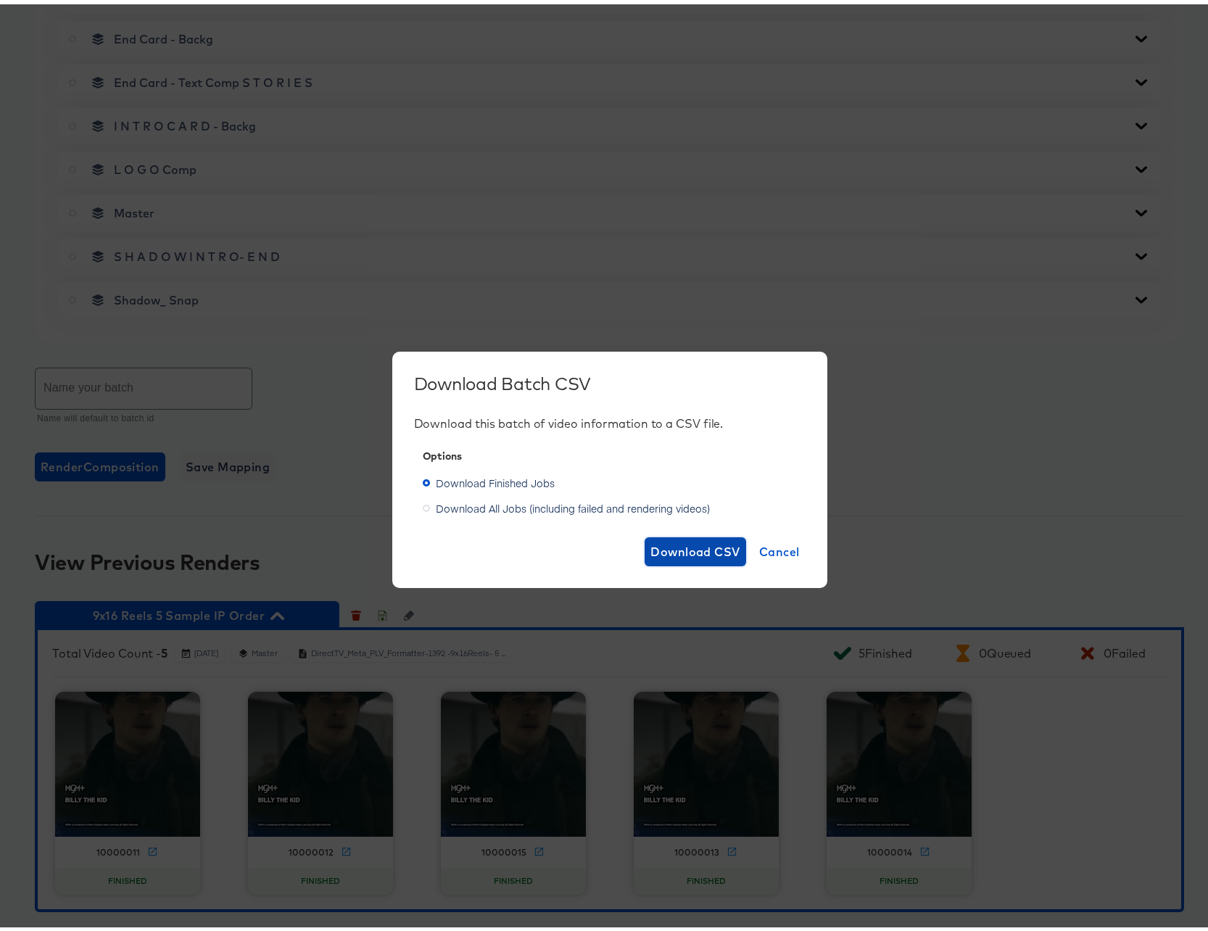
click at [679, 552] on span "Download CSV" at bounding box center [695, 547] width 90 height 20
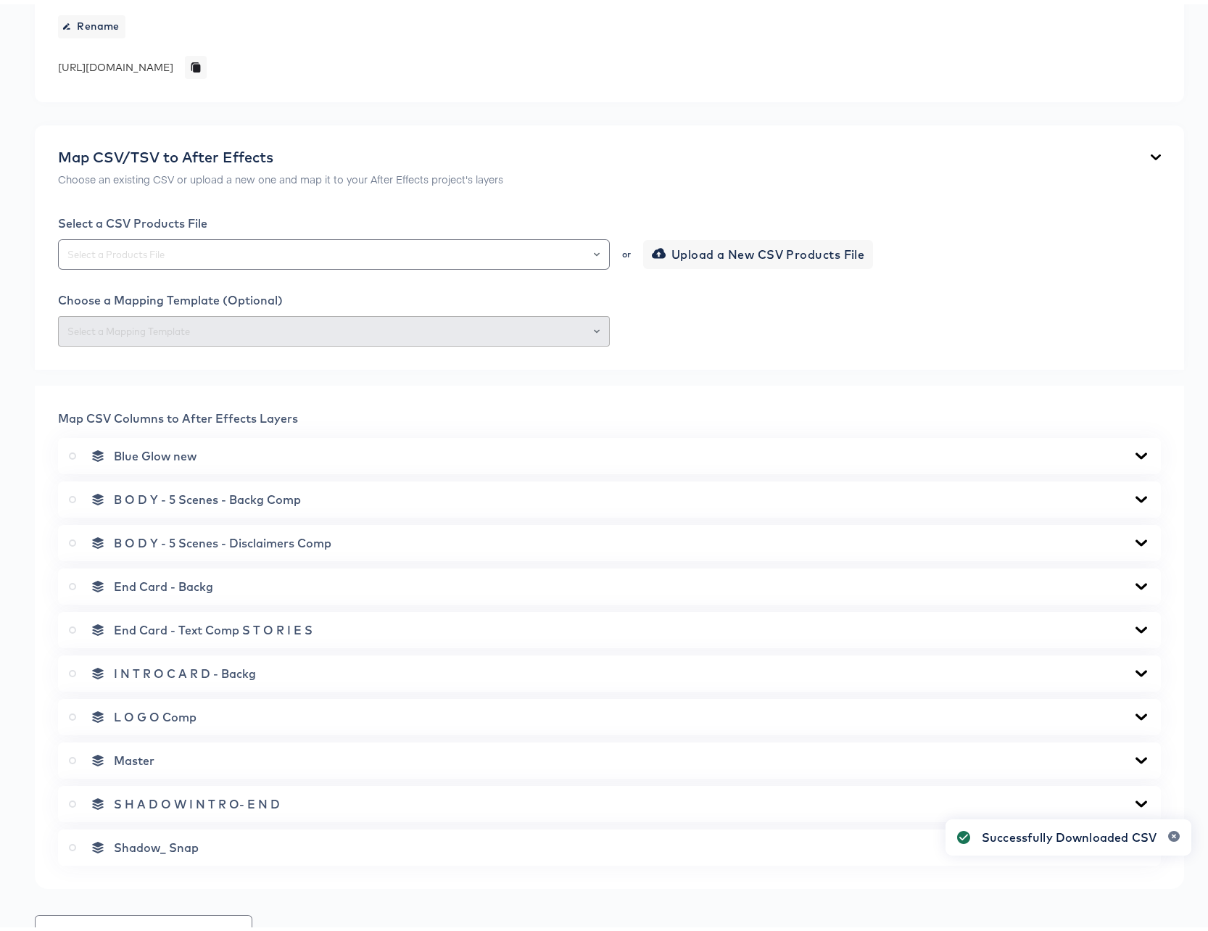
scroll to position [0, 0]
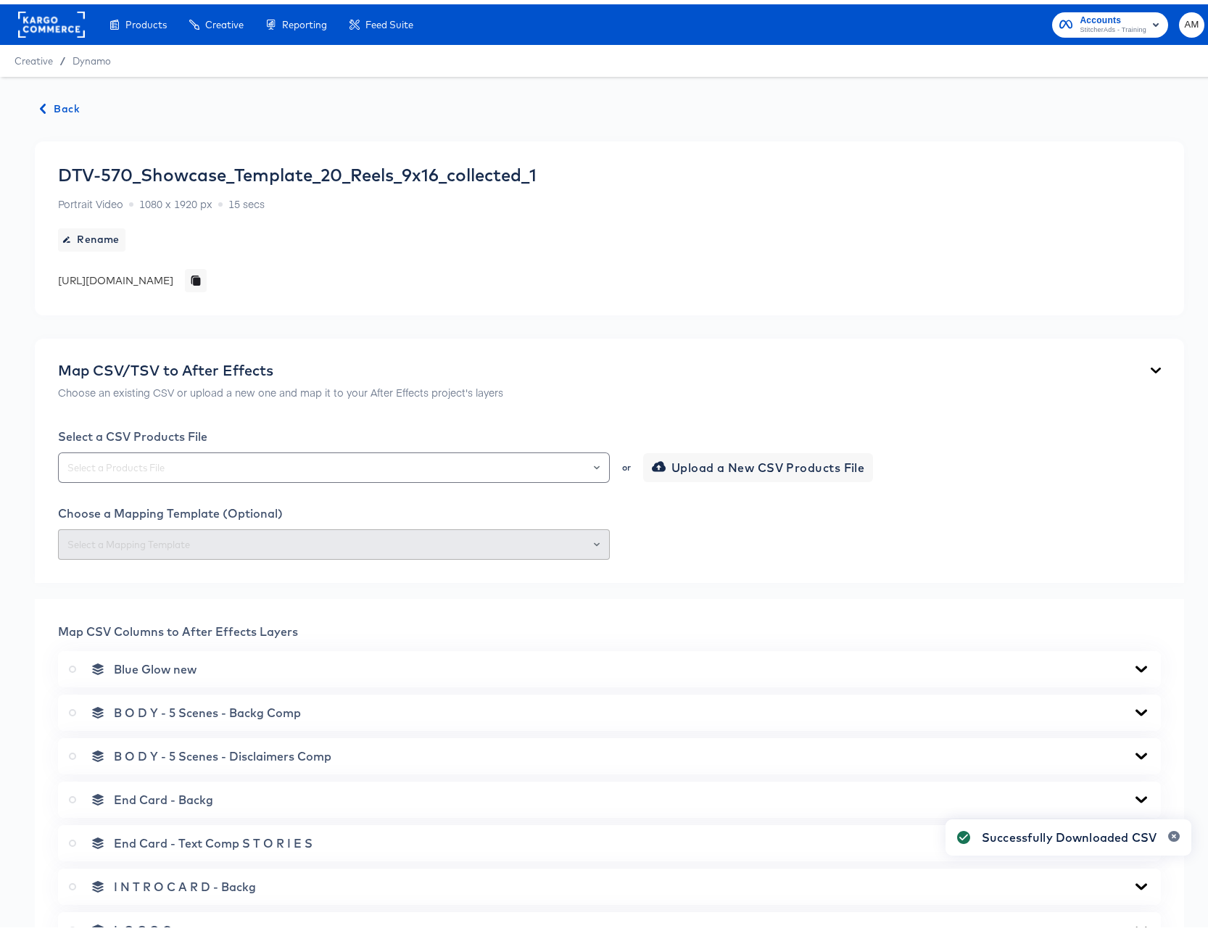
click at [63, 105] on span "Back" at bounding box center [60, 105] width 39 height 18
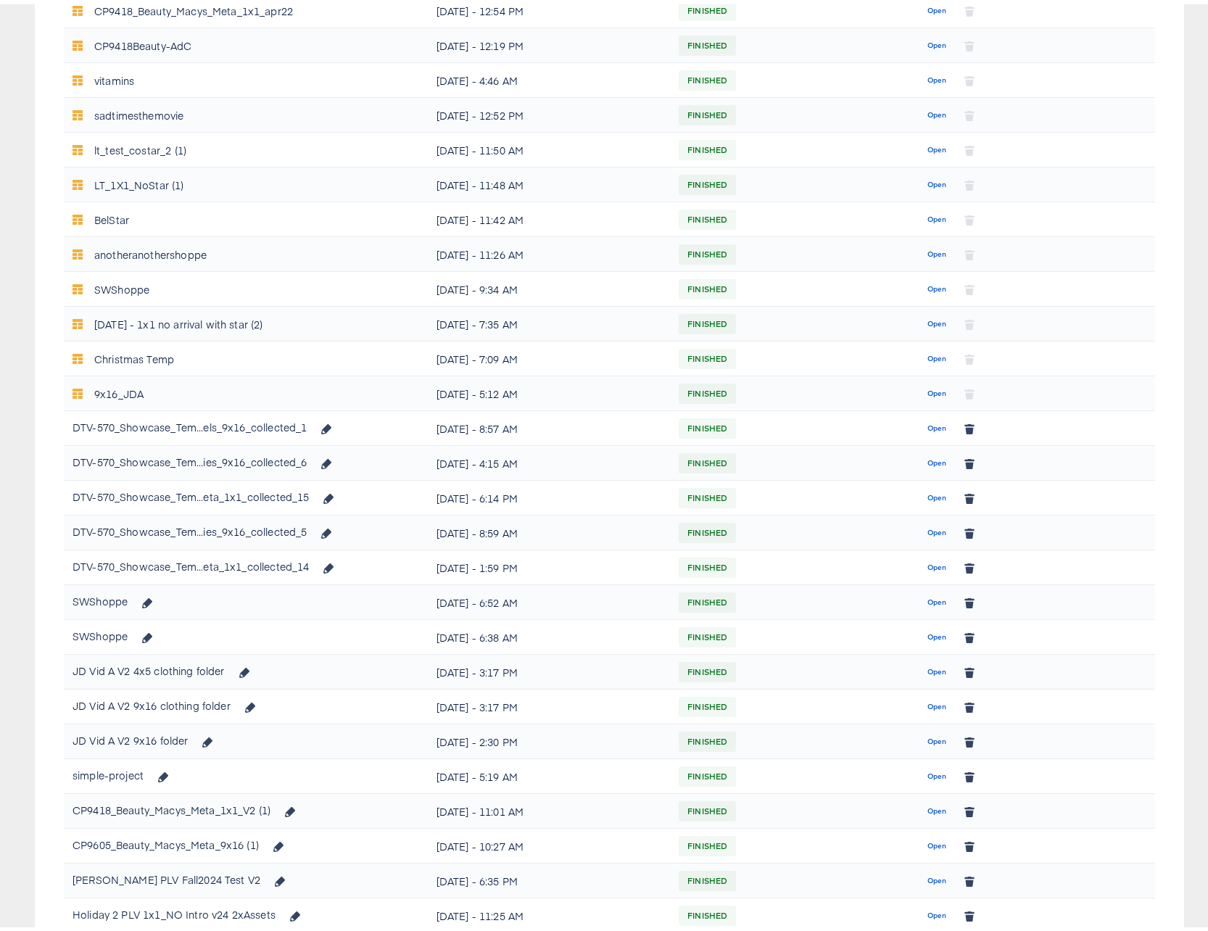
scroll to position [441, 0]
click at [934, 489] on span "Open" at bounding box center [937, 494] width 20 height 13
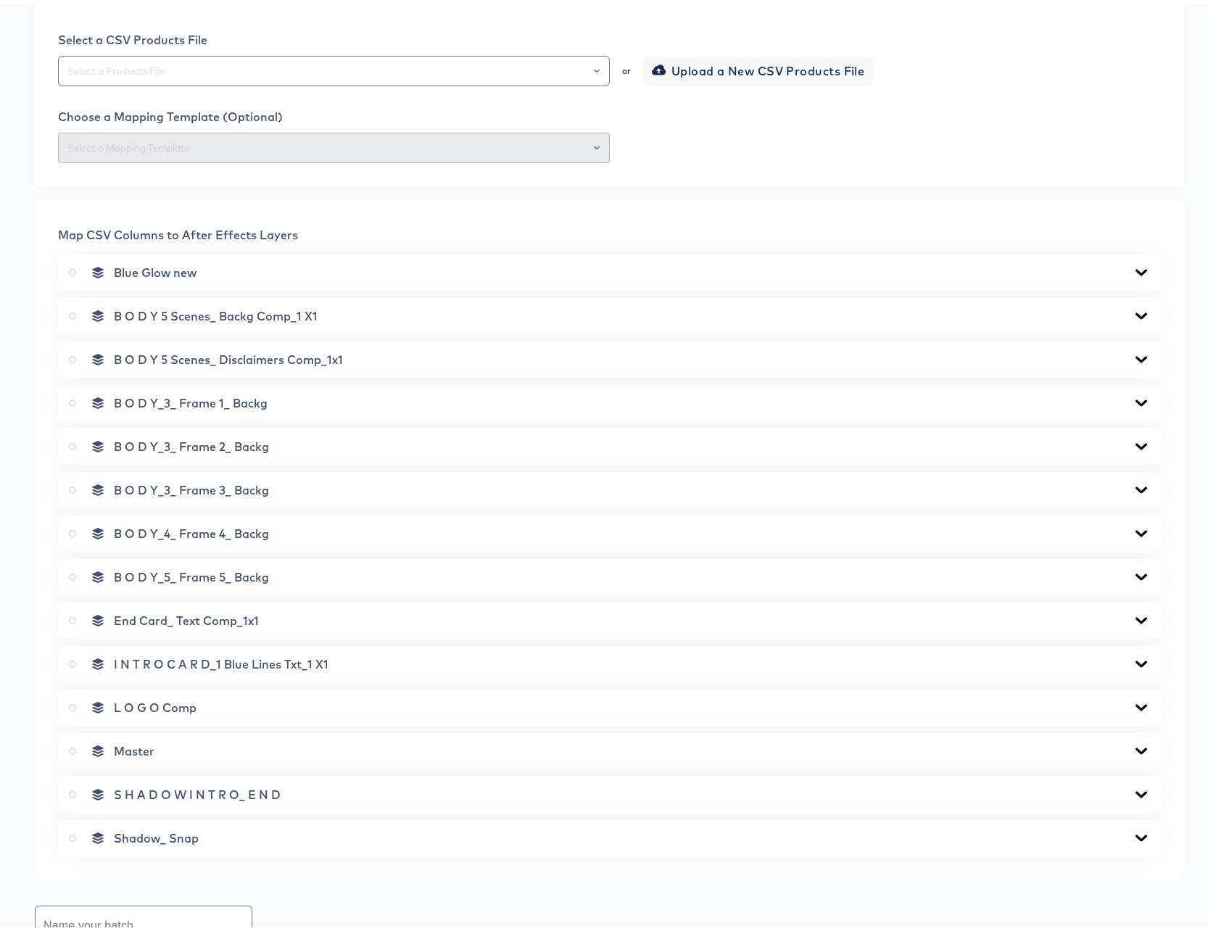
scroll to position [652, 0]
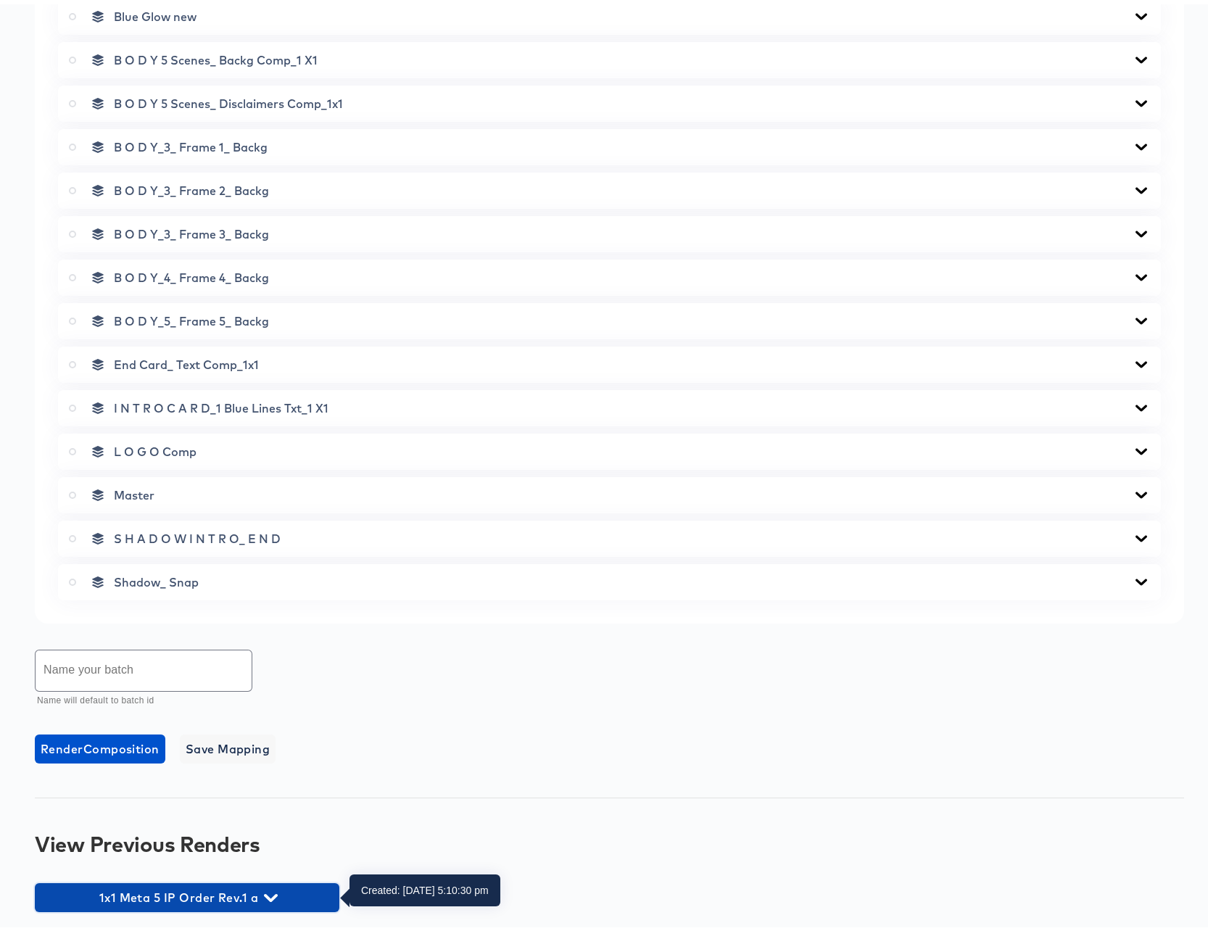
click at [272, 887] on icon "button" at bounding box center [271, 893] width 14 height 14
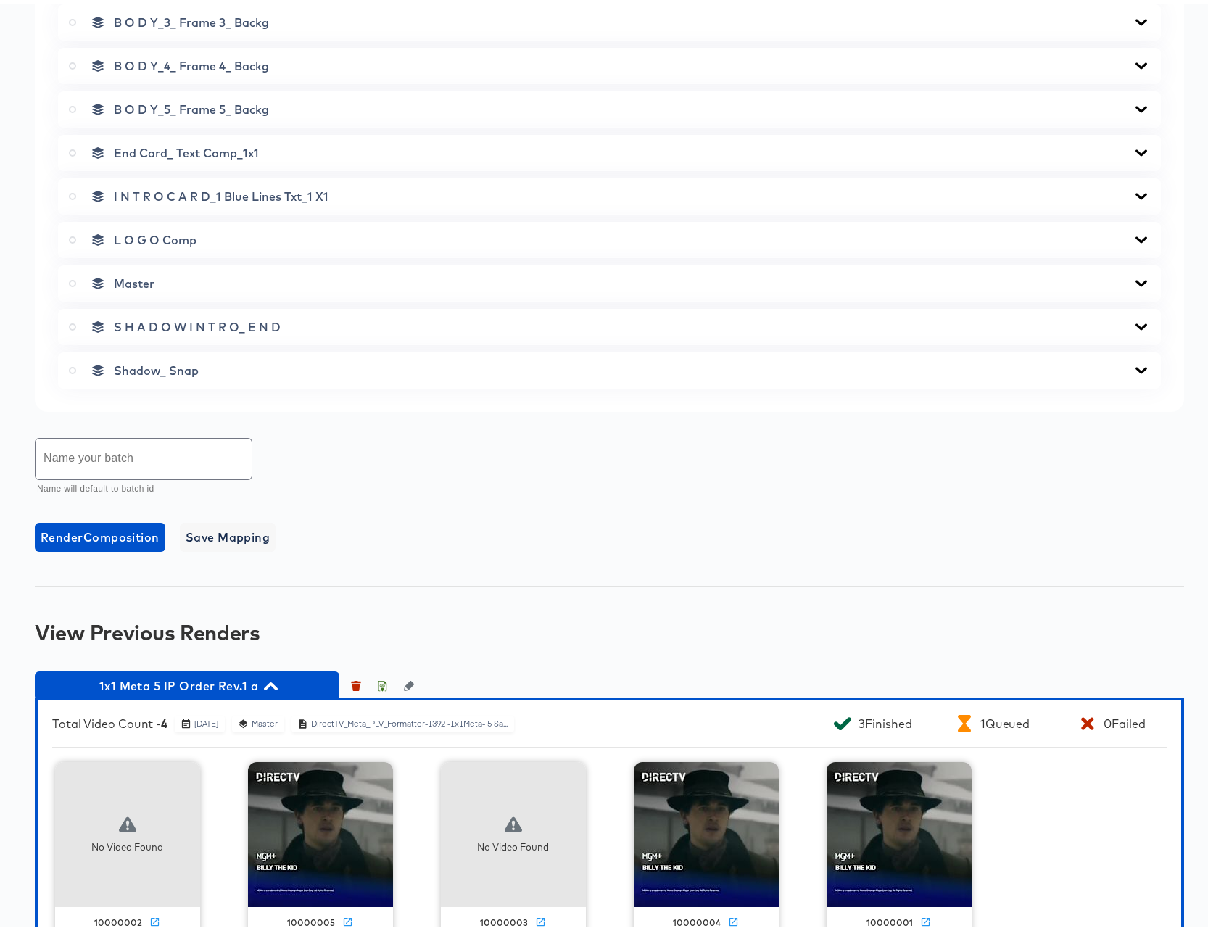
scroll to position [934, 0]
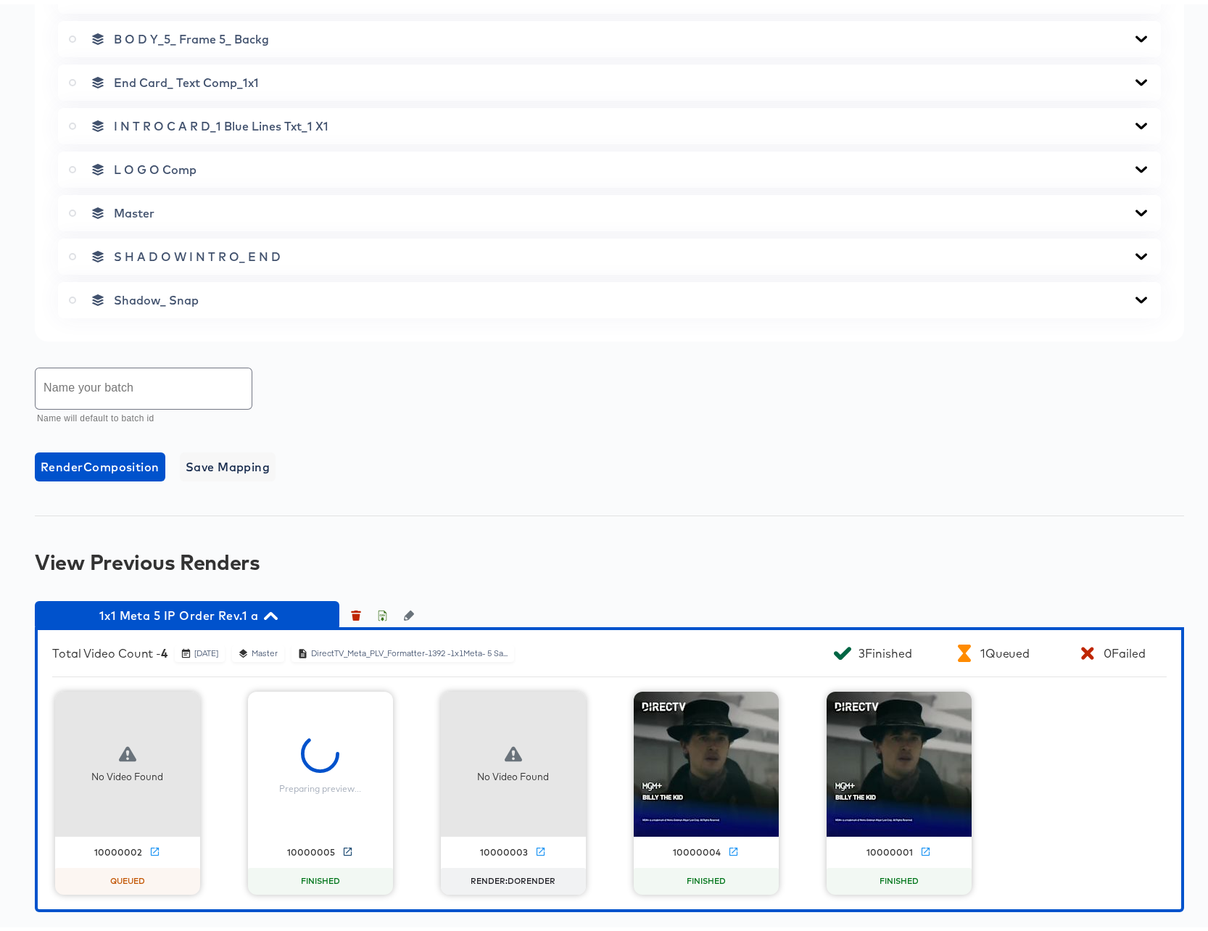
click at [352, 846] on icon at bounding box center [348, 847] width 8 height 8
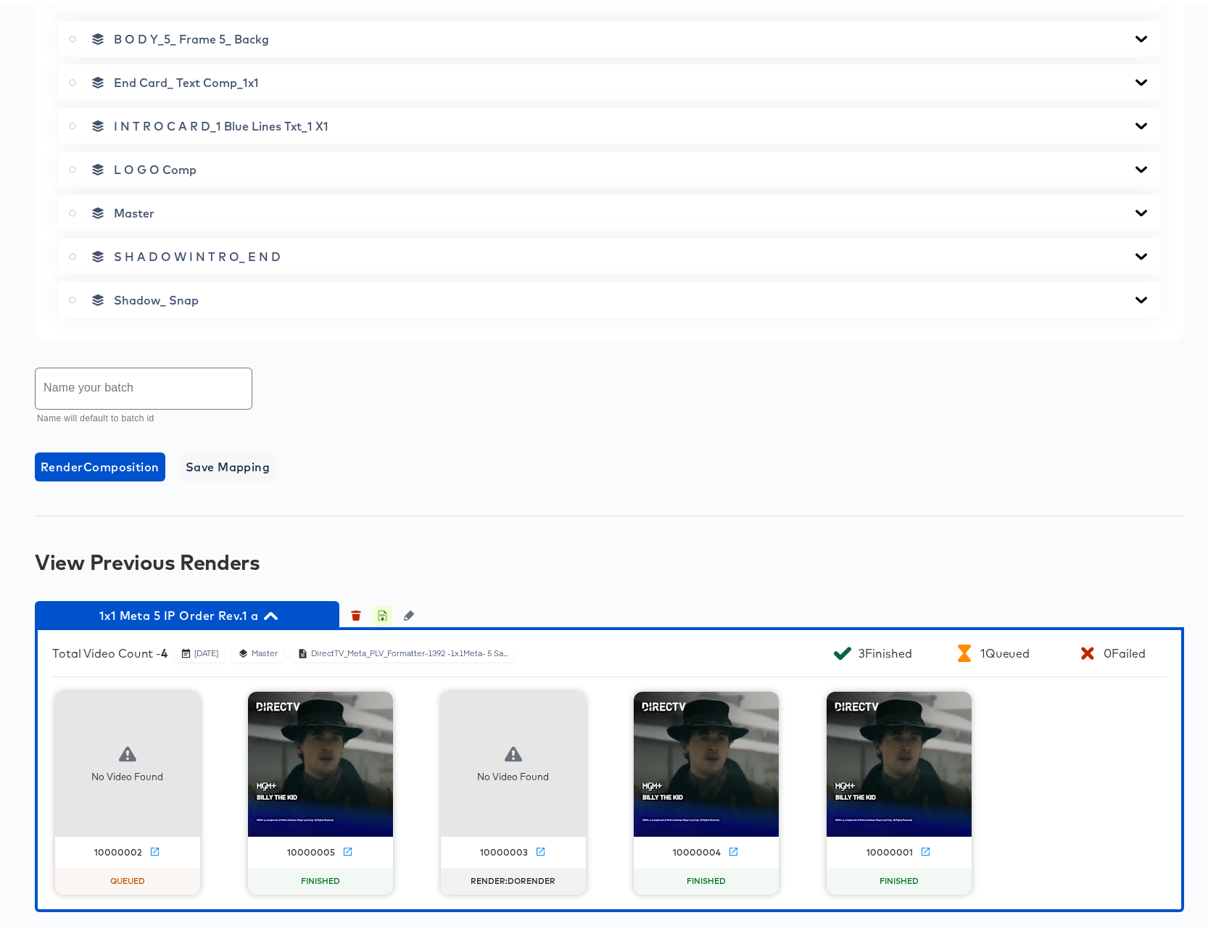
click at [383, 610] on icon "button" at bounding box center [382, 613] width 5 height 7
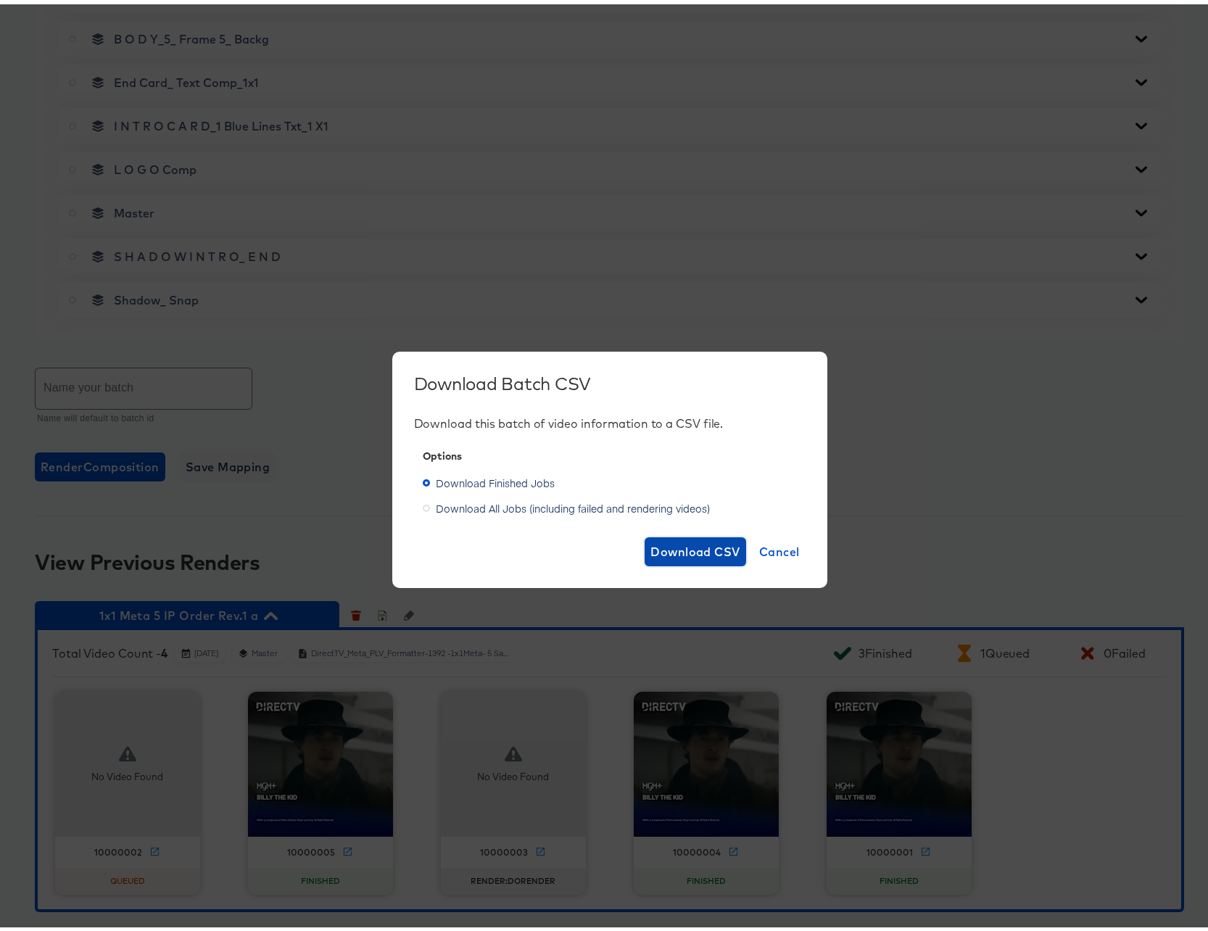
click at [684, 549] on span "Download CSV" at bounding box center [695, 547] width 90 height 20
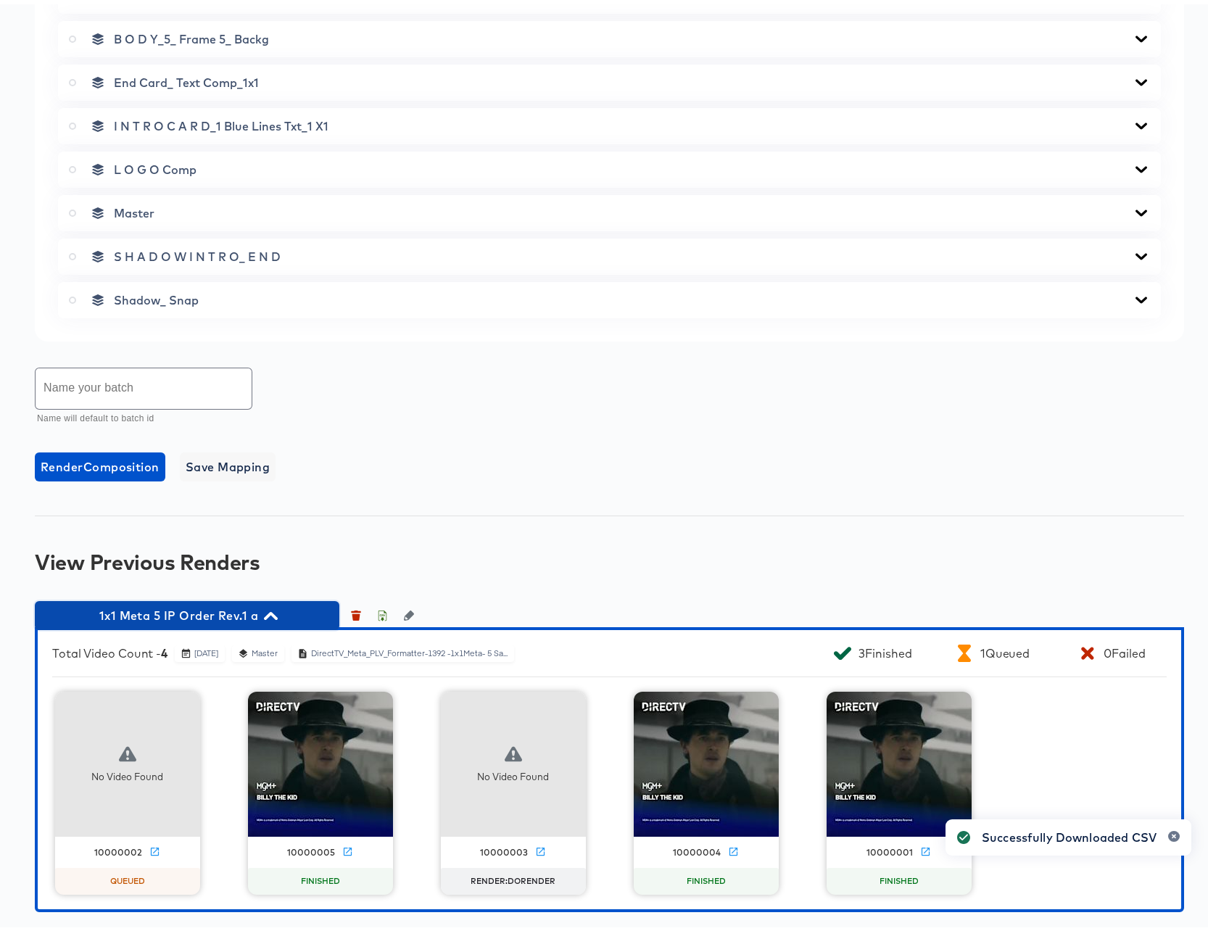
click at [268, 609] on icon "button" at bounding box center [271, 611] width 14 height 8
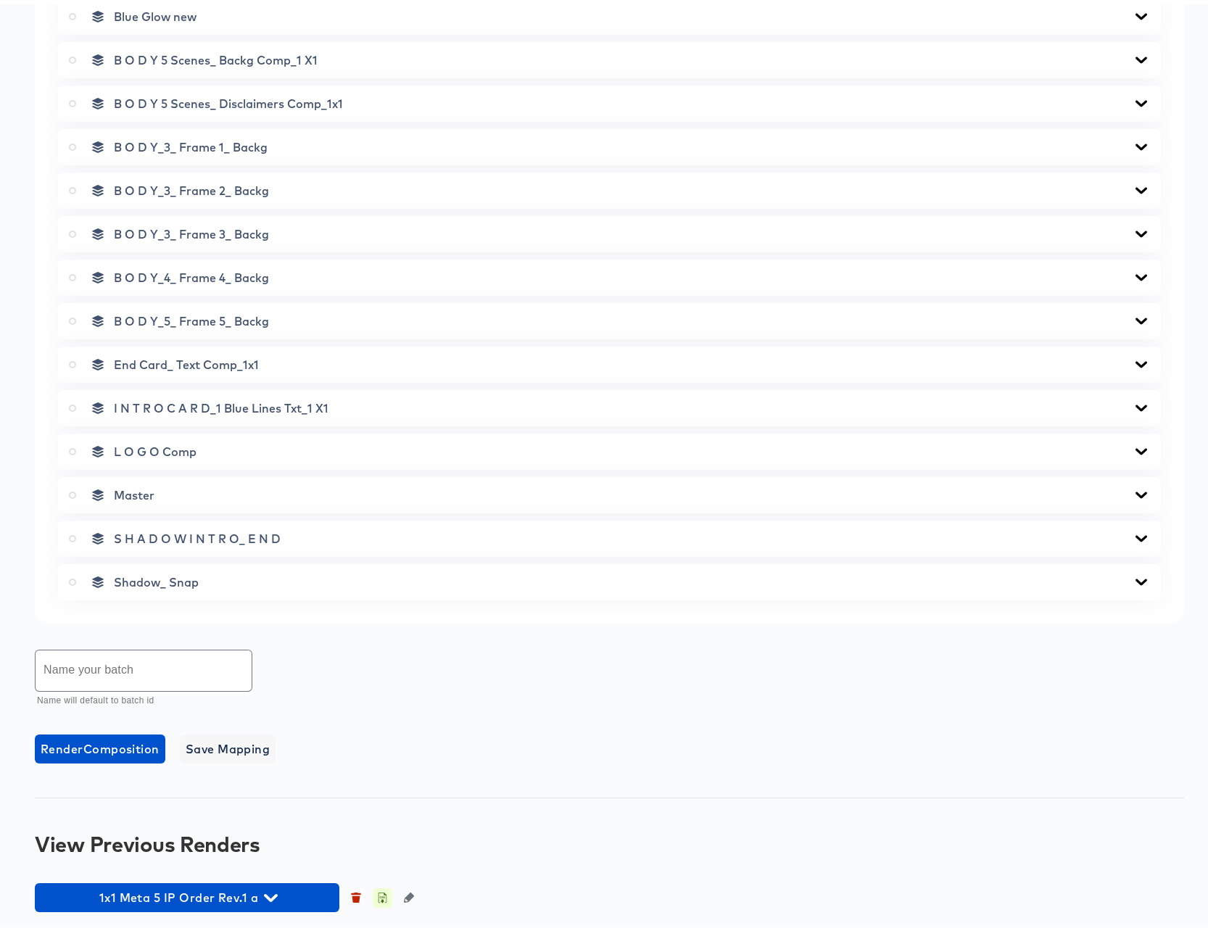
click at [383, 892] on icon "button" at bounding box center [382, 895] width 5 height 7
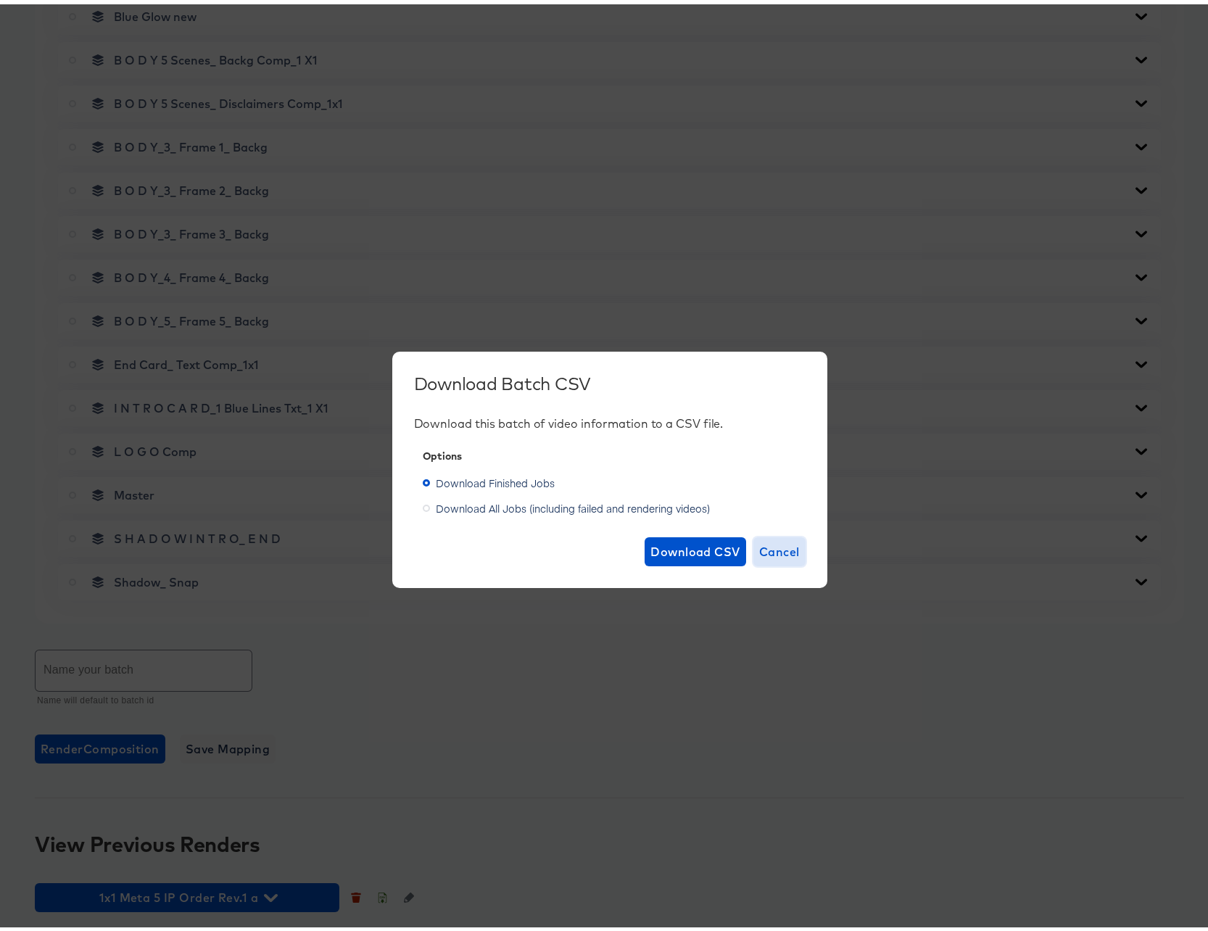
click at [771, 545] on span "Cancel" at bounding box center [779, 547] width 41 height 20
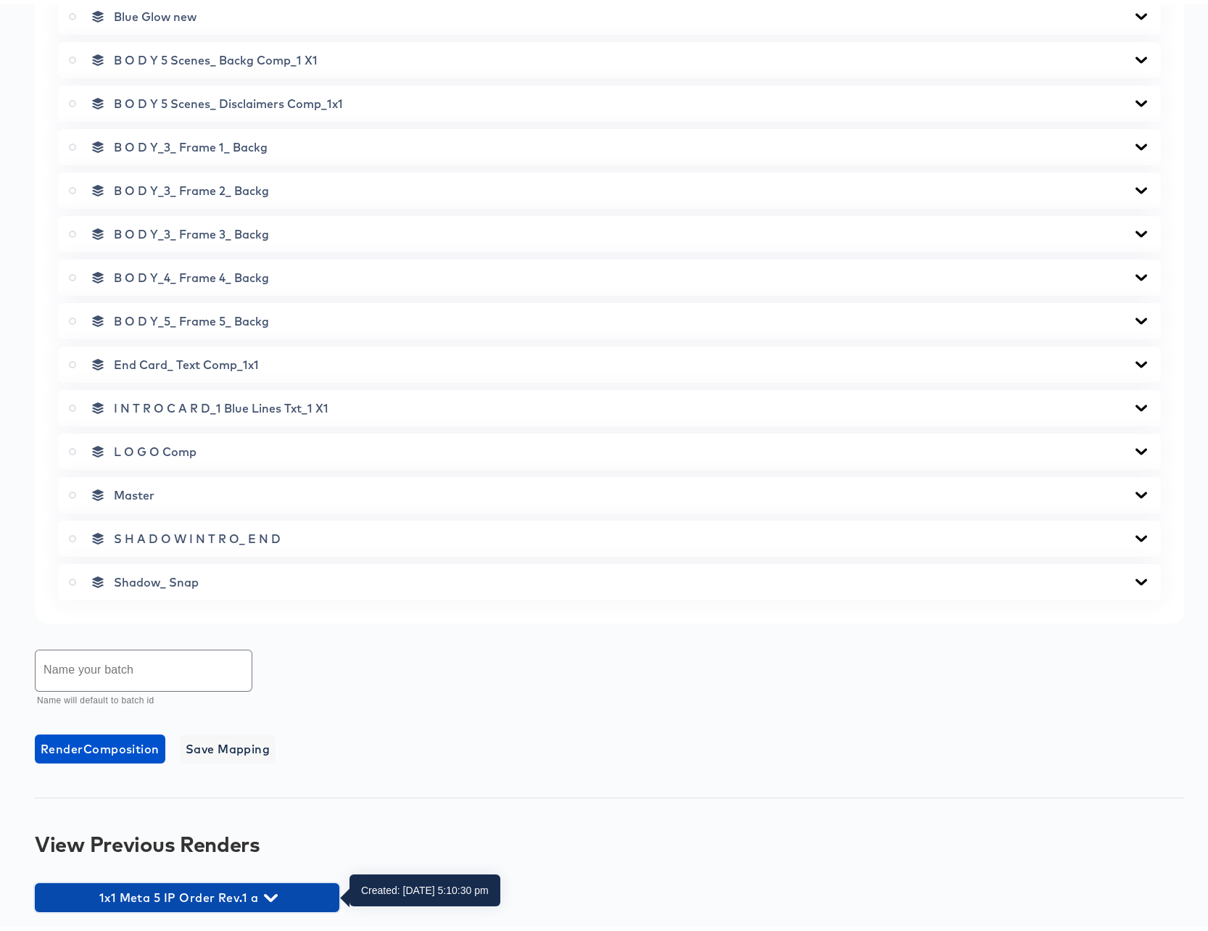
click at [267, 889] on icon "button" at bounding box center [271, 893] width 14 height 14
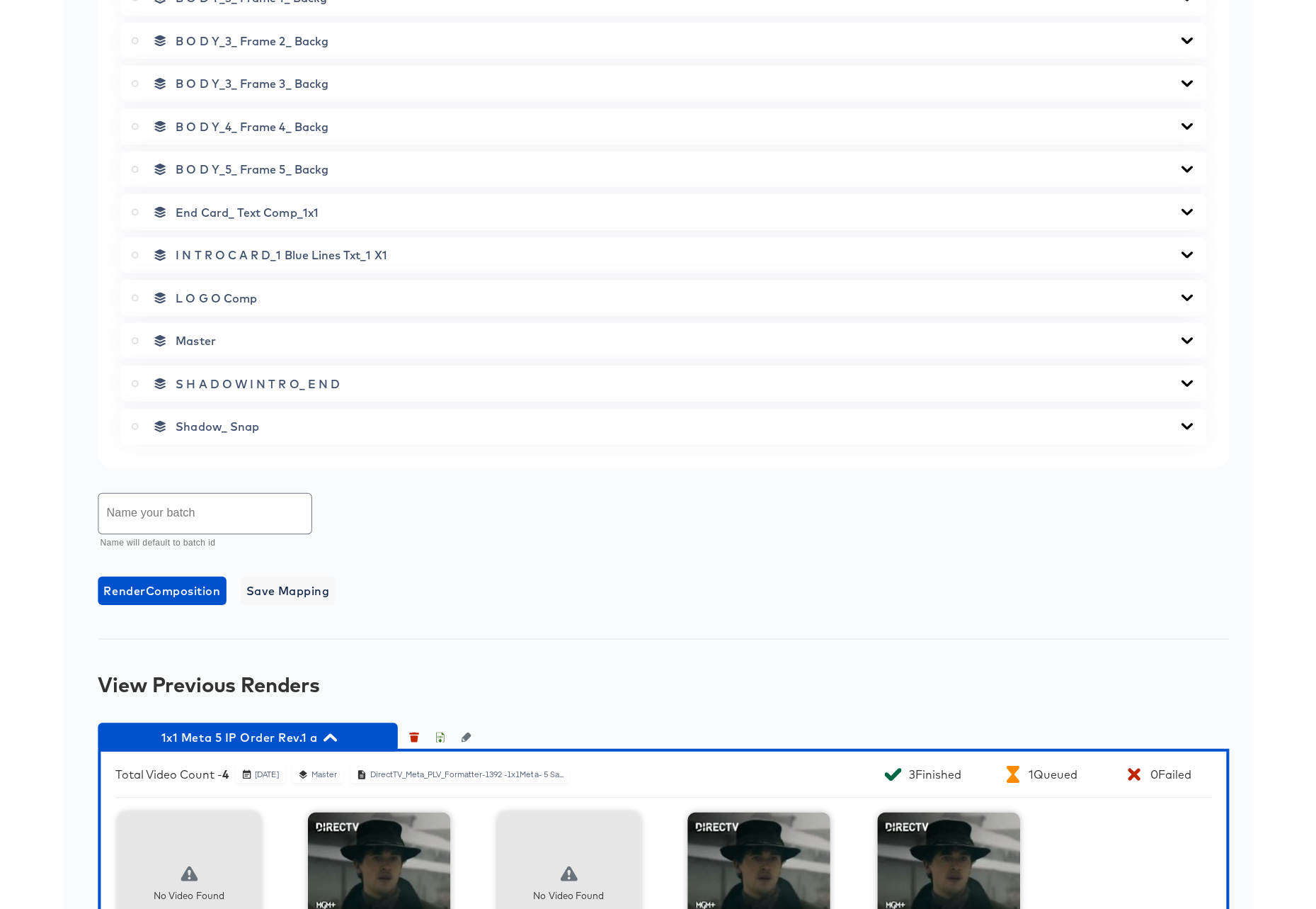
scroll to position [913, 0]
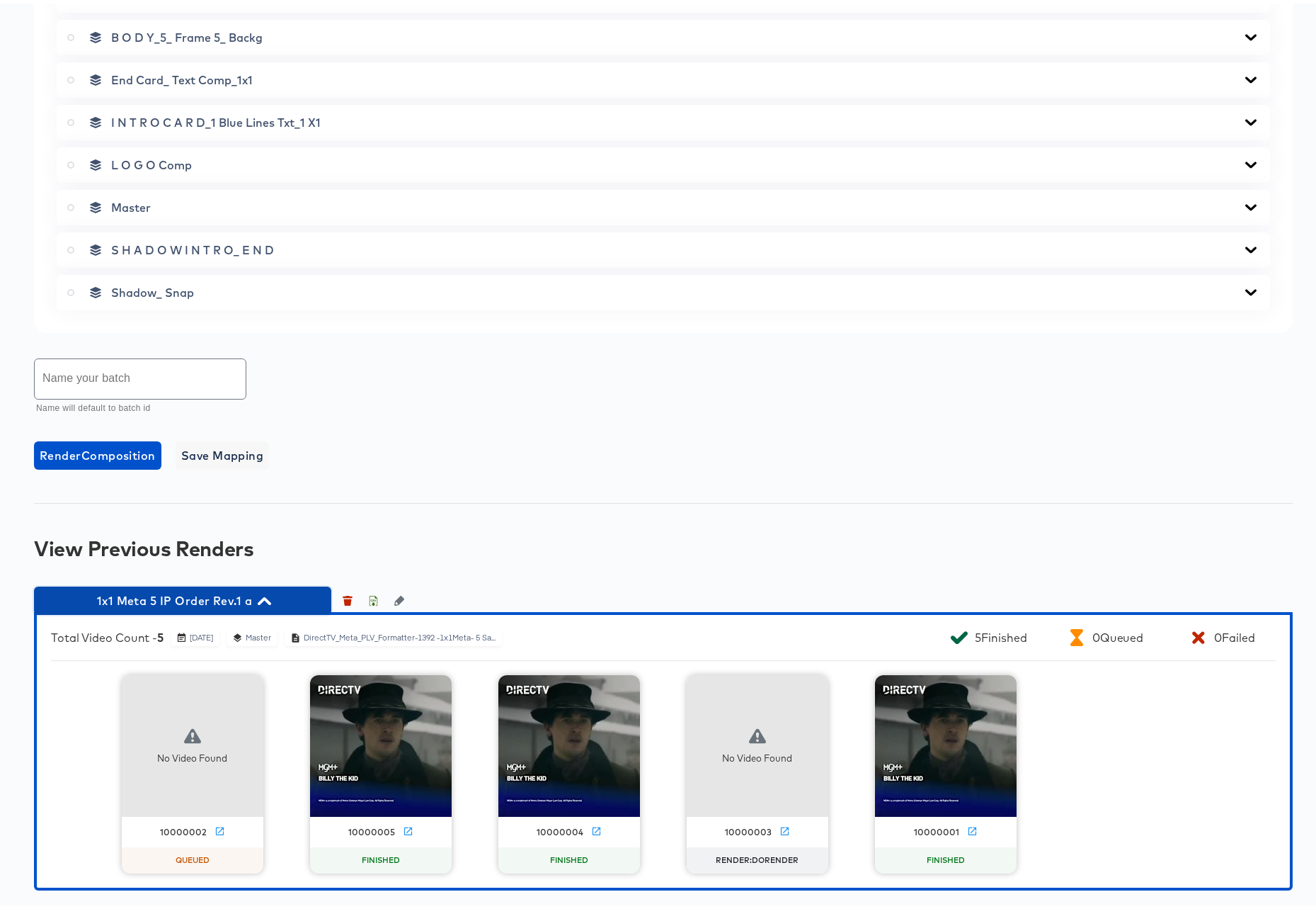
click at [264, 595] on icon "button" at bounding box center [265, 597] width 14 height 8
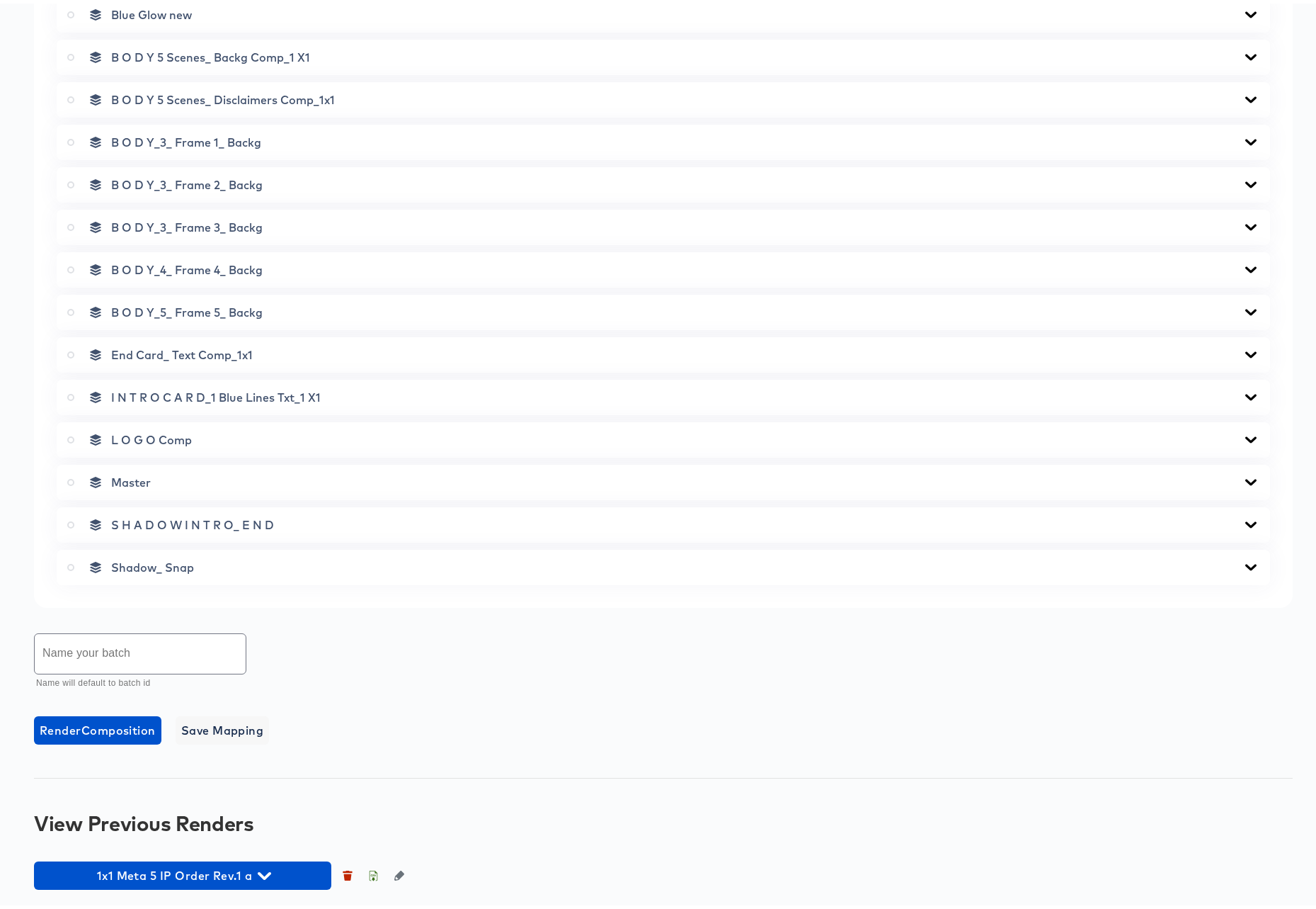
scroll to position [638, 0]
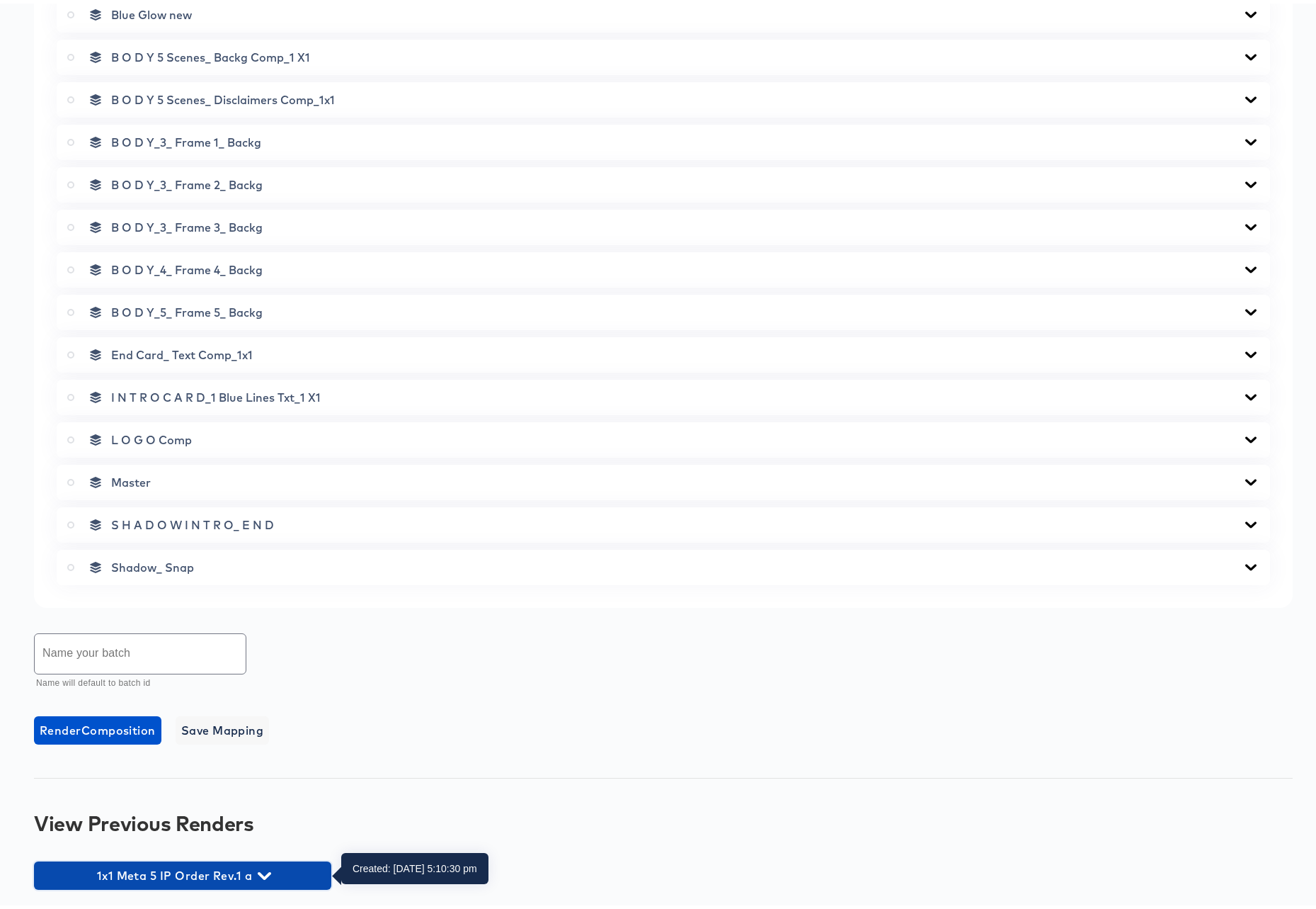
click at [265, 868] on icon "button" at bounding box center [265, 873] width 14 height 14
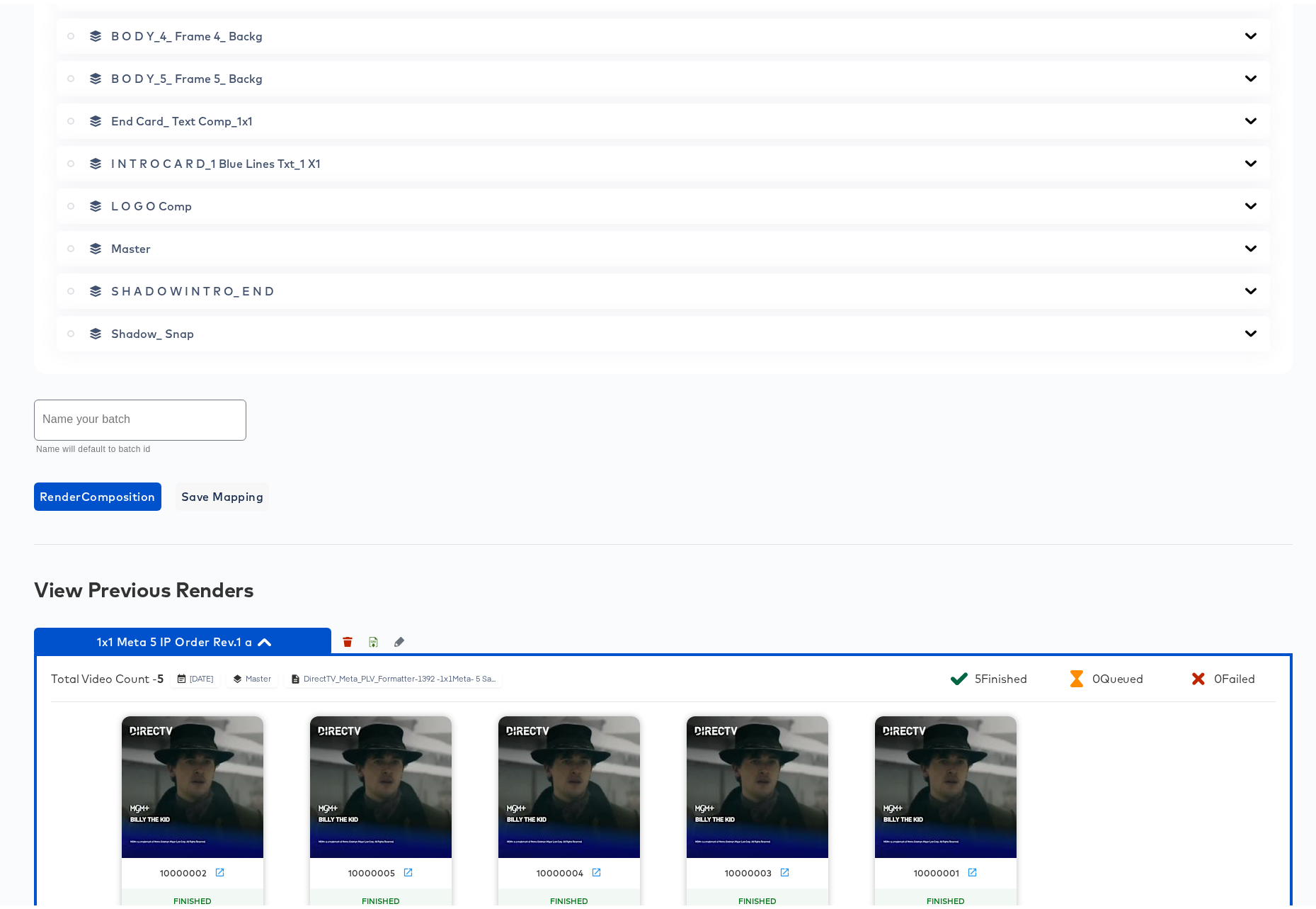
scroll to position [914, 0]
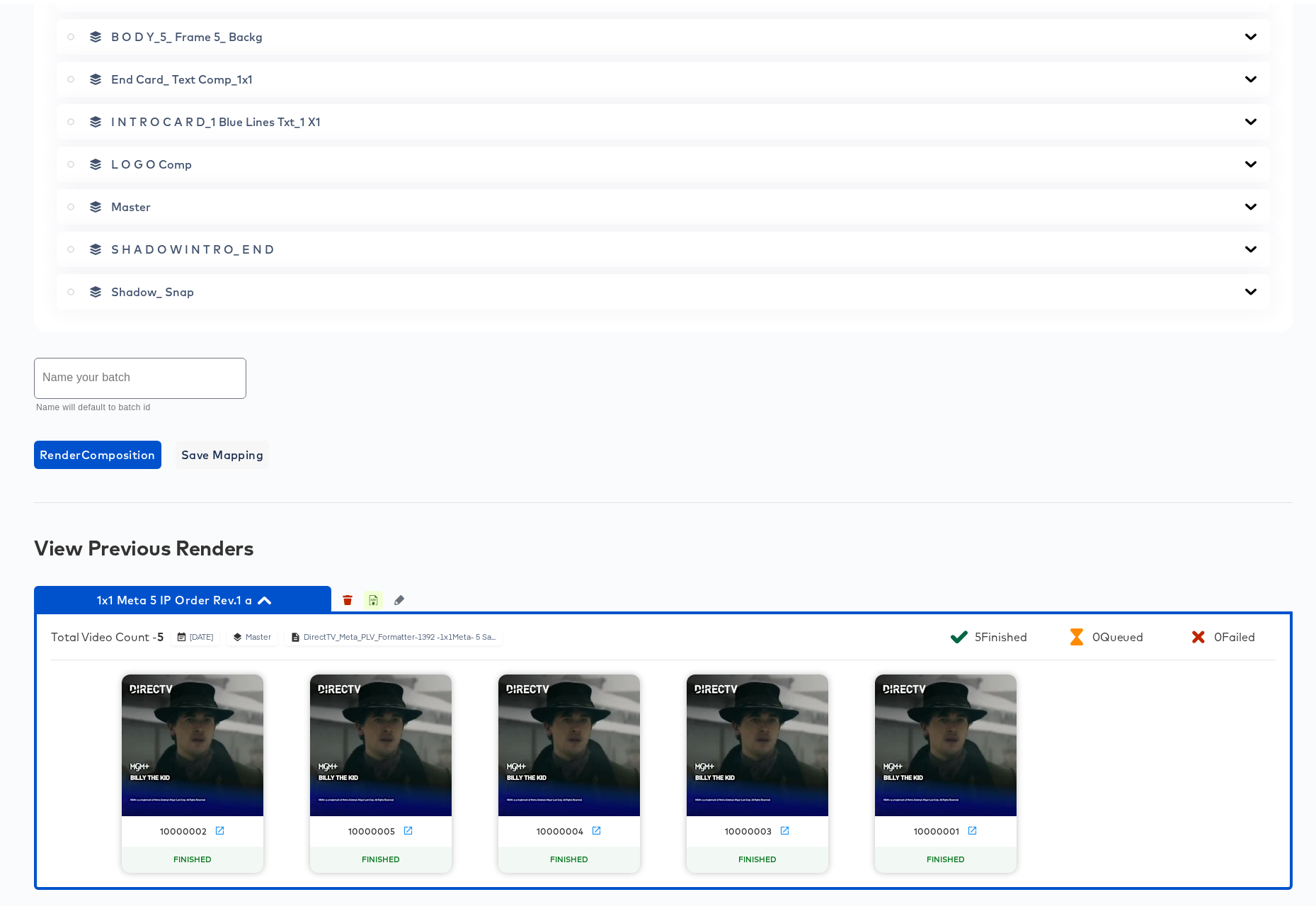
click at [373, 597] on icon "button" at bounding box center [373, 596] width 10 height 10
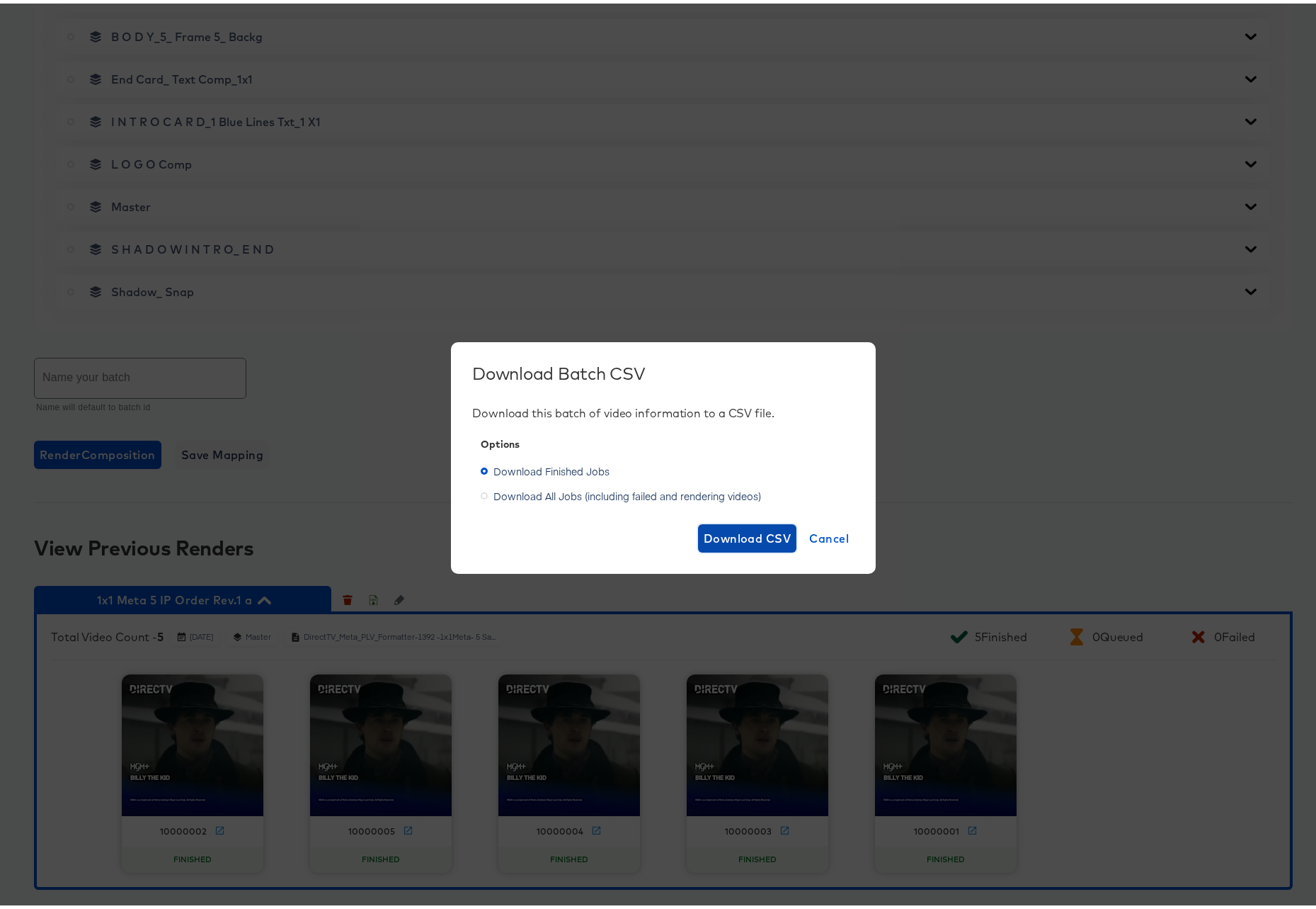
click at [750, 535] on span "Download CSV" at bounding box center [747, 535] width 88 height 20
